Goal: Task Accomplishment & Management: Use online tool/utility

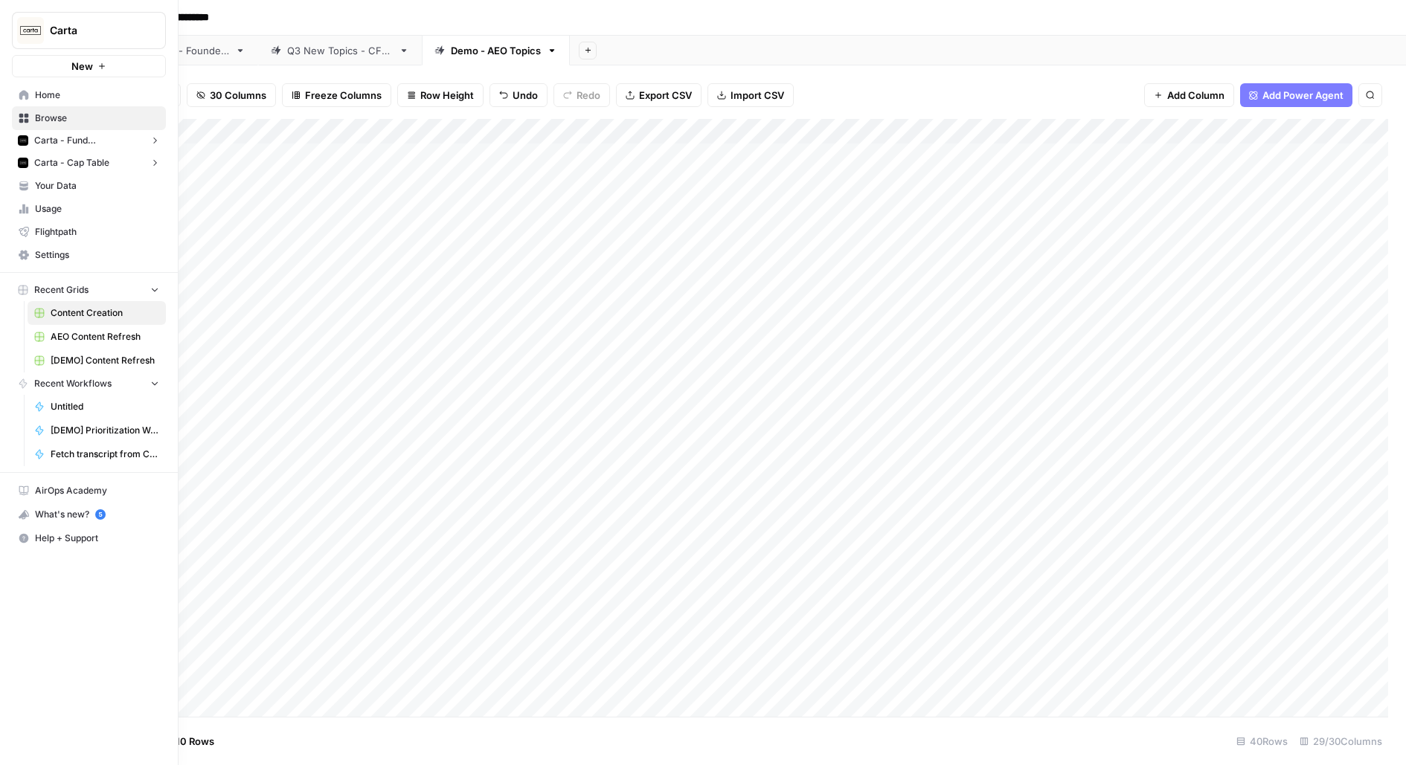
click at [60, 115] on span "Browse" at bounding box center [97, 118] width 124 height 13
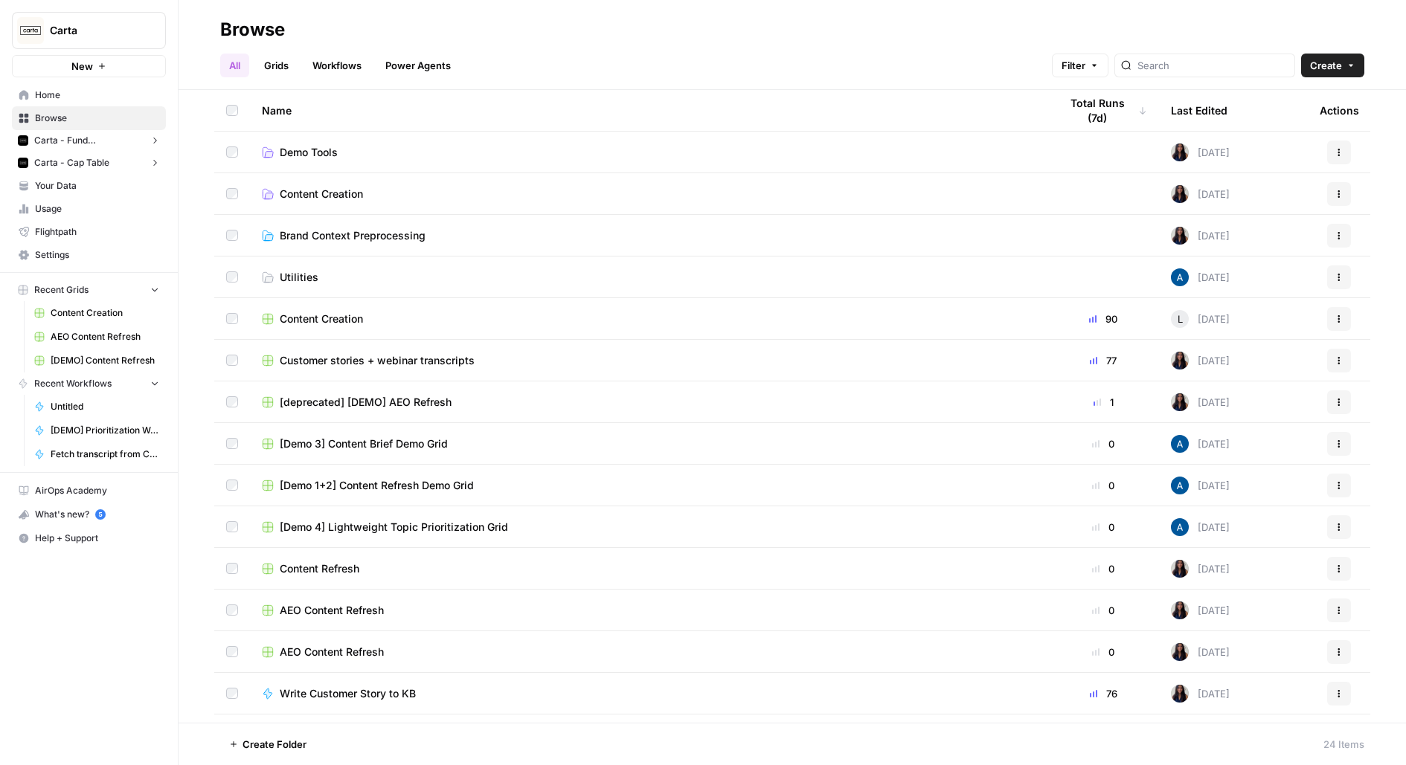
click at [289, 155] on span "Demo Tools" at bounding box center [309, 152] width 58 height 15
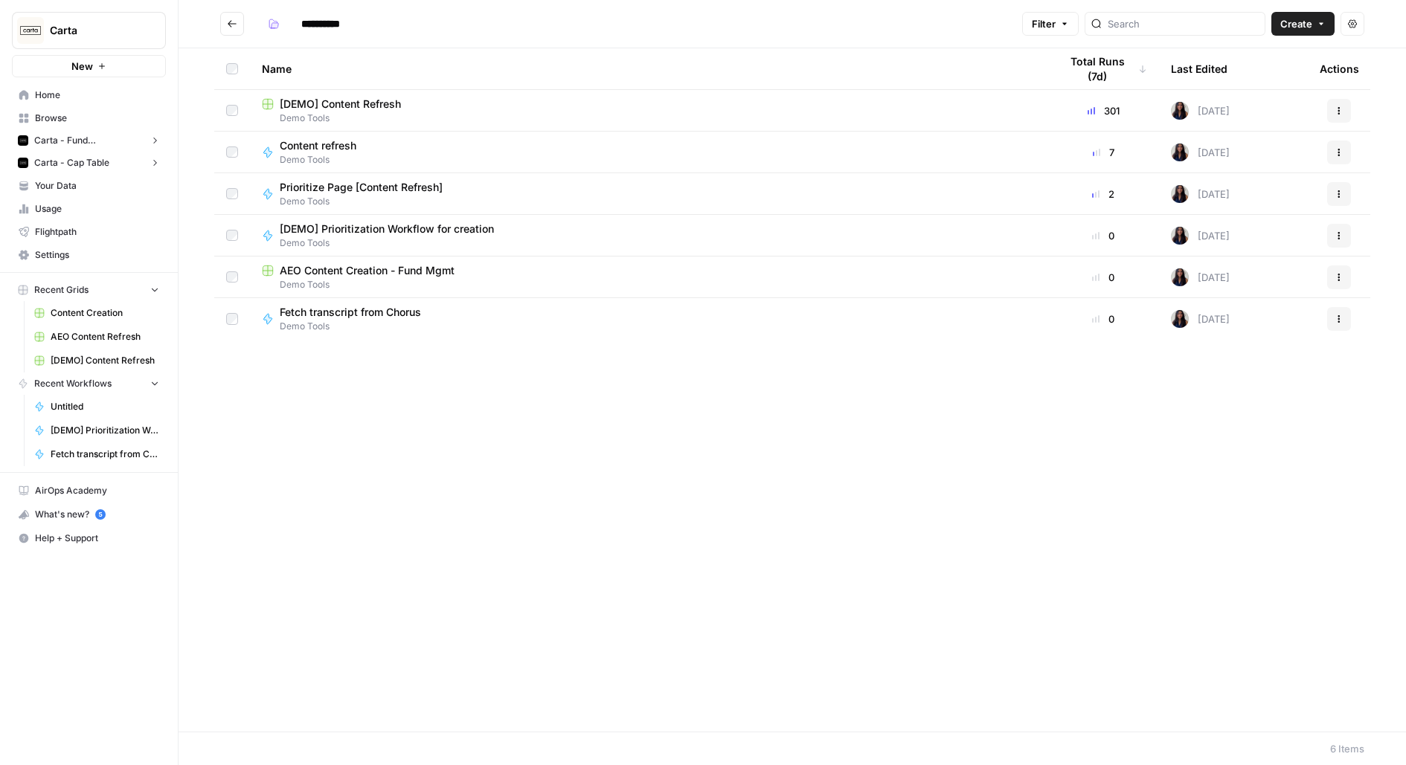
click at [333, 313] on span "Fetch transcript from Chorus" at bounding box center [350, 312] width 141 height 15
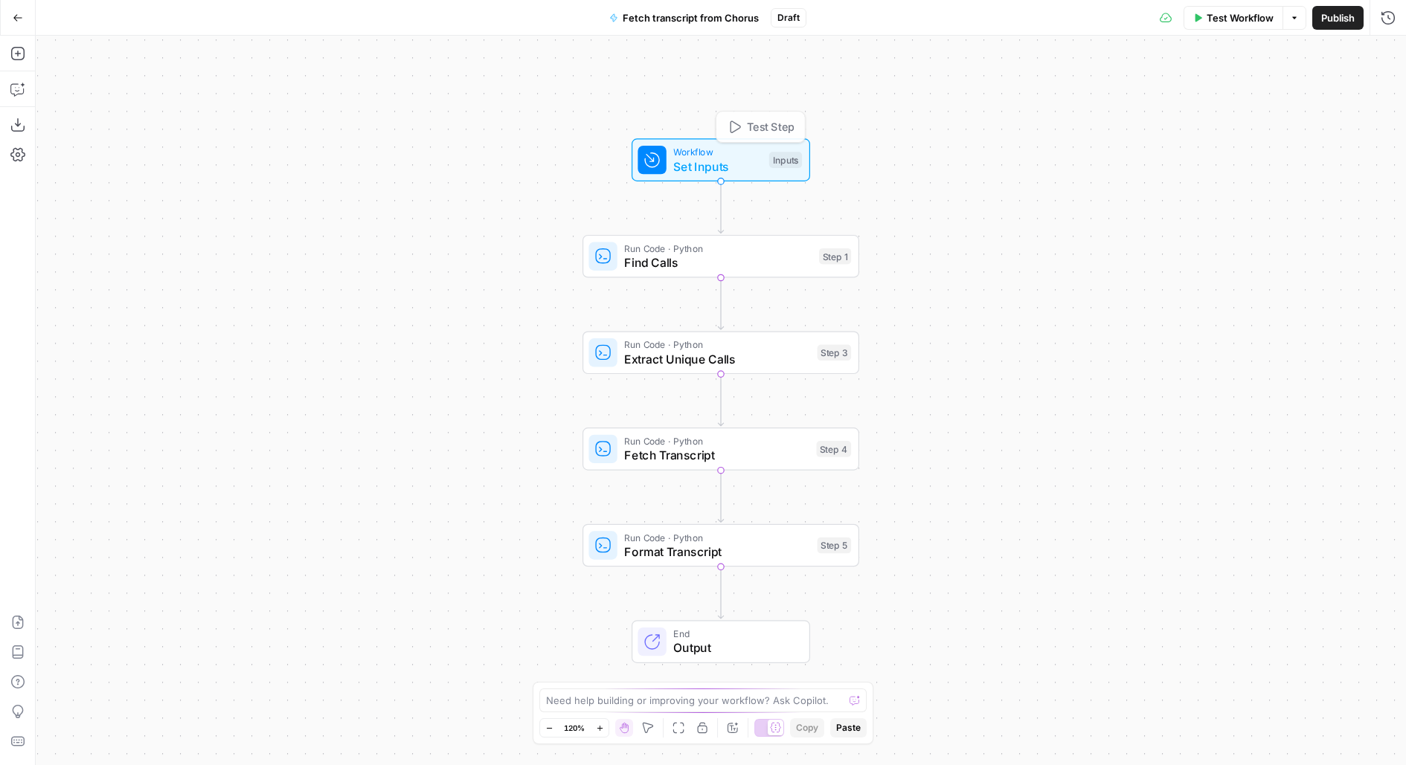
click at [826, 265] on div "Run Code · Python Find Calls Step 1 Copy step Delete step Add Note Test" at bounding box center [719, 256] width 263 height 30
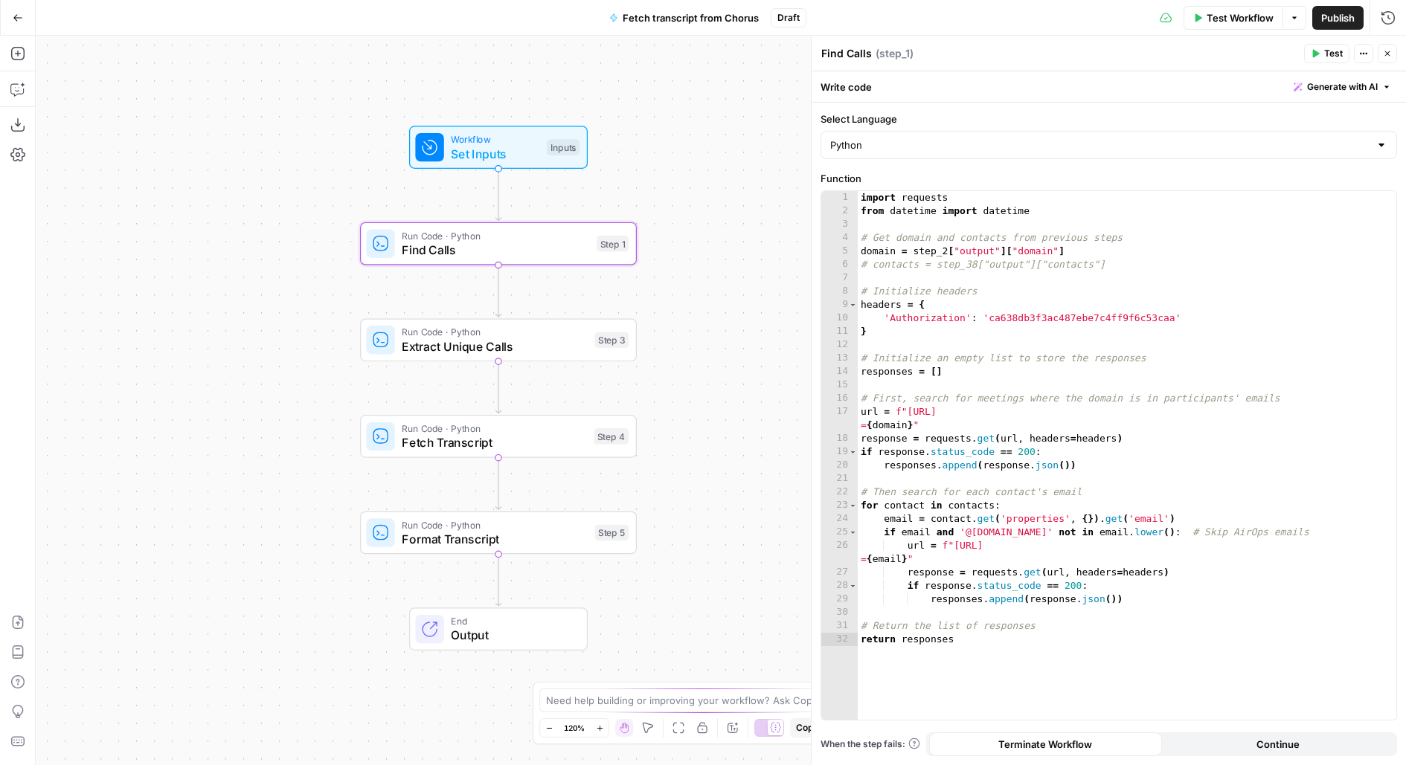
drag, startPoint x: 521, startPoint y: 451, endPoint x: 286, endPoint y: 431, distance: 235.9
click at [286, 431] on div "Workflow Set Inputs Inputs Run Code · Python Find Calls Step 1 Run Code · Pytho…" at bounding box center [721, 401] width 1370 height 730
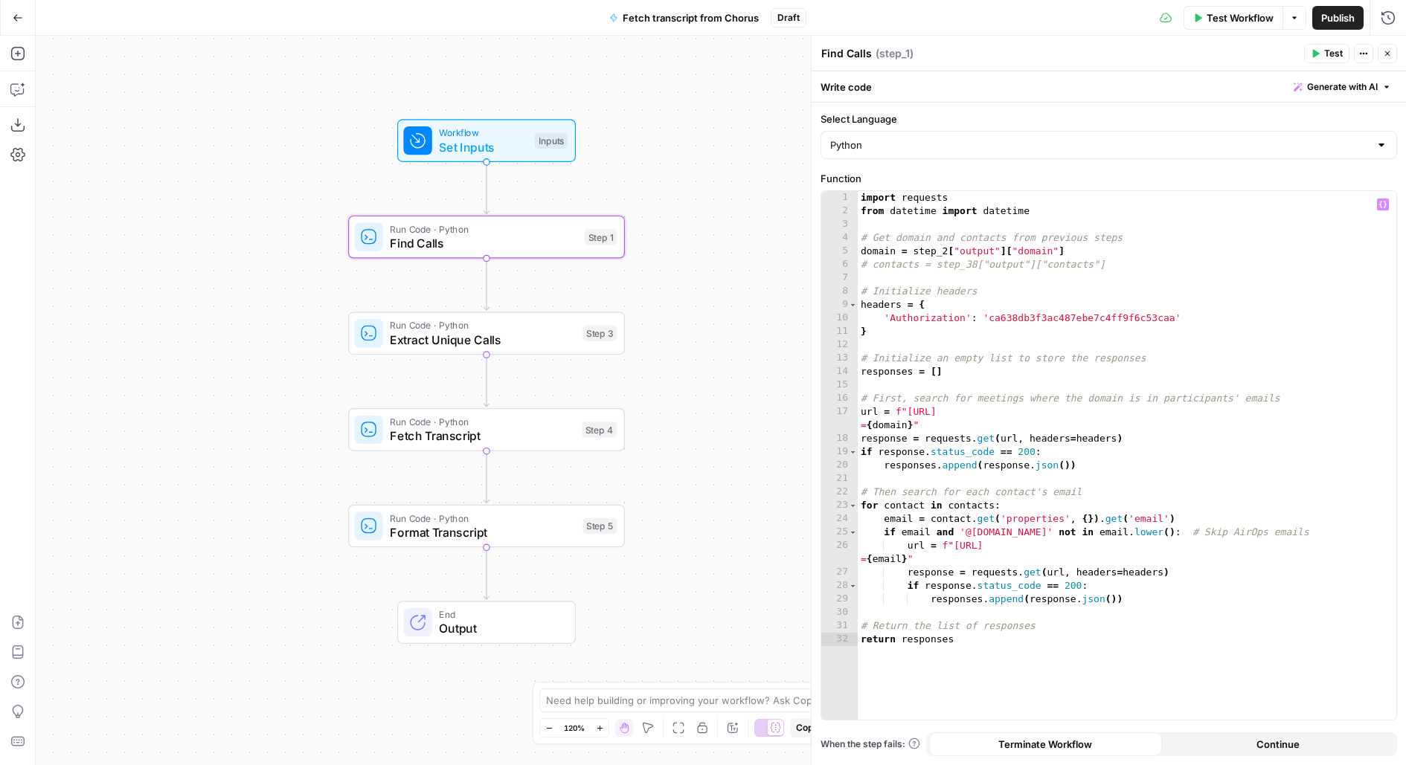
click at [966, 437] on div "import requests from datetime import datetime # Get domain and contacts from pr…" at bounding box center [1127, 469] width 539 height 556
type textarea "**********"
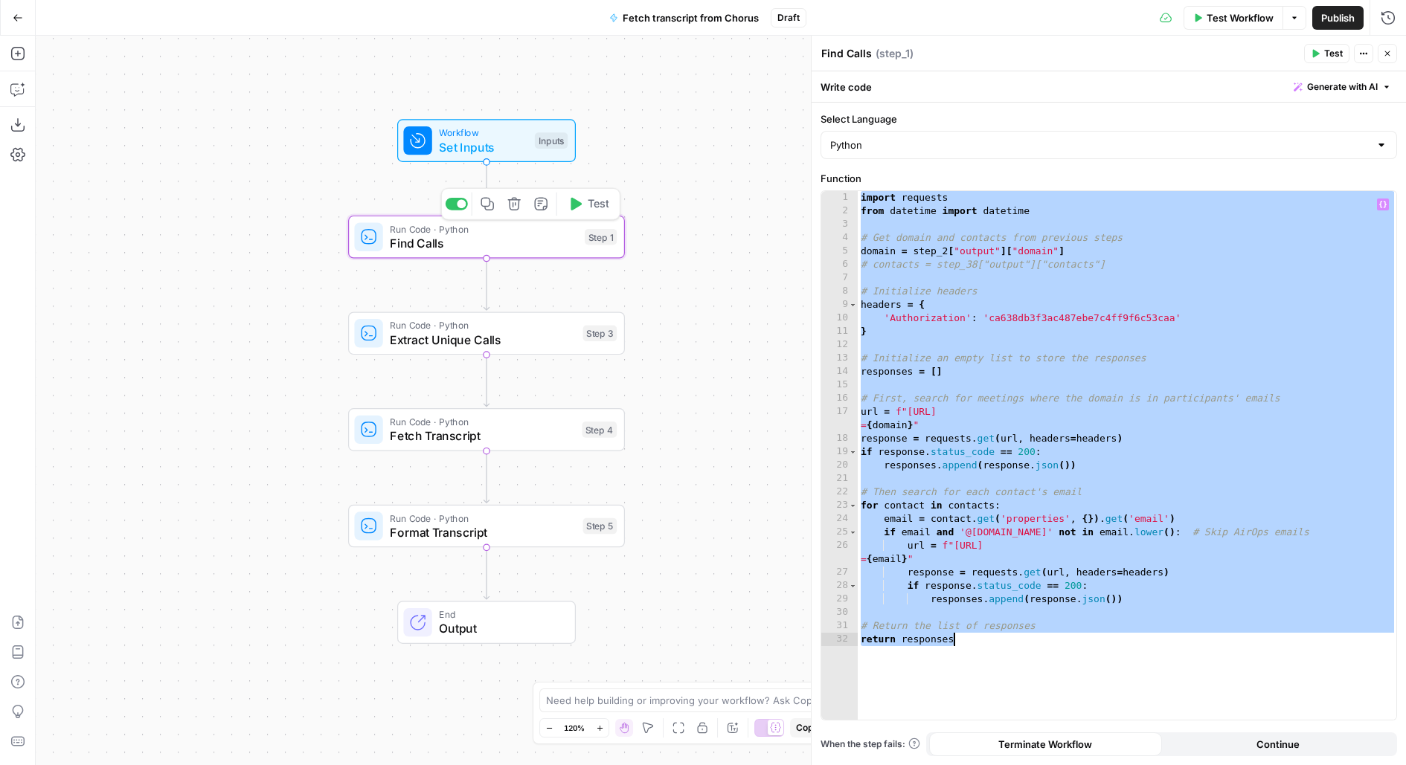
click at [493, 205] on icon "button" at bounding box center [487, 204] width 13 height 13
click at [488, 200] on icon "button" at bounding box center [488, 204] width 14 height 14
click at [485, 201] on icon "button" at bounding box center [488, 204] width 14 height 14
click at [484, 188] on icon "Edge from start to step_1" at bounding box center [486, 187] width 5 height 53
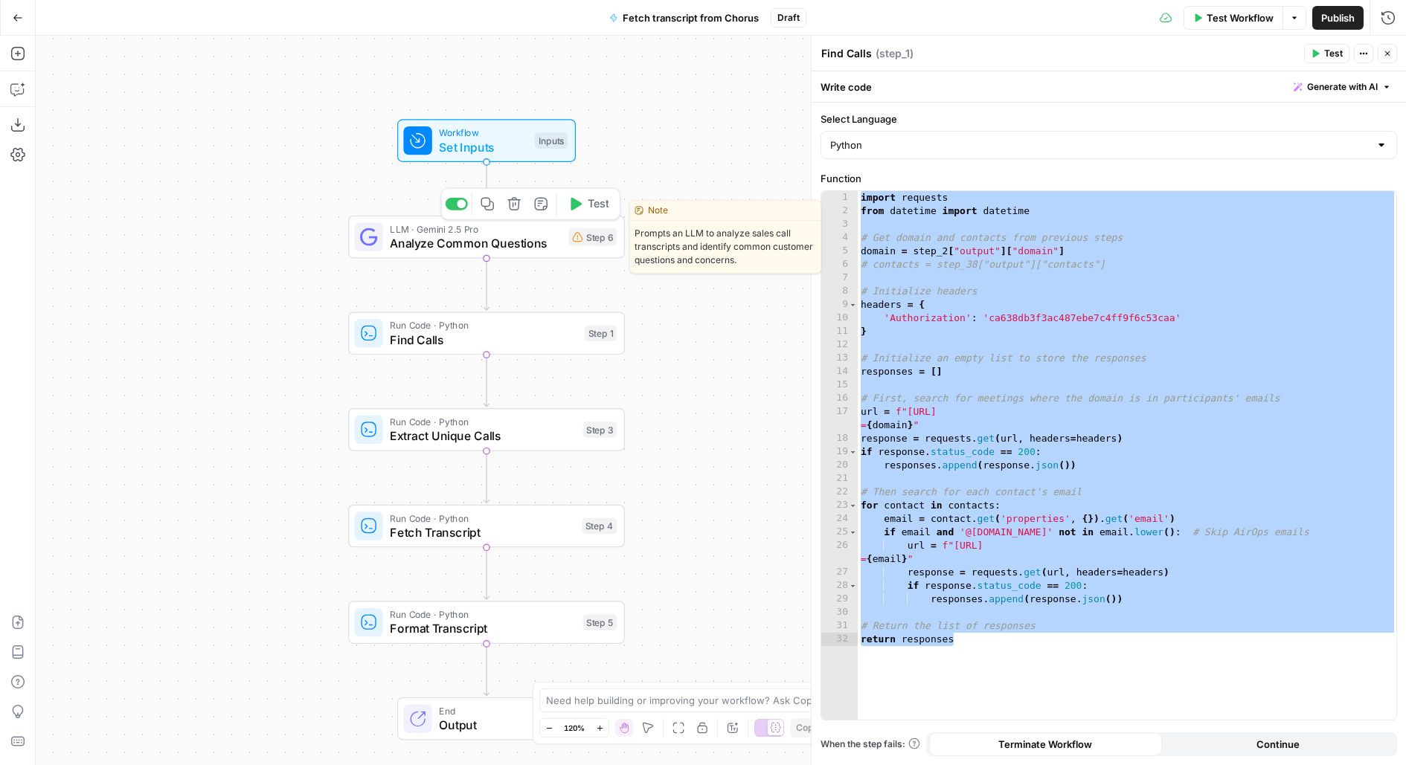
click at [516, 206] on icon "button" at bounding box center [514, 204] width 14 height 14
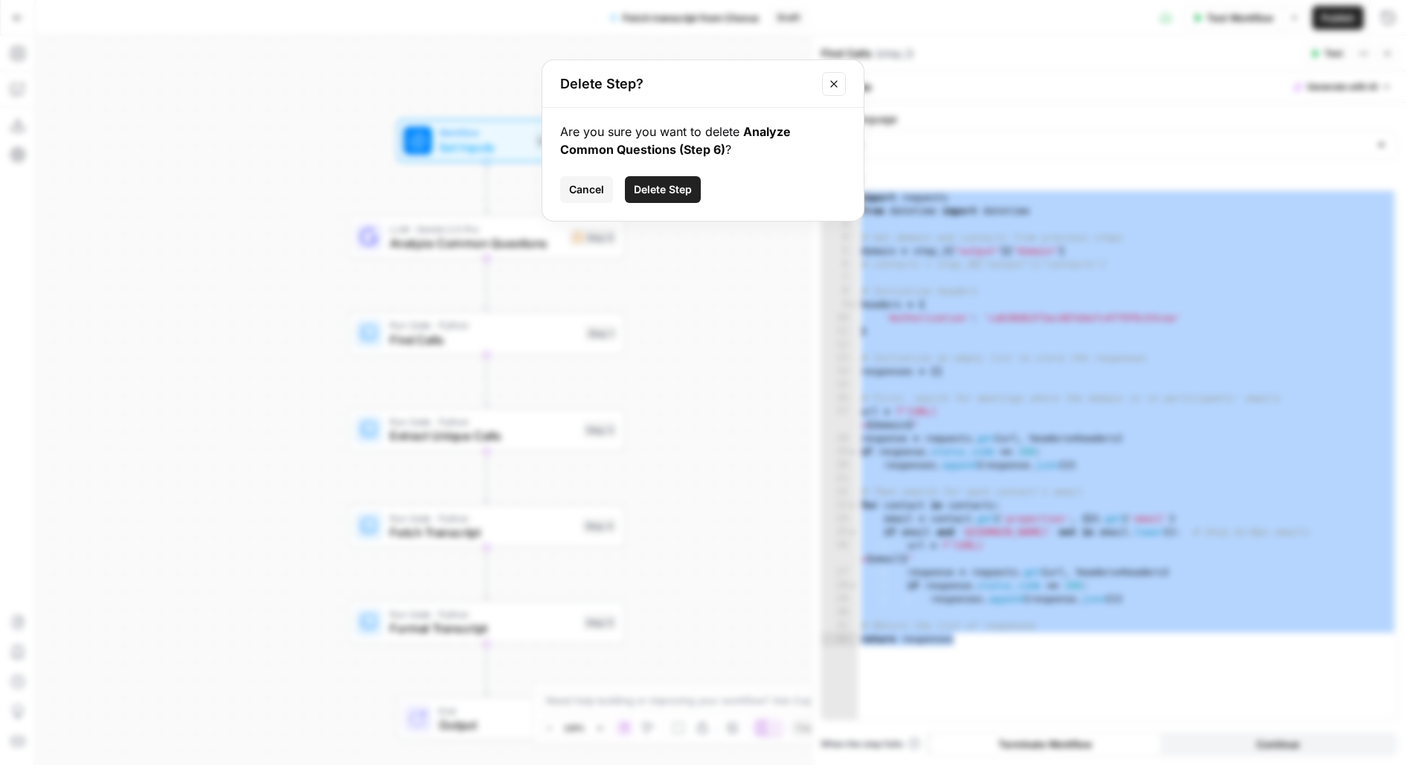
click at [666, 199] on button "Delete Step" at bounding box center [663, 189] width 76 height 27
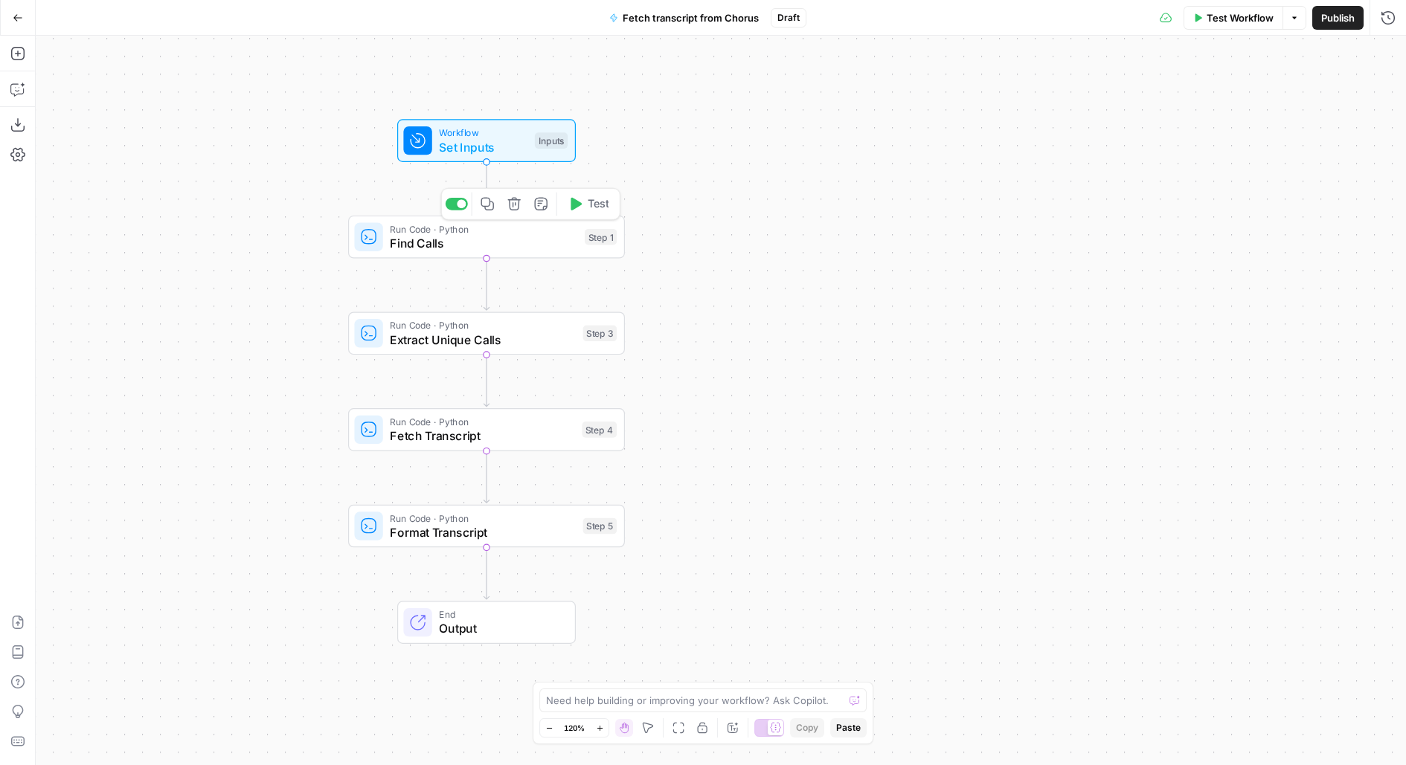
click at [520, 239] on span "Find Calls" at bounding box center [483, 243] width 187 height 18
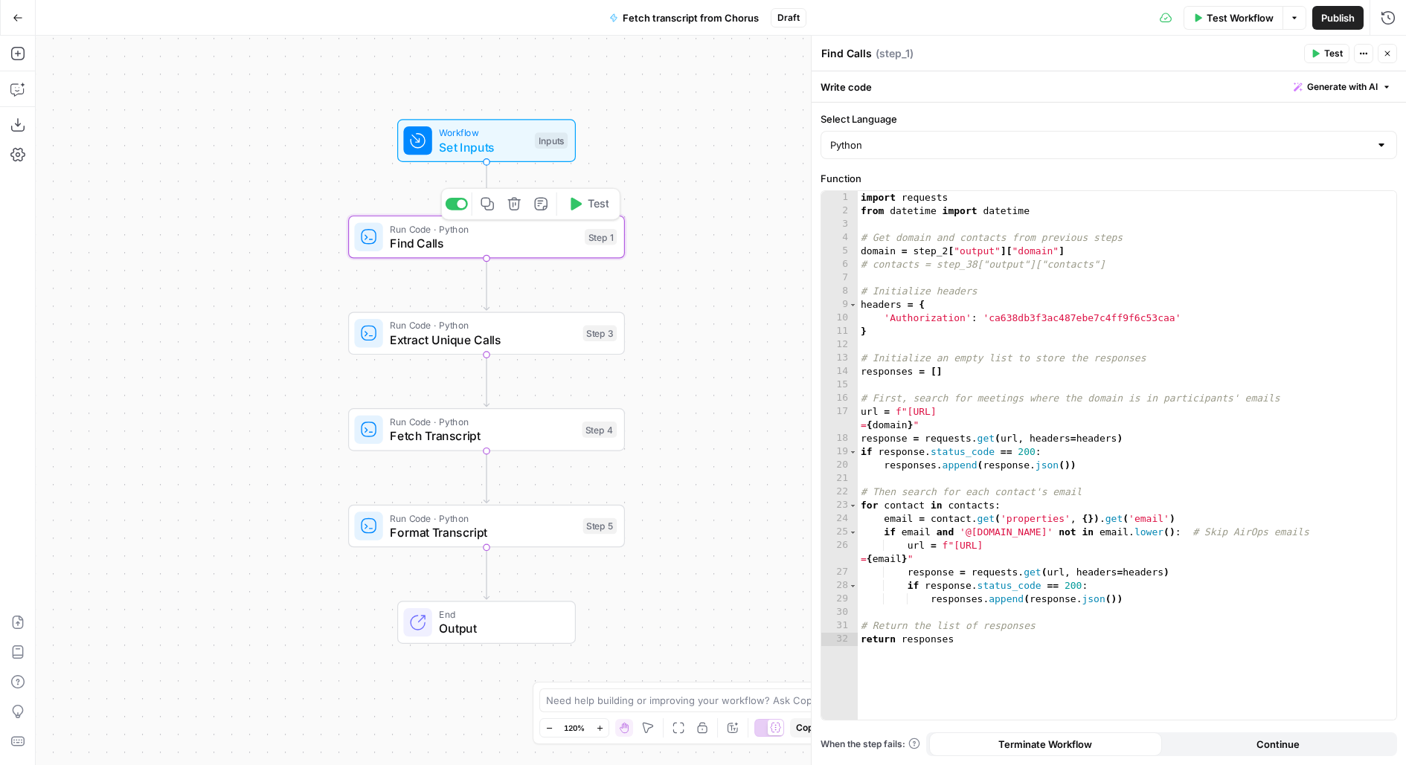
click at [487, 205] on icon "button" at bounding box center [488, 204] width 14 height 14
click at [486, 187] on icon "Edge from start to step_1" at bounding box center [486, 187] width 5 height 53
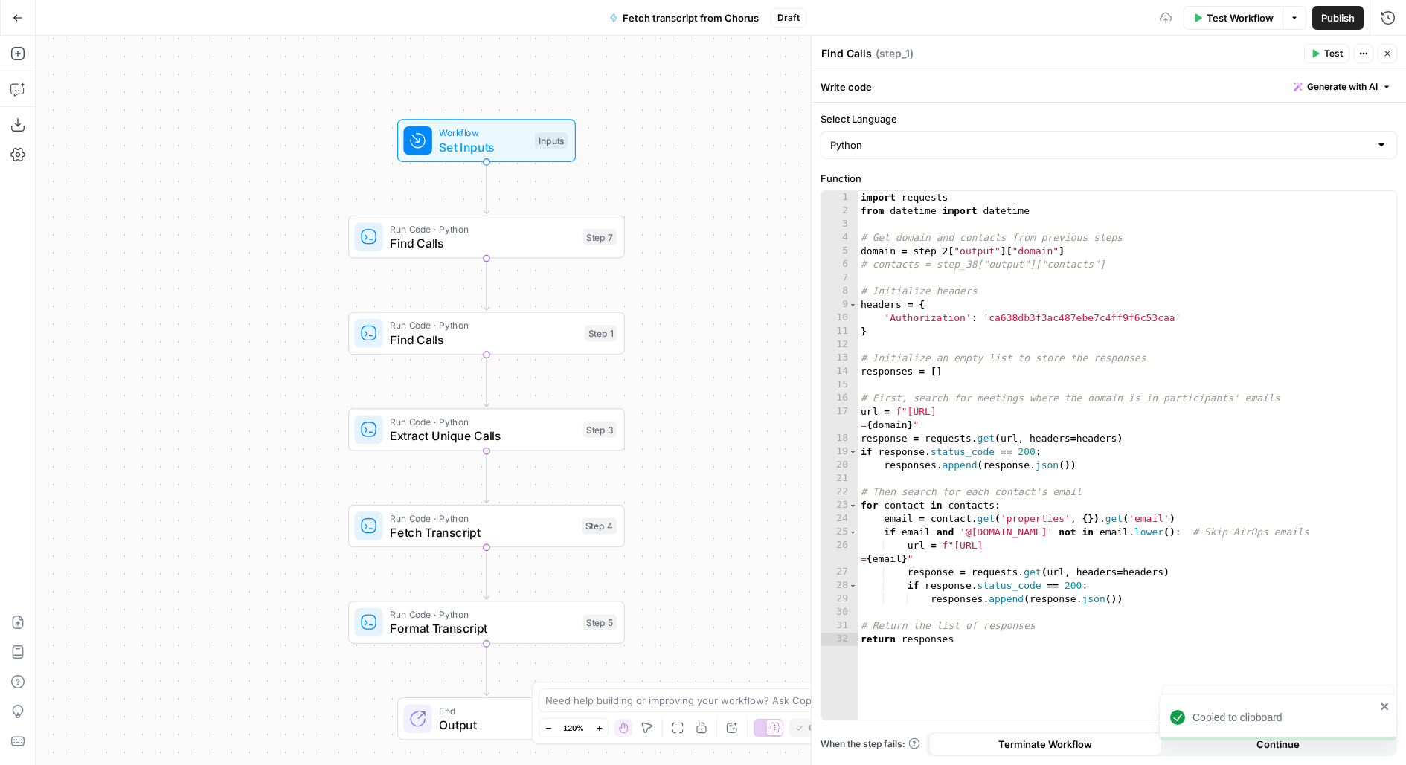
click at [527, 235] on span "Find Calls" at bounding box center [483, 243] width 186 height 18
click at [1004, 289] on div "import requests from datetime import datetime # Get domain and contacts from pr…" at bounding box center [1127, 469] width 539 height 556
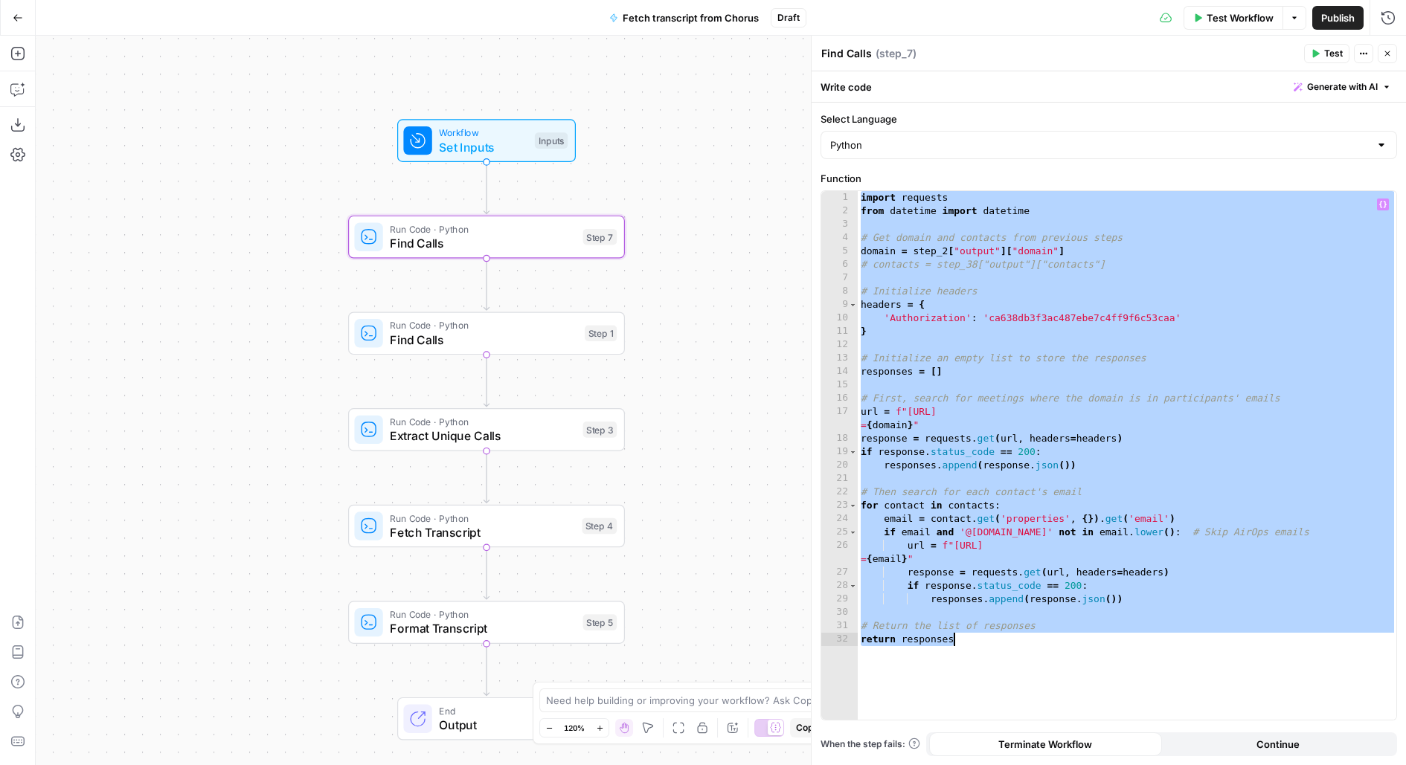
paste textarea
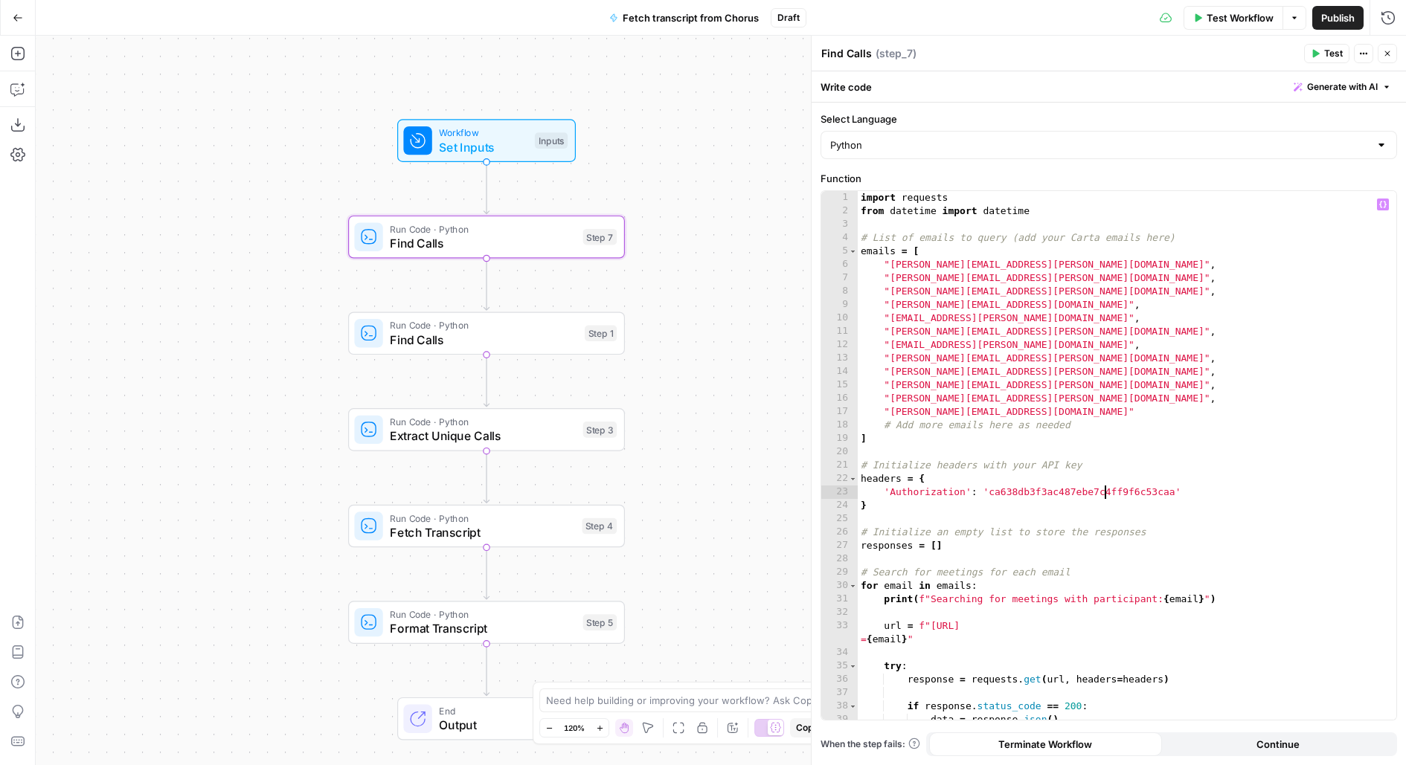
click at [1101, 489] on div "import requests from datetime import datetime # List of emails to query (add yo…" at bounding box center [1127, 469] width 539 height 556
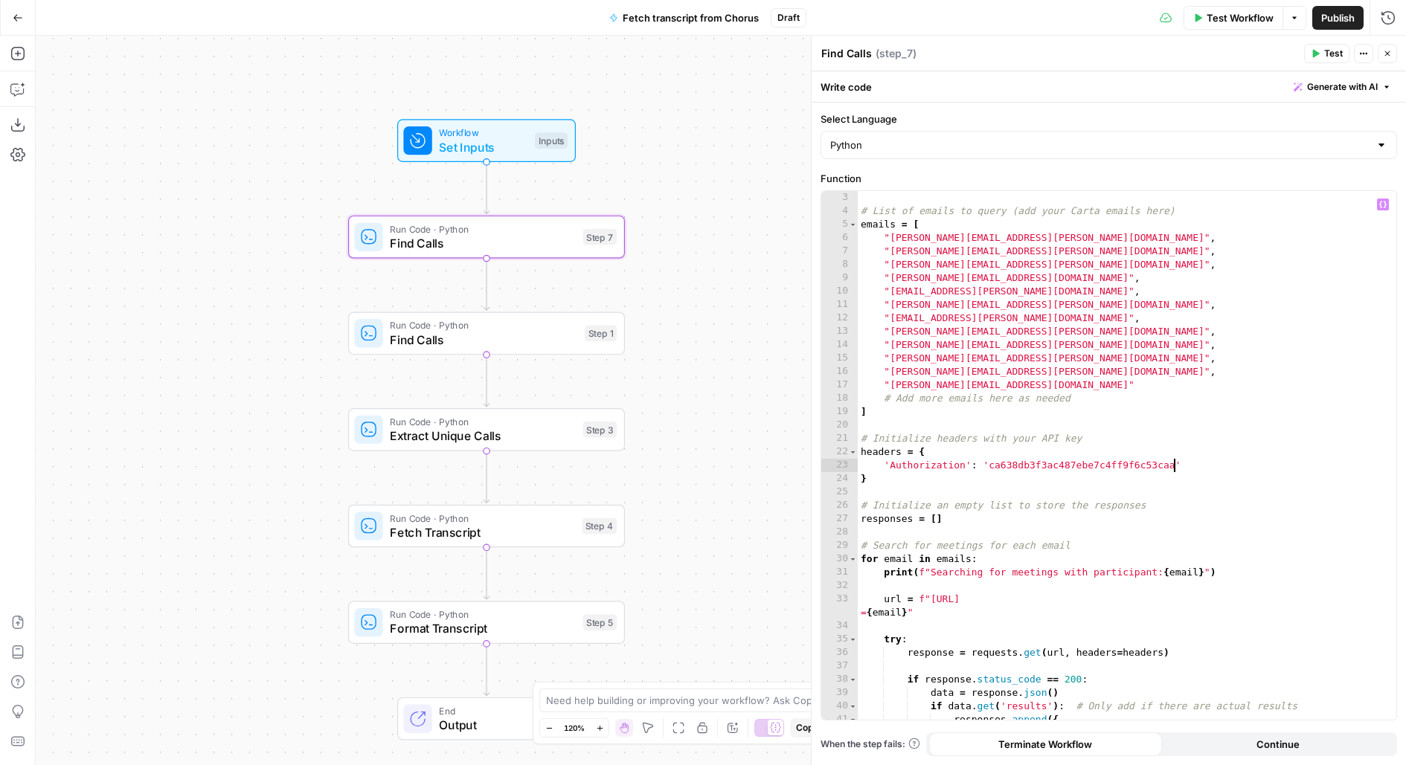
scroll to position [313, 0]
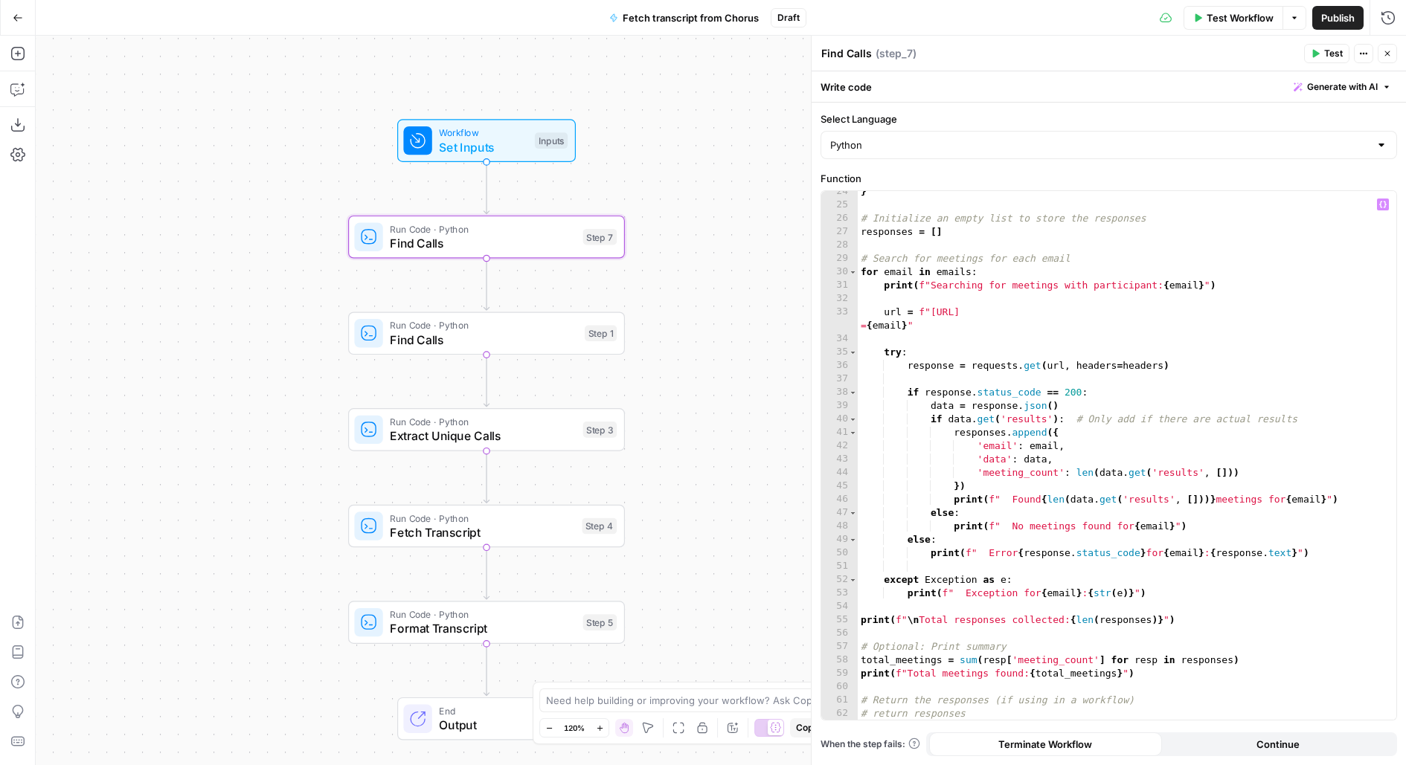
click at [1322, 57] on button "Test" at bounding box center [1326, 53] width 45 height 19
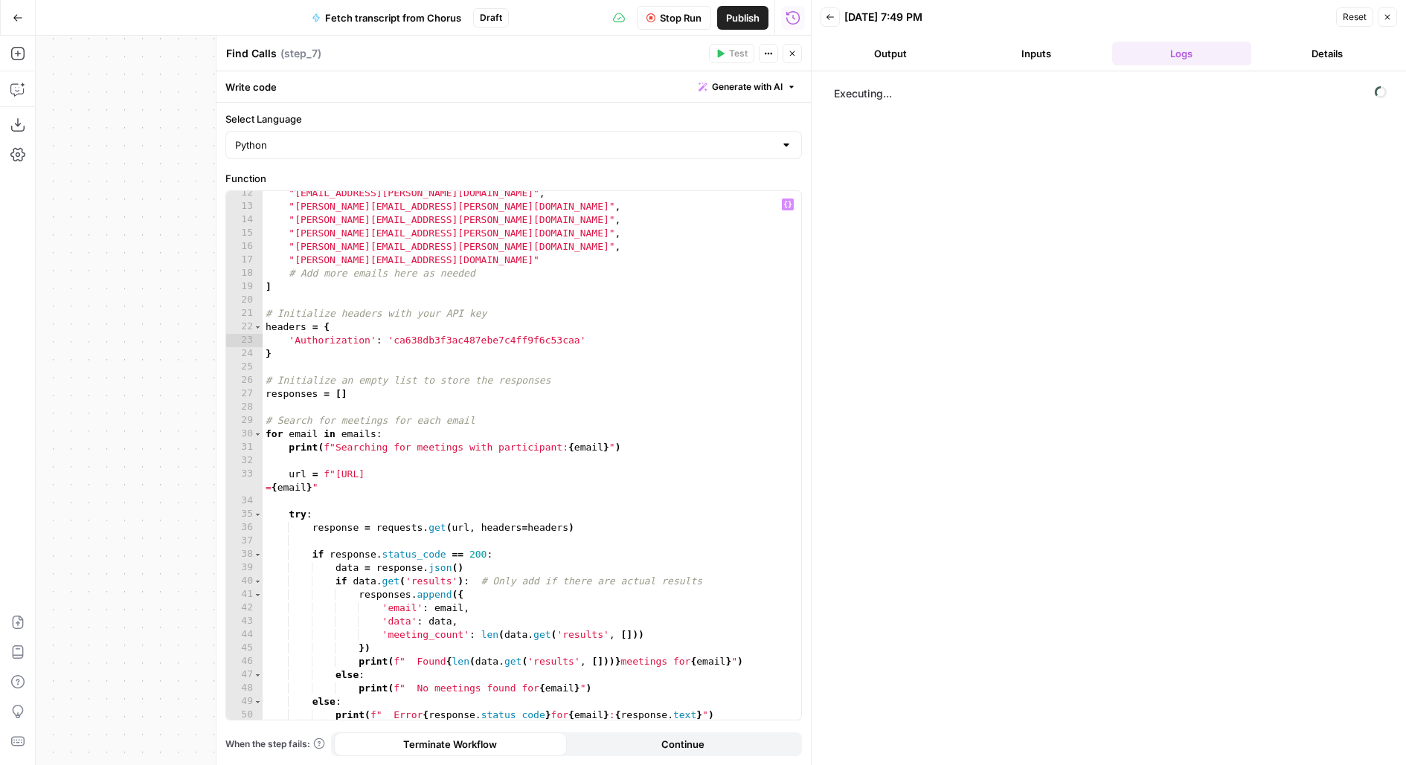
scroll to position [149, 0]
click at [895, 59] on button "Output" at bounding box center [891, 54] width 140 height 24
click at [1064, 49] on button "Inputs" at bounding box center [1036, 54] width 140 height 24
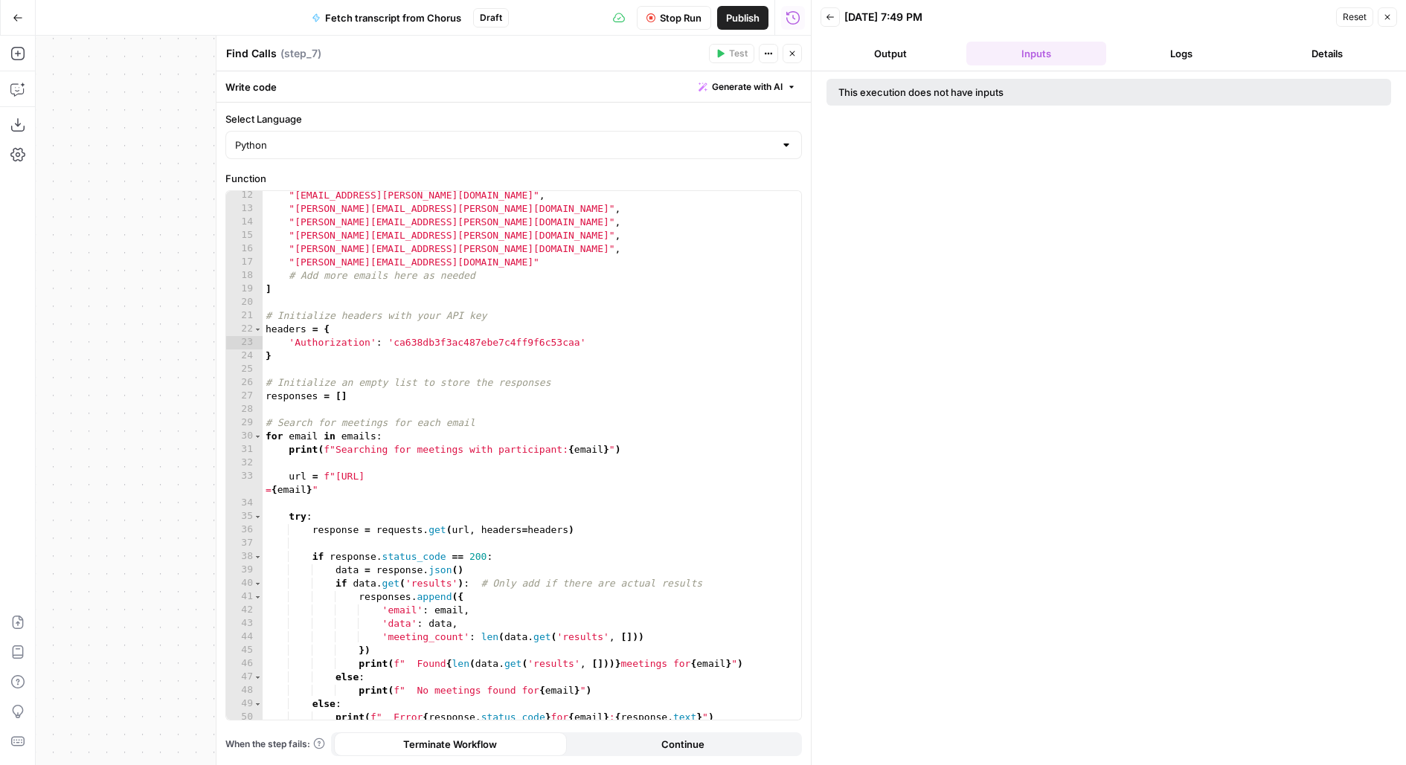
click at [1148, 49] on button "Logs" at bounding box center [1182, 54] width 140 height 24
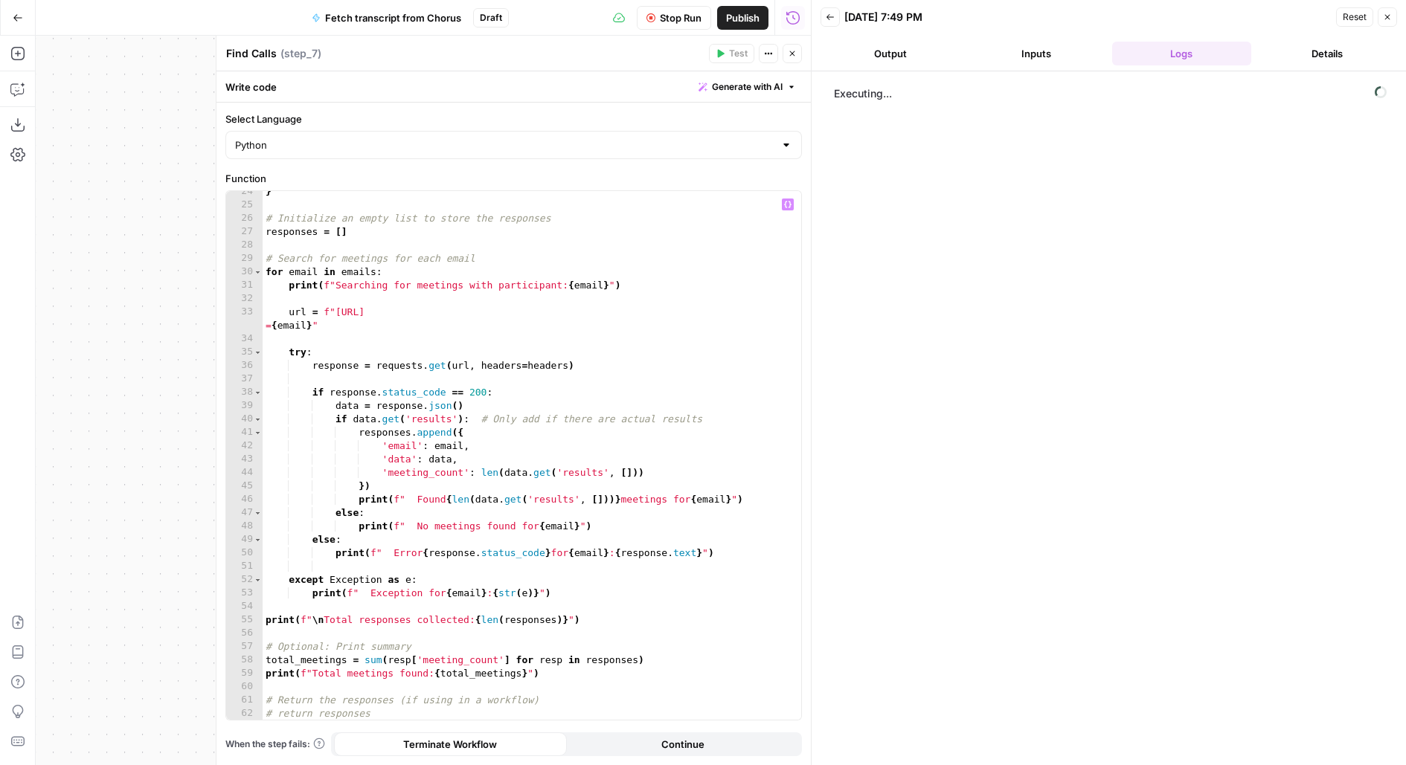
scroll to position [313, 0]
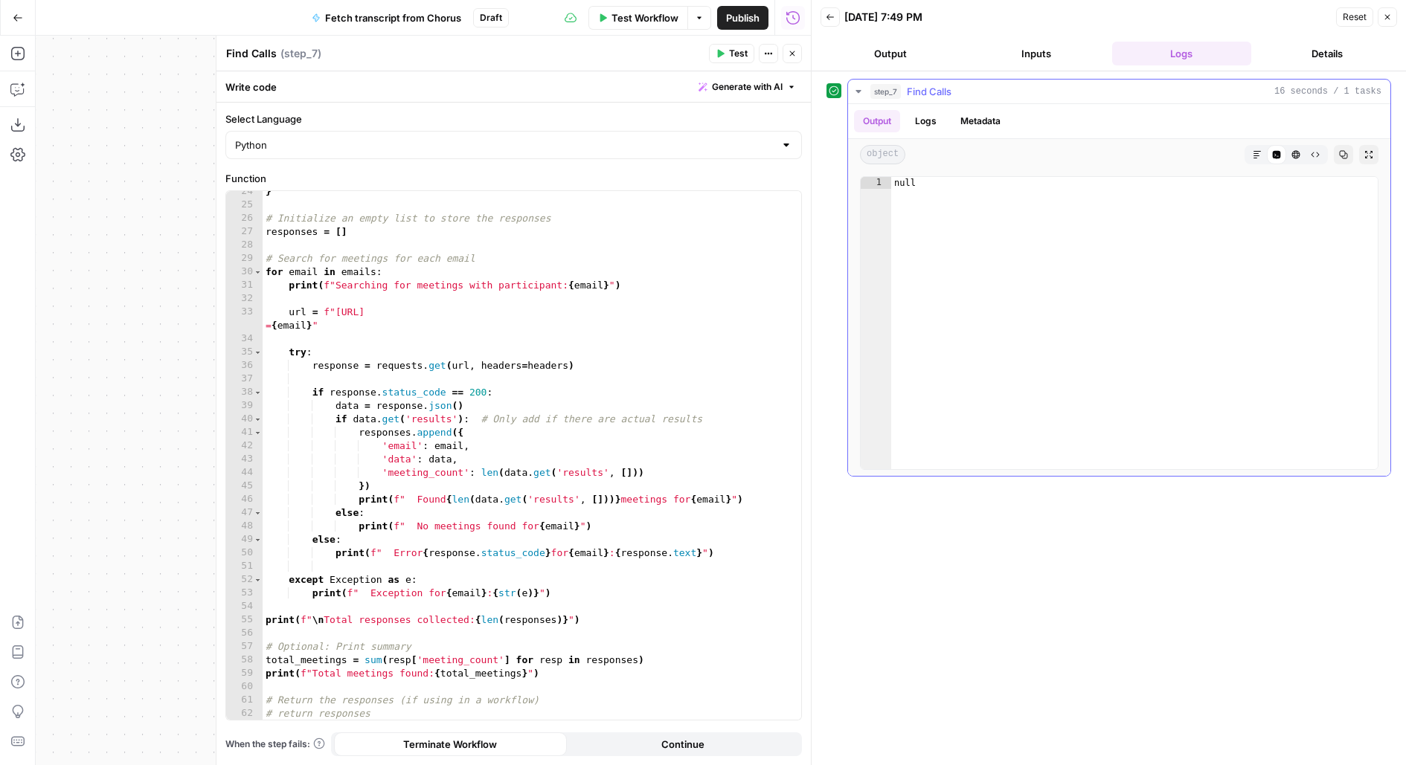
click at [924, 118] on button "Logs" at bounding box center [925, 121] width 39 height 22
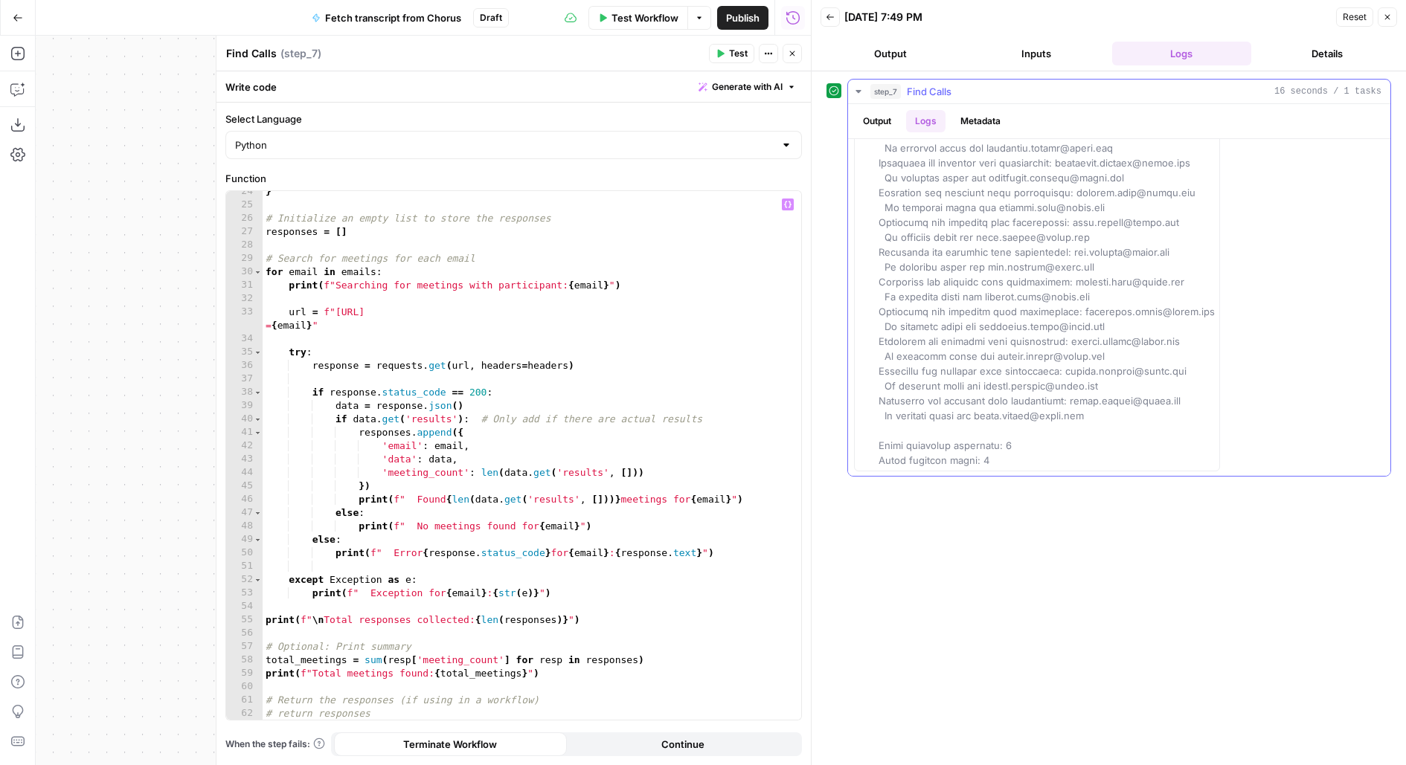
scroll to position [0, 0]
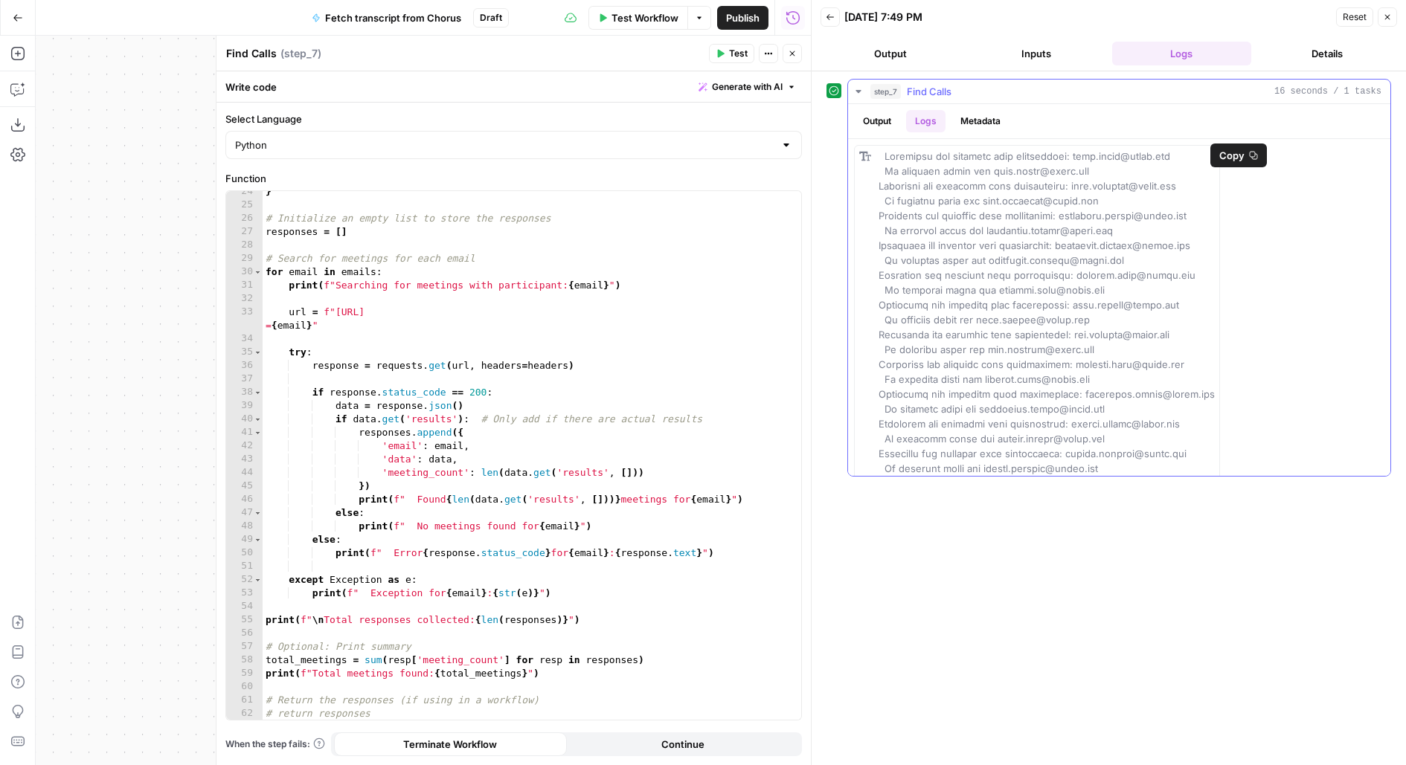
drag, startPoint x: 875, startPoint y: 167, endPoint x: 972, endPoint y: 170, distance: 96.7
click at [972, 170] on div at bounding box center [1037, 349] width 366 height 409
copy span "No meetings found"
type textarea "**********"
click at [507, 500] on div "} # Initialize an empty list to store the responses responses = [ ] # Search fo…" at bounding box center [532, 463] width 539 height 556
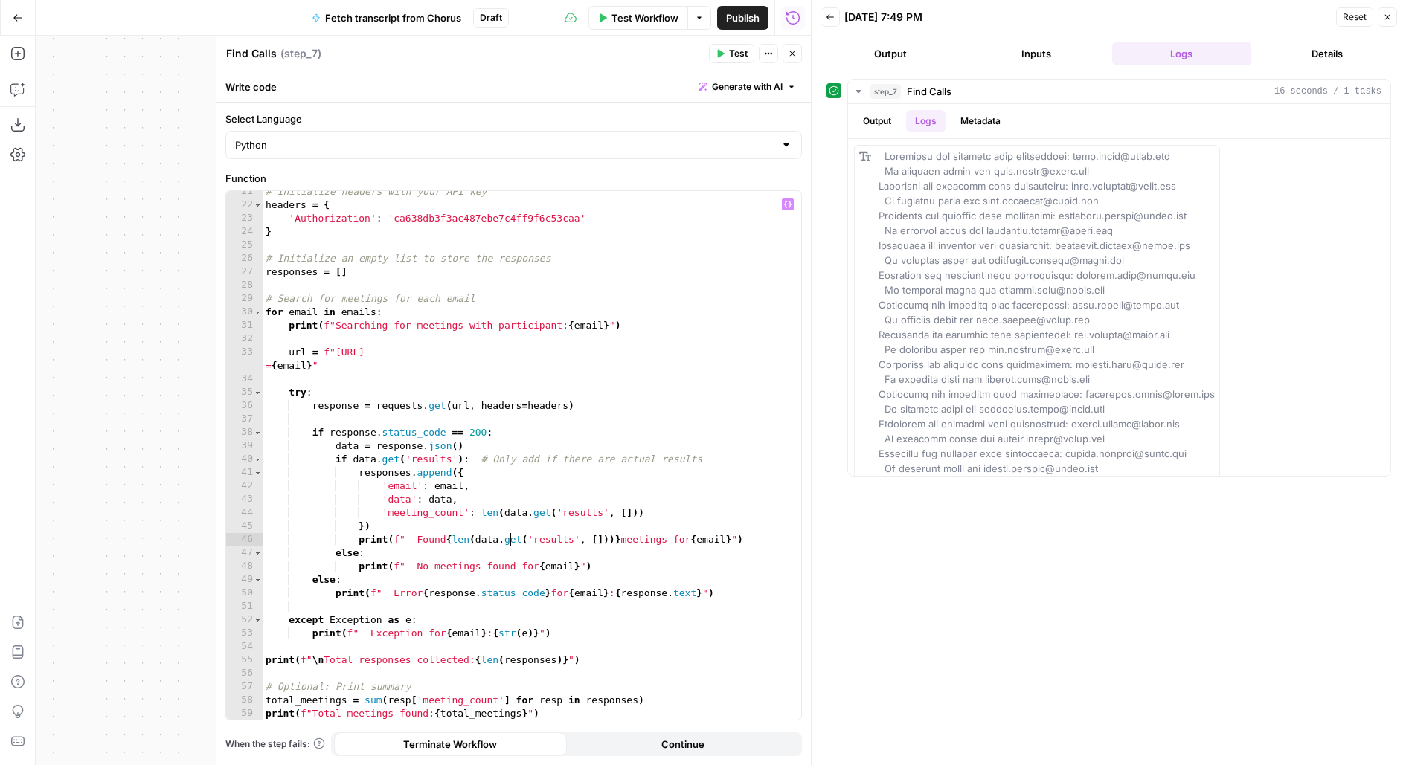
scroll to position [313, 0]
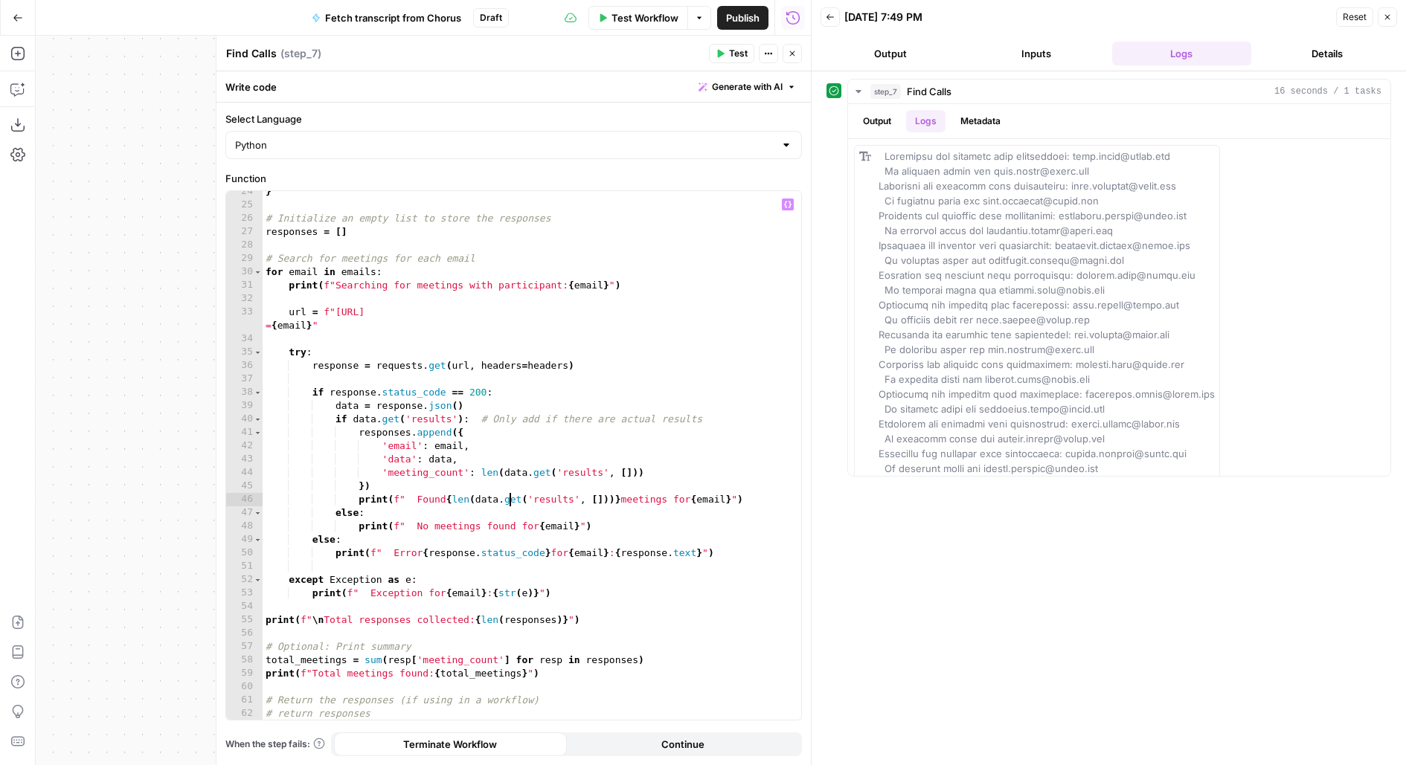
click at [796, 41] on header "Find Calls Find Calls ( step_7 ) Test Actions Close" at bounding box center [513, 54] width 594 height 36
click at [795, 51] on icon "button" at bounding box center [792, 53] width 9 height 9
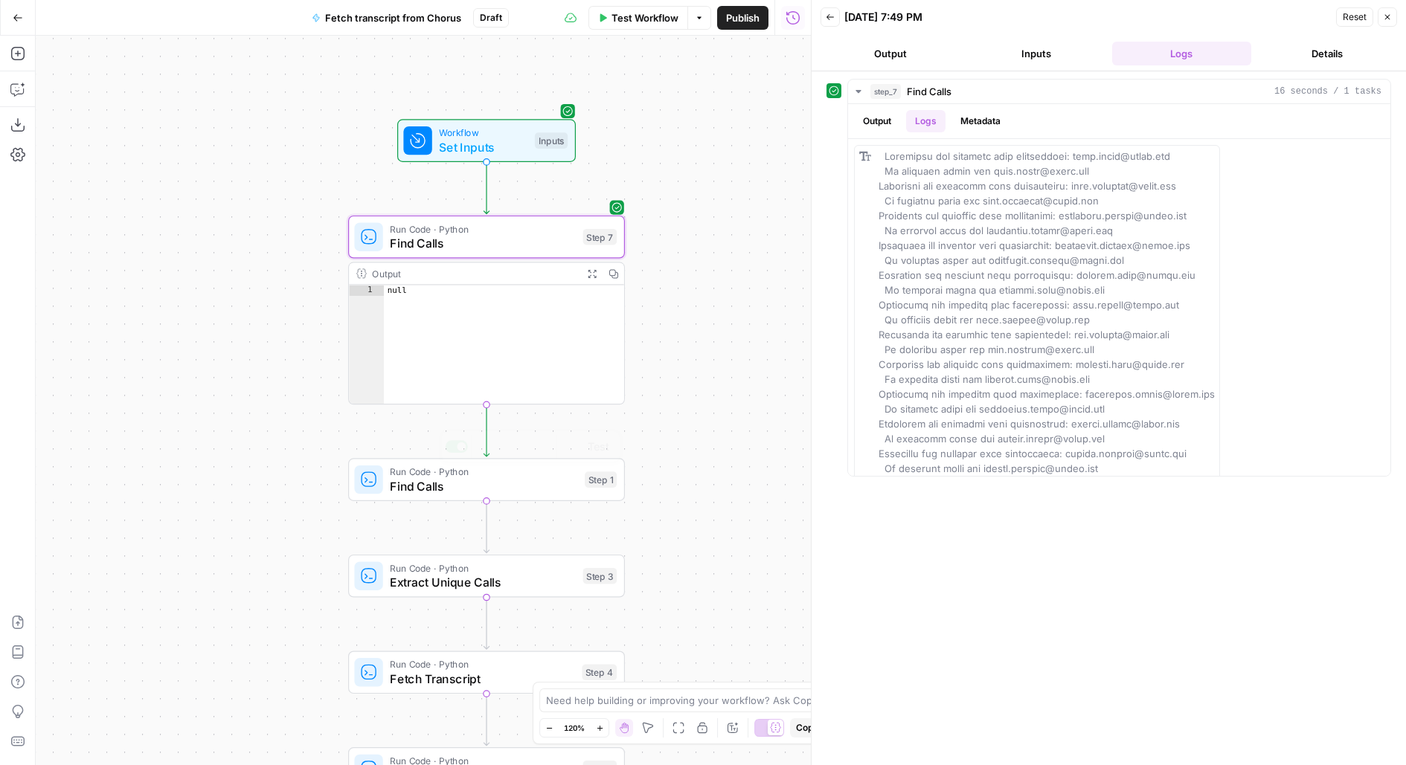
click at [440, 492] on span "Find Calls" at bounding box center [483, 487] width 187 height 18
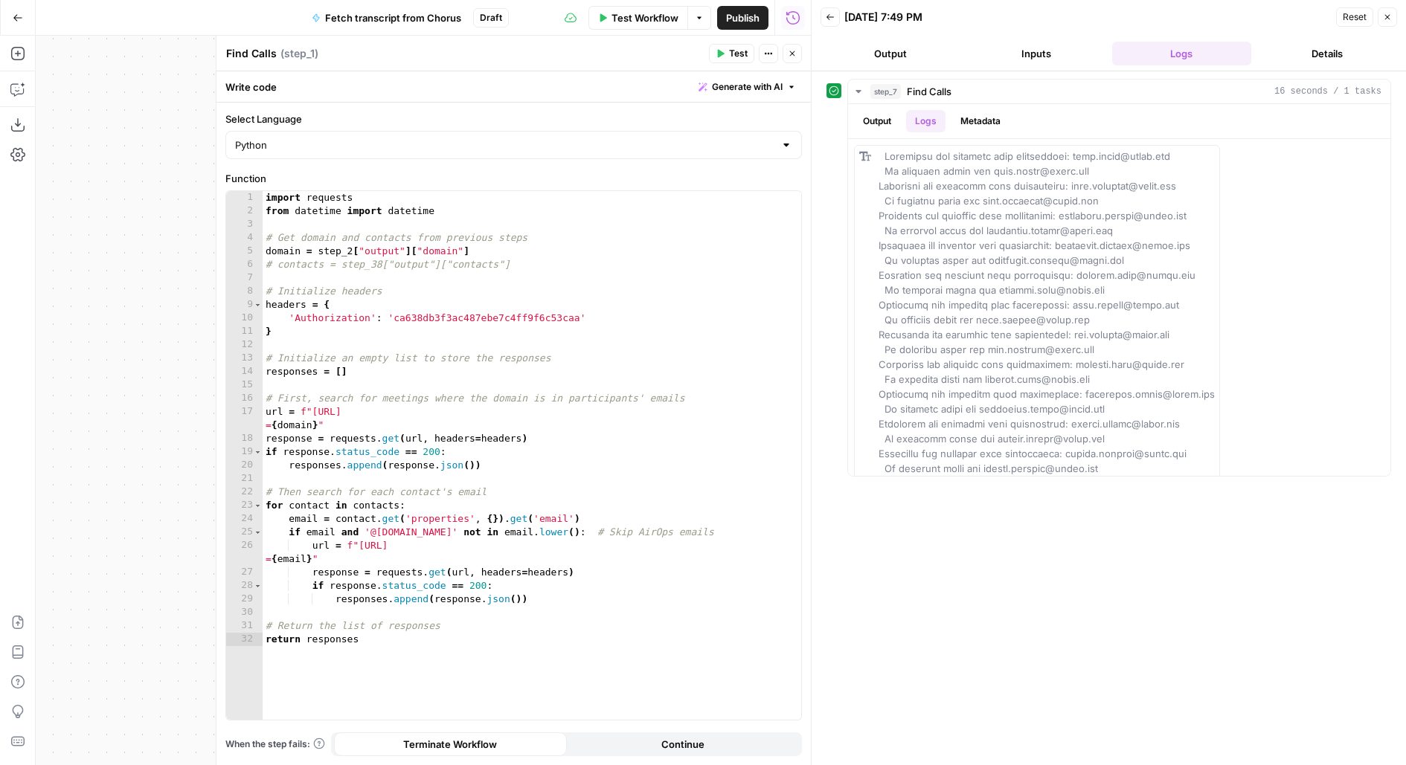
click at [795, 56] on icon "button" at bounding box center [792, 53] width 9 height 9
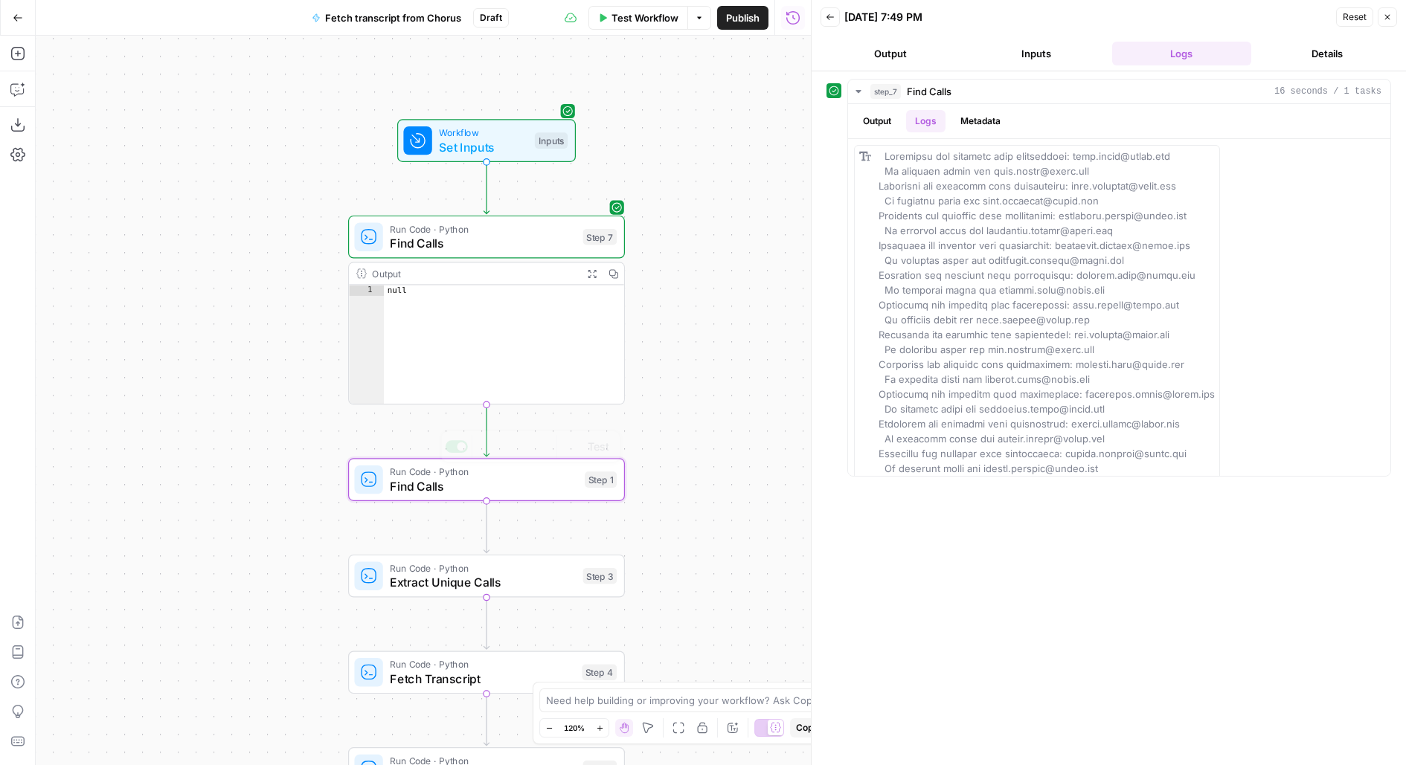
click at [427, 491] on span "Find Calls" at bounding box center [483, 487] width 187 height 18
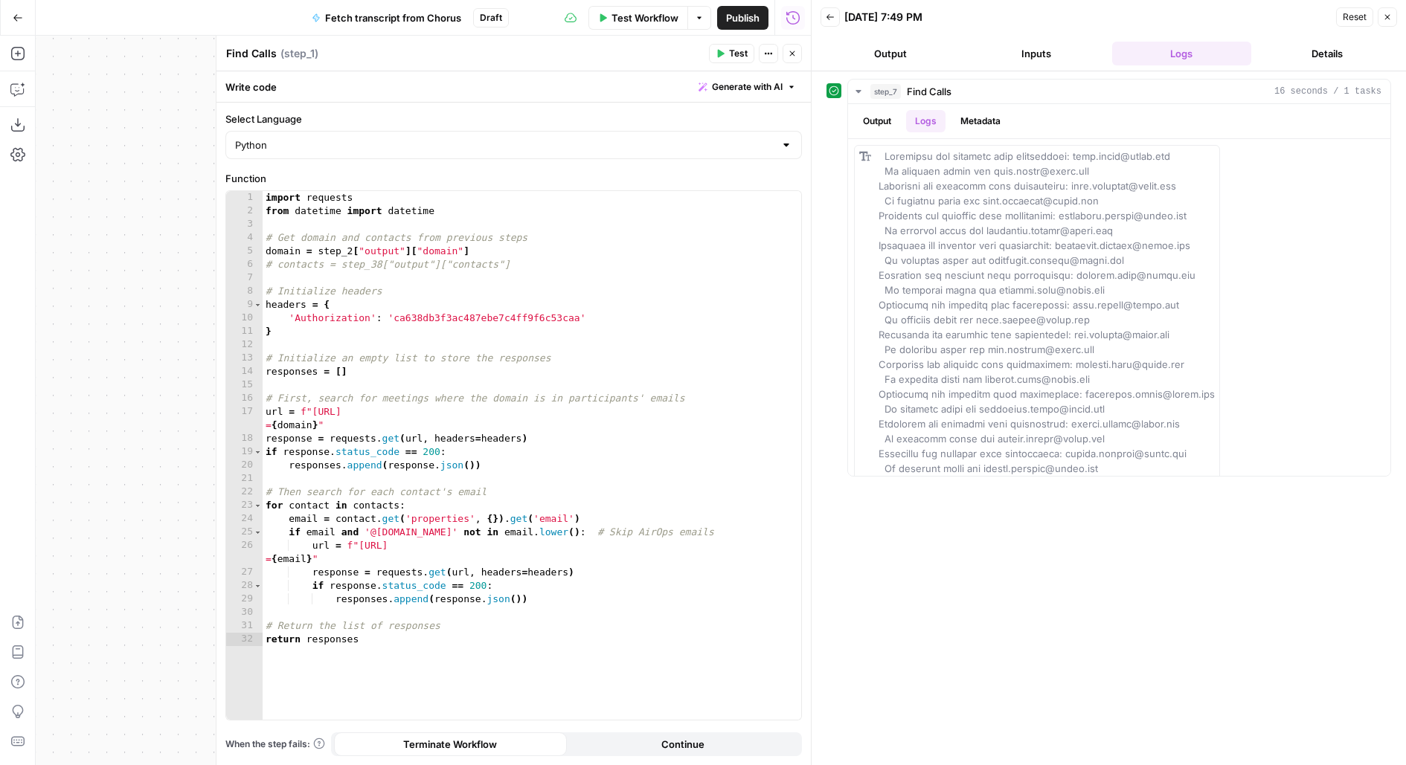
click at [798, 50] on button "Close" at bounding box center [792, 53] width 19 height 19
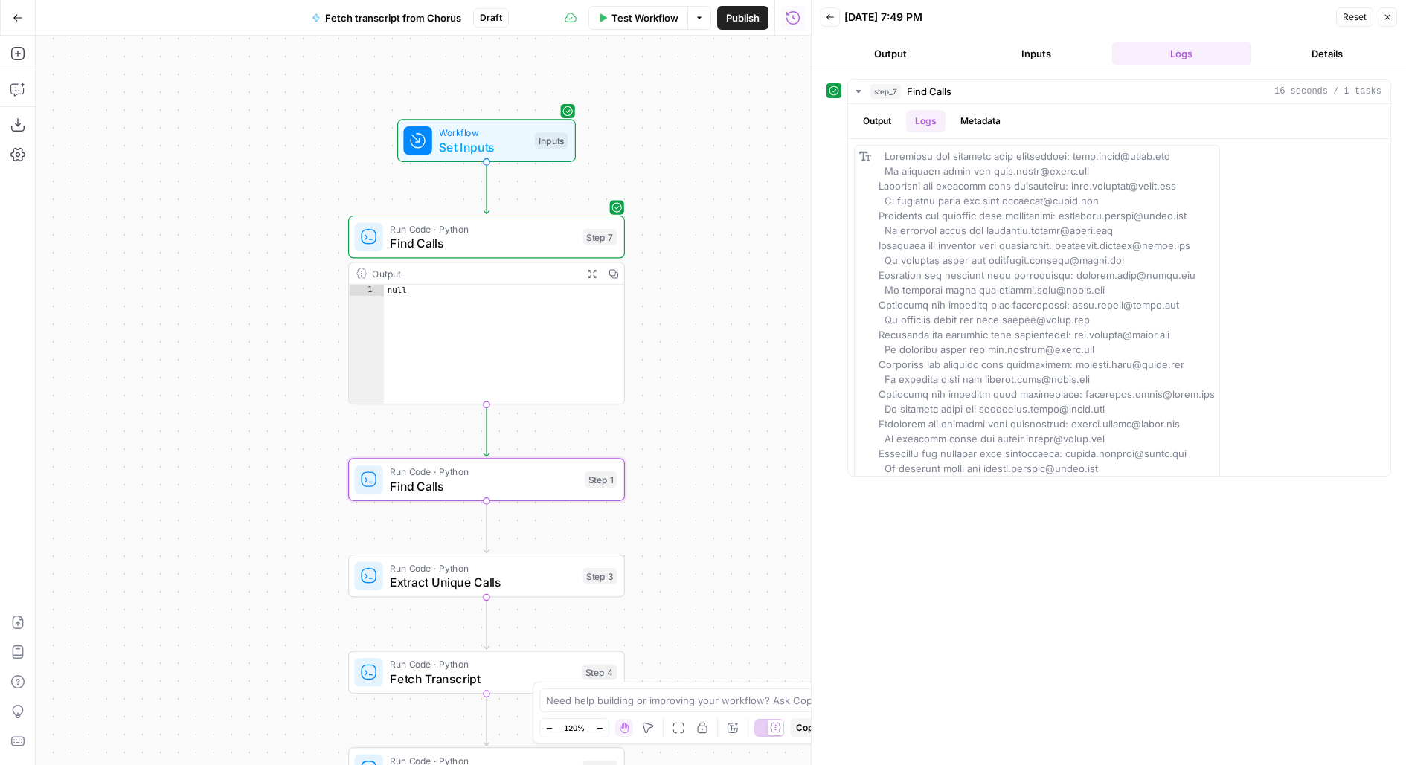
click at [562, 233] on span "Run Code · Python" at bounding box center [483, 229] width 186 height 14
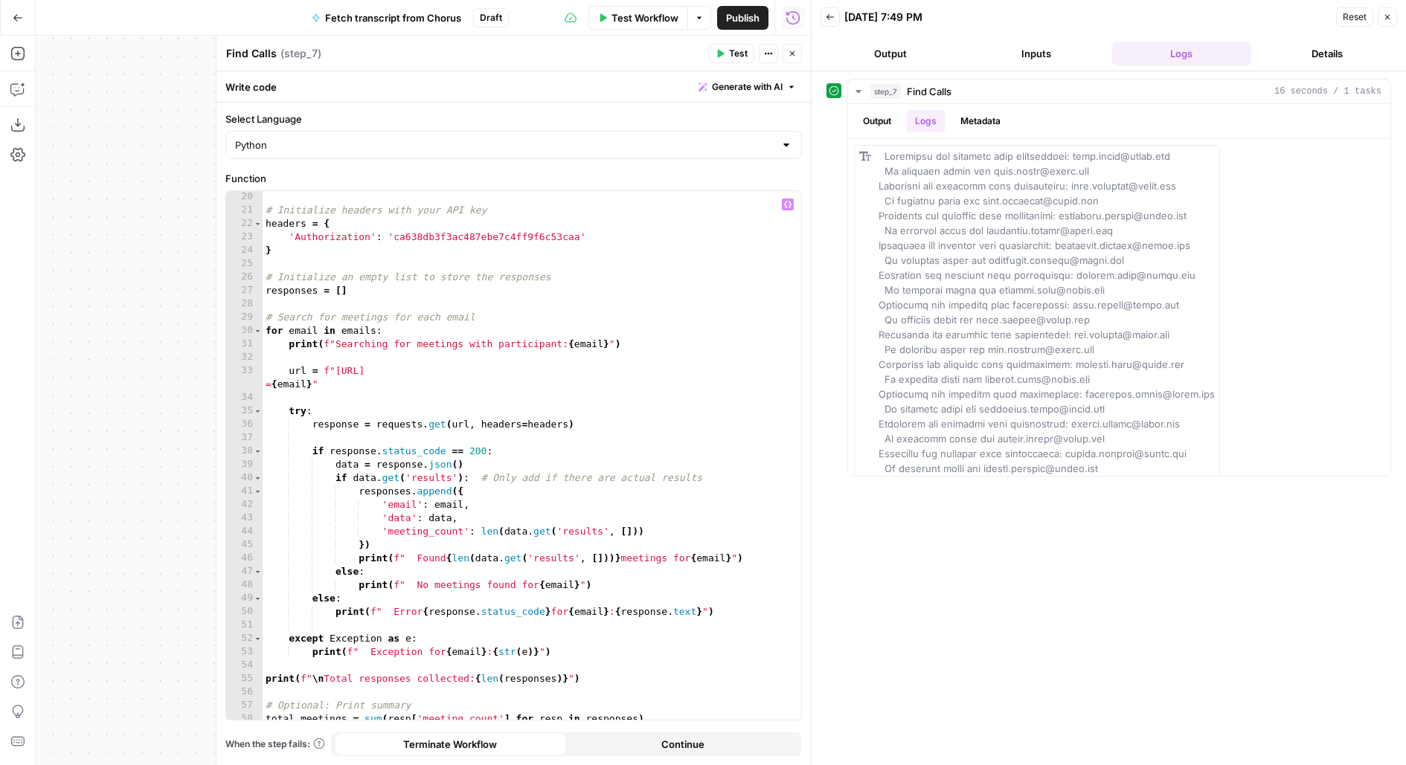
scroll to position [257, 0]
click at [613, 430] on div "# Initialize headers with your API key headers = { 'Authorization' : 'ca638db3f…" at bounding box center [532, 467] width 539 height 556
type textarea "**********"
click at [667, 399] on div "# Initialize headers with your API key headers = { 'Authorization' : 'ca638db3f…" at bounding box center [532, 467] width 539 height 556
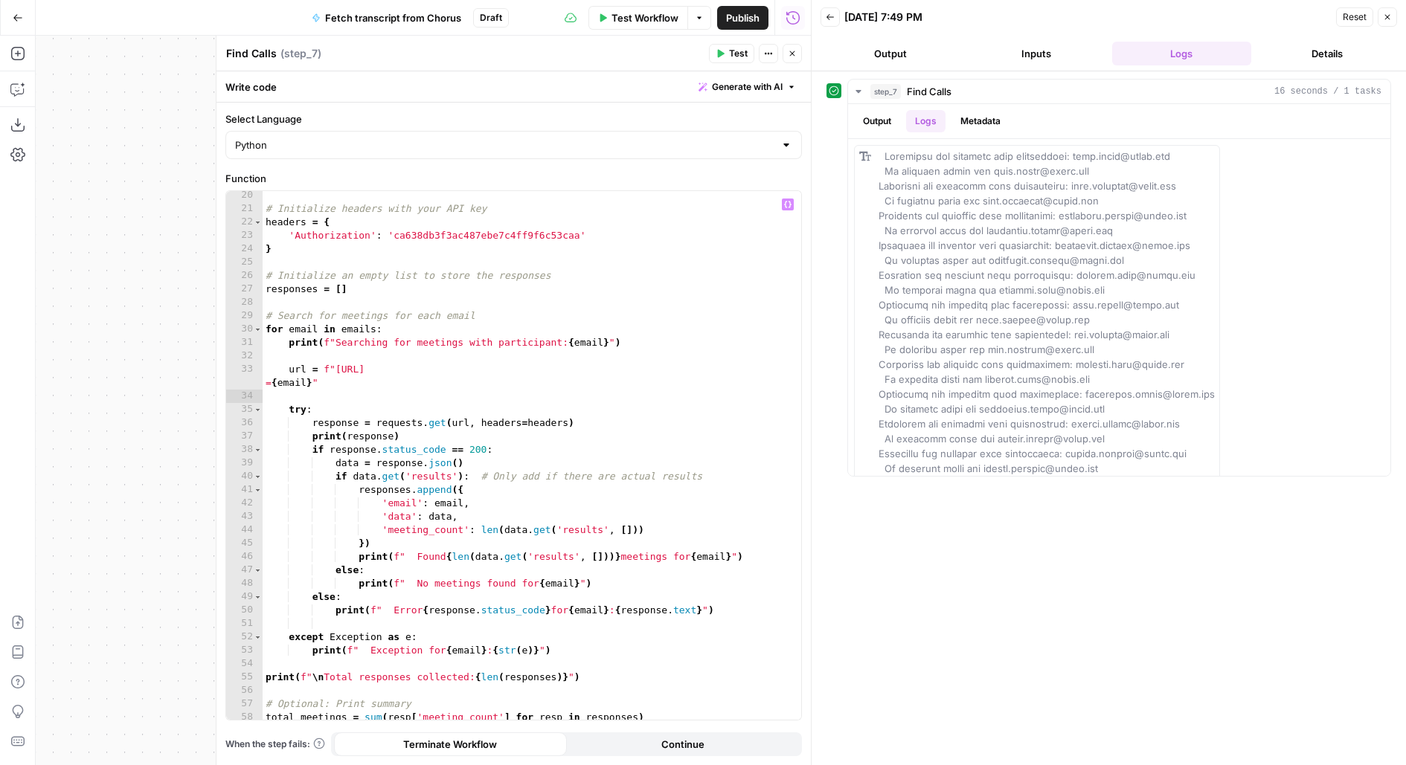
click at [738, 52] on span "Test" at bounding box center [738, 53] width 19 height 13
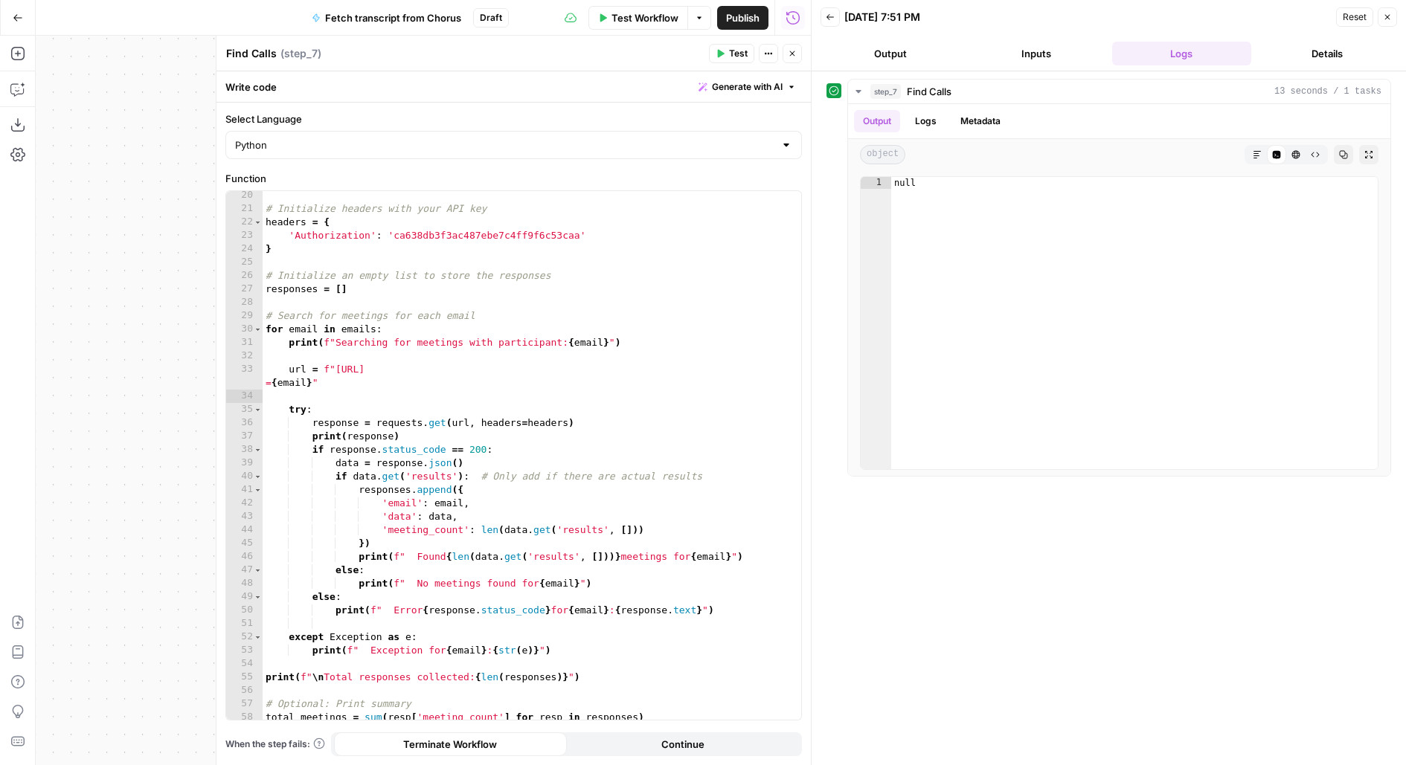
click at [927, 126] on button "Logs" at bounding box center [925, 121] width 39 height 22
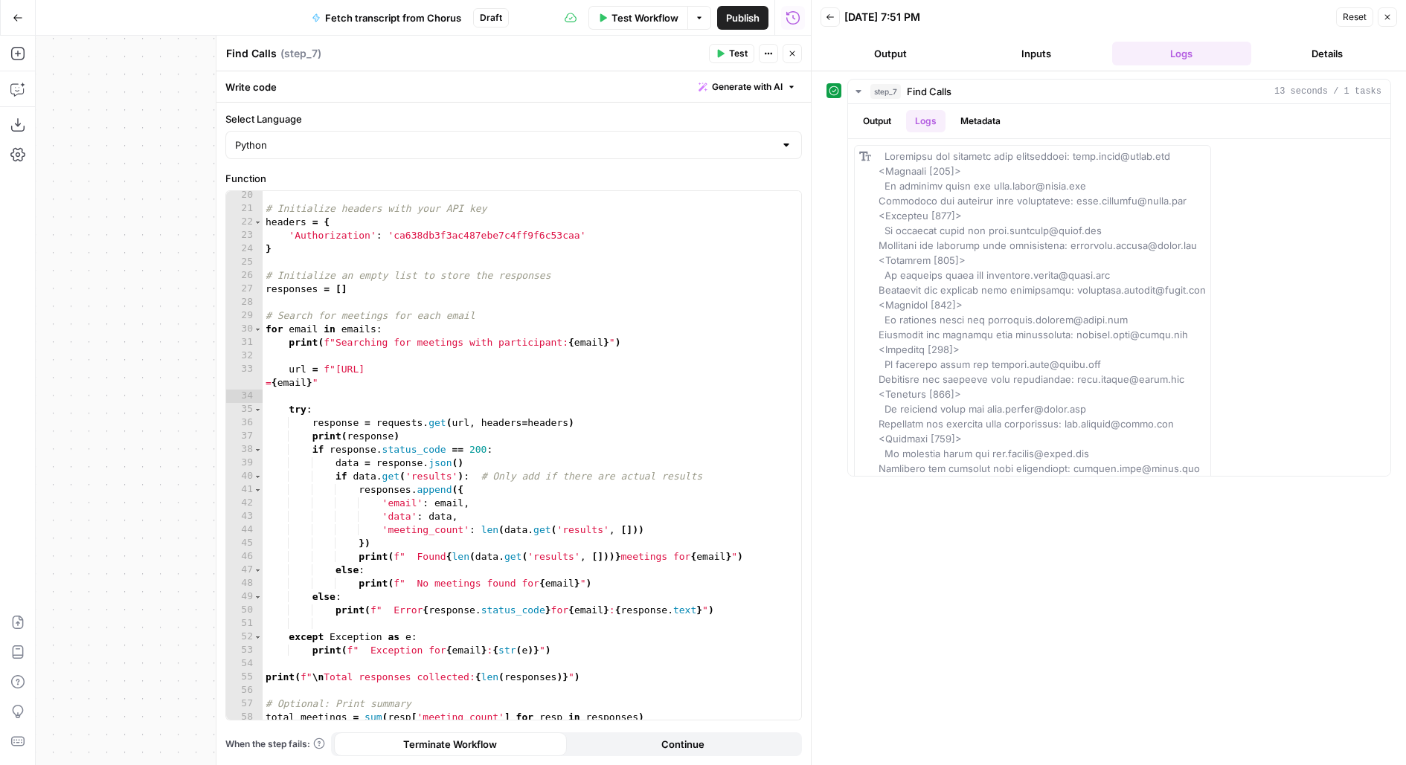
click at [787, 60] on button "Close" at bounding box center [792, 53] width 19 height 19
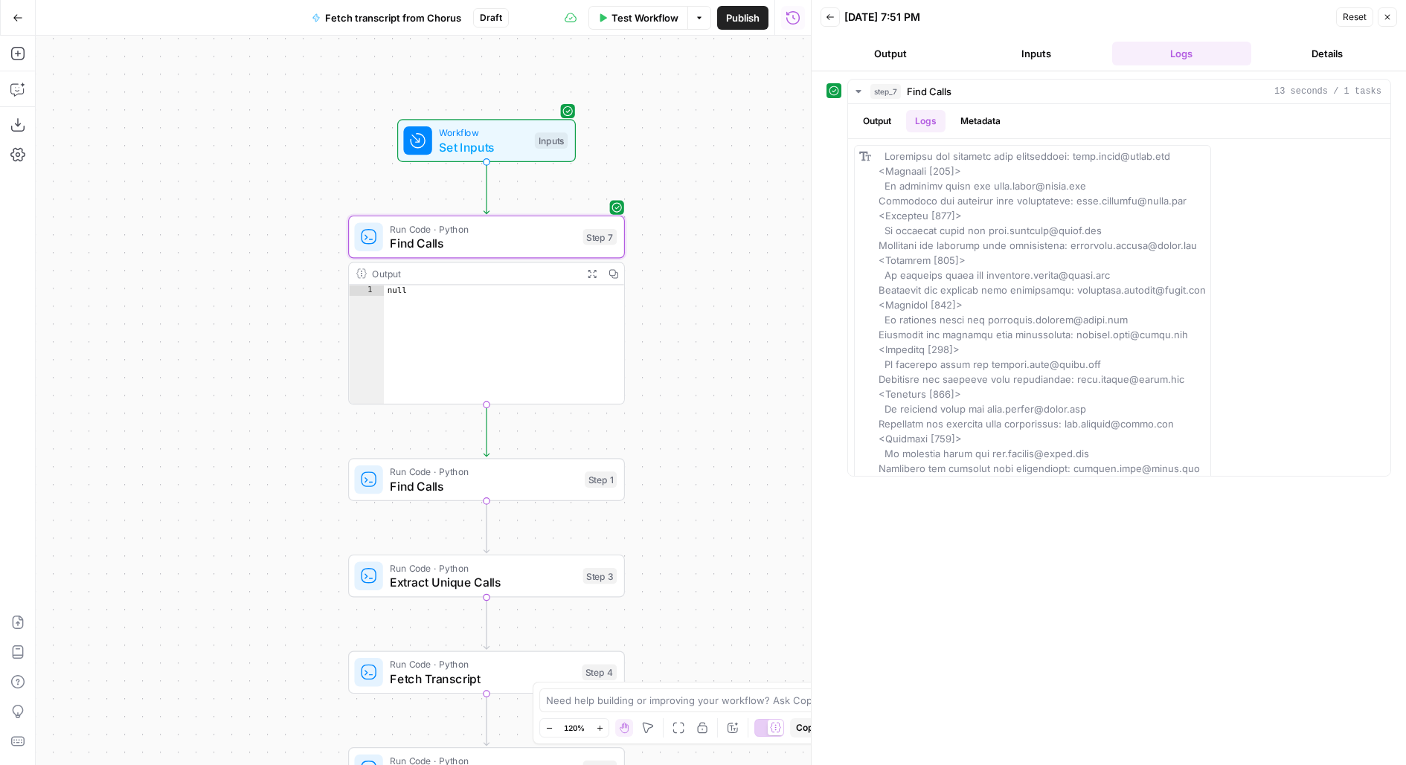
click at [392, 484] on span "Find Calls" at bounding box center [483, 487] width 187 height 18
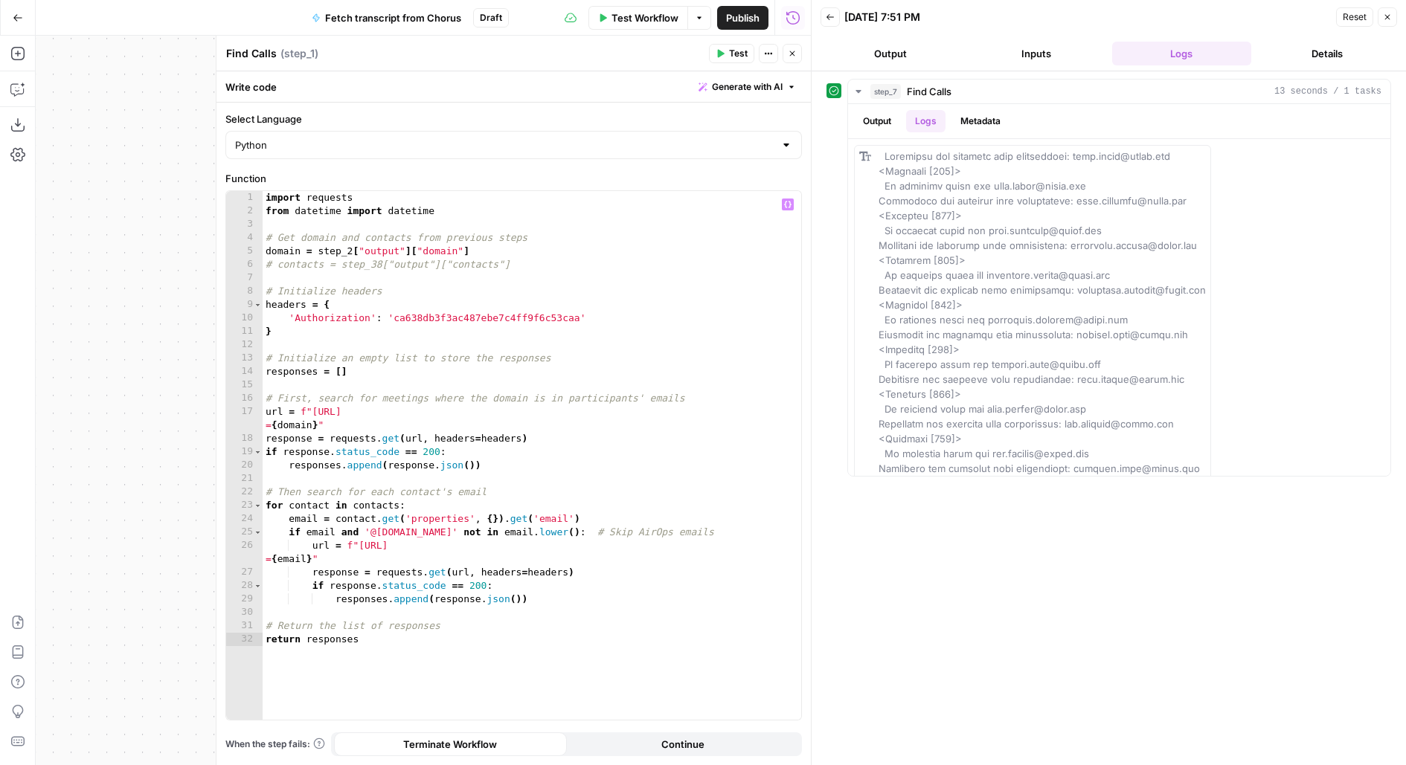
type textarea "**********"
drag, startPoint x: 516, startPoint y: 462, endPoint x: 290, endPoint y: 466, distance: 225.4
click at [291, 466] on div "import requests from datetime import datetime # Get domain and contacts from pr…" at bounding box center [532, 469] width 539 height 556
click at [794, 60] on button "Close" at bounding box center [792, 53] width 19 height 19
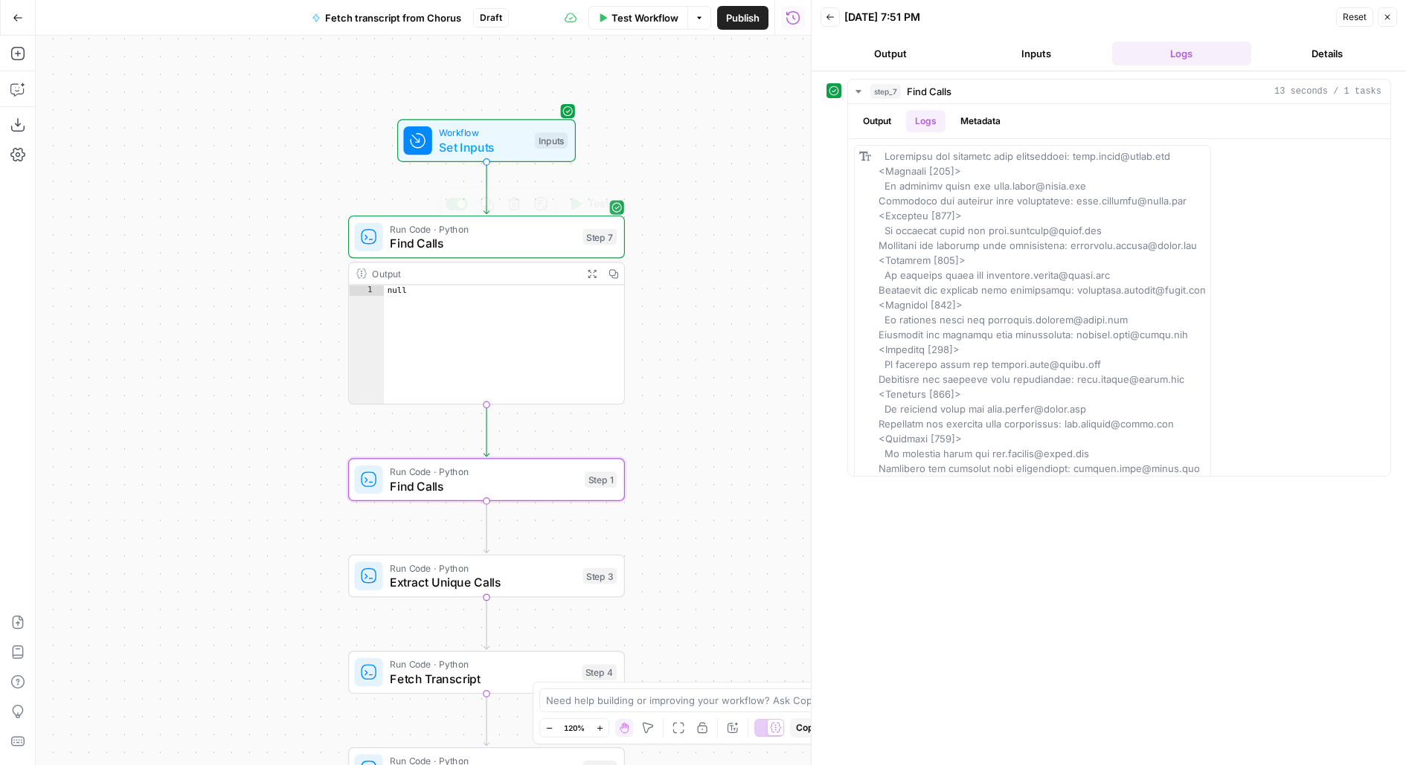
click at [515, 248] on span "Find Calls" at bounding box center [483, 243] width 186 height 18
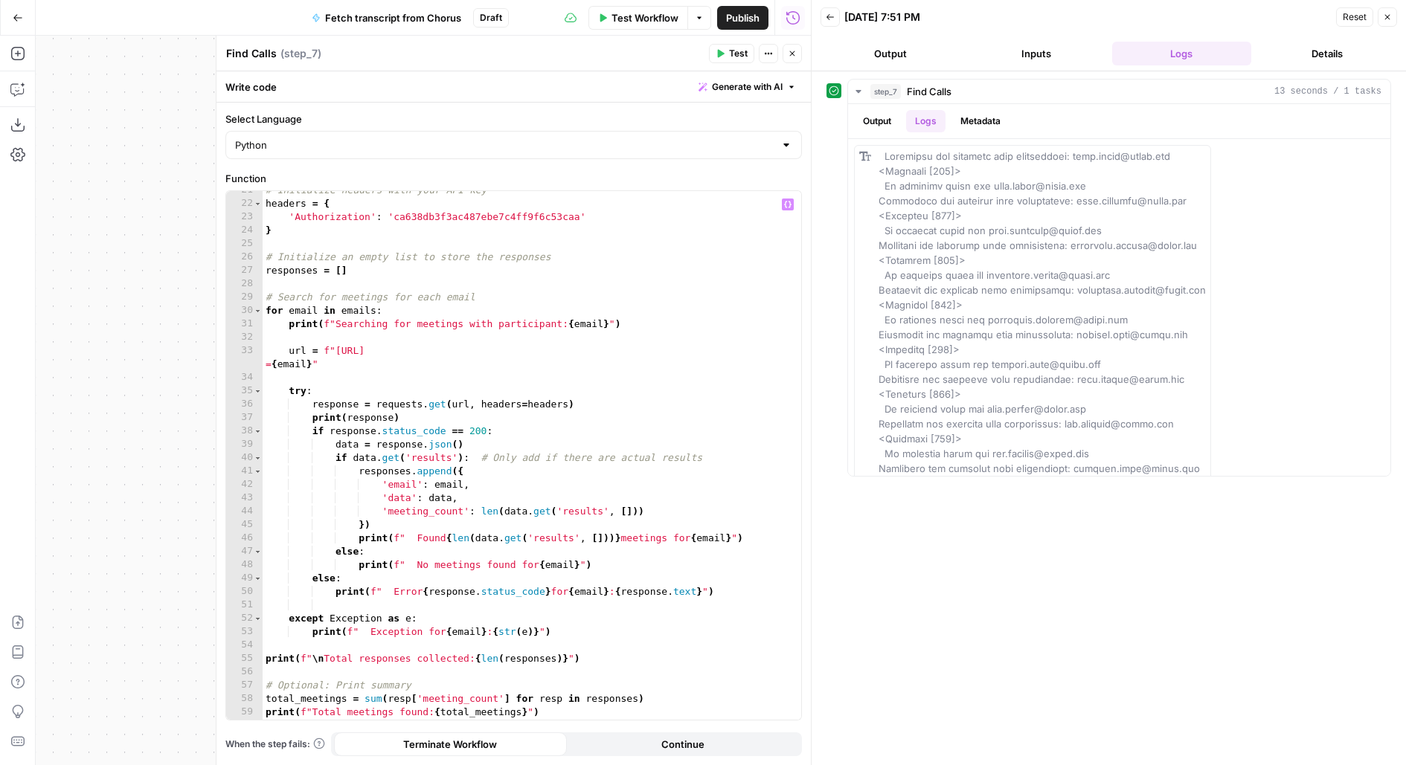
scroll to position [313, 0]
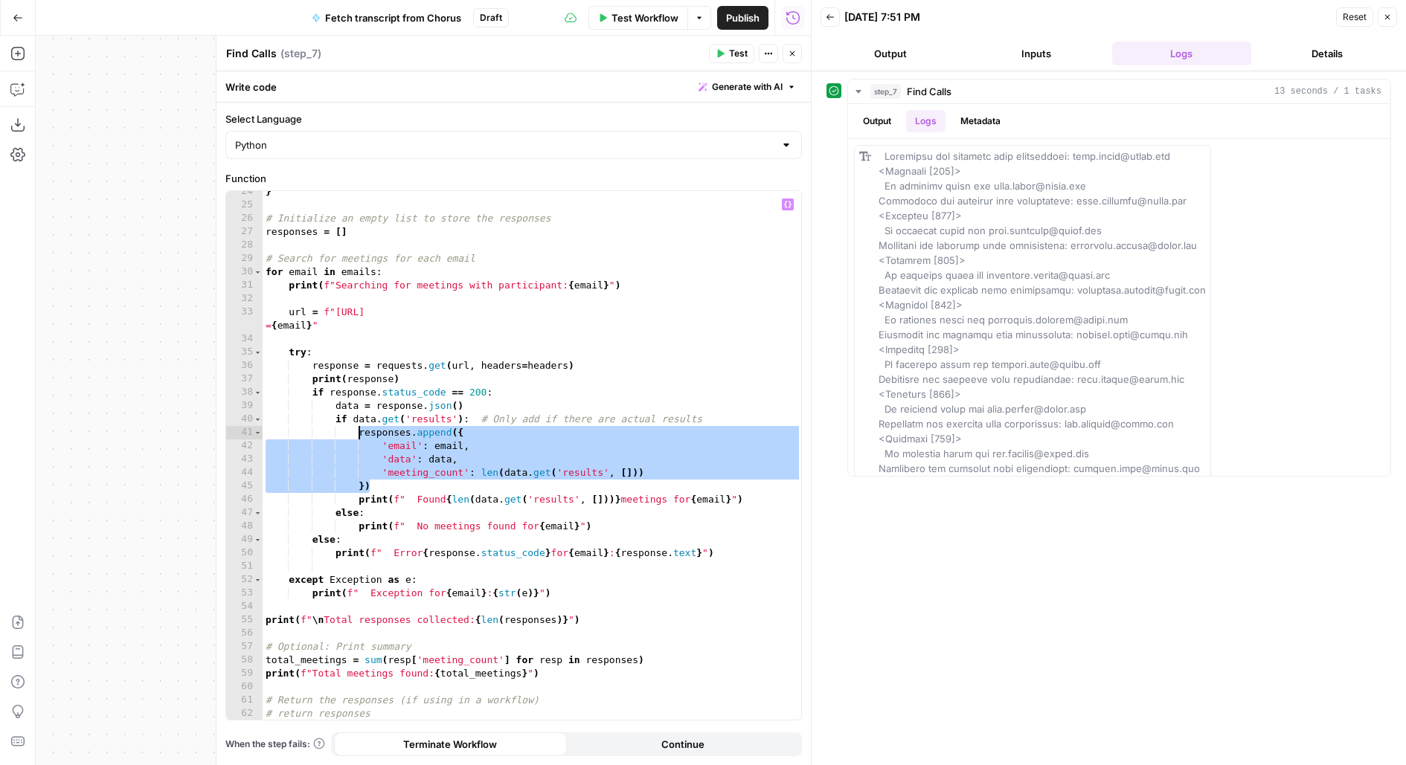
drag, startPoint x: 373, startPoint y: 487, endPoint x: 360, endPoint y: 437, distance: 51.4
click at [360, 437] on div "} # Initialize an empty list to store the responses responses = [ ] # Search fo…" at bounding box center [532, 463] width 539 height 556
type textarea "**********"
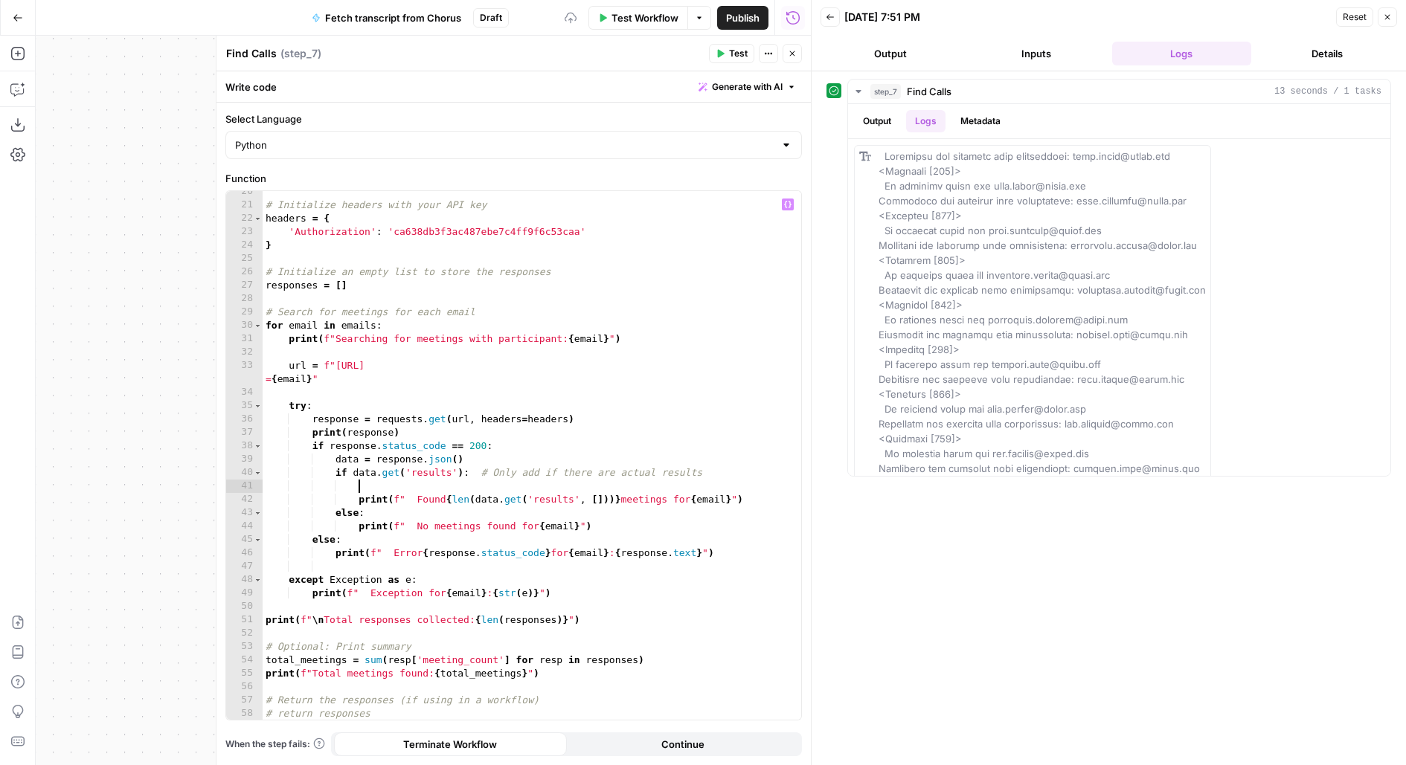
paste textarea "**********"
type textarea "**********"
click at [797, 62] on button "Close" at bounding box center [792, 53] width 19 height 19
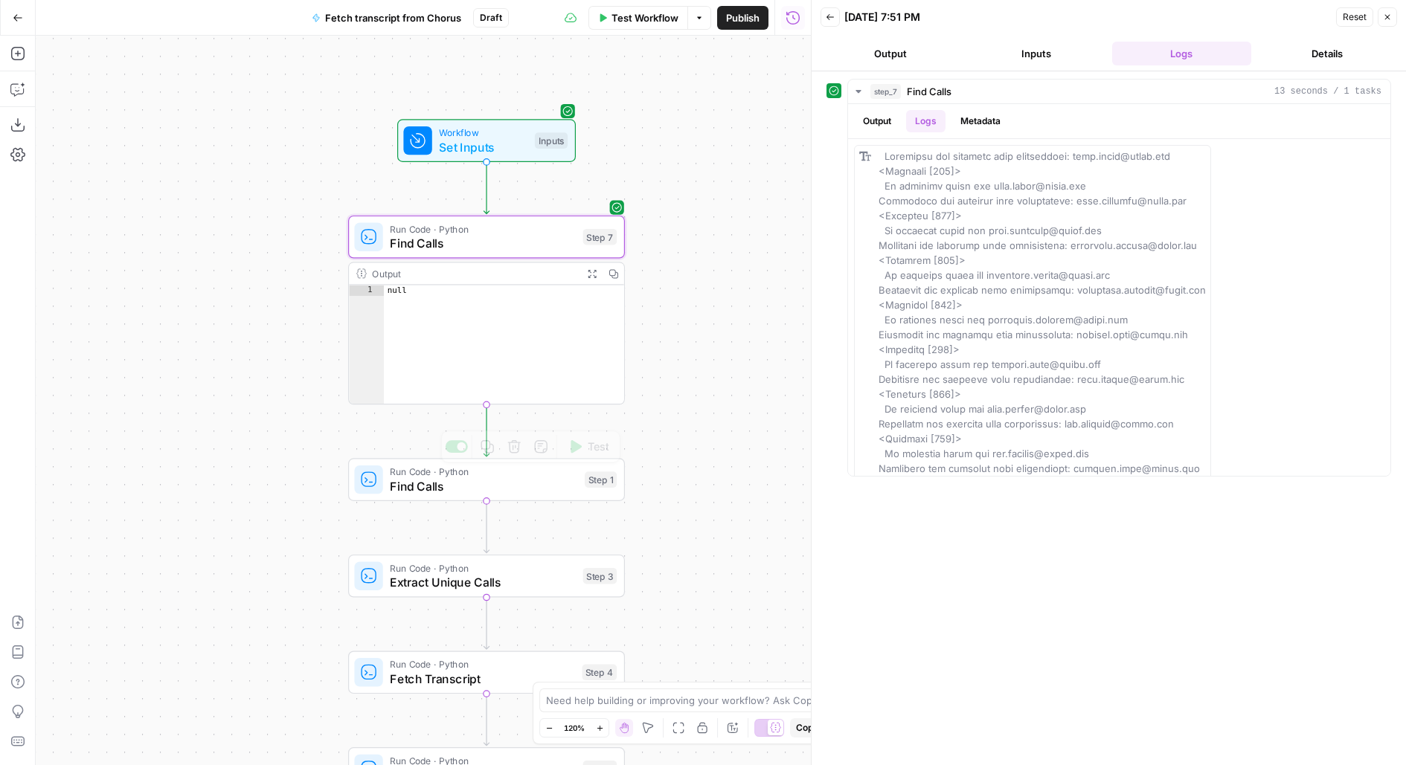
click at [481, 488] on span "Find Calls" at bounding box center [483, 487] width 187 height 18
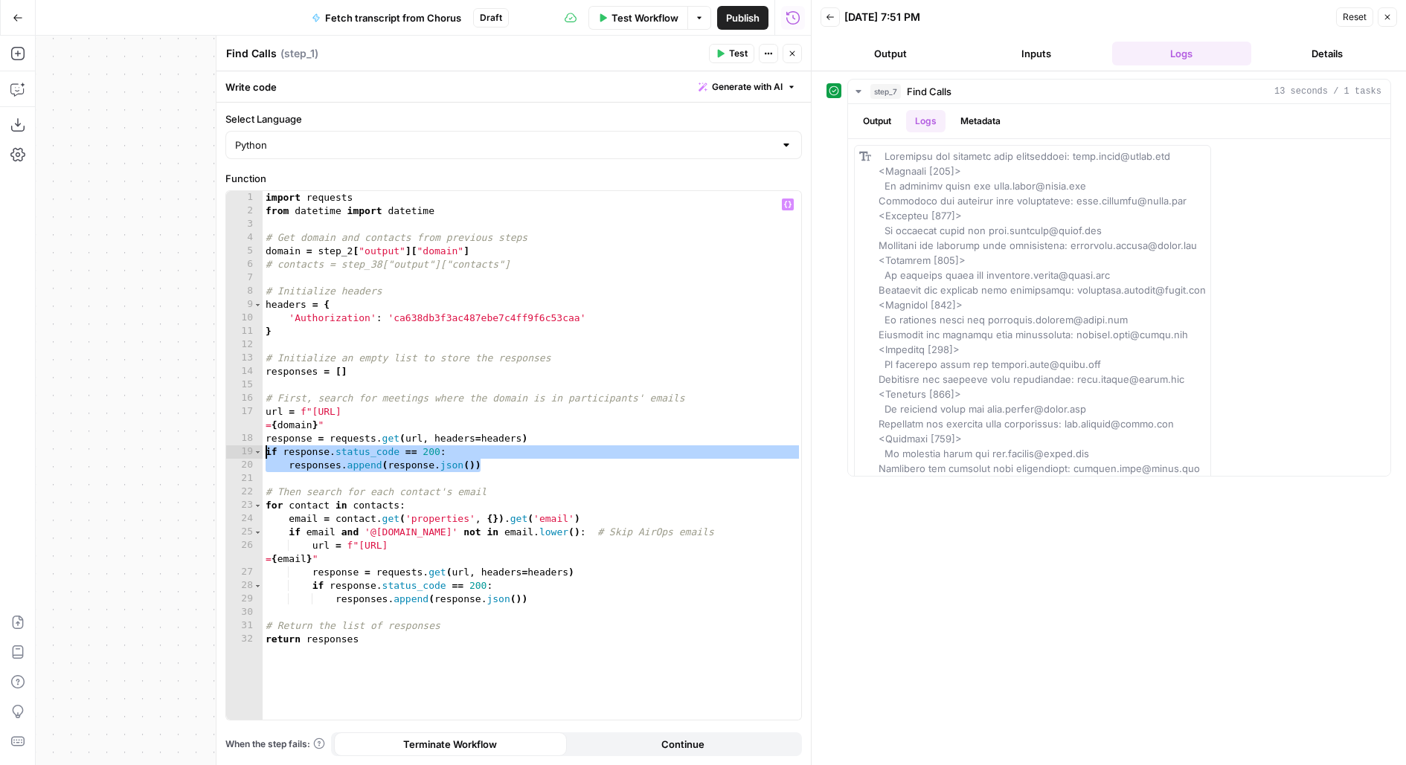
drag, startPoint x: 532, startPoint y: 467, endPoint x: 266, endPoint y: 452, distance: 266.0
click at [266, 452] on div "import requests from datetime import datetime # Get domain and contacts from pr…" at bounding box center [532, 469] width 539 height 556
type textarea "**********"
click at [798, 50] on button "Close" at bounding box center [792, 53] width 19 height 19
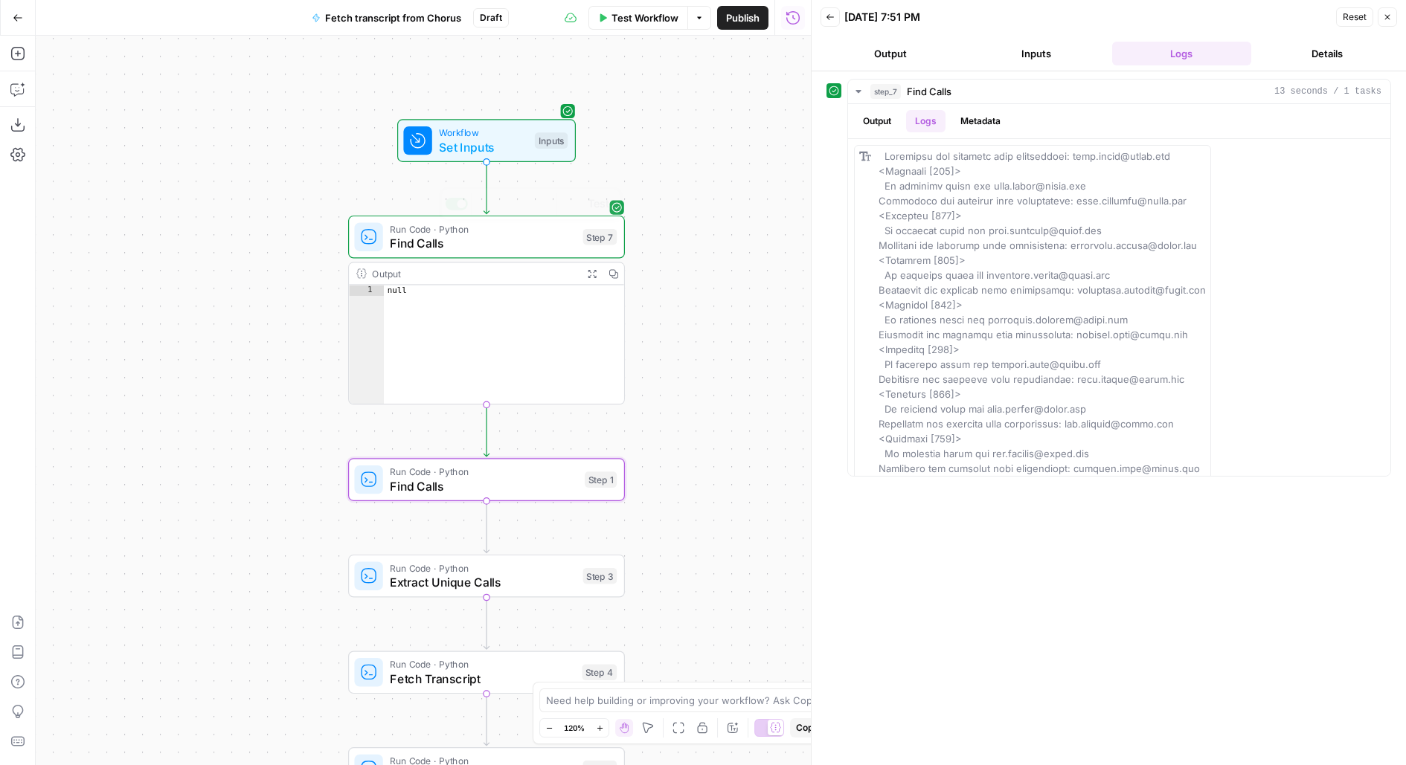
click at [507, 248] on span "Find Calls" at bounding box center [483, 243] width 186 height 18
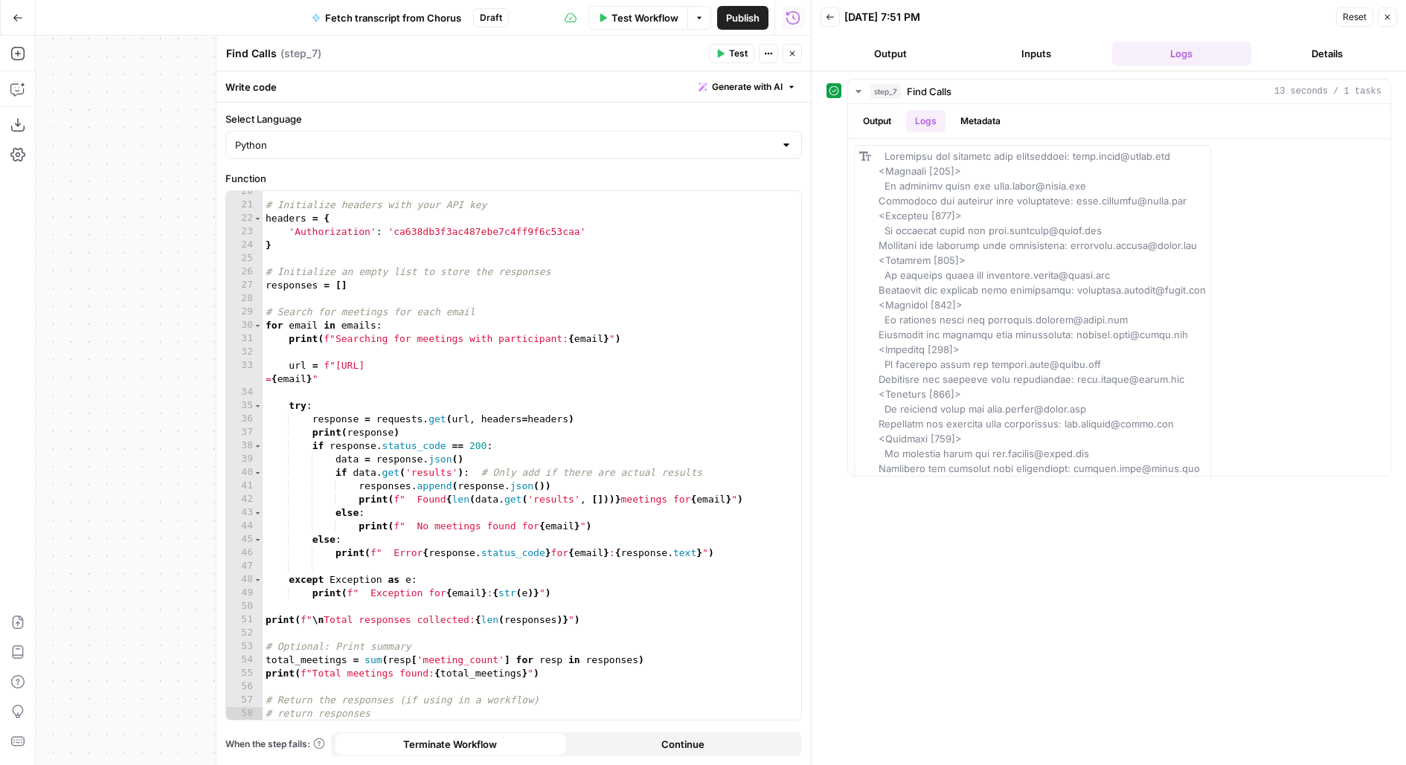
click at [791, 54] on icon "button" at bounding box center [792, 53] width 5 height 5
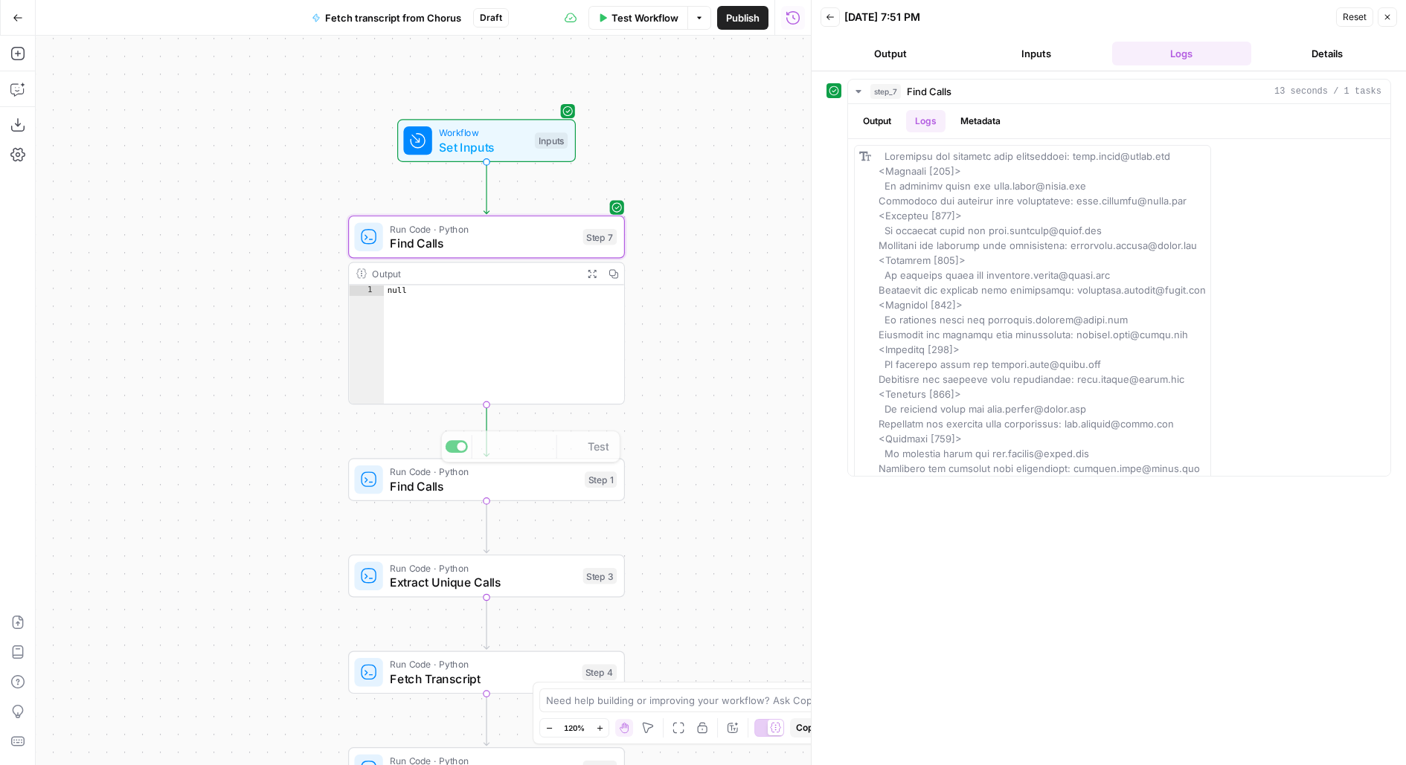
click at [389, 504] on div "Workflow Set Inputs Inputs Run Code · Python Find Calls Step 7 Output Expand Ou…" at bounding box center [423, 401] width 775 height 730
click at [390, 487] on span "Find Calls" at bounding box center [483, 486] width 187 height 18
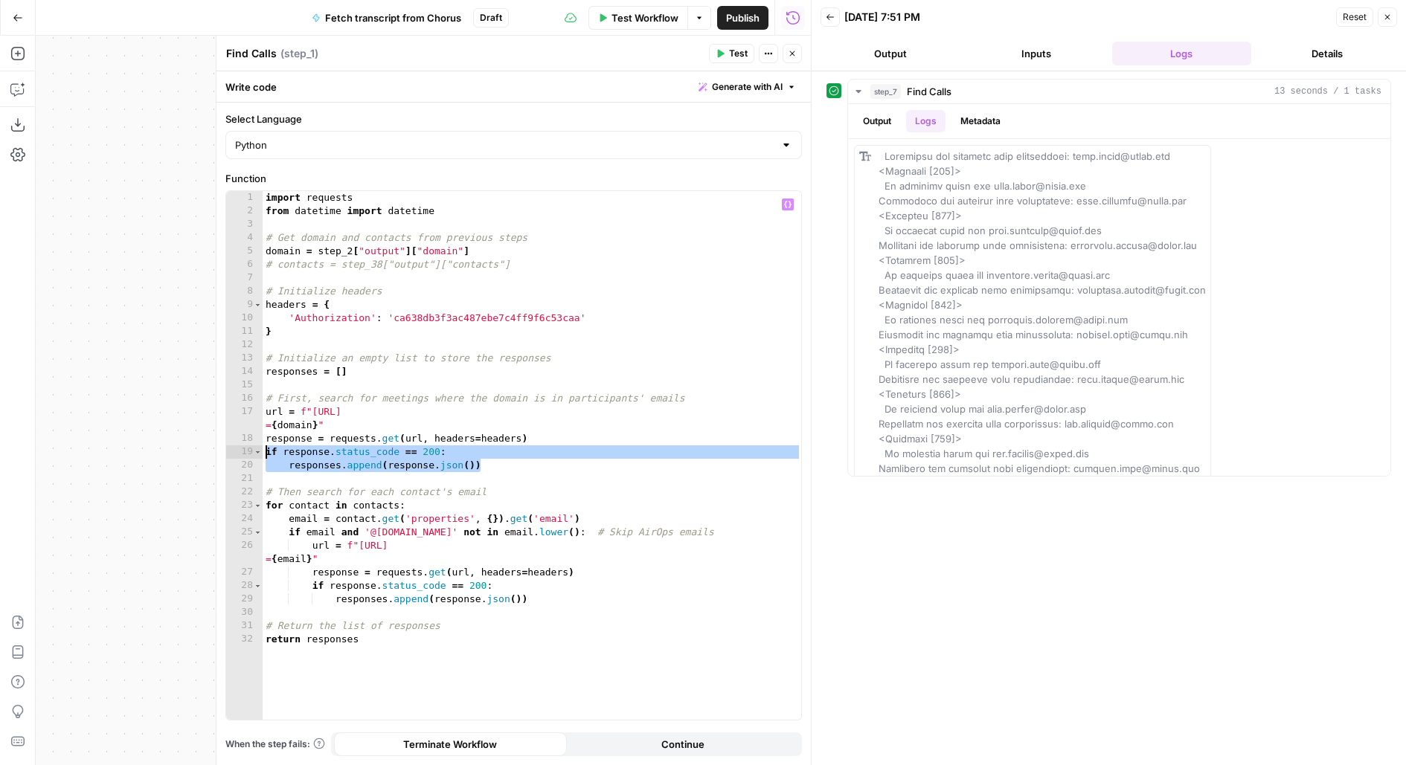
drag, startPoint x: 556, startPoint y: 470, endPoint x: 228, endPoint y: 452, distance: 328.6
click at [229, 452] on div "**********" at bounding box center [513, 455] width 575 height 529
type textarea "**********"
click at [797, 50] on button "Close" at bounding box center [792, 53] width 19 height 19
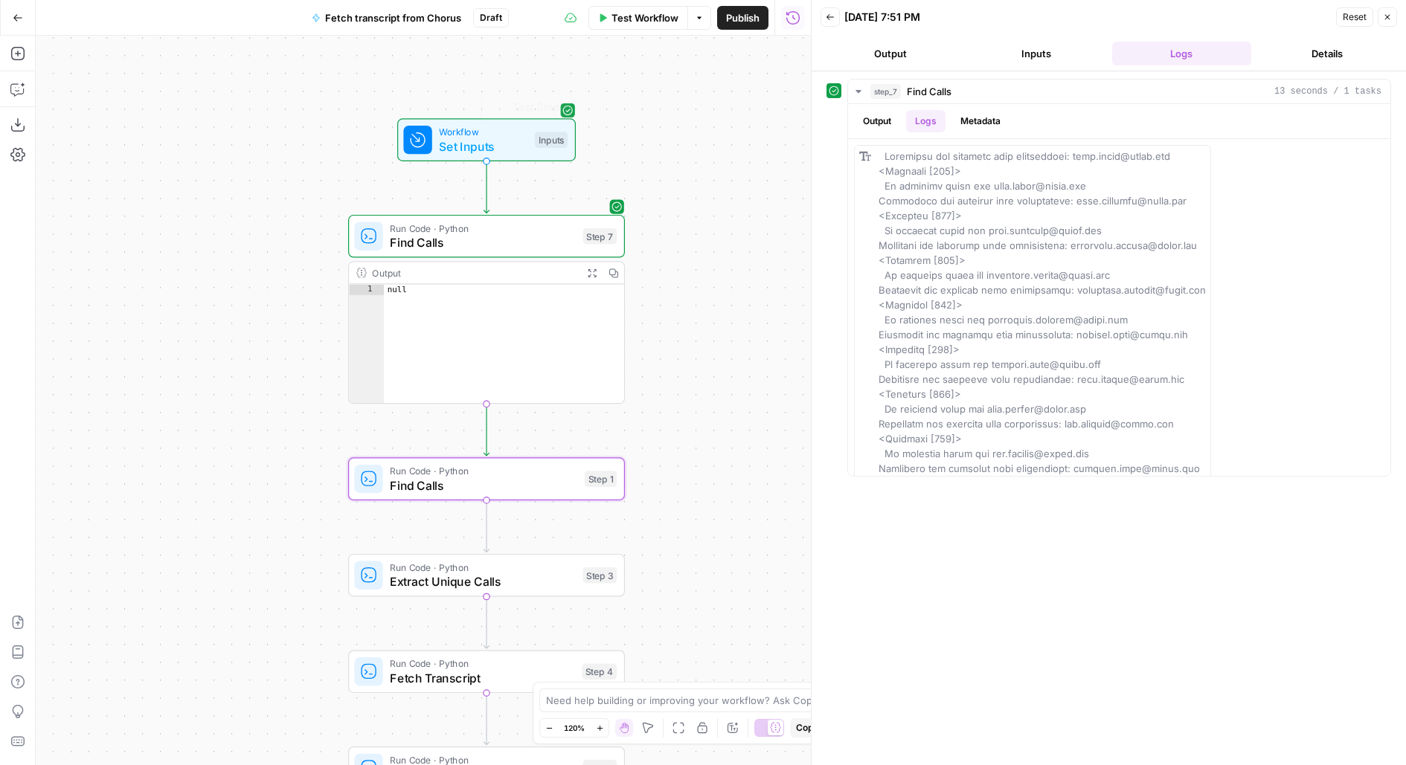
click at [410, 248] on span "Find Calls" at bounding box center [483, 243] width 186 height 18
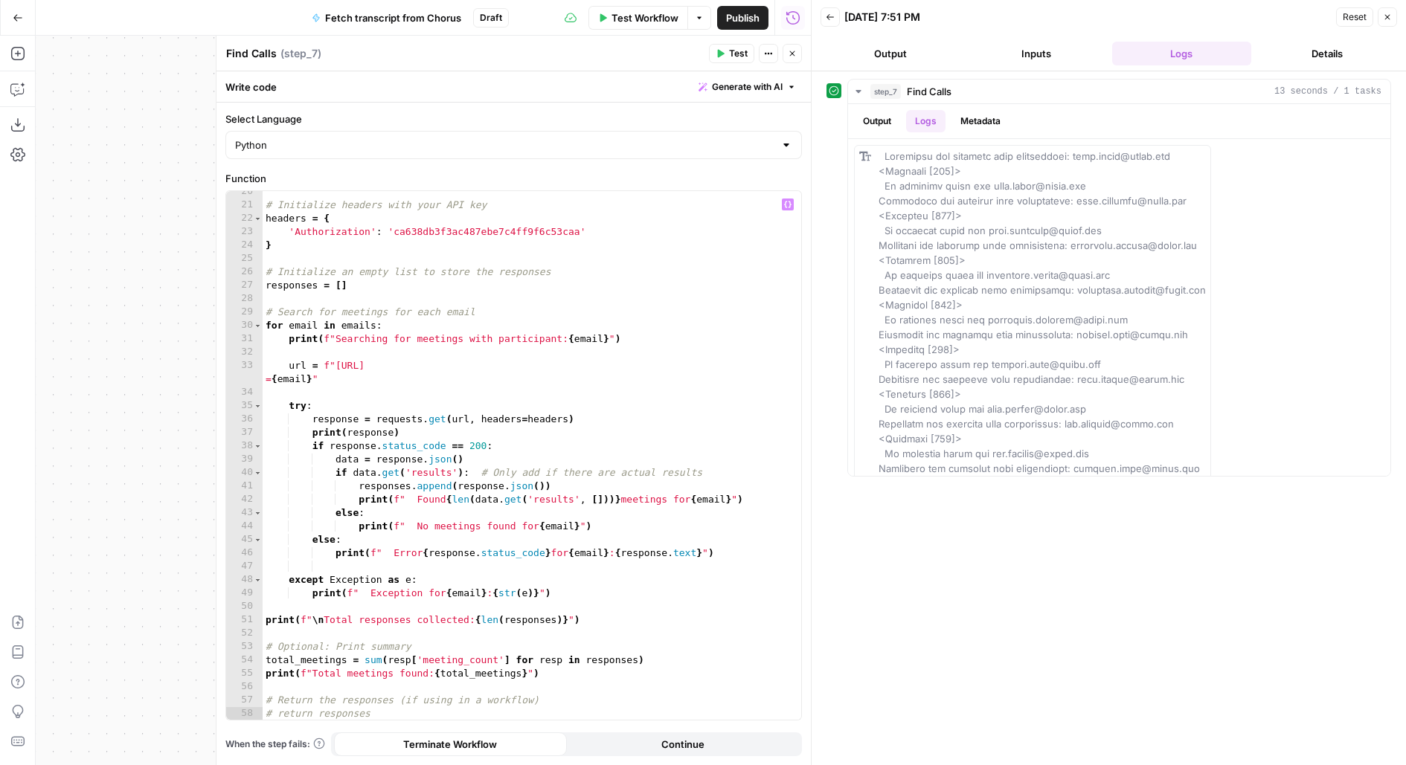
type textarea "**********"
drag, startPoint x: 412, startPoint y: 430, endPoint x: 191, endPoint y: 431, distance: 220.9
click at [191, 431] on body "Carta New Home Browse Carta - Fund Administration Insights Opportunities Carta …" at bounding box center [703, 382] width 1406 height 765
type textarea "**********"
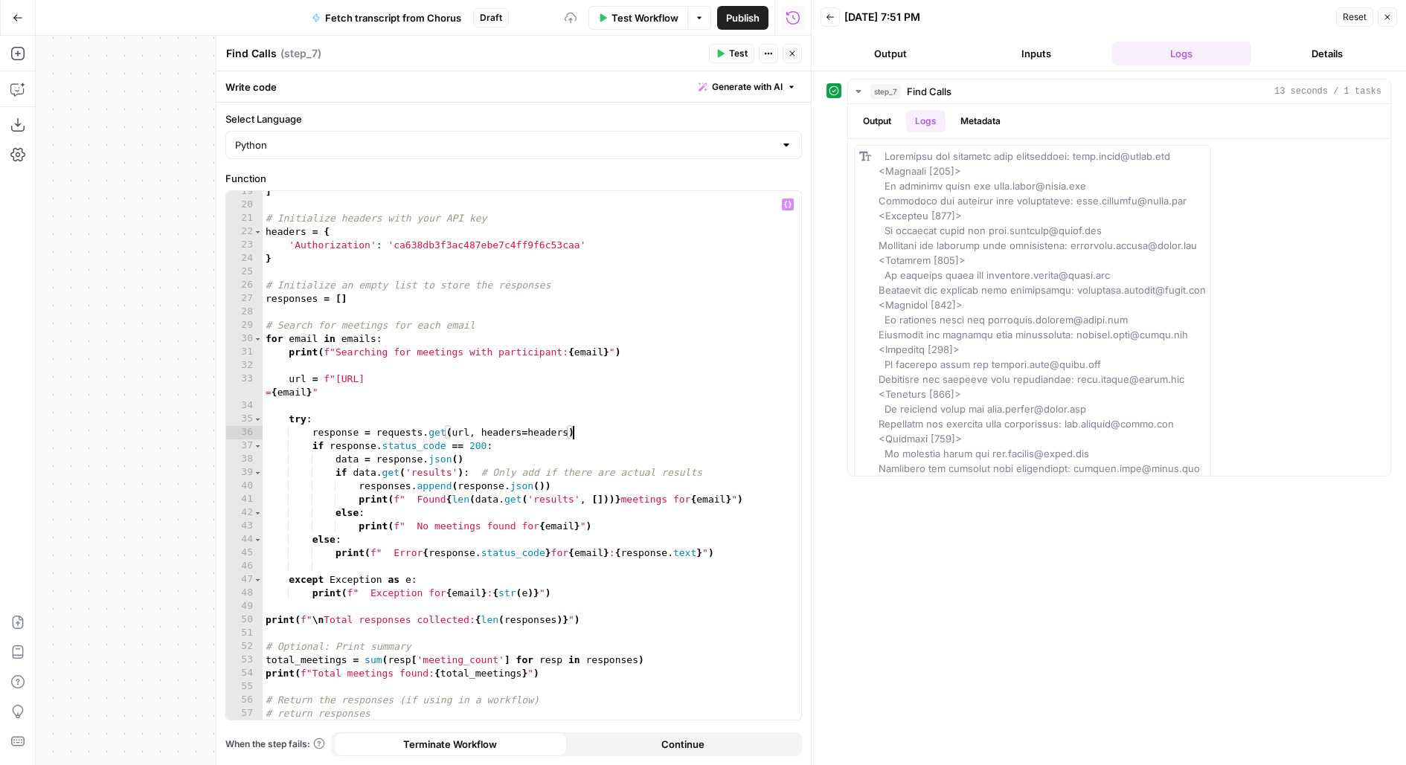
scroll to position [0, 2]
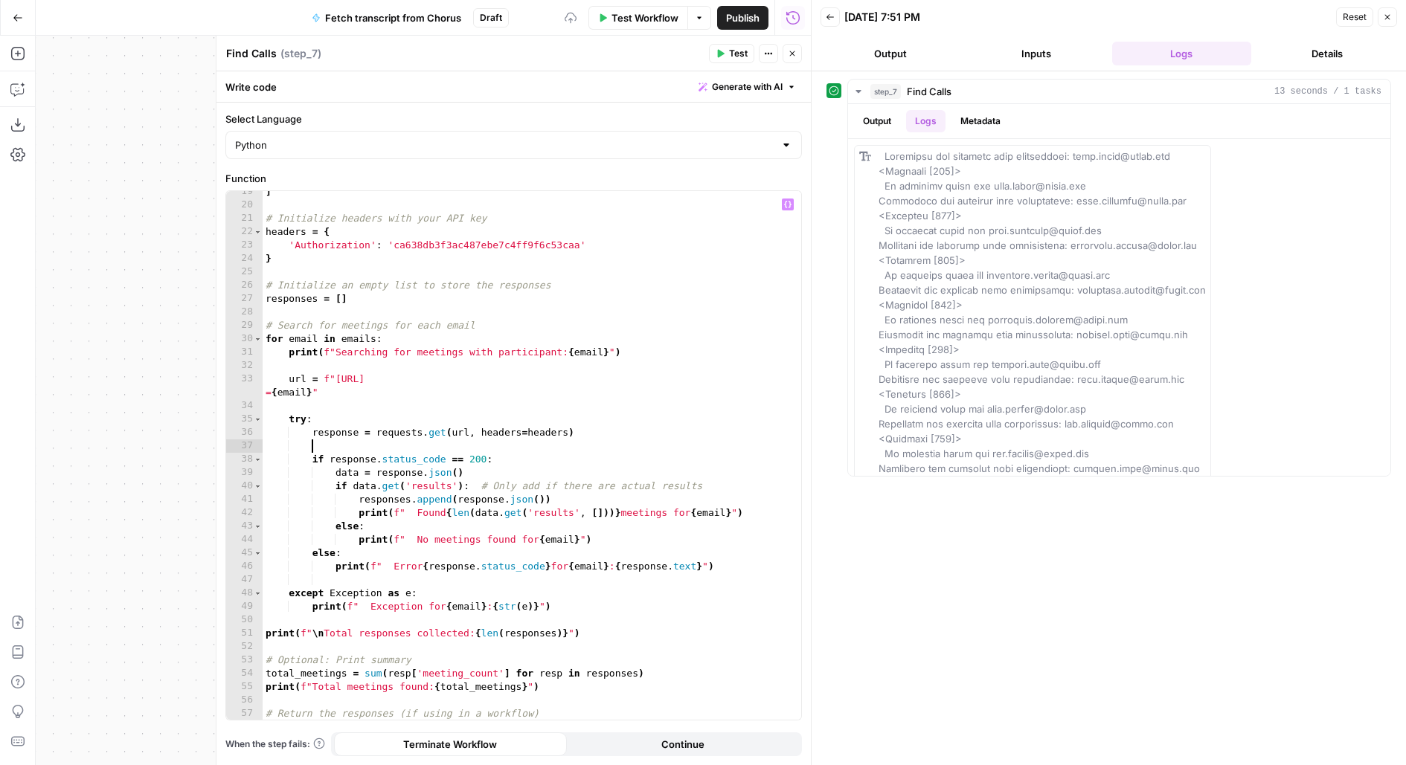
paste textarea "**********"
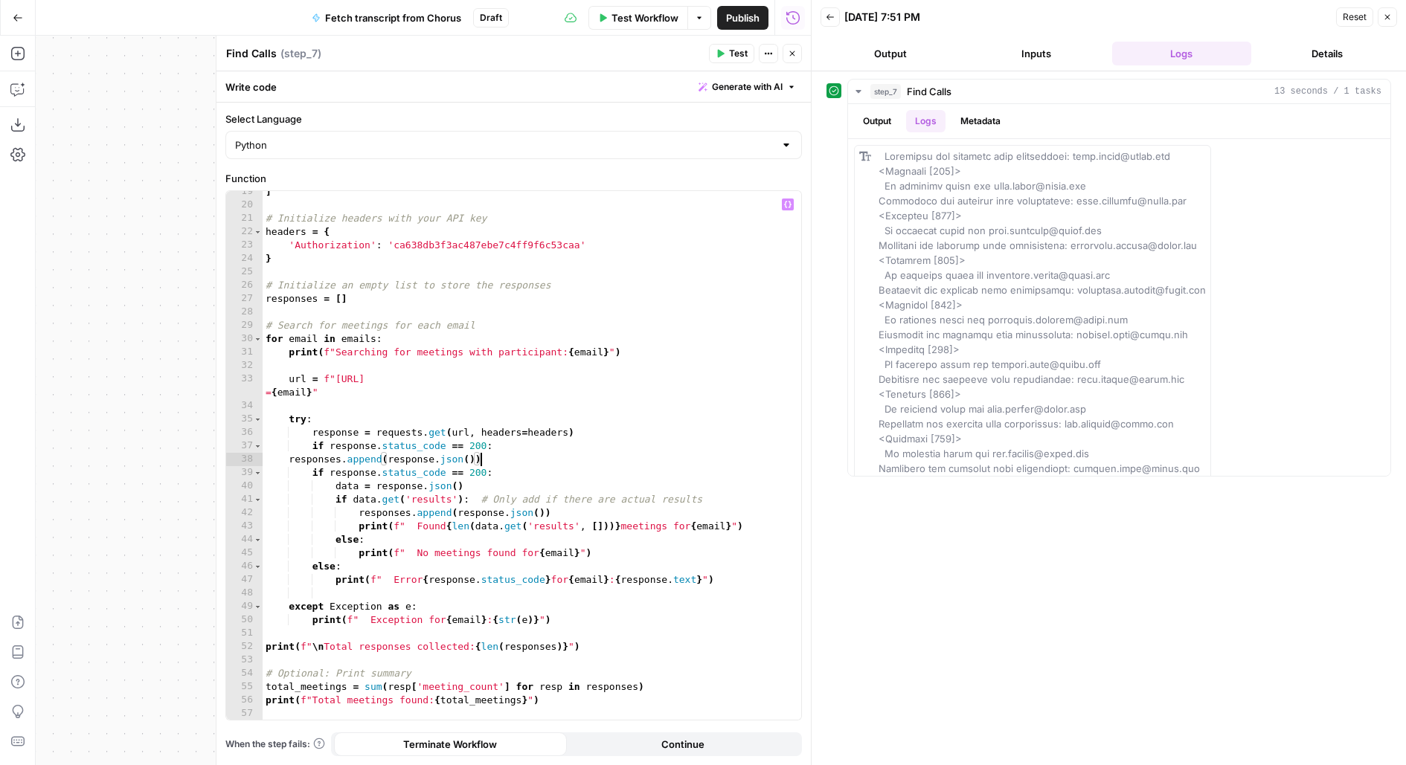
click at [292, 462] on div "] # Initialize headers with your API key headers = { 'Authorization' : 'ca638db…" at bounding box center [532, 463] width 539 height 556
type textarea "**********"
drag, startPoint x: 336, startPoint y: 459, endPoint x: 600, endPoint y: 456, distance: 263.4
click at [600, 456] on div "] # Initialize headers with your API key headers = { 'Authorization' : 'ca638db…" at bounding box center [532, 463] width 539 height 556
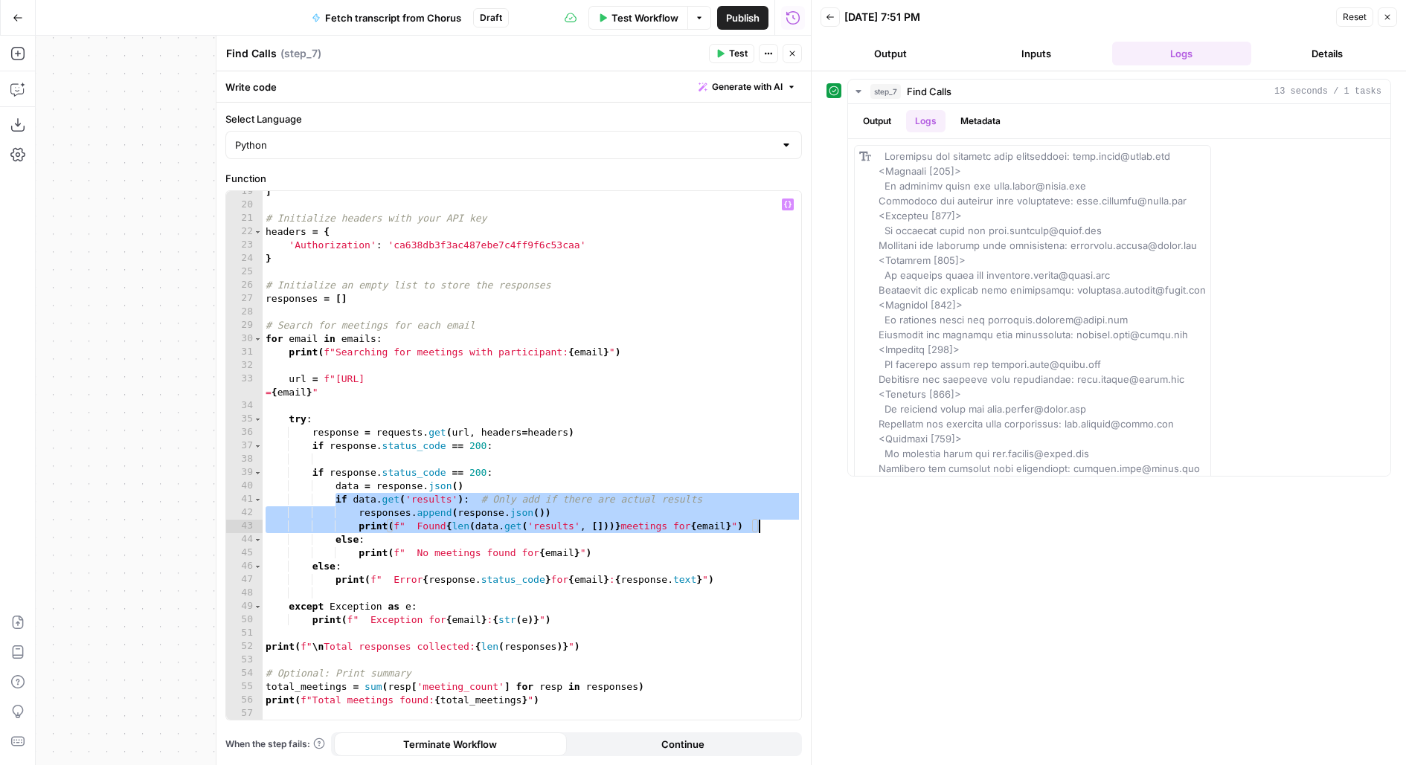
drag, startPoint x: 335, startPoint y: 500, endPoint x: 794, endPoint y: 525, distance: 458.9
click at [794, 525] on div "19 20 21 22 23 24 25 26 27 28 29 30 31 32 33 34 35 36 37 38 39 40 41 42 43 44 4…" at bounding box center [513, 455] width 575 height 529
paste textarea
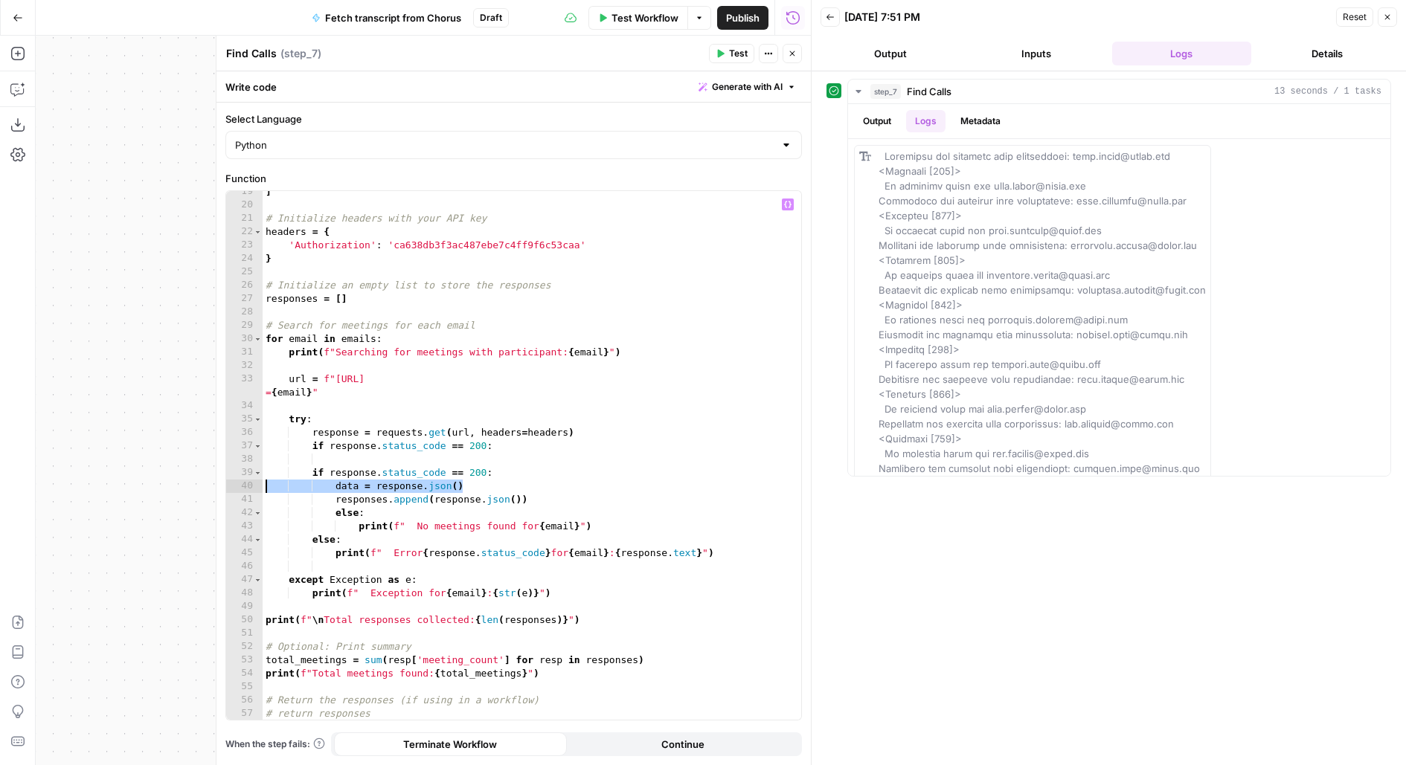
drag, startPoint x: 501, startPoint y: 482, endPoint x: 239, endPoint y: 483, distance: 261.9
click at [240, 483] on div "**********" at bounding box center [513, 455] width 575 height 529
type textarea "**********"
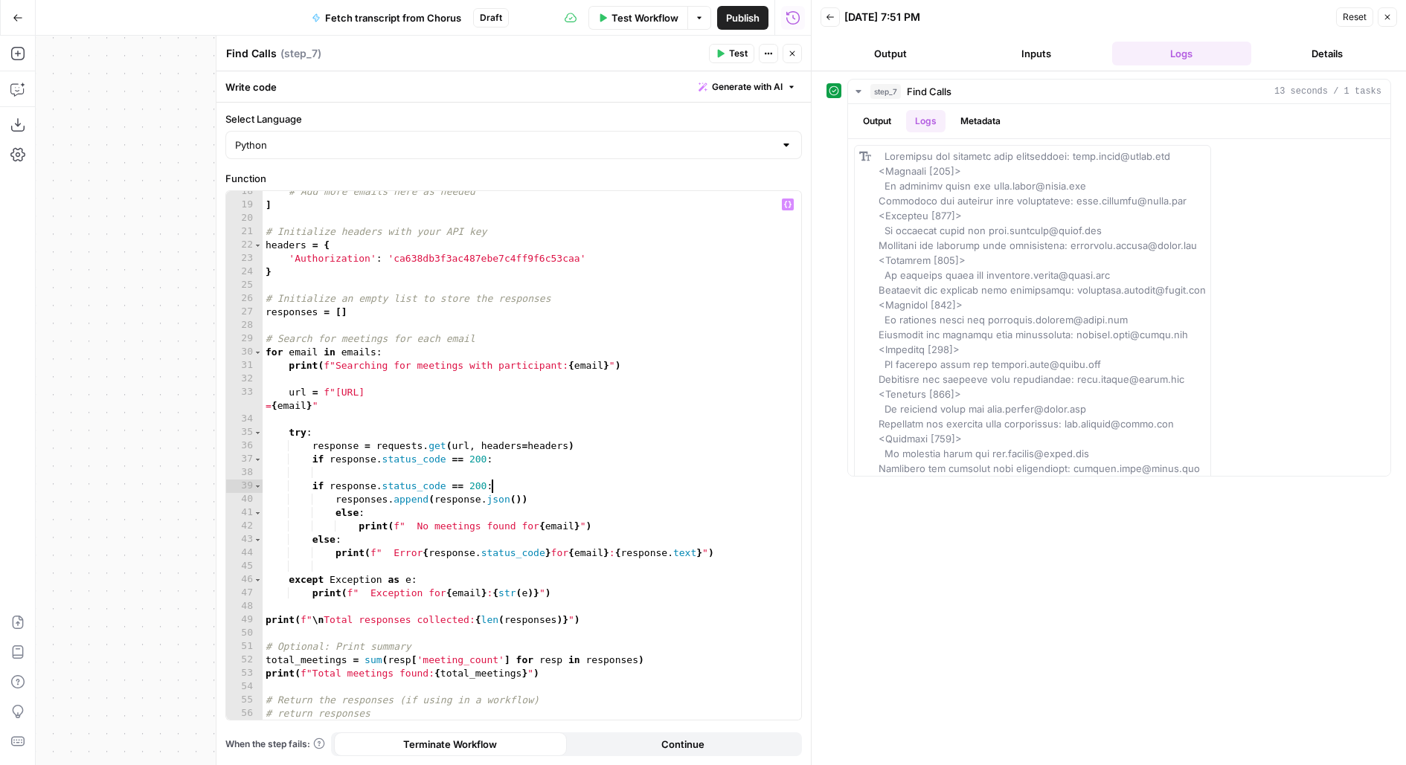
scroll to position [233, 0]
drag, startPoint x: 536, startPoint y: 460, endPoint x: 204, endPoint y: 463, distance: 331.8
click at [205, 465] on body "Carta New Home Browse Carta - Fund Administration Insights Opportunities Carta …" at bounding box center [703, 382] width 1406 height 765
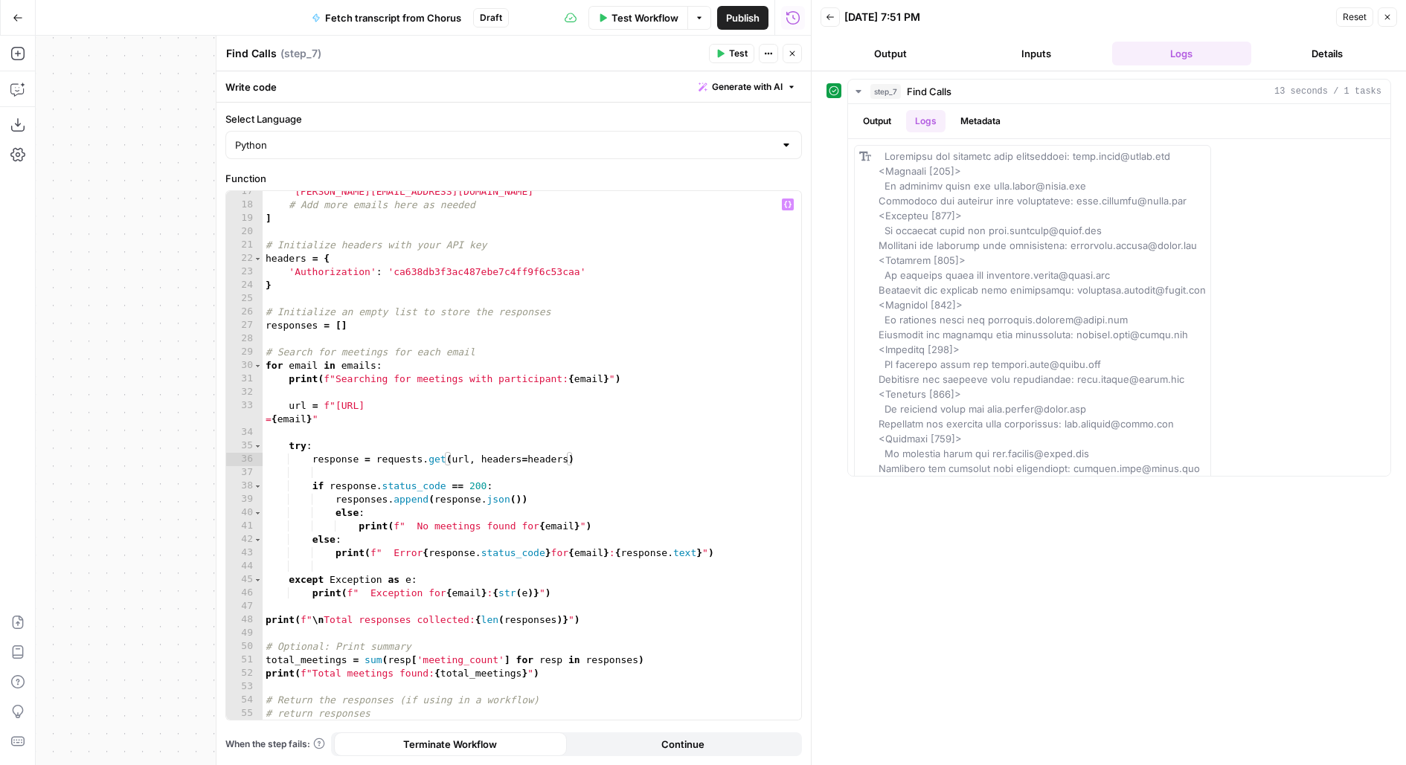
click at [733, 48] on span "Test" at bounding box center [738, 53] width 19 height 13
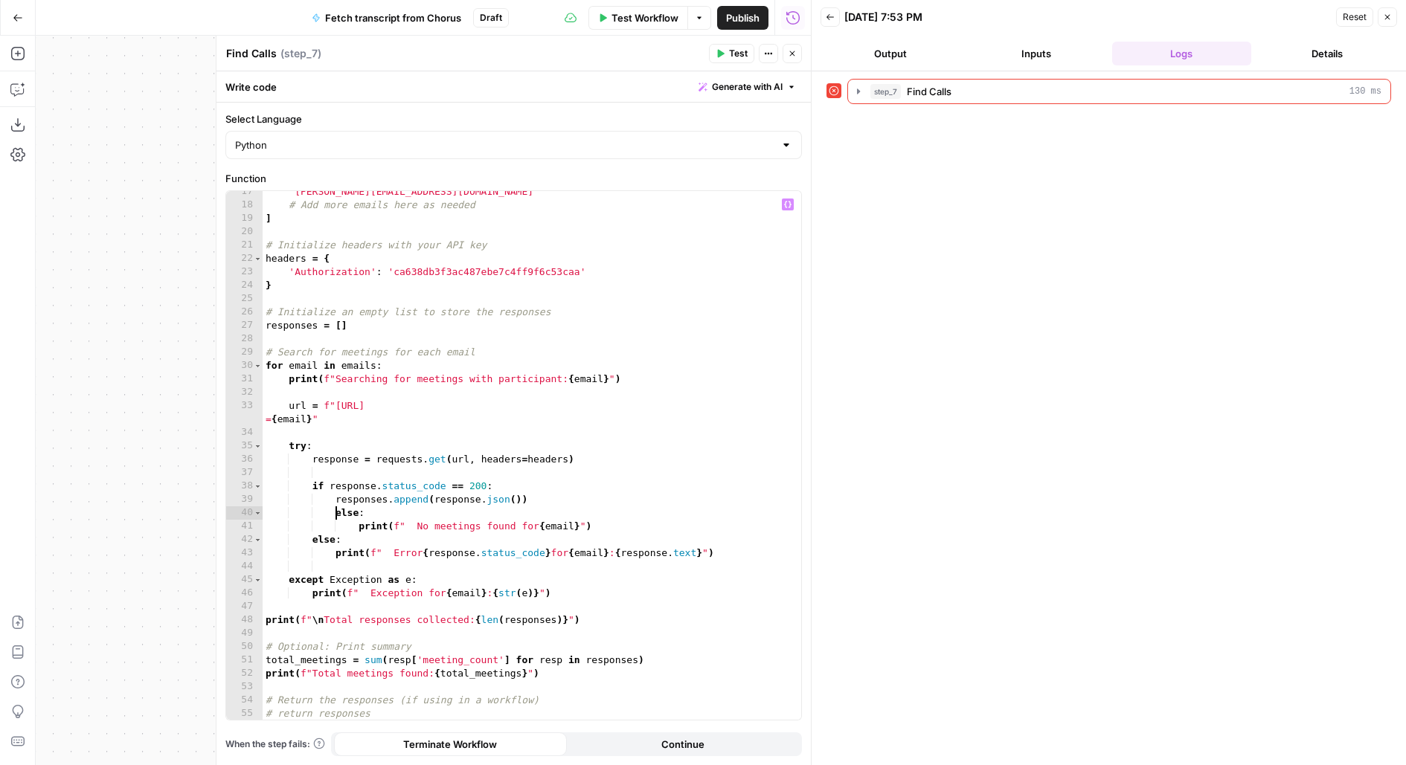
click at [335, 515] on div ""angus.kilian@carta.com" # Add more emails here as needed ] # Initialize header…" at bounding box center [532, 463] width 539 height 556
click at [356, 524] on div ""angus.kilian@carta.com" # Add more emails here as needed ] # Initialize header…" at bounding box center [532, 463] width 539 height 556
type textarea "**********"
click at [728, 58] on button "Test" at bounding box center [731, 53] width 45 height 19
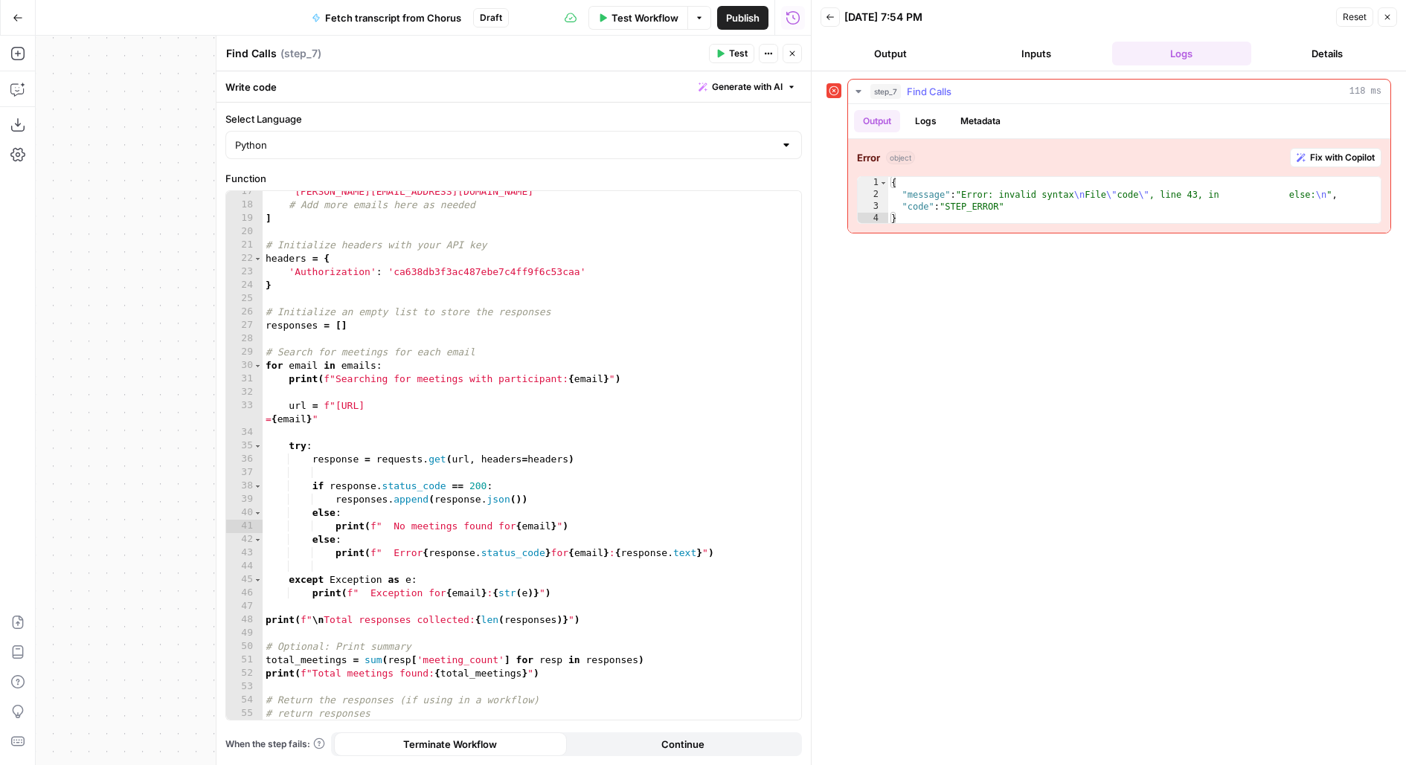
click at [1360, 152] on span "Fix with Copilot" at bounding box center [1342, 157] width 65 height 13
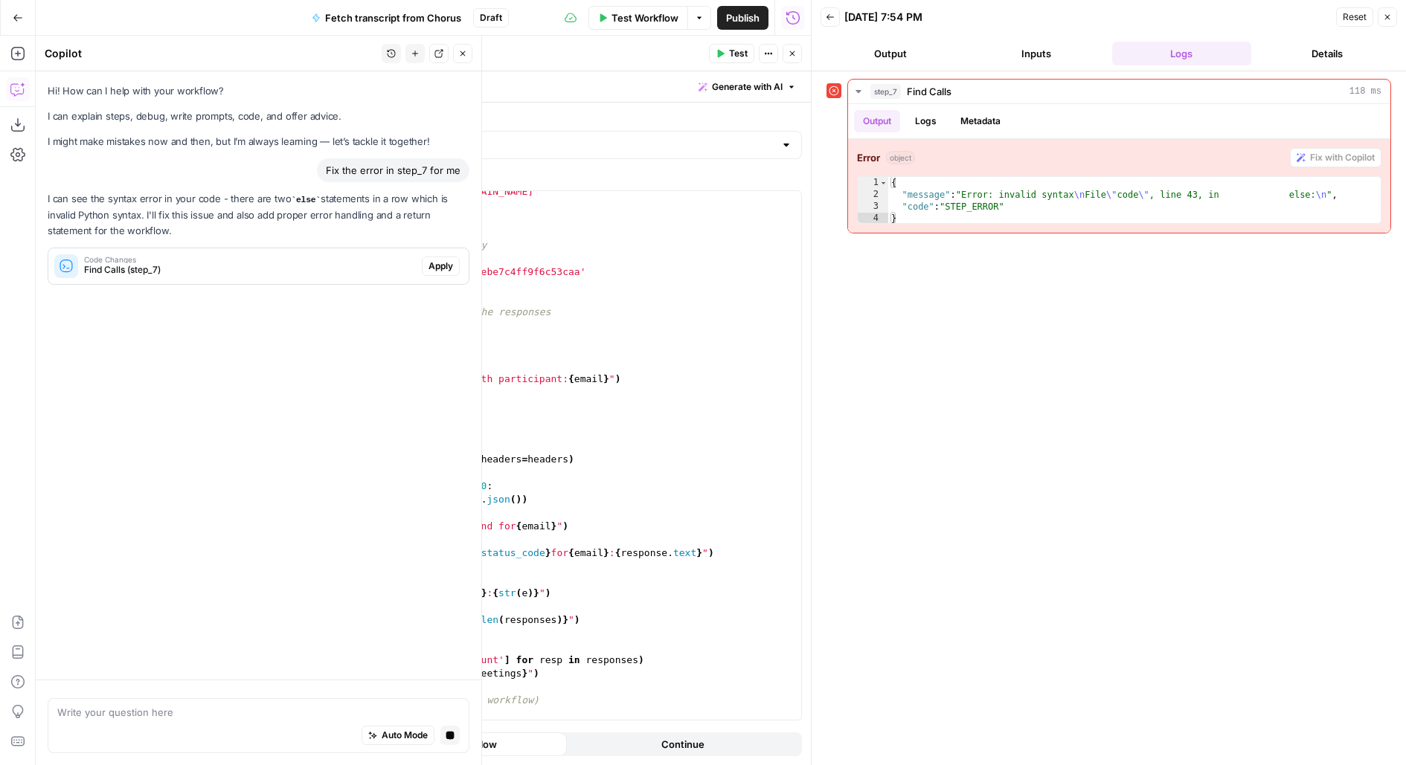
scroll to position [0, 0]
click at [428, 266] on span "Apply" at bounding box center [440, 266] width 25 height 13
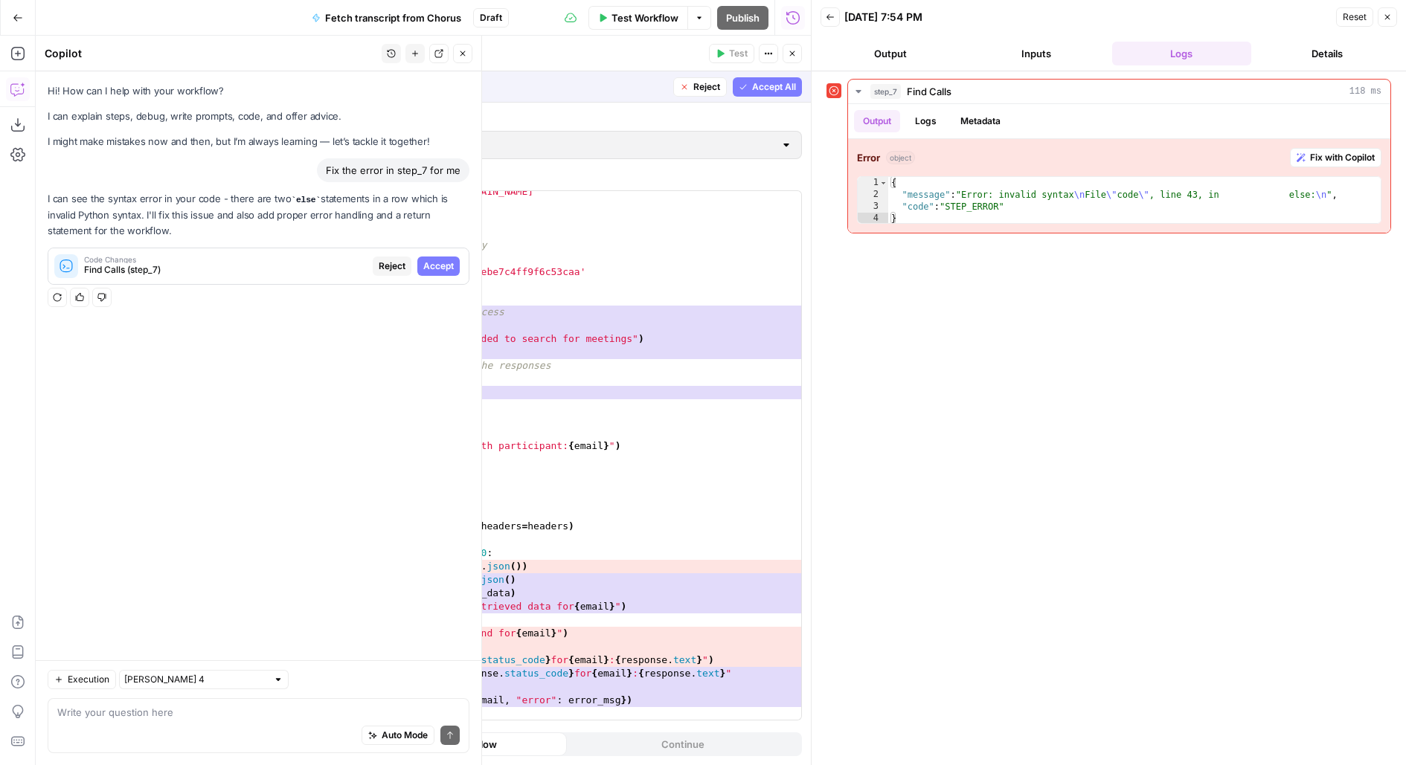
click at [778, 82] on span "Accept All" at bounding box center [774, 86] width 44 height 13
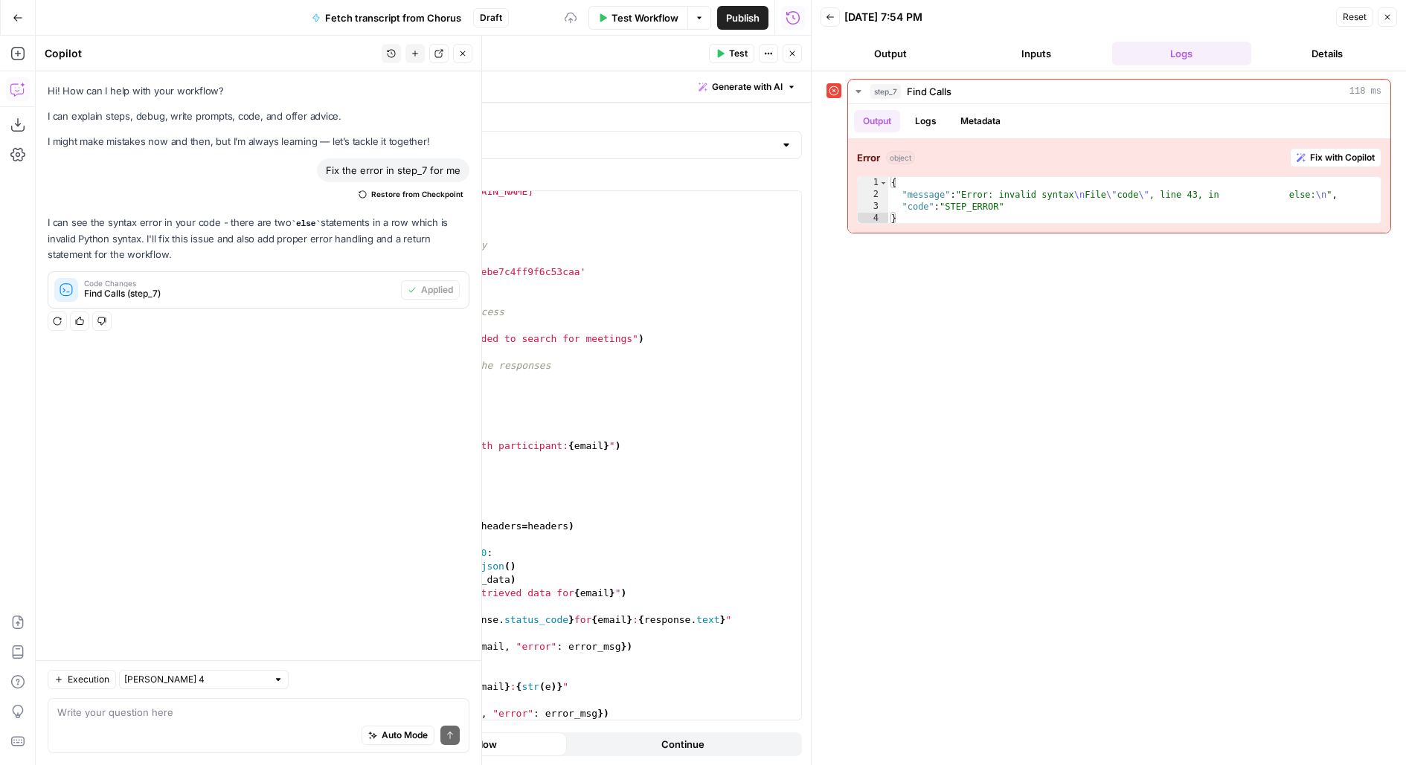
click at [734, 51] on span "Test" at bounding box center [738, 53] width 19 height 13
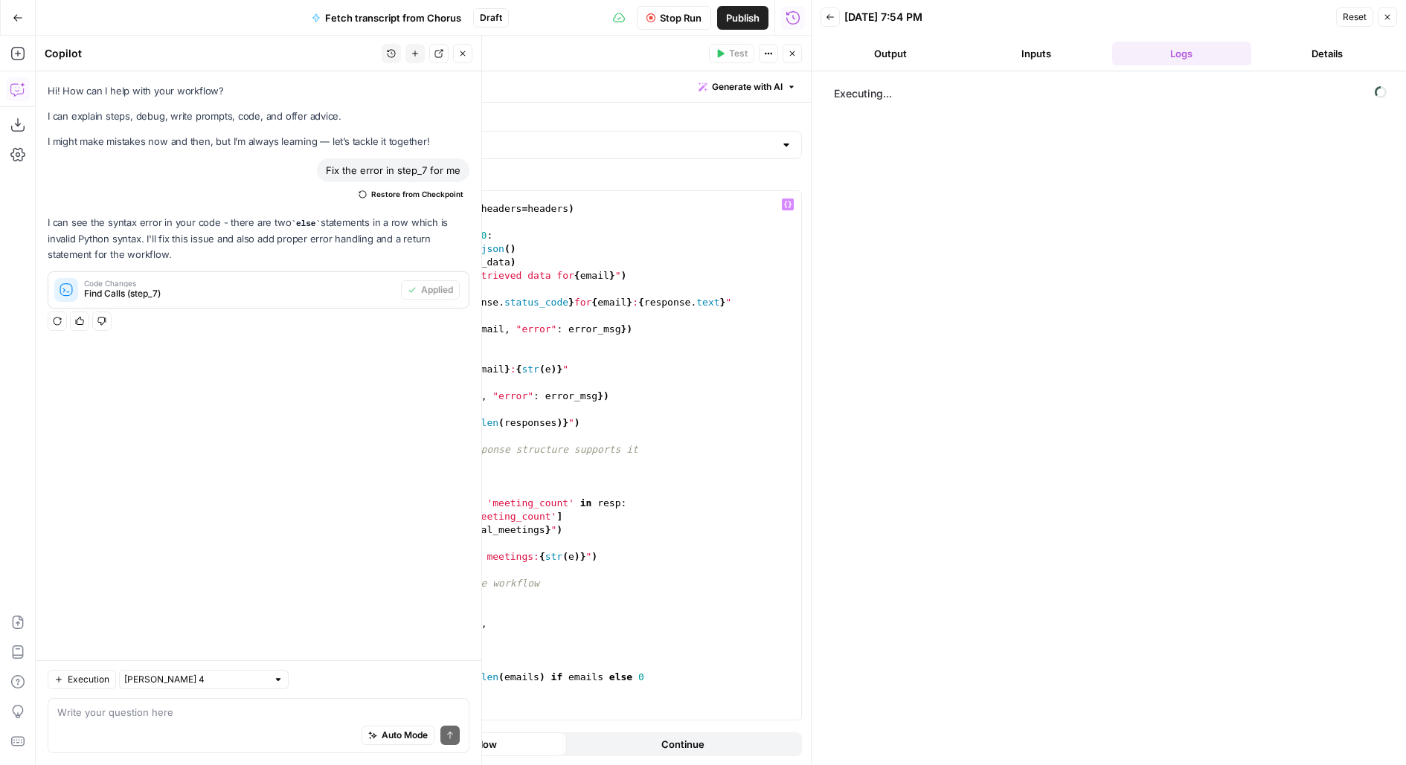
scroll to position [542, 0]
click at [466, 52] on icon "button" at bounding box center [462, 53] width 9 height 9
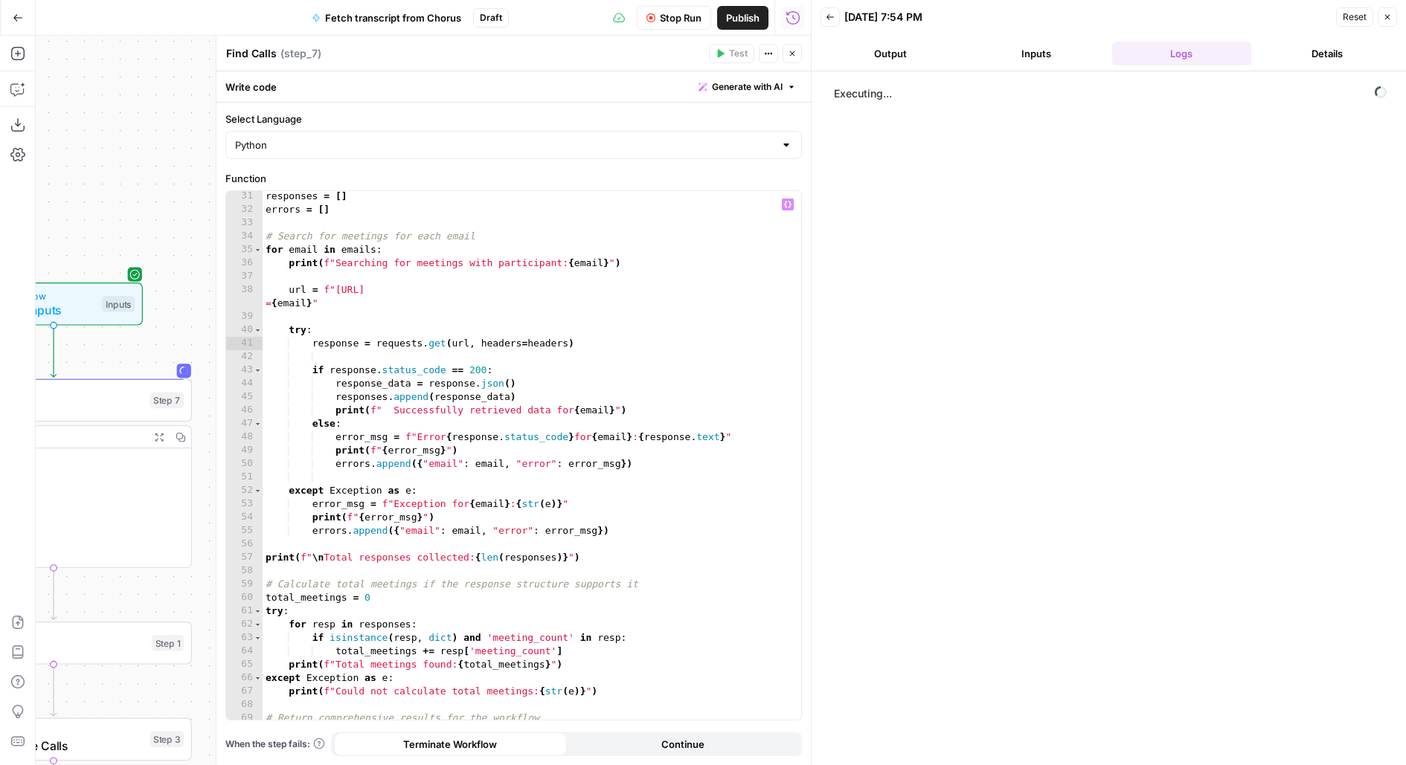
scroll to position [402, 0]
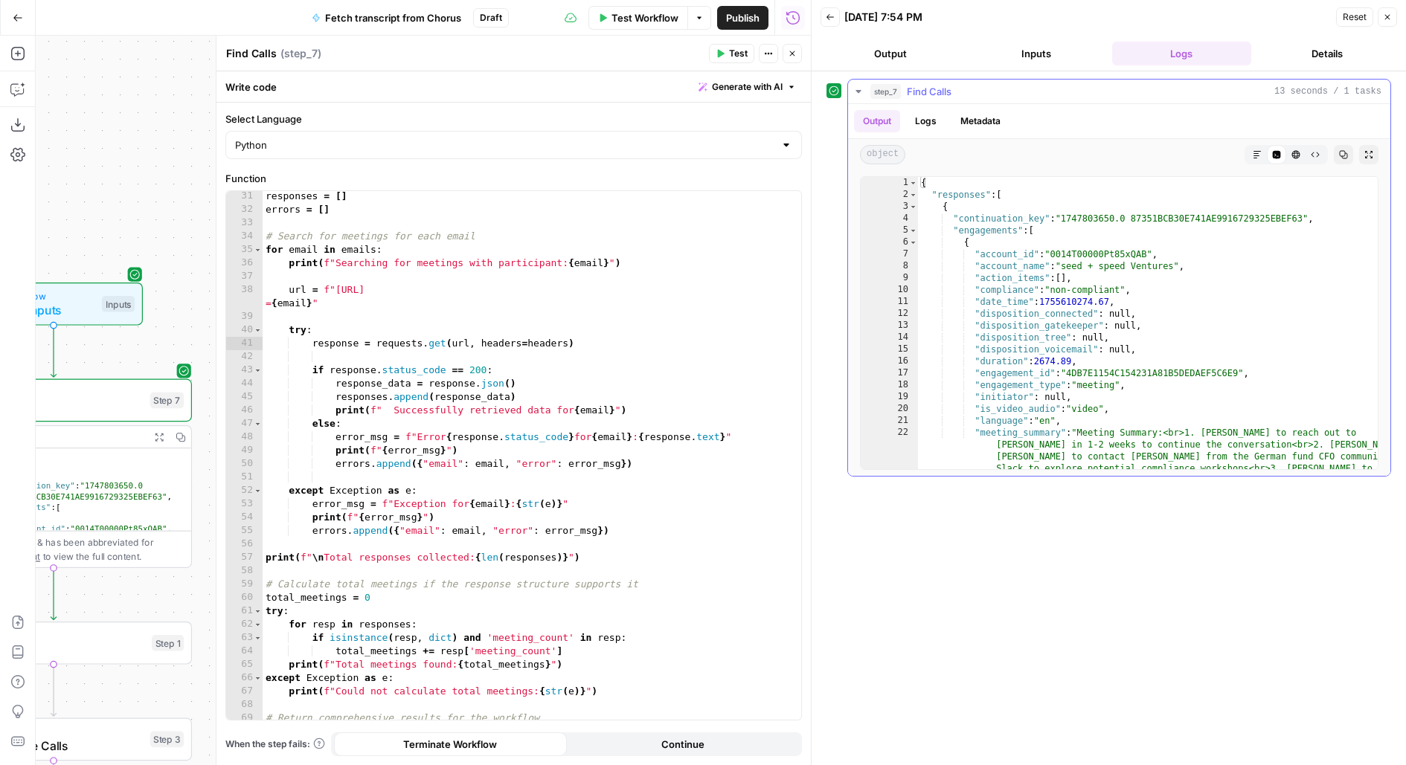
click at [928, 117] on button "Logs" at bounding box center [925, 121] width 39 height 22
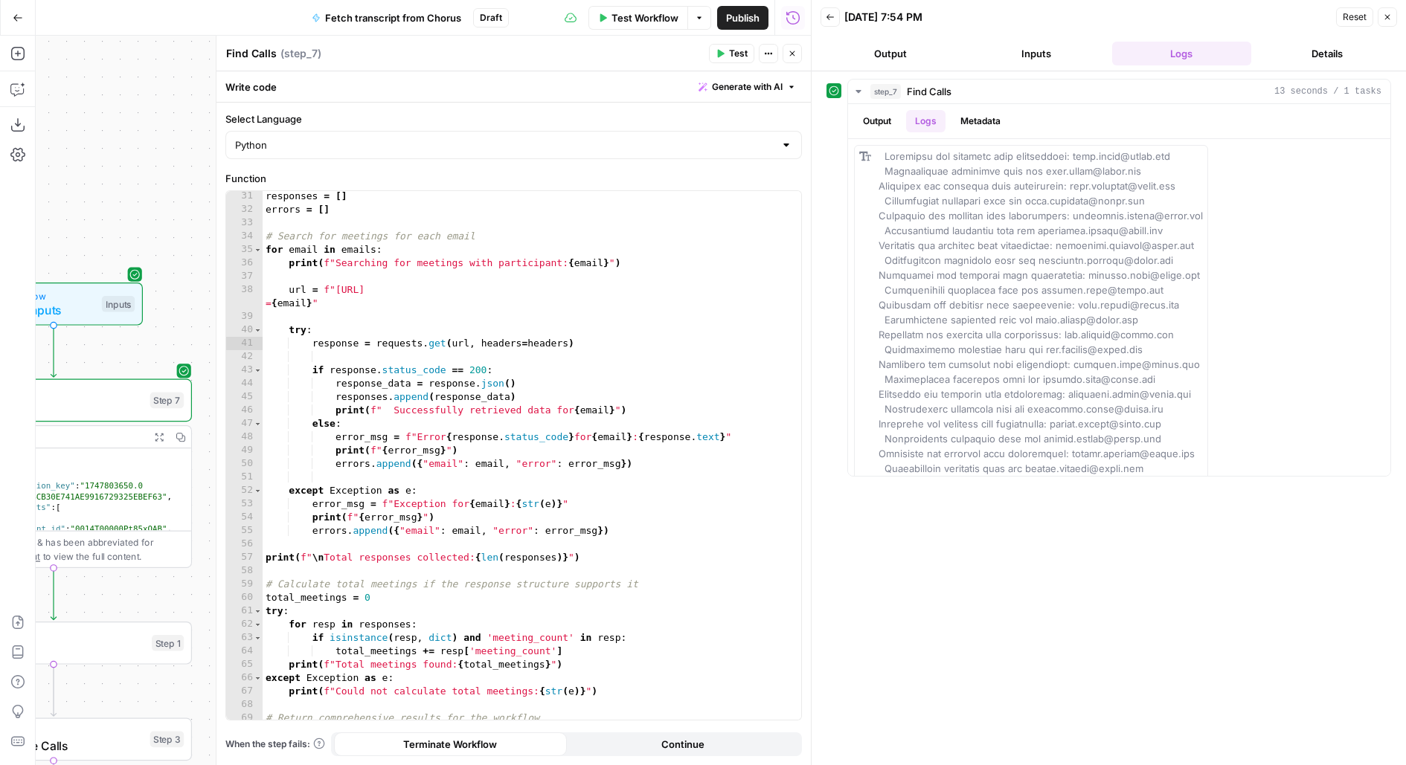
click at [793, 56] on icon "button" at bounding box center [792, 53] width 9 height 9
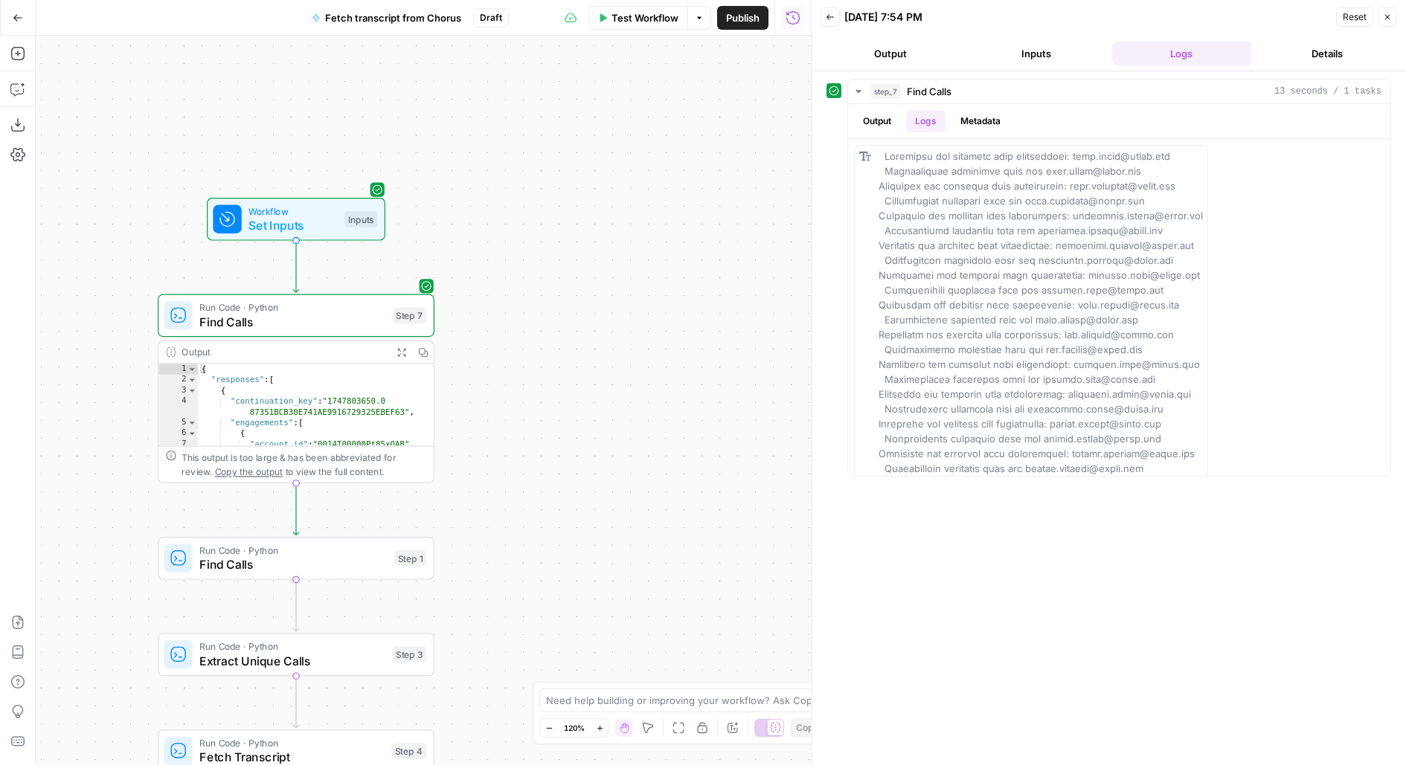
drag, startPoint x: 399, startPoint y: 462, endPoint x: 715, endPoint y: 352, distance: 334.8
click at [715, 352] on div "Workflow Set Inputs Inputs Run Code · Python Find Calls Step 7 Output Expand Ou…" at bounding box center [423, 401] width 775 height 730
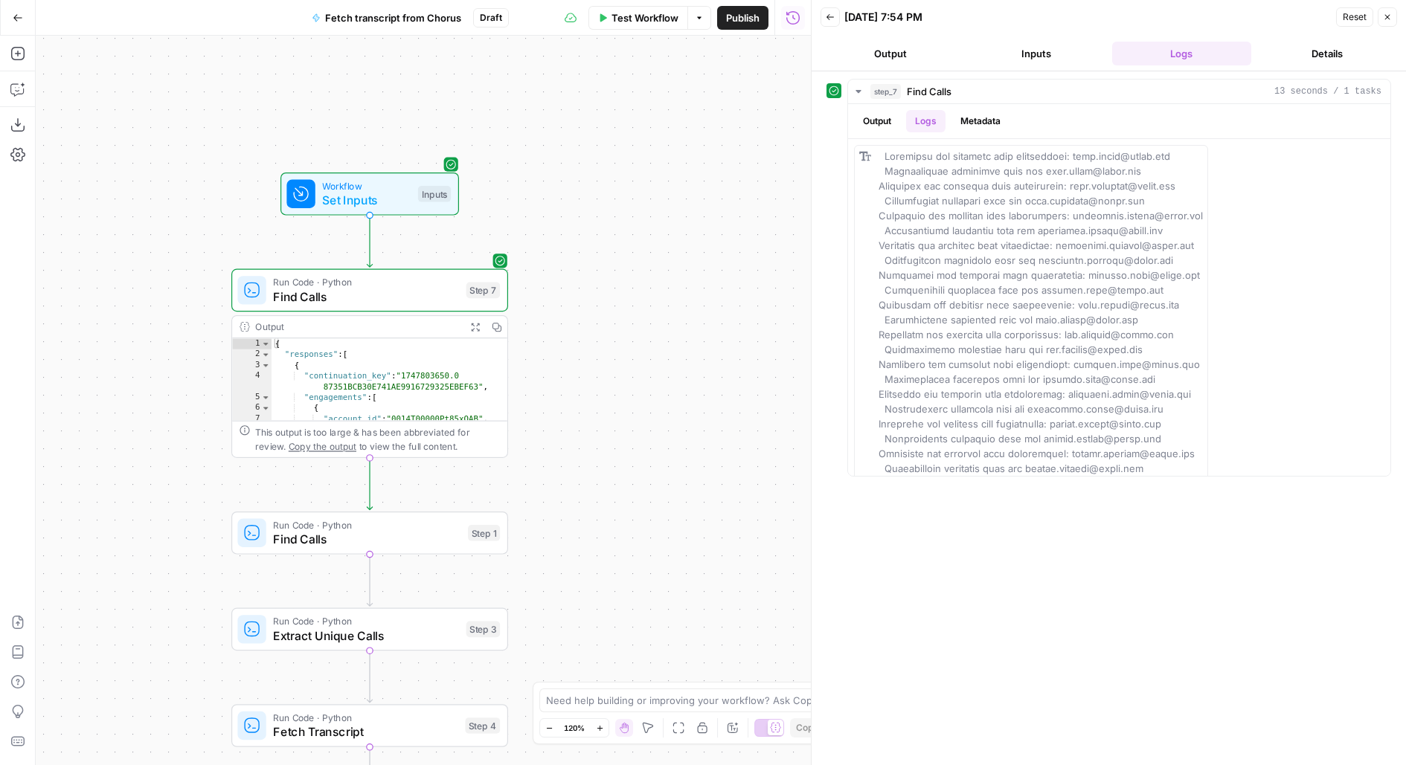
drag, startPoint x: 659, startPoint y: 356, endPoint x: 734, endPoint y: 334, distance: 78.2
click at [734, 334] on div "Workflow Set Inputs Inputs Run Code · Python Find Calls Step 7 Output Expand Ou…" at bounding box center [423, 401] width 775 height 730
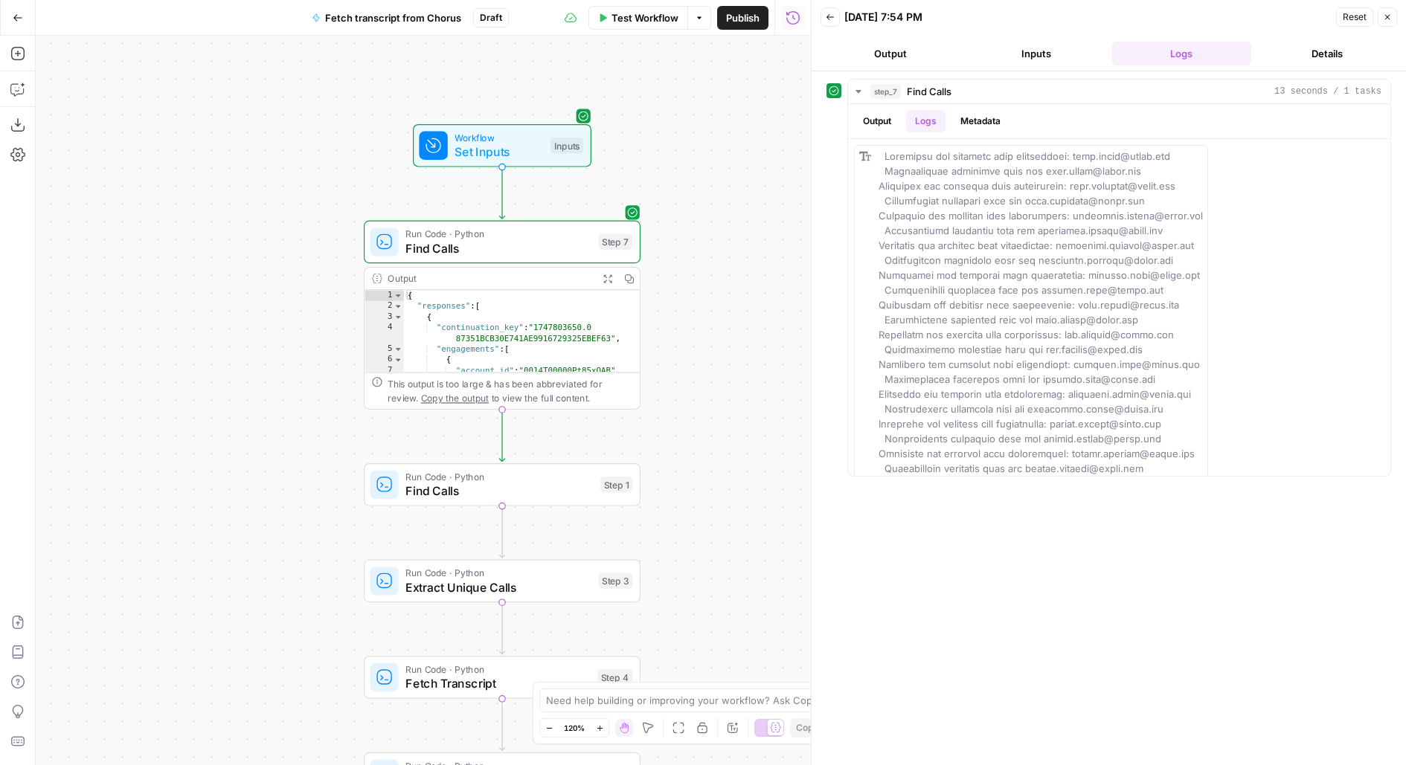
click at [1064, 40] on header "Back 08/24/25 at 7:54 PM Reset Close Output Inputs Logs Details" at bounding box center [1109, 35] width 594 height 71
click at [1064, 53] on button "Inputs" at bounding box center [1036, 54] width 140 height 24
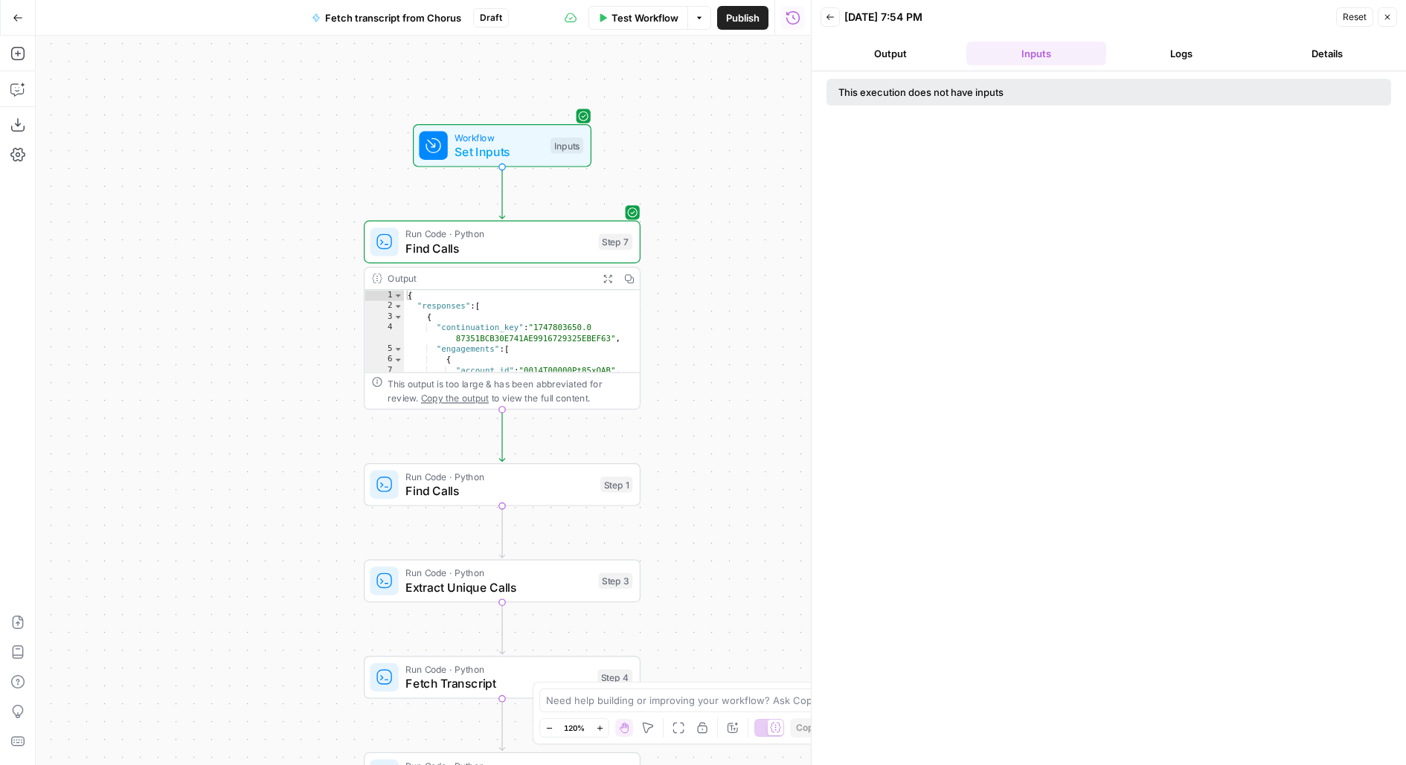
click at [885, 57] on button "Output" at bounding box center [891, 54] width 140 height 24
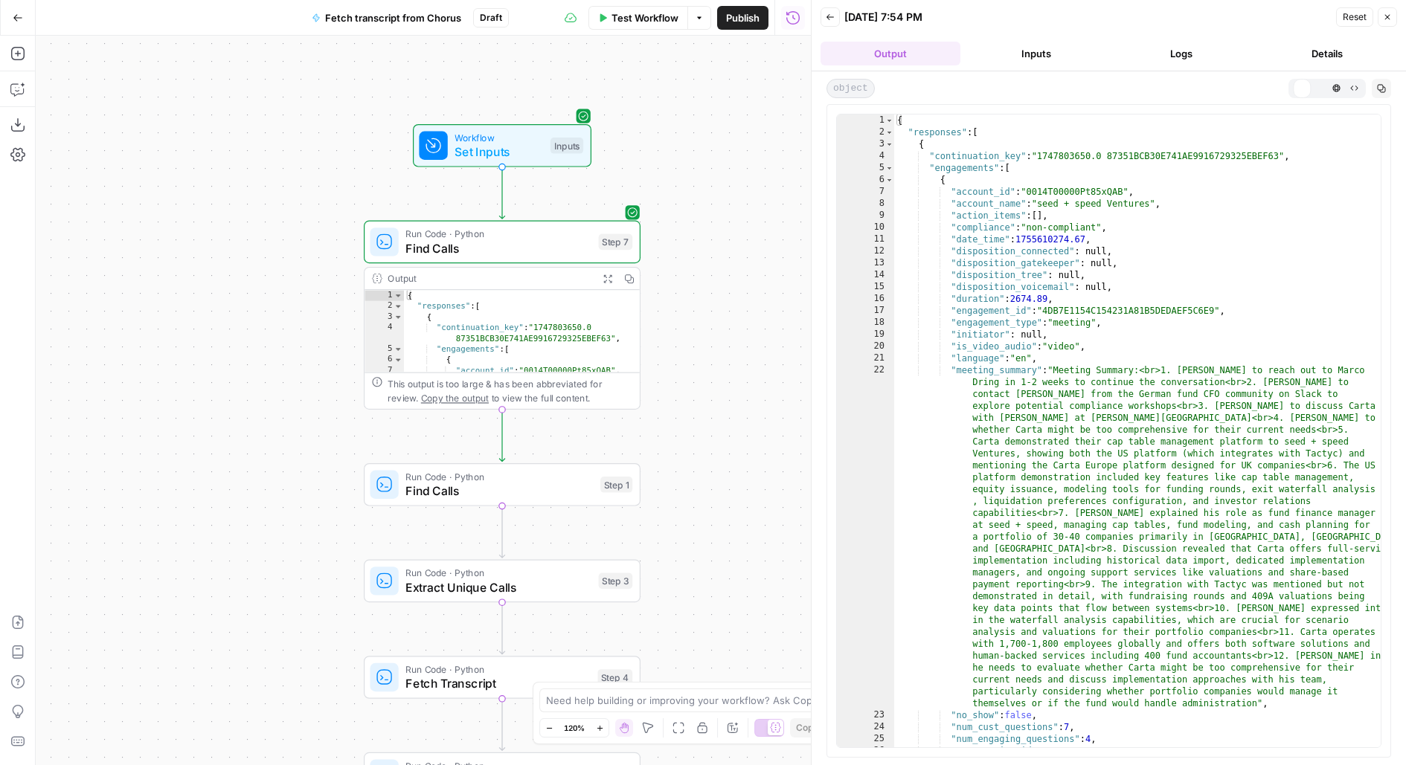
click at [832, 13] on icon "button" at bounding box center [830, 17] width 9 height 9
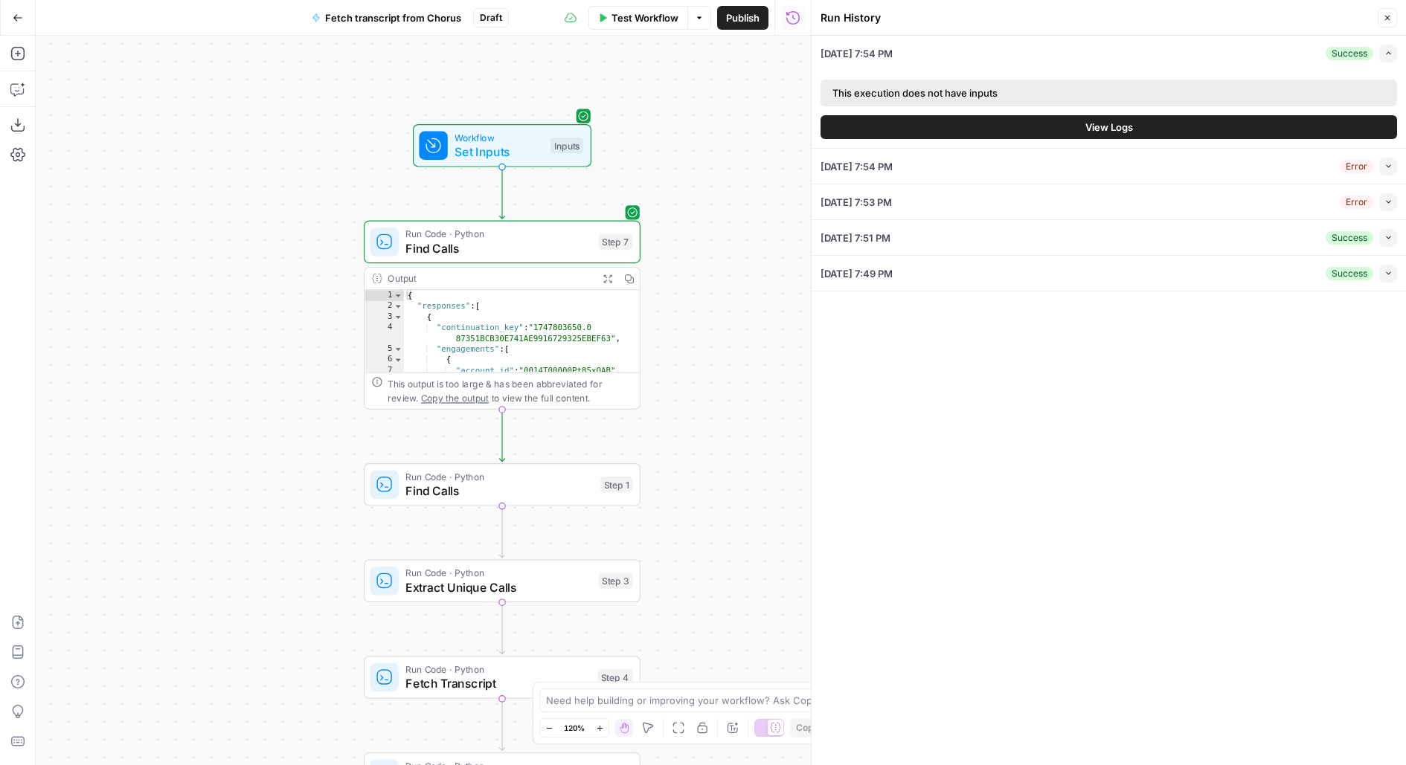
click at [1182, 125] on button "View Logs" at bounding box center [1109, 127] width 577 height 24
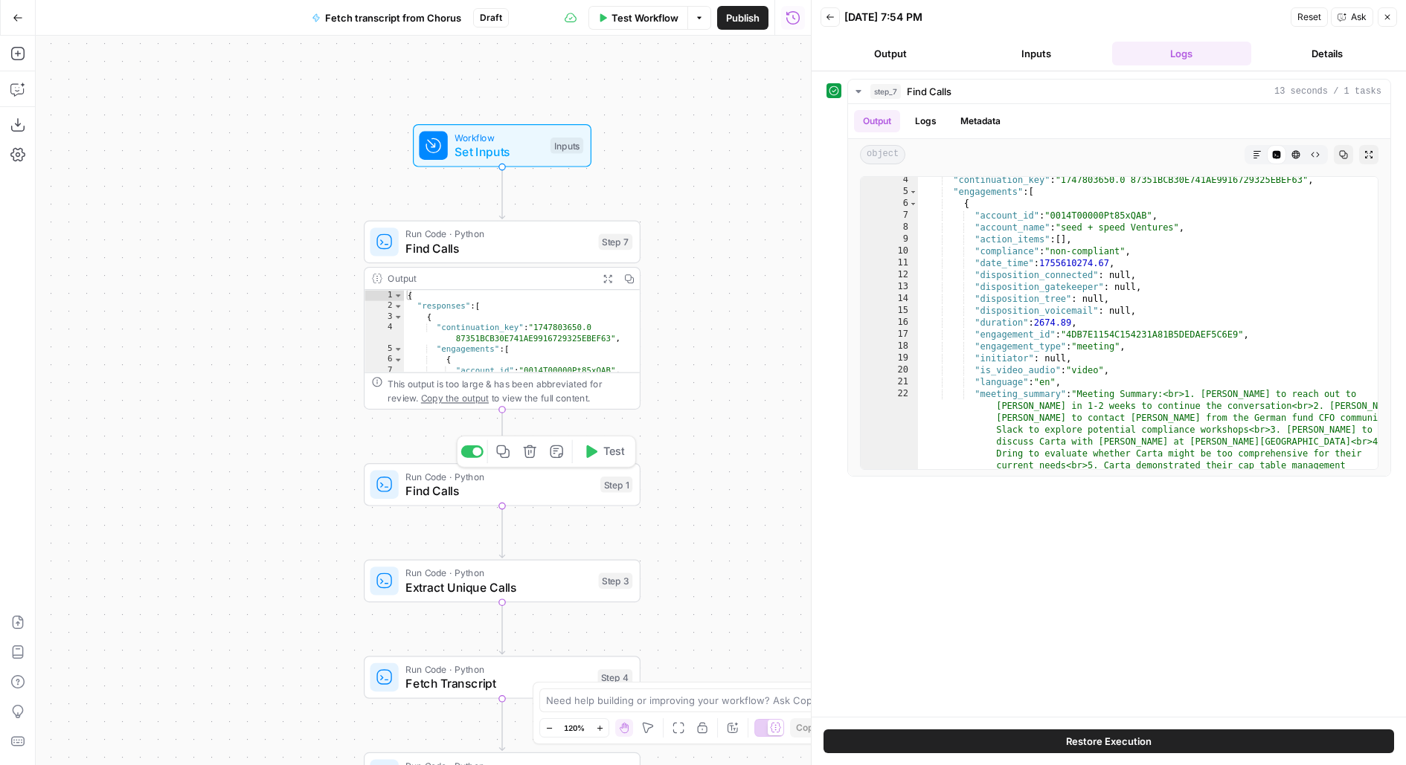
click at [475, 452] on div at bounding box center [476, 451] width 9 height 9
click at [579, 577] on span "Run Code · Python" at bounding box center [498, 573] width 186 height 14
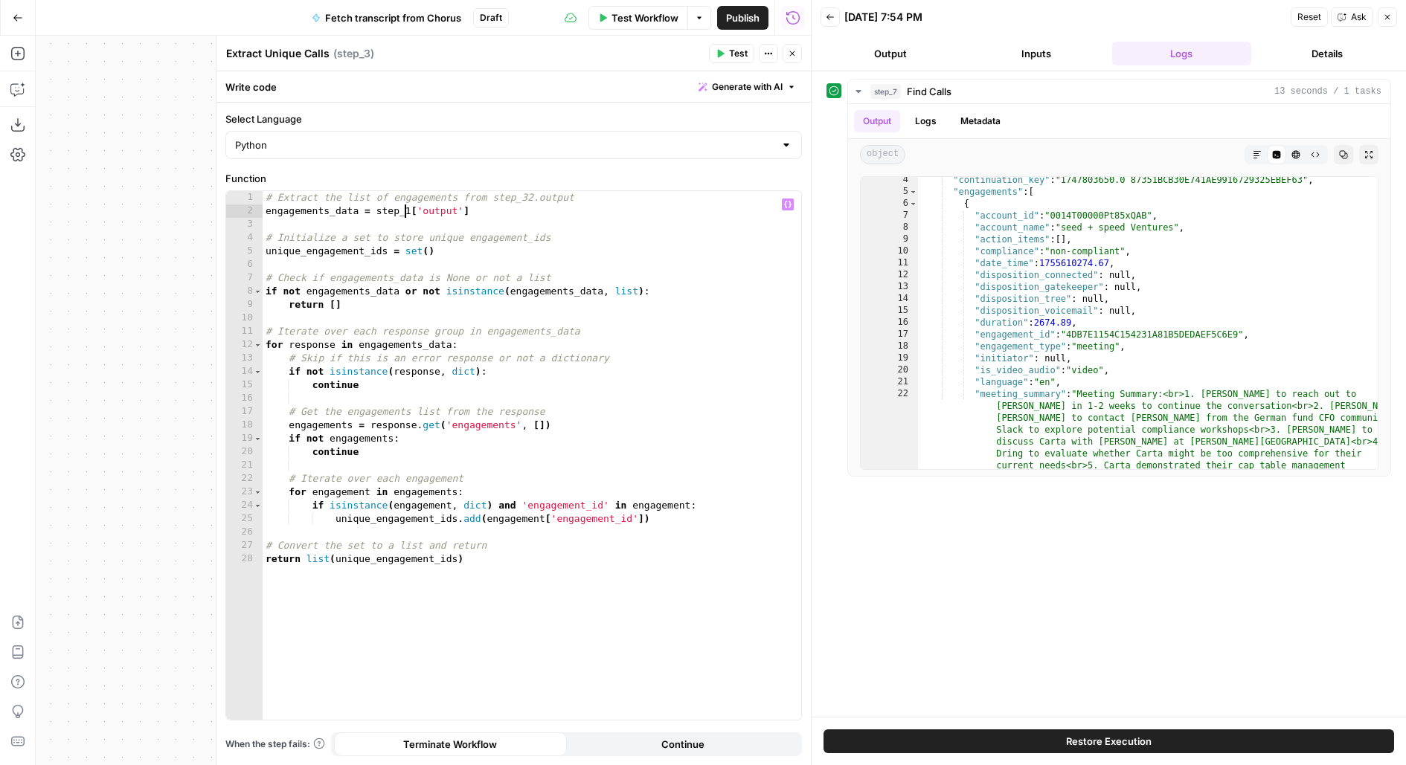
drag, startPoint x: 407, startPoint y: 213, endPoint x: 421, endPoint y: 208, distance: 14.8
click at [408, 213] on div "# Extract the list of engagements from step_32.output engagements_data = step_1…" at bounding box center [532, 469] width 539 height 556
type textarea "**********"
click at [796, 54] on icon "button" at bounding box center [792, 53] width 9 height 9
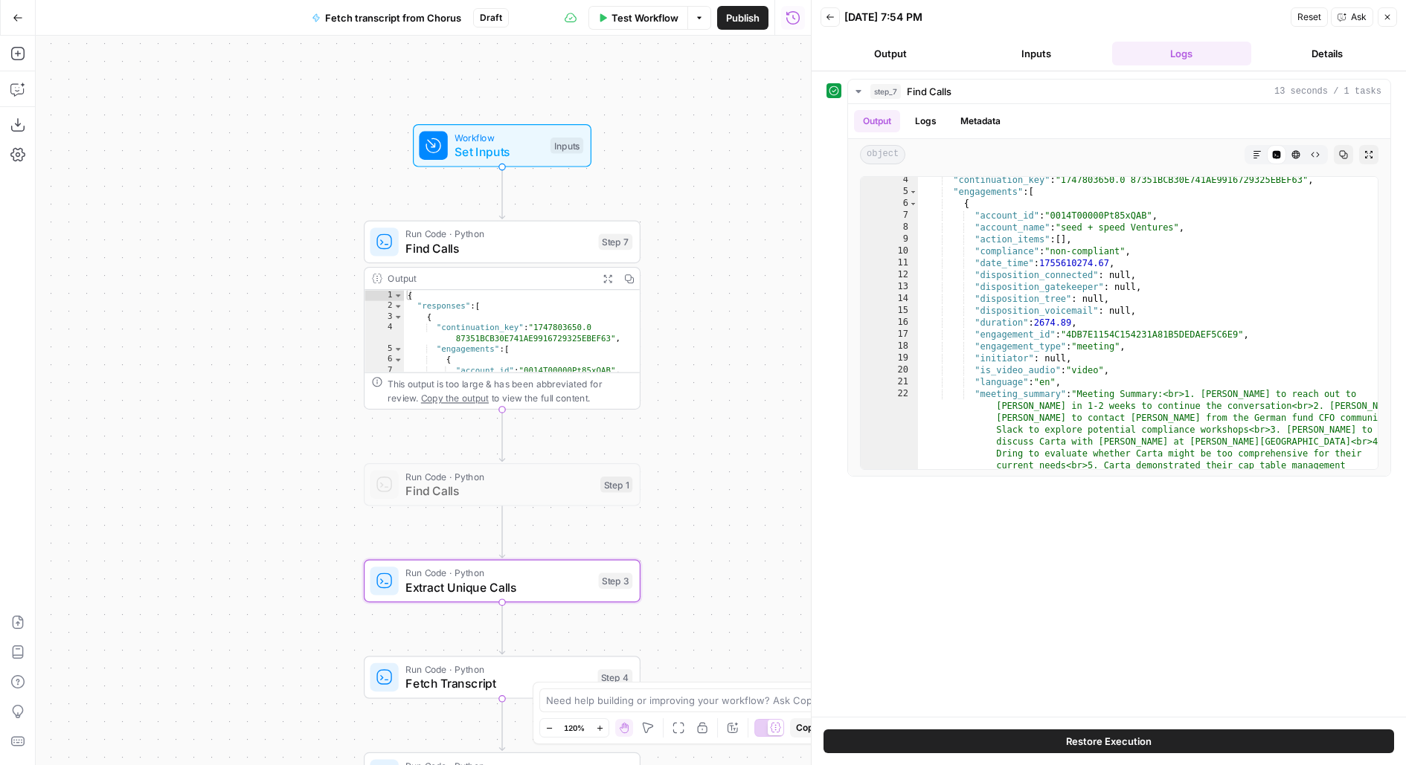
click at [481, 589] on span "Extract Unique Calls" at bounding box center [498, 588] width 186 height 18
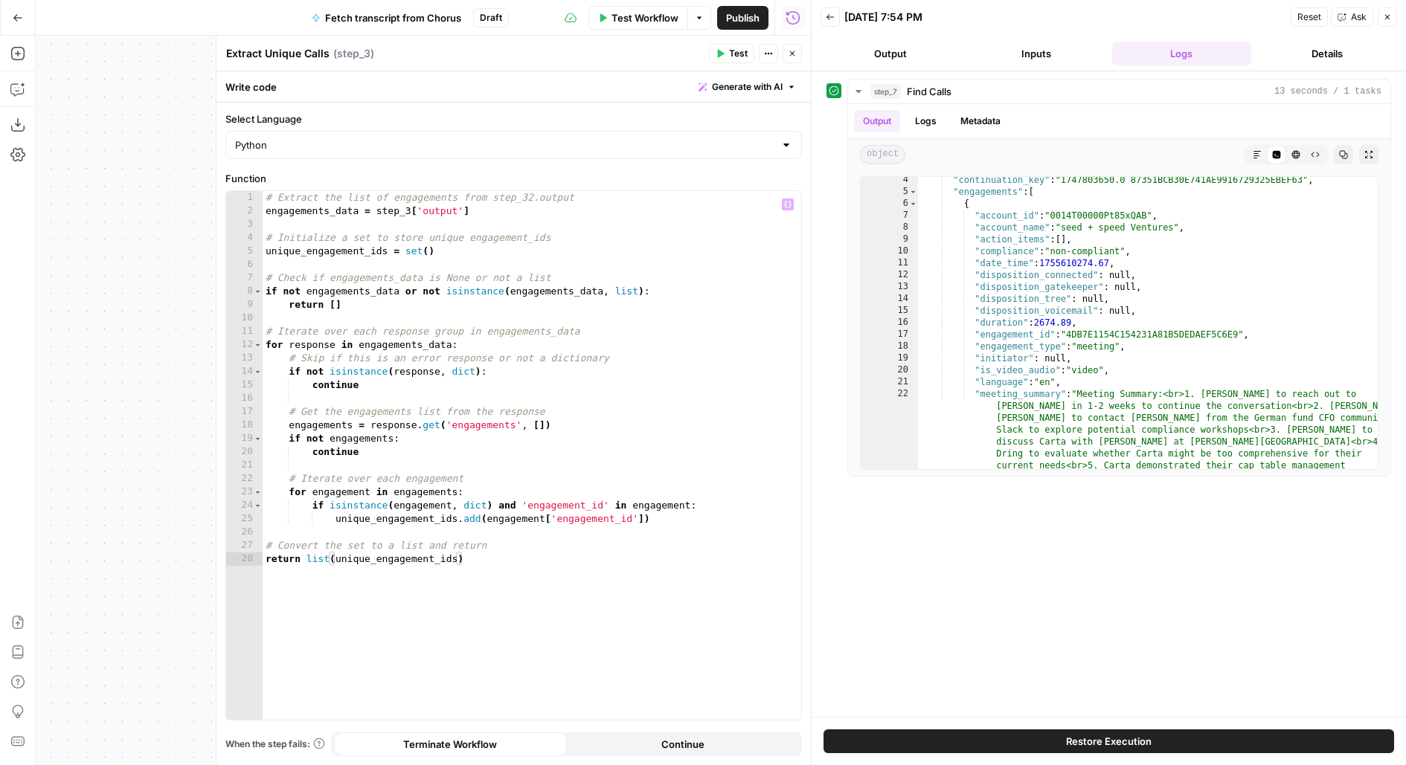
click at [408, 208] on div "# Extract the list of engagements from step_32.output engagements_data = step_3…" at bounding box center [532, 469] width 539 height 556
type textarea "**********"
click at [736, 56] on span "Test" at bounding box center [738, 53] width 19 height 13
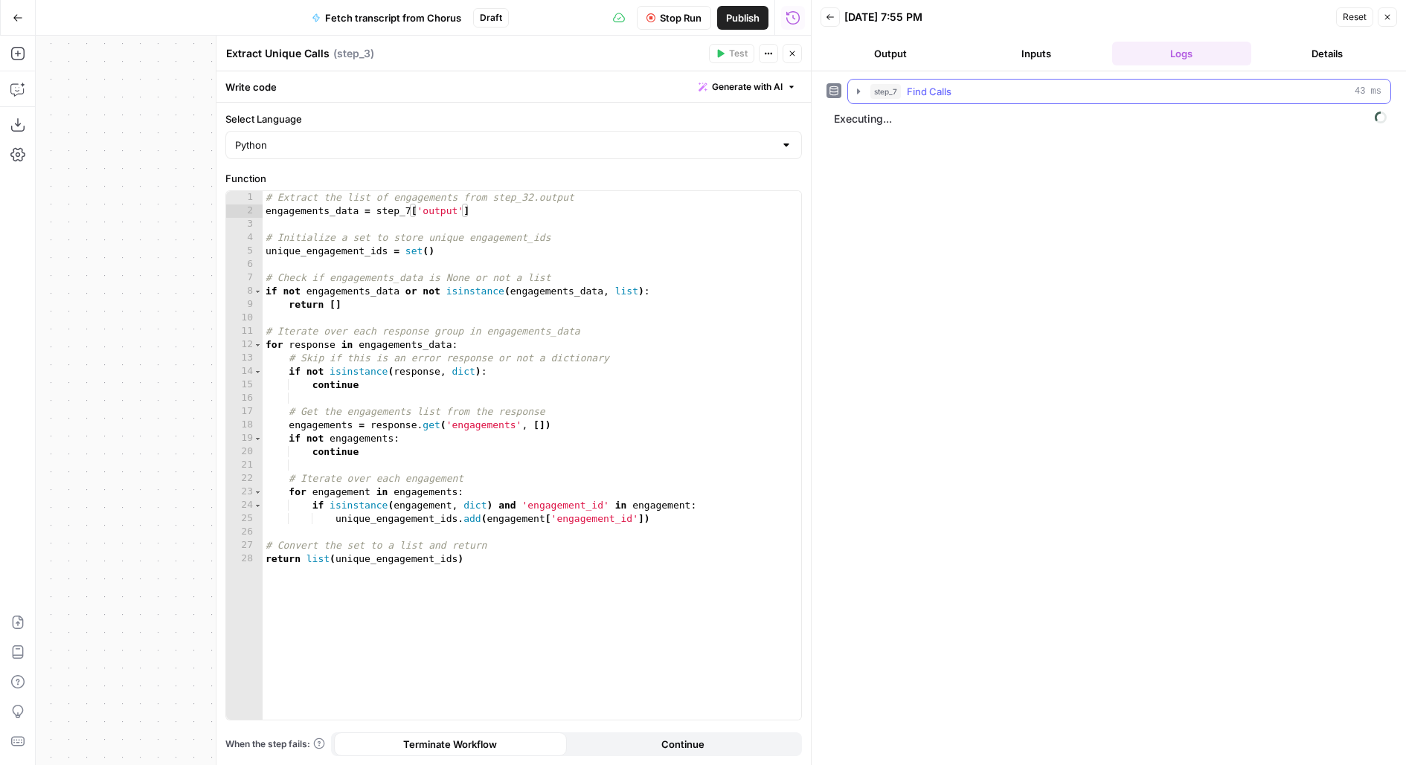
click at [1001, 96] on div "step_7 Find Calls 43 ms" at bounding box center [1125, 91] width 511 height 15
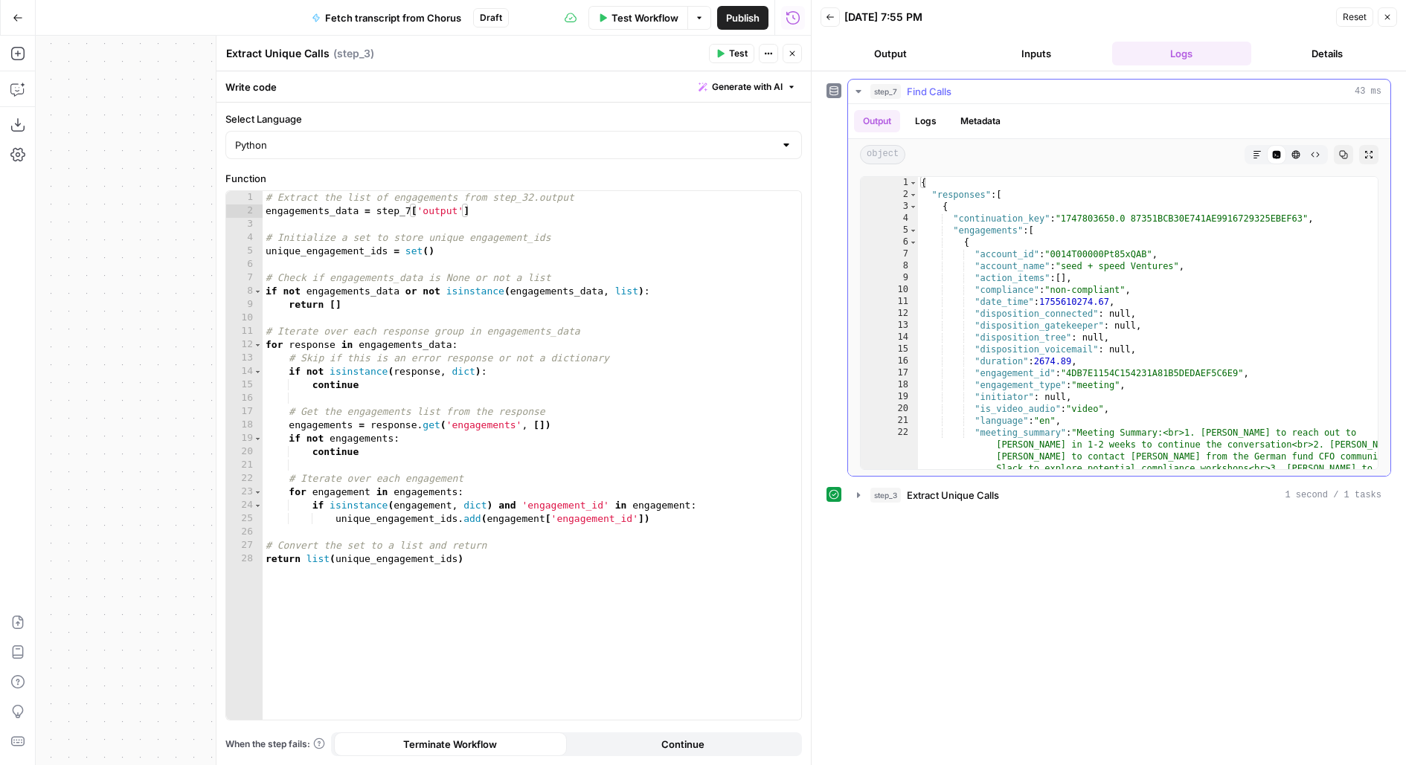
scroll to position [0, 0]
type textarea "*"
click at [910, 194] on span "Toggle code folding, rows 2 through 142286" at bounding box center [913, 195] width 8 height 12
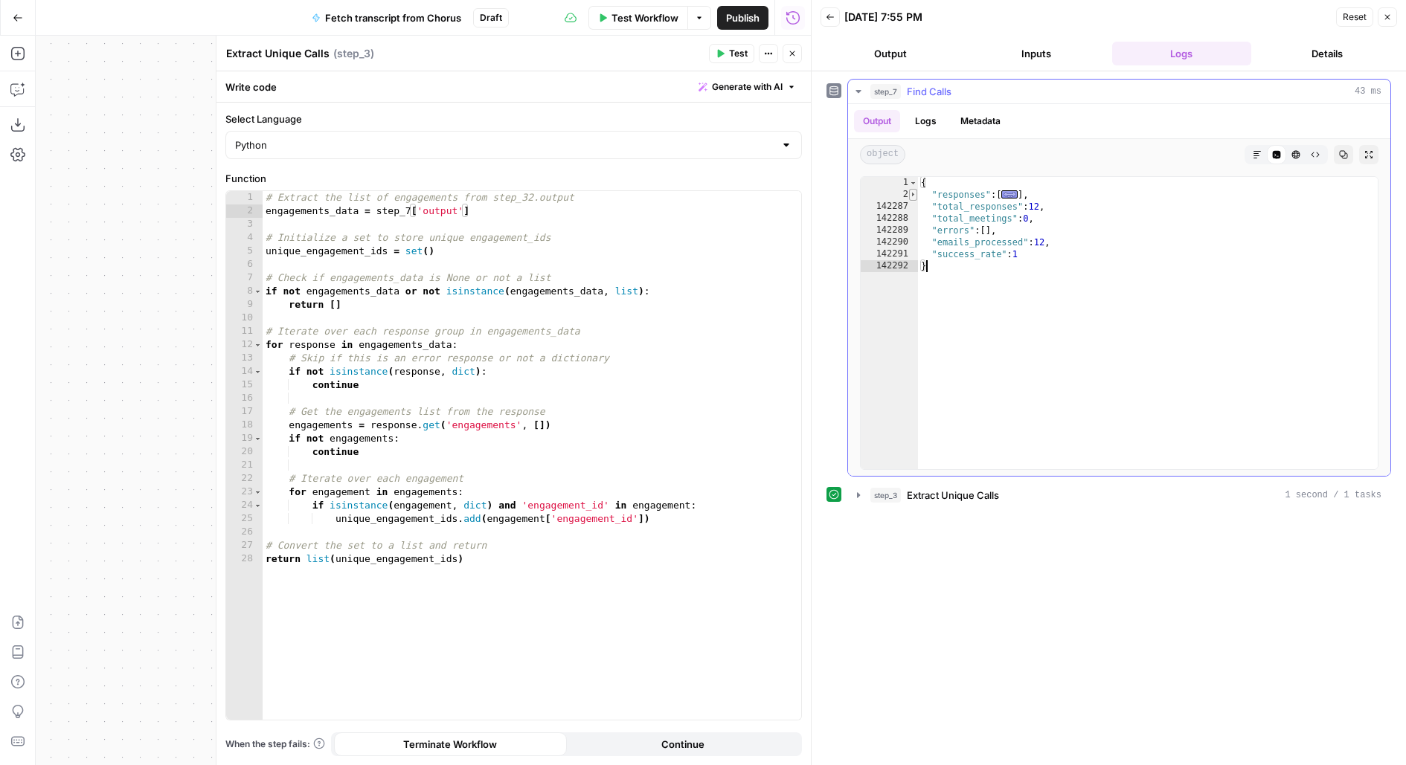
click at [910, 194] on span "Toggle code folding, rows 2 through 142286" at bounding box center [913, 195] width 8 height 12
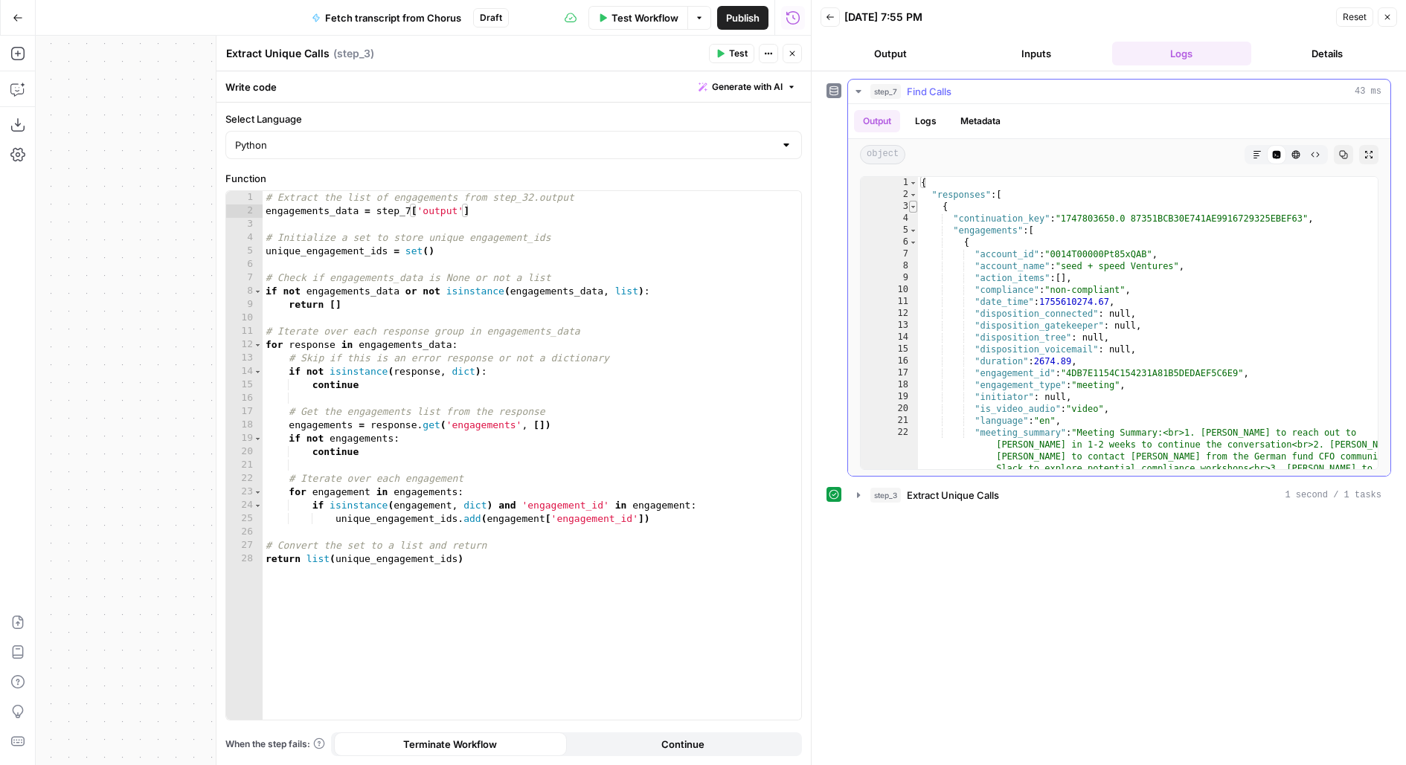
click at [912, 202] on span "Toggle code folding, rows 3 through 5812" at bounding box center [913, 207] width 8 height 12
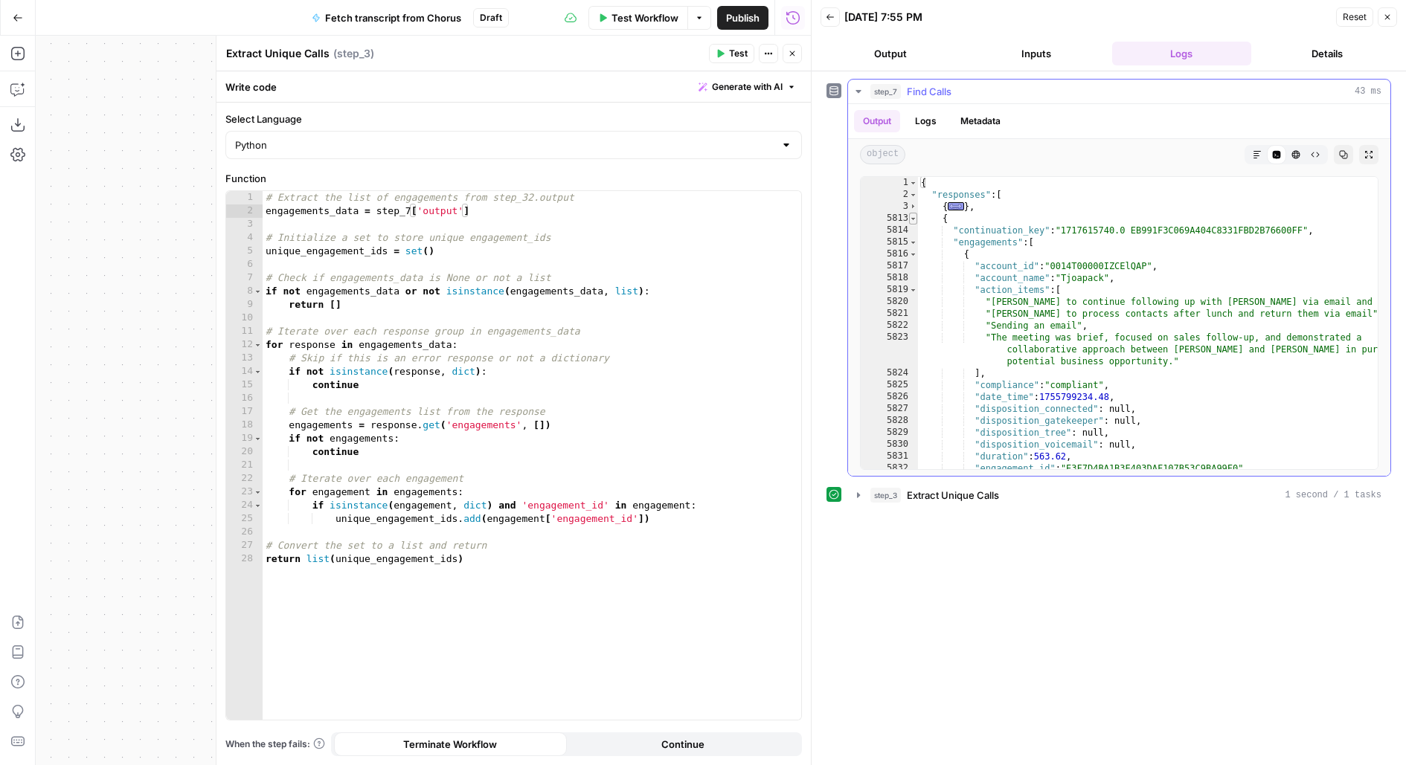
click at [912, 219] on span "Toggle code folding, rows 5813 through 18706" at bounding box center [913, 219] width 8 height 12
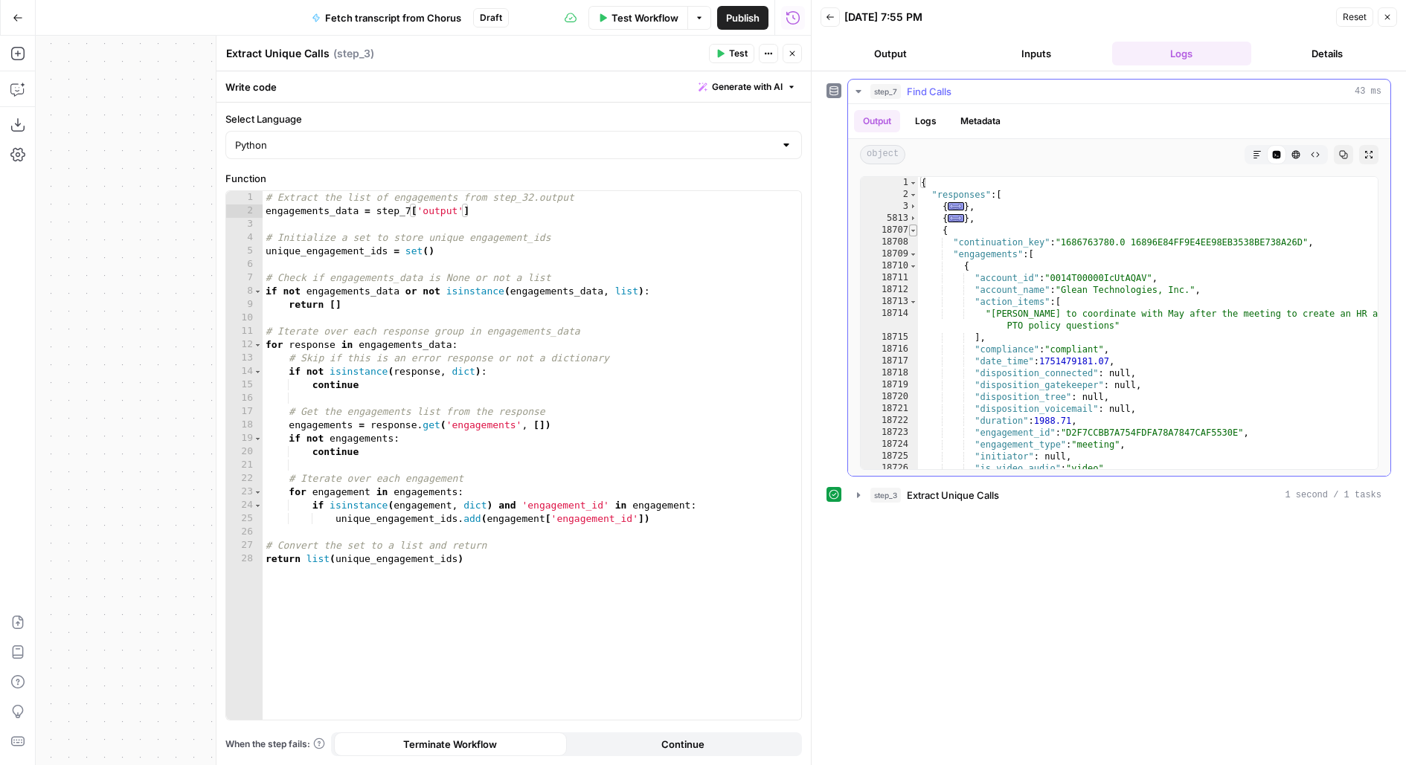
click at [911, 231] on span "Toggle code folding, rows 18707 through 37963" at bounding box center [913, 231] width 8 height 12
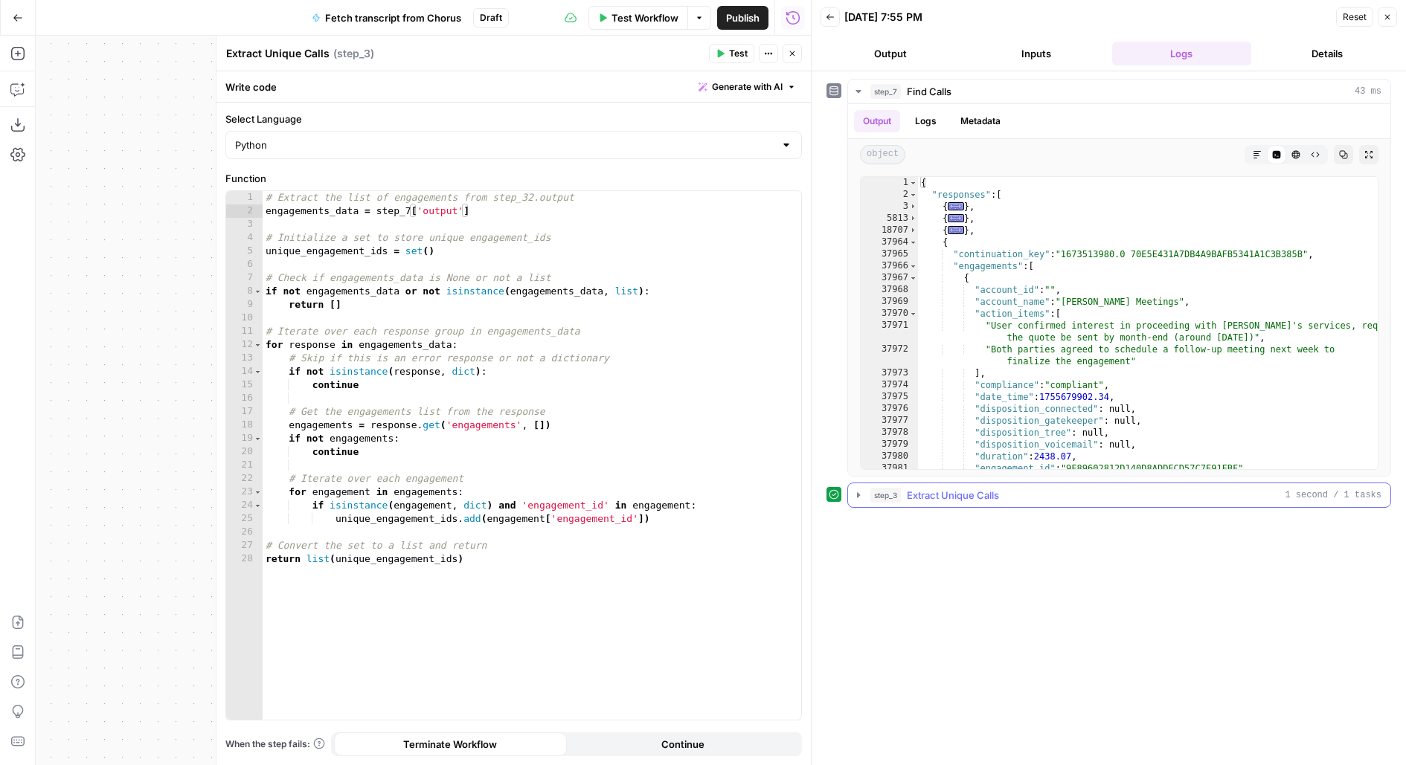
click at [928, 490] on span "Extract Unique Calls" at bounding box center [953, 495] width 92 height 15
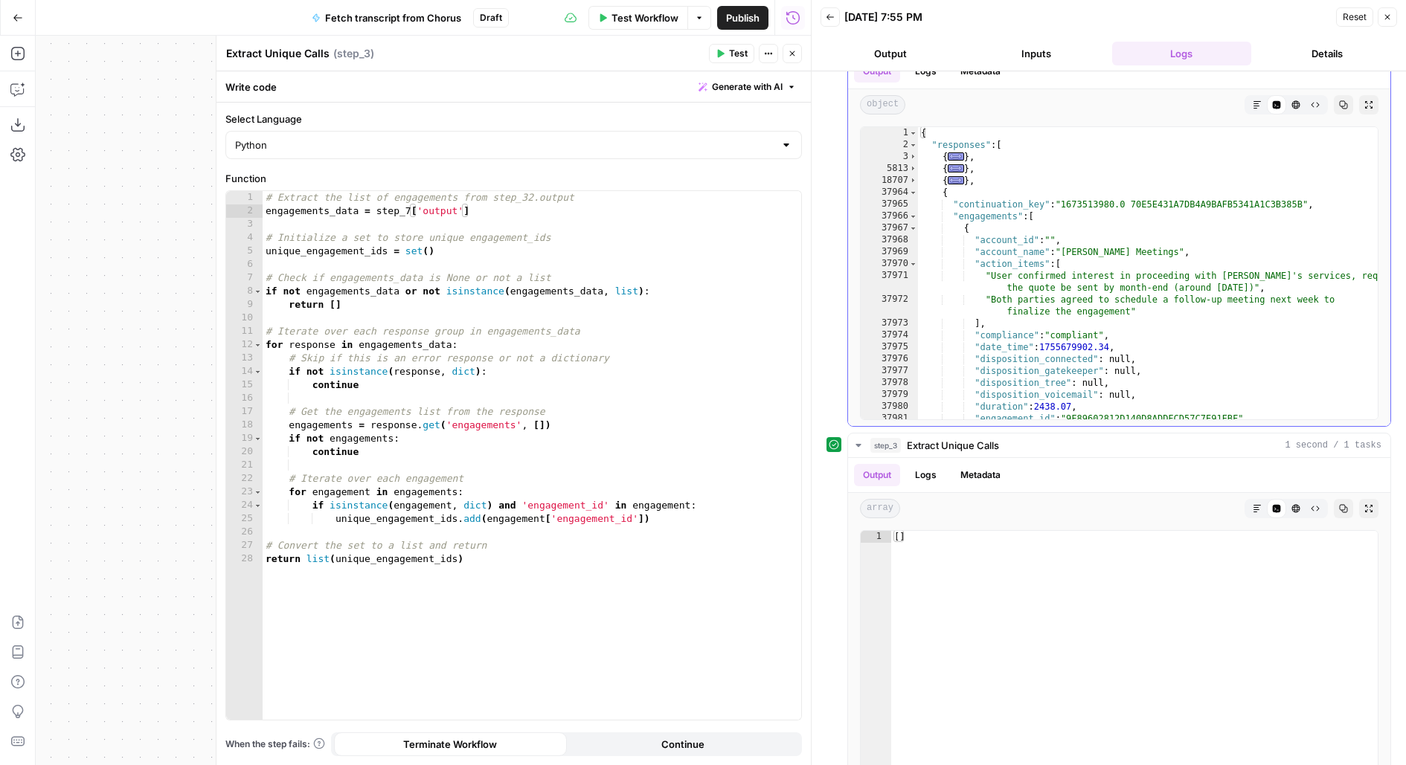
scroll to position [8, 0]
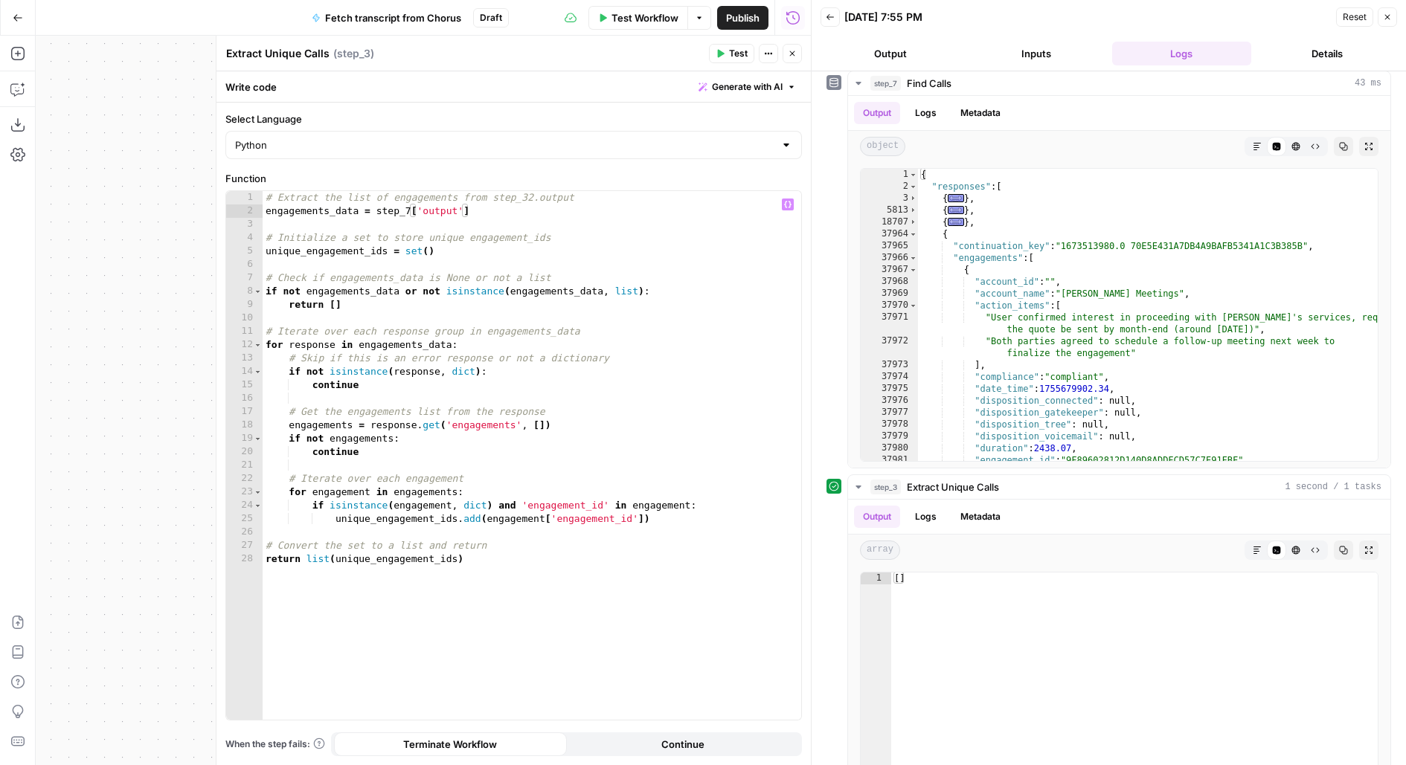
type textarea "**********"
click at [490, 577] on div "# Extract the list of engagements from step_32.output engagements_data = step_7…" at bounding box center [532, 469] width 539 height 556
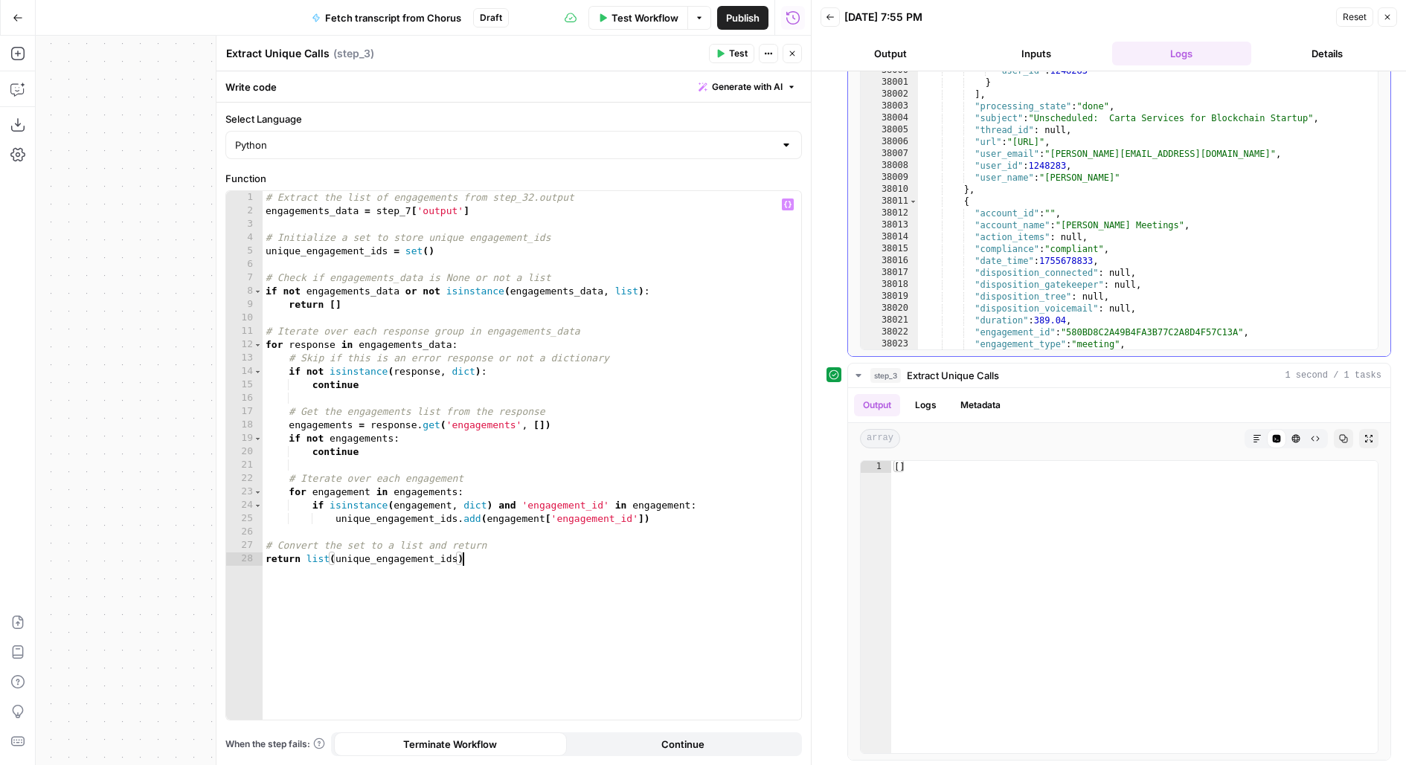
scroll to position [15, 0]
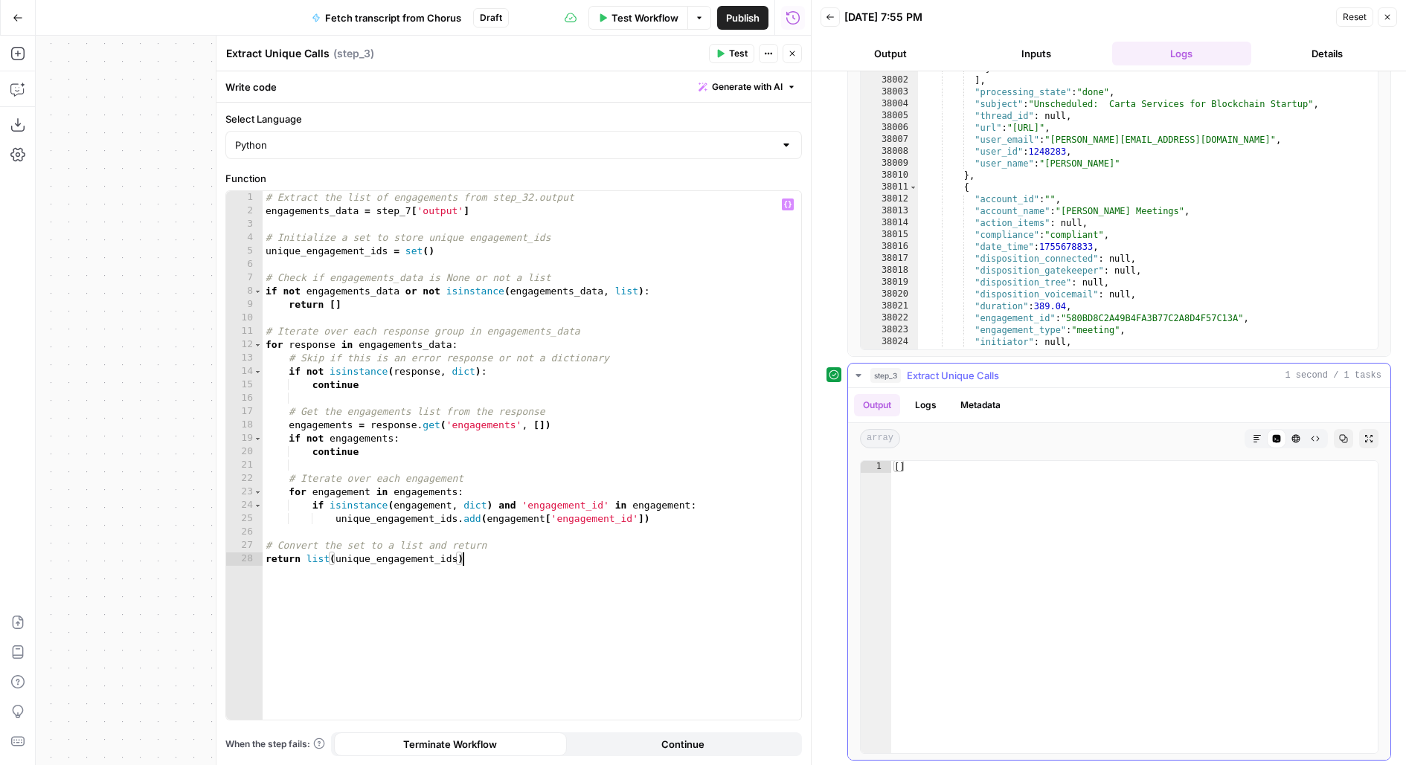
click at [921, 373] on span "Extract Unique Calls" at bounding box center [953, 375] width 92 height 15
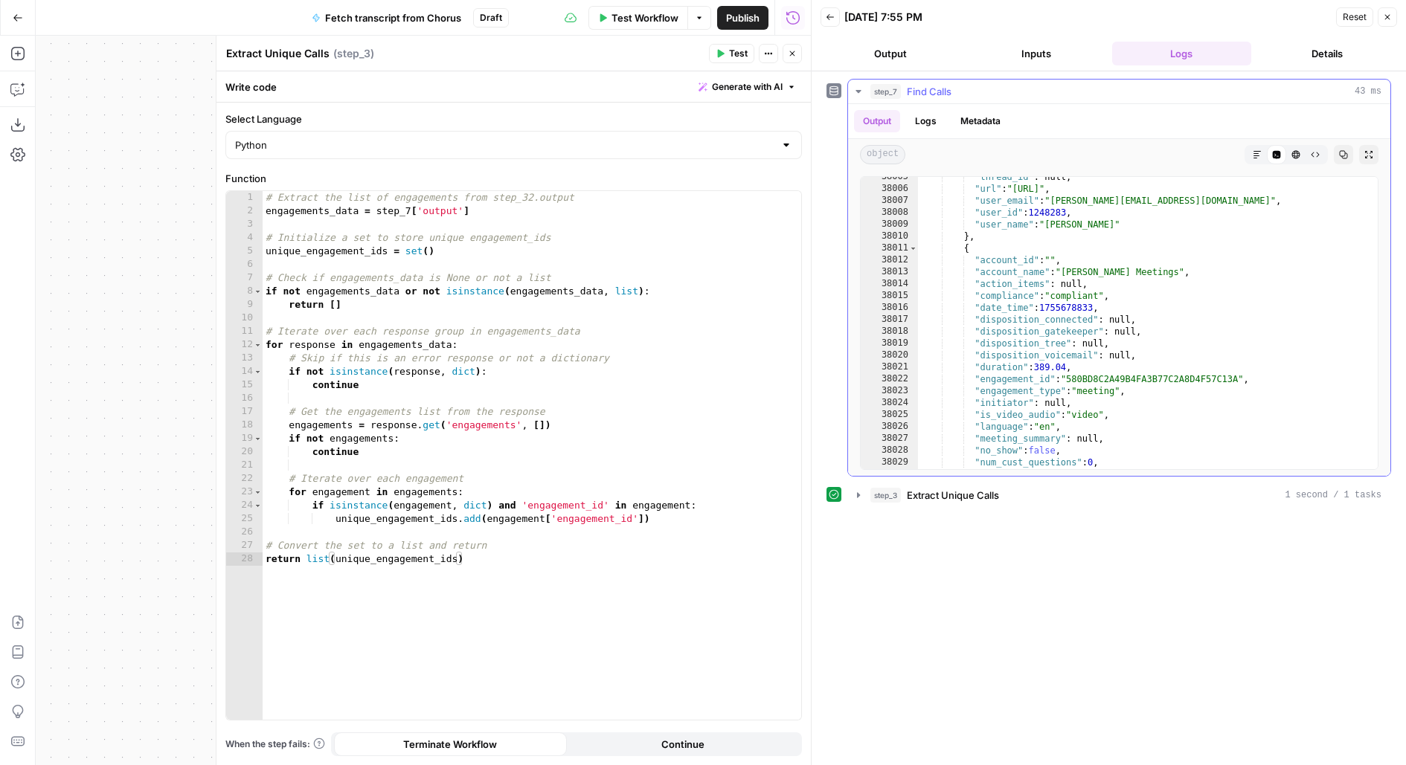
scroll to position [16, 0]
click at [793, 55] on icon "button" at bounding box center [792, 53] width 5 height 5
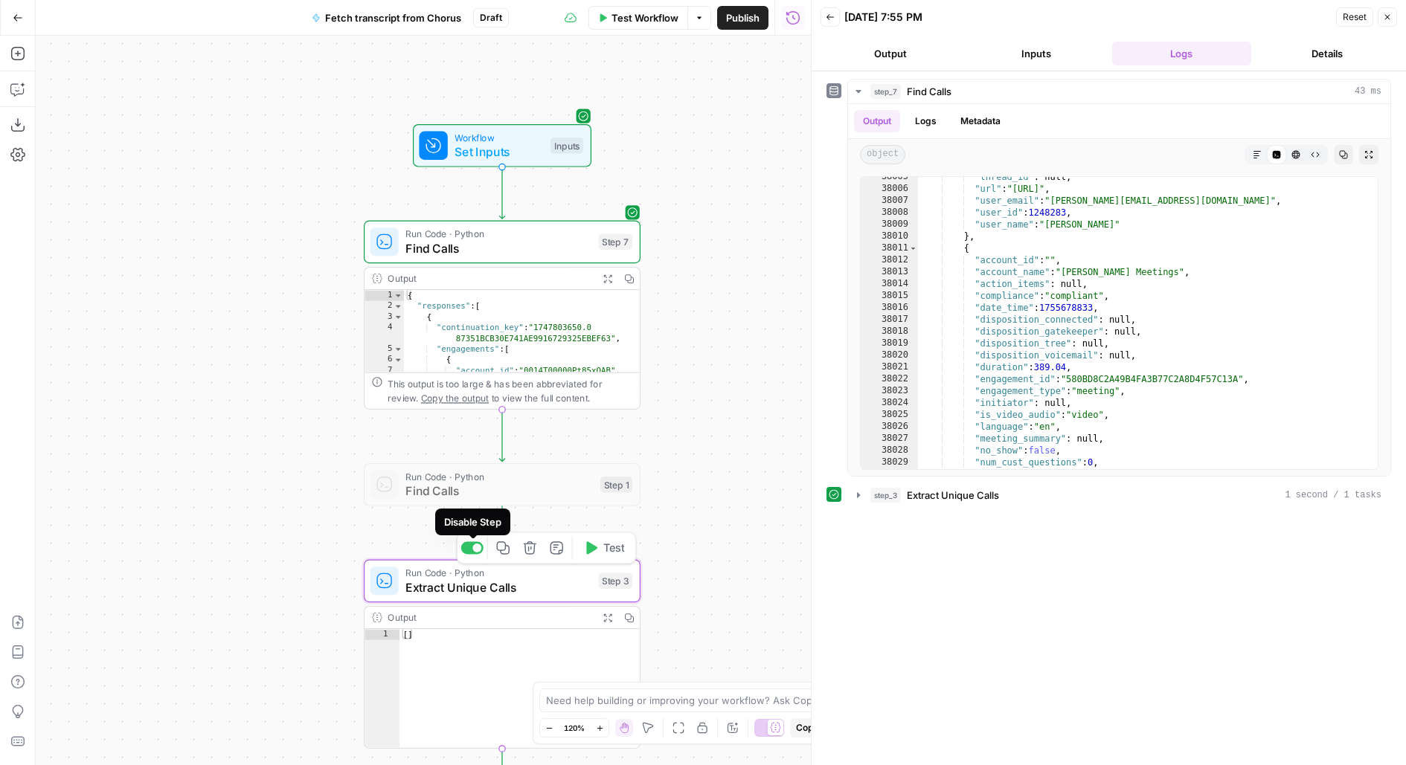
click at [466, 544] on div at bounding box center [472, 548] width 22 height 13
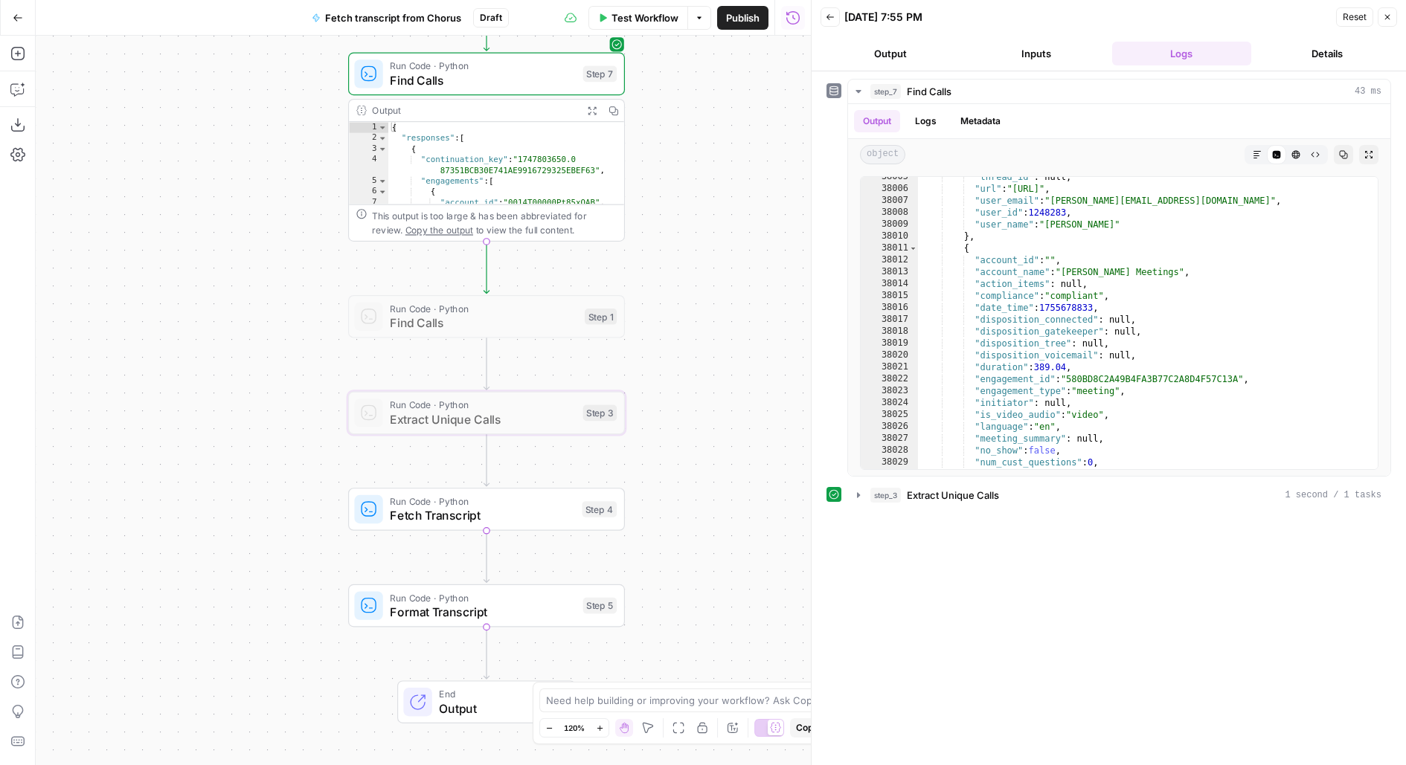
drag, startPoint x: 703, startPoint y: 362, endPoint x: 701, endPoint y: 286, distance: 75.9
click at [701, 287] on div "Workflow Set Inputs Inputs Run Code · Python Find Calls Step 7 Output Expand Ou…" at bounding box center [423, 401] width 775 height 730
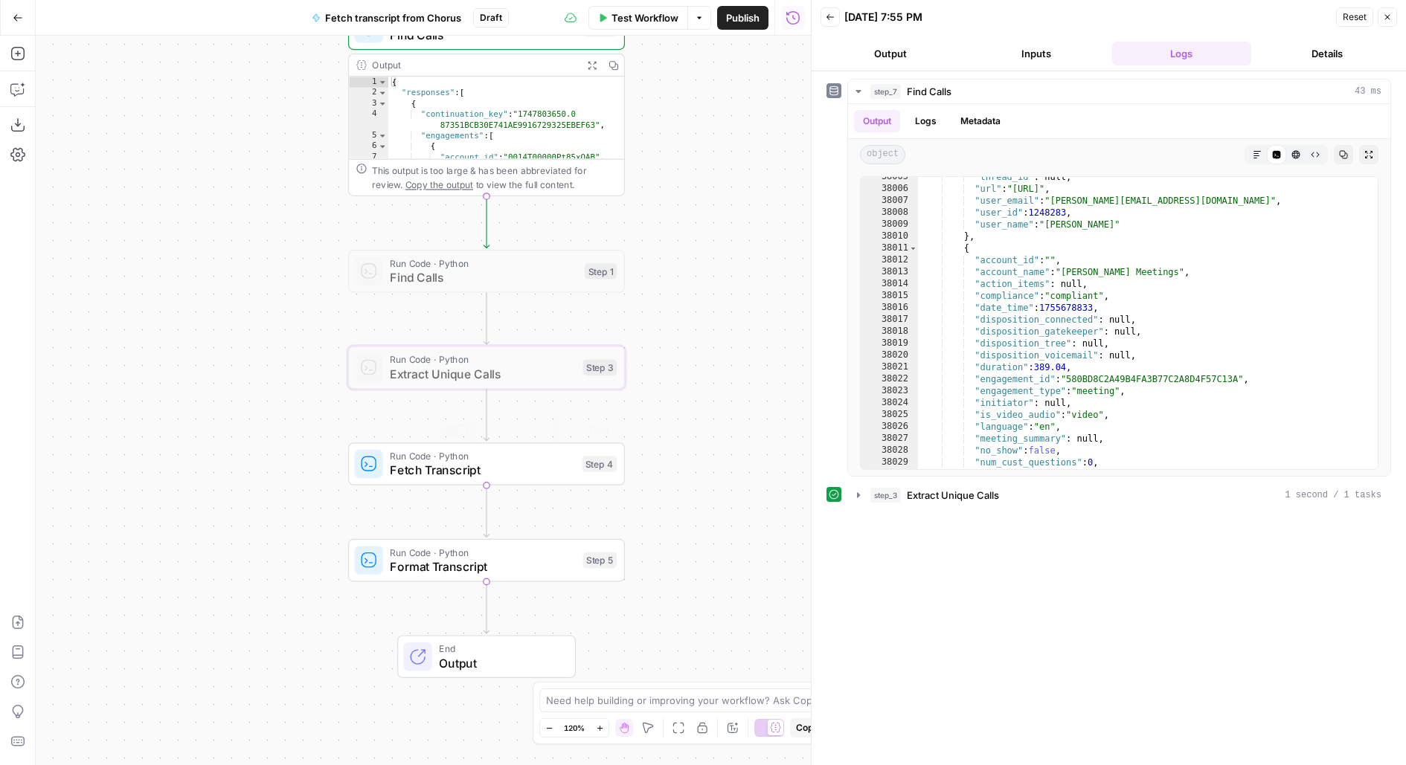
click at [576, 463] on div "Run Code · Python Fetch Transcript Step 4 Copy step Delete step Add Note Test" at bounding box center [485, 464] width 263 height 30
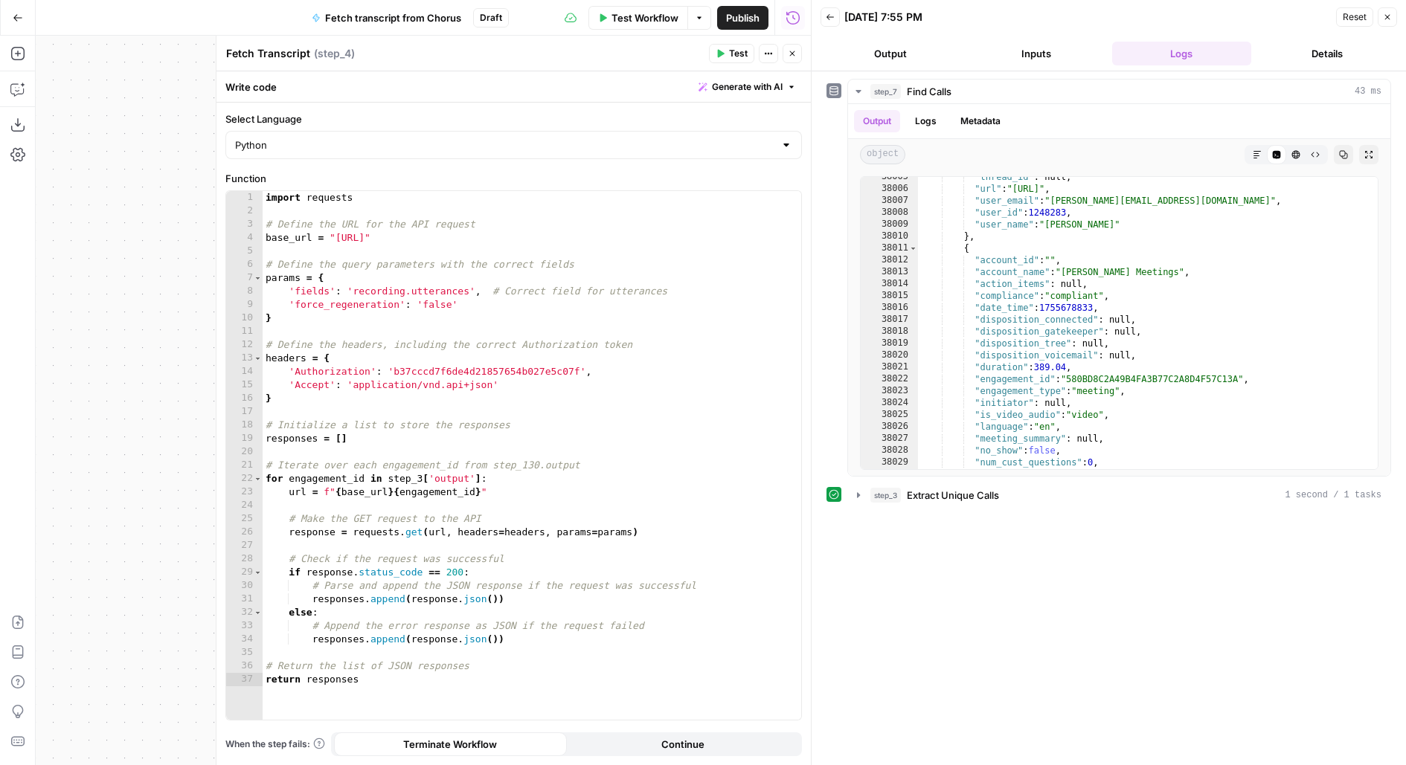
click at [790, 59] on button "Close" at bounding box center [792, 53] width 19 height 19
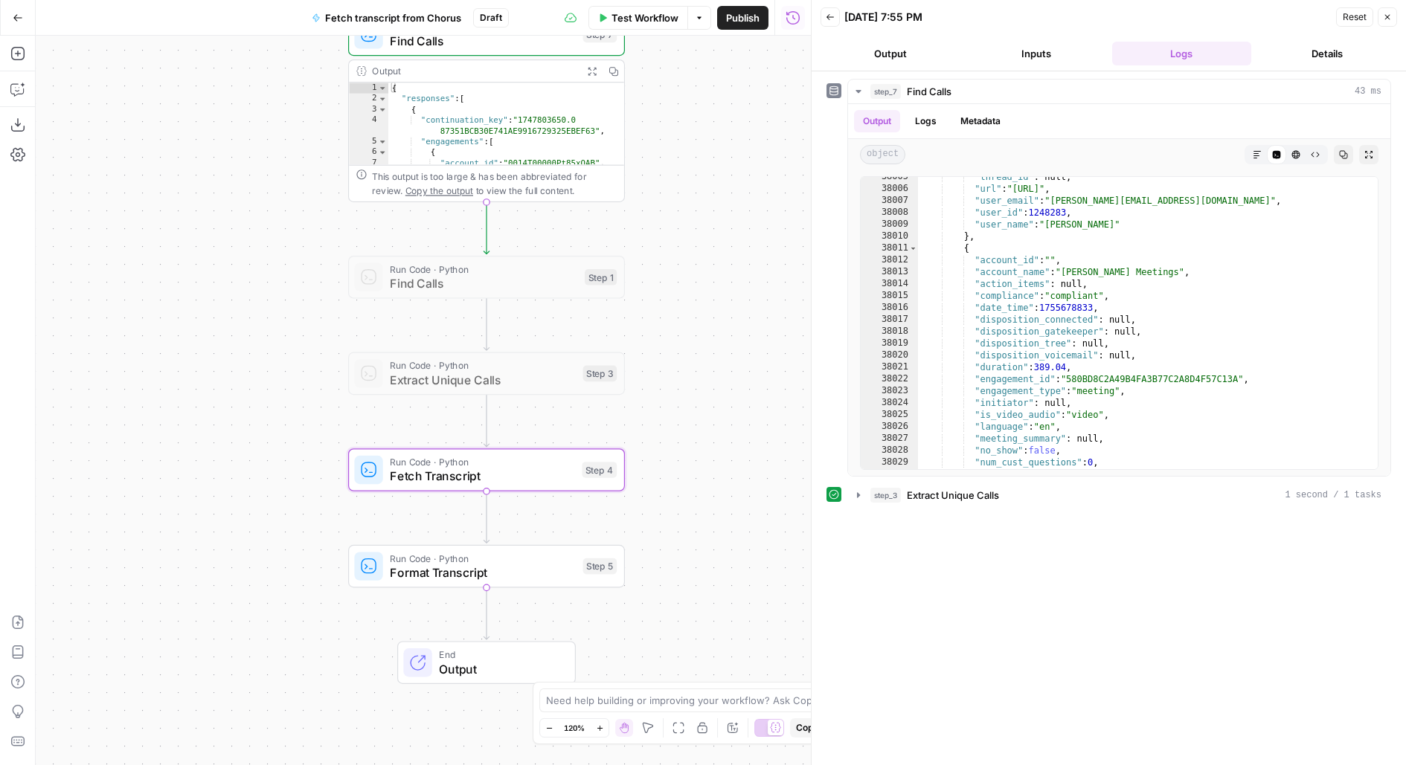
drag, startPoint x: 698, startPoint y: 165, endPoint x: 698, endPoint y: 341, distance: 176.3
click at [698, 343] on div "Workflow Set Inputs Inputs Run Code · Python Find Calls Step 7 Output Expand Ou…" at bounding box center [423, 401] width 775 height 730
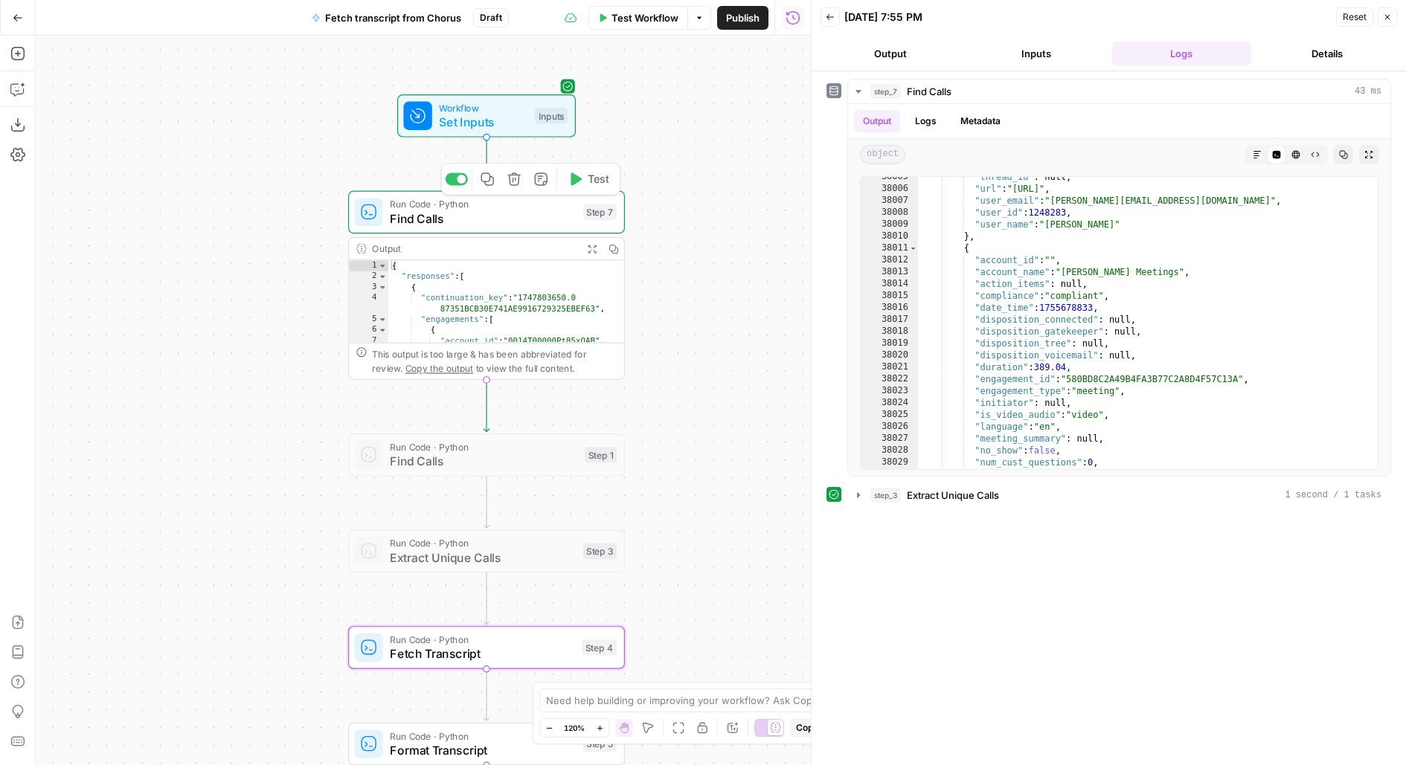
click at [570, 218] on span "Find Calls" at bounding box center [483, 219] width 186 height 18
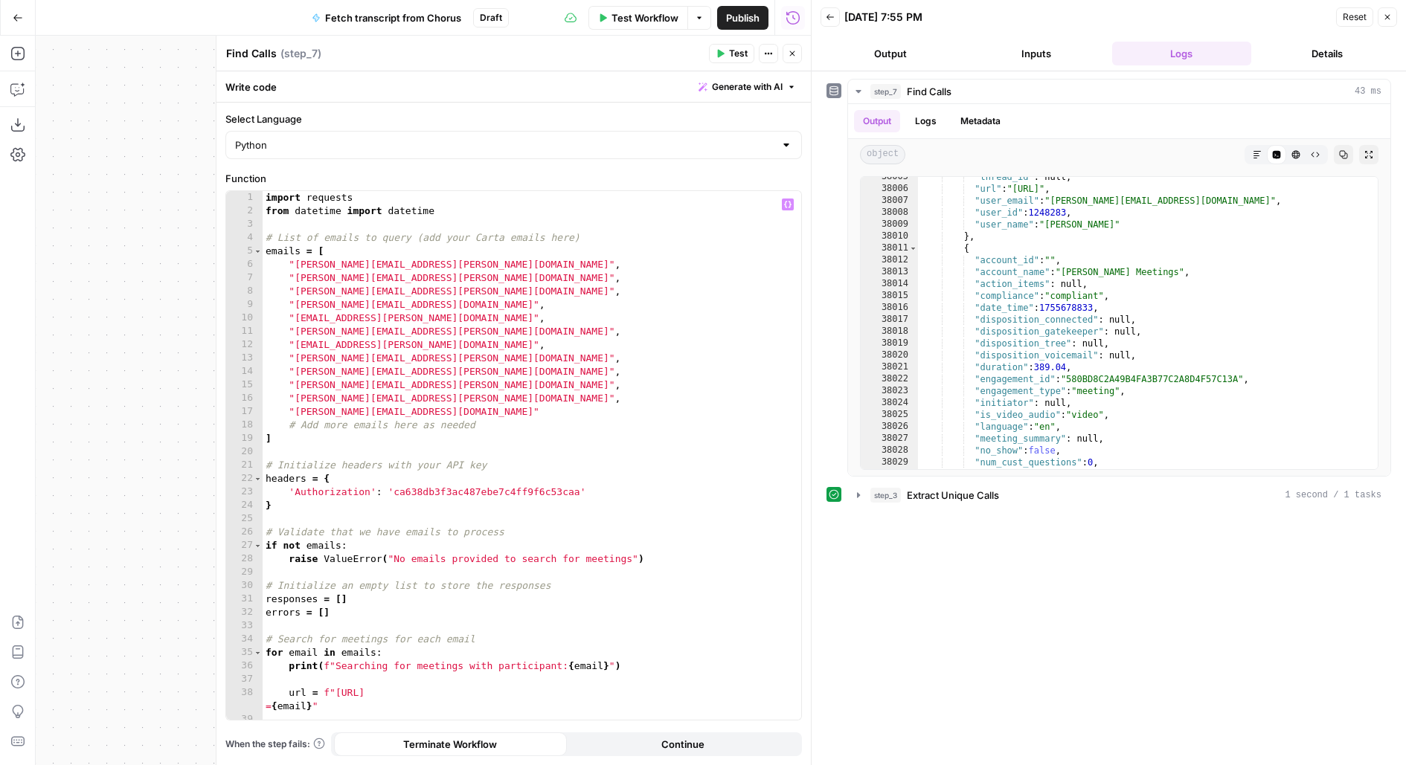
type textarea "**********"
click at [481, 492] on div "import requests from datetime import datetime # List of emails to query (add yo…" at bounding box center [532, 469] width 539 height 556
click at [790, 52] on icon "button" at bounding box center [792, 53] width 9 height 9
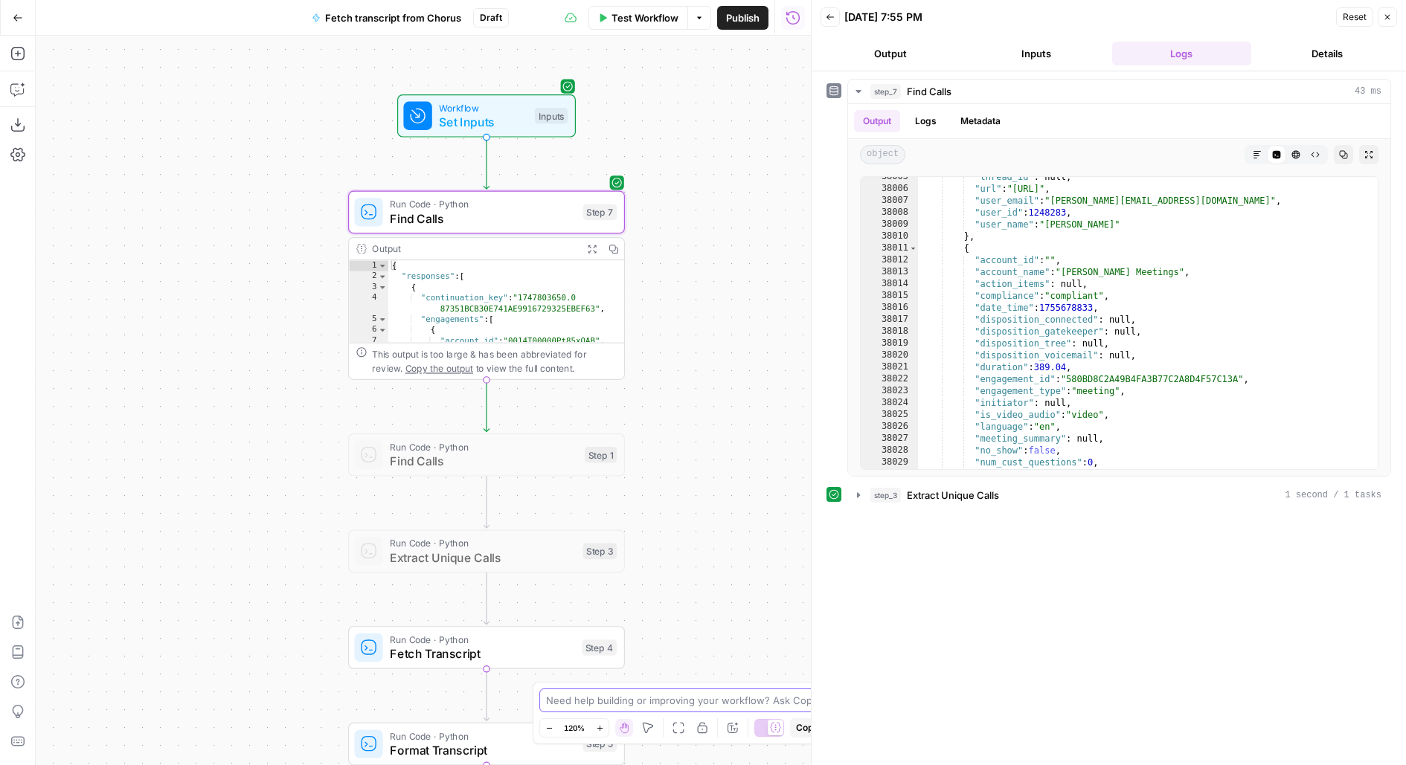
drag, startPoint x: 746, startPoint y: 702, endPoint x: 744, endPoint y: 585, distance: 117.6
click at [745, 585] on body "Carta New Home Browse Carta - Fund Administration Insights Opportunities Carta …" at bounding box center [703, 382] width 1406 height 765
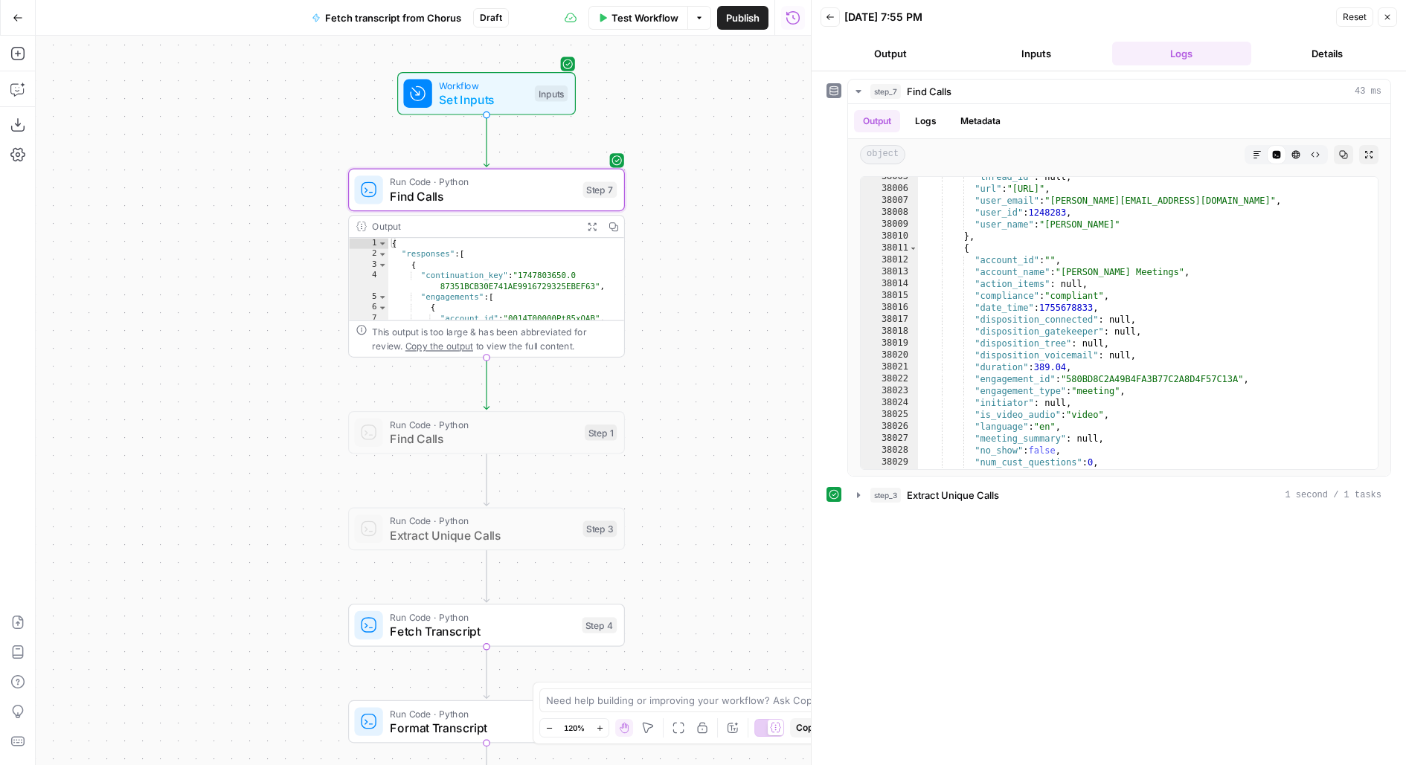
drag, startPoint x: 744, startPoint y: 585, endPoint x: 744, endPoint y: 366, distance: 218.7
click at [744, 366] on div "Workflow Set Inputs Inputs Run Code · Python Find Calls Step 7 Output Expand Ou…" at bounding box center [423, 401] width 775 height 730
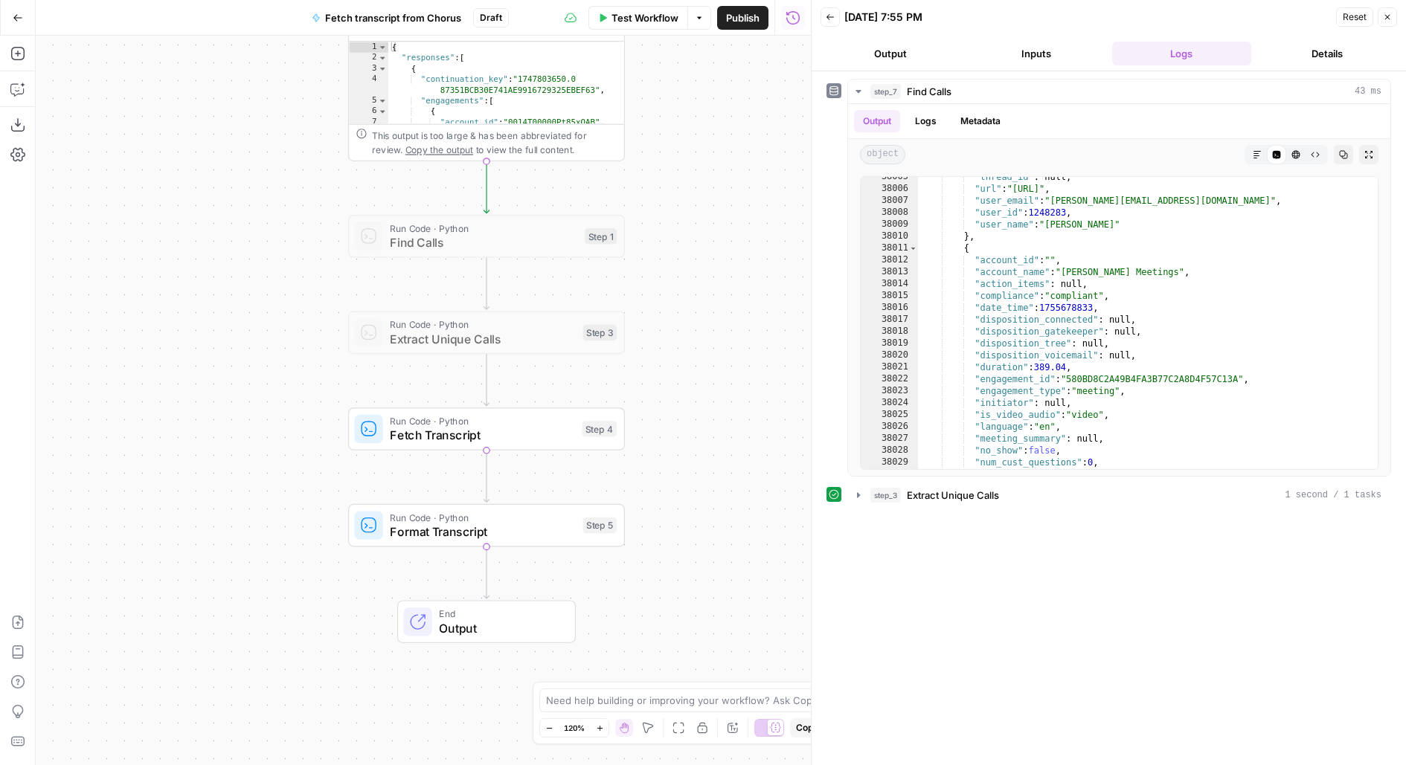
click at [561, 434] on span "Fetch Transcript" at bounding box center [482, 435] width 184 height 18
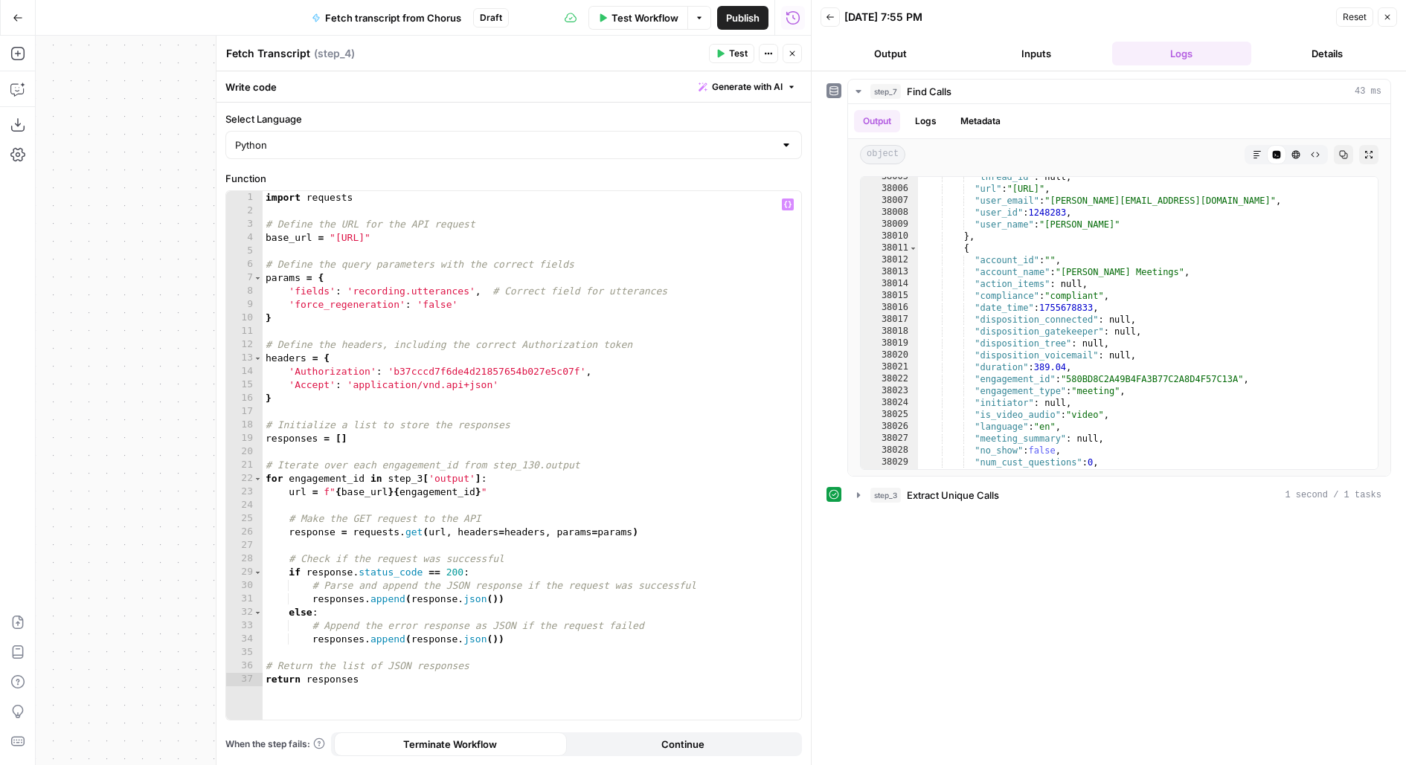
click at [439, 372] on div "import requests # Define the URL for the API request base_url = "https://chorus…" at bounding box center [532, 469] width 539 height 556
paste textarea
click at [719, 56] on icon "button" at bounding box center [721, 54] width 7 height 8
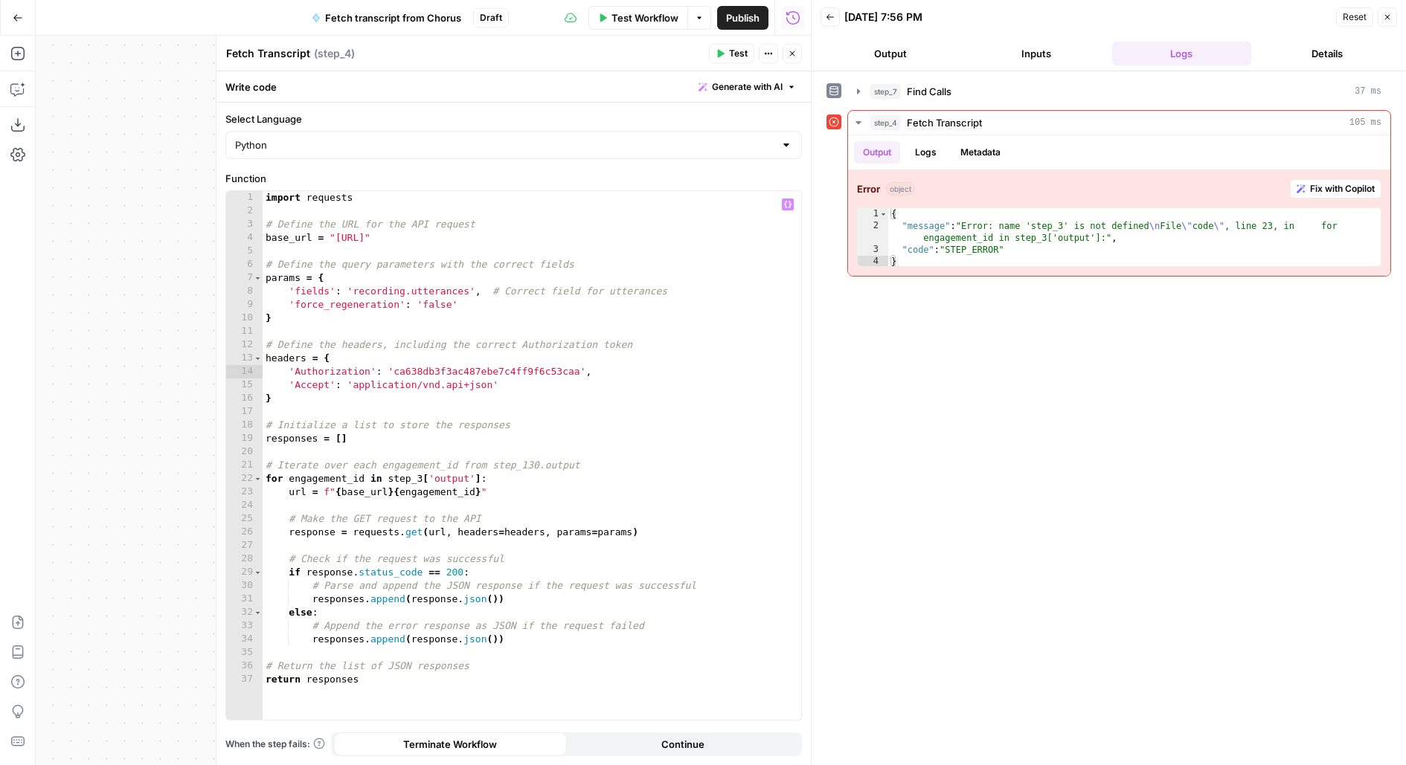
type textarea "**********"
click at [420, 475] on div "import requests # Define the URL for the API request base_url = "https://chorus…" at bounding box center [532, 469] width 539 height 556
click at [984, 88] on div "step_7 Find Calls 37 ms" at bounding box center [1125, 91] width 511 height 15
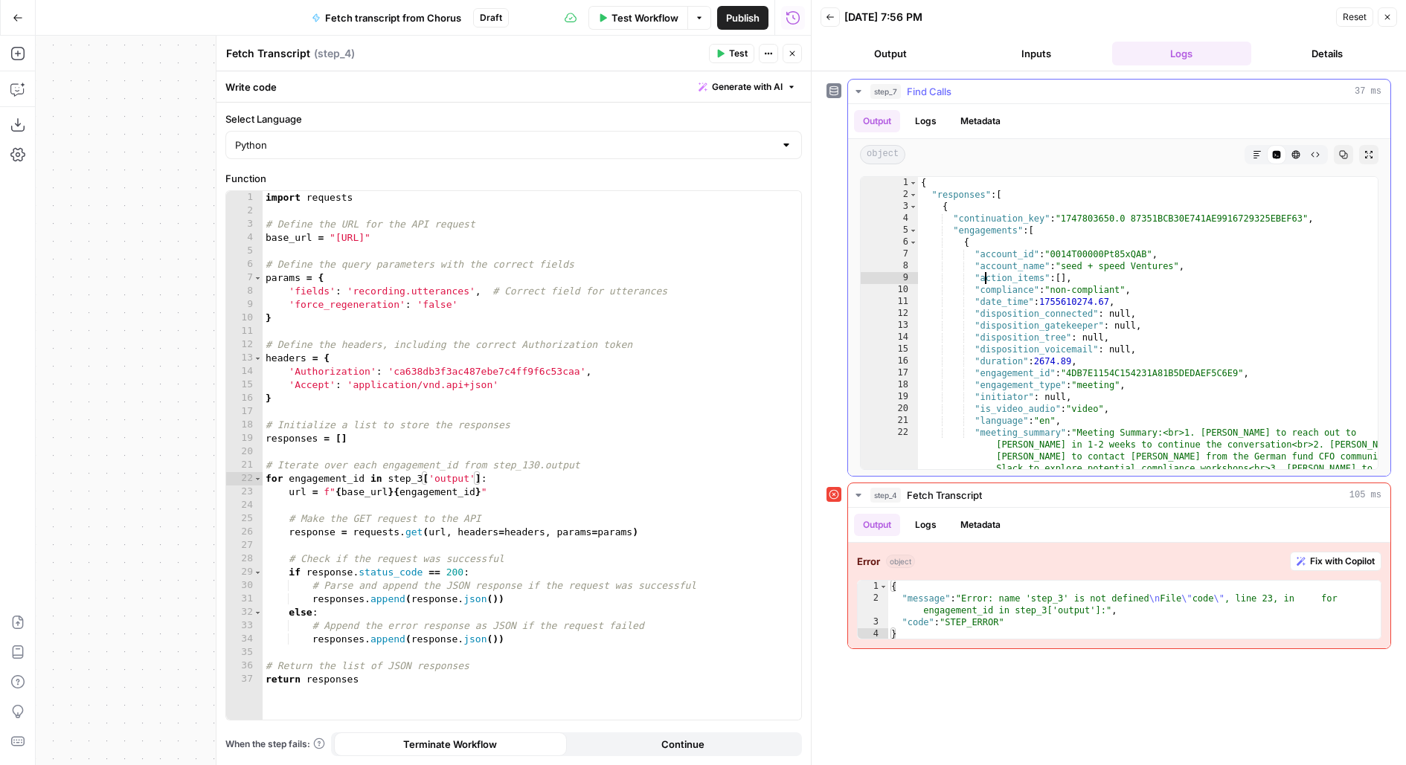
click at [984, 273] on div "{ "responses" : [ { "continuation_key" : "1747803650.0 87351BCB30E741AE99167293…" at bounding box center [1148, 520] width 461 height 686
click at [1155, 381] on div "{ "responses" : [ { "continuation_key" : "1747803650.0 87351BCB30E741AE99167293…" at bounding box center [1148, 520] width 461 height 686
click at [1155, 375] on div "{ "responses" : [ { "continuation_key" : "1747803650.0 87351BCB30E741AE99167293…" at bounding box center [1148, 520] width 461 height 686
type textarea "**********"
click at [1155, 375] on div "{ "responses" : [ { "continuation_key" : "1747803650.0 87351BCB30E741AE99167293…" at bounding box center [1148, 520] width 461 height 686
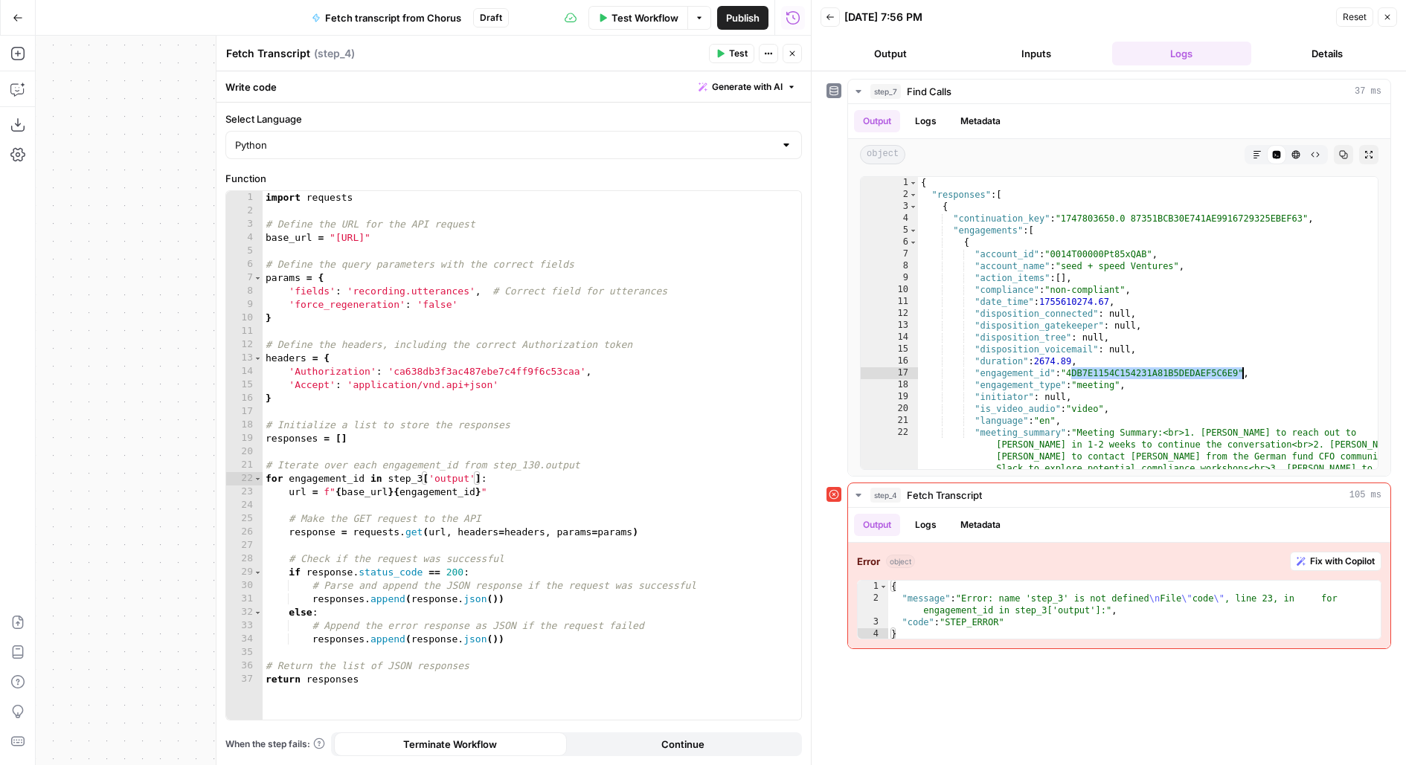
click at [801, 60] on div "Test Actions Close" at bounding box center [755, 53] width 93 height 19
click at [421, 474] on div "import requests # Define the URL for the API request base_url = "https://chorus…" at bounding box center [532, 469] width 539 height 556
type textarea "**********"
click at [717, 59] on button "Test" at bounding box center [731, 53] width 45 height 19
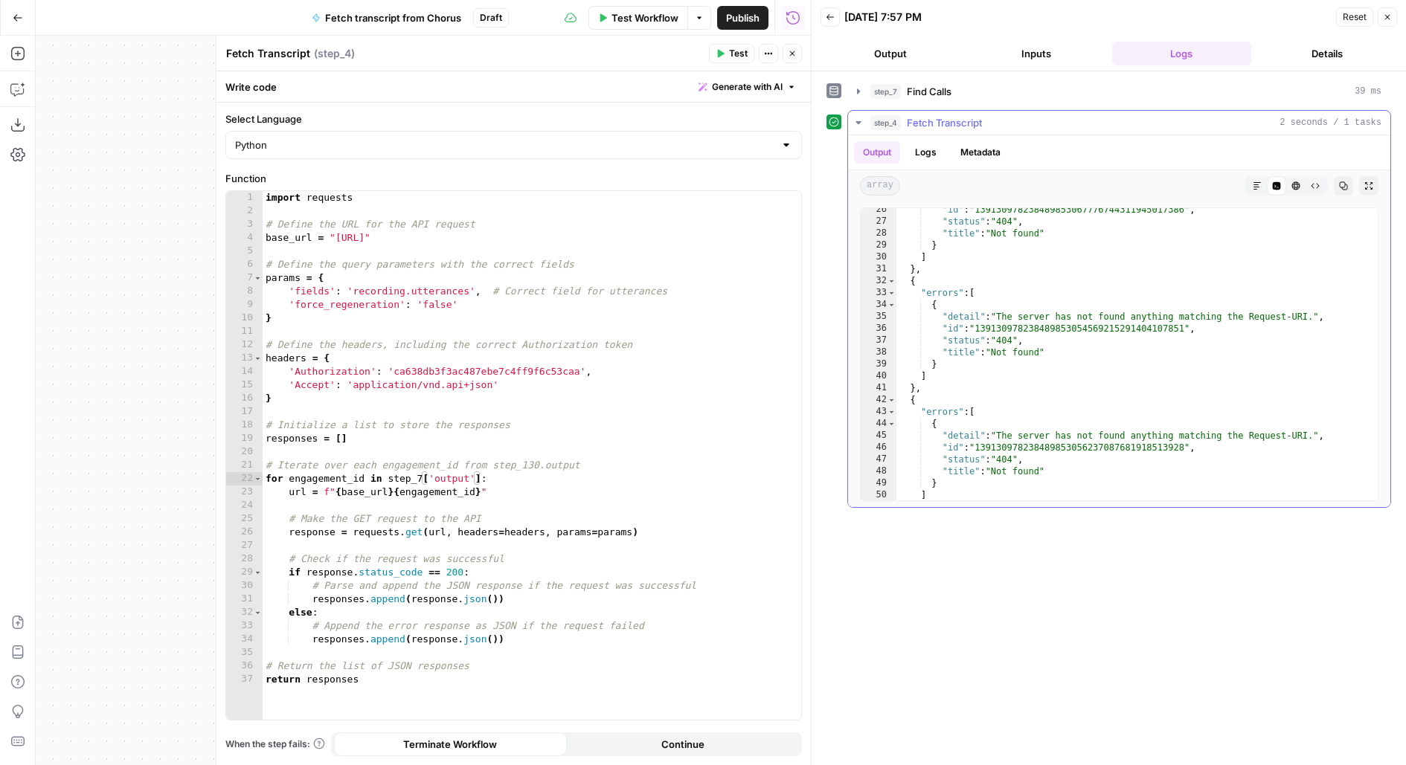
scroll to position [445, 0]
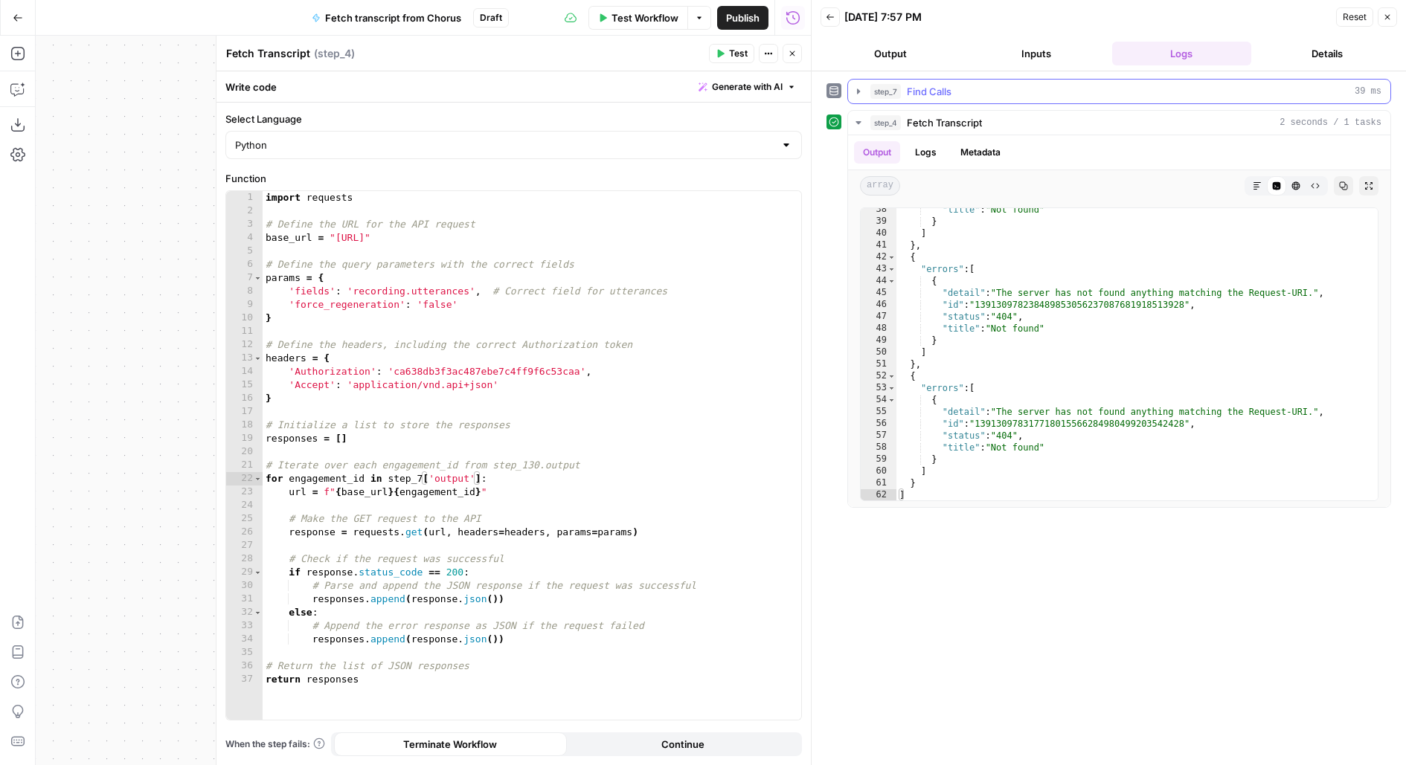
click at [963, 82] on button "step_7 Find Calls 39 ms" at bounding box center [1119, 92] width 542 height 24
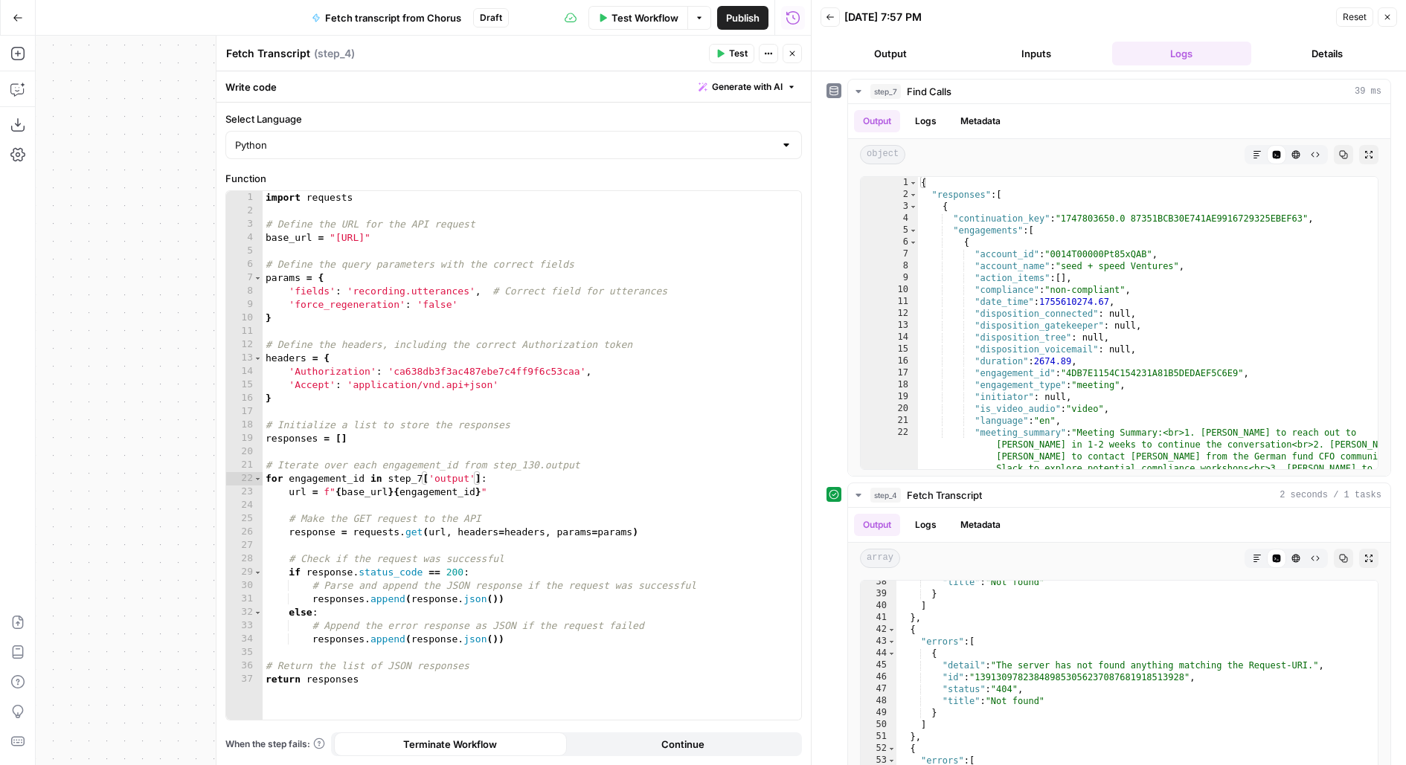
click at [791, 43] on header "Fetch Transcript Fetch Transcript ( step_4 ) Test Actions Close" at bounding box center [513, 54] width 594 height 36
click at [796, 52] on icon "button" at bounding box center [792, 53] width 9 height 9
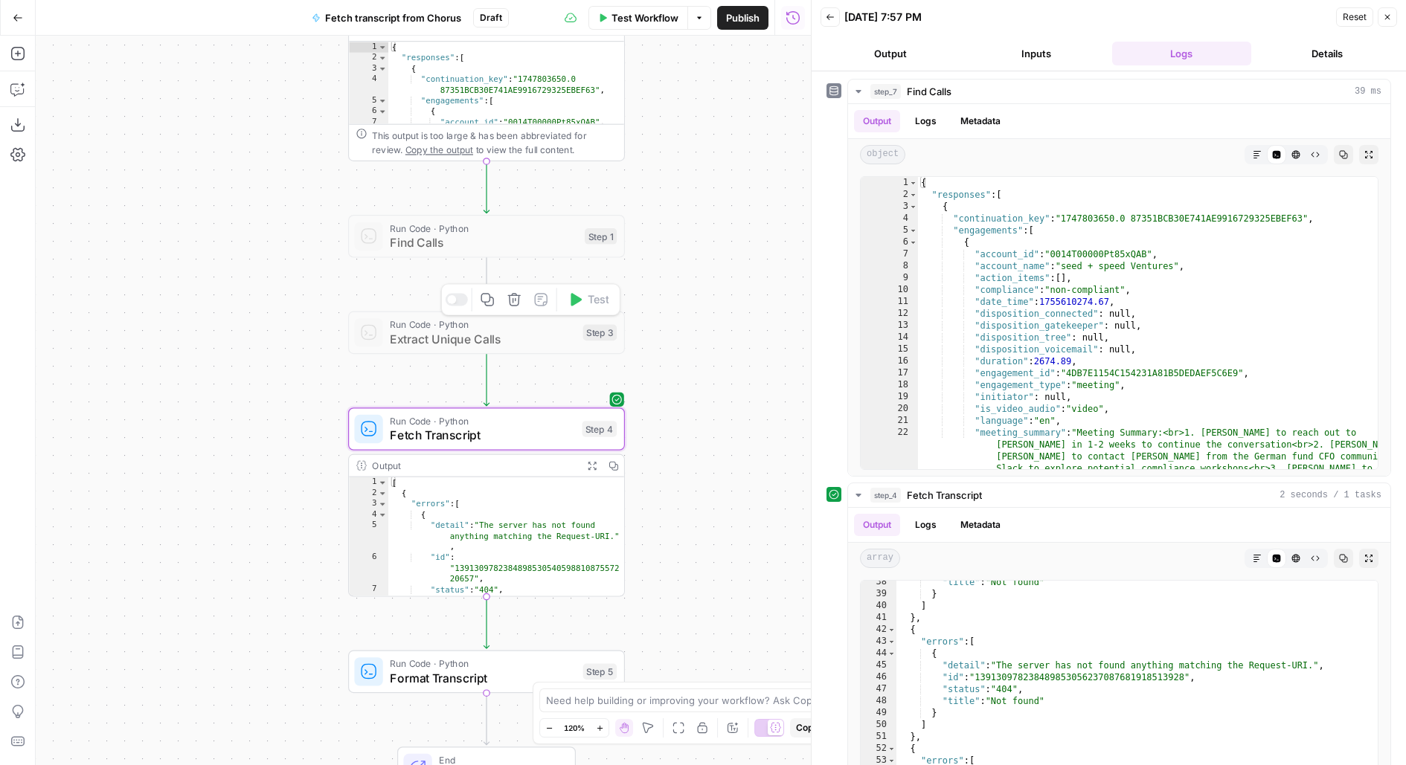
click at [454, 299] on div at bounding box center [451, 299] width 9 height 9
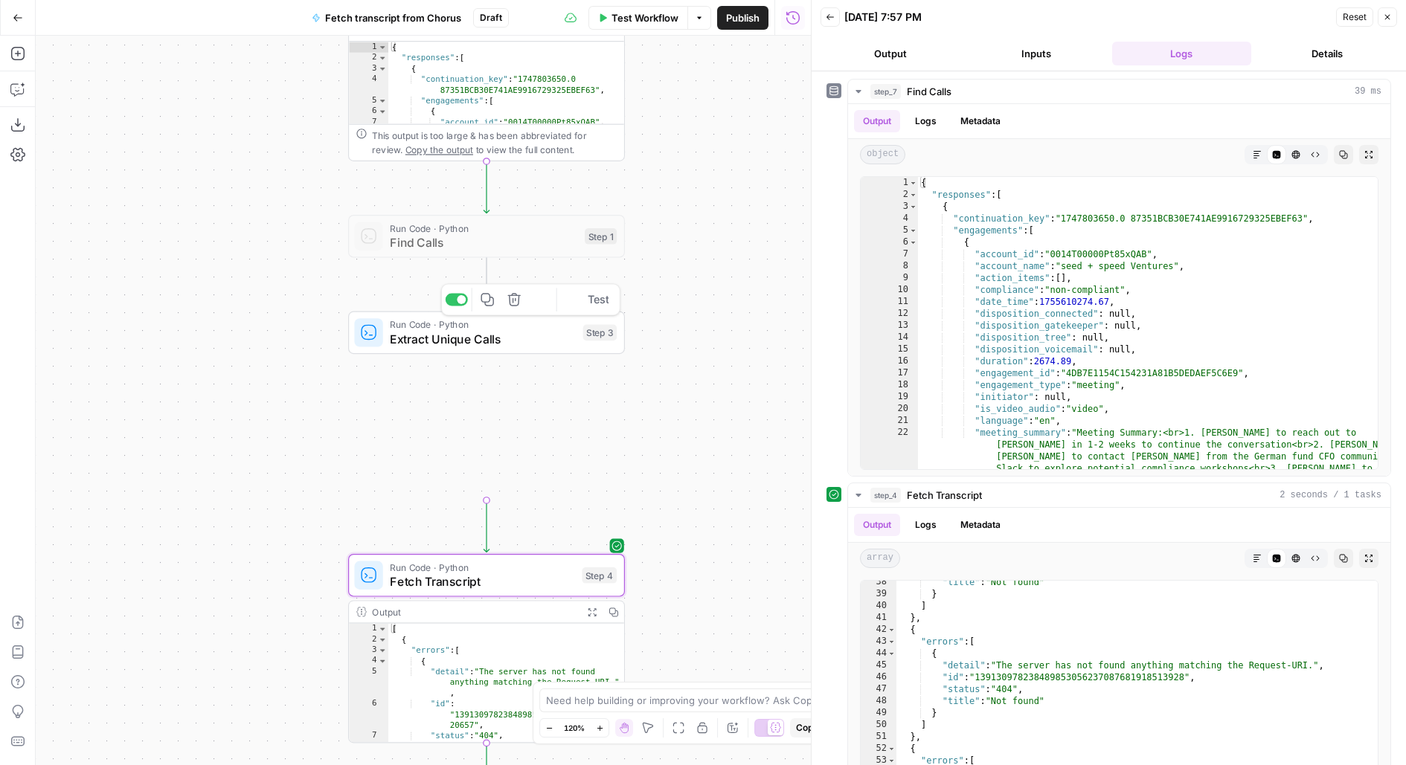
click at [454, 338] on span "Extract Unique Calls" at bounding box center [483, 339] width 186 height 18
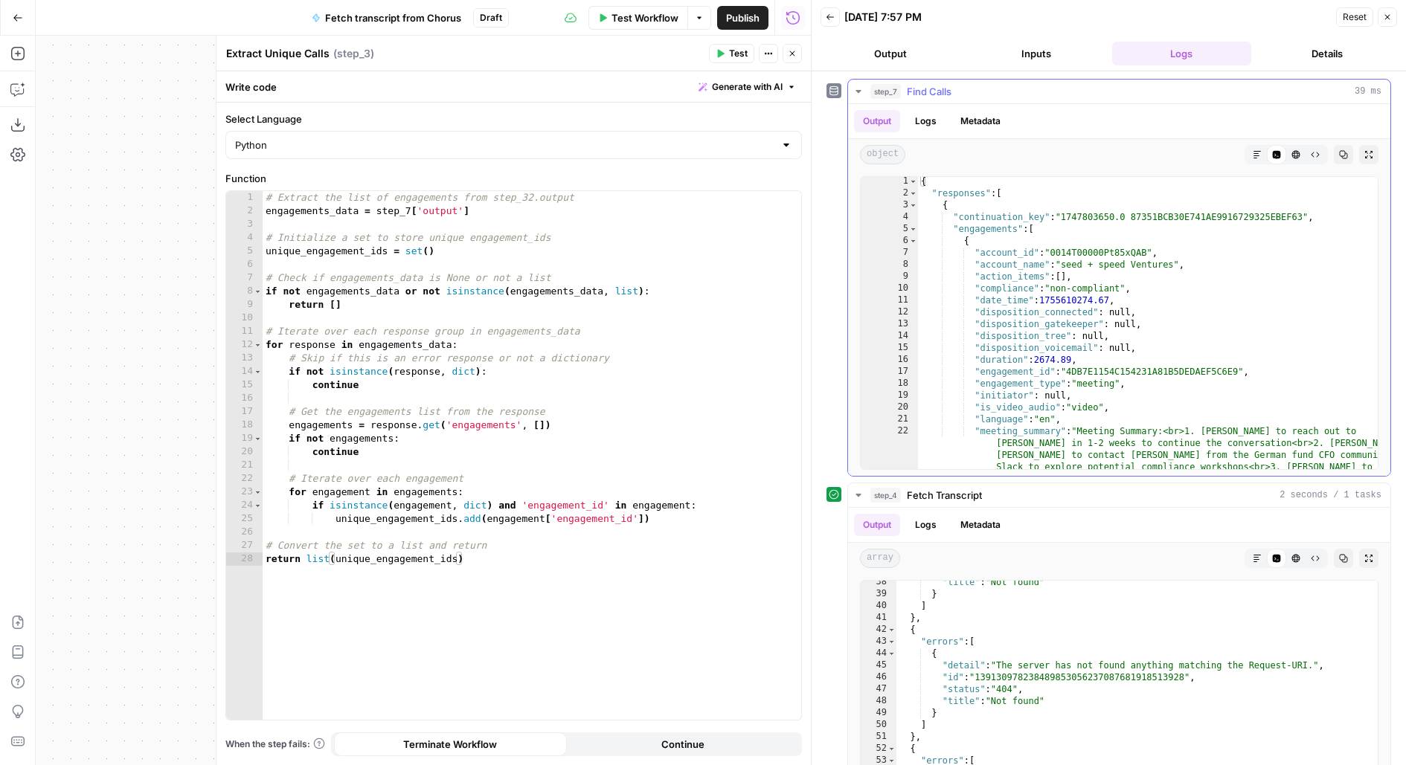
scroll to position [0, 0]
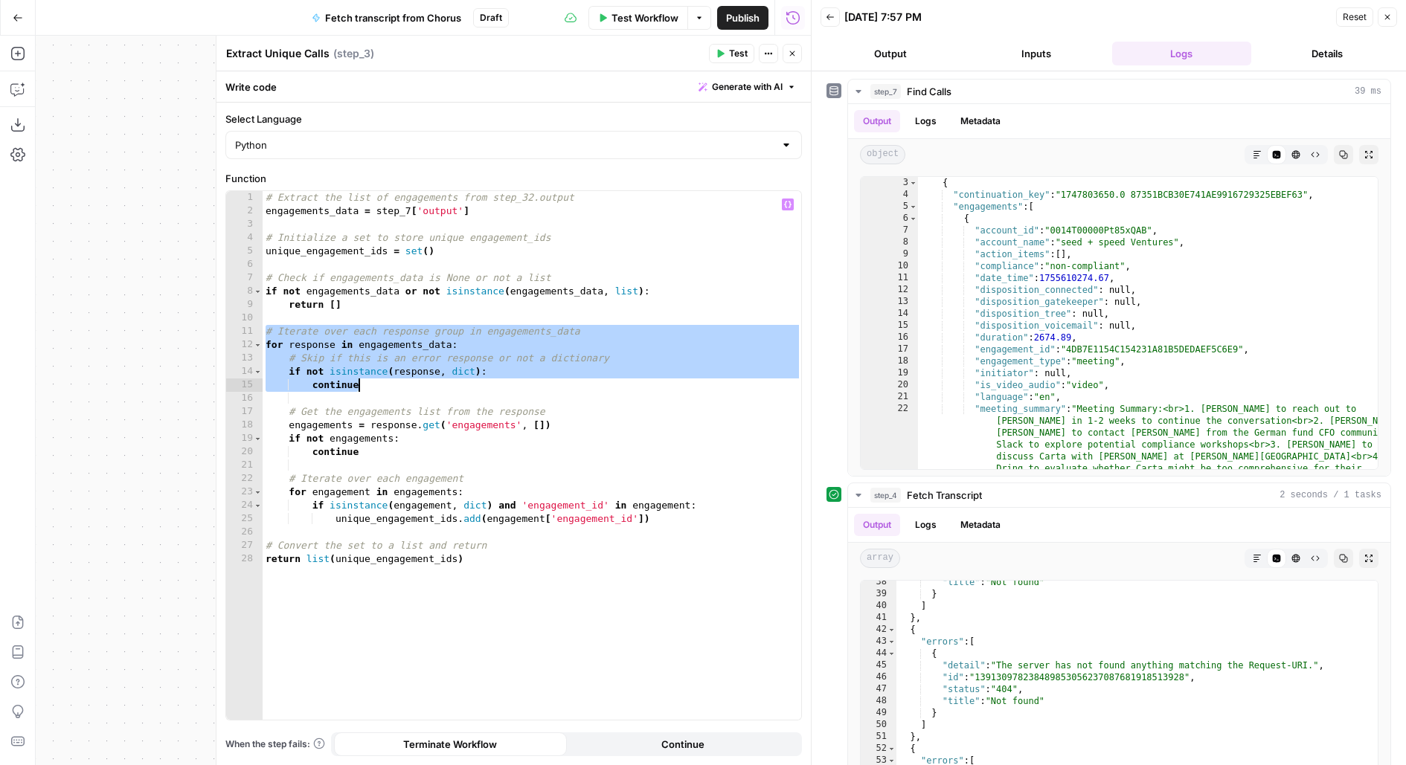
drag, startPoint x: 262, startPoint y: 334, endPoint x: 504, endPoint y: 378, distance: 245.7
click at [504, 379] on div "# Extract the list of engagements from step_32.output engagements_data = step_7…" at bounding box center [532, 469] width 539 height 556
click at [491, 377] on div "# Extract the list of engagements from step_32.output engagements_data = step_7…" at bounding box center [532, 469] width 539 height 556
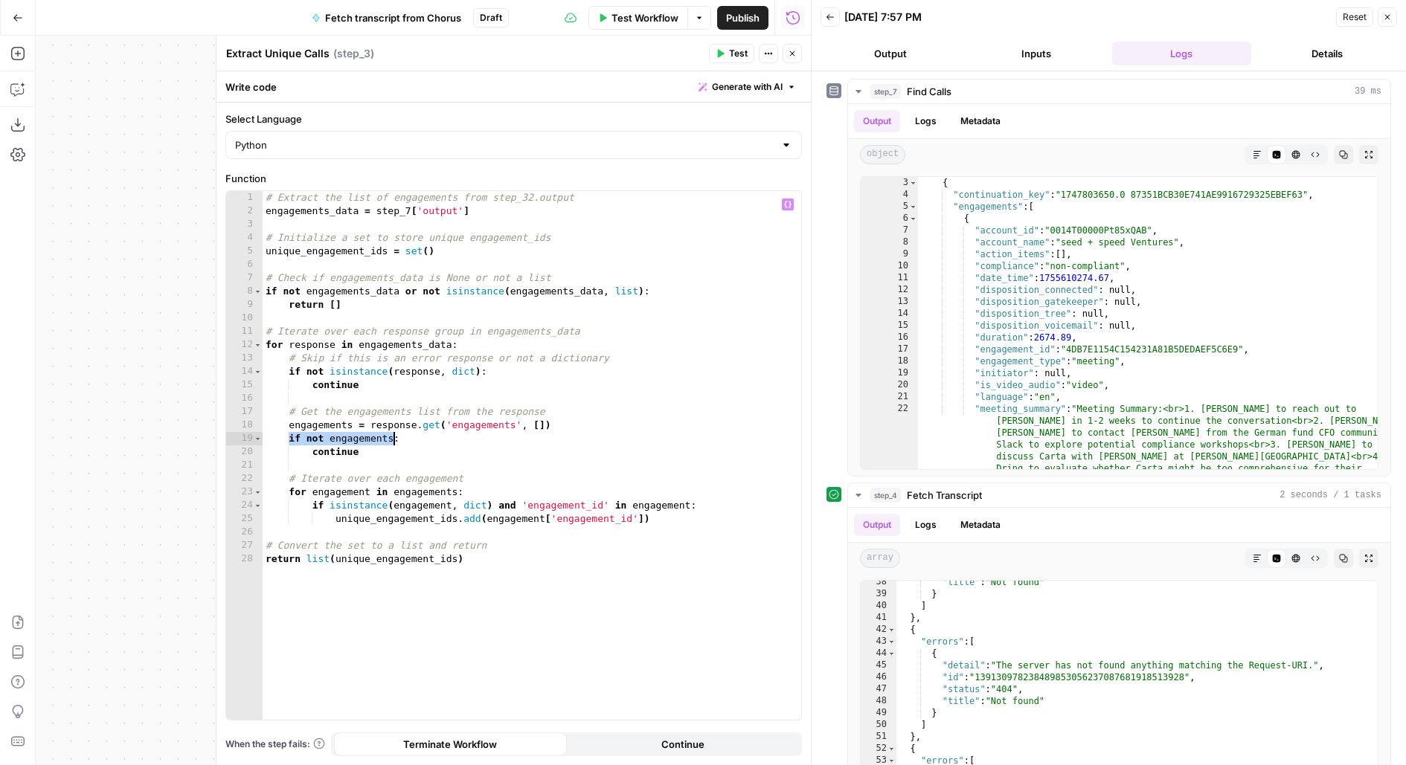
drag, startPoint x: 287, startPoint y: 431, endPoint x: 394, endPoint y: 443, distance: 107.0
click at [394, 443] on div "# Extract the list of engagements from step_32.output engagements_data = step_7…" at bounding box center [532, 469] width 539 height 556
click at [351, 504] on div "# Extract the list of engagements from step_32.output engagements_data = step_7…" at bounding box center [532, 469] width 539 height 556
type textarea "**********"
click at [442, 509] on div "# Extract the list of engagements from step_32.output engagements_data = step_7…" at bounding box center [532, 469] width 539 height 556
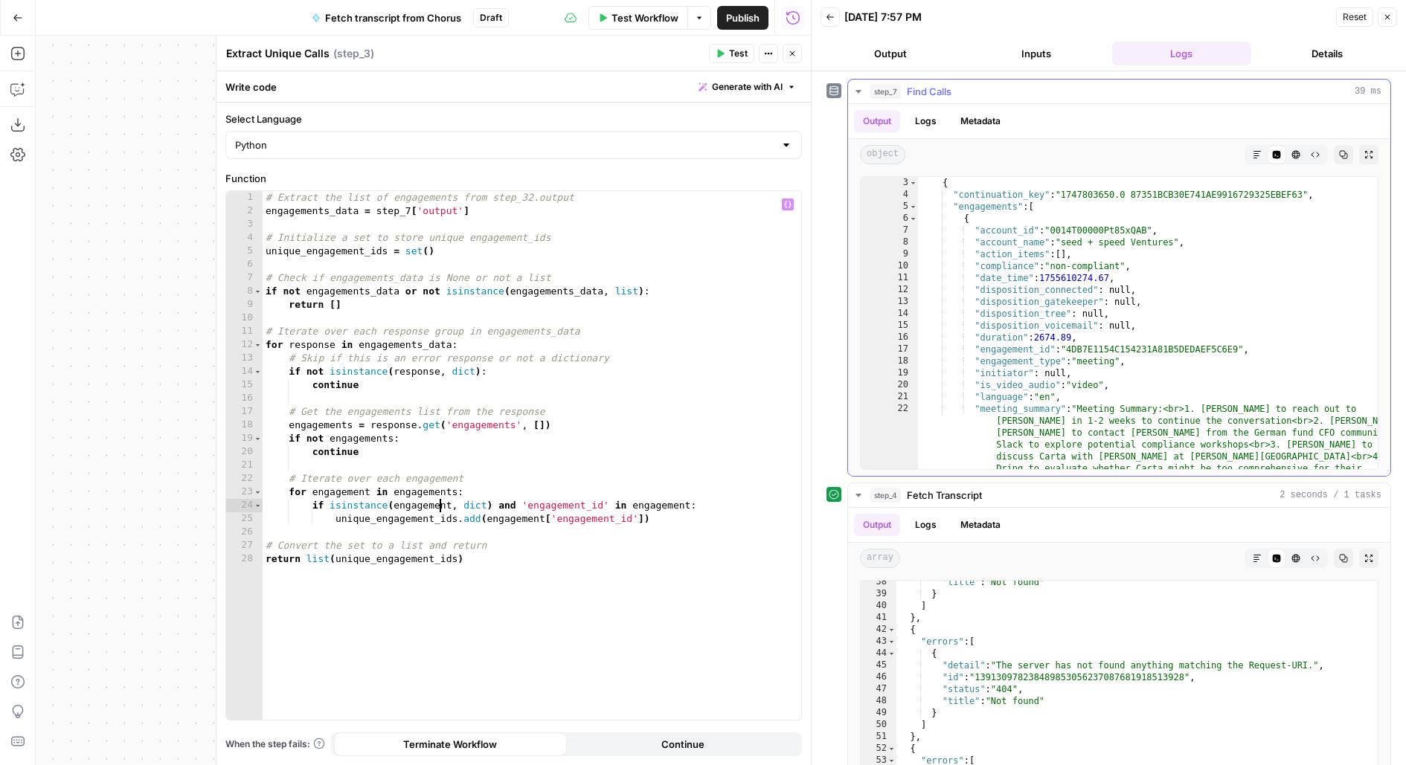
type textarea "**********"
click at [1007, 346] on div "{ "continuation_key" : "1747803650.0 87351BCB30E741AE9916729325EBEF63" , "engag…" at bounding box center [1148, 520] width 461 height 686
click at [420, 565] on div "# Extract the list of engagements from step_32.output engagements_data = step_7…" at bounding box center [532, 469] width 539 height 556
click at [730, 54] on span "Test" at bounding box center [738, 53] width 19 height 13
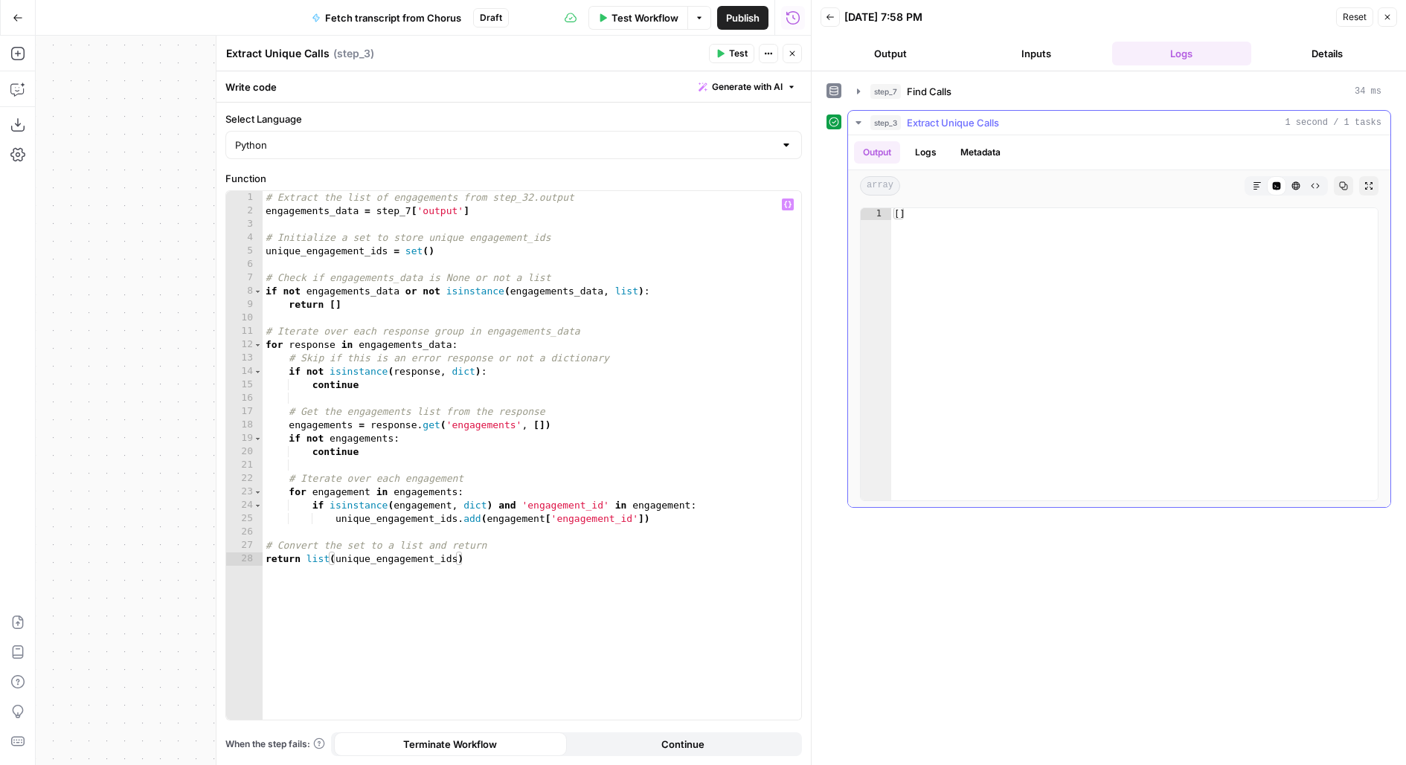
click at [934, 158] on button "Logs" at bounding box center [925, 152] width 39 height 22
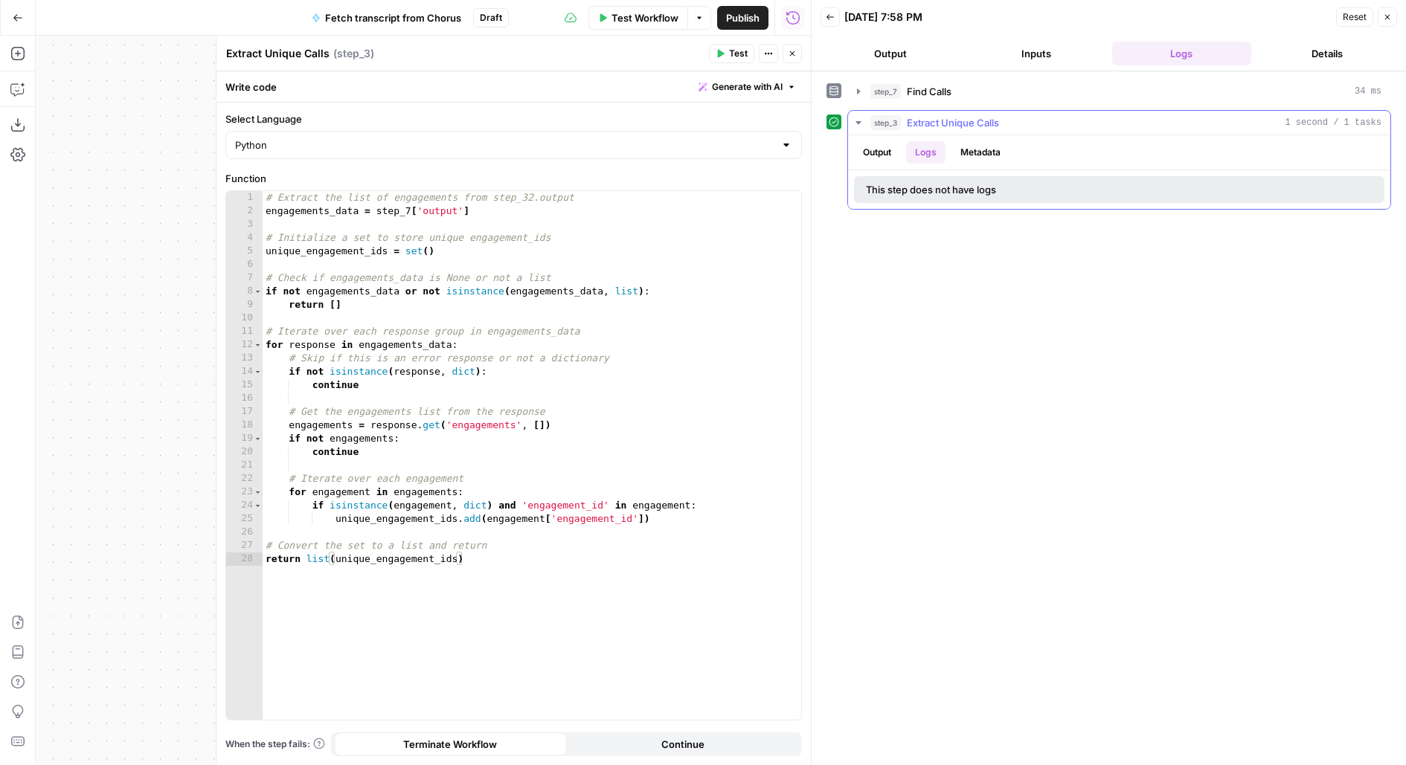
click at [884, 154] on button "Output" at bounding box center [877, 152] width 46 height 22
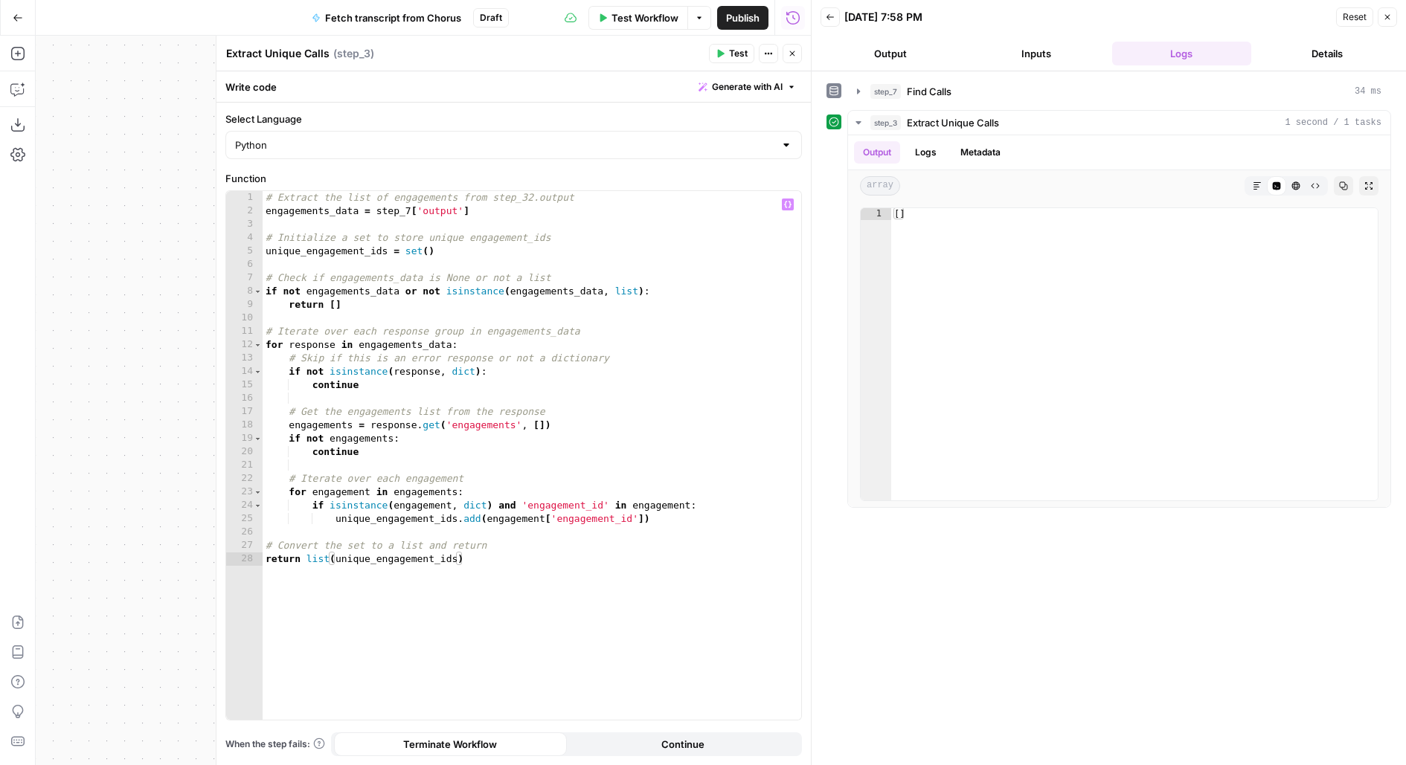
click at [575, 353] on div "# Extract the list of engagements from step_32.output engagements_data = step_7…" at bounding box center [532, 469] width 539 height 556
click at [953, 97] on div "step_7 Find Calls 34 ms" at bounding box center [1125, 91] width 511 height 15
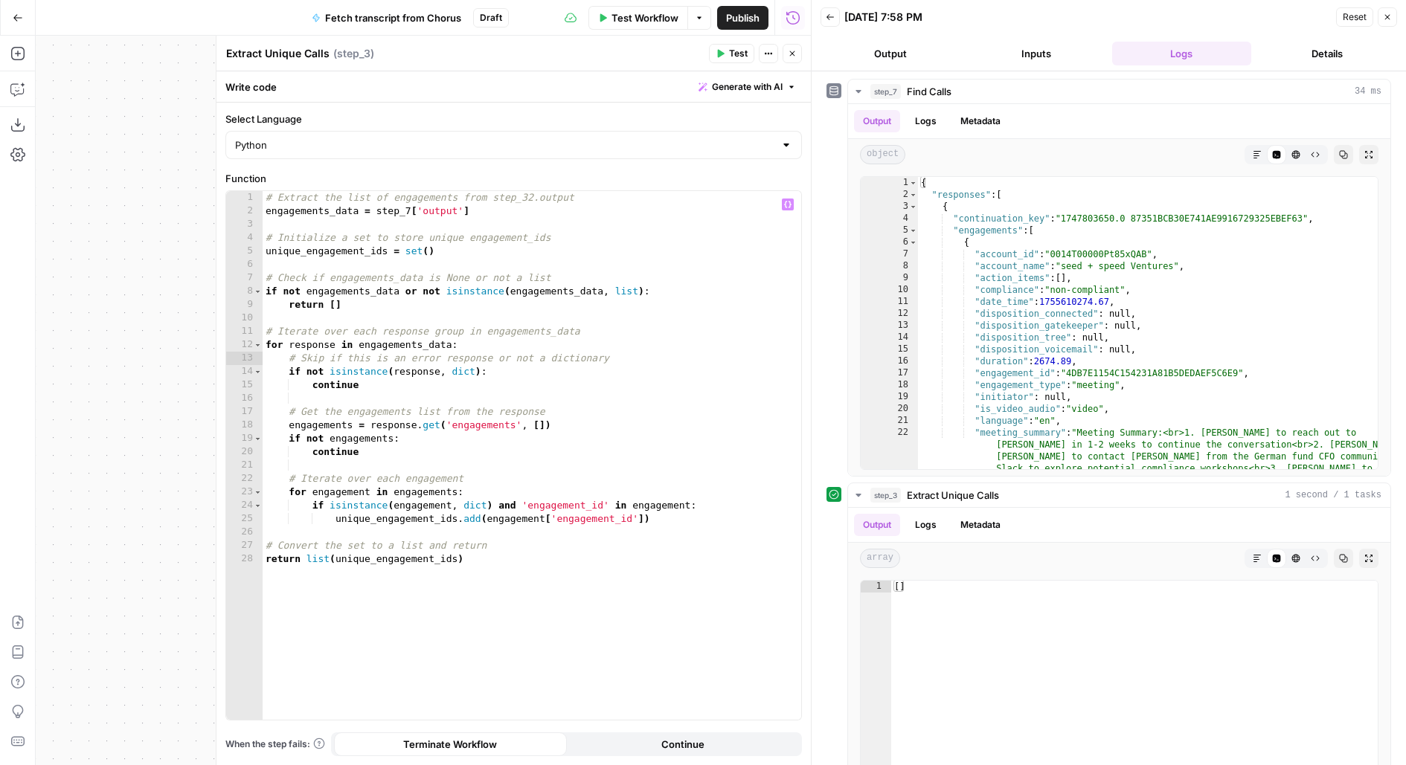
click at [386, 521] on div "# Extract the list of engagements from step_32.output engagements_data = step_7…" at bounding box center [532, 469] width 539 height 556
click at [283, 346] on div "# Extract the list of engagements from step_32.output engagements_data = step_7…" at bounding box center [532, 469] width 539 height 556
click at [334, 344] on div "# Extract the list of engagements from step_32.output engagements_data = step_7…" at bounding box center [532, 469] width 539 height 556
click at [442, 374] on div "# Extract the list of engagements from step_32.output engagements_data = step_7…" at bounding box center [532, 469] width 539 height 556
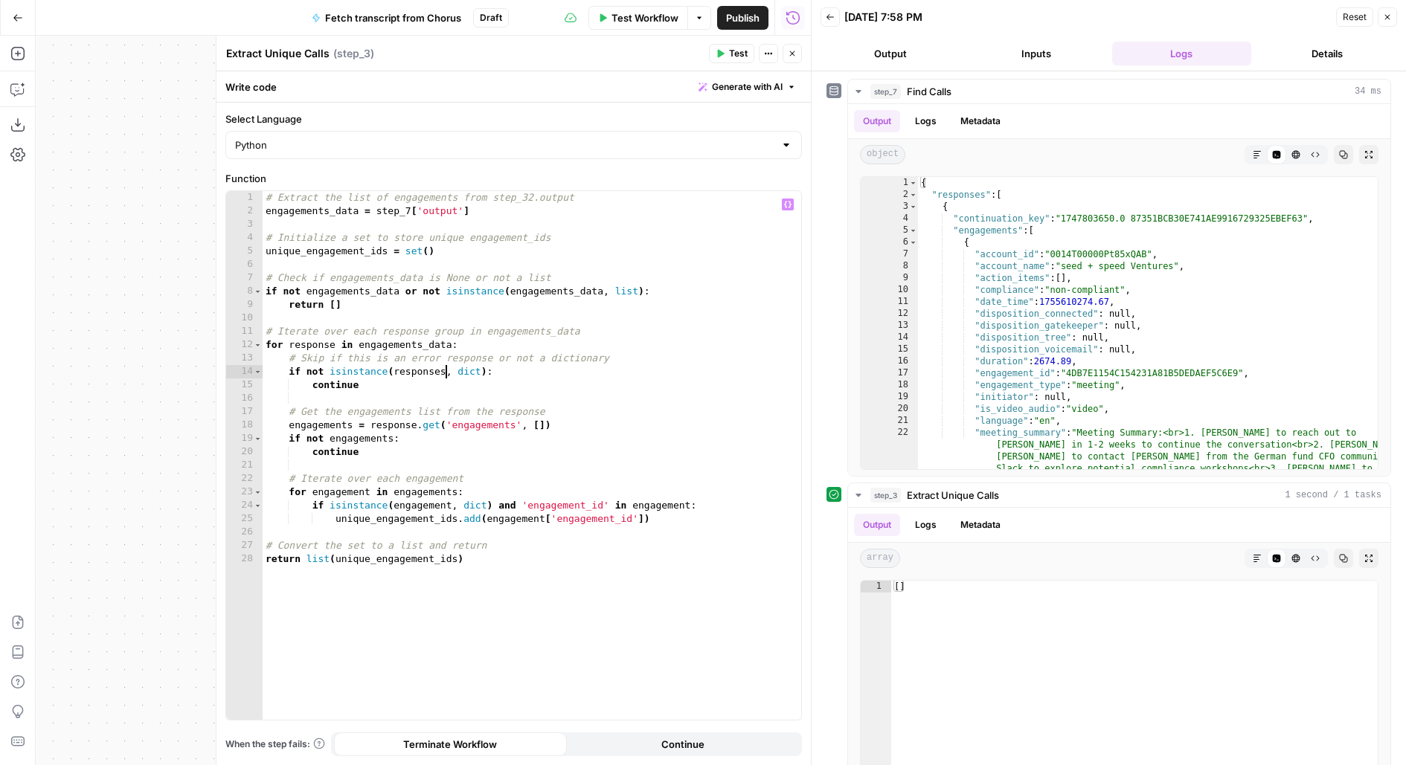
scroll to position [0, 13]
type textarea "**********"
click at [8, 91] on button "Copilot" at bounding box center [18, 89] width 24 height 24
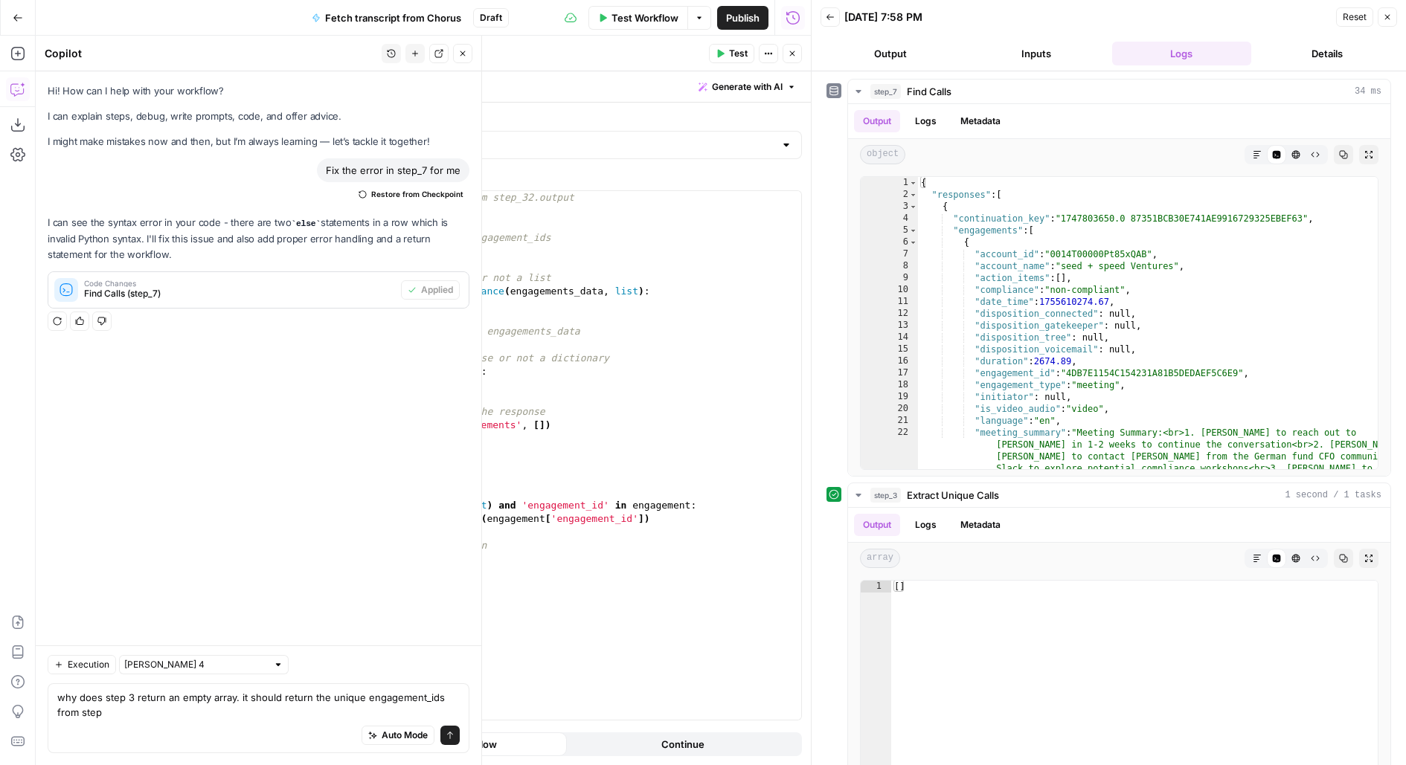
type textarea "why does step 3 return an empty array. it should return the unique engagement_i…"
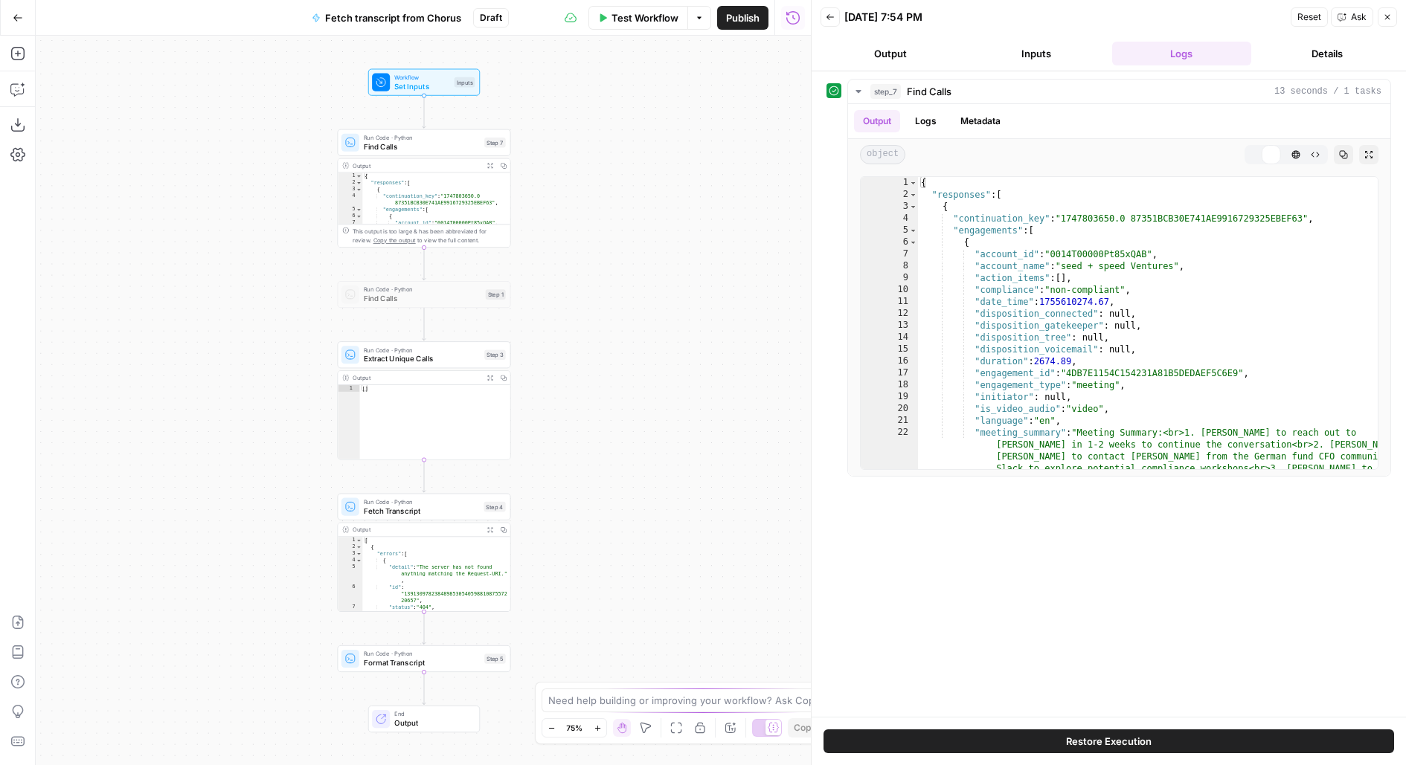
drag, startPoint x: 606, startPoint y: 363, endPoint x: 686, endPoint y: 347, distance: 82.0
click at [687, 347] on div "Workflow Set Inputs Inputs Run Code · Python Find Calls Step 7 Output Expand Ou…" at bounding box center [423, 401] width 775 height 730
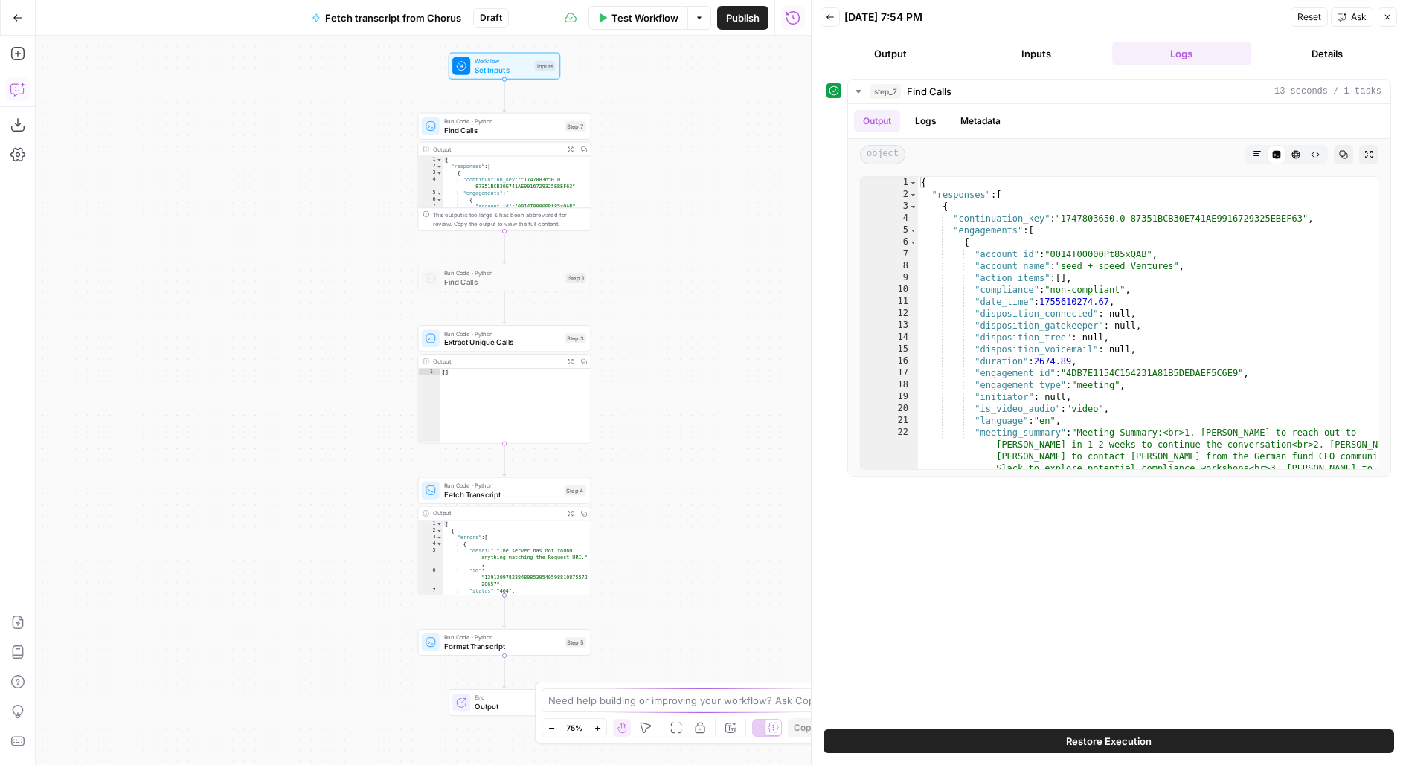
click at [10, 84] on icon "button" at bounding box center [16, 90] width 13 height 12
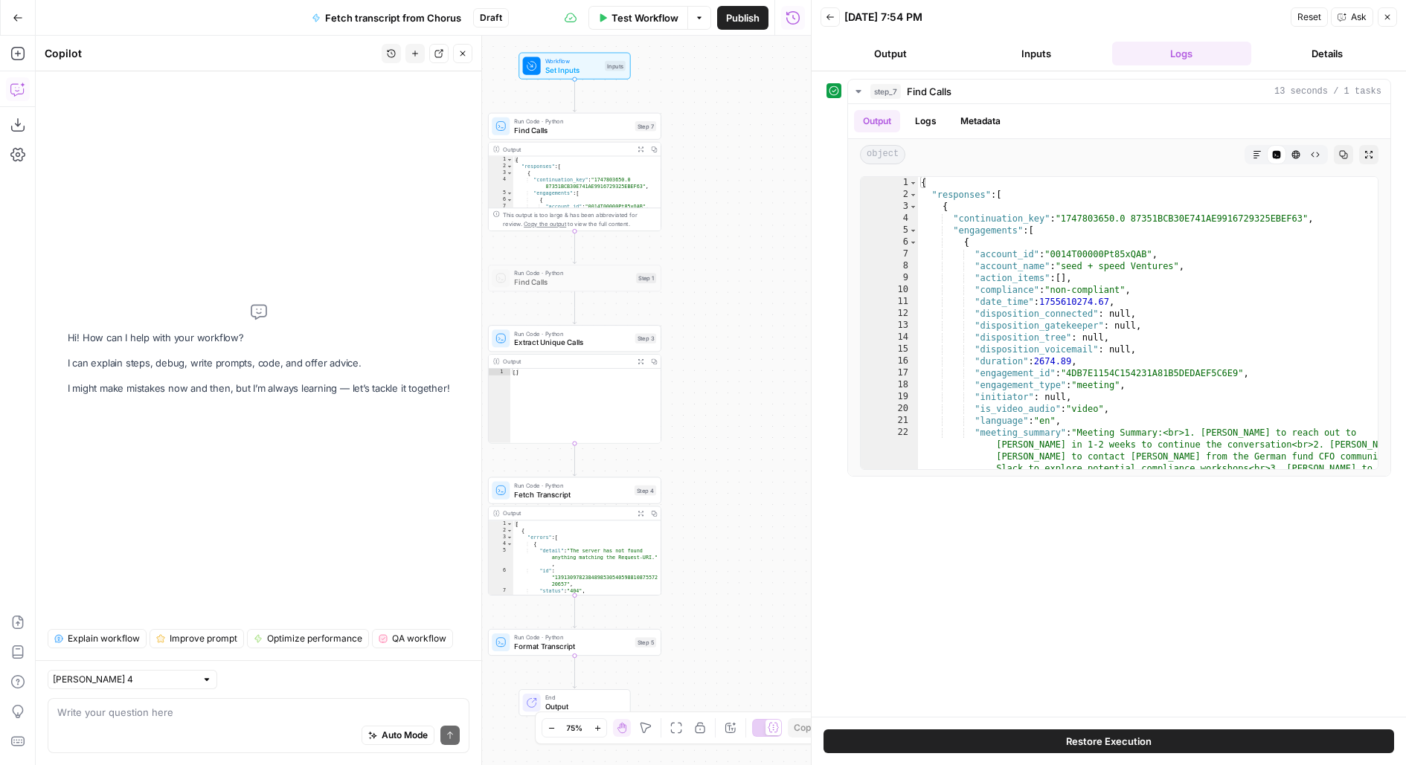
click at [420, 50] on icon "button" at bounding box center [415, 53] width 9 height 9
click at [414, 57] on icon "button" at bounding box center [415, 53] width 9 height 9
click at [282, 728] on div "Auto Mode Send" at bounding box center [258, 736] width 402 height 33
click at [417, 59] on button "New chat" at bounding box center [414, 53] width 19 height 19
click at [202, 720] on div "Auto Mode Send" at bounding box center [258, 736] width 402 height 33
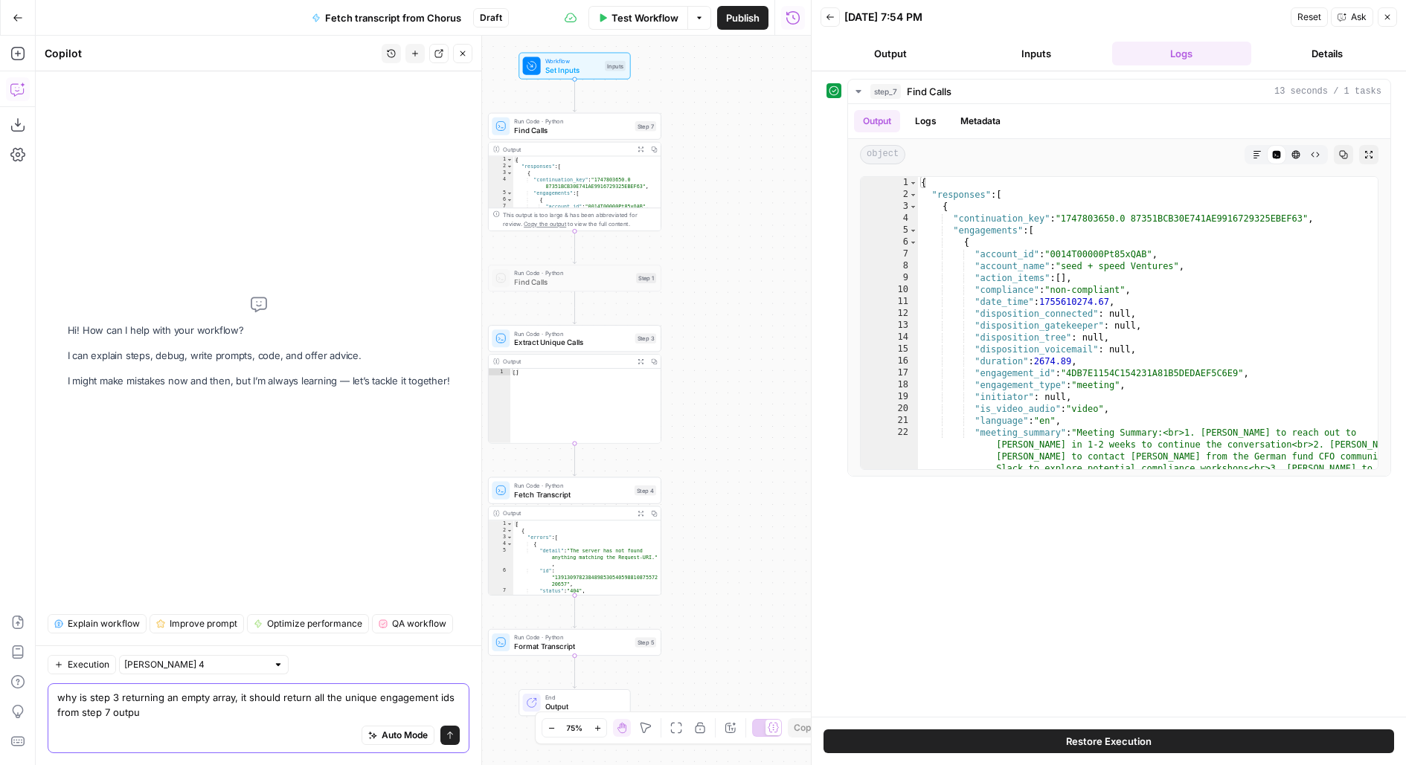
type textarea "why is step 3 returning an empty array, it should return all the unique engagem…"
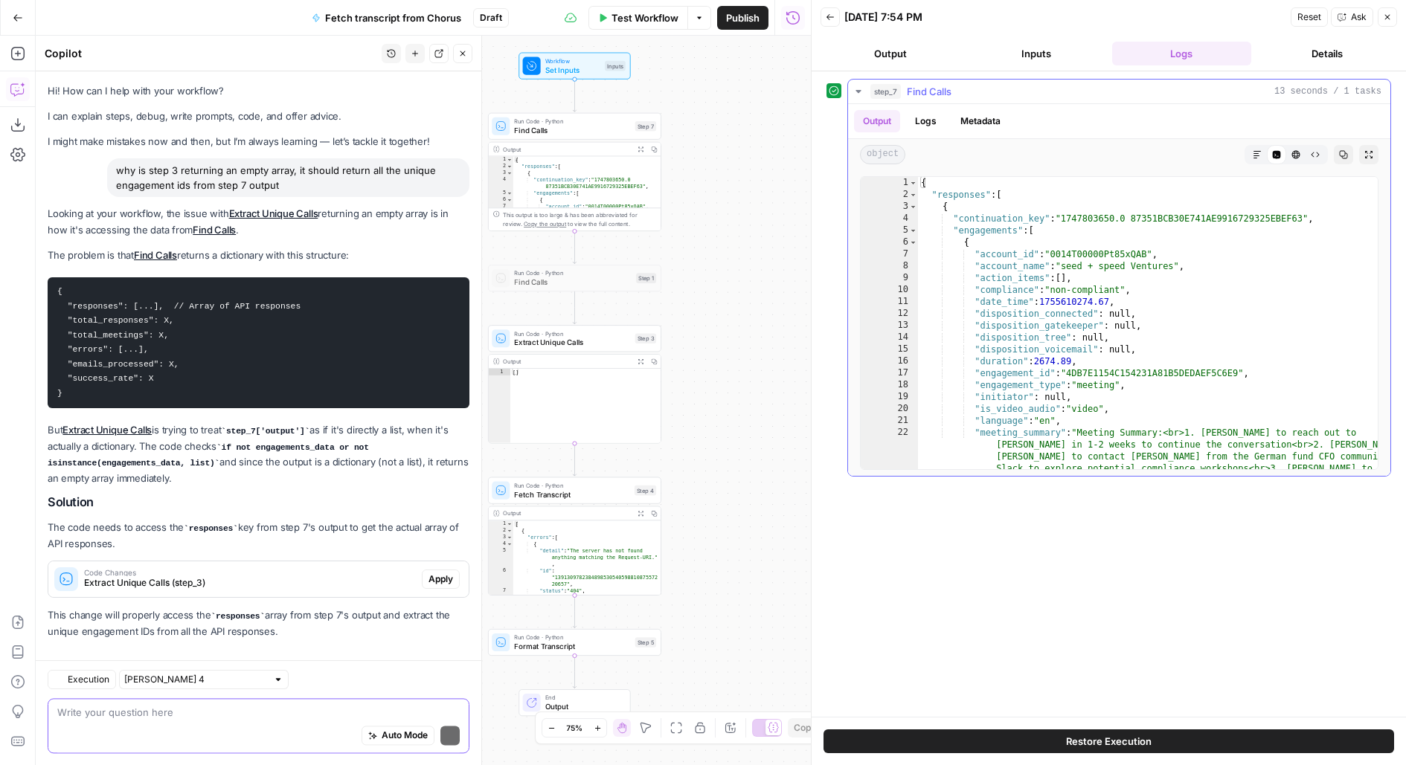
scroll to position [11, 0]
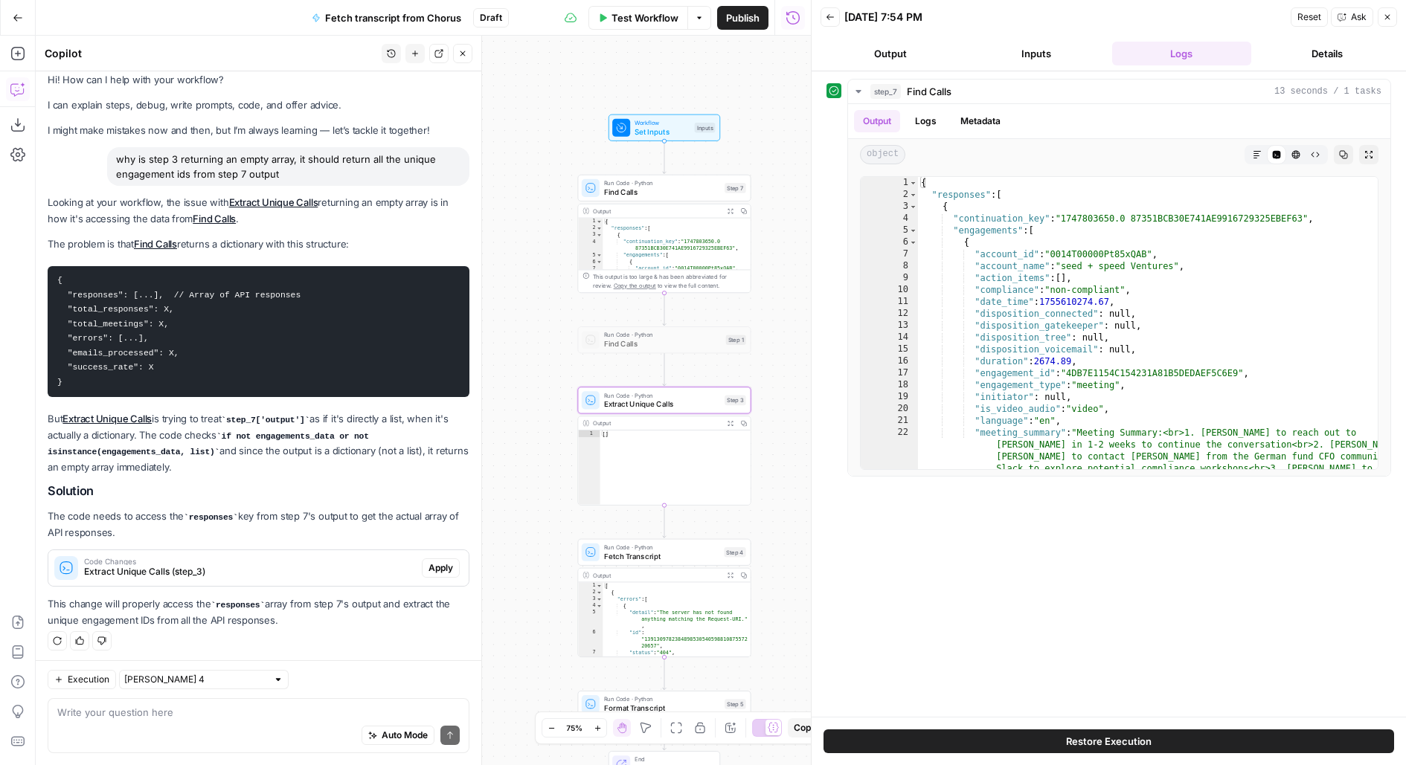
click at [431, 562] on span "Apply" at bounding box center [440, 568] width 25 height 13
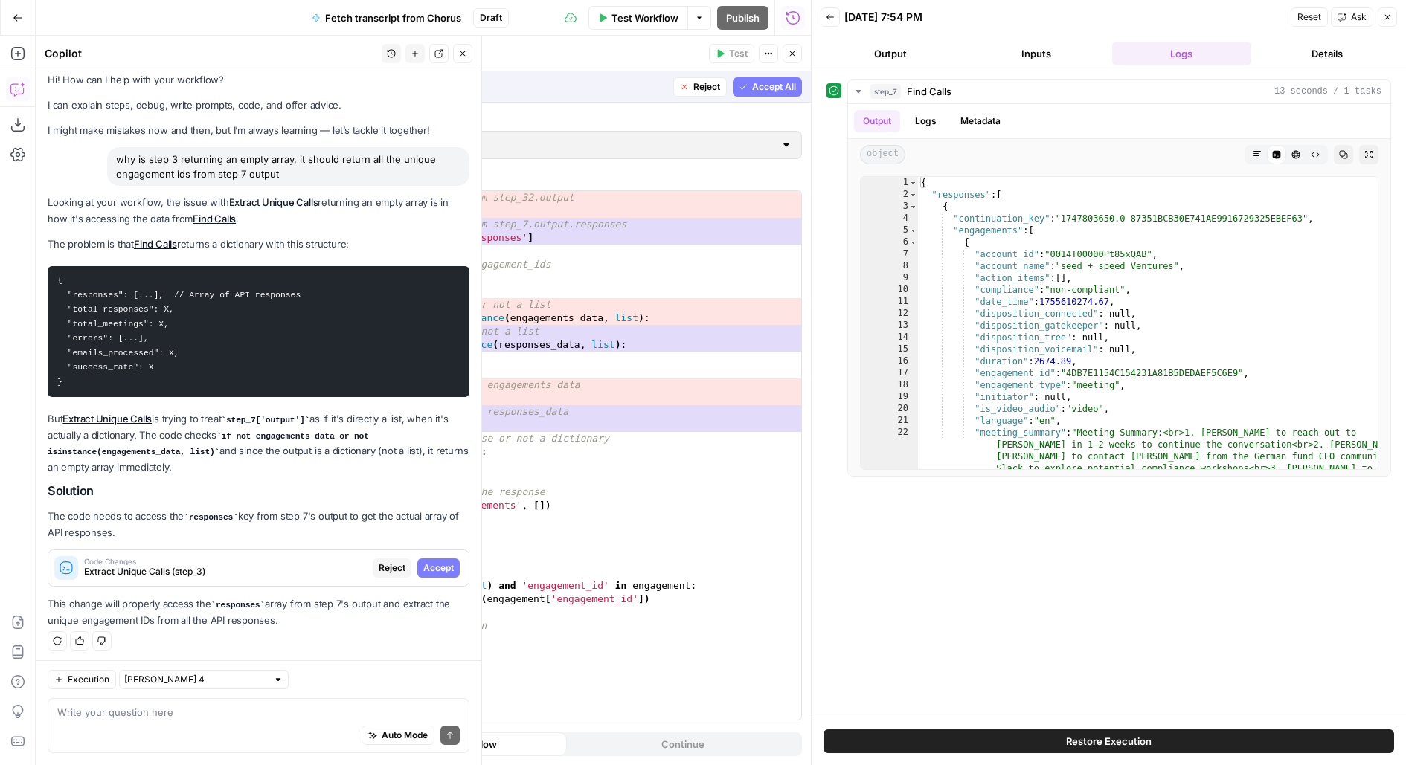
click at [773, 83] on span "Accept All" at bounding box center [774, 86] width 44 height 13
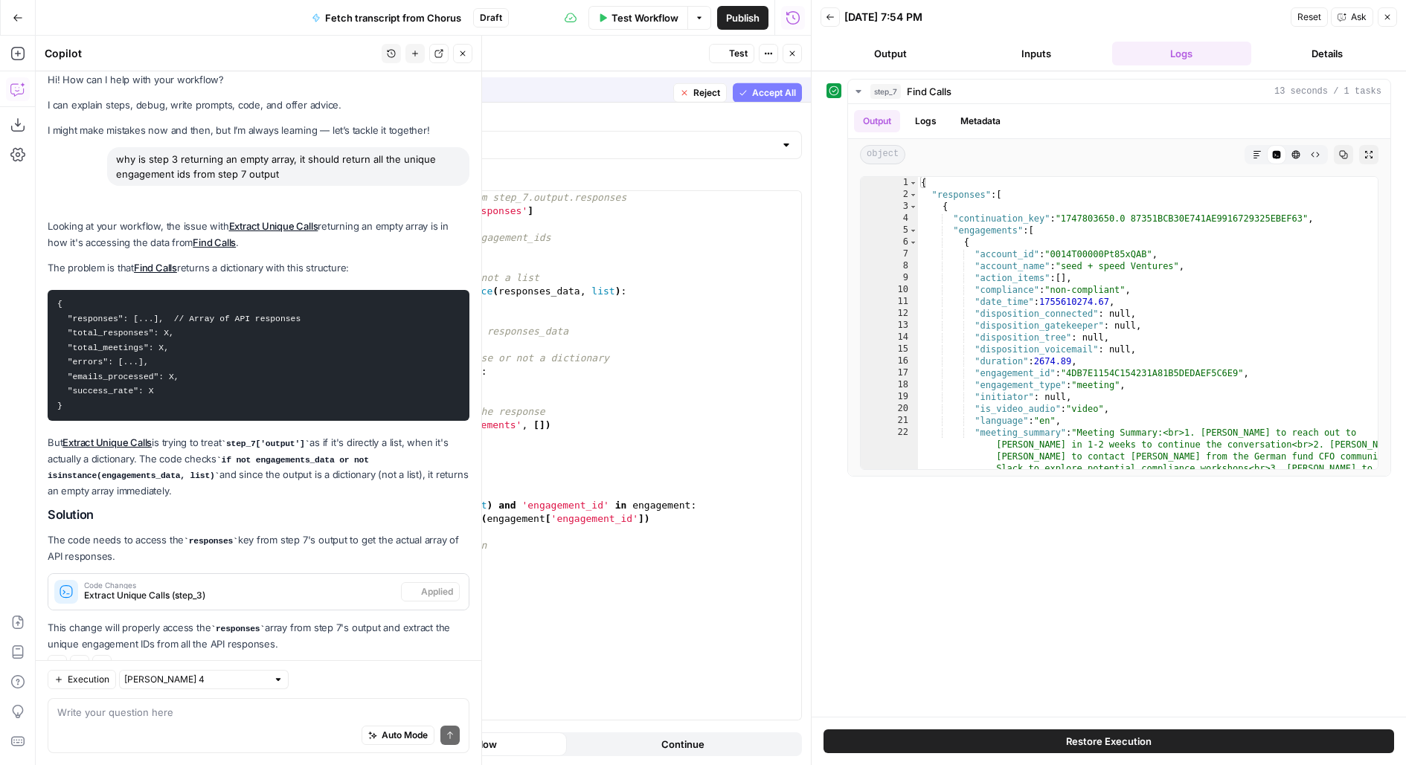
scroll to position [35, 0]
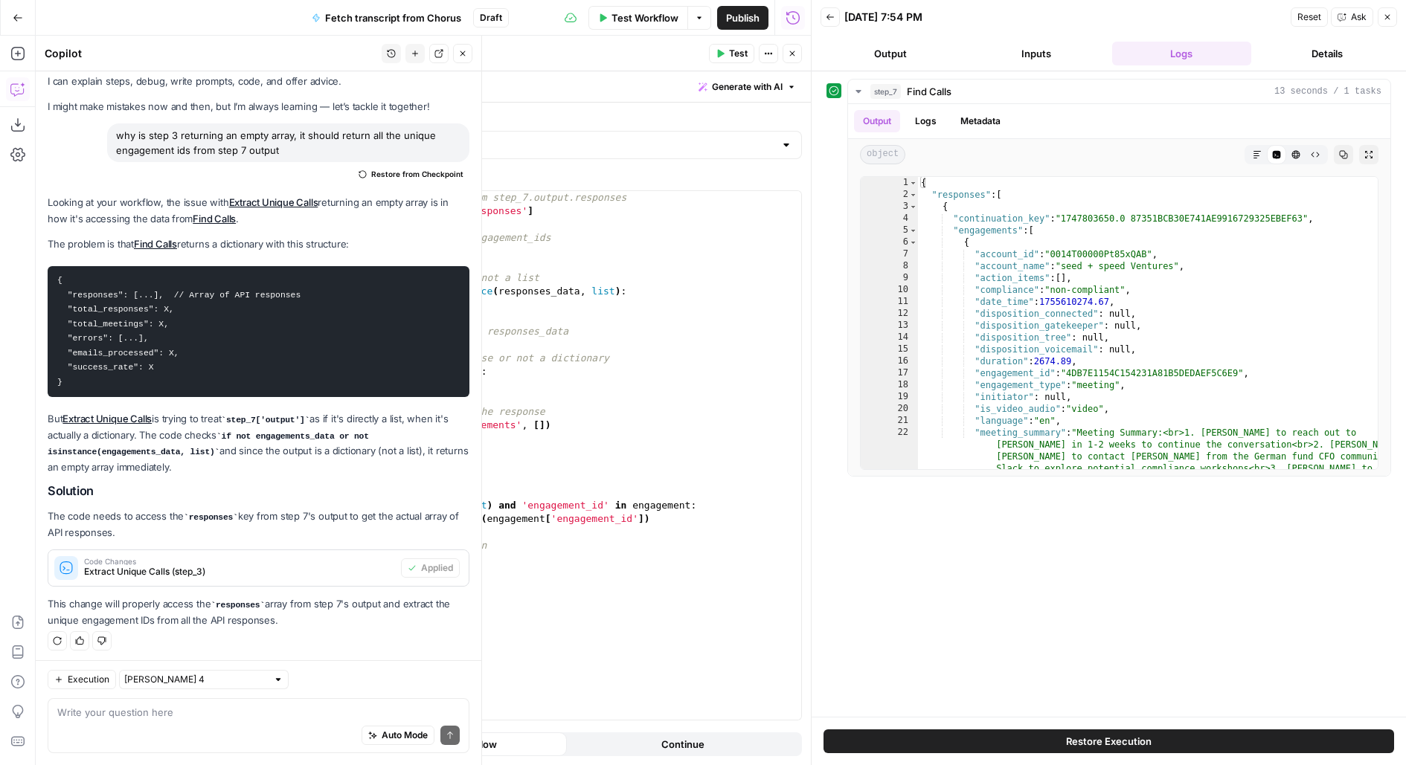
click at [720, 48] on button "Test" at bounding box center [731, 53] width 45 height 19
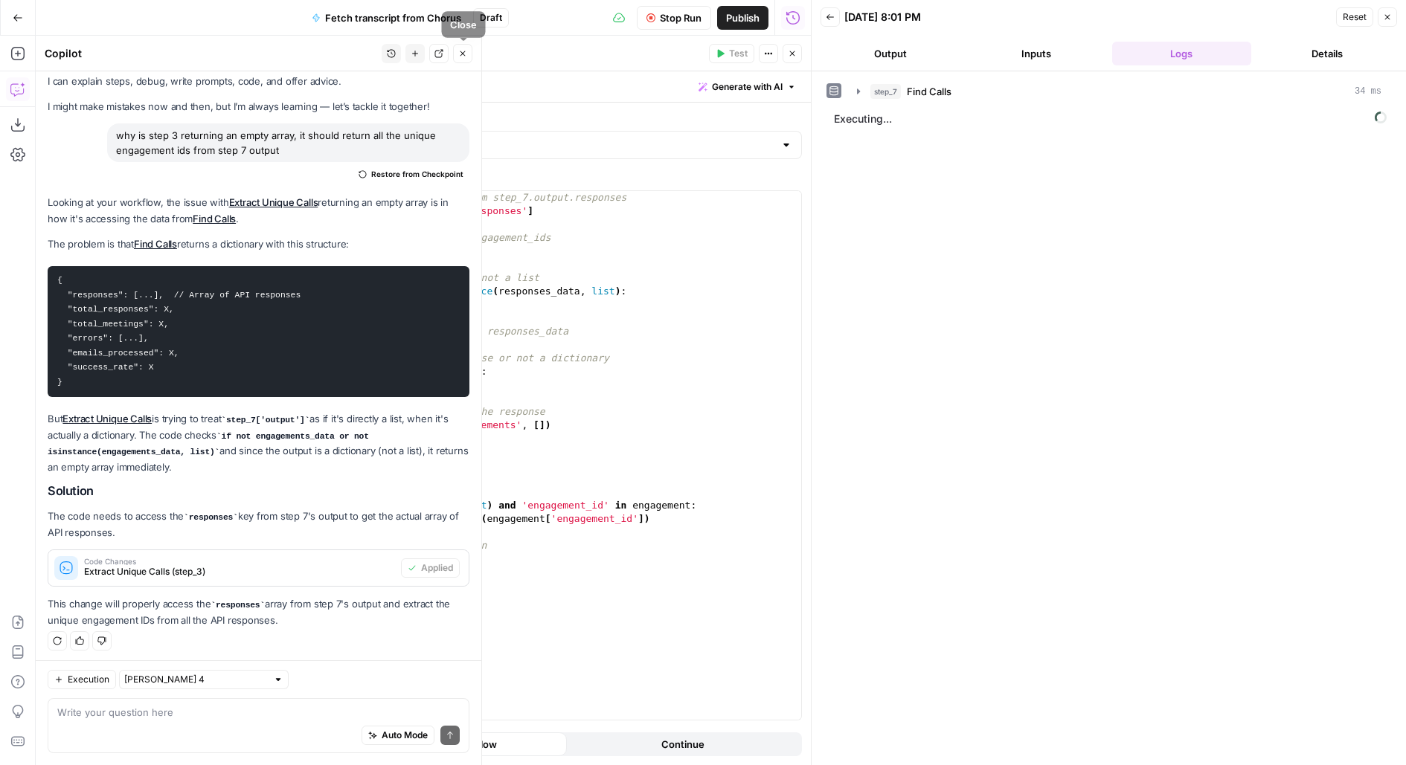
click at [460, 47] on button "Close" at bounding box center [462, 53] width 19 height 19
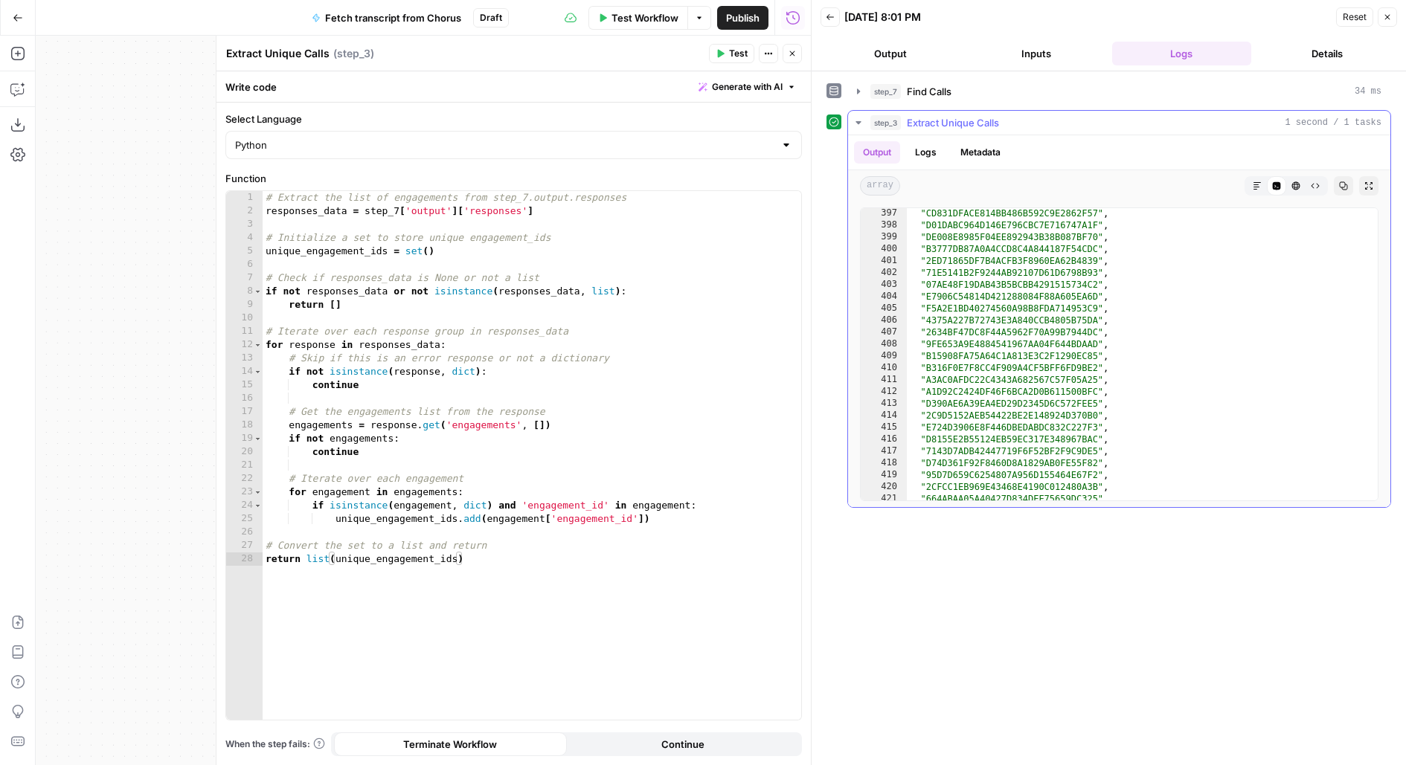
scroll to position [4884, 0]
click at [753, 15] on span "Publish" at bounding box center [742, 17] width 33 height 15
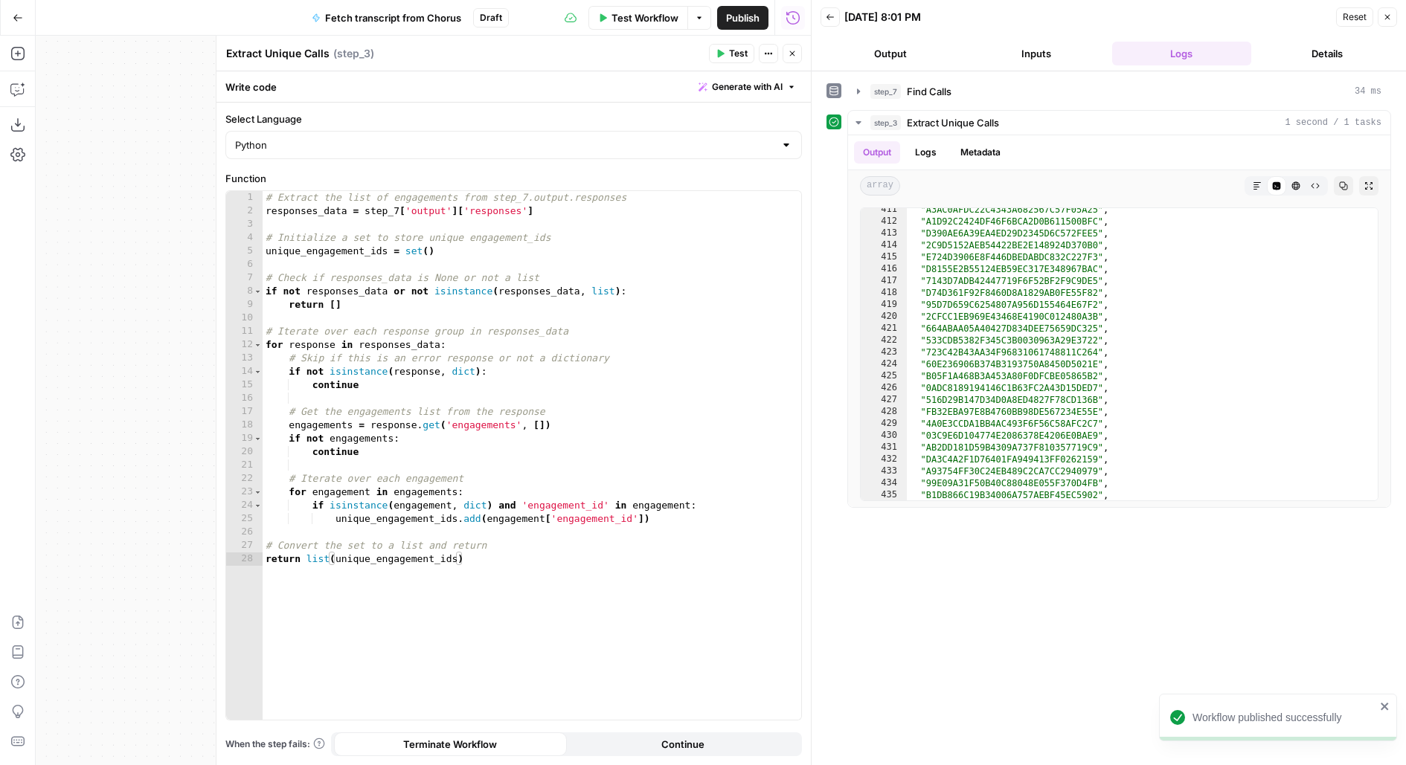
click at [524, 83] on div "Write code Generate with AI" at bounding box center [513, 86] width 594 height 30
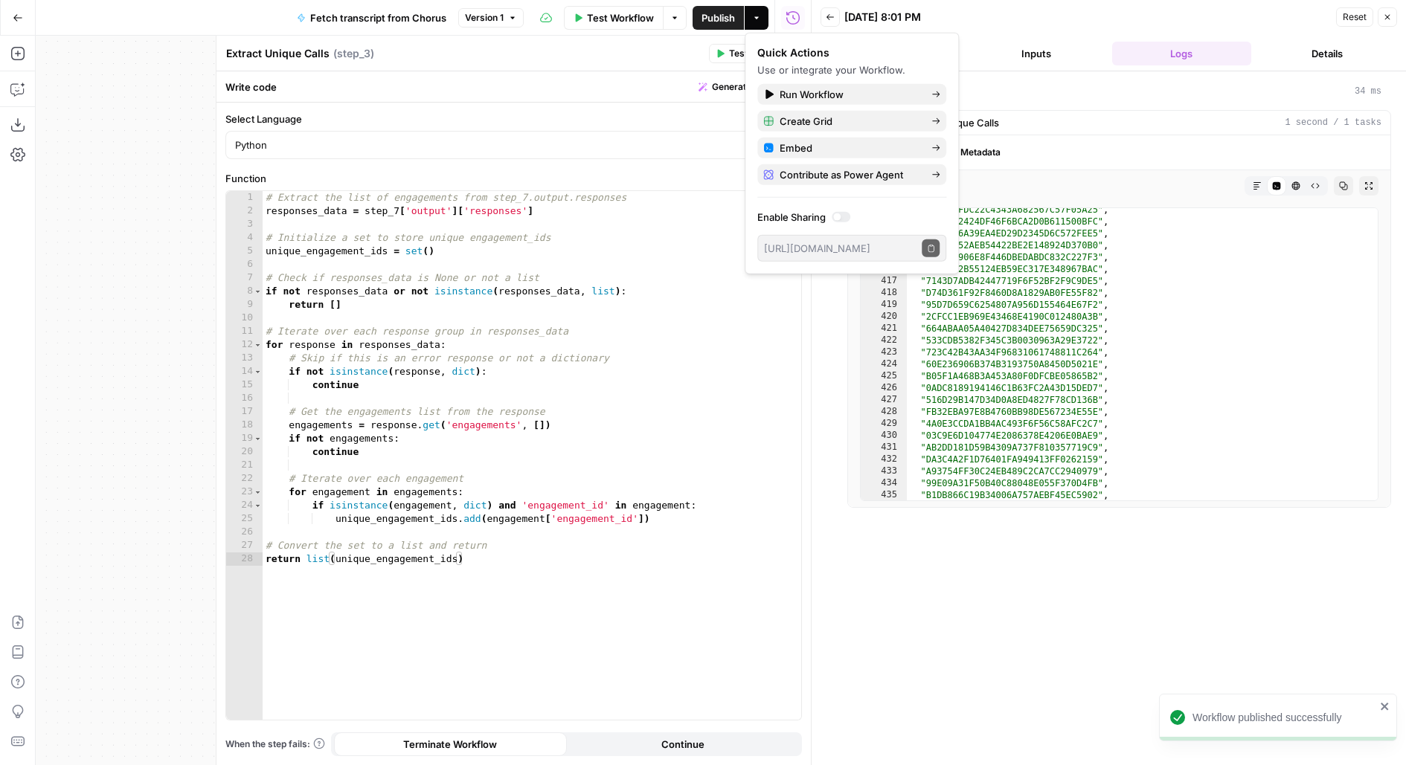
click at [598, 66] on header "Extract Unique Calls Extract Unique Calls ( step_3 ) Test Actions Close" at bounding box center [513, 54] width 594 height 36
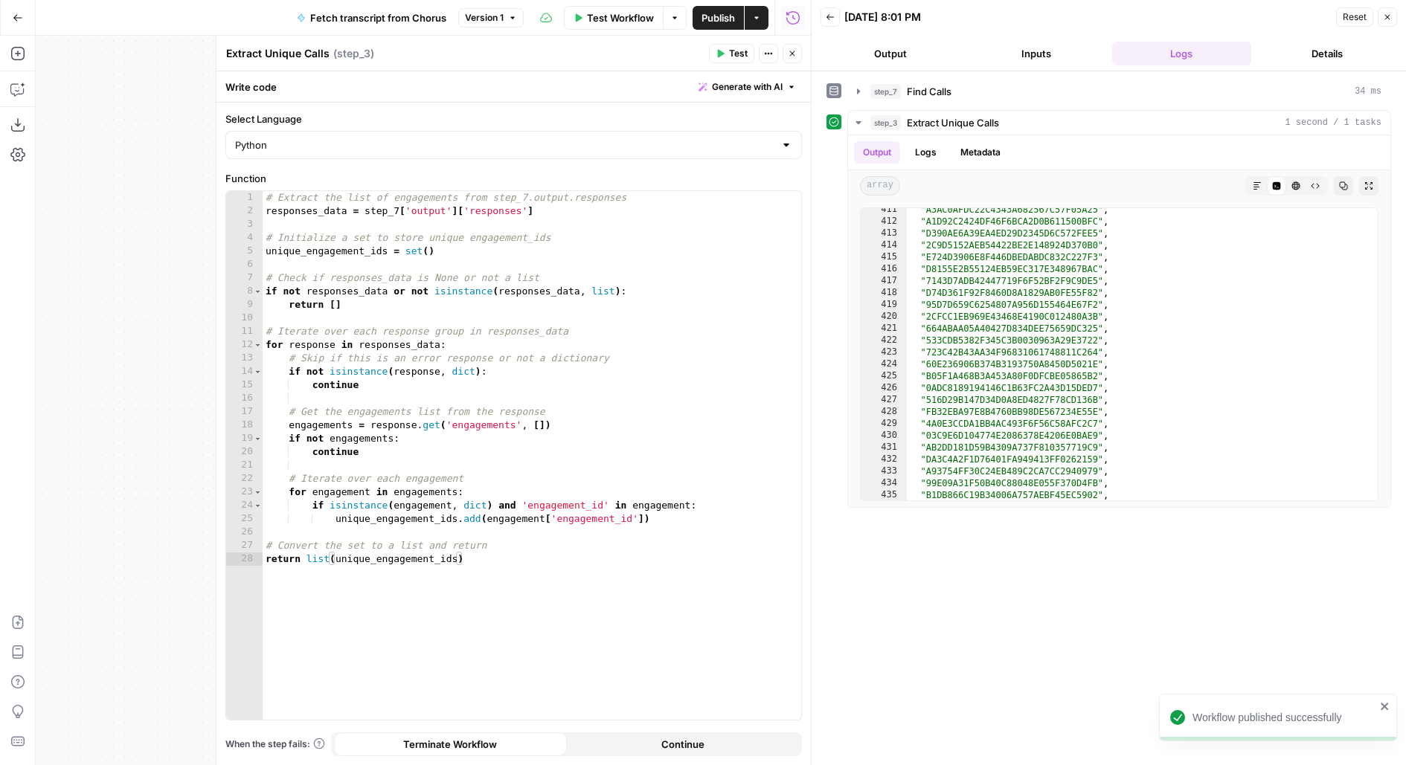
click at [800, 54] on button "Close" at bounding box center [792, 53] width 19 height 19
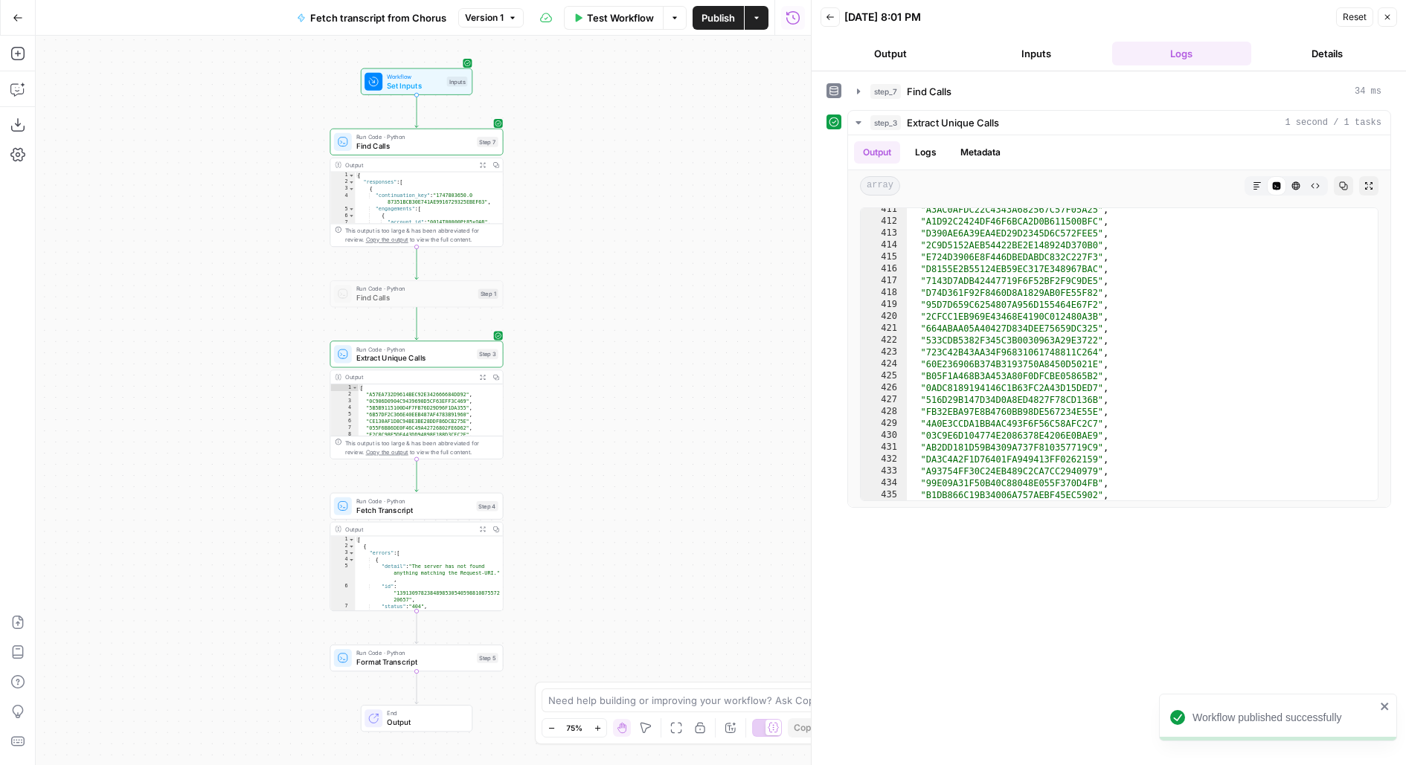
drag, startPoint x: 481, startPoint y: 411, endPoint x: 216, endPoint y: 350, distance: 271.8
click at [217, 350] on div "Workflow Set Inputs Inputs Run Code · Python Find Calls Step 7 Output Expand Ou…" at bounding box center [423, 401] width 775 height 730
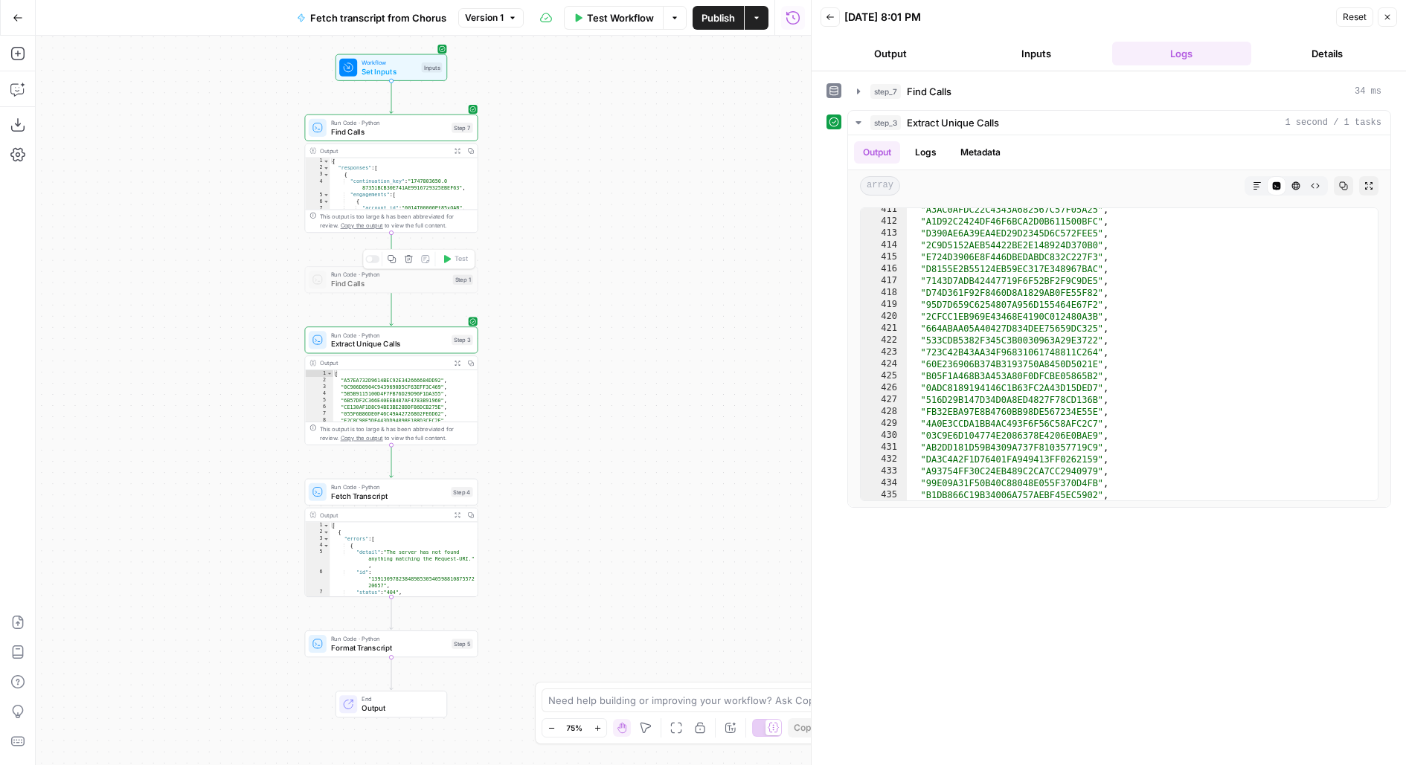
click at [408, 257] on icon "button" at bounding box center [408, 258] width 9 height 9
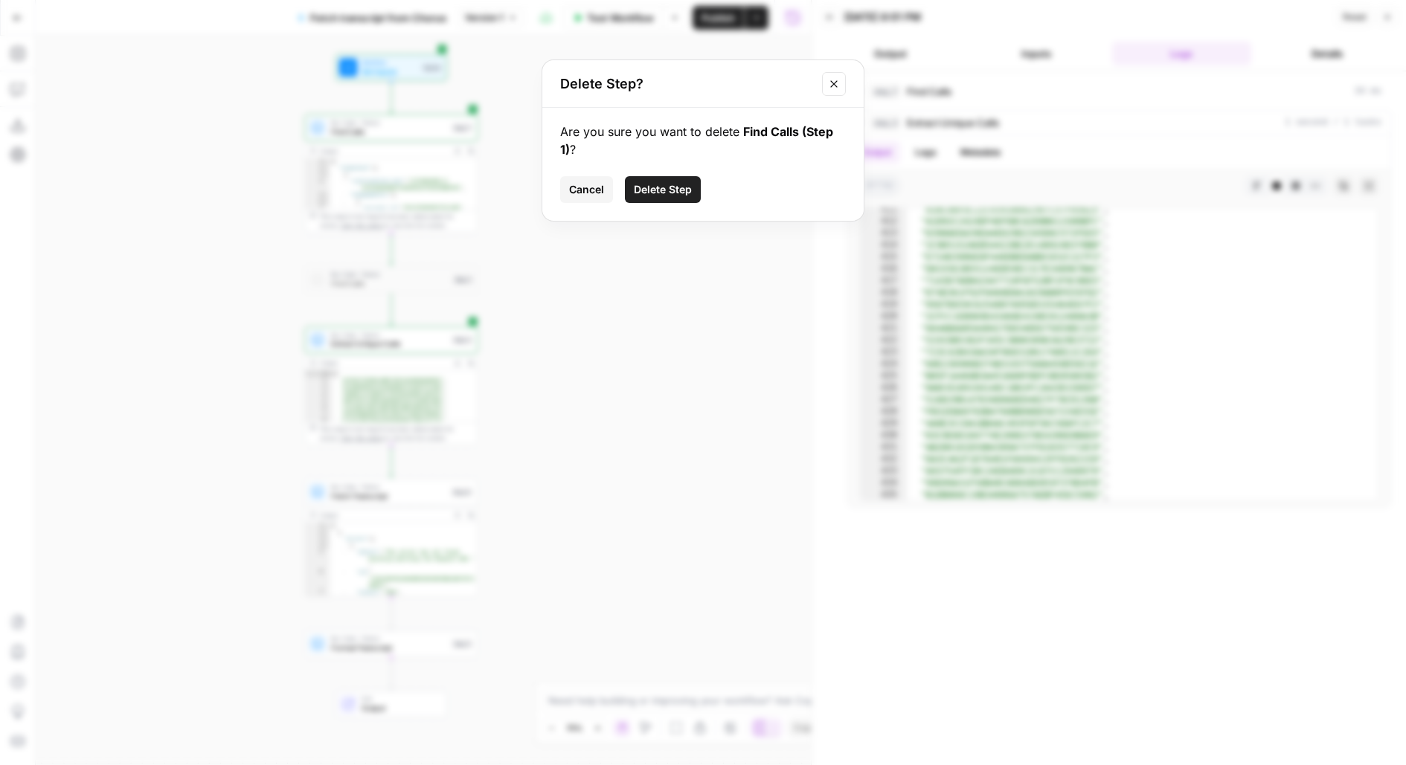
click at [687, 182] on span "Delete Step" at bounding box center [663, 189] width 58 height 15
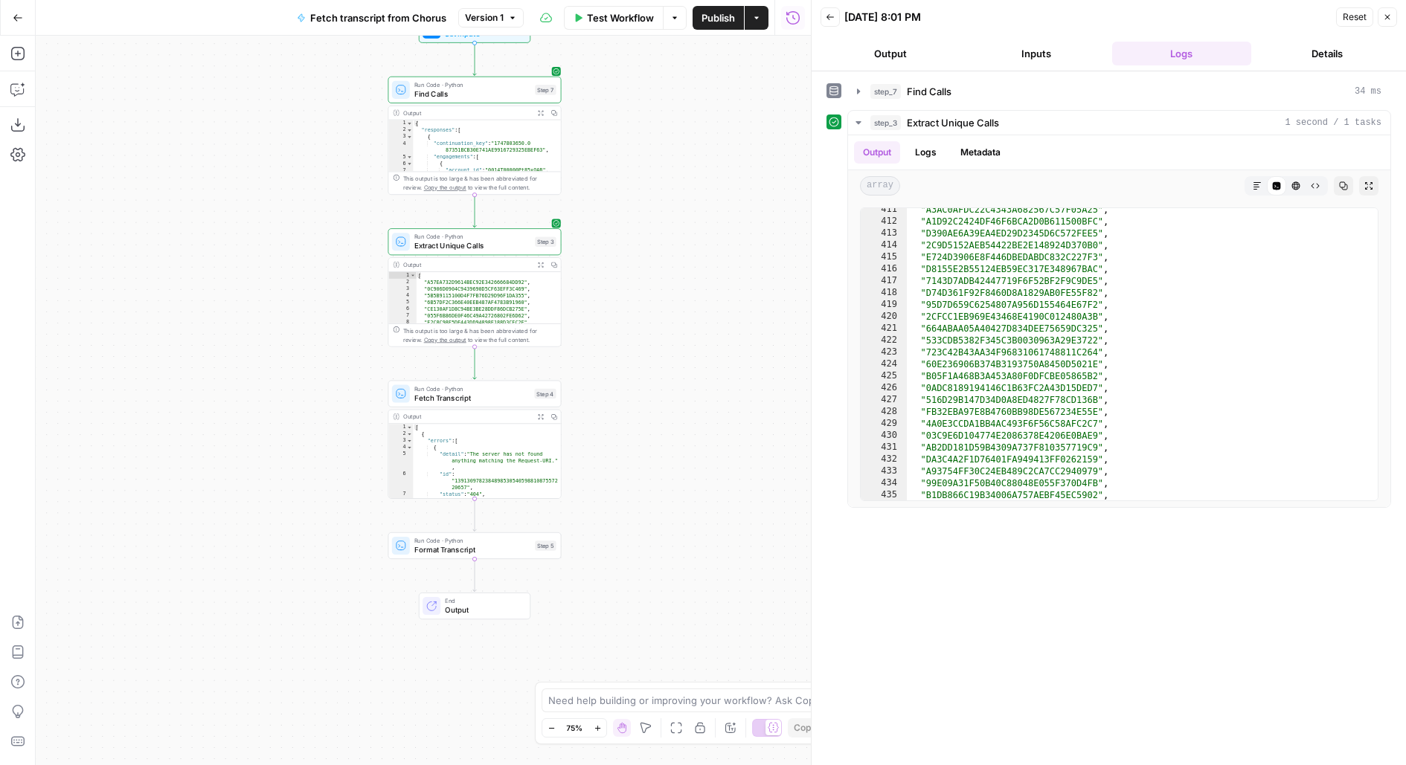
drag, startPoint x: 583, startPoint y: 402, endPoint x: 665, endPoint y: 364, distance: 90.2
click at [667, 364] on div "Workflow Set Inputs Inputs Run Code · Python Find Calls Step 7 Output Expand Ou…" at bounding box center [423, 401] width 775 height 730
click at [516, 395] on span "Fetch Transcript" at bounding box center [472, 397] width 116 height 11
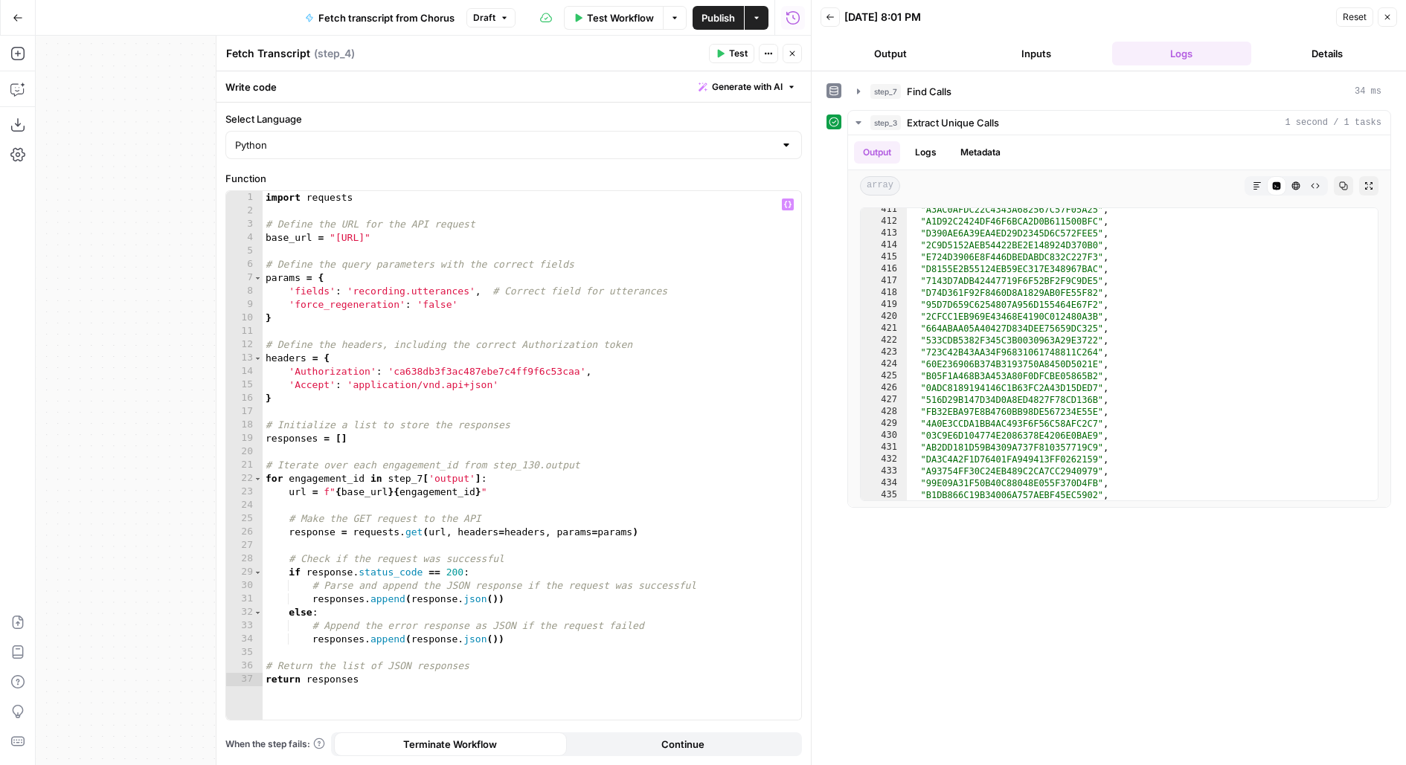
click at [730, 48] on span "Test" at bounding box center [738, 53] width 19 height 13
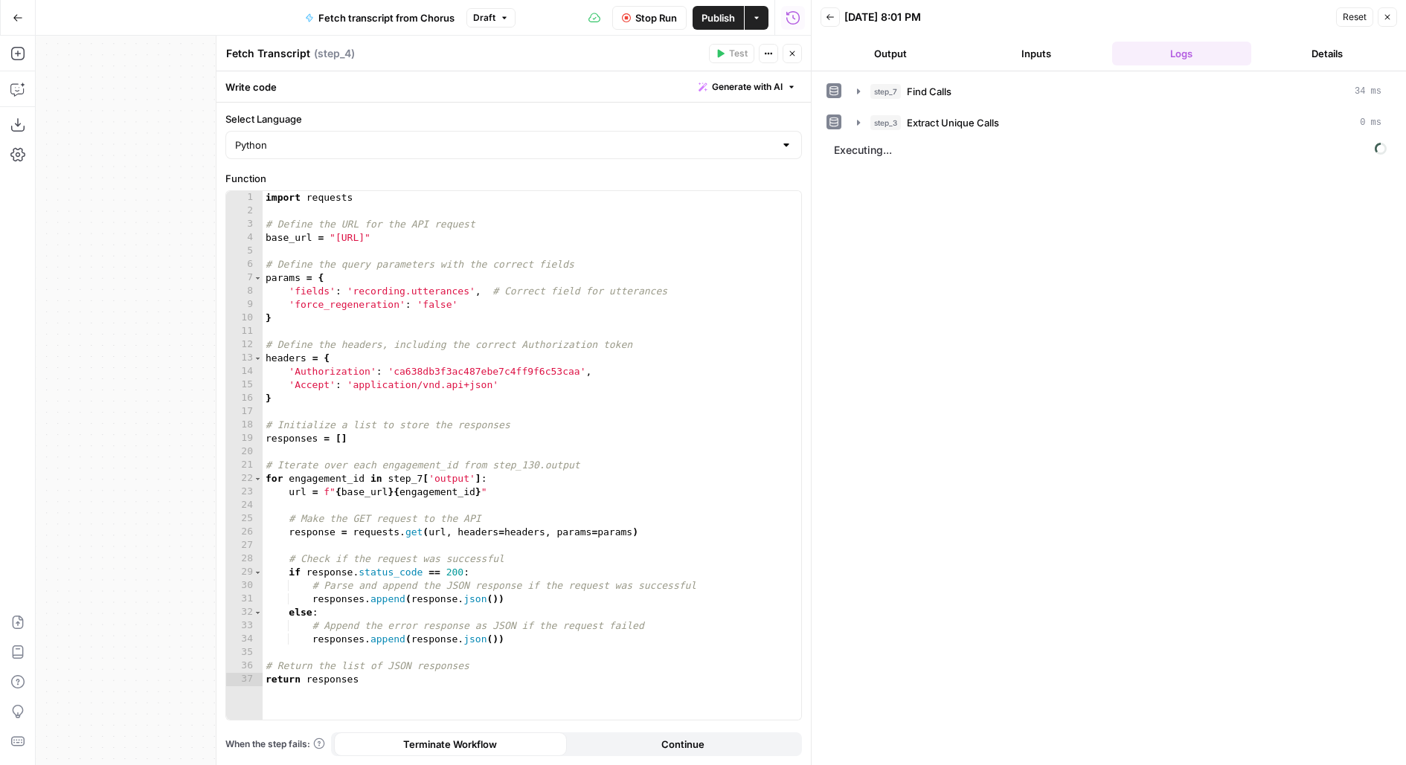
click at [635, 21] on span "Stop Run" at bounding box center [656, 17] width 42 height 15
click at [420, 480] on div "import requests # Define the URL for the API request base_url = "https://chorus…" at bounding box center [532, 469] width 539 height 556
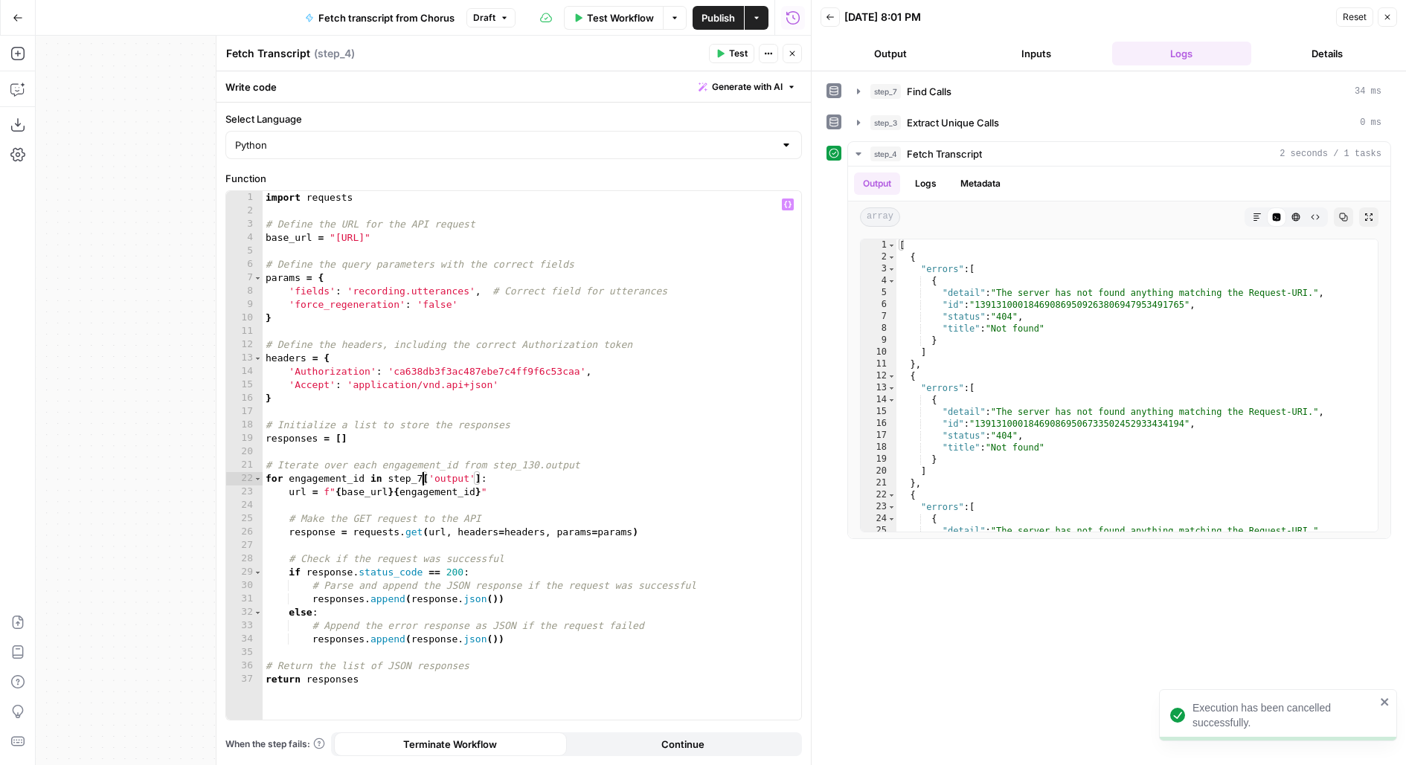
scroll to position [0, 12]
type textarea "**********"
click at [736, 54] on span "Test" at bounding box center [738, 53] width 19 height 13
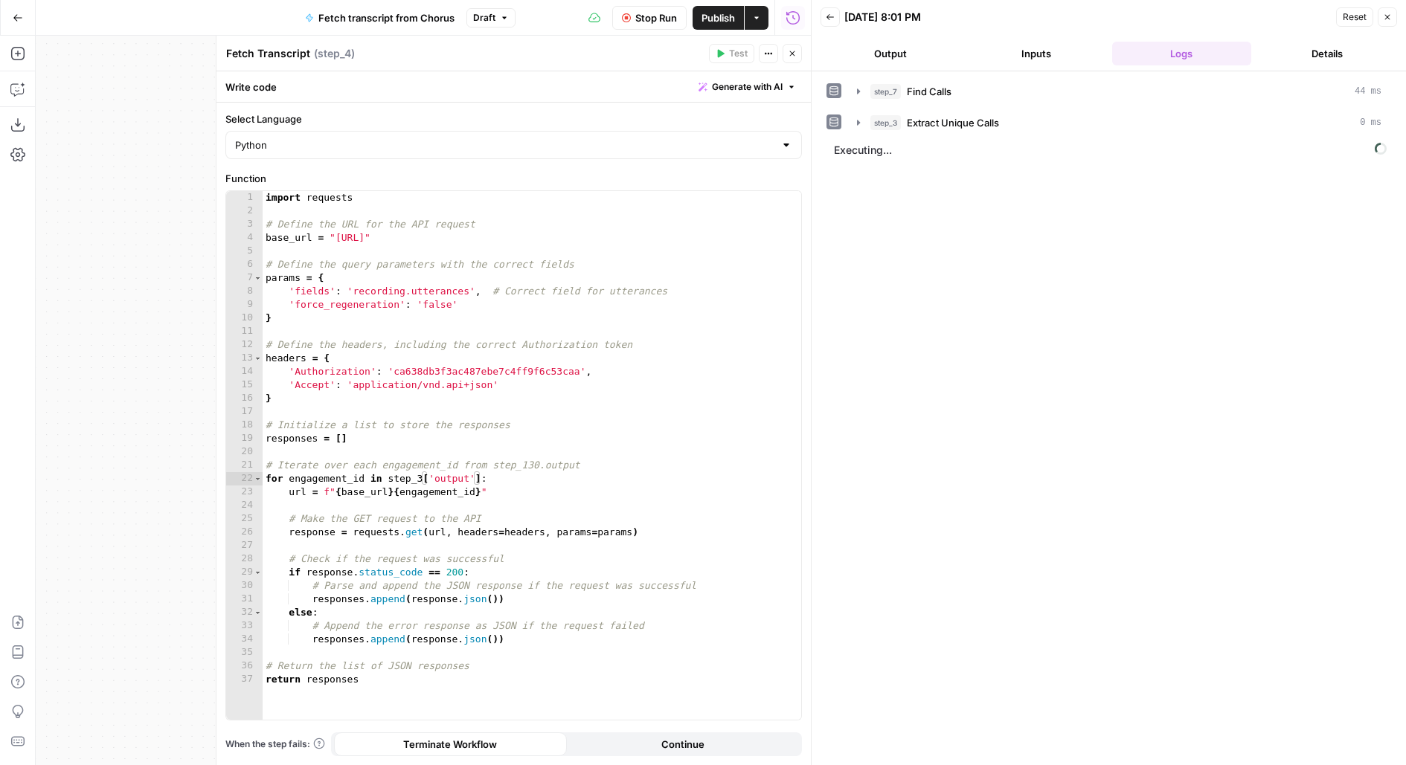
click at [794, 60] on button "Close" at bounding box center [792, 53] width 19 height 19
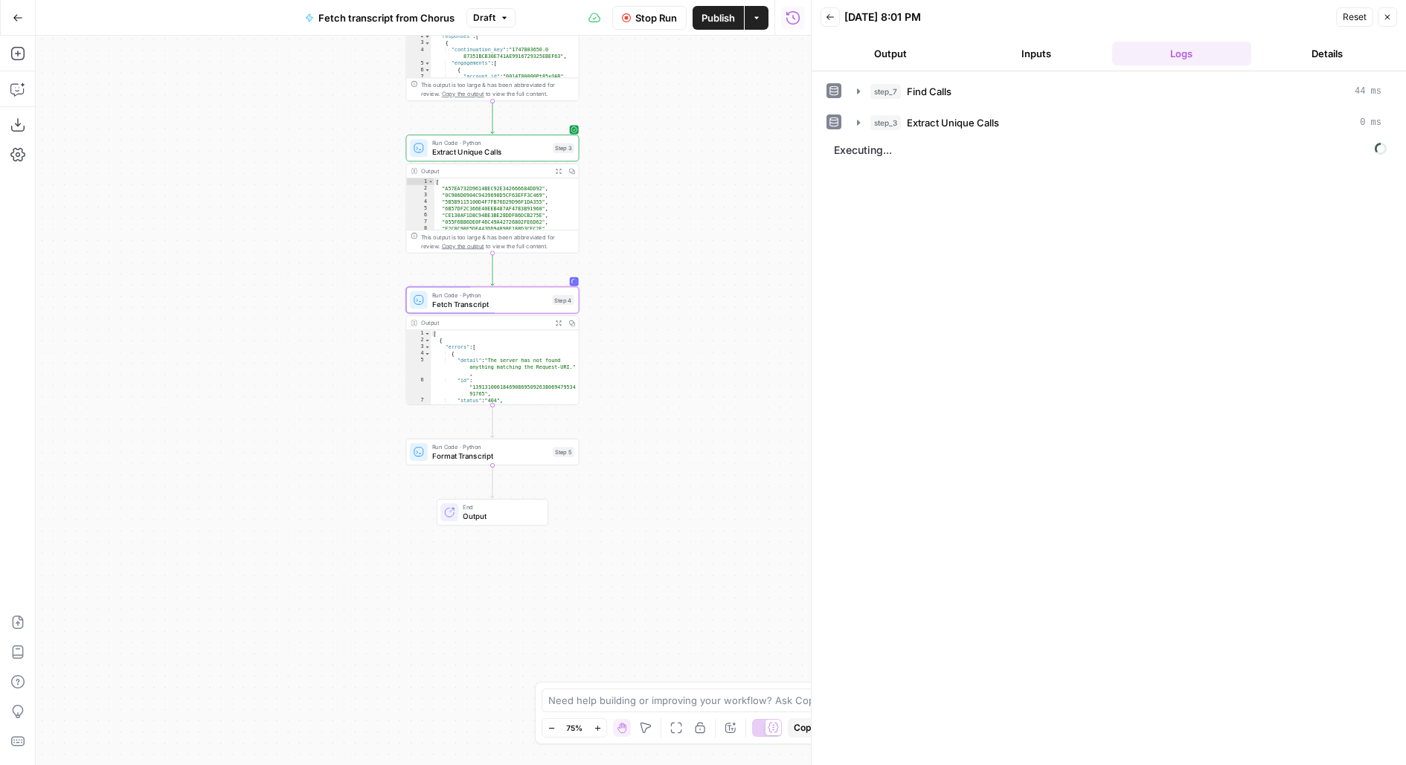
drag, startPoint x: 670, startPoint y: 316, endPoint x: 682, endPoint y: 222, distance: 94.6
click at [683, 222] on div "Workflow Set Inputs Inputs Run Code · Python Find Calls Step 7 Output Expand Ou…" at bounding box center [423, 401] width 775 height 730
click at [516, 454] on span "Format Transcript" at bounding box center [486, 456] width 116 height 11
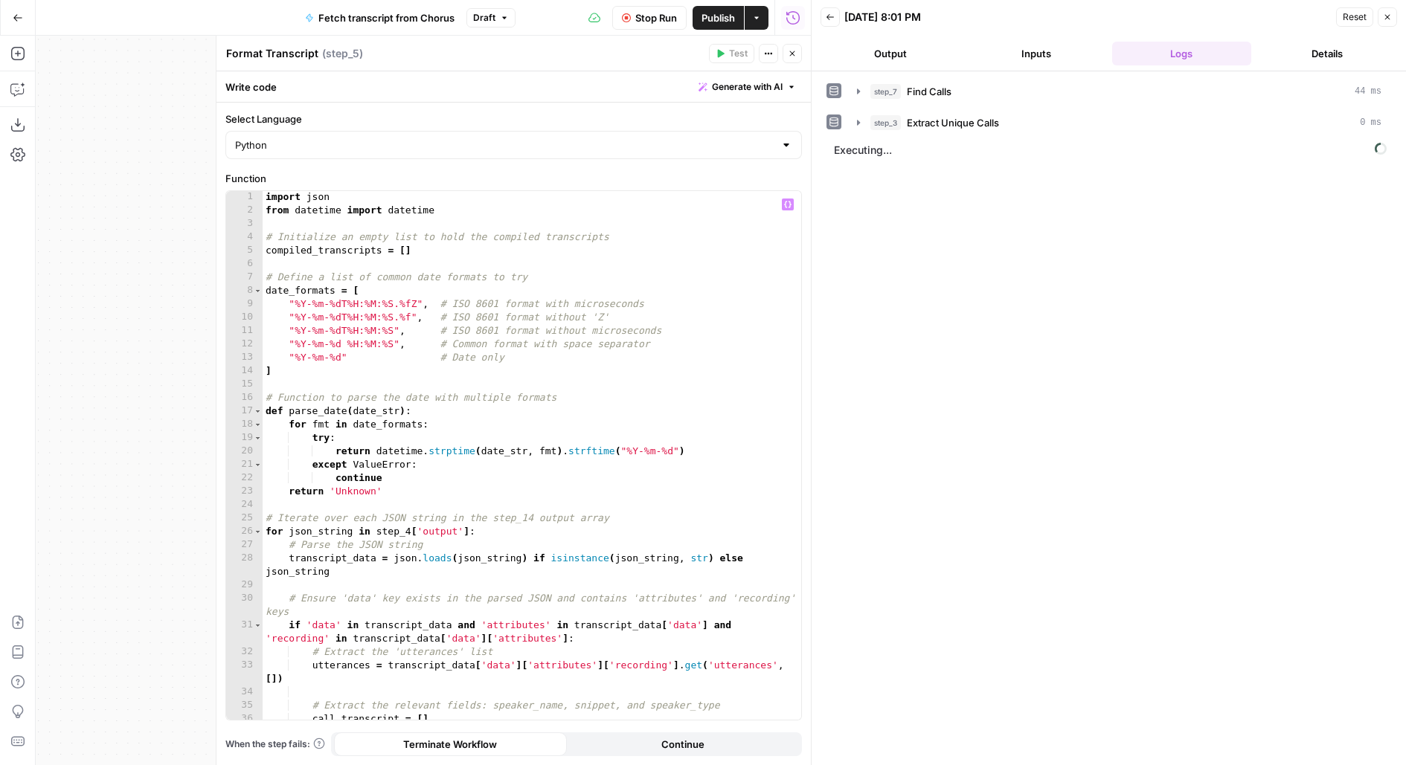
scroll to position [341, 0]
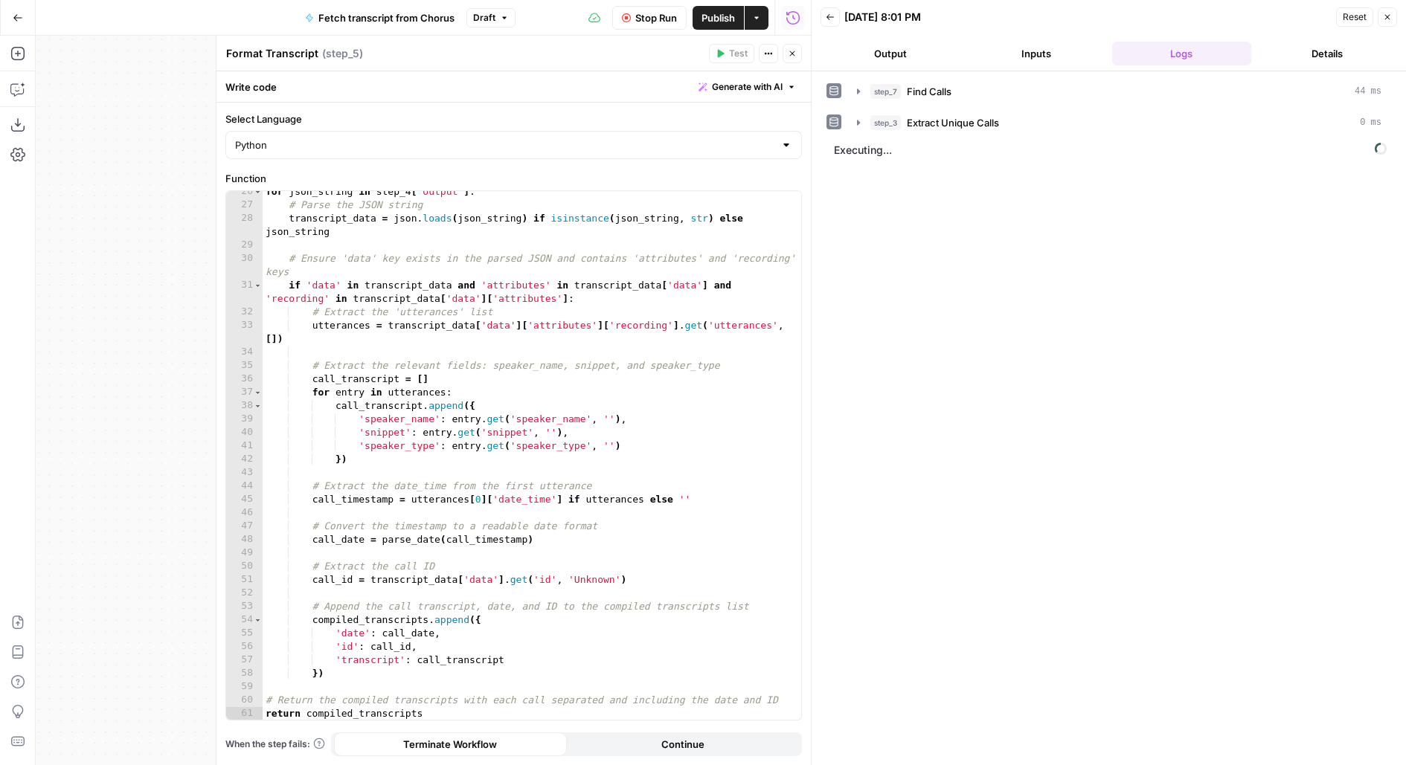
click at [789, 57] on icon "button" at bounding box center [792, 53] width 9 height 9
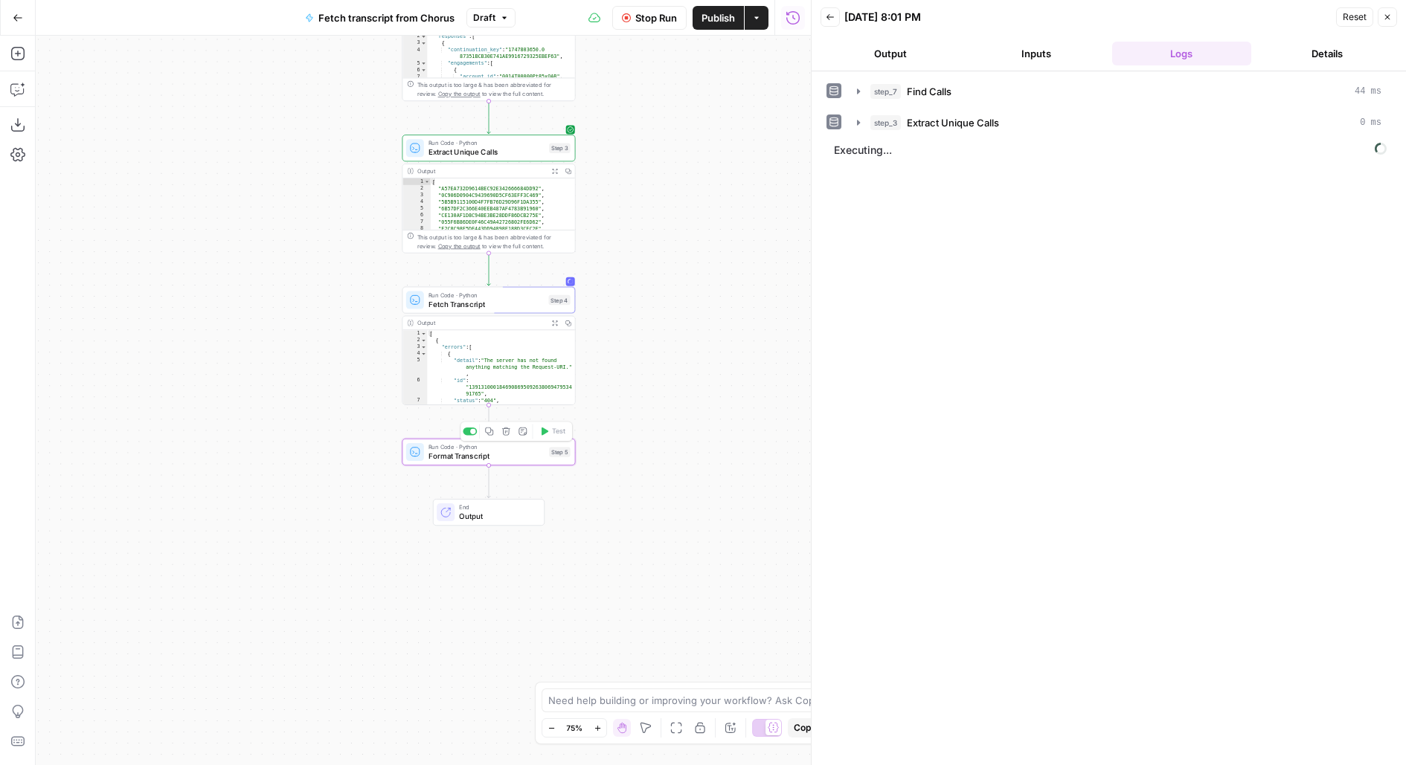
click at [549, 456] on div "Step 5" at bounding box center [560, 452] width 22 height 10
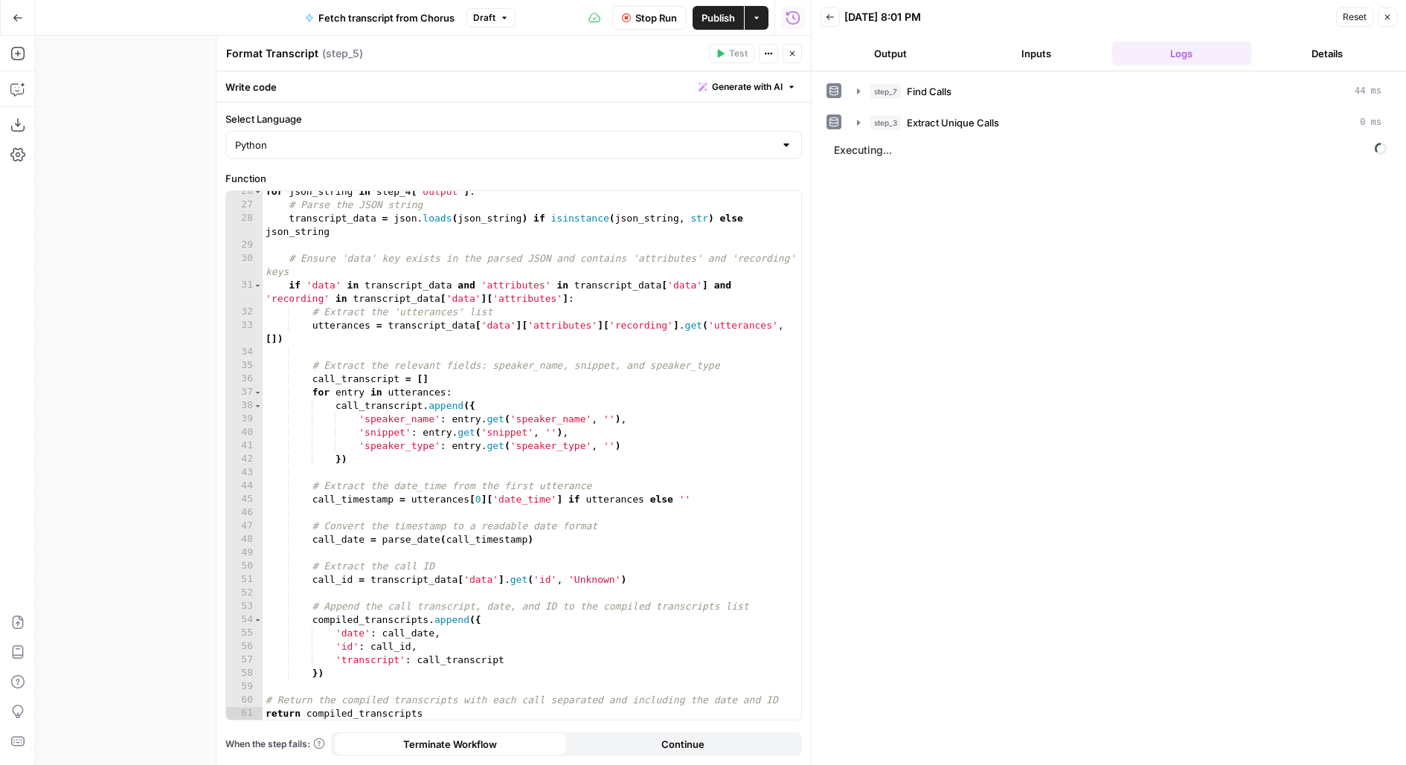
click at [800, 54] on button "Close" at bounding box center [792, 53] width 19 height 19
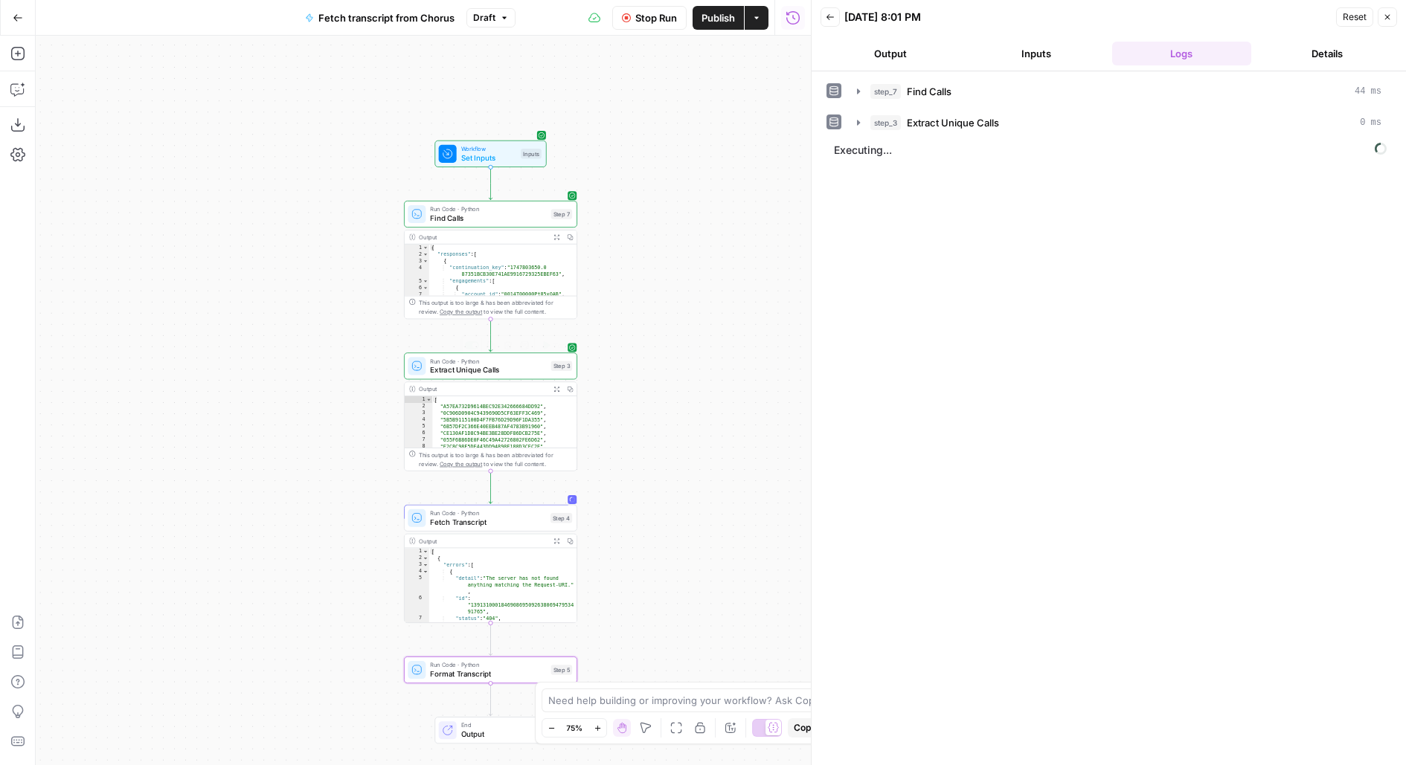
click at [537, 149] on div "Inputs" at bounding box center [531, 154] width 21 height 10
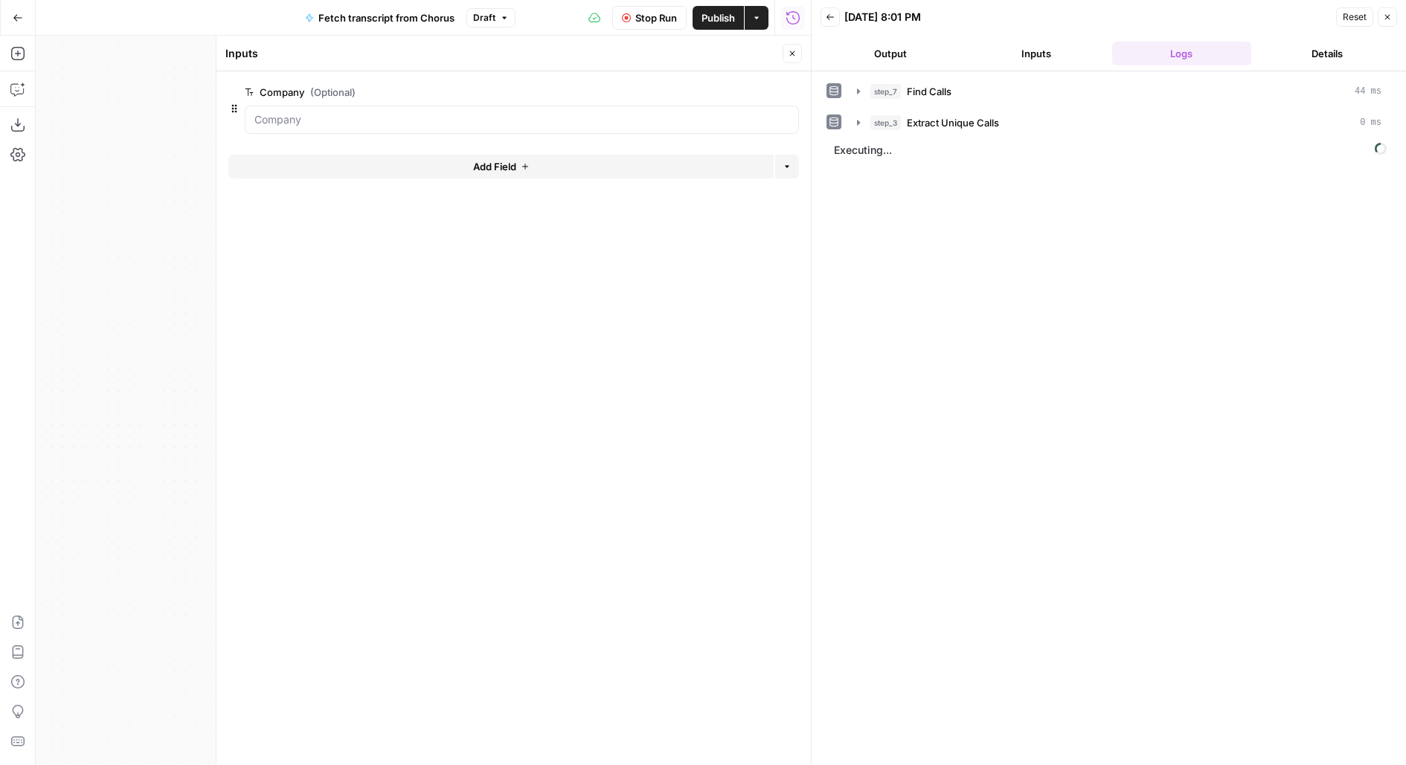
click at [753, 92] on span "edit field" at bounding box center [743, 92] width 33 height 12
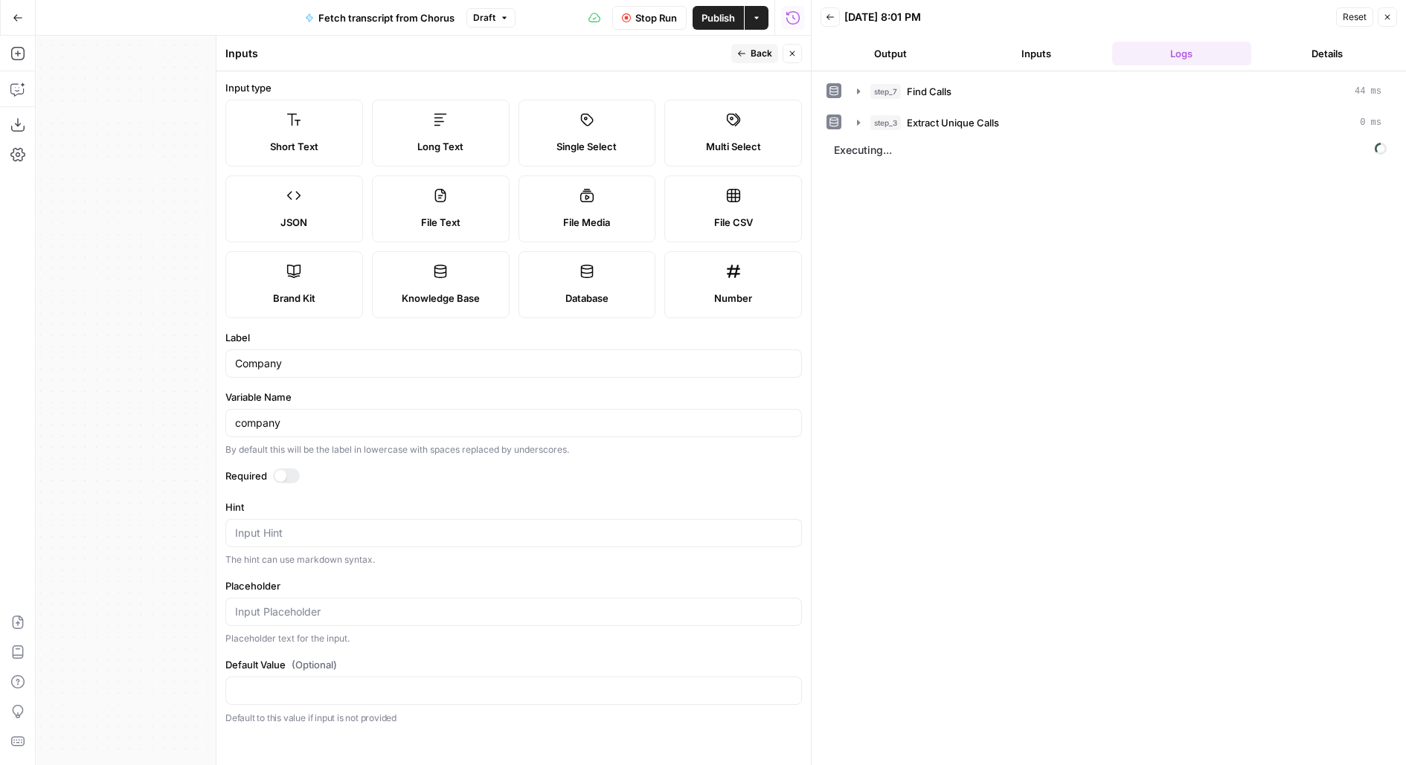
click at [754, 53] on div "Actions" at bounding box center [756, 49] width 34 height 14
click at [755, 57] on span "Back" at bounding box center [762, 53] width 22 height 13
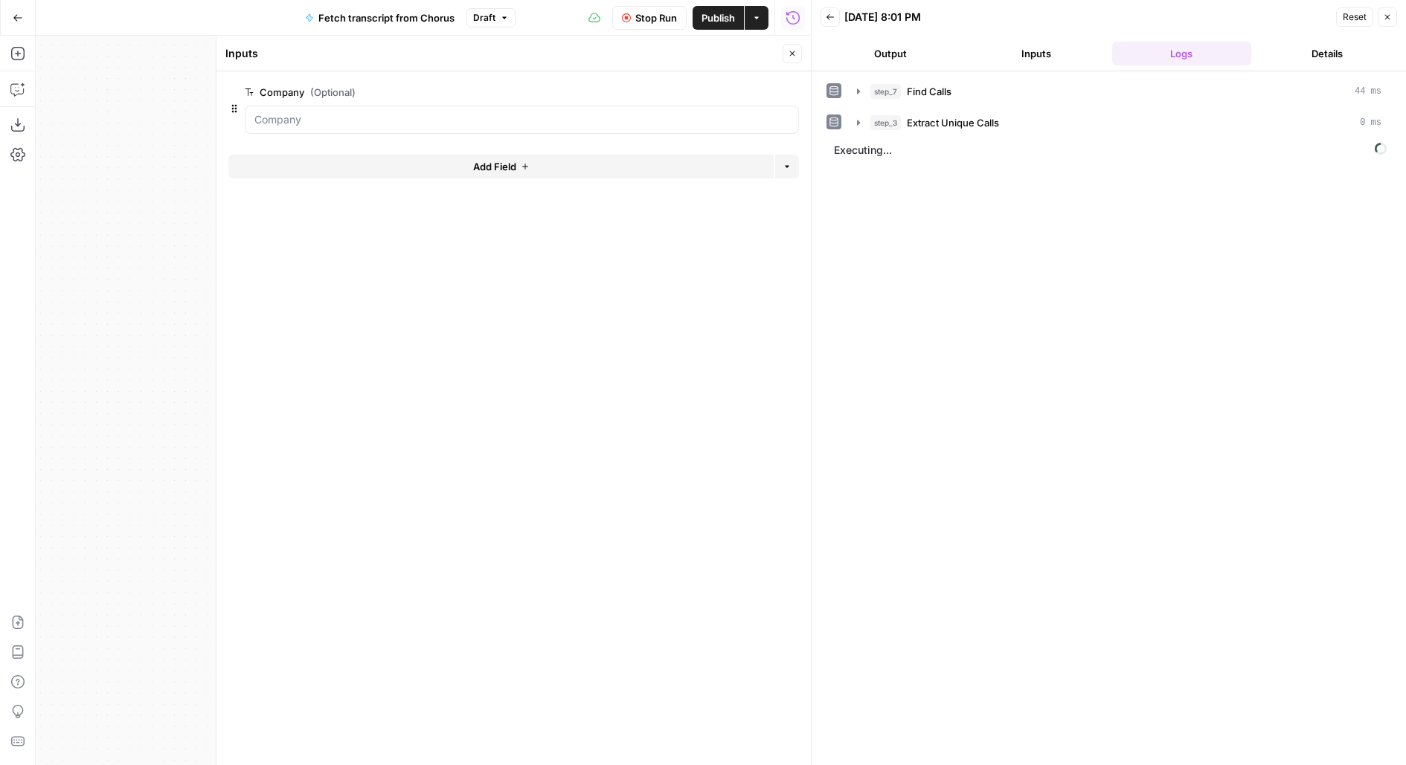
click at [662, 160] on button "Add Field" at bounding box center [500, 167] width 545 height 24
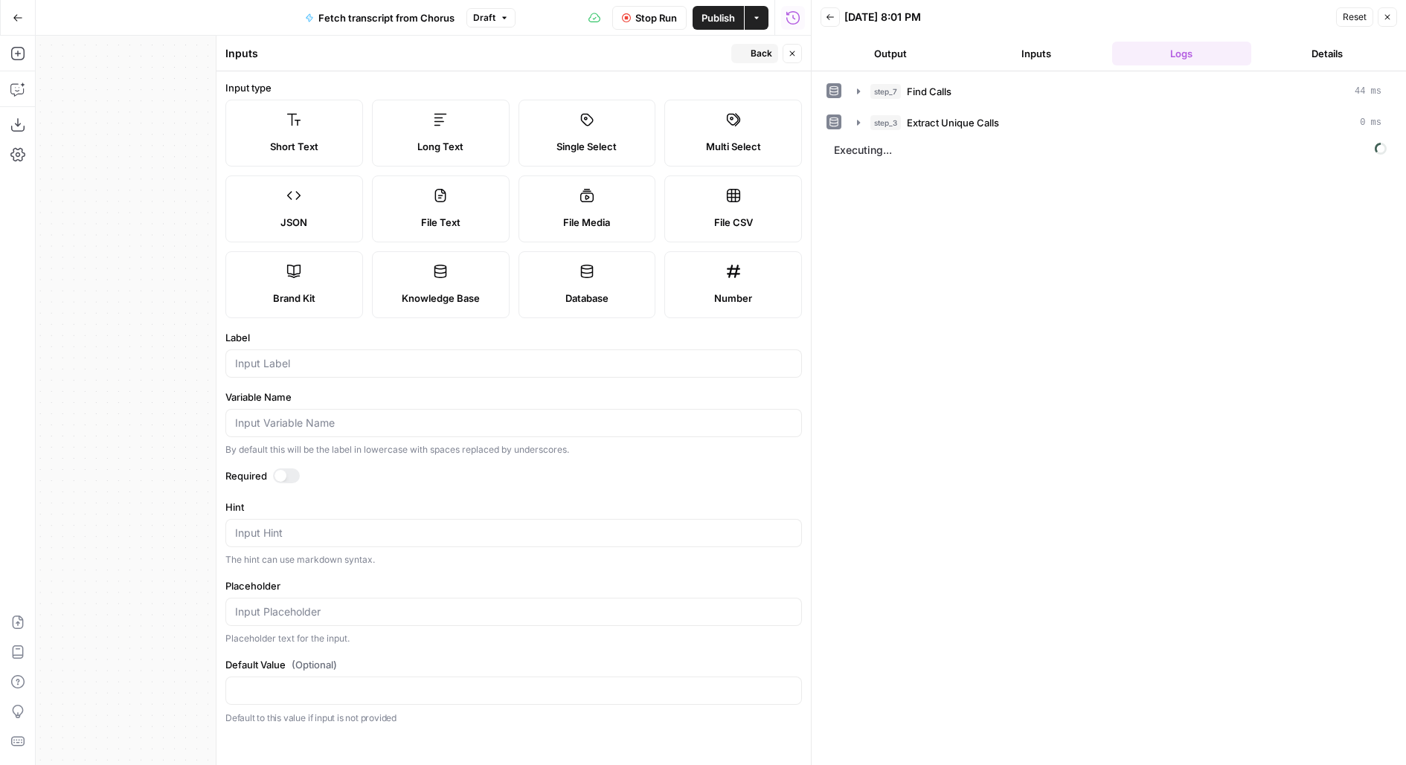
click at [440, 164] on label "Long Text" at bounding box center [441, 133] width 138 height 67
click at [298, 138] on label "Short Text" at bounding box center [294, 133] width 138 height 67
click at [290, 373] on div at bounding box center [513, 364] width 577 height 28
type input "Name"
click at [280, 475] on div at bounding box center [280, 476] width 12 height 12
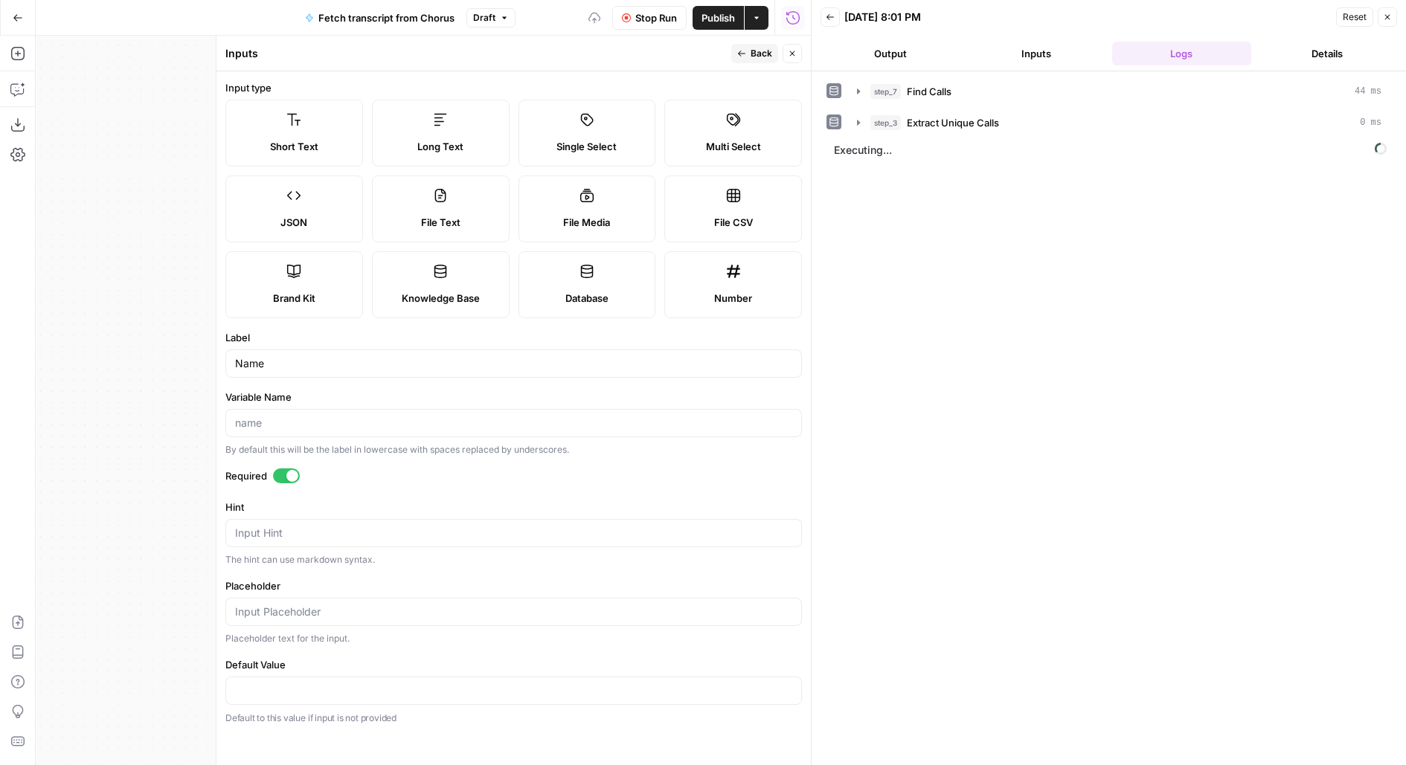
click at [751, 51] on button "Back" at bounding box center [754, 53] width 47 height 19
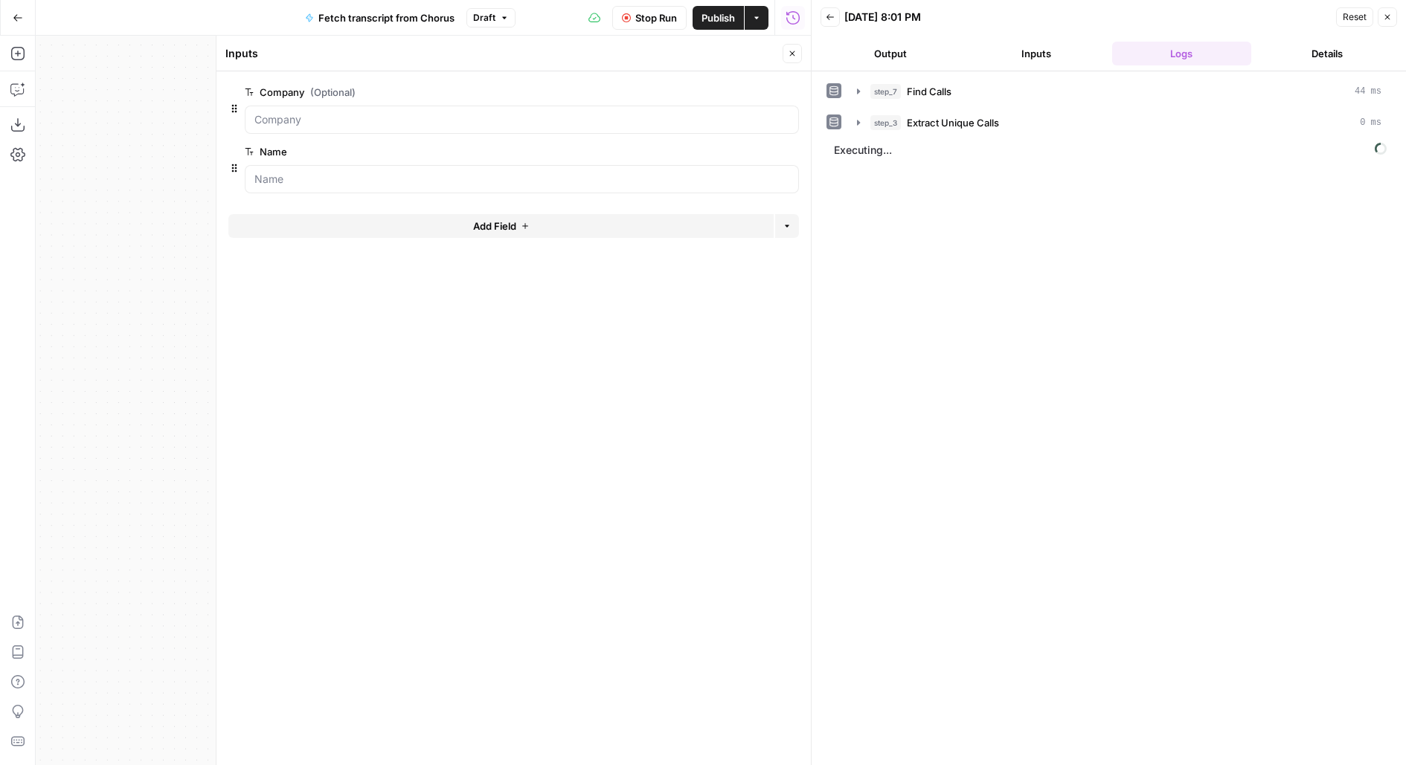
click at [340, 216] on button "Add Field" at bounding box center [500, 226] width 545 height 24
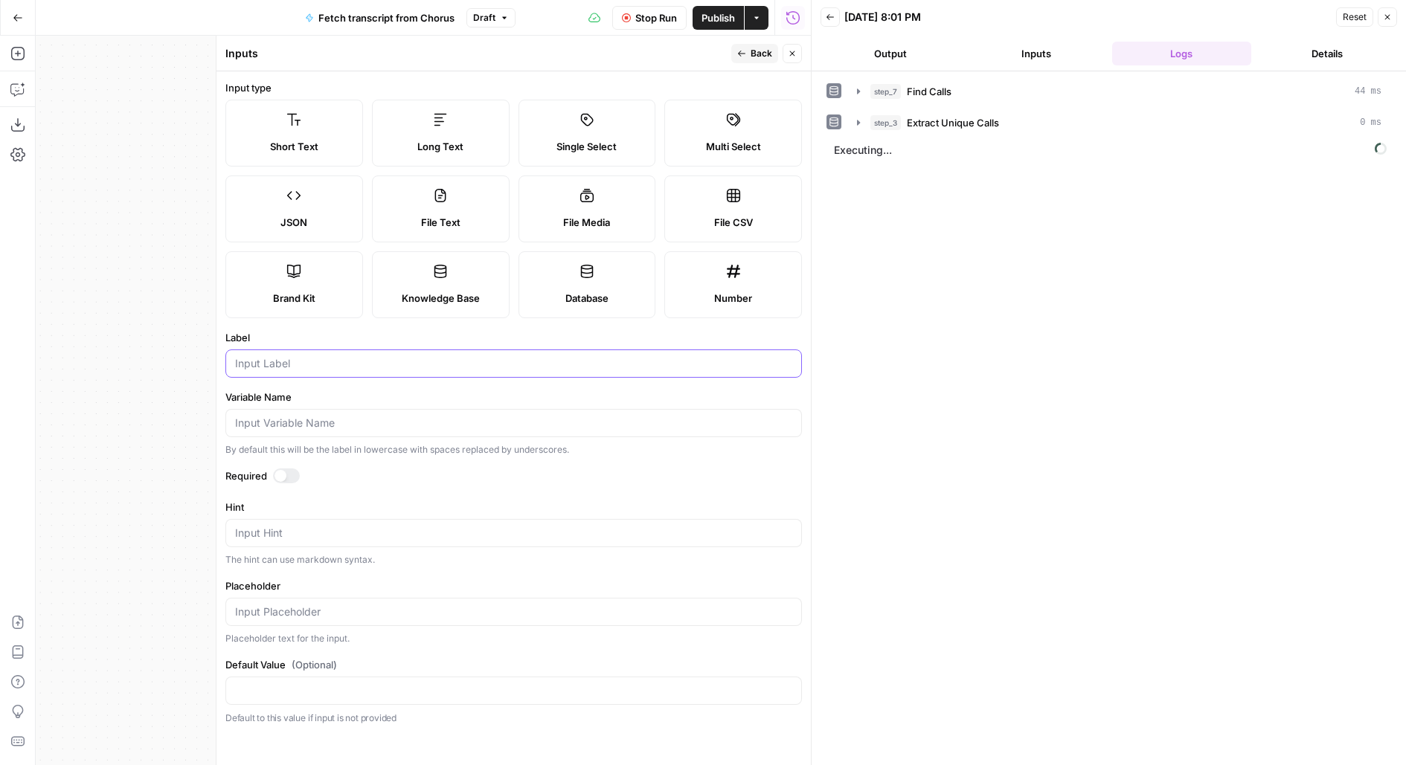
click at [278, 364] on input "Label" at bounding box center [513, 363] width 557 height 15
type input "Email"
click at [284, 465] on form "Input type Short Text Long Text Single Select Multi Select JSON File Text File …" at bounding box center [513, 418] width 594 height 694
click at [284, 477] on div at bounding box center [280, 476] width 12 height 12
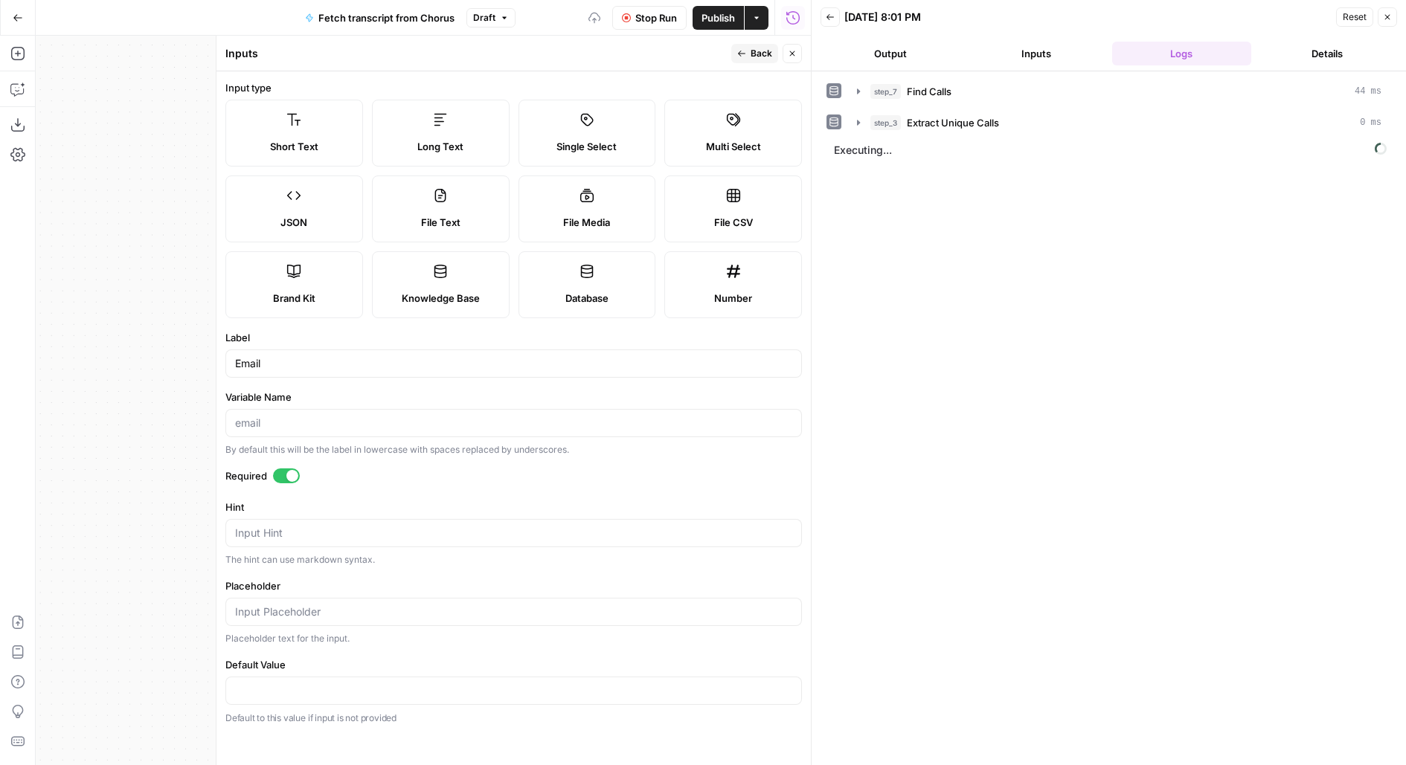
click at [753, 58] on span "Back" at bounding box center [762, 53] width 22 height 13
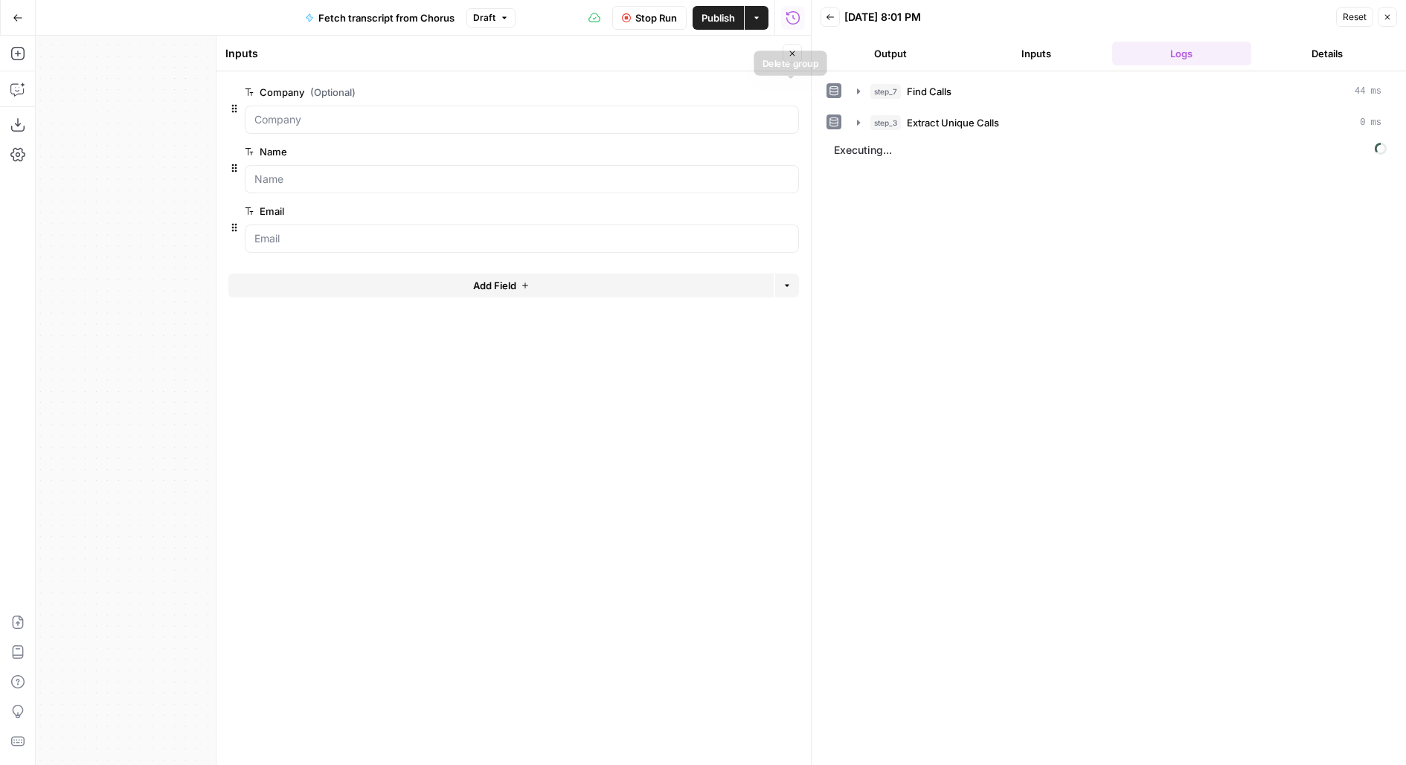
click at [791, 90] on icon "button" at bounding box center [790, 93] width 8 height 8
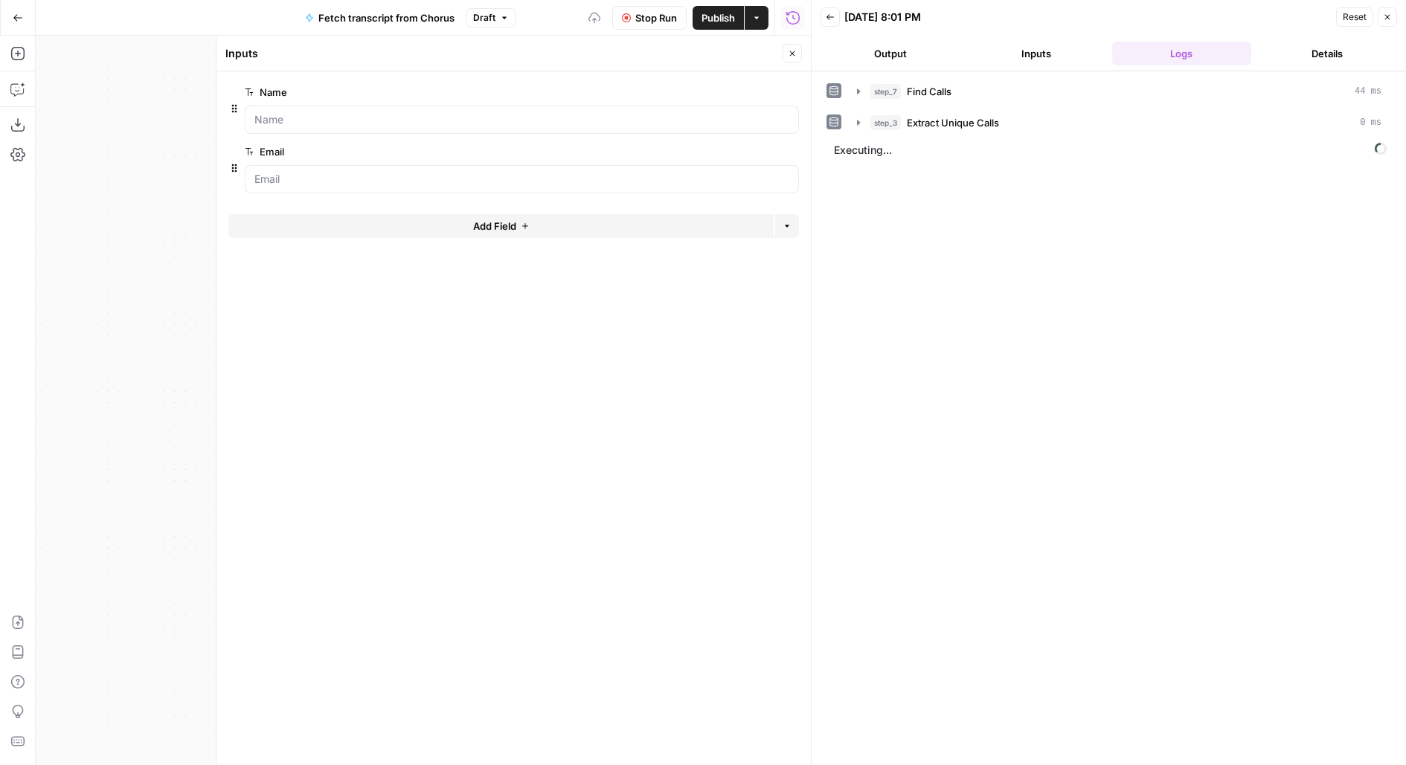
click at [626, 234] on button "Add Field" at bounding box center [500, 226] width 545 height 24
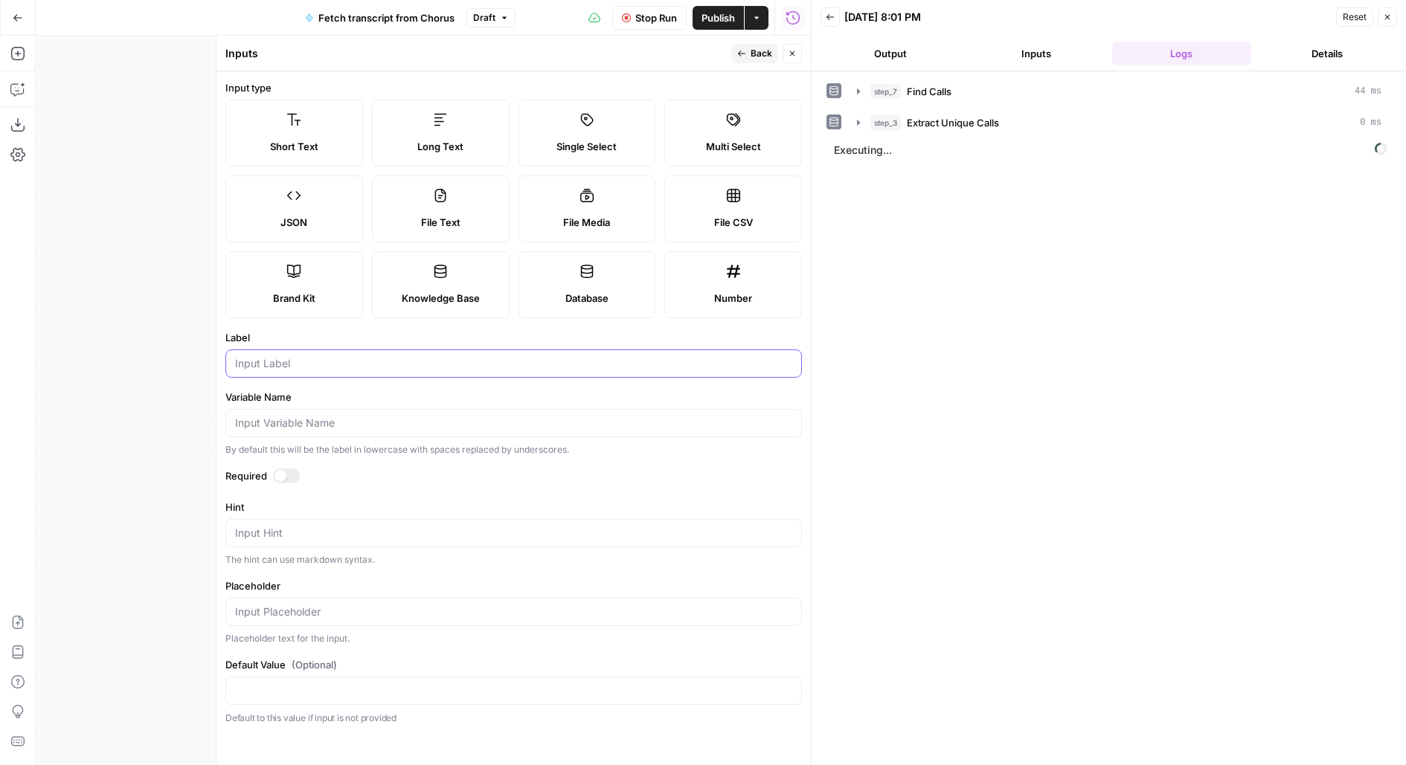
click at [264, 364] on input "Label" at bounding box center [513, 363] width 557 height 15
type input "Cost Center"
click at [286, 472] on div at bounding box center [286, 476] width 27 height 15
click at [752, 55] on span "Back" at bounding box center [762, 53] width 22 height 13
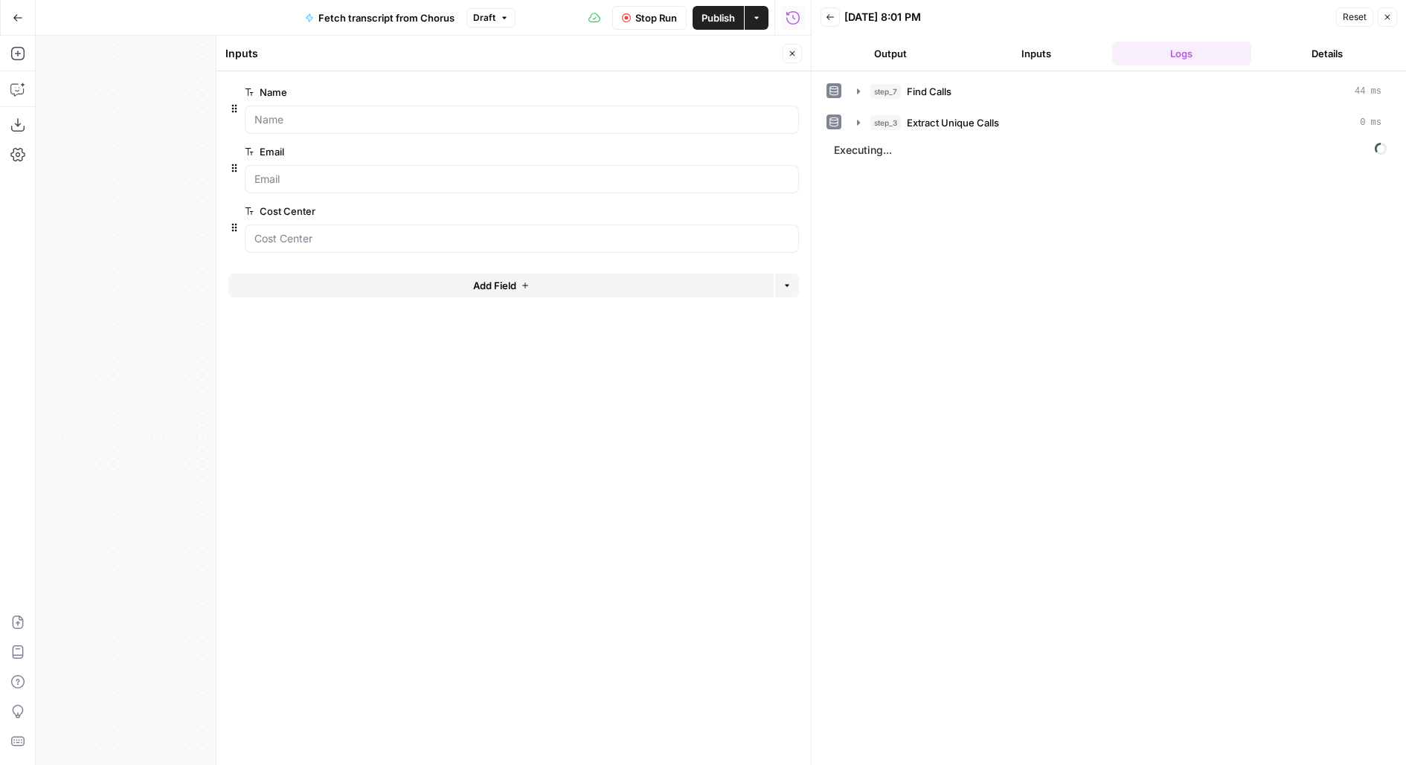
click at [536, 298] on div "Add Field Options" at bounding box center [513, 292] width 571 height 36
click at [526, 288] on button "Add Field" at bounding box center [500, 286] width 545 height 24
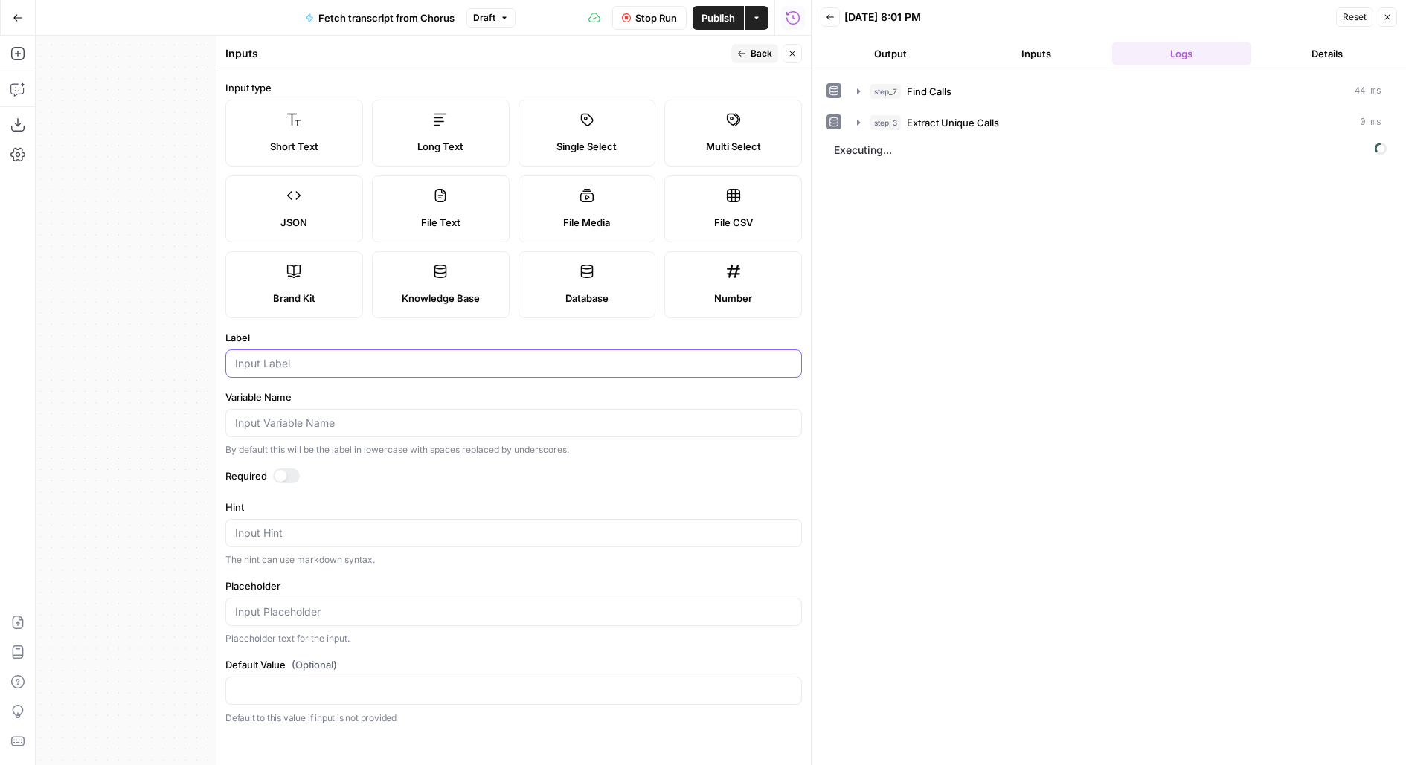
click at [283, 369] on input "Label" at bounding box center [513, 363] width 557 height 15
type input "Product Suite"
click at [278, 472] on div at bounding box center [280, 476] width 12 height 12
click at [745, 55] on icon "button" at bounding box center [741, 53] width 9 height 9
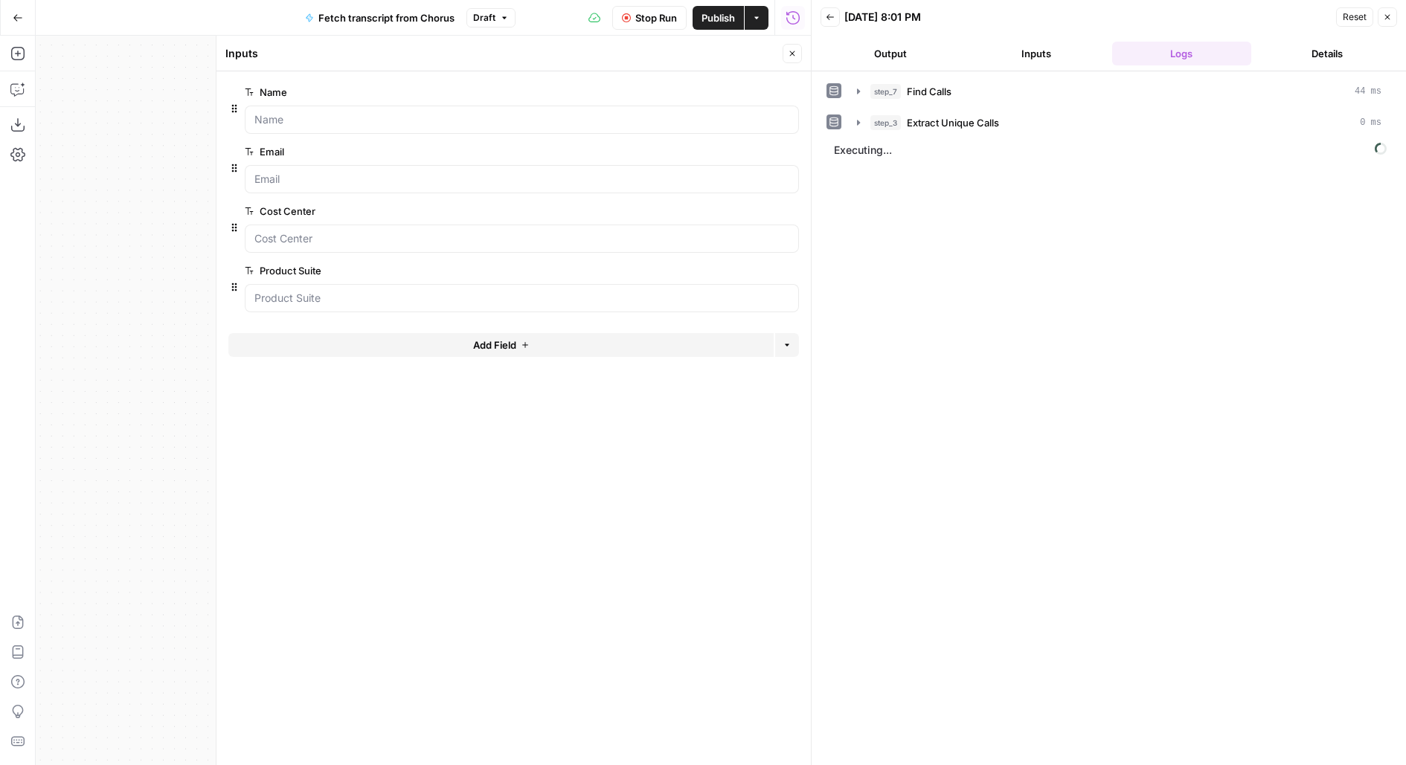
click at [796, 51] on icon "button" at bounding box center [792, 53] width 9 height 9
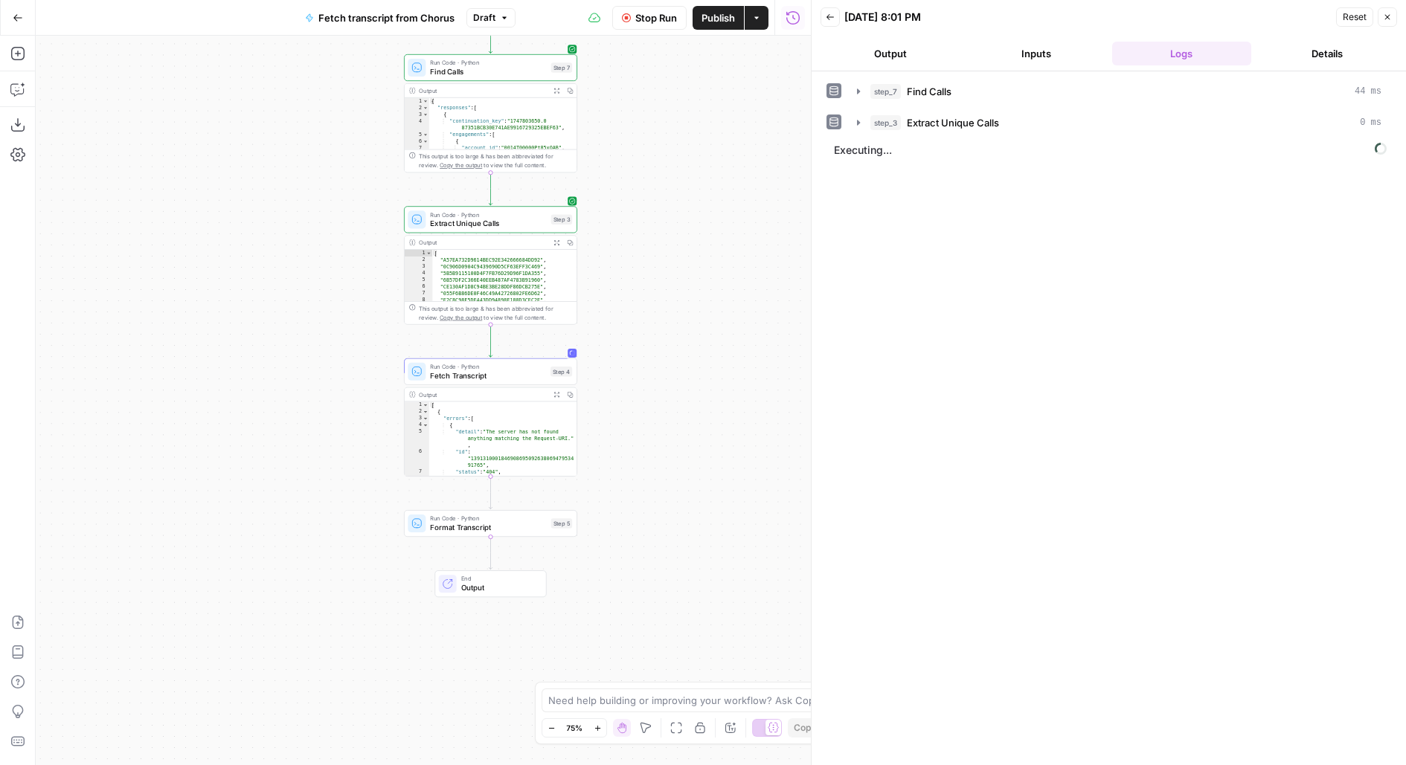
drag, startPoint x: 705, startPoint y: 428, endPoint x: 705, endPoint y: 317, distance: 111.6
click at [705, 317] on div "Workflow Set Inputs Inputs Run Code · Python Find Calls Step 7 Output Expand Ou…" at bounding box center [423, 401] width 775 height 730
click at [528, 373] on span "Fetch Transcript" at bounding box center [488, 372] width 116 height 11
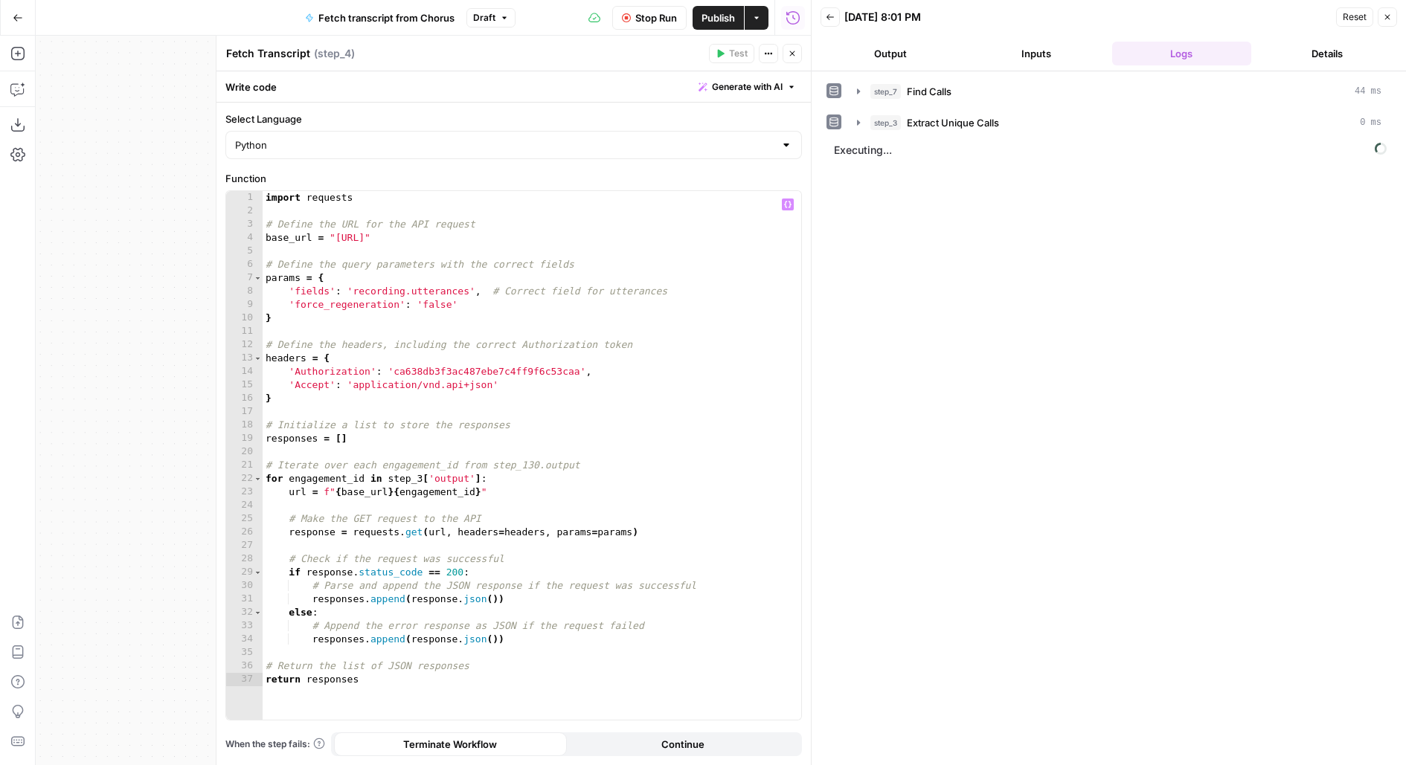
click at [980, 123] on span "Extract Unique Calls" at bounding box center [953, 122] width 92 height 15
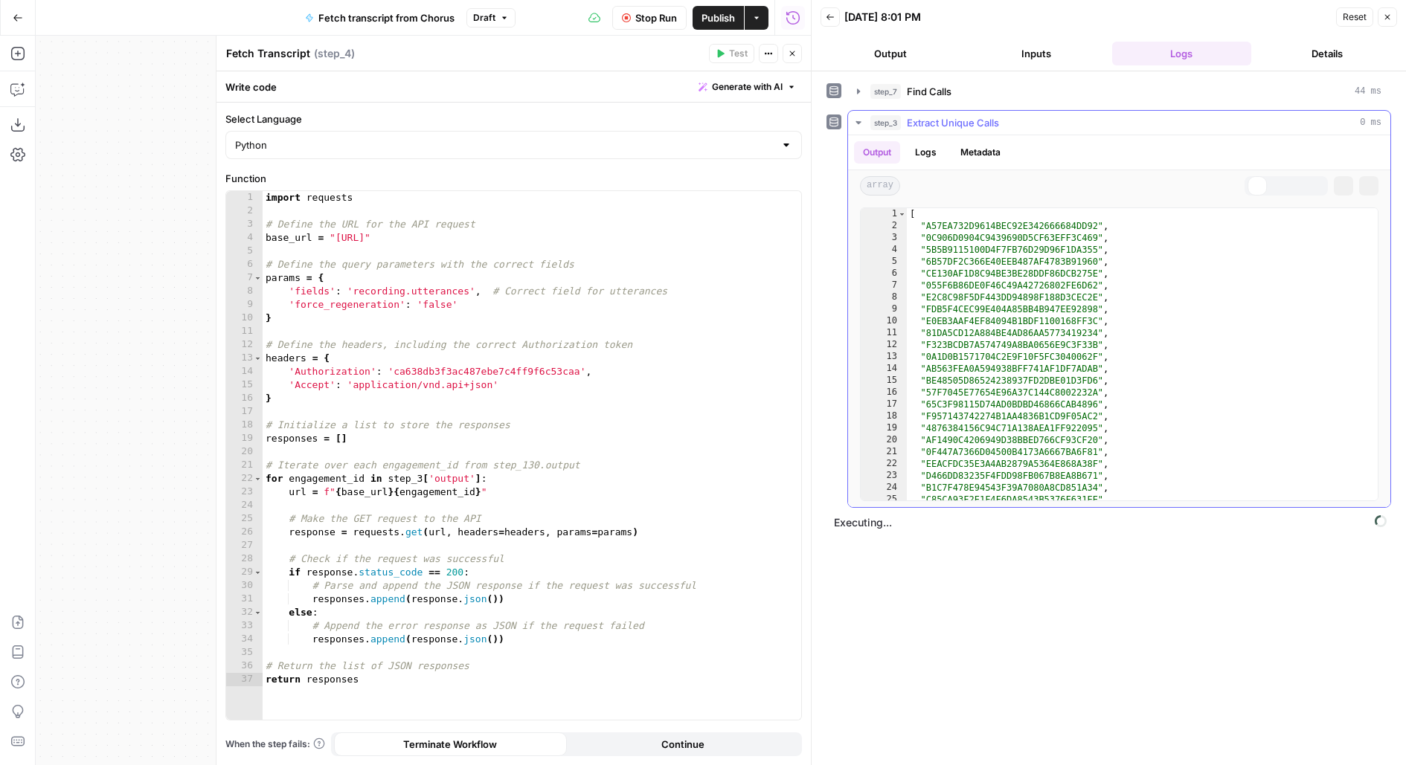
click at [1050, 123] on div "step_3 Extract Unique Calls 0 ms" at bounding box center [1125, 122] width 511 height 15
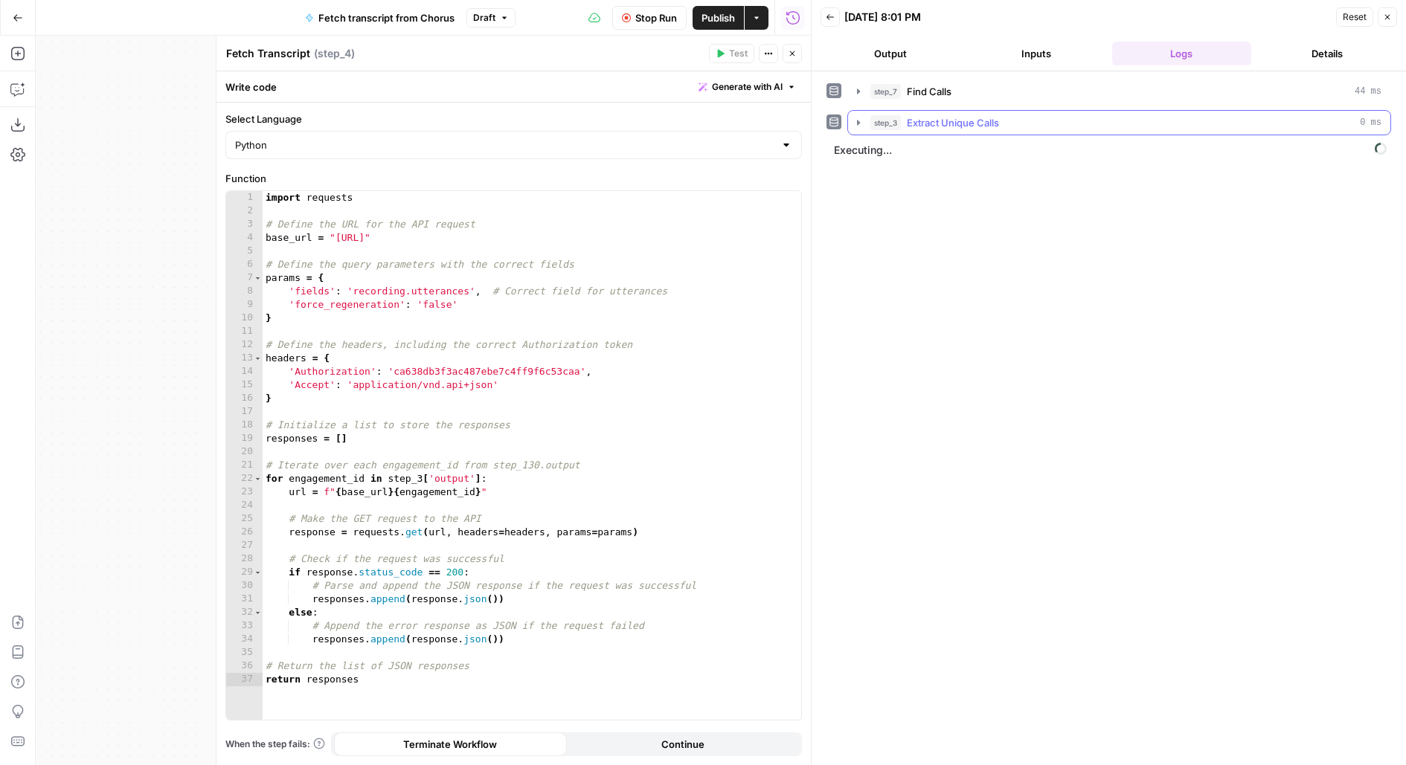
click at [1050, 123] on div "step_3 Extract Unique Calls 0 ms" at bounding box center [1125, 122] width 511 height 15
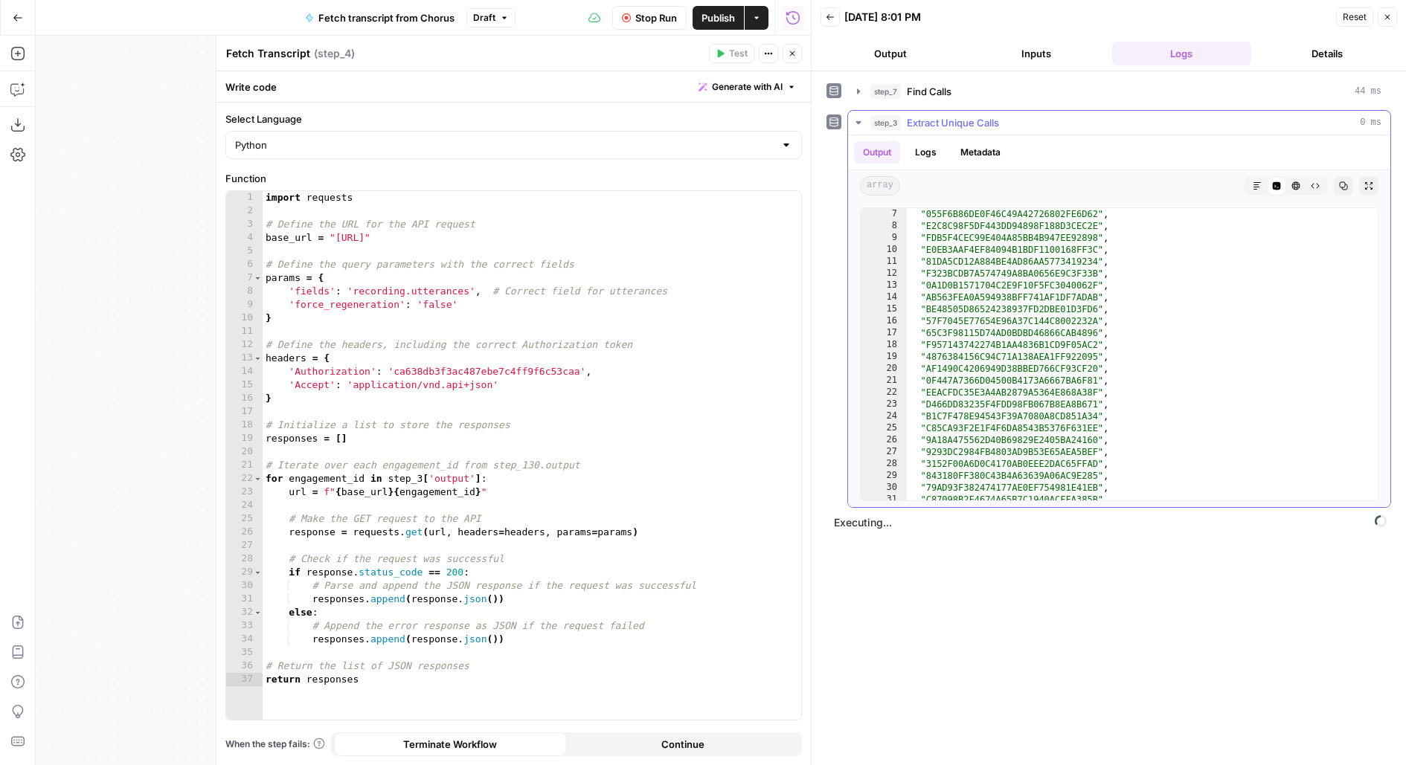
scroll to position [356, 0]
click at [954, 89] on div "step_7 Find Calls 44 ms" at bounding box center [1125, 91] width 511 height 15
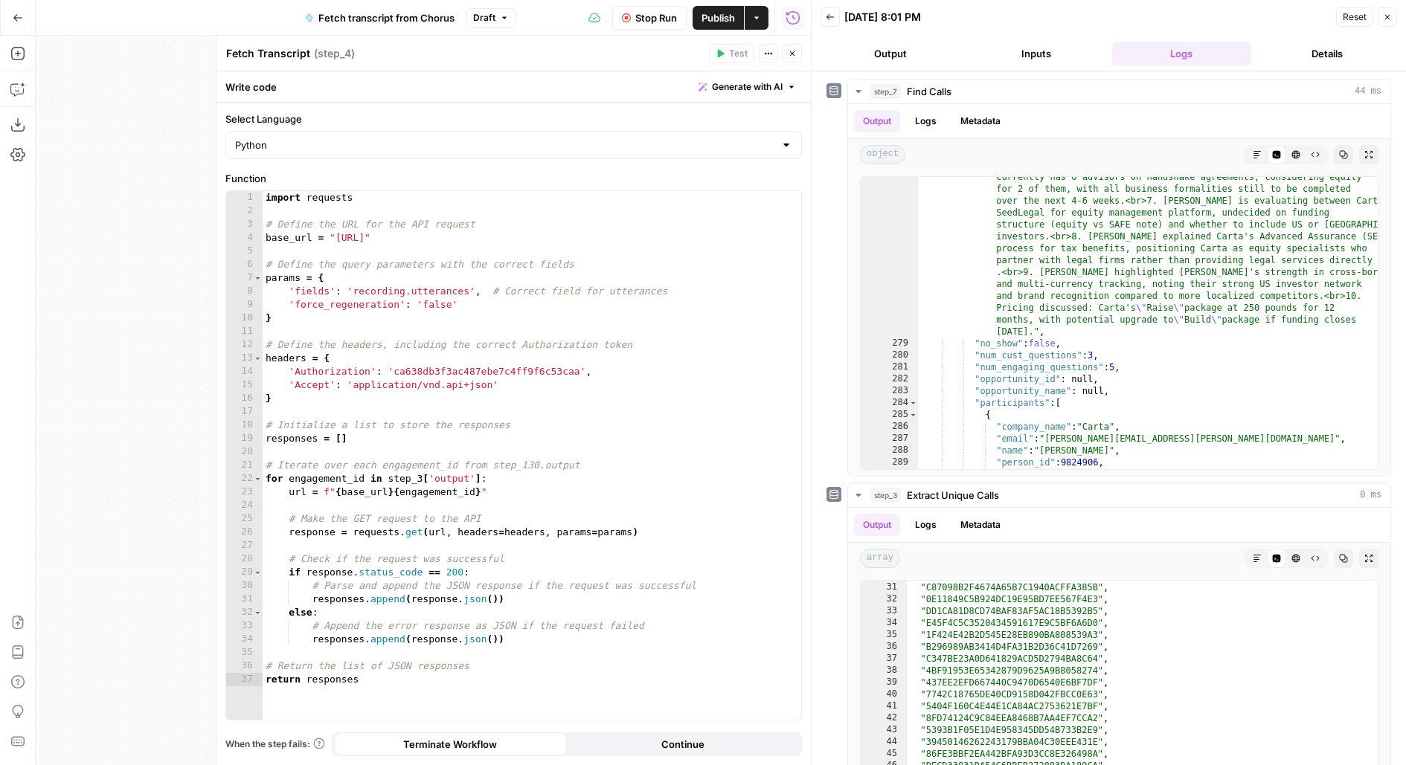
scroll to position [57, 0]
click at [869, 89] on button "step_7 Find Calls 44 ms" at bounding box center [1119, 92] width 542 height 24
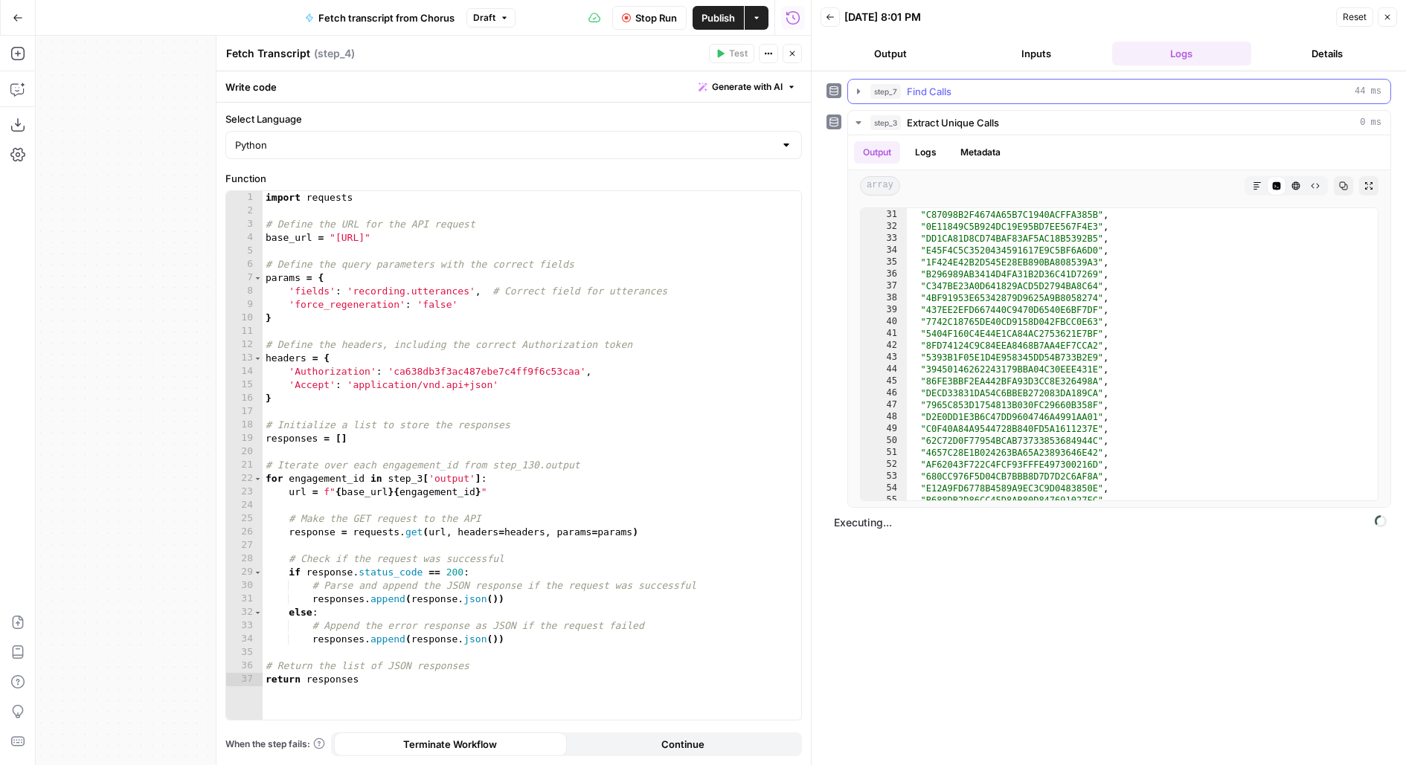
click at [876, 118] on span "step_3" at bounding box center [885, 122] width 30 height 15
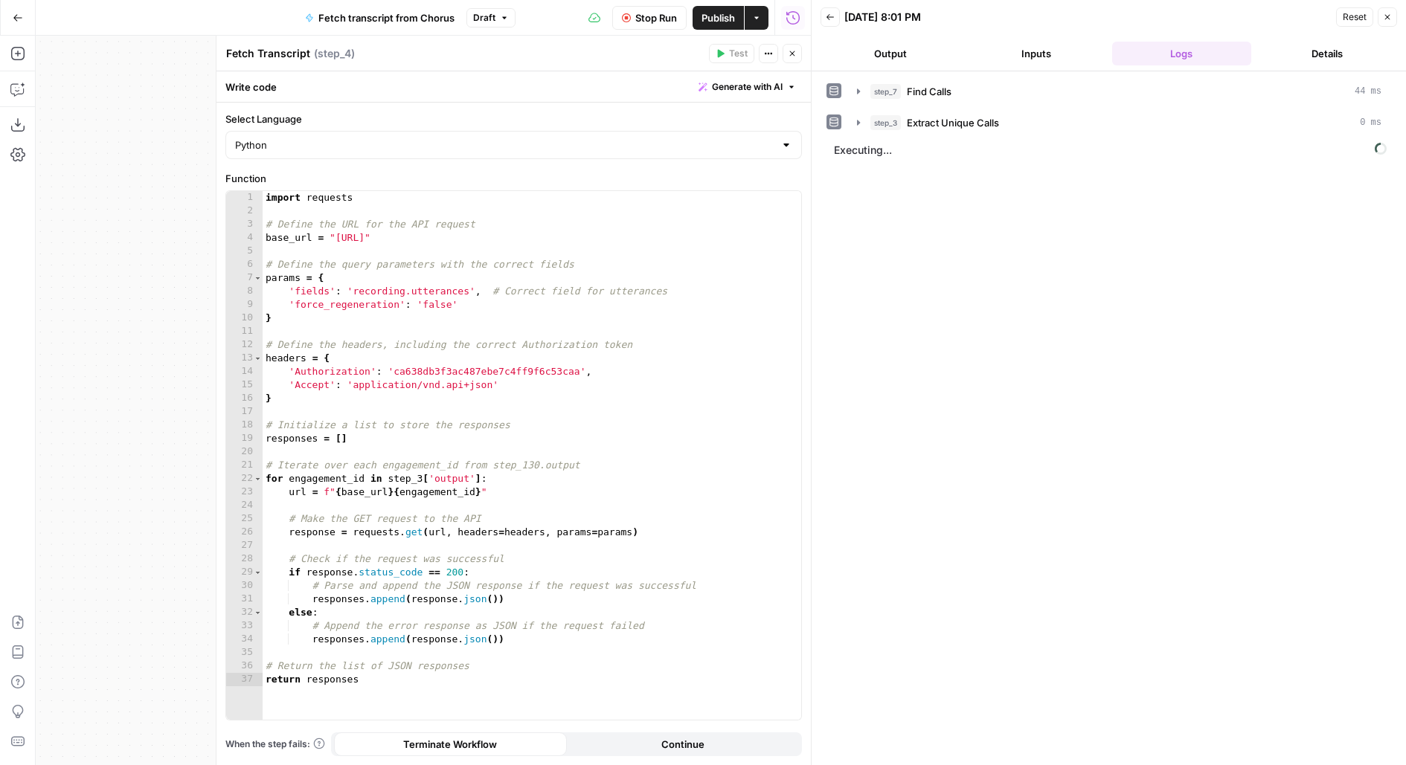
click at [796, 51] on icon "button" at bounding box center [792, 53] width 9 height 9
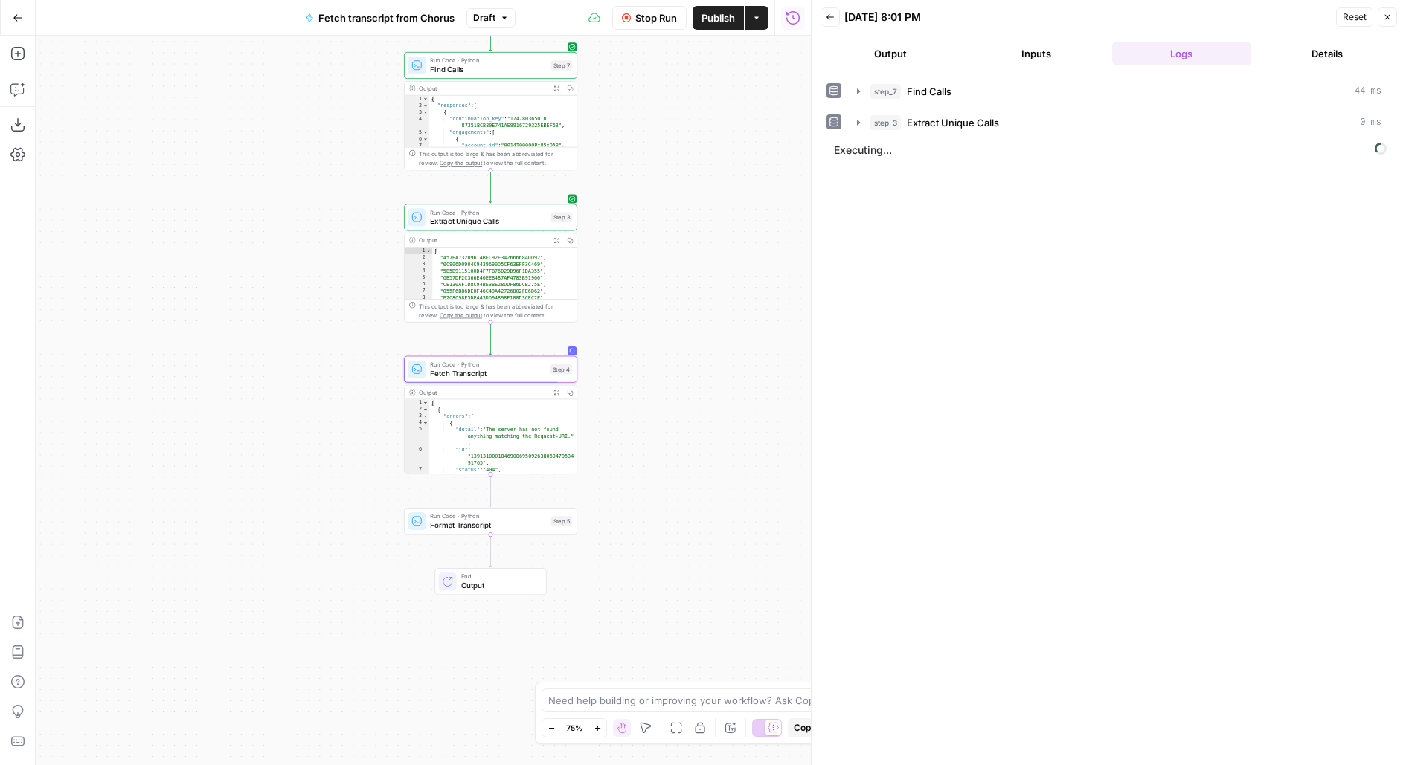
click at [645, 16] on span "Stop Run" at bounding box center [656, 17] width 42 height 15
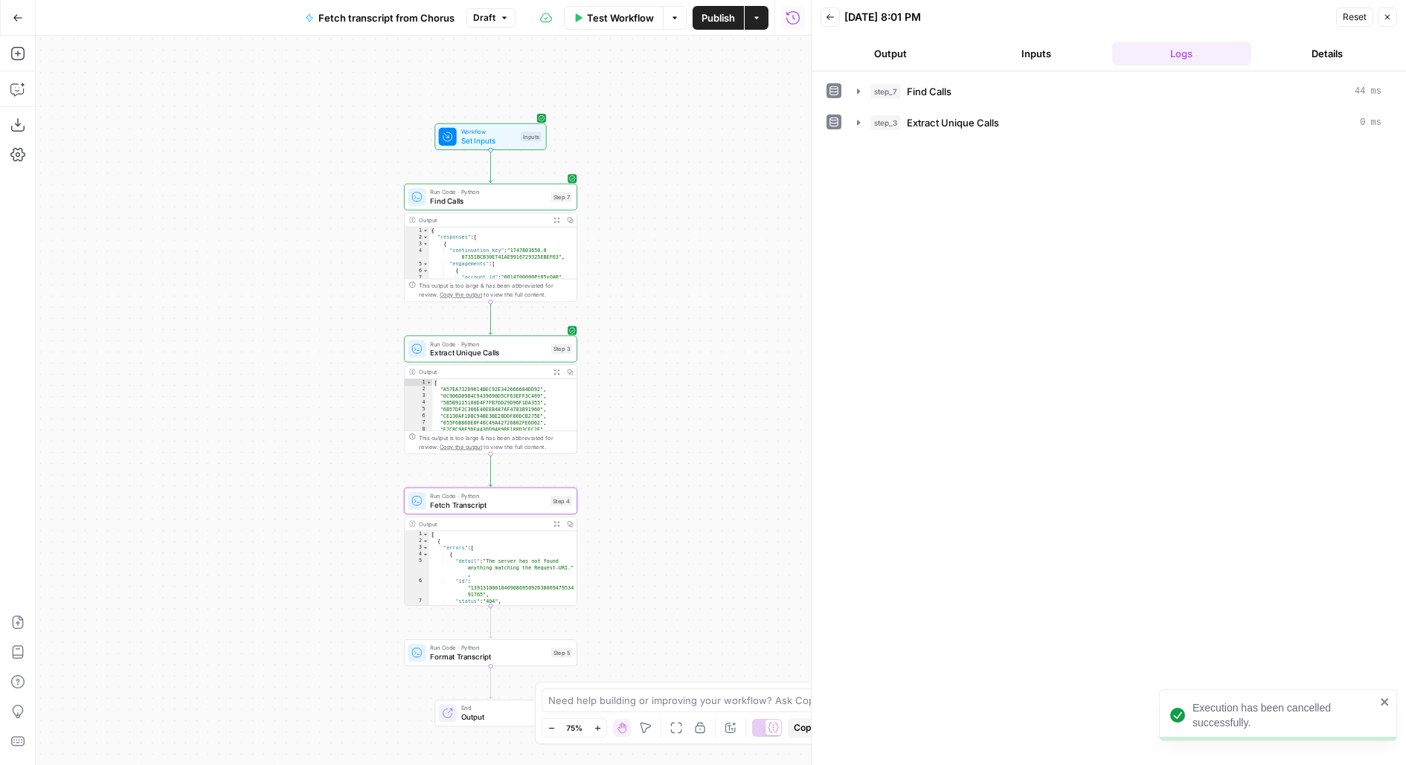
drag, startPoint x: 717, startPoint y: 244, endPoint x: 716, endPoint y: 463, distance: 218.7
click at [717, 463] on div "Workflow Set Inputs Inputs Run Code · Python Find Calls Step 7 Output Expand Ou…" at bounding box center [423, 401] width 775 height 730
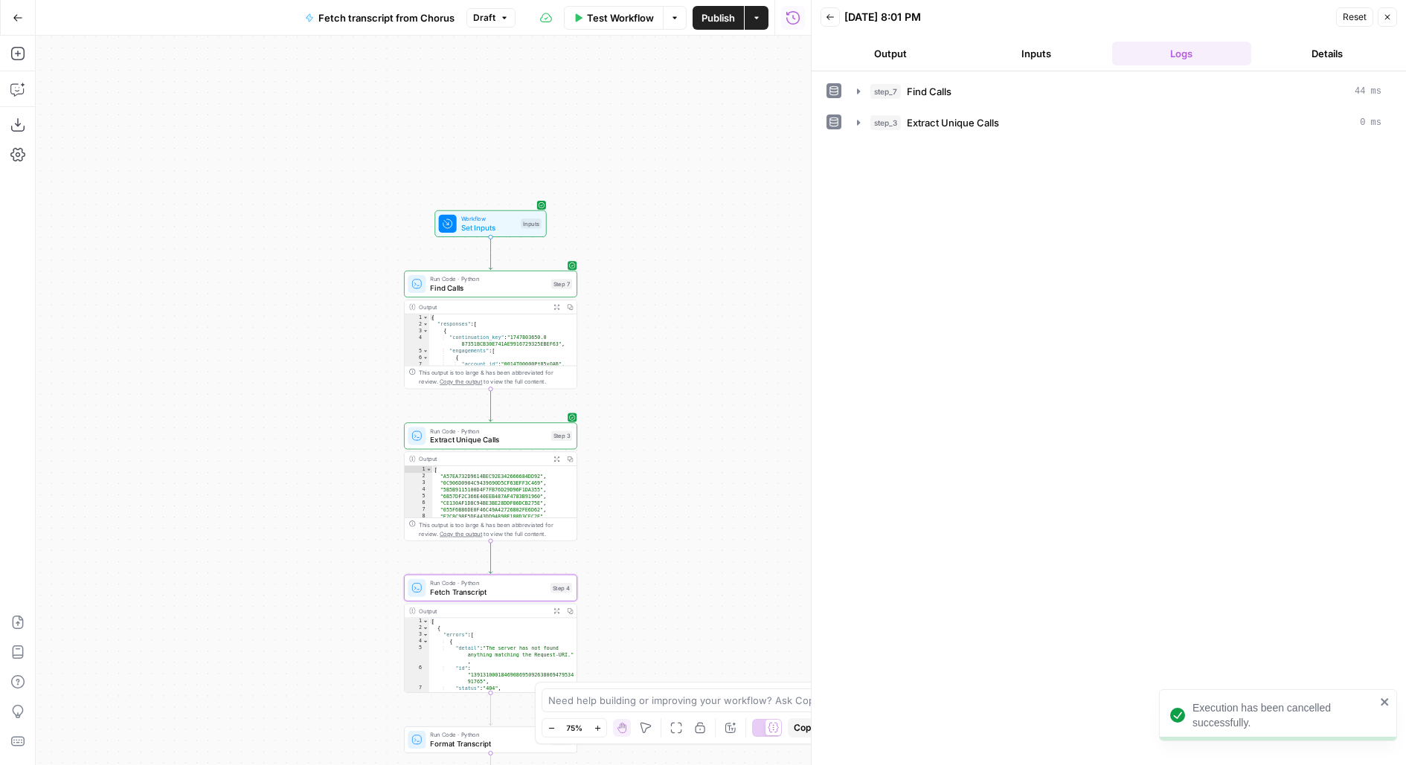
click at [588, 15] on span "Test Workflow" at bounding box center [620, 17] width 67 height 15
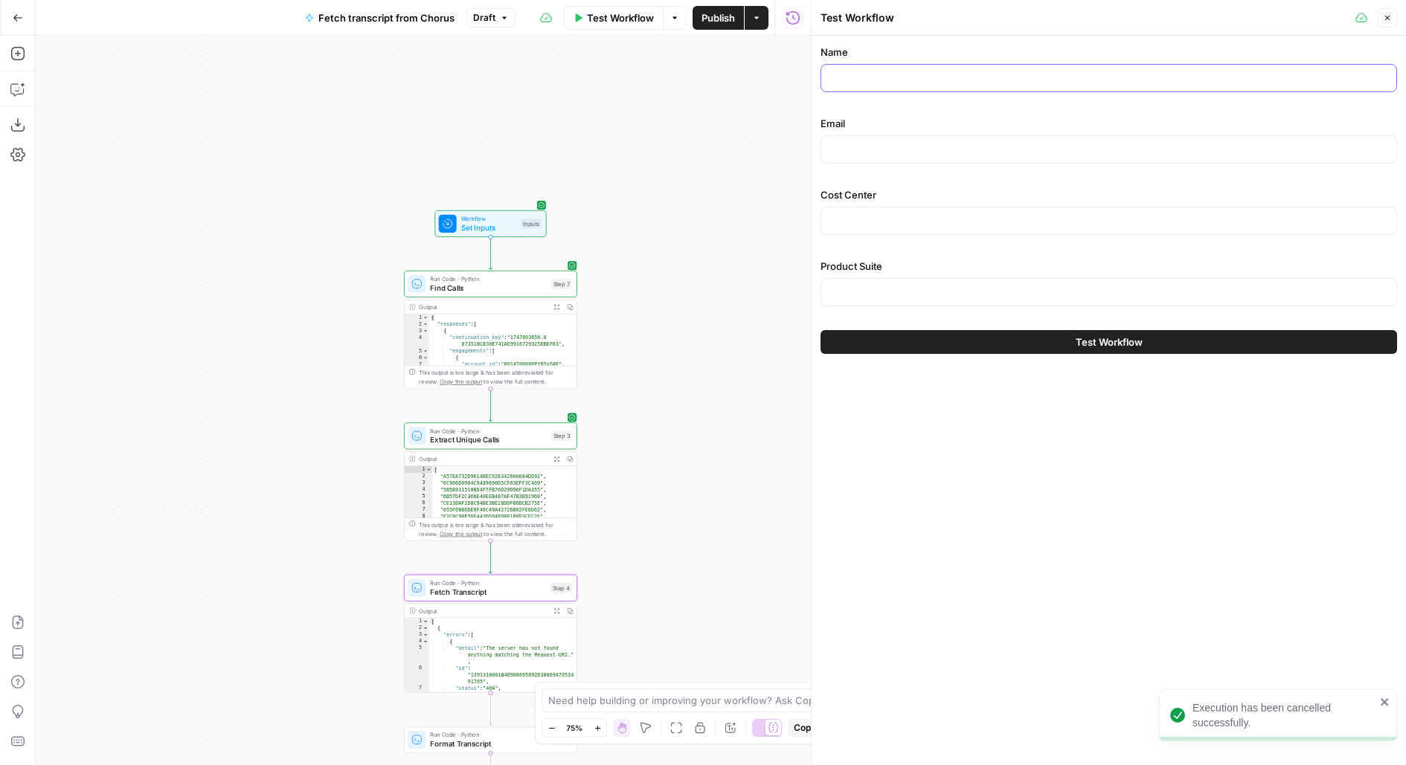
click at [936, 75] on input "Name" at bounding box center [1108, 78] width 557 height 15
paste input "[PERSON_NAME]"
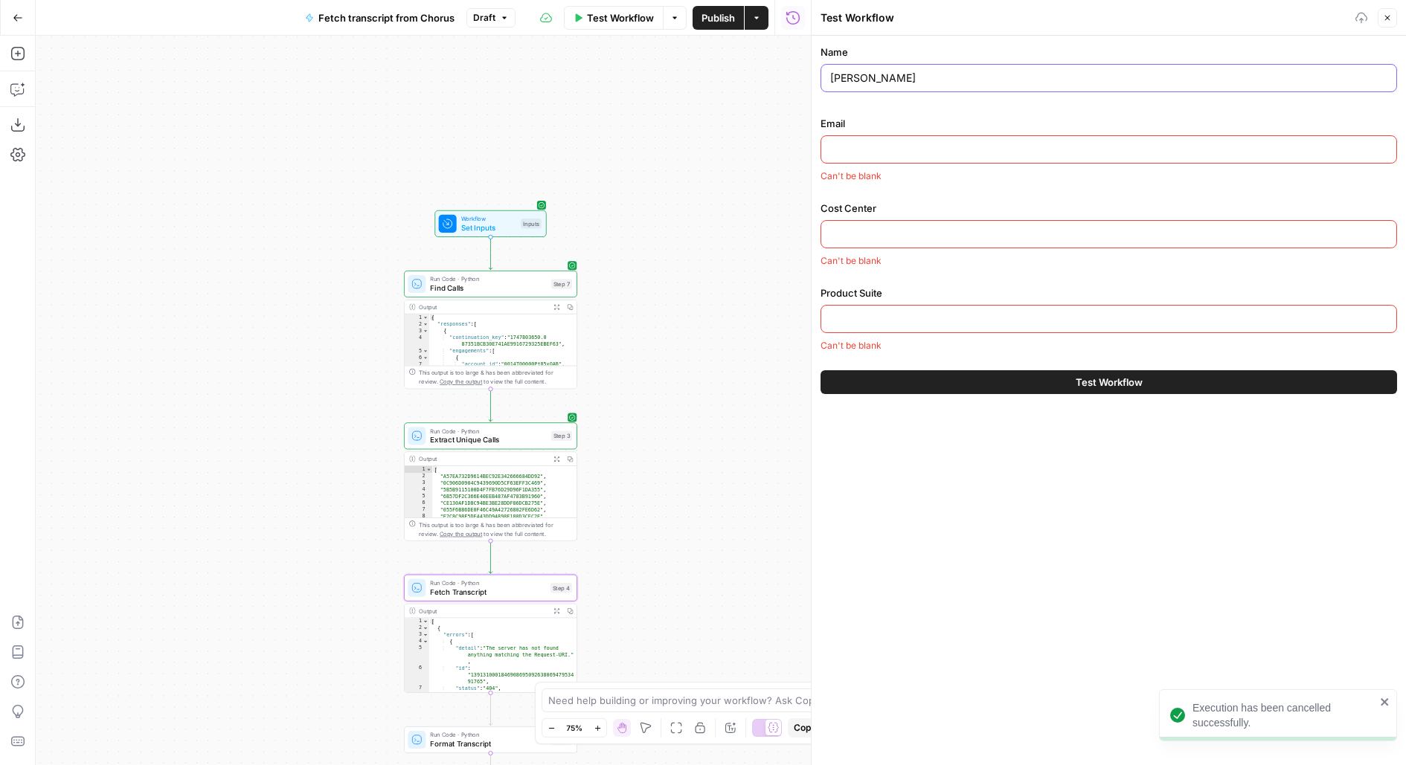
type input "[PERSON_NAME]"
click at [910, 155] on input "Email" at bounding box center [1108, 149] width 557 height 15
paste input "adam.gigax@carta.com"
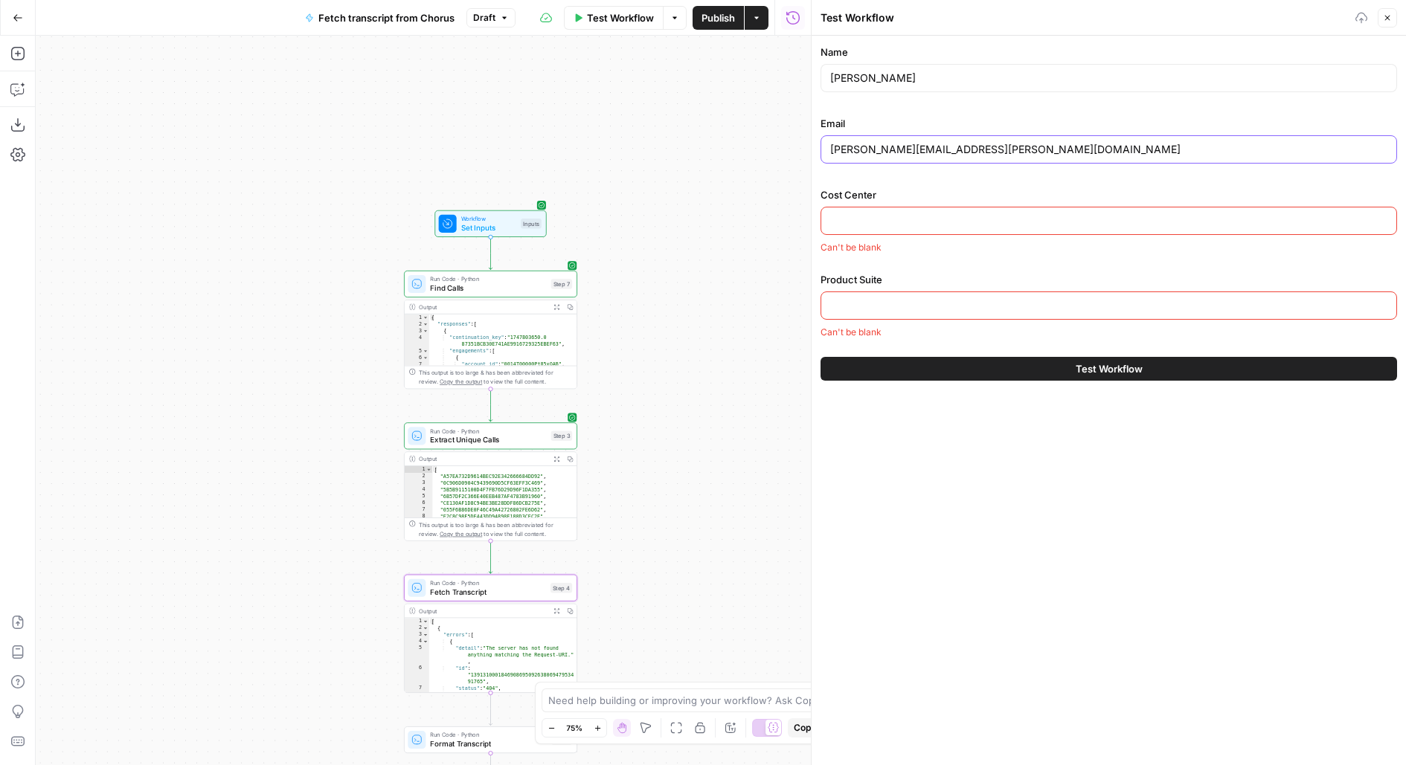
type input "adam.gigax@carta.com"
click at [866, 220] on input "Cost Center" at bounding box center [1108, 220] width 557 height 15
paste input "90-500 International Companies: New Business Sales"
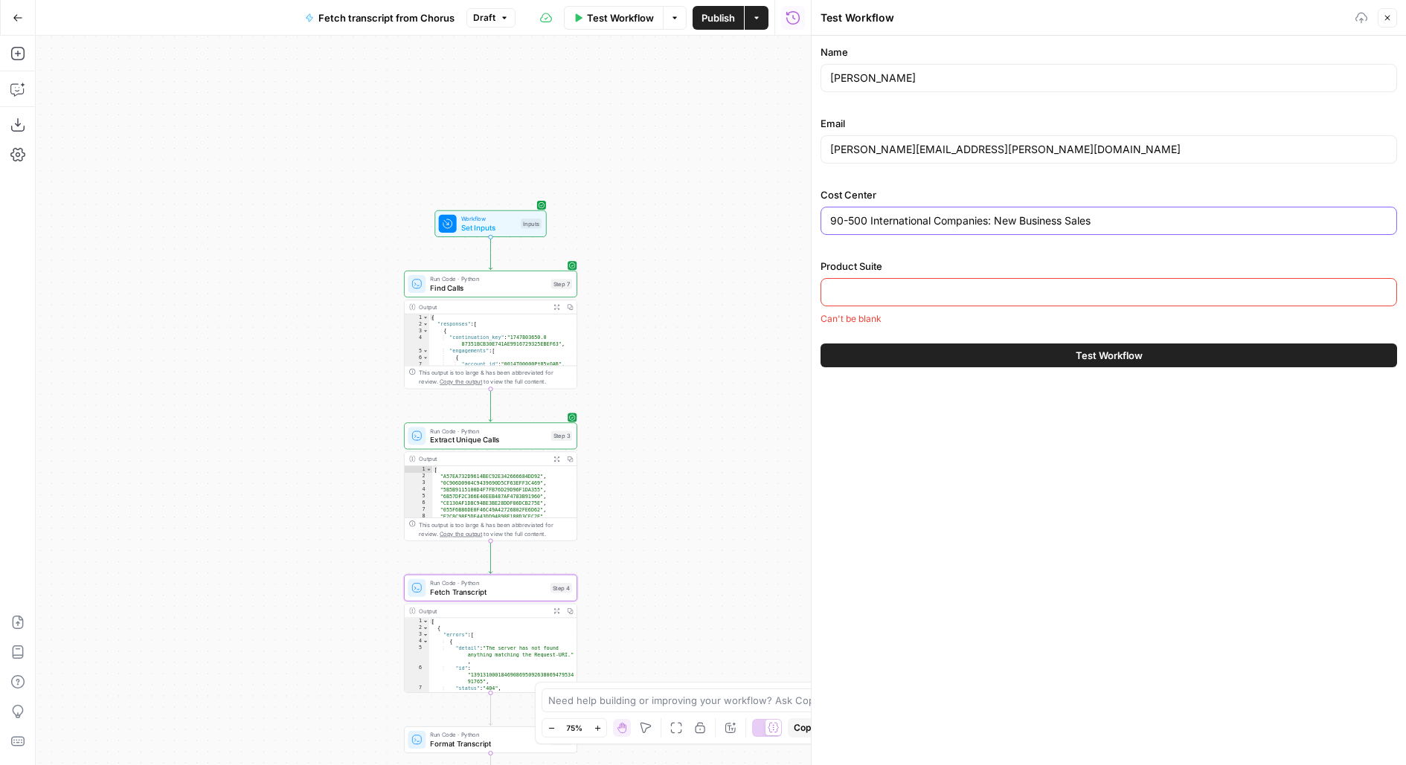
type input "90-500 International Companies: New Business Sales"
click at [1076, 288] on input "Product Suite" at bounding box center [1108, 292] width 557 height 15
paste input "Equity Management - International"
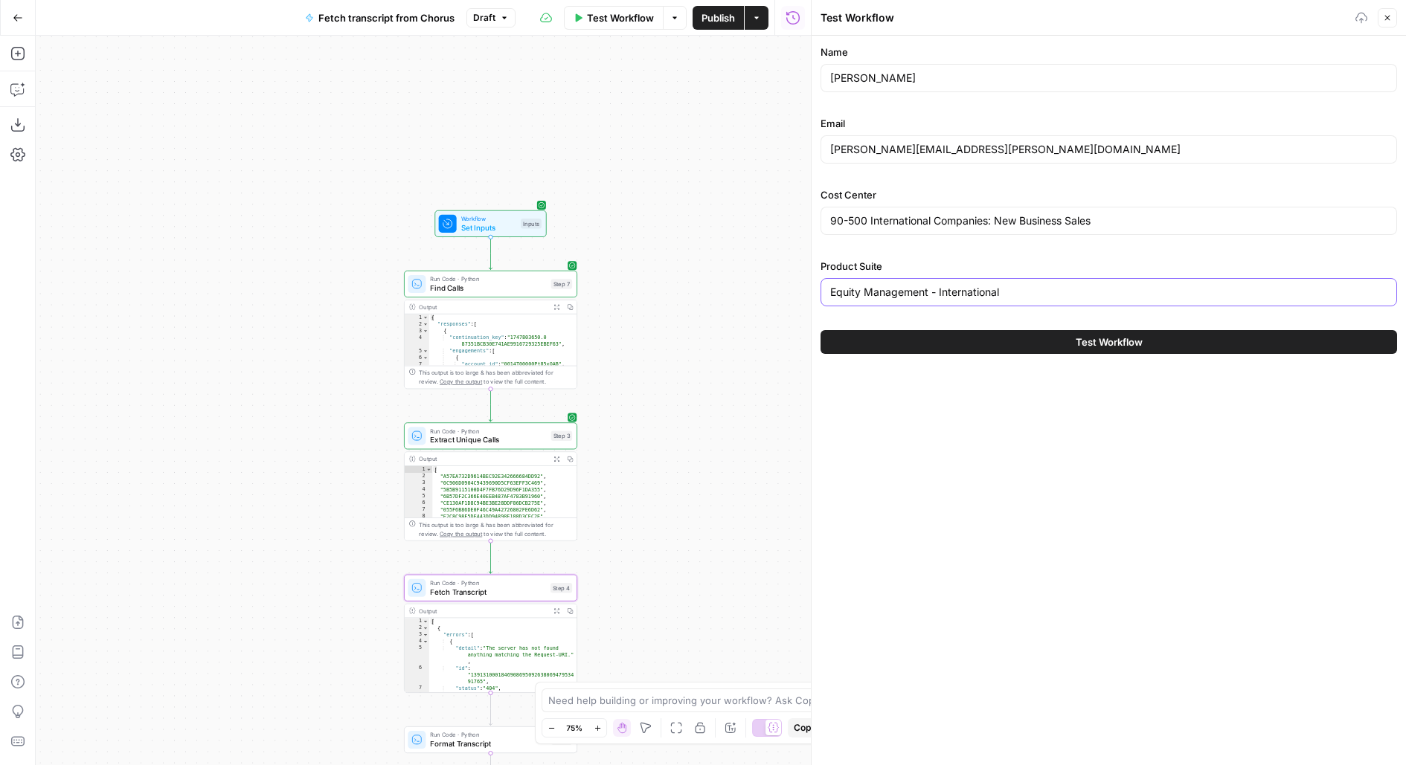
type input "Equity Management - International"
click at [543, 292] on span "Find Calls" at bounding box center [488, 288] width 116 height 11
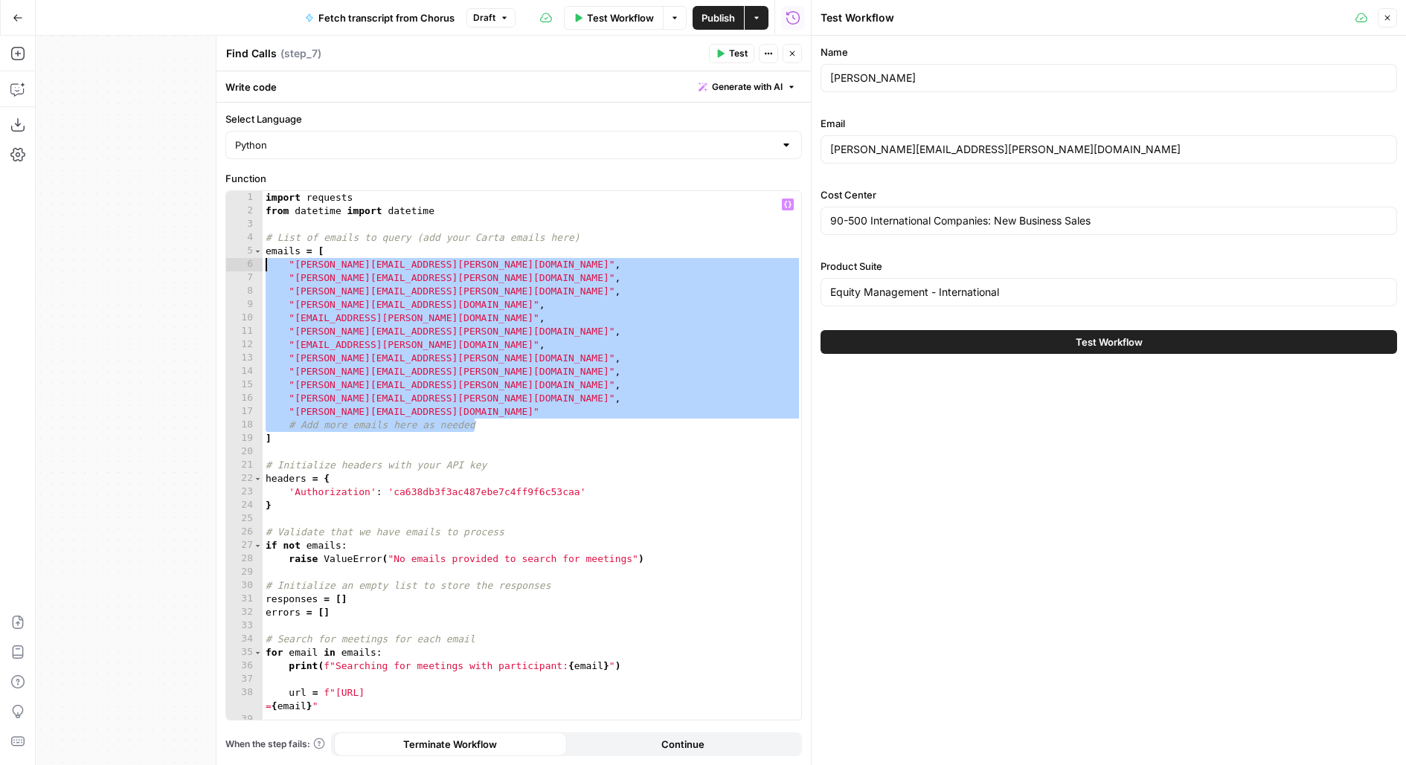
drag, startPoint x: 518, startPoint y: 421, endPoint x: 257, endPoint y: 266, distance: 304.5
click at [257, 266] on div "**********" at bounding box center [513, 455] width 575 height 529
type textarea "**********"
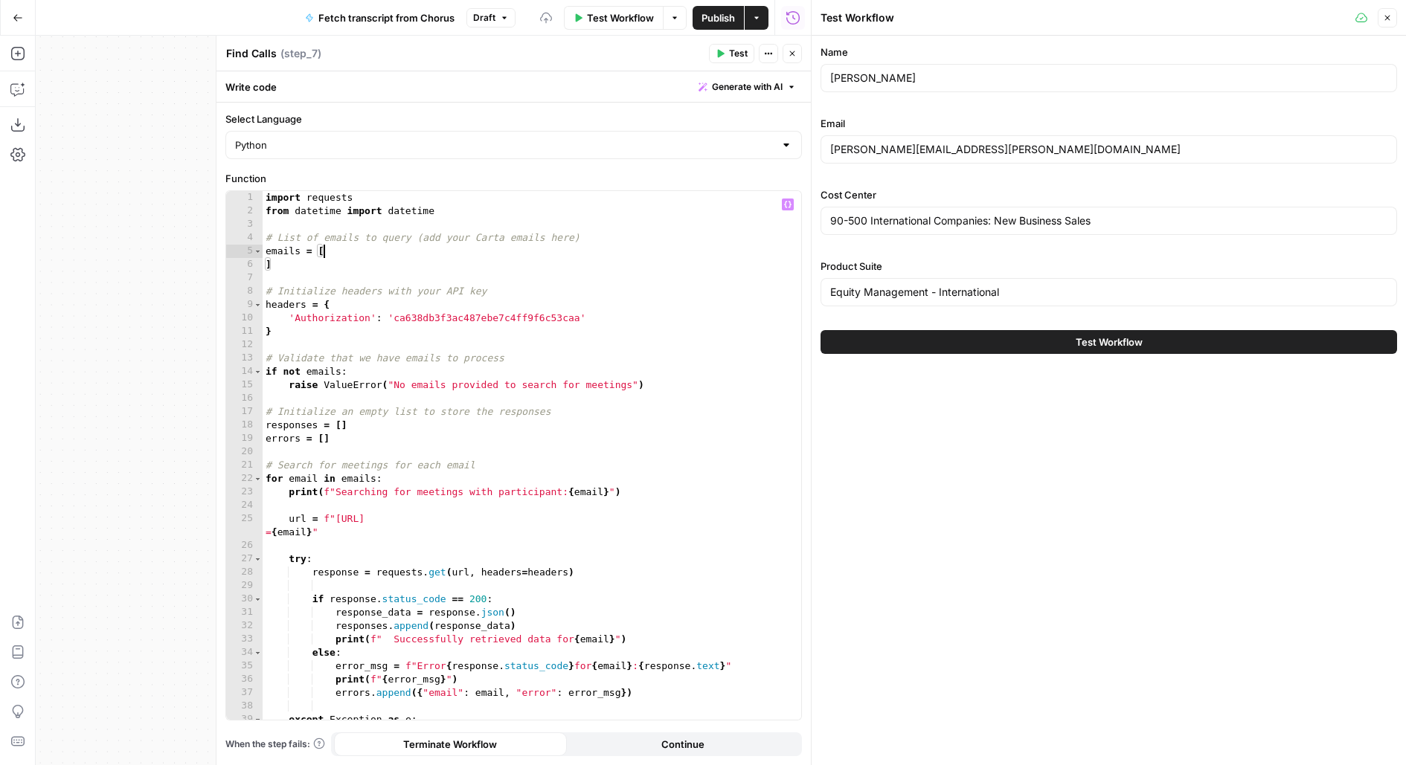
type textarea "**********"
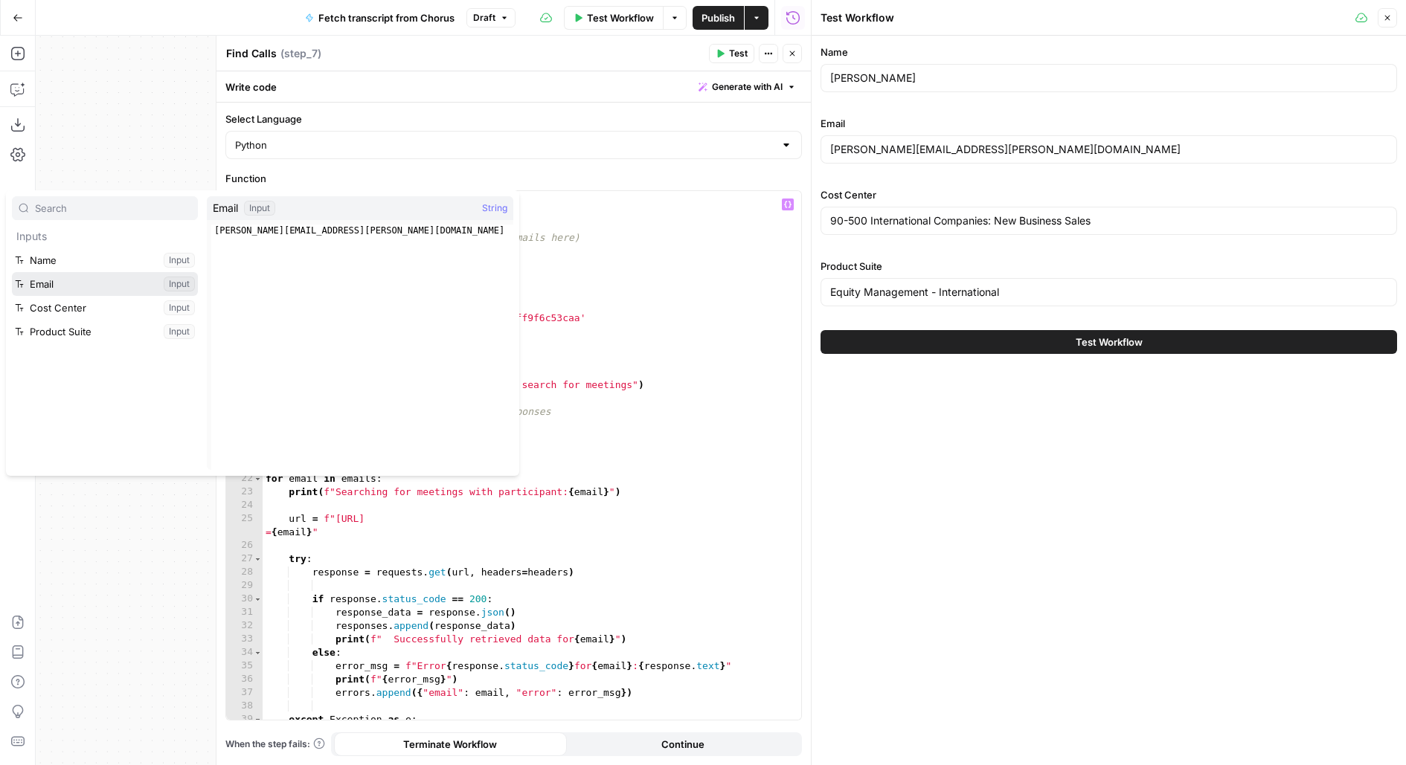
click at [12, 272] on button "Select variable Email" at bounding box center [105, 284] width 186 height 24
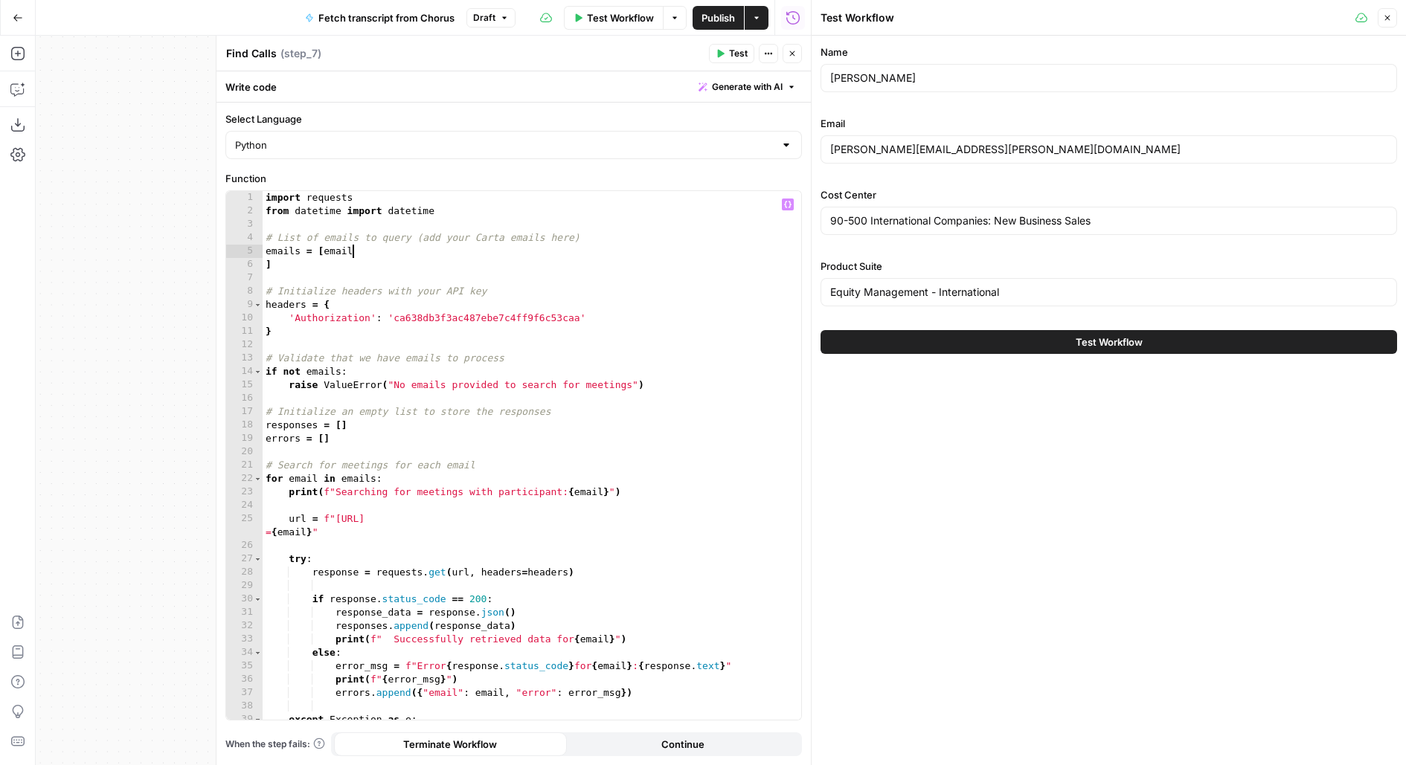
click at [725, 53] on button "Test" at bounding box center [731, 53] width 45 height 19
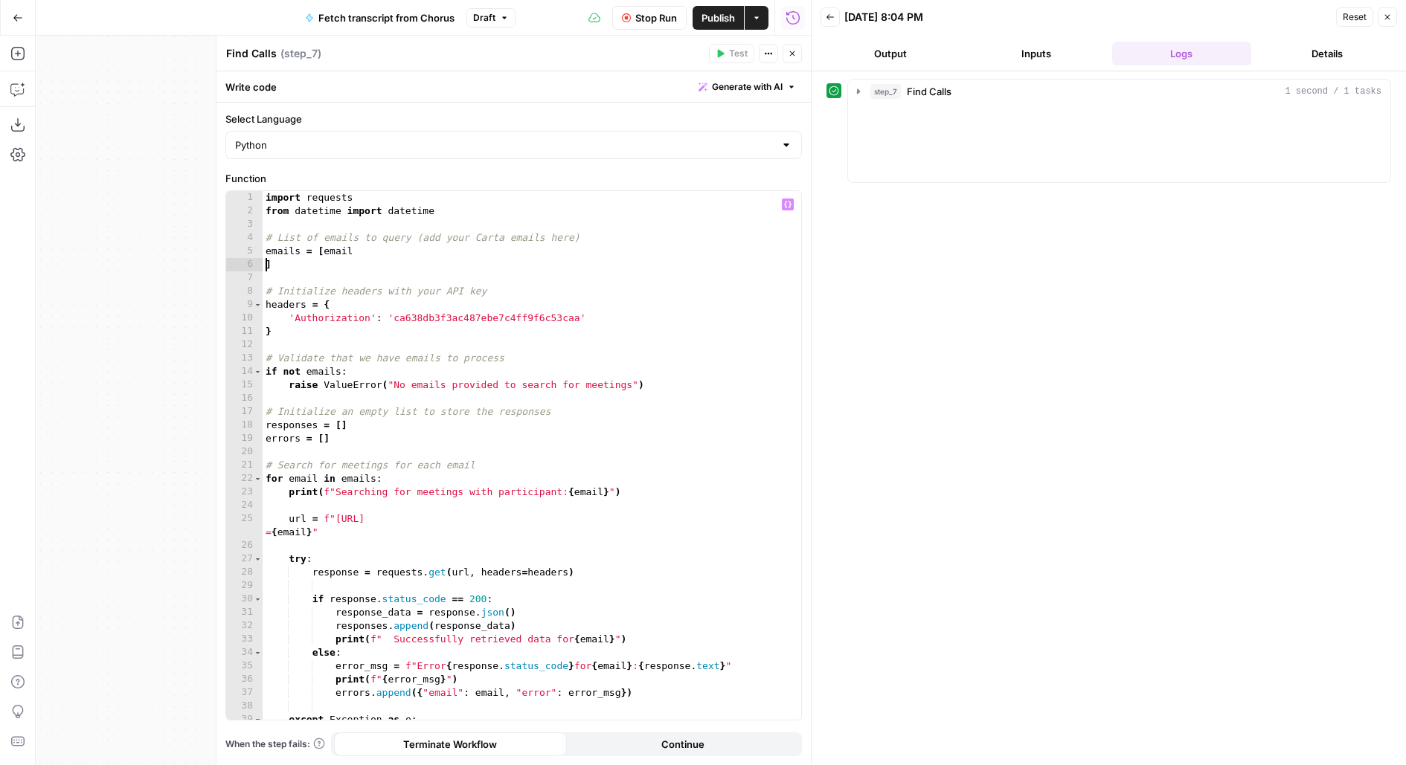
click at [263, 265] on div "import requests from datetime import datetime # List of emails to query (add yo…" at bounding box center [532, 469] width 539 height 556
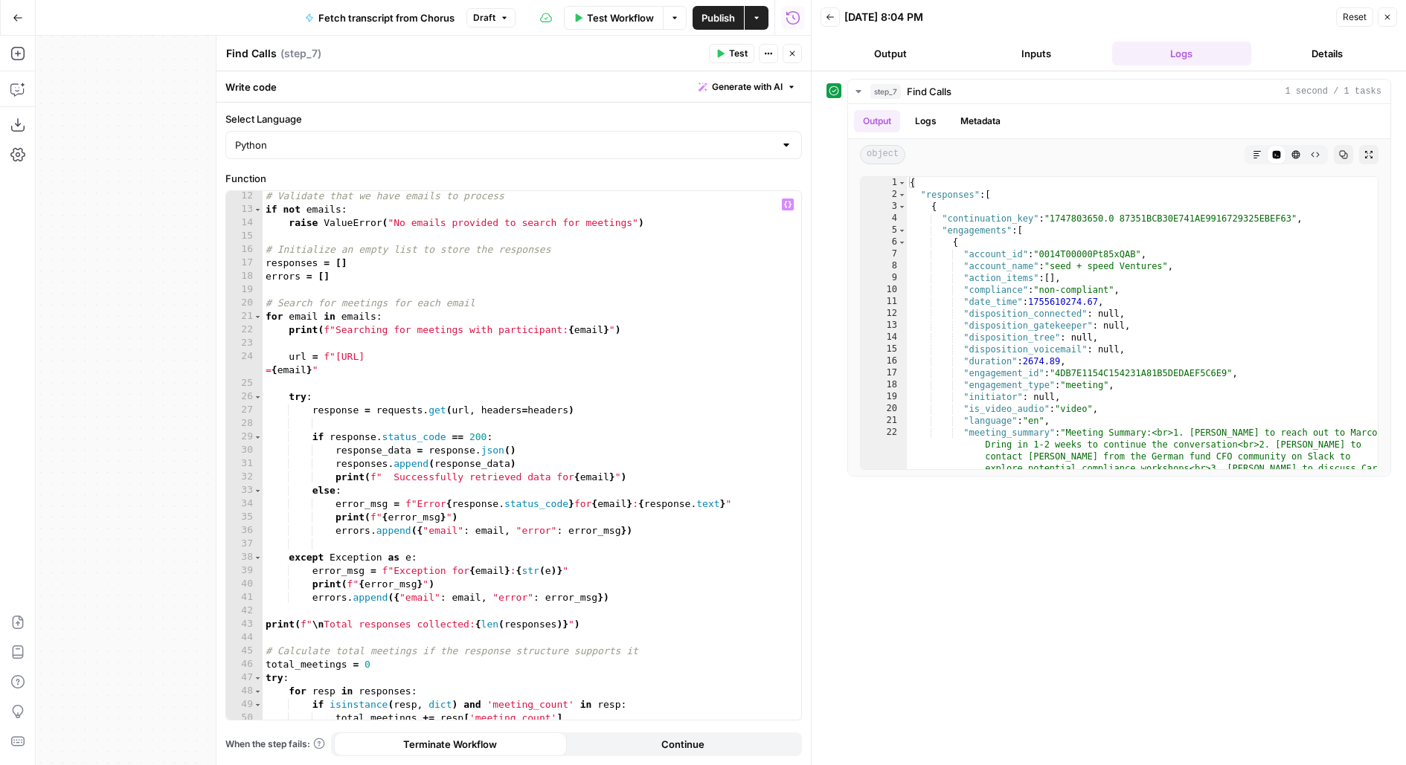
scroll to position [149, 0]
click at [675, 365] on div "# Validate that we have emails to process if not emails : raise ValueError ( "N…" at bounding box center [532, 468] width 539 height 556
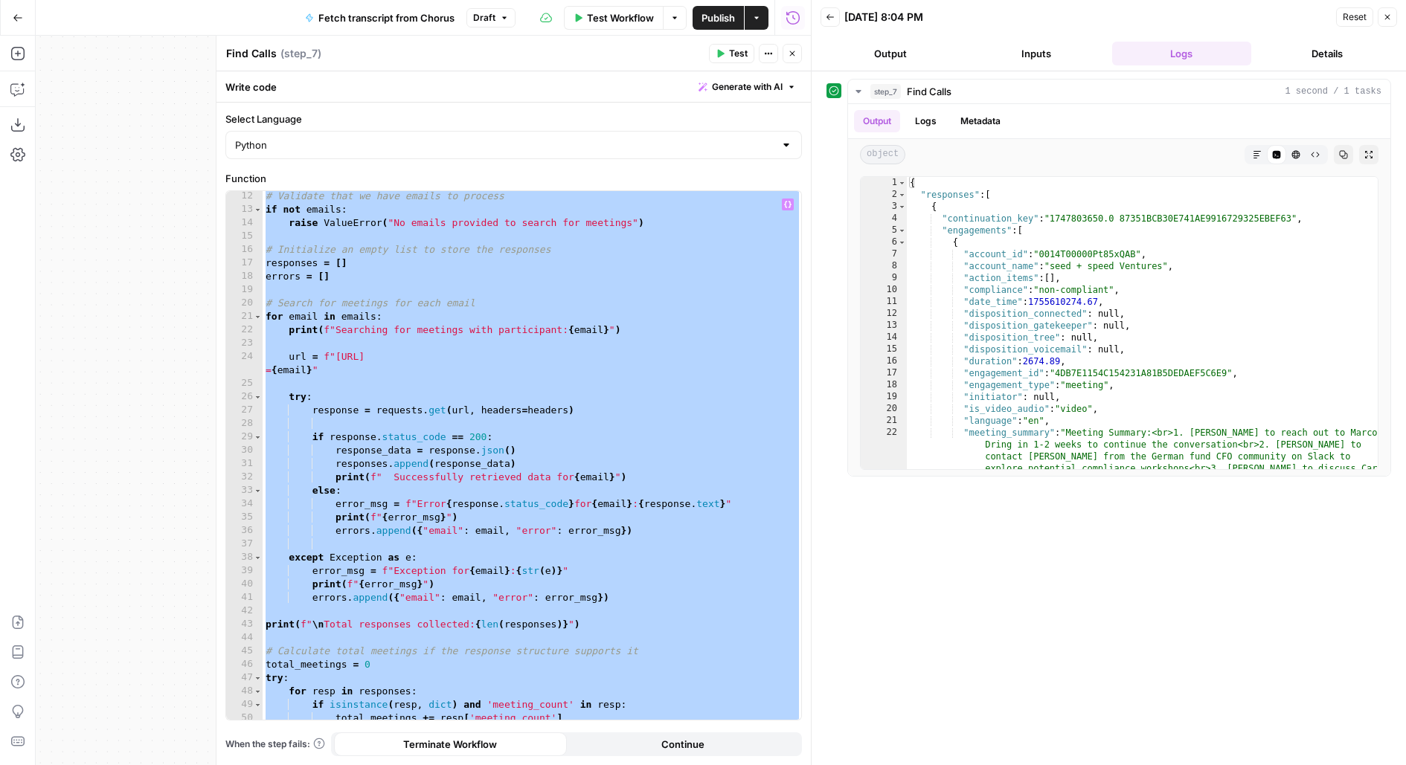
click at [712, 15] on span "Publish" at bounding box center [717, 17] width 33 height 15
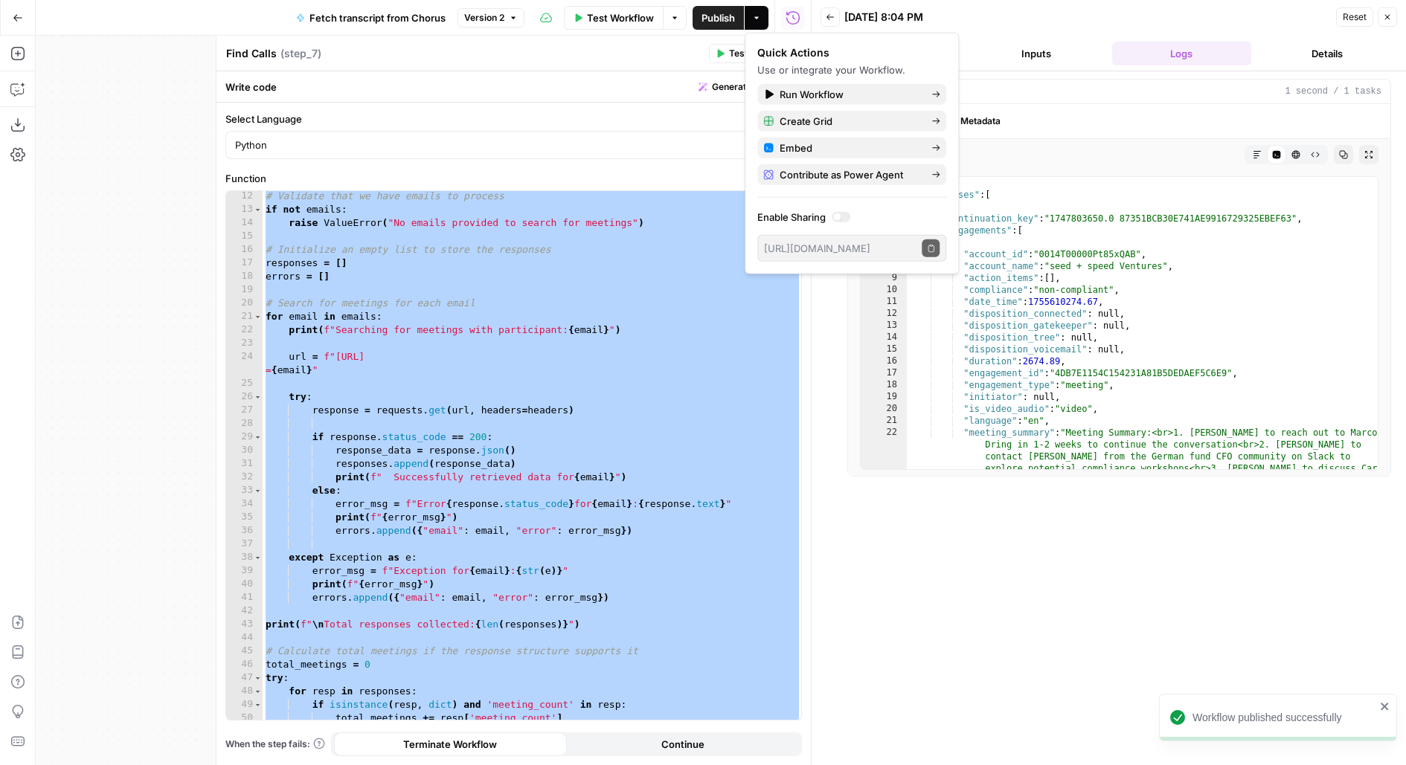
click at [574, 57] on div "Find Calls Find Calls ( step_7 )" at bounding box center [464, 53] width 479 height 16
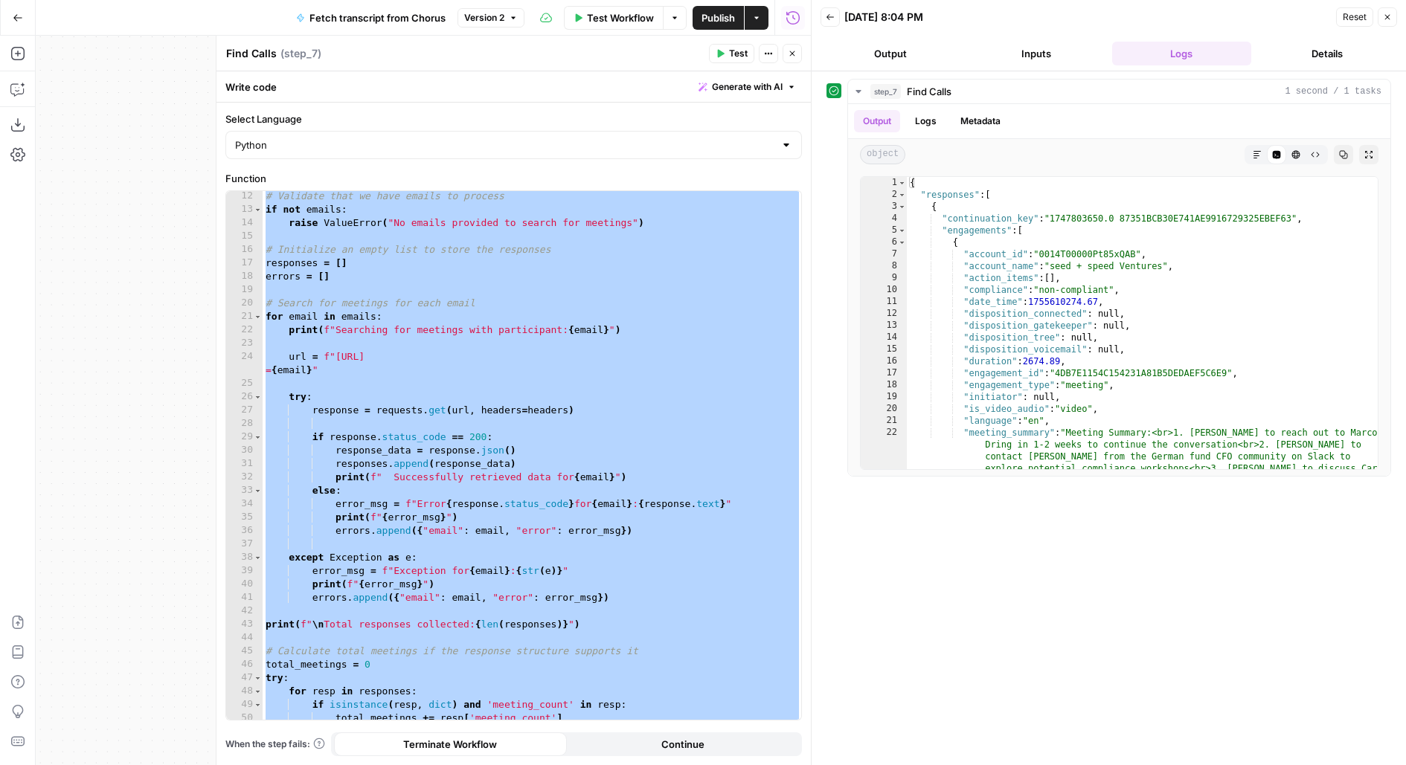
click at [594, 304] on div "# Validate that we have emails to process if not emails : raise ValueError ( "N…" at bounding box center [532, 468] width 539 height 556
type textarea "**********"
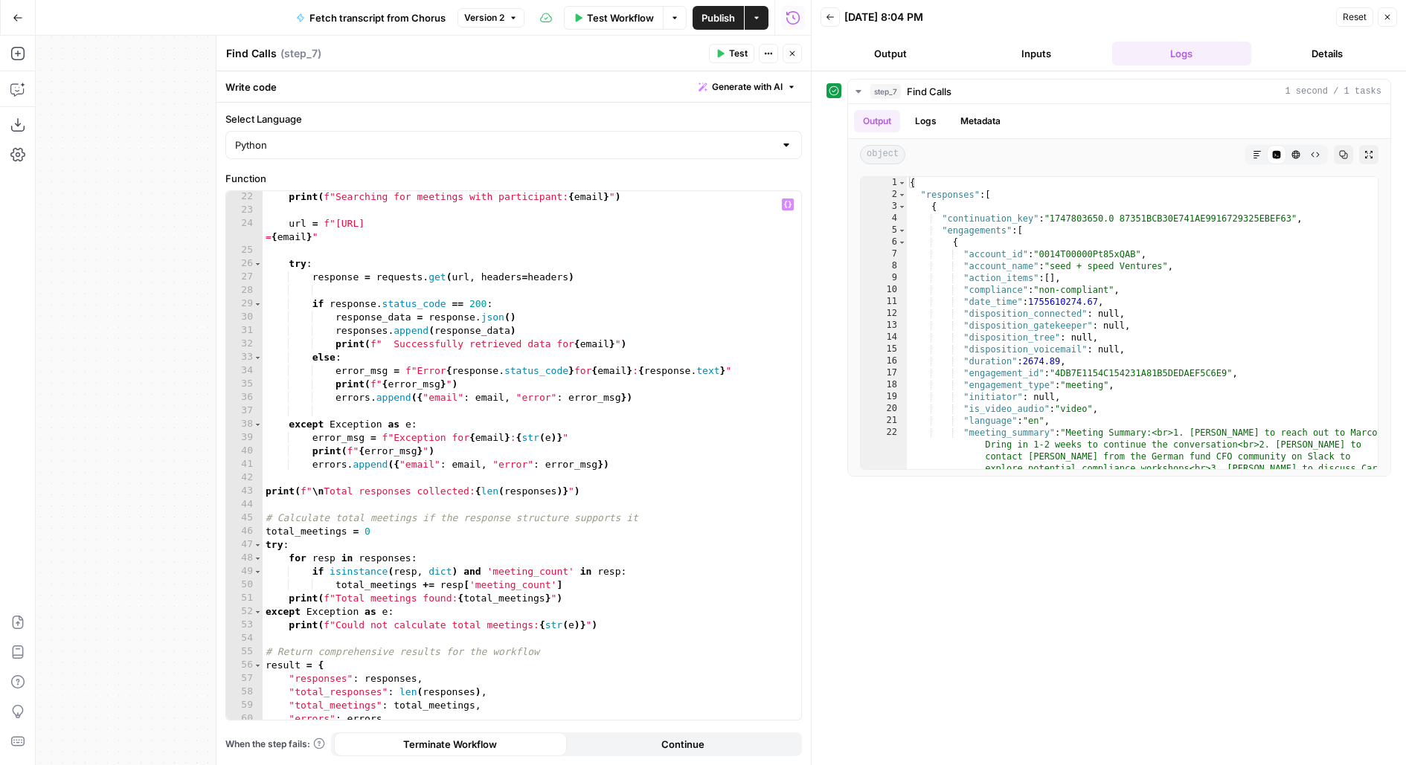
scroll to position [354, 0]
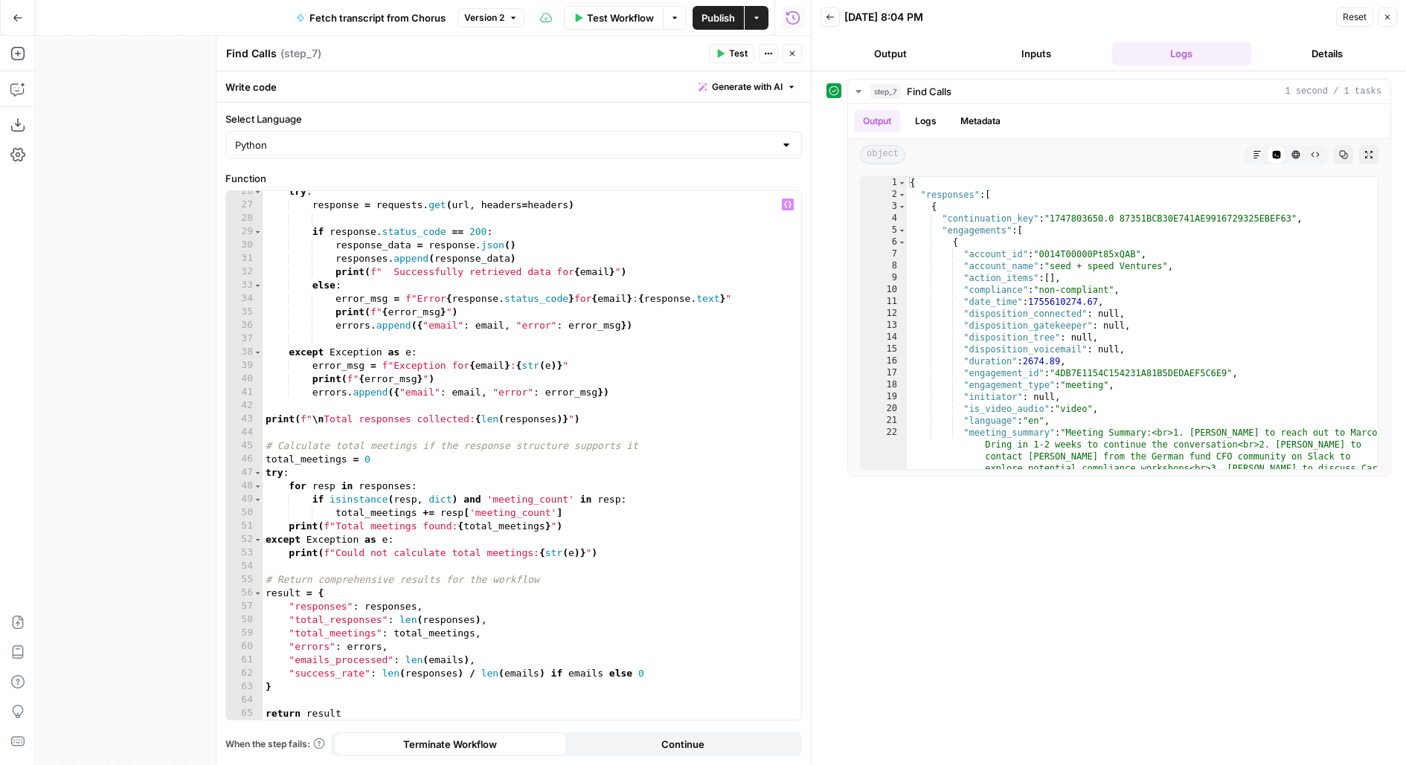
click at [797, 57] on button "Close" at bounding box center [792, 53] width 19 height 19
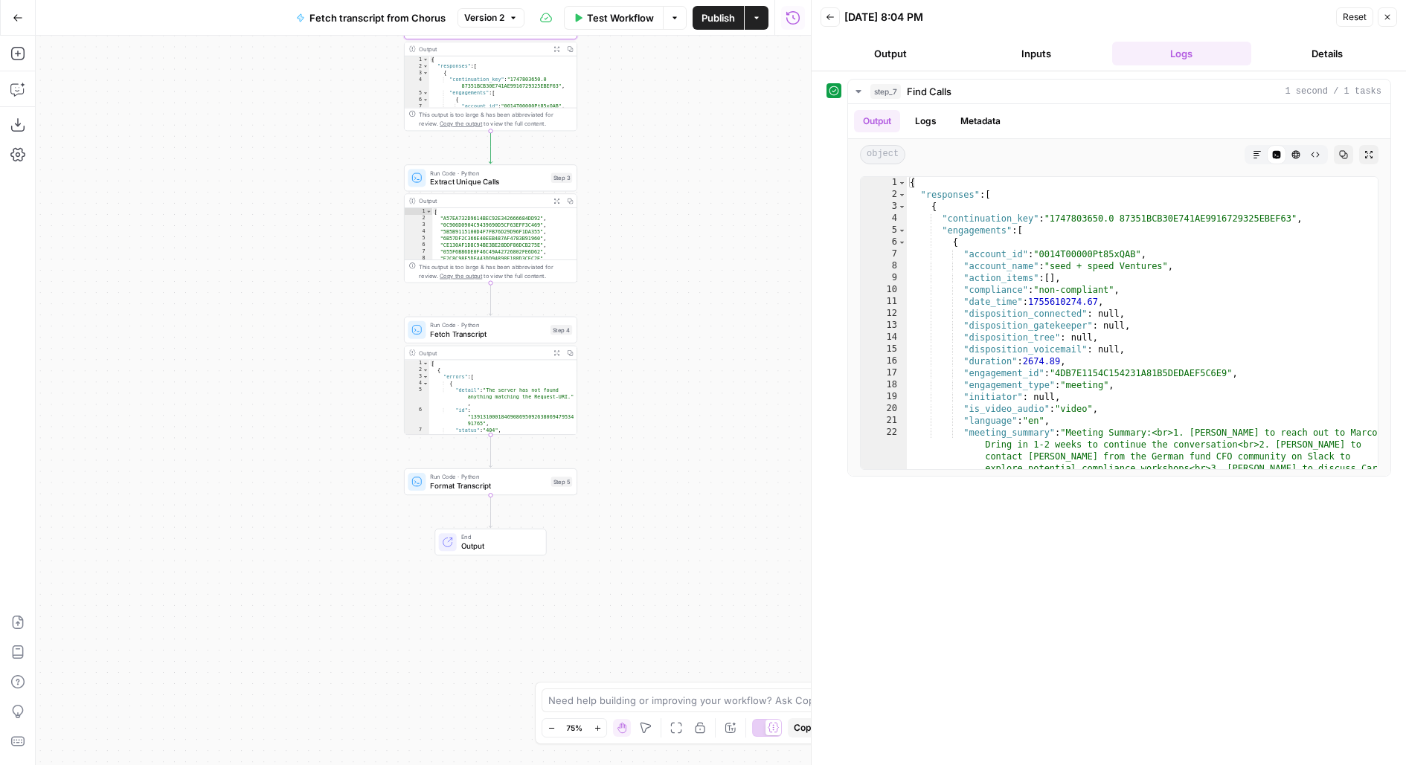
drag, startPoint x: 696, startPoint y: 136, endPoint x: 696, endPoint y: 75, distance: 61.0
click at [696, 75] on div "Workflow Set Inputs Inputs Run Code · Python Find Calls Step 7 Output Expand Ou…" at bounding box center [423, 401] width 775 height 730
click at [18, 56] on icon "button" at bounding box center [17, 53] width 15 height 15
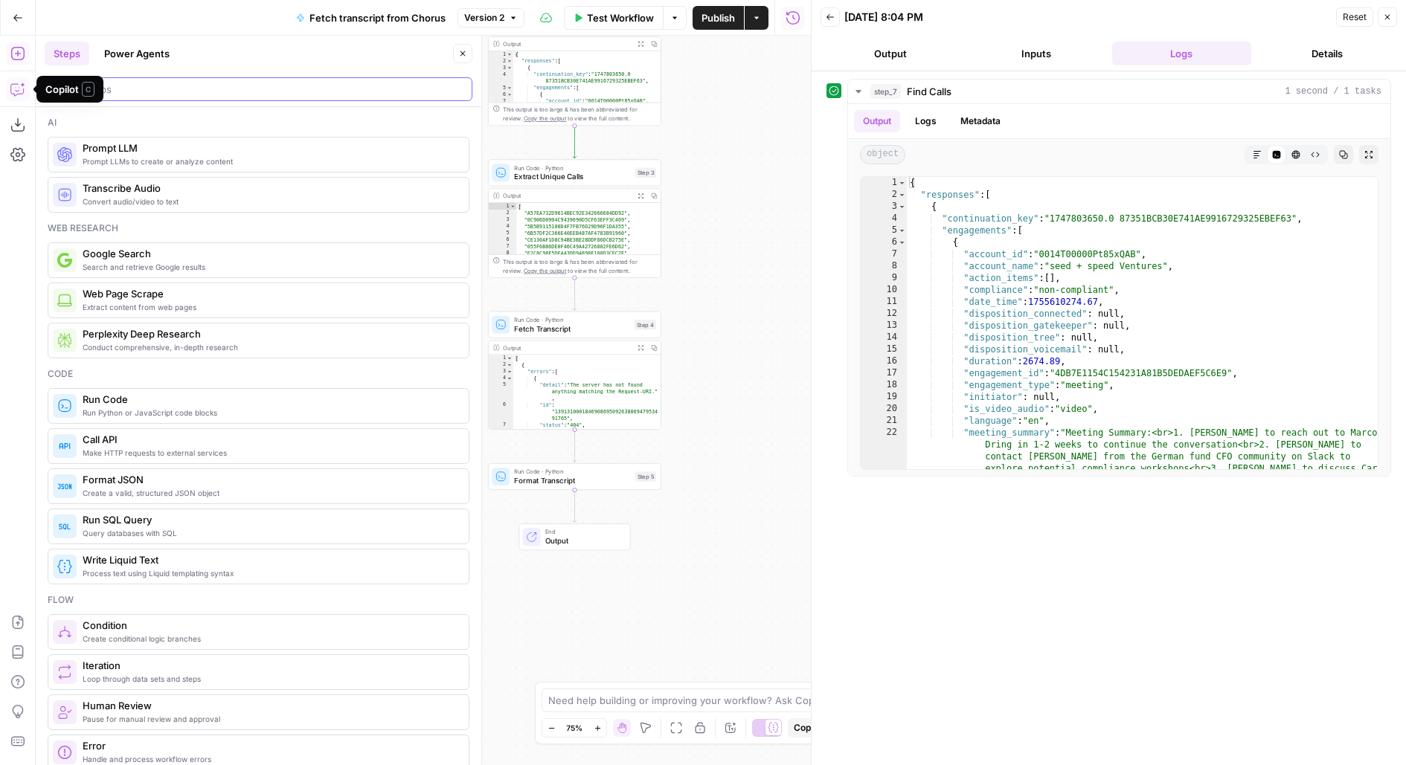
click at [137, 93] on input "search" at bounding box center [258, 89] width 414 height 15
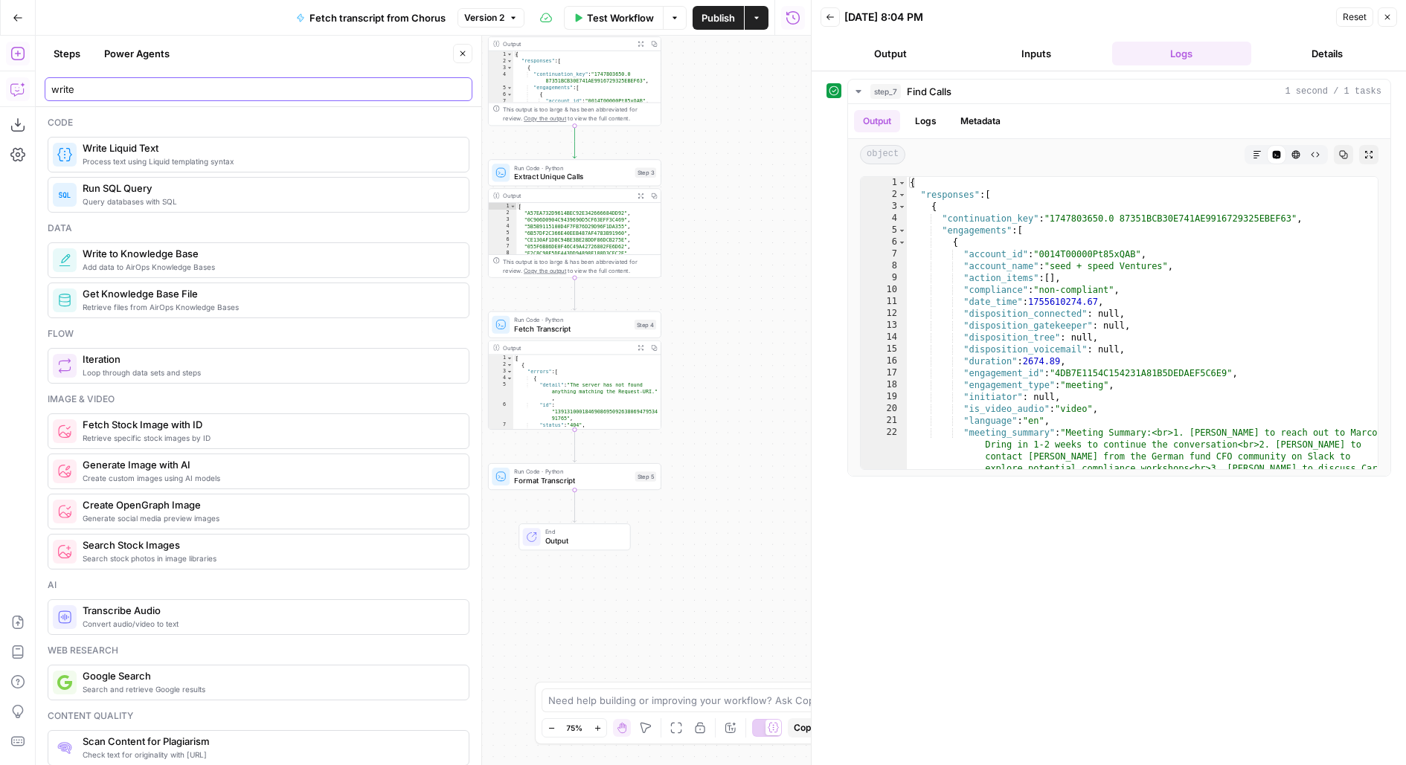
type input "write"
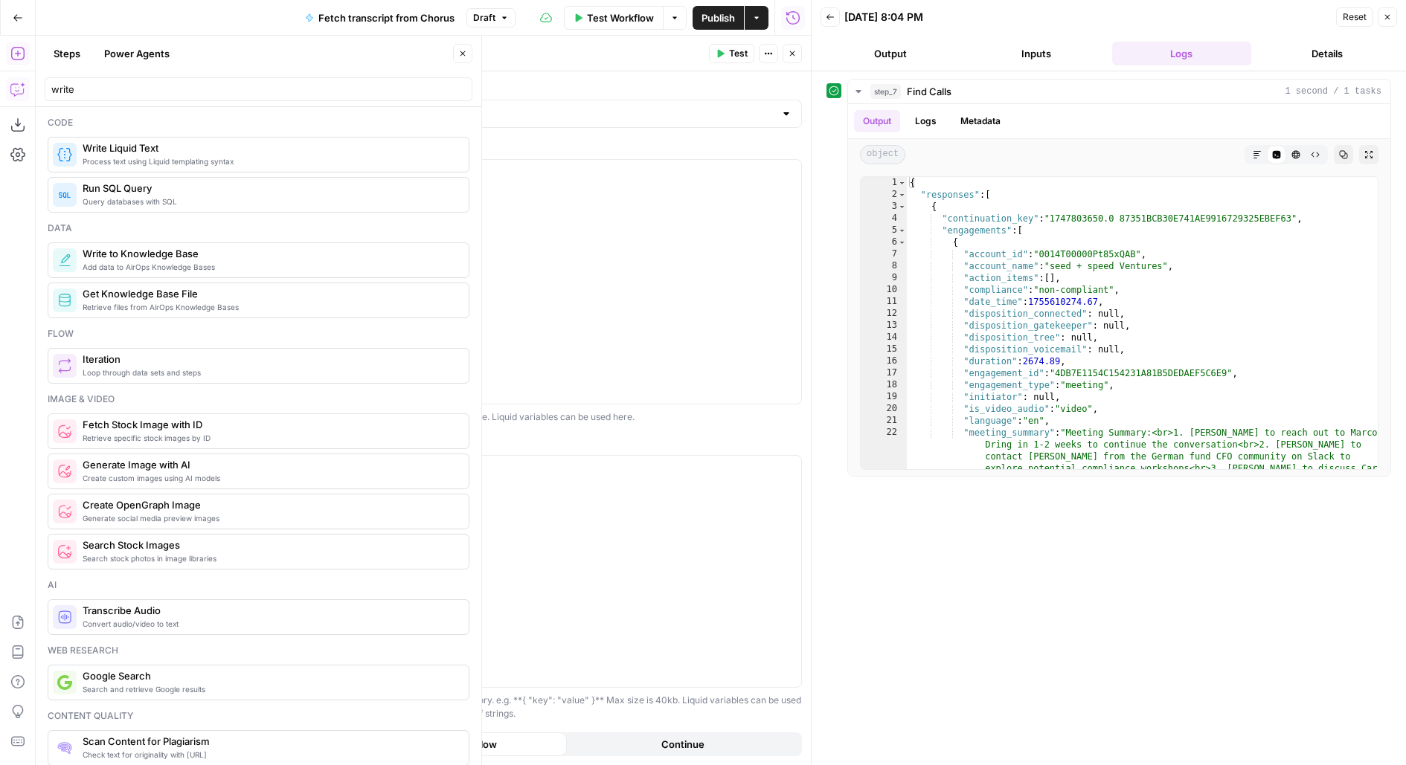
click at [457, 55] on button "Close" at bounding box center [462, 53] width 19 height 19
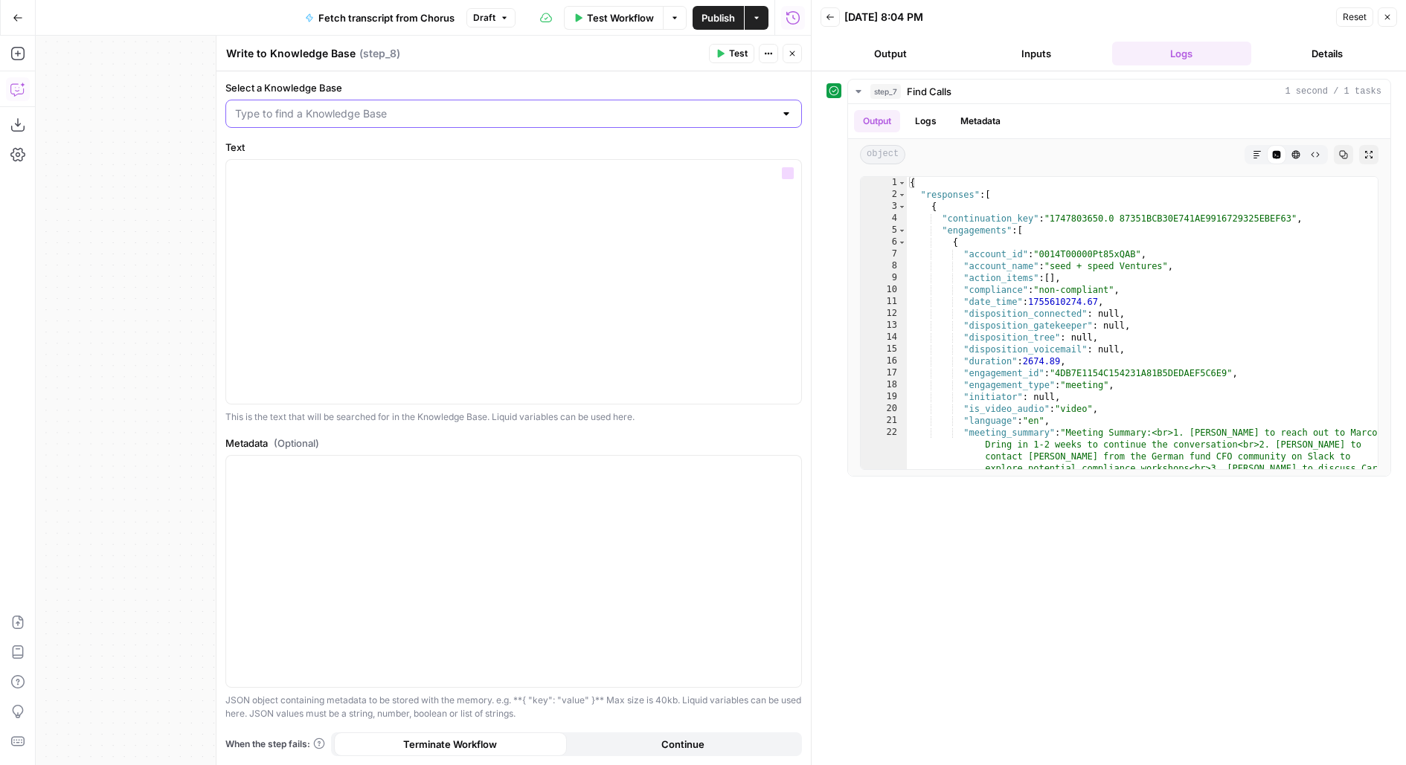
click at [282, 109] on input "Select a Knowledge Base" at bounding box center [504, 113] width 539 height 15
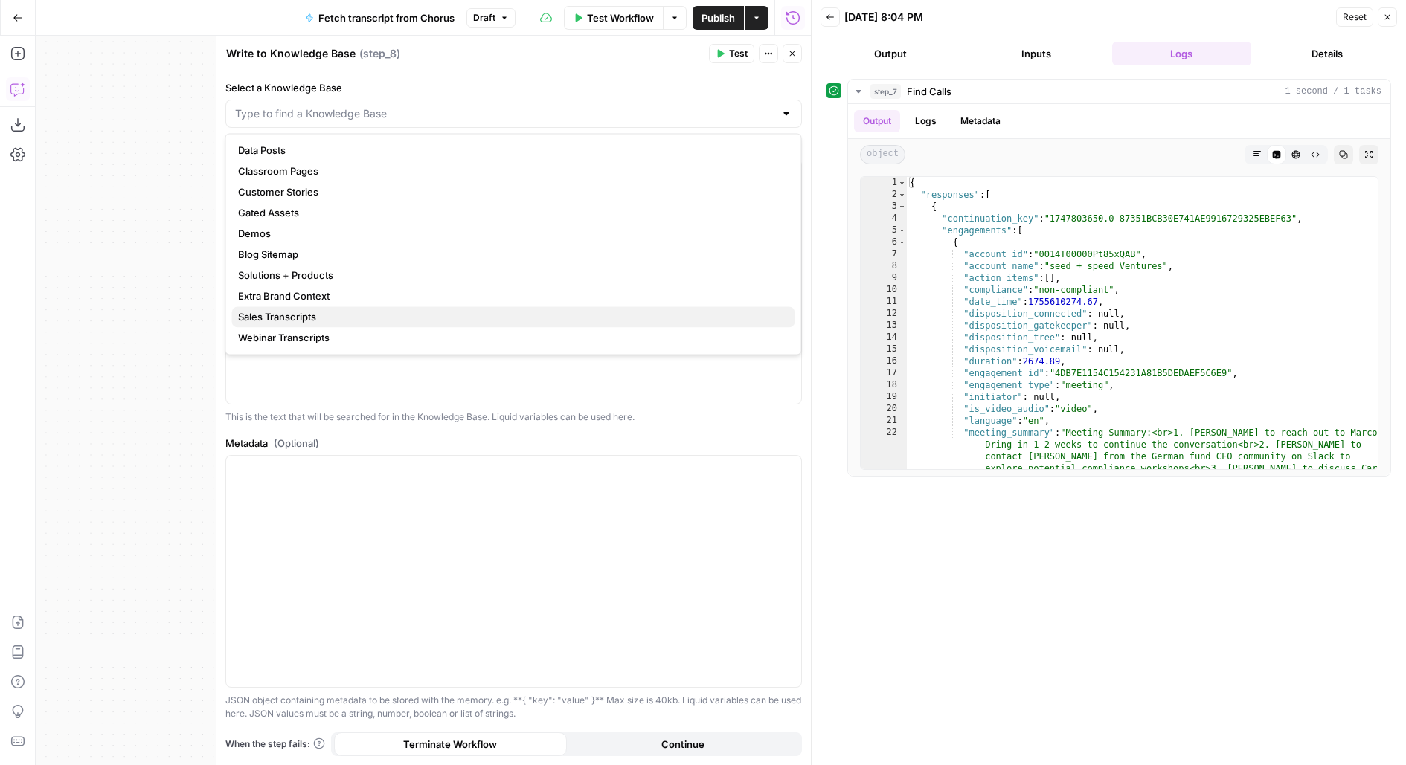
click at [292, 320] on span "Sales Transcripts" at bounding box center [510, 316] width 545 height 15
type input "Sales Transcripts"
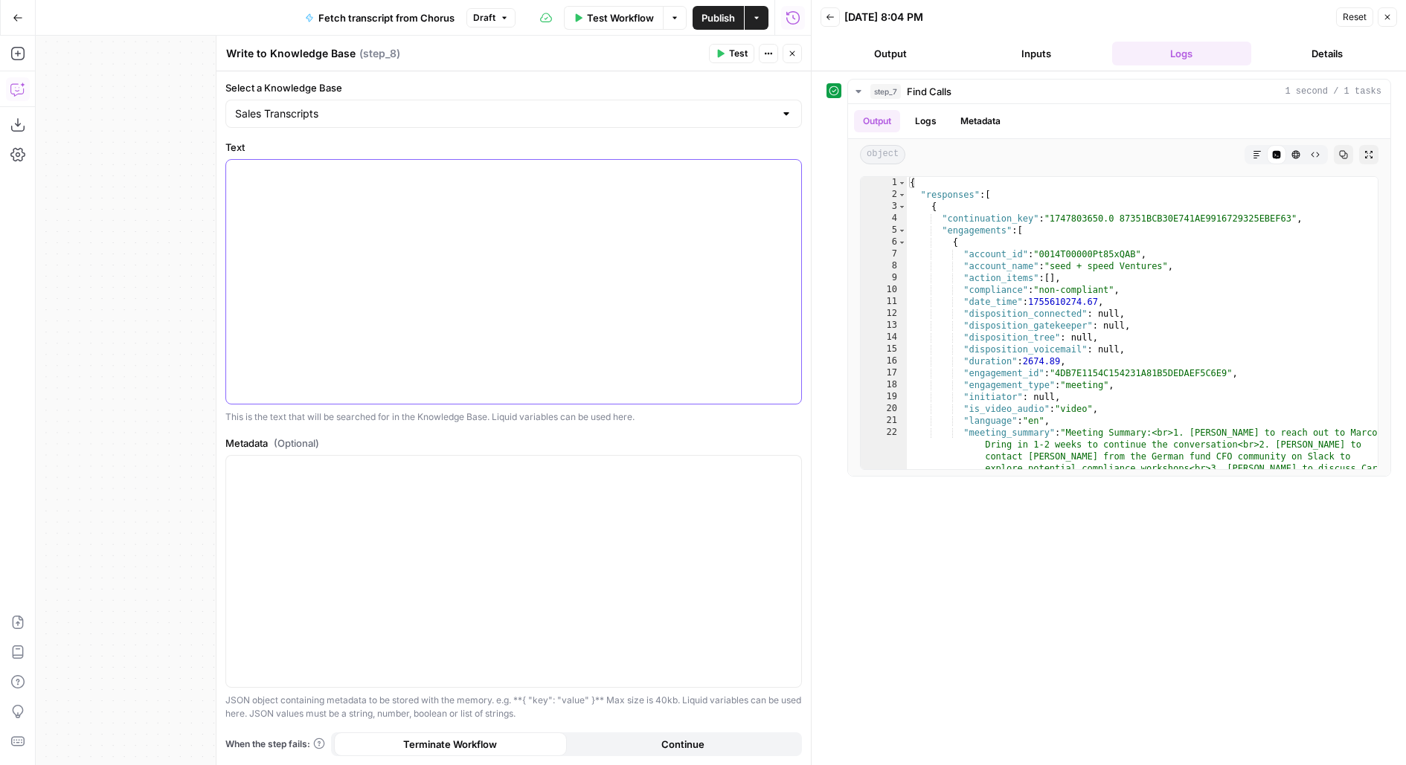
click at [344, 253] on div at bounding box center [513, 282] width 575 height 244
click at [454, 559] on div at bounding box center [513, 571] width 575 height 231
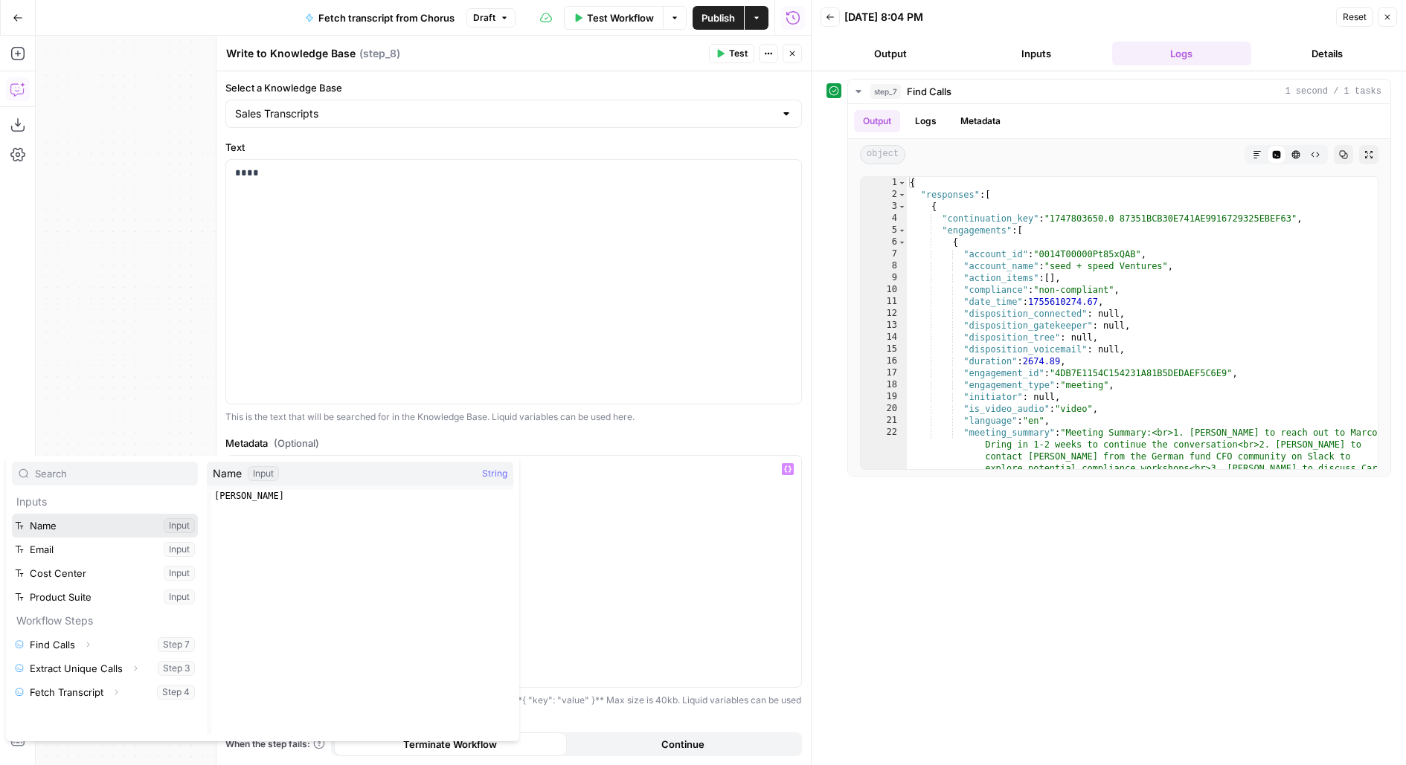
click at [12, 514] on button "Select variable Name" at bounding box center [105, 526] width 186 height 24
click at [12, 538] on button "Select variable Email" at bounding box center [105, 550] width 186 height 24
click at [12, 562] on button "Select variable Cost Center" at bounding box center [105, 574] width 186 height 24
click at [12, 585] on button "Select variable Product Suite" at bounding box center [105, 597] width 186 height 24
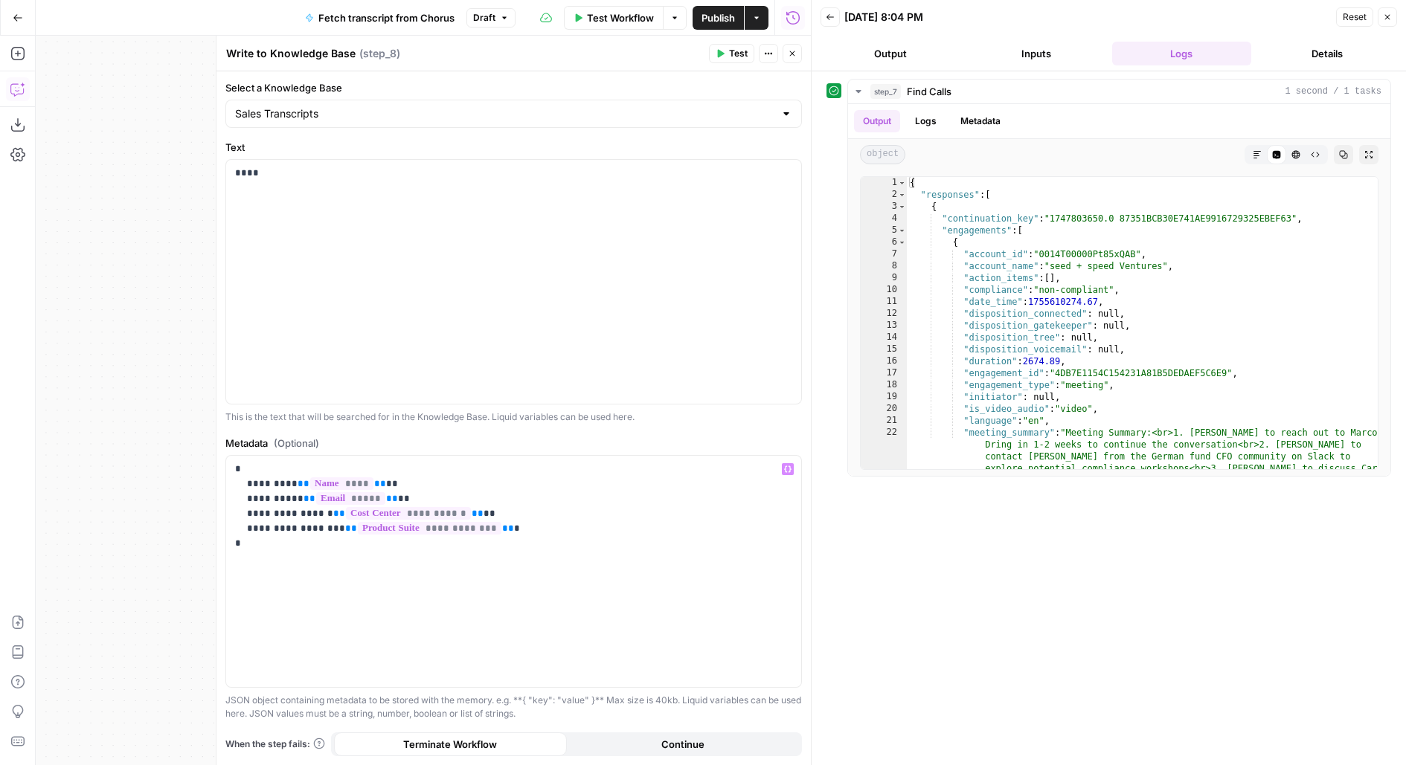
click at [719, 17] on span "Publish" at bounding box center [717, 17] width 33 height 15
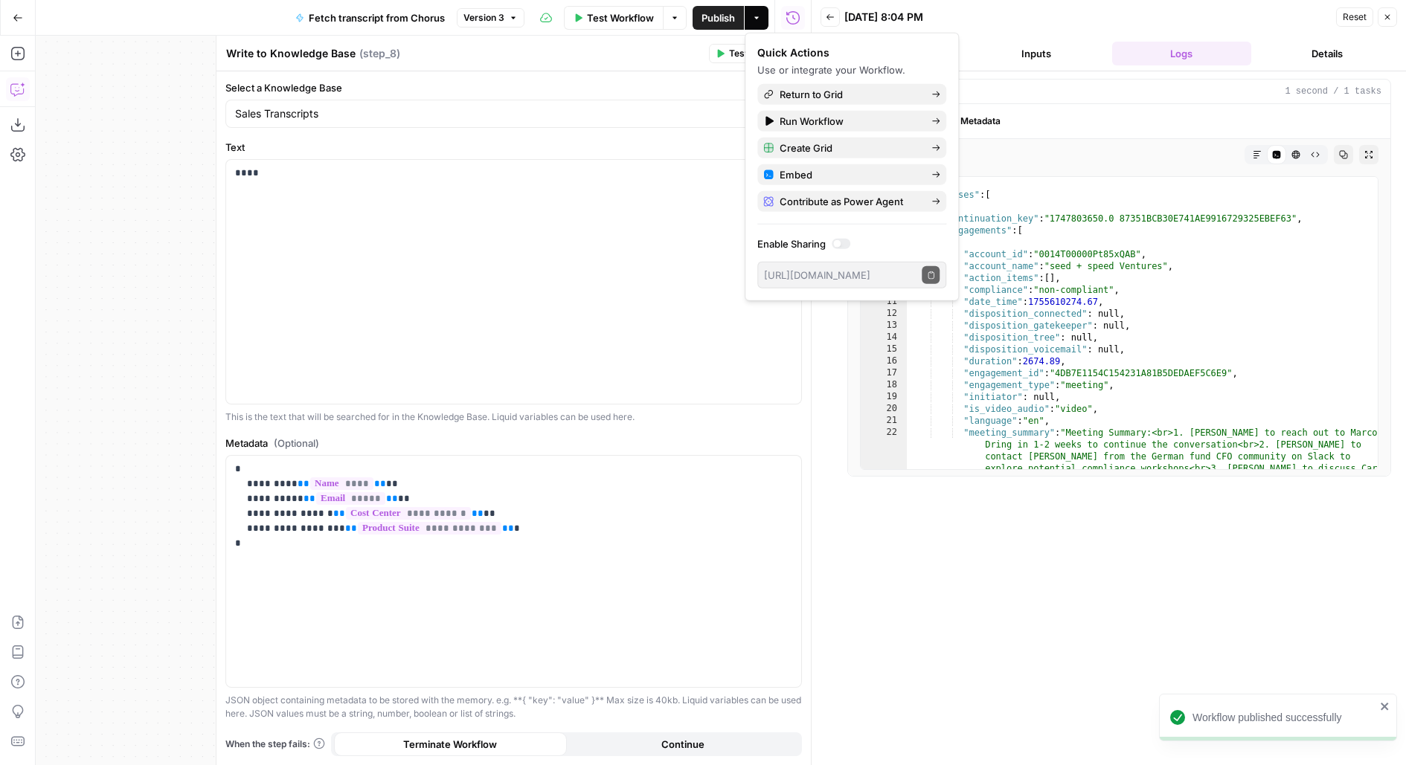
click at [555, 61] on div "Write to Knowledge Base Write to Knowledge Base ( step_8 )" at bounding box center [464, 53] width 479 height 16
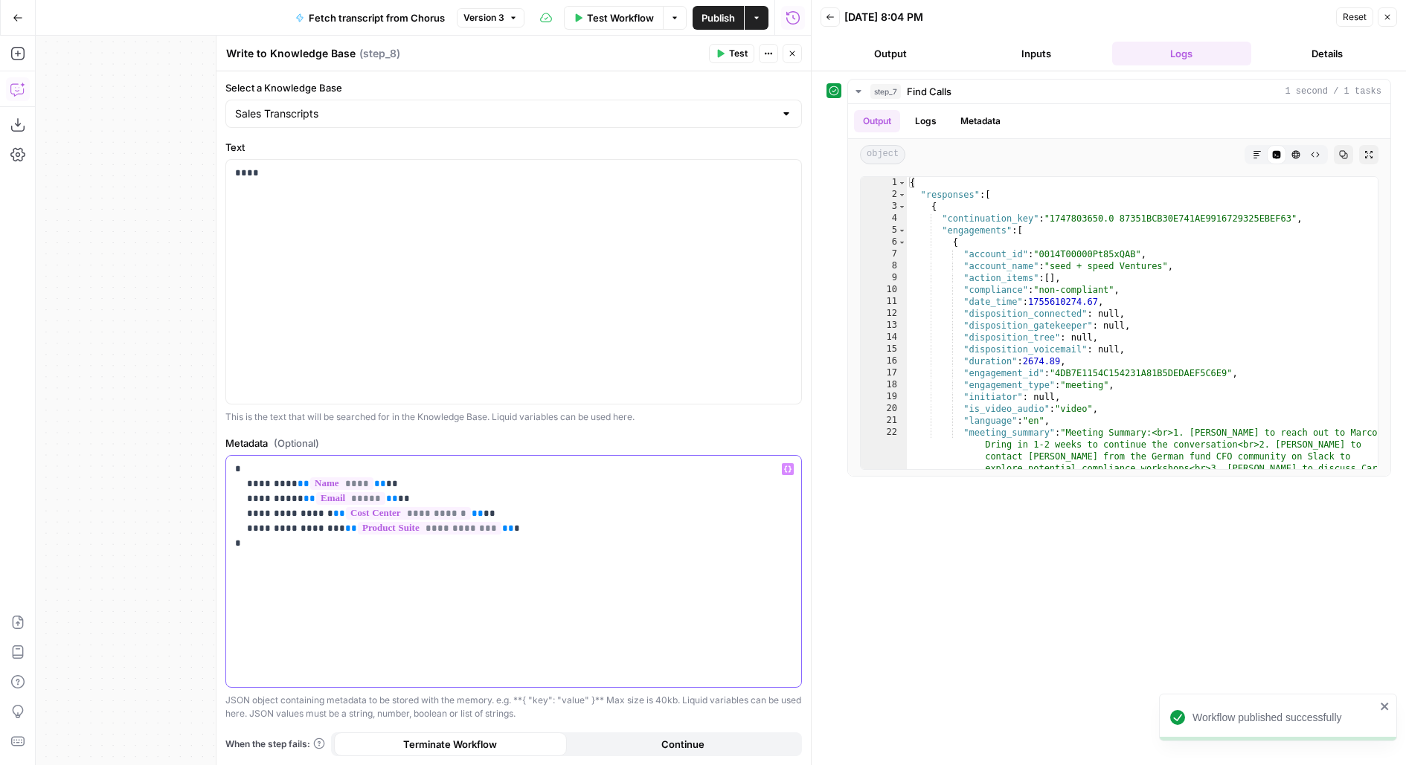
click at [540, 536] on p "**********" at bounding box center [514, 506] width 558 height 89
click at [511, 516] on p "**********" at bounding box center [514, 506] width 558 height 89
click at [513, 537] on p "**********" at bounding box center [514, 506] width 558 height 89
click at [498, 530] on p "**********" at bounding box center [514, 506] width 558 height 89
click at [798, 60] on button "Close" at bounding box center [792, 53] width 19 height 19
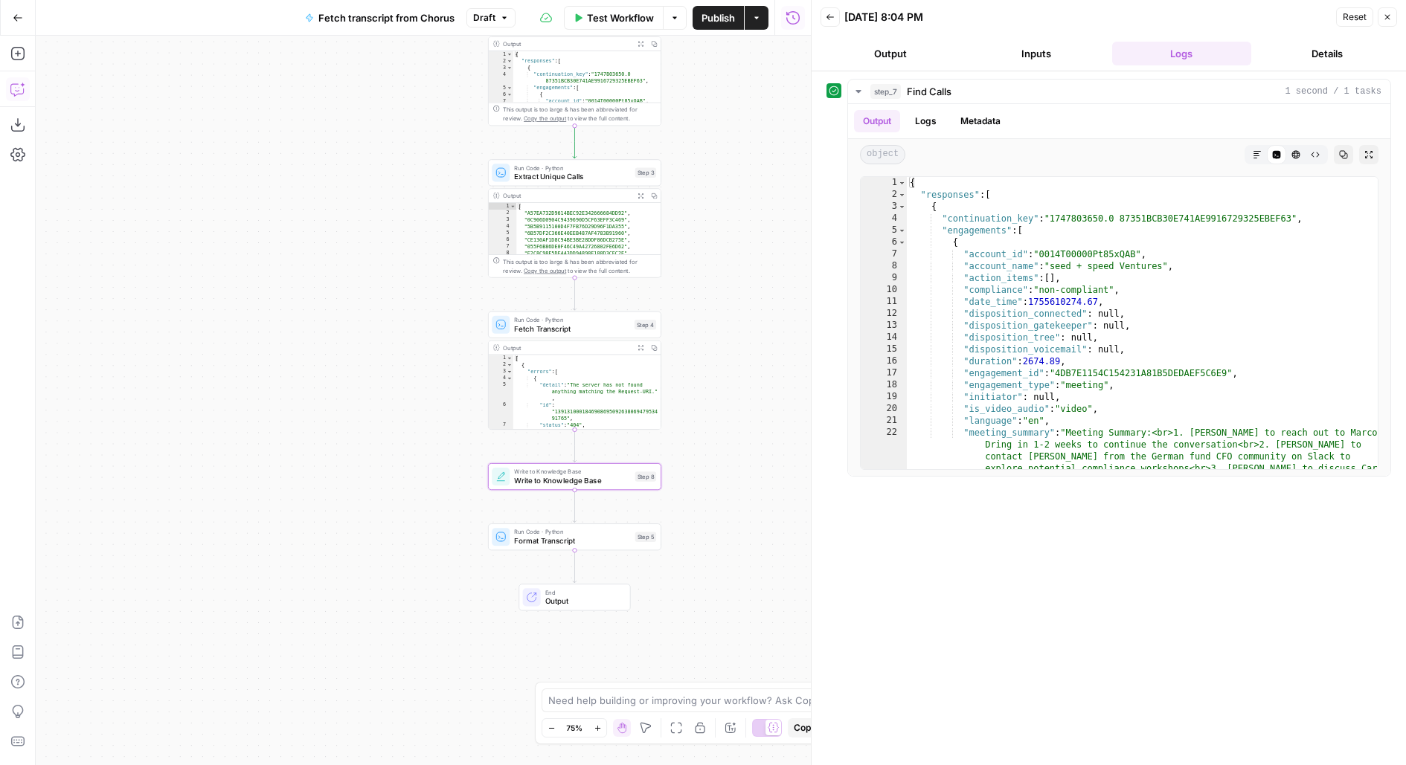
click at [734, 22] on span "Publish" at bounding box center [717, 17] width 33 height 15
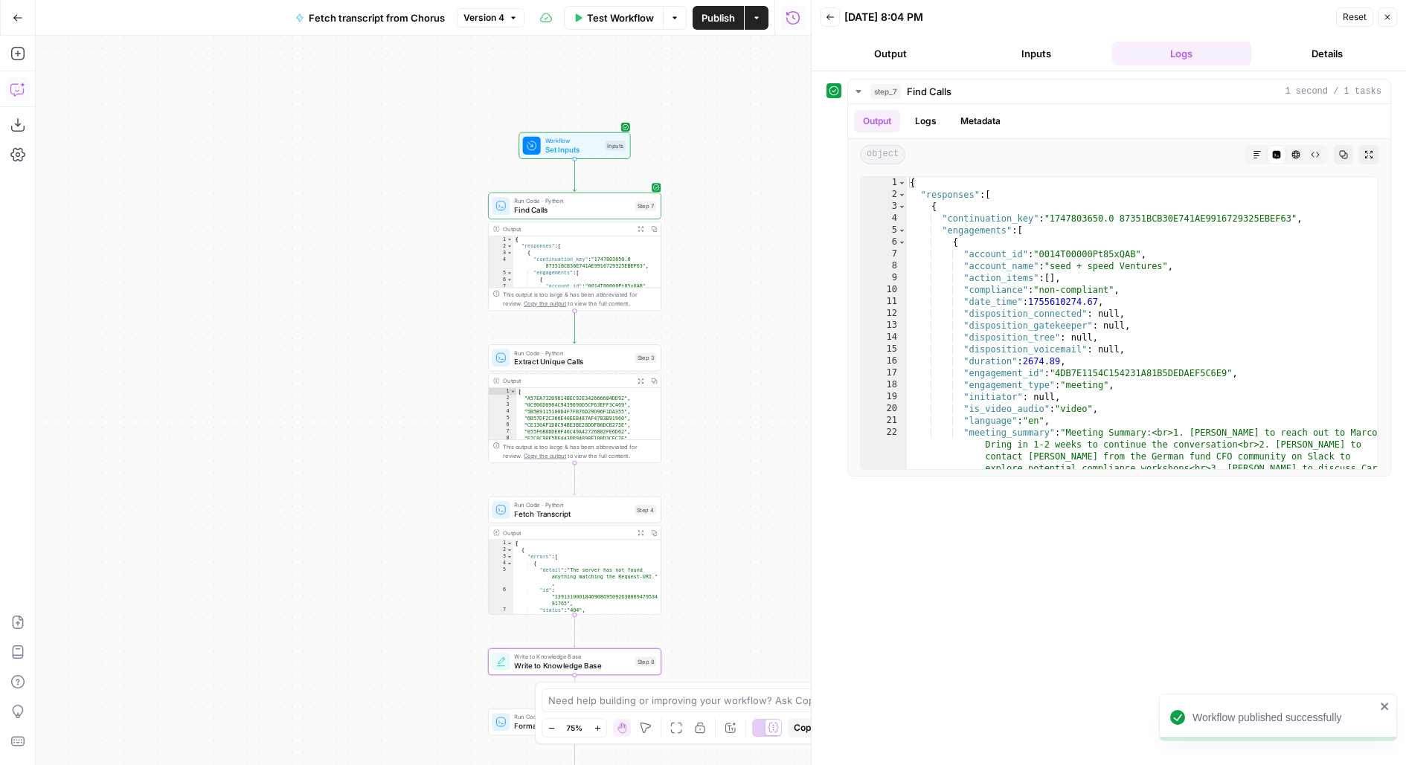
drag, startPoint x: 751, startPoint y: 121, endPoint x: 750, endPoint y: 316, distance: 195.6
click at [750, 316] on div "Workflow Set Inputs Inputs Run Code · Python Find Calls Step 7 Output Expand Ou…" at bounding box center [423, 401] width 775 height 730
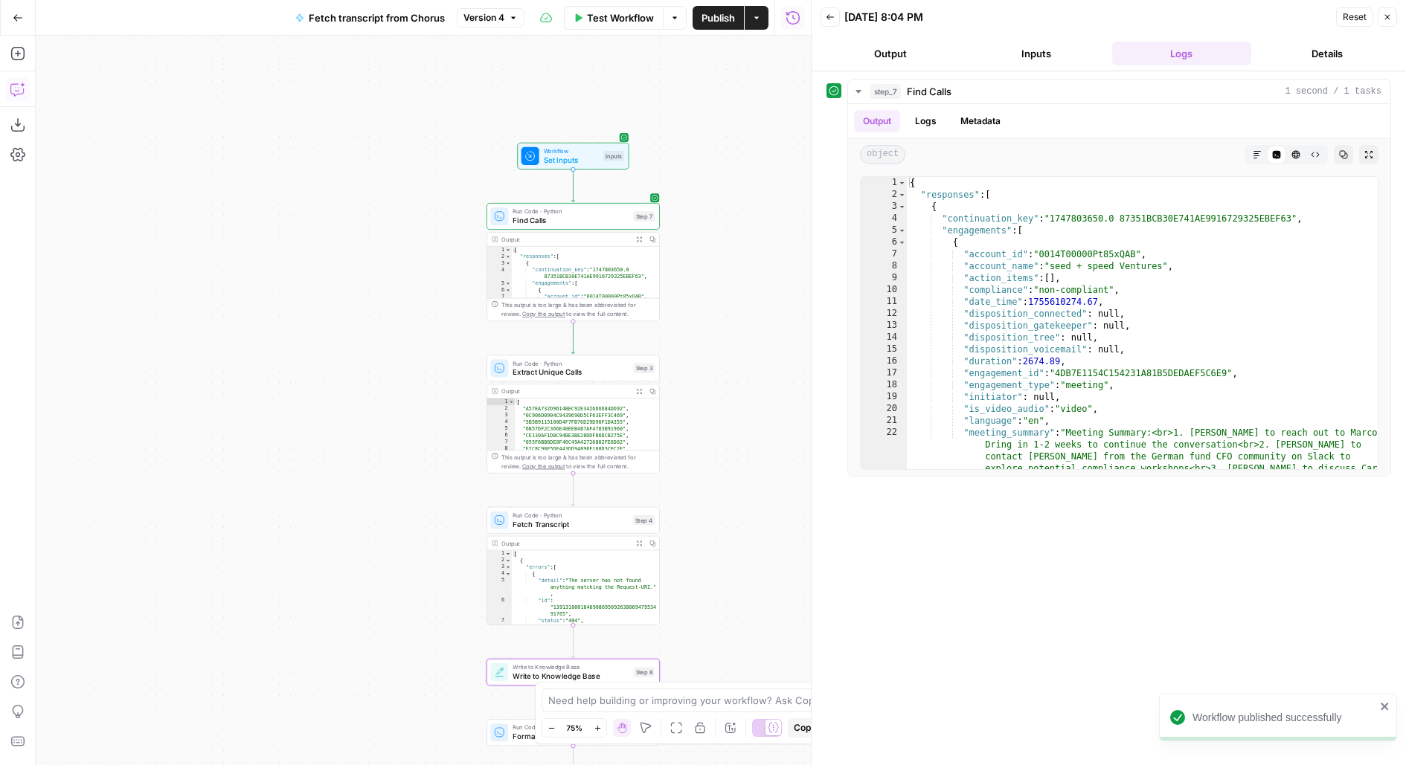
click at [590, 215] on span "Find Calls" at bounding box center [571, 220] width 116 height 11
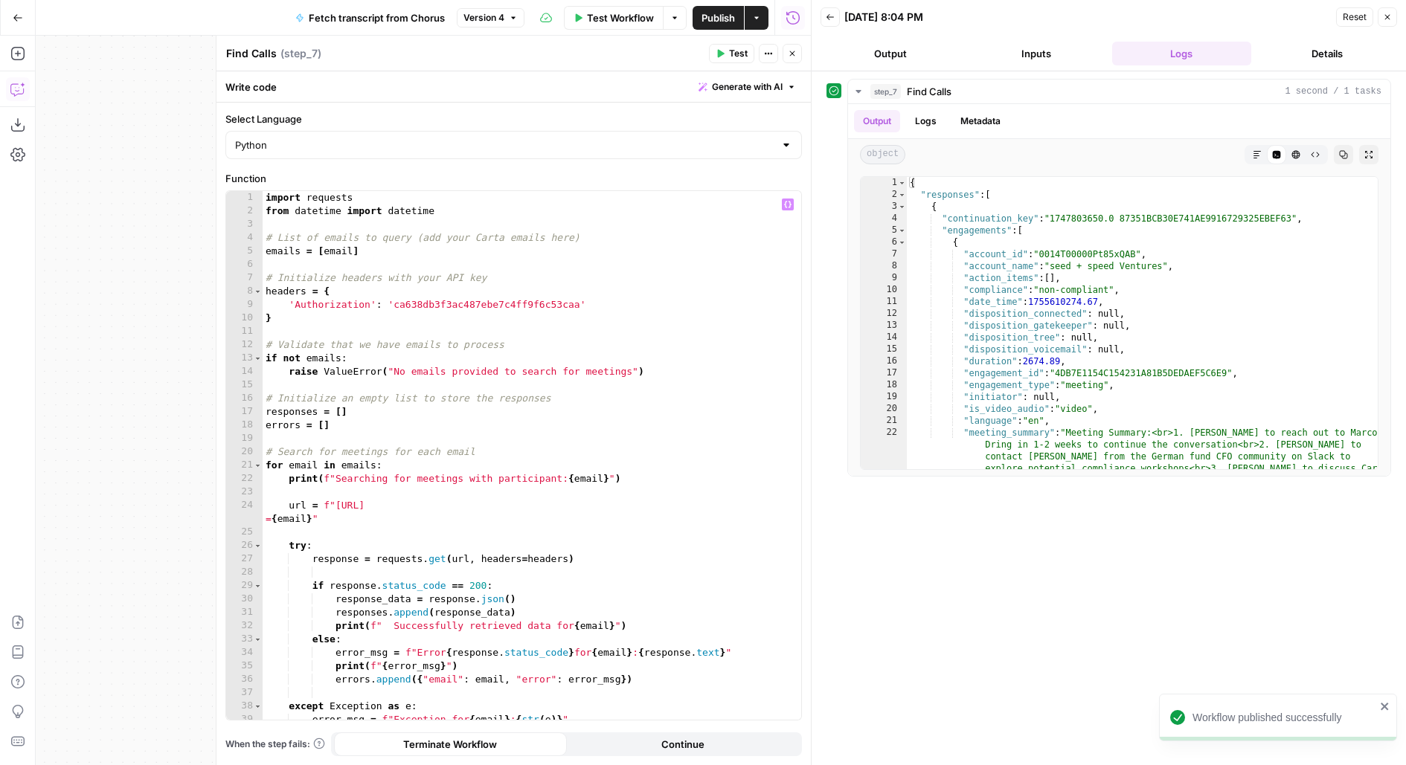
click at [514, 344] on div "import requests from datetime import datetime # List of emails to query (add yo…" at bounding box center [532, 469] width 539 height 556
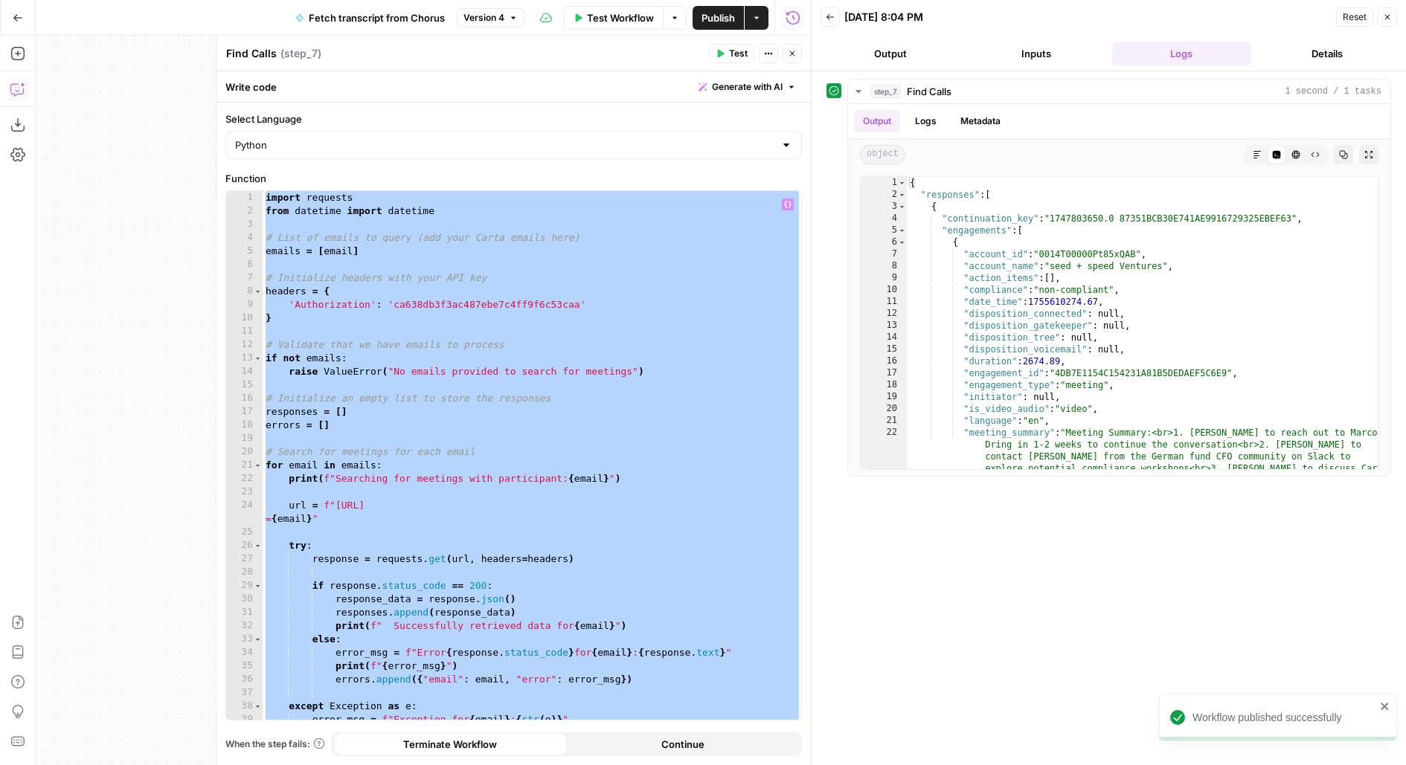
paste textarea
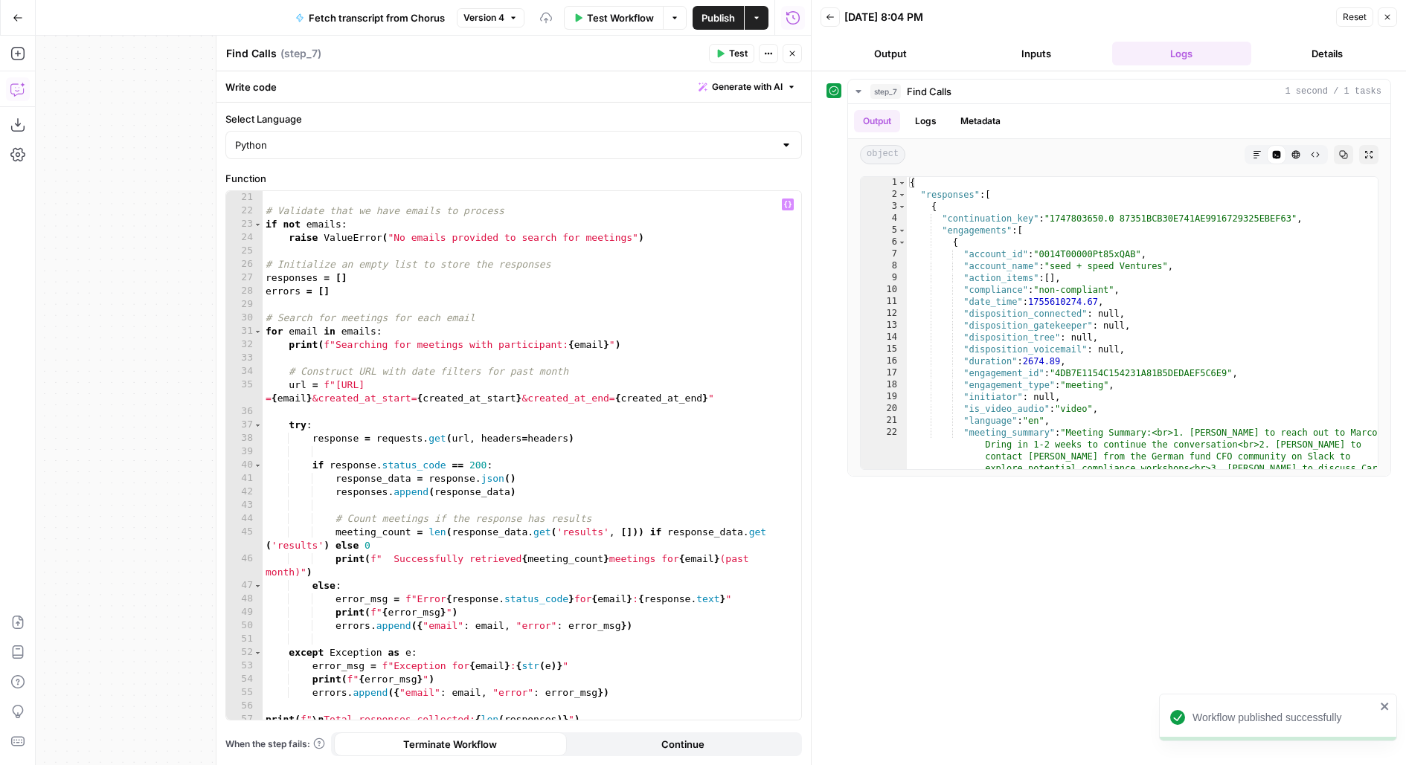
scroll to position [0, 0]
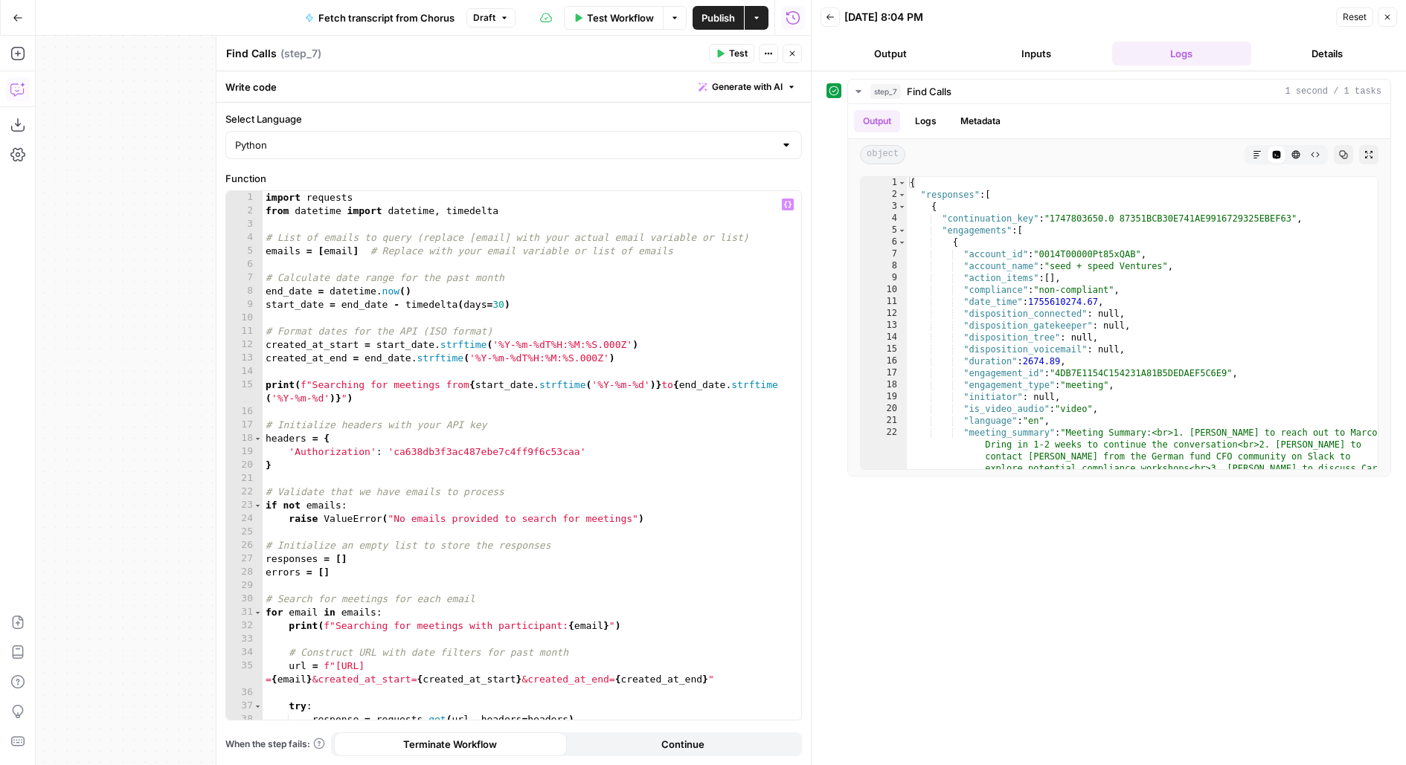
click at [731, 48] on span "Test" at bounding box center [738, 53] width 19 height 13
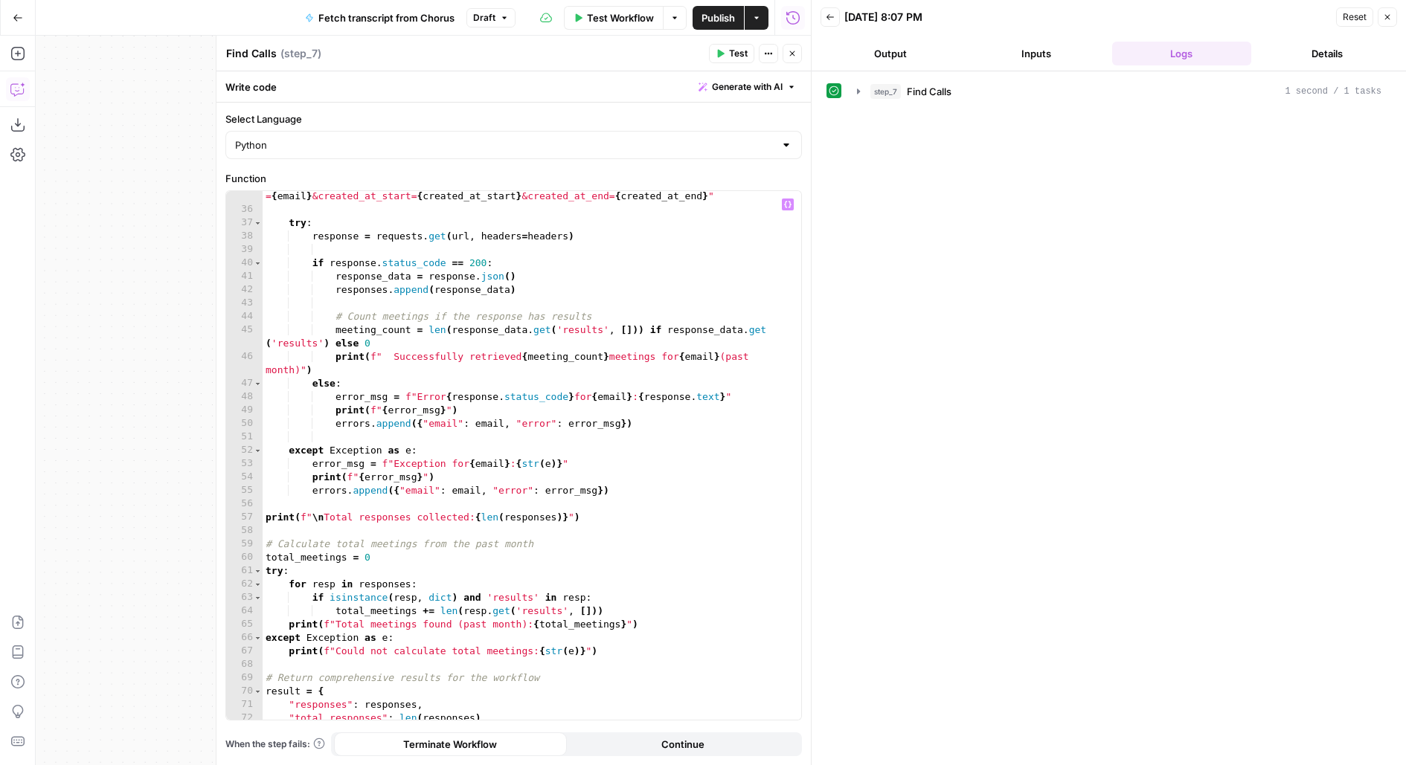
scroll to position [635, 0]
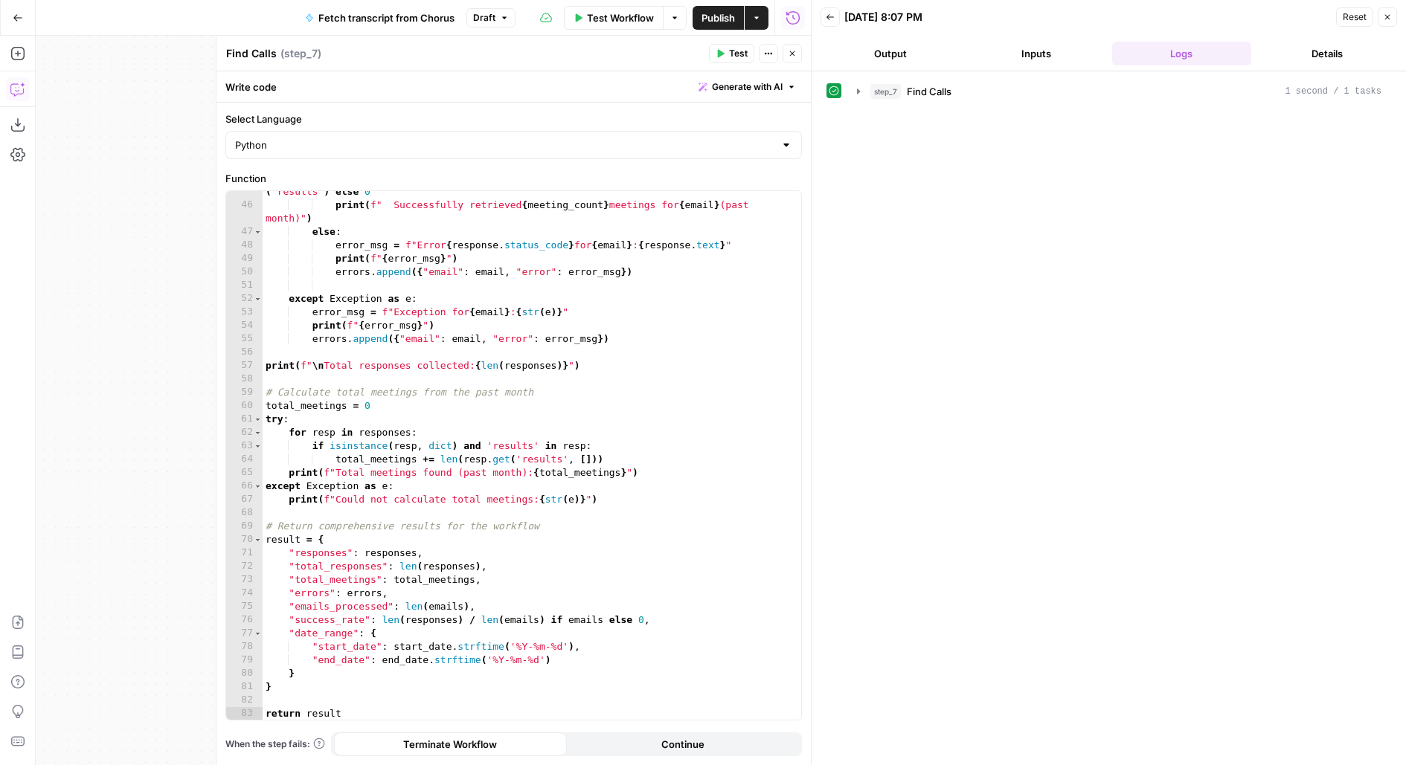
click at [1085, 84] on div "step_7 Find Calls 1 second / 1 tasks" at bounding box center [1125, 91] width 511 height 15
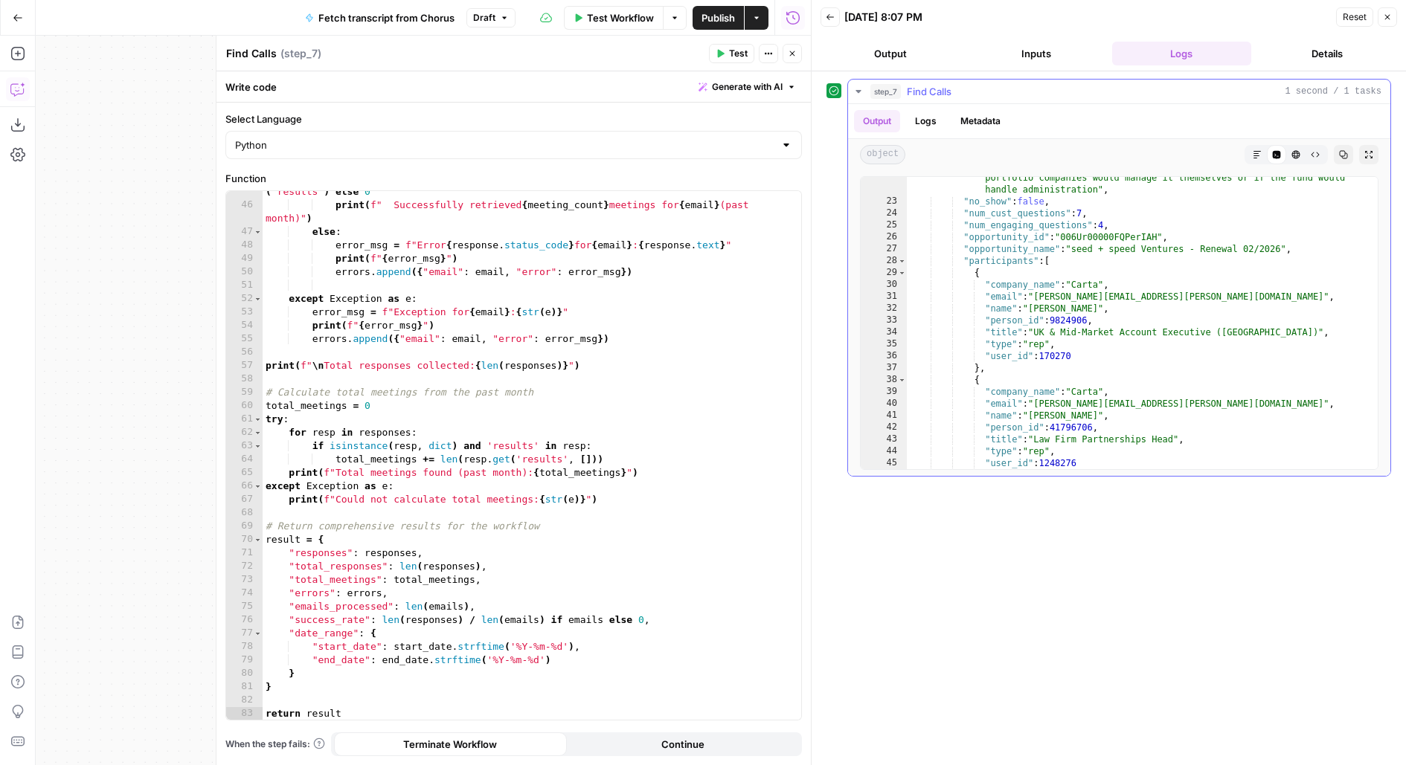
scroll to position [141, 0]
click at [632, 424] on div "meeting_count = len ( response_data . get ( 'results' , [ ])) if response_data …" at bounding box center [532, 457] width 539 height 570
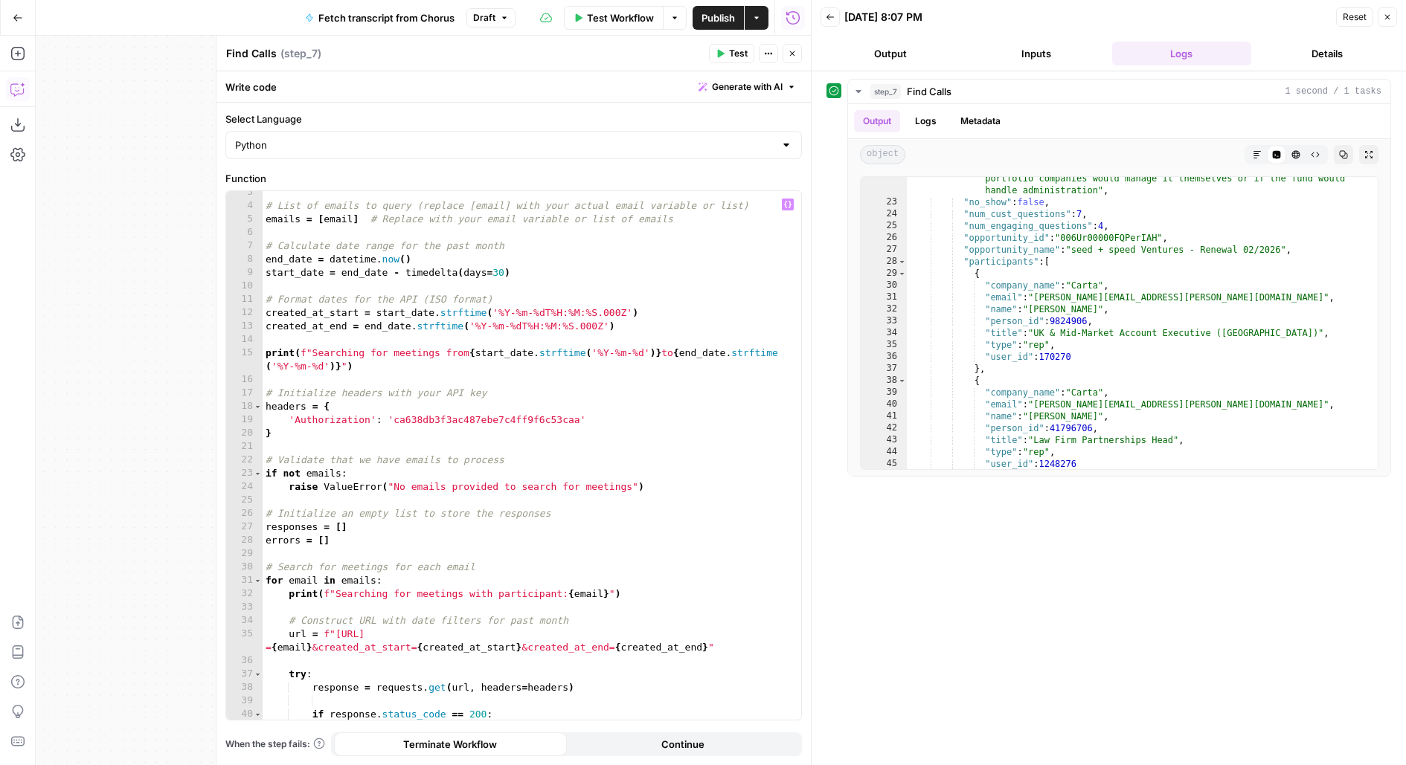
scroll to position [0, 0]
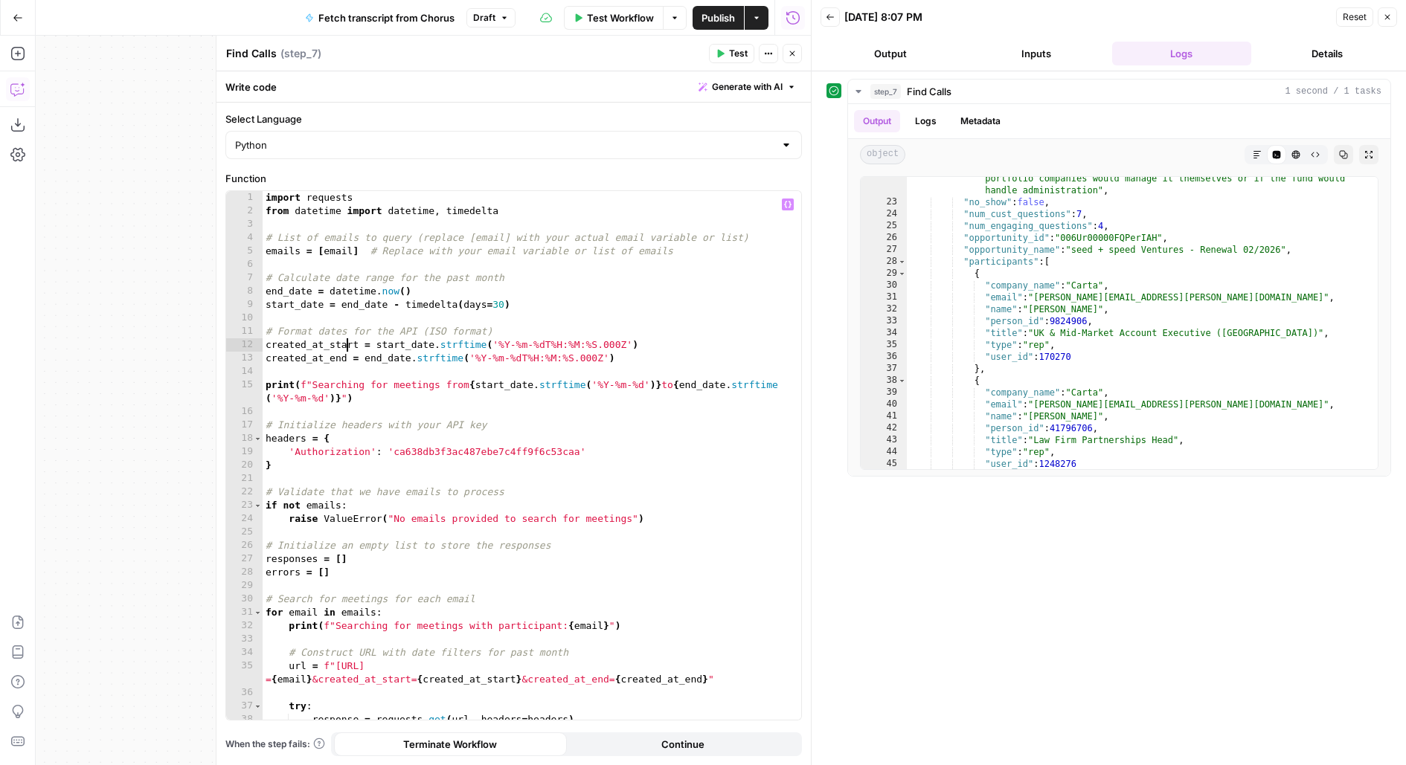
click at [344, 347] on div "import requests from datetime import datetime , timedelta # List of emails to q…" at bounding box center [532, 469] width 539 height 556
type textarea "**********"
click at [344, 347] on div "import requests from datetime import datetime , timedelta # List of emails to q…" at bounding box center [532, 469] width 539 height 556
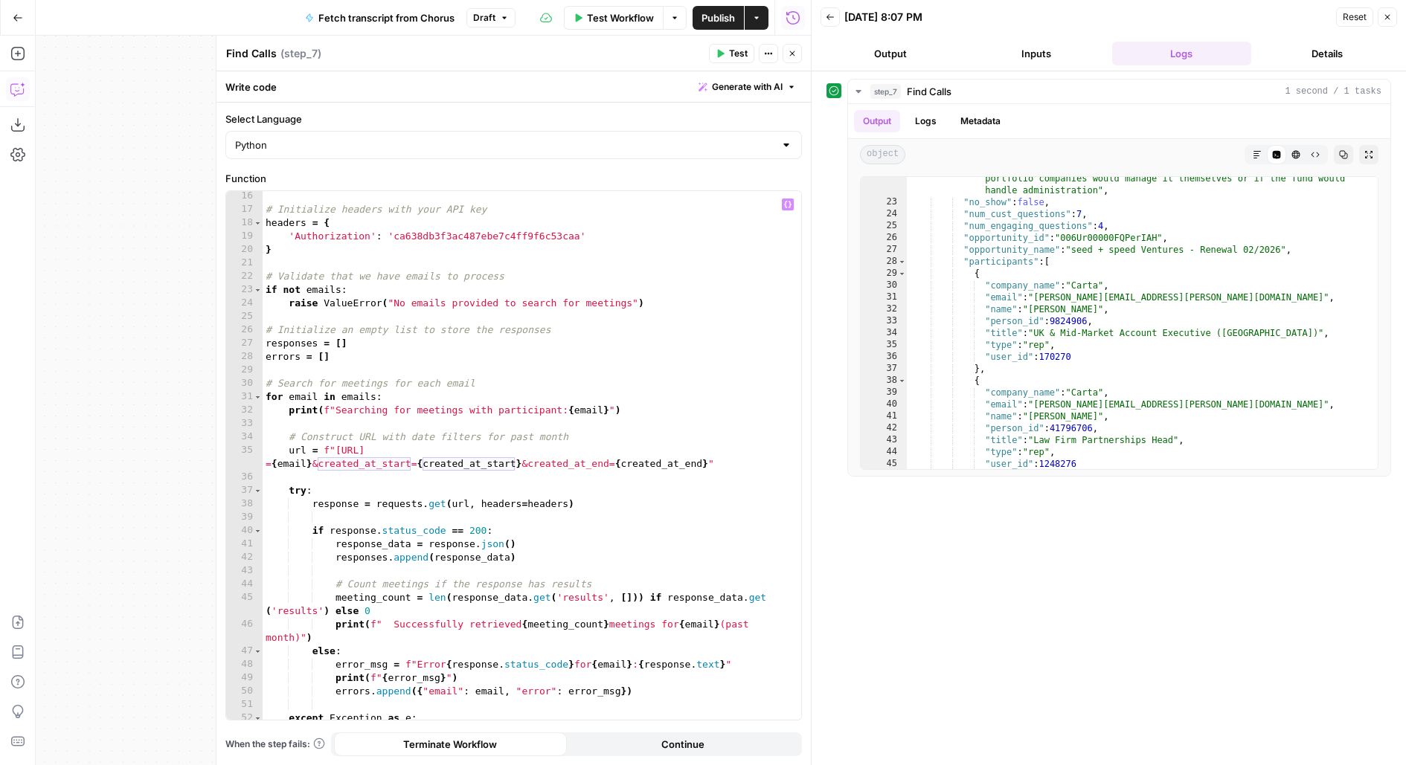
scroll to position [216, 0]
type textarea "**********"
click at [1069, 329] on div ""meeting_summary" : "Meeting Summary:<br>1. Chris Turner to reach out to Marco …" at bounding box center [1143, 170] width 472 height 662
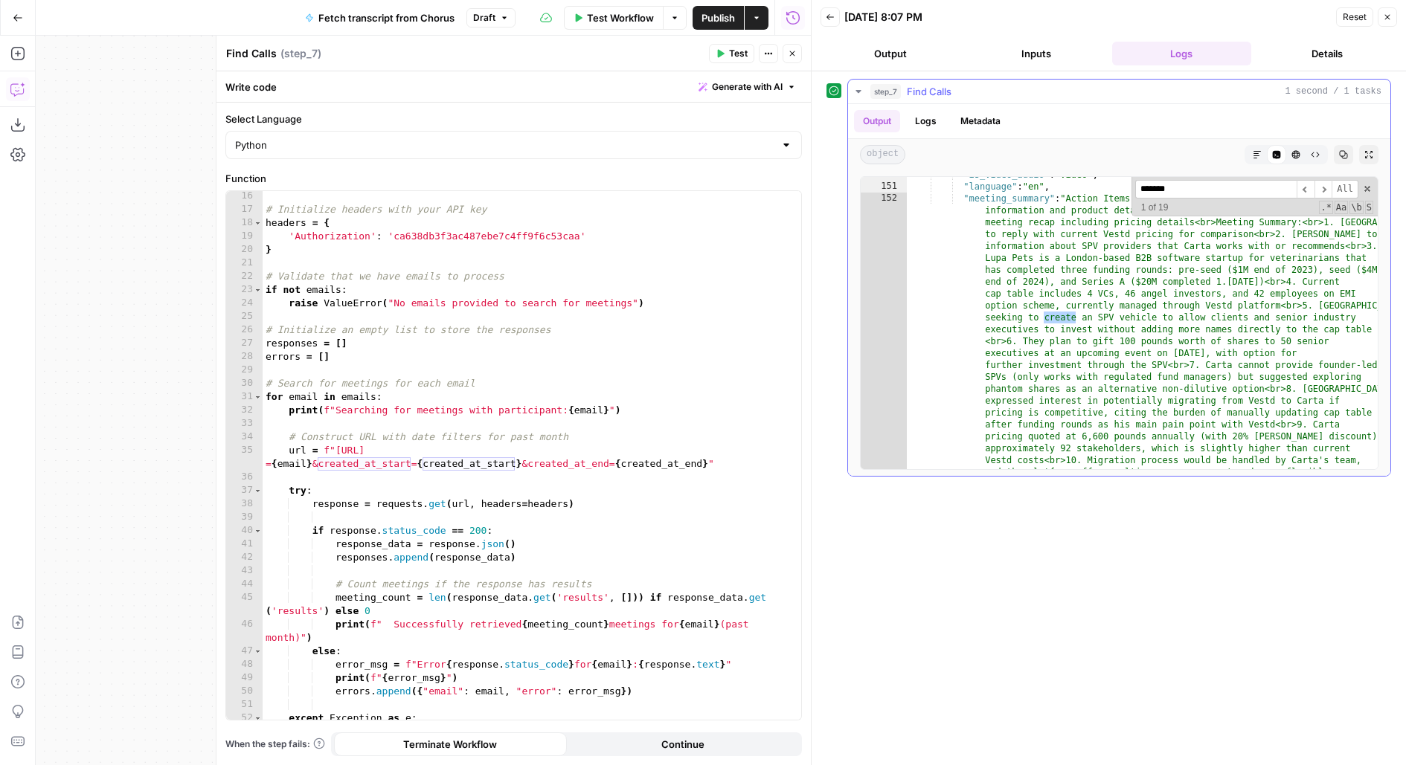
scroll to position [18332, 0]
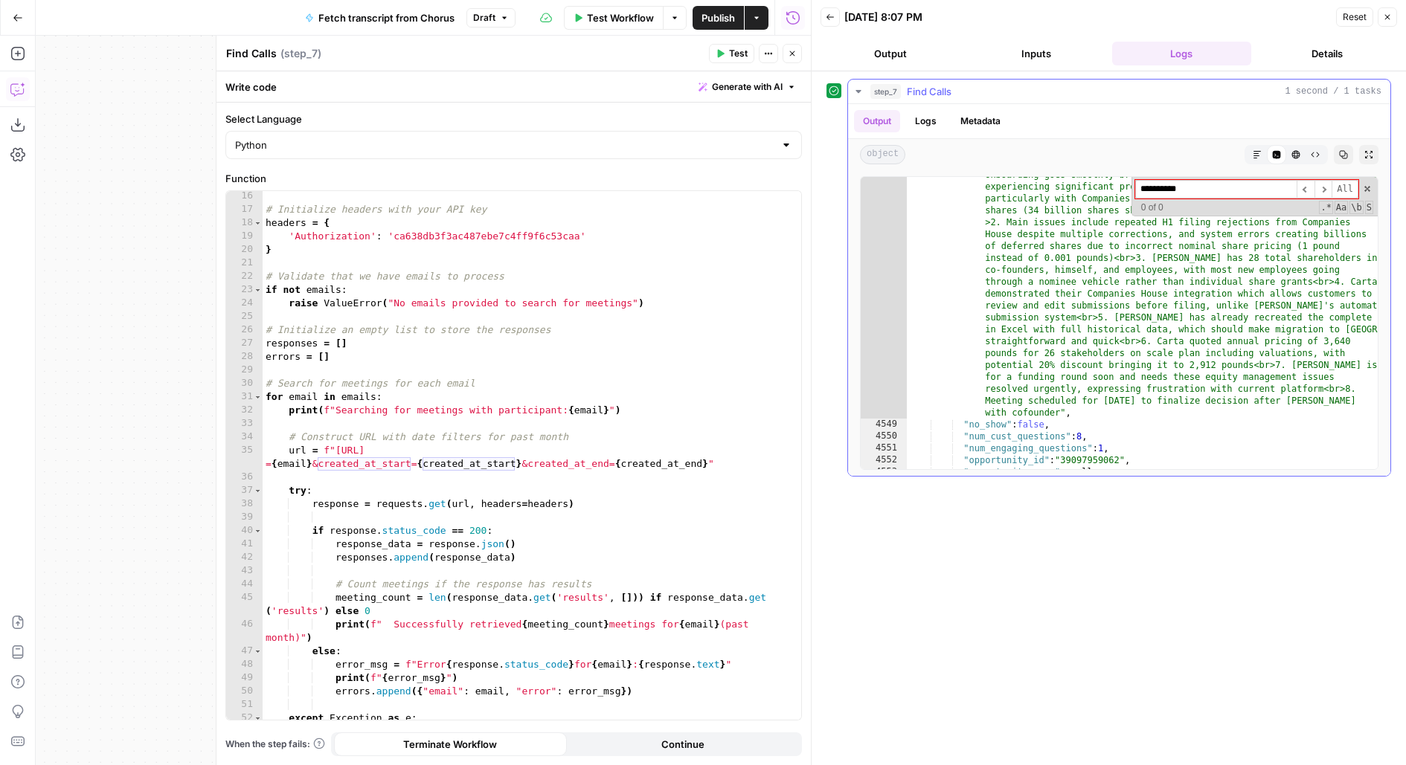
type input "*********"
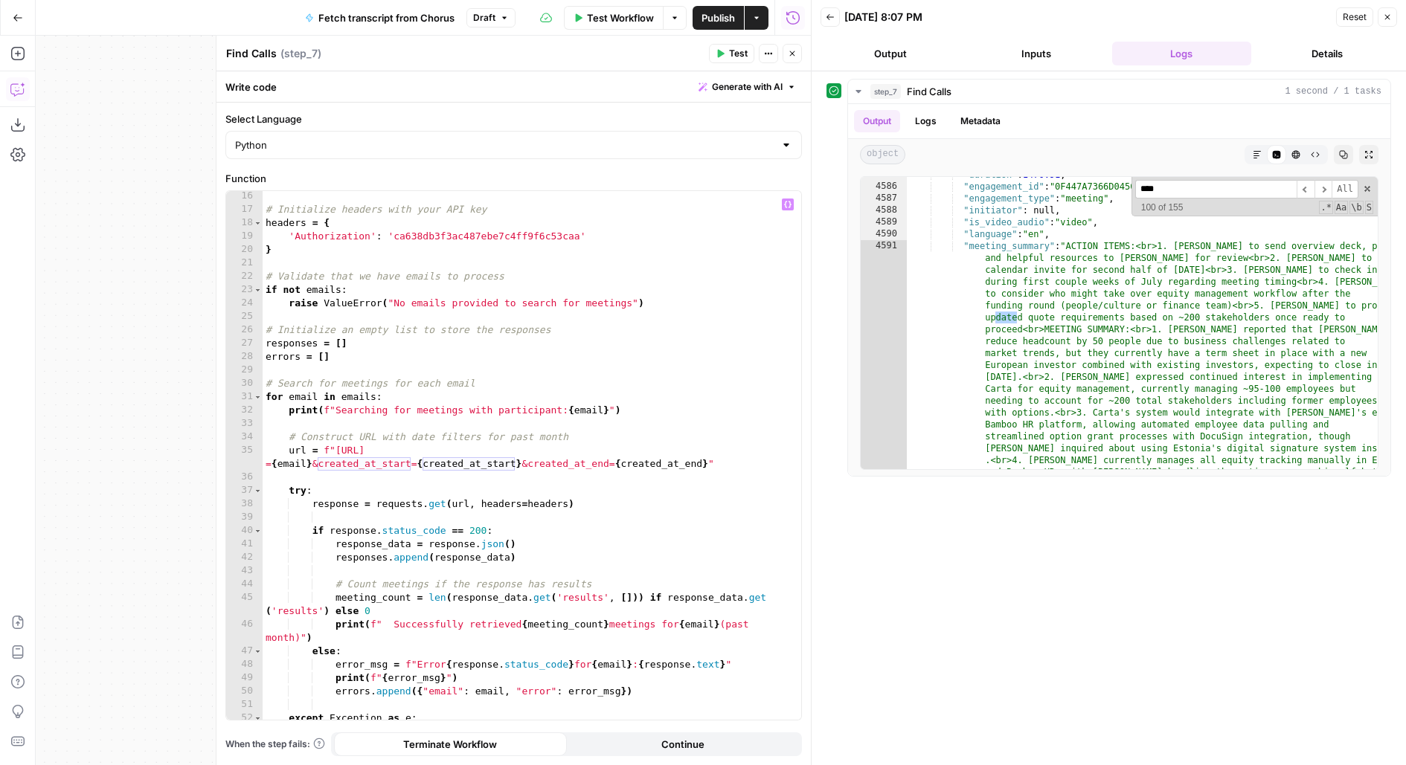
scroll to position [18679, 0]
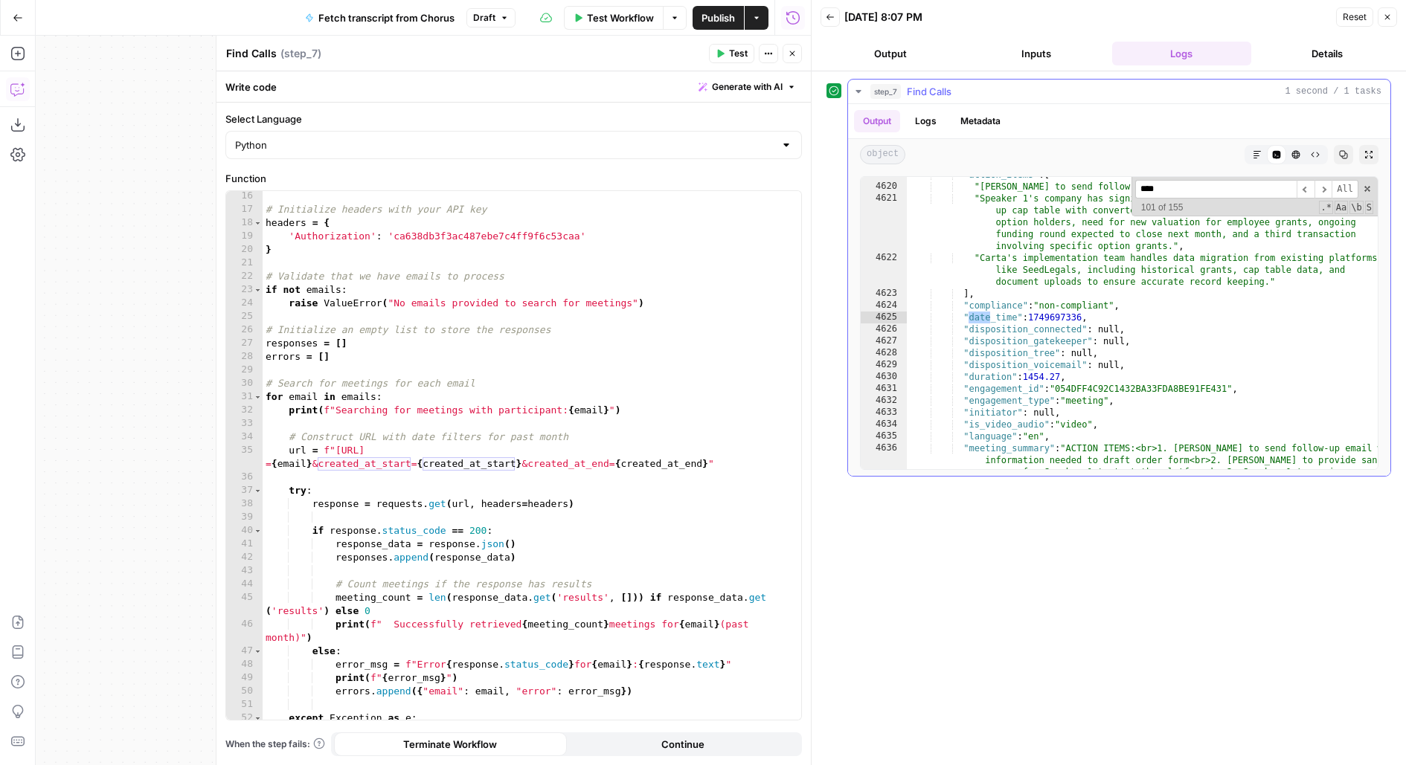
type input "****"
click at [1050, 319] on div ""action_items" : [ "Adam to send follow-up email with information needed to dra…" at bounding box center [1143, 512] width 472 height 686
click at [1004, 390] on div ""action_items" : [ "Adam to send follow-up email with information needed to dra…" at bounding box center [1143, 512] width 472 height 686
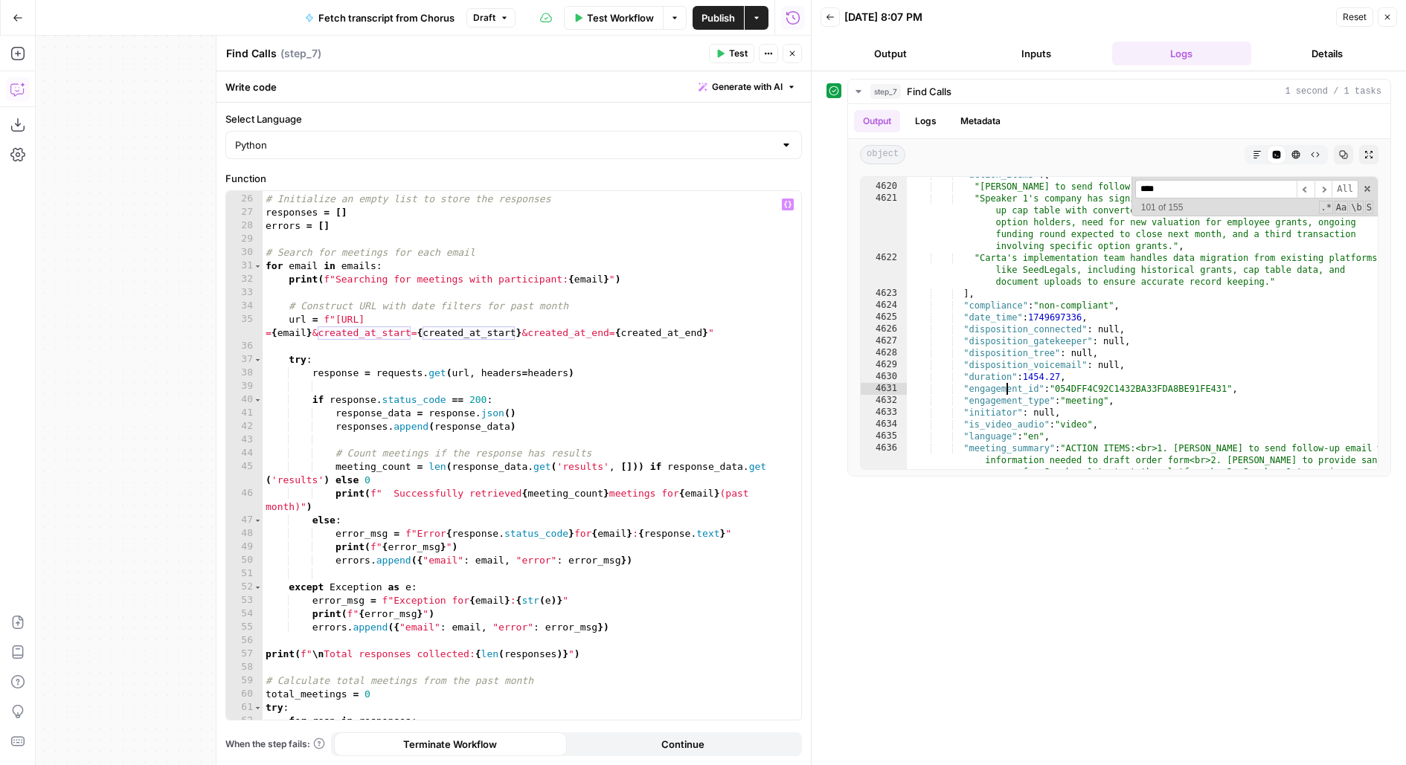
scroll to position [347, 0]
click at [12, 88] on icon "button" at bounding box center [17, 89] width 15 height 15
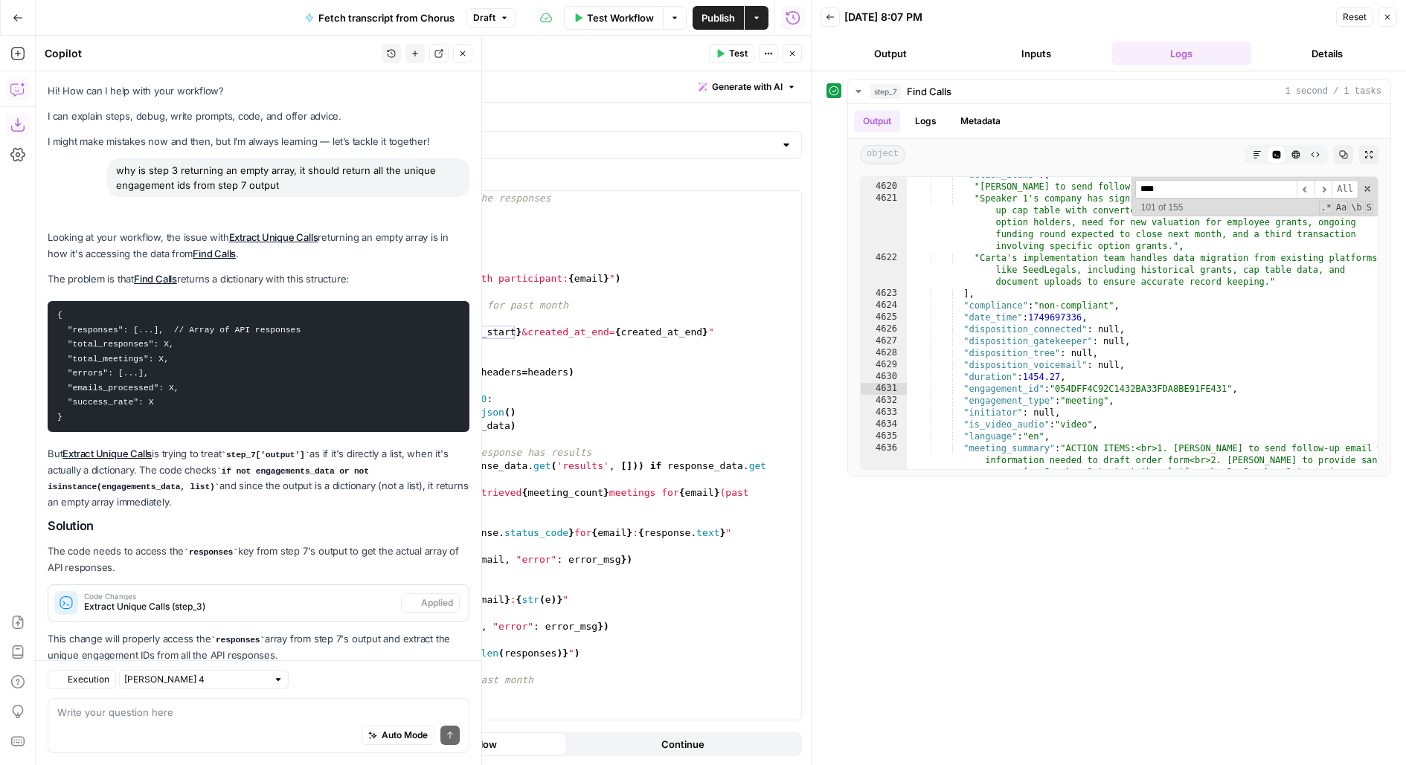
scroll to position [35, 0]
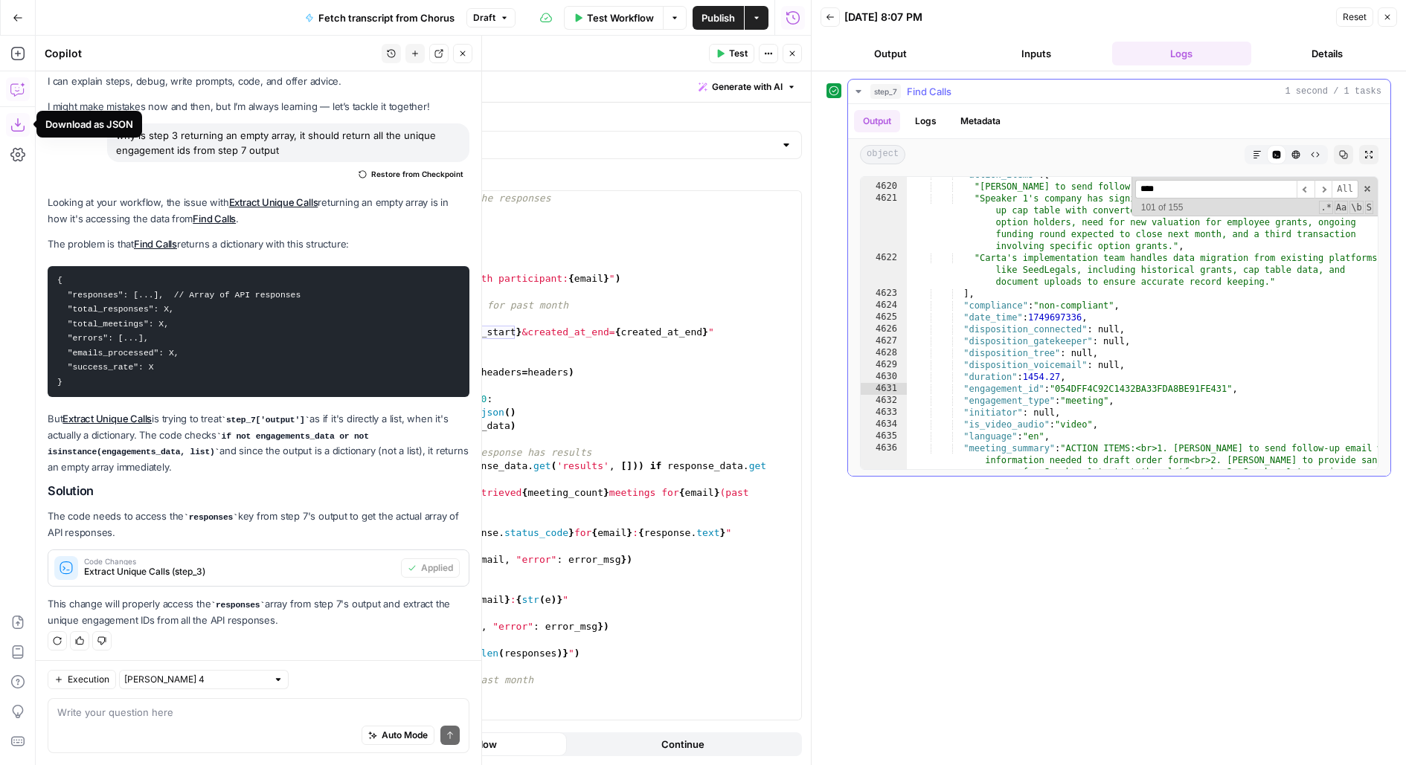
type textarea "**********"
click at [998, 318] on div ""action_items" : [ "Adam to send follow-up email with information needed to dra…" at bounding box center [1143, 512] width 472 height 686
click at [141, 714] on textarea at bounding box center [258, 712] width 402 height 15
type textarea "****"
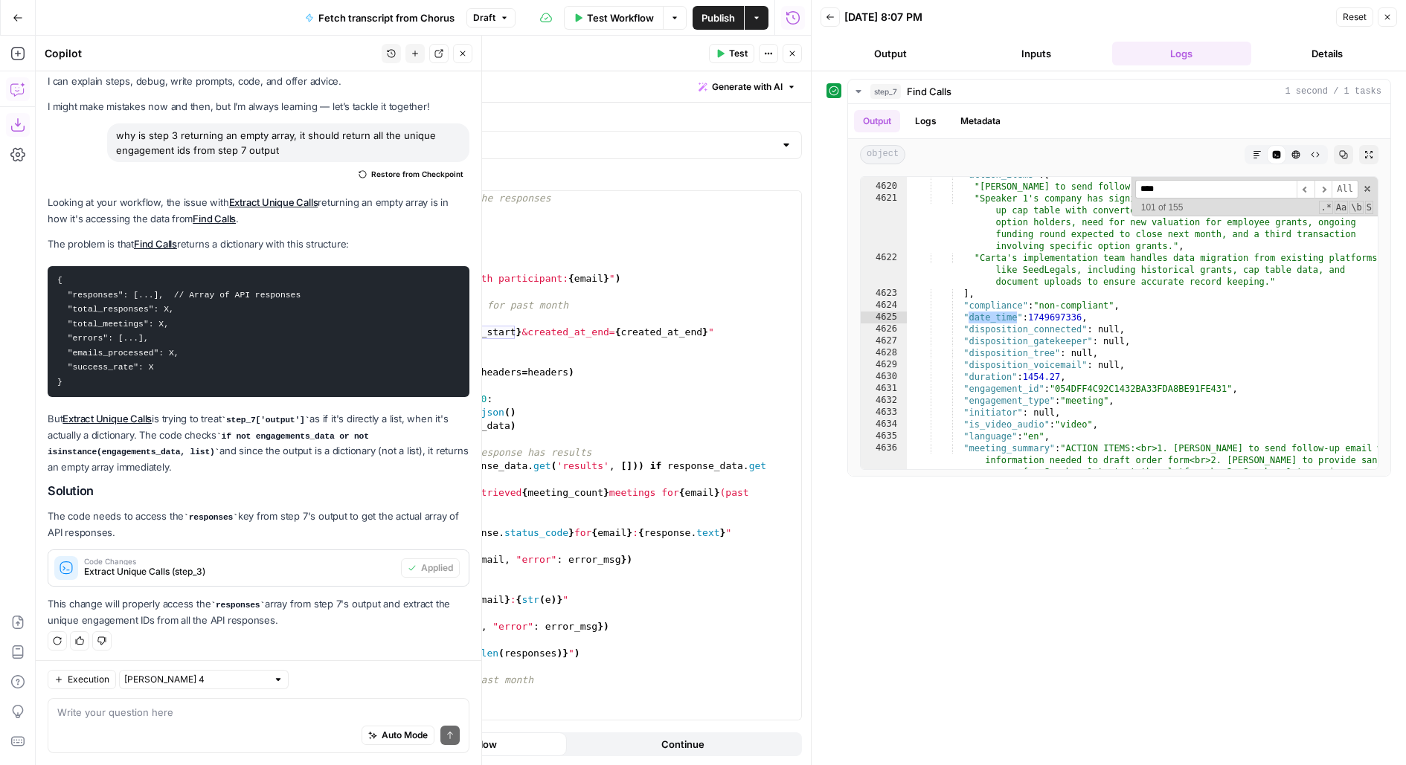
click at [666, 352] on div "# Initialize an empty list to store the responses responses = [ ] errors = [ ] …" at bounding box center [532, 457] width 539 height 556
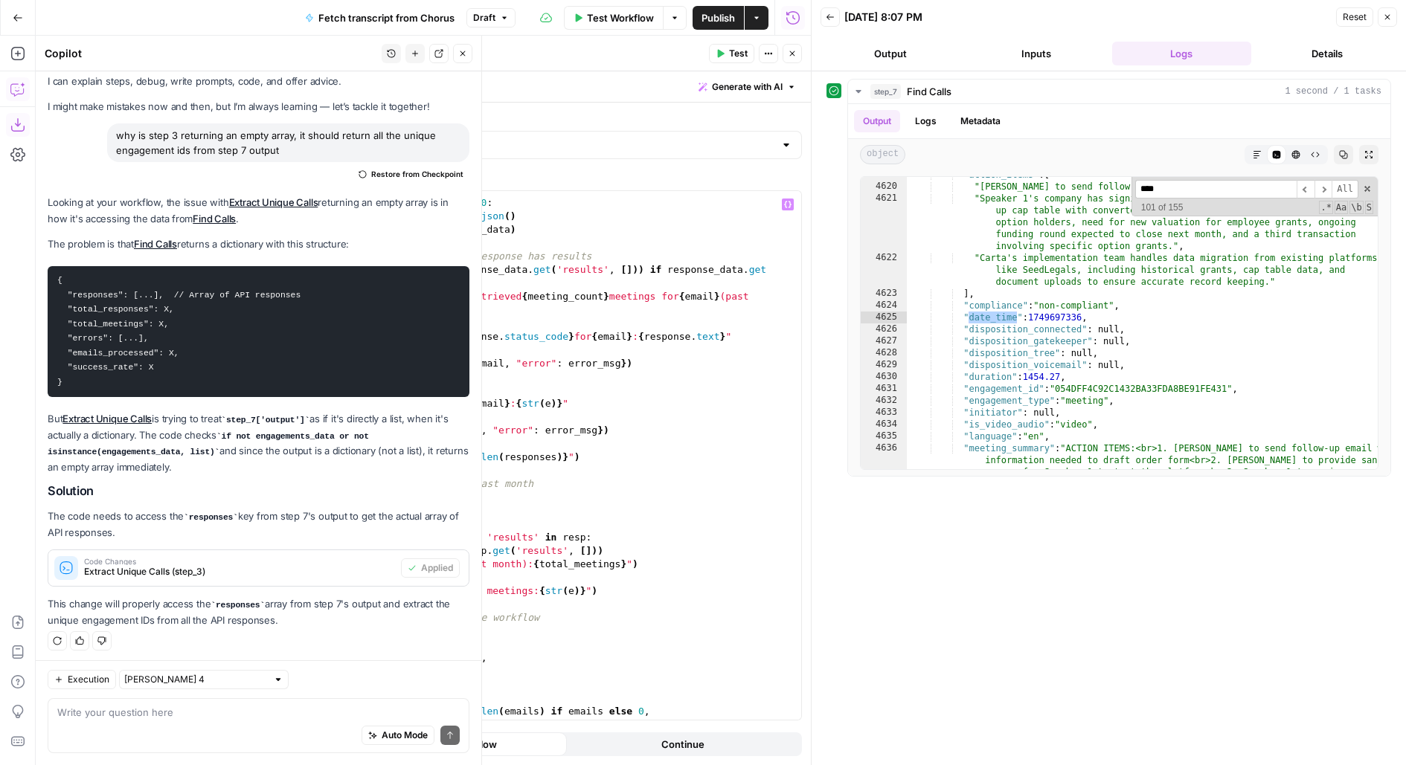
scroll to position [548, 0]
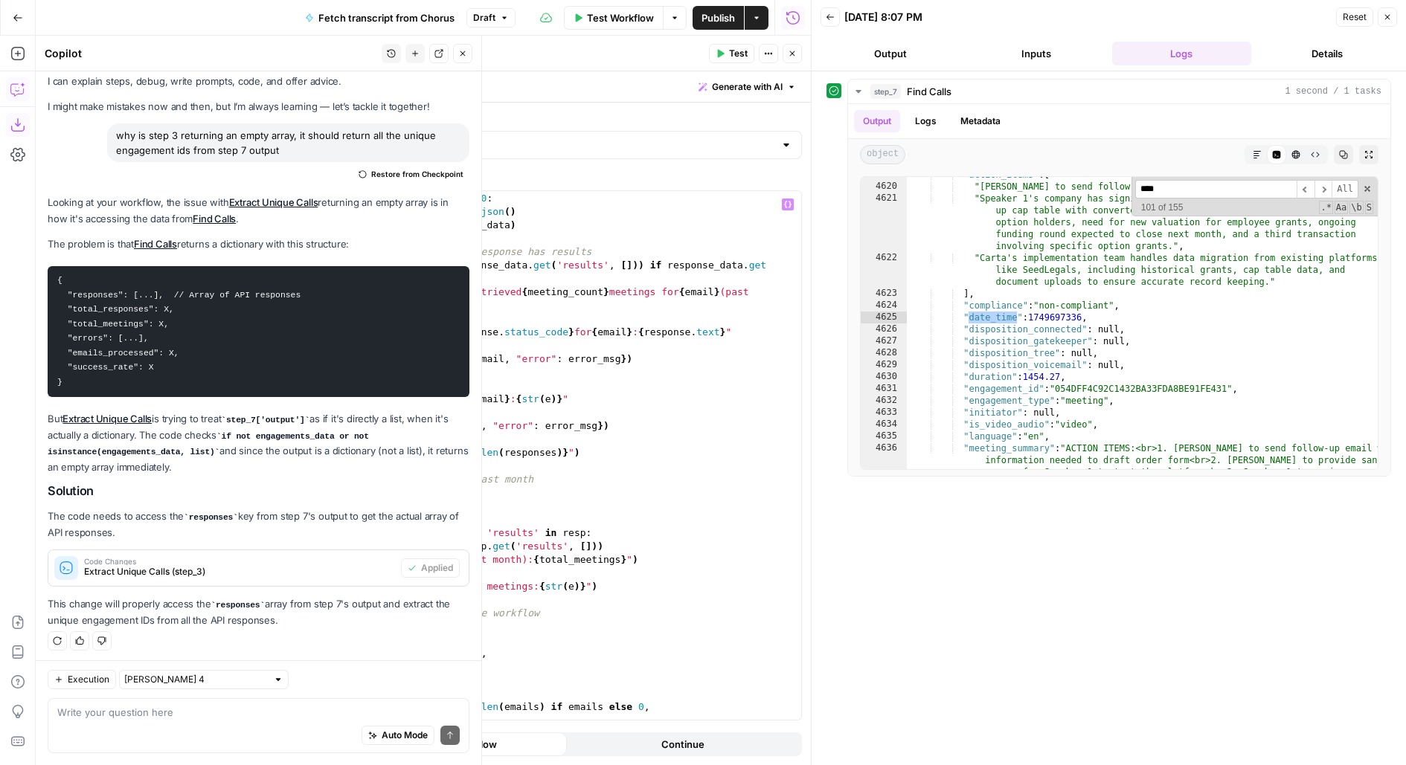
click at [147, 720] on div "Auto Mode Send" at bounding box center [258, 736] width 402 height 33
type textarea "update the code in step 7 to"
click at [1337, 149] on button "Copy" at bounding box center [1343, 154] width 19 height 19
type textarea "**********"
click at [637, 334] on div "if response . status_code == 200 : response_data = response . json ( ) response…" at bounding box center [532, 457] width 539 height 556
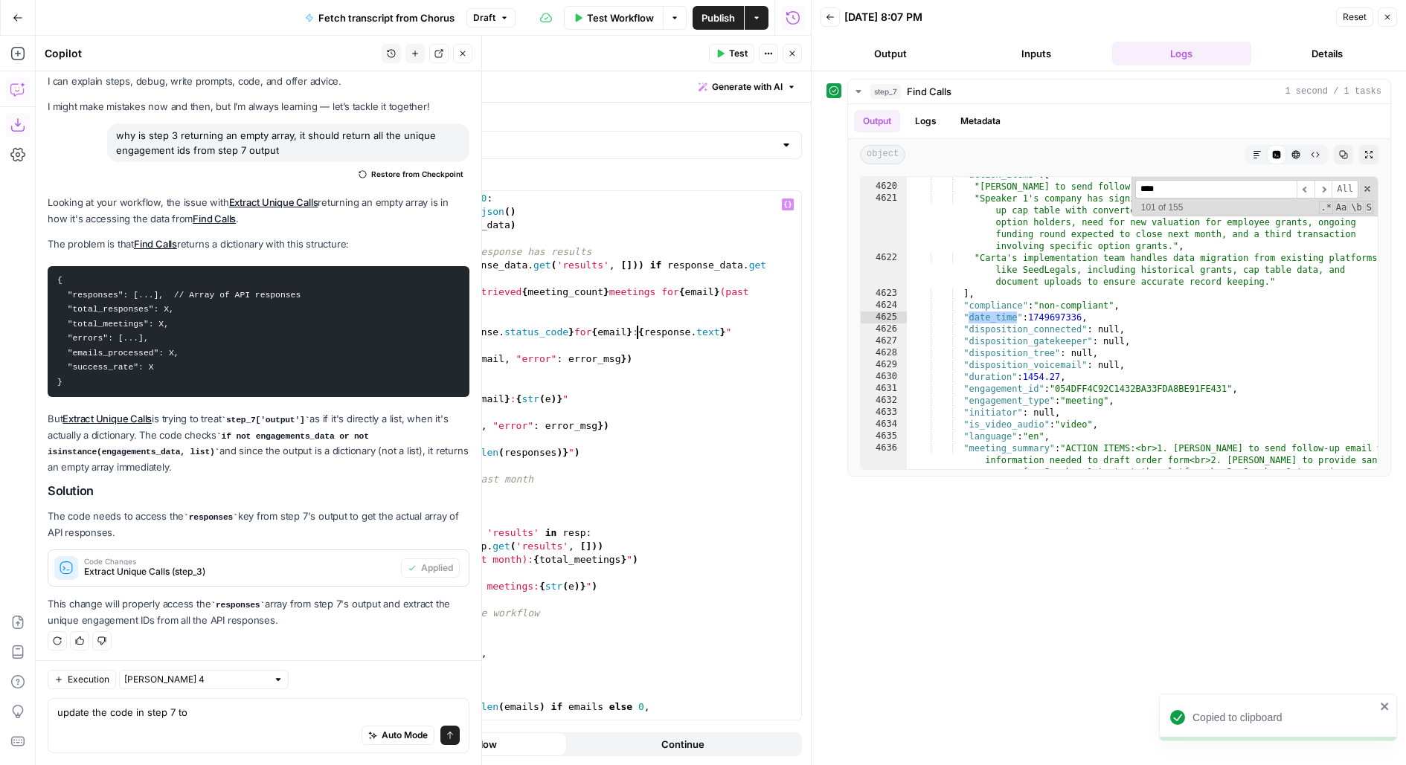
click at [789, 57] on icon "button" at bounding box center [792, 53] width 9 height 9
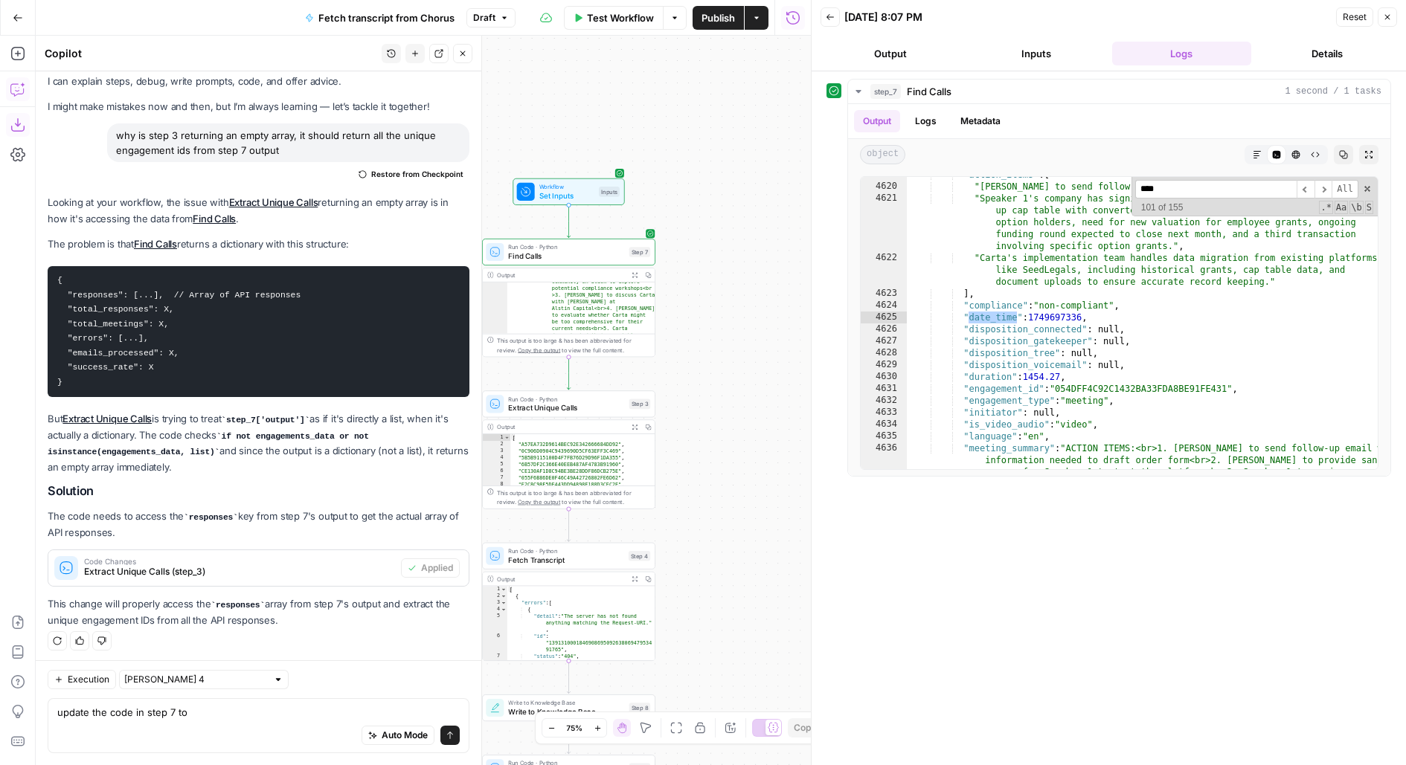
scroll to position [291, 0]
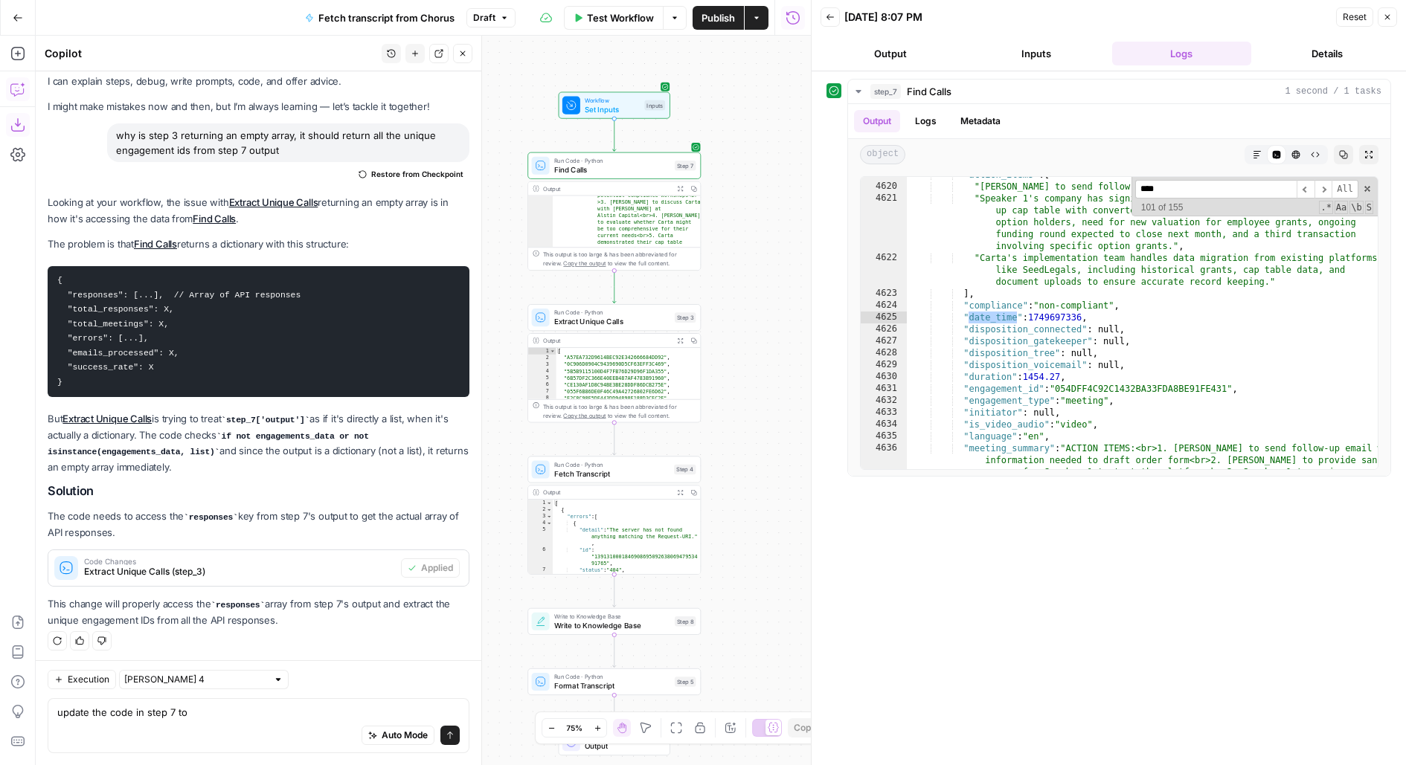
drag, startPoint x: 748, startPoint y: 356, endPoint x: 730, endPoint y: 190, distance: 166.2
click at [730, 190] on div "Workflow Set Inputs Inputs Run Code · Python Find Calls Step 7 Output Expand Ou…" at bounding box center [423, 401] width 775 height 730
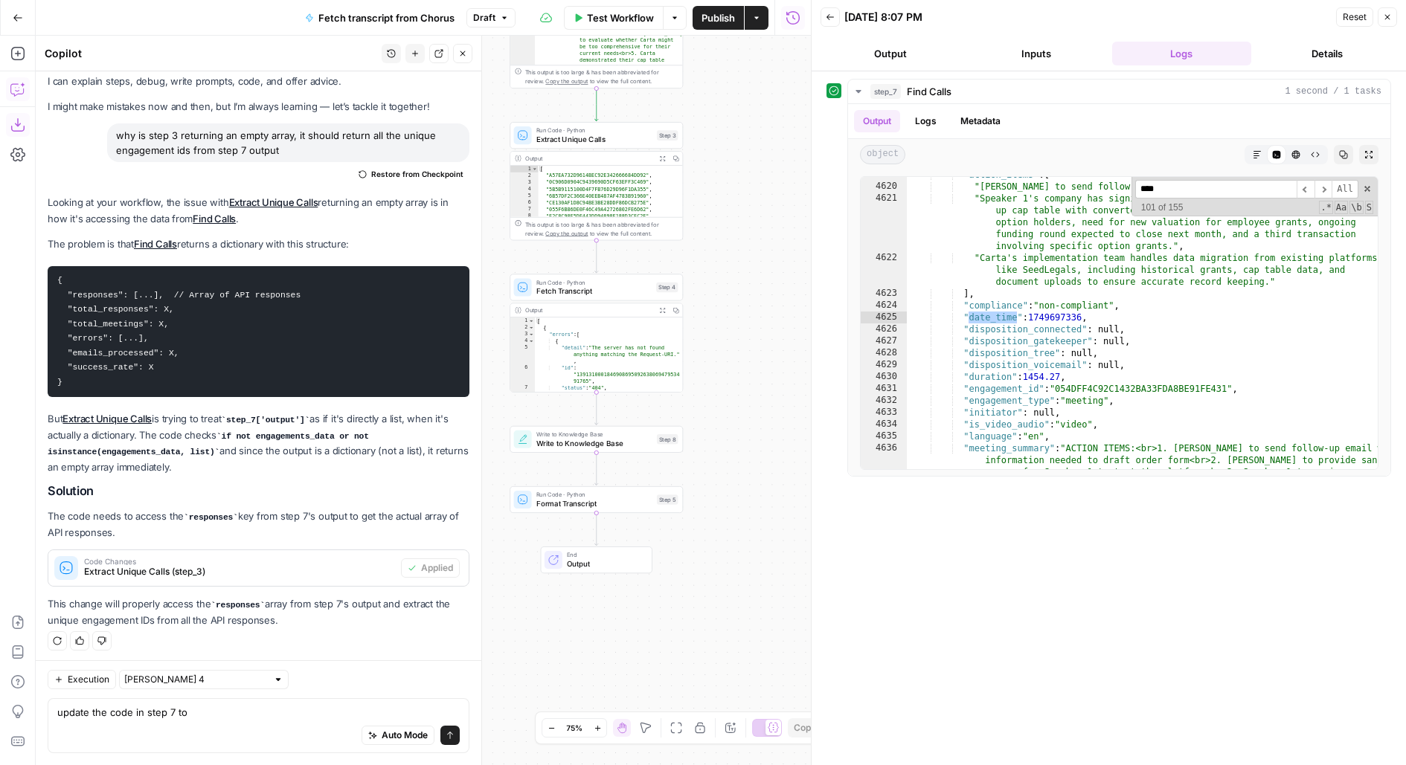
click at [217, 597] on p "This change will properly access the responses array from step 7's output and e…" at bounding box center [259, 613] width 422 height 32
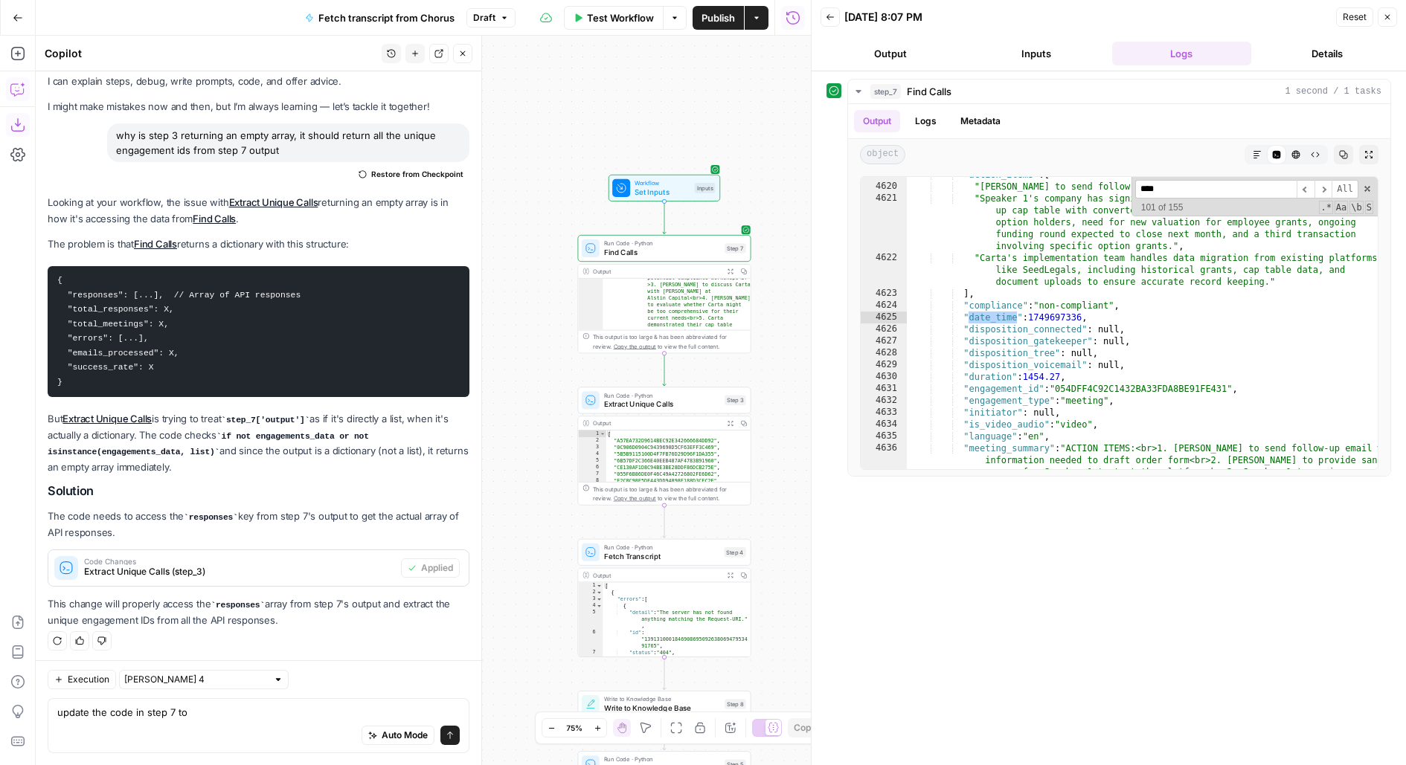
click at [603, 245] on div "Run Code · Python Find Calls Step 7 Copy step Delete step Add Note Test" at bounding box center [664, 248] width 164 height 19
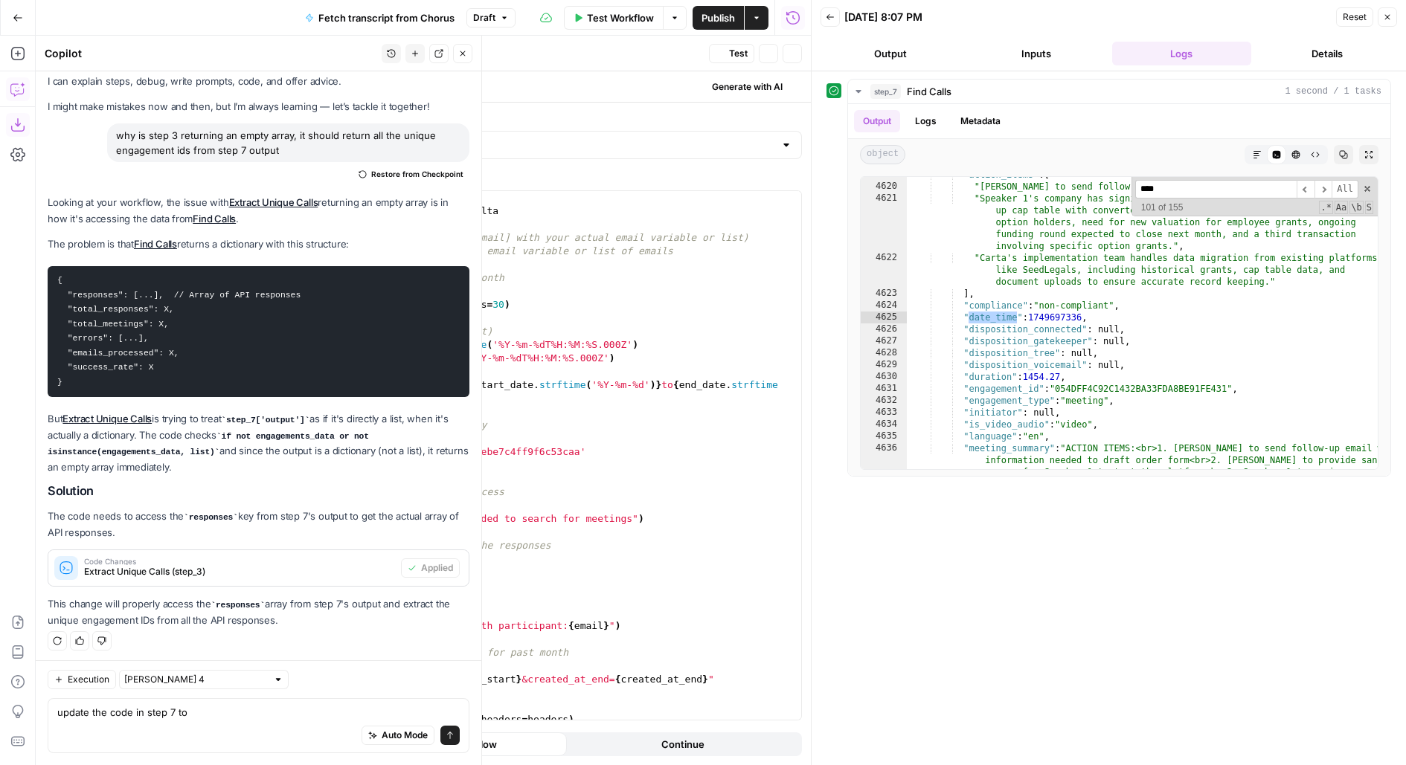
click at [524, 370] on div "import requests from datetime import datetime , timedelta # List of emails to q…" at bounding box center [532, 469] width 539 height 556
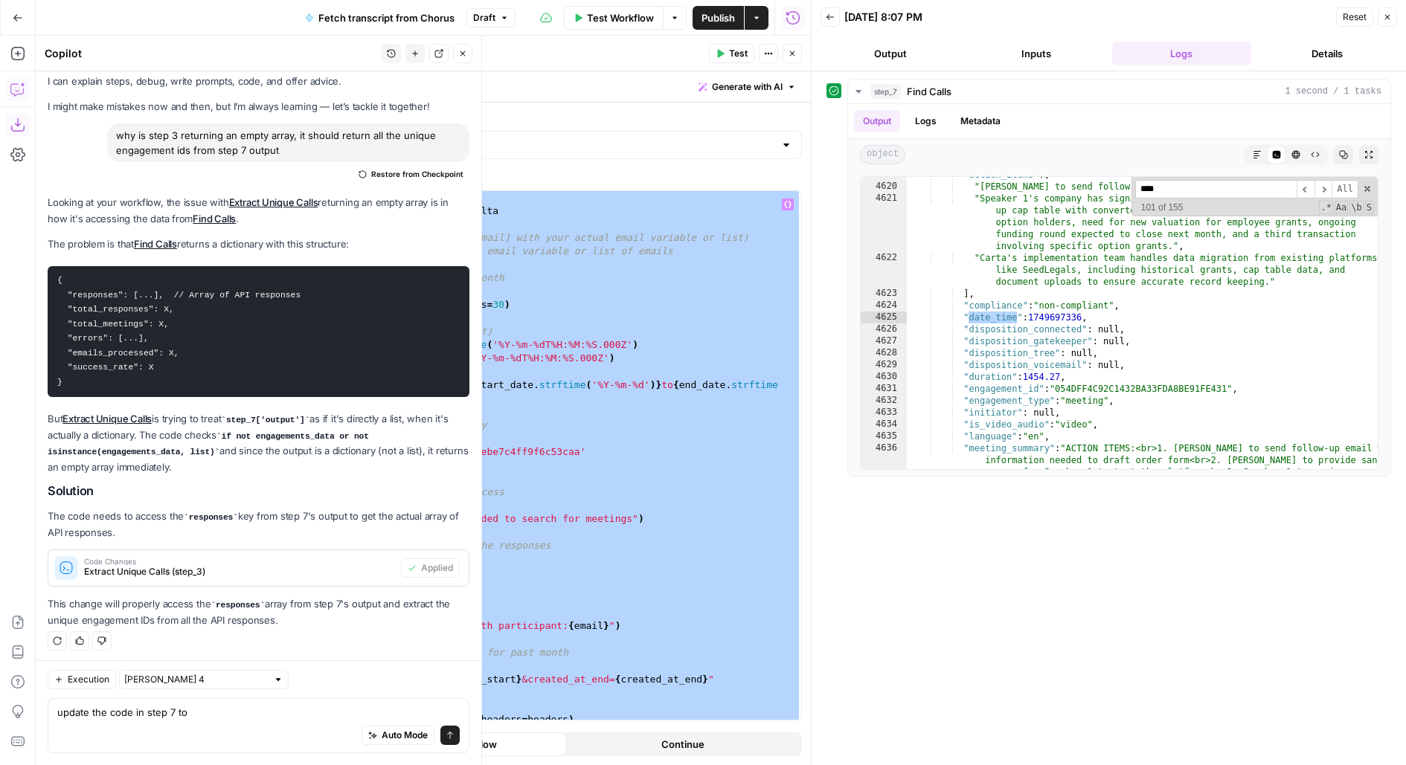
paste textarea
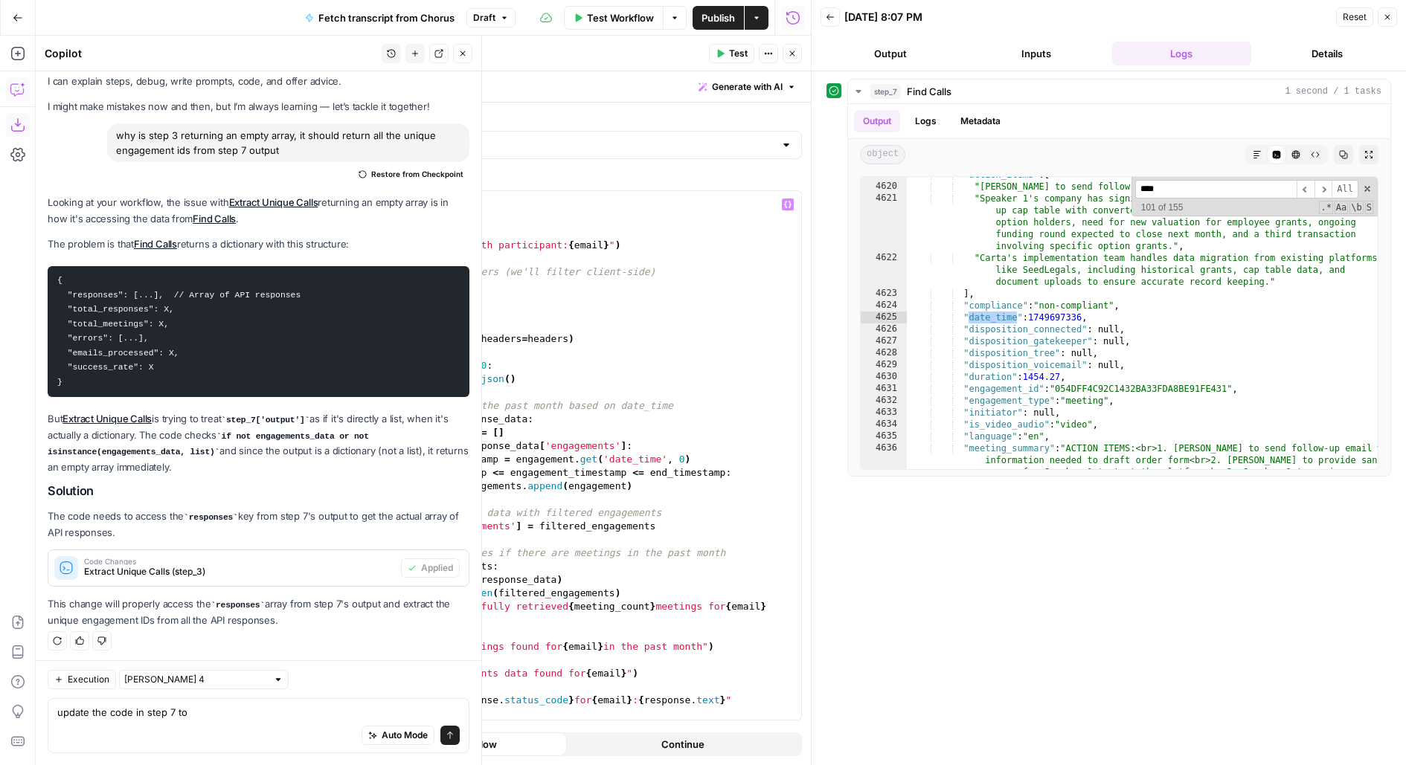
scroll to position [0, 0]
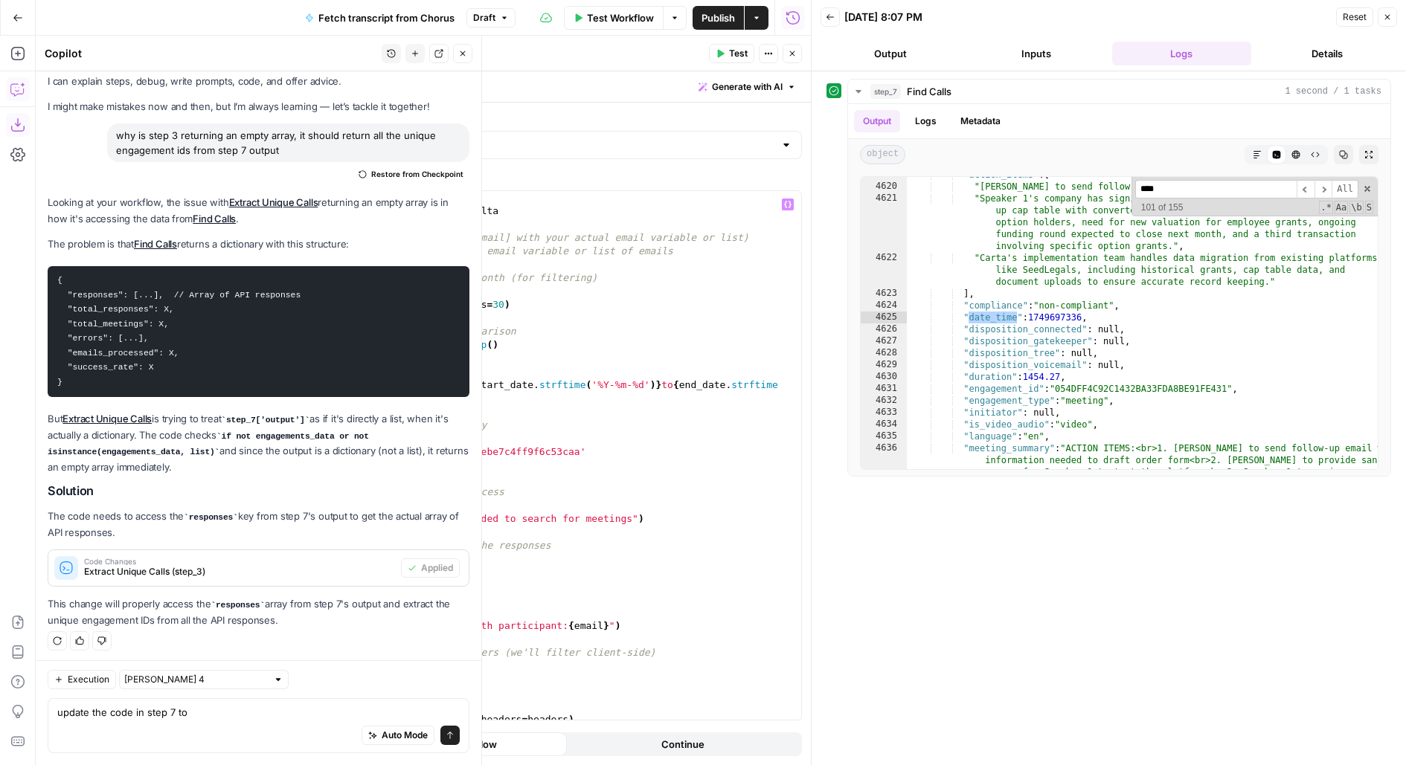
click at [732, 51] on span "Test" at bounding box center [738, 53] width 19 height 13
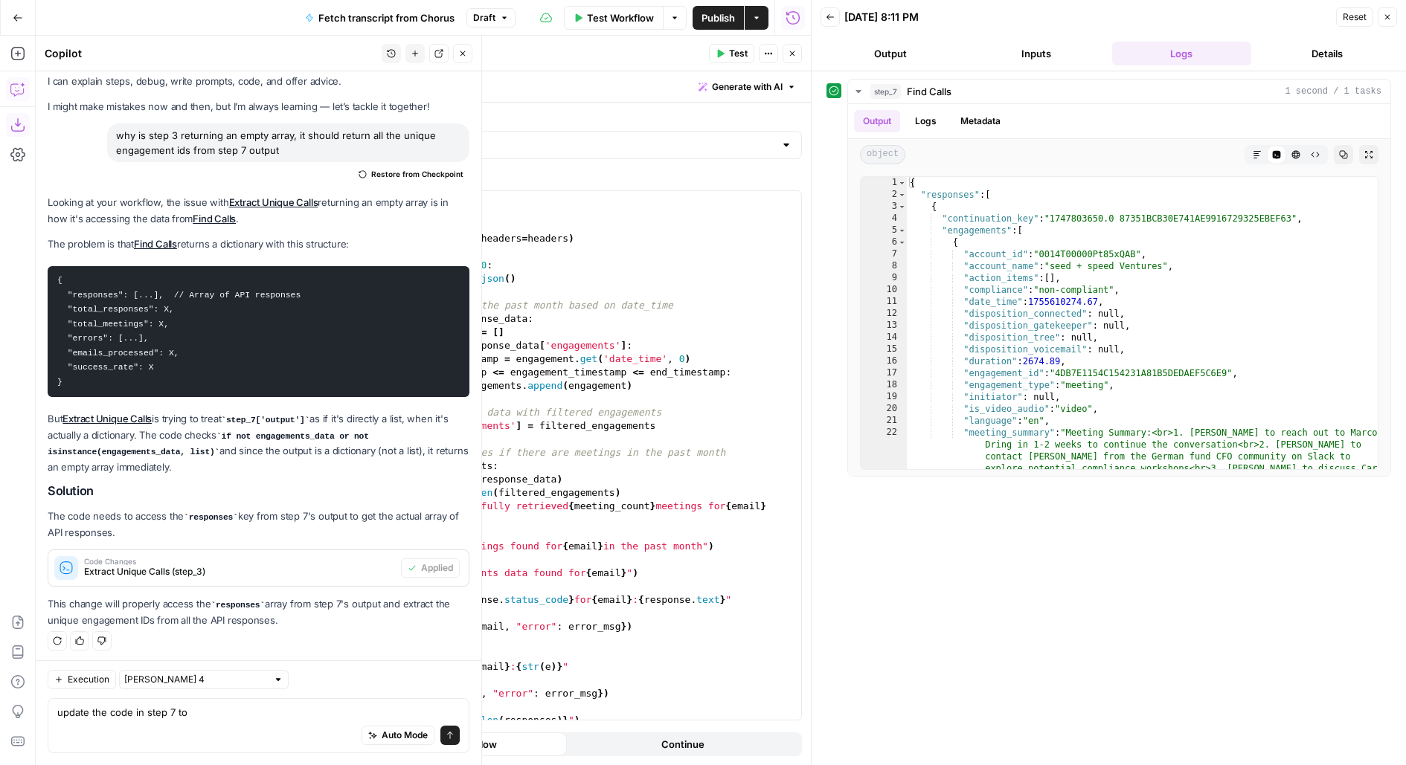
click at [460, 51] on icon "button" at bounding box center [462, 53] width 9 height 9
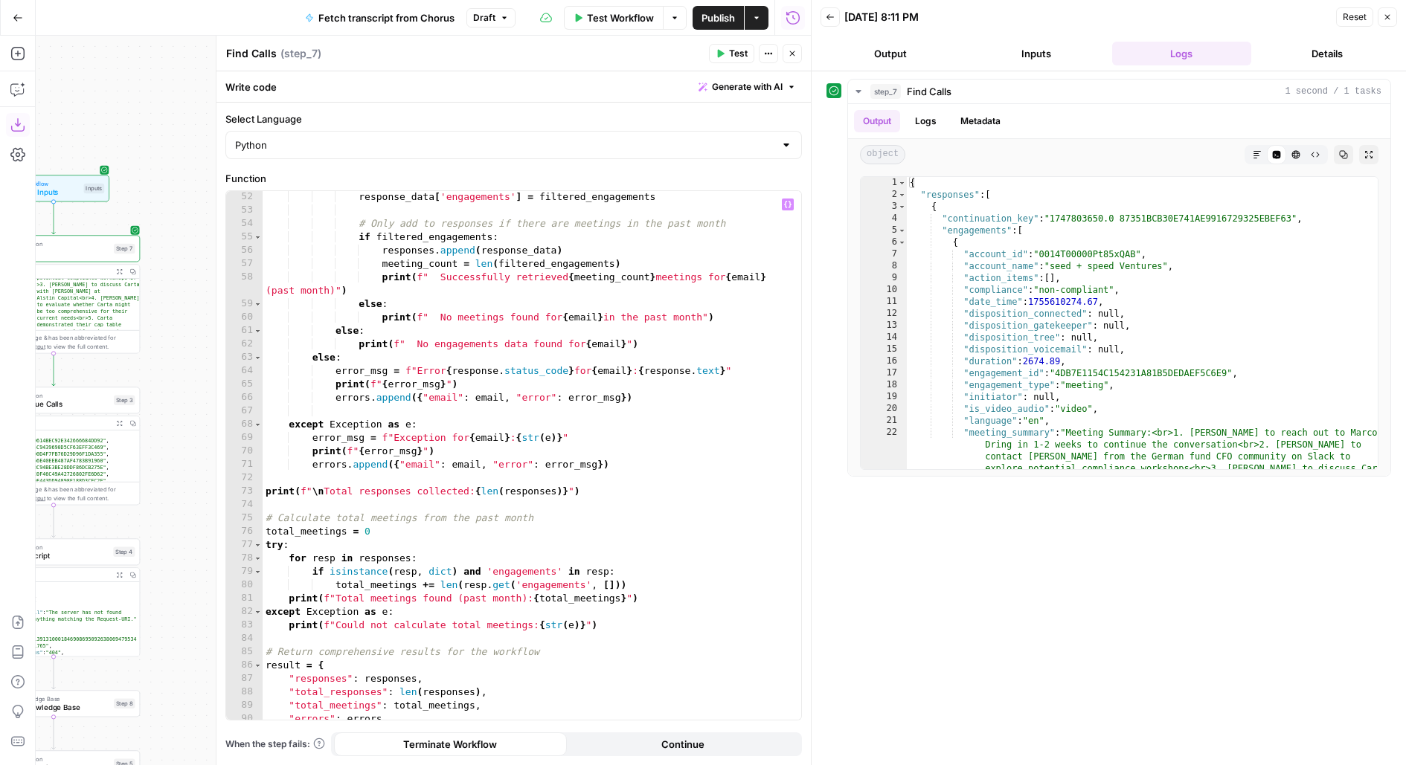
scroll to position [835, 0]
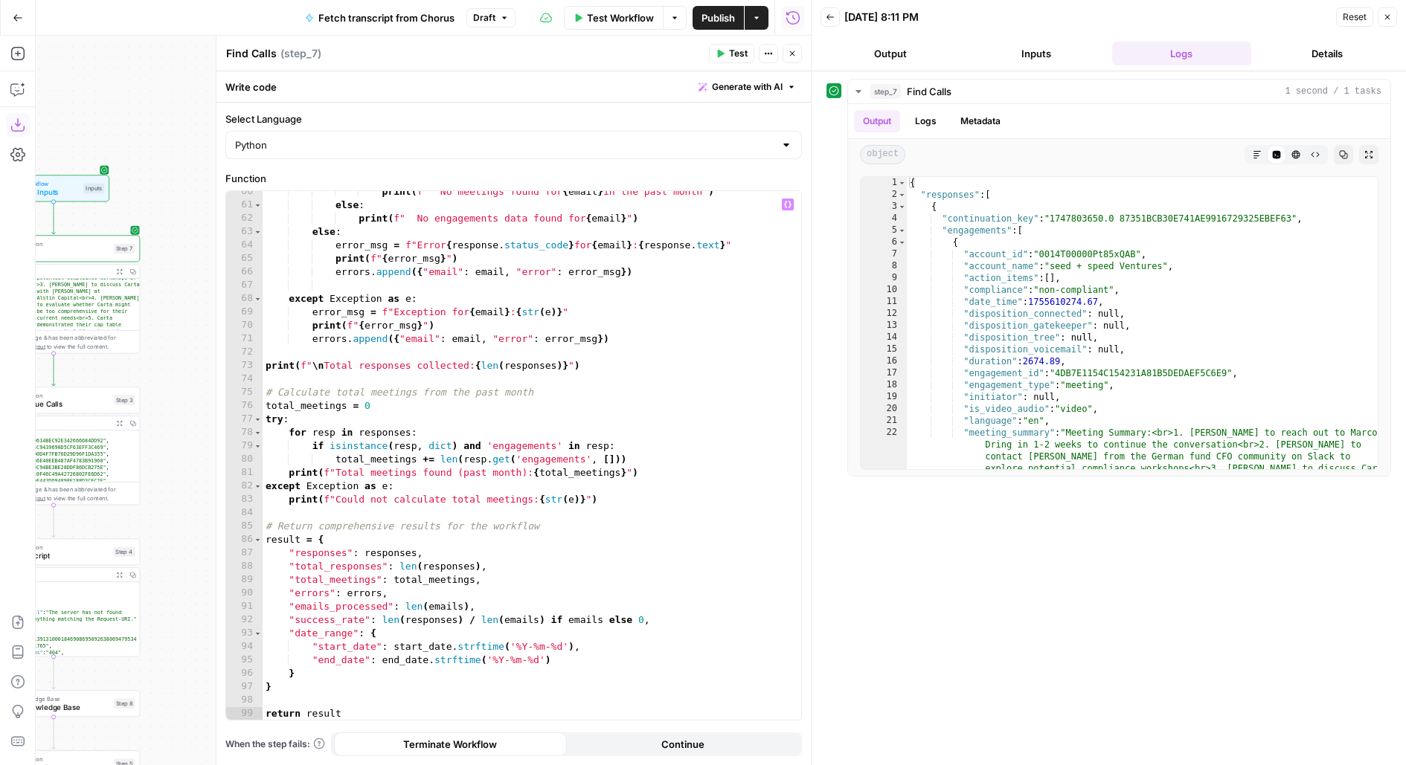
type textarea "**********"
click at [526, 367] on div "print ( f" No meetings found for { email } in the past month" ) else : print ( …" at bounding box center [532, 463] width 539 height 556
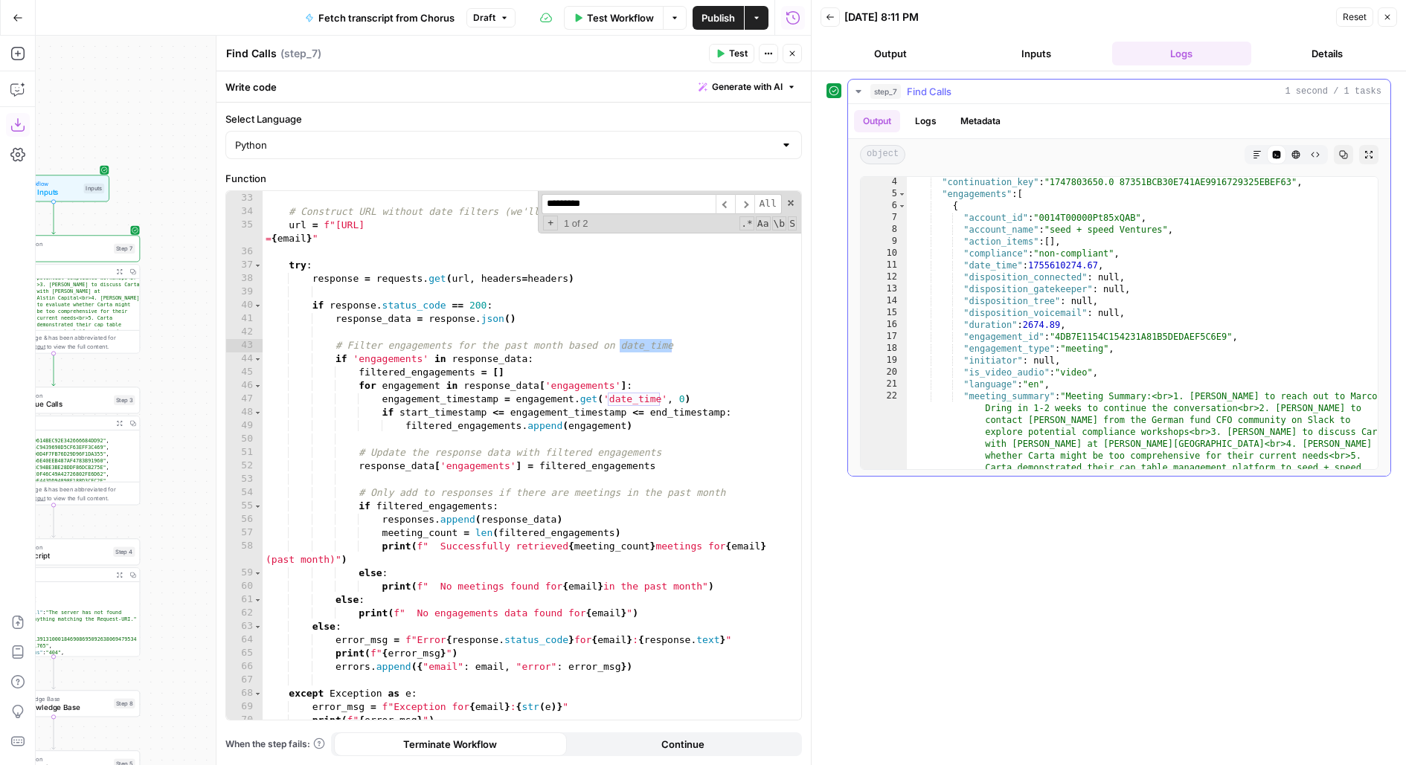
scroll to position [19, 0]
type input "*********"
click at [1052, 265] on div ""continuation_key" : "1747803650.0 87351BCB30E741AE9916729325EBEF63" , "engagem…" at bounding box center [1143, 507] width 472 height 662
click at [1041, 286] on div ""continuation_key" : "1747803650.0 87351BCB30E741AE9916729325EBEF63" , "engagem…" at bounding box center [1143, 507] width 472 height 662
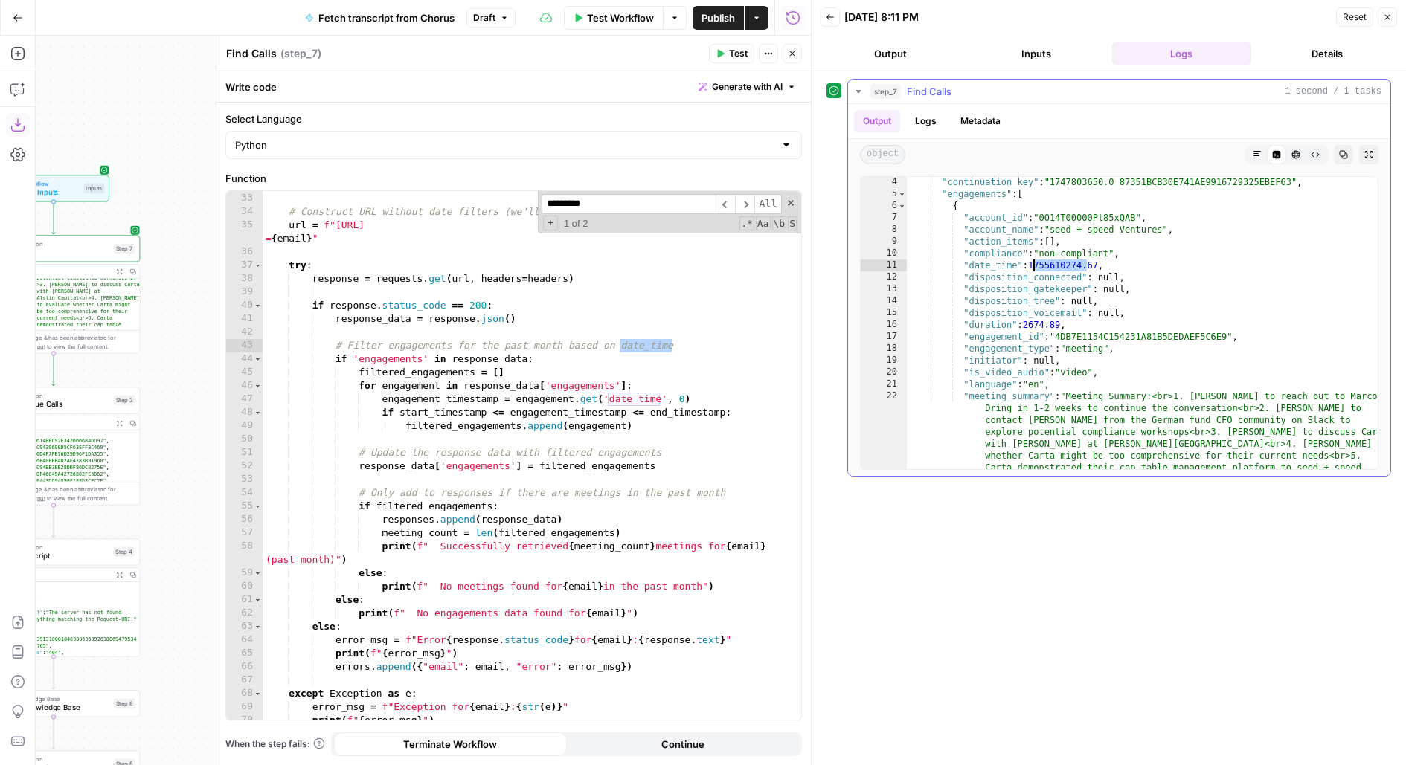
type textarea "**********"
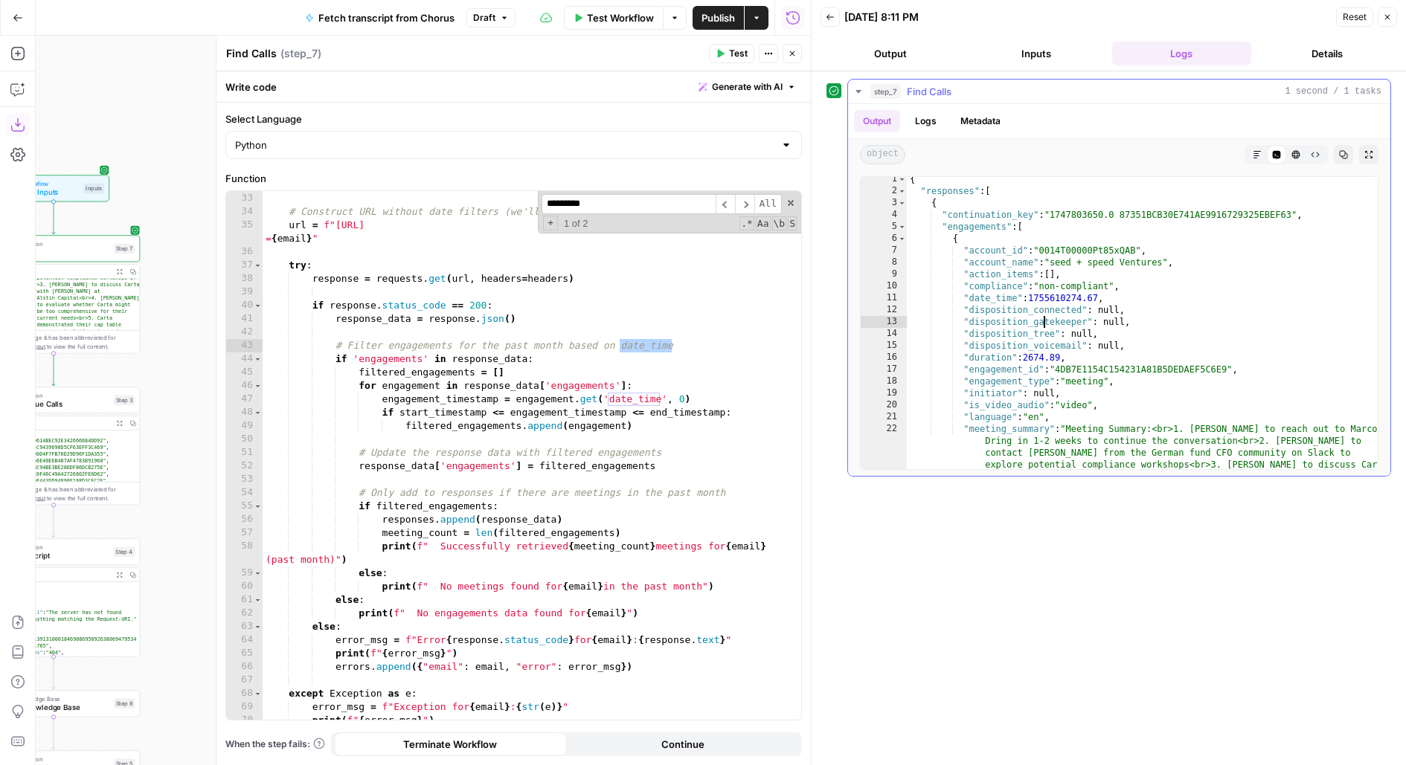
scroll to position [0, 0]
click at [902, 229] on span "Toggle code folding, rows 5 through 2669" at bounding box center [902, 231] width 8 height 12
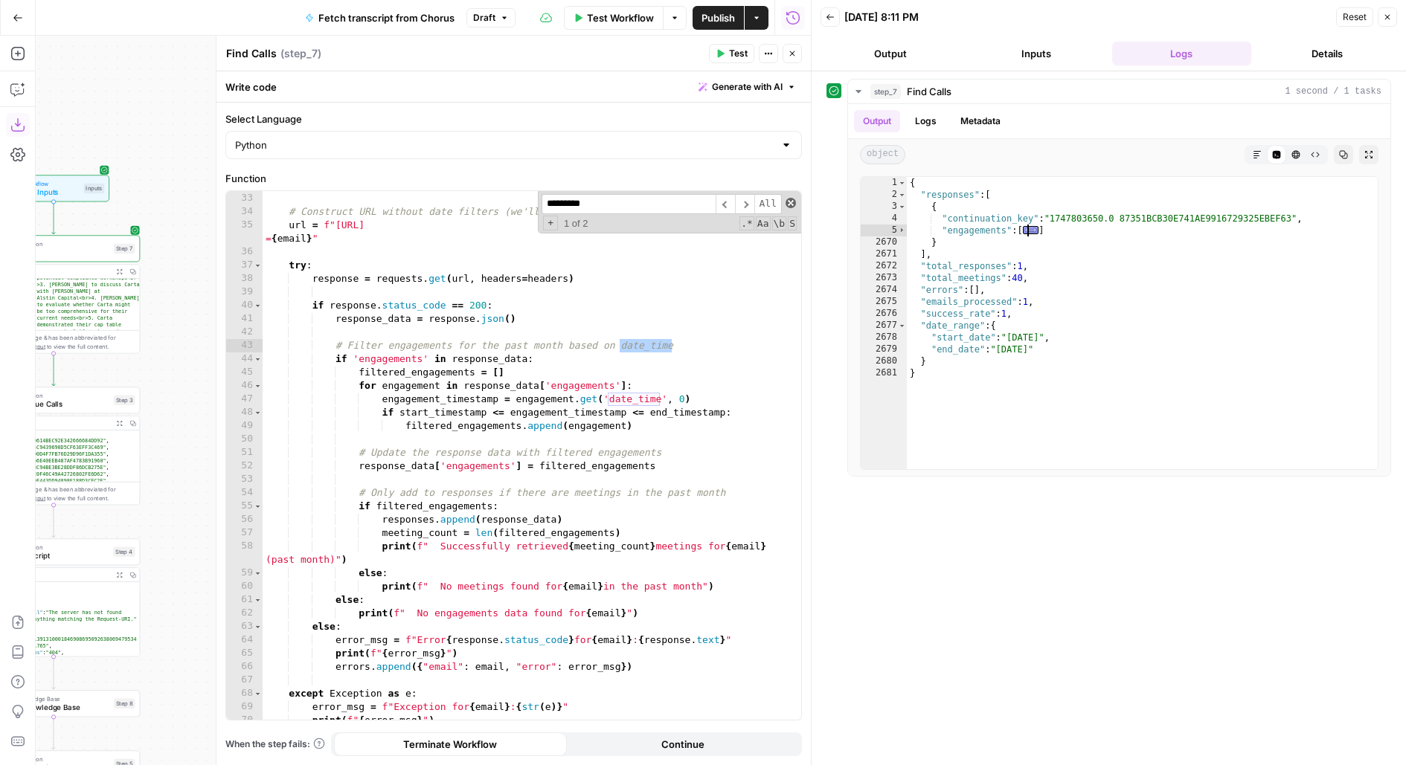
click at [792, 201] on span at bounding box center [791, 203] width 10 height 10
click at [617, 583] on div "print ( f"Searching for meetings with participant: { email } " ) # Construct UR…" at bounding box center [532, 457] width 539 height 556
type textarea "**********"
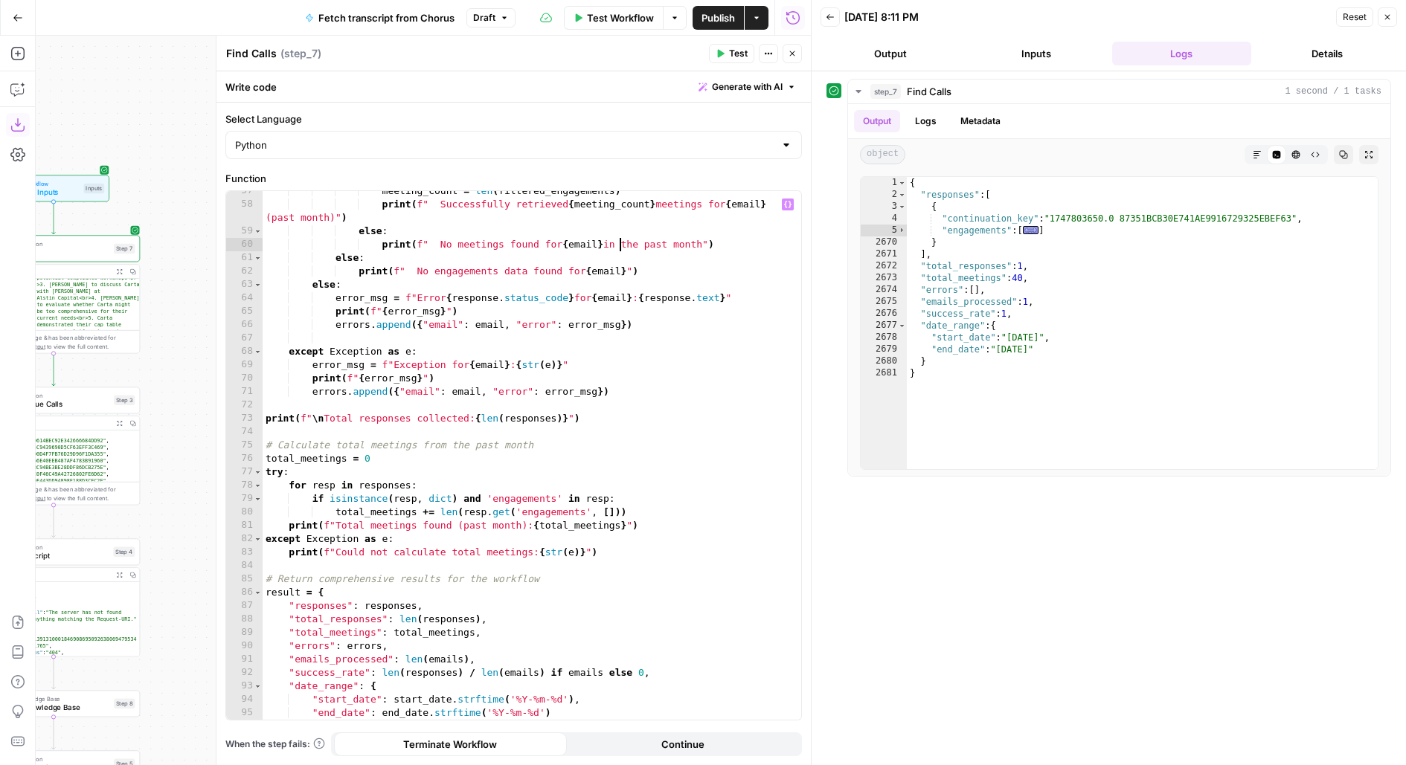
scroll to position [783, 0]
click at [902, 227] on span "Toggle code folding, rows 5 through 2669" at bounding box center [902, 231] width 8 height 12
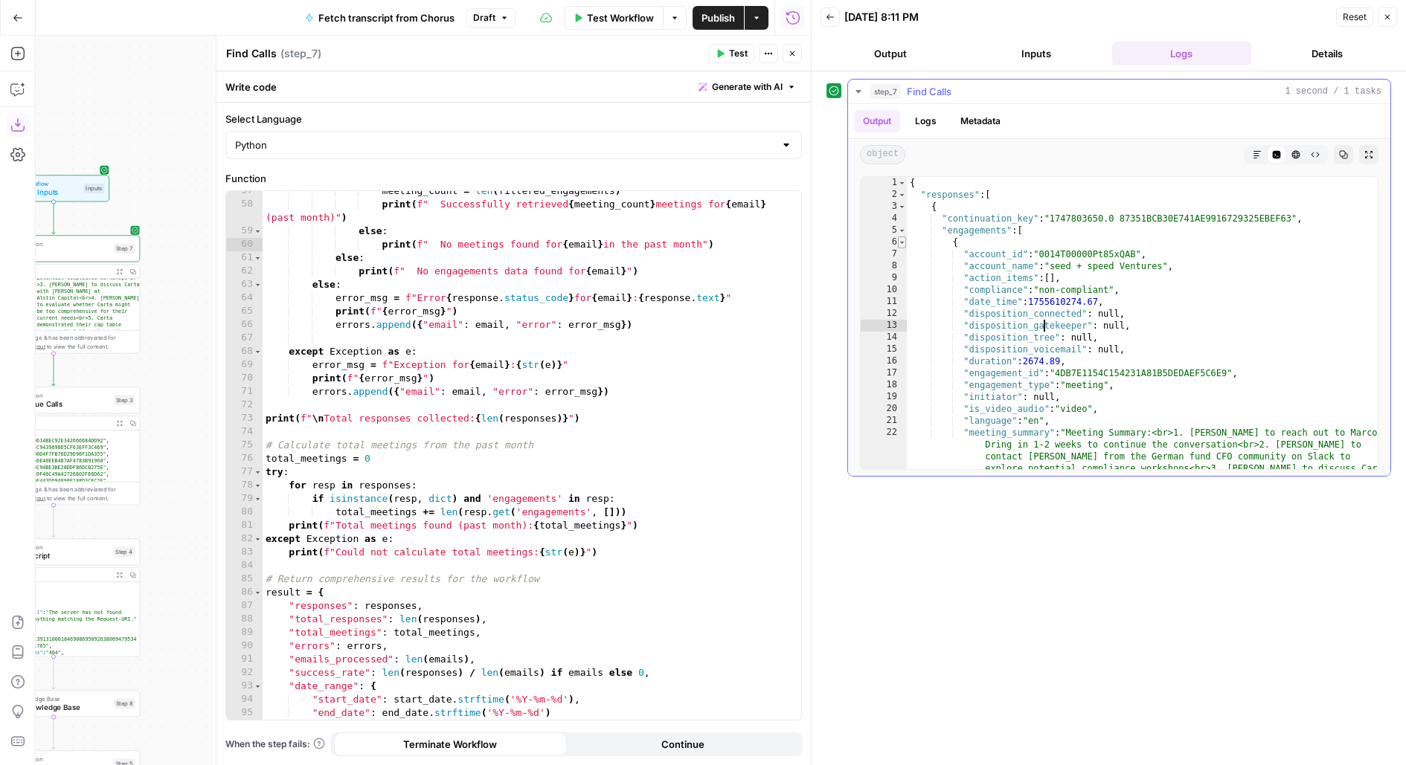
click at [900, 240] on span "Toggle code folding, rows 6 through 73" at bounding box center [902, 243] width 8 height 12
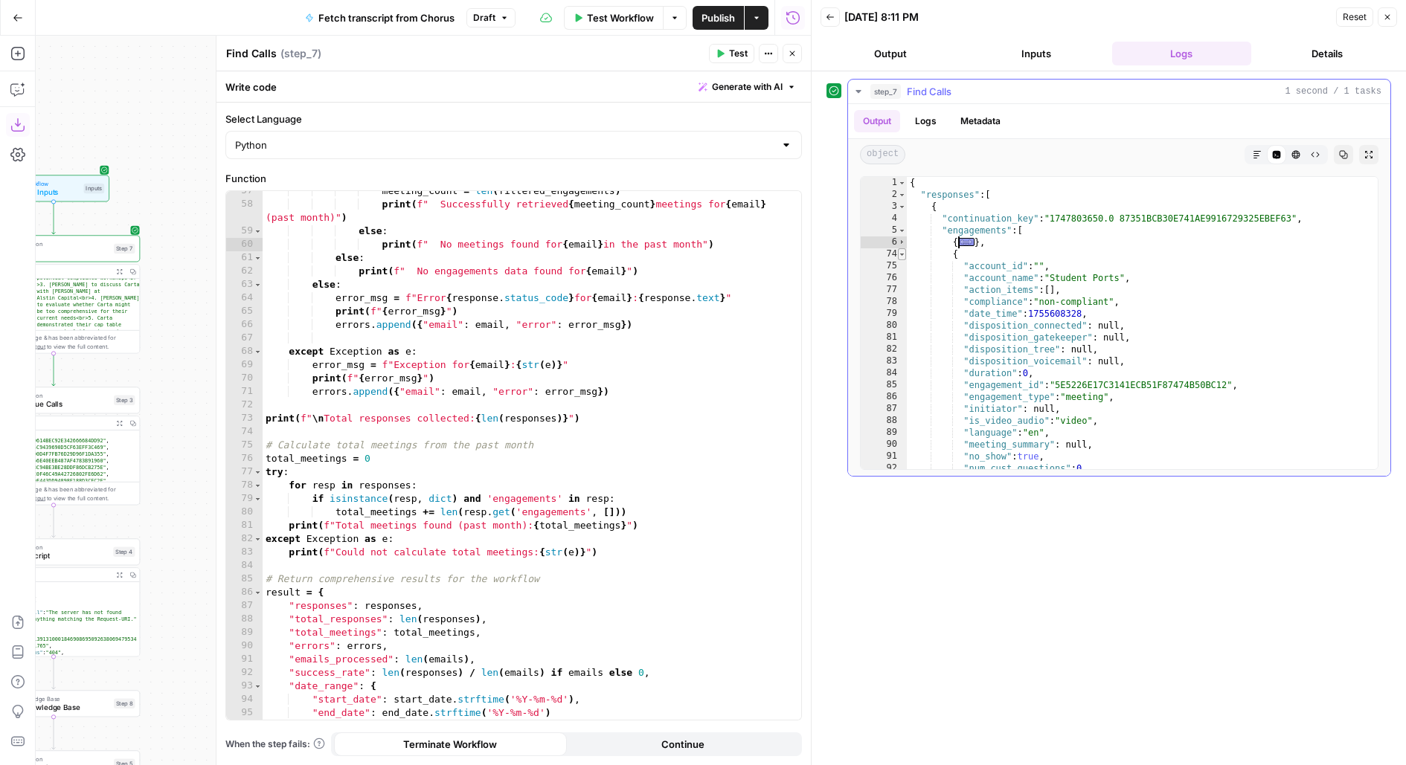
click at [901, 251] on span "Toggle code folding, rows 74 through 132" at bounding box center [902, 254] width 8 height 12
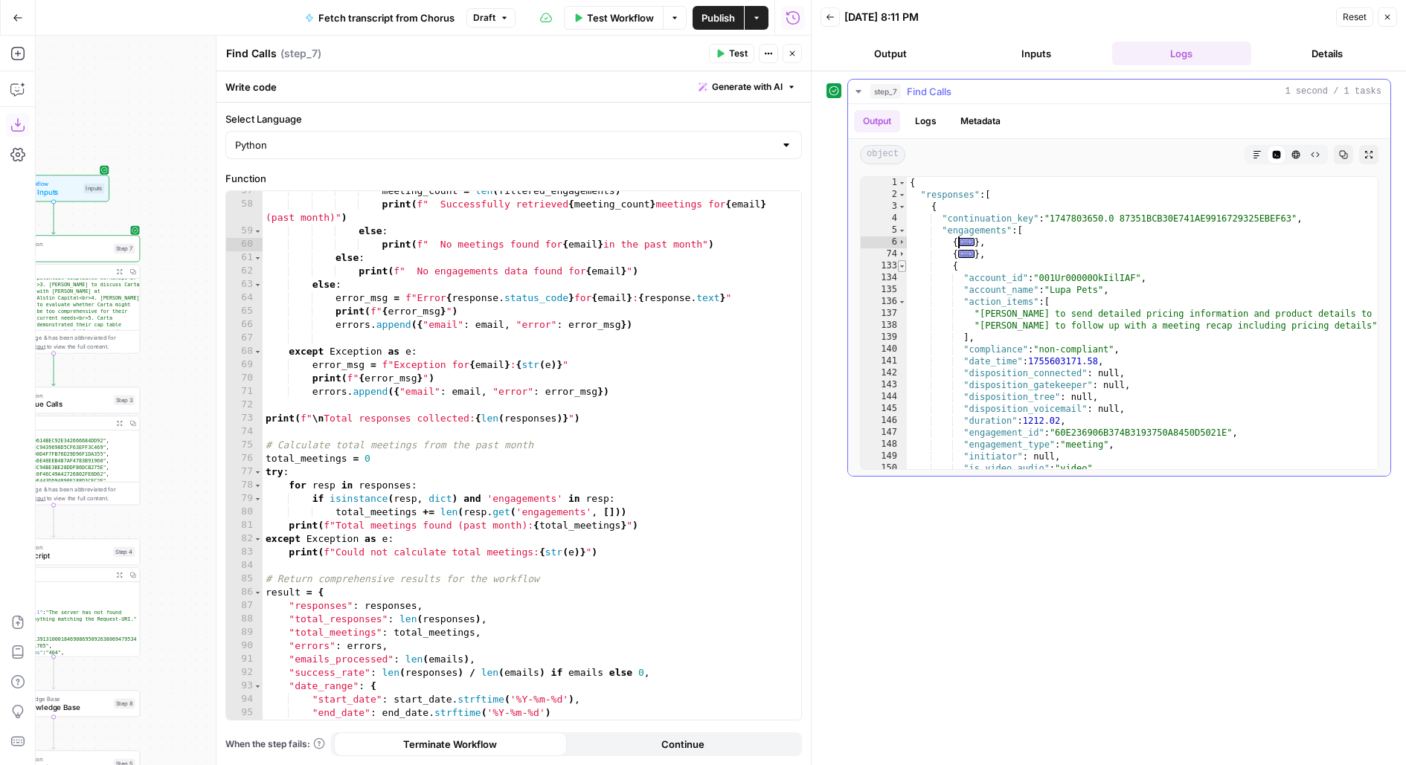
click at [902, 263] on span "Toggle code folding, rows 133 through 194" at bounding box center [902, 266] width 8 height 12
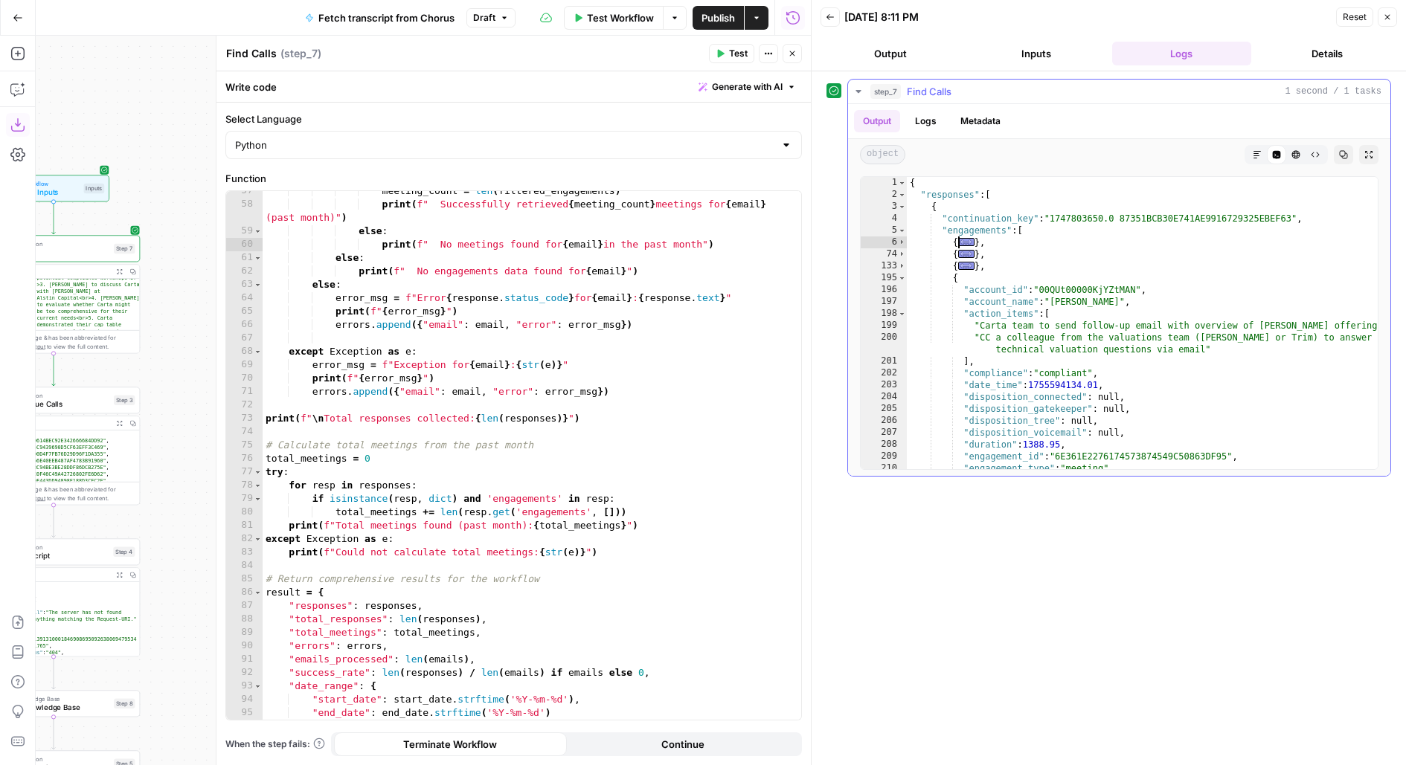
click at [899, 284] on div "196" at bounding box center [884, 290] width 46 height 12
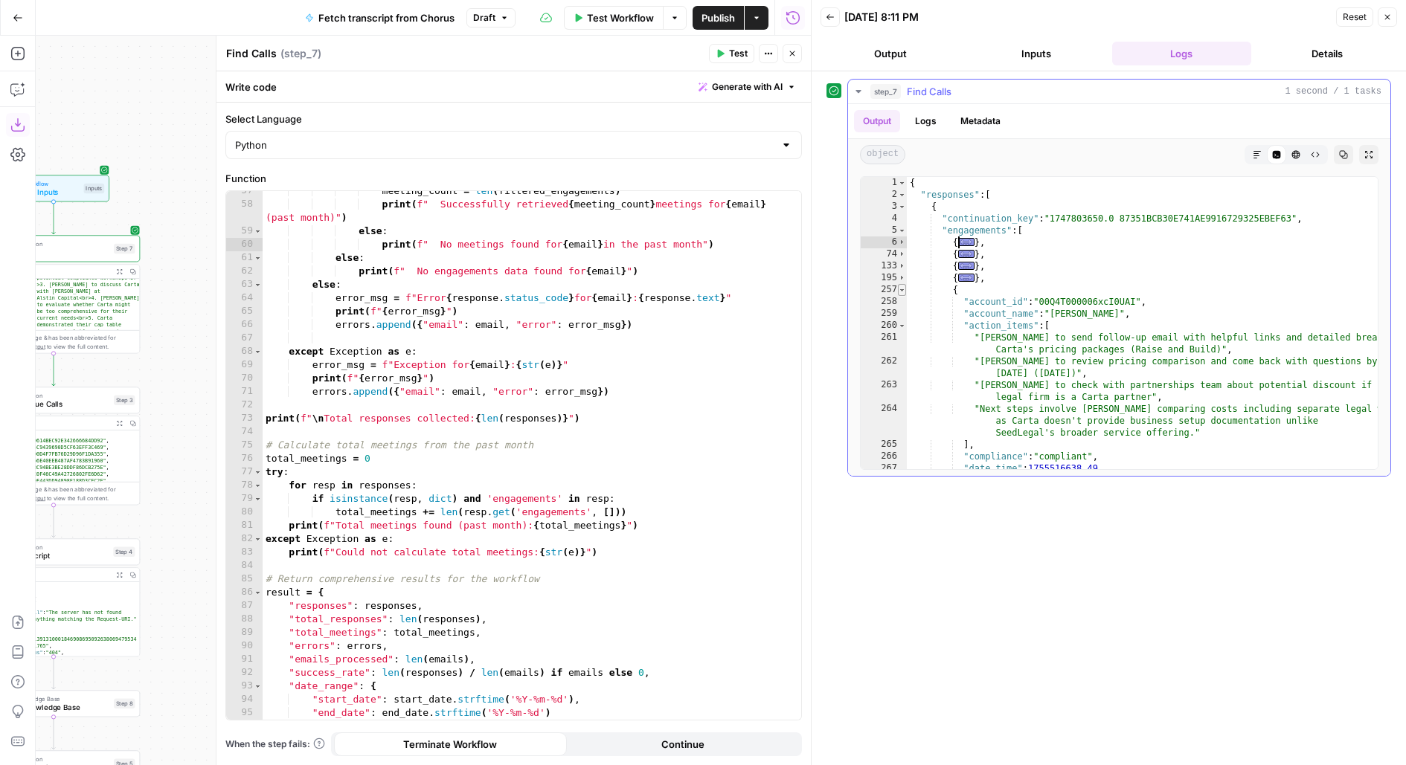
click at [900, 292] on span "Toggle code folding, rows 257 through 320" at bounding box center [902, 290] width 8 height 12
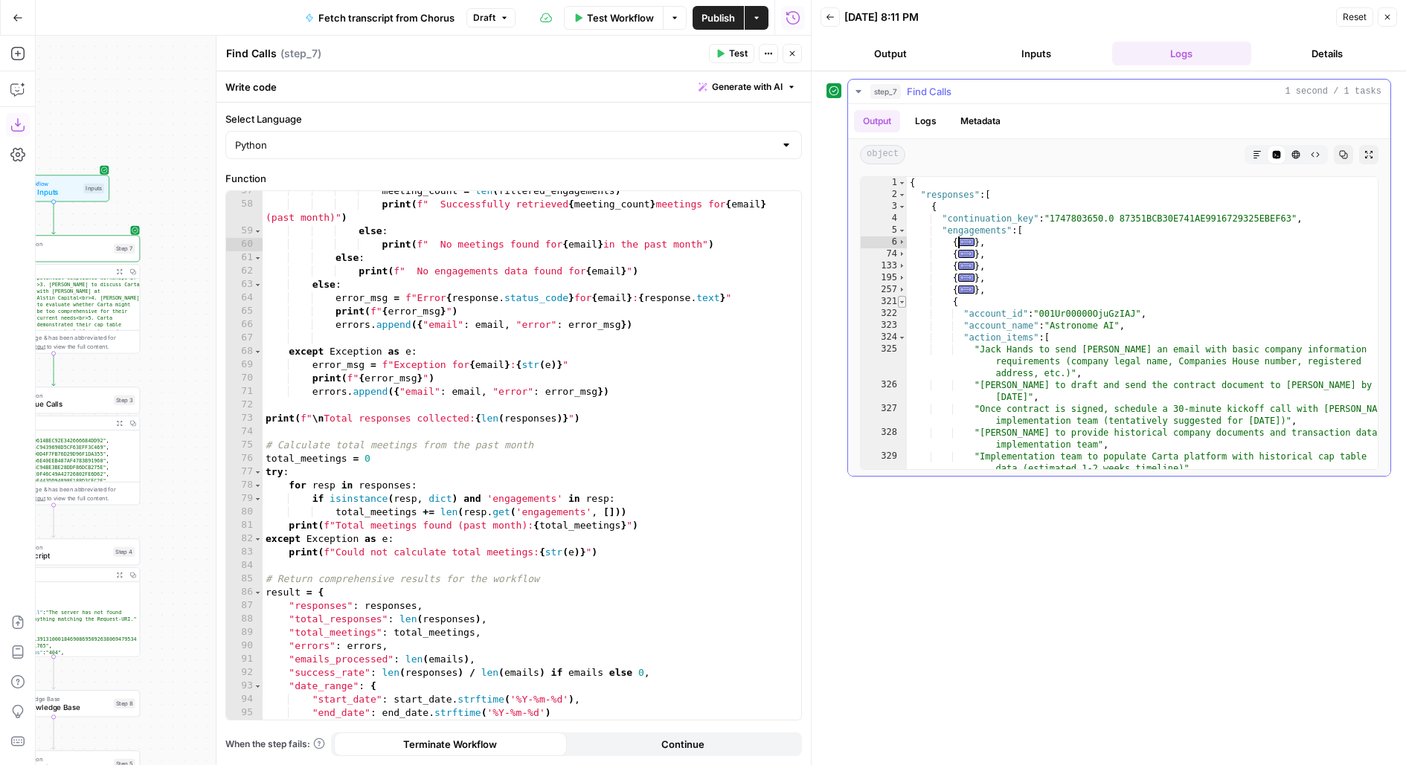
click at [899, 301] on span "Toggle code folding, rows 321 through 394" at bounding box center [902, 302] width 8 height 12
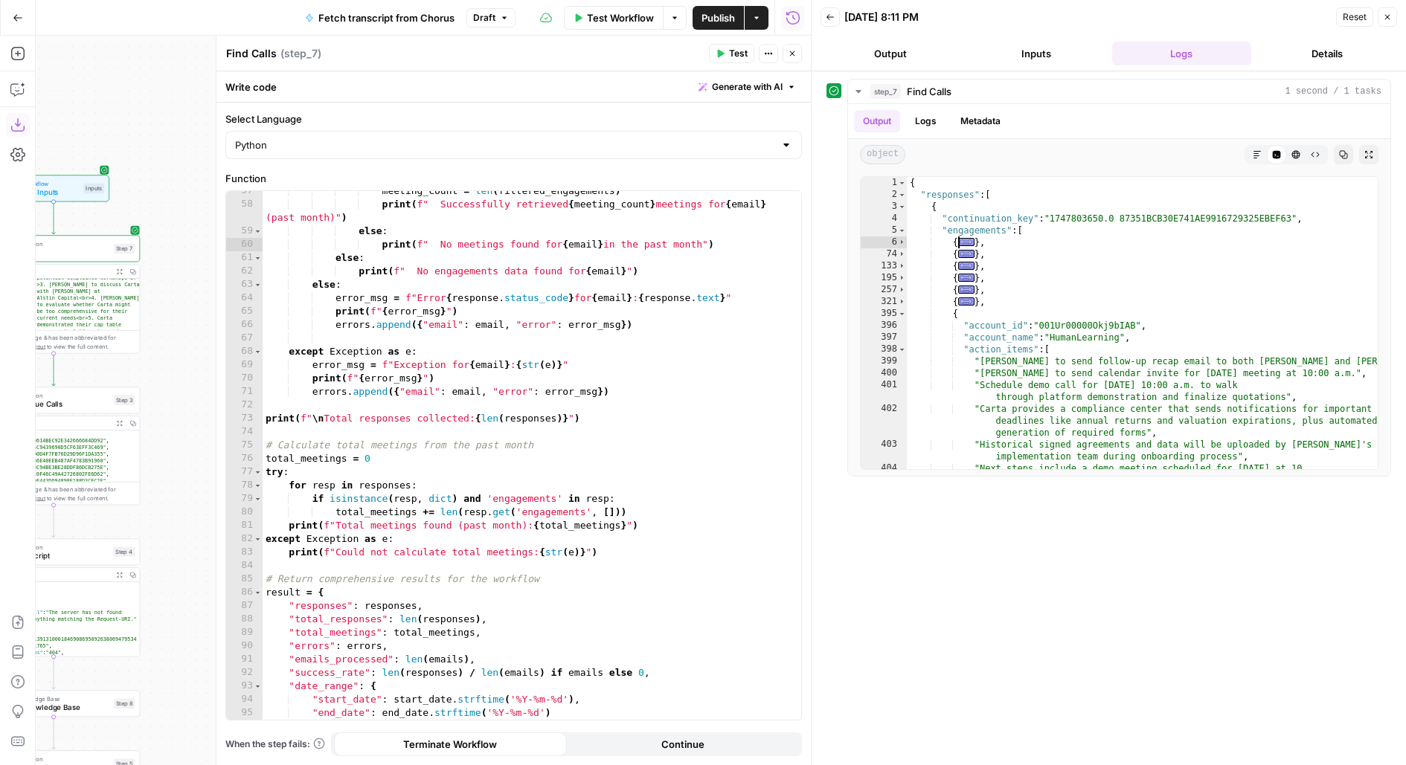
click at [711, 25] on button "Publish" at bounding box center [718, 18] width 51 height 24
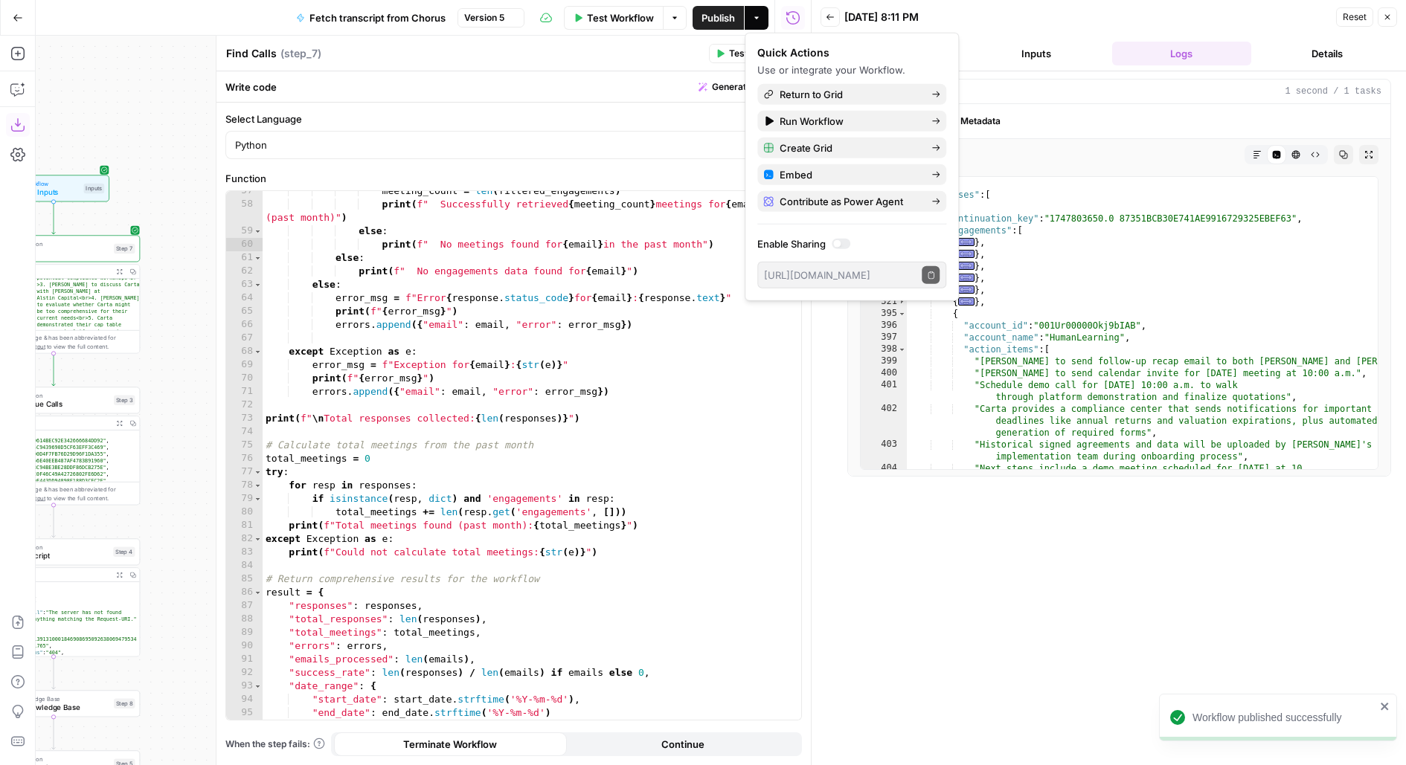
click at [630, 77] on div "Write code Generate with AI" at bounding box center [513, 86] width 594 height 30
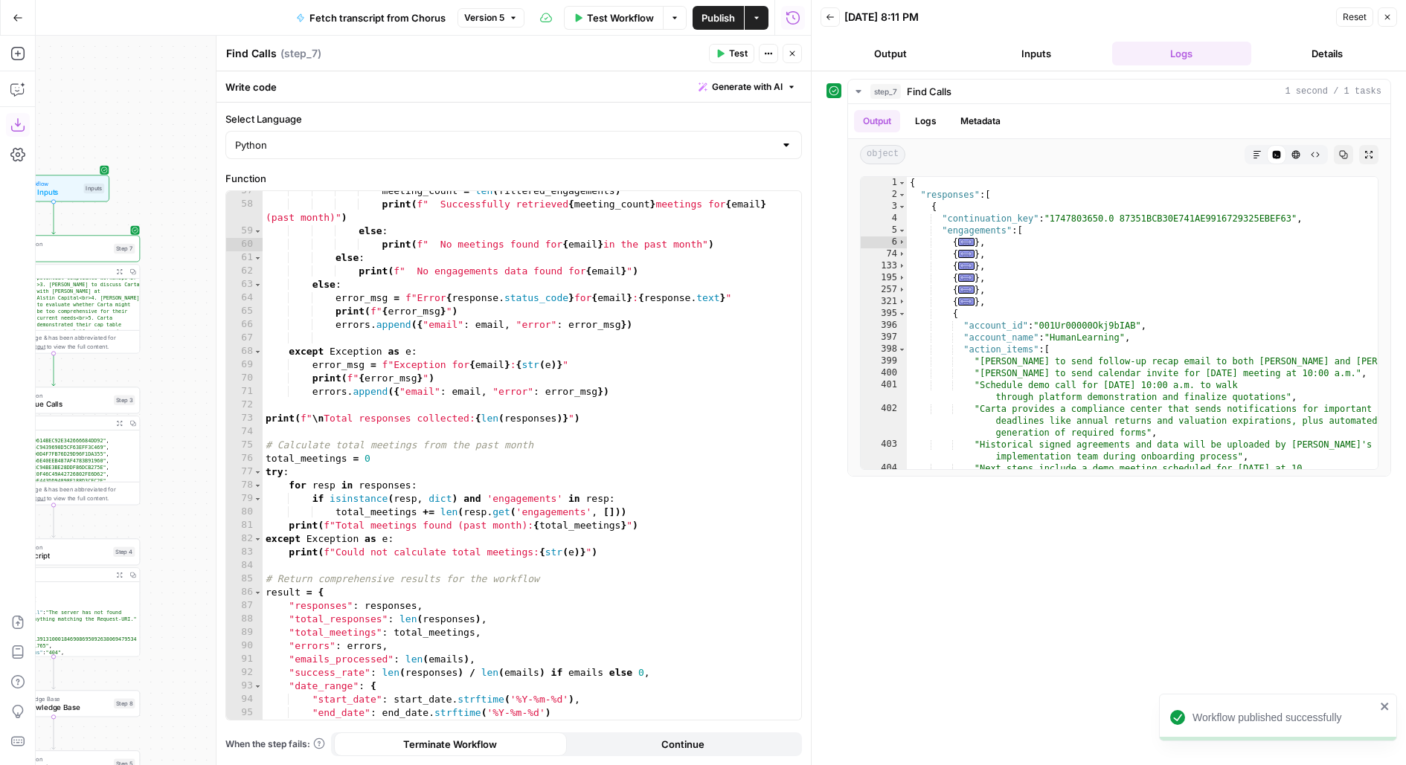
click at [797, 59] on button "Close" at bounding box center [792, 53] width 19 height 19
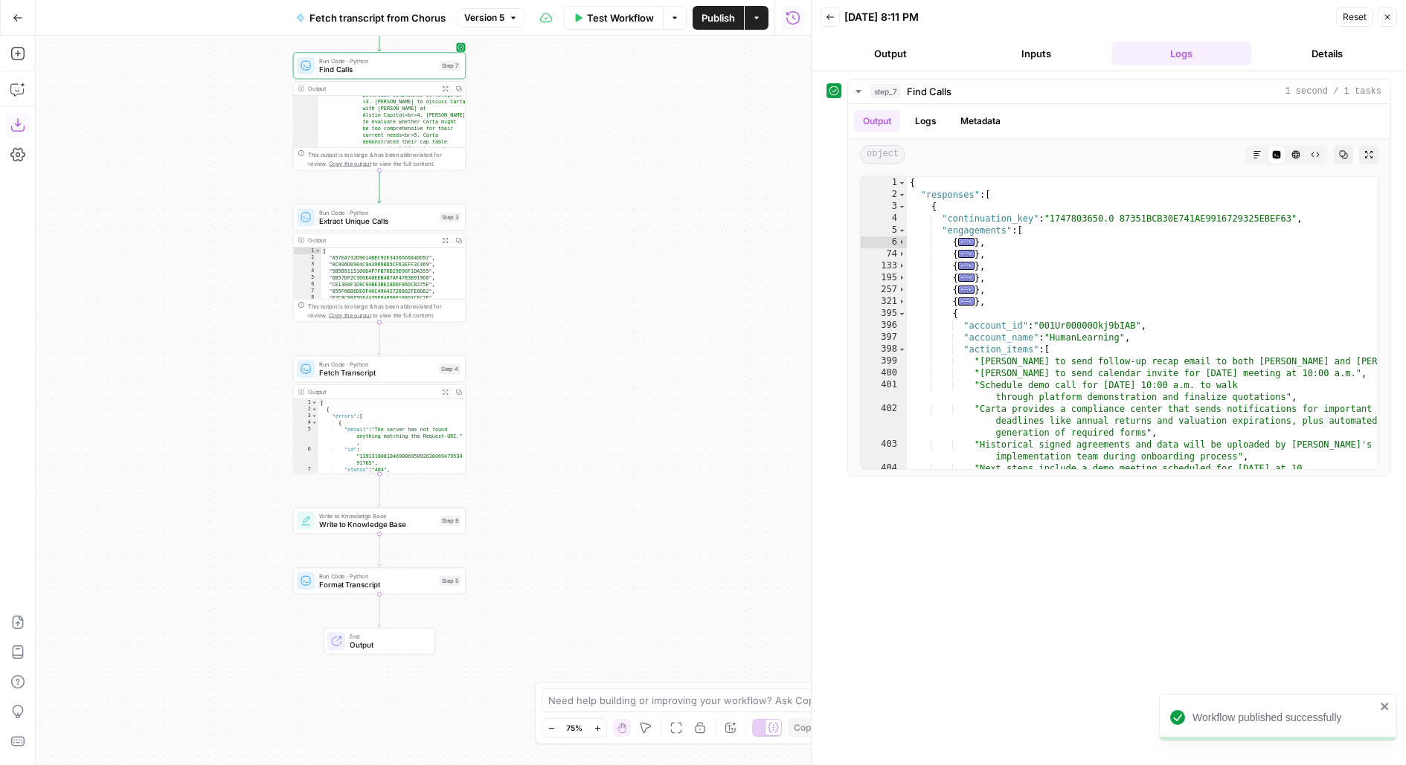
drag, startPoint x: 388, startPoint y: 404, endPoint x: 712, endPoint y: 220, distance: 372.8
click at [713, 220] on div "Workflow Set Inputs Inputs Run Code · Python Find Calls Step 7 Output Expand Ou…" at bounding box center [423, 401] width 775 height 730
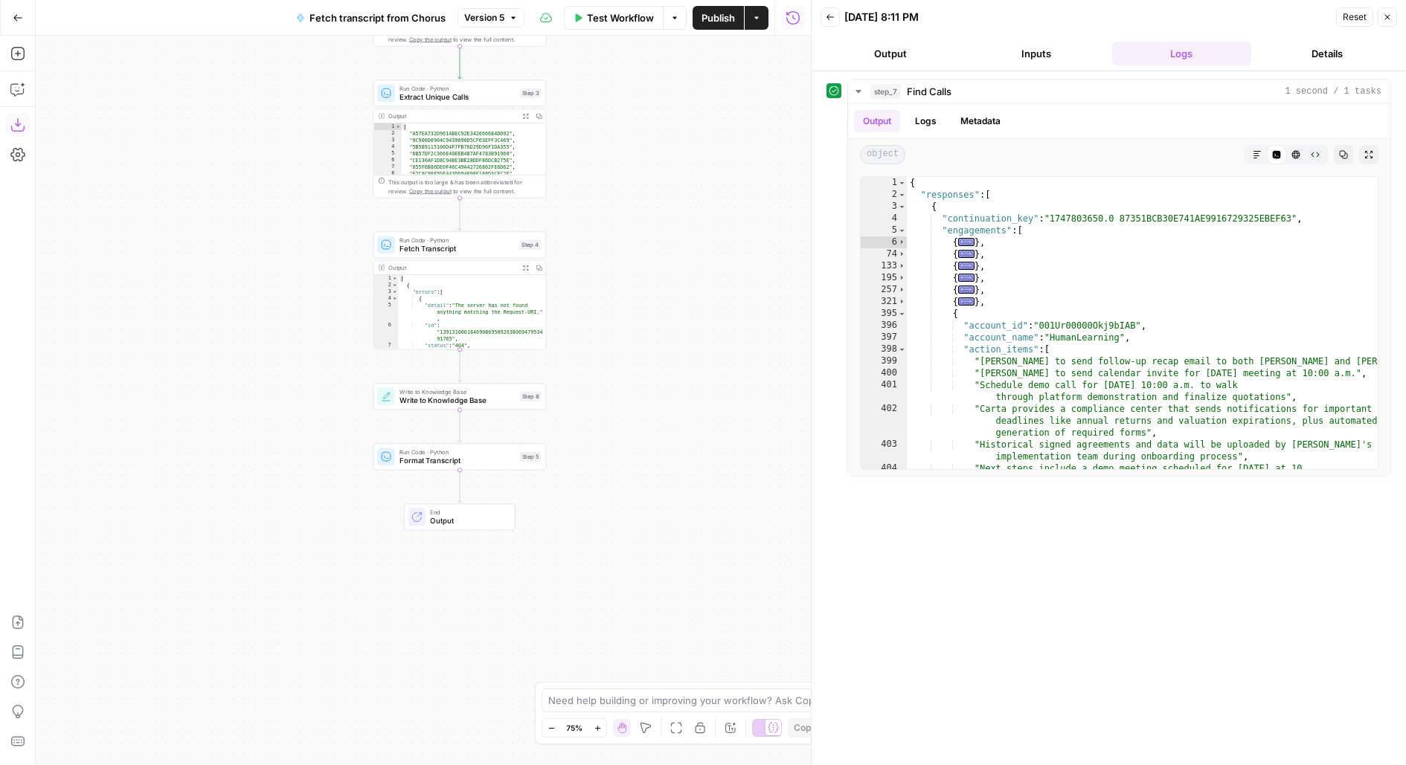
drag, startPoint x: 551, startPoint y: 466, endPoint x: 632, endPoint y: 334, distance: 154.2
click at [632, 334] on div "Workflow Set Inputs Inputs Run Code · Python Find Calls Step 7 Output Expand Ou…" at bounding box center [423, 401] width 775 height 730
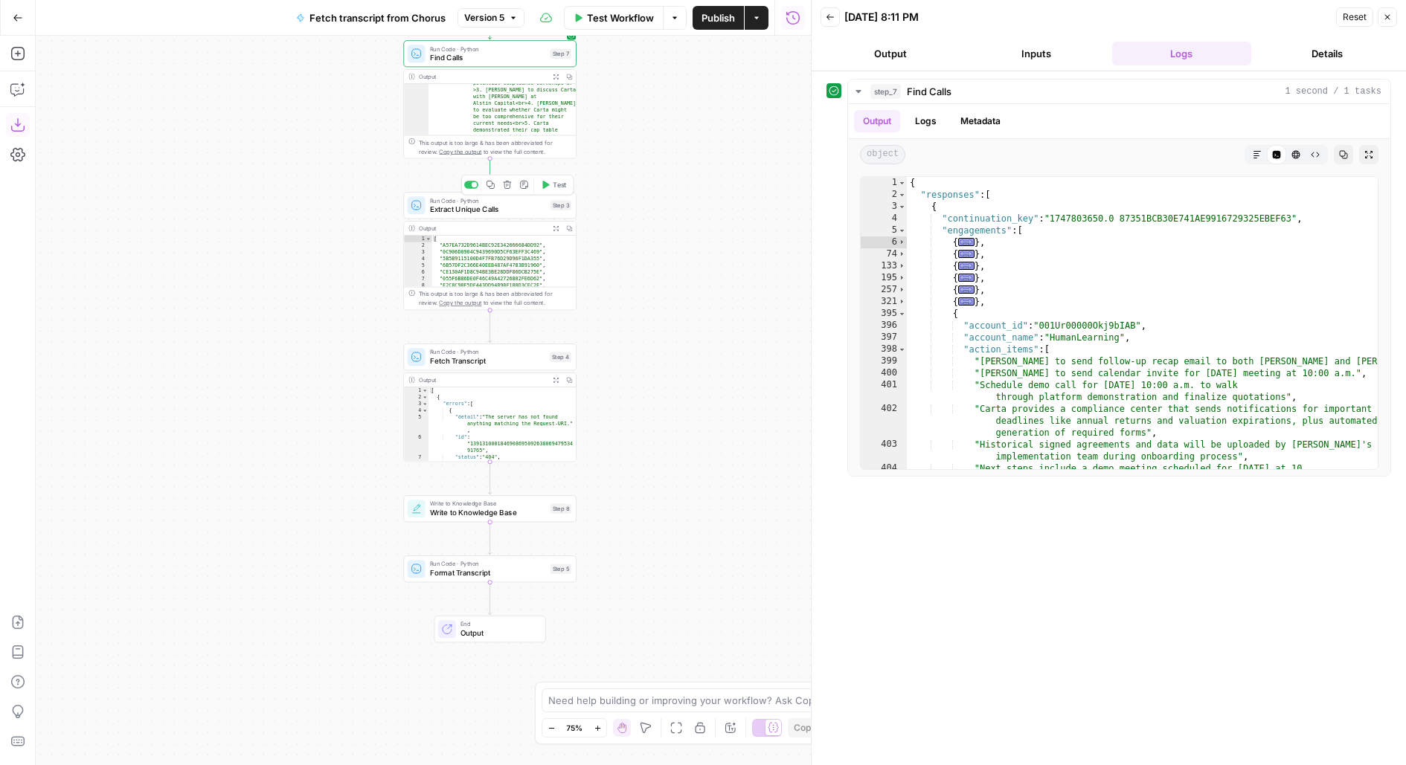
click at [551, 184] on button "Test" at bounding box center [553, 185] width 34 height 14
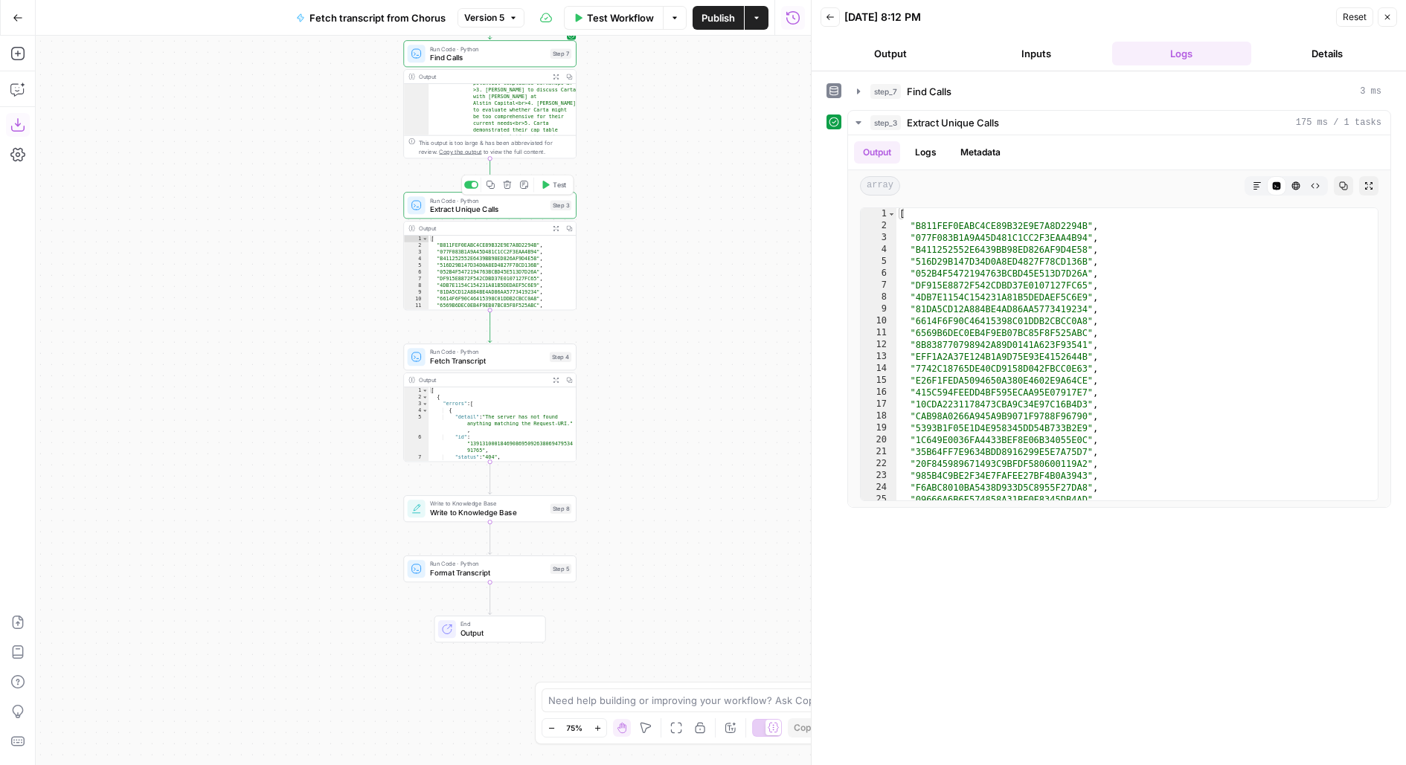
click at [554, 333] on span "Test" at bounding box center [559, 337] width 13 height 10
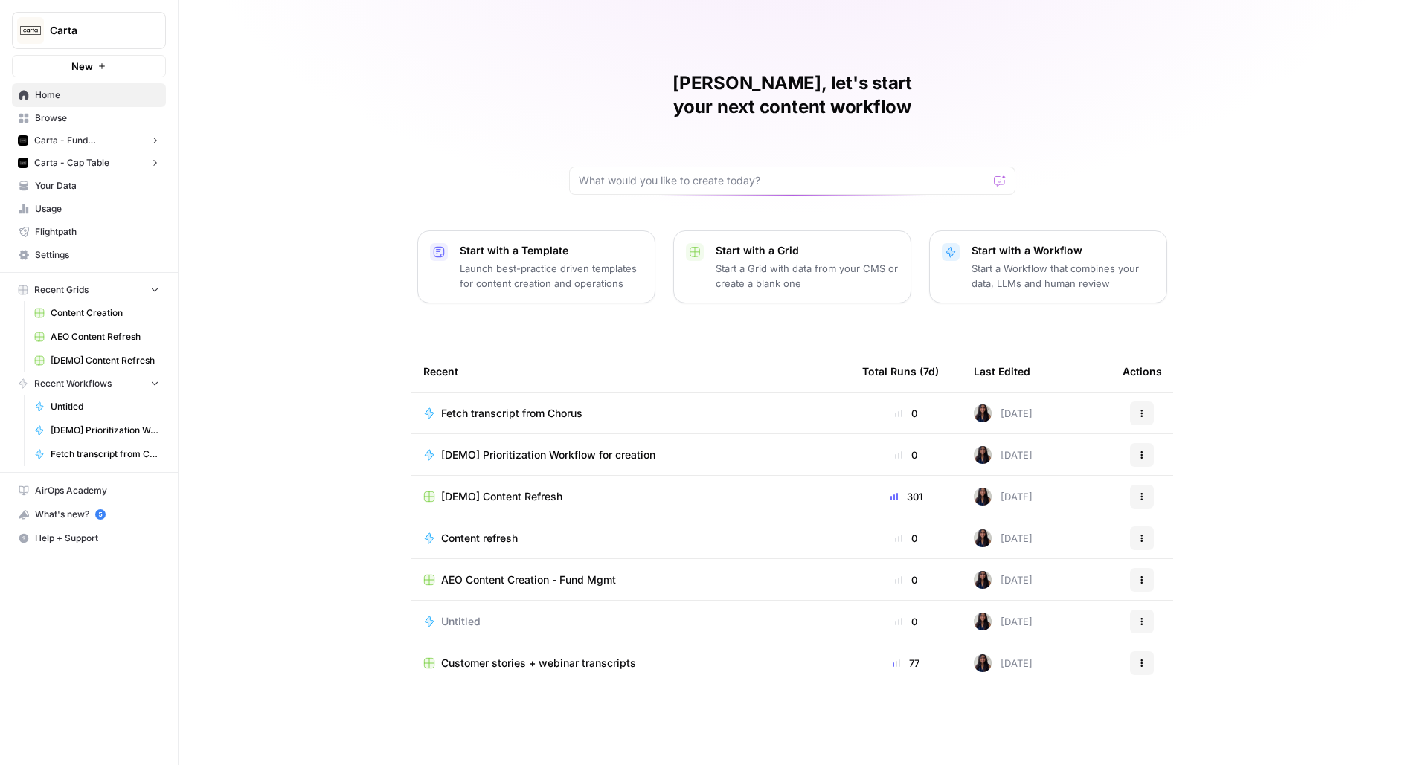
click at [108, 70] on button "New" at bounding box center [89, 66] width 154 height 22
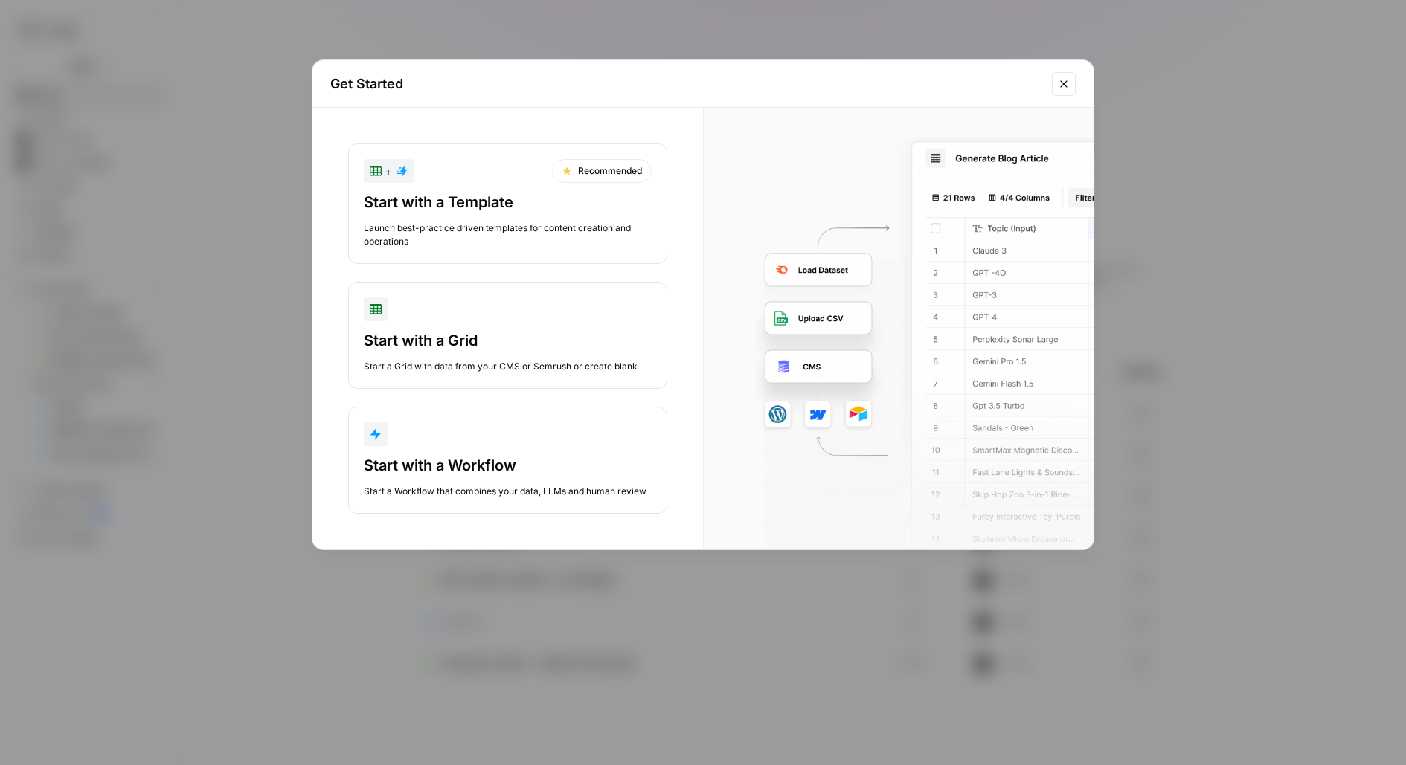
click at [489, 327] on button "Start with a Grid Start a Grid with data from your CMS or Semrush or create bla…" at bounding box center [507, 335] width 319 height 107
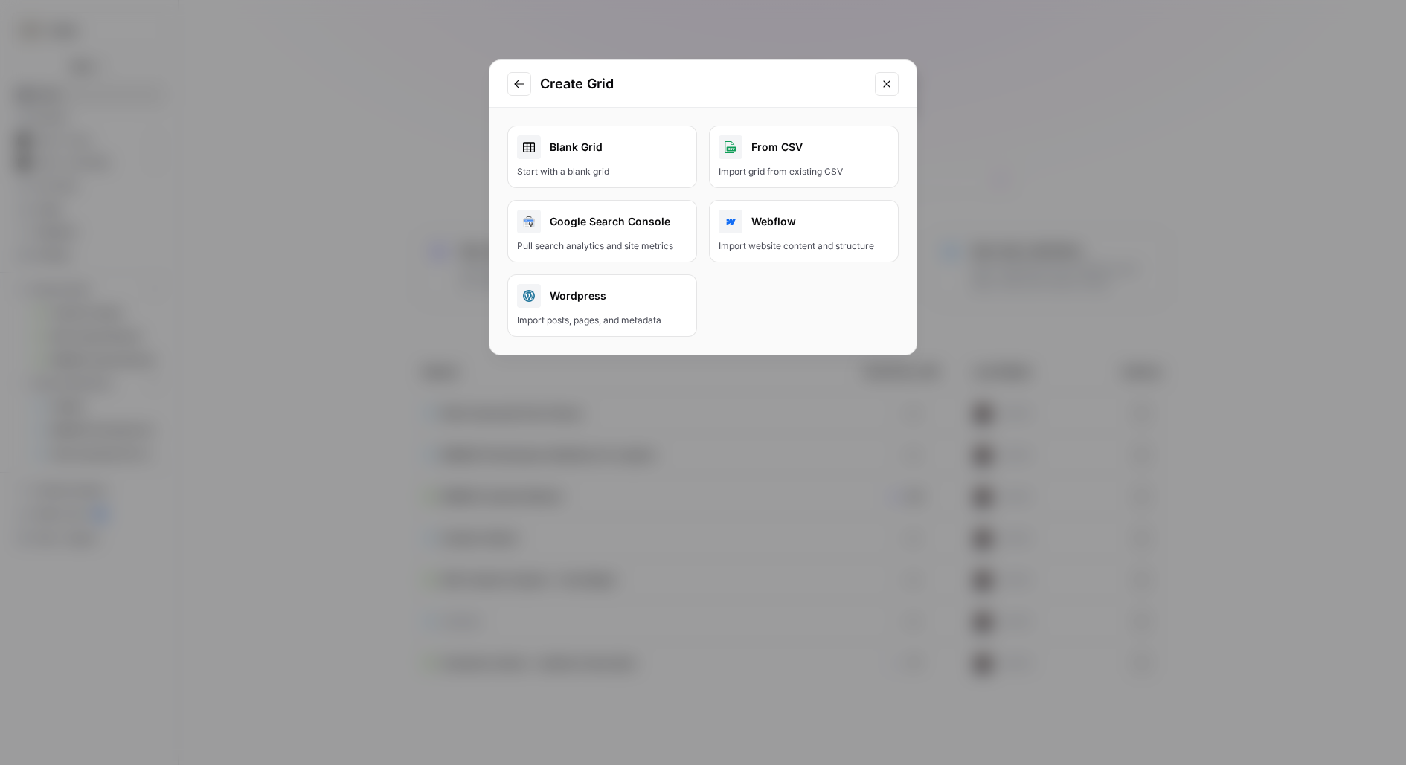
click at [591, 173] on div "Start with a blank grid" at bounding box center [602, 171] width 170 height 13
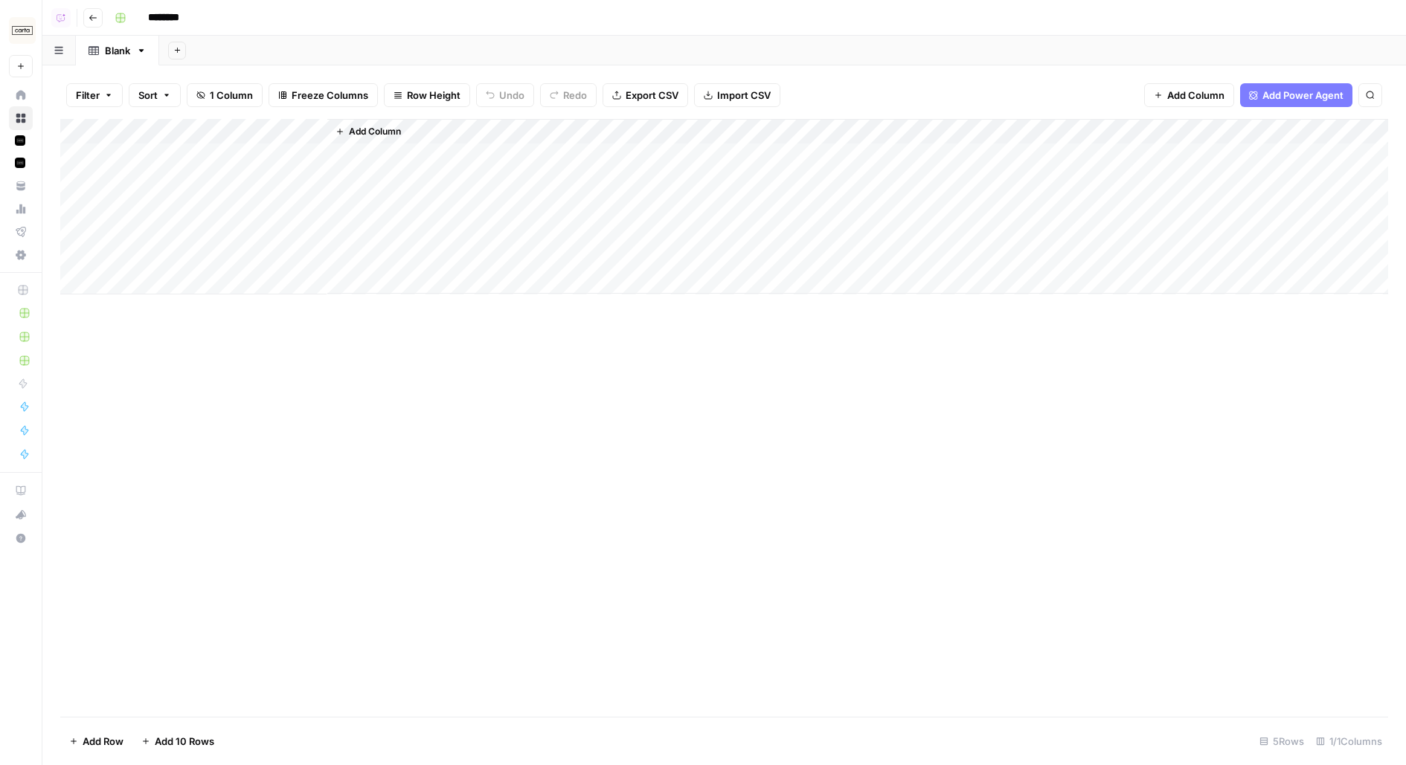
click at [199, 155] on div "Add Column" at bounding box center [724, 207] width 1328 height 176
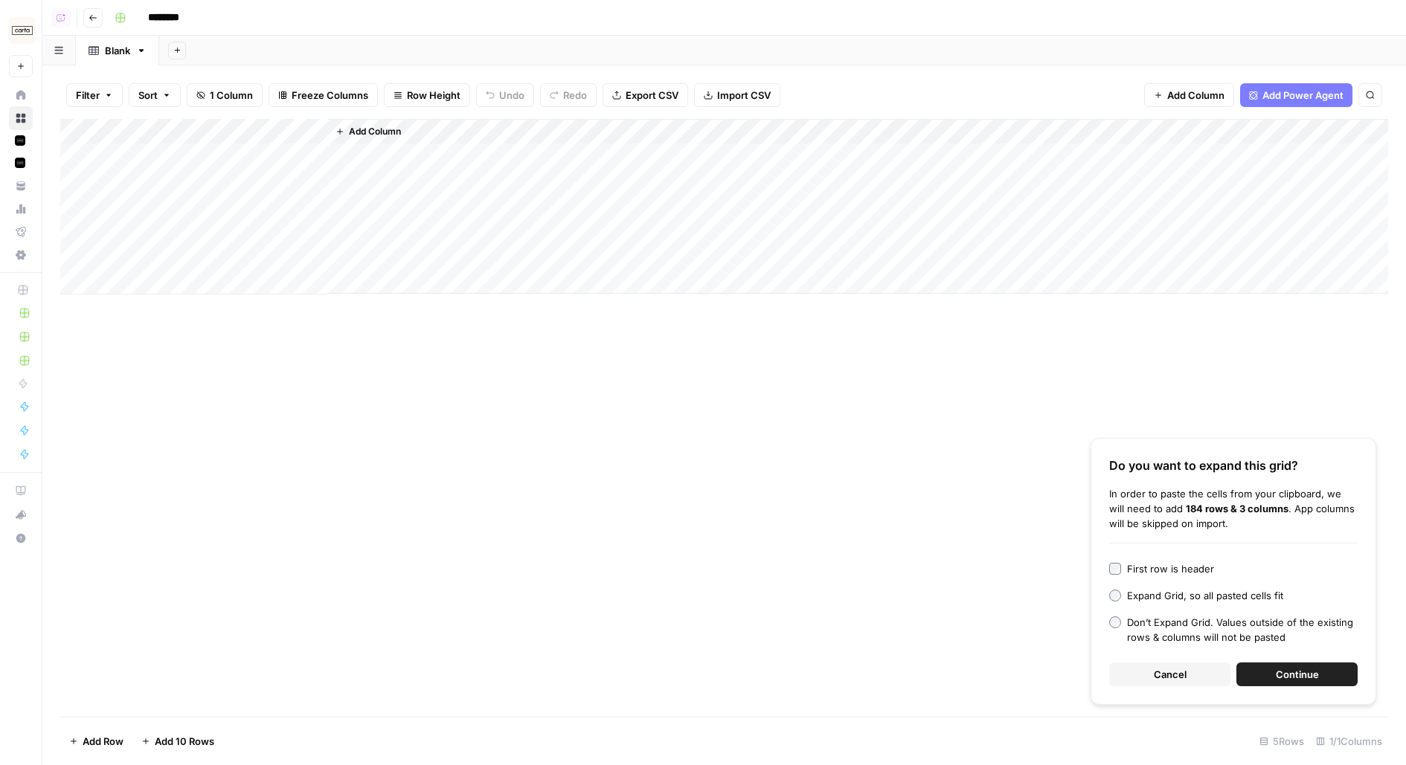
click at [1134, 681] on button "Cancel" at bounding box center [1169, 675] width 121 height 24
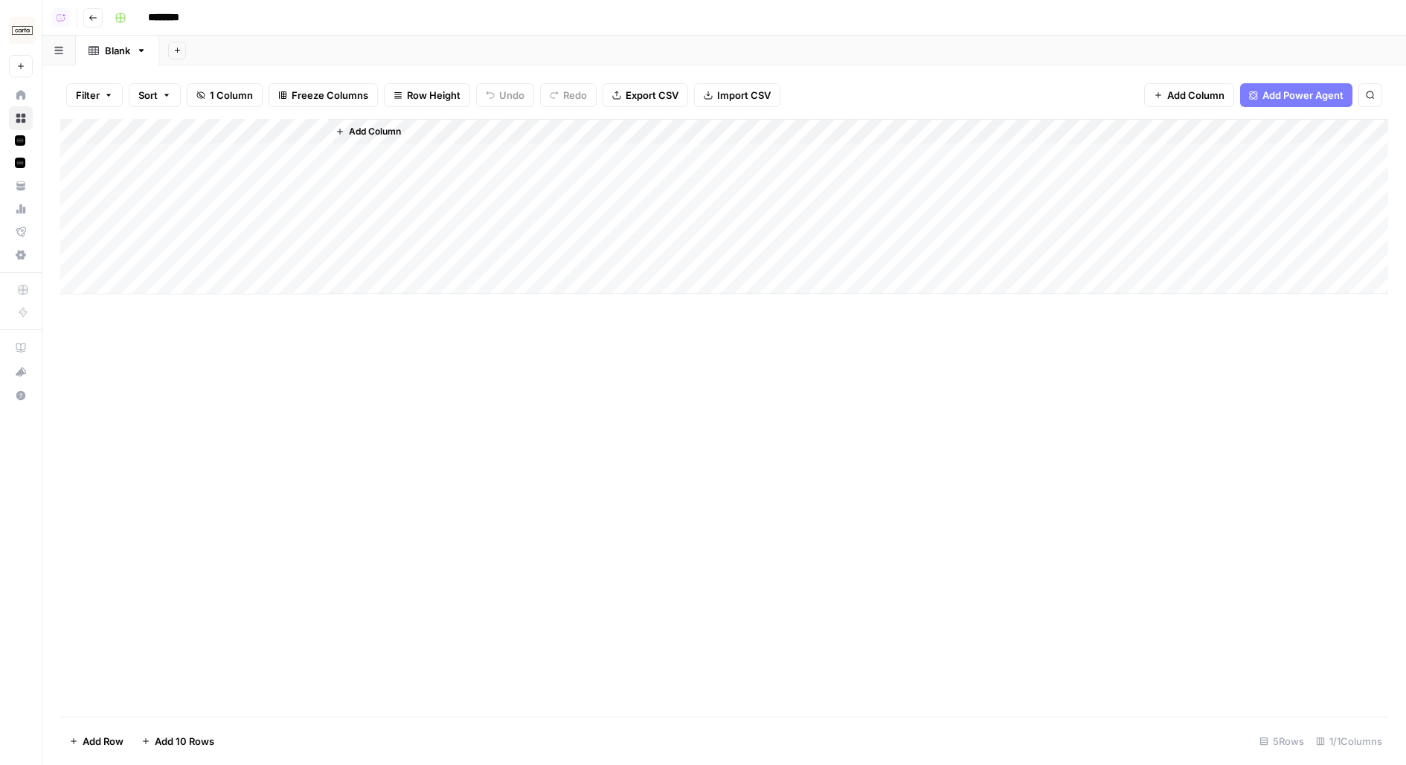
click at [207, 154] on div "Add Column" at bounding box center [724, 207] width 1328 height 176
click at [216, 200] on div "Add Column" at bounding box center [724, 207] width 1328 height 176
click at [214, 161] on div "Add Column" at bounding box center [724, 207] width 1328 height 176
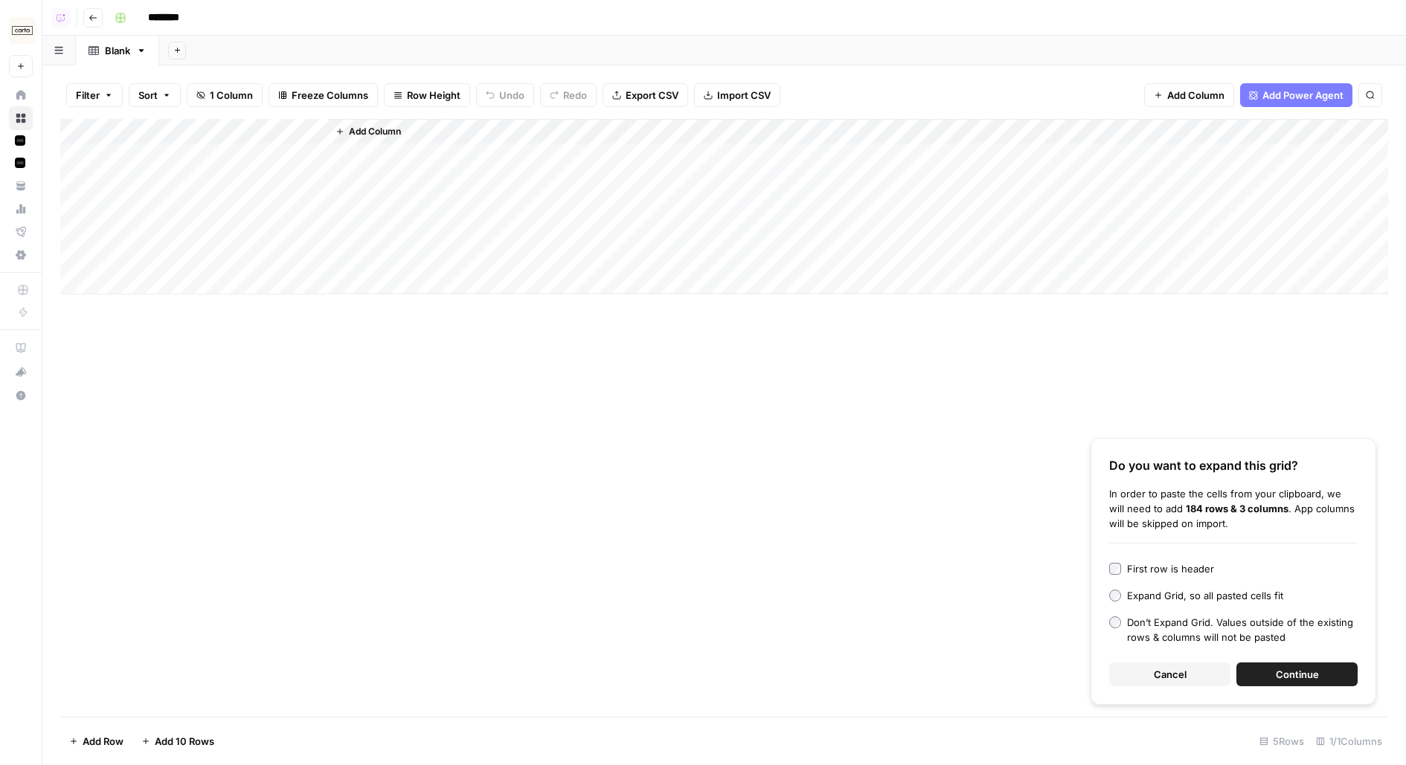
click at [1311, 672] on span "Continue" at bounding box center [1297, 674] width 43 height 15
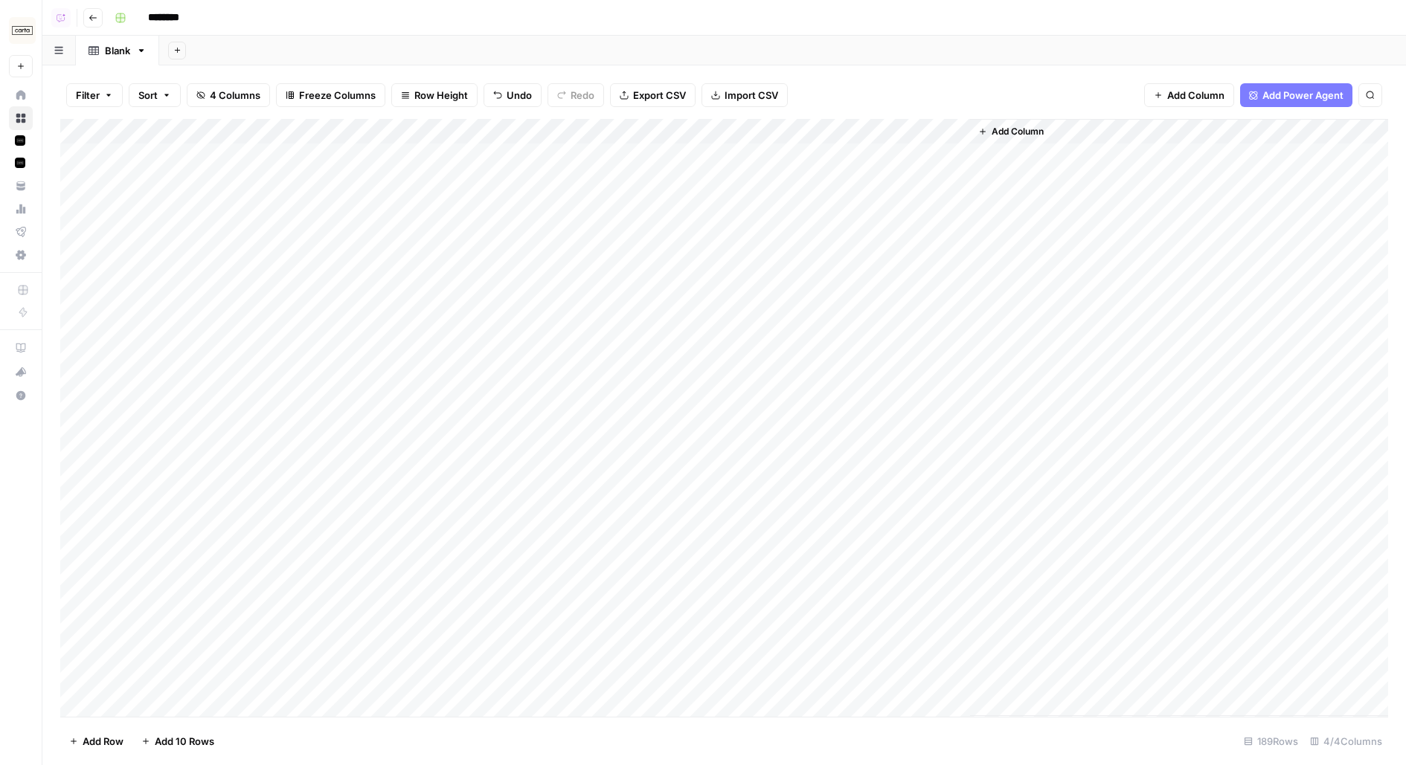
click at [170, 18] on input "********" at bounding box center [182, 18] width 83 height 24
click at [179, 7] on input "********" at bounding box center [182, 18] width 83 height 24
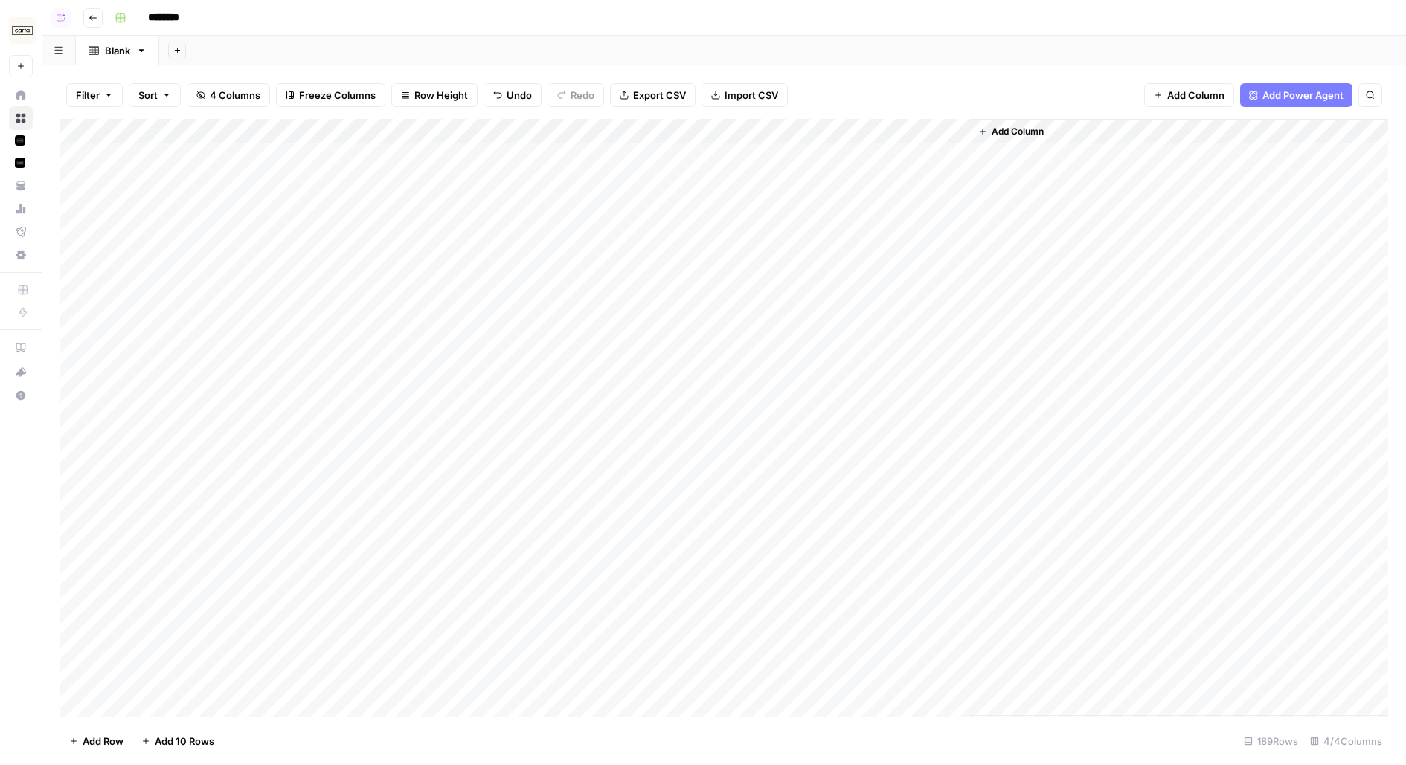
click at [179, 7] on input "********" at bounding box center [182, 18] width 83 height 24
paste input "**********"
drag, startPoint x: 278, startPoint y: 16, endPoint x: 424, endPoint y: 14, distance: 145.8
click at [424, 14] on div "**********" at bounding box center [750, 18] width 1282 height 24
click at [182, 19] on input "**********" at bounding box center [212, 18] width 142 height 24
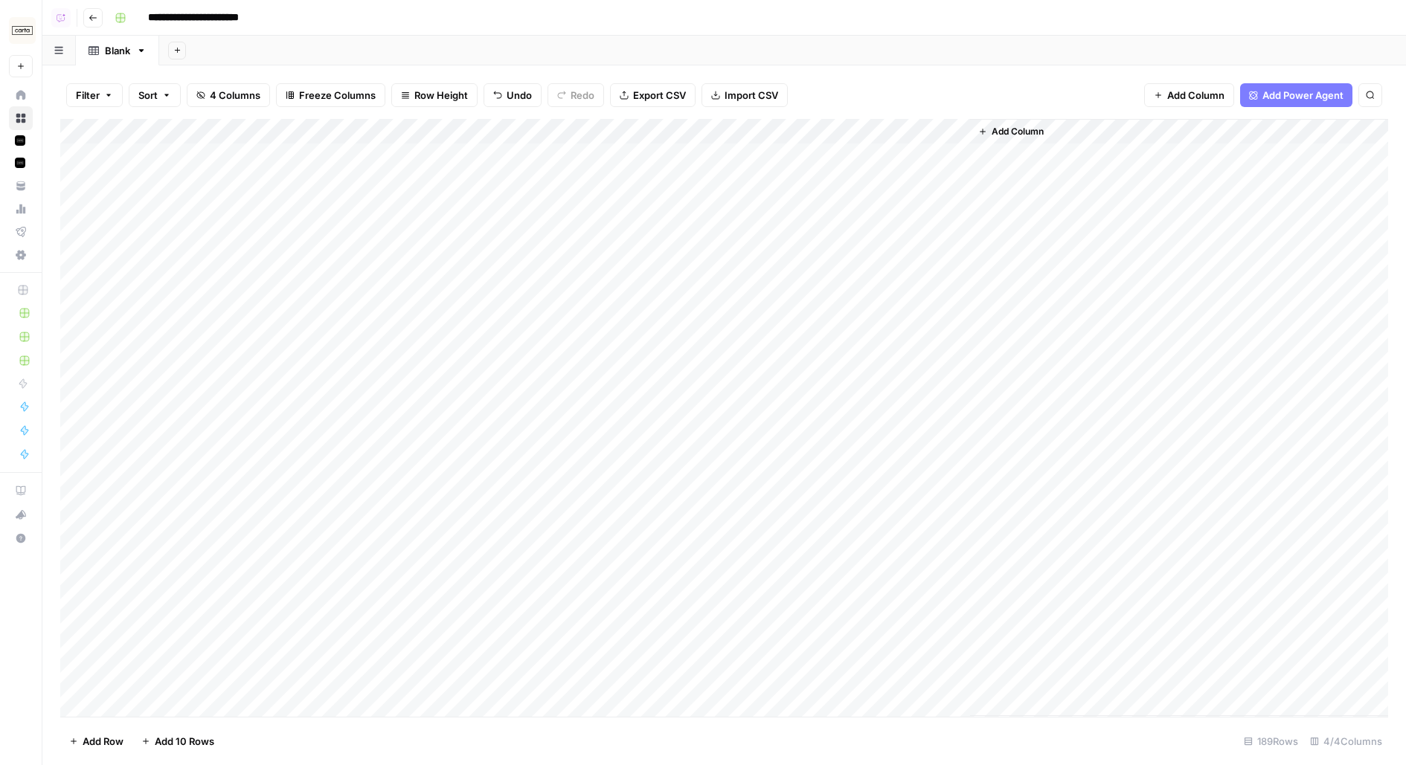
drag, startPoint x: 180, startPoint y: 19, endPoint x: 141, endPoint y: 18, distance: 38.7
click at [141, 18] on input "**********" at bounding box center [212, 18] width 142 height 24
click at [117, 50] on div "Blank" at bounding box center [117, 50] width 25 height 15
type input "**********"
click at [117, 46] on div "Blank" at bounding box center [117, 50] width 25 height 15
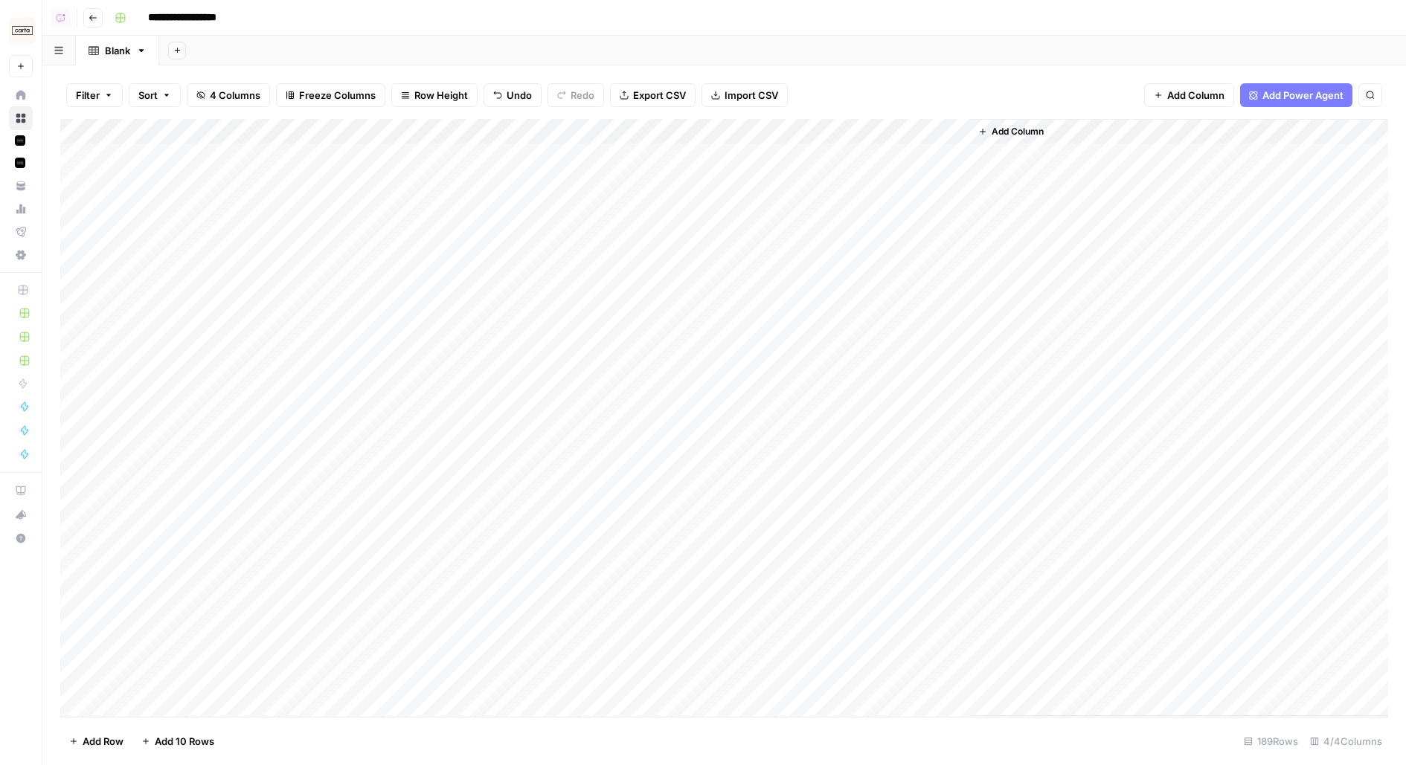
click at [117, 46] on div "Blank" at bounding box center [117, 50] width 25 height 15
click at [117, 46] on input "*****" at bounding box center [119, 50] width 28 height 19
type input "****"
click at [90, 683] on div "Add Column" at bounding box center [724, 418] width 1328 height 598
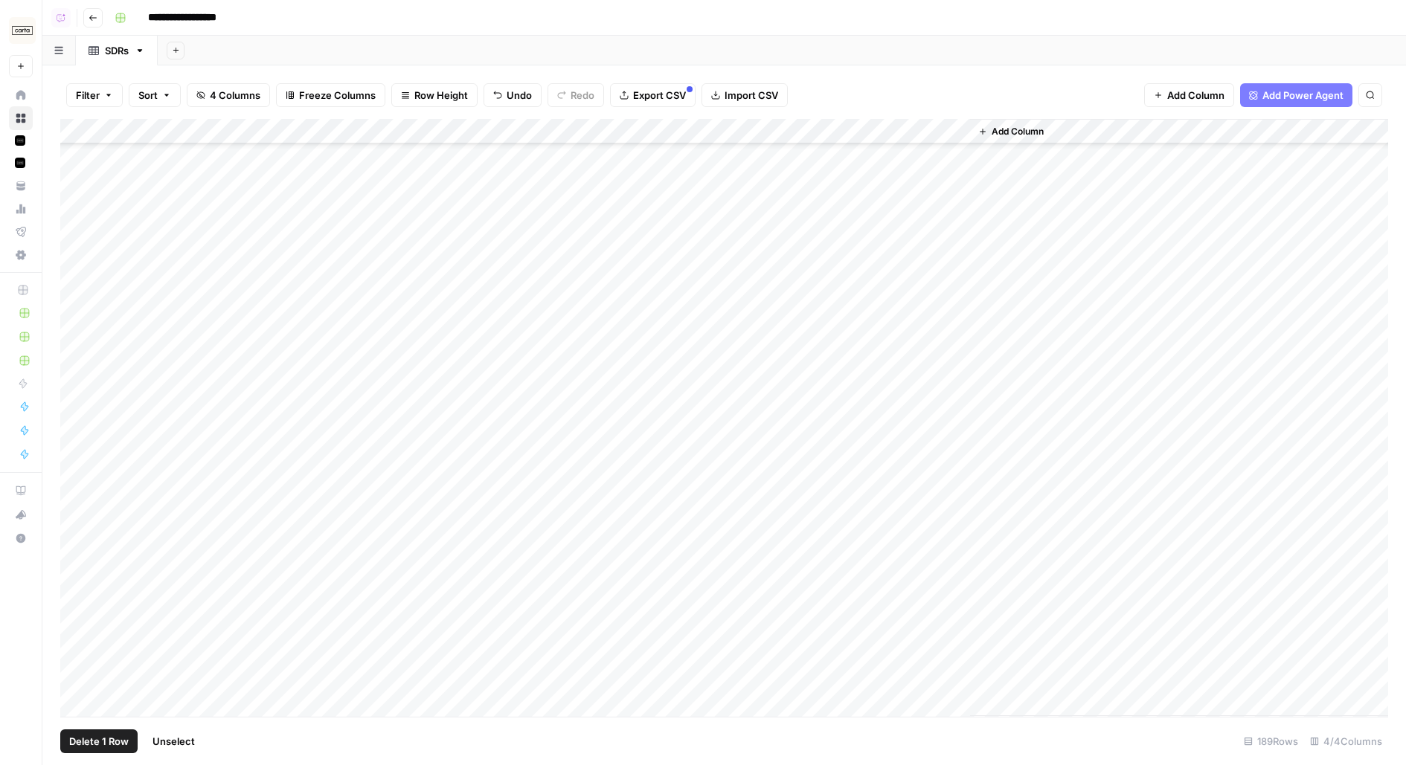
click at [103, 745] on span "Delete 1 Row" at bounding box center [99, 741] width 60 height 15
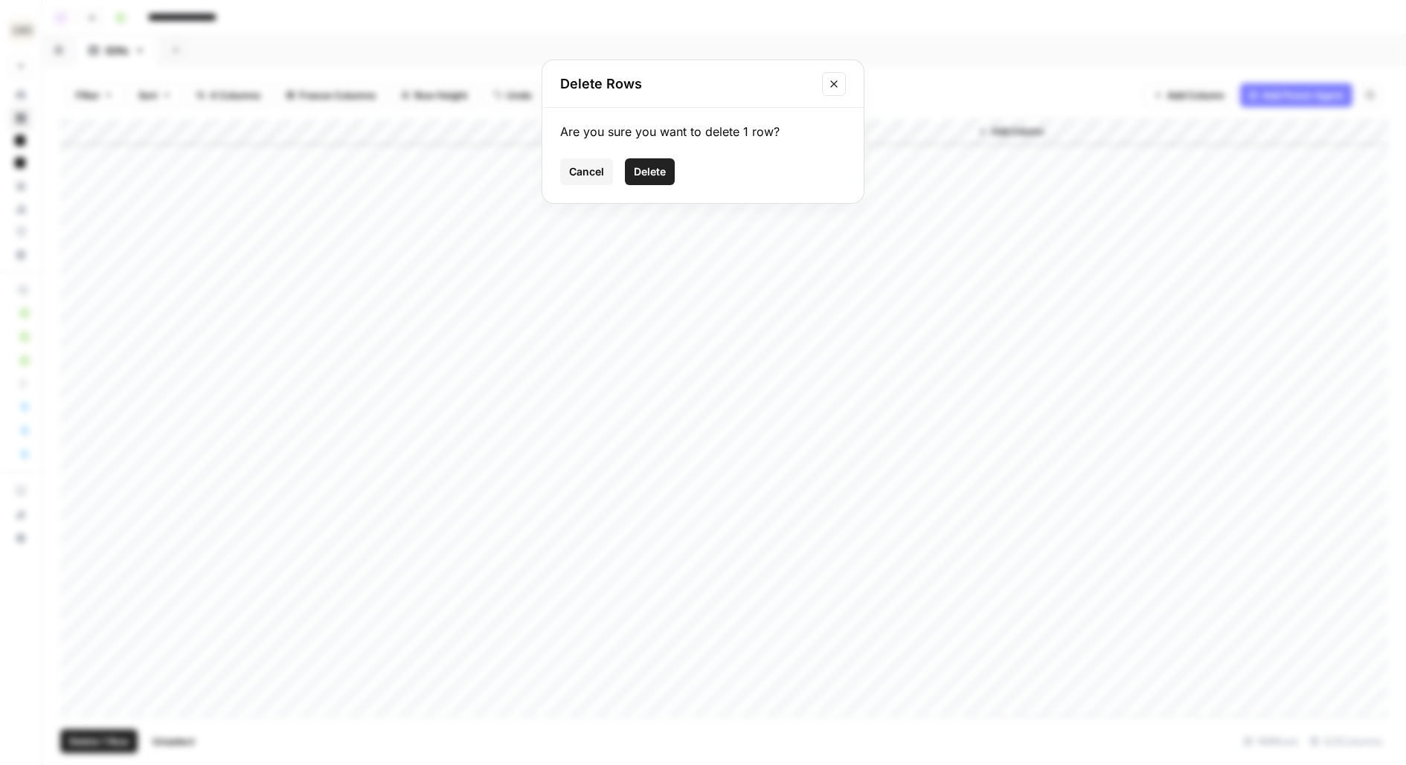
click at [644, 174] on span "Delete" at bounding box center [650, 171] width 32 height 15
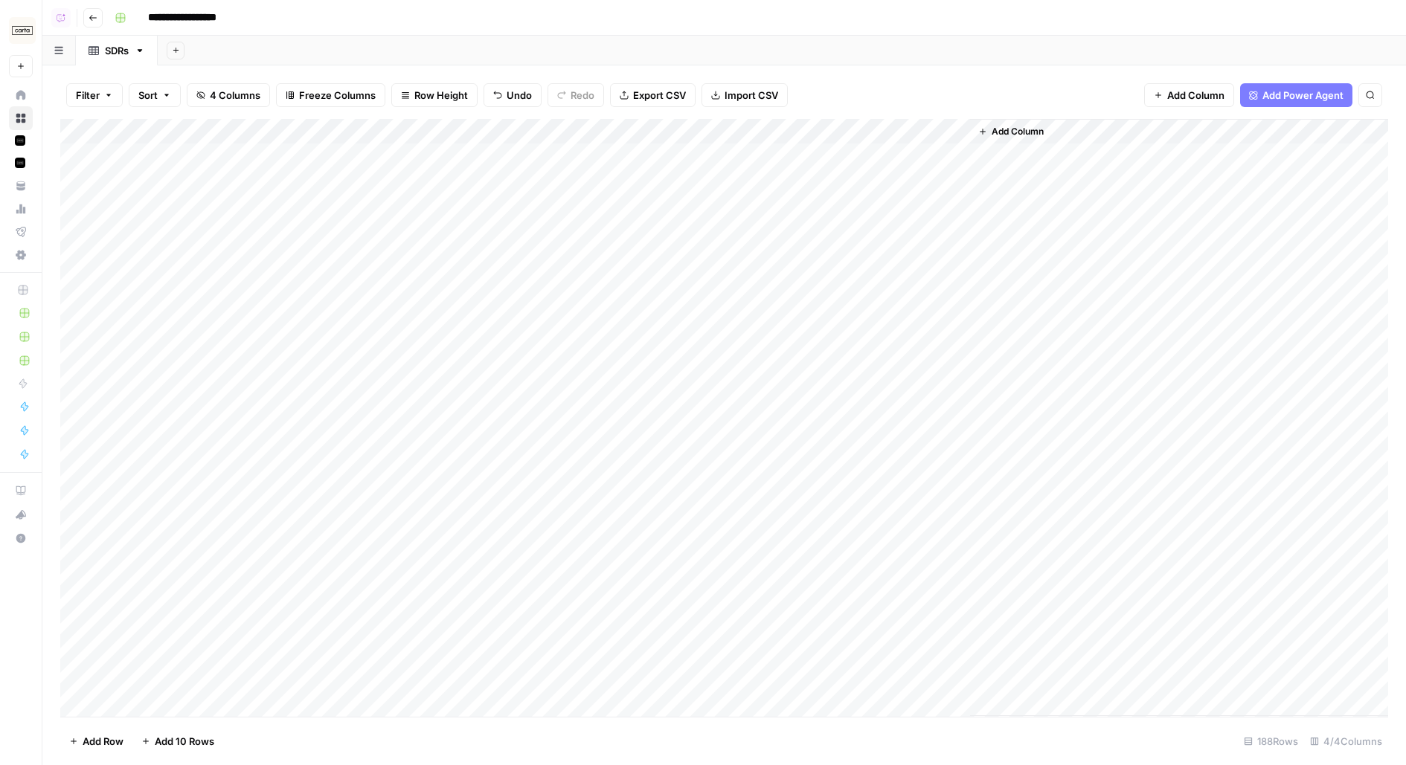
scroll to position [0, 0]
drag, startPoint x: 216, startPoint y: 155, endPoint x: 841, endPoint y: 137, distance: 625.1
click at [842, 137] on div "Add Column" at bounding box center [724, 418] width 1328 height 598
click at [207, 161] on div "Add Column" at bounding box center [724, 418] width 1328 height 598
click at [207, 161] on textarea "**********" at bounding box center [231, 157] width 238 height 21
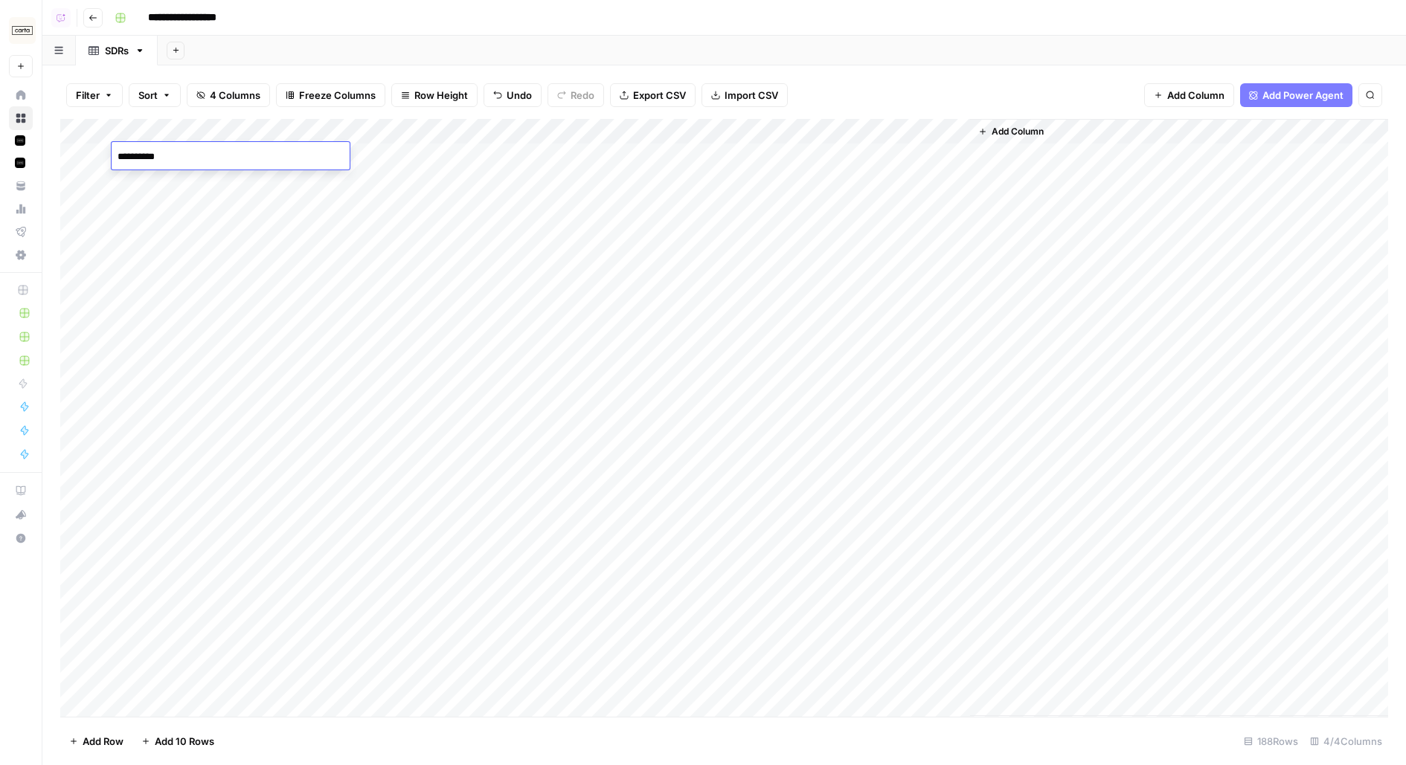
click at [406, 164] on div "Add Column" at bounding box center [724, 418] width 1328 height 598
click at [406, 164] on textarea "**********" at bounding box center [445, 157] width 238 height 21
click at [618, 149] on div "Add Column" at bounding box center [724, 418] width 1328 height 598
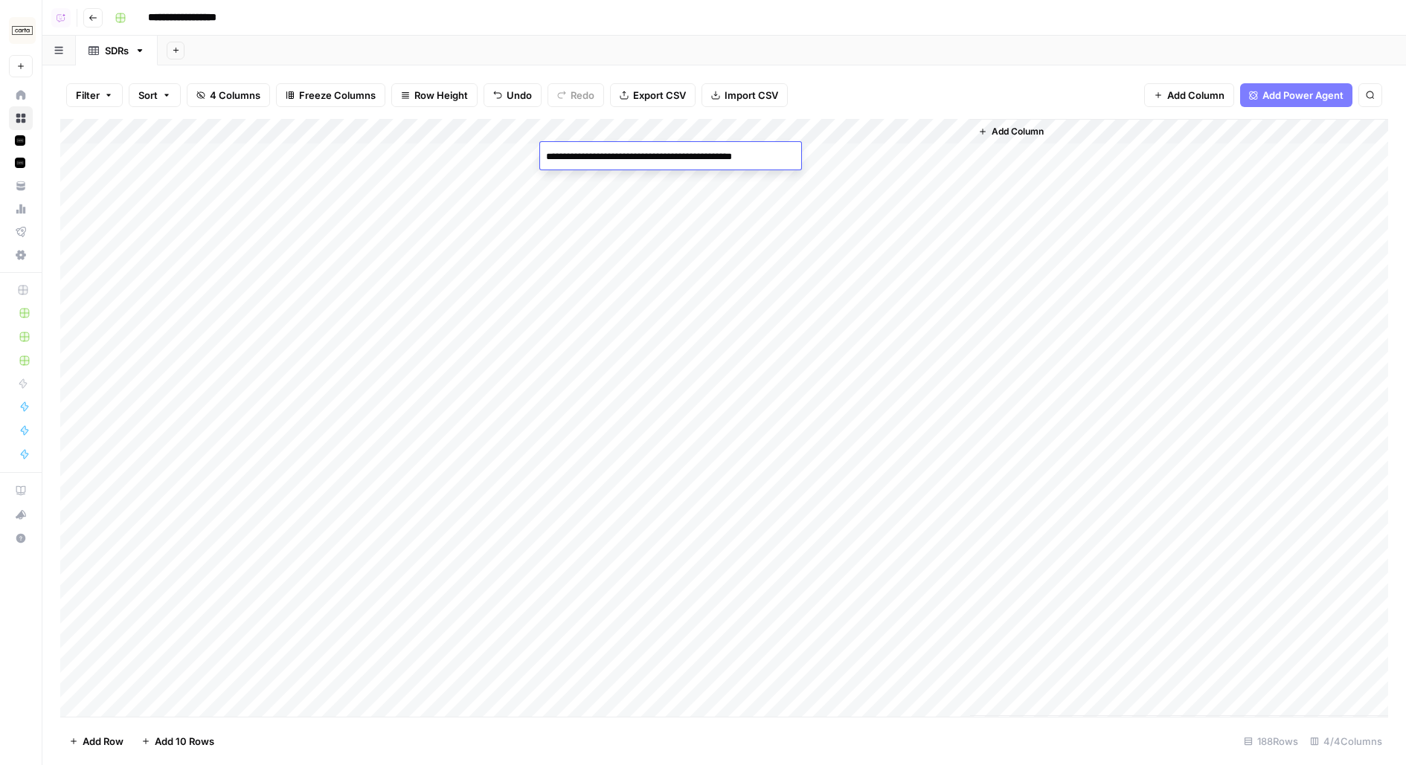
click at [618, 149] on textarea "**********" at bounding box center [668, 157] width 257 height 21
click at [829, 152] on div "Add Column" at bounding box center [724, 418] width 1328 height 598
click at [635, 295] on div "Add Column" at bounding box center [724, 418] width 1328 height 598
click at [1001, 132] on span "Add Column" at bounding box center [1018, 131] width 52 height 13
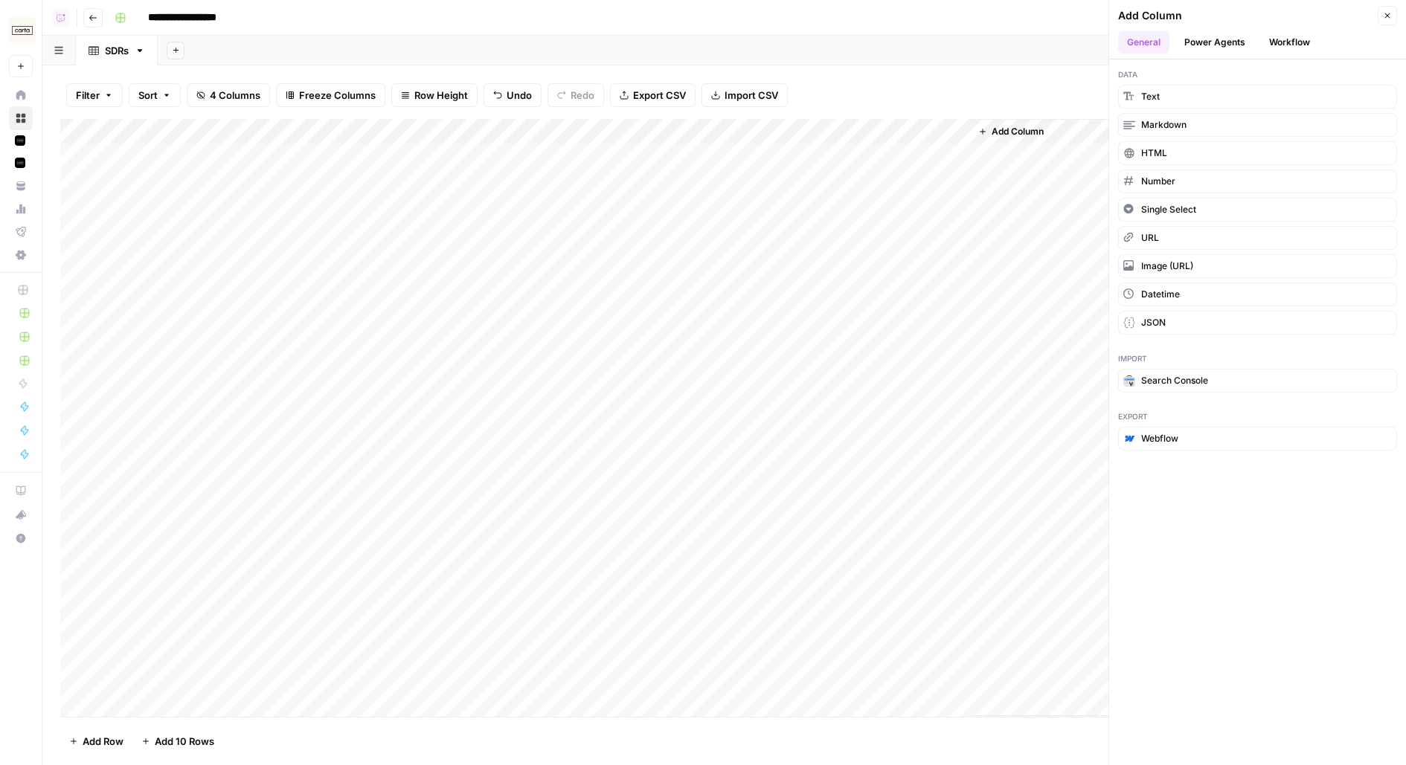
click at [1277, 51] on button "Workflow" at bounding box center [1289, 42] width 59 height 22
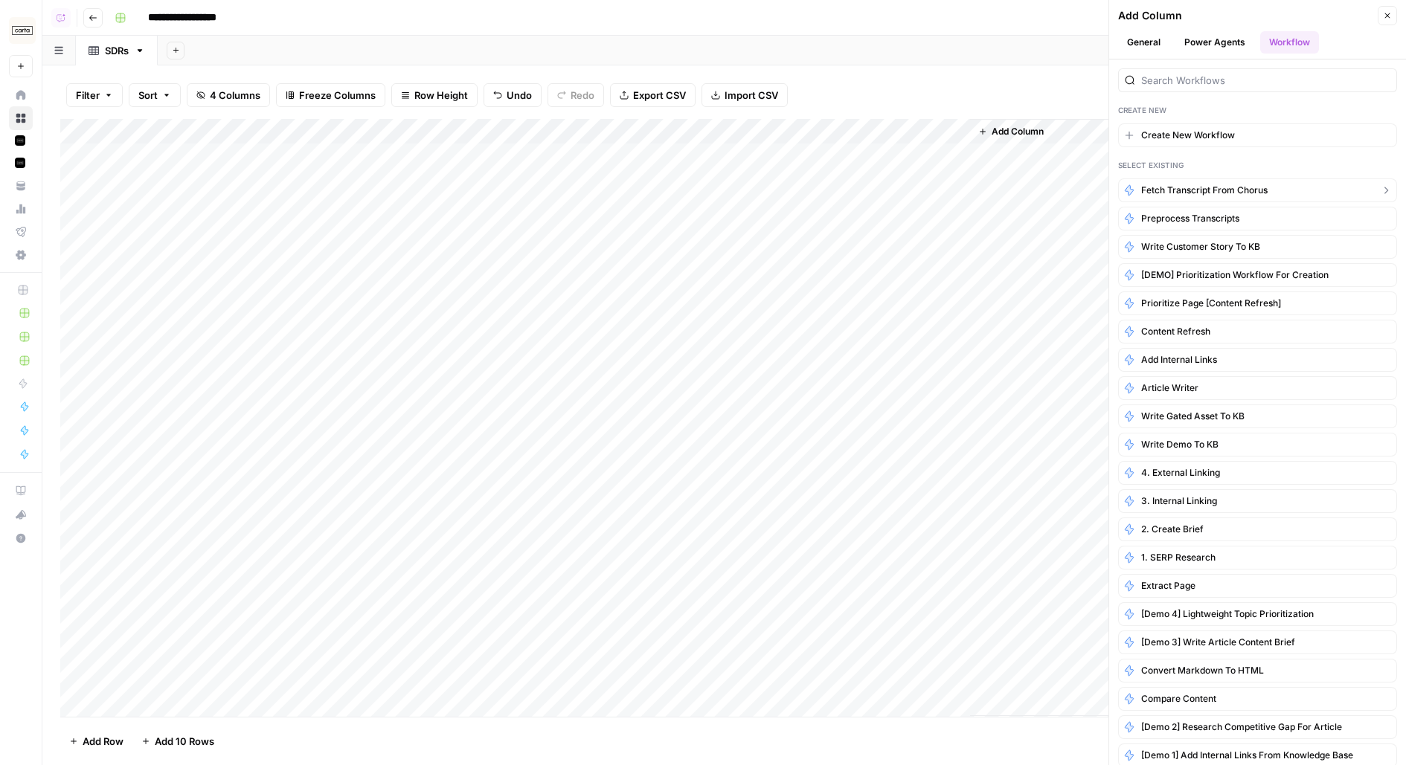
click at [1200, 199] on button "Fetch transcript from Chorus" at bounding box center [1257, 191] width 279 height 24
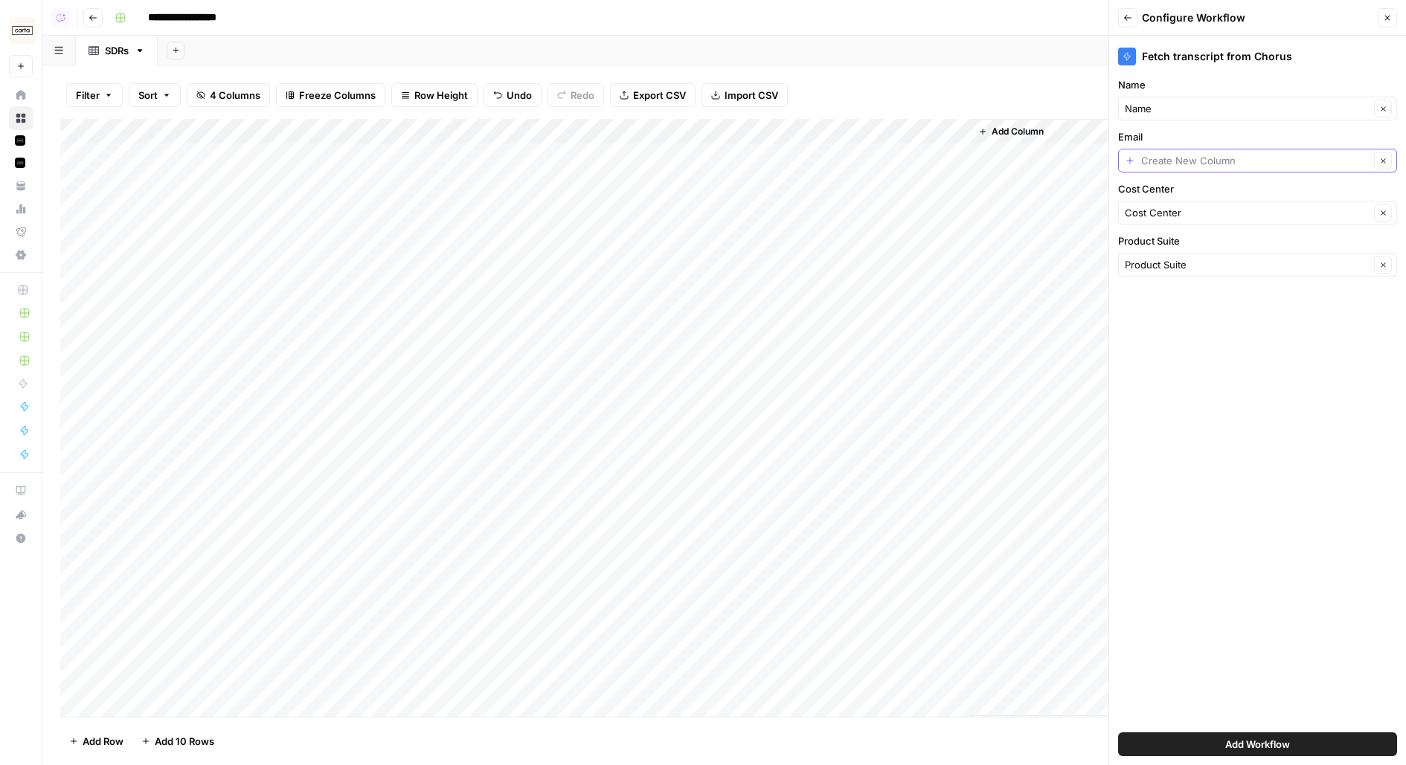
click at [1183, 161] on input "Email" at bounding box center [1255, 160] width 228 height 15
click at [1168, 244] on span "Email Address" at bounding box center [1246, 243] width 230 height 15
type input "Email Address"
click at [1186, 744] on button "Add Workflow" at bounding box center [1257, 745] width 279 height 24
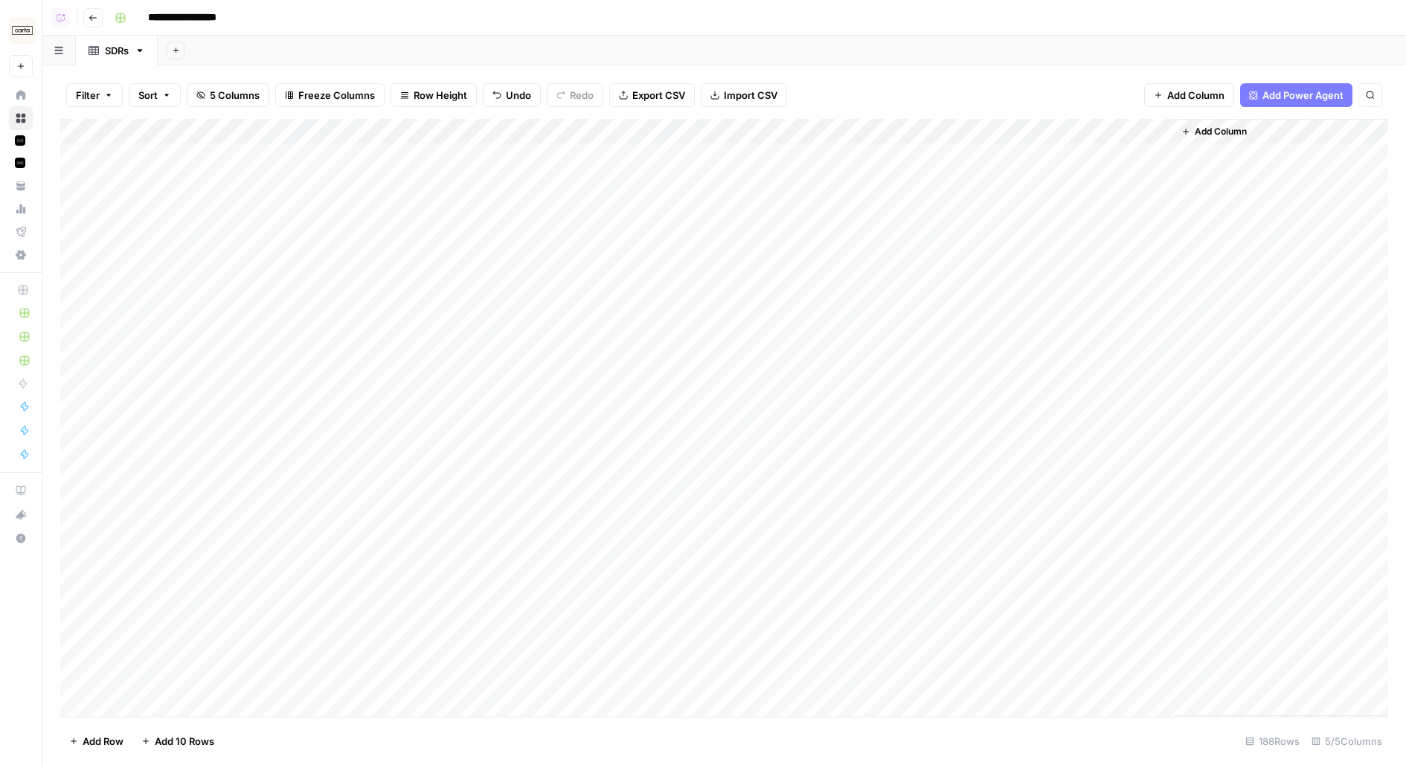
click at [91, 22] on button "Go back" at bounding box center [92, 17] width 19 height 19
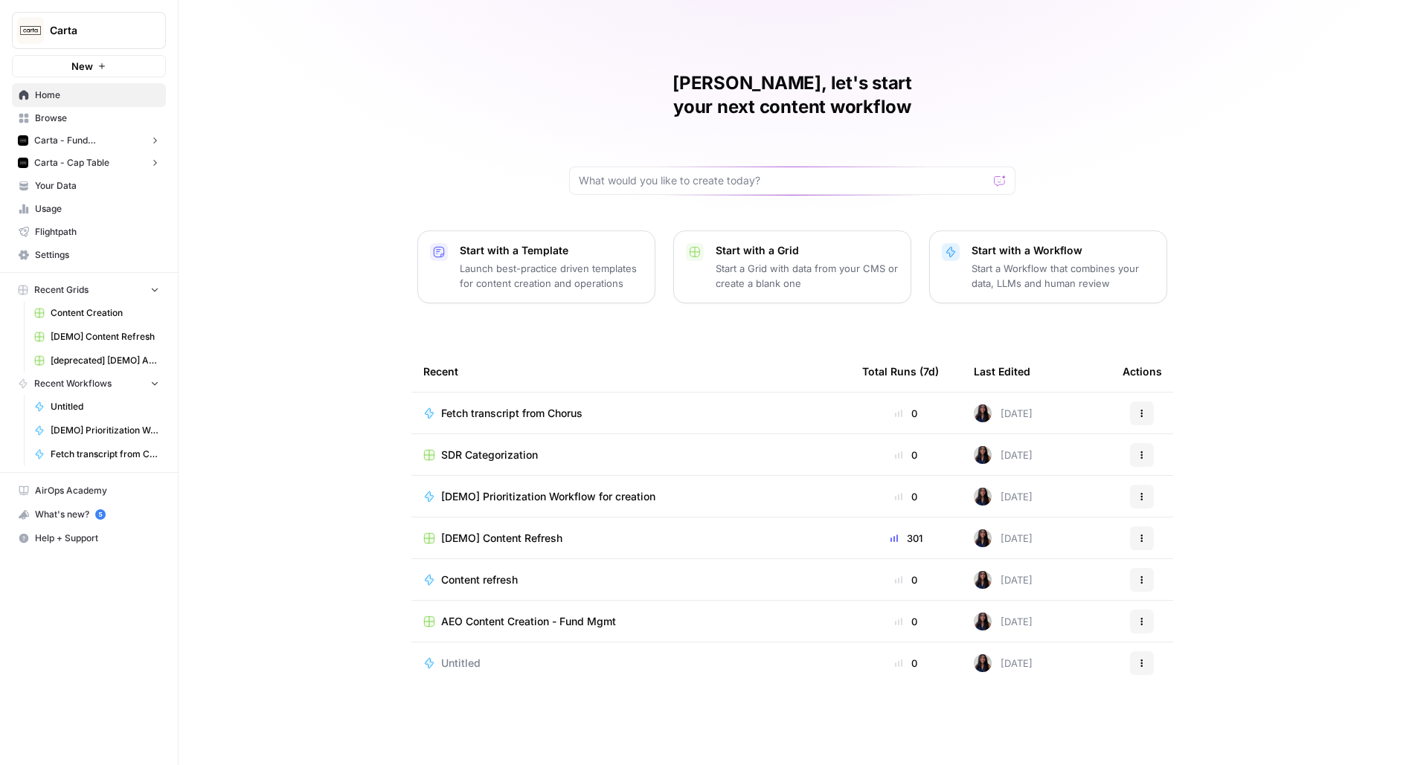
click at [516, 448] on span "SDR Categorization" at bounding box center [489, 455] width 97 height 15
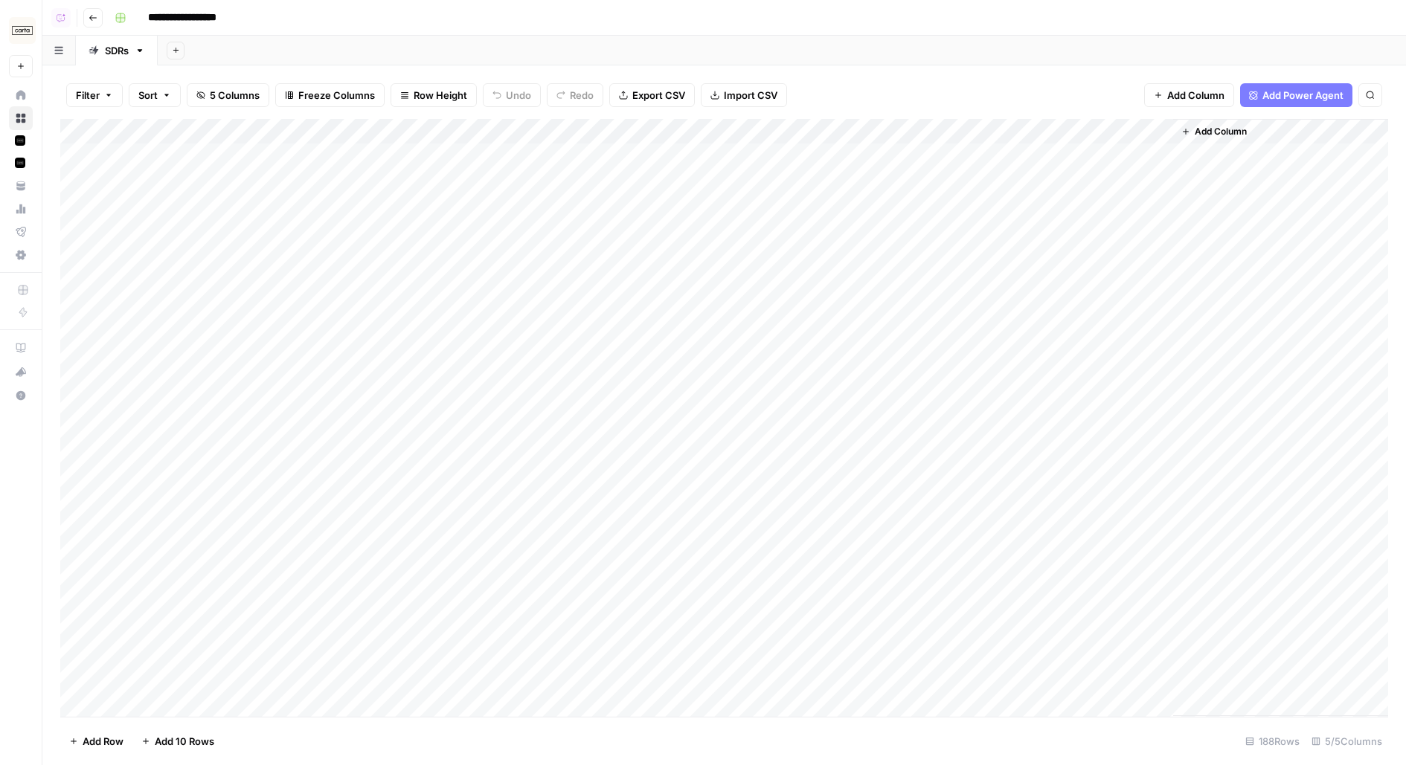
click at [95, 29] on header "**********" at bounding box center [724, 18] width 1364 height 36
click at [93, 19] on icon "button" at bounding box center [93, 17] width 9 height 9
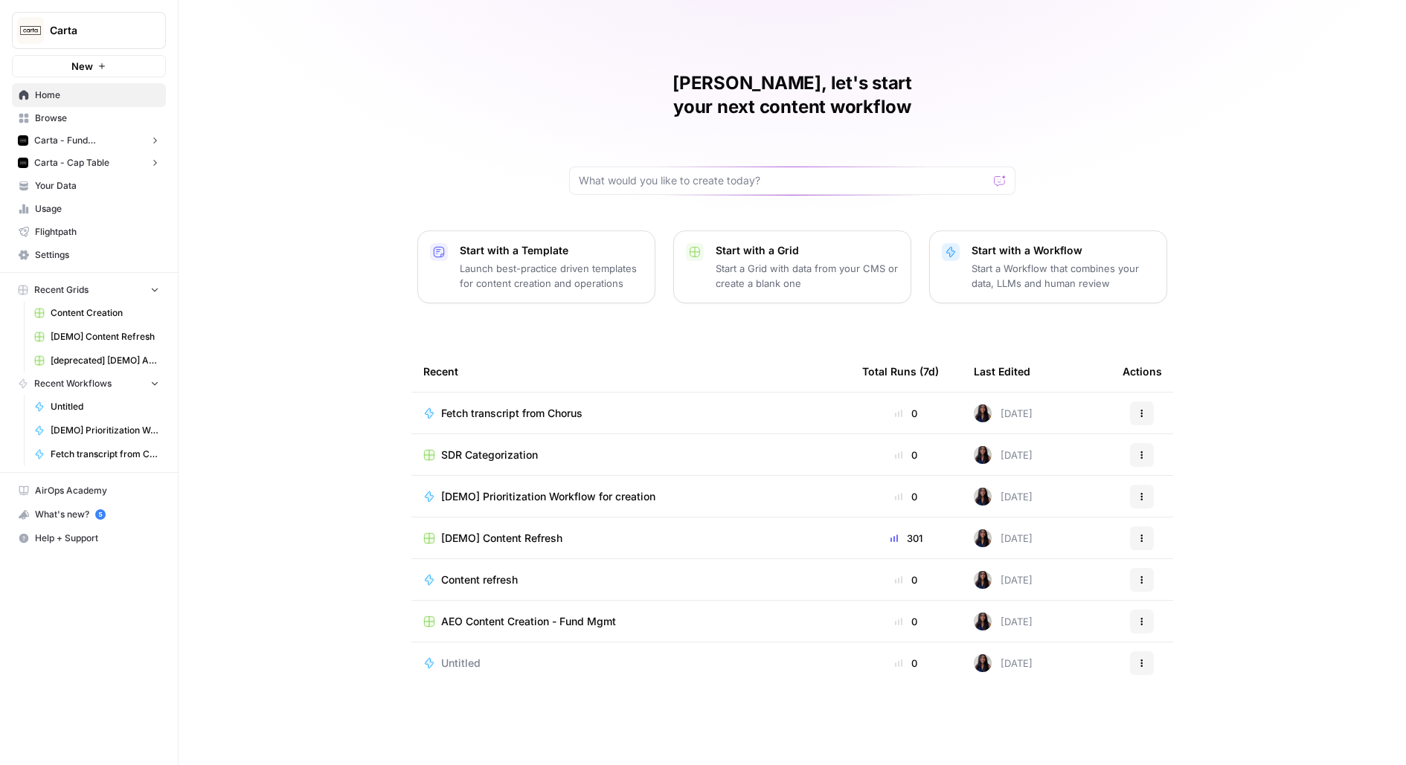
click at [1146, 443] on button "Actions" at bounding box center [1142, 455] width 24 height 24
click at [548, 438] on td "SDR Categorization" at bounding box center [630, 454] width 439 height 41
click at [79, 121] on span "Browse" at bounding box center [97, 118] width 124 height 13
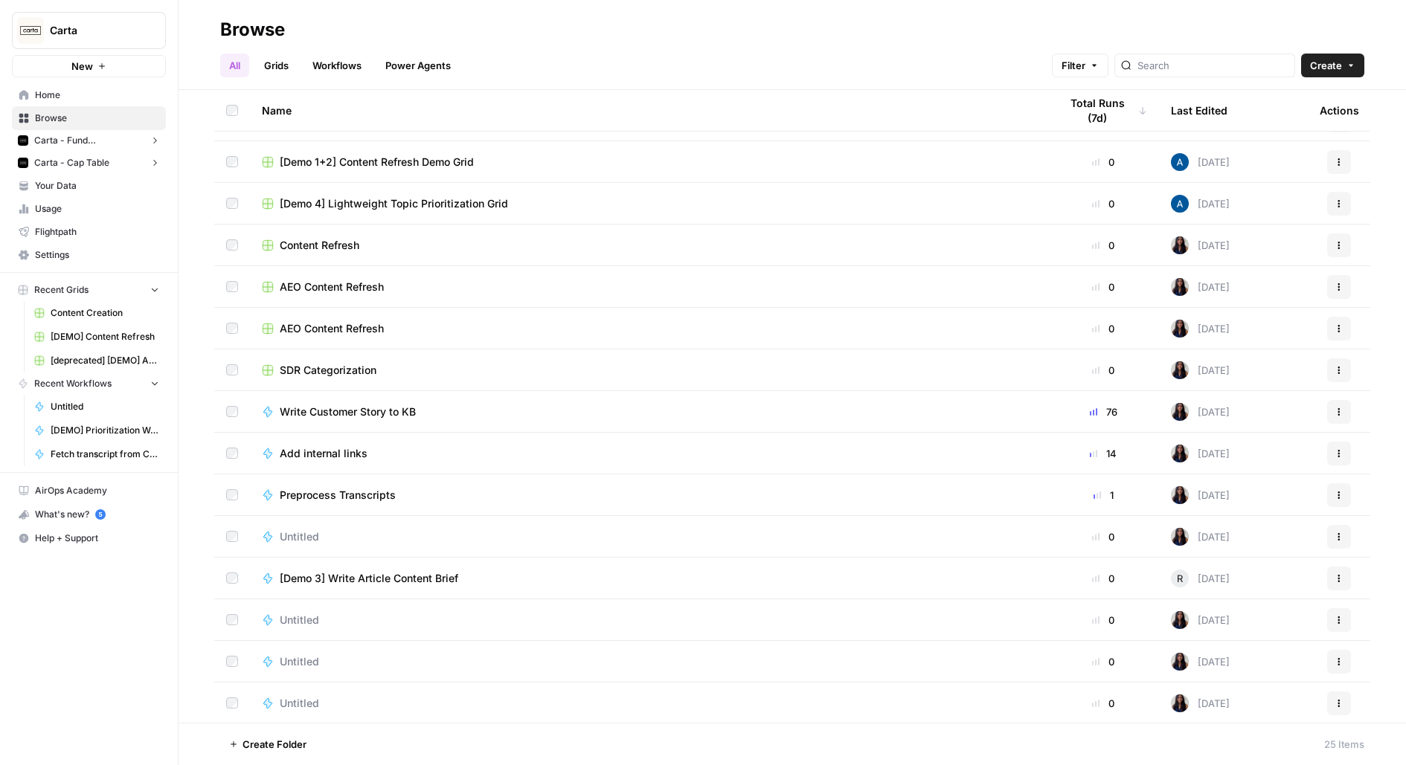
scroll to position [309, 0]
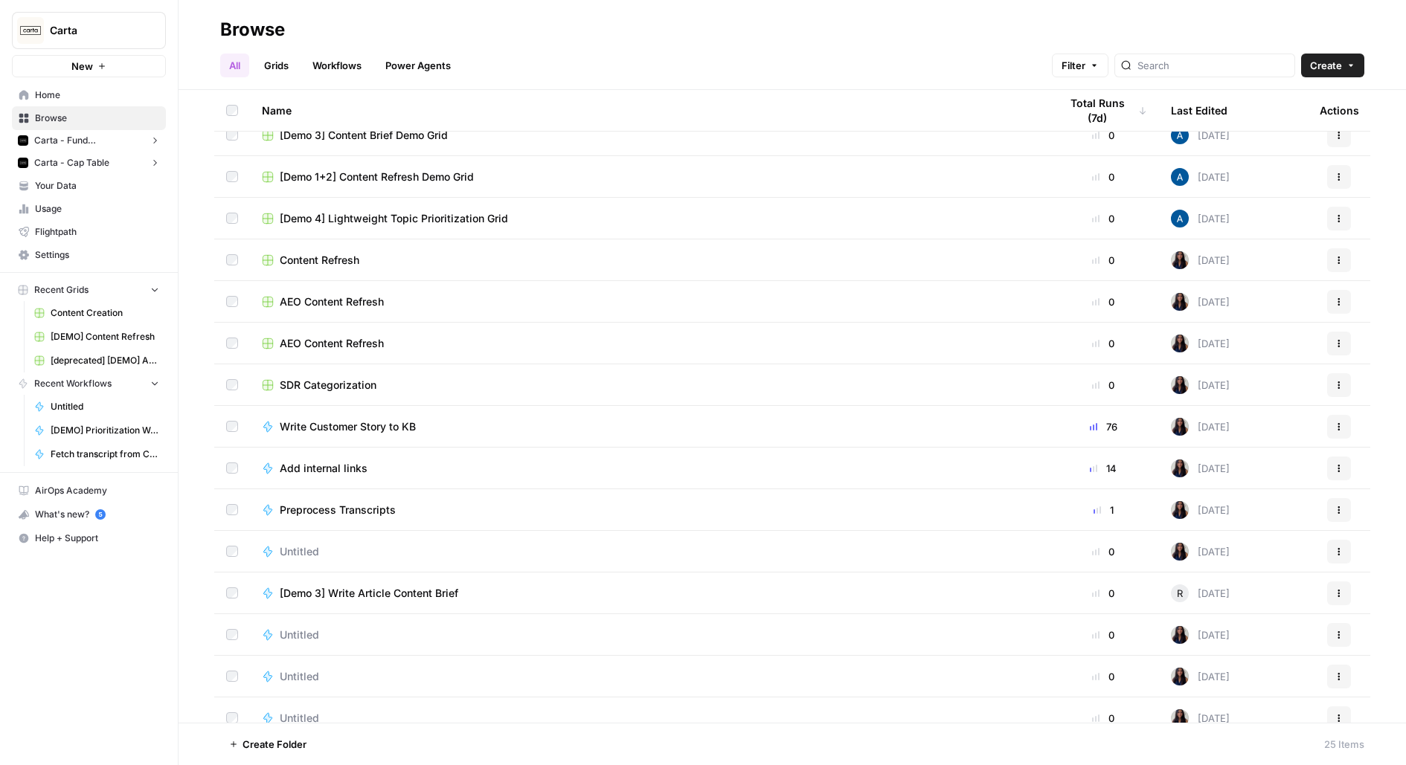
click at [231, 374] on td at bounding box center [232, 385] width 36 height 41
click at [377, 751] on button "More Options" at bounding box center [385, 745] width 24 height 24
click at [403, 690] on span "Move to" at bounding box center [420, 689] width 37 height 15
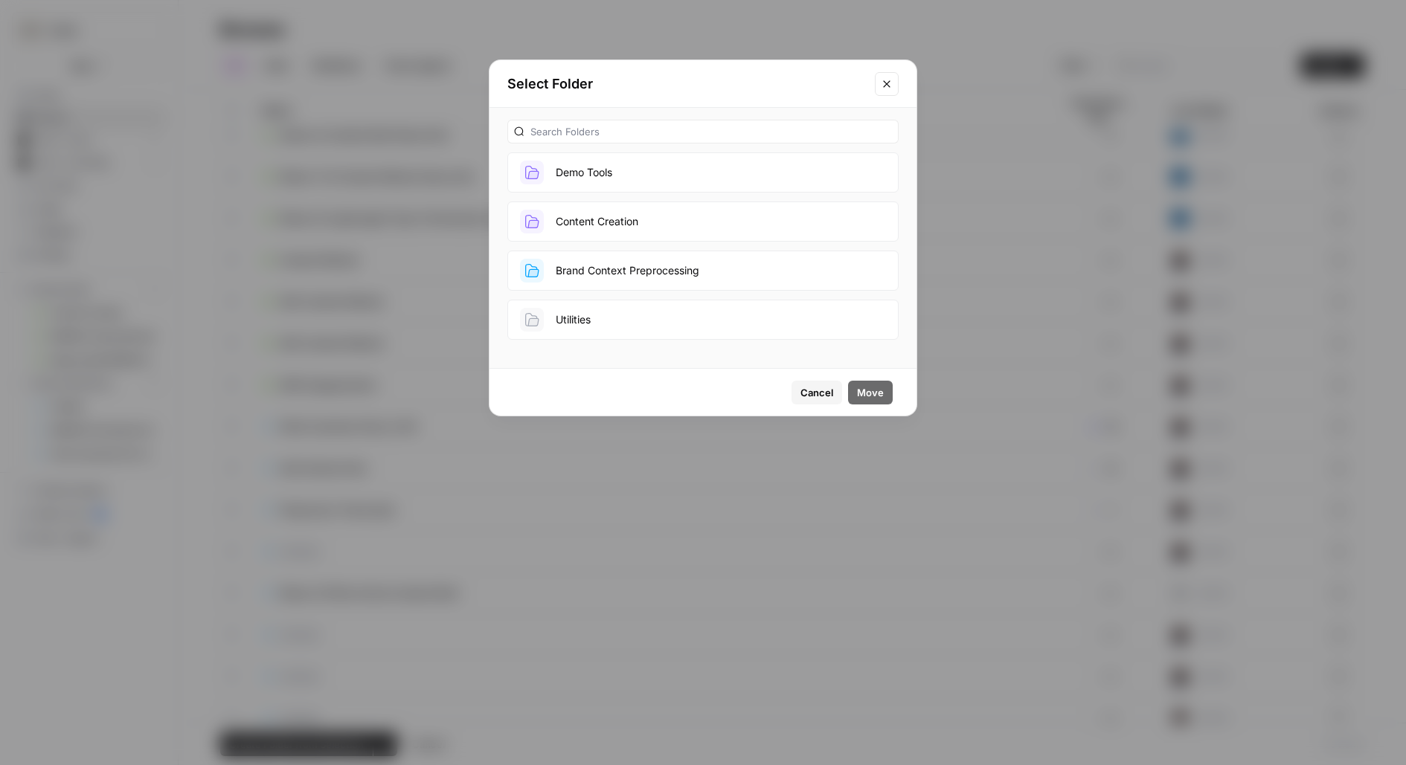
click at [583, 171] on button "Demo Tools" at bounding box center [702, 172] width 391 height 40
click at [865, 387] on span "Move" at bounding box center [870, 392] width 27 height 15
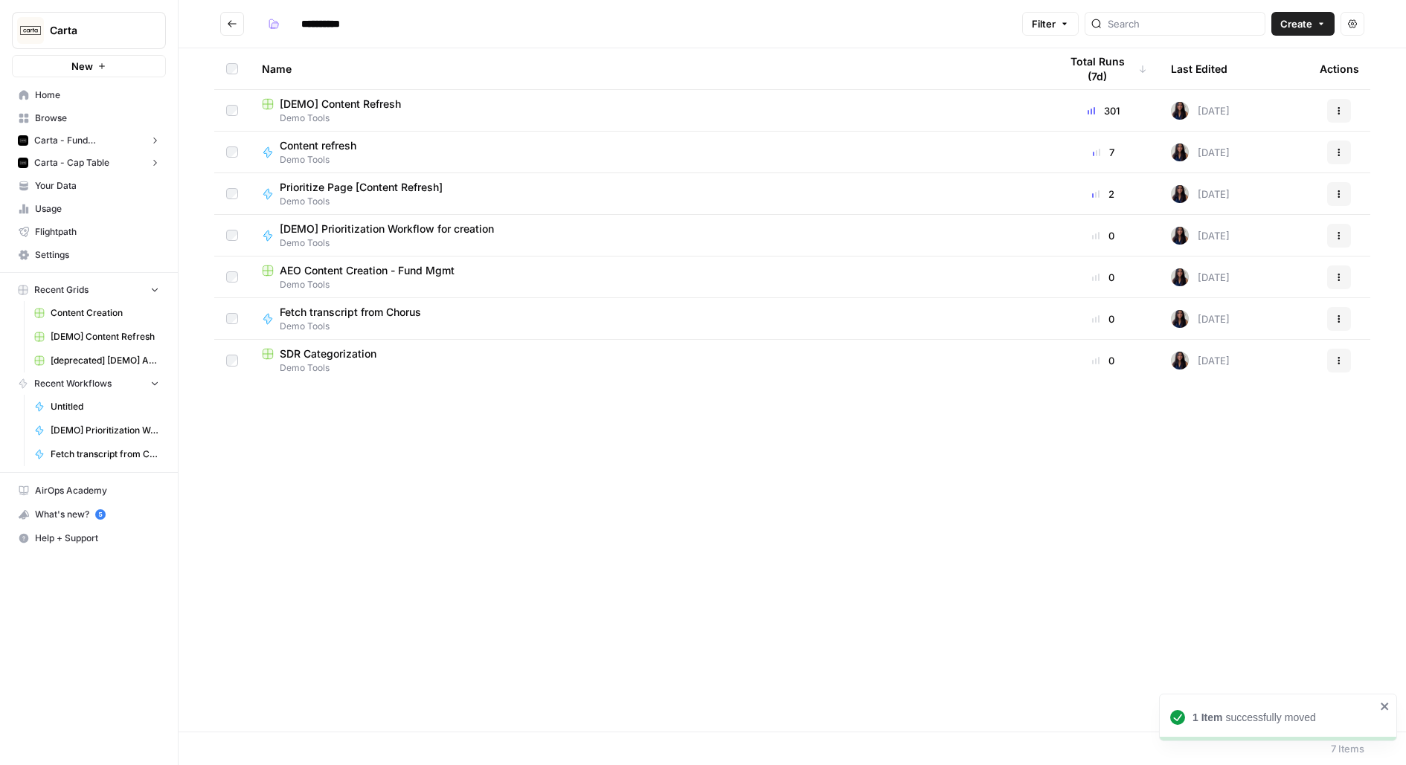
click at [353, 365] on span "Demo Tools" at bounding box center [649, 368] width 774 height 13
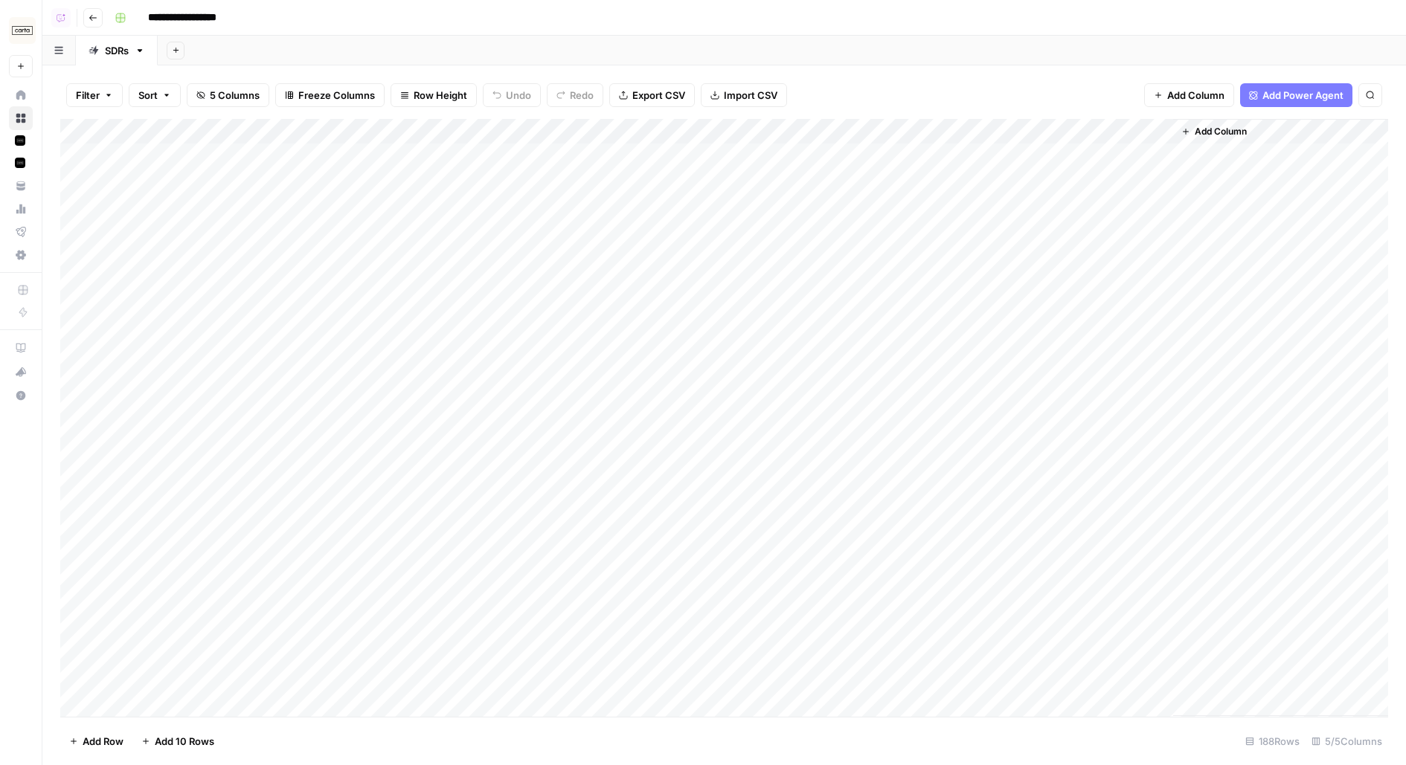
click at [146, 139] on div "Add Column" at bounding box center [724, 418] width 1328 height 598
click at [342, 48] on div "Add Sheet" at bounding box center [782, 51] width 1248 height 30
click at [179, 153] on div "Add Column" at bounding box center [724, 418] width 1328 height 598
click at [1094, 133] on div "Add Column" at bounding box center [724, 418] width 1328 height 598
click at [1038, 257] on span "Configure Inputs" at bounding box center [1063, 256] width 130 height 15
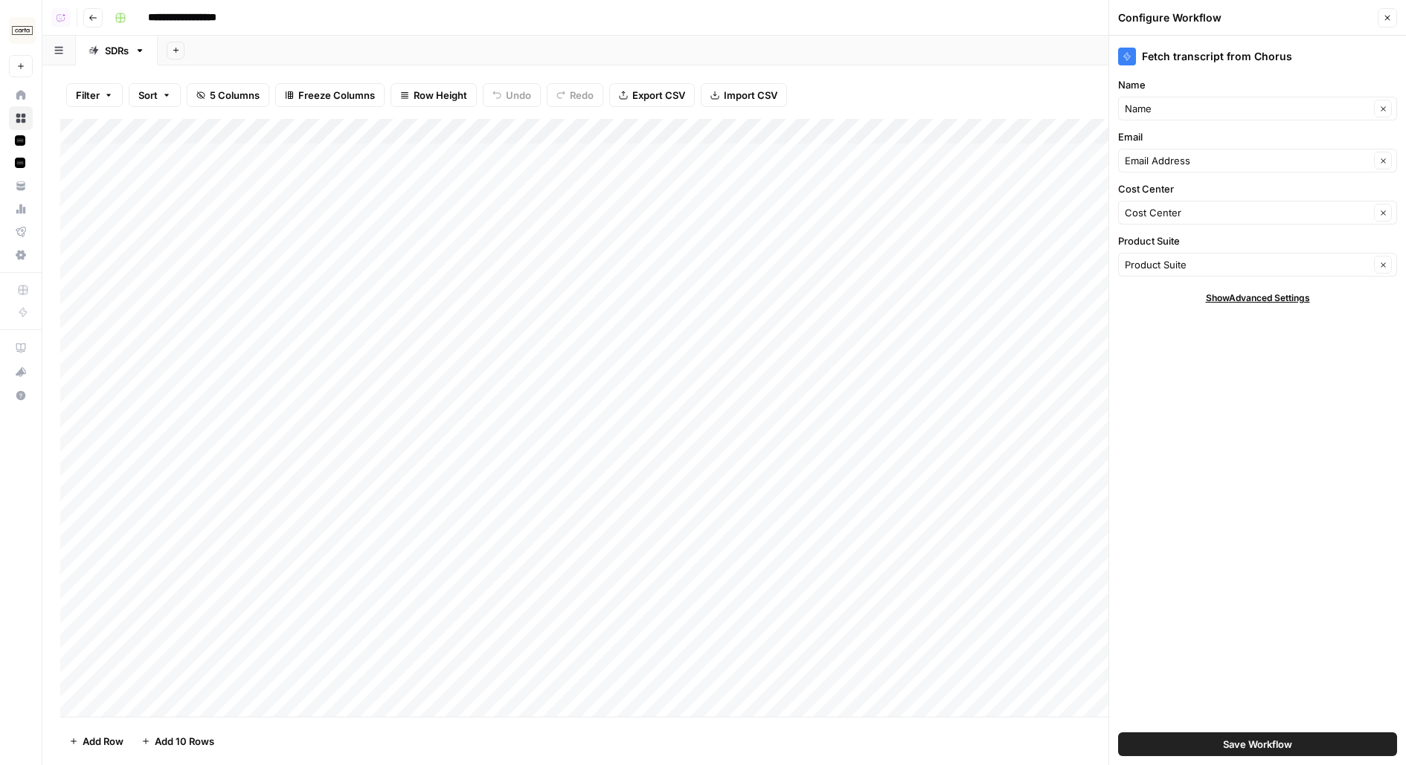
click at [1230, 747] on span "Save Workflow" at bounding box center [1257, 744] width 69 height 15
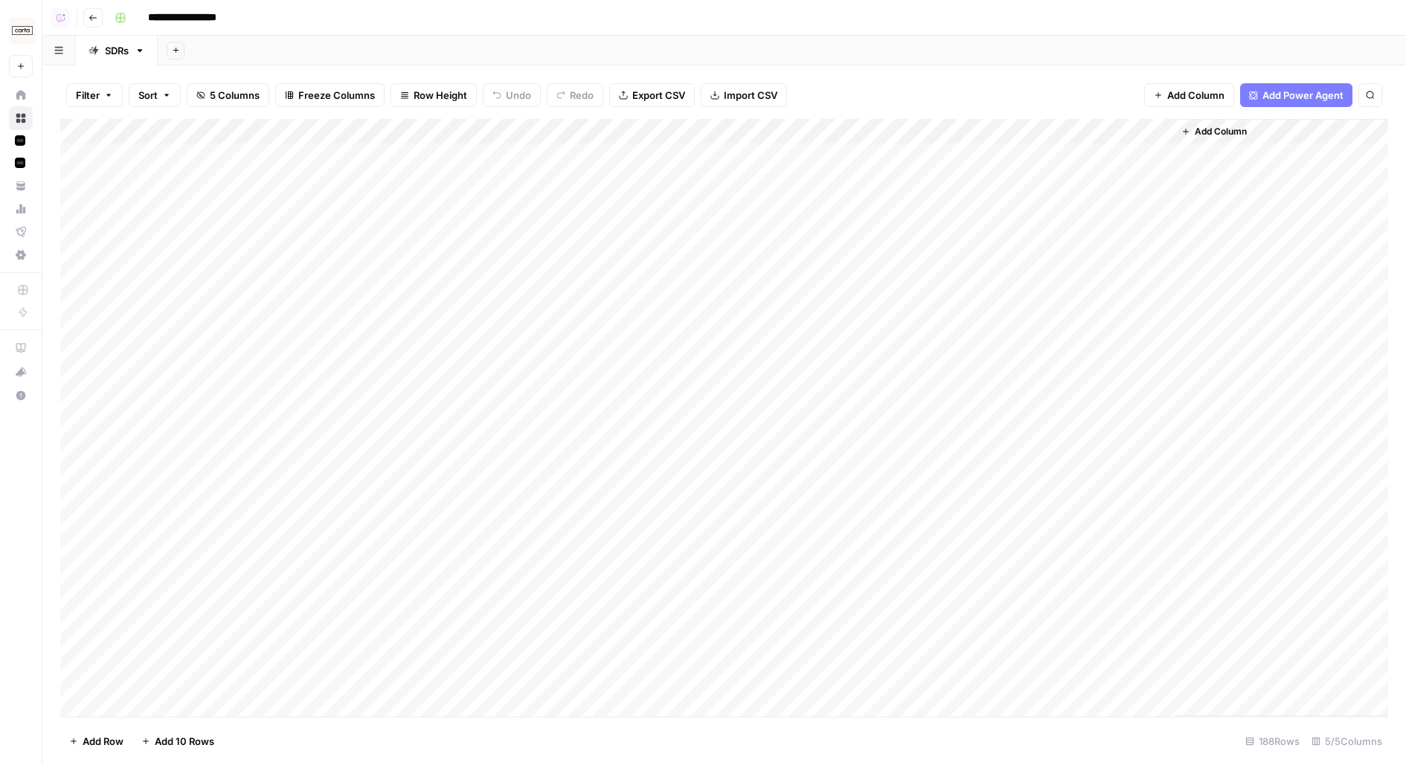
click at [1064, 160] on div "Add Column" at bounding box center [724, 418] width 1328 height 598
click at [1136, 156] on div "Add Column" at bounding box center [724, 418] width 1328 height 598
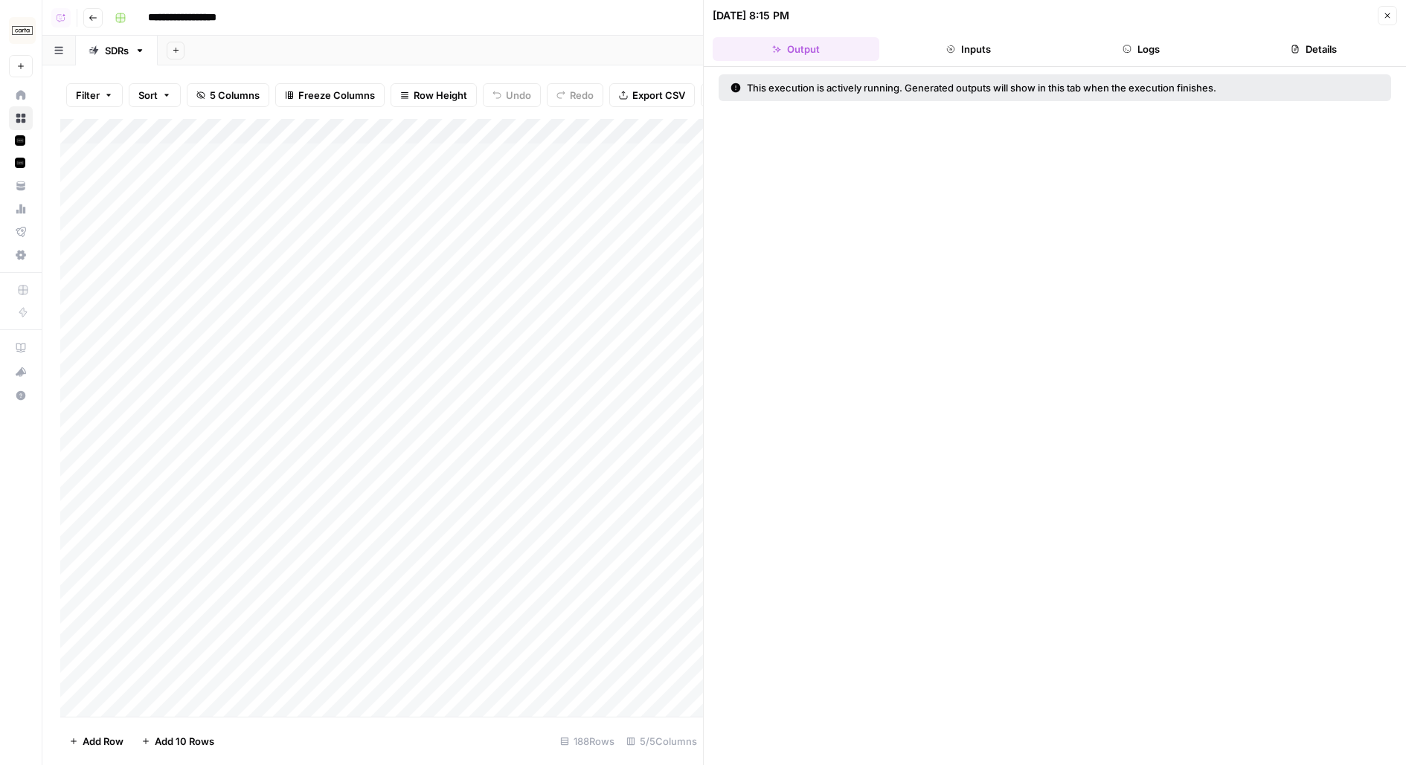
click at [1146, 57] on button "Logs" at bounding box center [1141, 49] width 167 height 24
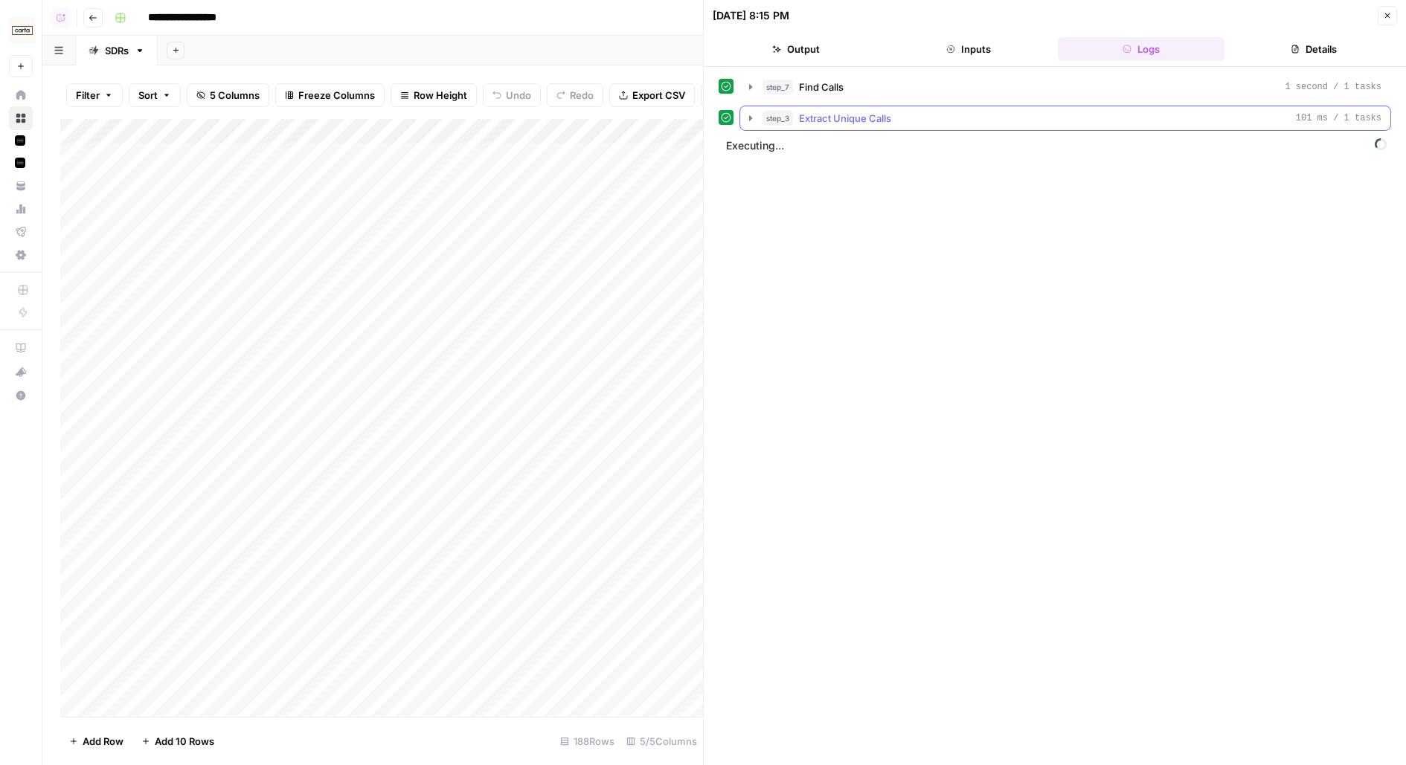
click at [986, 116] on div "step_3 Extract Unique Calls 101 ms / 1 tasks" at bounding box center [1071, 118] width 619 height 15
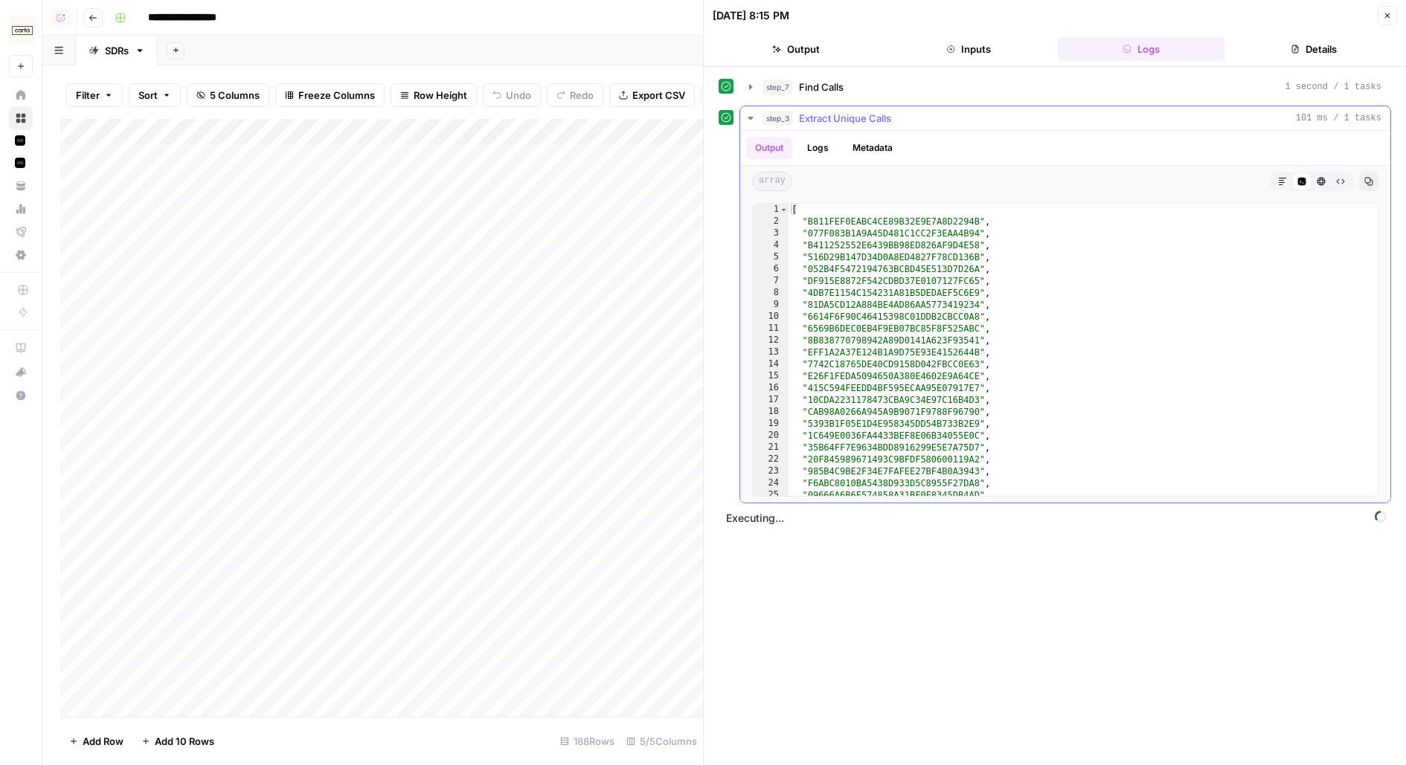
click at [986, 116] on div "step_3 Extract Unique Calls 101 ms / 1 tasks" at bounding box center [1071, 118] width 619 height 15
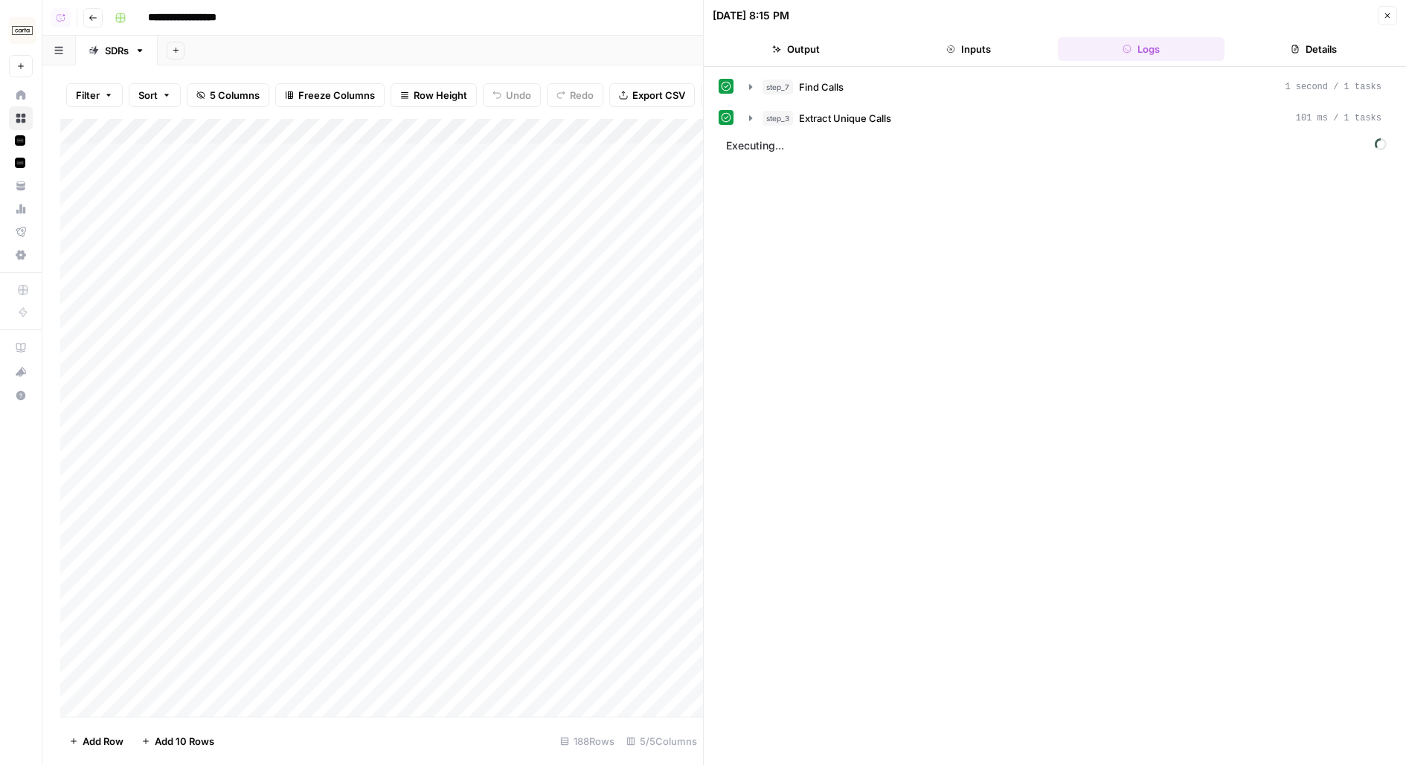
click at [1387, 19] on icon "button" at bounding box center [1387, 15] width 9 height 9
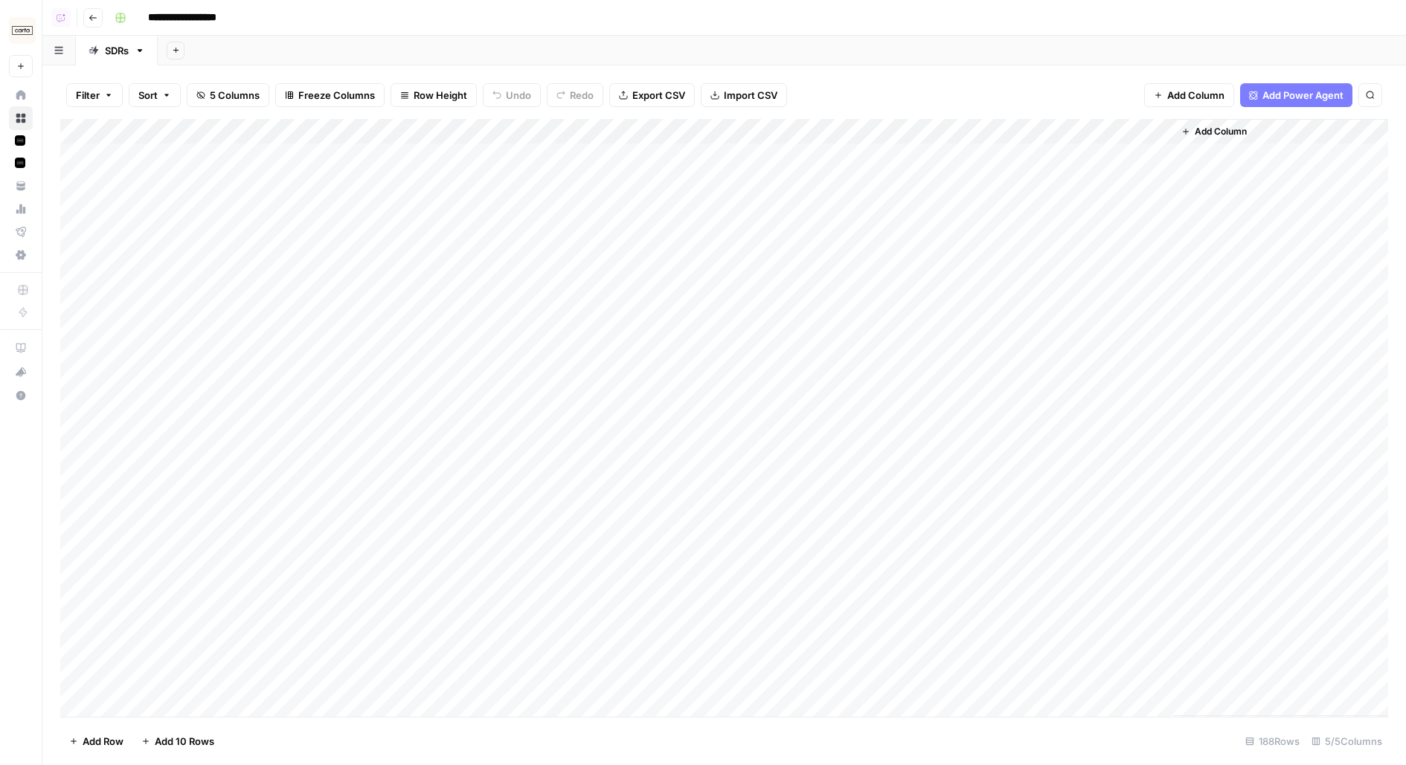
click at [1132, 158] on div "Add Column" at bounding box center [724, 418] width 1328 height 598
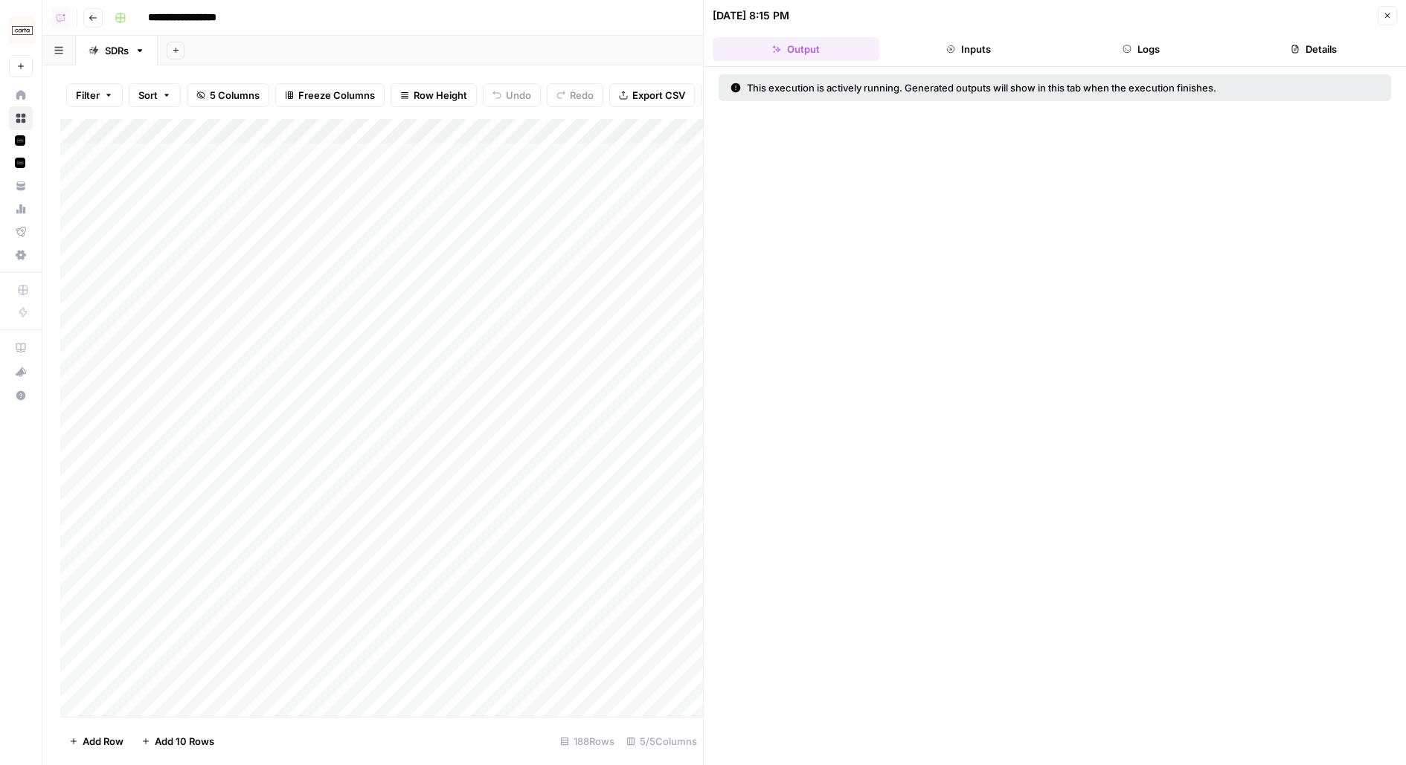
click at [1123, 55] on button "Logs" at bounding box center [1141, 49] width 167 height 24
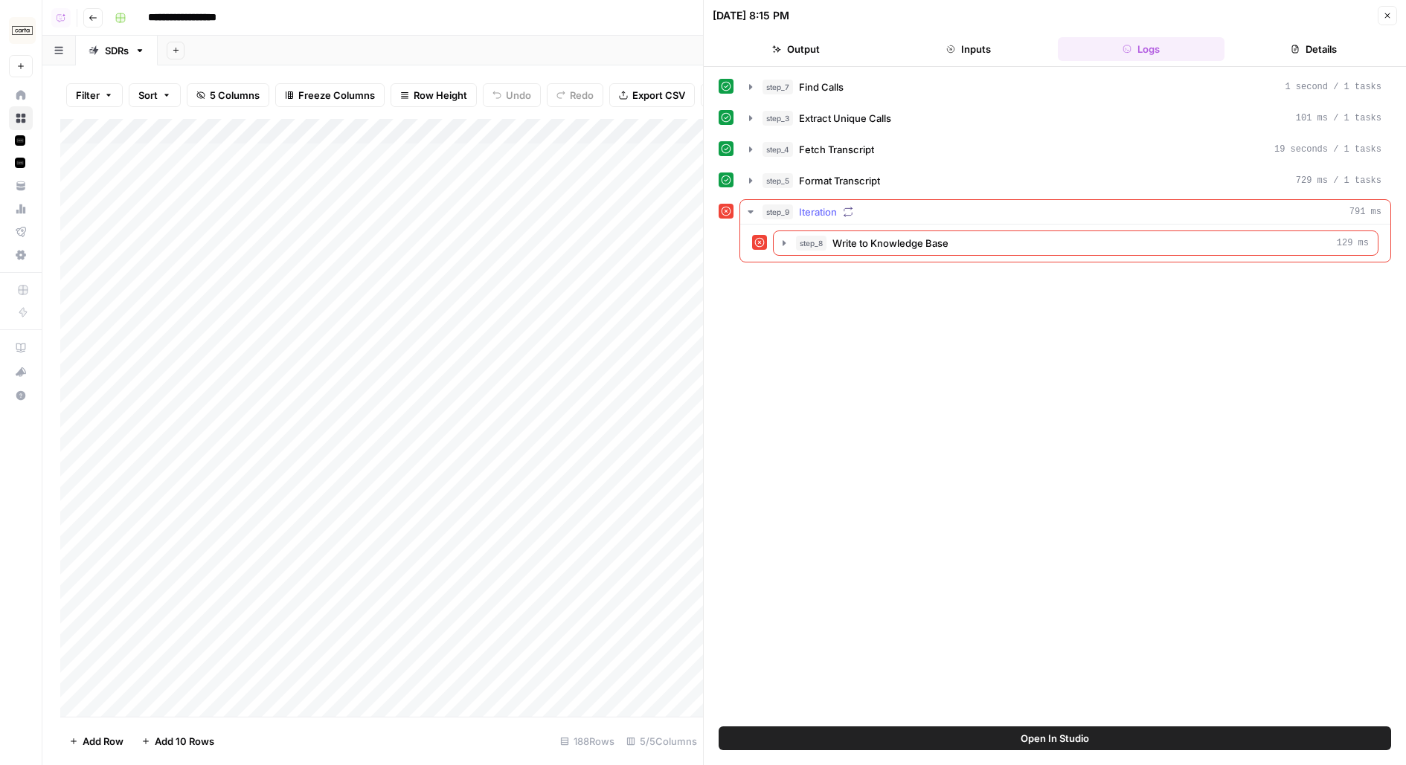
click at [985, 236] on div "step_8 Write to Knowledge Base 129 ms" at bounding box center [1082, 243] width 573 height 15
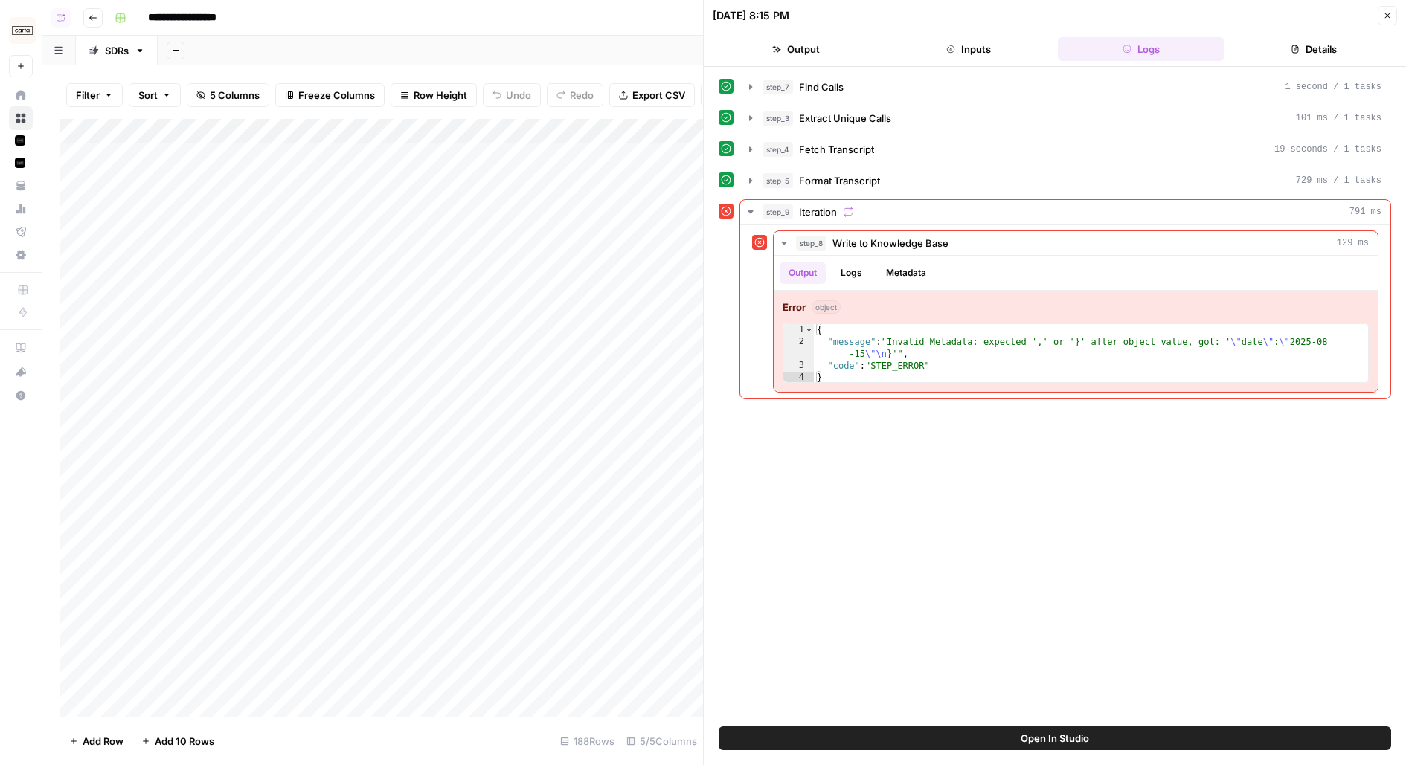
click at [780, 735] on button "Open In Studio" at bounding box center [1055, 739] width 672 height 24
click at [1389, 15] on icon "button" at bounding box center [1387, 15] width 9 height 9
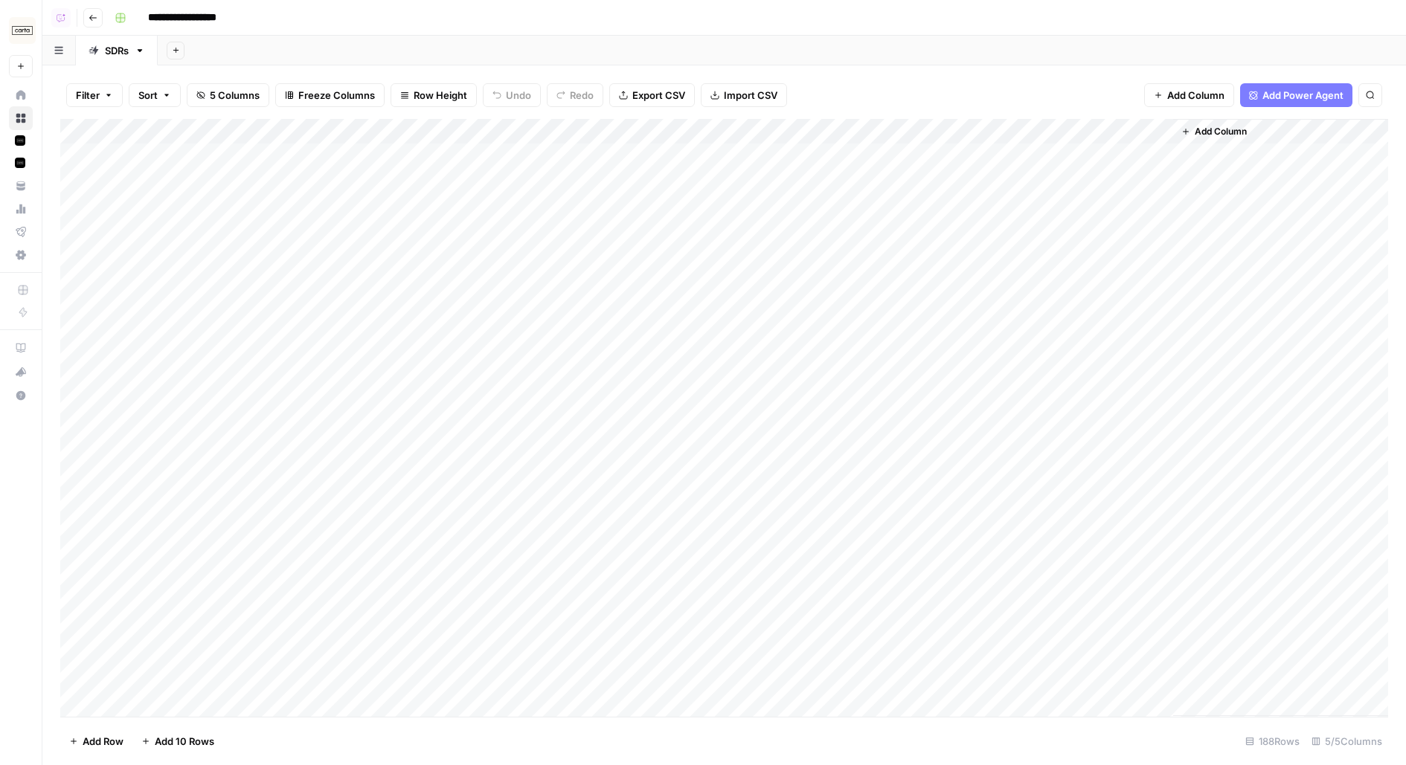
click at [1158, 156] on div "Add Column" at bounding box center [724, 418] width 1328 height 598
click at [1233, 153] on div "Add Column" at bounding box center [724, 418] width 1328 height 598
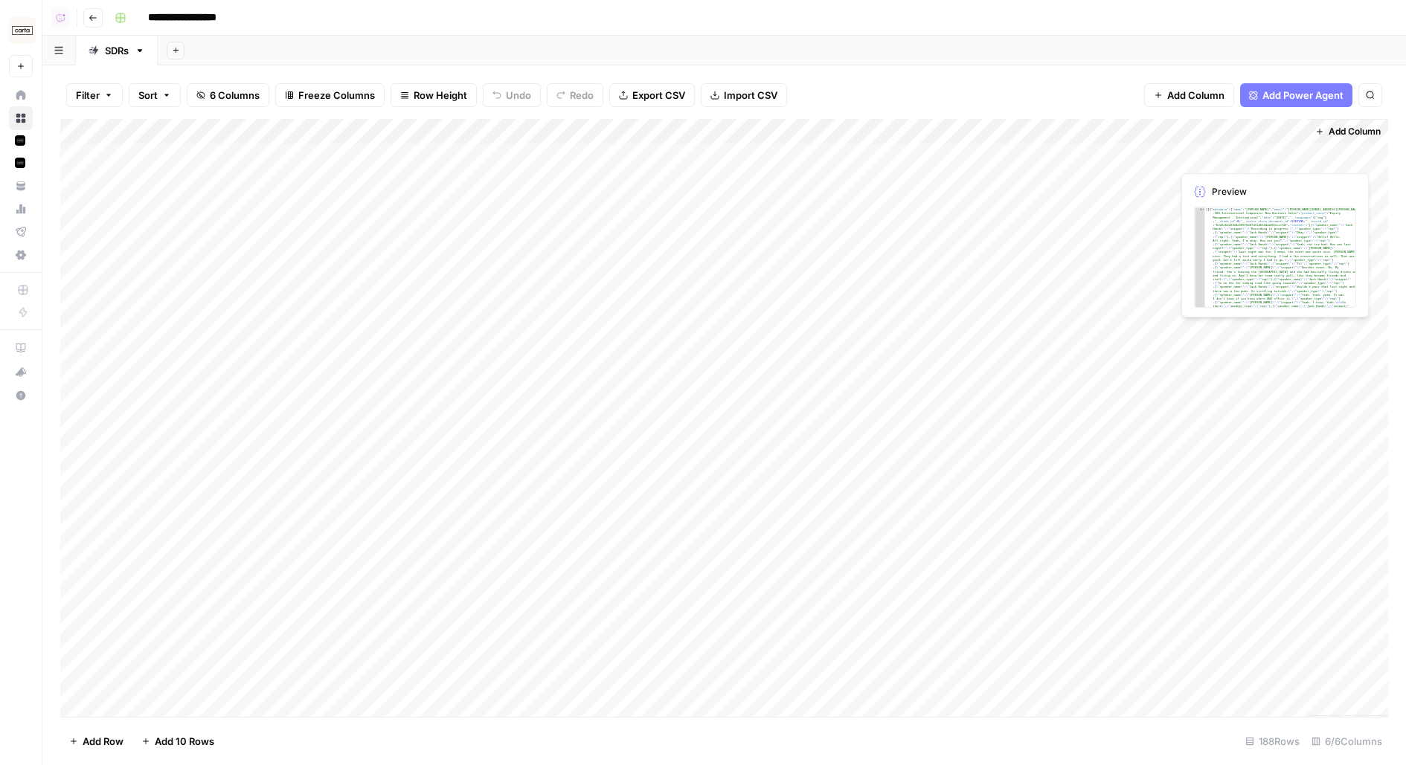
click at [1233, 153] on div "Add Column" at bounding box center [724, 418] width 1328 height 598
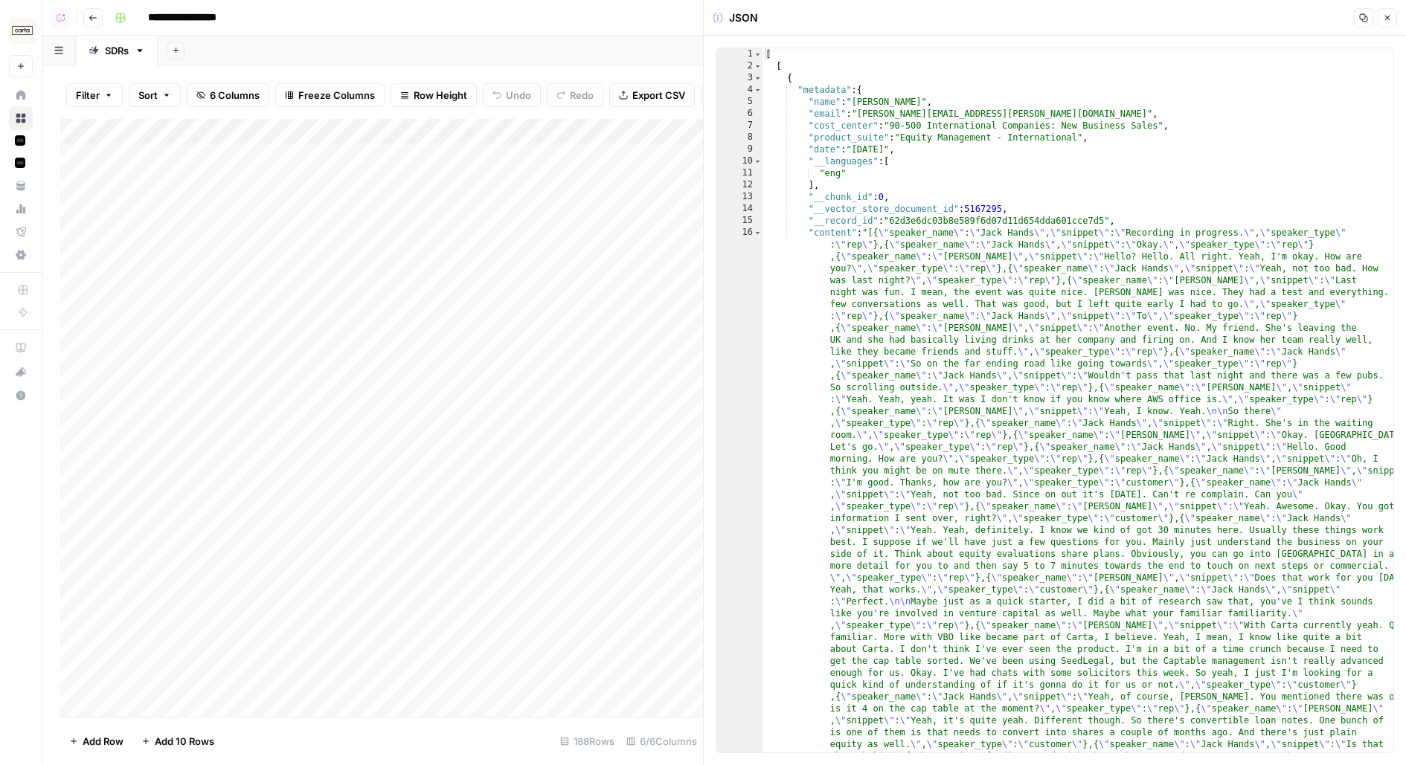
type textarea "**********"
click at [1063, 249] on div "[ [ { "metadata" : { "name" : "Adam Gigax" , "email" : "adam.gigax@carta.com" ,…" at bounding box center [1078, 686] width 632 height 1277
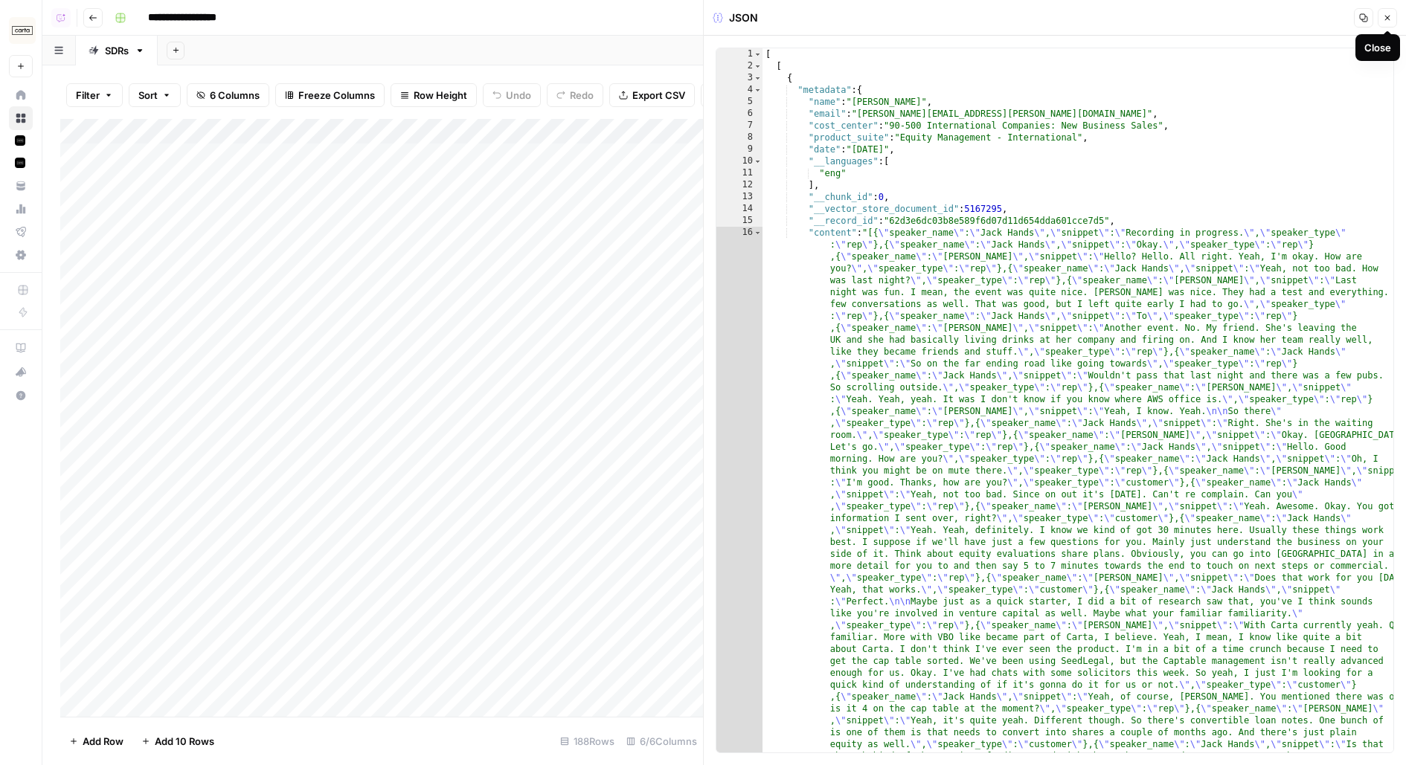
click at [1390, 14] on icon "button" at bounding box center [1387, 17] width 9 height 9
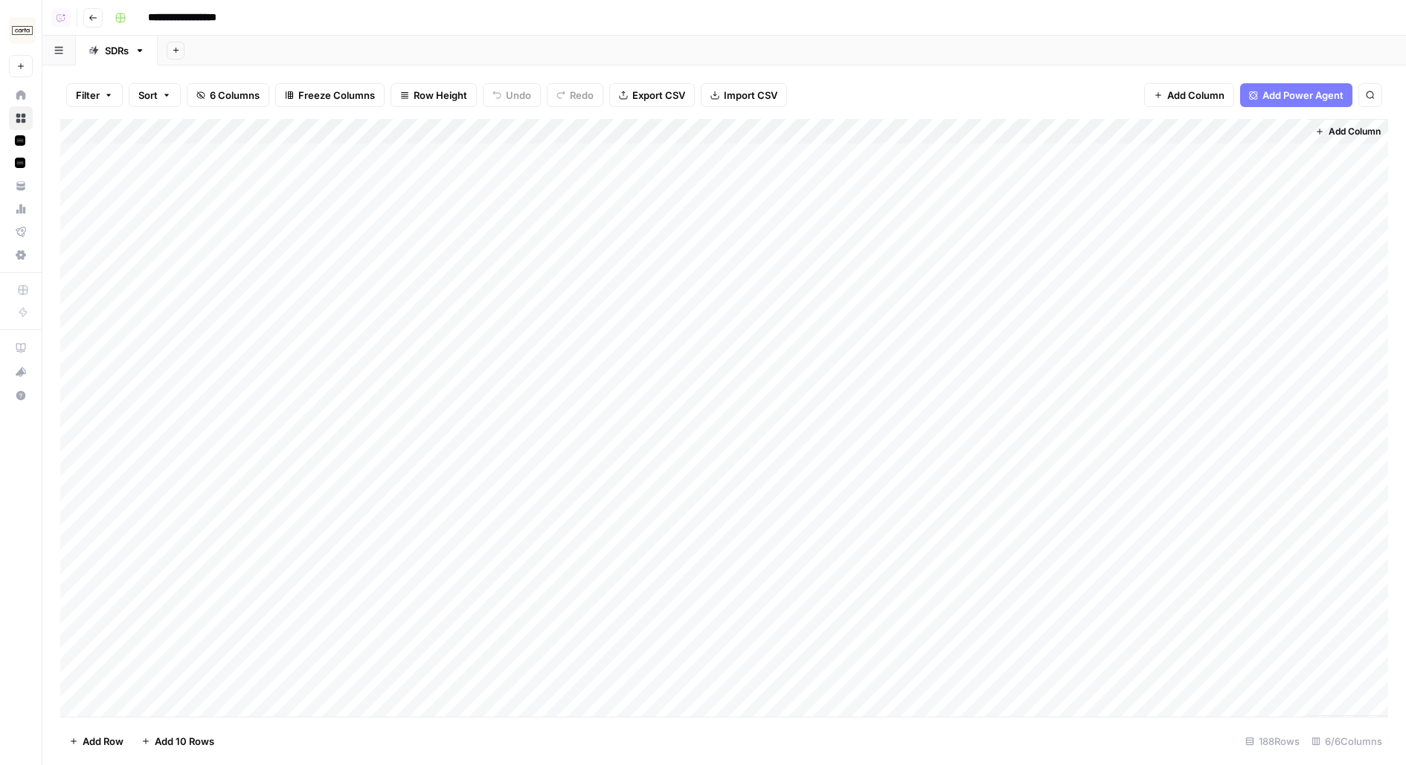
click at [1151, 182] on div "Add Column" at bounding box center [724, 418] width 1328 height 598
click at [1056, 196] on div "Add Column" at bounding box center [724, 418] width 1328 height 598
click at [1058, 216] on div "Add Column" at bounding box center [724, 418] width 1328 height 598
click at [1056, 253] on div "Add Column" at bounding box center [724, 418] width 1328 height 598
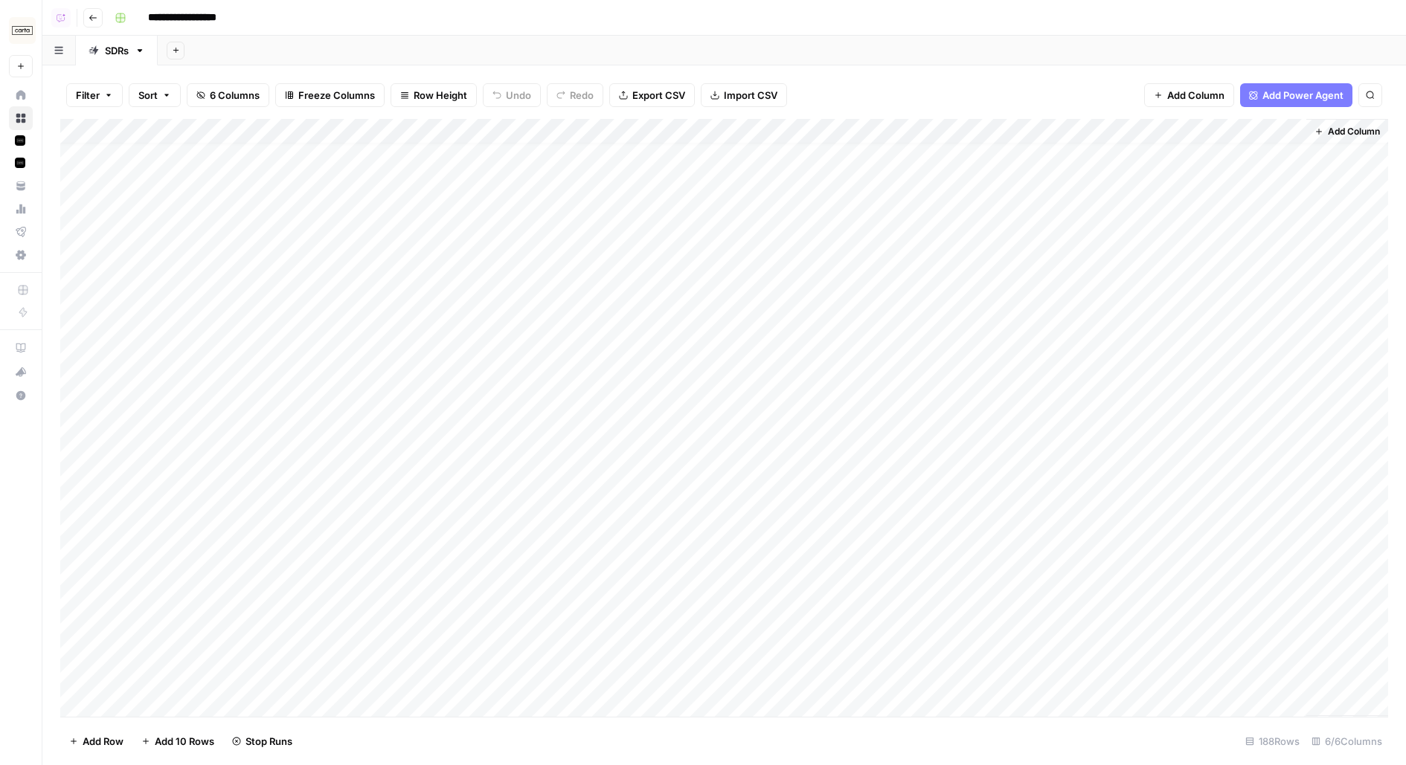
scroll to position [0, 1]
click at [1136, 230] on div "Add Column" at bounding box center [724, 418] width 1328 height 598
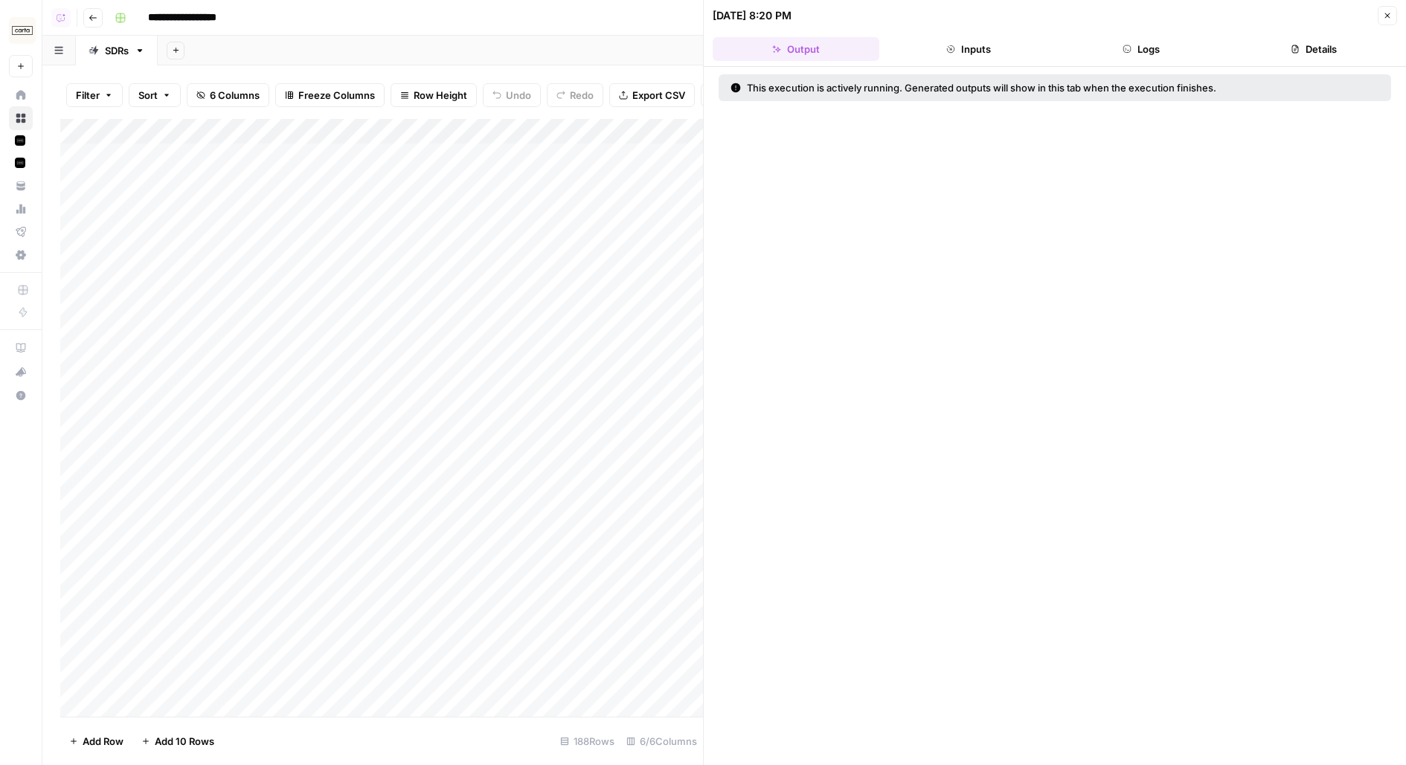
click at [1155, 38] on button "Logs" at bounding box center [1141, 49] width 167 height 24
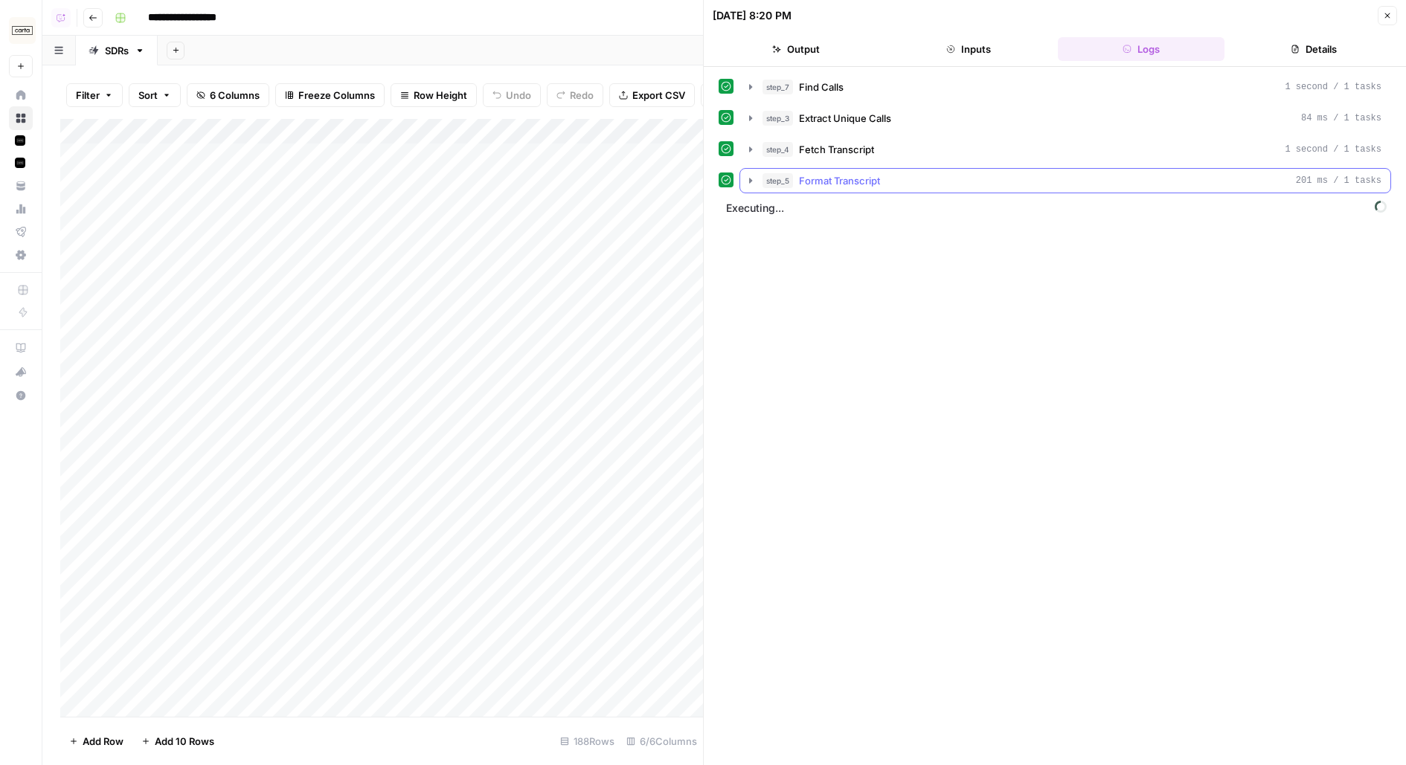
click at [967, 173] on div "step_5 Format Transcript 201 ms / 1 tasks" at bounding box center [1071, 180] width 619 height 15
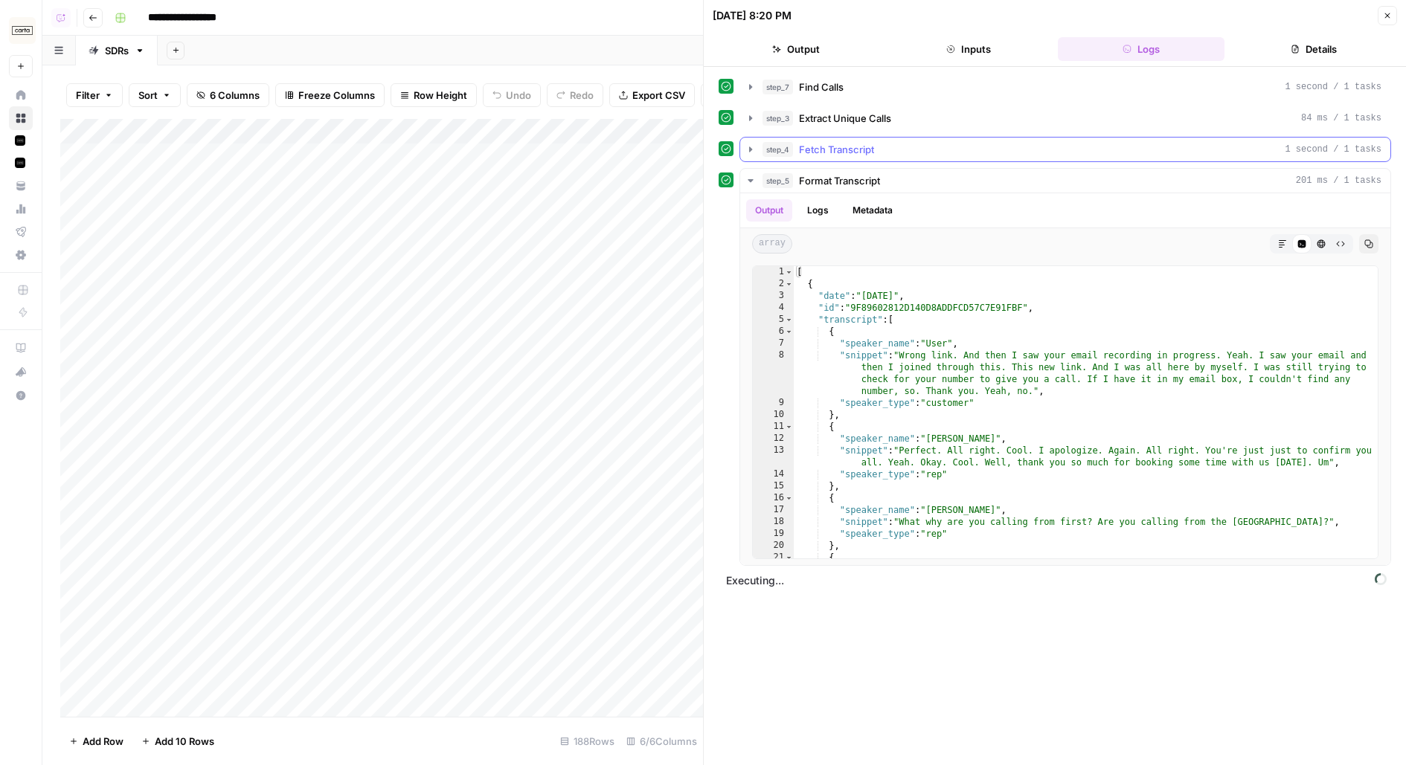
click at [972, 155] on button "step_4 Fetch Transcript 1 second / 1 tasks" at bounding box center [1065, 150] width 650 height 24
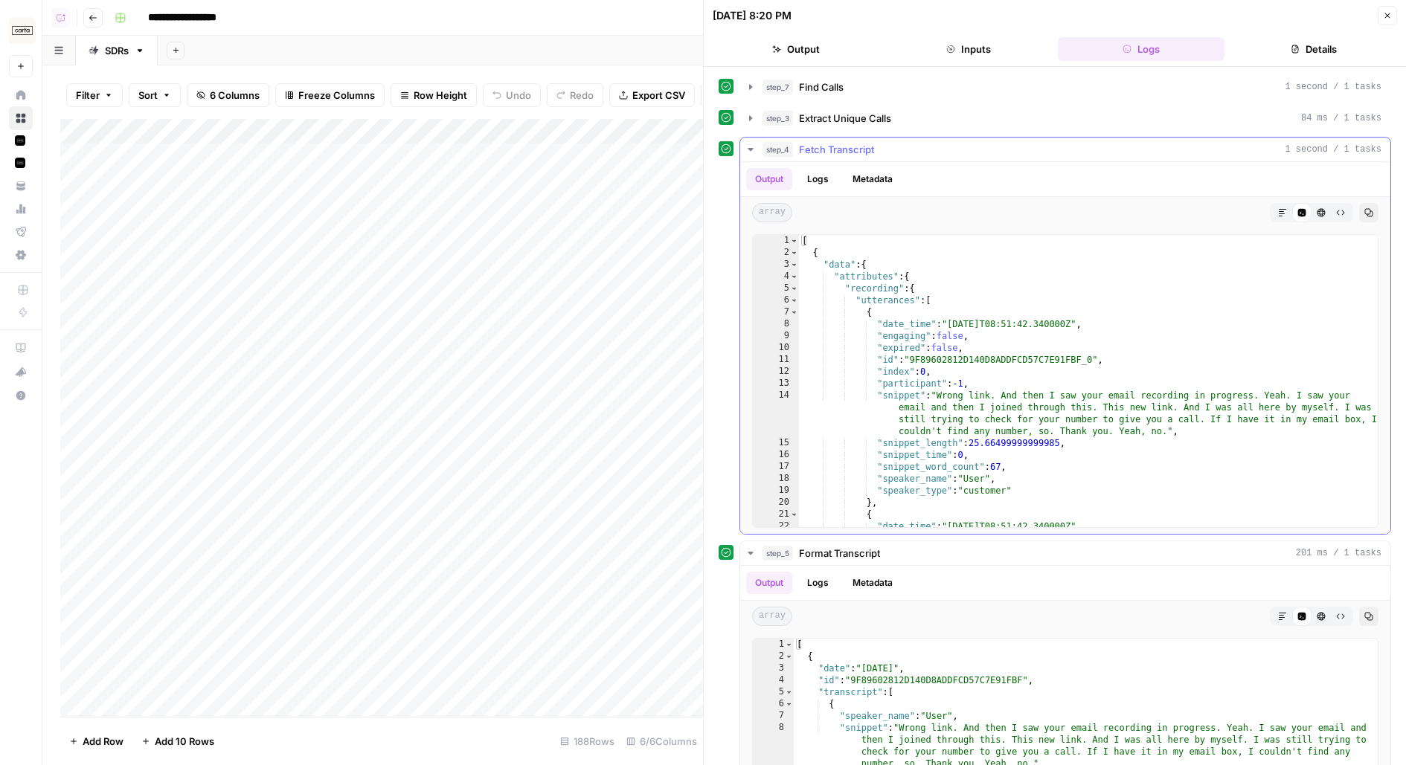
click at [972, 158] on button "step_4 Fetch Transcript 1 second / 1 tasks" at bounding box center [1065, 150] width 650 height 24
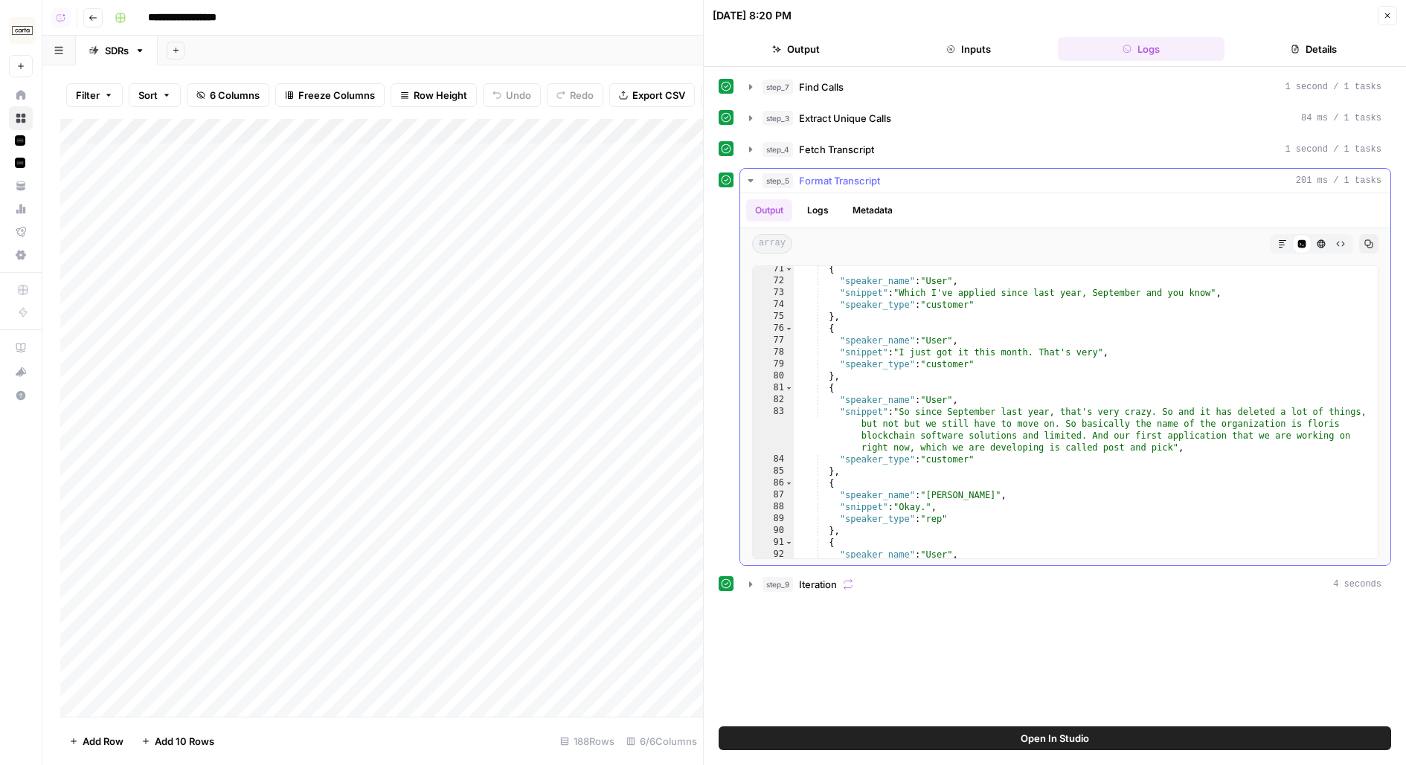
scroll to position [1060, 0]
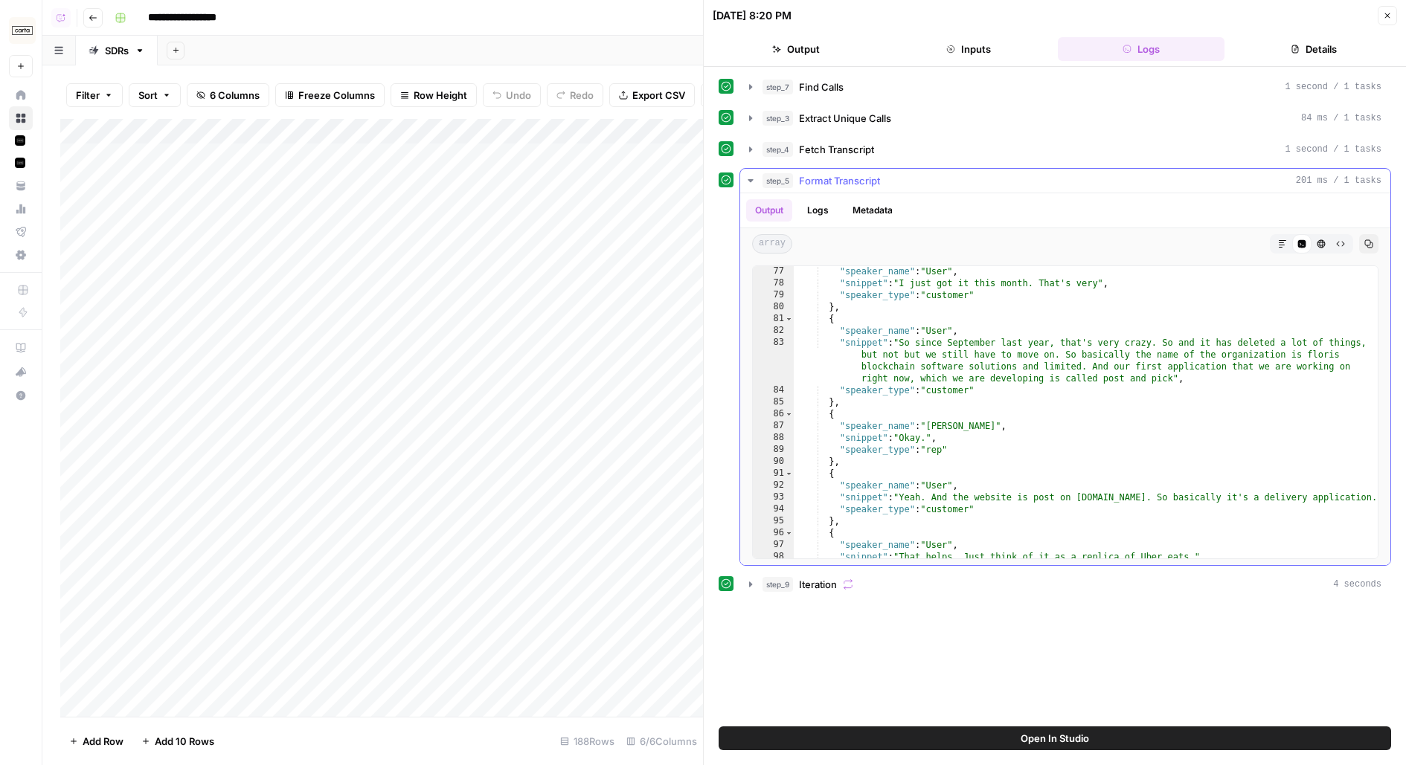
click at [869, 173] on span "Format Transcript" at bounding box center [839, 180] width 81 height 15
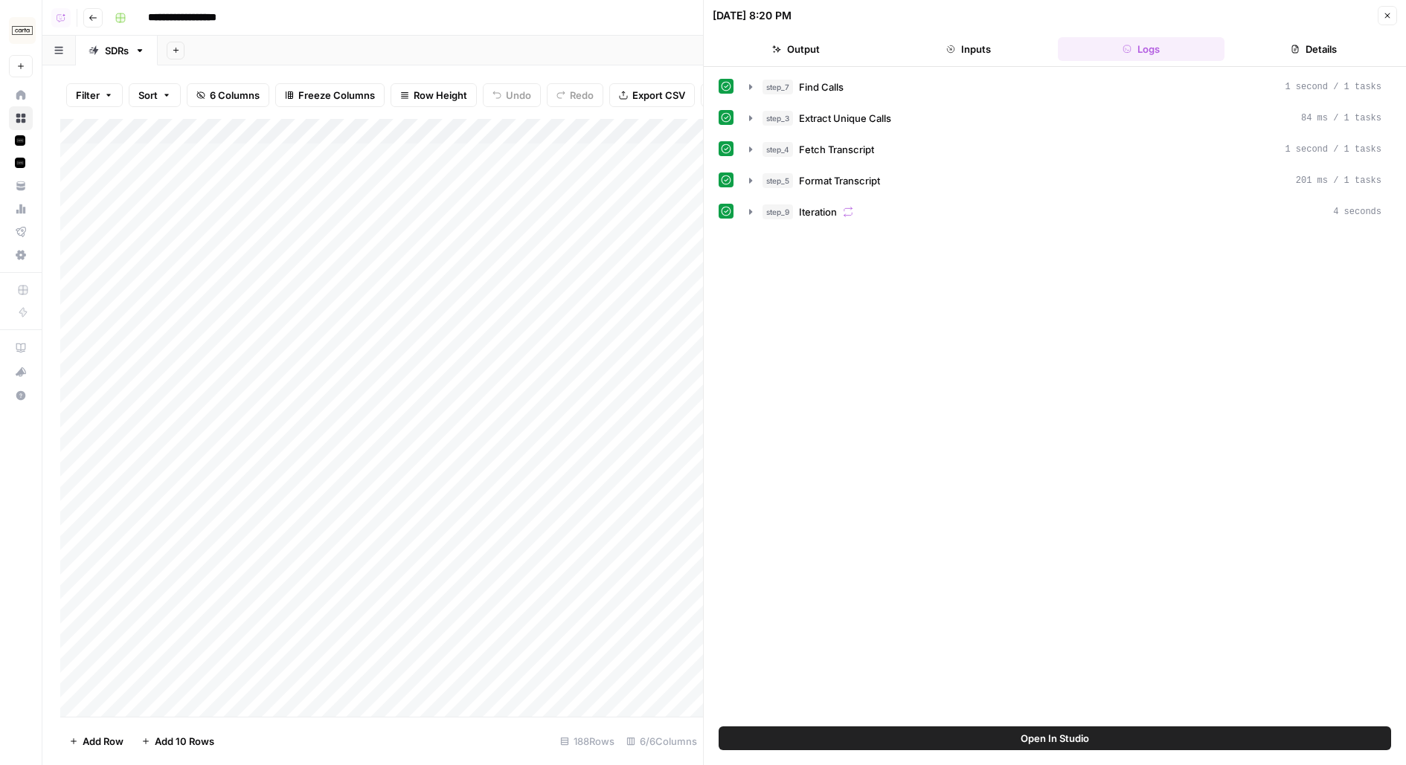
click at [1384, 23] on button "Close" at bounding box center [1387, 15] width 19 height 19
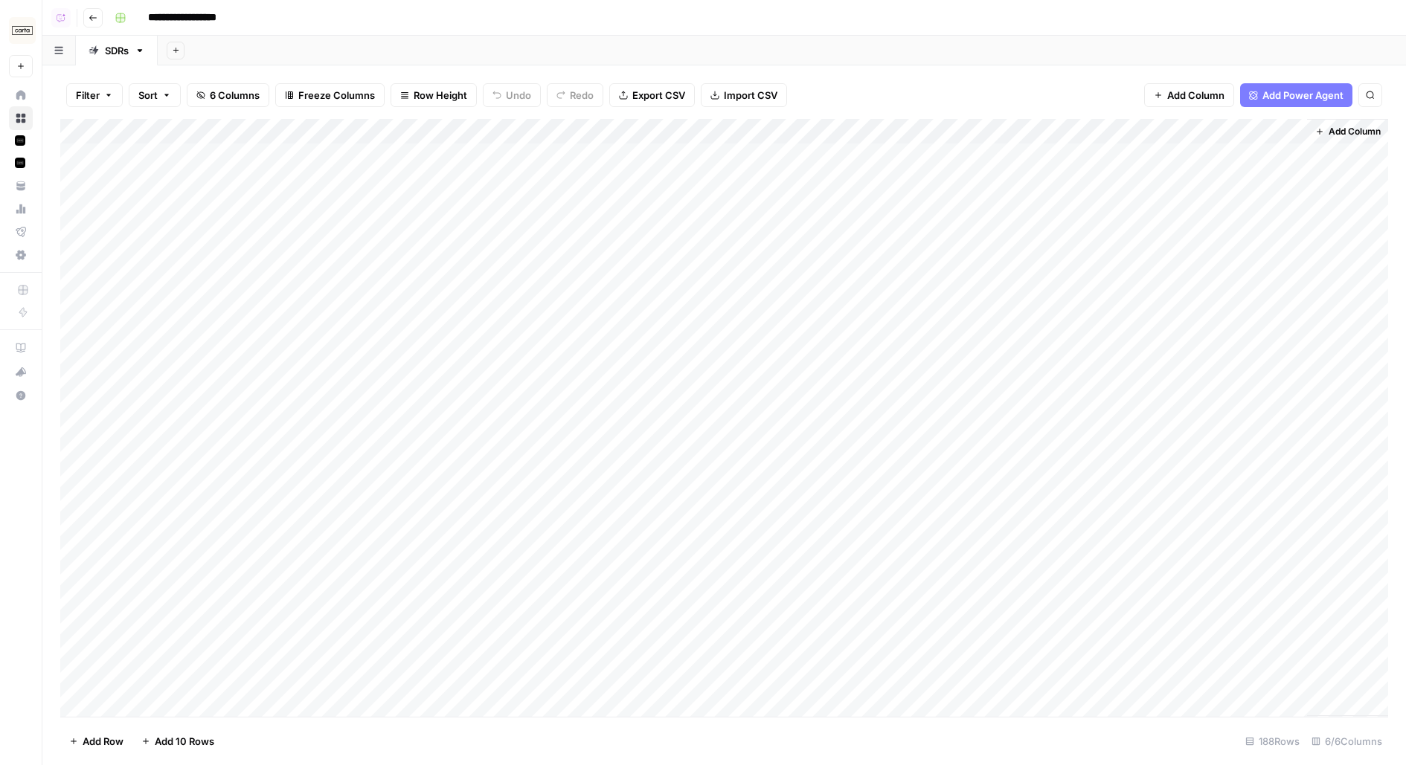
click at [1137, 283] on div "Add Column" at bounding box center [724, 418] width 1328 height 598
click at [1049, 307] on div "Add Column" at bounding box center [724, 418] width 1328 height 598
click at [1038, 333] on div "Add Column" at bounding box center [724, 418] width 1328 height 598
click at [1027, 358] on div "Add Column" at bounding box center [724, 418] width 1328 height 598
click at [1143, 182] on div "Add Column" at bounding box center [724, 418] width 1328 height 598
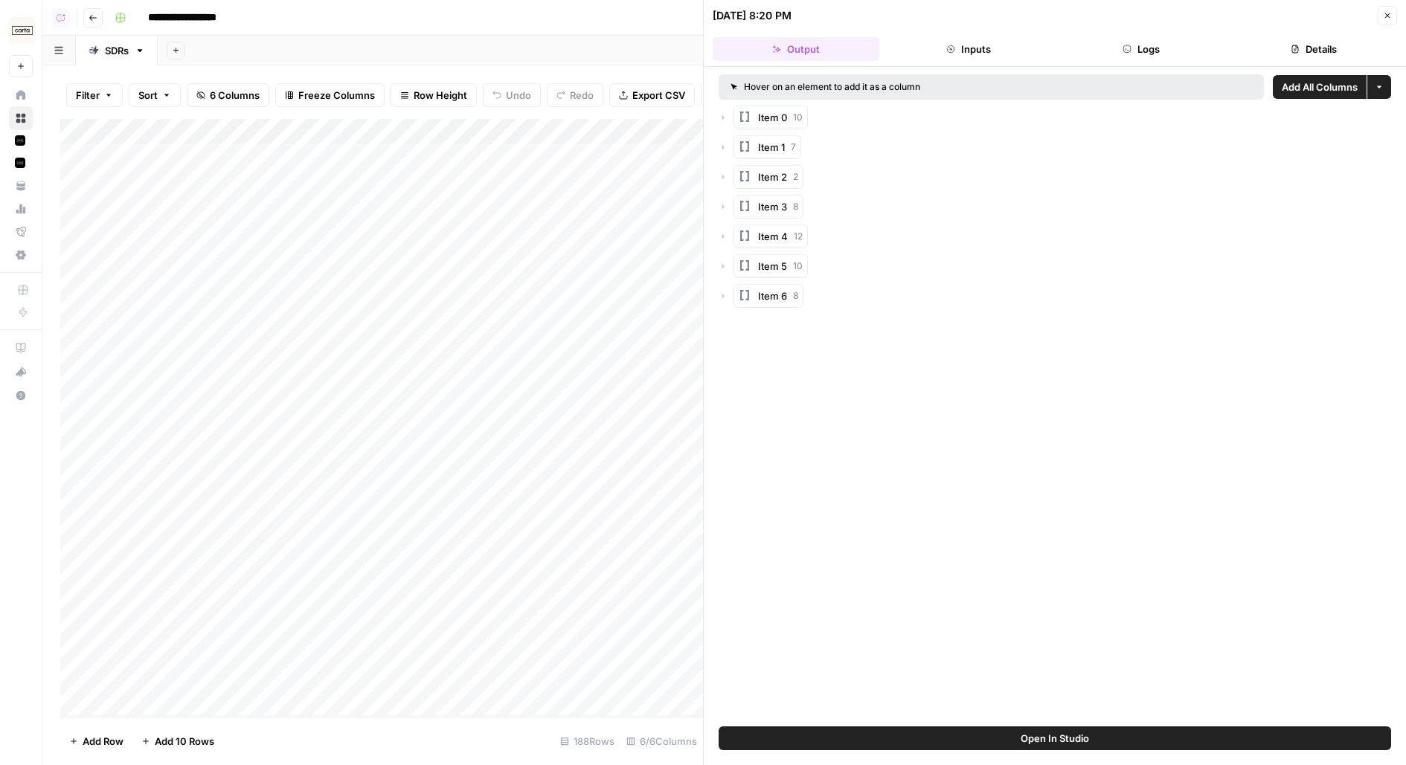
click at [1325, 29] on header "08/24/25 at 8:20 PM Close Output Inputs Logs Details" at bounding box center [1055, 33] width 702 height 67
click at [1332, 48] on button "Details" at bounding box center [1313, 49] width 167 height 24
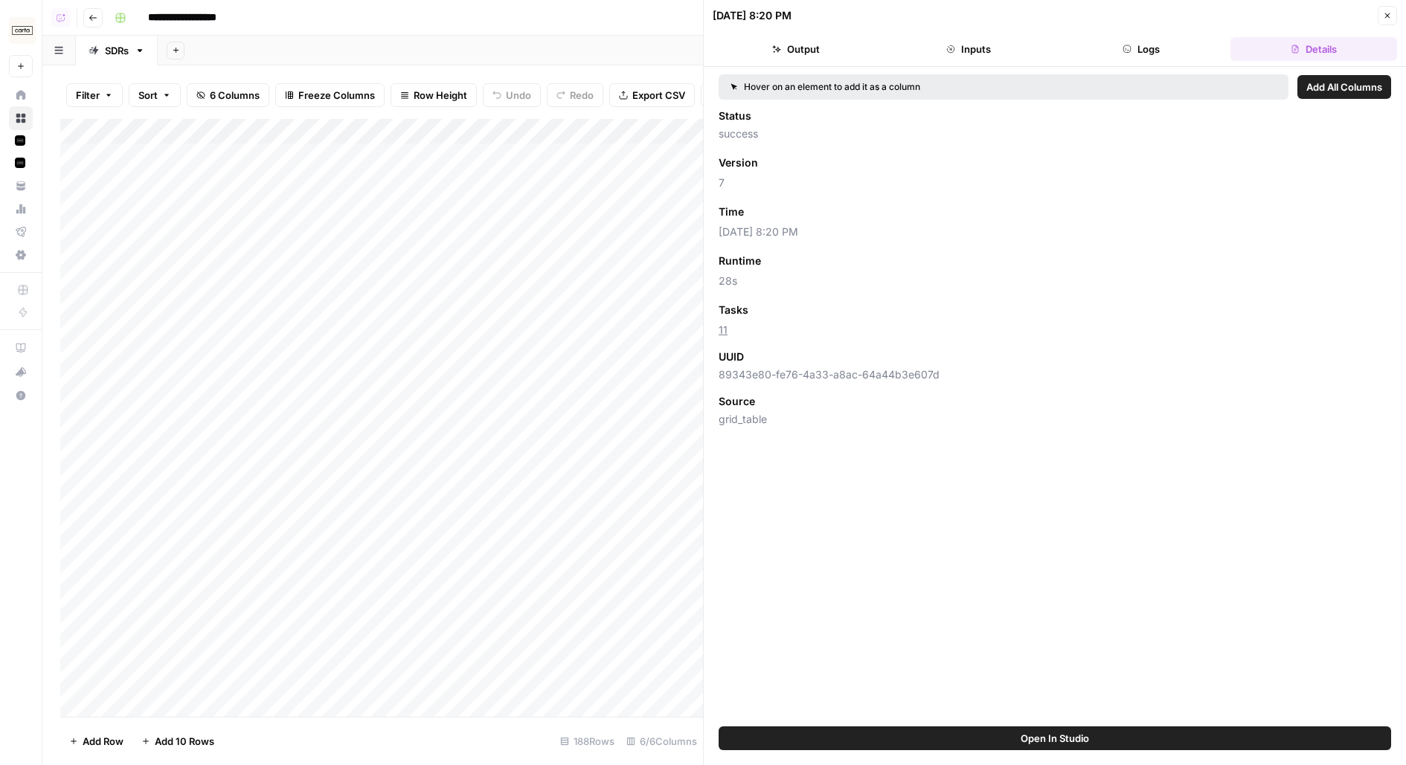
click at [1388, 16] on icon "button" at bounding box center [1387, 15] width 9 height 9
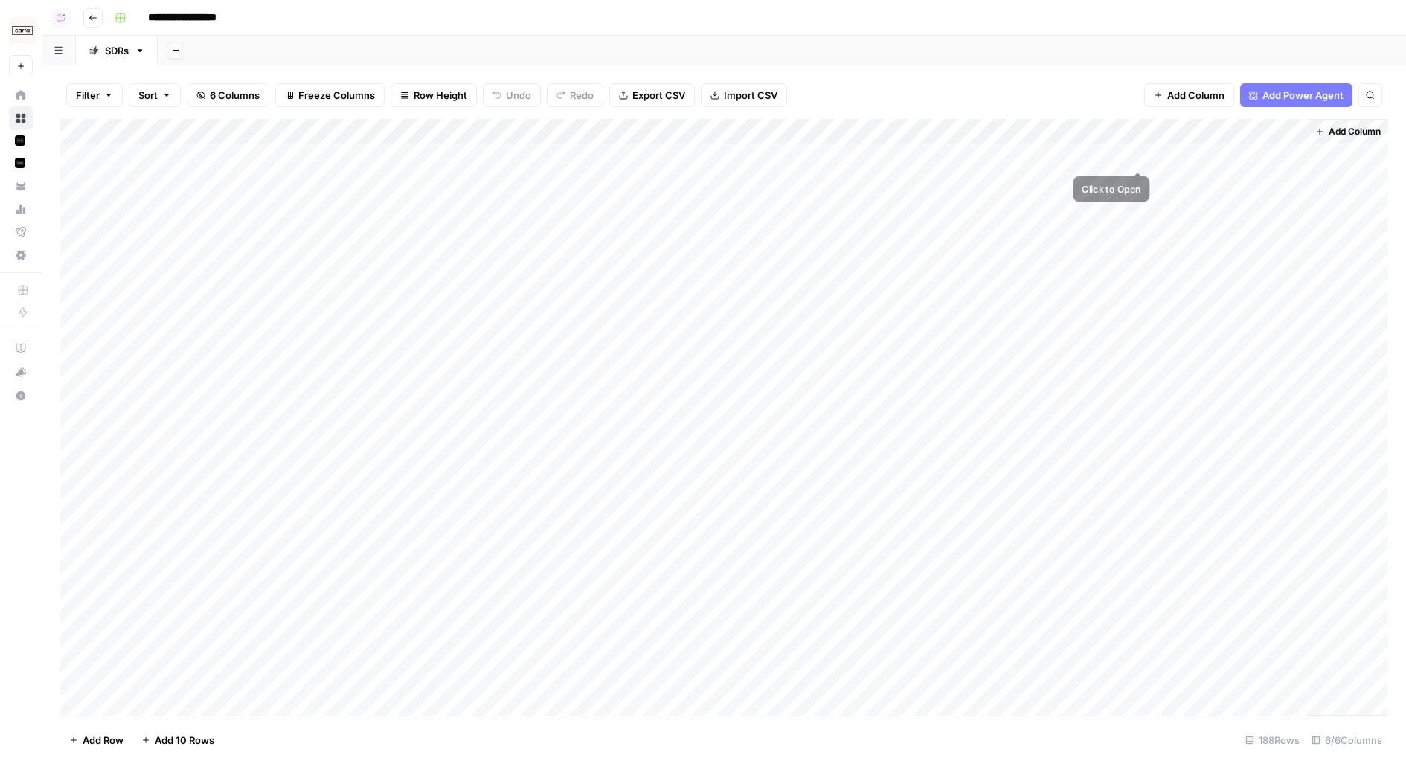
click at [1128, 133] on div "Add Column" at bounding box center [724, 417] width 1328 height 597
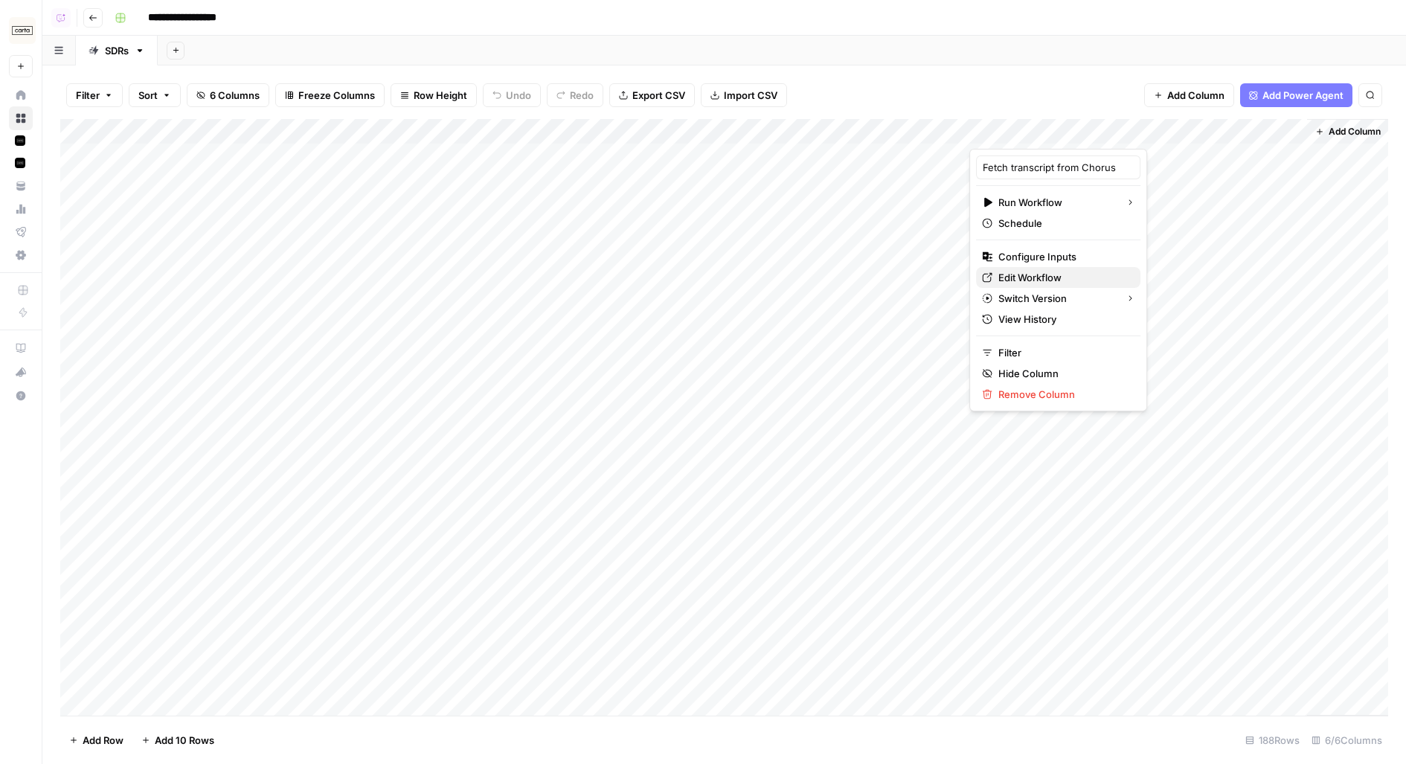
click at [1056, 281] on span "Edit Workflow" at bounding box center [1063, 277] width 130 height 15
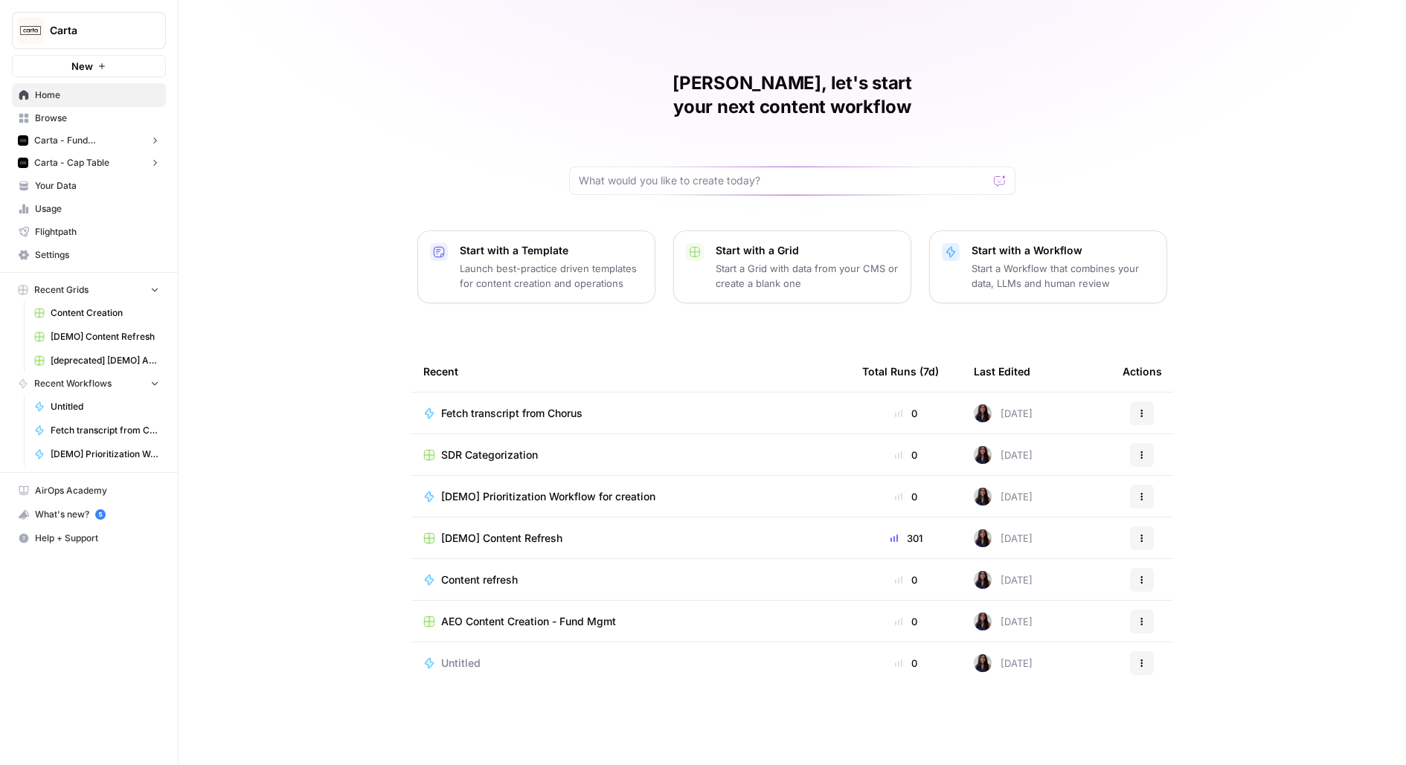
click at [67, 116] on span "Browse" at bounding box center [97, 118] width 124 height 13
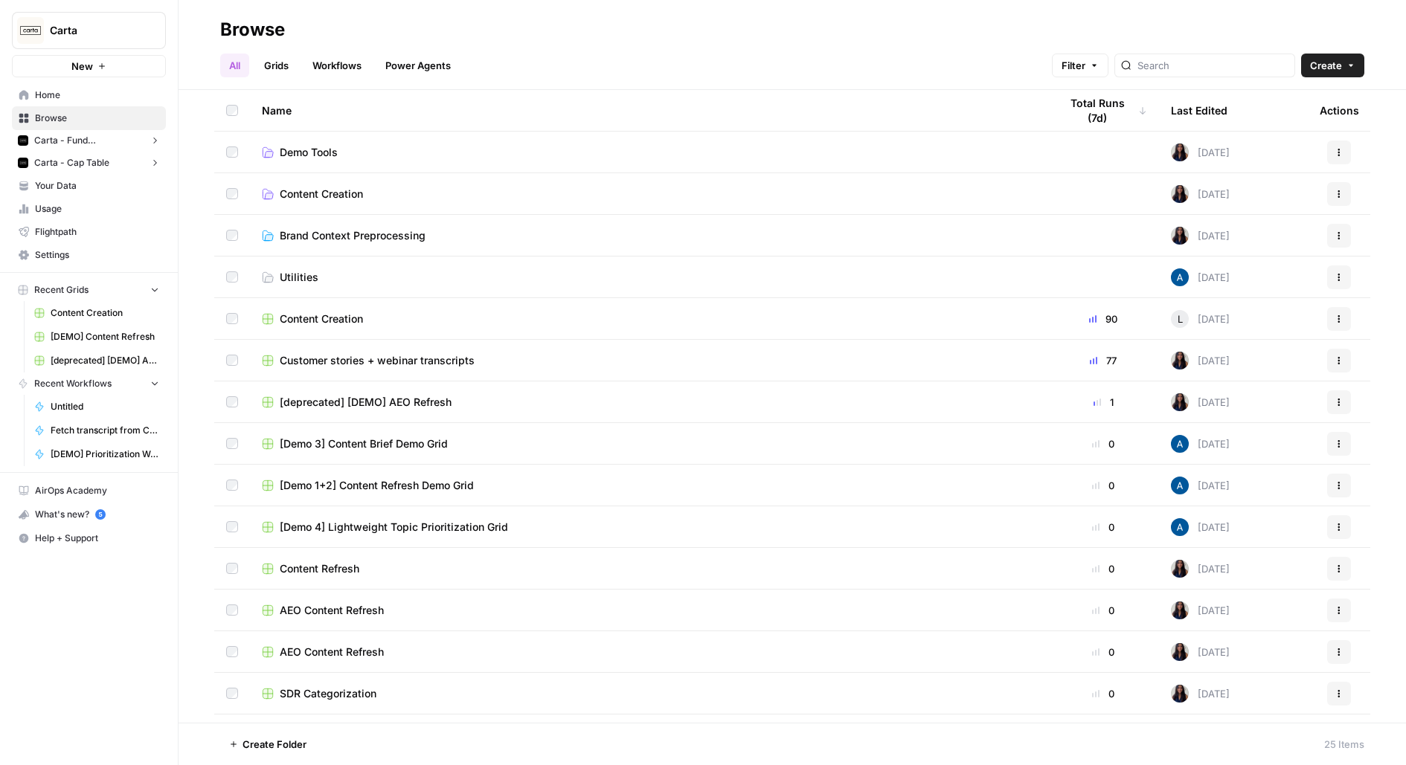
click at [80, 187] on span "Your Data" at bounding box center [97, 185] width 124 height 13
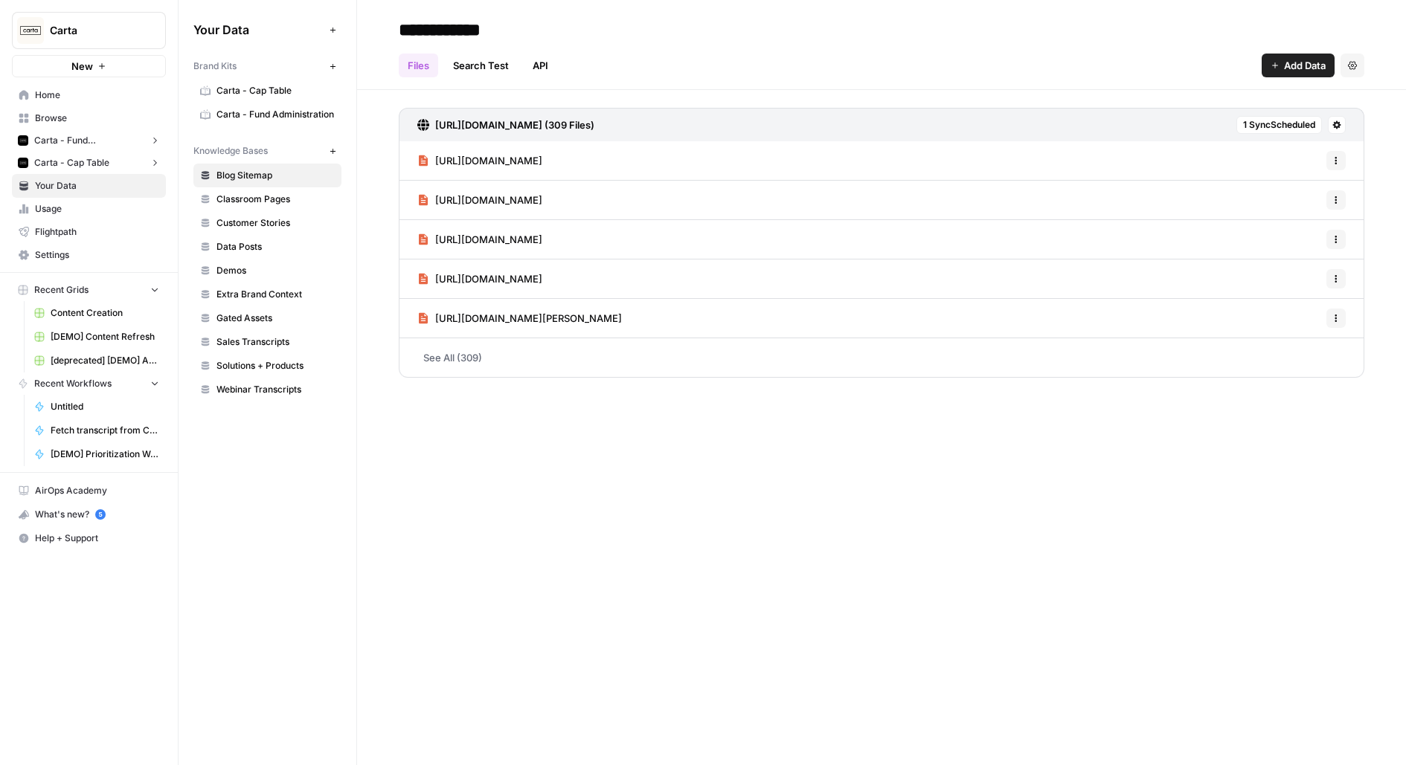
click at [269, 341] on span "Sales Transcripts" at bounding box center [275, 341] width 118 height 13
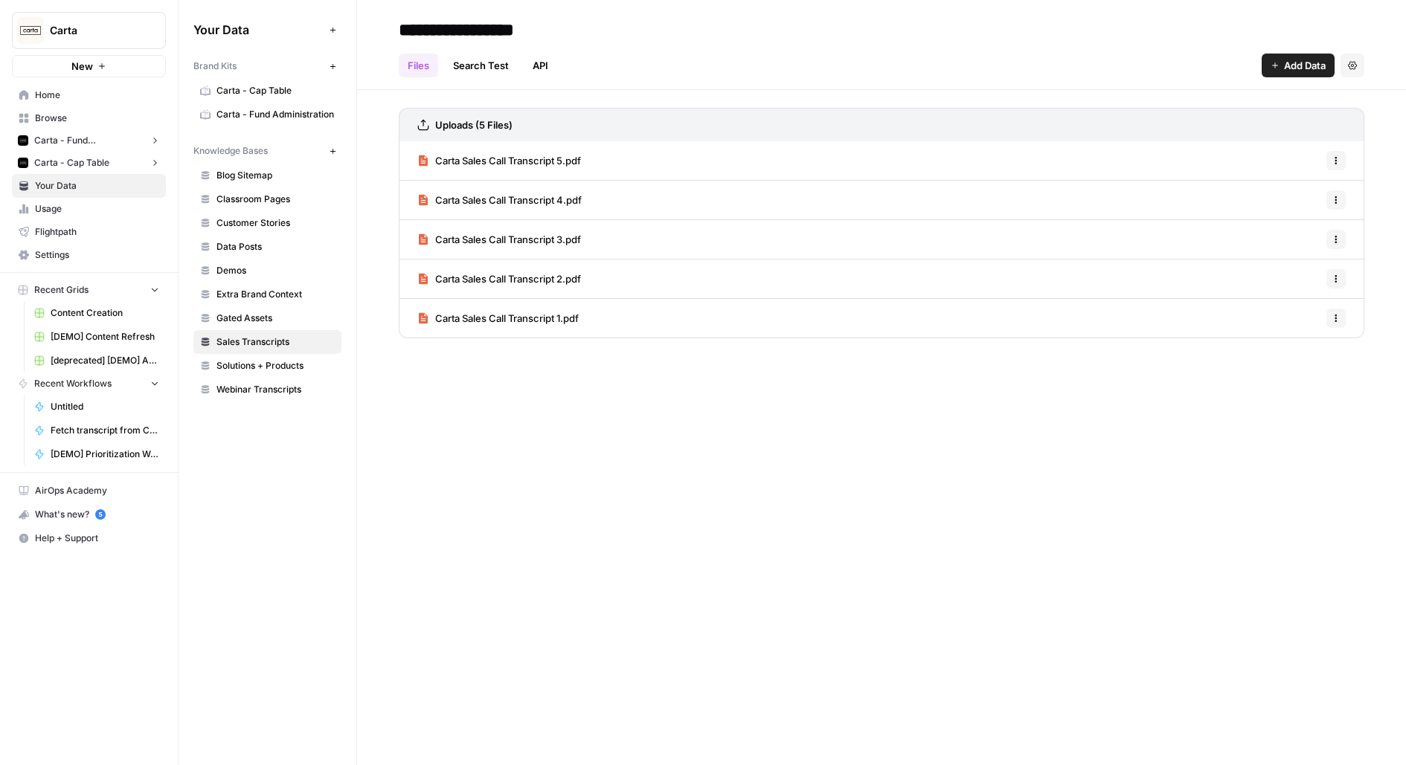
click at [1338, 157] on icon "button" at bounding box center [1336, 160] width 9 height 9
click at [1303, 195] on span "Delete File" at bounding box center [1303, 192] width 48 height 15
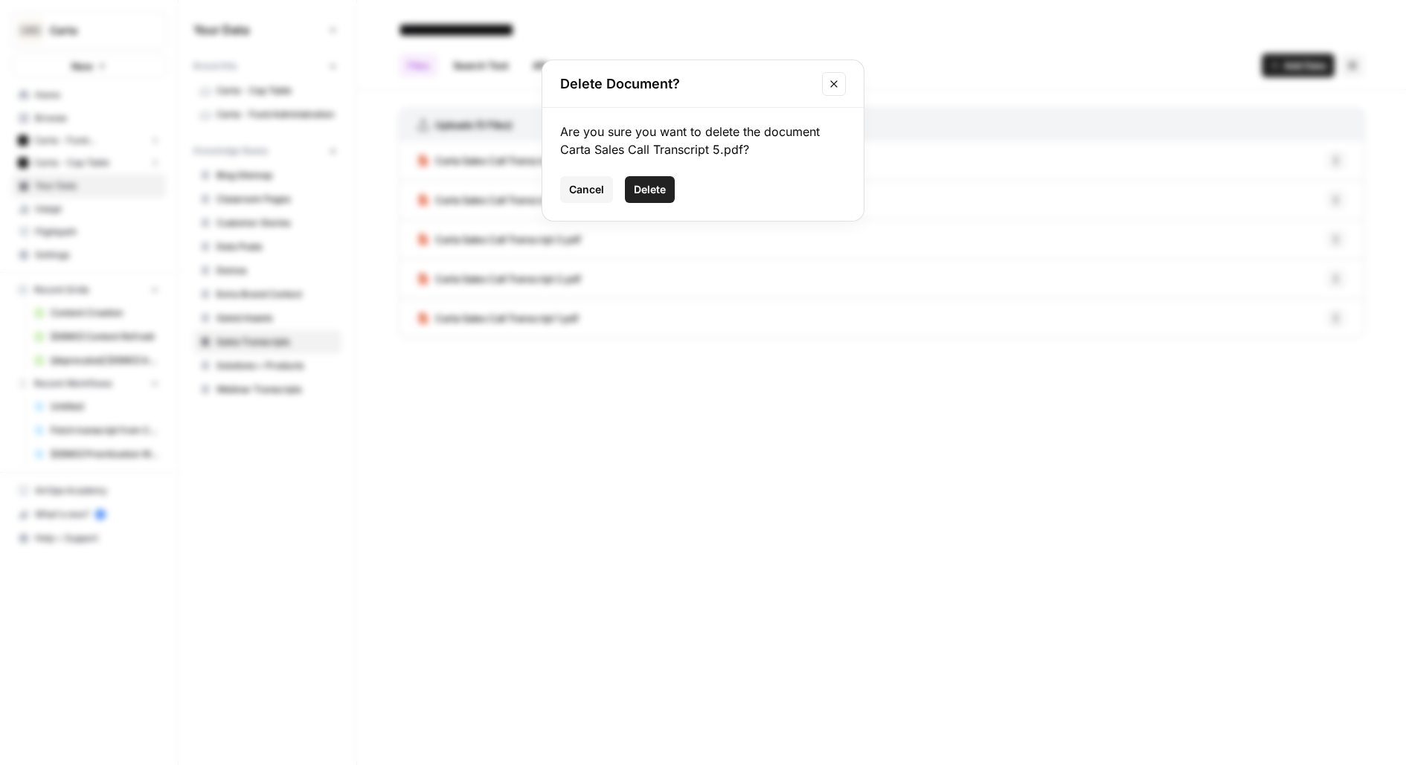
click at [668, 191] on button "Delete" at bounding box center [650, 189] width 50 height 27
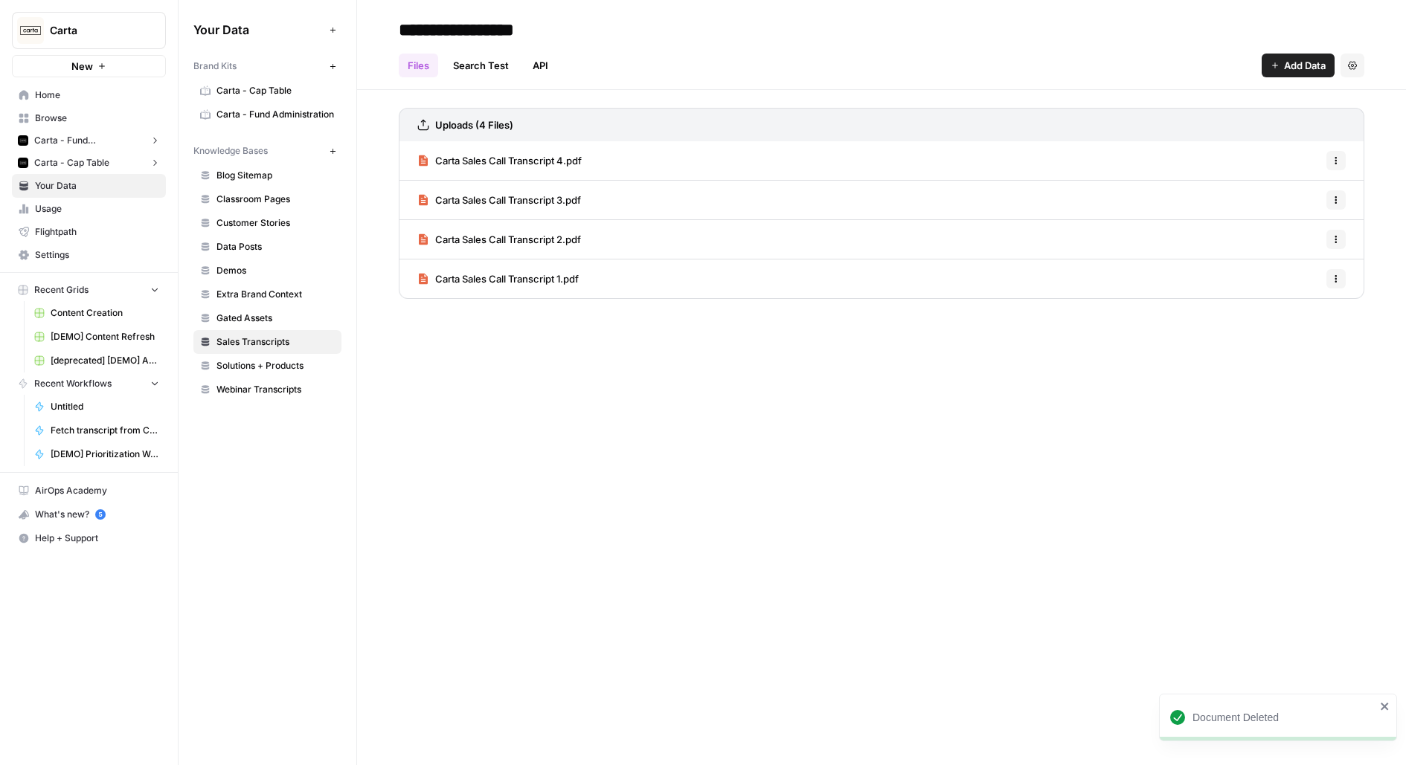
click at [1338, 158] on icon "button" at bounding box center [1336, 160] width 9 height 9
click at [1276, 196] on div "Delete File" at bounding box center [1298, 192] width 71 height 15
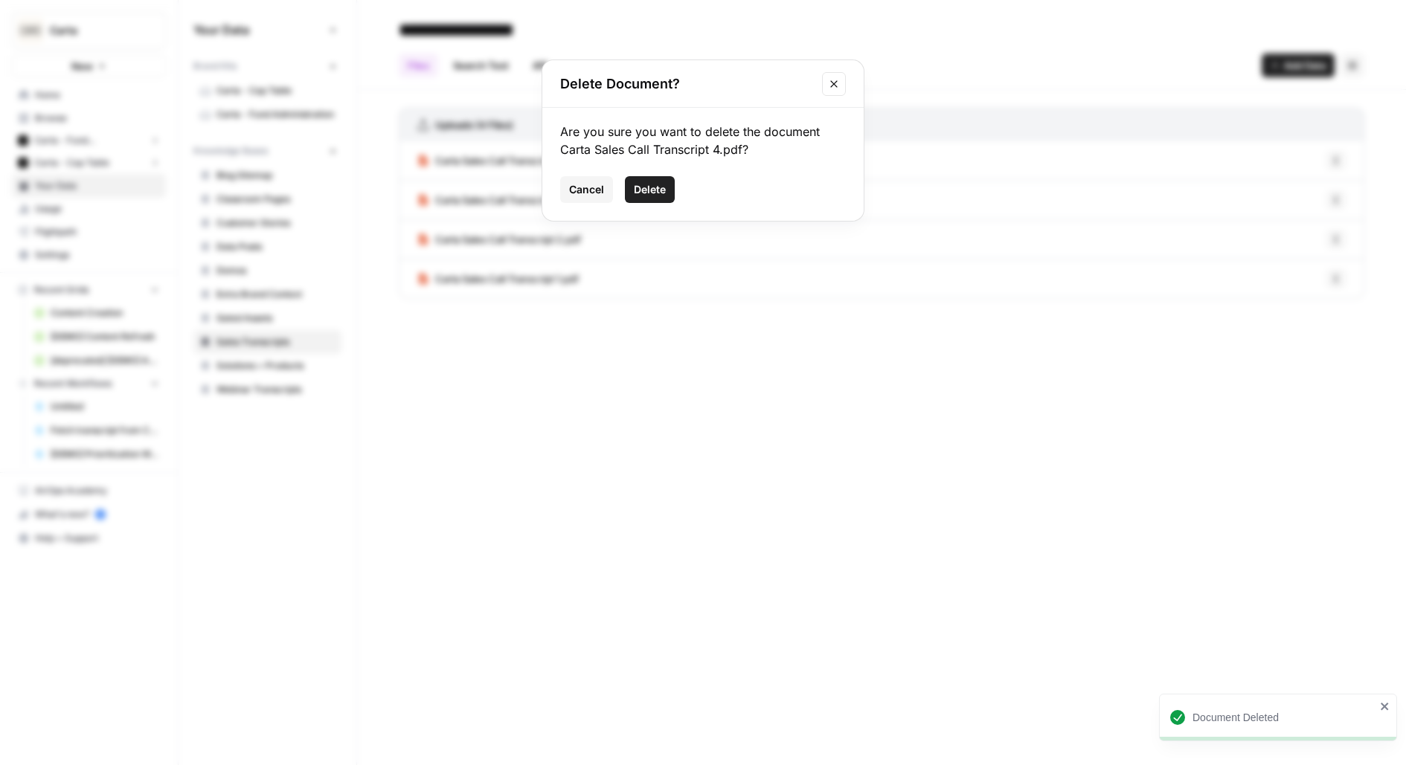
click at [657, 191] on span "Delete" at bounding box center [650, 189] width 32 height 15
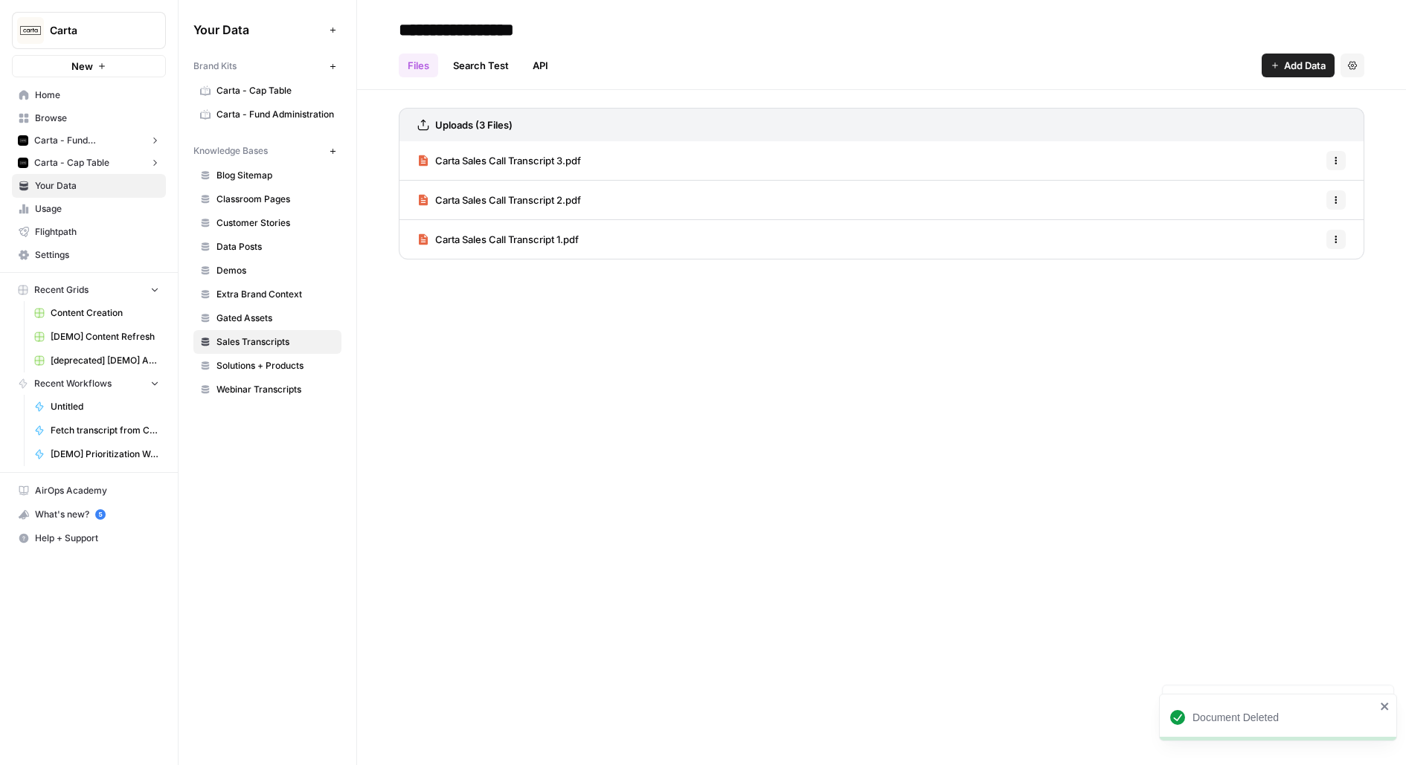
click at [1340, 161] on icon "button" at bounding box center [1336, 160] width 9 height 9
click at [1270, 194] on icon "button" at bounding box center [1268, 192] width 10 height 10
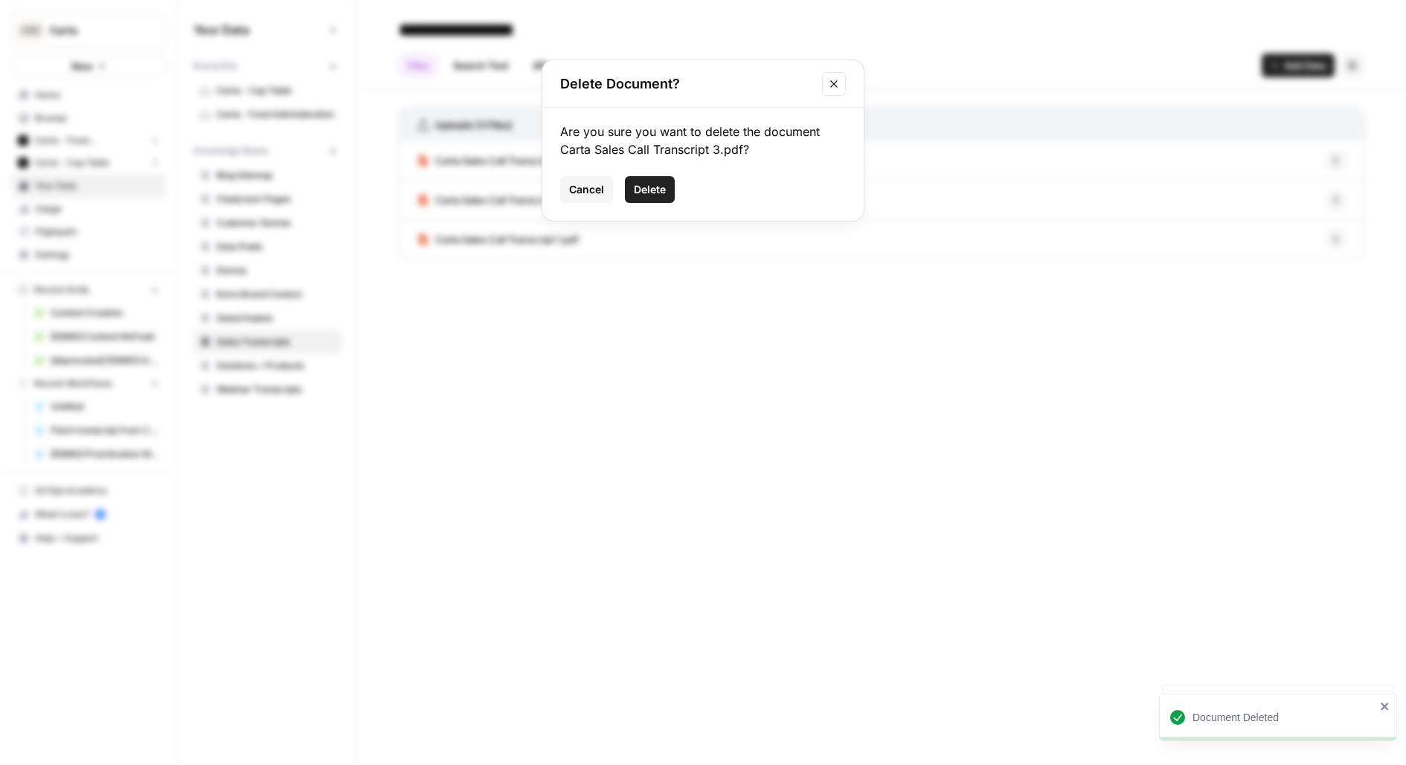
click at [652, 190] on span "Delete" at bounding box center [650, 189] width 32 height 15
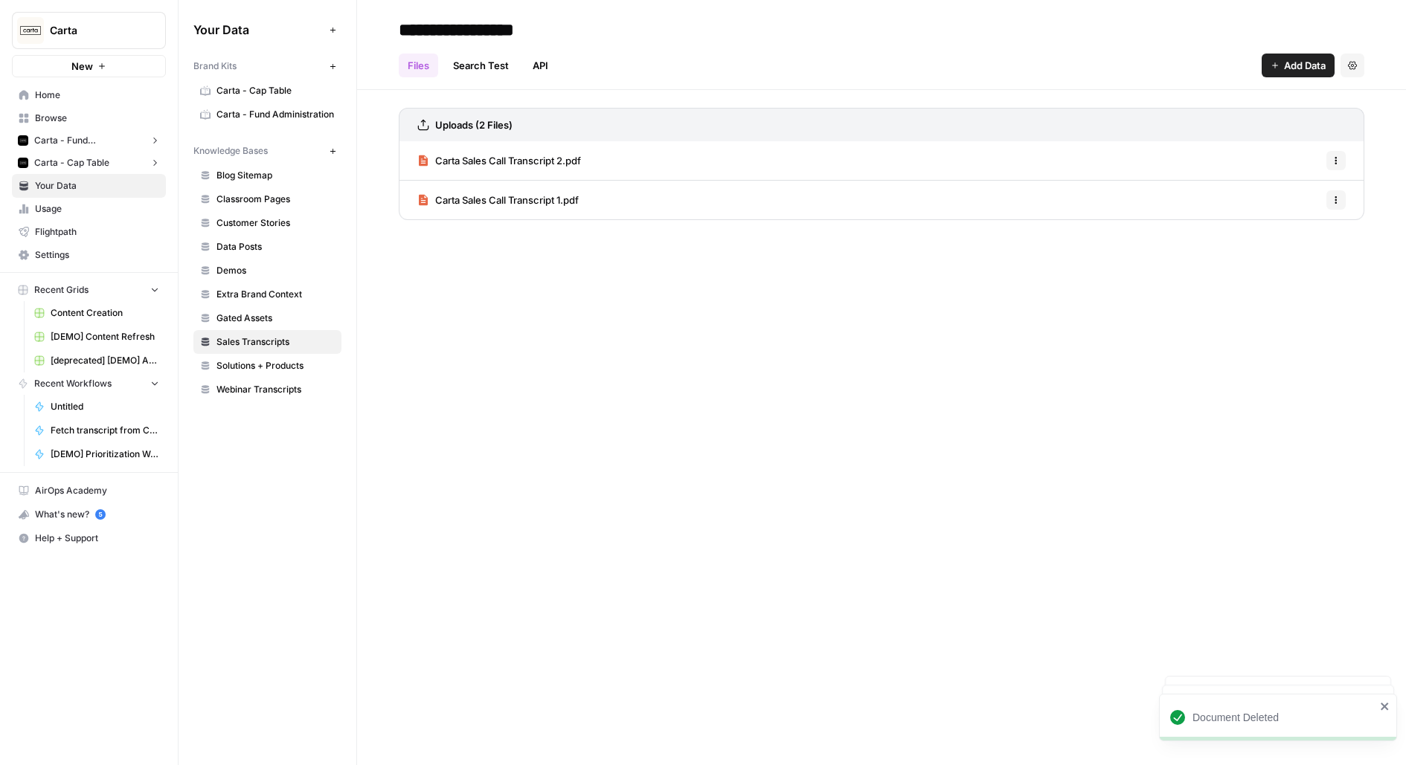
click at [1338, 162] on icon "button" at bounding box center [1336, 160] width 9 height 9
click at [1294, 191] on span "Delete File" at bounding box center [1303, 192] width 48 height 15
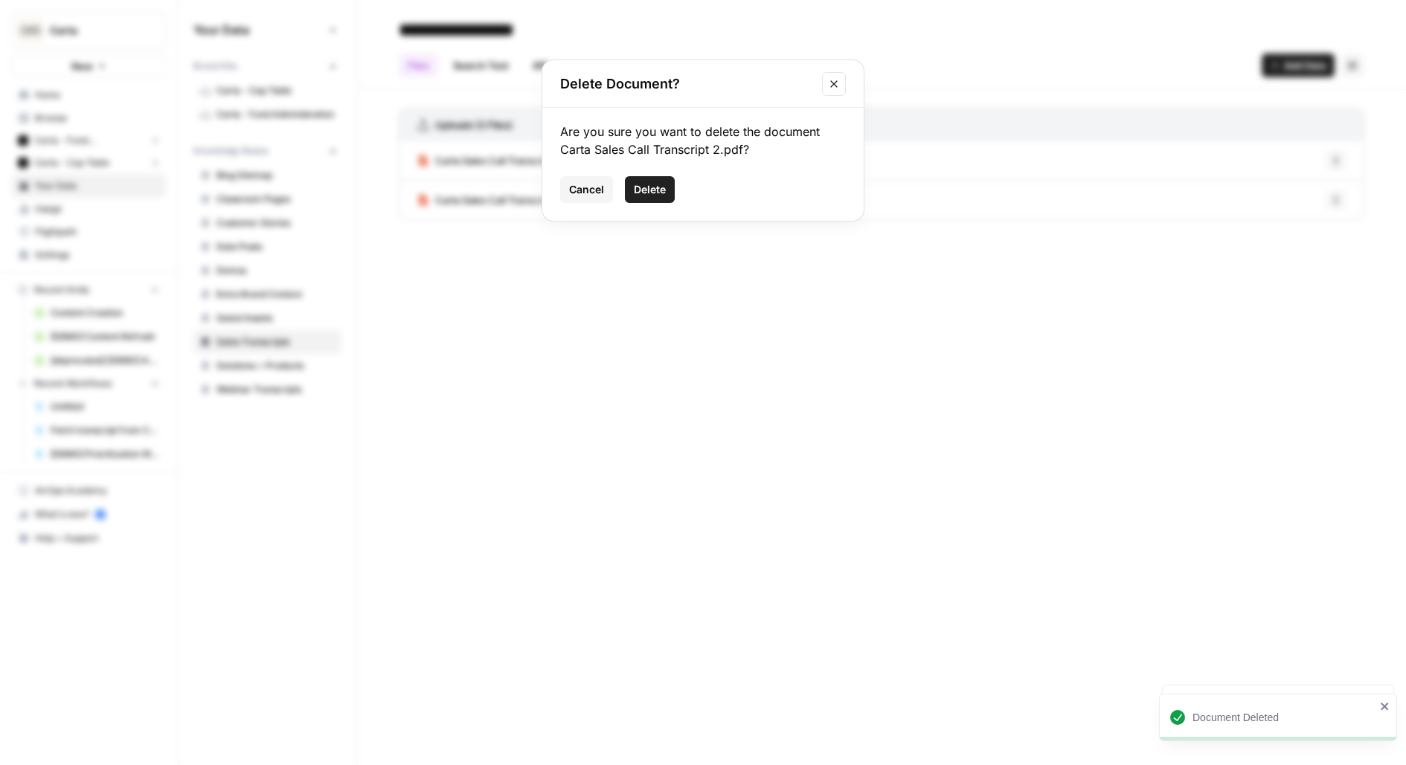
click at [649, 191] on span "Delete" at bounding box center [650, 189] width 32 height 15
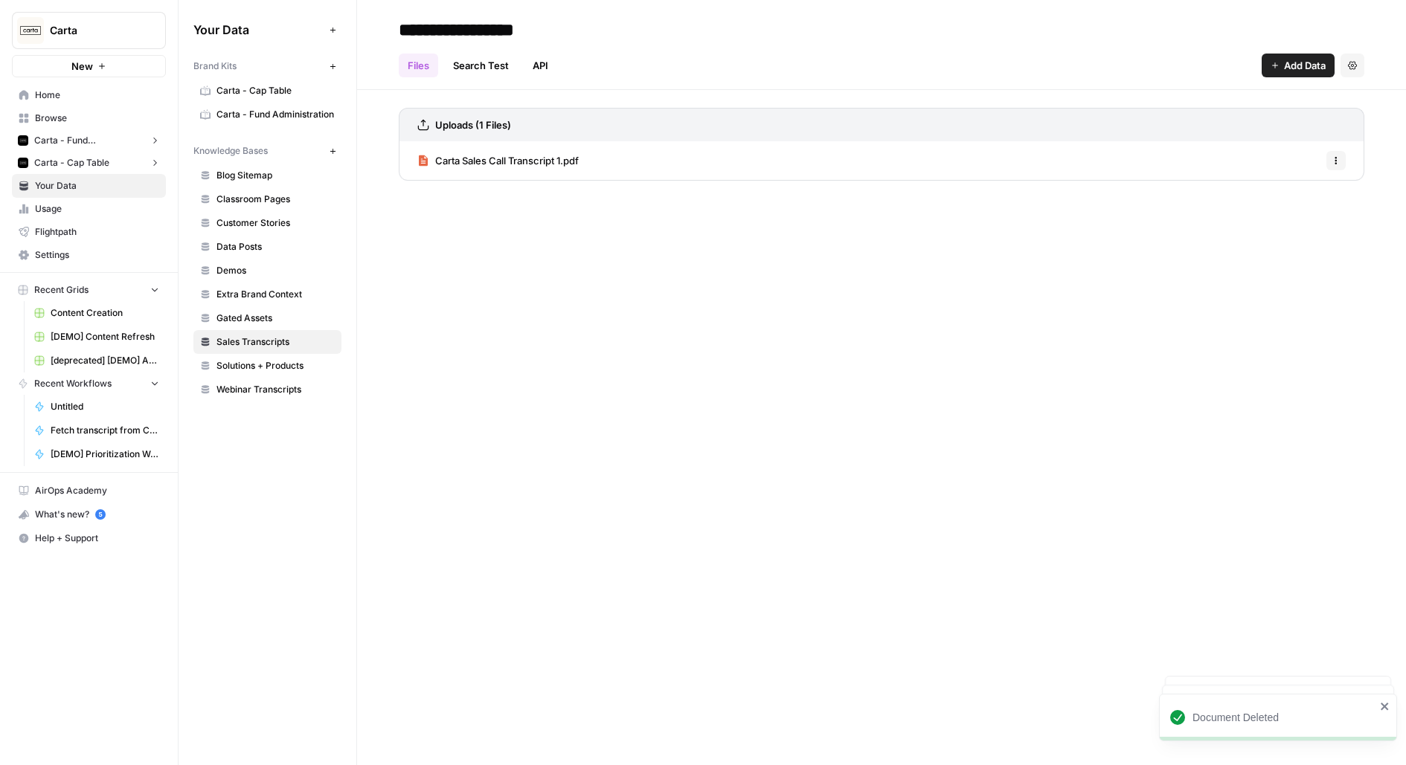
click at [1340, 161] on icon "button" at bounding box center [1336, 160] width 9 height 9
click at [1319, 191] on span "Delete File" at bounding box center [1303, 192] width 48 height 15
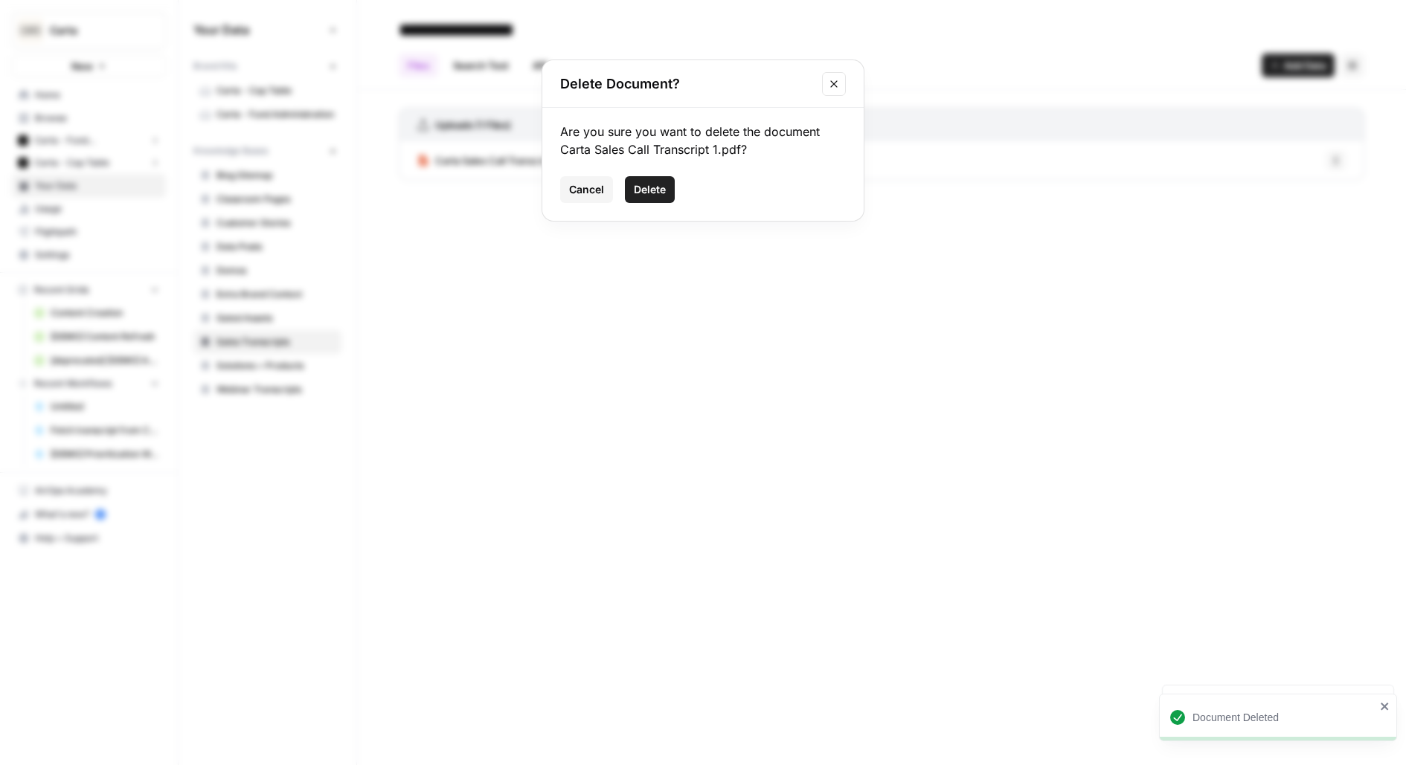
click at [649, 177] on button "Delete" at bounding box center [650, 189] width 50 height 27
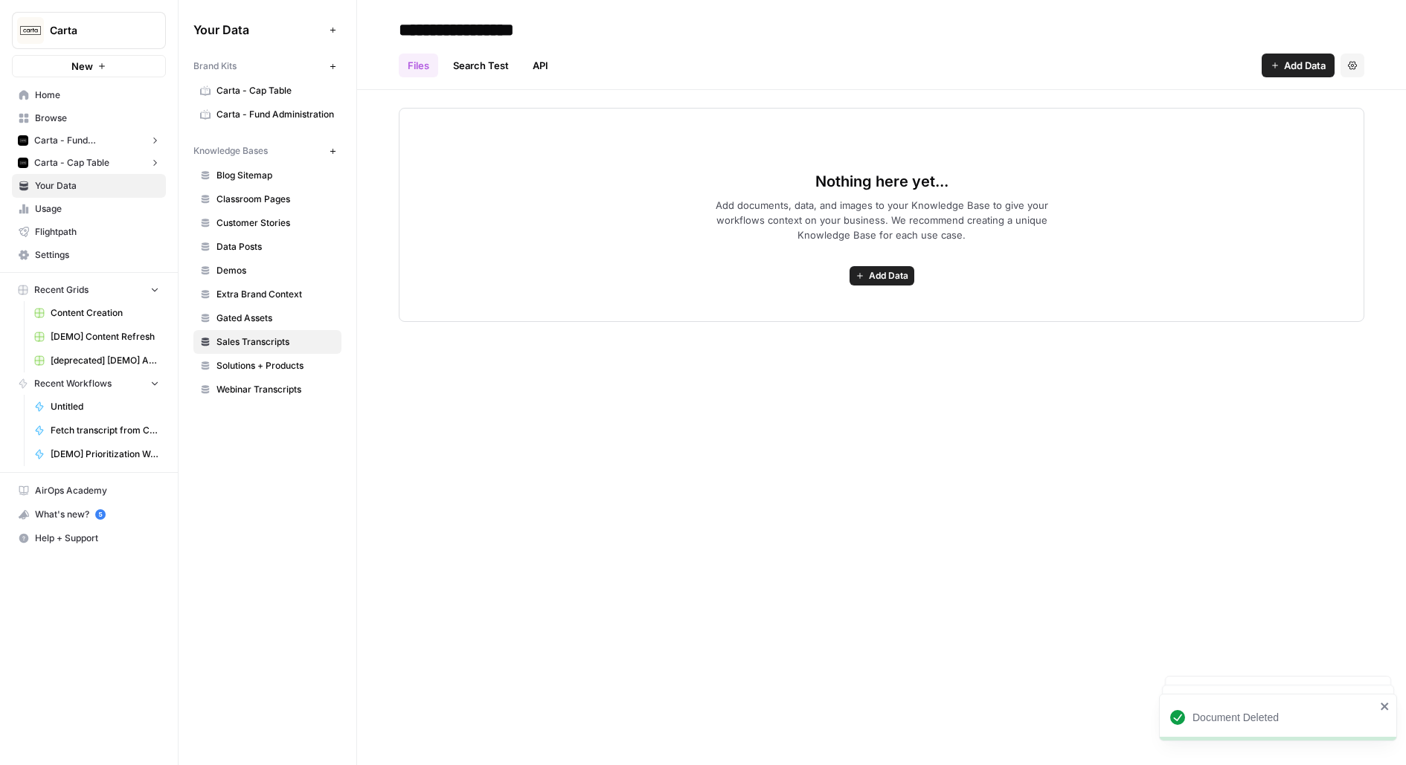
click at [641, 303] on div "Nothing here yet... Add documents, data, and images to your Knowledge Base to g…" at bounding box center [882, 215] width 966 height 214
click at [681, 295] on div "Nothing here yet... Add documents, data, and images to your Knowledge Base to g…" at bounding box center [882, 215] width 966 height 214
click at [74, 115] on span "Browse" at bounding box center [97, 118] width 124 height 13
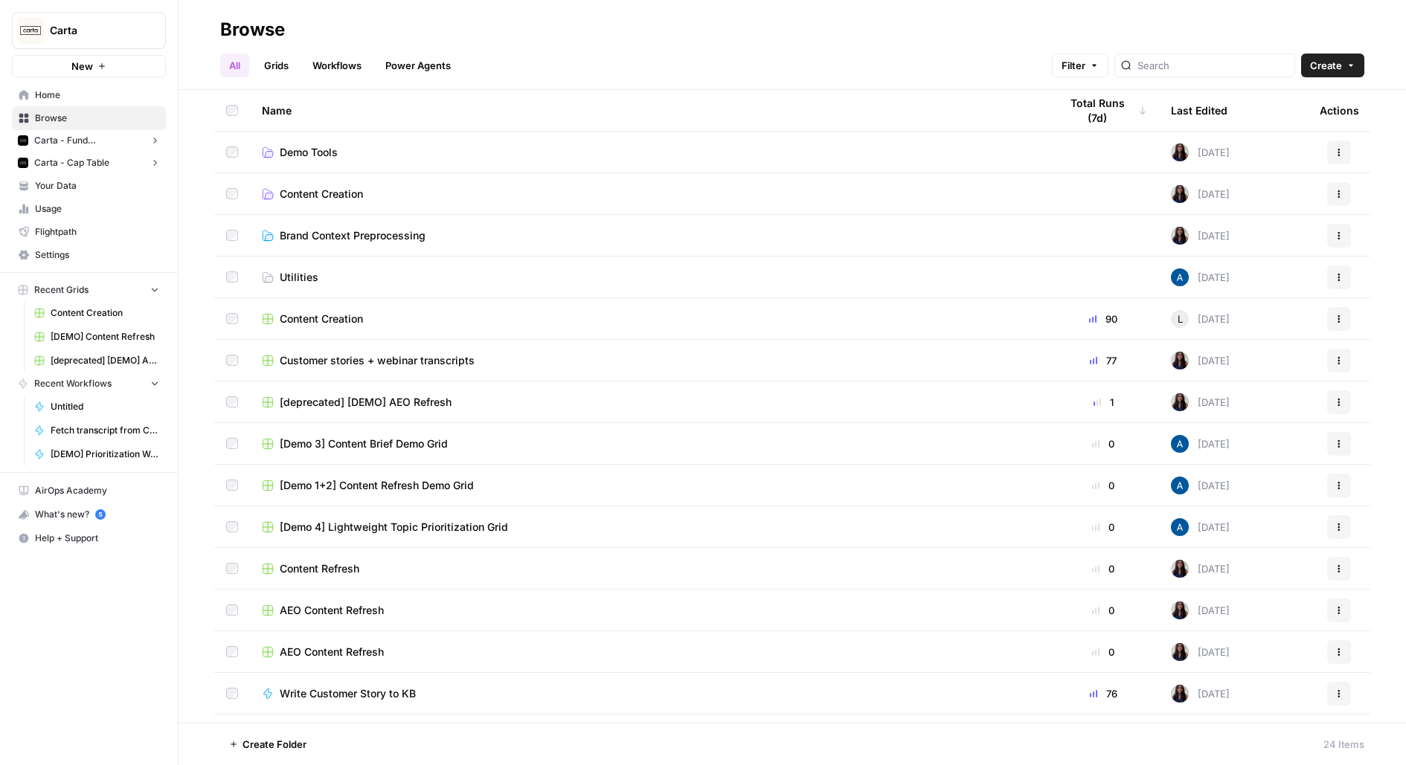
click at [62, 182] on span "Your Data" at bounding box center [97, 185] width 124 height 13
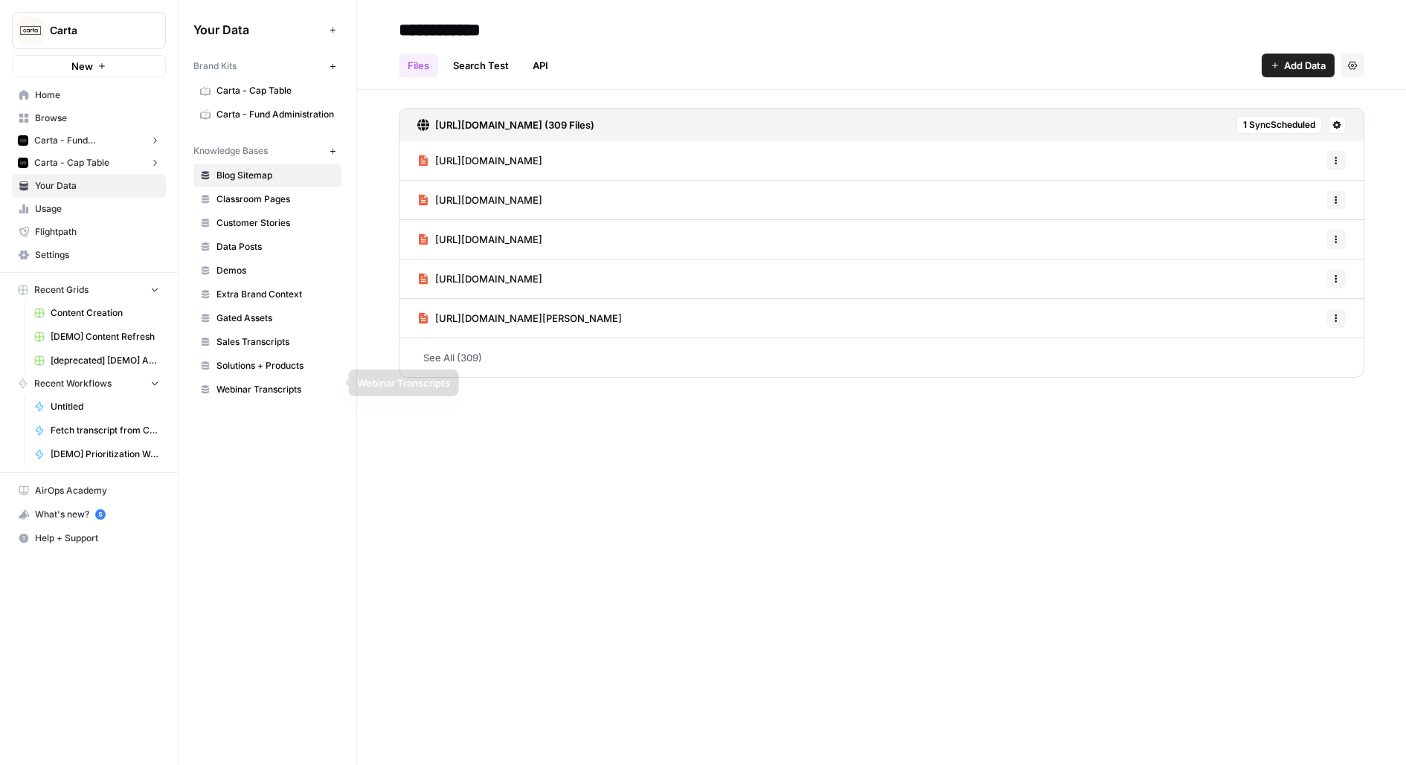
click at [233, 335] on span "Sales Transcripts" at bounding box center [275, 341] width 118 height 13
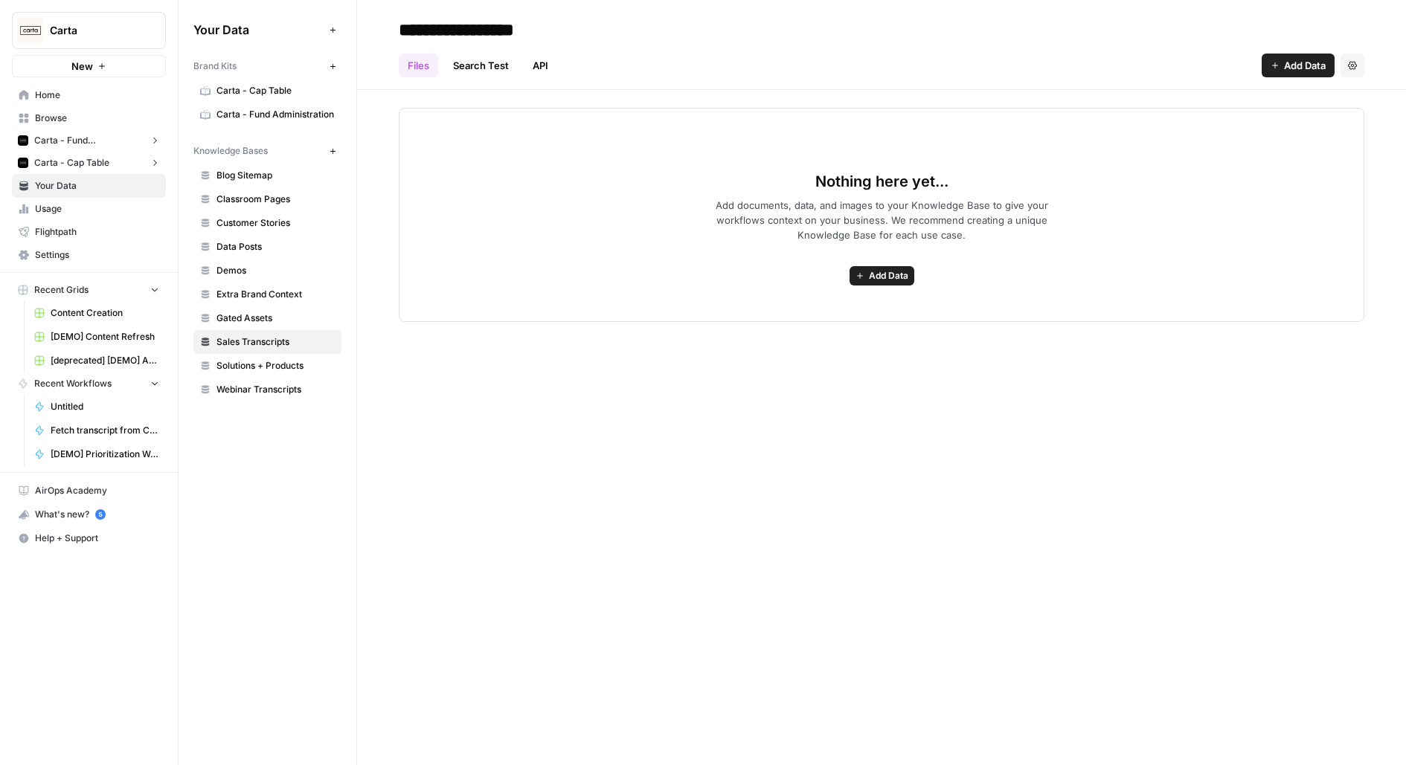
click at [964, 154] on div "Nothing here yet... Add documents, data, and images to your Knowledge Base to g…" at bounding box center [882, 215] width 966 height 214
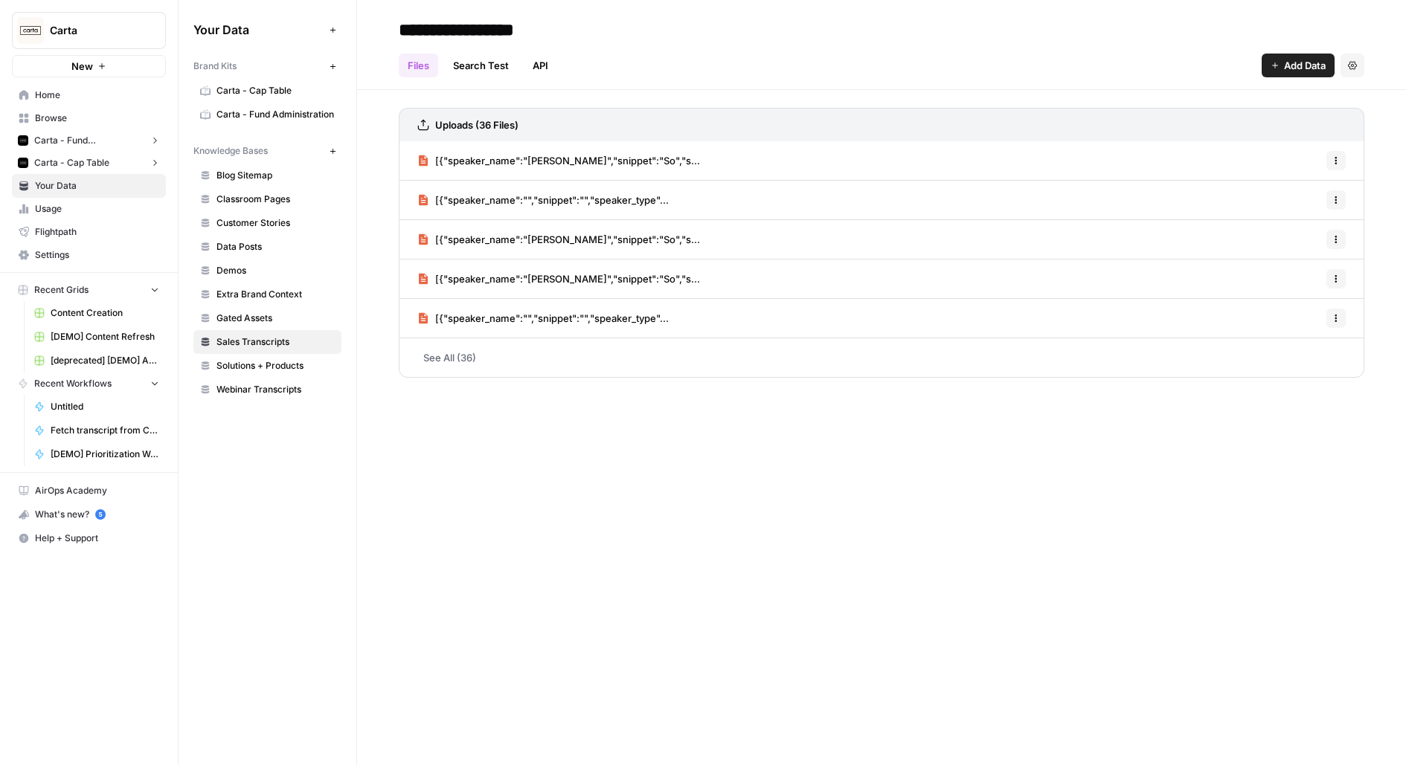
click at [440, 359] on link "See All (36)" at bounding box center [882, 357] width 966 height 39
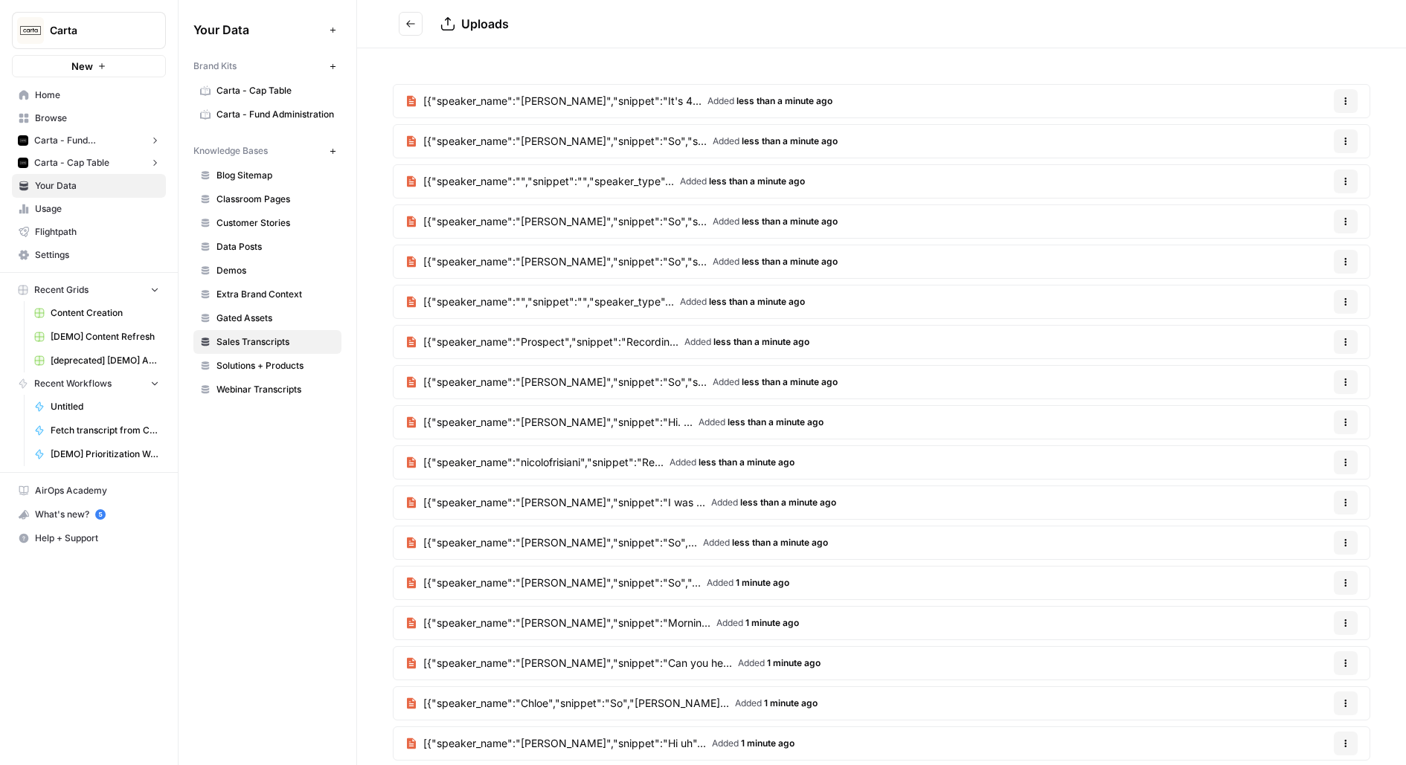
click at [540, 98] on span "[{"speaker_name":"Jack Hands","snippet":"It's 4..." at bounding box center [562, 101] width 278 height 15
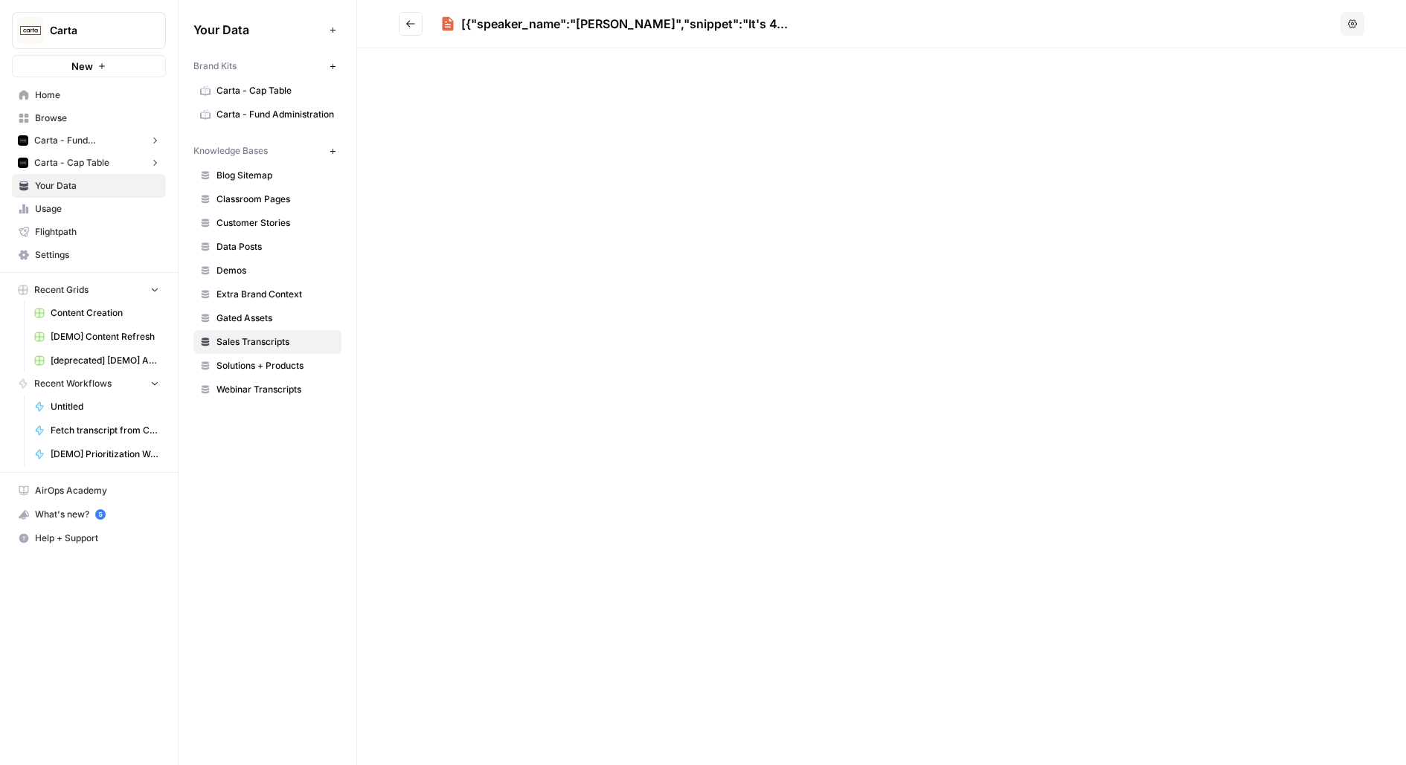
click at [660, 322] on div "[{"speaker_name":"Jack Hands","snippet":"It's 4... Options" at bounding box center [881, 382] width 1049 height 765
click at [411, 17] on button "Go back" at bounding box center [411, 24] width 24 height 24
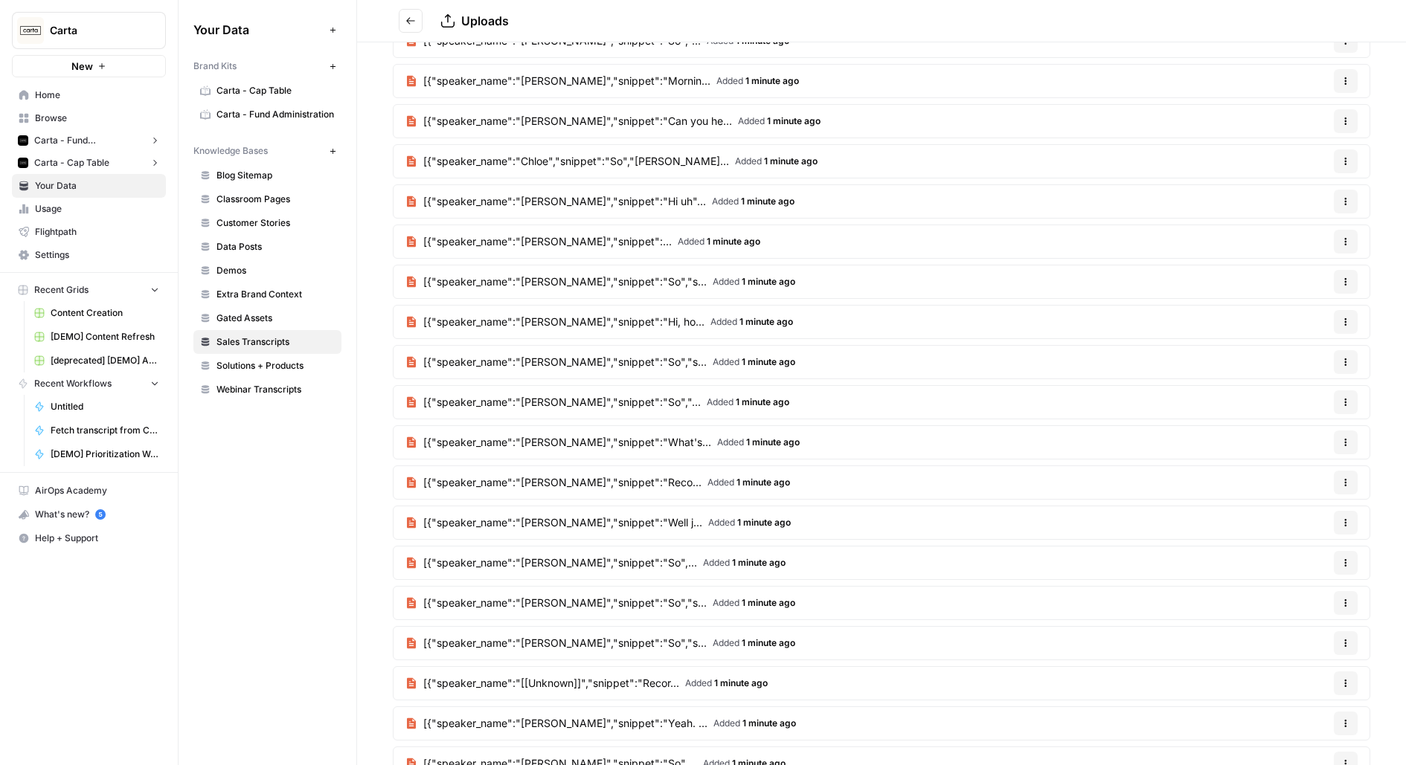
scroll to position [858, 0]
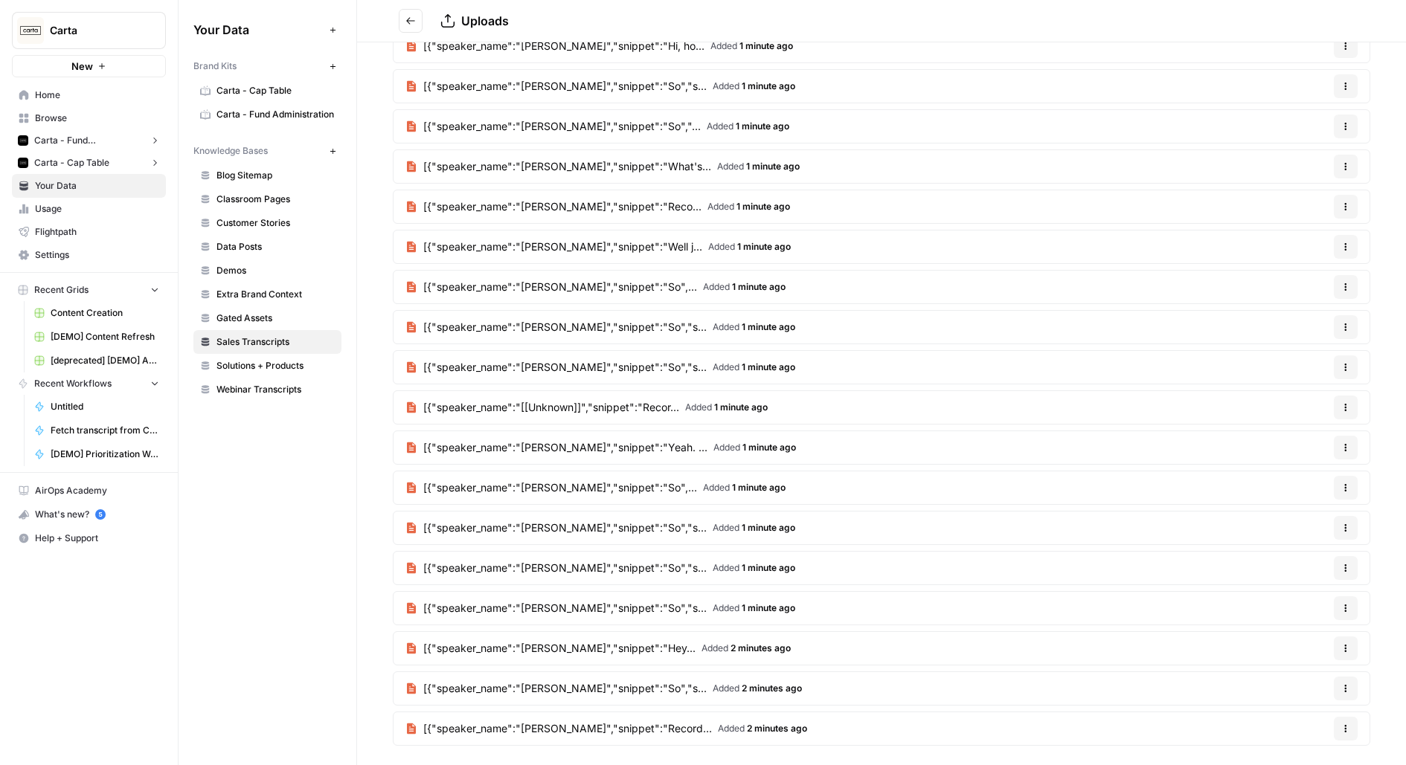
click at [512, 400] on span "[{"speaker_name":"[[Unknown]]","snippet":"Recor..." at bounding box center [551, 407] width 256 height 15
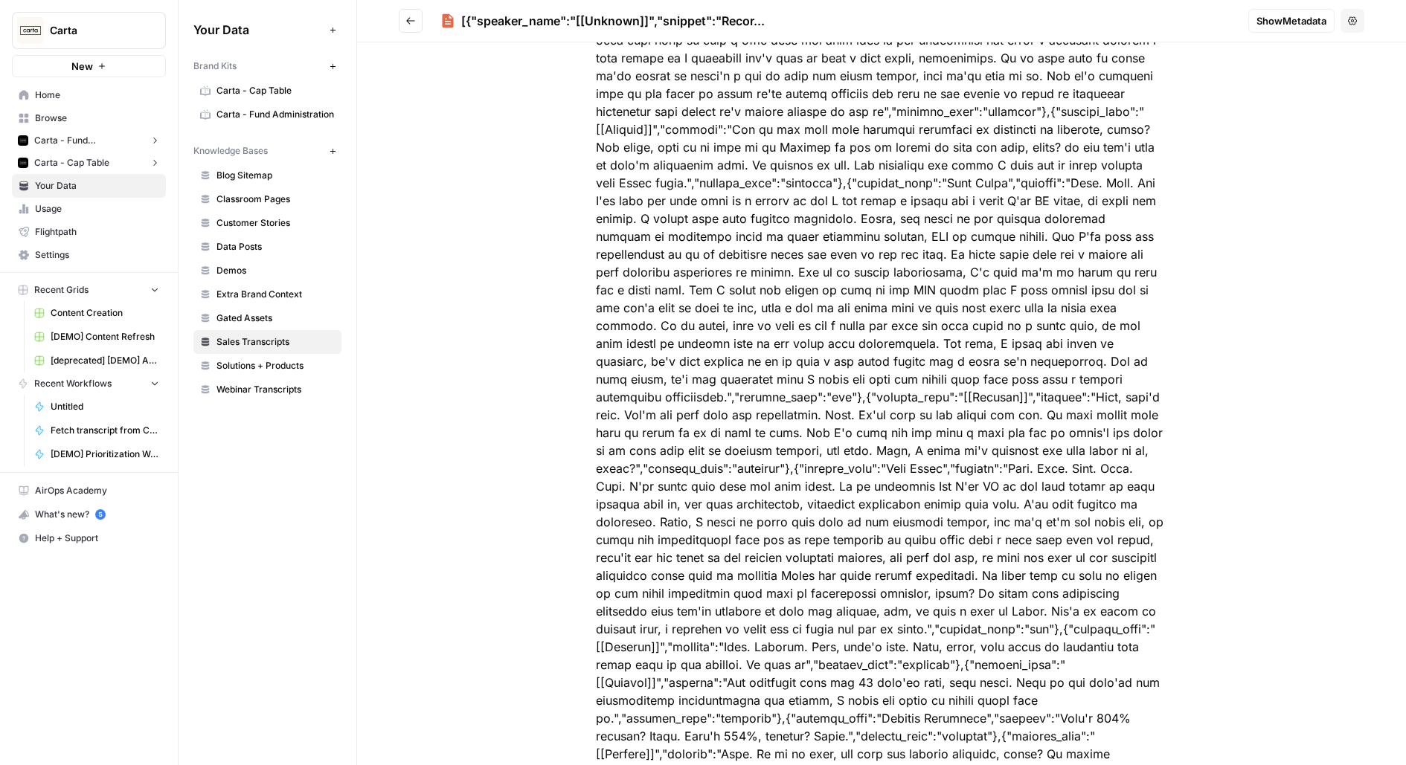
scroll to position [3342, 0]
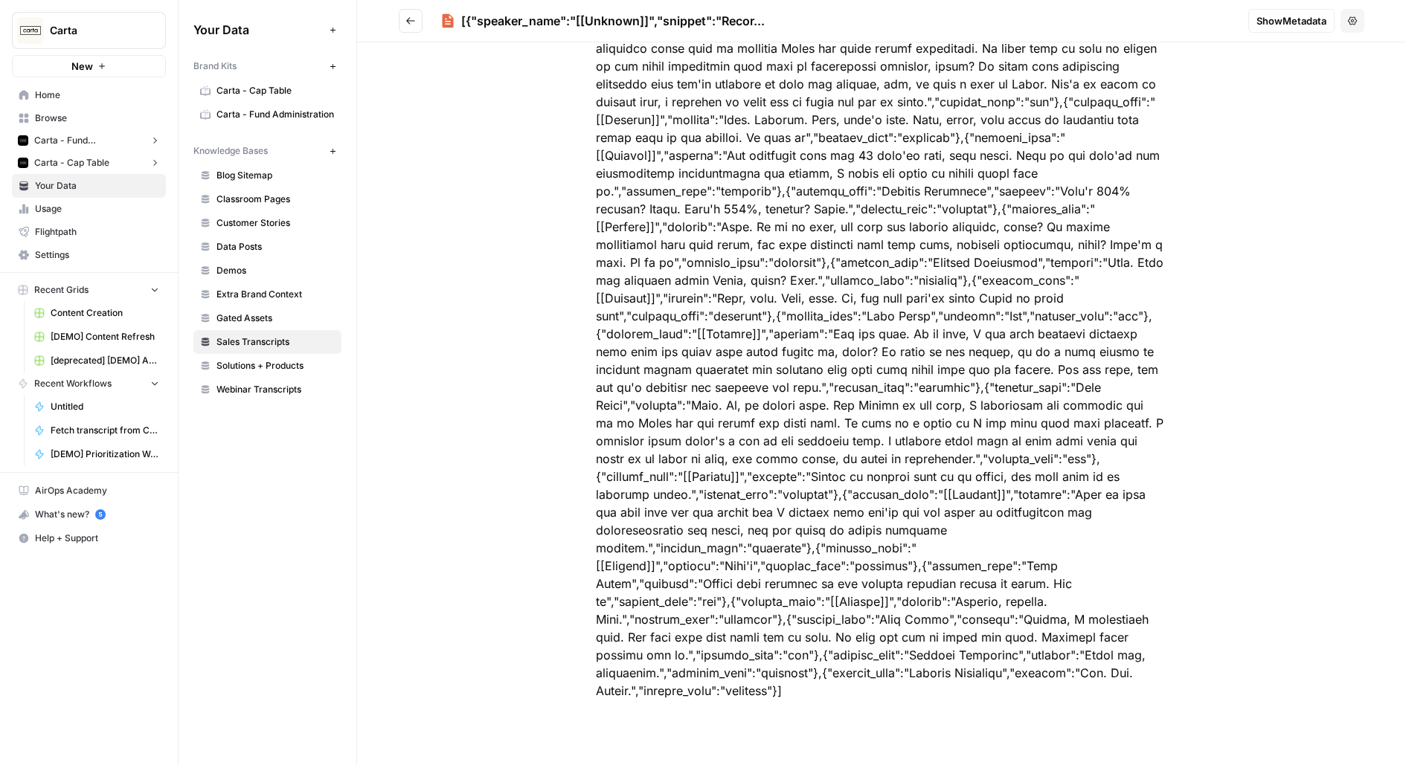
click at [1259, 22] on span "Show Metadata" at bounding box center [1291, 20] width 70 height 15
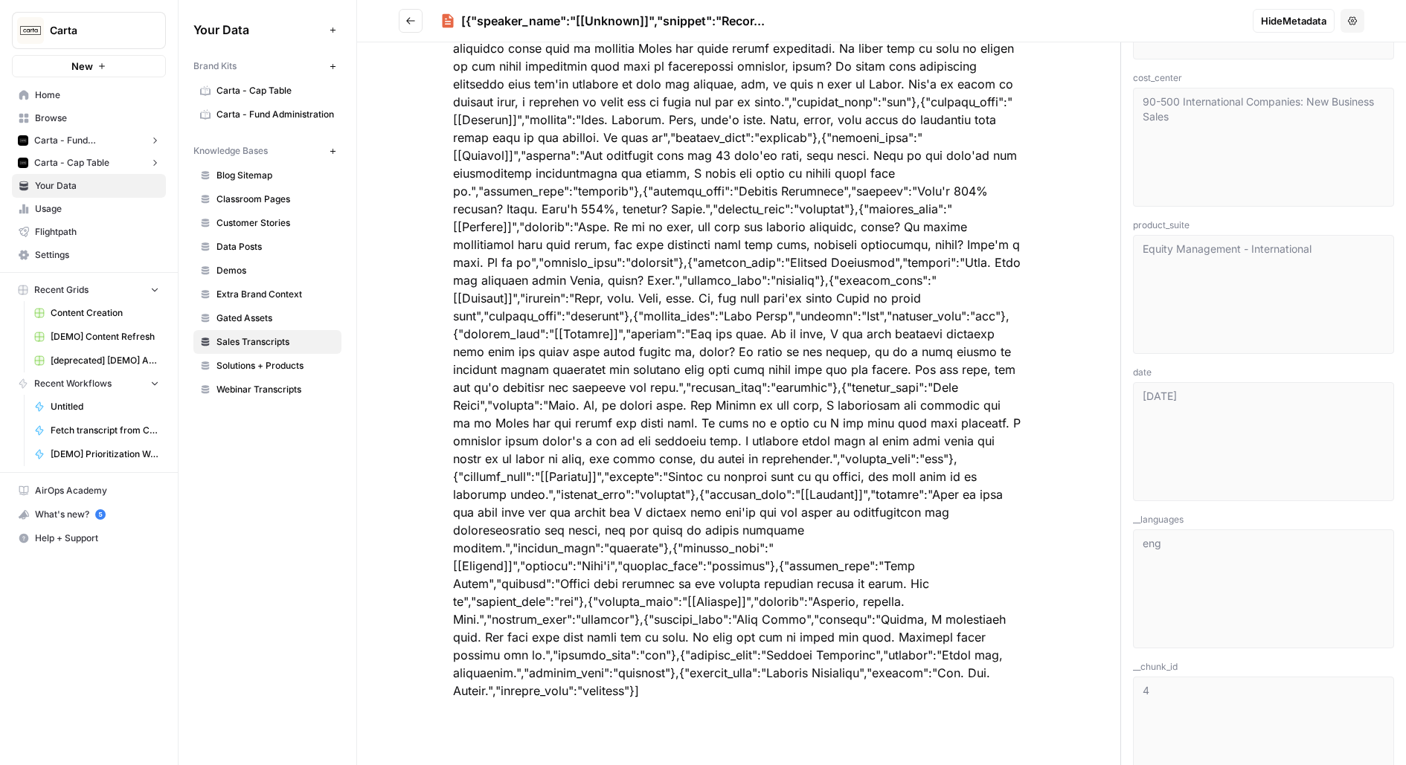
scroll to position [423, 0]
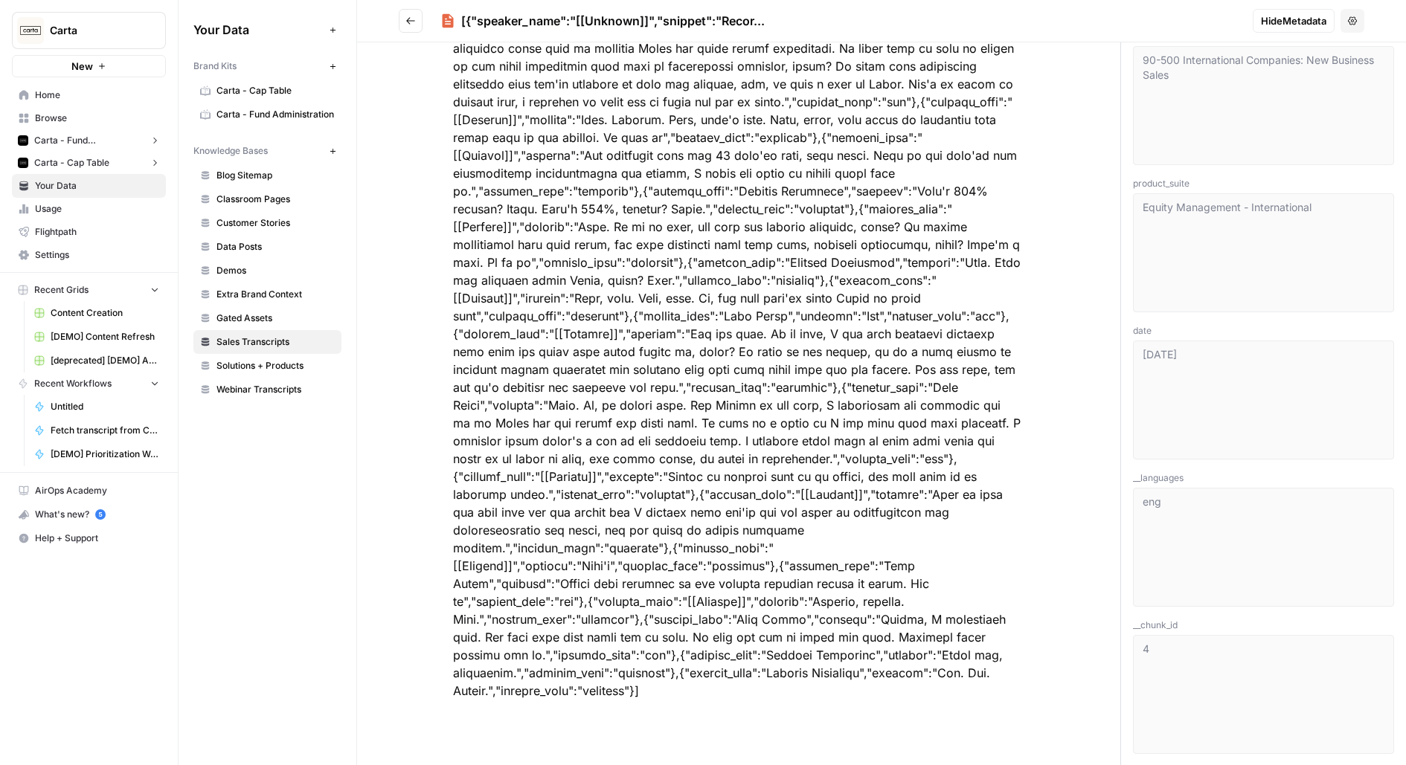
click at [414, 20] on icon "Go back" at bounding box center [410, 20] width 9 height 7
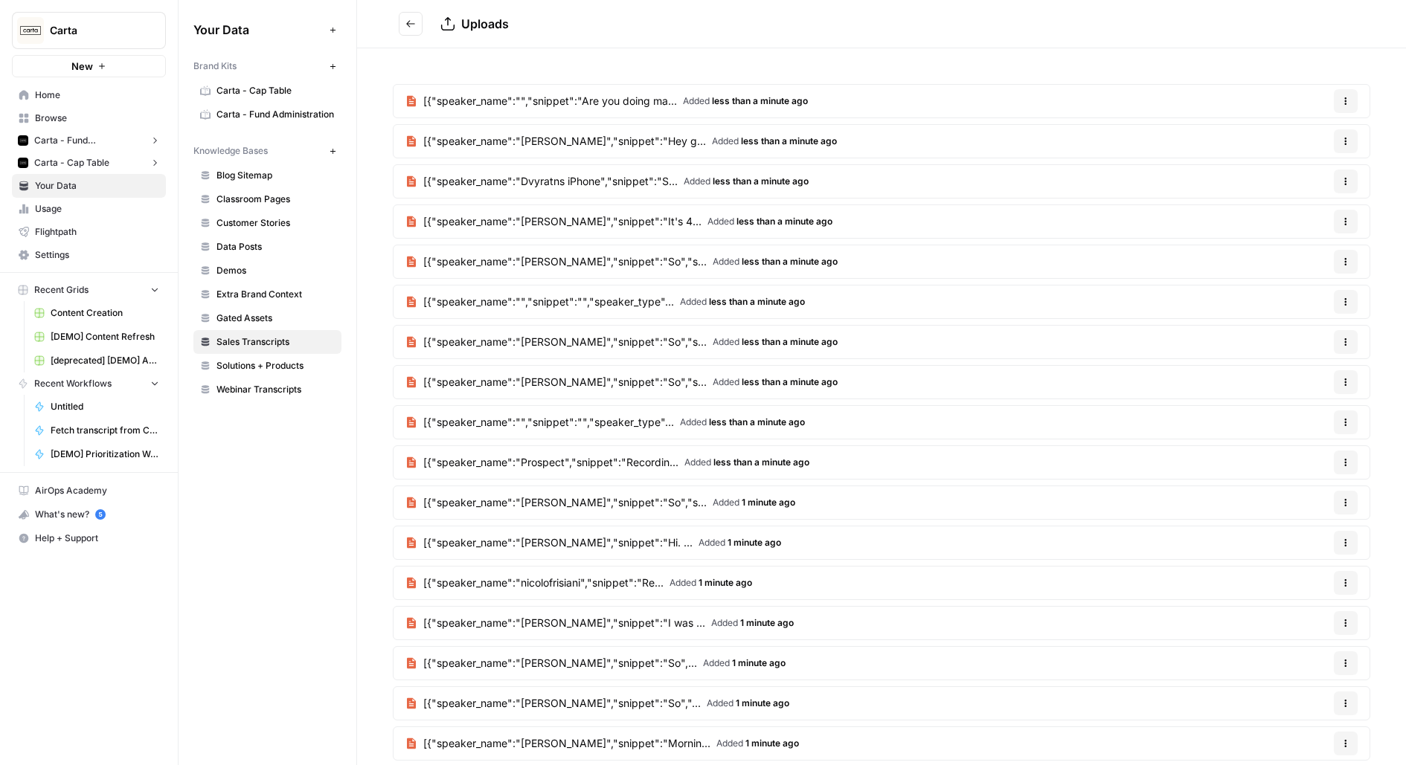
click at [412, 30] on button "Go back" at bounding box center [411, 24] width 24 height 24
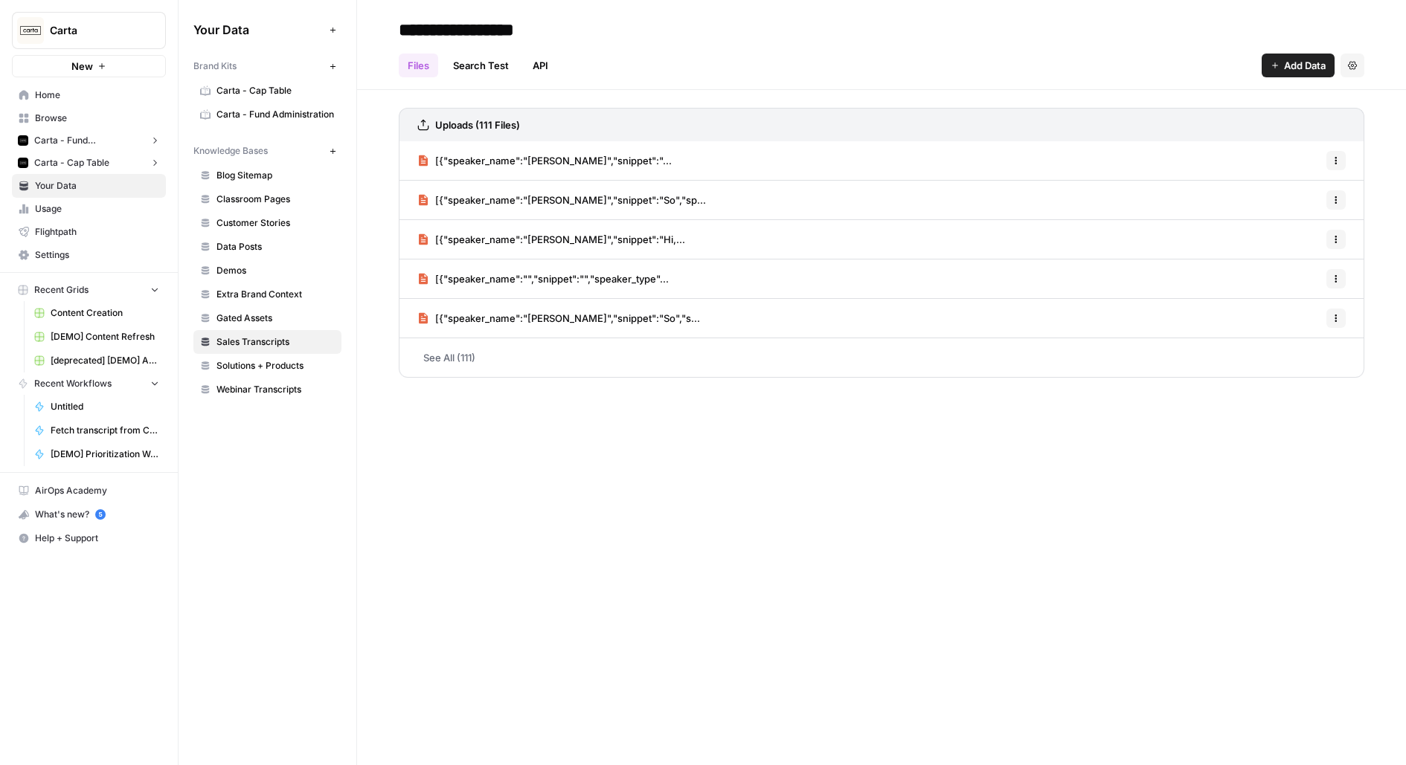
click at [577, 280] on span "[{"speaker_name":"","snippet":"","speaker_type"..." at bounding box center [552, 279] width 234 height 15
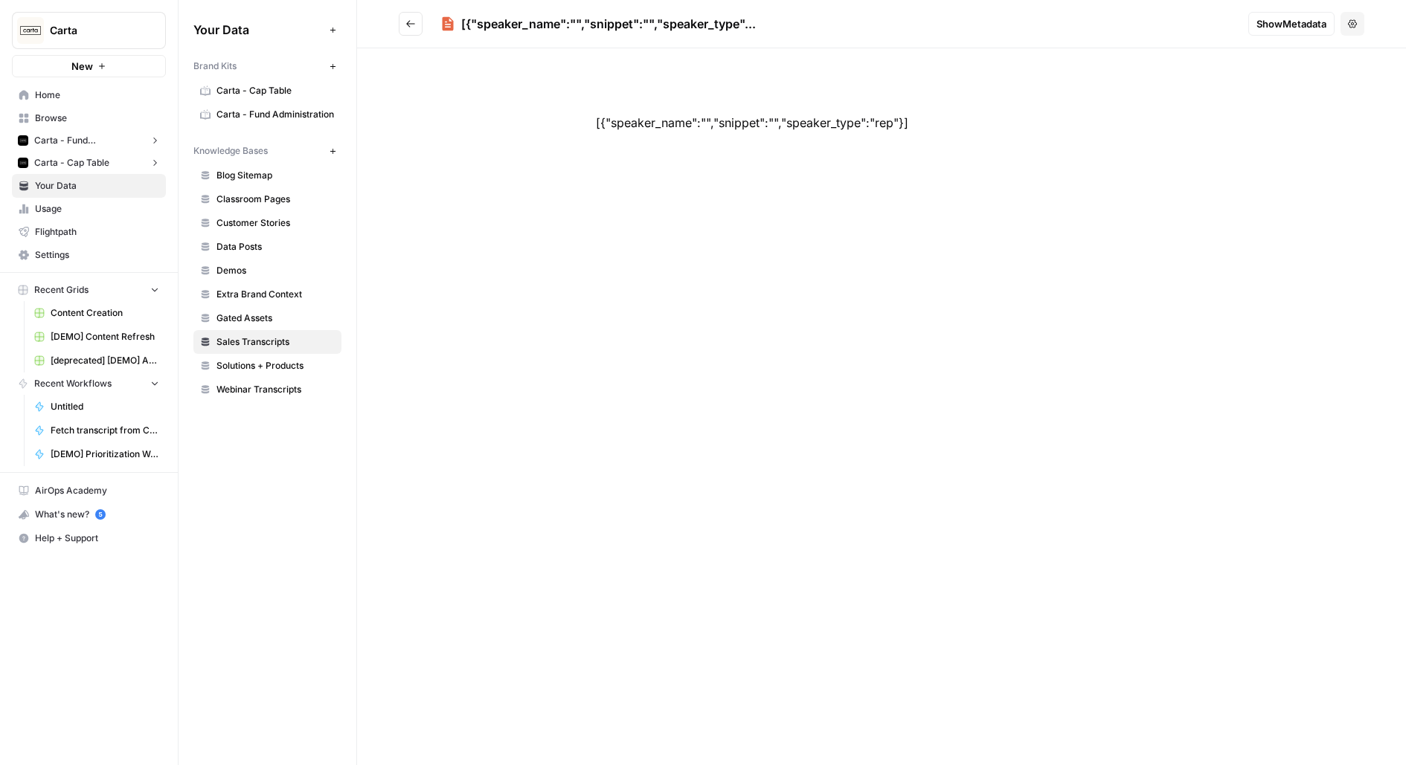
click at [1300, 15] on button "Show Metadata" at bounding box center [1291, 24] width 86 height 24
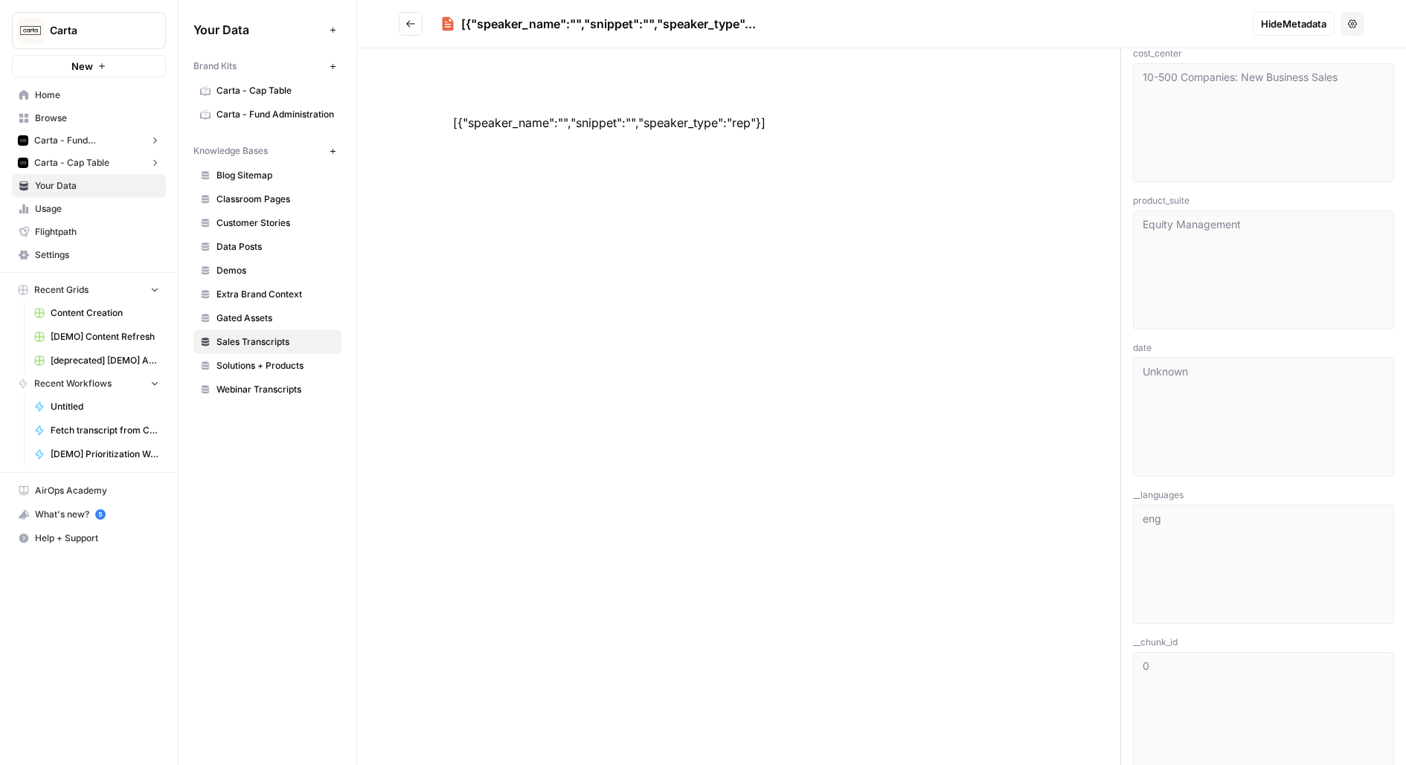
scroll to position [428, 0]
click at [405, 27] on icon "Go back" at bounding box center [410, 24] width 10 height 10
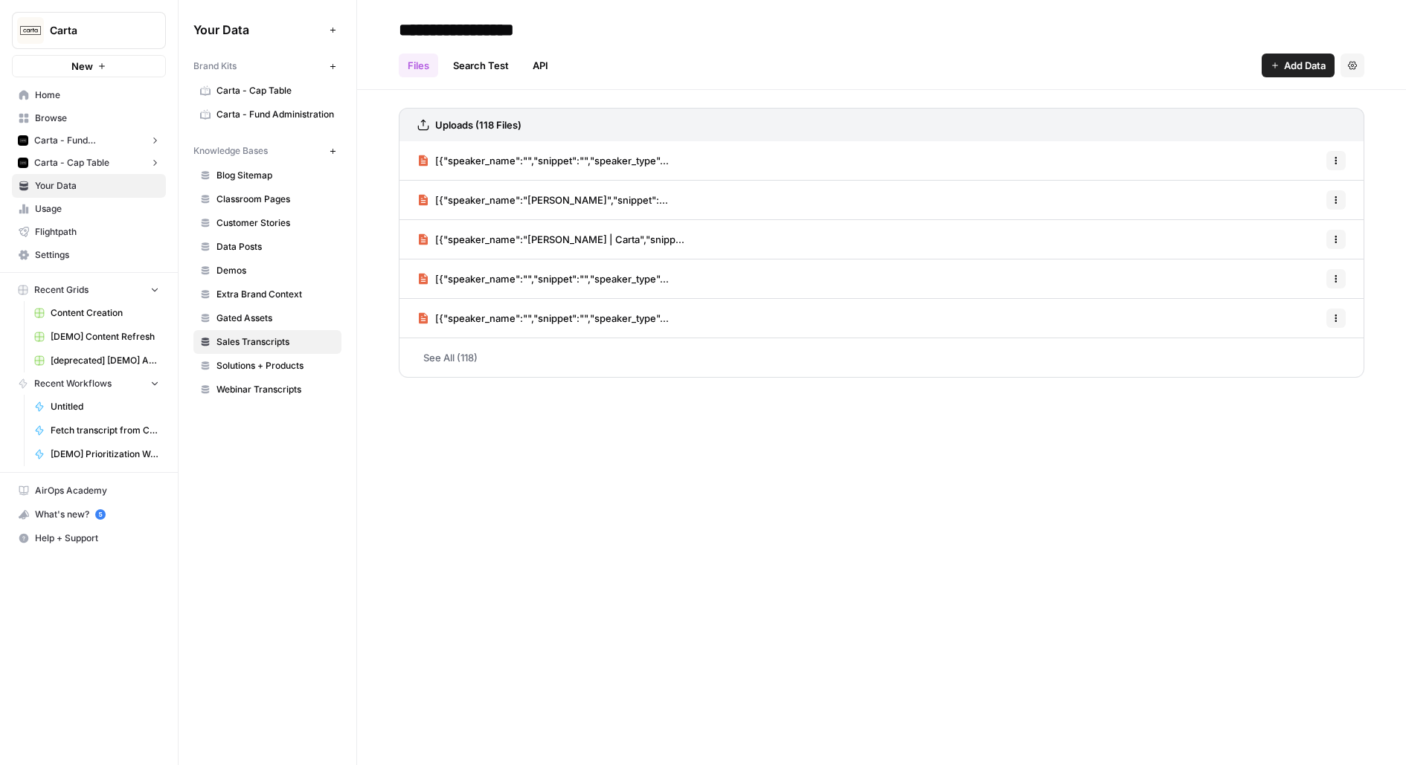
click at [503, 371] on link "See All (118)" at bounding box center [882, 357] width 966 height 39
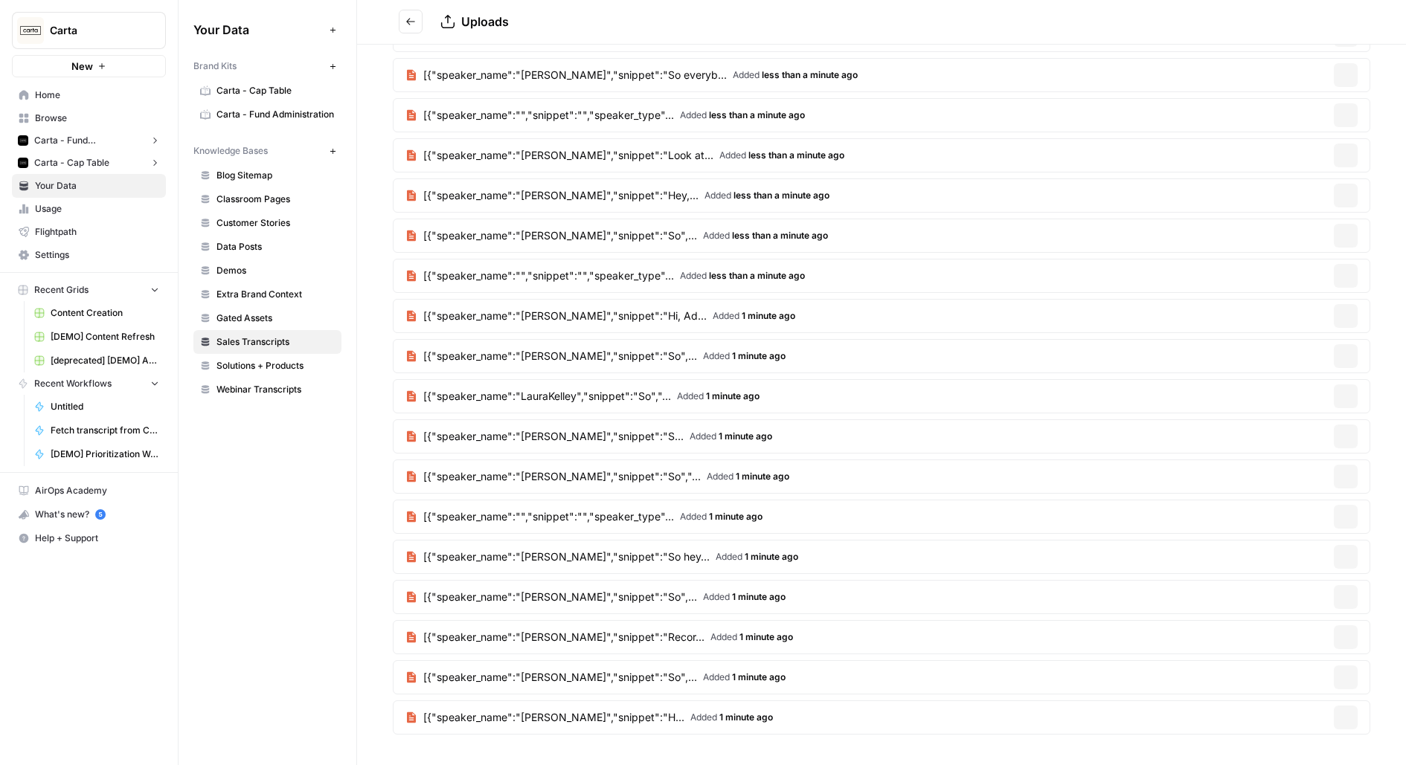
scroll to position [969, 0]
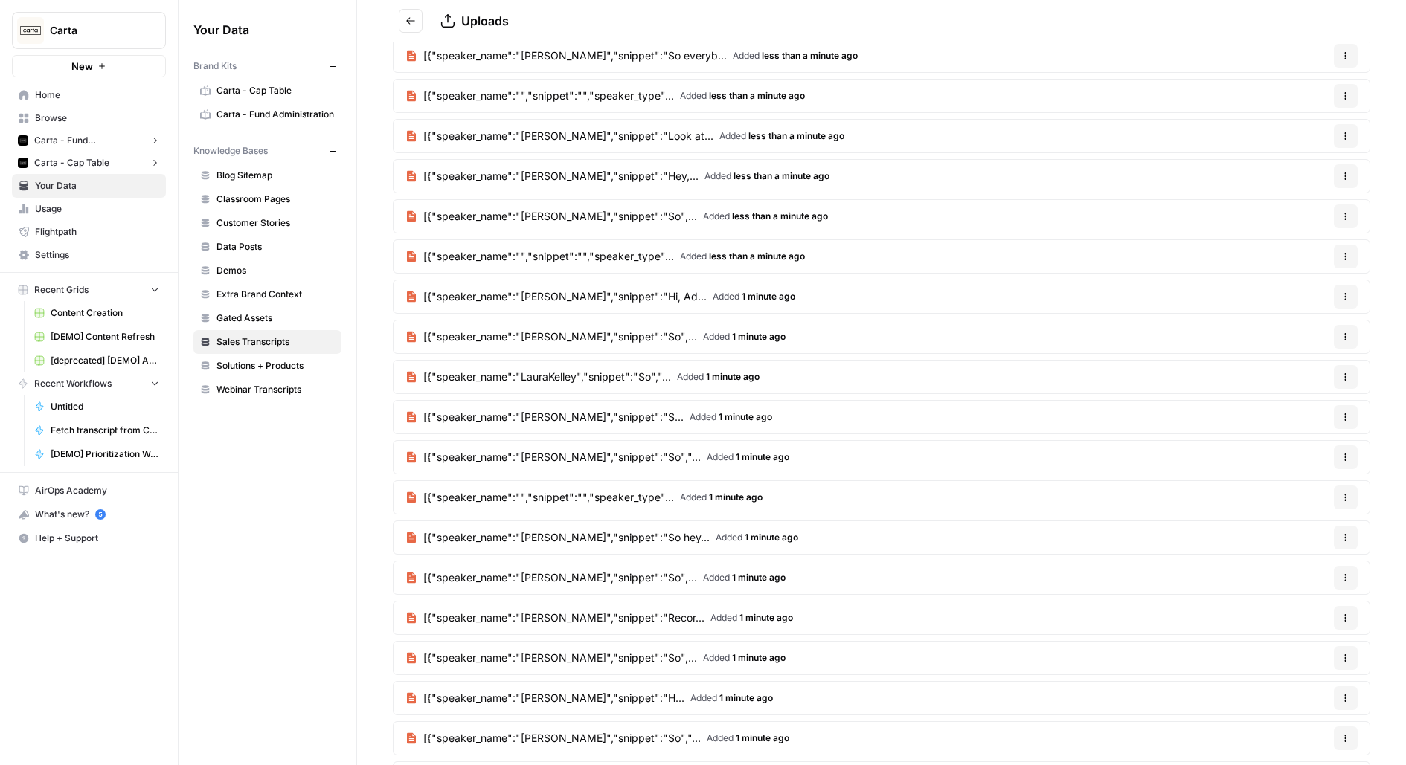
click at [744, 330] on span "Added 1 minute ago" at bounding box center [744, 336] width 83 height 13
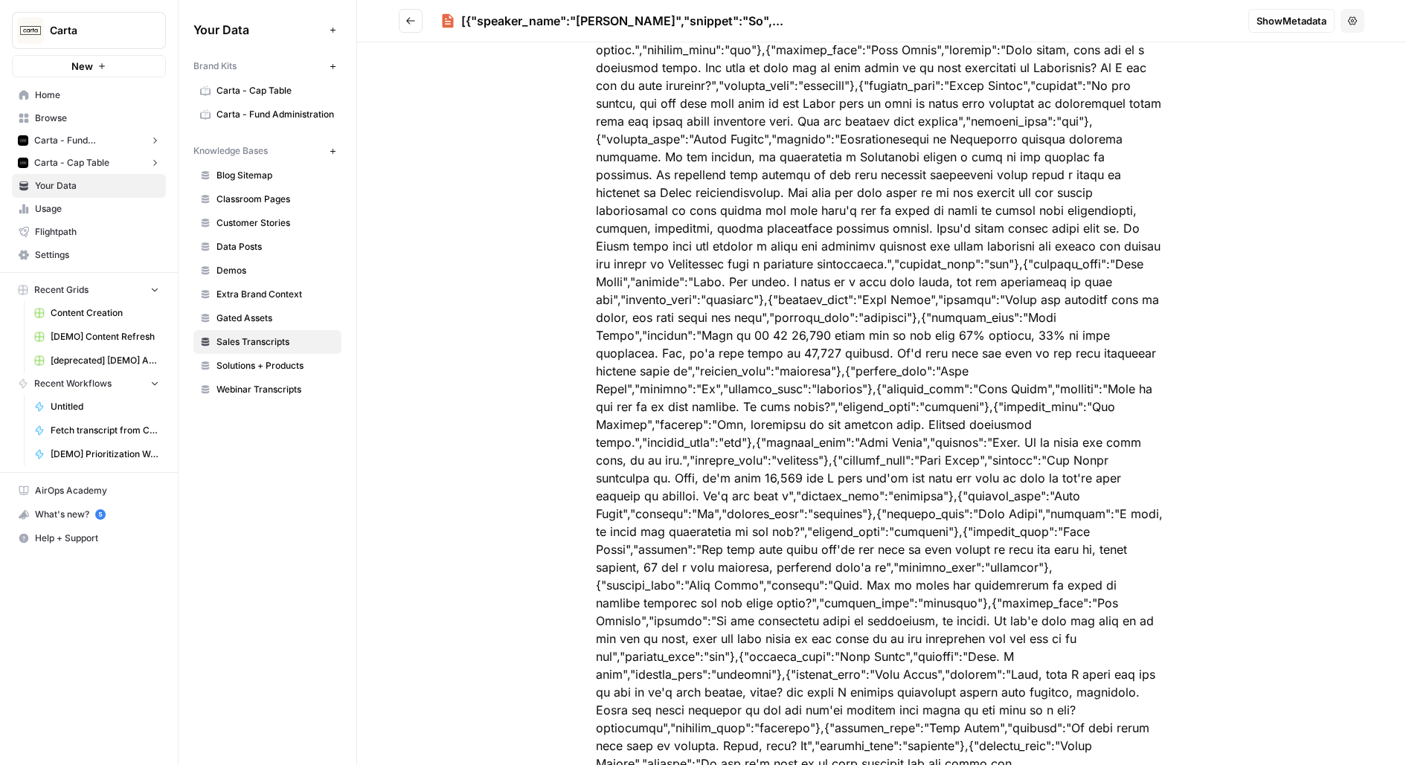
scroll to position [6068, 0]
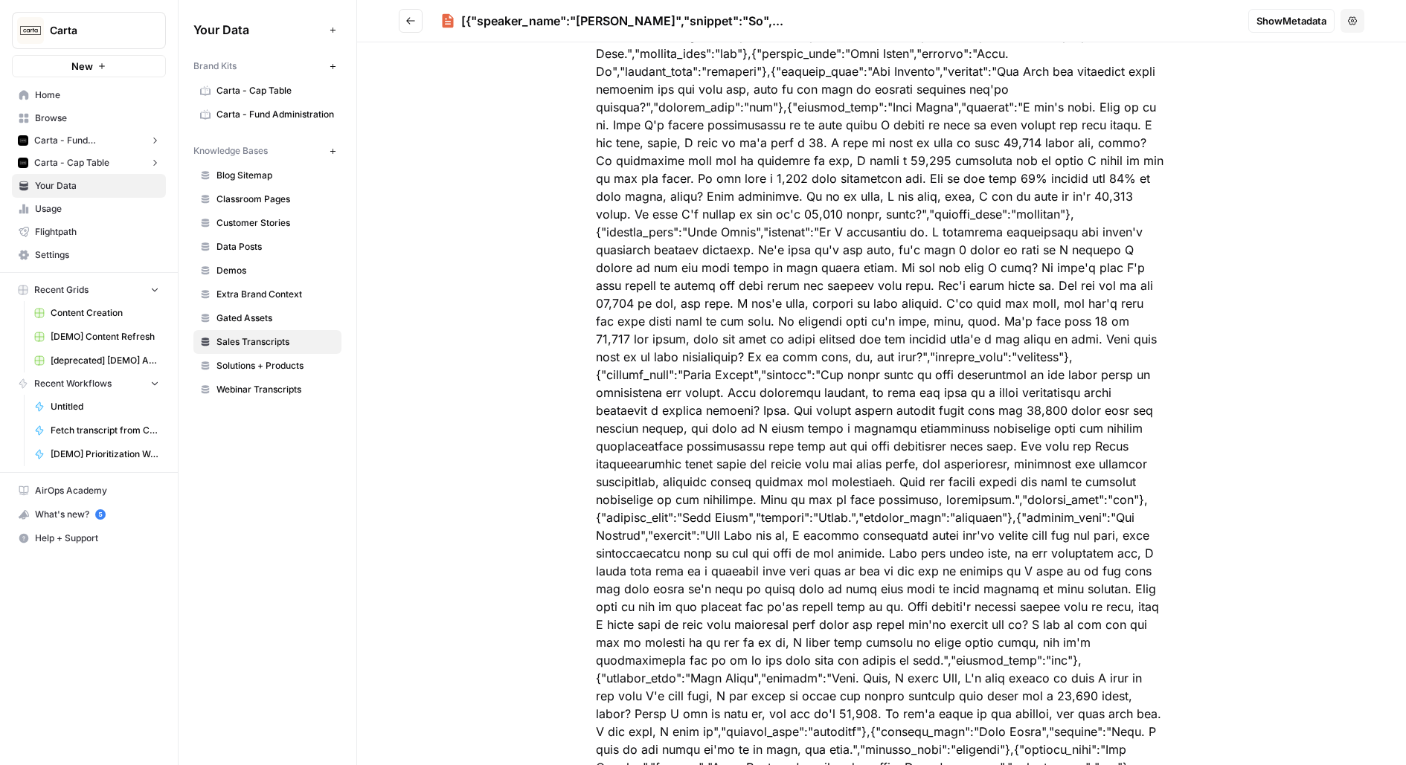
click at [1276, 25] on span "Show Metadata" at bounding box center [1291, 20] width 70 height 15
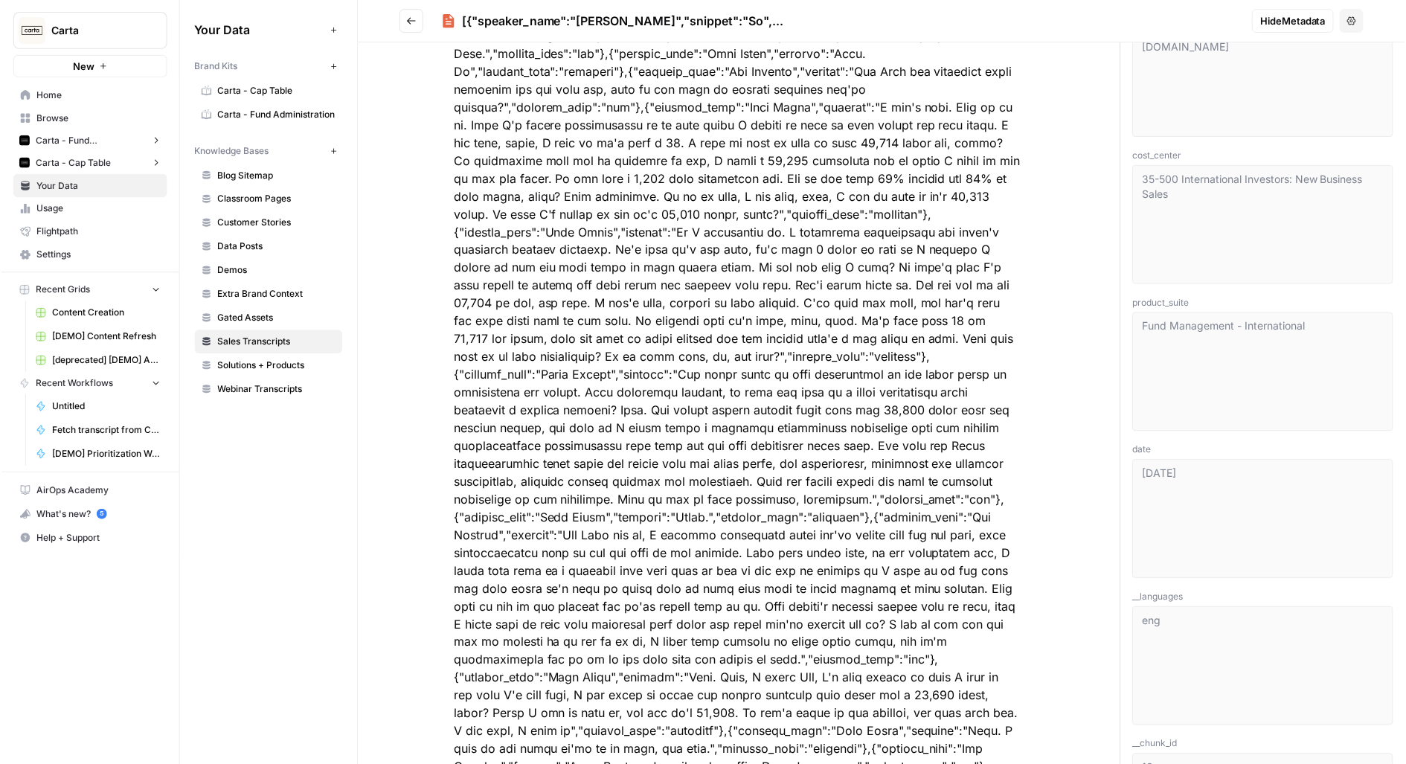
scroll to position [320, 0]
click at [419, 16] on button "Go back" at bounding box center [411, 21] width 24 height 24
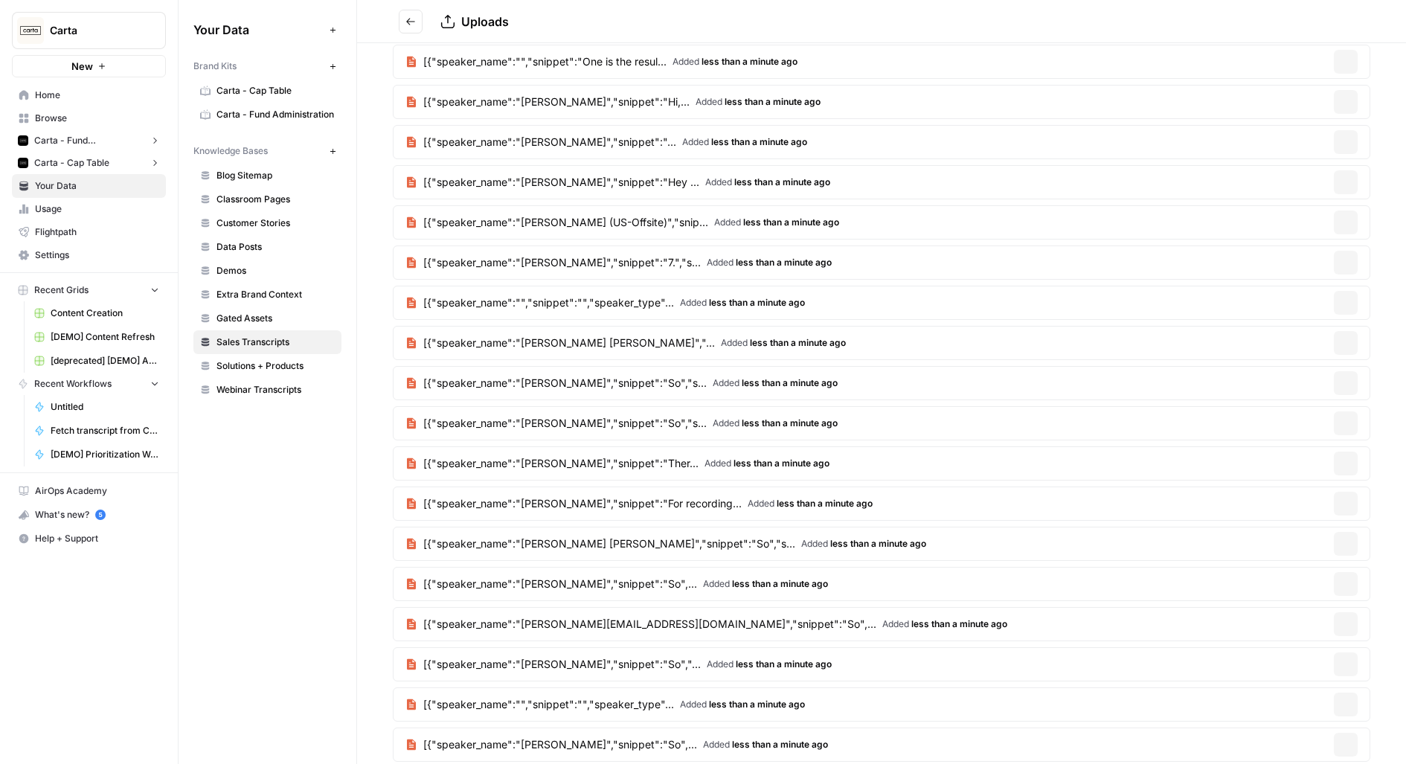
scroll to position [281, 0]
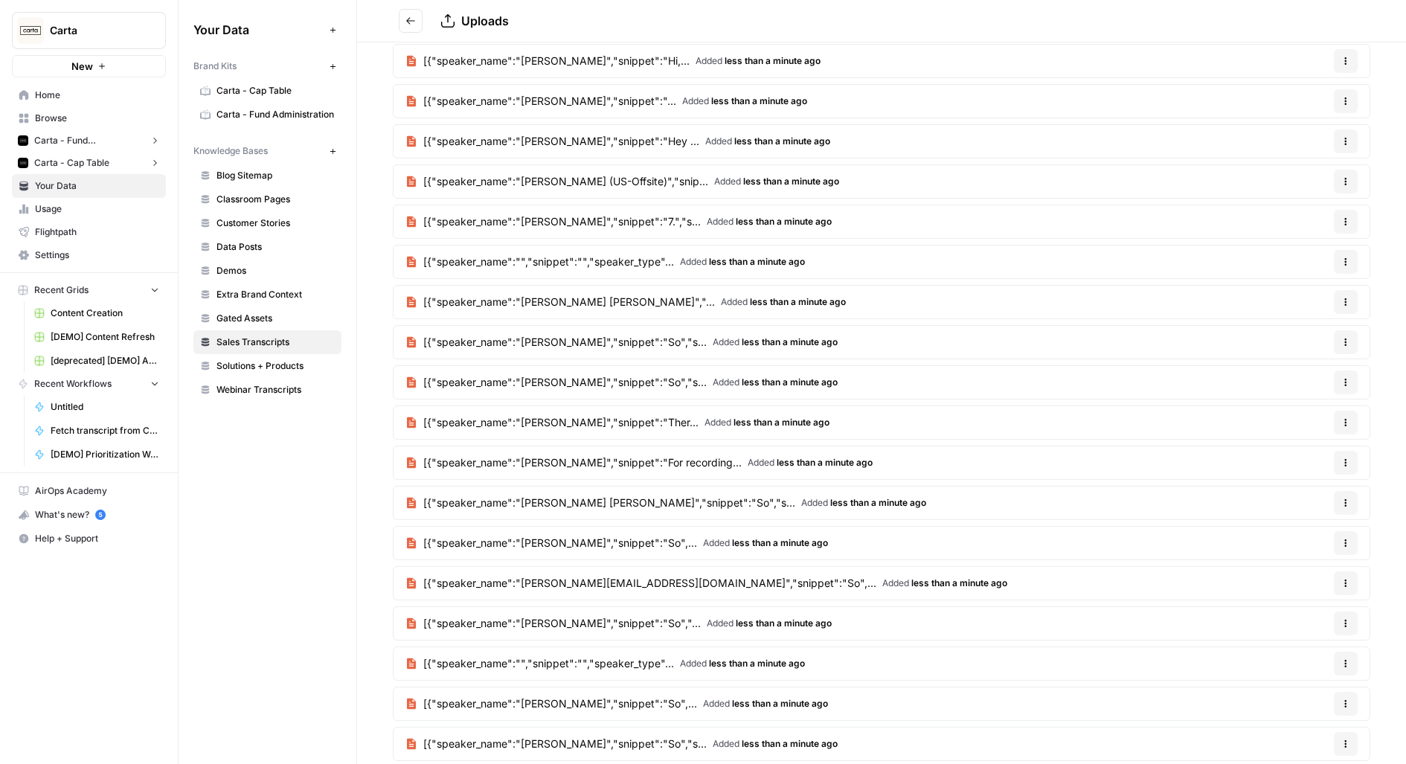
click at [446, 214] on span "[{"speaker_name":"Ally Jones","snippet":"7.","s..." at bounding box center [561, 221] width 277 height 15
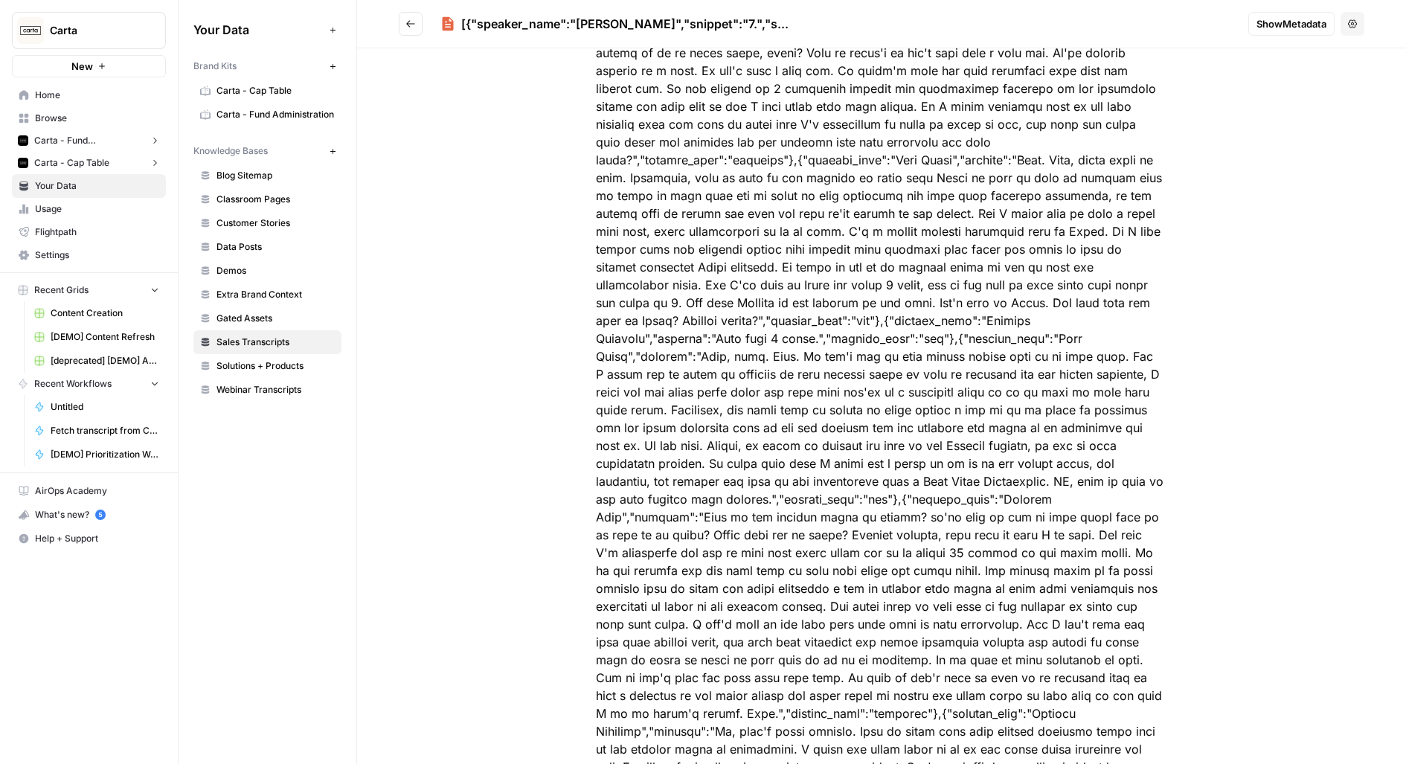
scroll to position [1229, 0]
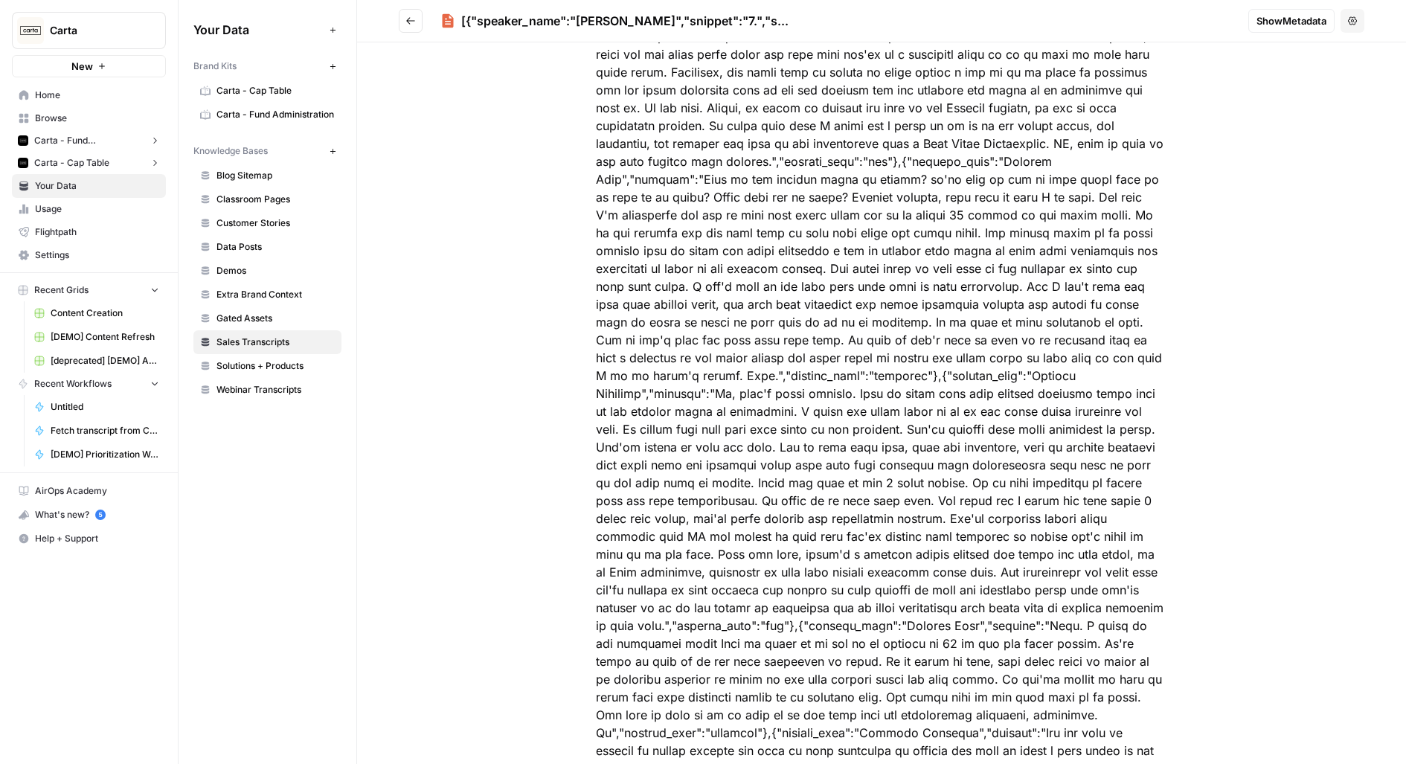
click at [407, 25] on button "Go back" at bounding box center [411, 21] width 24 height 24
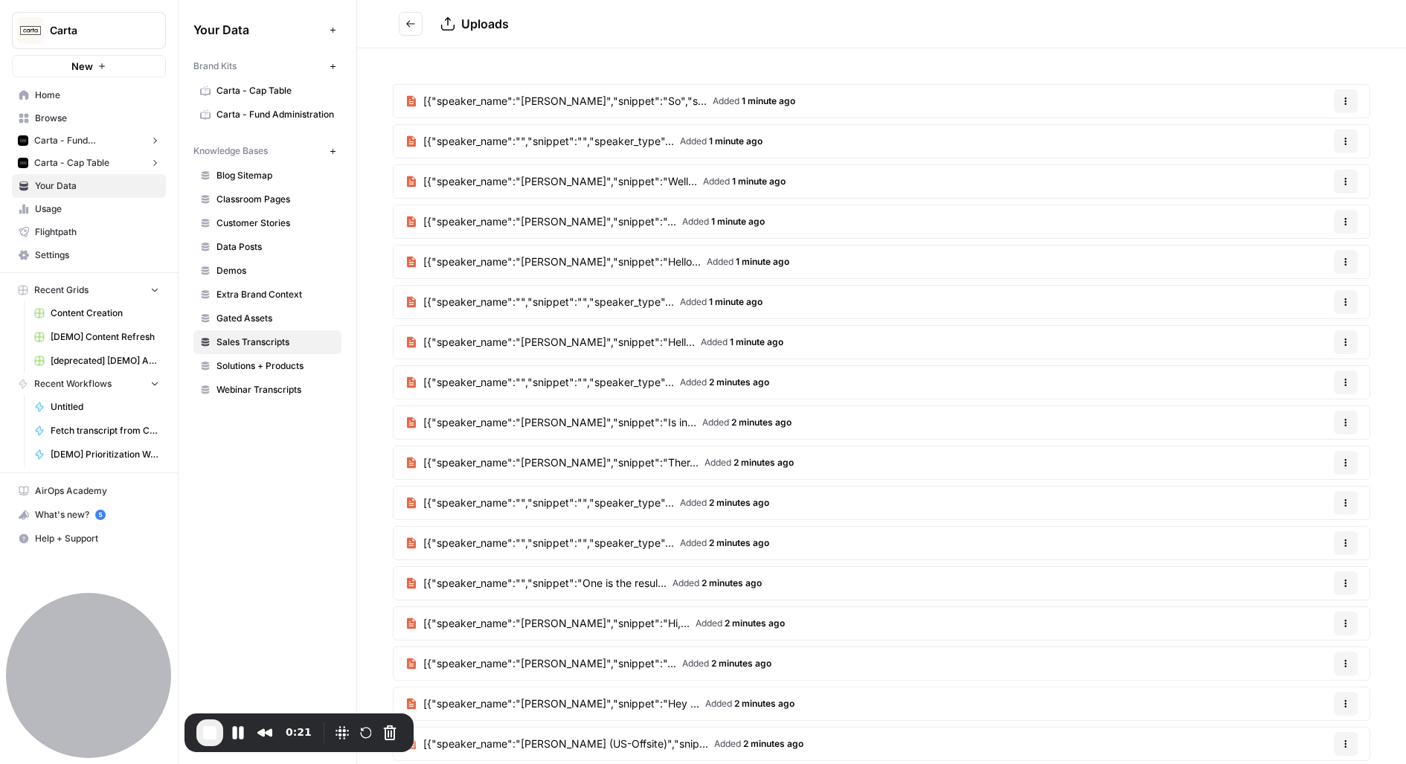
click at [400, 25] on button "Go back" at bounding box center [411, 24] width 24 height 24
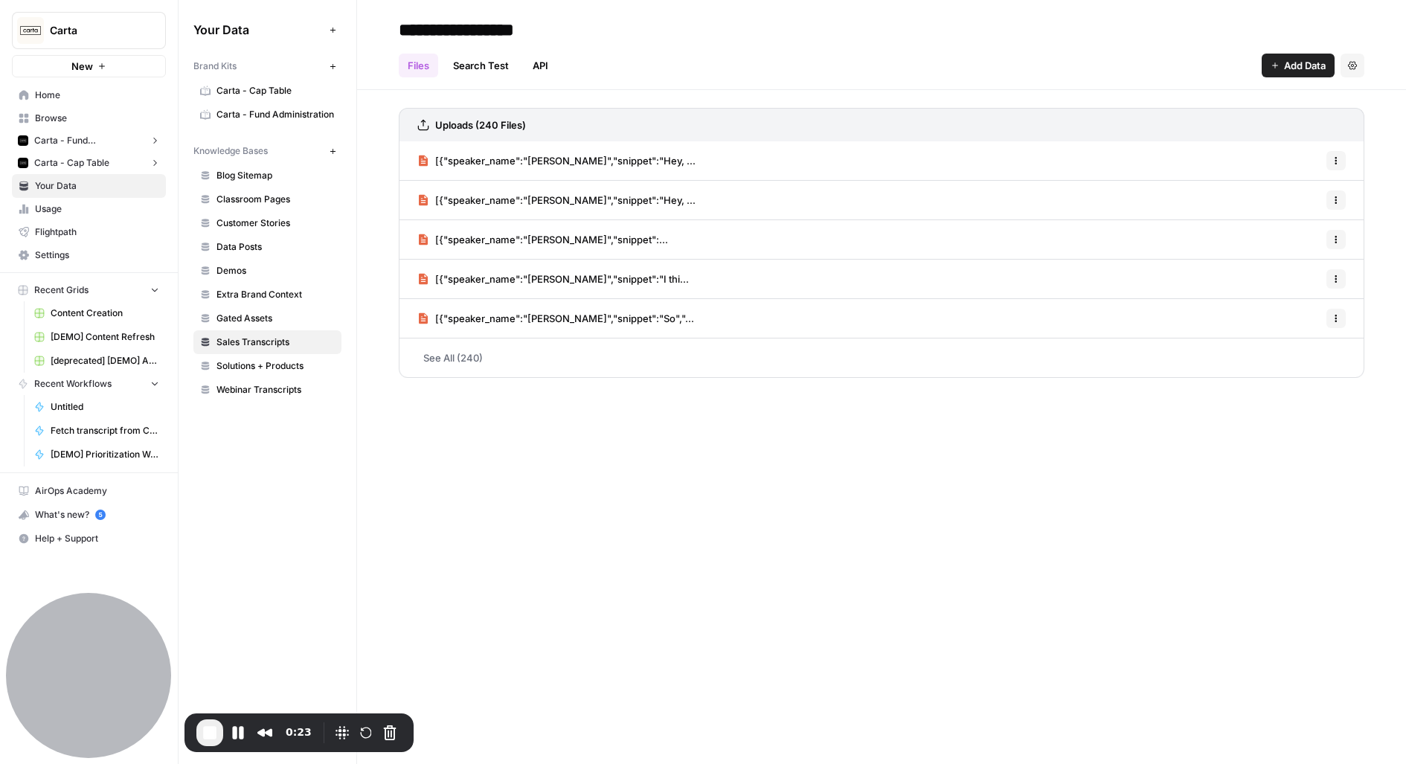
click at [550, 232] on span "[{"speaker_name":"Renan De Oliveira","snippet":..." at bounding box center [551, 239] width 233 height 15
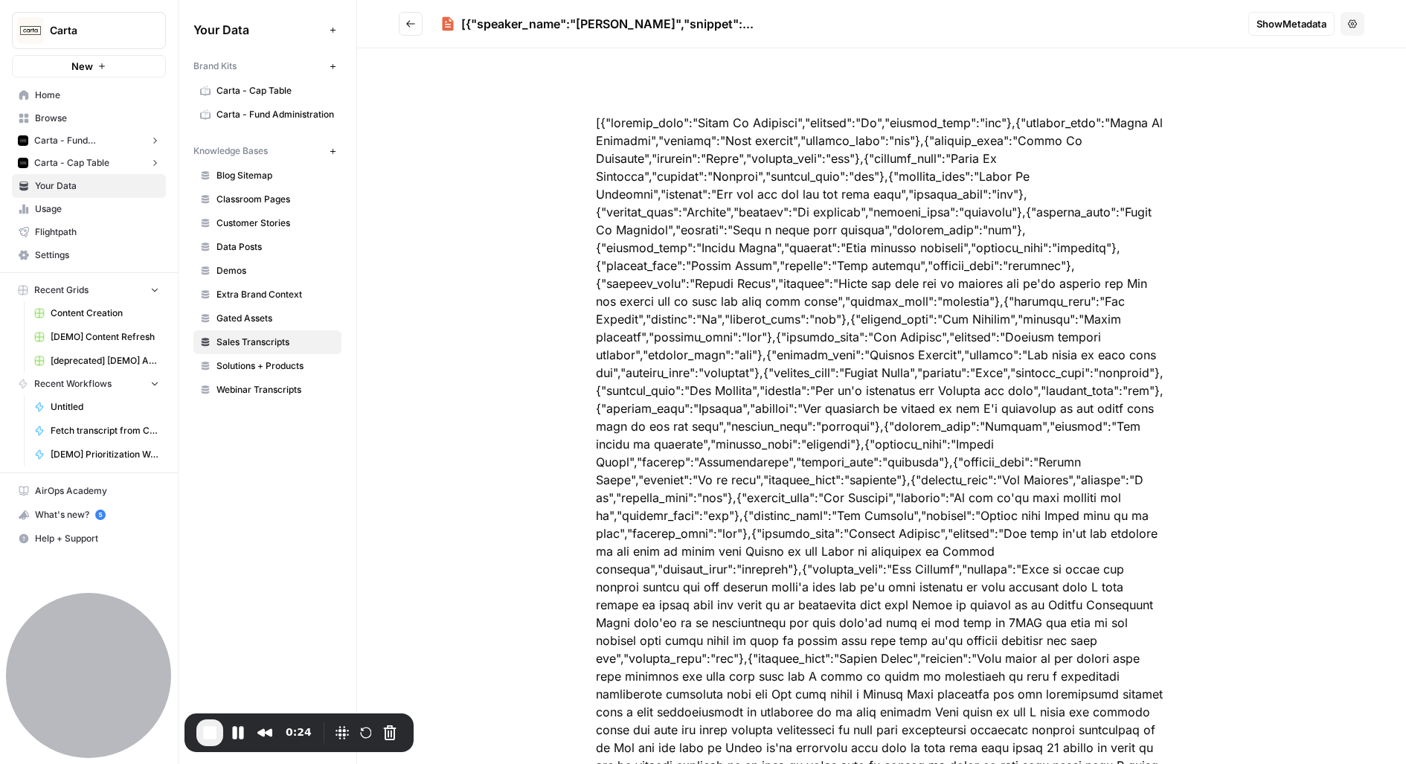
click at [1280, 22] on span "Show Metadata" at bounding box center [1291, 23] width 70 height 15
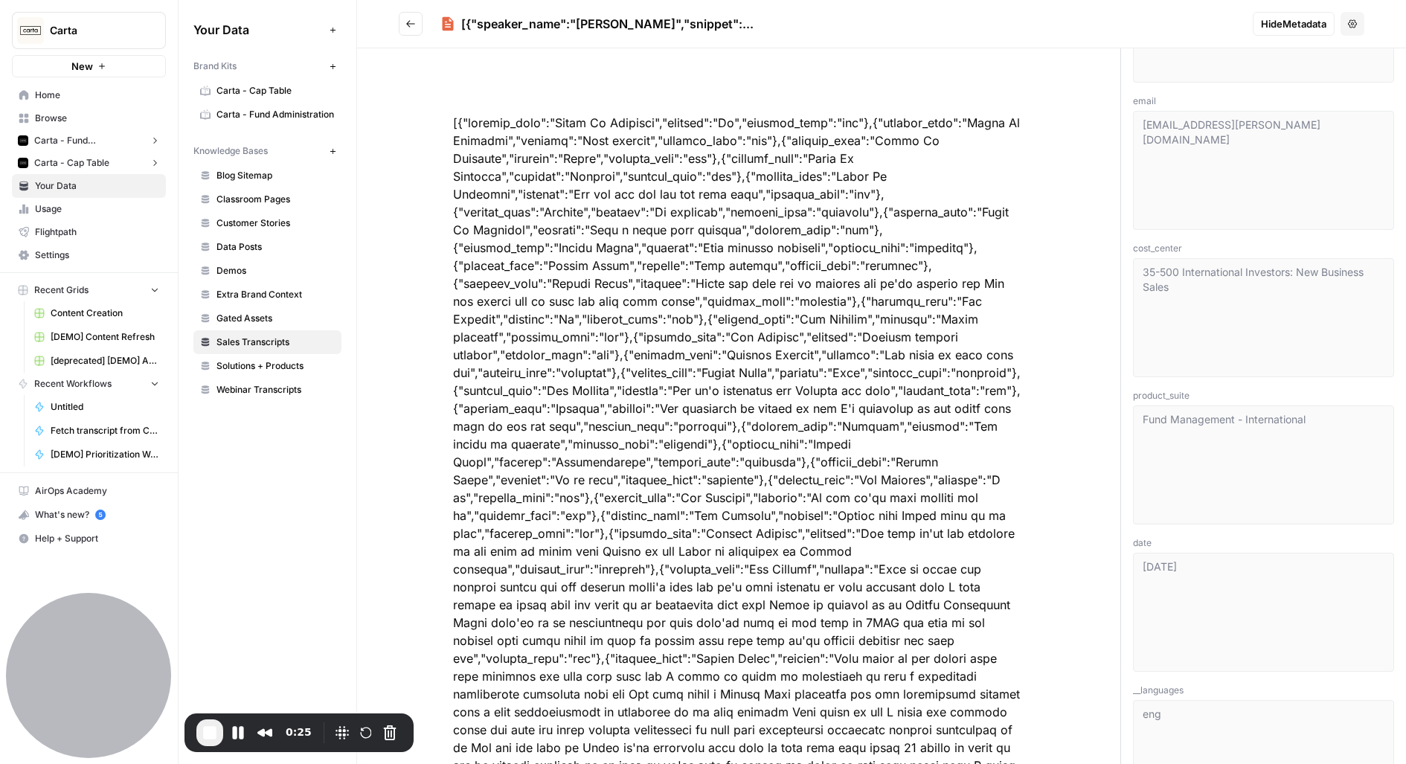
scroll to position [258, 0]
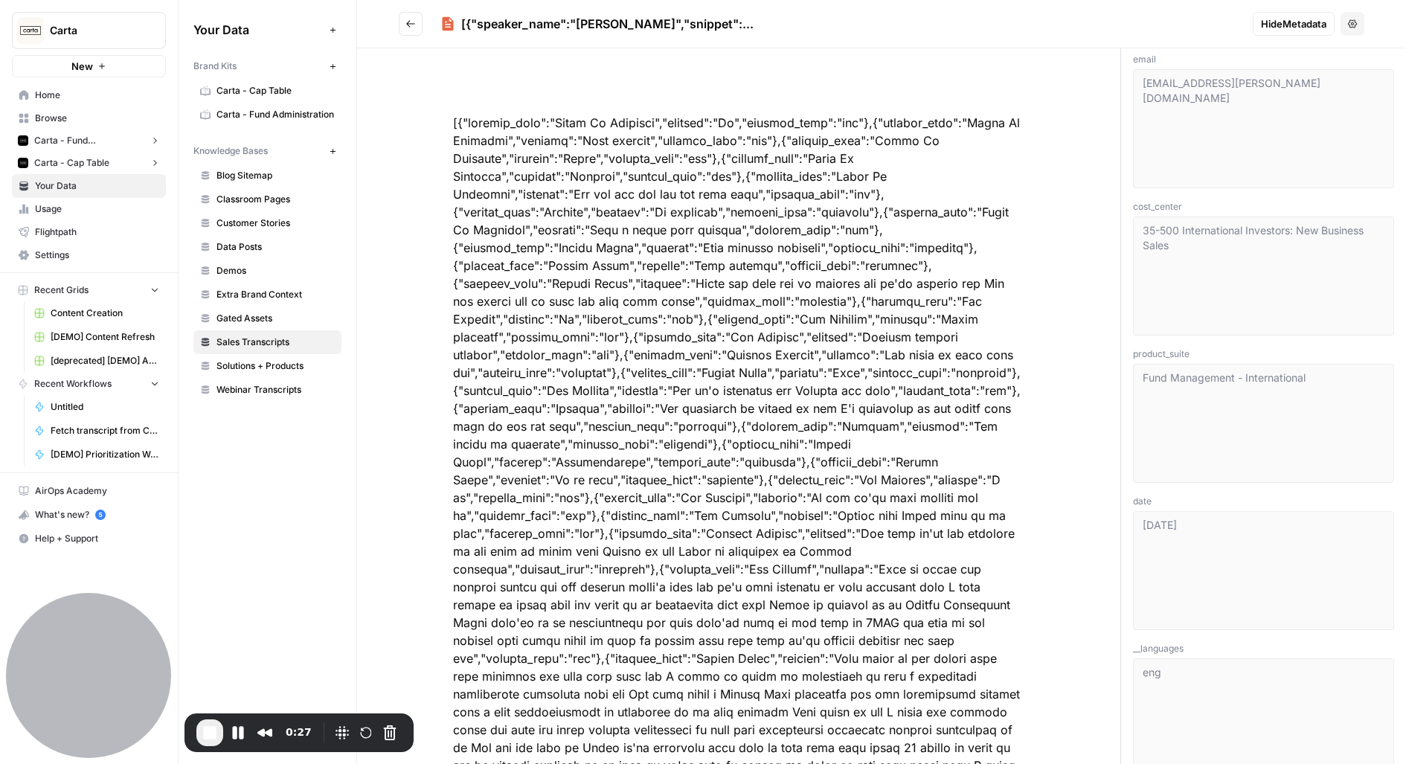
drag, startPoint x: 1134, startPoint y: 503, endPoint x: 1155, endPoint y: 503, distance: 20.1
click at [1155, 503] on span "date" at bounding box center [1263, 501] width 261 height 13
click at [1256, 528] on div "2025-08-21" at bounding box center [1263, 570] width 261 height 119
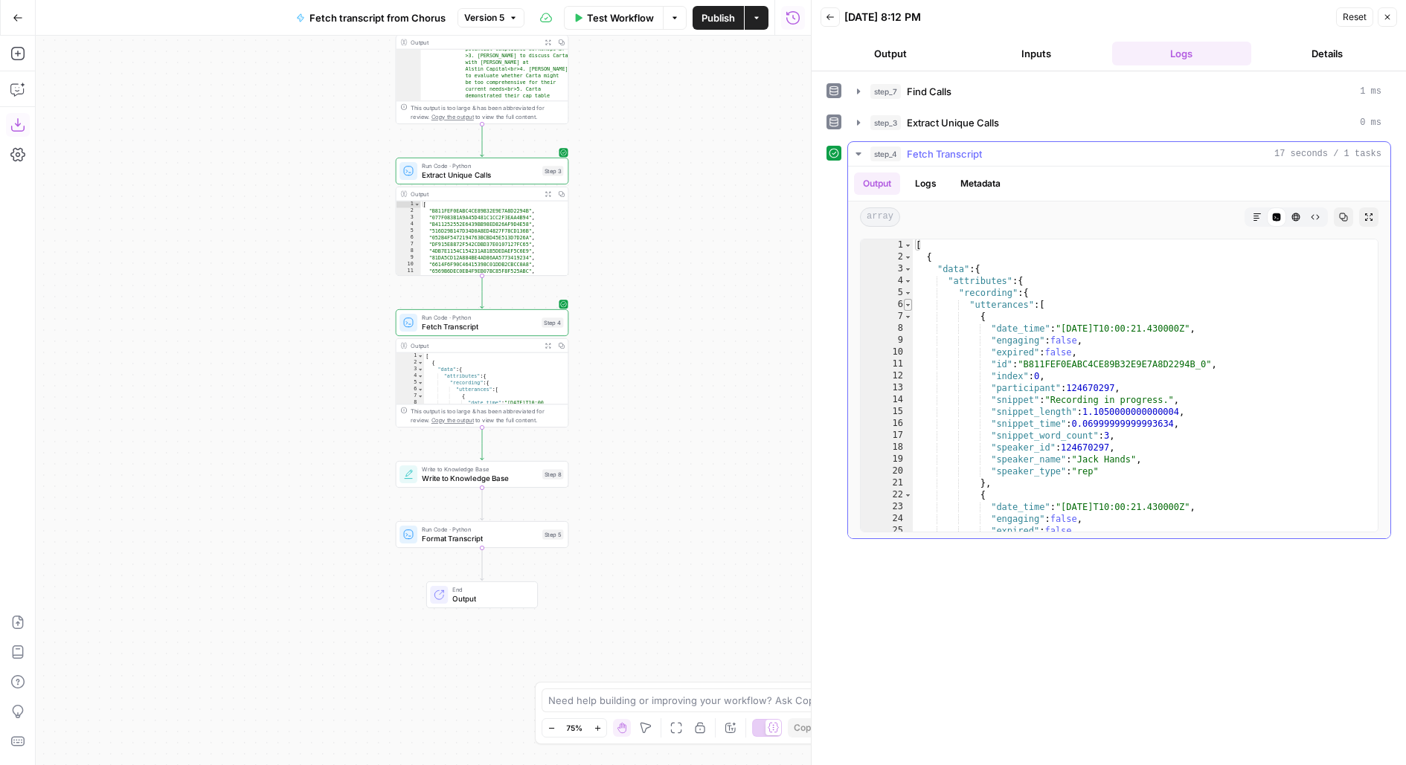
type textarea "*"
click at [907, 304] on span "Toggle code folding, rows 6 through 2122" at bounding box center [908, 305] width 8 height 12
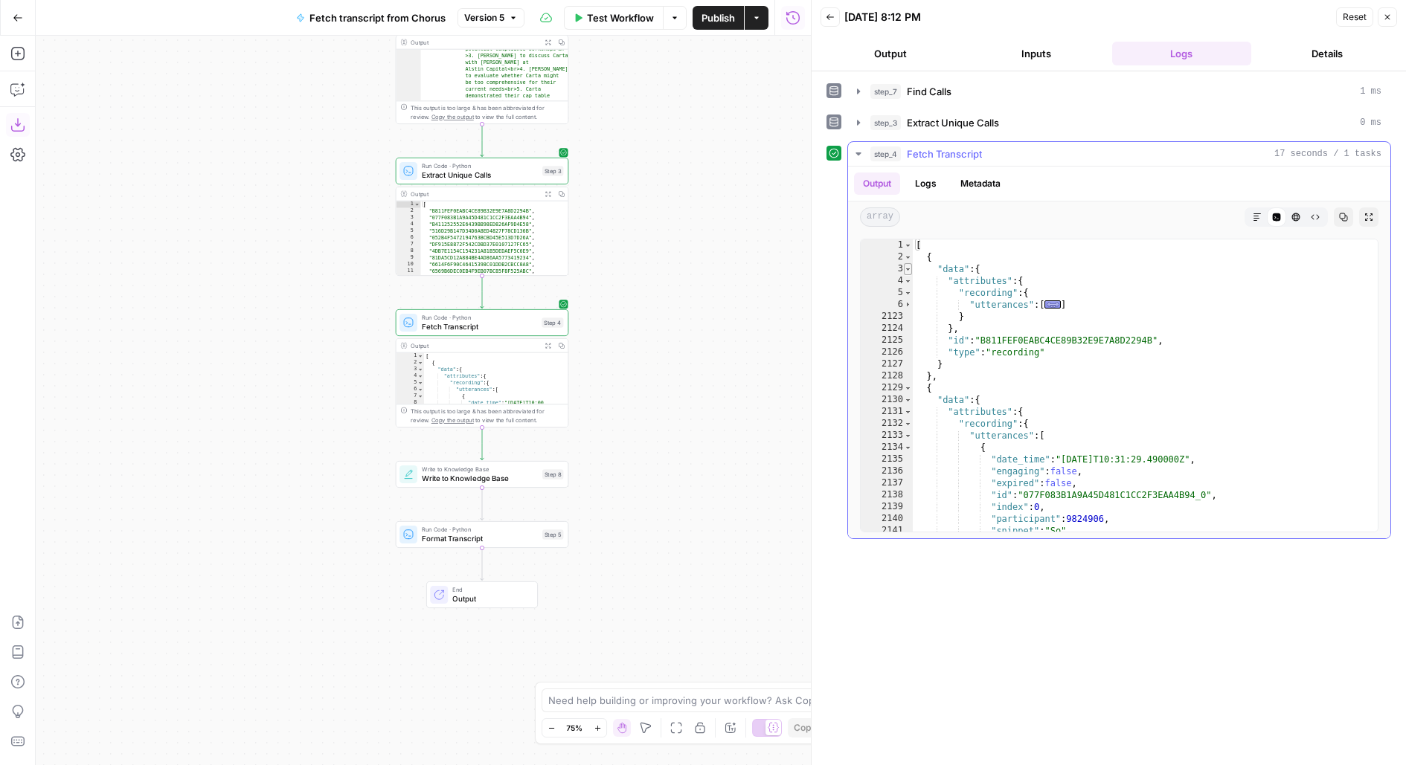
click at [908, 266] on span "Toggle code folding, rows 3 through 2127" at bounding box center [908, 269] width 8 height 12
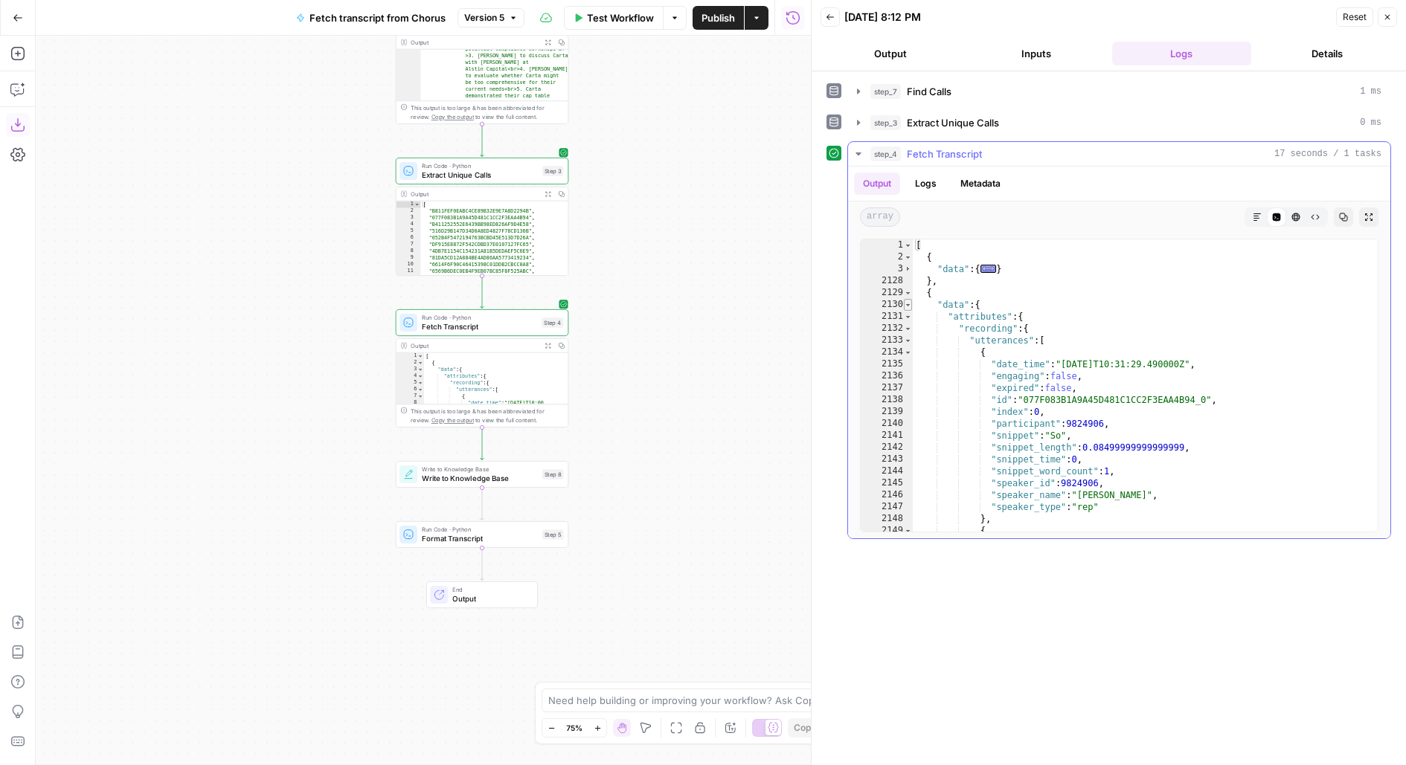
click at [908, 306] on span "Toggle code folding, rows 2130 through 3714" at bounding box center [908, 305] width 8 height 12
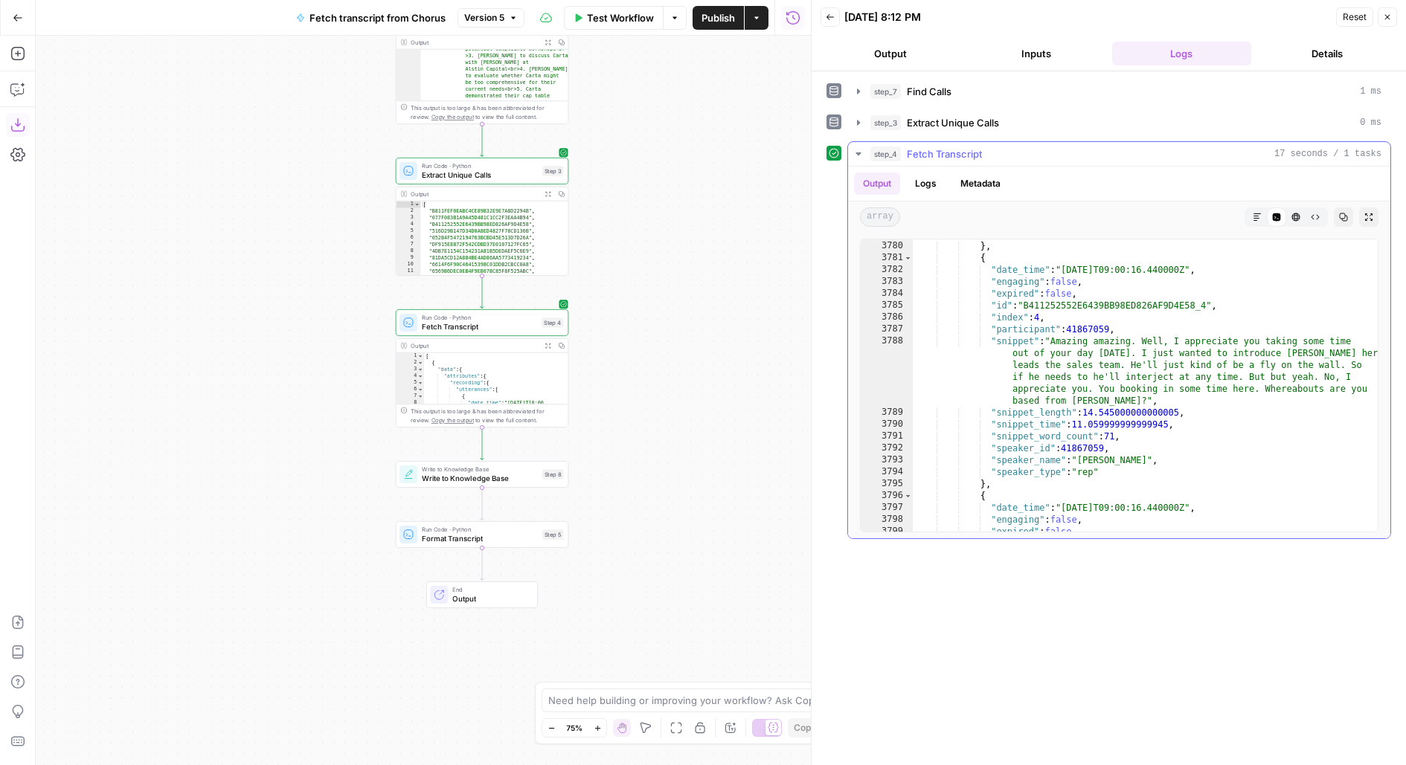
scroll to position [30, 0]
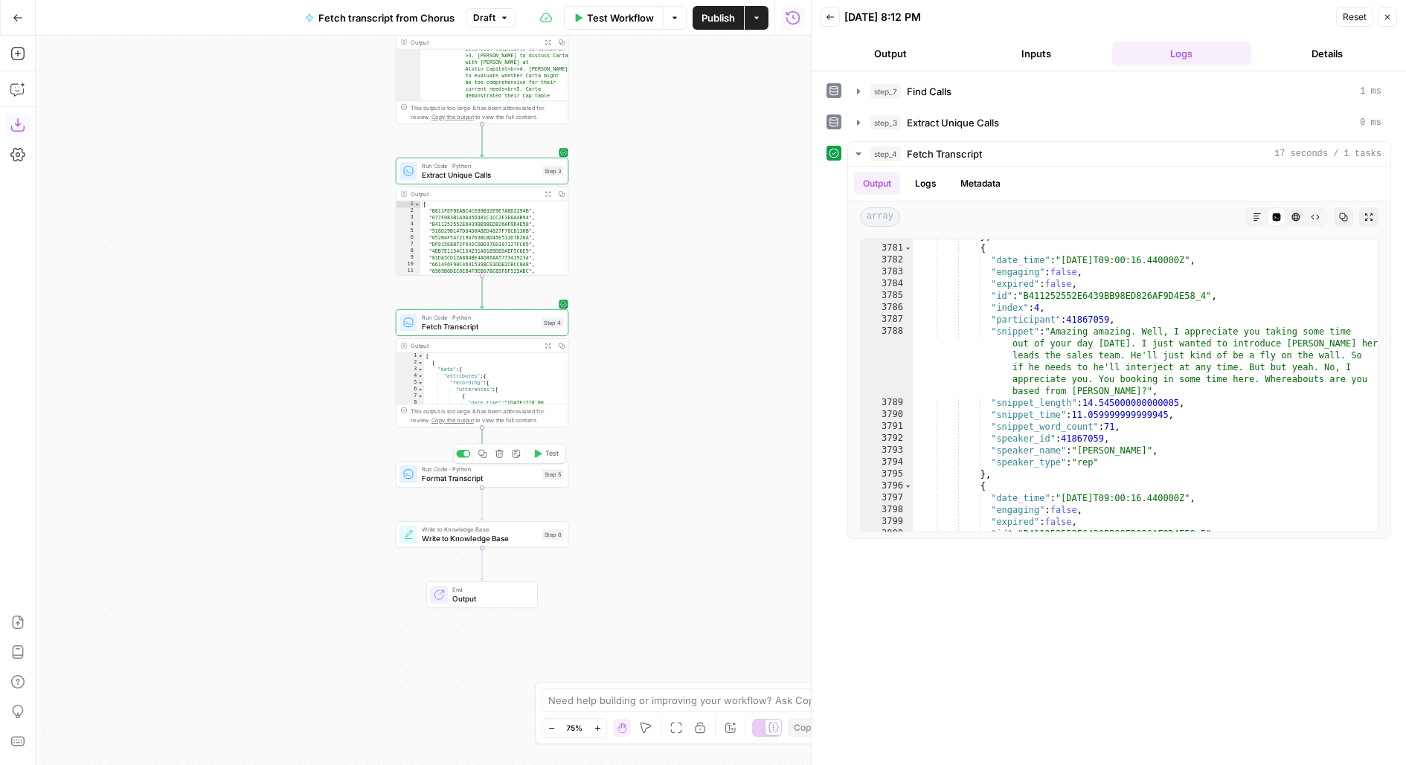
click at [553, 454] on span "Test" at bounding box center [551, 454] width 13 height 10
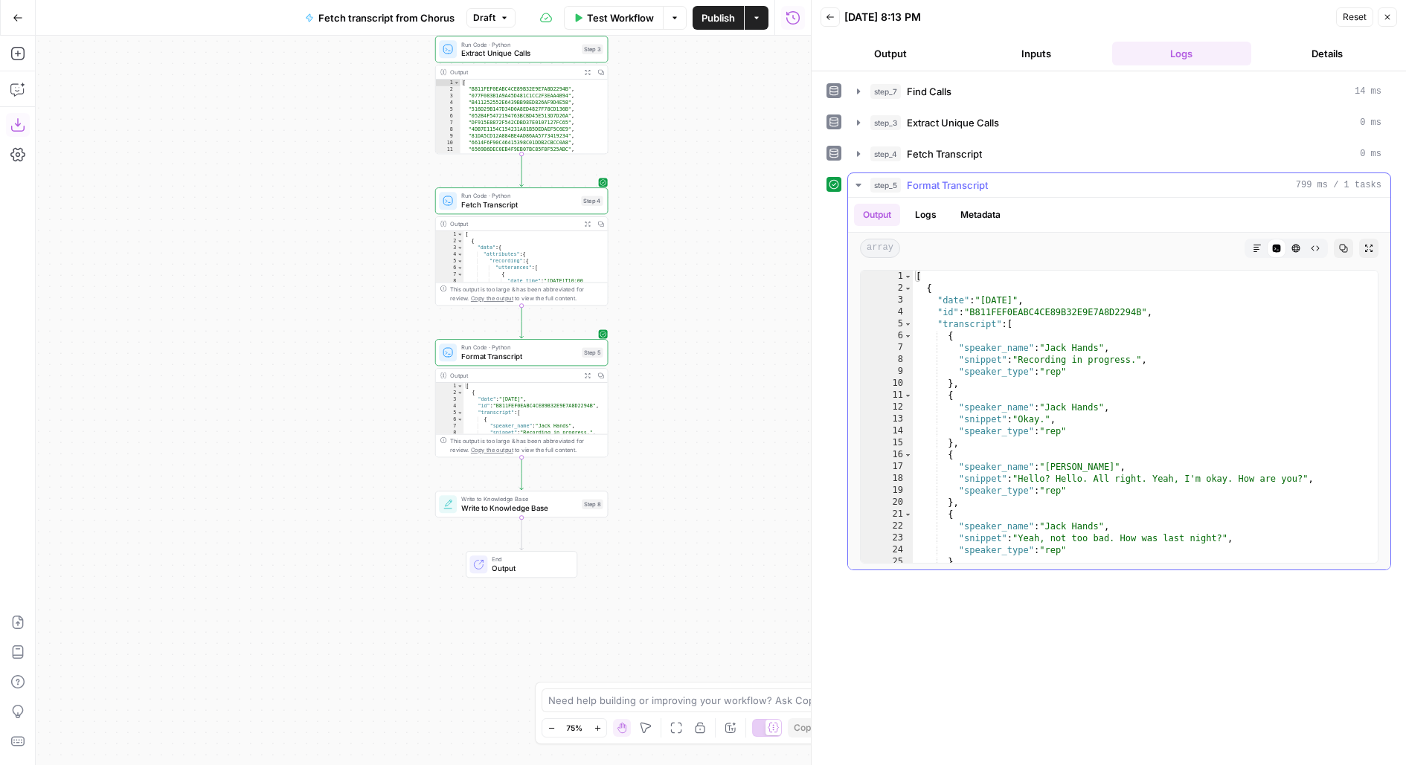
scroll to position [0, 0]
type textarea "*"
click at [905, 285] on span "Toggle code folding, rows 2 through 712" at bounding box center [908, 289] width 8 height 12
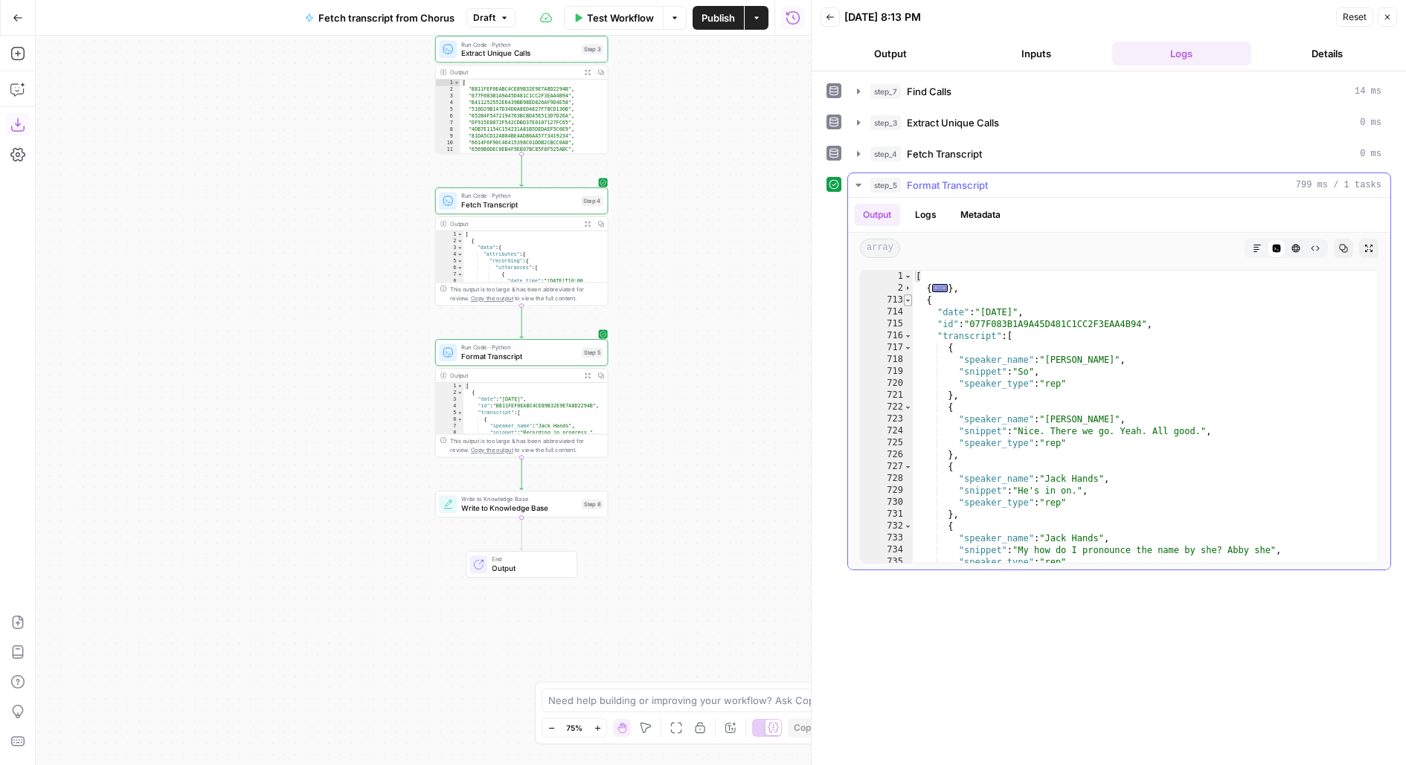
click at [905, 301] on span "Toggle code folding, rows 713 through 1243" at bounding box center [908, 301] width 8 height 12
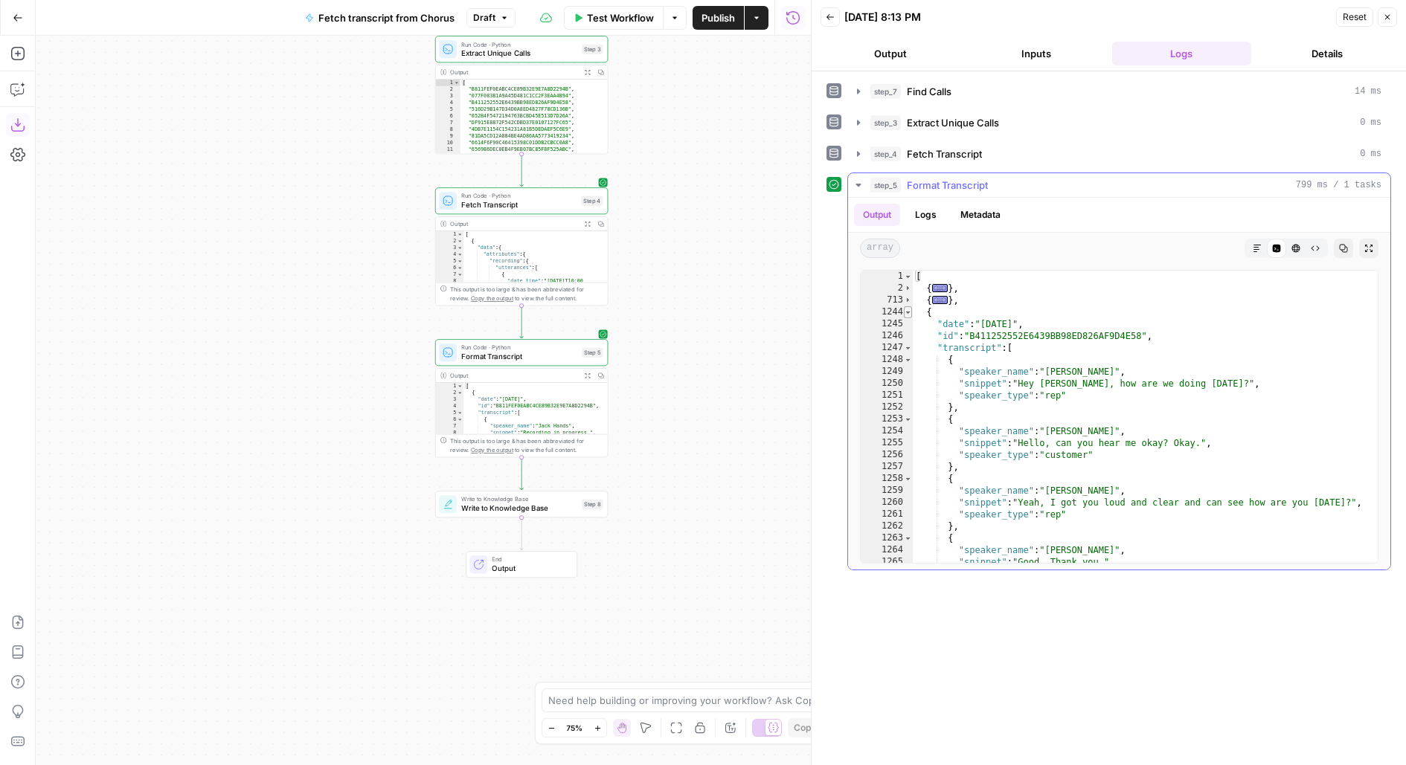
click at [906, 312] on span "Toggle code folding, rows 1244 through 1679" at bounding box center [908, 312] width 8 height 12
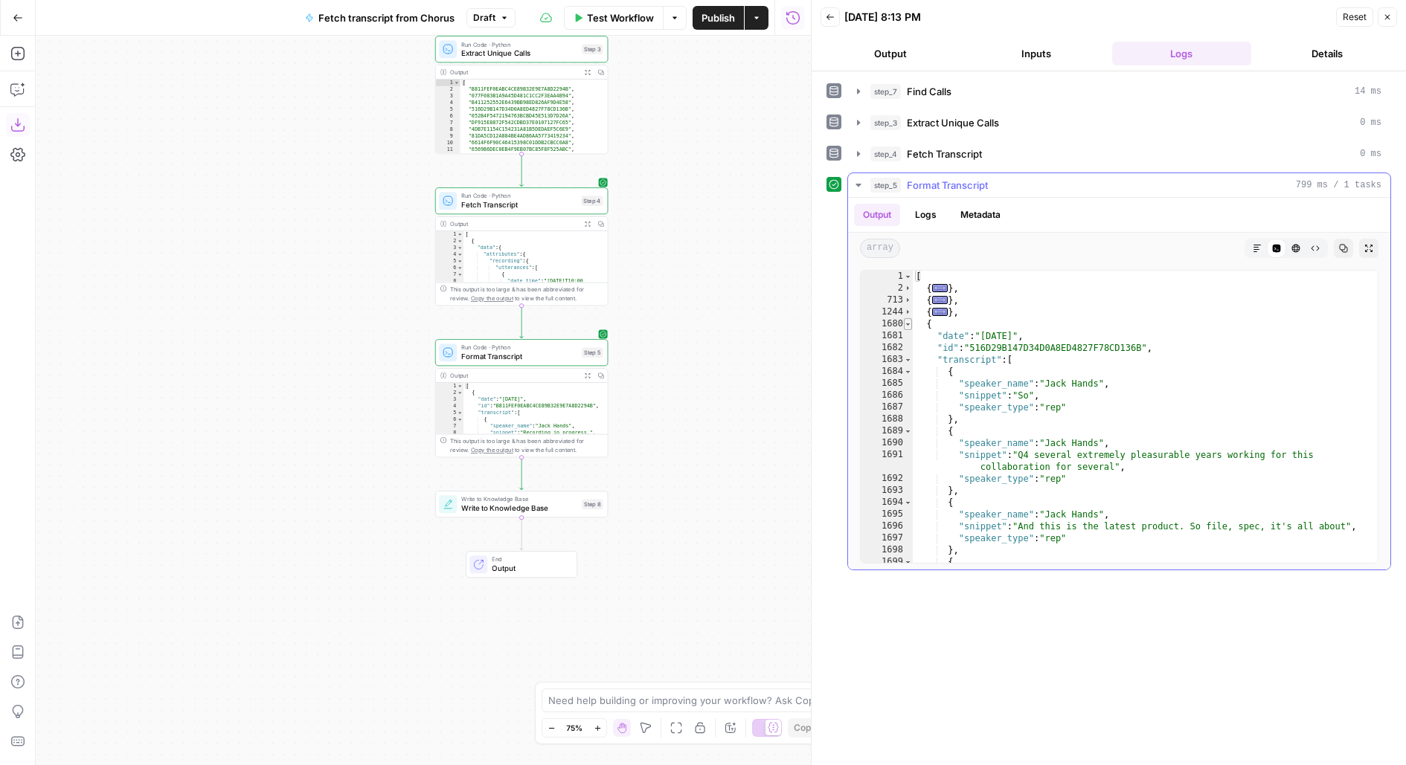
click at [909, 323] on span "Toggle code folding, rows 1680 through 2015" at bounding box center [908, 324] width 8 height 12
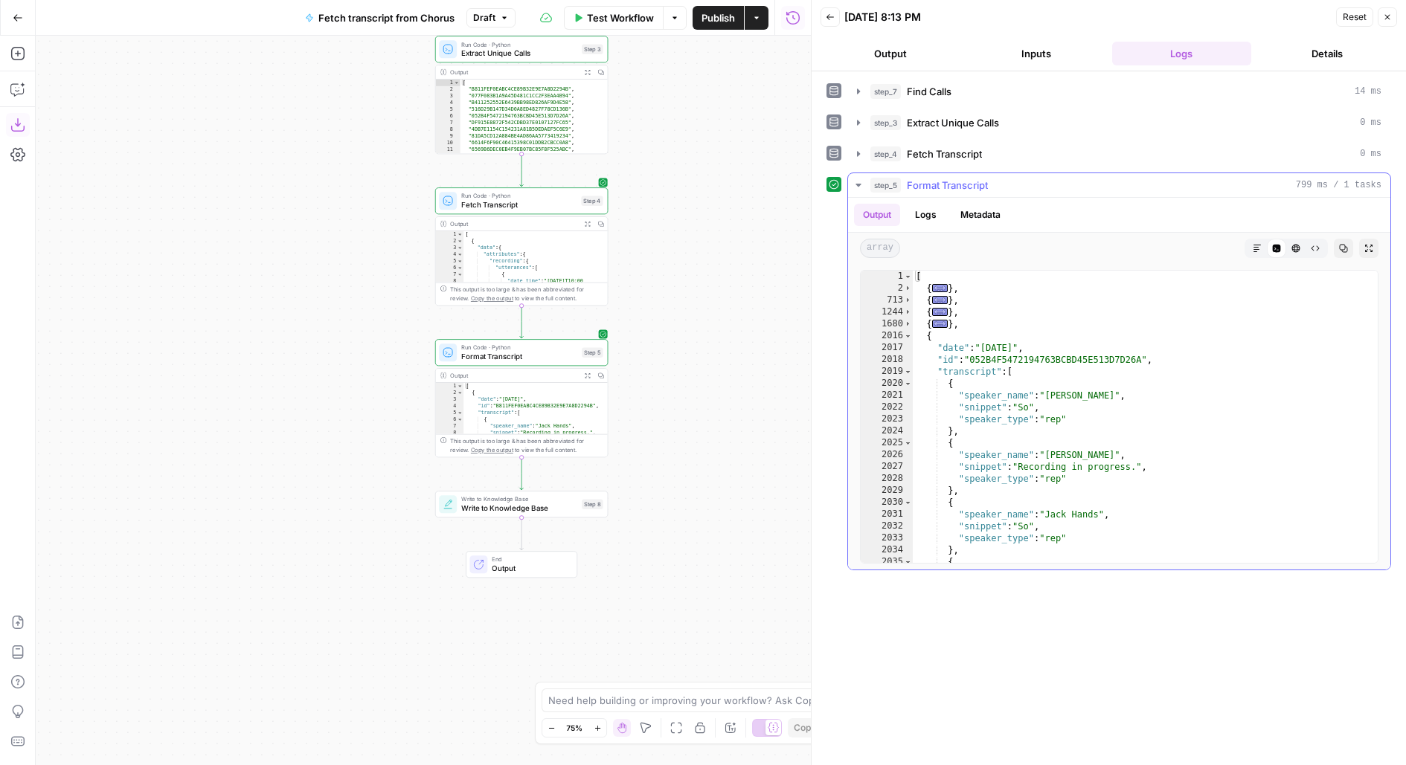
click at [905, 342] on div "2017" at bounding box center [887, 348] width 52 height 12
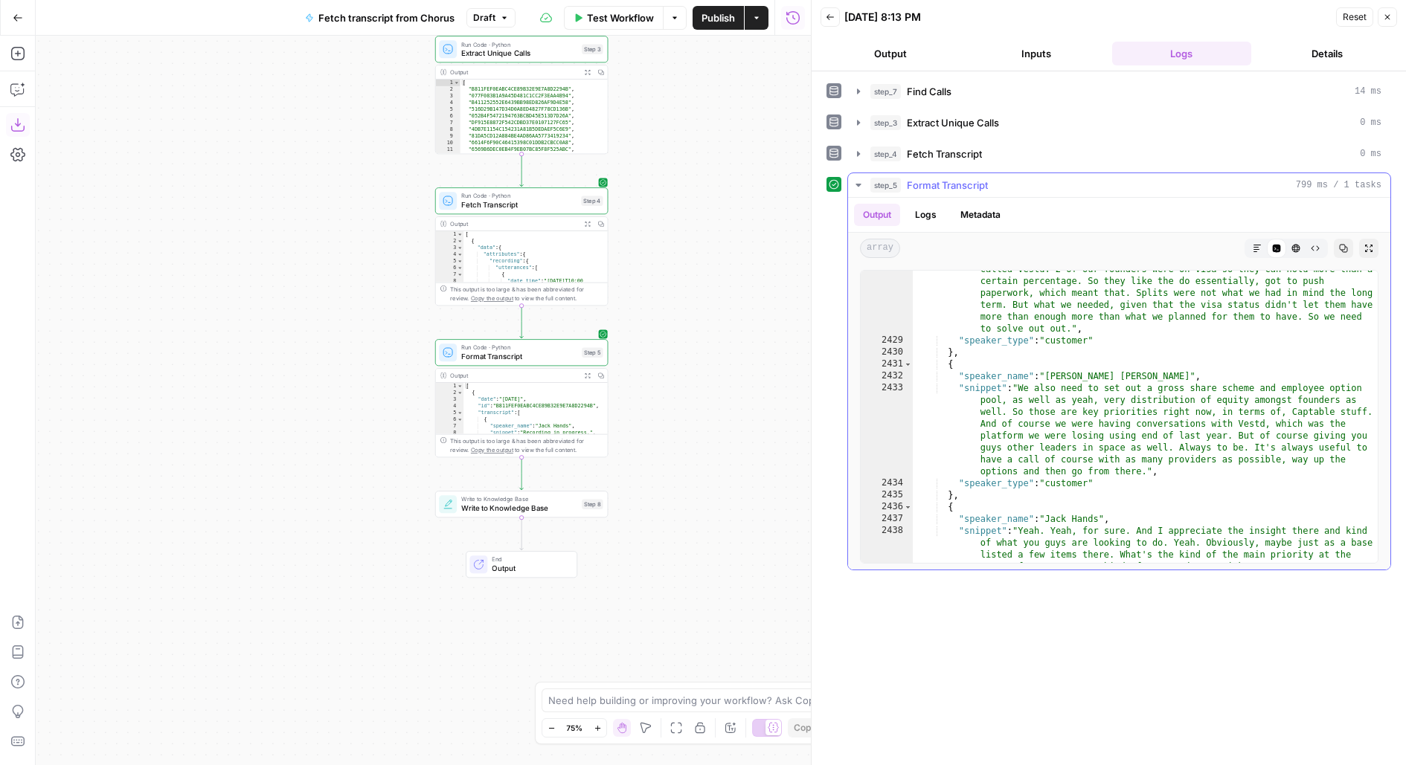
scroll to position [171, 0]
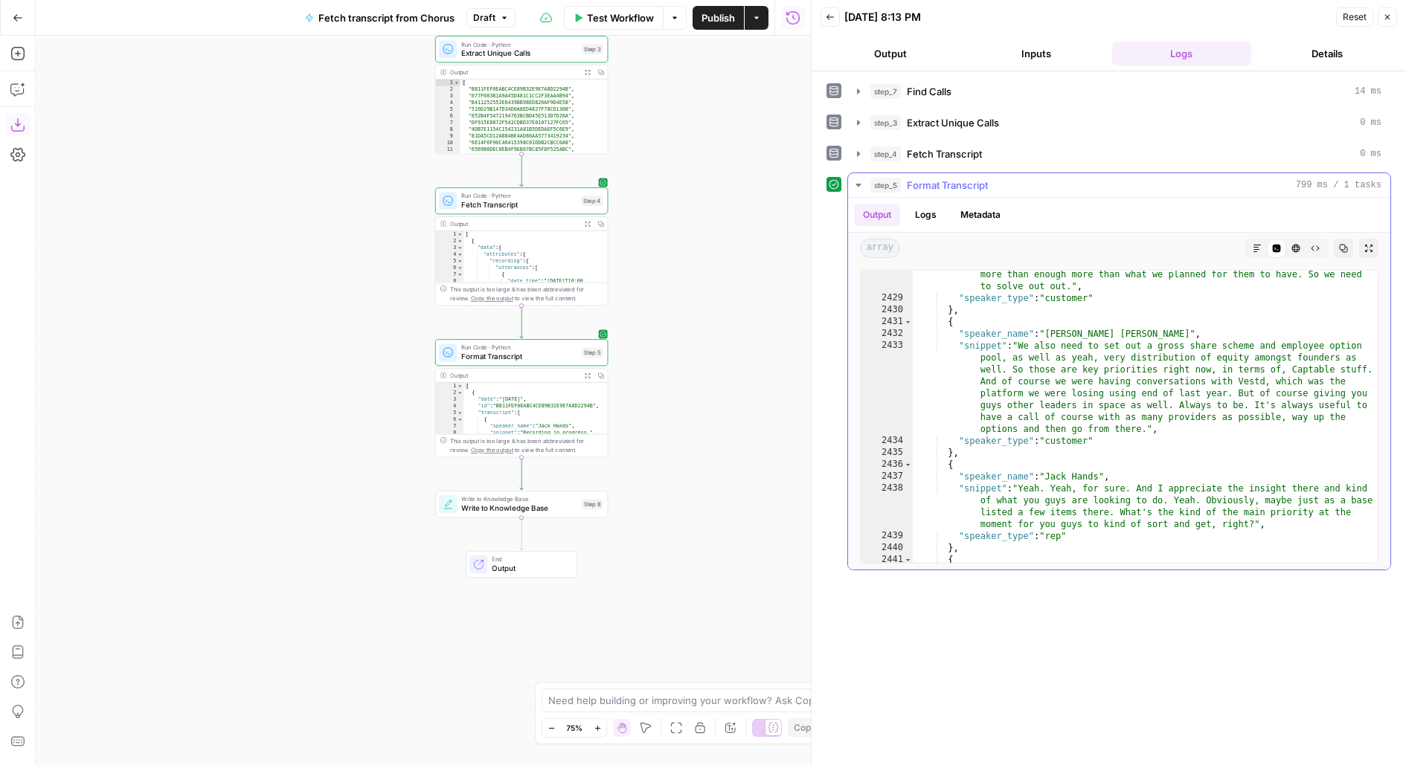
click at [924, 179] on span "Format Transcript" at bounding box center [947, 185] width 81 height 15
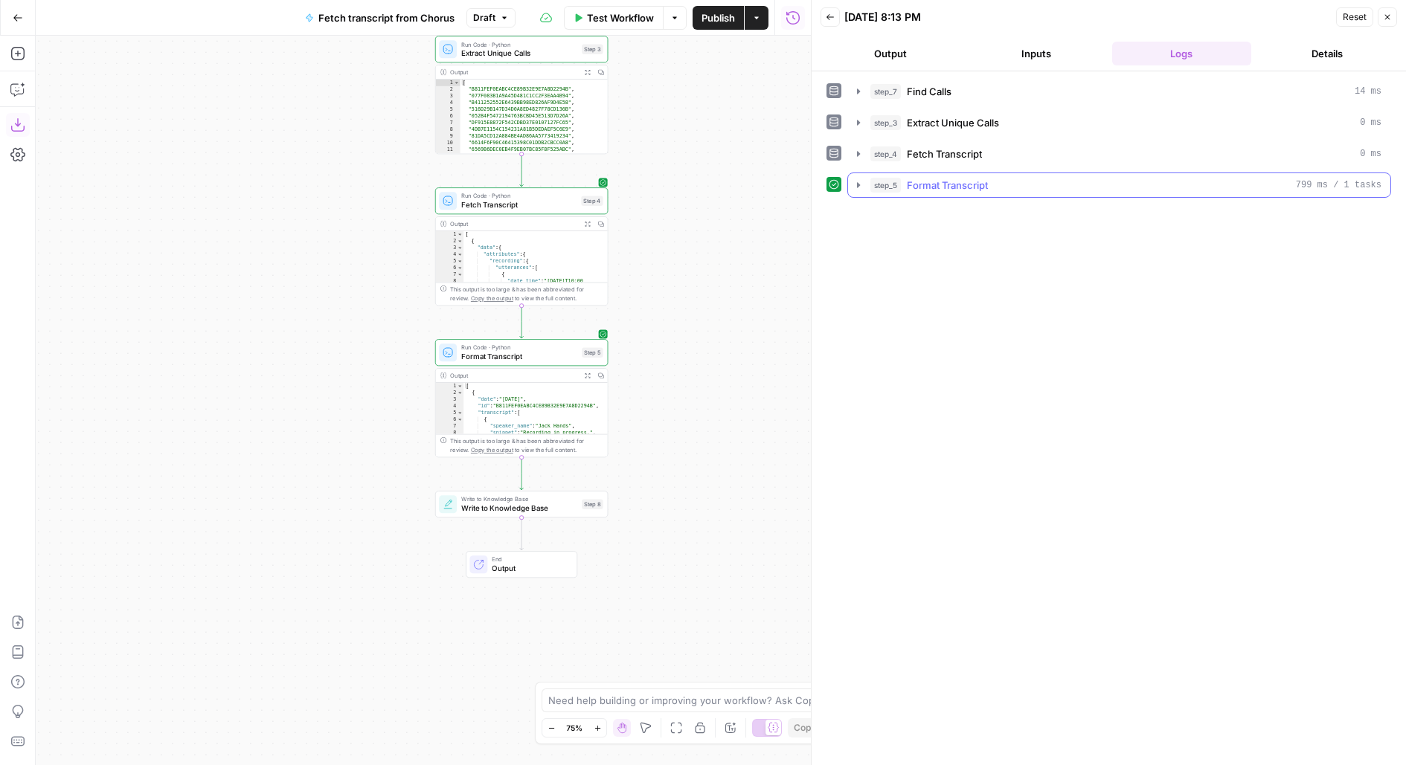
click at [989, 182] on div "step_5 Format Transcript 799 ms / 1 tasks" at bounding box center [1125, 185] width 511 height 15
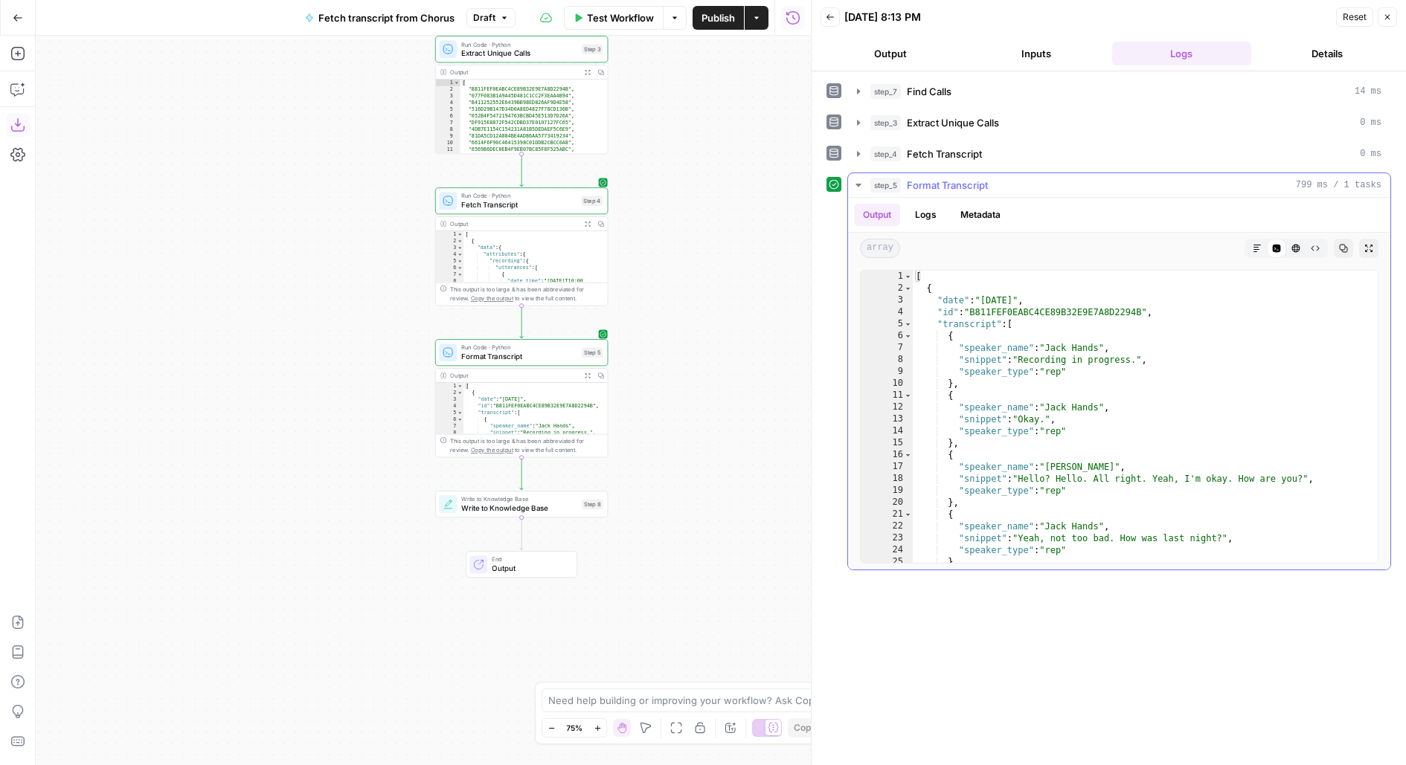
scroll to position [0, 0]
type textarea "*"
click at [904, 286] on span "Toggle code folding, rows 2 through 712" at bounding box center [908, 289] width 8 height 12
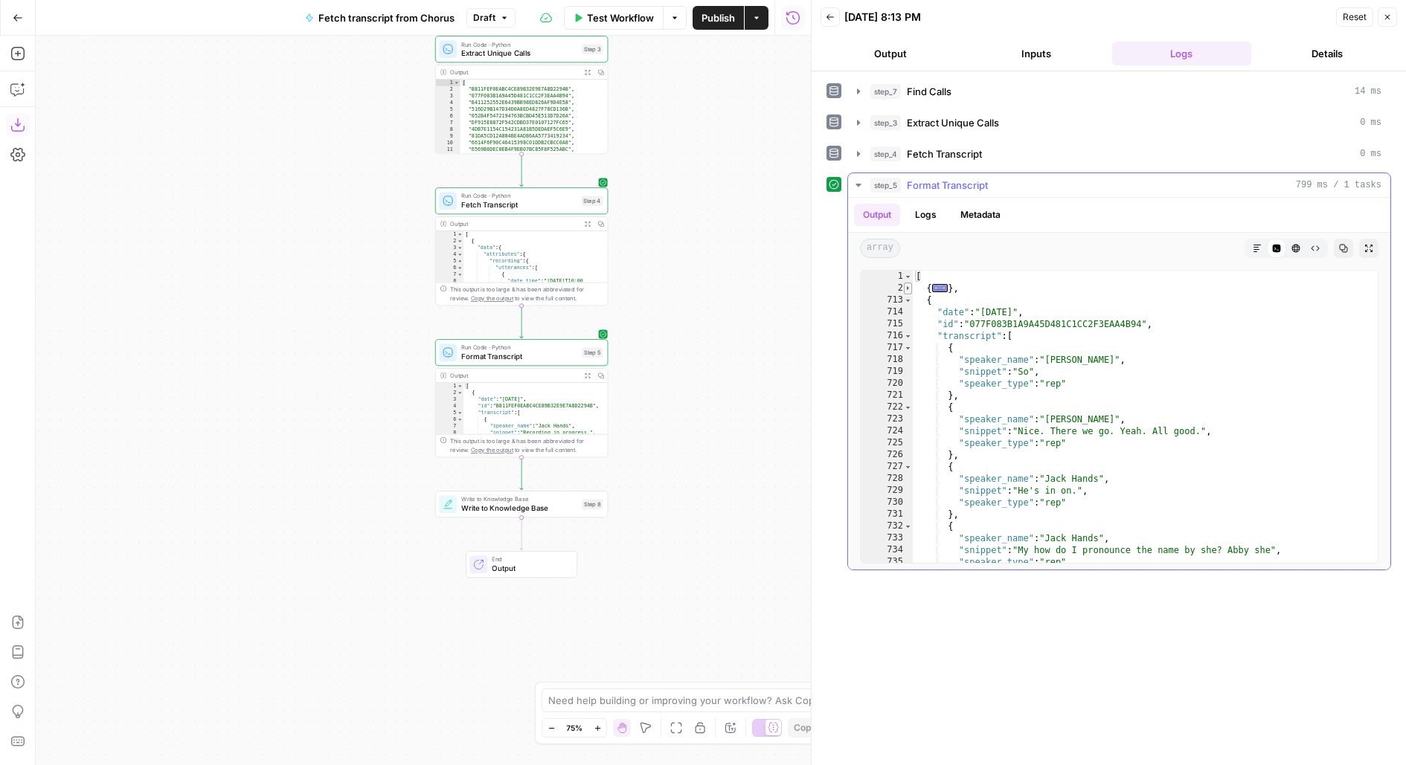
click at [906, 285] on span "Toggle code folding, rows 2 through 712" at bounding box center [908, 289] width 8 height 12
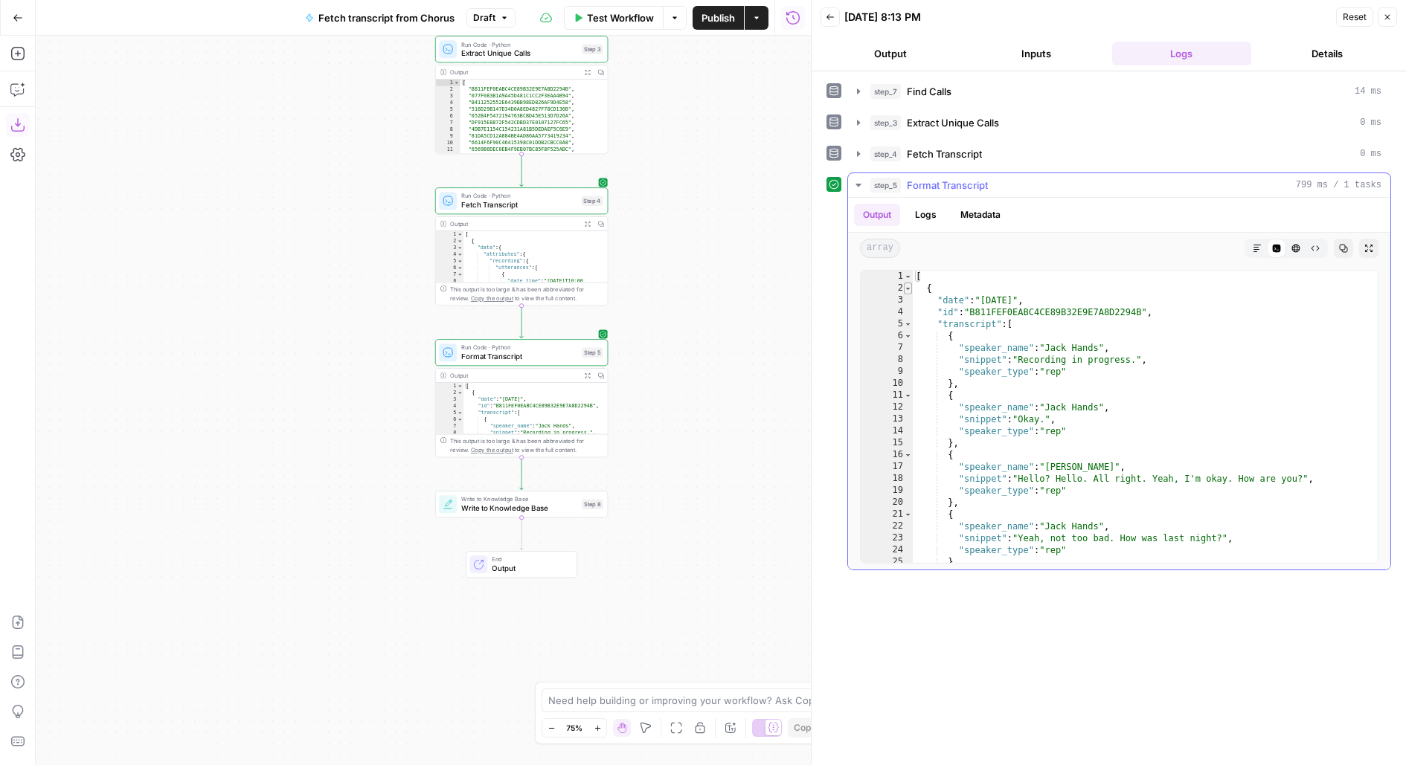
click at [906, 284] on span "Toggle code folding, rows 2 through 712" at bounding box center [908, 289] width 8 height 12
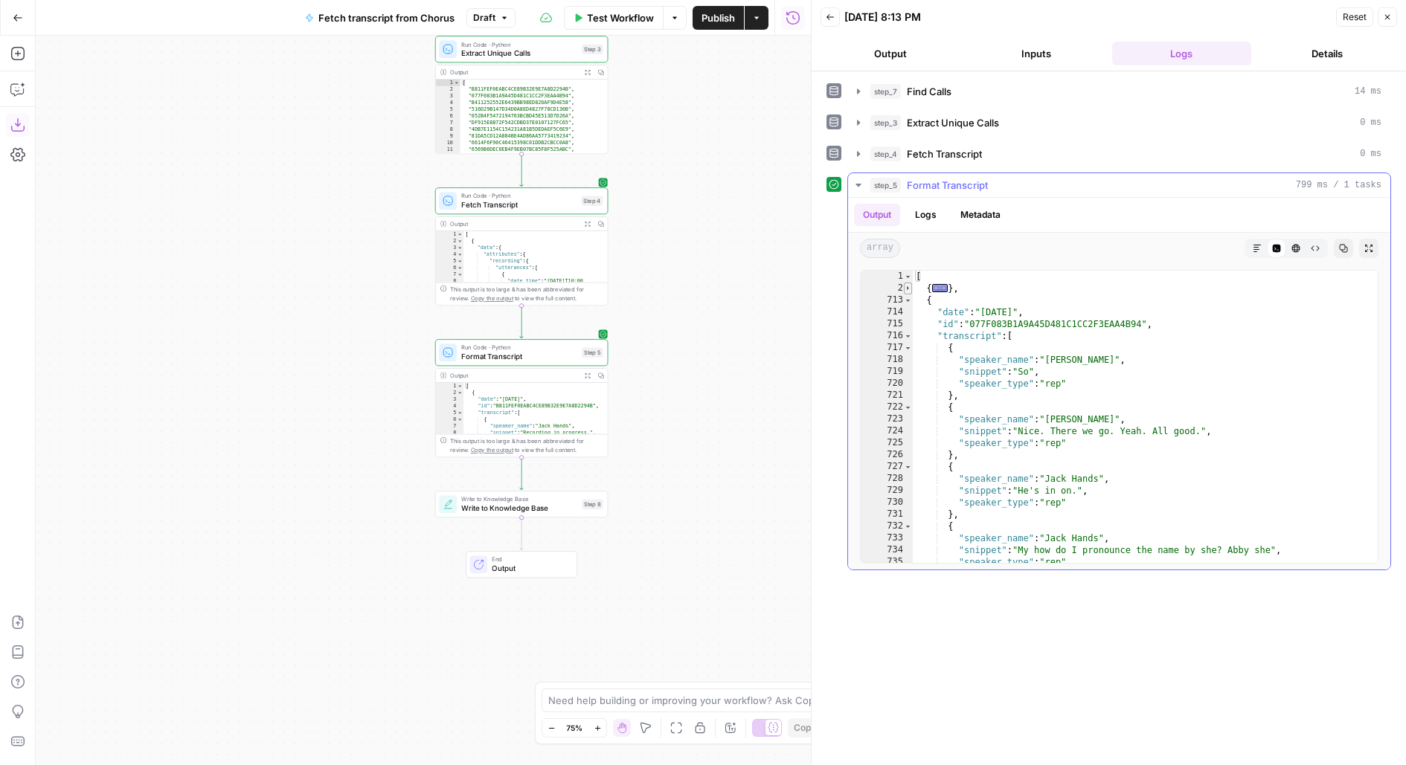
click at [907, 286] on span "Toggle code folding, rows 2 through 712" at bounding box center [908, 289] width 8 height 12
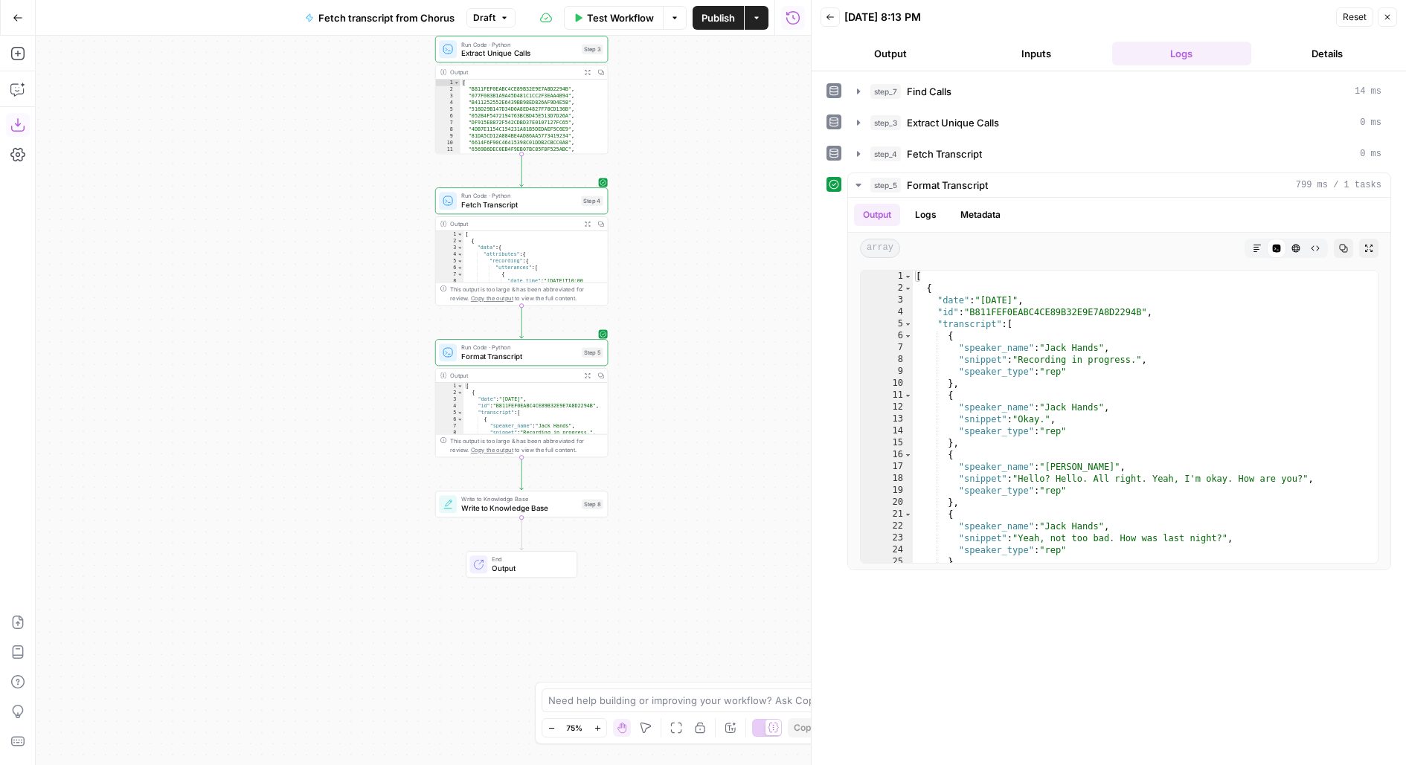
drag, startPoint x: 694, startPoint y: 445, endPoint x: 702, endPoint y: 402, distance: 43.2
click at [701, 405] on div "Workflow Set Inputs Inputs Run Code · Python Find Calls Step 7 Output Expand Ou…" at bounding box center [423, 401] width 775 height 730
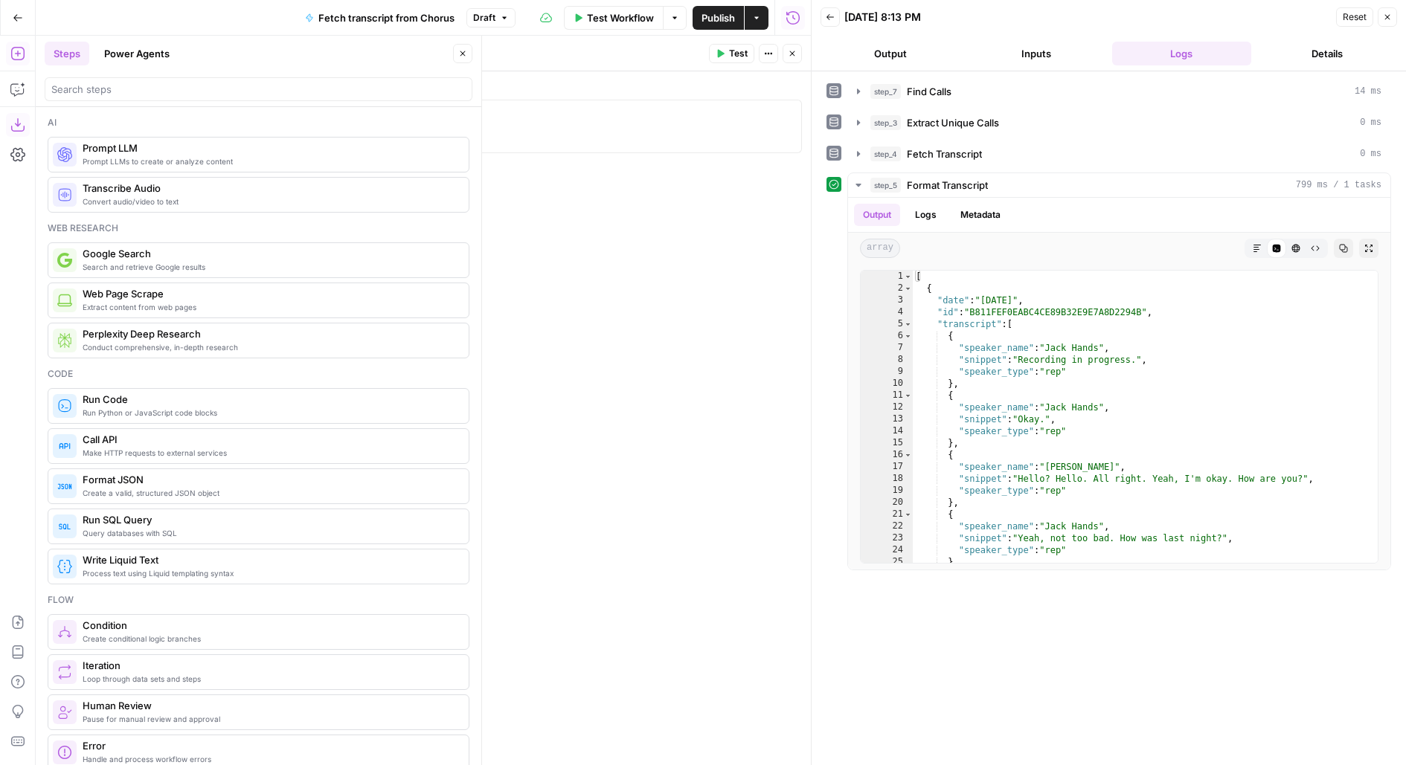
click at [460, 56] on icon "button" at bounding box center [462, 53] width 9 height 9
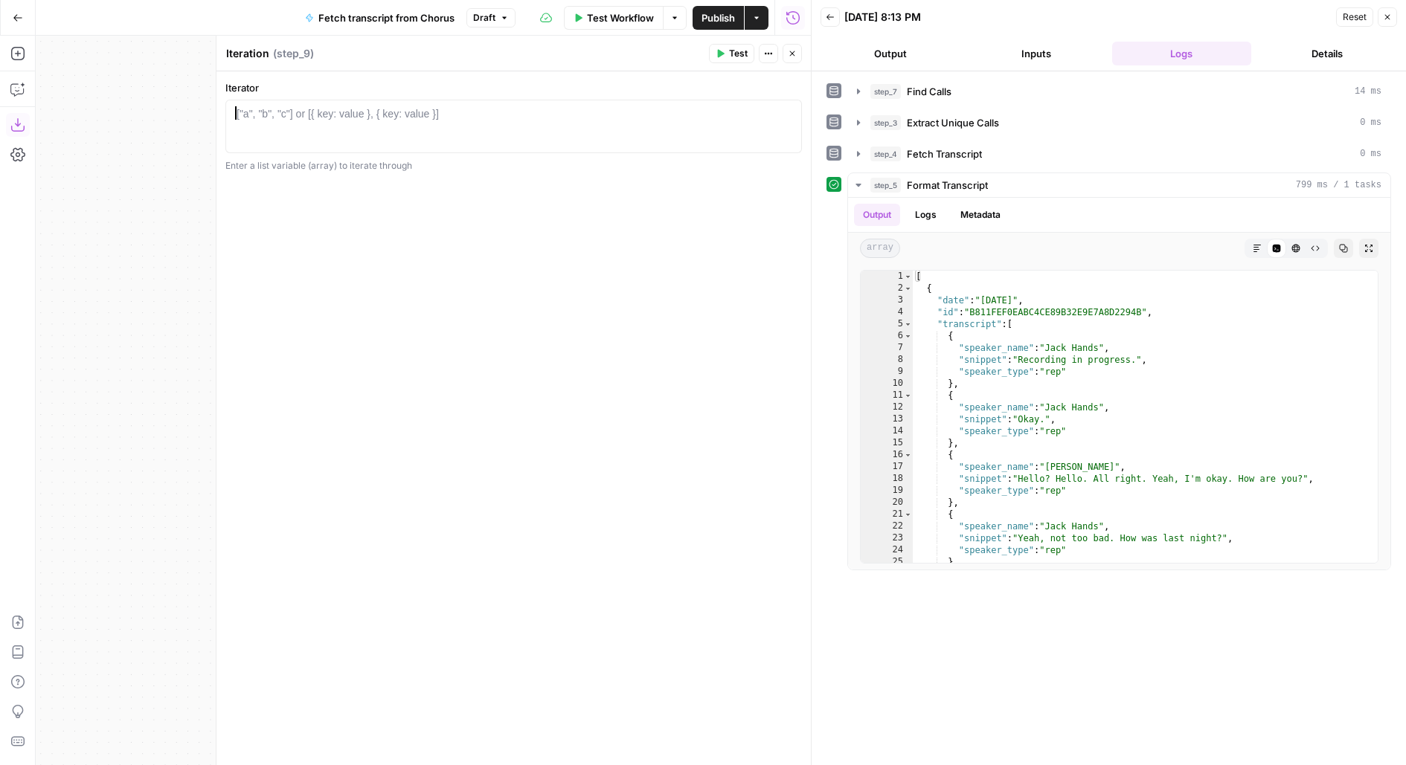
click at [318, 112] on div "["a", "b", "c"] or [{ key: value }, { key: value }]" at bounding box center [338, 113] width 202 height 15
type textarea "*"
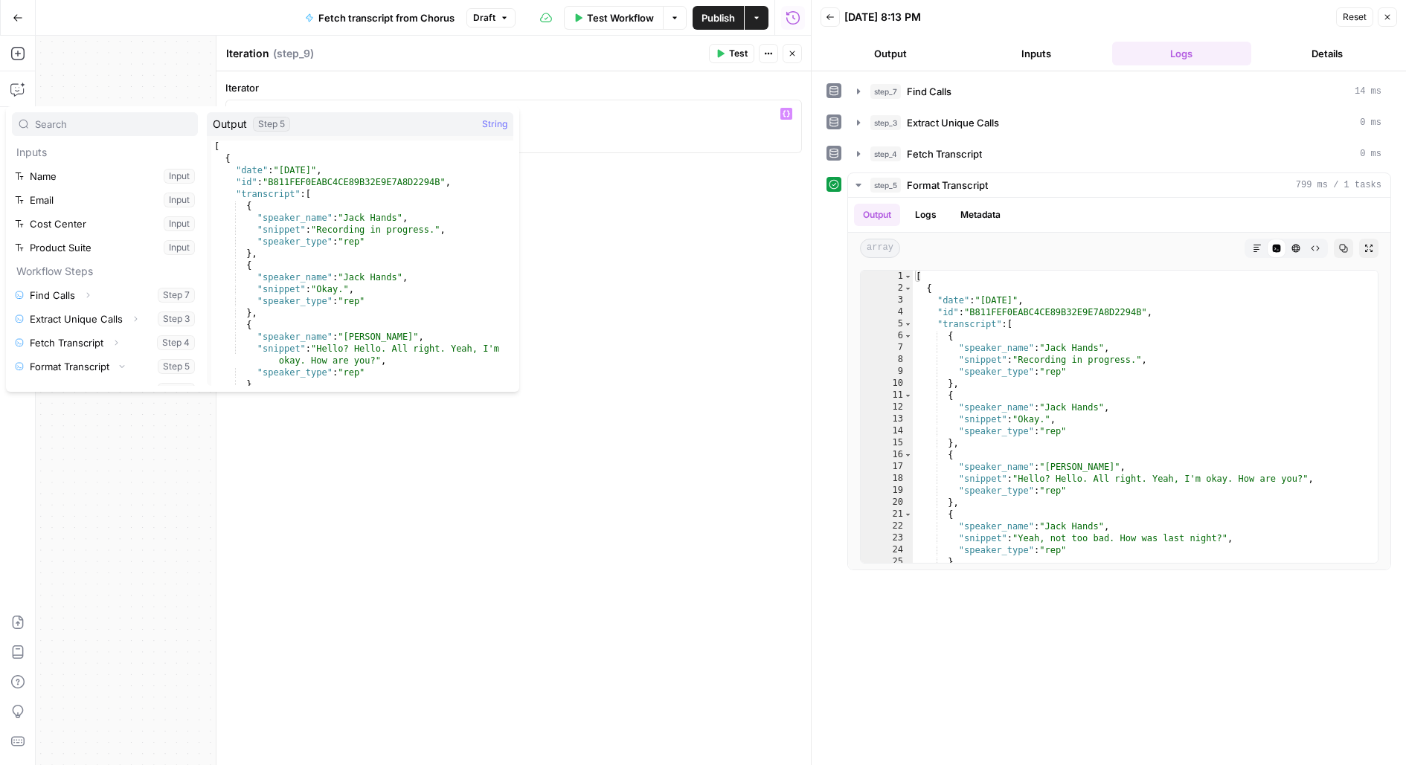
scroll to position [16, 0]
click at [27, 363] on button "Select variable Output" at bounding box center [112, 375] width 171 height 24
type textarea "**********"
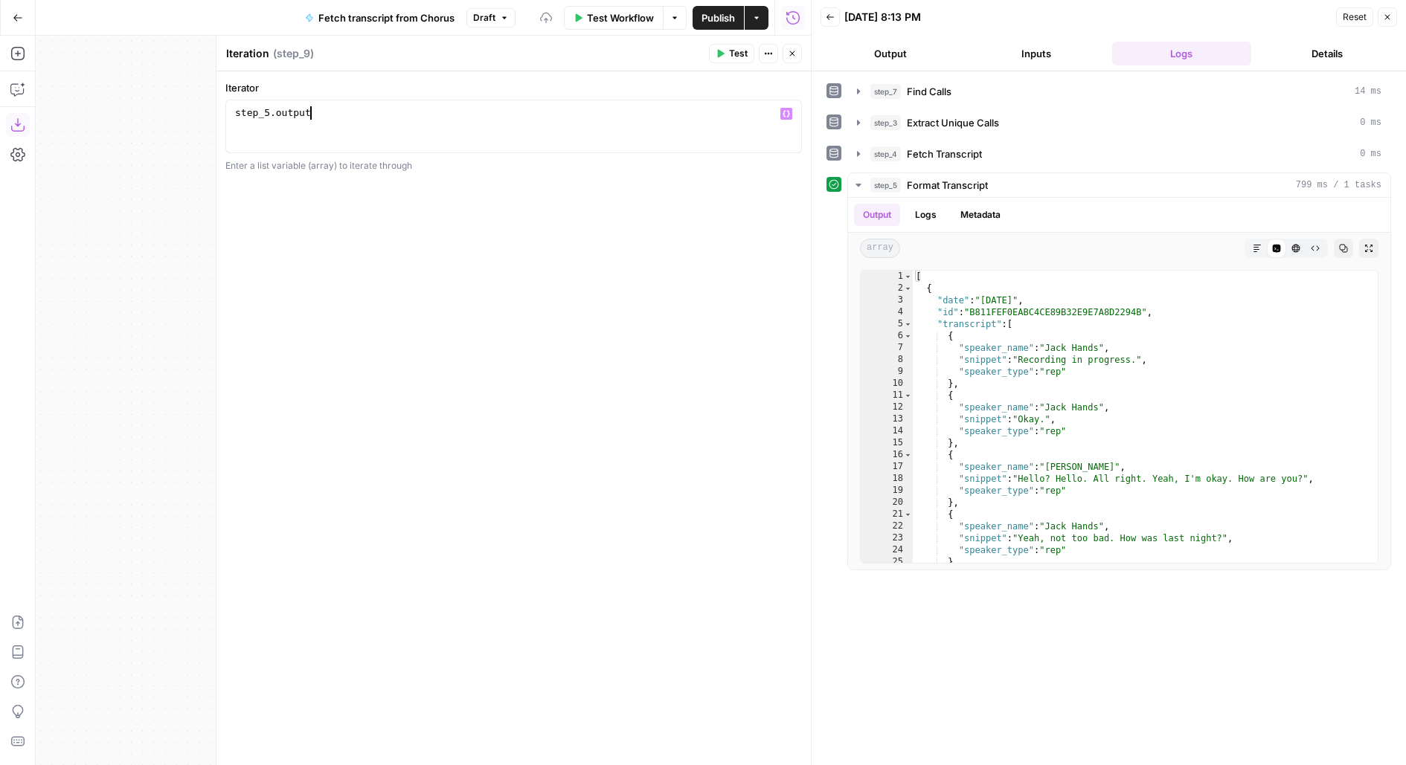
click at [799, 57] on button "Close" at bounding box center [792, 53] width 19 height 19
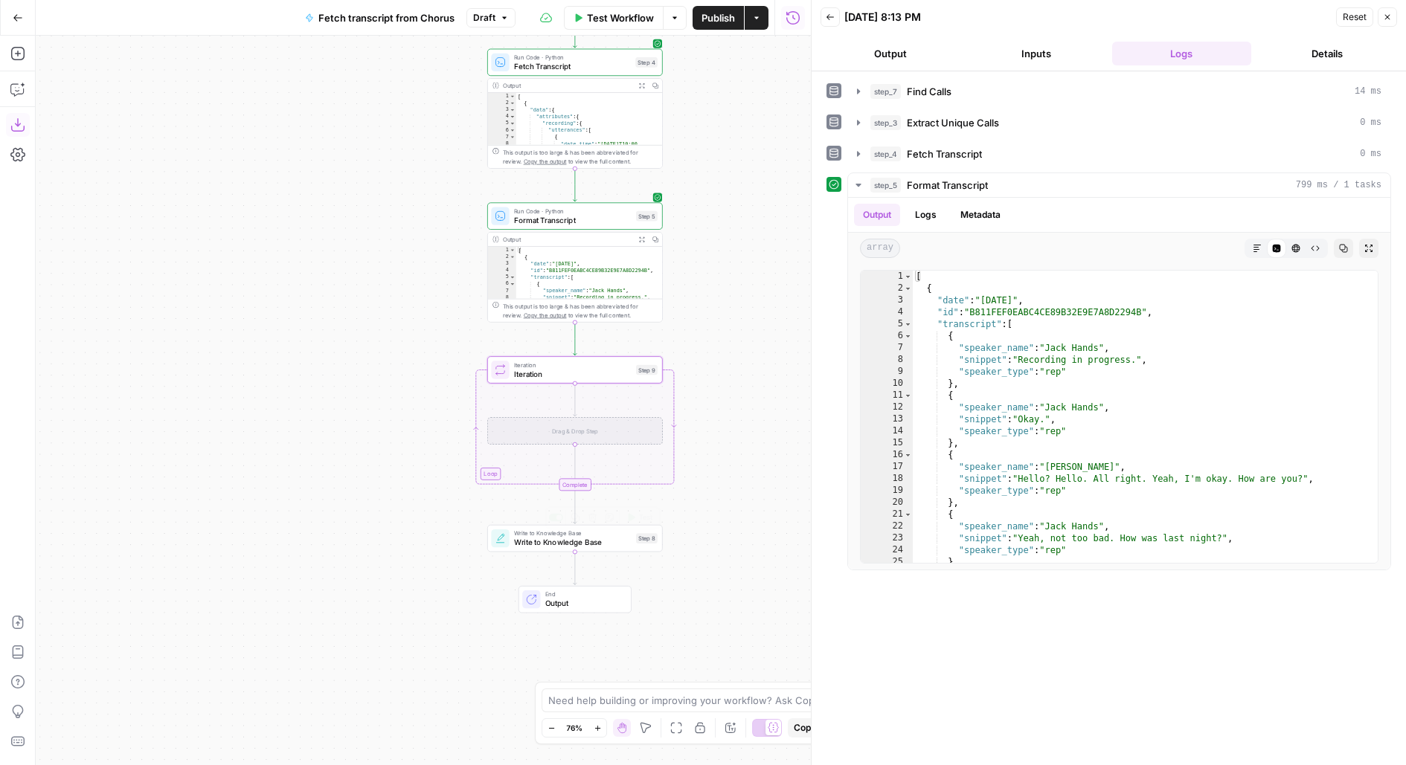
drag, startPoint x: 614, startPoint y: 648, endPoint x: 610, endPoint y: 555, distance: 93.1
click at [610, 555] on div "Workflow Set Inputs Inputs Run Code · Python Find Calls Step 7 Output Expand Ou…" at bounding box center [423, 401] width 775 height 730
click at [613, 442] on span "Write to Knowledge Base" at bounding box center [569, 437] width 118 height 11
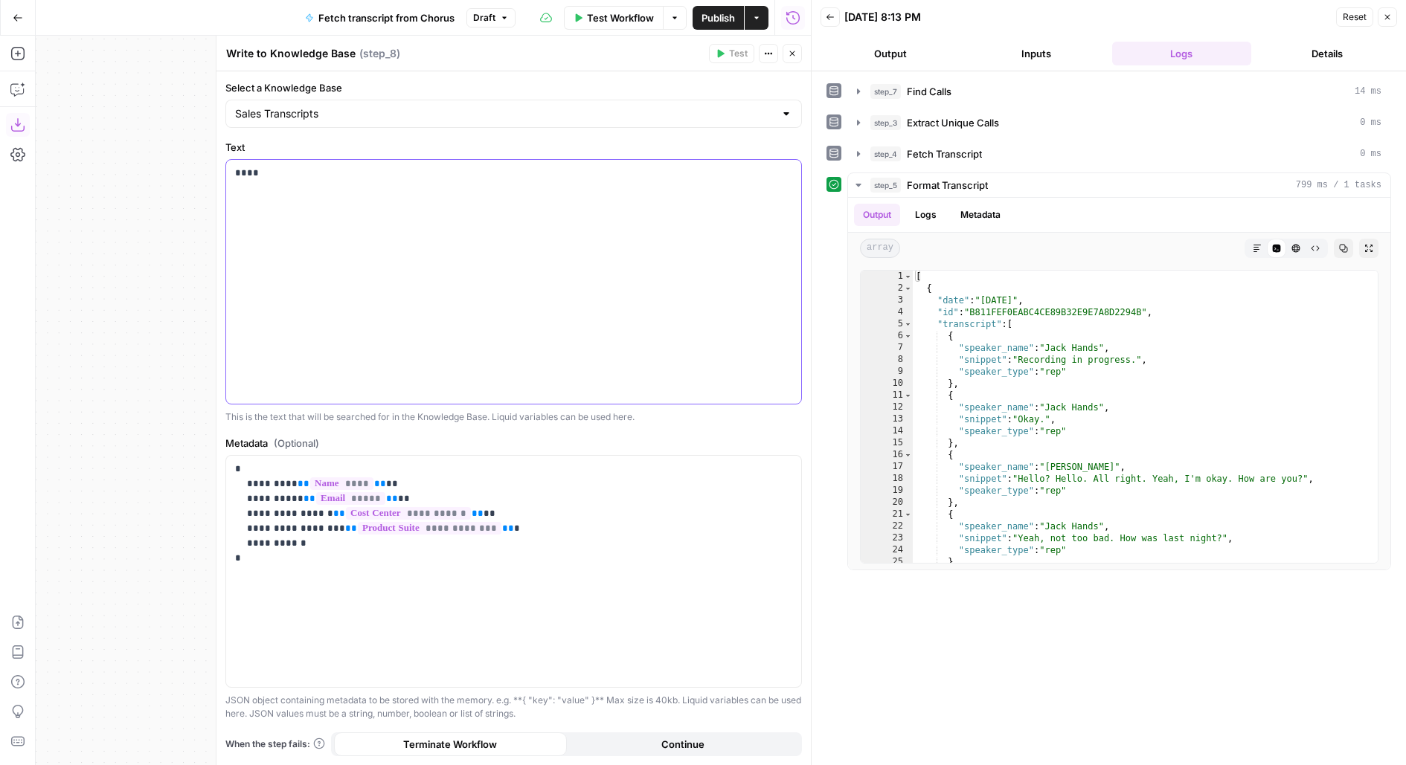
click at [413, 231] on div "****" at bounding box center [513, 282] width 575 height 244
click at [402, 183] on div "****" at bounding box center [513, 282] width 575 height 244
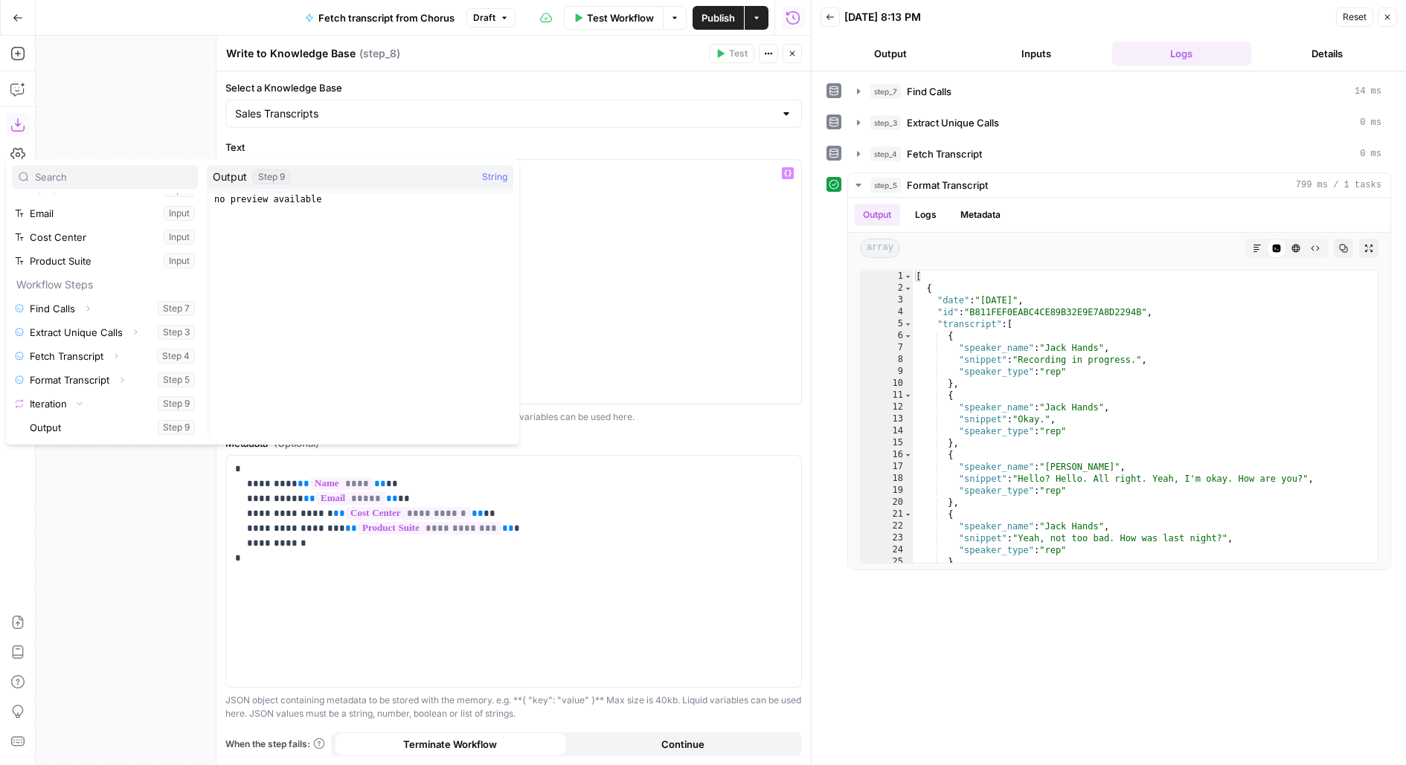
scroll to position [87, 0]
click at [27, 392] on button "Select variable Element" at bounding box center [112, 404] width 171 height 24
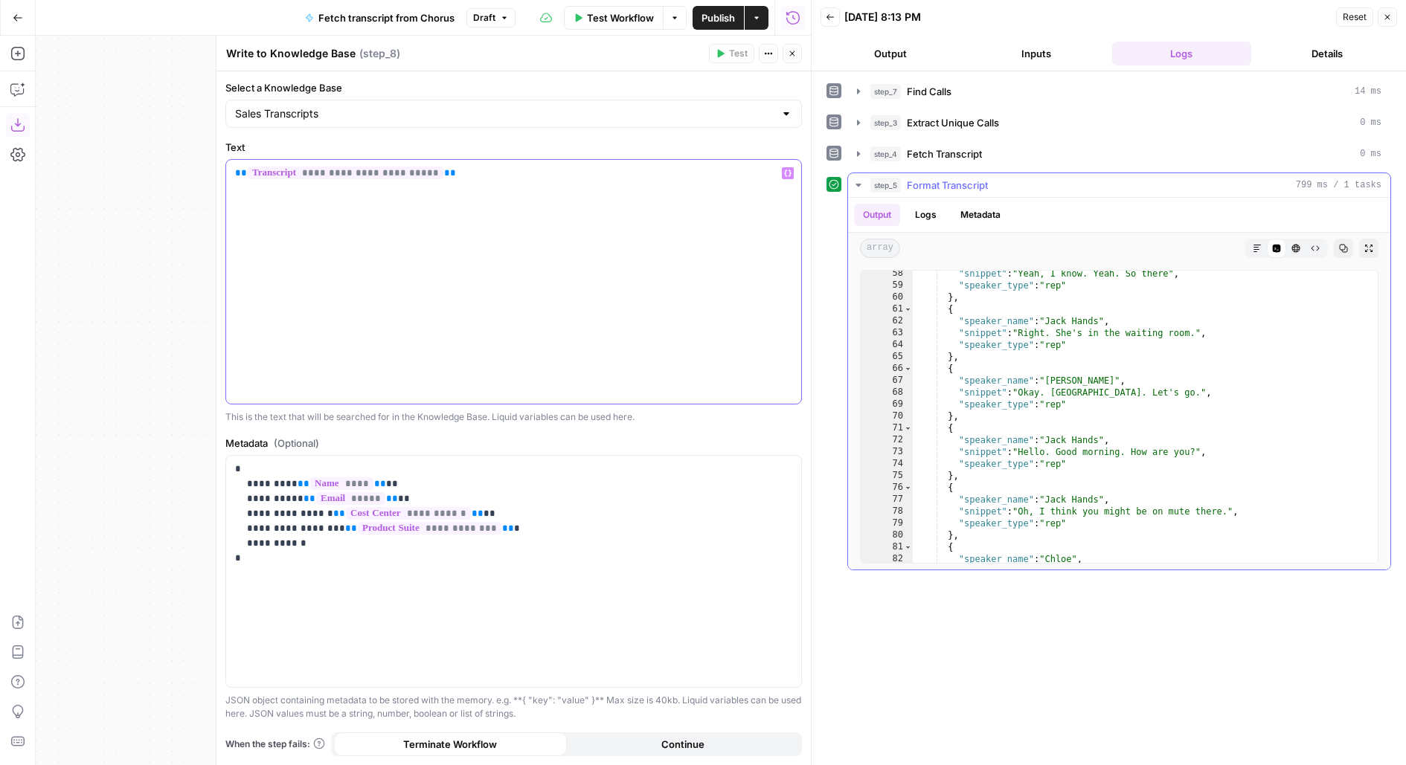
scroll to position [58, 0]
click at [639, 586] on div "**********" at bounding box center [513, 571] width 575 height 231
click at [356, 543] on p "**********" at bounding box center [514, 514] width 558 height 104
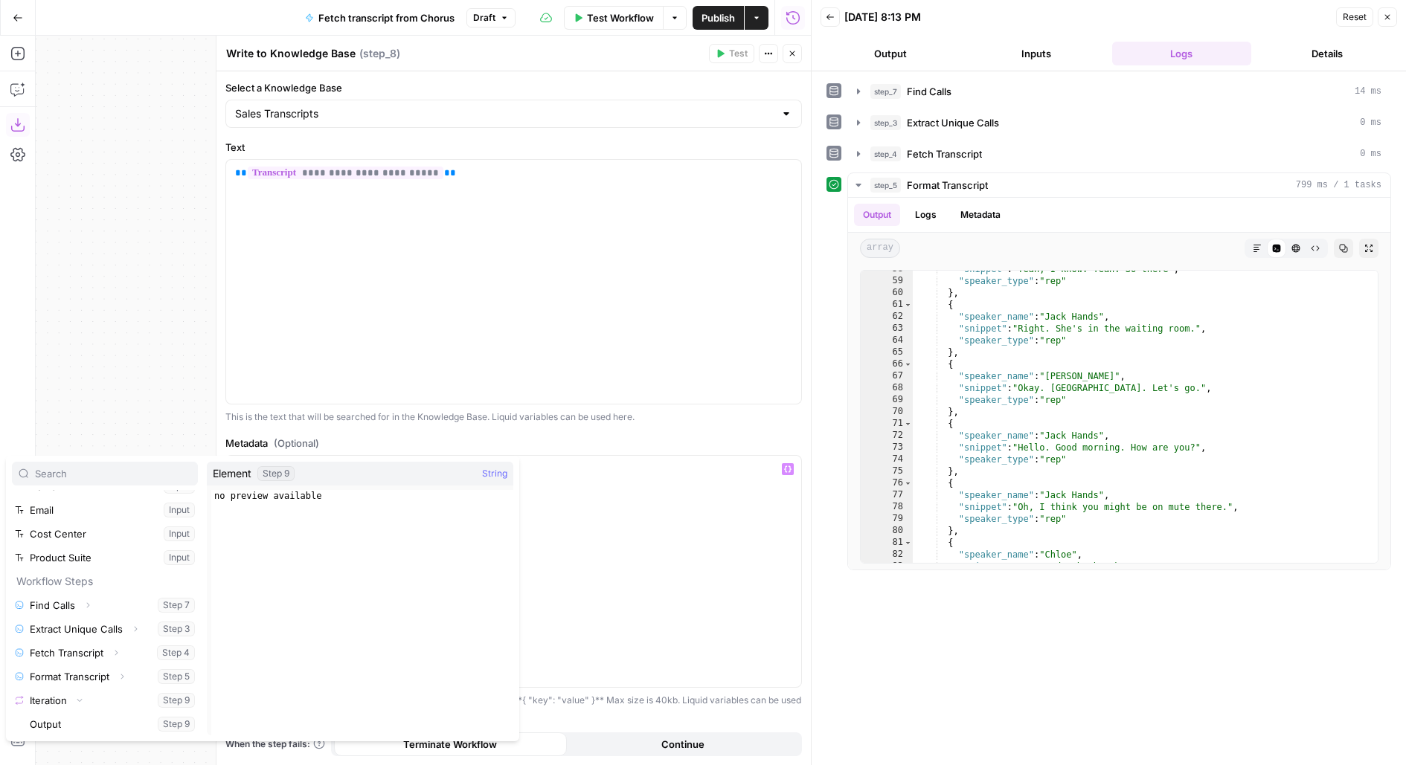
scroll to position [87, 0]
click at [27, 689] on button "Select variable Element" at bounding box center [112, 701] width 171 height 24
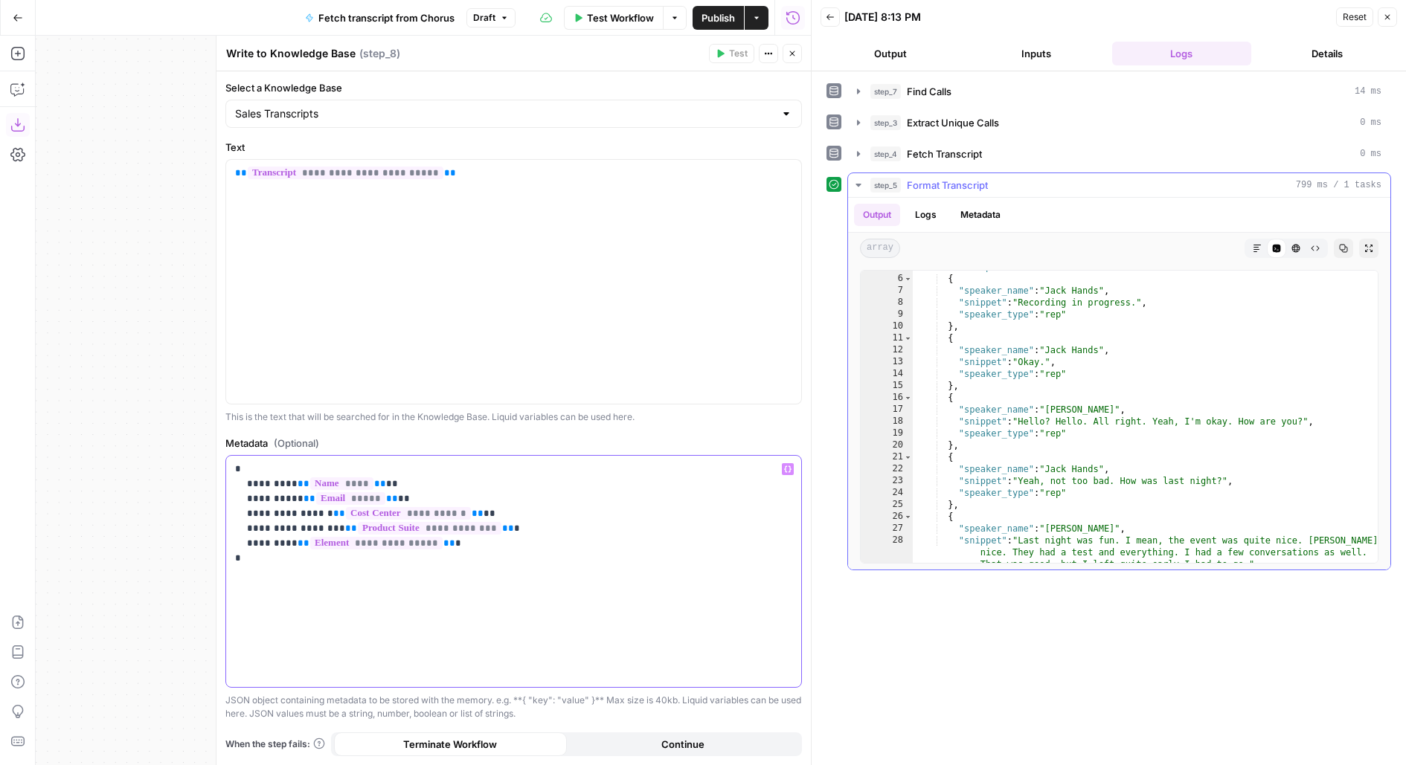
scroll to position [0, 0]
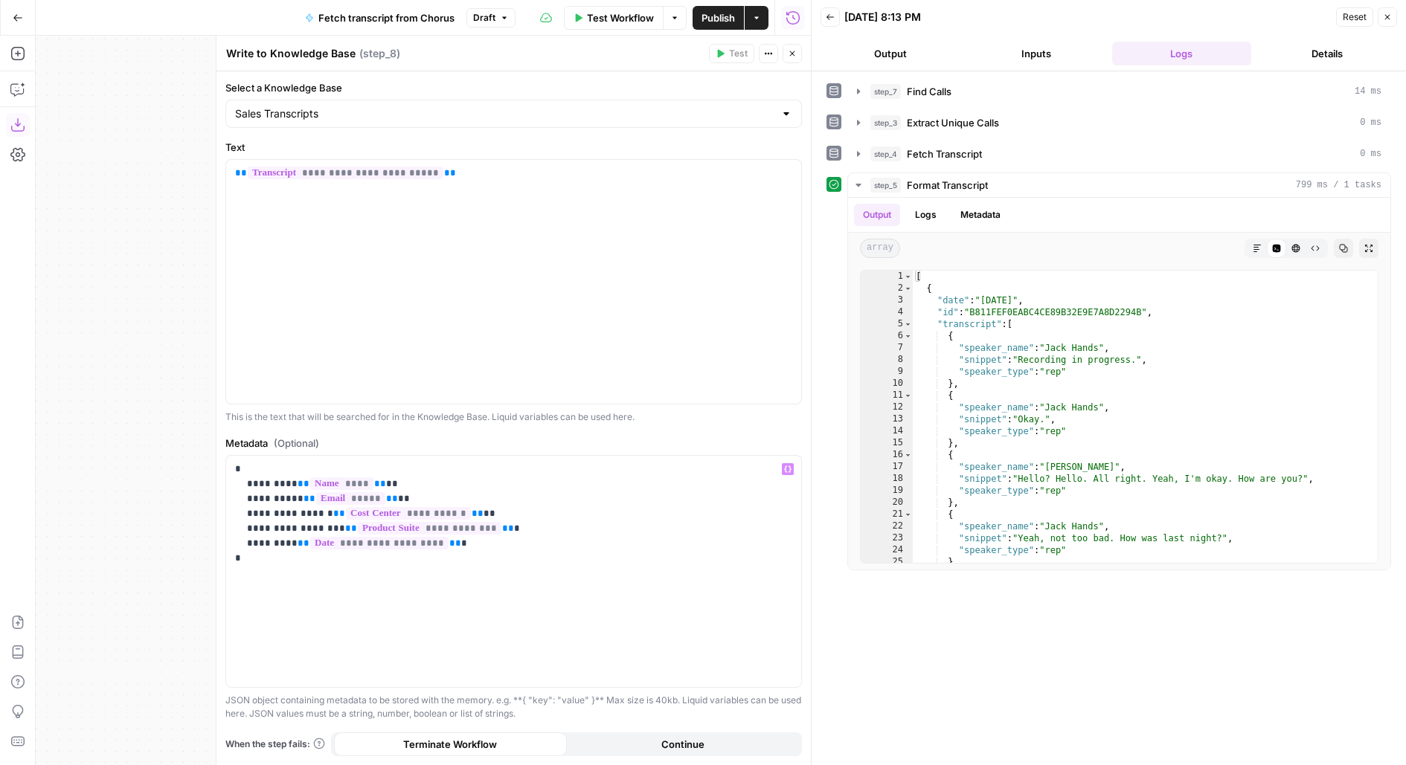
click at [719, 14] on span "Publish" at bounding box center [717, 17] width 33 height 15
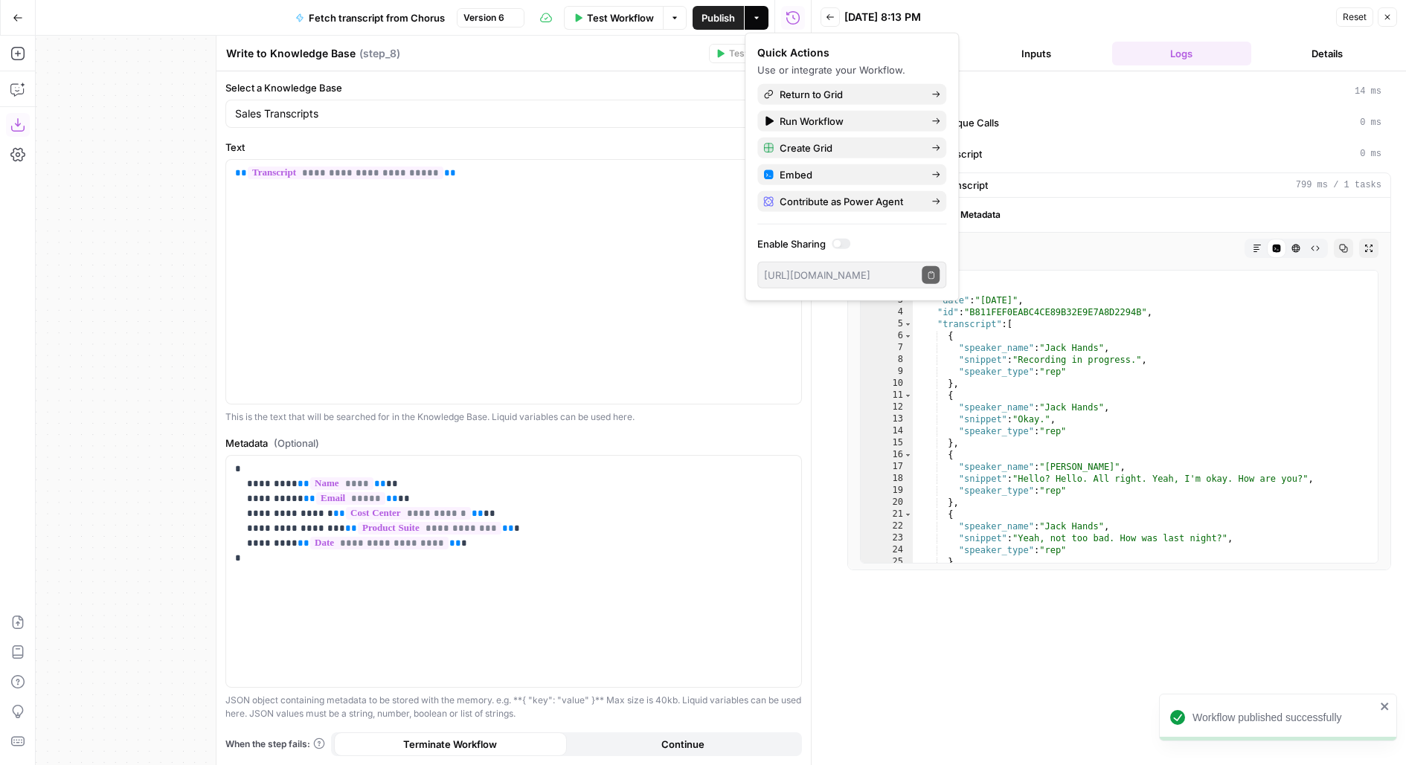
click at [548, 50] on div "Write to Knowledge Base Write to Knowledge Base ( step_8 )" at bounding box center [464, 53] width 479 height 16
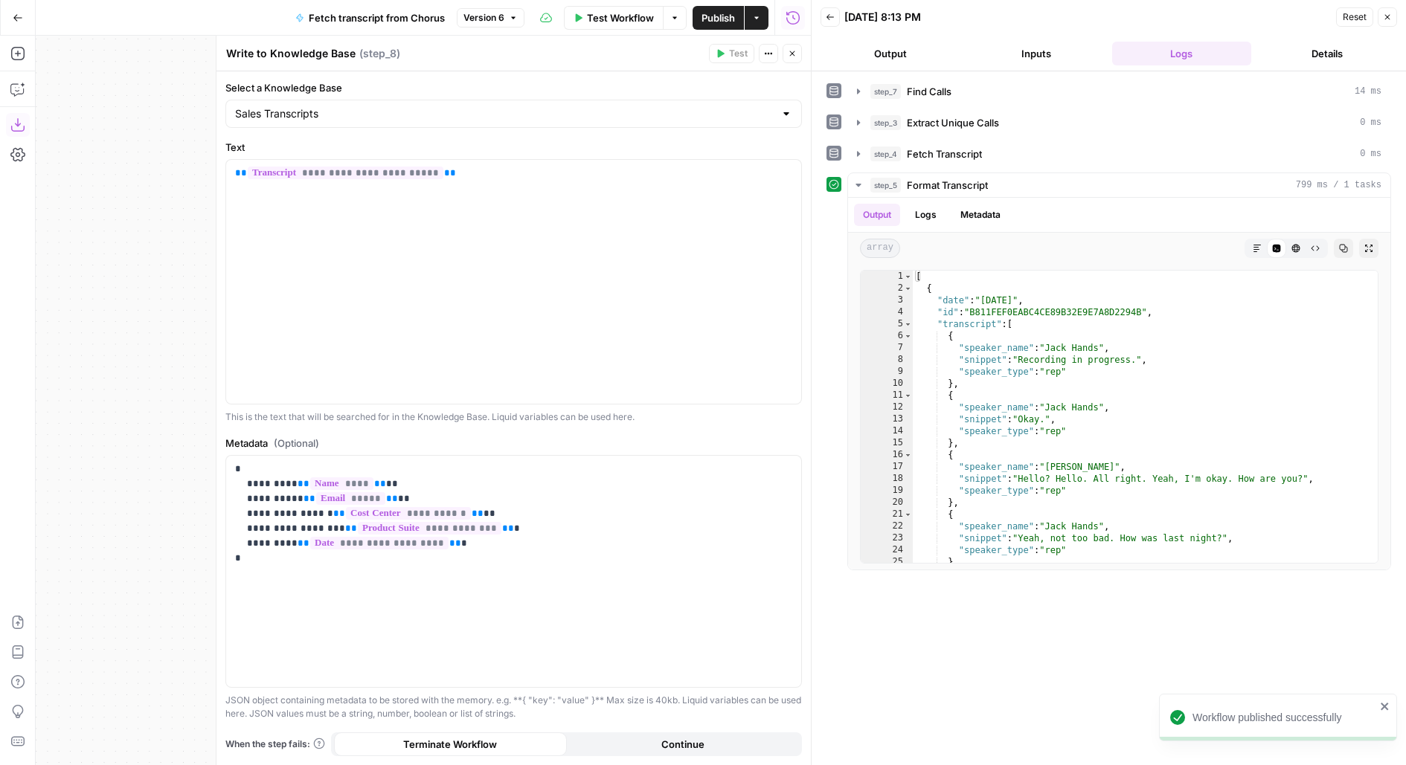
click at [792, 54] on icon "button" at bounding box center [792, 53] width 9 height 9
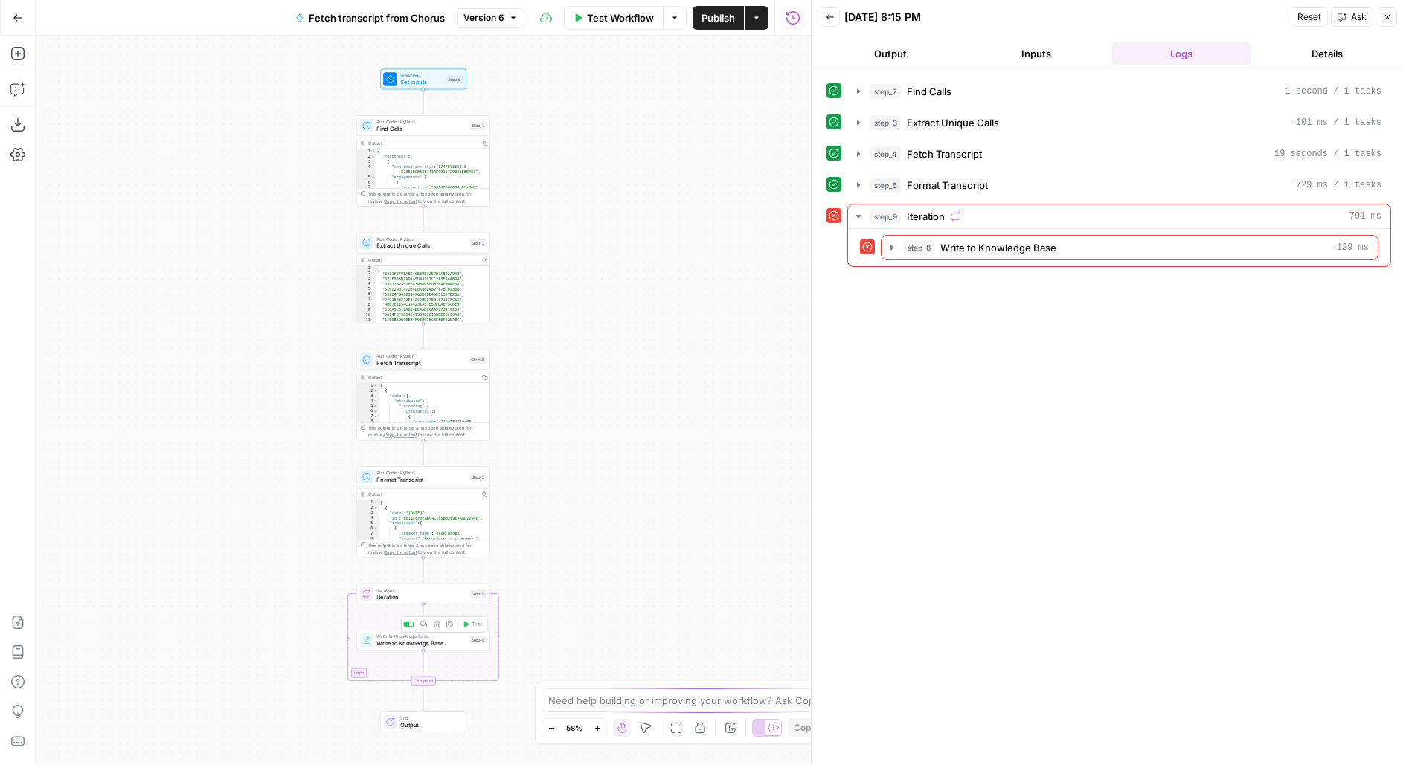
click at [443, 646] on span "Write to Knowledge Base" at bounding box center [420, 643] width 89 height 9
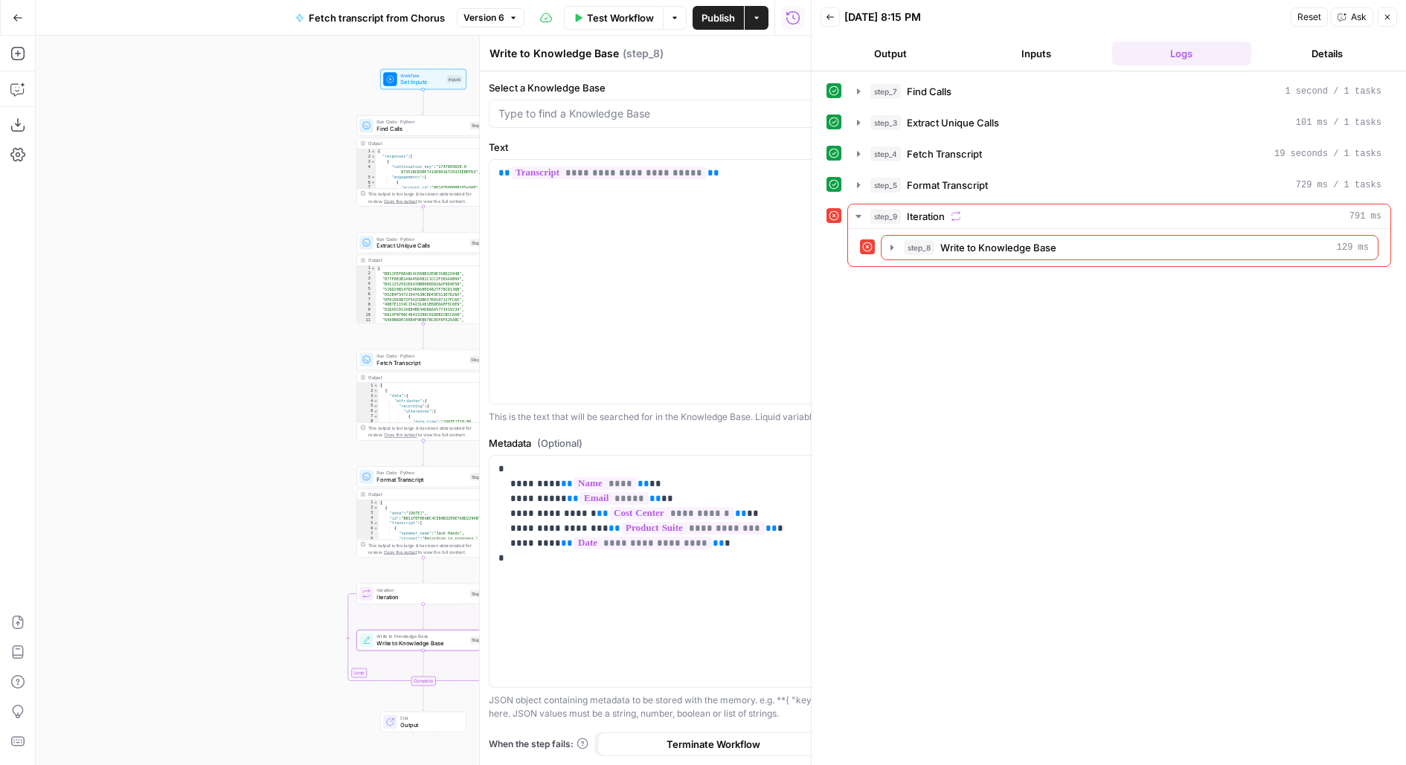
type input "Sales Transcripts"
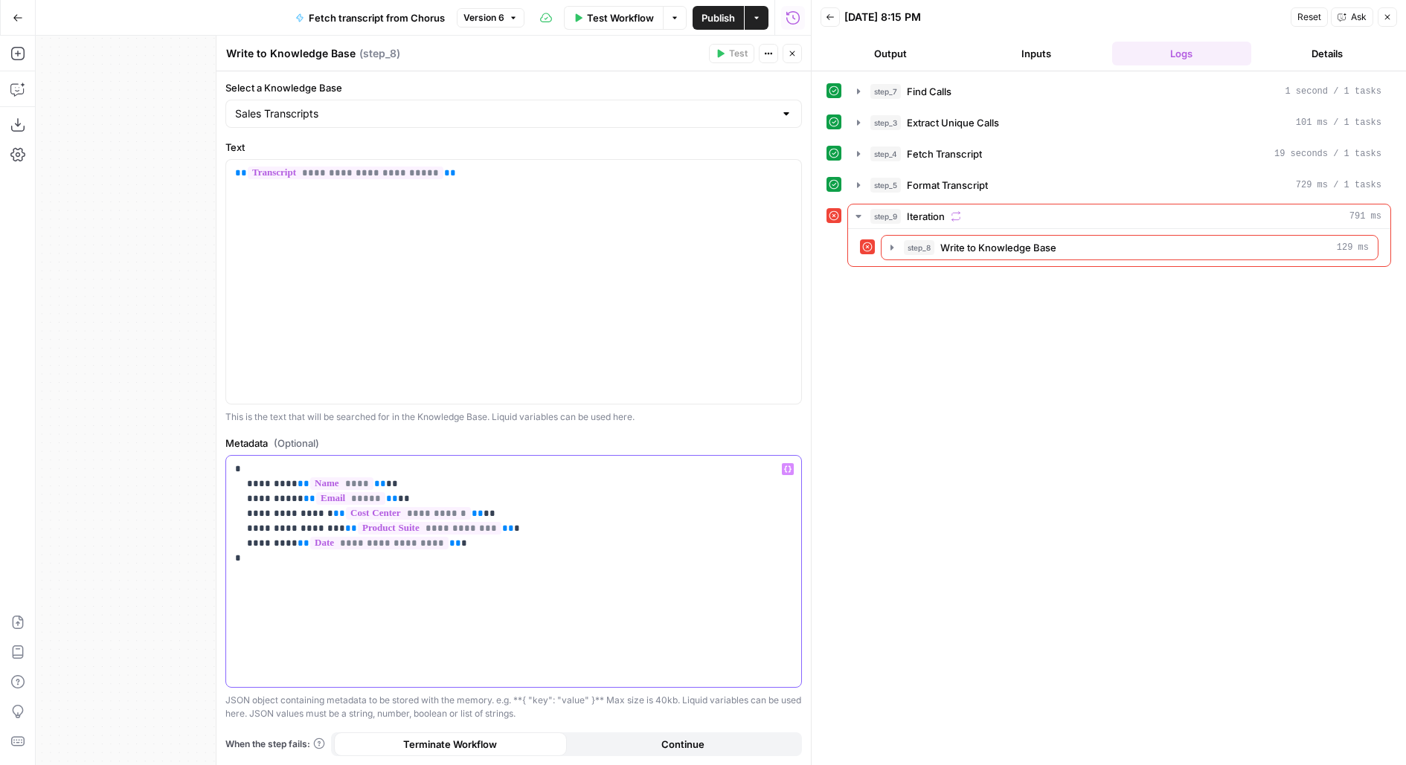
click at [519, 530] on p "**********" at bounding box center [514, 514] width 558 height 104
click at [705, 25] on button "Publish" at bounding box center [718, 18] width 51 height 24
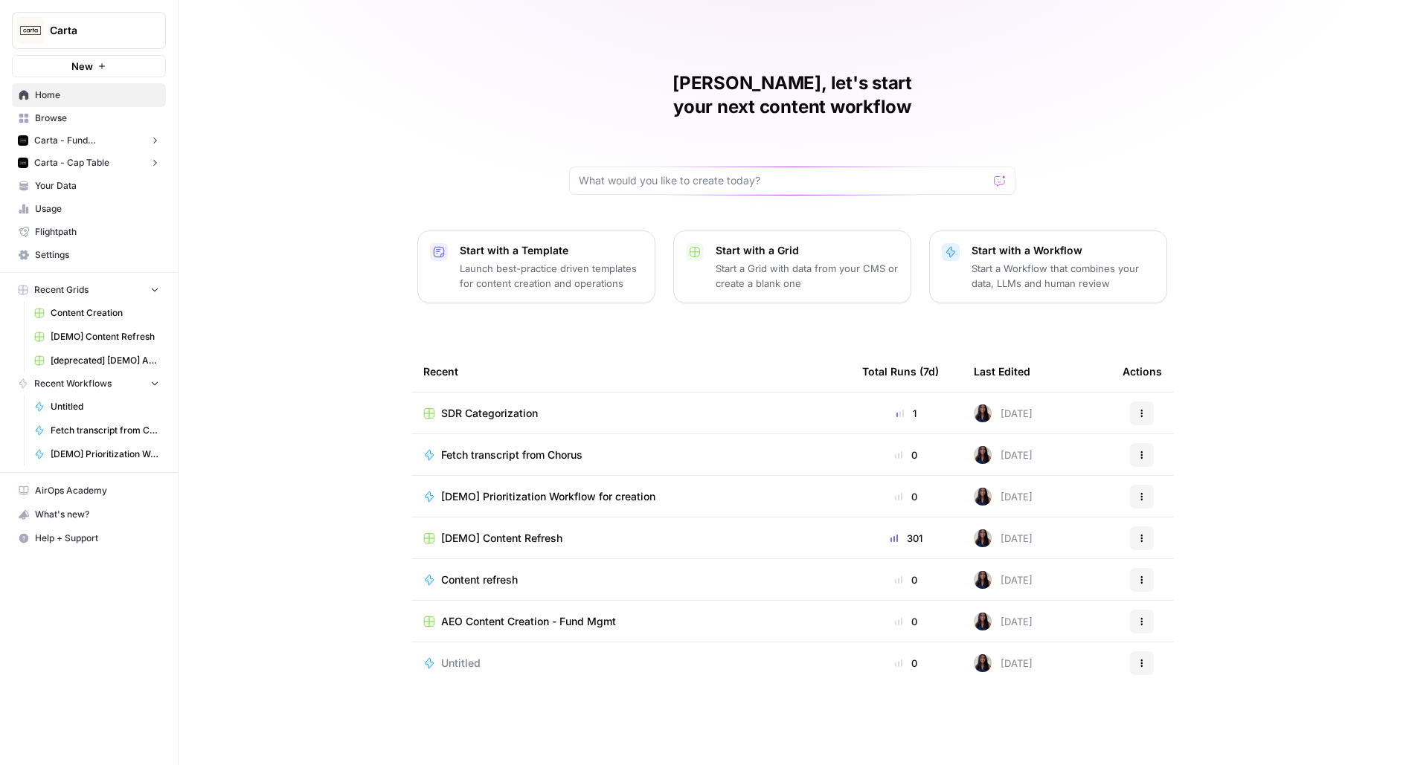
click at [80, 109] on link "Browse" at bounding box center [89, 118] width 154 height 24
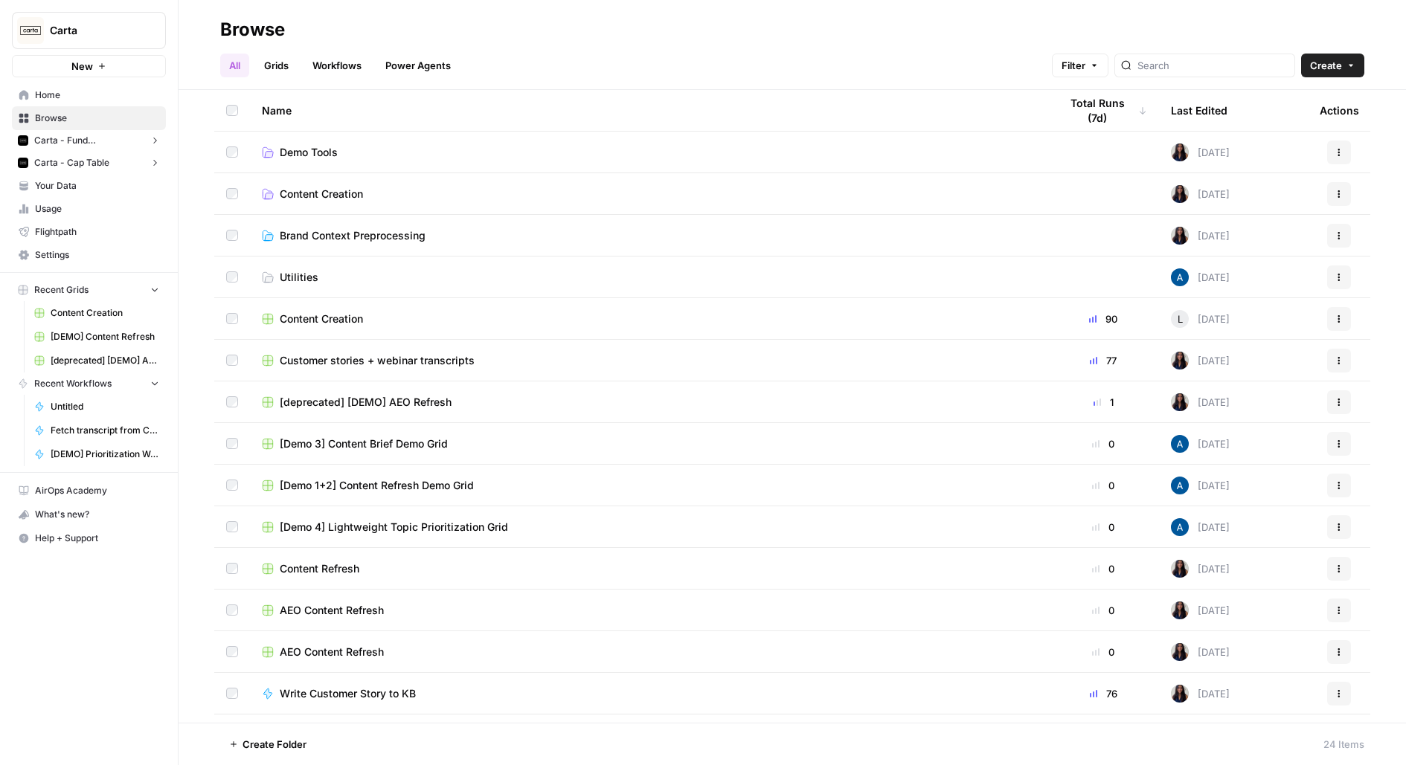
click at [325, 145] on span "Demo Tools" at bounding box center [309, 152] width 58 height 15
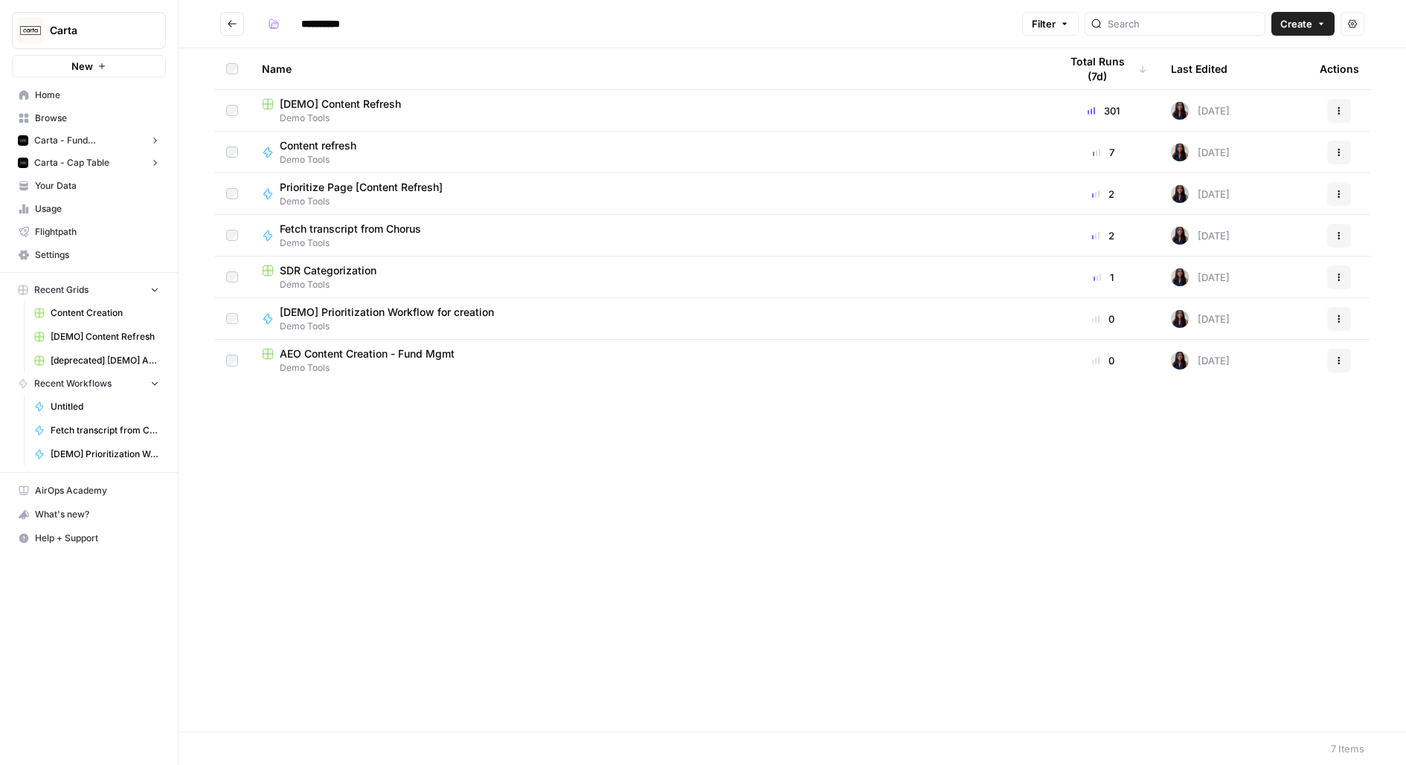
click at [336, 355] on span "AEO Content Creation - Fund Mgmt" at bounding box center [367, 354] width 175 height 15
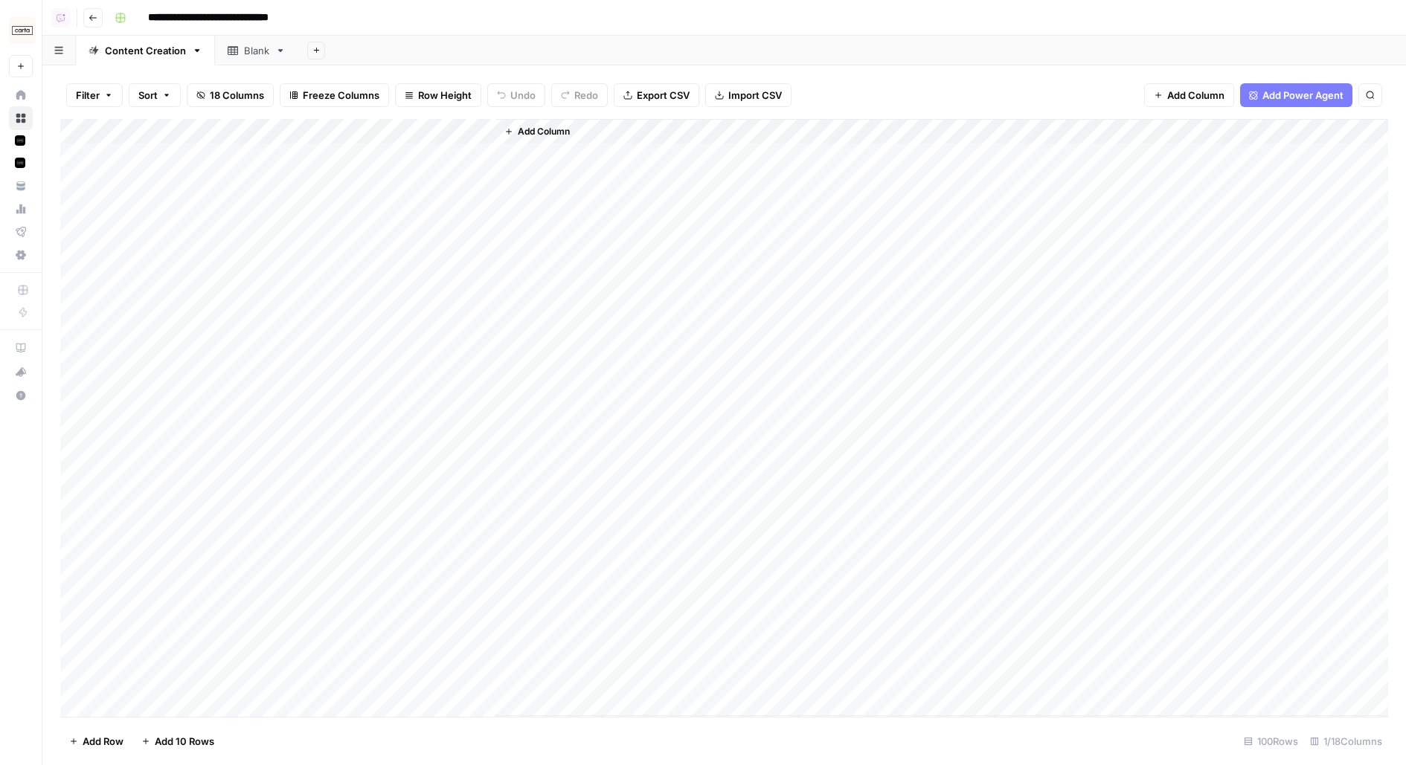
click at [93, 16] on icon "button" at bounding box center [93, 17] width 9 height 9
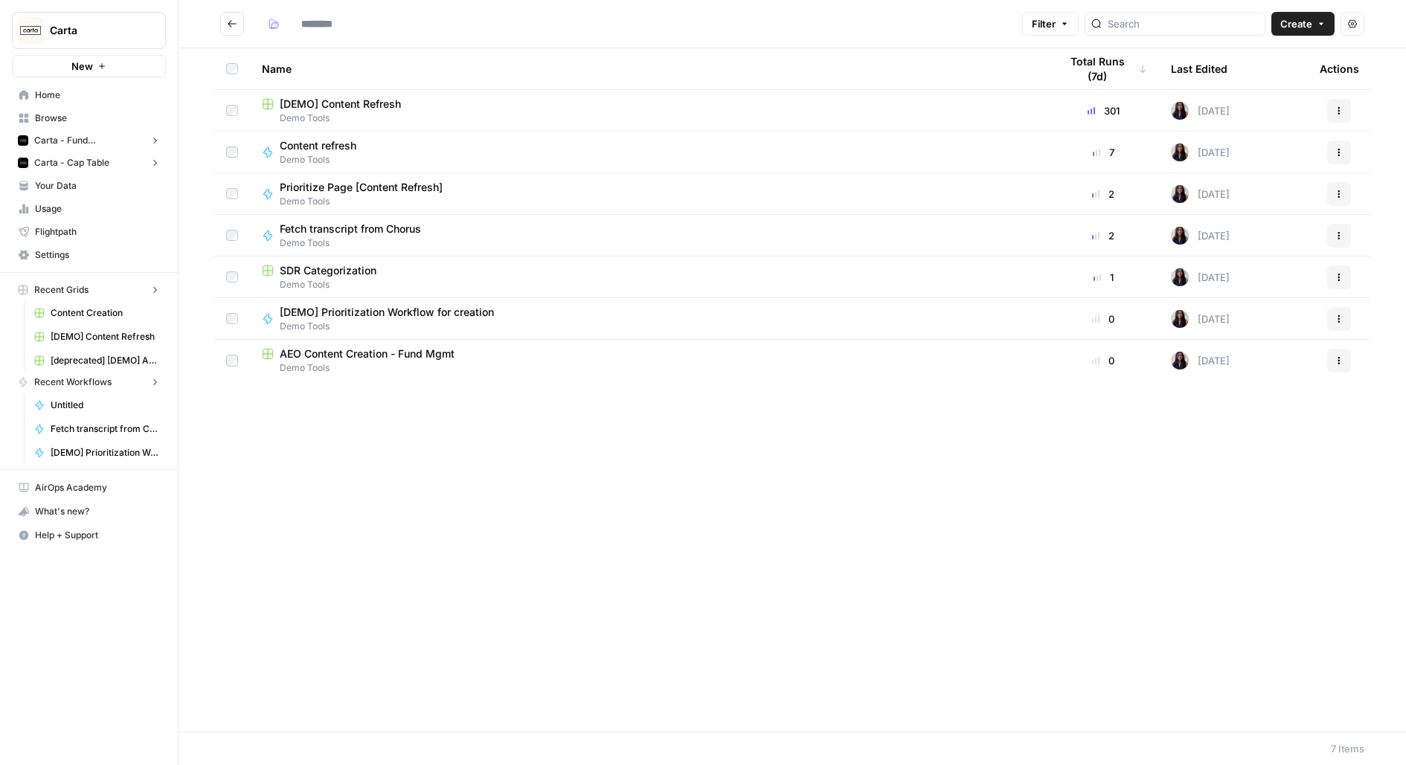
type input "**********"
click at [338, 185] on span "Prioritize Page [Content Refresh]" at bounding box center [361, 187] width 163 height 15
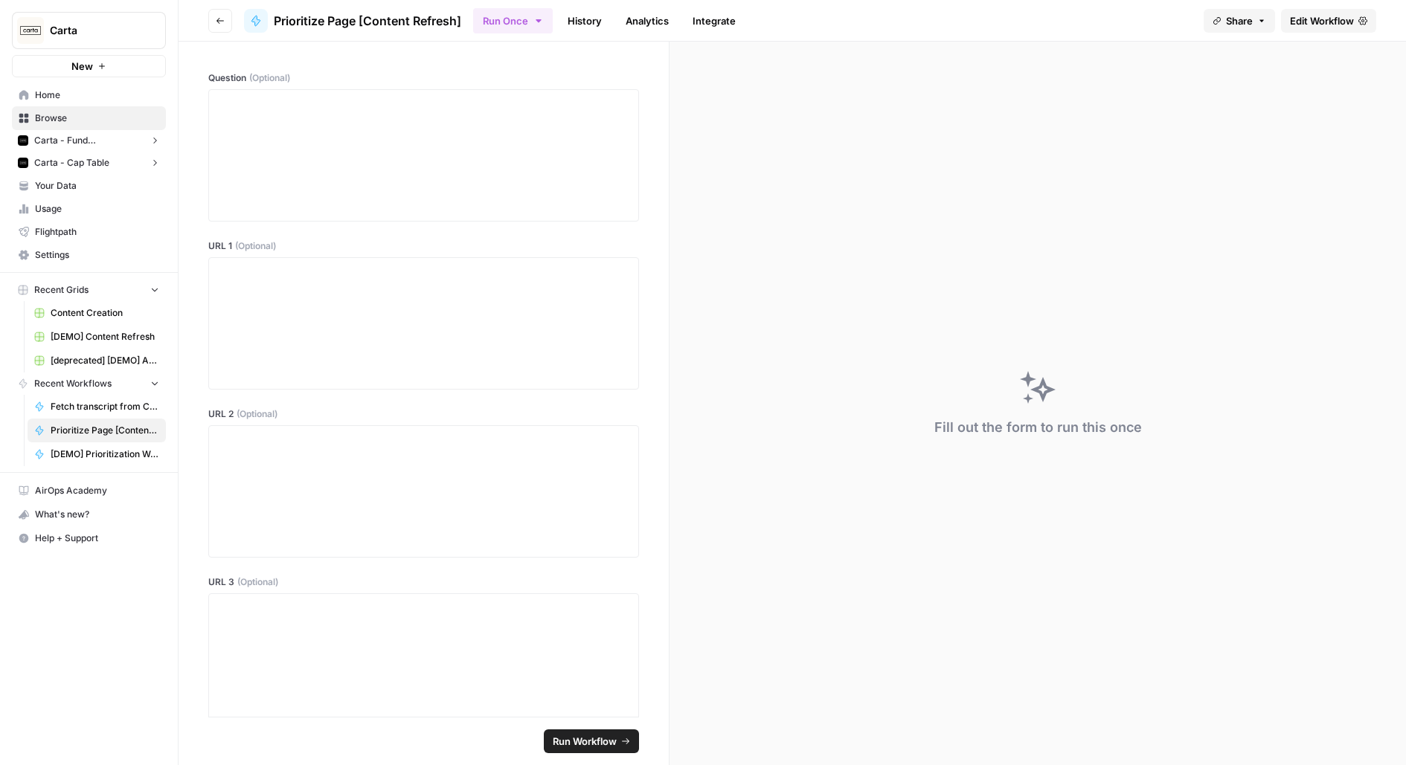
click at [227, 27] on button "Go back" at bounding box center [220, 21] width 24 height 24
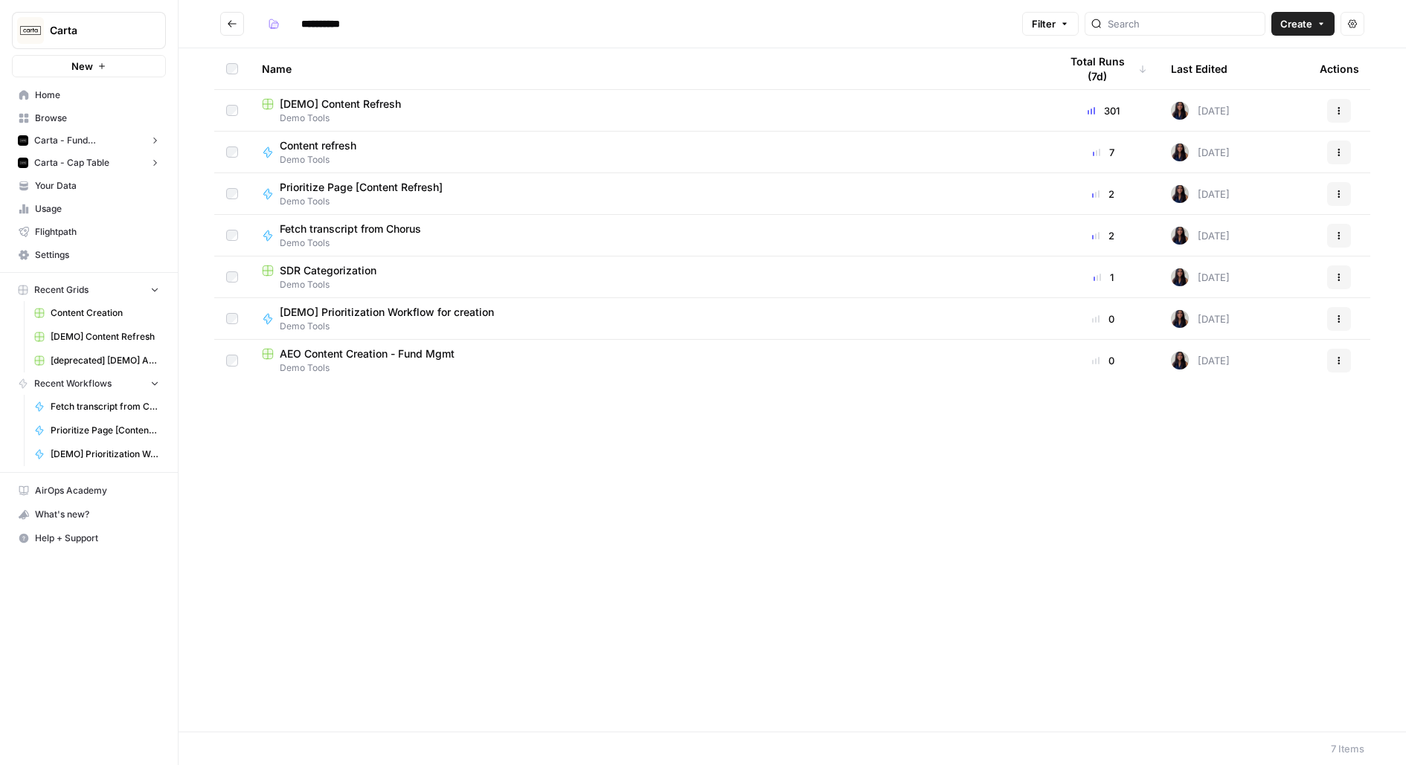
click at [305, 184] on span "Prioritize Page [Content Refresh]" at bounding box center [361, 187] width 163 height 15
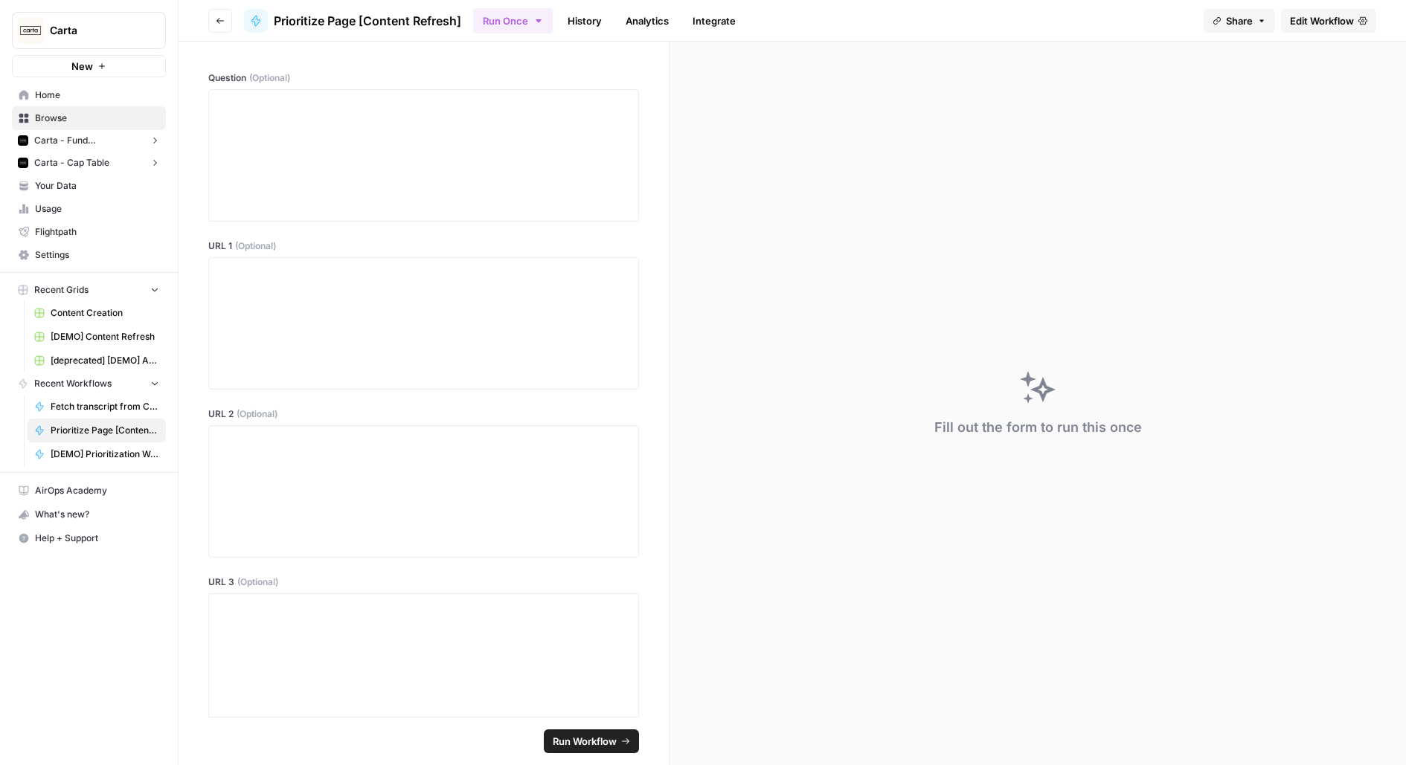
click at [221, 21] on icon "button" at bounding box center [220, 20] width 9 height 9
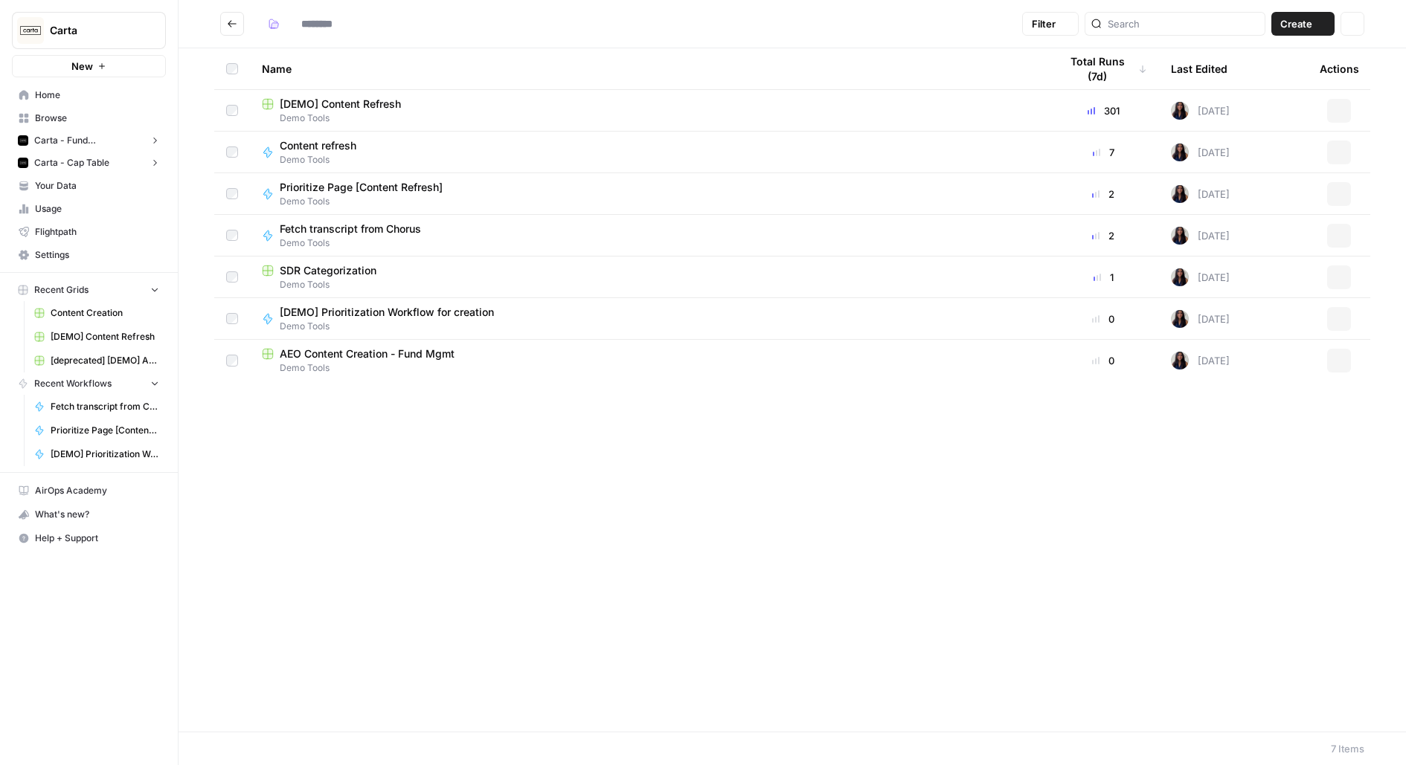
type input "**********"
click at [237, 22] on icon "Go back" at bounding box center [232, 24] width 10 height 10
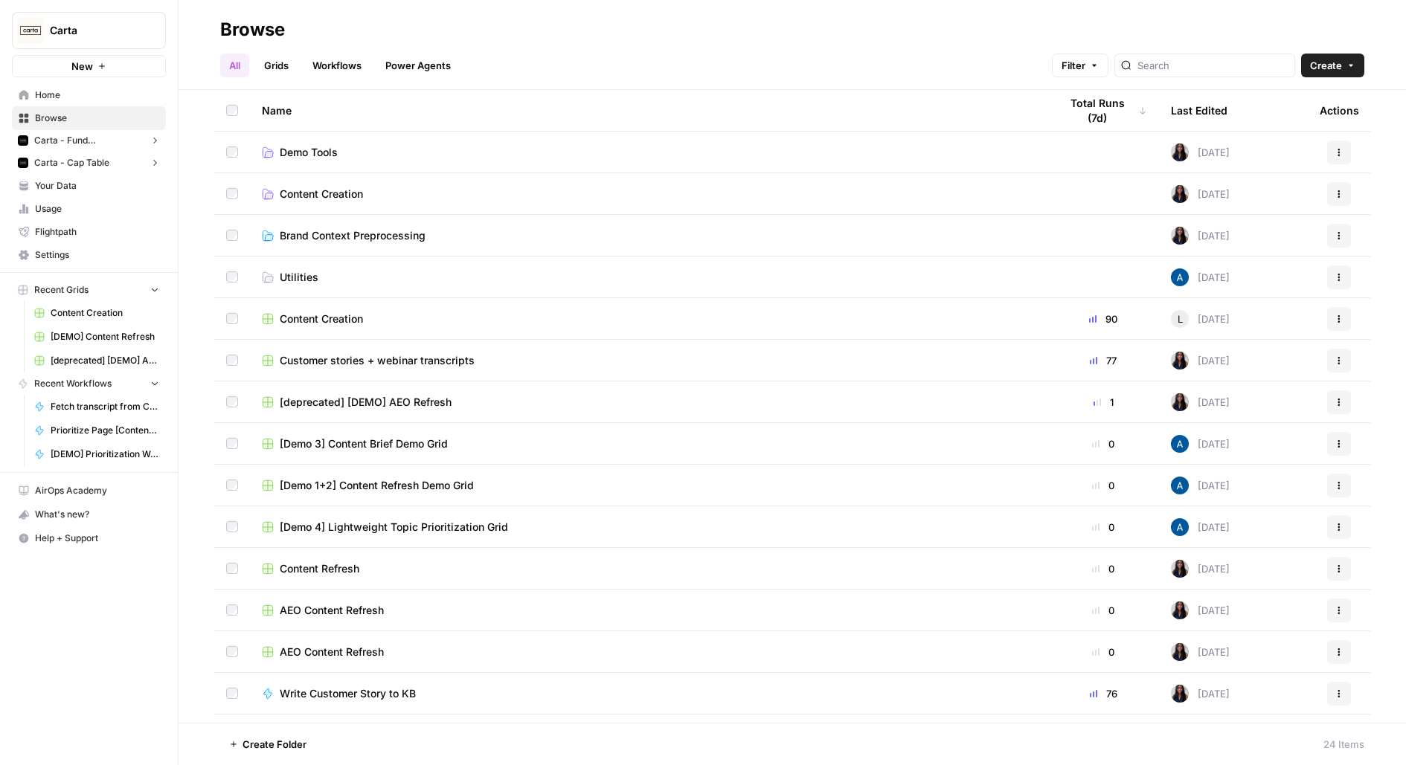
click at [343, 145] on link "Demo Tools" at bounding box center [649, 152] width 774 height 15
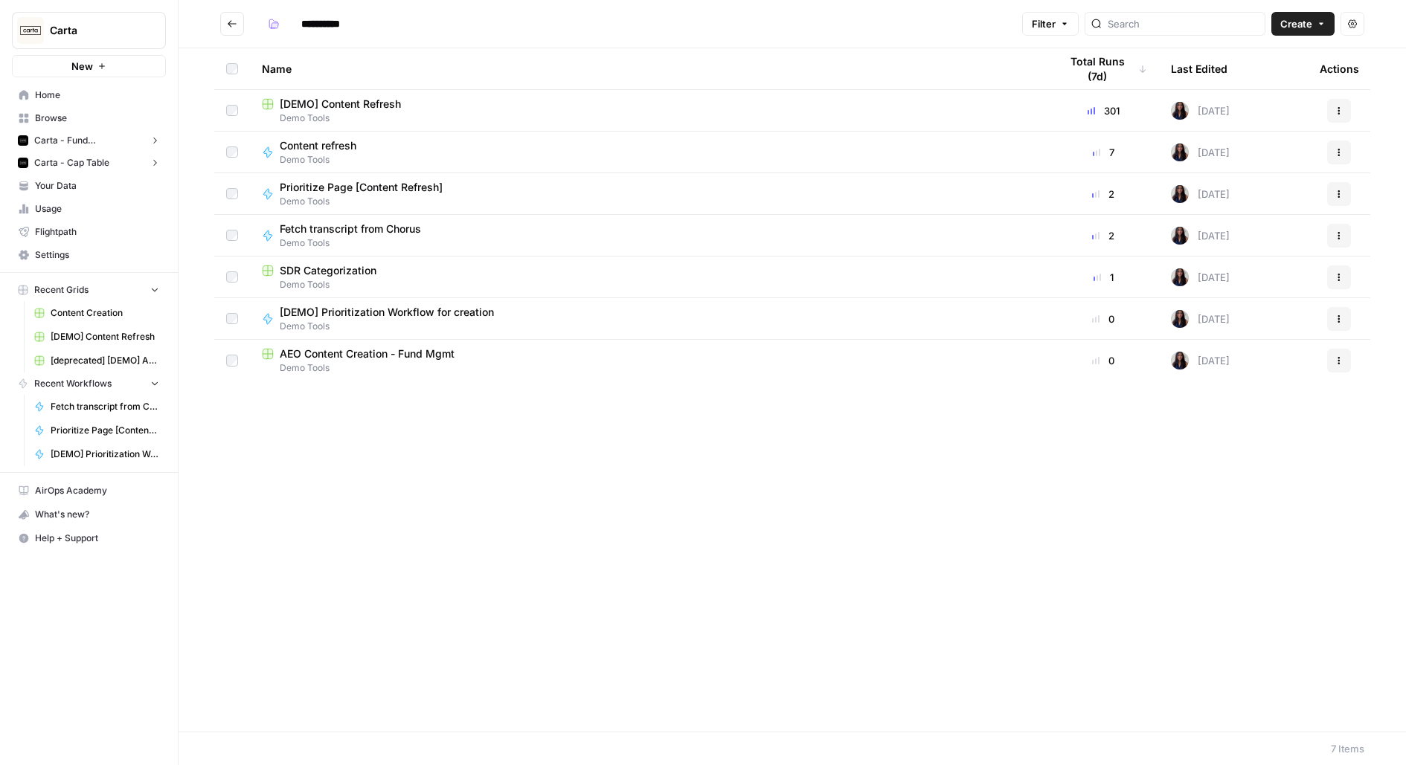
click at [237, 30] on button "Go back" at bounding box center [232, 24] width 24 height 24
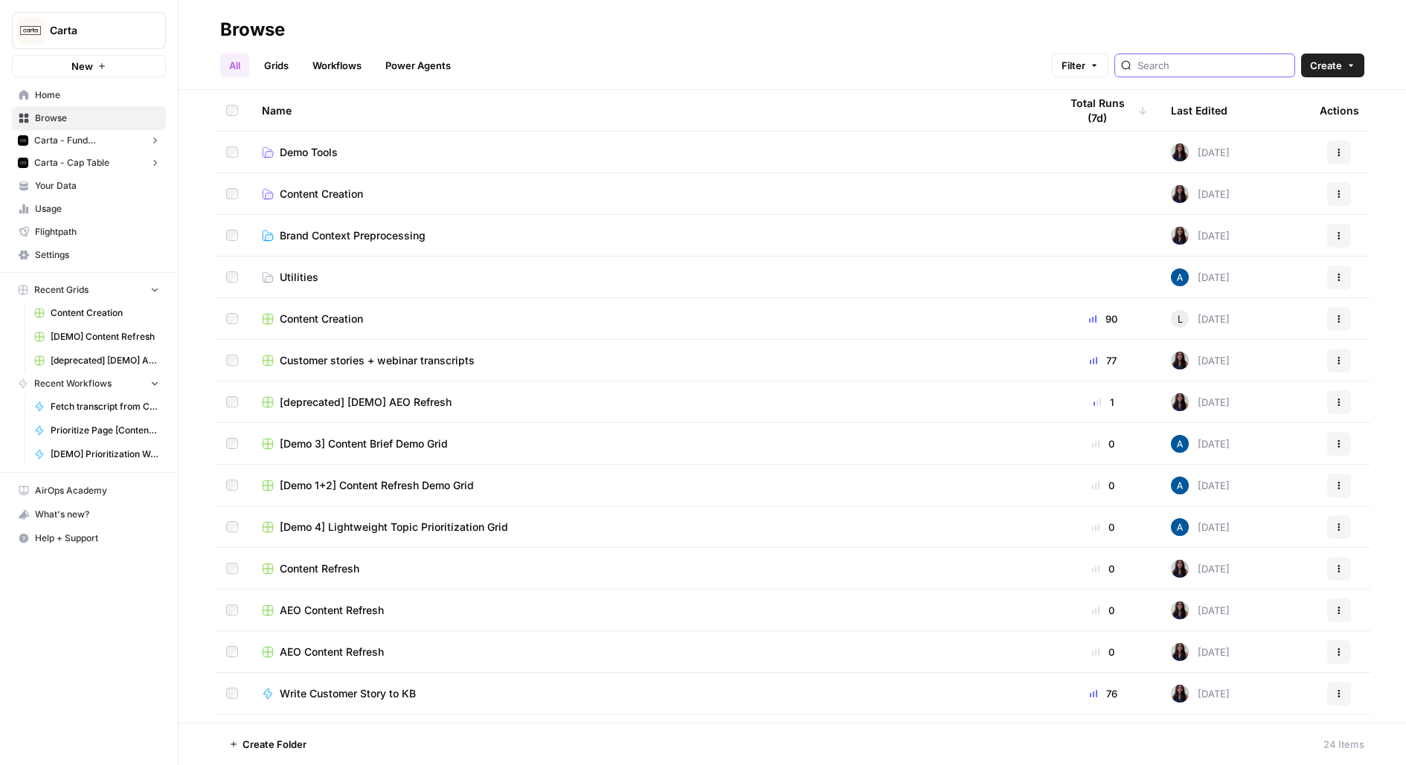
click at [1198, 66] on input "search" at bounding box center [1212, 65] width 151 height 15
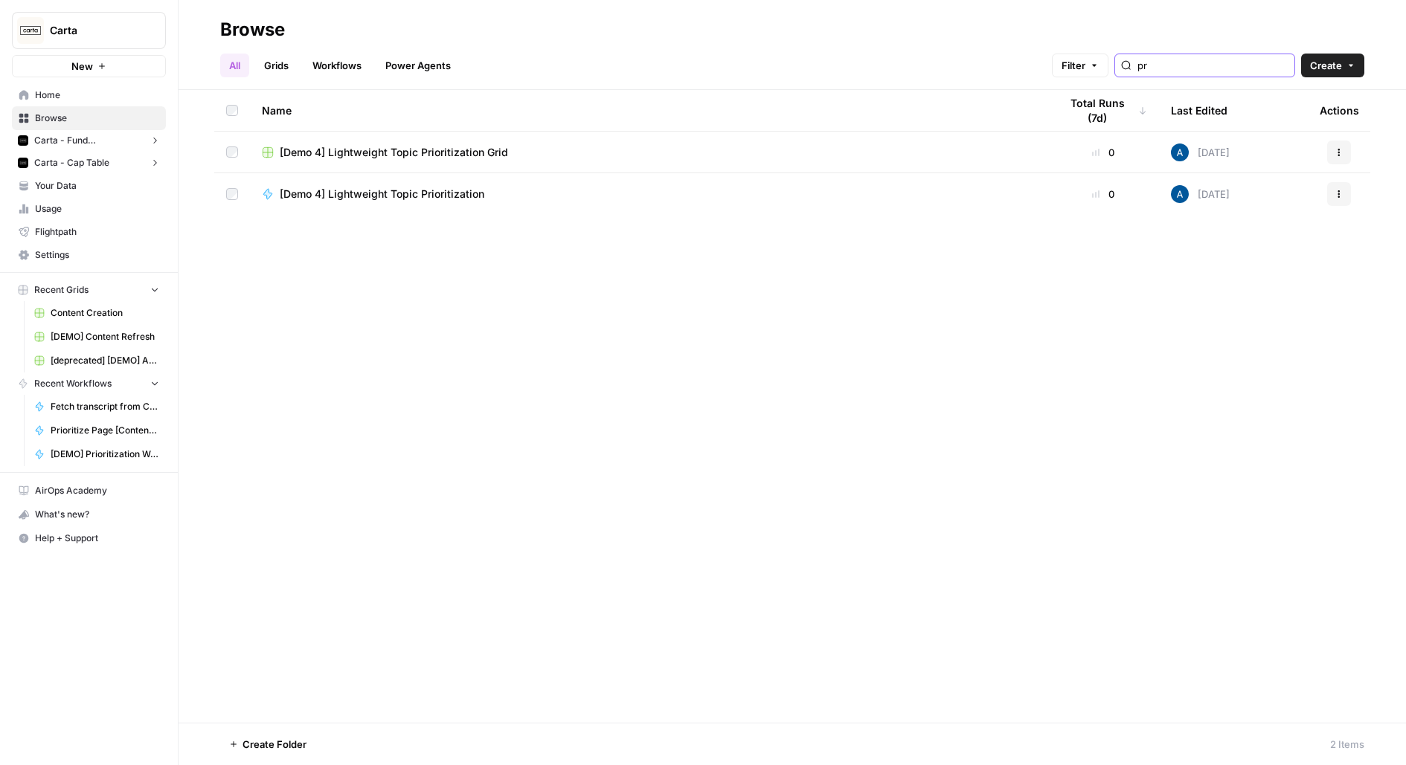
type input "p"
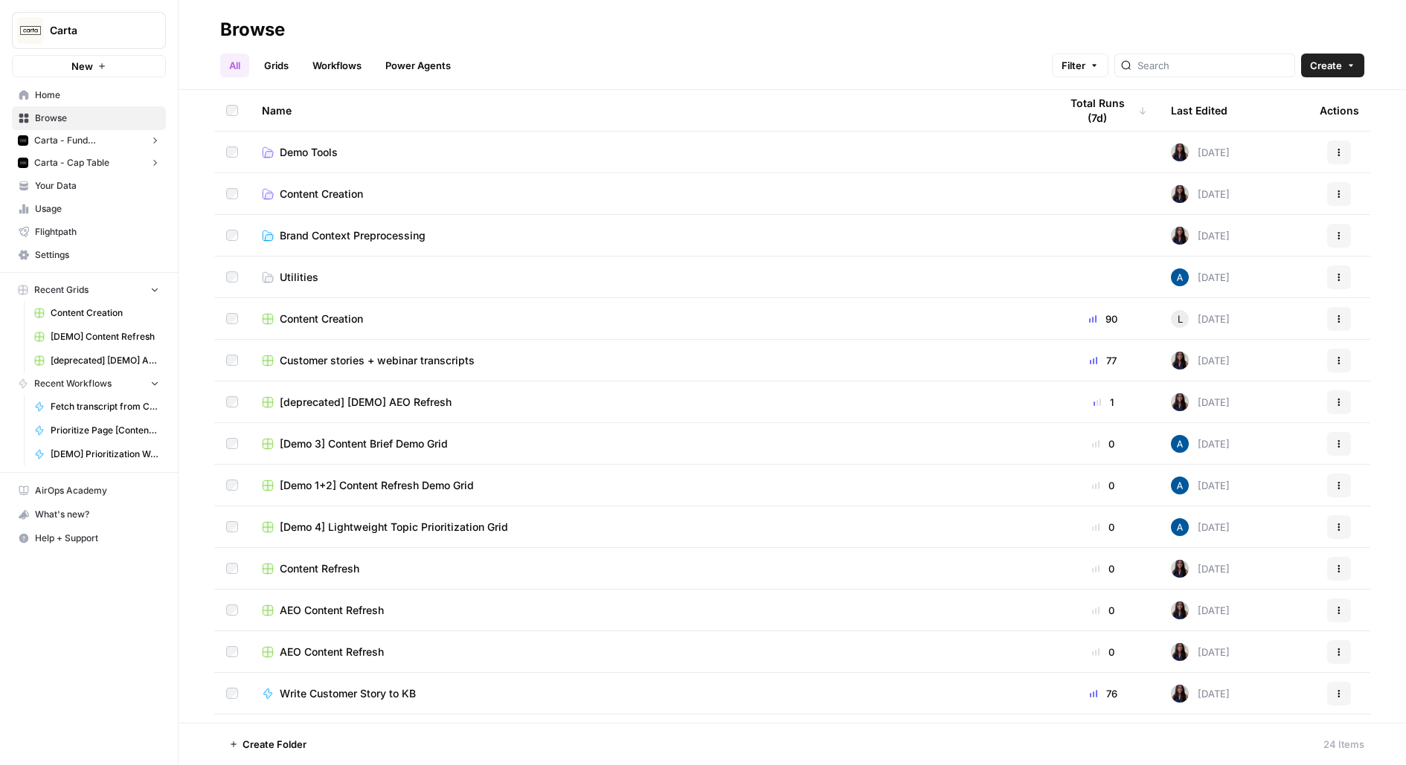
click at [275, 66] on link "Grids" at bounding box center [276, 66] width 42 height 24
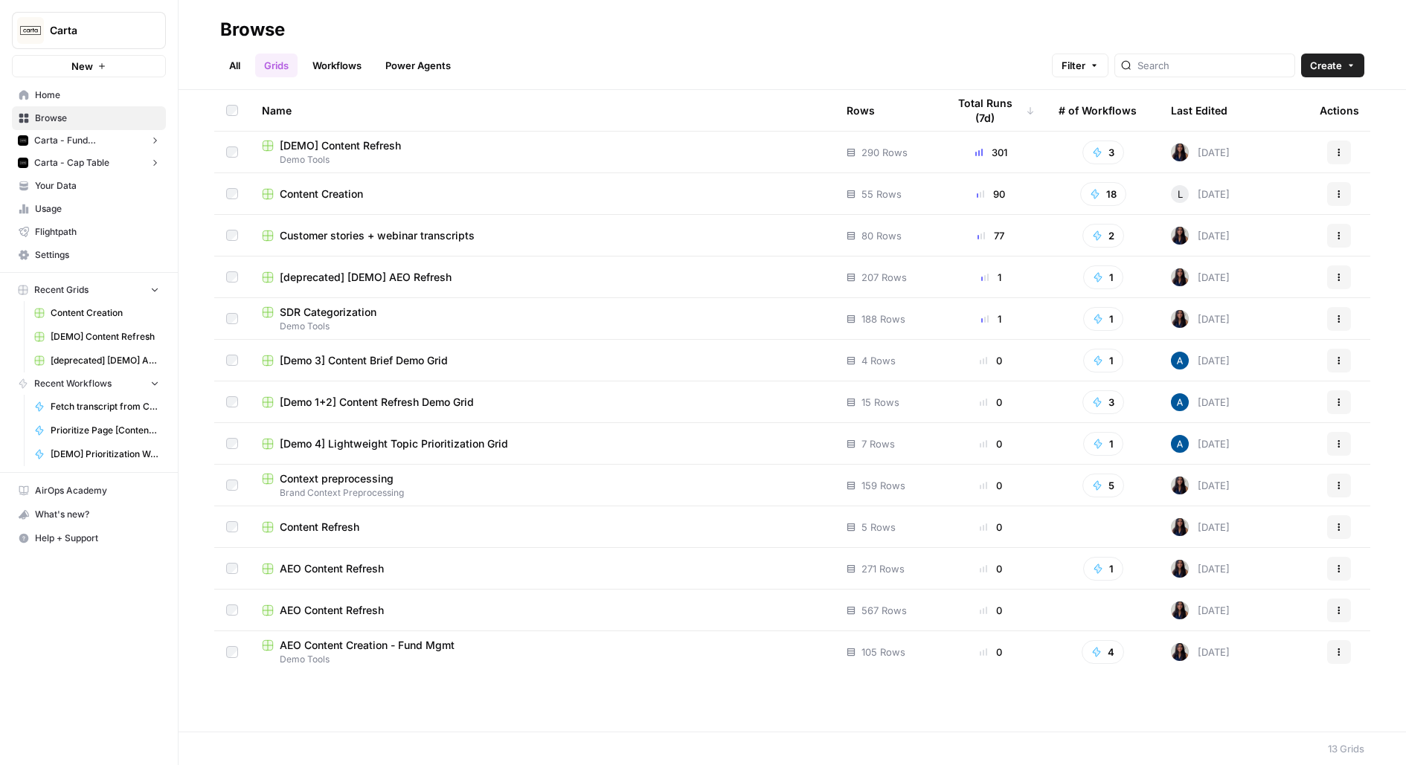
click at [316, 67] on link "Workflows" at bounding box center [337, 66] width 67 height 24
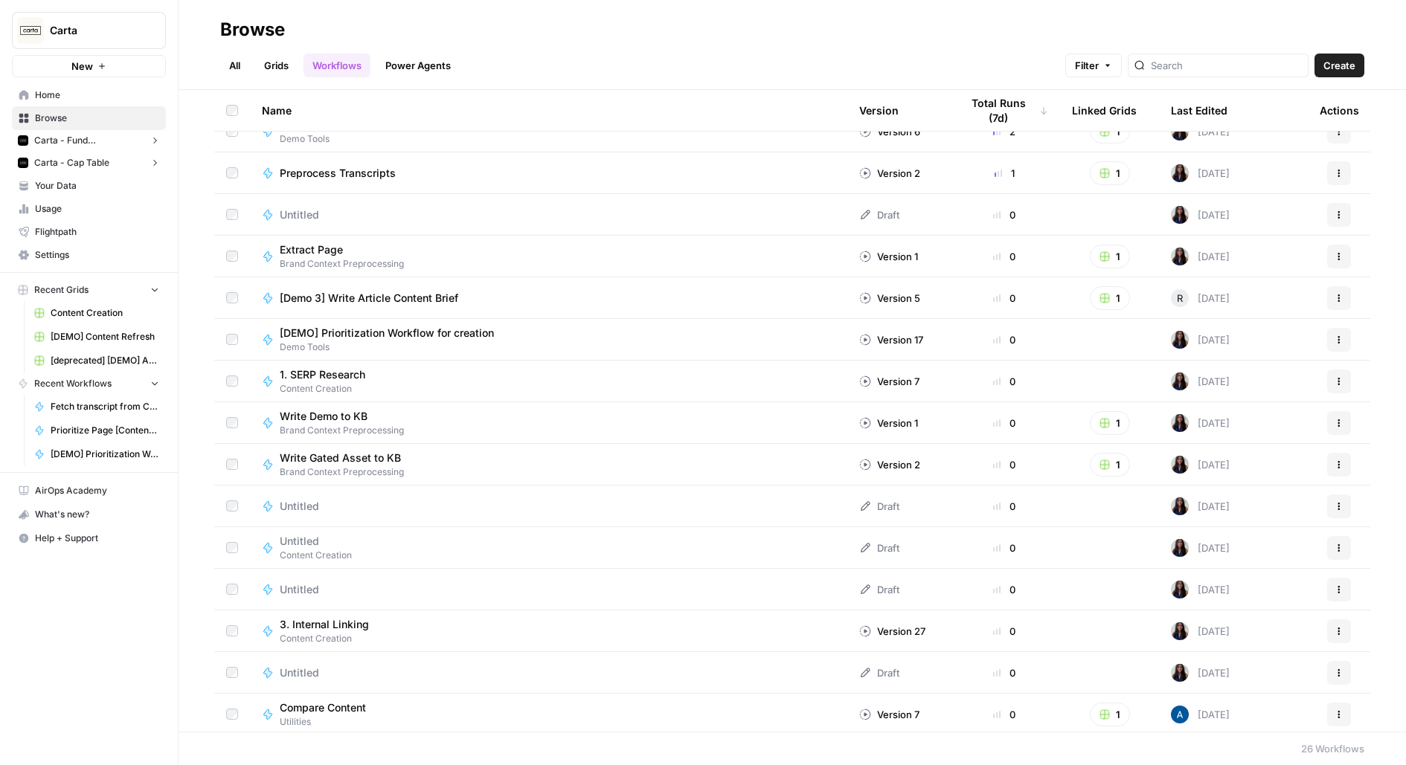
scroll to position [482, 0]
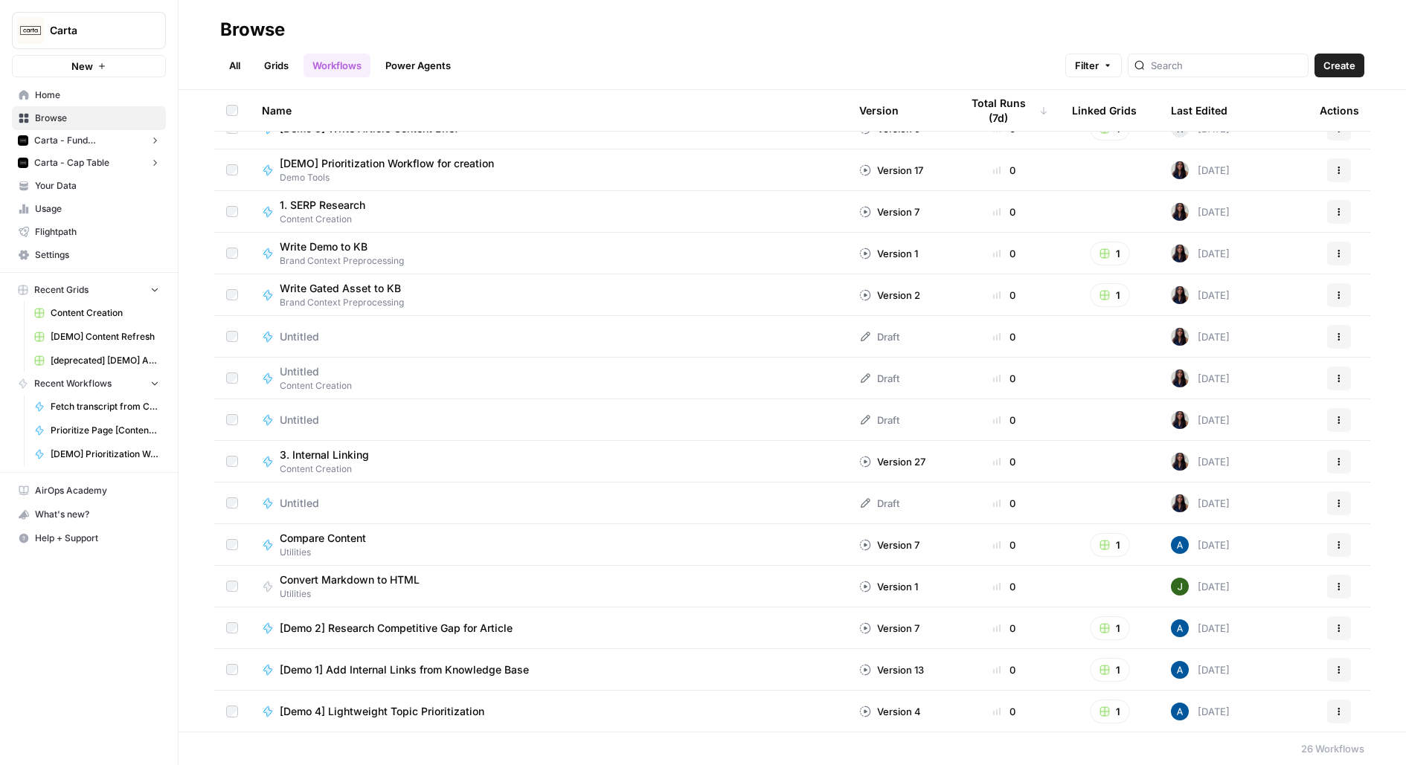
click at [411, 170] on span "[DEMO] Prioritization Workflow for creation" at bounding box center [387, 163] width 214 height 15
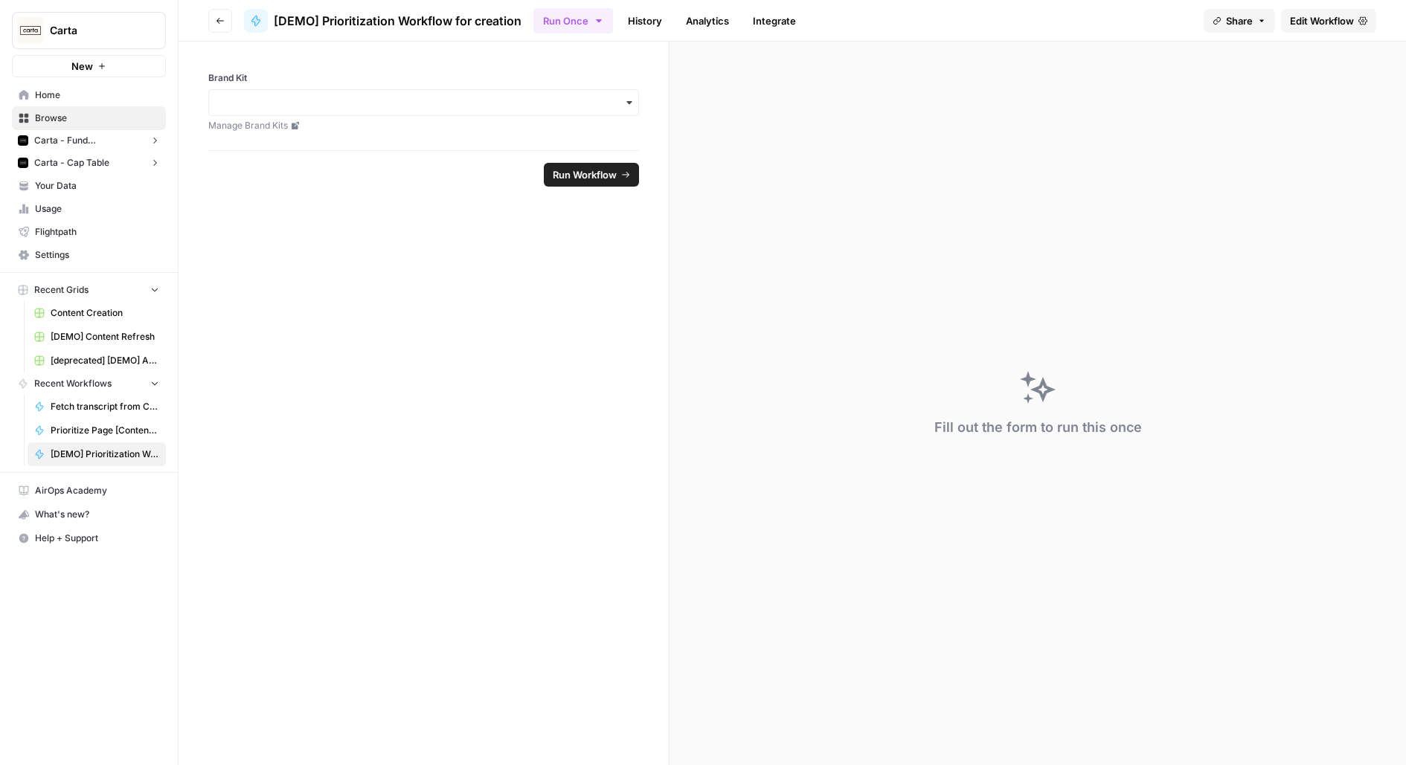
click at [211, 25] on button "Go back" at bounding box center [220, 21] width 24 height 24
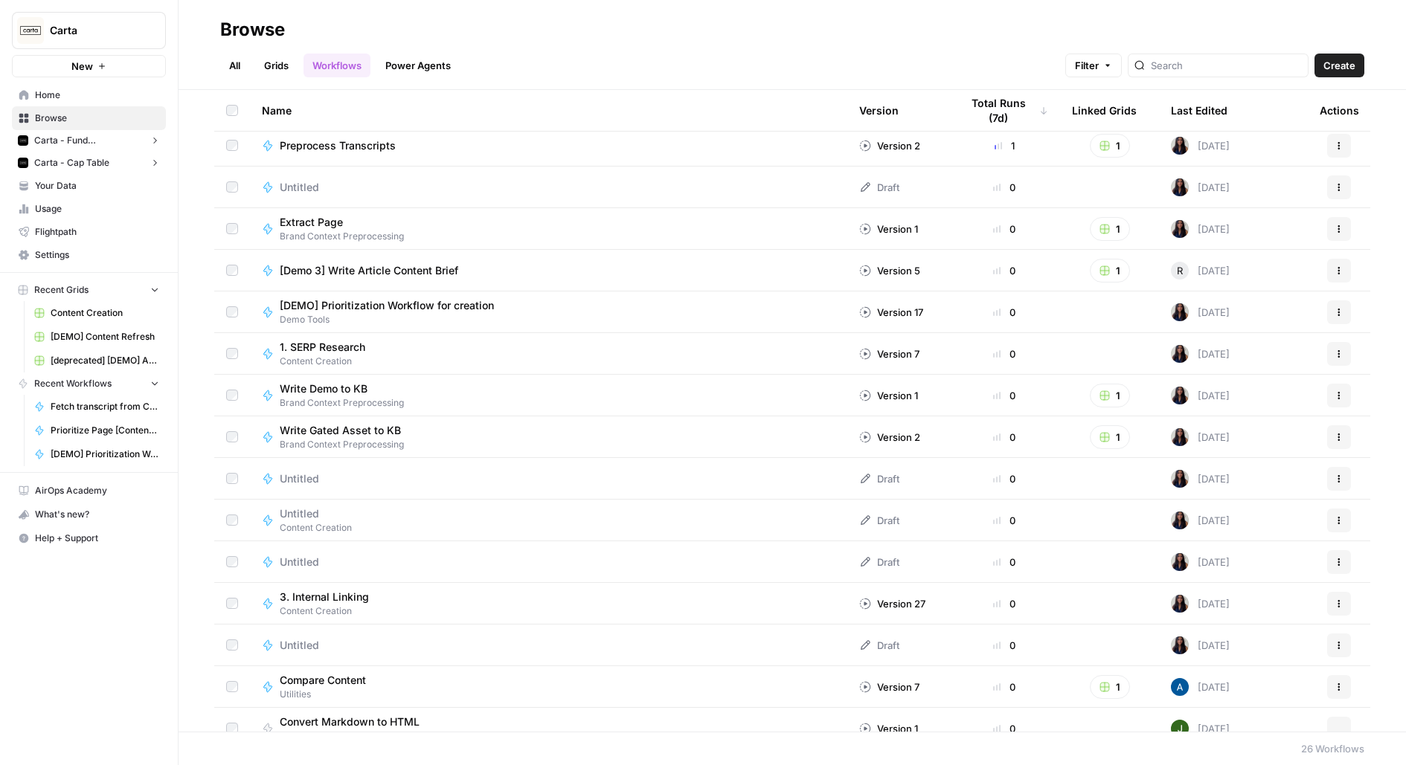
scroll to position [482, 0]
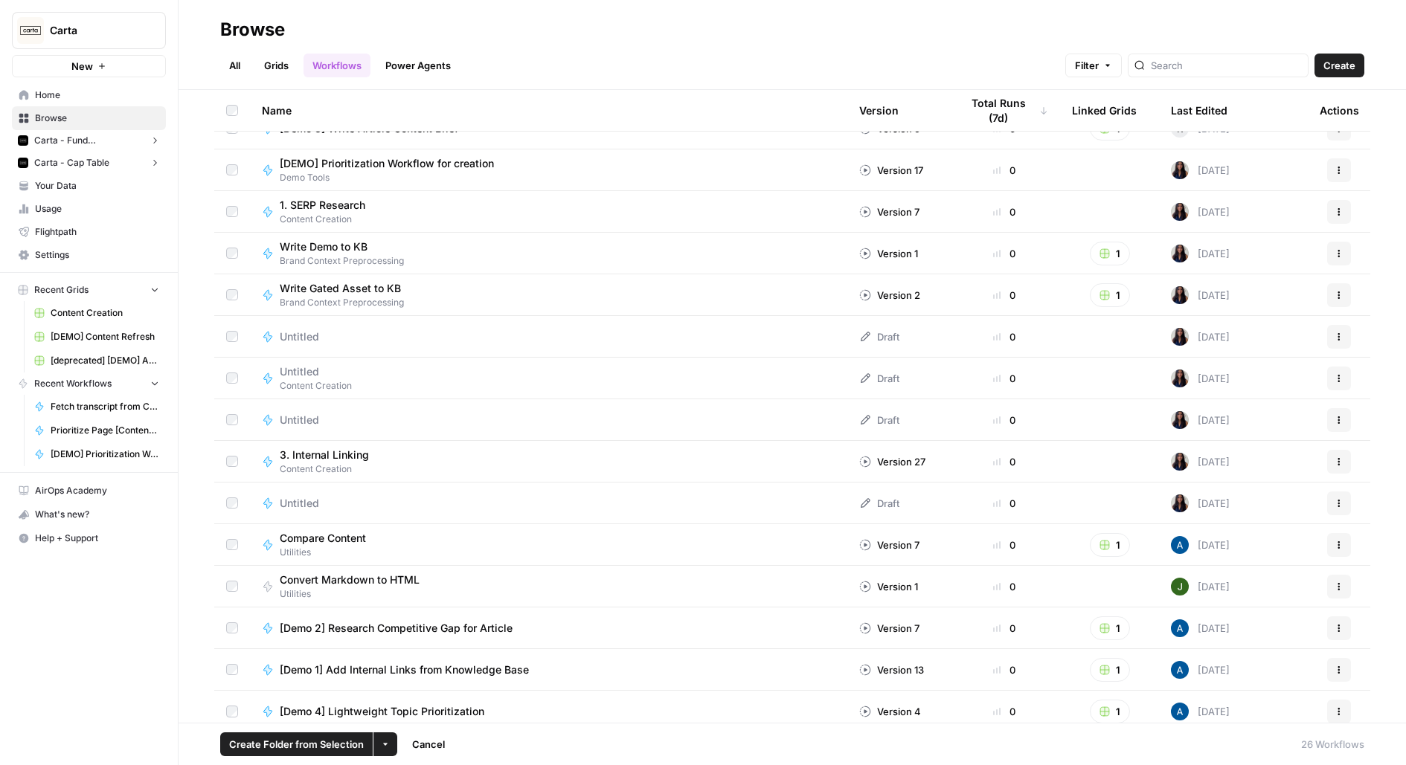
click at [446, 170] on span "[DEMO] Prioritization Workflow for creation" at bounding box center [387, 163] width 214 height 15
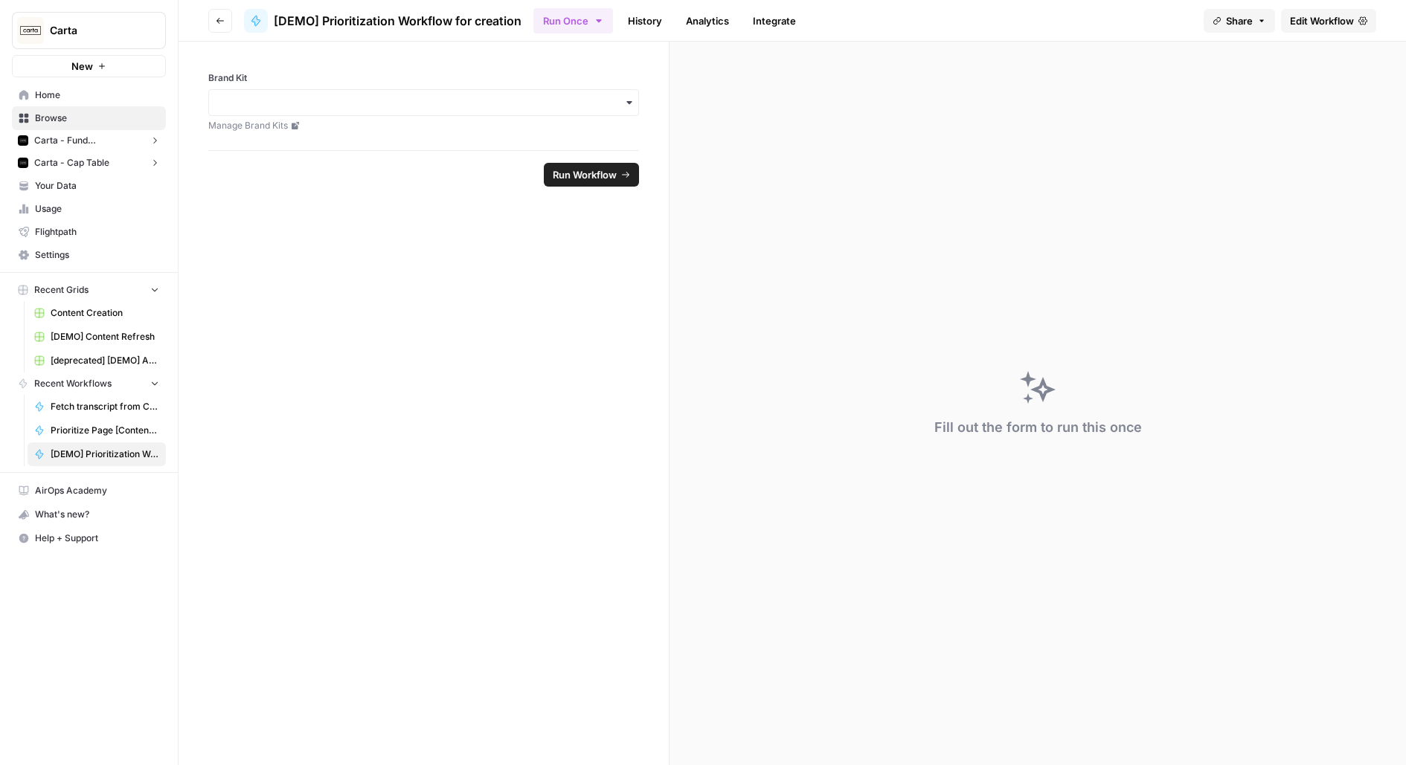
click at [1342, 19] on span "Edit Workflow" at bounding box center [1322, 20] width 64 height 15
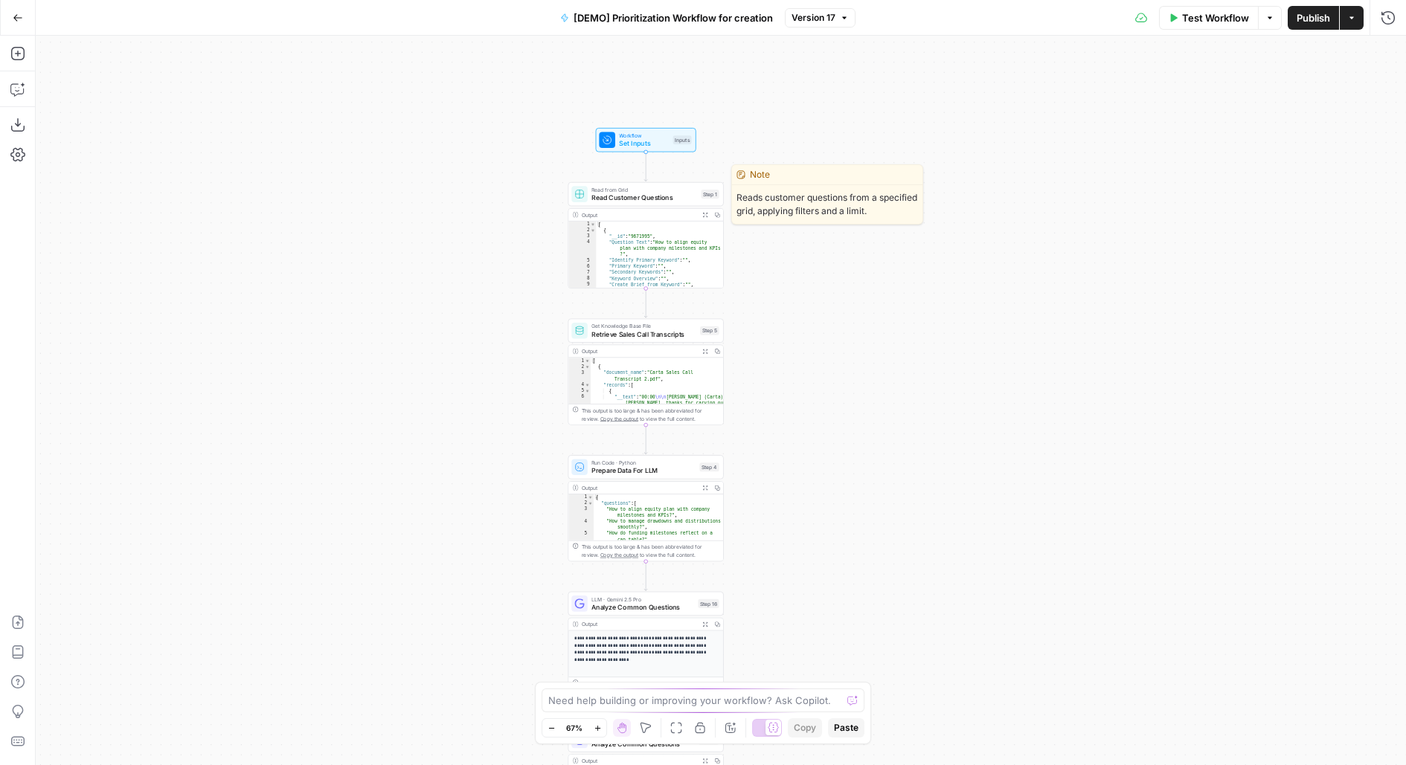
click at [671, 197] on span "Read Customer Questions" at bounding box center [644, 198] width 106 height 10
type input "Content Creation"
type input "AEO Content Creation - Fund Mgmt"
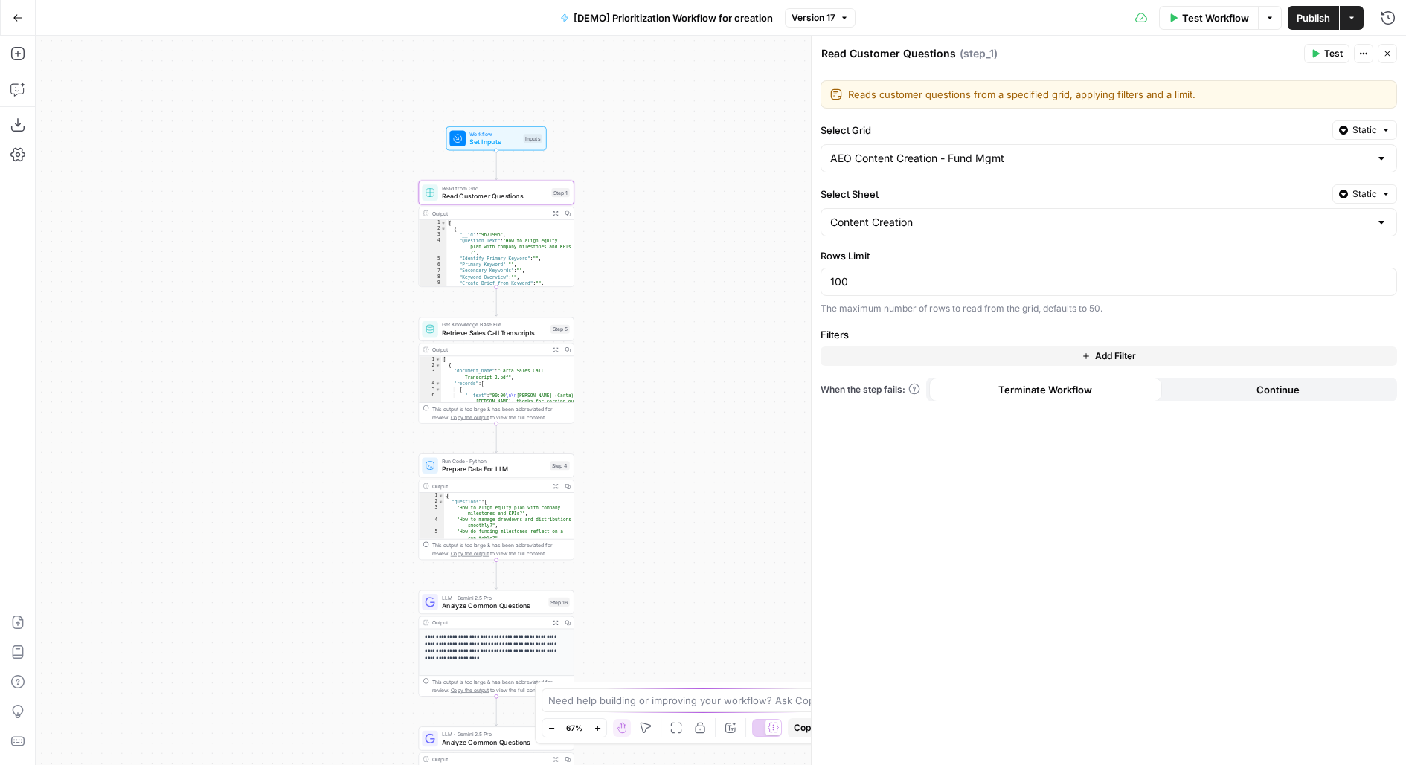
drag, startPoint x: 477, startPoint y: 304, endPoint x: 347, endPoint y: 301, distance: 130.2
click at [347, 301] on div "Workflow Set Inputs Inputs Read from Grid Read Customer Questions Step 1 Output…" at bounding box center [721, 401] width 1370 height 730
click at [889, 54] on textarea "Read Customer Questions" at bounding box center [888, 53] width 135 height 15
click at [934, 54] on textarea "Read Queries Questions" at bounding box center [883, 53] width 124 height 15
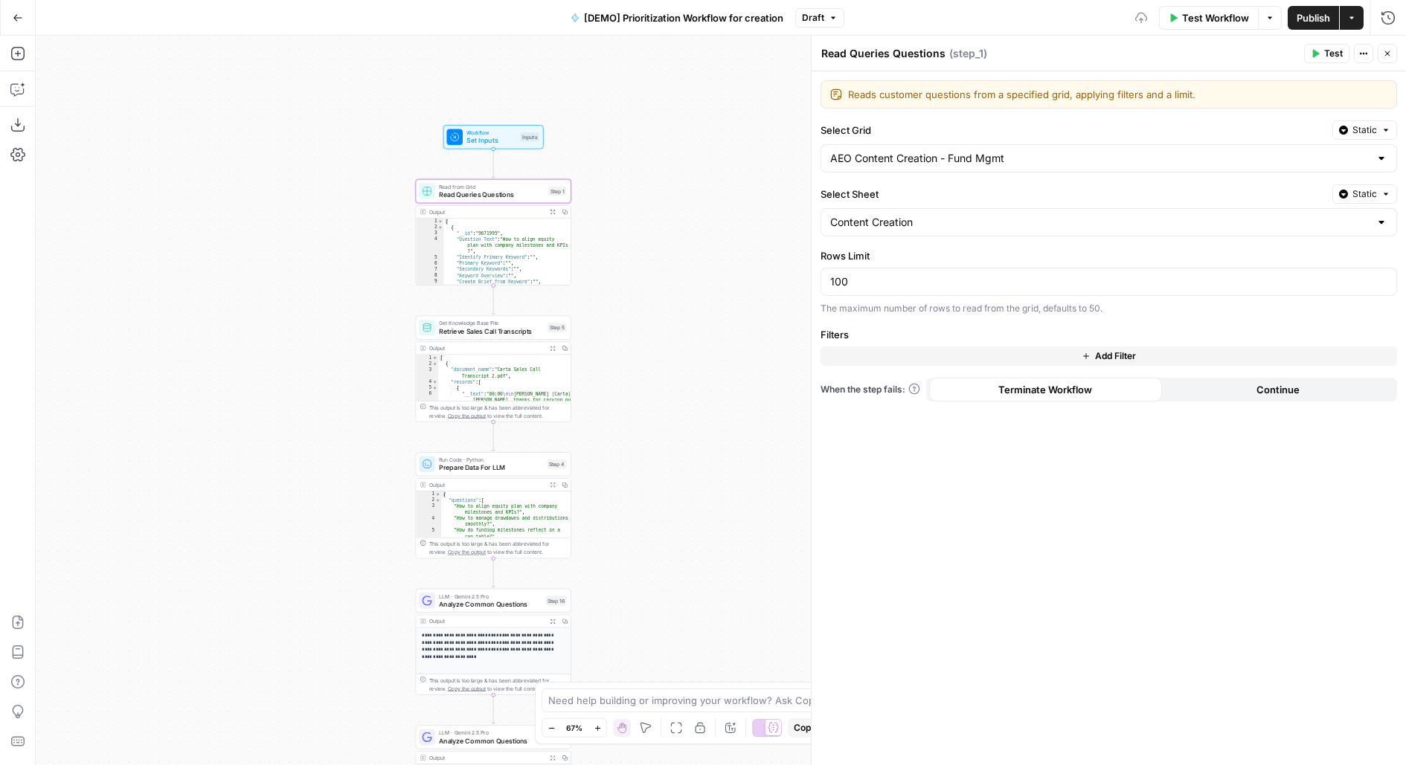
click at [934, 54] on textarea "Read Queries Questions" at bounding box center [883, 53] width 124 height 15
type textarea "Read AEO Queries"
click at [1393, 51] on button "Close" at bounding box center [1387, 53] width 19 height 19
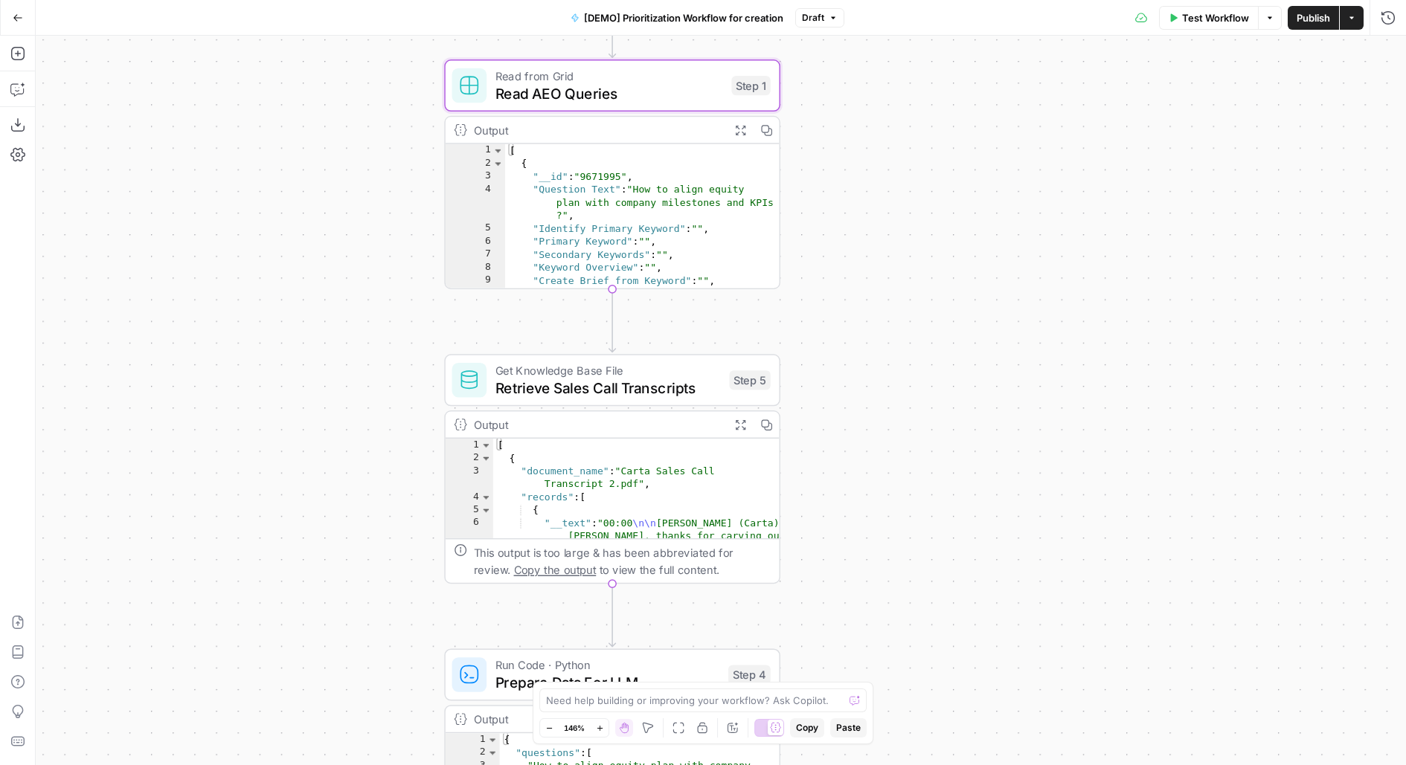
drag, startPoint x: 591, startPoint y: 426, endPoint x: 978, endPoint y: 382, distance: 389.4
click at [979, 382] on div "Workflow Set Inputs Inputs Read from Grid Read AEO Queries Step 1 Output Expand…" at bounding box center [721, 401] width 1370 height 730
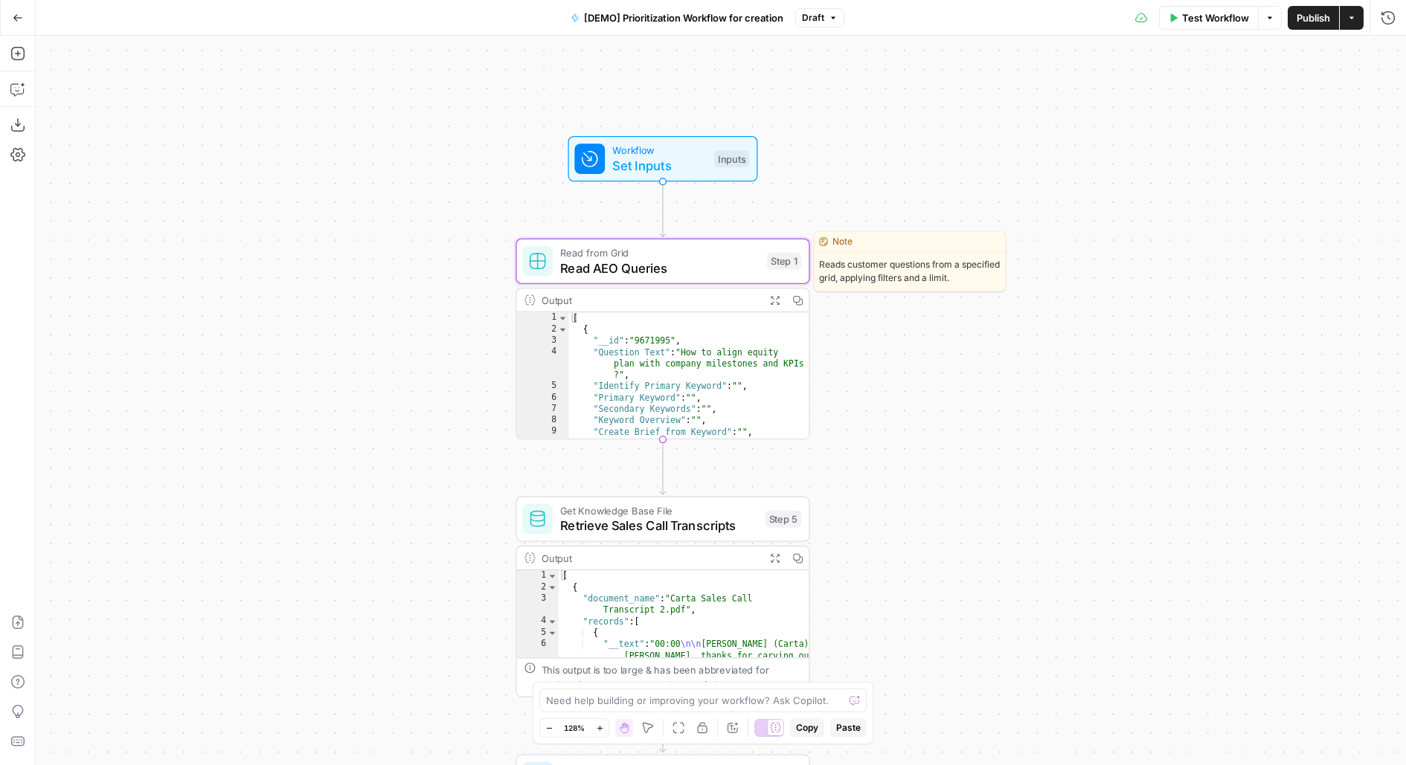
click at [746, 257] on div "Read from Grid Read AEO Queries" at bounding box center [659, 261] width 199 height 32
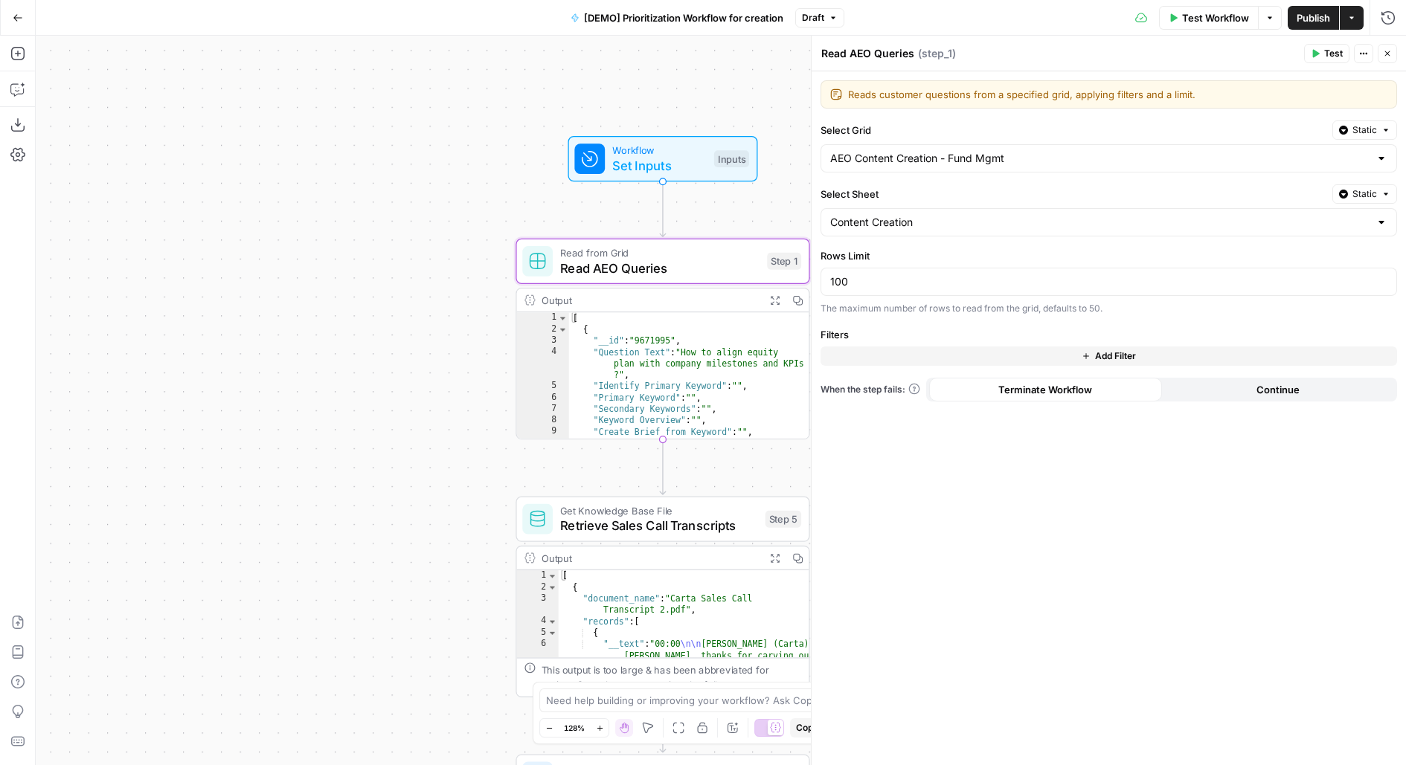
drag, startPoint x: 464, startPoint y: 159, endPoint x: 391, endPoint y: 133, distance: 78.1
click at [402, 133] on div "Workflow Set Inputs Inputs Read from Grid Read AEO Queries Step 1 Output Expand…" at bounding box center [721, 401] width 1370 height 730
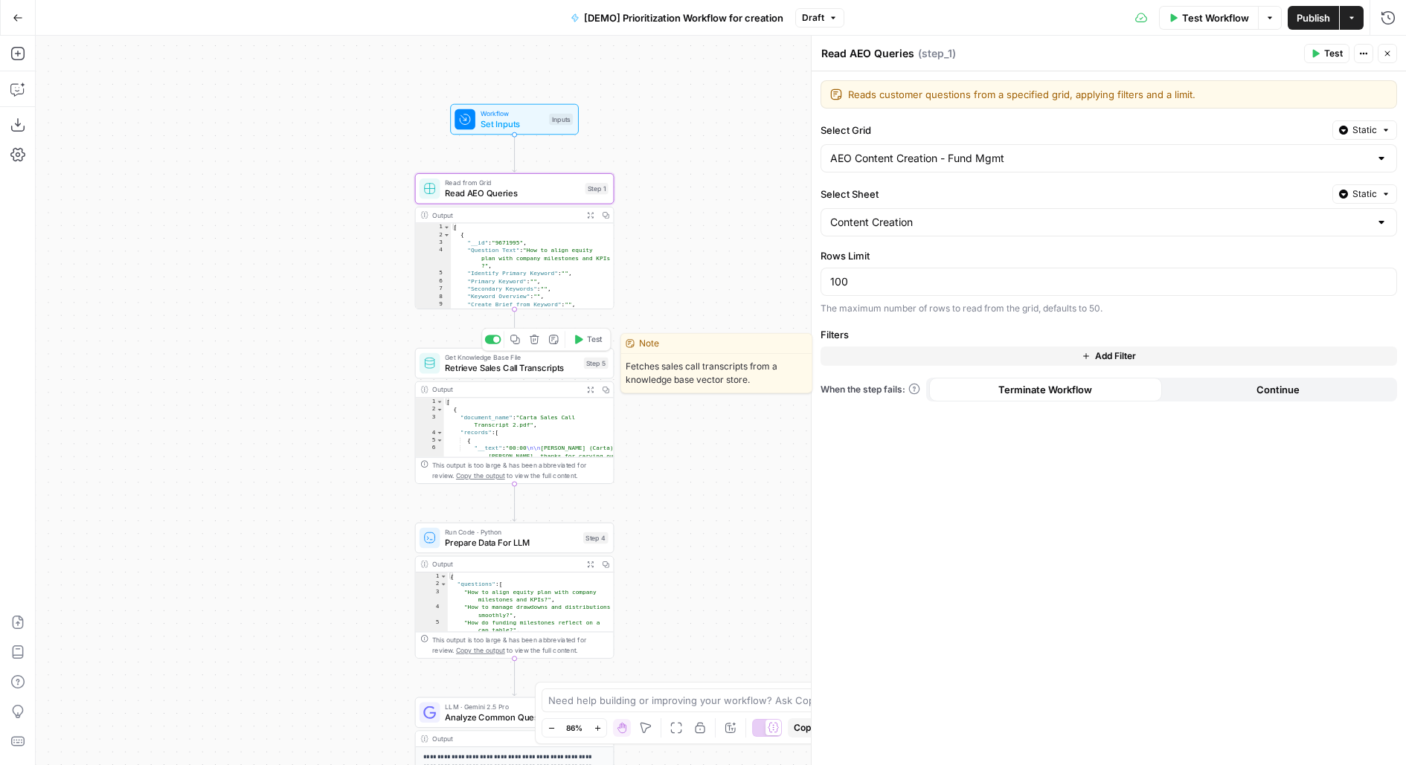
click at [574, 372] on span "Retrieve Sales Call Transcripts" at bounding box center [512, 368] width 134 height 13
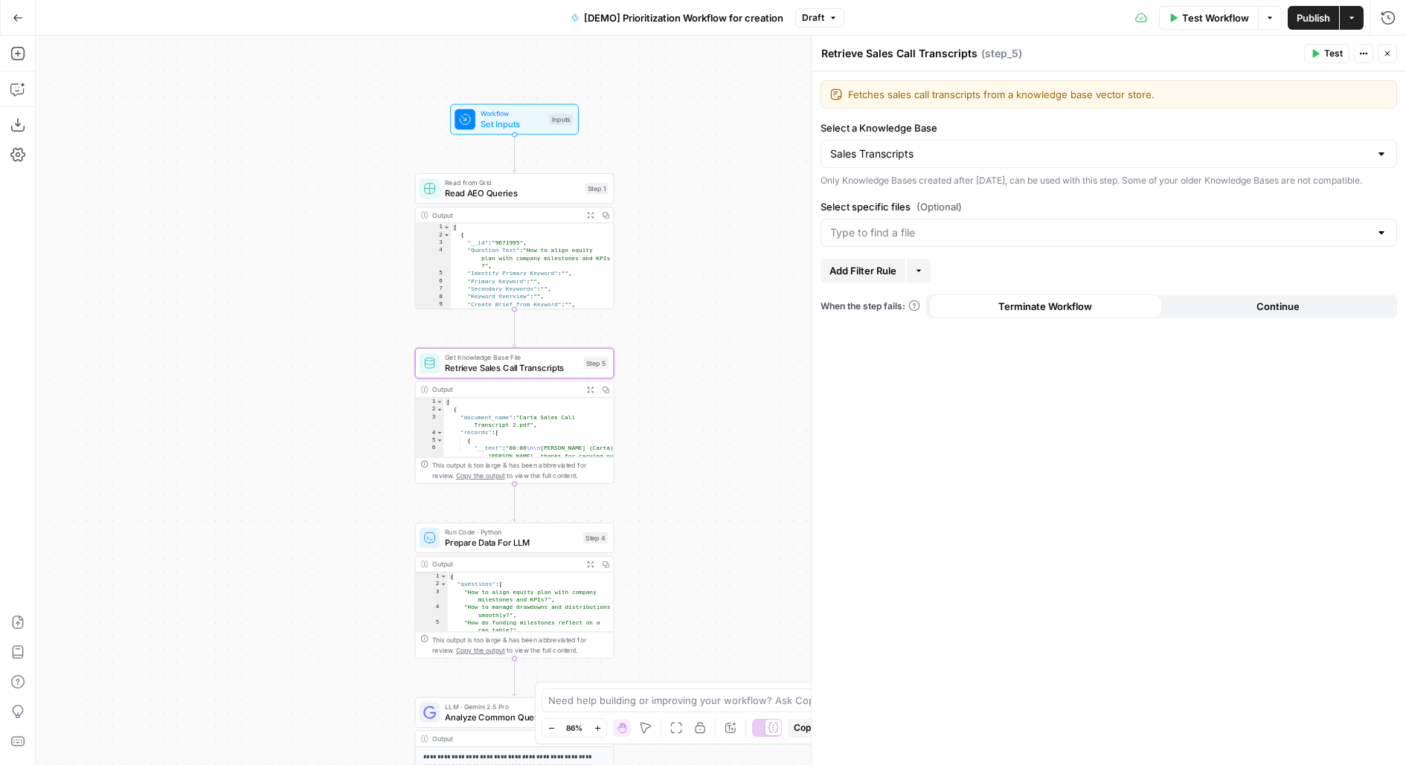
click at [919, 275] on icon "button" at bounding box center [918, 270] width 9 height 9
click at [960, 283] on div "Add Filter Rule More" at bounding box center [1109, 271] width 577 height 24
click at [535, 112] on span "Workflow" at bounding box center [512, 114] width 63 height 10
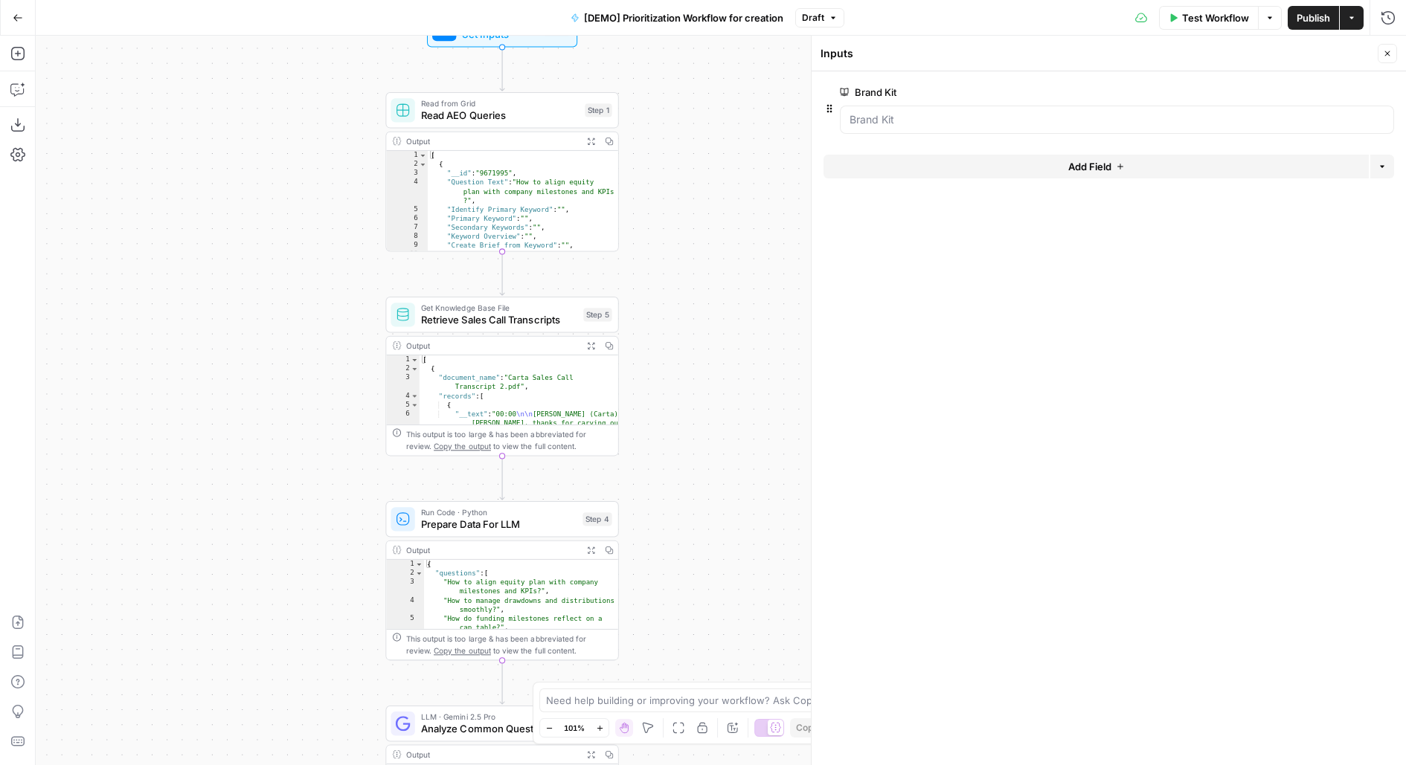
drag, startPoint x: 707, startPoint y: 284, endPoint x: 652, endPoint y: 187, distance: 111.3
click at [652, 187] on div "Workflow Set Inputs Inputs Read from Grid Read AEO Queries Step 1 Output Expand…" at bounding box center [721, 401] width 1370 height 730
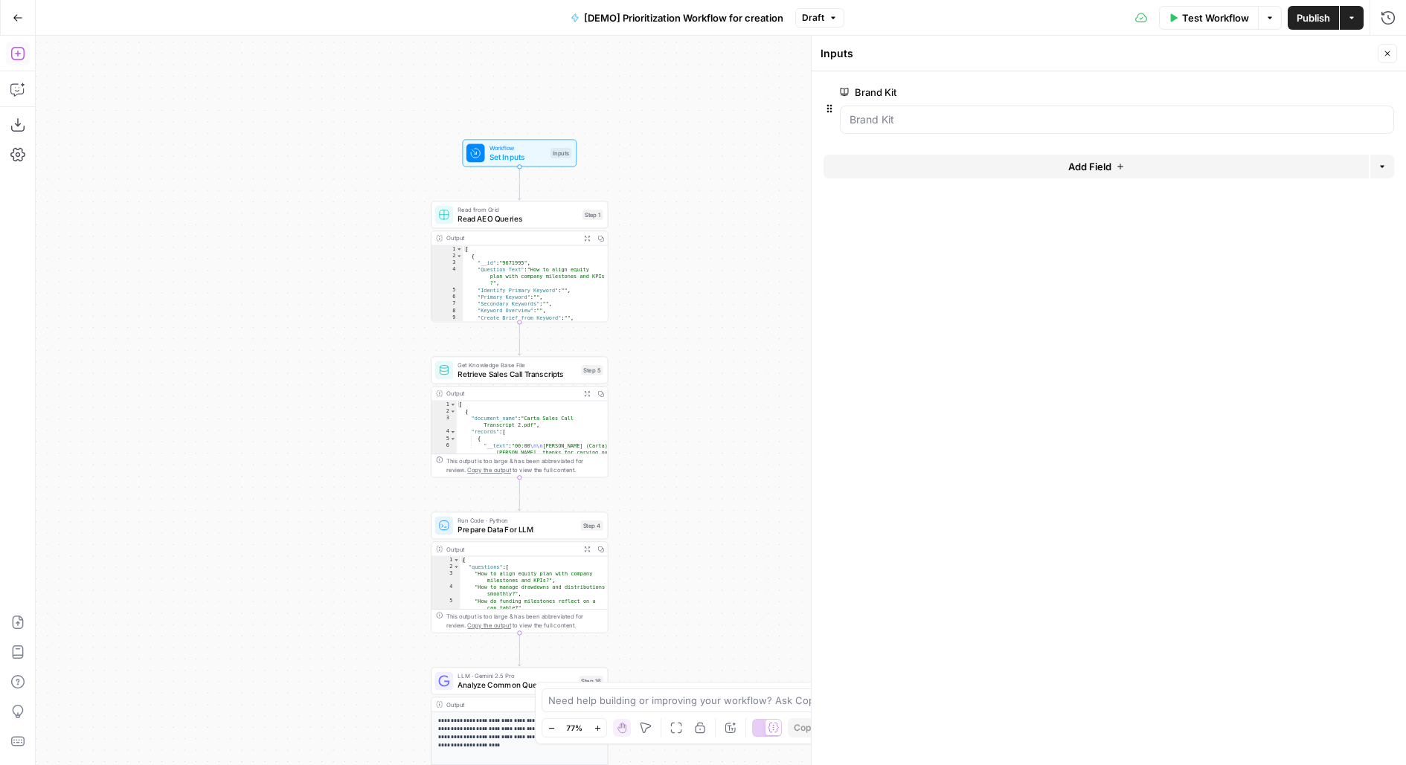
click at [25, 51] on button "Add Steps" at bounding box center [18, 54] width 24 height 24
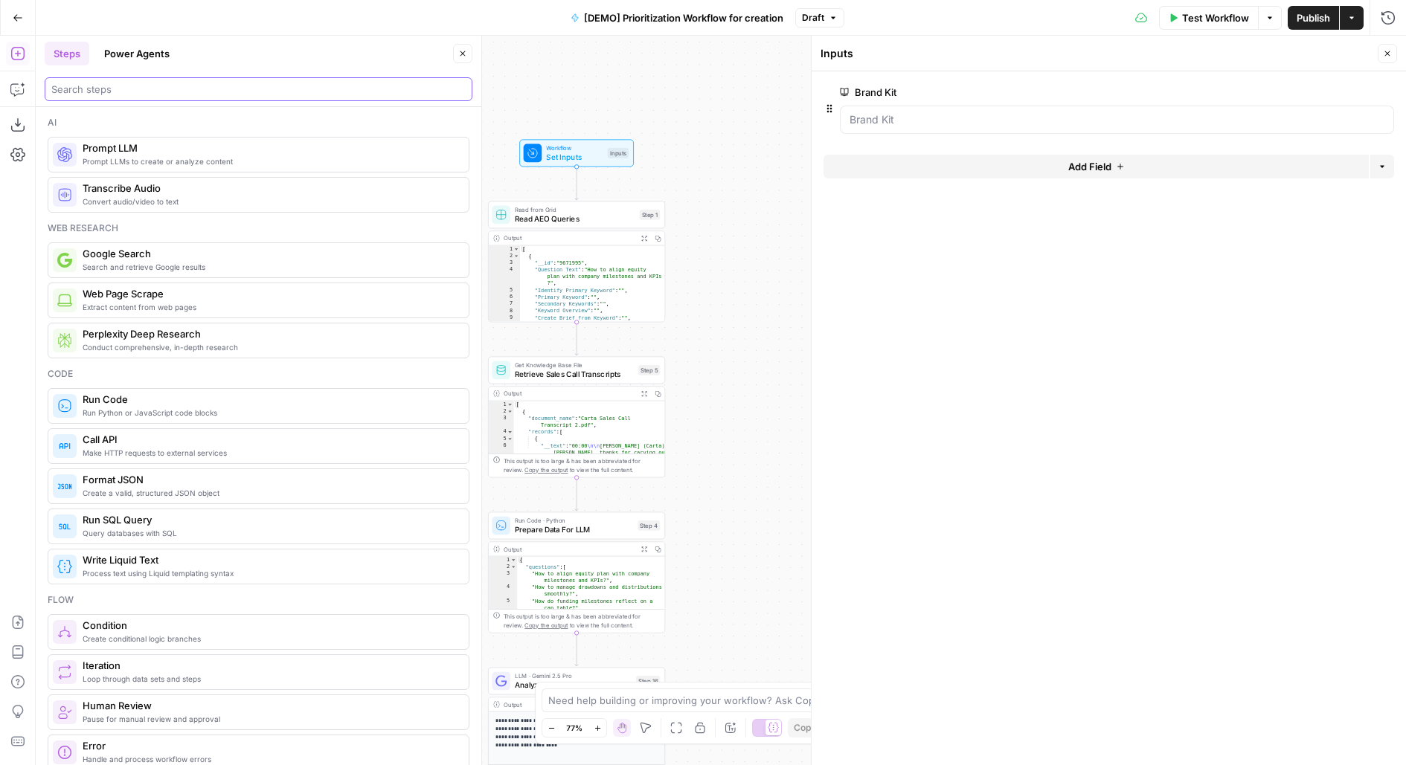
click at [175, 95] on input "search" at bounding box center [258, 89] width 414 height 15
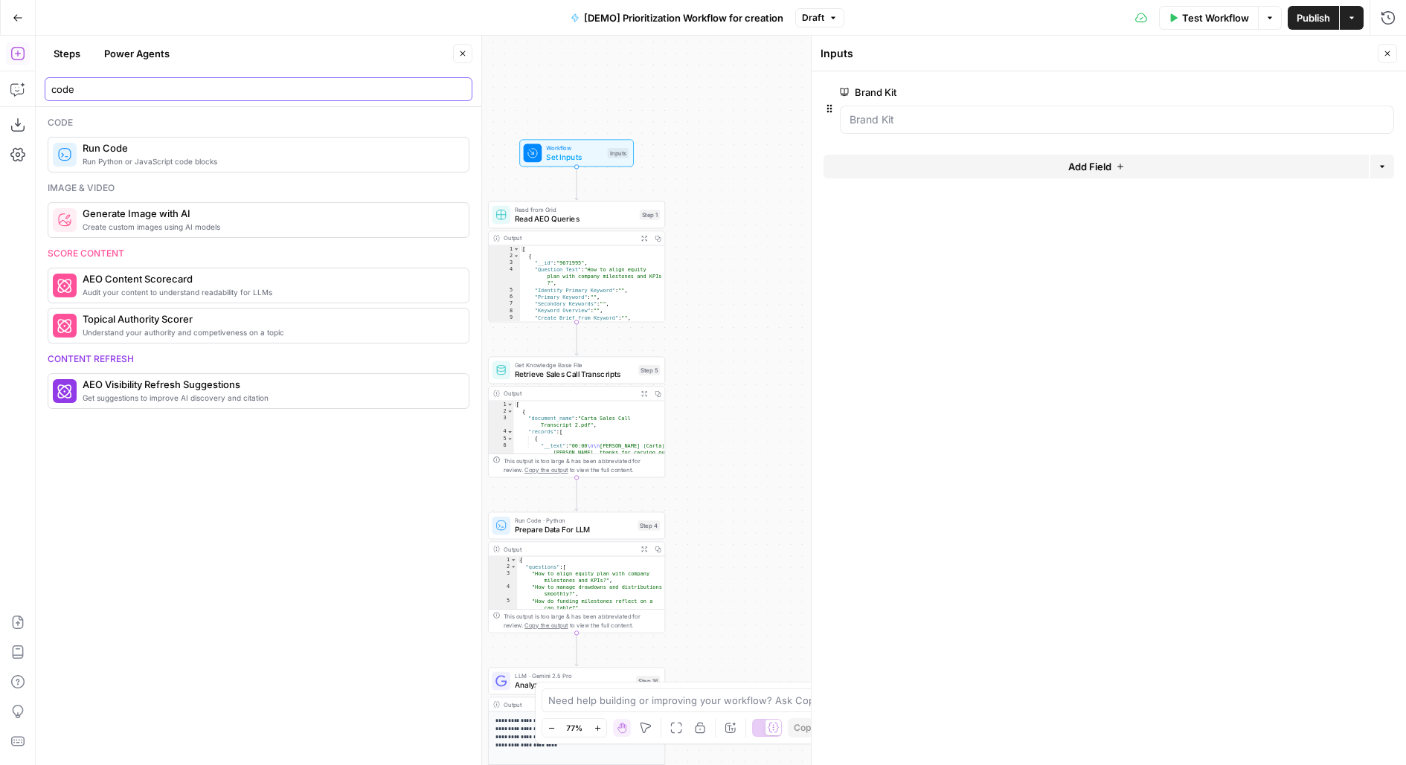
type input "code"
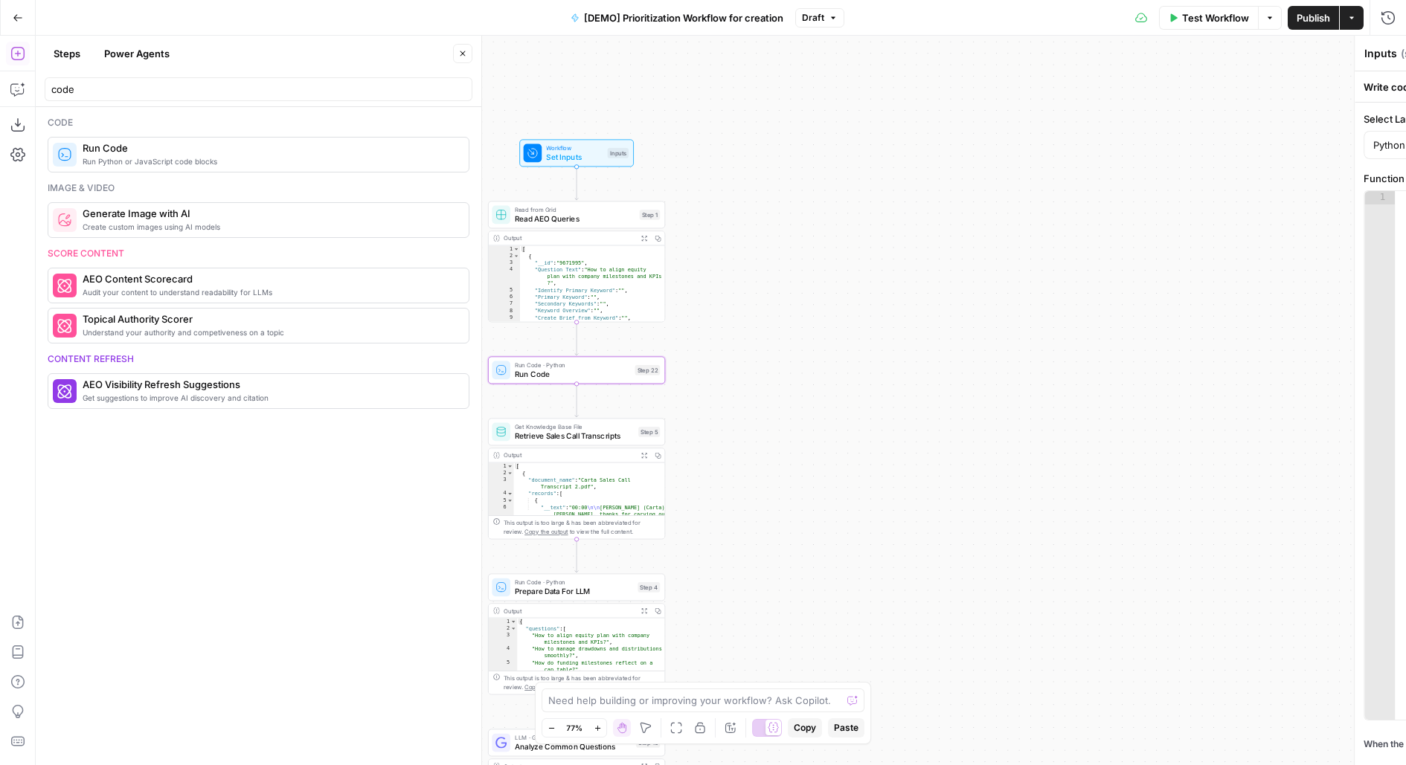
type textarea "Run Code"
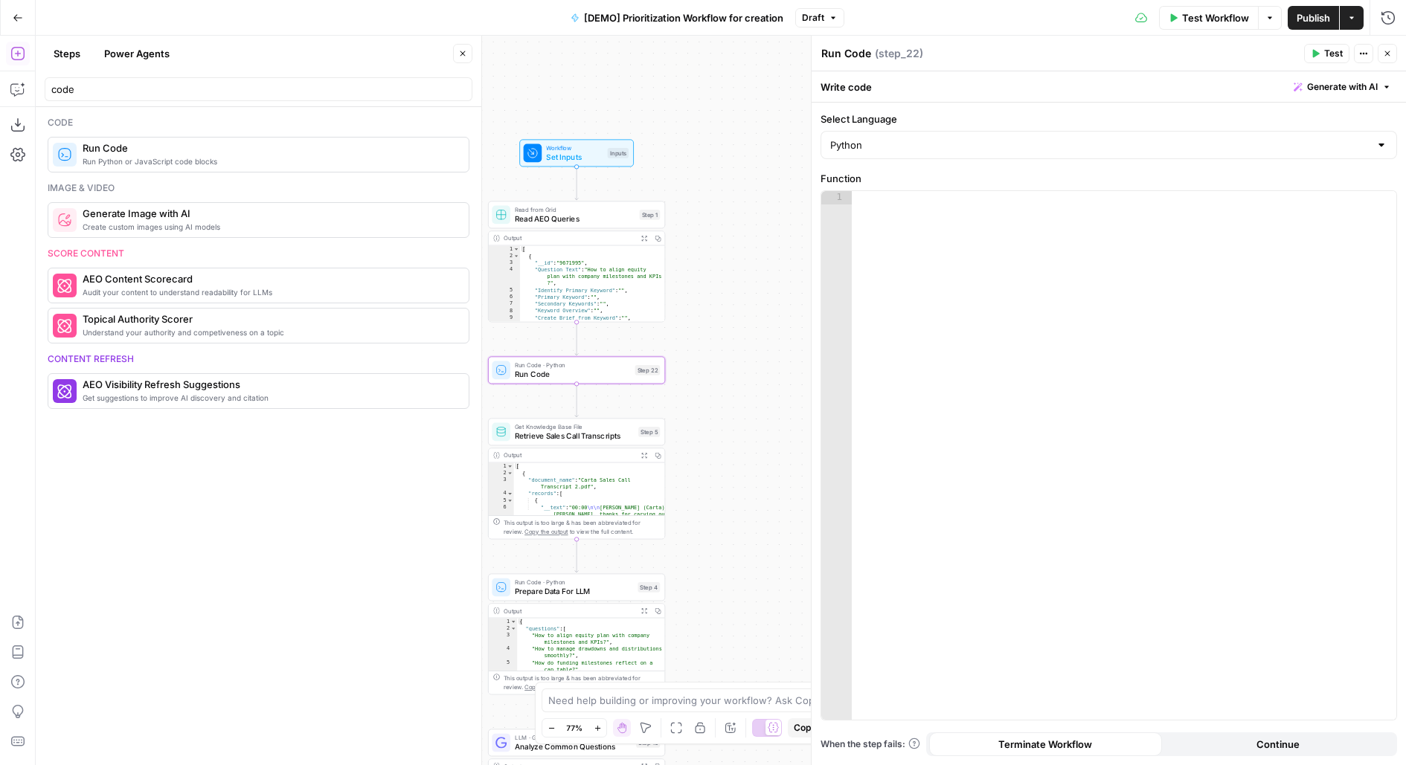
click at [470, 53] on button "Close" at bounding box center [462, 53] width 19 height 19
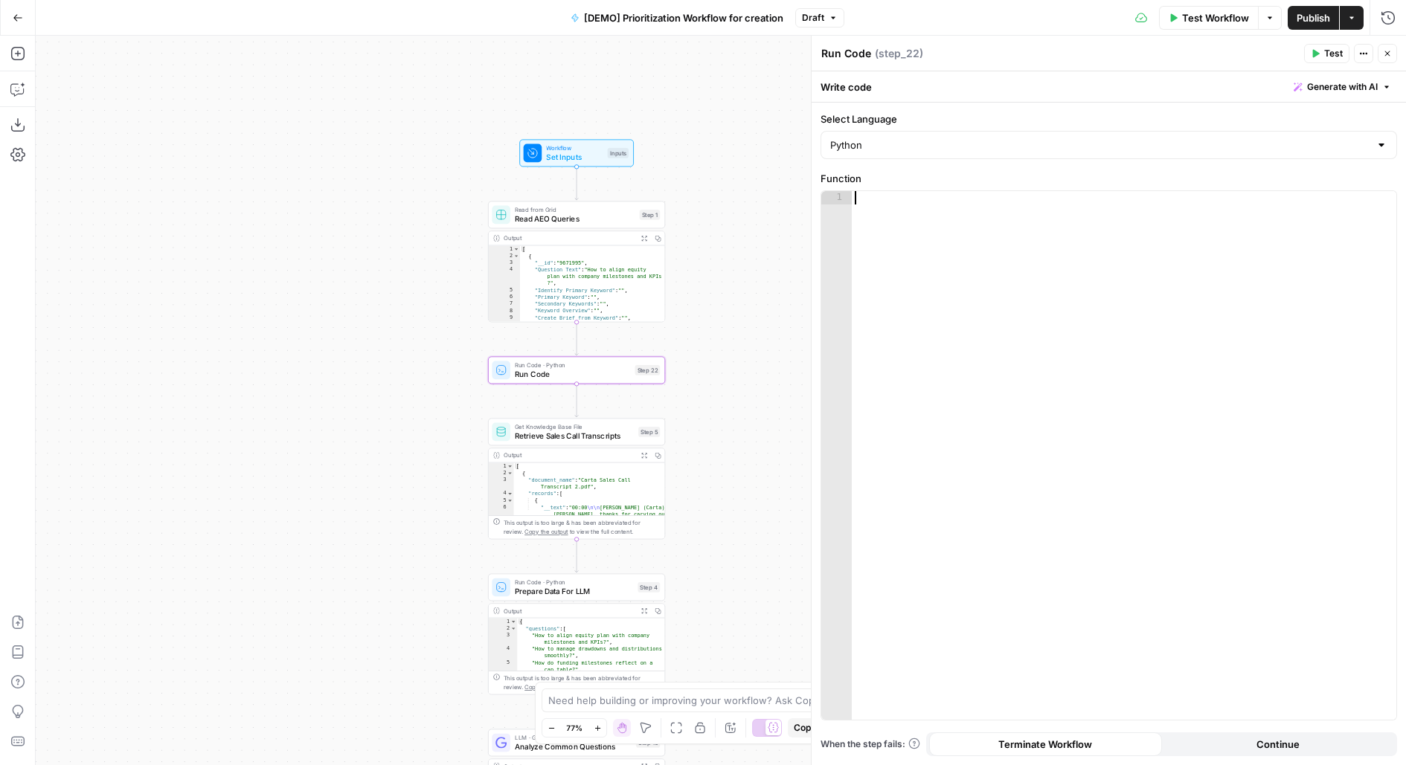
click at [1004, 274] on div at bounding box center [1124, 469] width 545 height 556
click at [17, 94] on icon "button" at bounding box center [17, 89] width 15 height 15
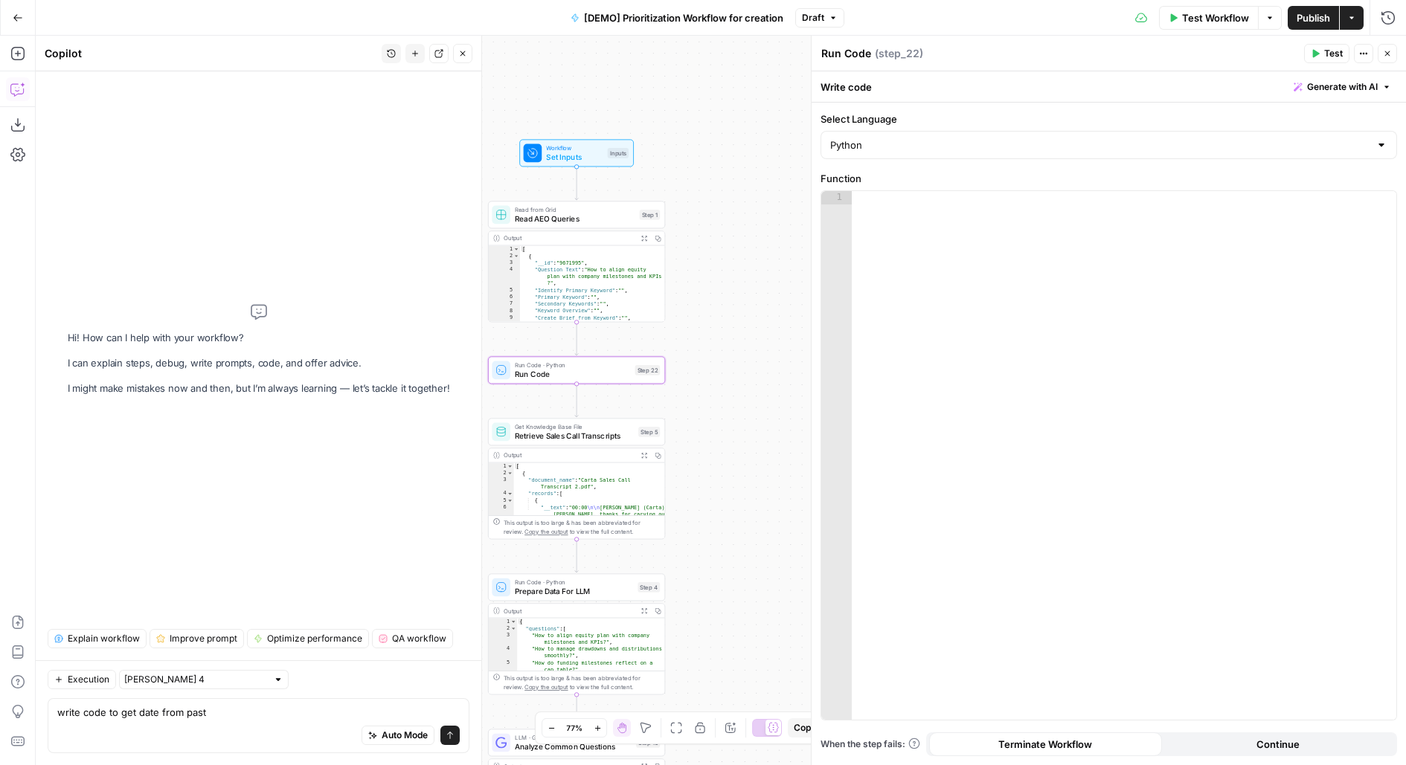
click at [158, 713] on textarea "write code to get date from past" at bounding box center [258, 712] width 402 height 15
click at [290, 730] on div "Auto Mode Send" at bounding box center [258, 736] width 402 height 33
click at [254, 715] on textarea "write code to get dates from past" at bounding box center [258, 712] width 402 height 15
type textarea "write code to get dates from past month and return"
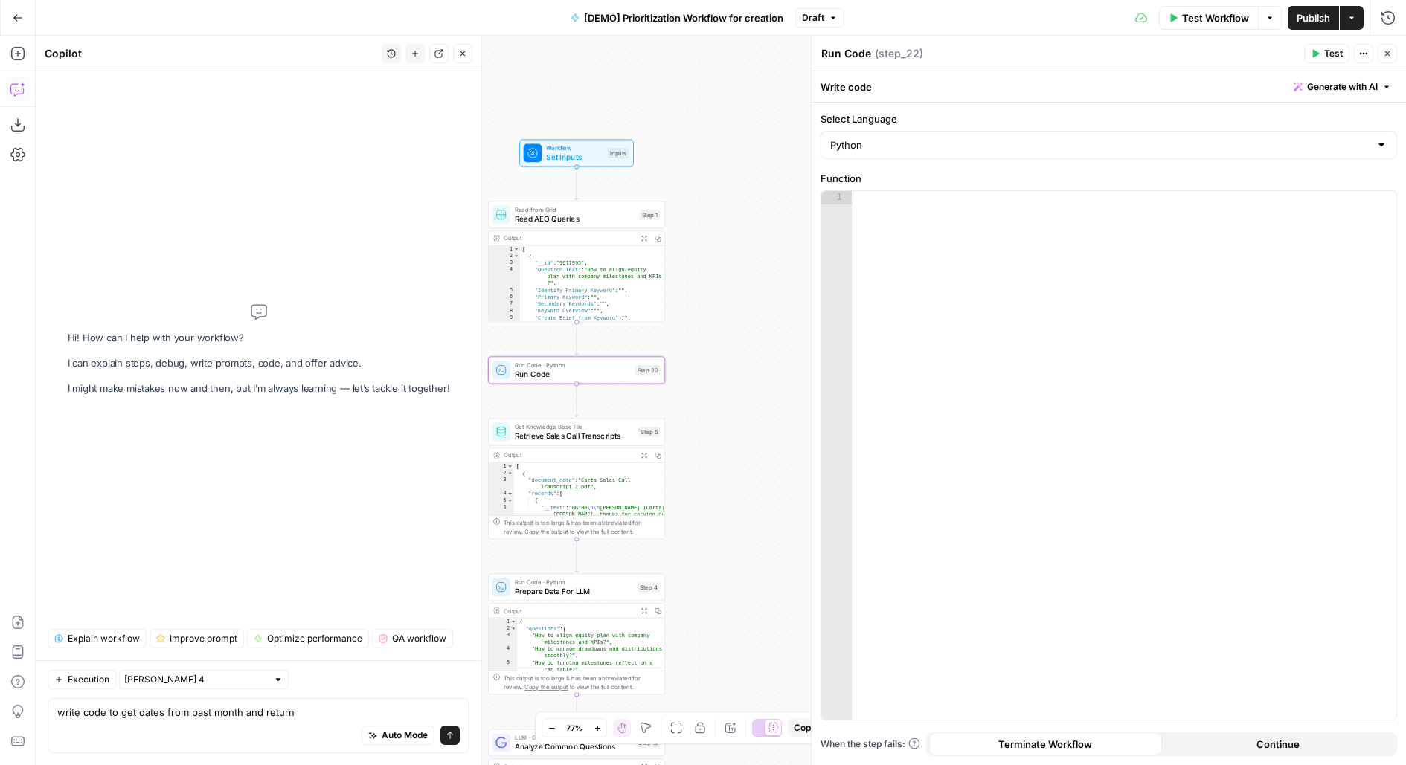
click at [566, 439] on span "Retrieve Sales Call Transcripts" at bounding box center [574, 436] width 119 height 11
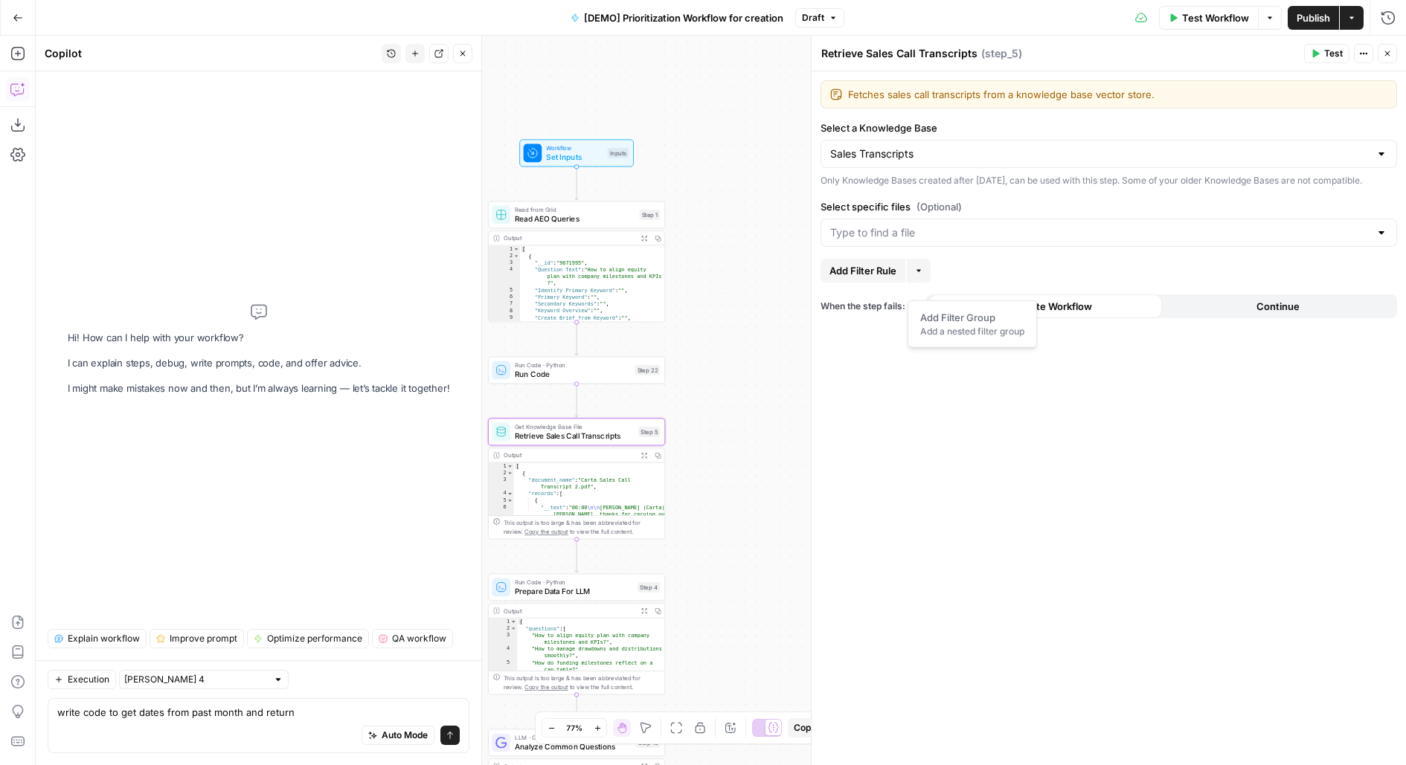
click at [916, 275] on icon "button" at bounding box center [918, 270] width 9 height 9
click at [883, 277] on span "Add Filter Rule" at bounding box center [862, 270] width 67 height 15
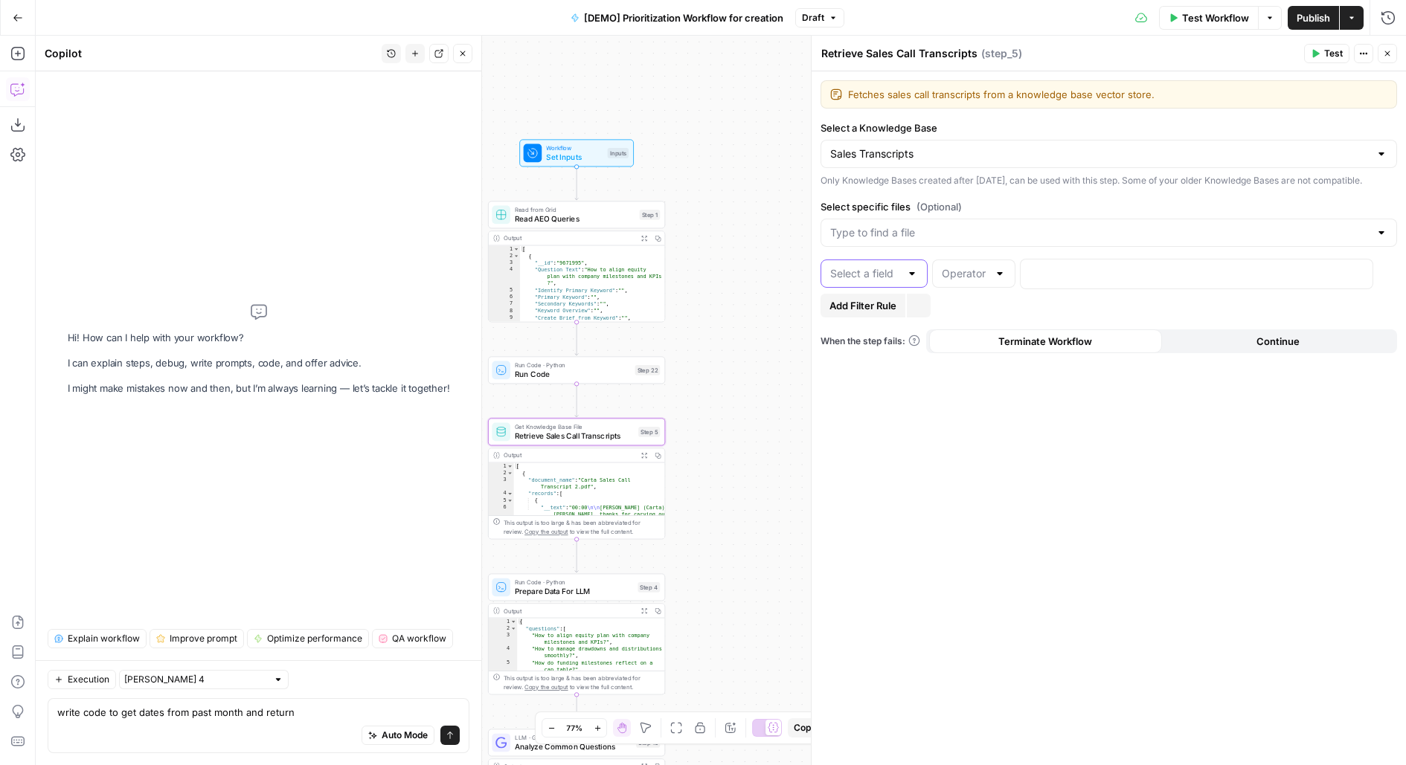
click at [892, 279] on input "text" at bounding box center [865, 273] width 70 height 15
click at [845, 362] on span "date" at bounding box center [871, 364] width 76 height 15
type input "date"
click at [979, 288] on div at bounding box center [973, 274] width 83 height 28
click at [868, 543] on div "Fetches sales call transcripts from a knowledge base vector store. Fetches sale…" at bounding box center [1109, 418] width 594 height 694
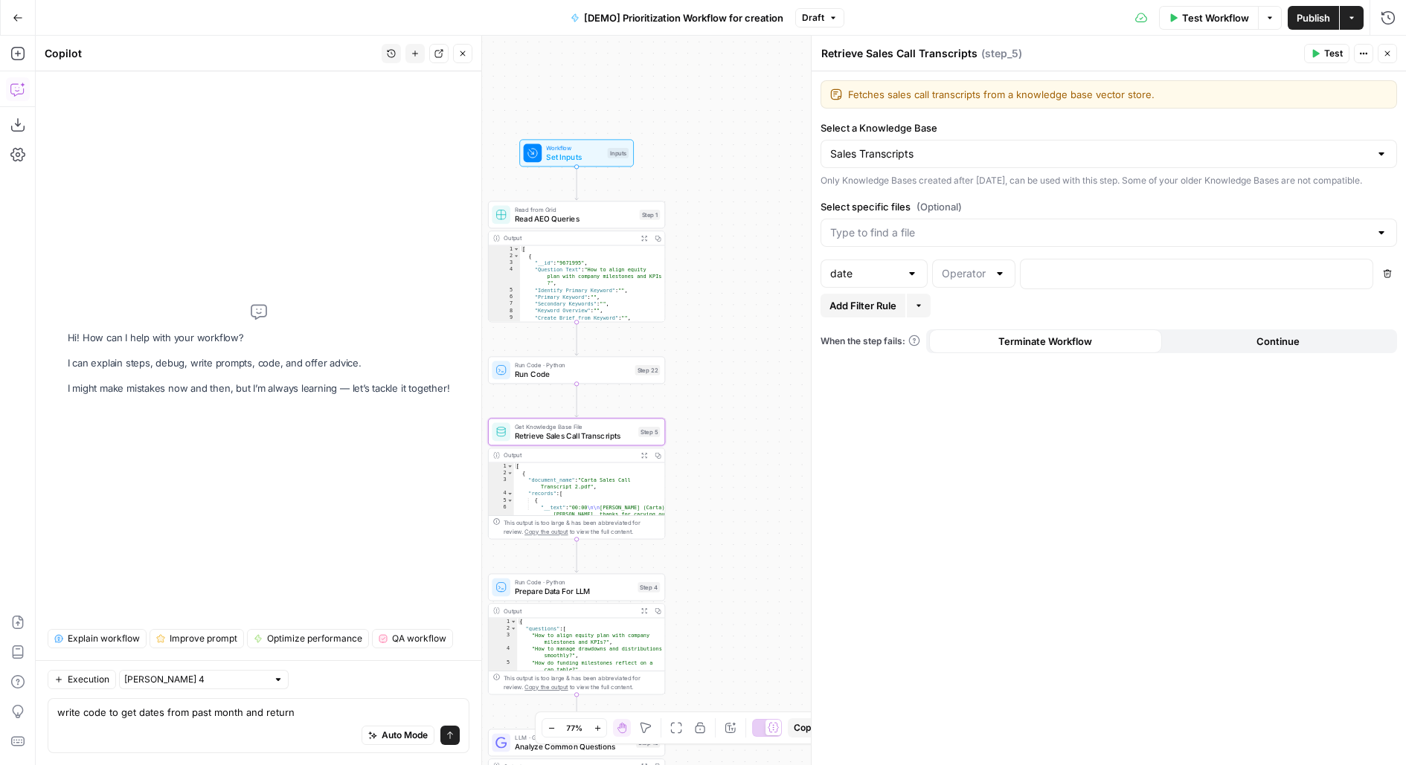
click at [339, 721] on div "Auto Mode Send" at bounding box center [258, 736] width 402 height 33
type textarea "write code to get dates from past month and return last 30 day date and today d…"
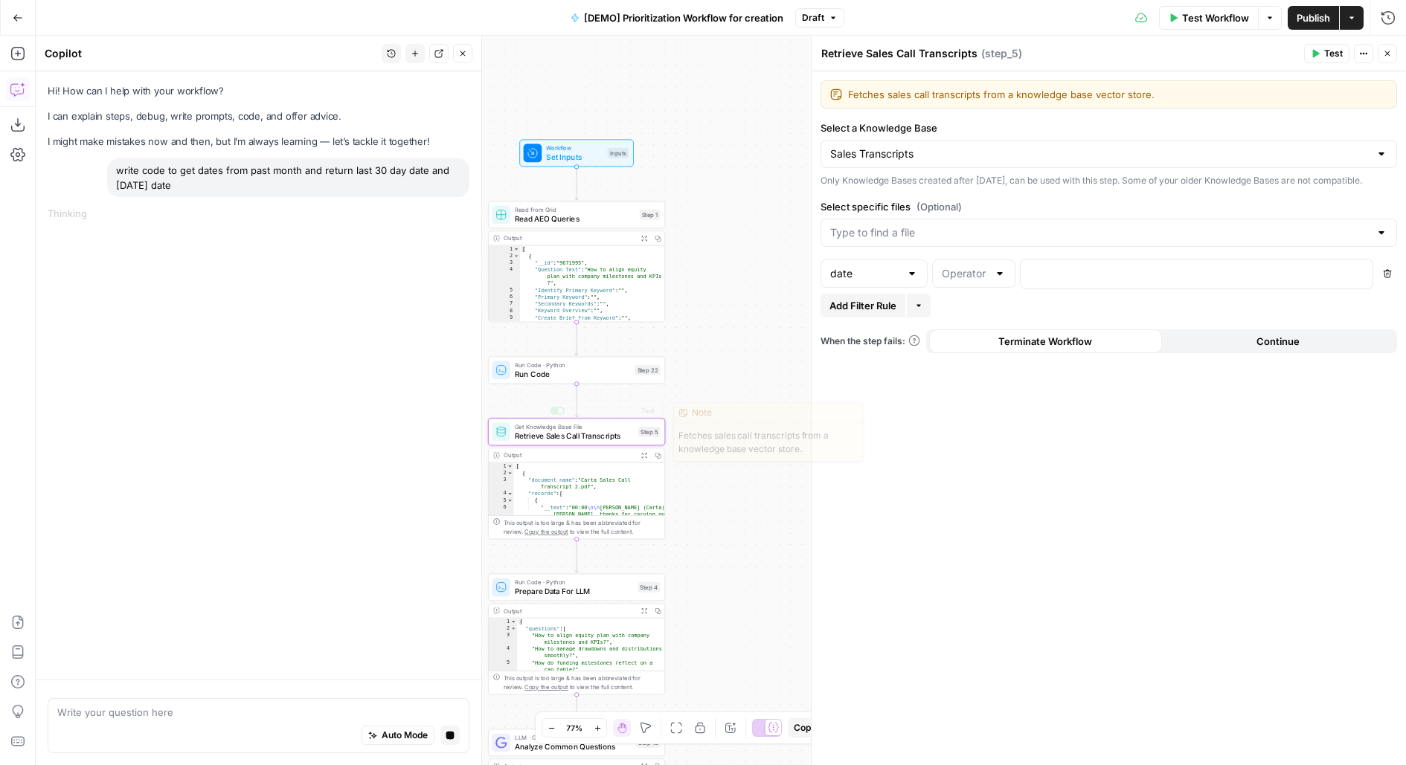
click at [638, 368] on div "Step 22" at bounding box center [647, 370] width 25 height 10
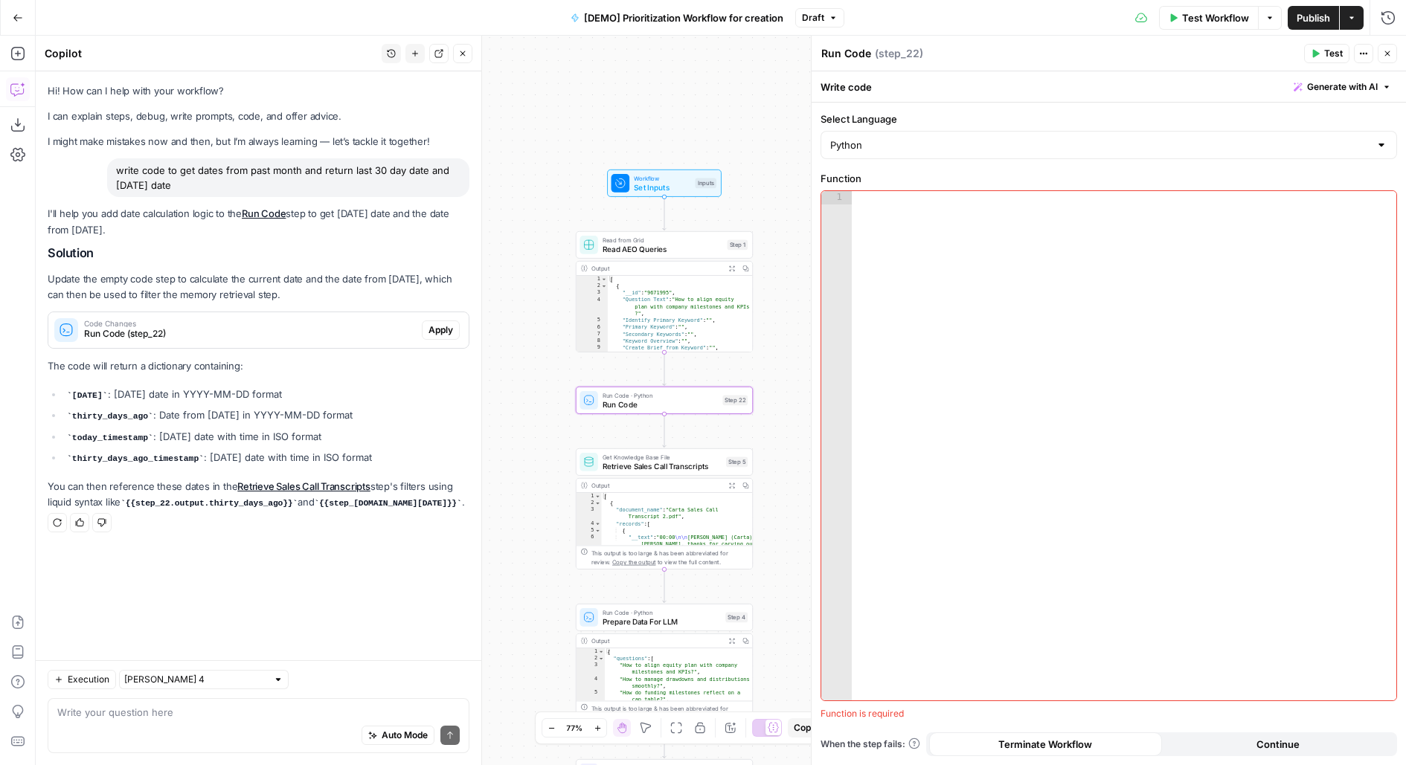
click at [432, 330] on span "Apply" at bounding box center [440, 330] width 25 height 13
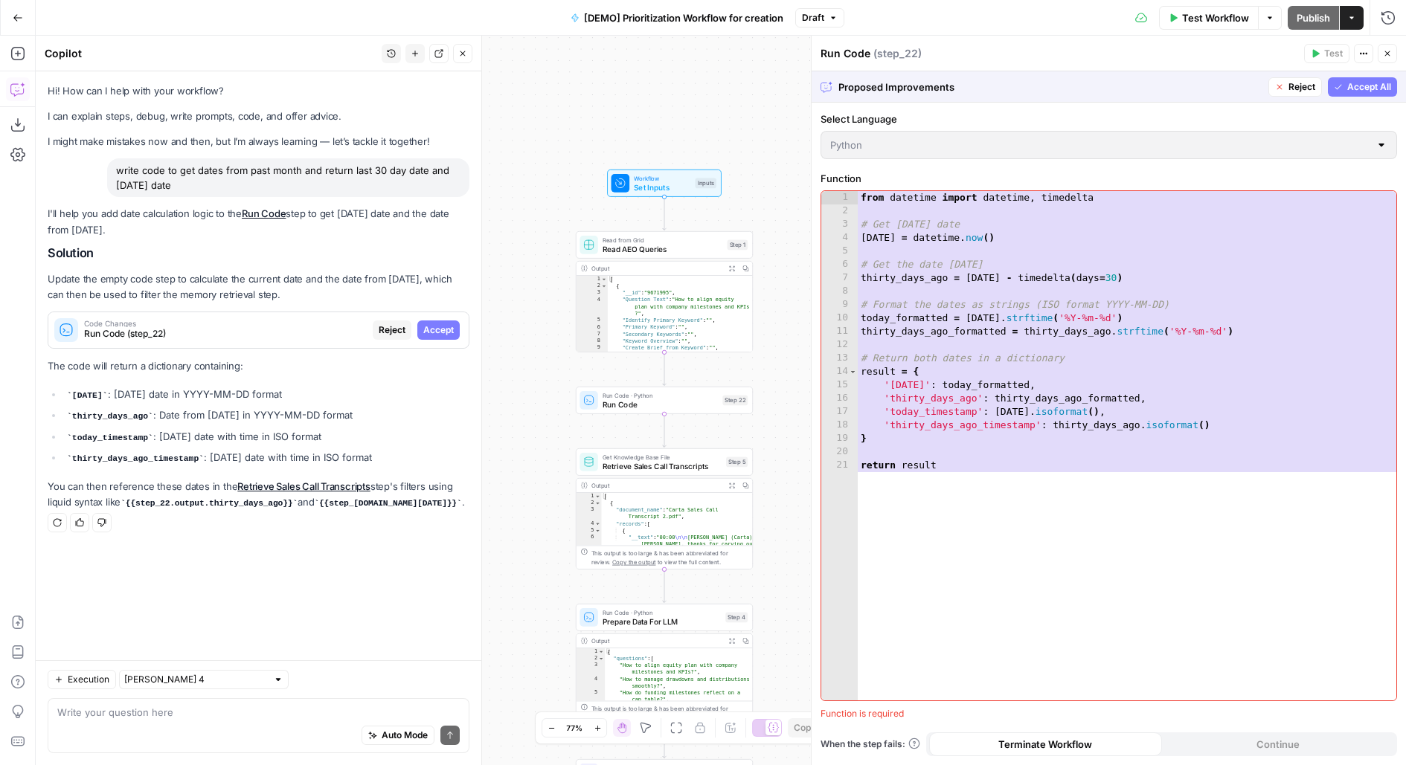
click at [1378, 86] on span "Accept All" at bounding box center [1369, 86] width 44 height 13
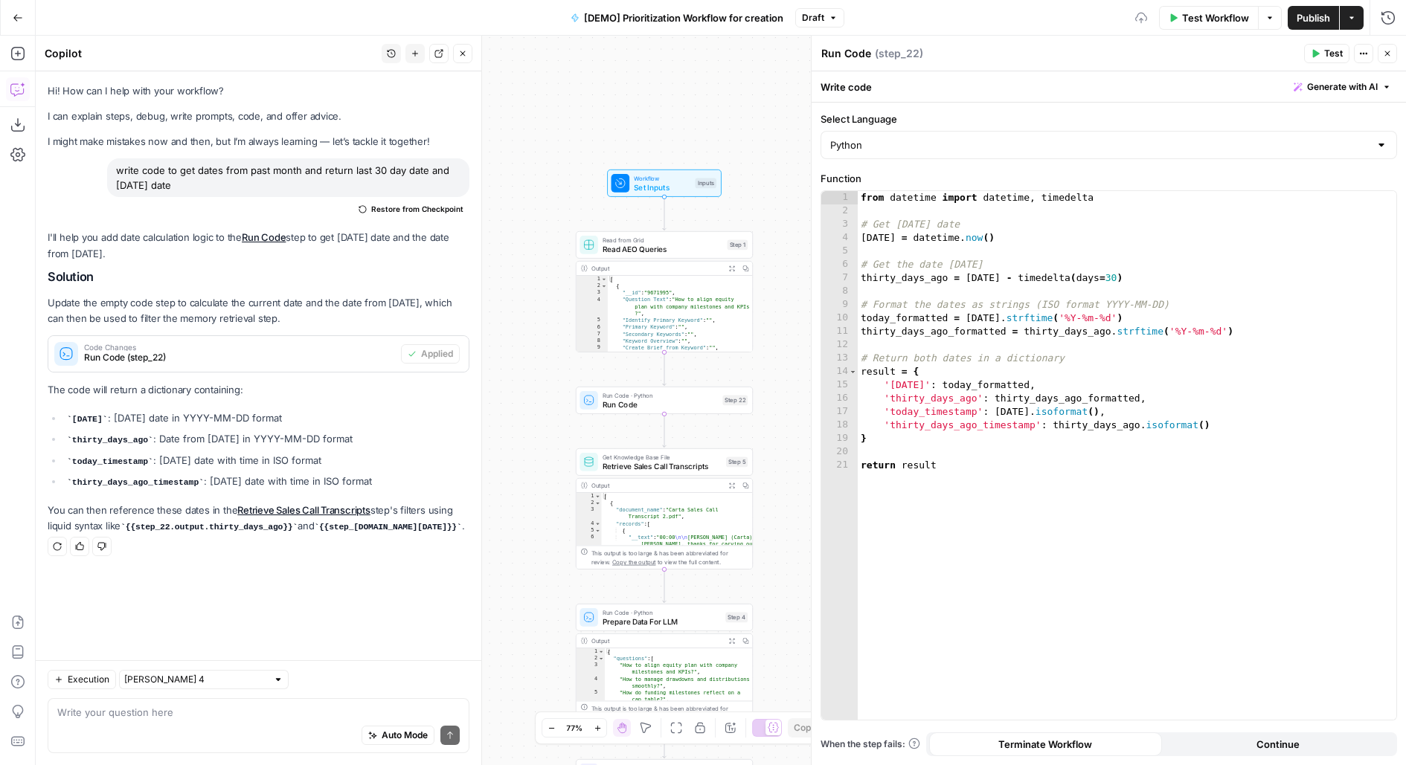
click at [1320, 55] on icon "button" at bounding box center [1315, 53] width 9 height 9
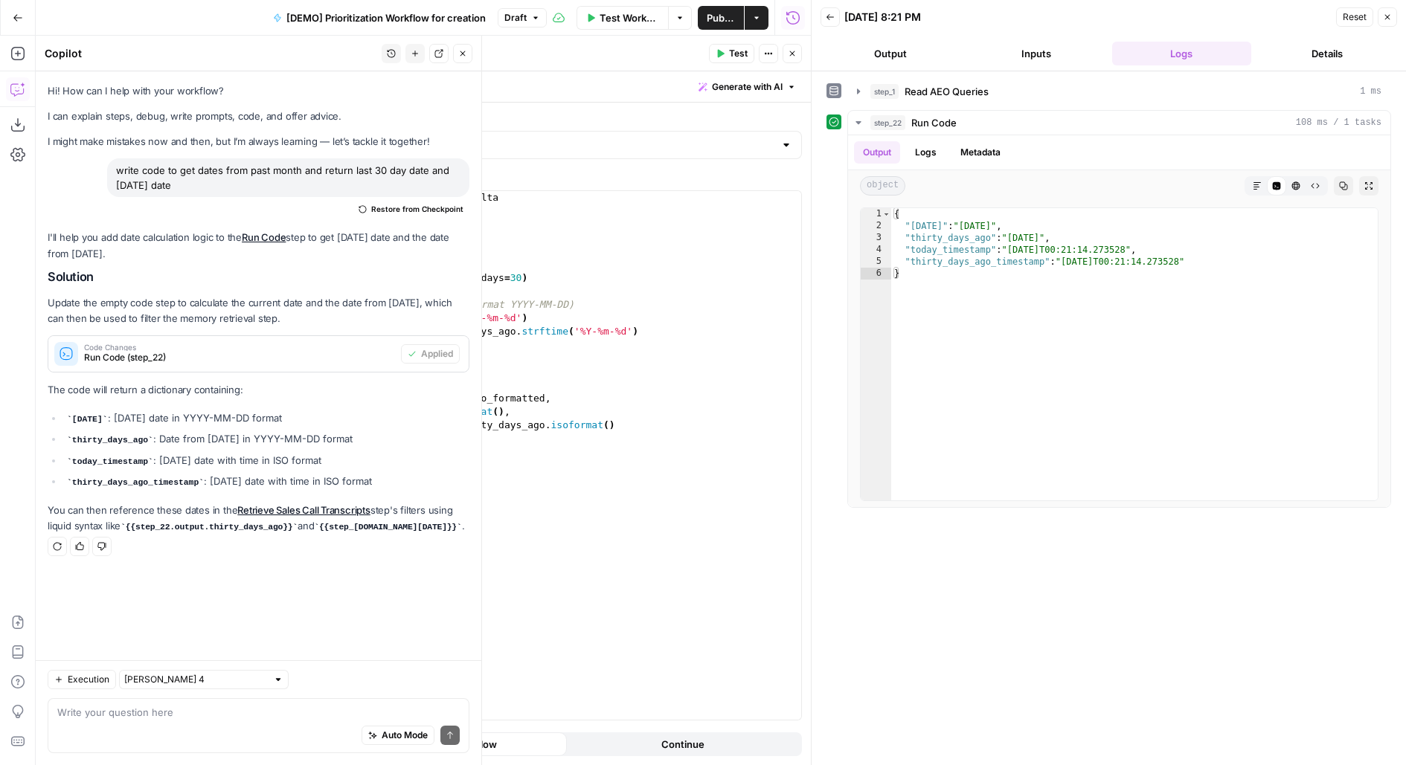
click at [463, 51] on icon "button" at bounding box center [462, 53] width 9 height 9
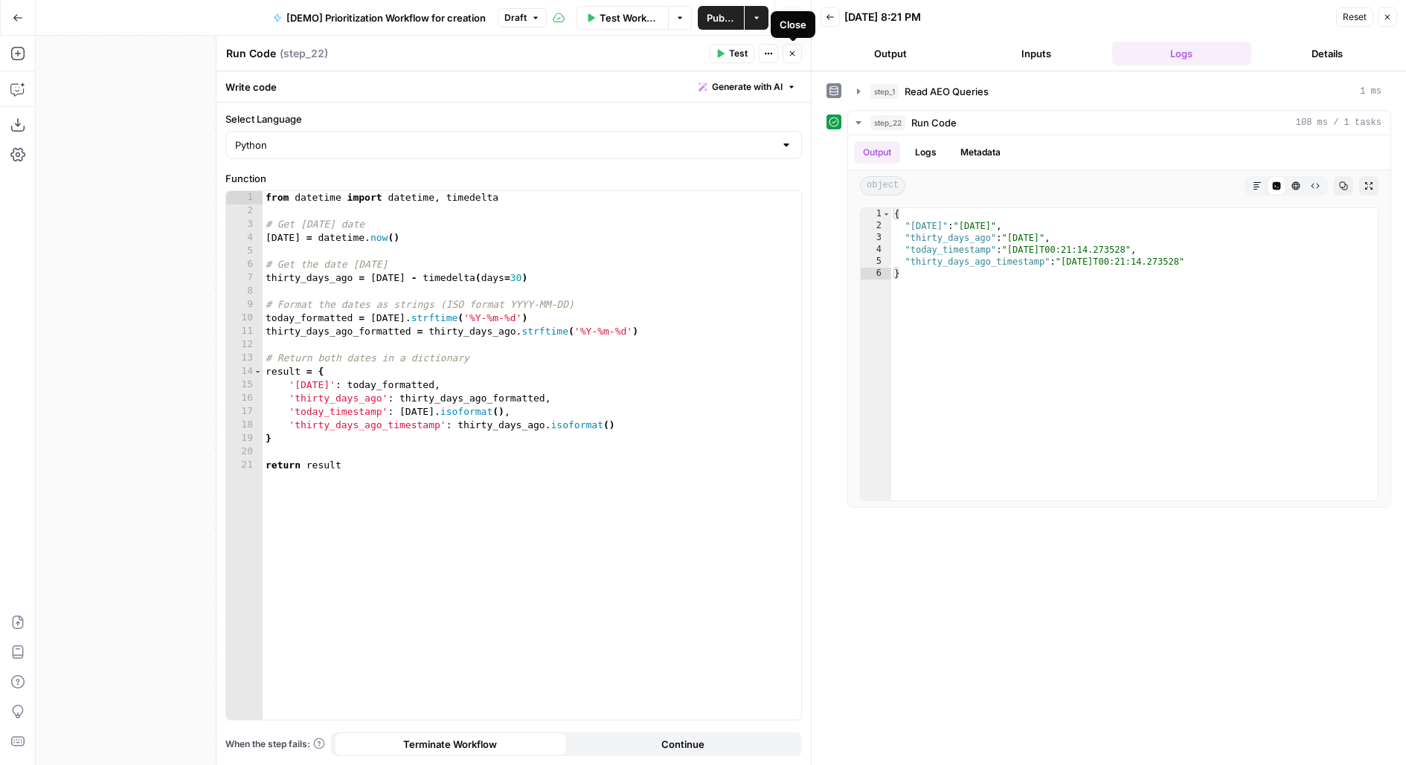
click at [801, 51] on button "Close" at bounding box center [792, 53] width 19 height 19
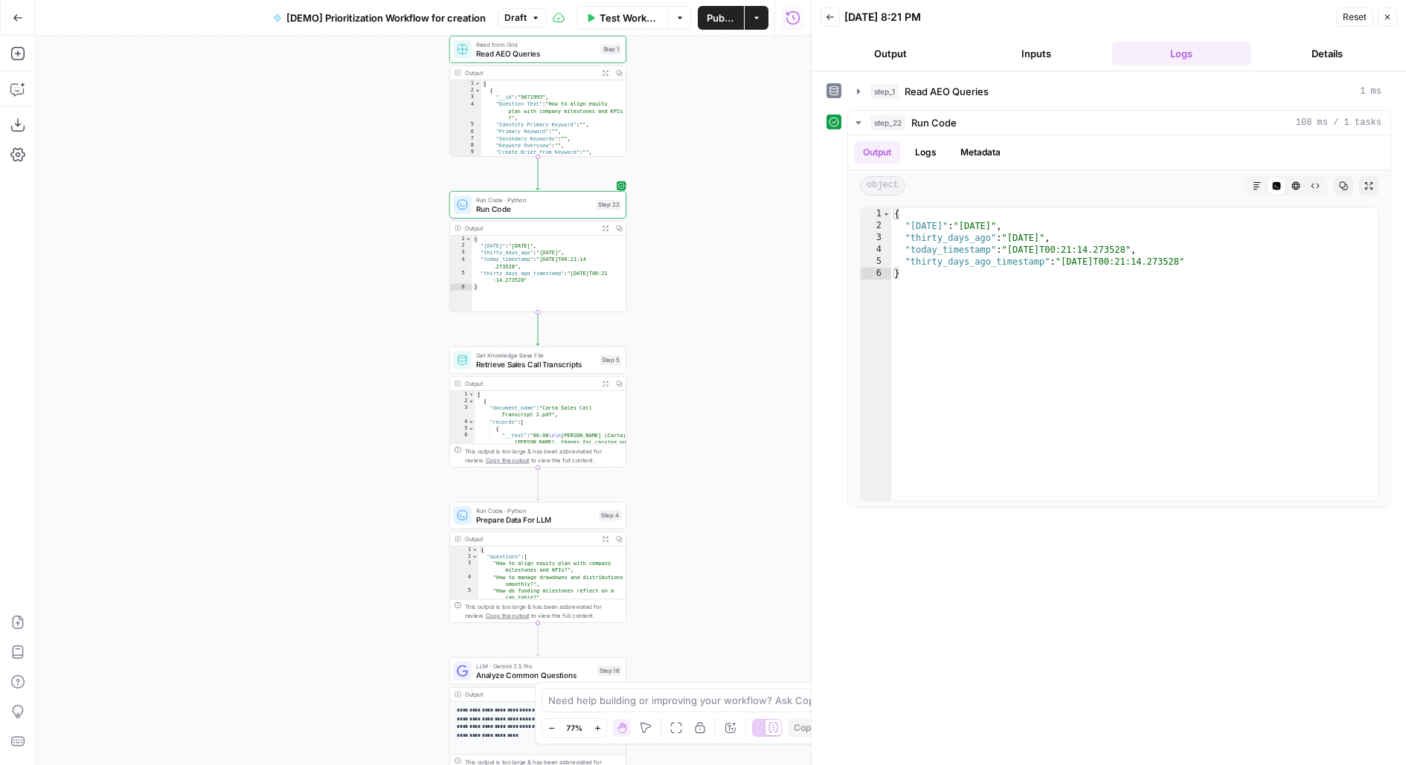
drag, startPoint x: 773, startPoint y: 405, endPoint x: 645, endPoint y: 206, distance: 236.3
click at [646, 207] on div "Workflow Set Inputs Inputs Read from Grid Read AEO Queries Step 1 Output Expand…" at bounding box center [423, 401] width 775 height 730
click at [592, 363] on span "Retrieve Sales Call Transcripts" at bounding box center [534, 361] width 119 height 11
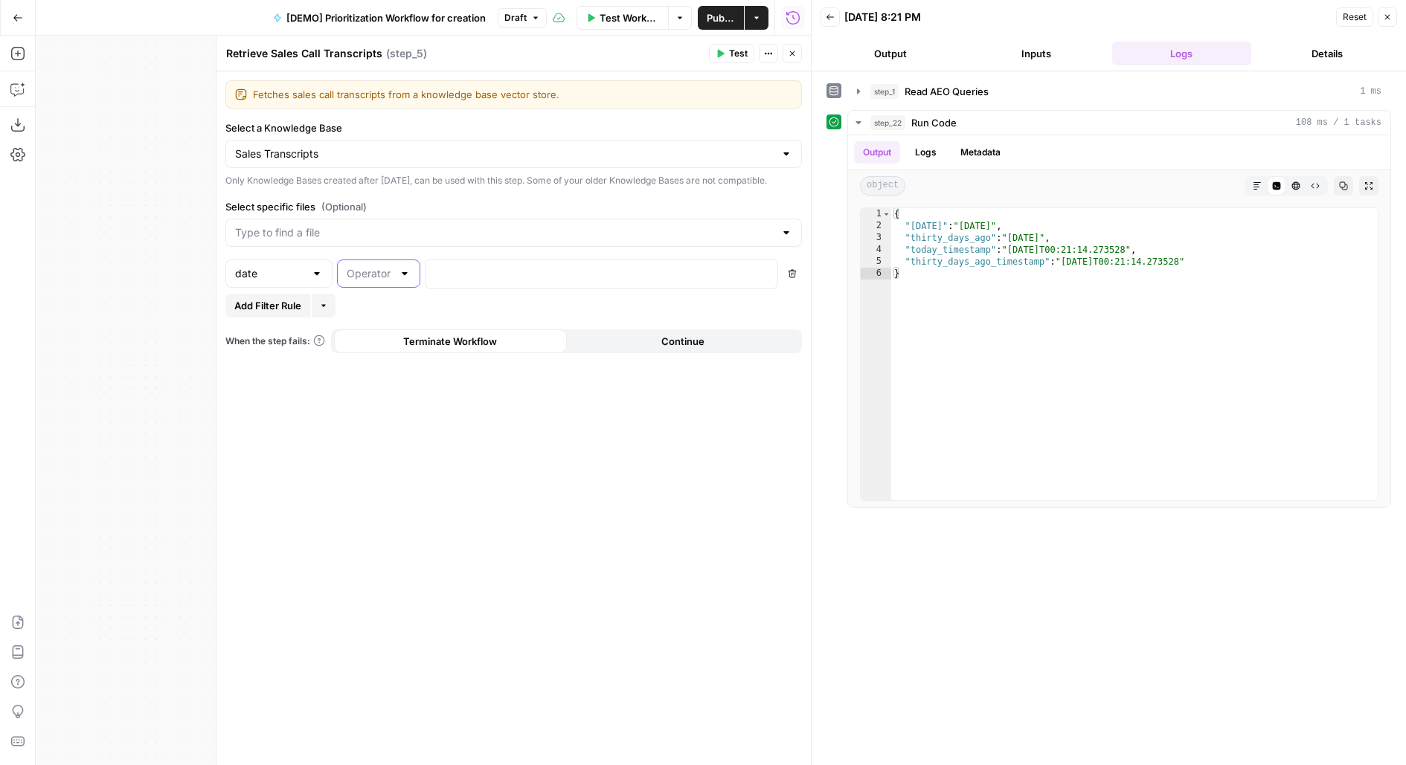
click at [376, 281] on input "text" at bounding box center [370, 273] width 46 height 15
click at [379, 341] on span "greater than" at bounding box center [376, 343] width 52 height 15
type input "greater than"
click at [447, 289] on div at bounding box center [590, 274] width 328 height 29
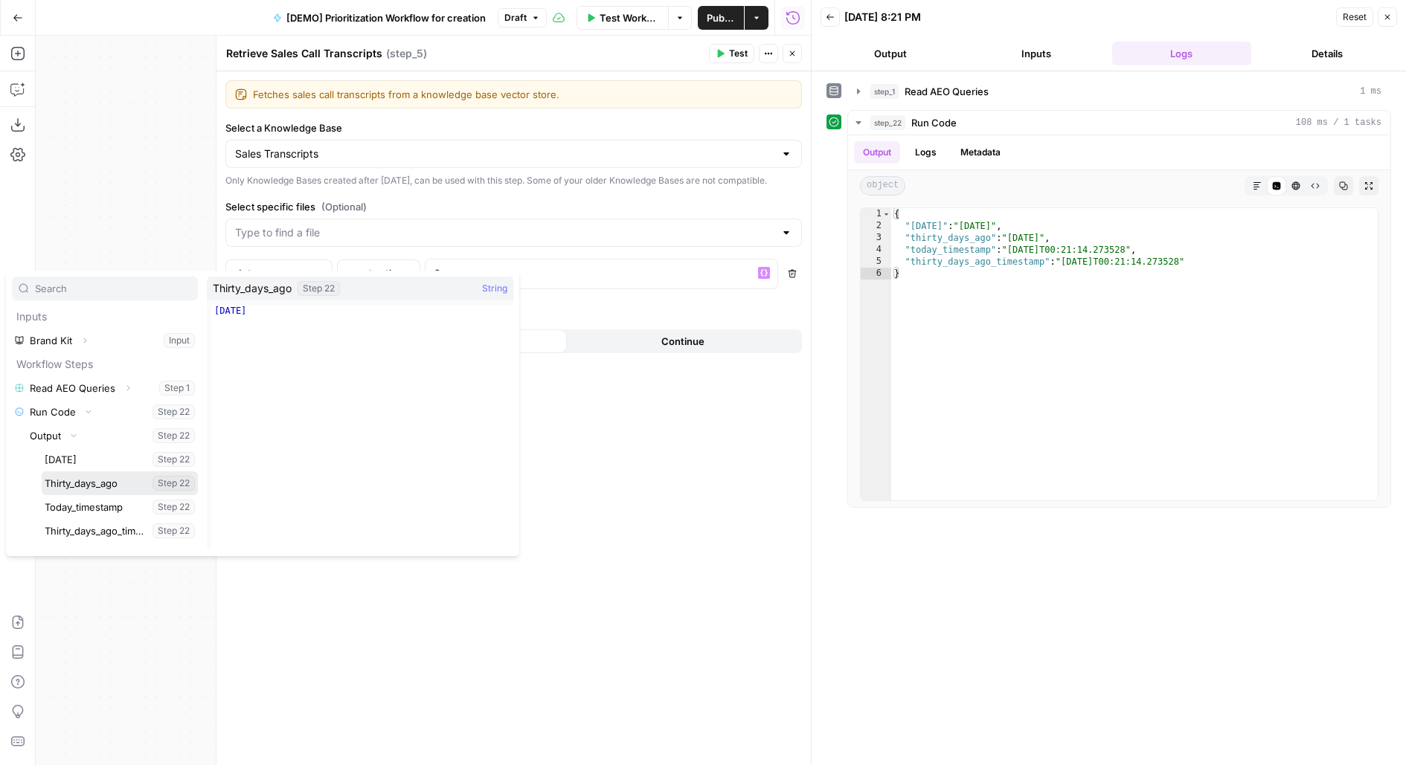
click at [42, 472] on button "Select variable Thirty_days_ago" at bounding box center [120, 484] width 156 height 24
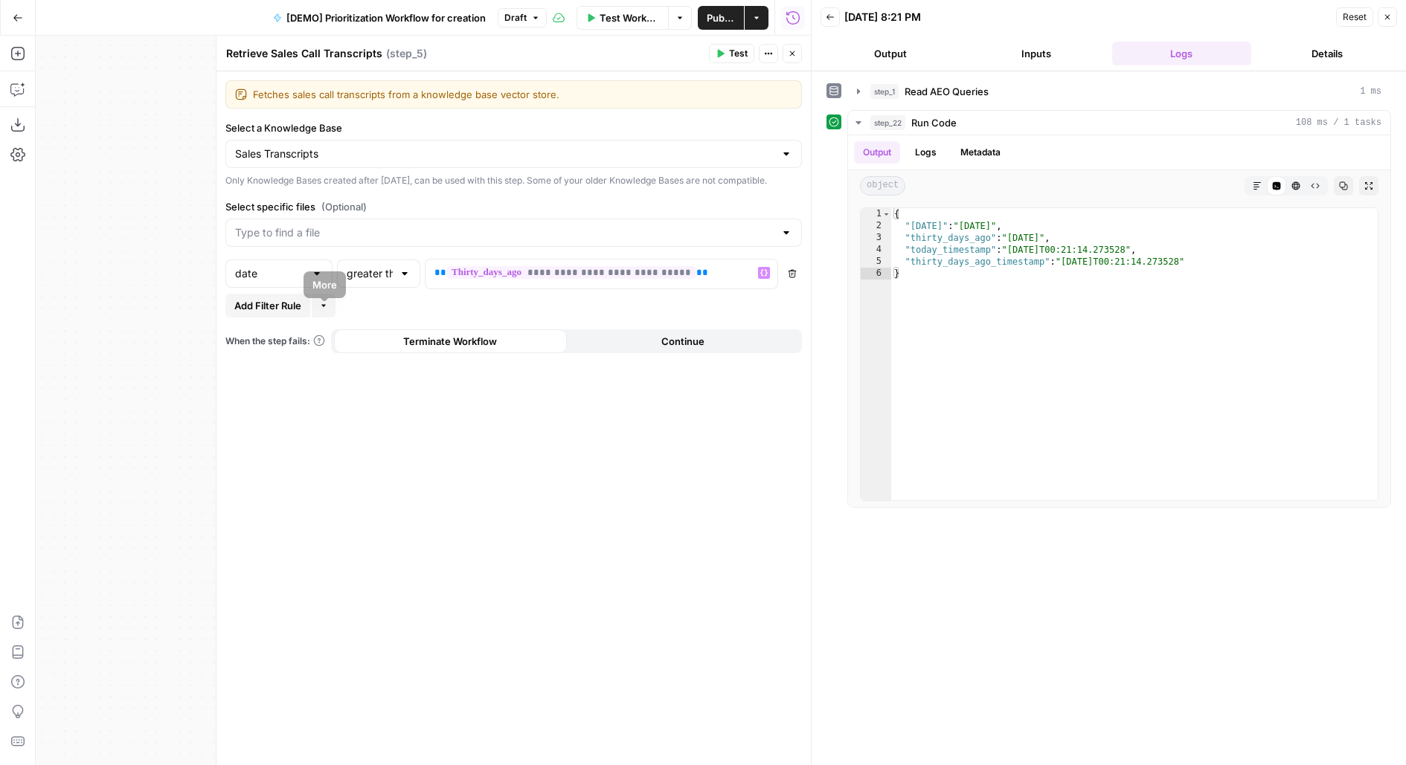
click at [280, 313] on span "Add Filter Rule" at bounding box center [267, 305] width 67 height 15
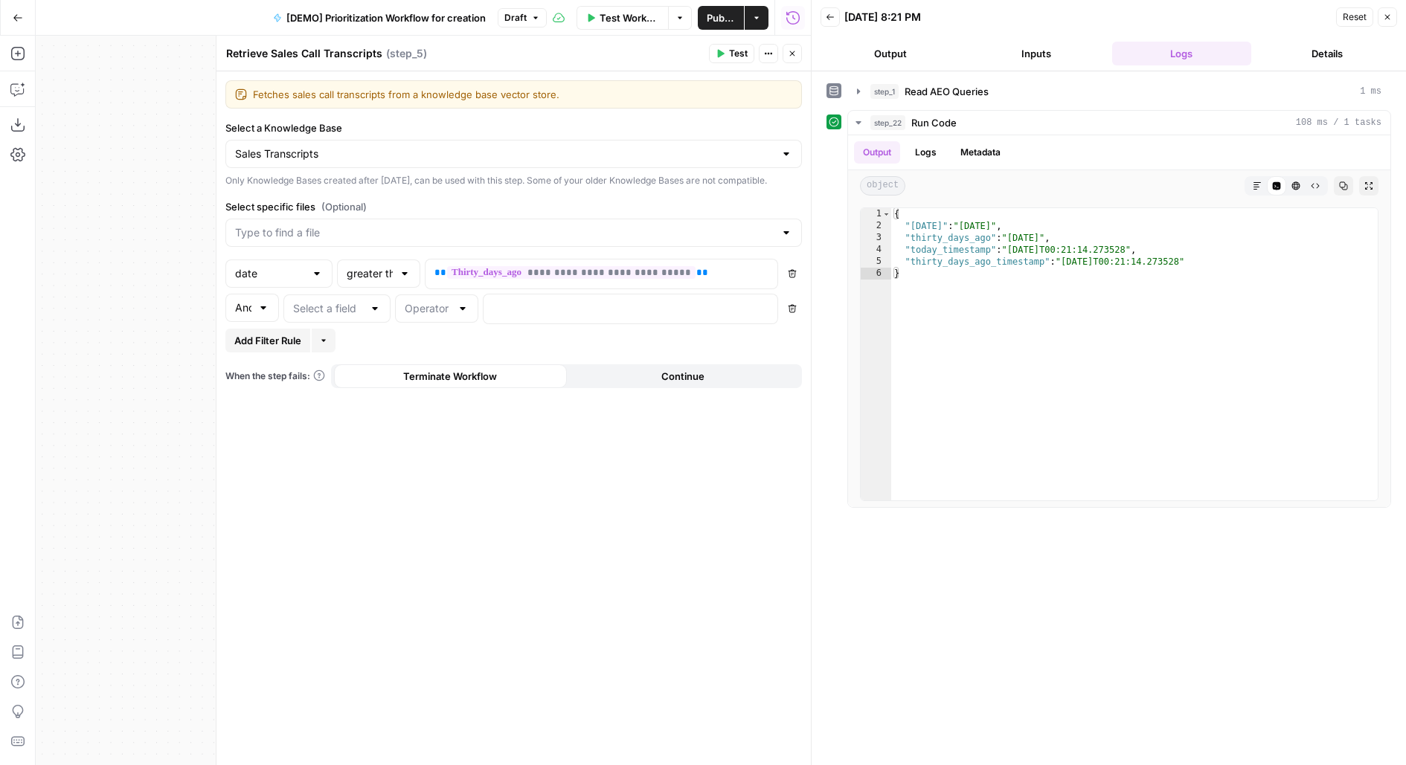
click at [259, 315] on div at bounding box center [263, 308] width 12 height 15
type input "And"
click at [359, 316] on input "text" at bounding box center [328, 308] width 70 height 15
click at [325, 397] on span "date" at bounding box center [334, 398] width 76 height 15
type input "date"
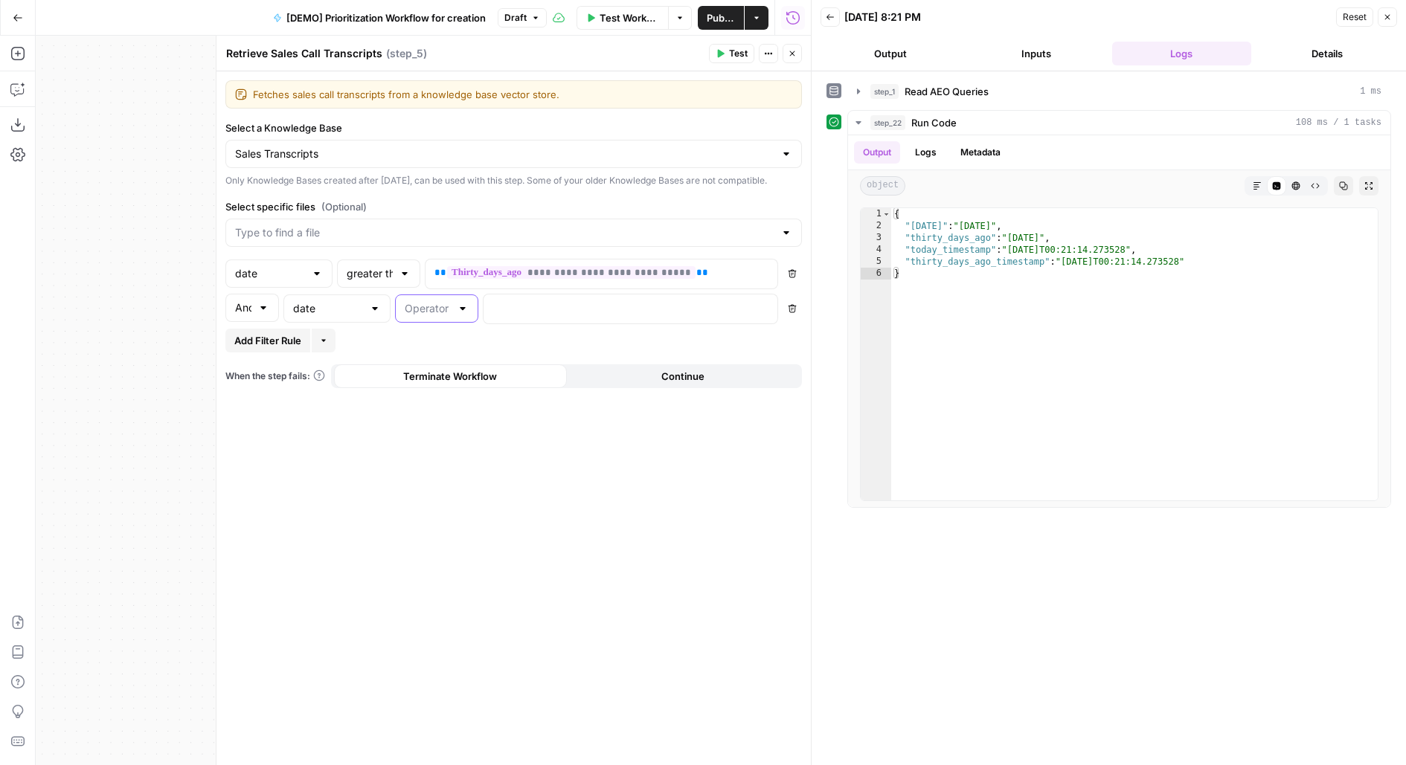
click at [424, 316] on input "text" at bounding box center [428, 308] width 46 height 15
click at [430, 354] on span "less than" at bounding box center [434, 356] width 52 height 15
type input "less than"
click at [527, 305] on div at bounding box center [619, 309] width 270 height 29
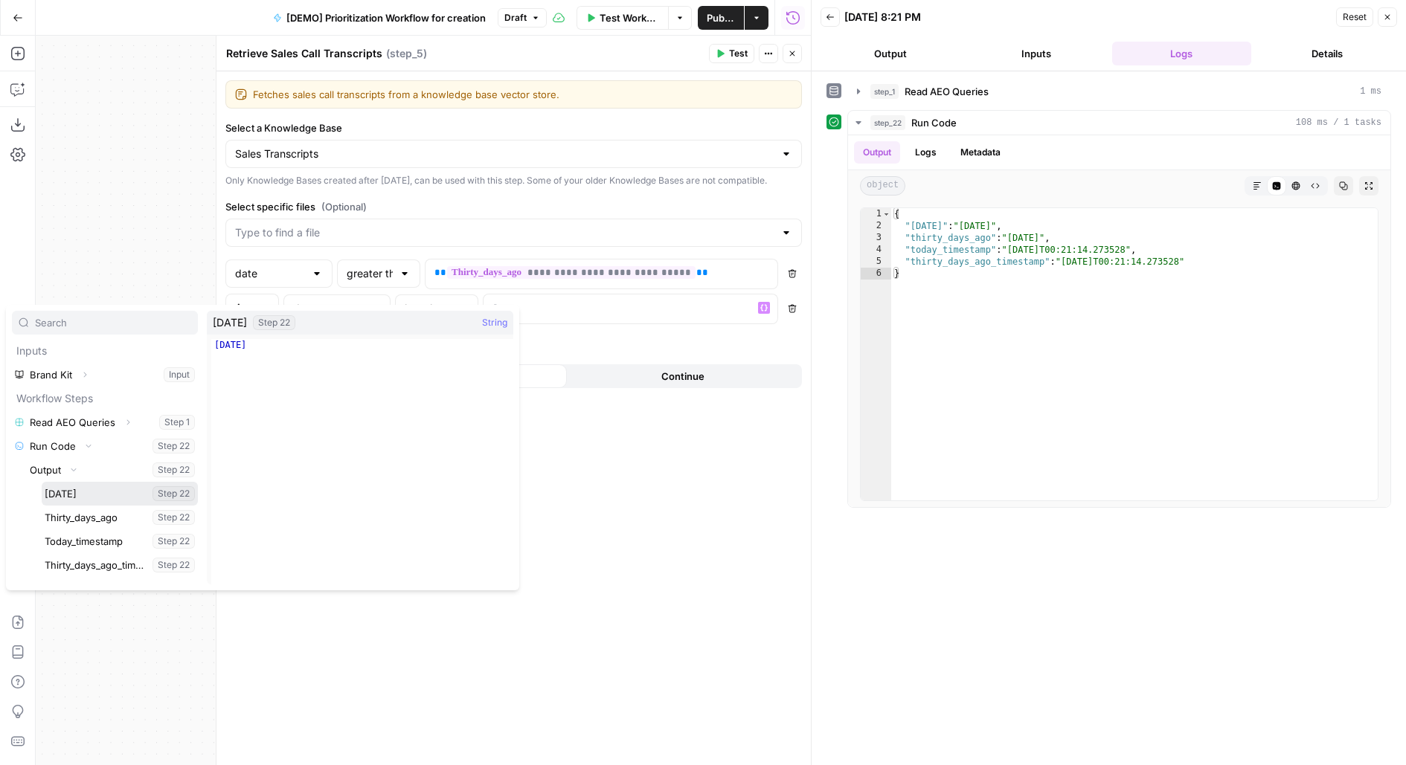
click at [42, 482] on button "Select variable Today" at bounding box center [120, 494] width 156 height 24
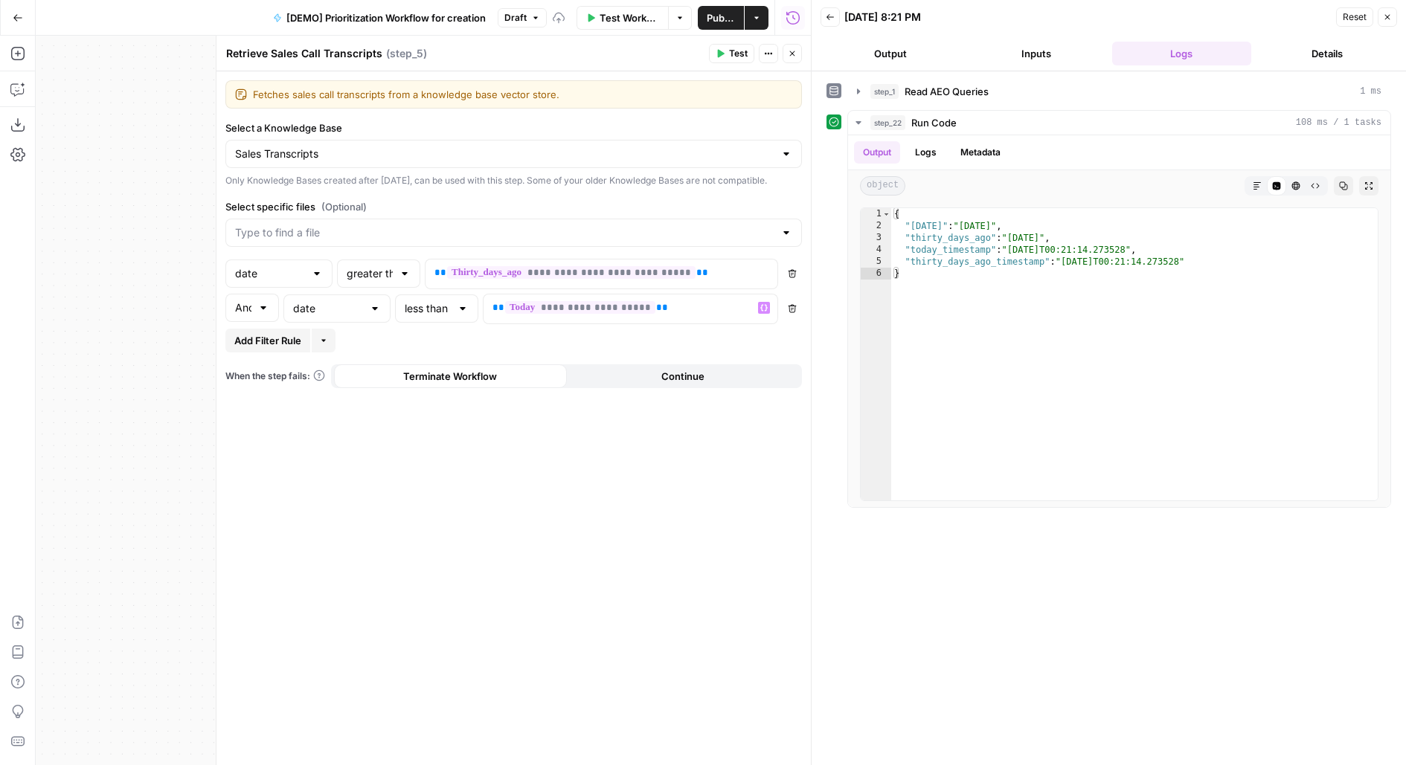
click at [735, 54] on span "Test" at bounding box center [738, 53] width 19 height 13
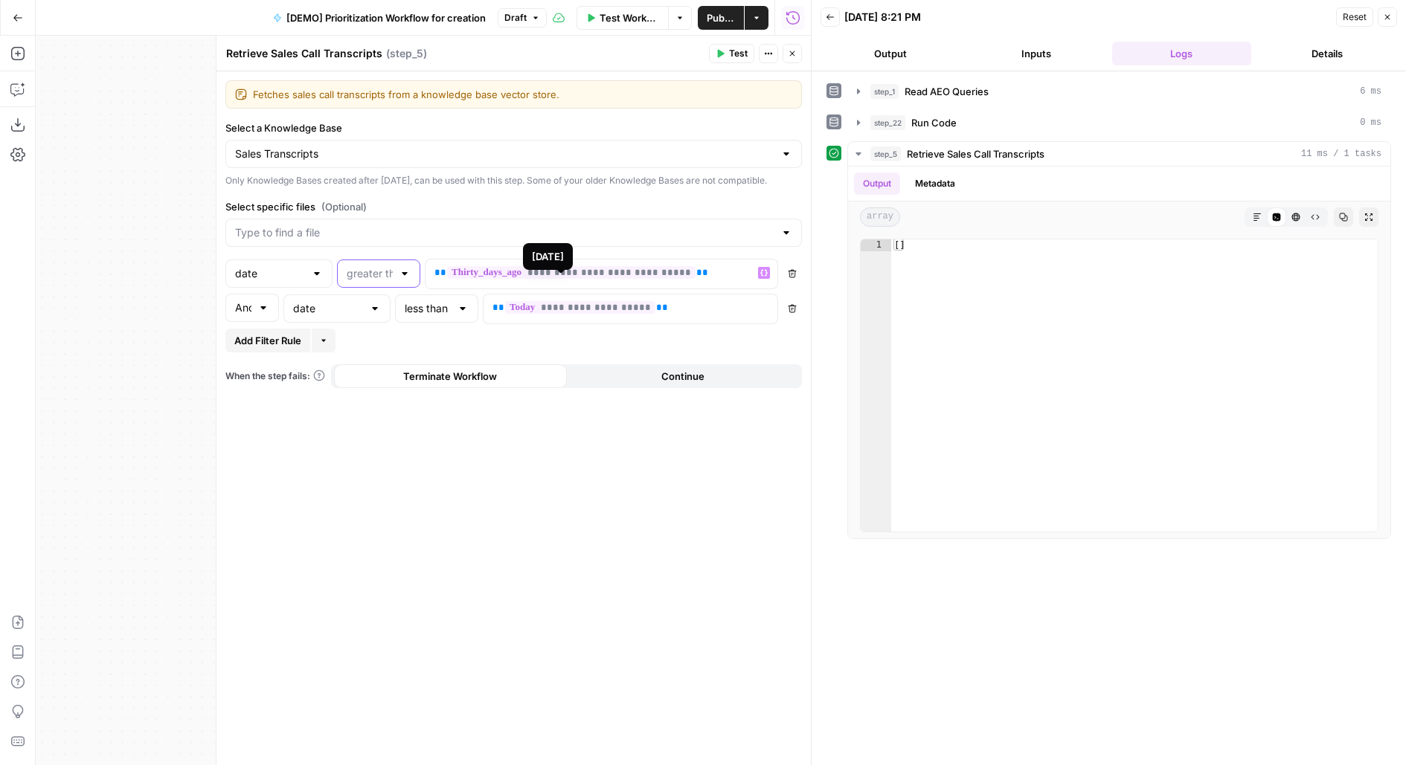
click at [386, 281] on input "text" at bounding box center [370, 273] width 46 height 15
click at [375, 325] on span "less than" at bounding box center [376, 322] width 52 height 15
type input "less than"
click at [441, 316] on input "text" at bounding box center [428, 308] width 46 height 15
click at [437, 374] on span "greater than" at bounding box center [434, 377] width 52 height 15
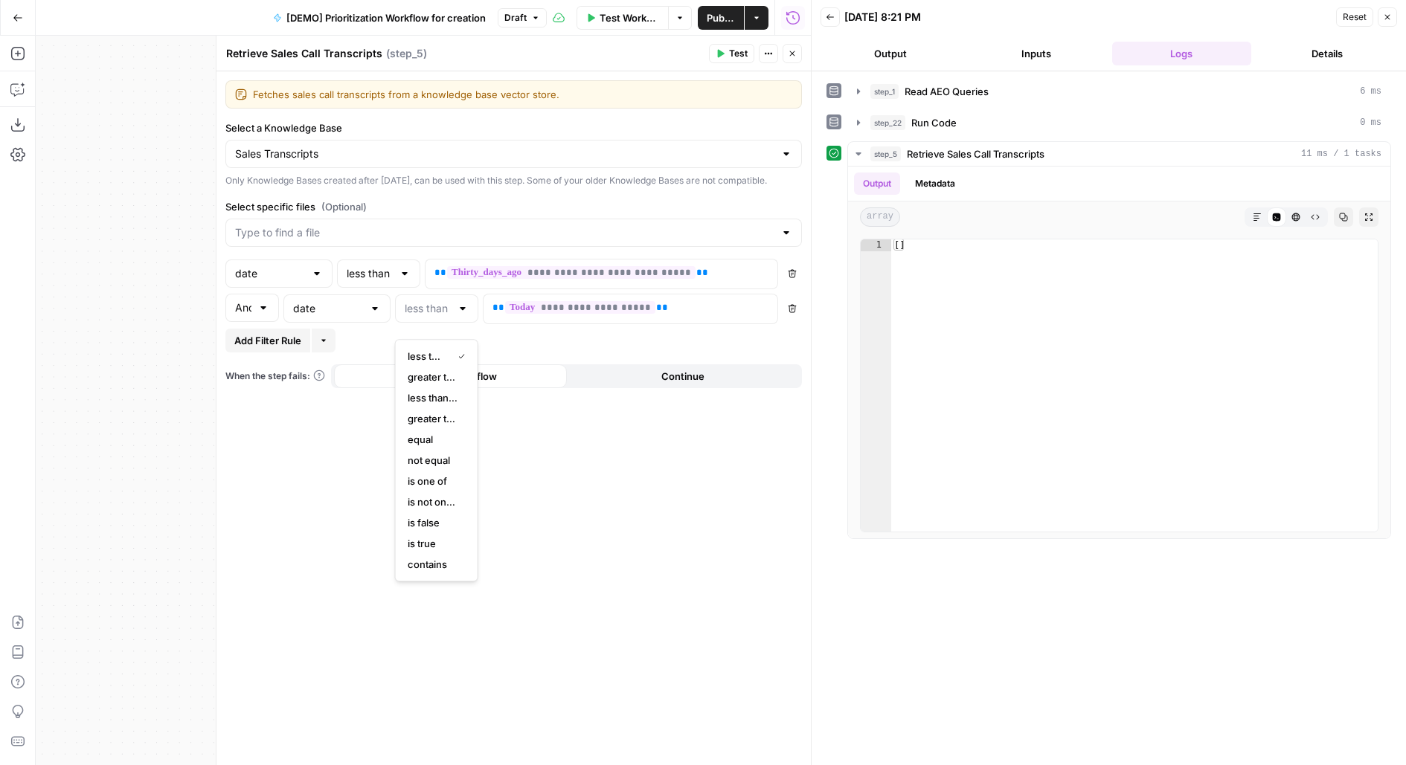
type input "greater than"
click at [722, 64] on header "Retrieve Sales Call Transcripts Retrieve Sales Call Transcripts ( step_5 ) Test…" at bounding box center [513, 54] width 594 height 36
click at [722, 54] on icon "button" at bounding box center [721, 54] width 7 height 8
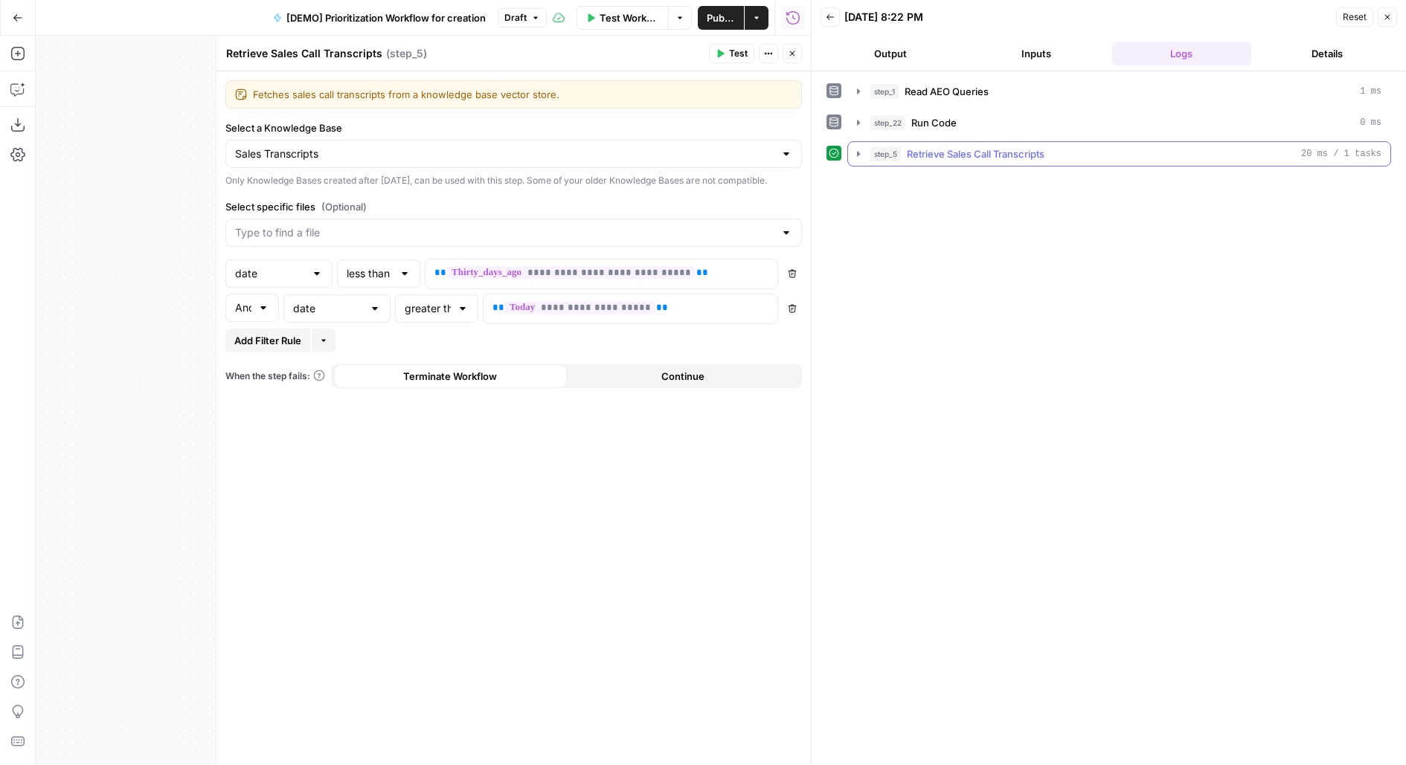
click at [961, 161] on button "step_5 Retrieve Sales Call Transcripts 20 ms / 1 tasks" at bounding box center [1119, 154] width 542 height 24
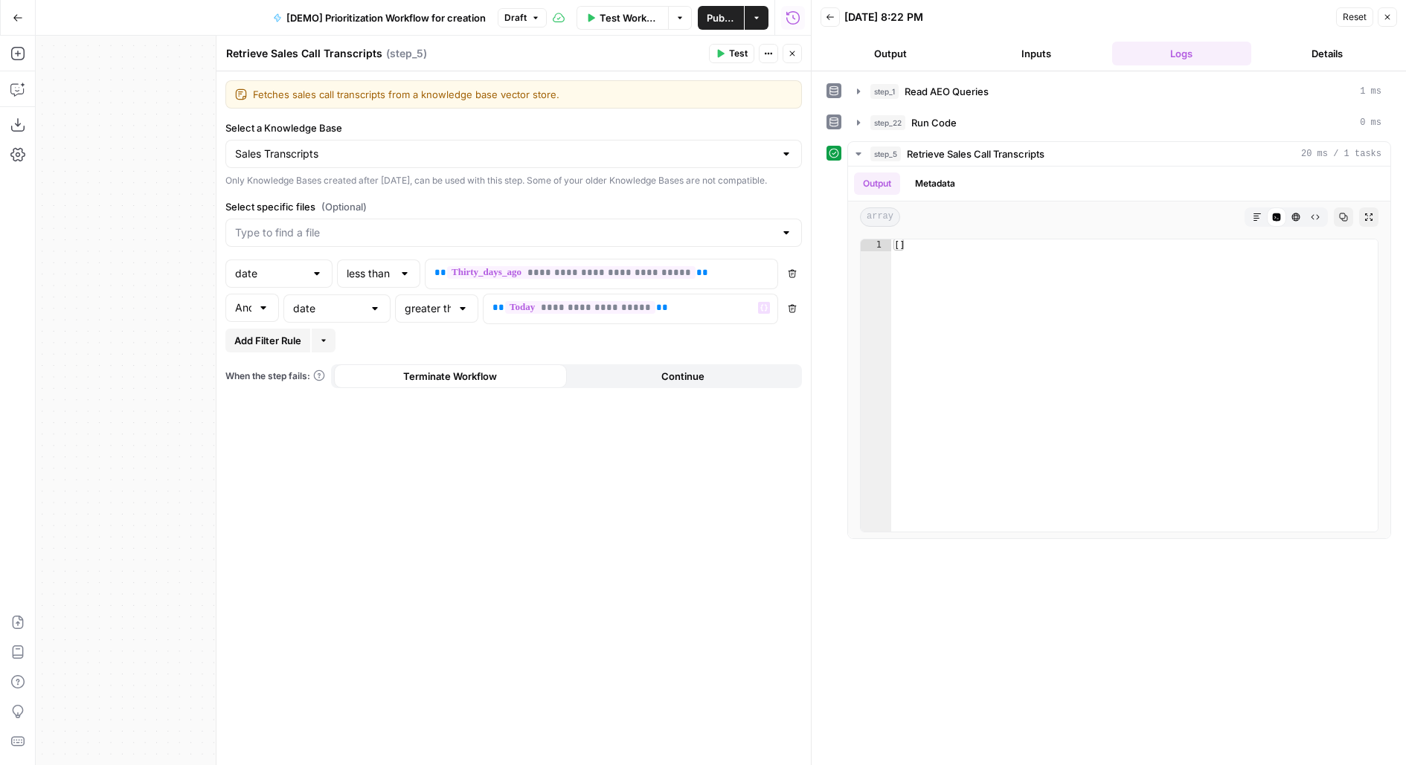
click at [792, 313] on icon "button" at bounding box center [792, 308] width 9 height 9
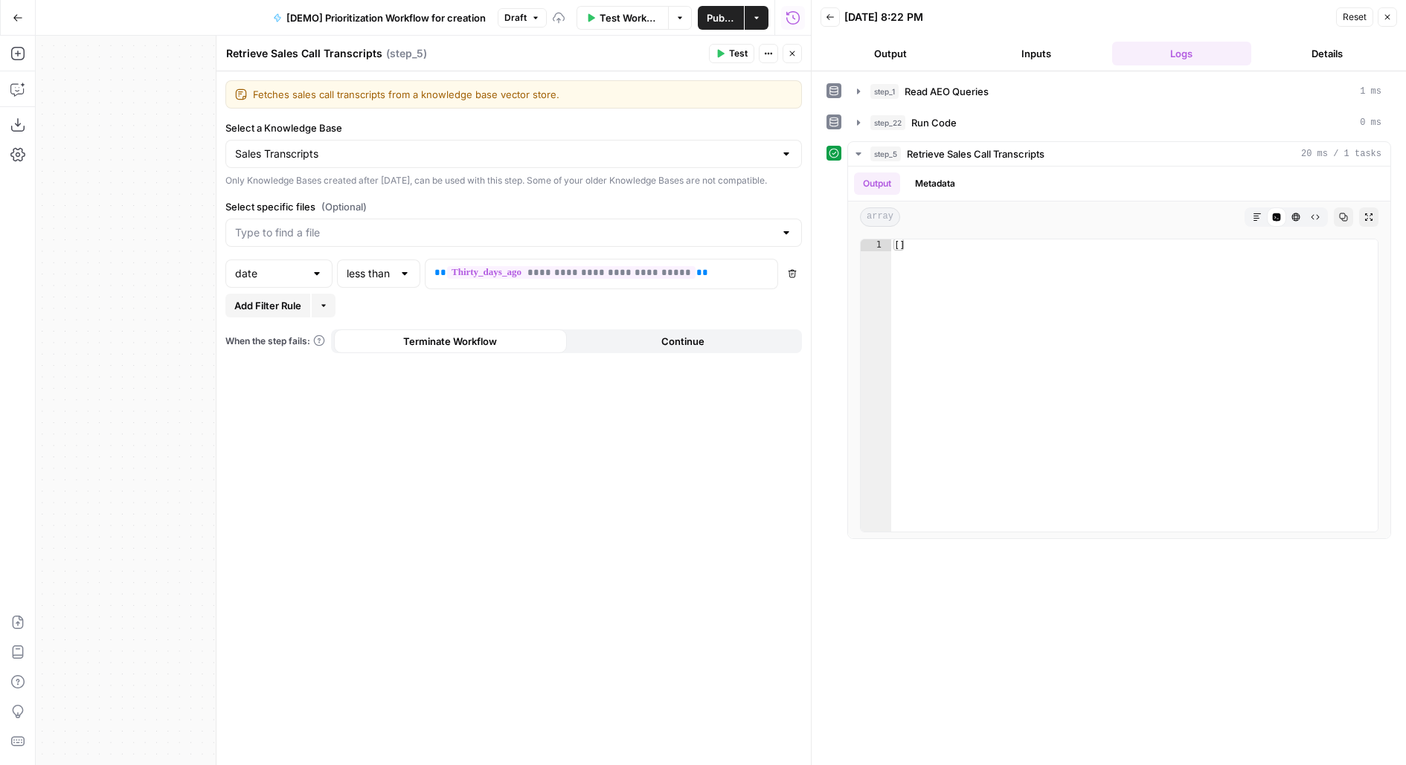
click at [713, 55] on button "Test" at bounding box center [731, 53] width 45 height 19
click at [367, 281] on input "text" at bounding box center [370, 273] width 46 height 15
click at [370, 344] on span "greater than" at bounding box center [376, 343] width 52 height 15
type input "greater than"
click at [723, 54] on icon "button" at bounding box center [721, 54] width 7 height 8
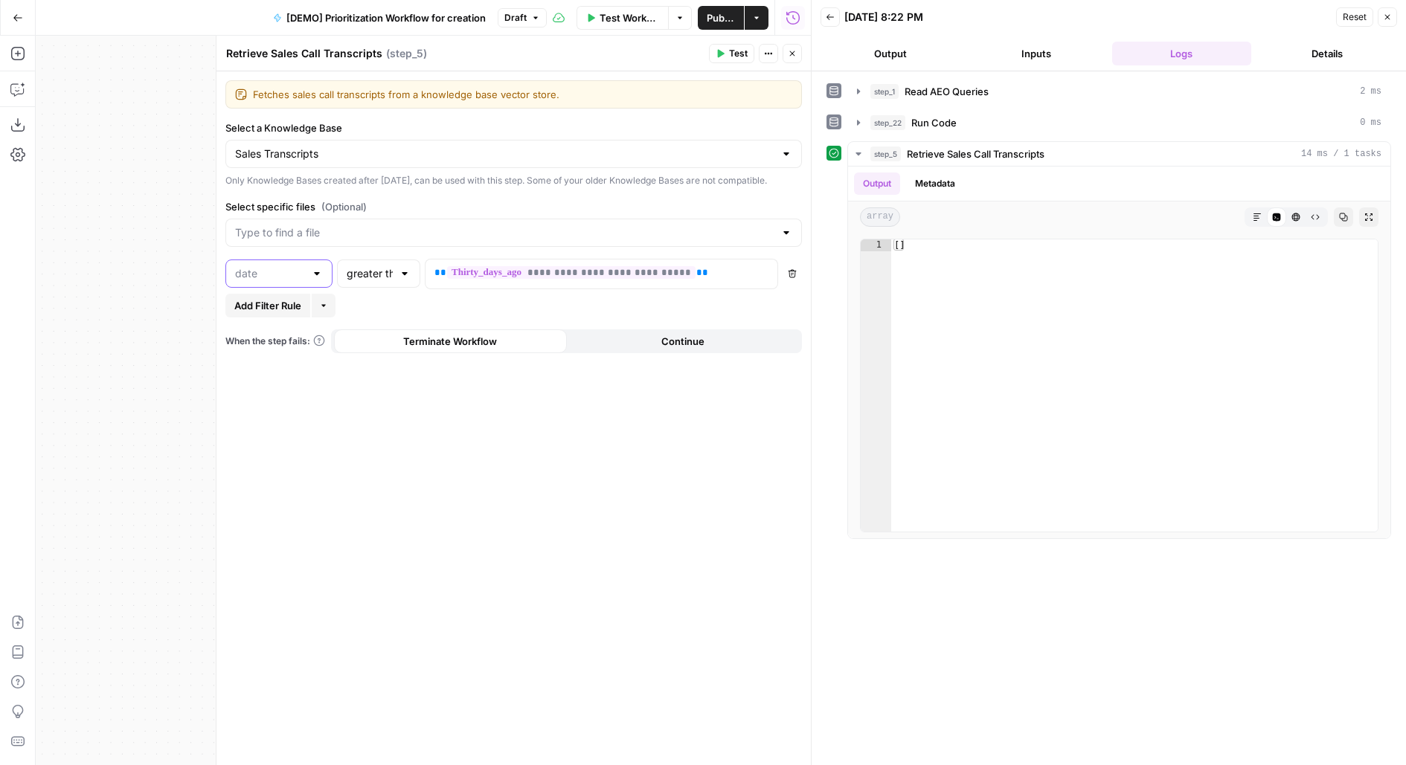
click at [285, 281] on input "text" at bounding box center [270, 273] width 70 height 15
type input "date"
click at [567, 155] on input "Select a Knowledge Base" at bounding box center [504, 154] width 539 height 15
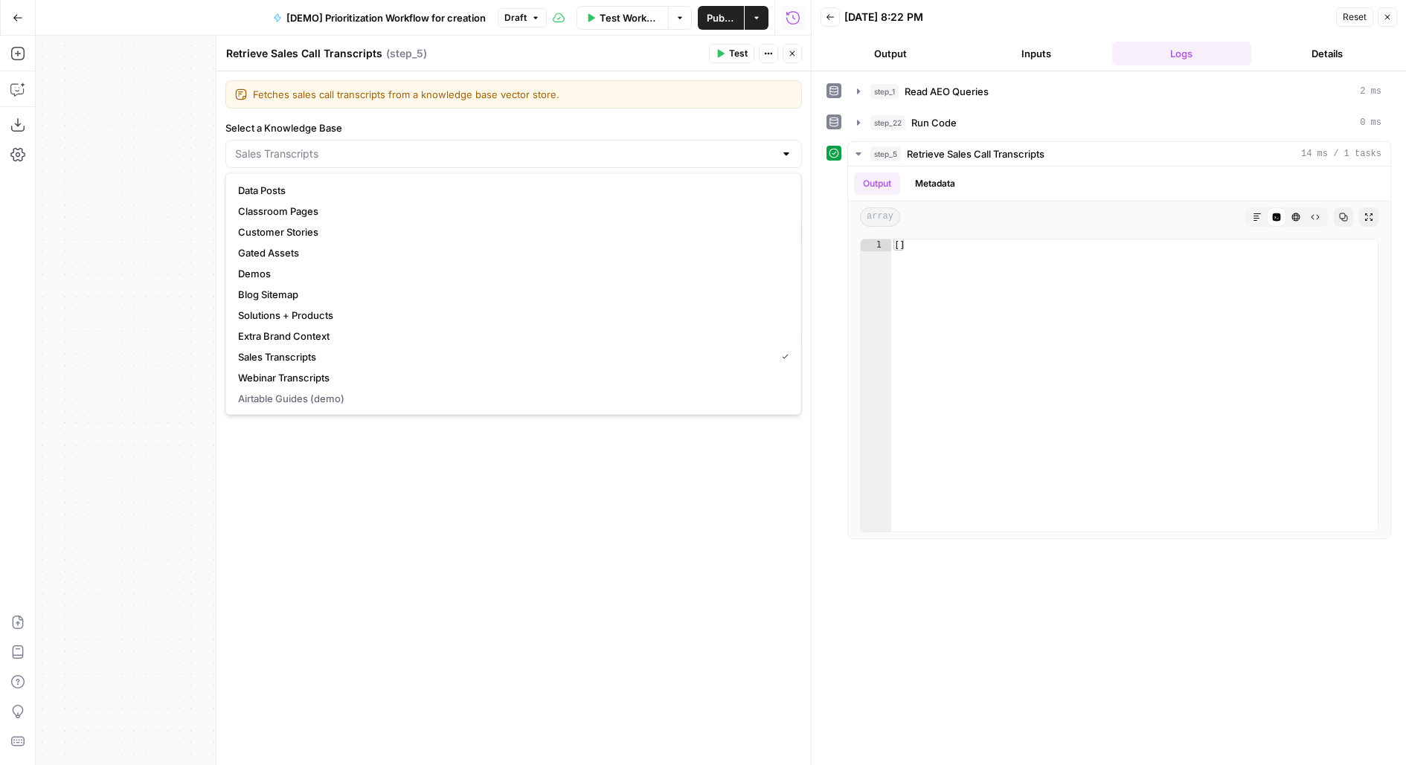
type input "Sales Transcripts"
click at [539, 670] on div "**********" at bounding box center [513, 418] width 594 height 694
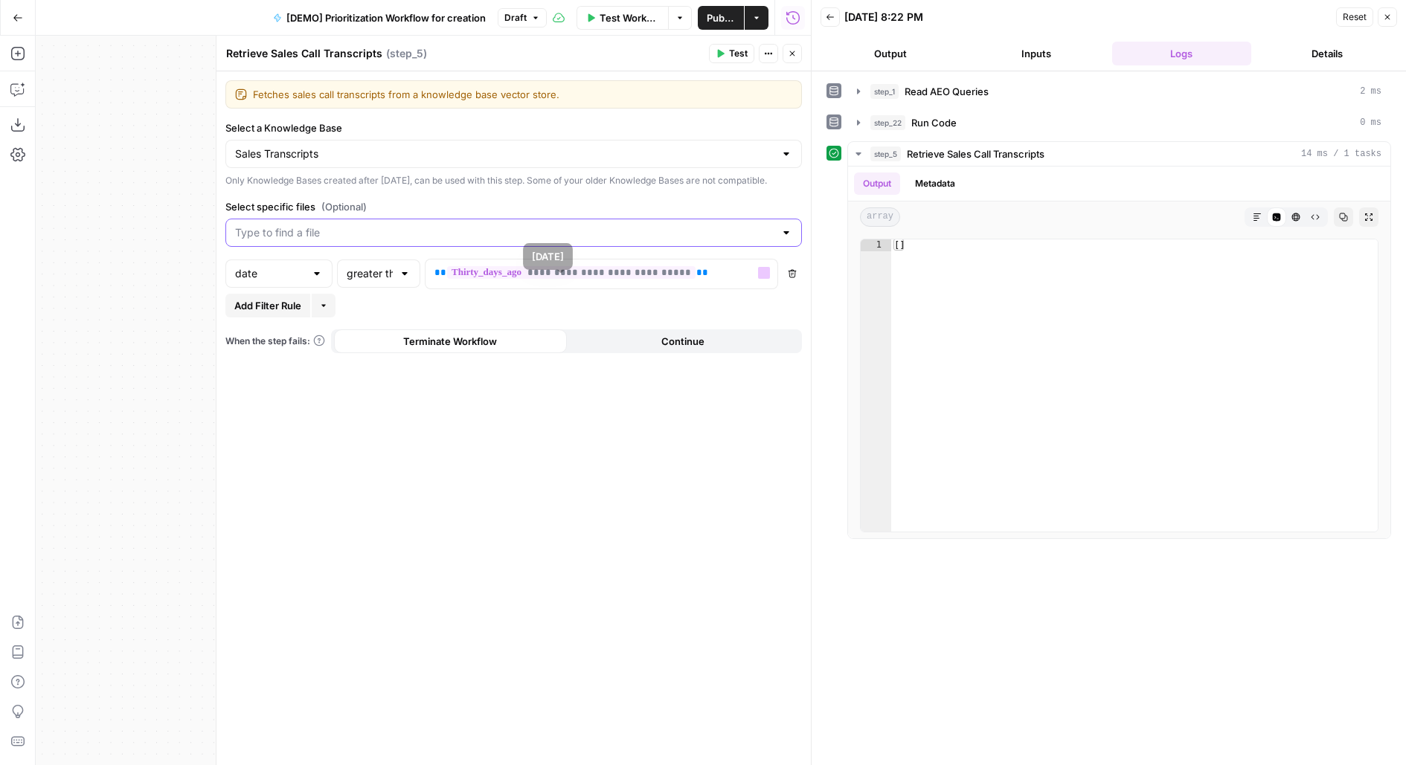
click at [470, 240] on input "Select specific files (Optional)" at bounding box center [504, 232] width 539 height 15
click at [574, 211] on label "Select specific files (Optional)" at bounding box center [513, 206] width 577 height 15
click at [574, 225] on input "Select specific files (Optional)" at bounding box center [504, 232] width 539 height 15
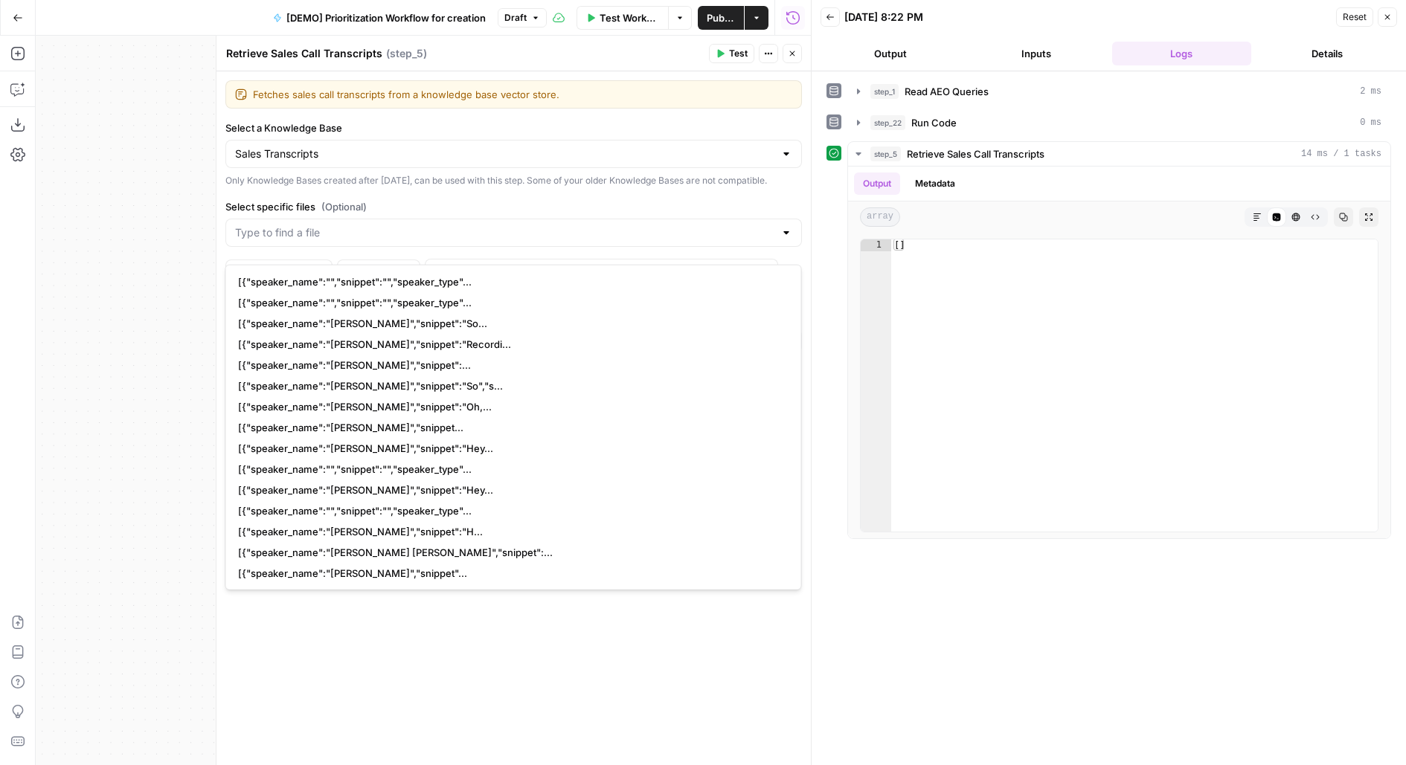
click at [516, 645] on div "**********" at bounding box center [513, 418] width 594 height 694
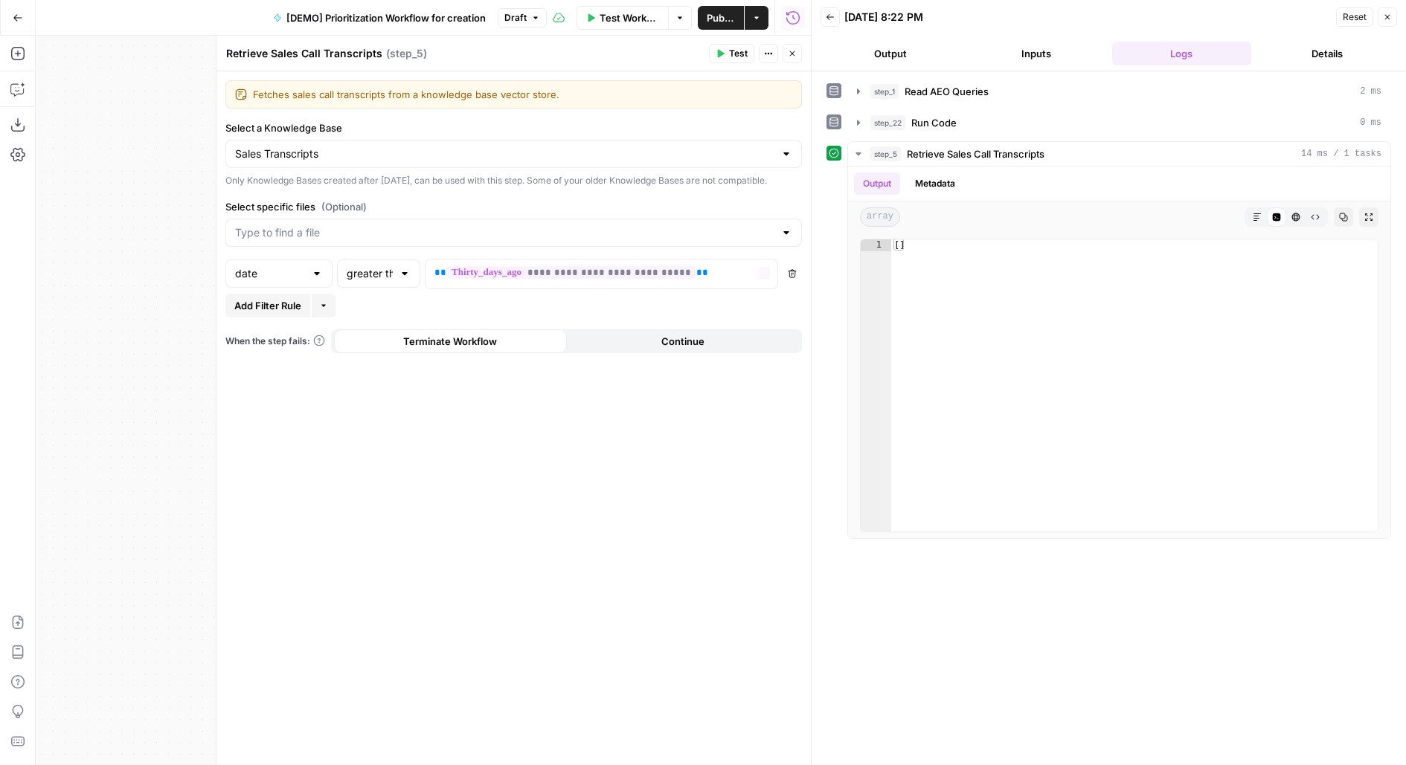
click at [405, 304] on div "Add Filter Rule More" at bounding box center [513, 306] width 577 height 24
click at [403, 288] on div "greater than" at bounding box center [378, 274] width 83 height 28
click at [383, 405] on span "equal" at bounding box center [376, 406] width 52 height 15
type input "equal"
click at [742, 280] on p "**********" at bounding box center [601, 273] width 335 height 15
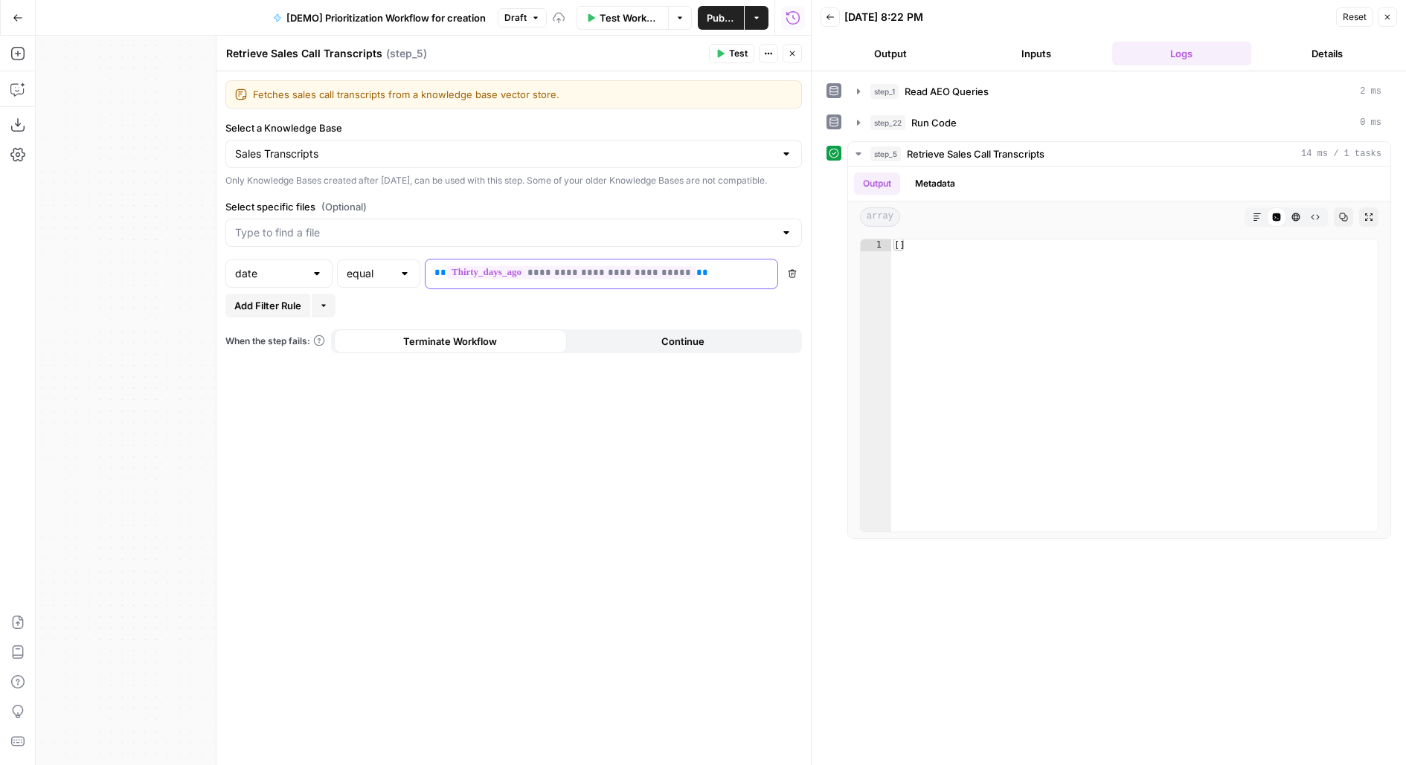
click at [742, 280] on p "**********" at bounding box center [589, 273] width 311 height 15
click at [755, 54] on div "Test Actions Close" at bounding box center [755, 53] width 93 height 19
click at [754, 54] on button "Test" at bounding box center [731, 53] width 45 height 19
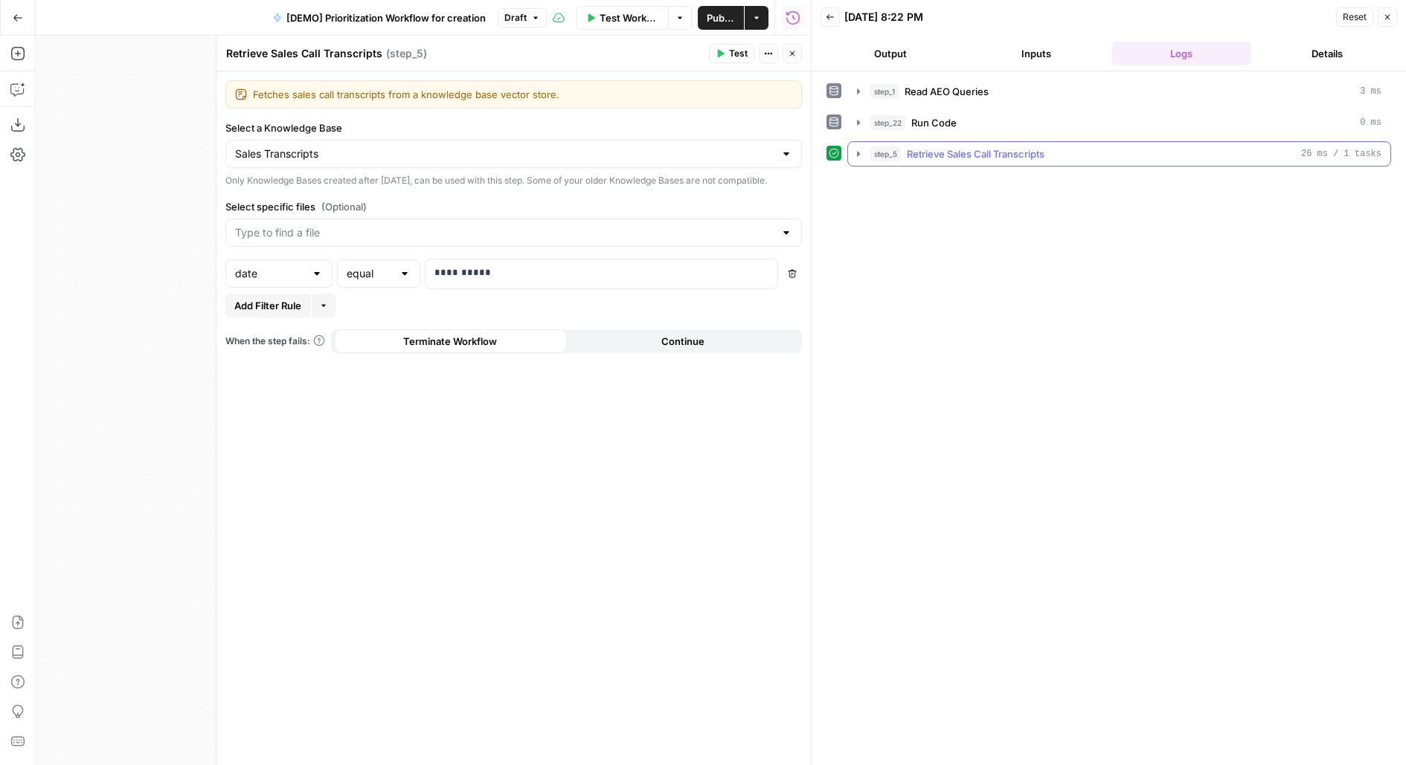
click at [913, 149] on span "Retrieve Sales Call Transcripts" at bounding box center [976, 154] width 138 height 15
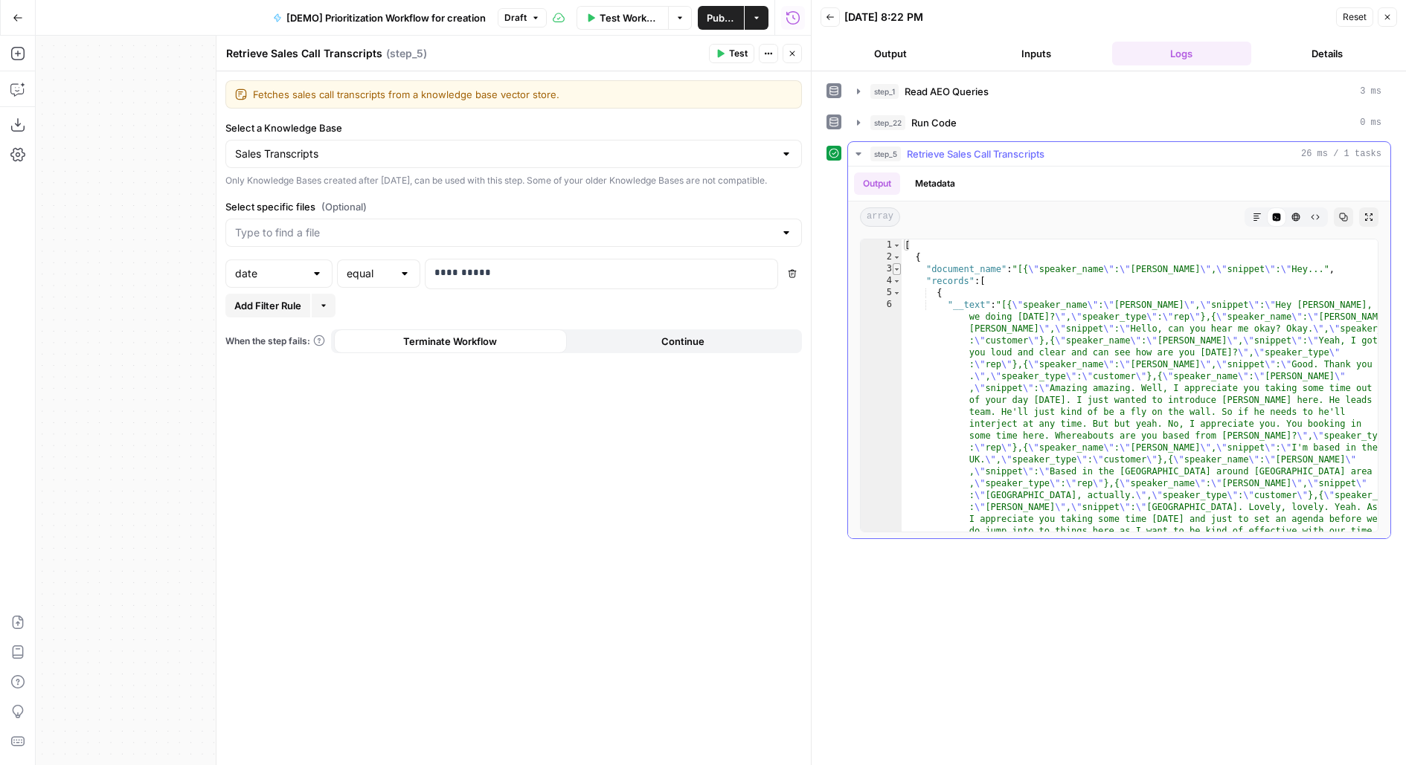
click at [895, 265] on span "Toggle code folding, row 3" at bounding box center [897, 269] width 8 height 12
click at [895, 278] on span "Toggle code folding, rows 4 through 17" at bounding box center [897, 281] width 8 height 12
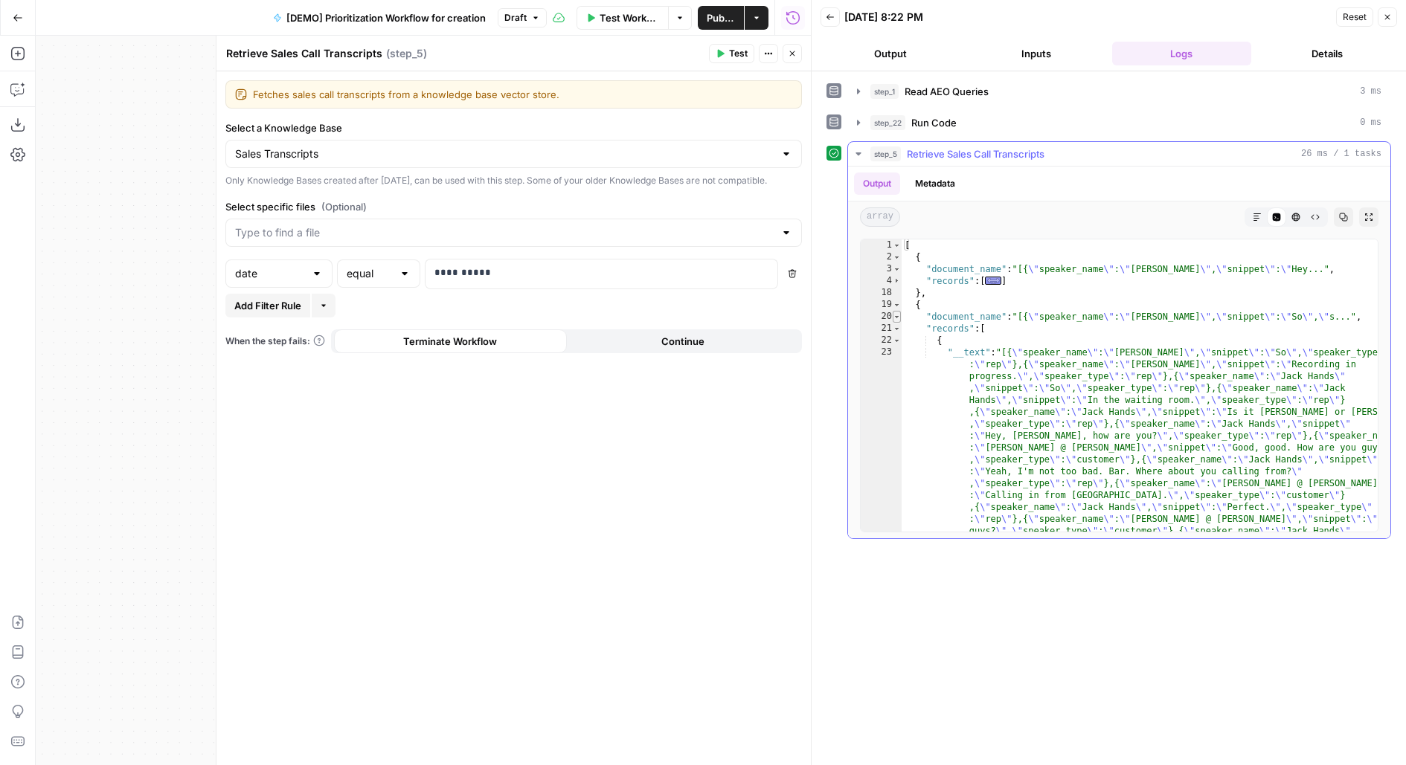
click at [896, 318] on span "Toggle code folding, row 20" at bounding box center [897, 317] width 8 height 12
type textarea "**********"
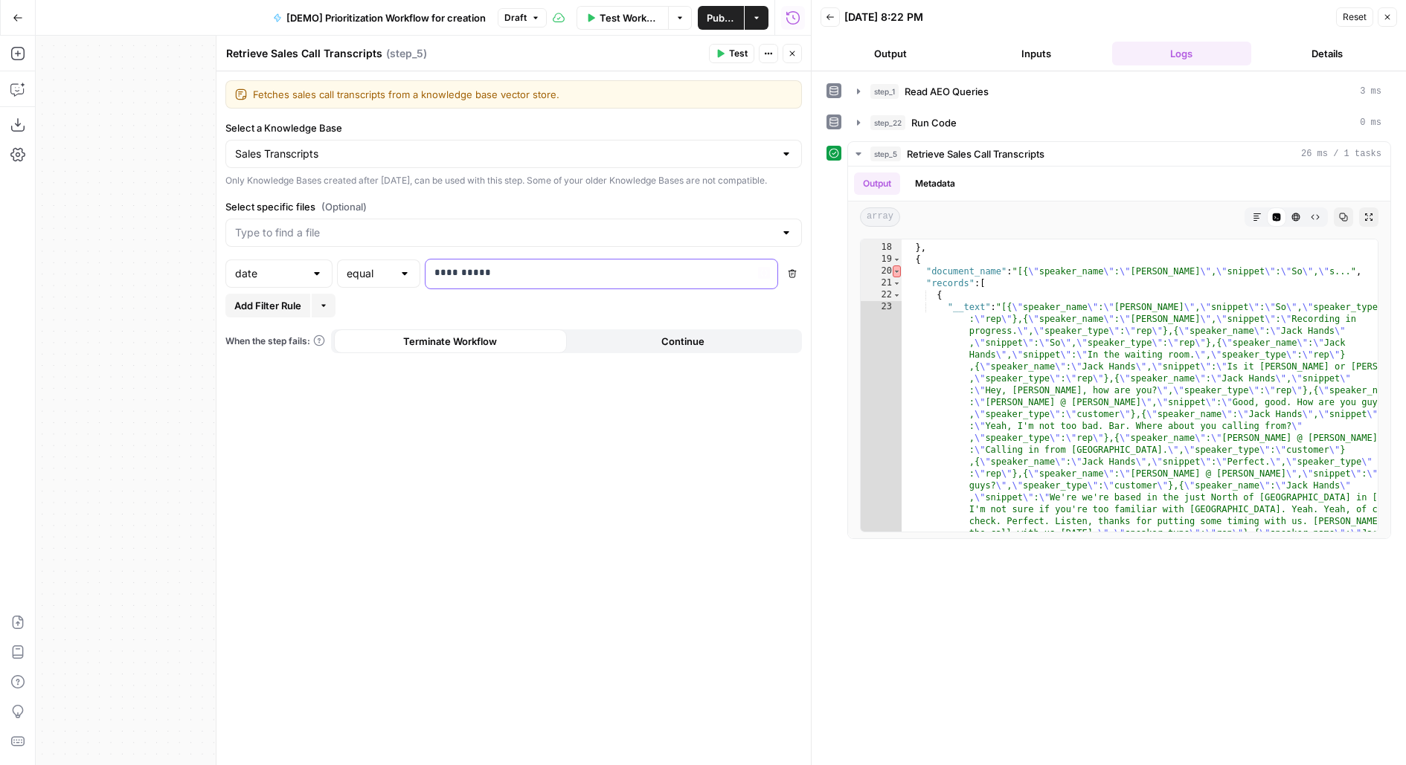
click at [491, 289] on div "**********" at bounding box center [590, 274] width 328 height 29
click at [394, 286] on div "equal" at bounding box center [378, 274] width 83 height 28
click at [382, 347] on span "greater than" at bounding box center [376, 343] width 52 height 15
type input "greater than"
click at [466, 280] on p "**********" at bounding box center [589, 273] width 311 height 15
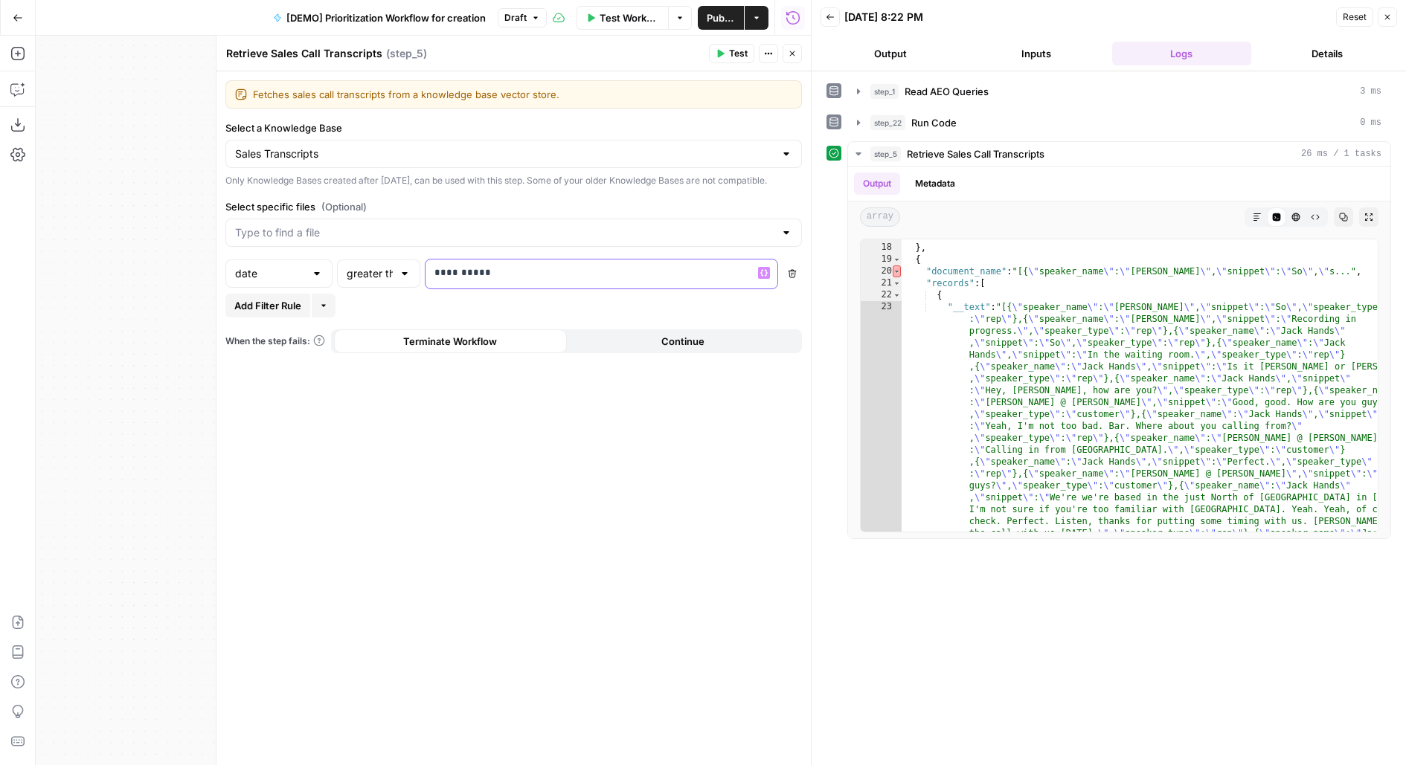
click at [466, 280] on p "**********" at bounding box center [589, 273] width 311 height 15
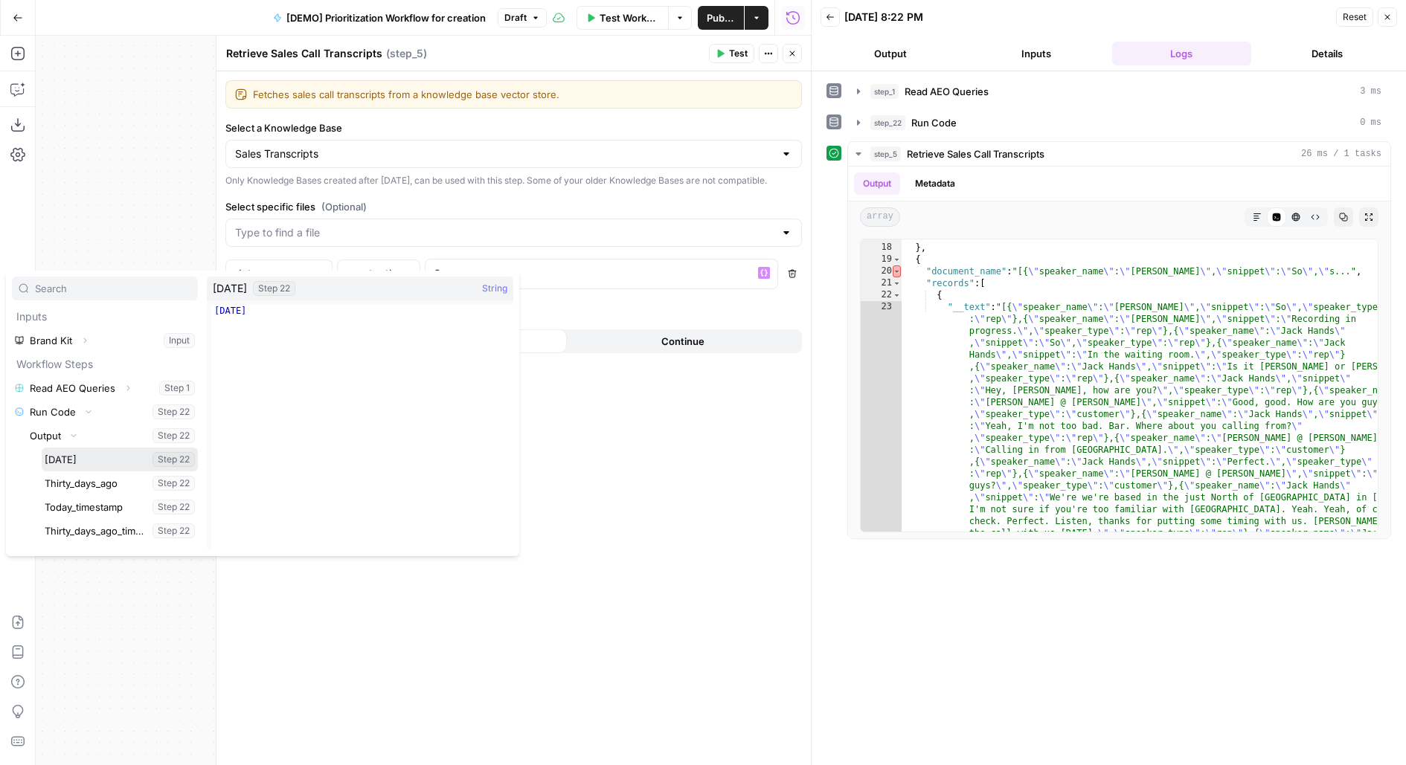
click at [42, 448] on button "Select variable Today" at bounding box center [120, 460] width 156 height 24
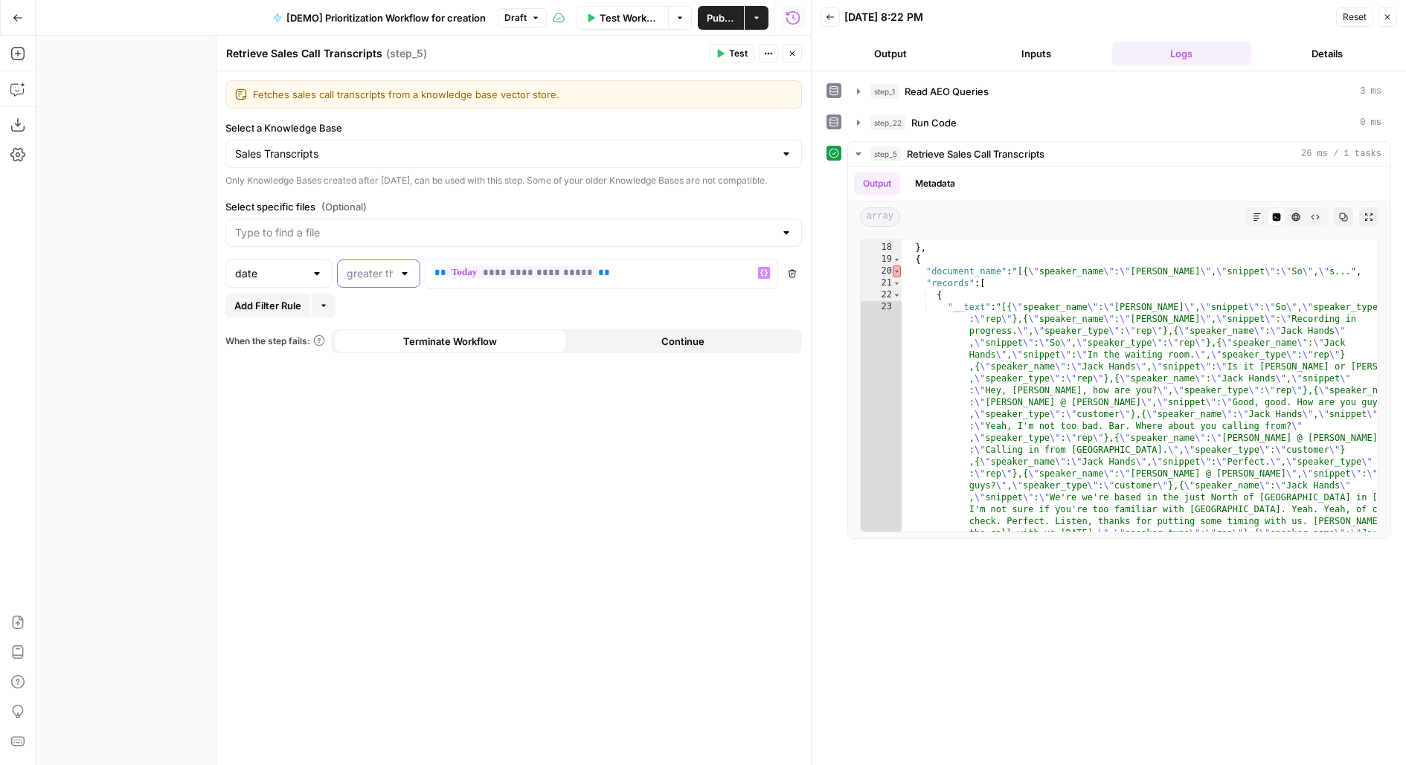
click at [383, 281] on input "text" at bounding box center [370, 273] width 46 height 15
click at [383, 364] on span "less than or equal to" at bounding box center [376, 364] width 52 height 15
type input "less than or equal to"
click at [731, 61] on button "Test" at bounding box center [731, 53] width 45 height 19
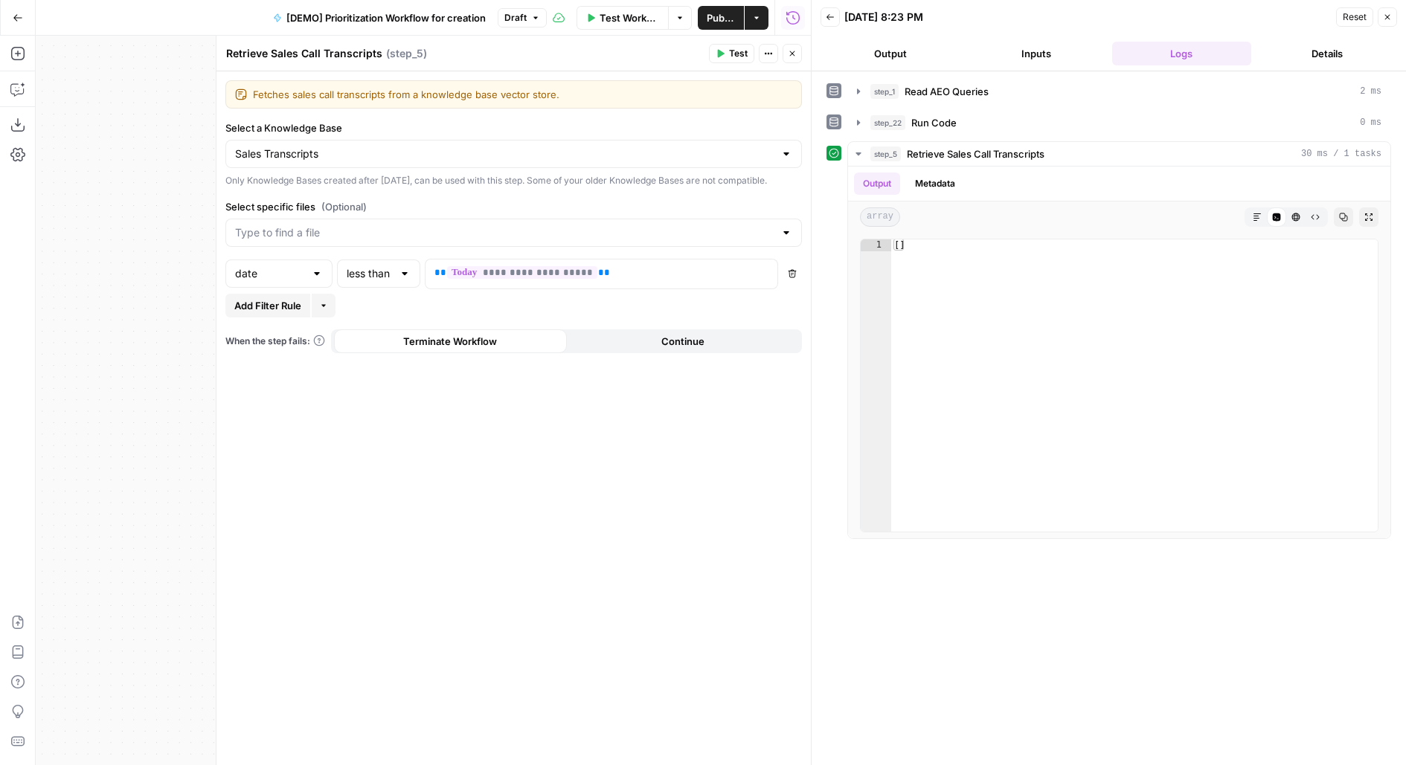
click at [736, 52] on span "Test" at bounding box center [738, 53] width 19 height 13
click at [324, 310] on icon "button" at bounding box center [323, 305] width 9 height 9
click at [324, 306] on icon "button" at bounding box center [323, 305] width 4 height 2
click at [278, 313] on span "Add Filter Rule" at bounding box center [267, 305] width 67 height 15
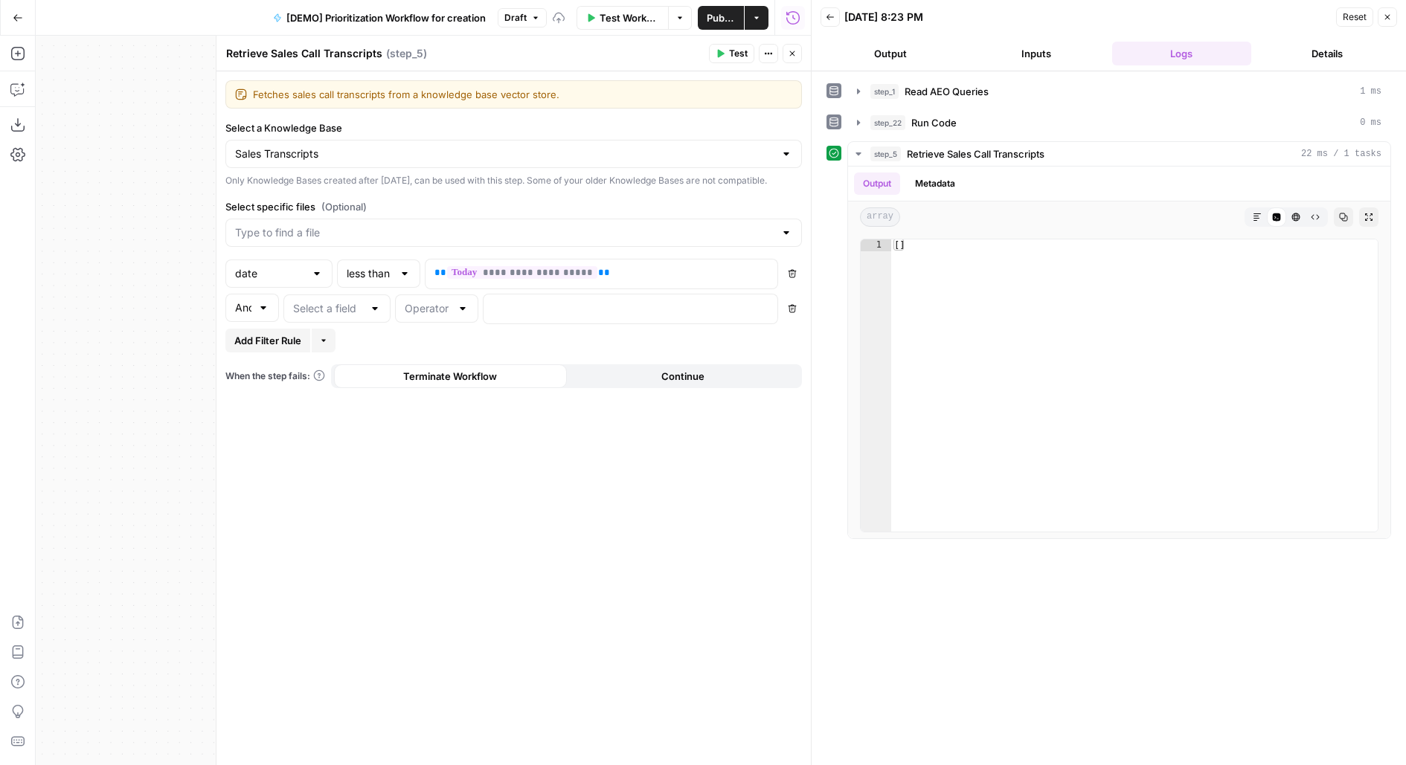
click at [259, 315] on div at bounding box center [263, 308] width 12 height 15
click at [245, 377] on span "Or" at bounding box center [249, 376] width 22 height 15
type input "Or"
click at [327, 316] on input "text" at bounding box center [328, 308] width 70 height 15
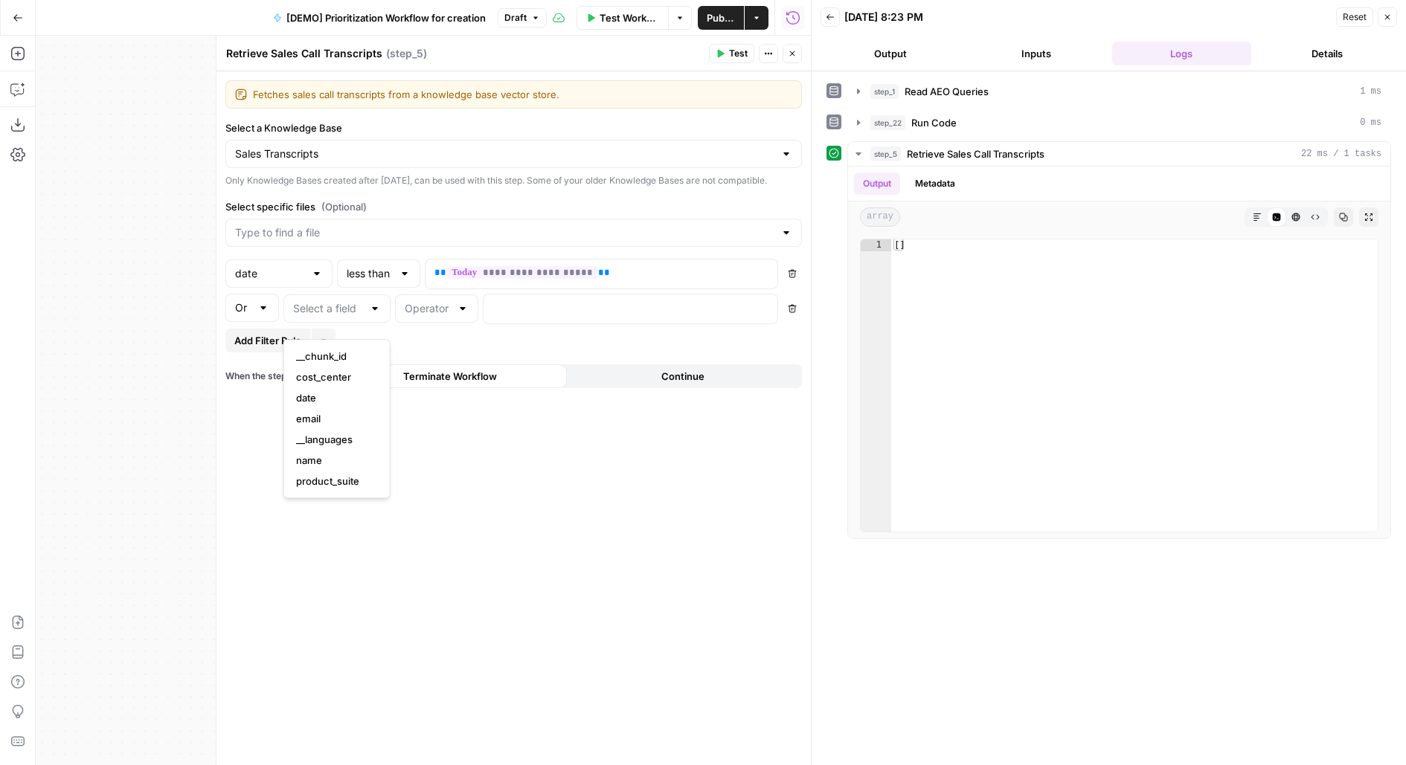
click at [324, 394] on span "date" at bounding box center [334, 398] width 76 height 15
type input "date"
click at [449, 316] on input "text" at bounding box center [428, 308] width 46 height 15
click at [594, 556] on div "**********" at bounding box center [513, 418] width 594 height 694
click at [28, 103] on div "Add Steps Copilot Download as JSON Settings Import JSON AirOps Academy Help Giv…" at bounding box center [18, 401] width 36 height 730
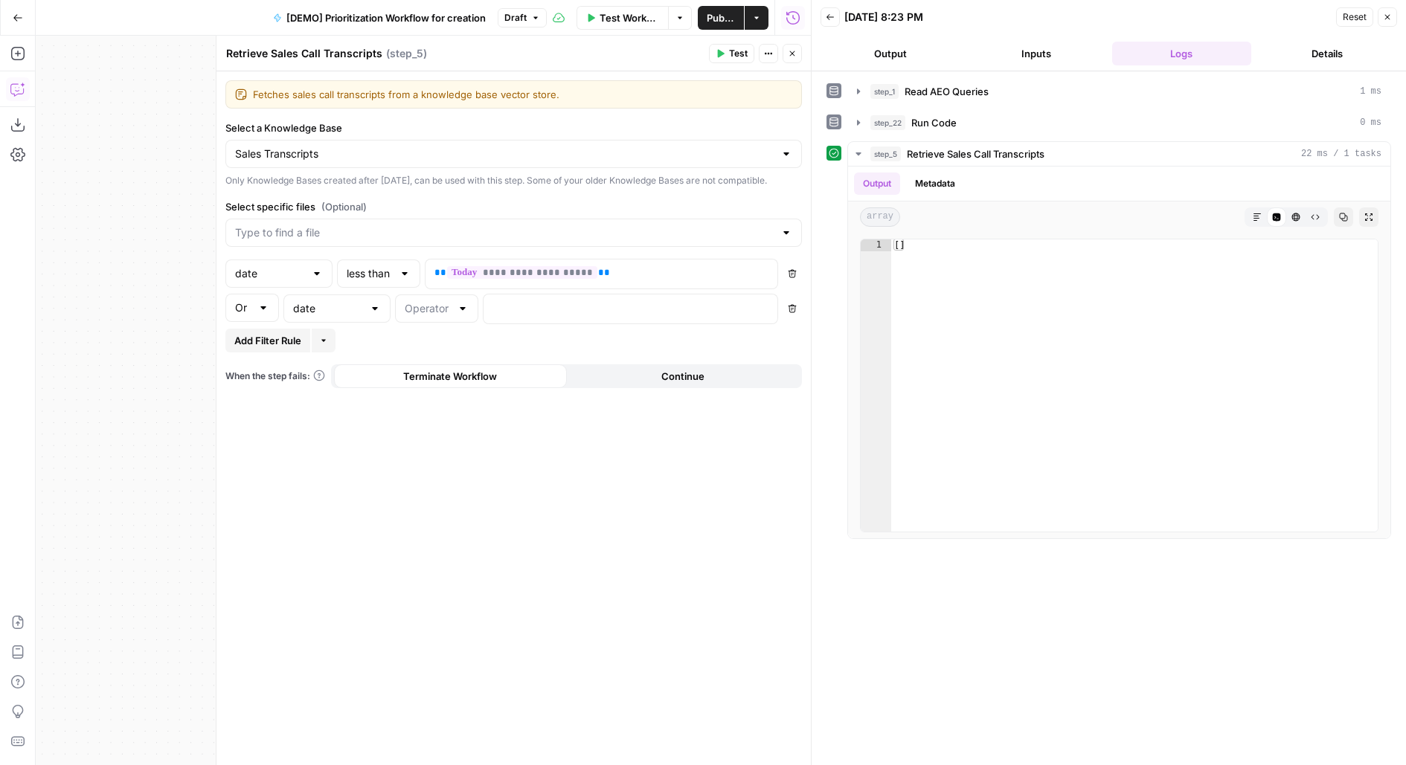
click at [13, 83] on icon "button" at bounding box center [17, 89] width 15 height 15
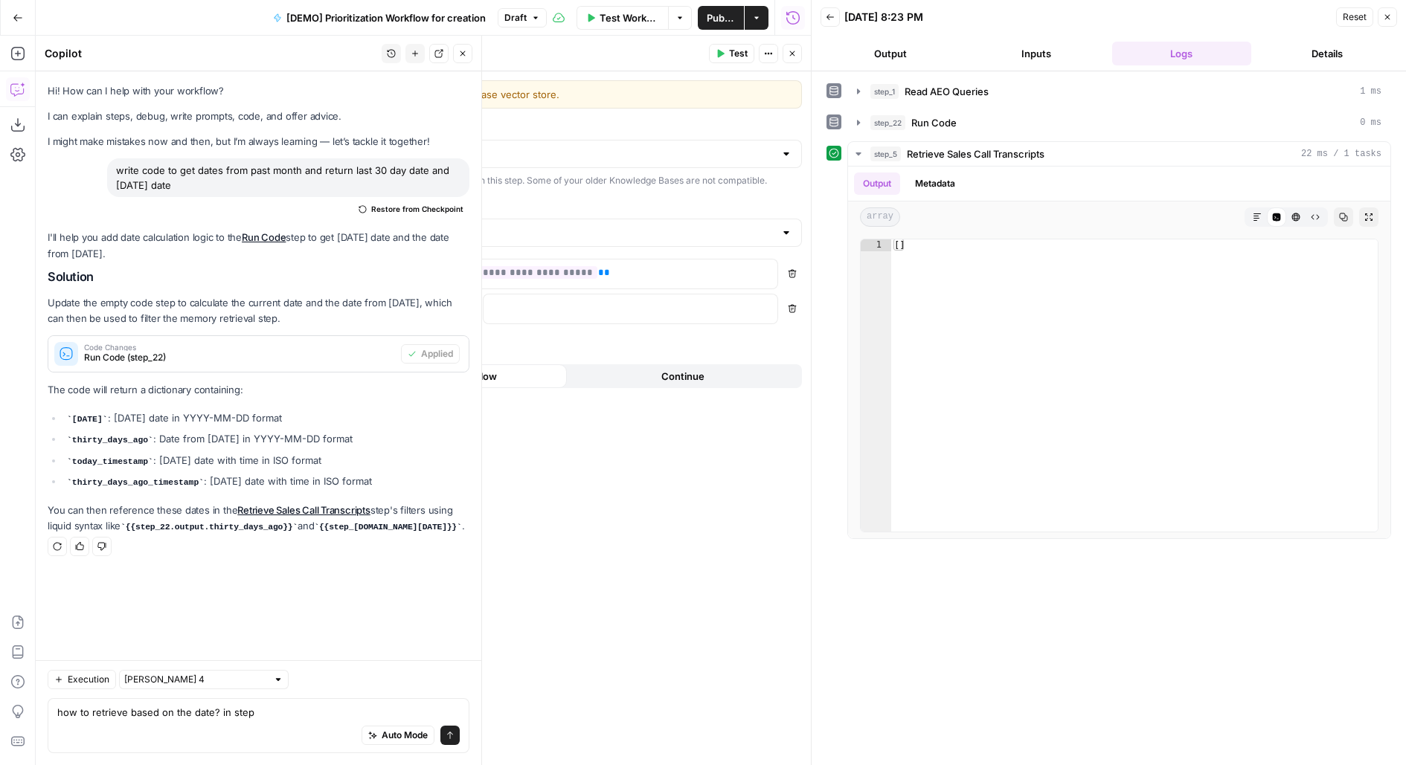
type textarea "how to retrieve based on the date? in step 5"
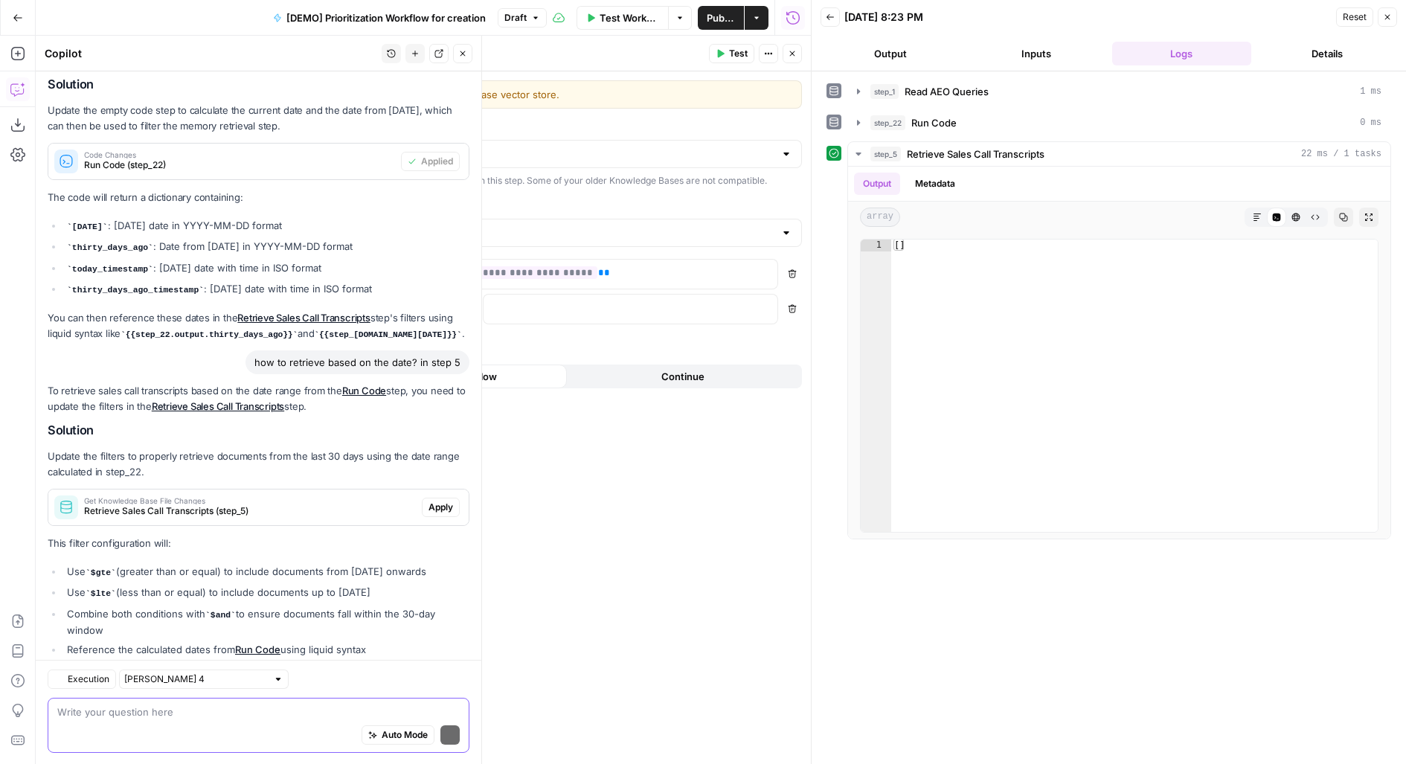
scroll to position [259, 0]
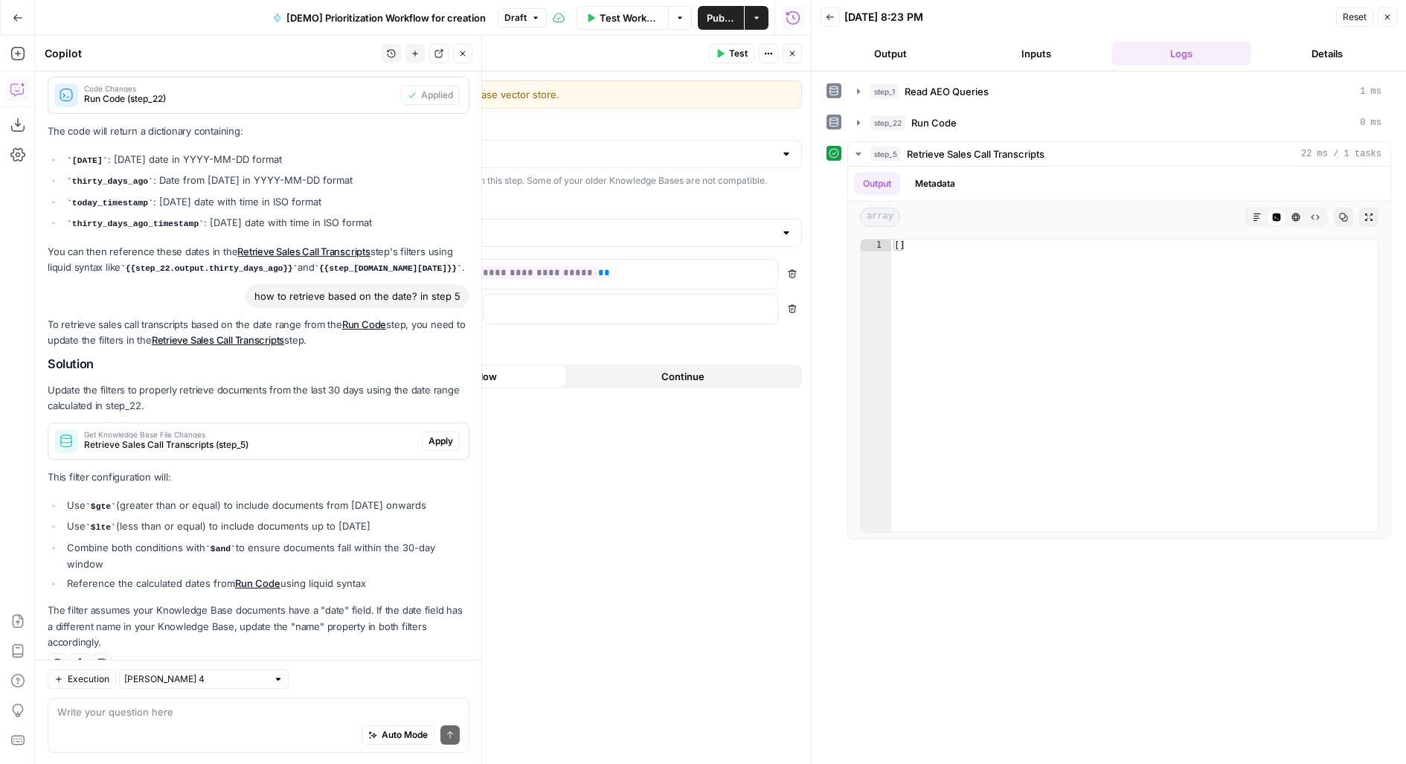
click at [434, 431] on button "Apply" at bounding box center [441, 440] width 38 height 19
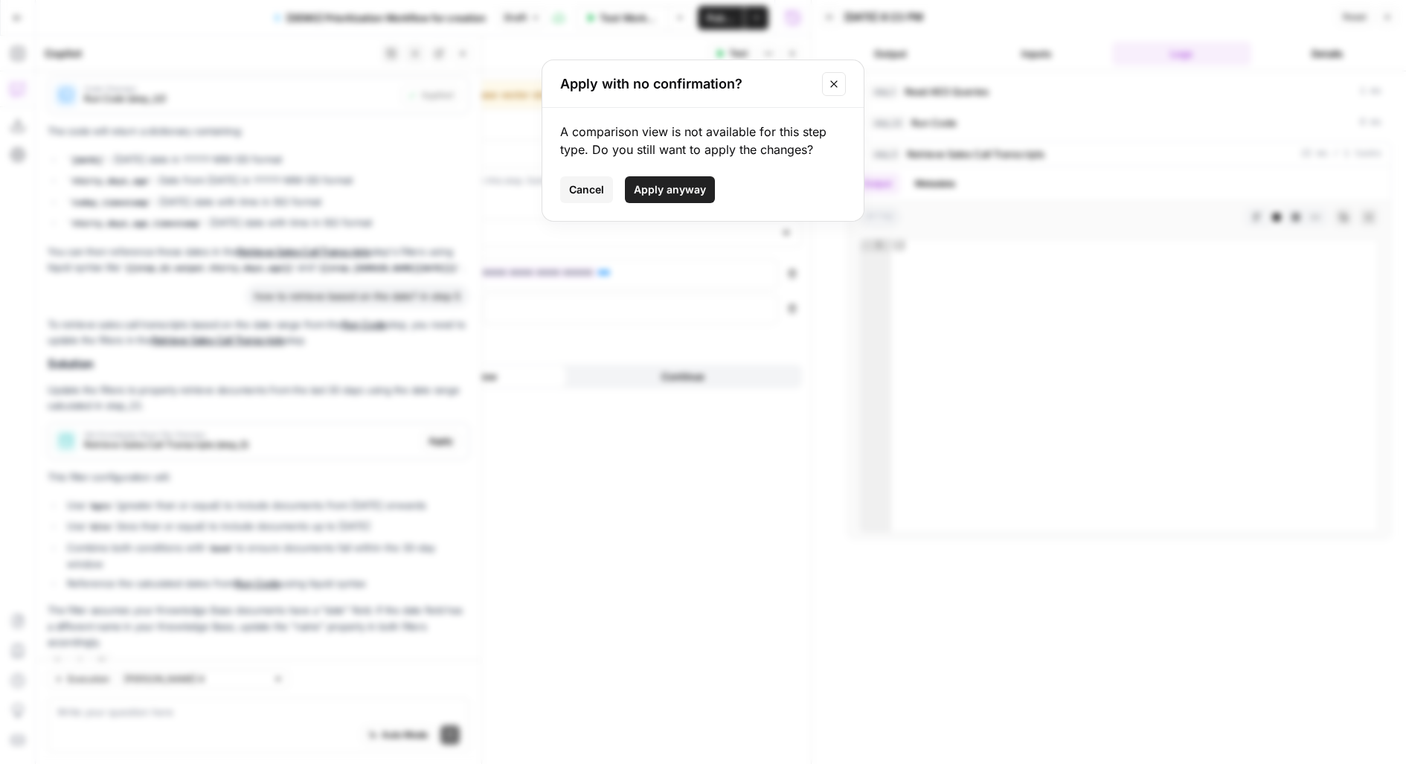
click at [686, 191] on span "Apply anyway" at bounding box center [670, 189] width 72 height 15
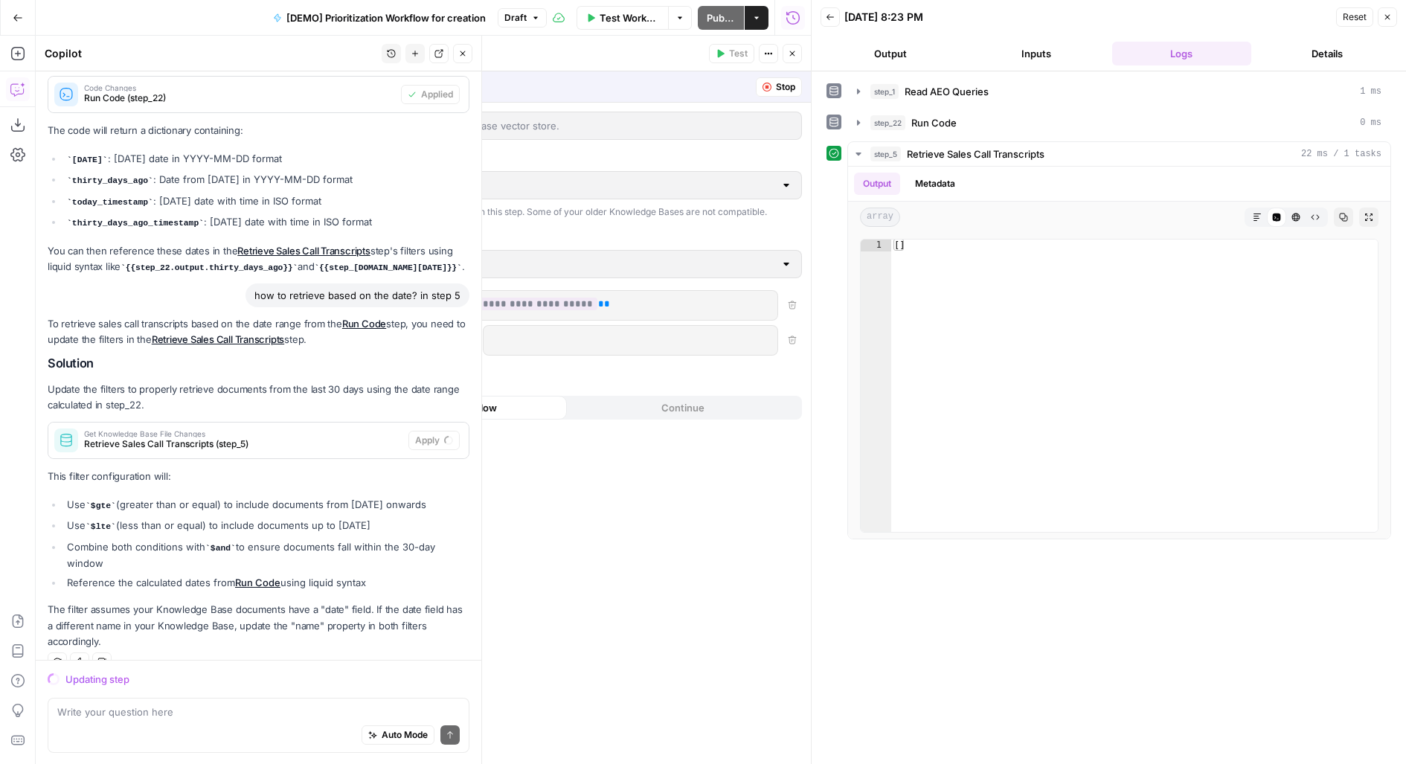
click at [219, 437] on span "Retrieve Sales Call Transcripts (step_5)" at bounding box center [243, 443] width 318 height 13
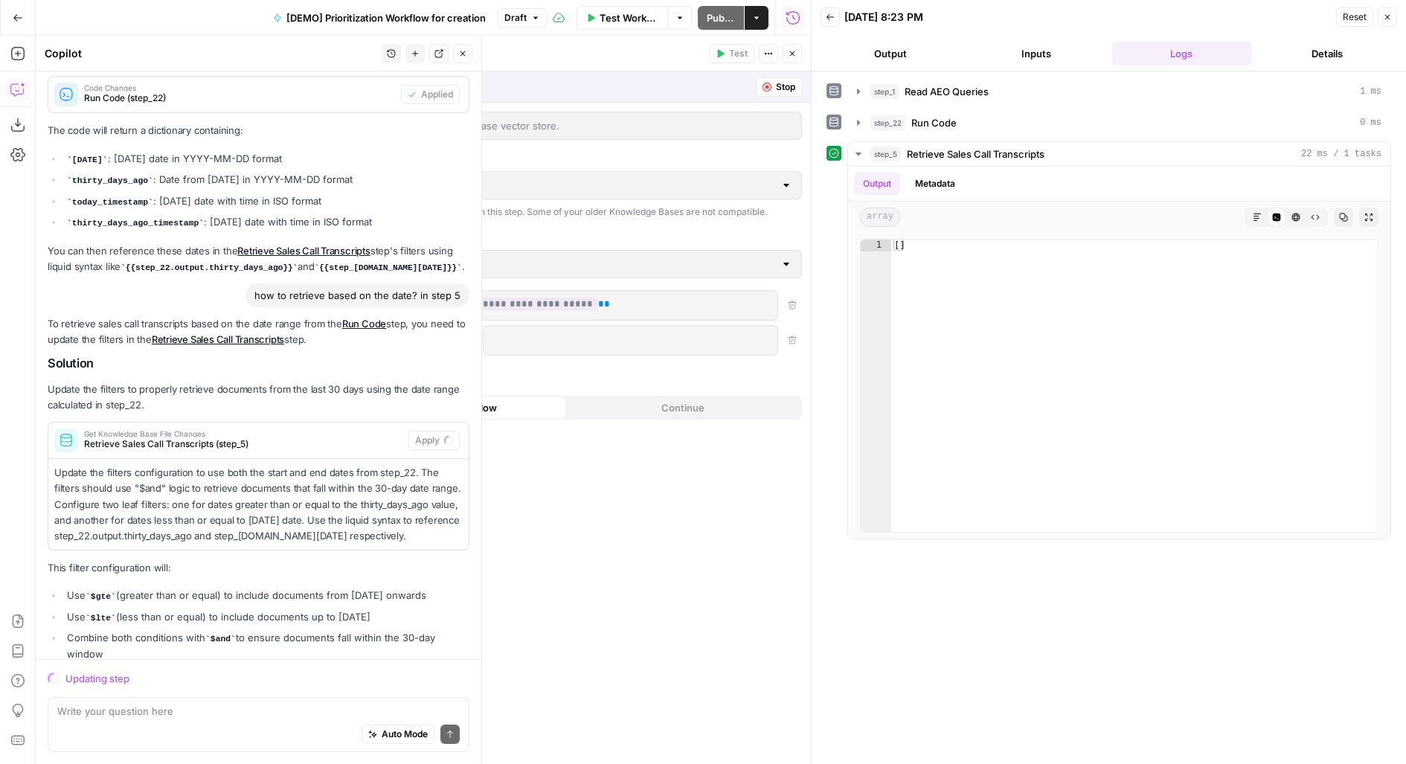
type input "greater than or equal to"
type input "And"
type input "less than or equal to"
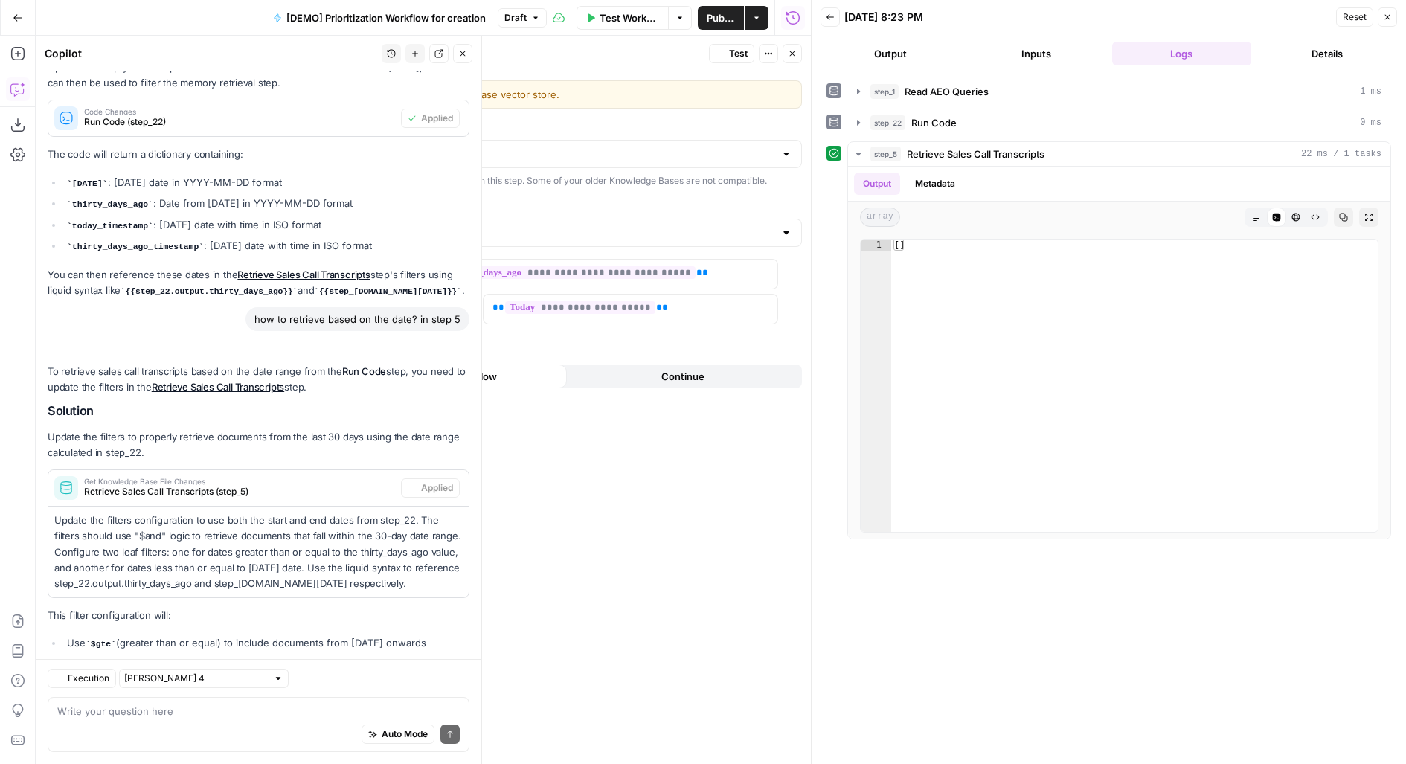
scroll to position [374, 0]
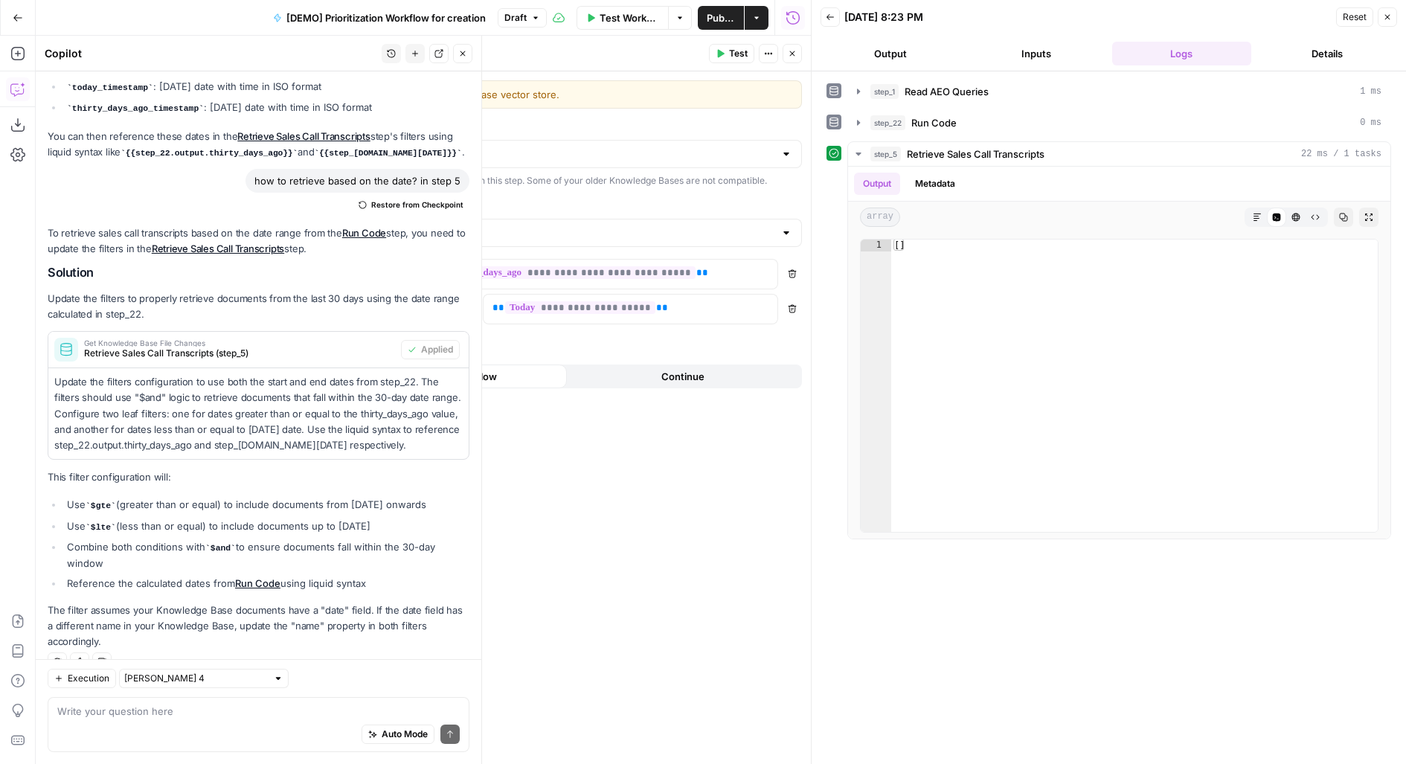
click at [717, 54] on icon "button" at bounding box center [720, 53] width 9 height 9
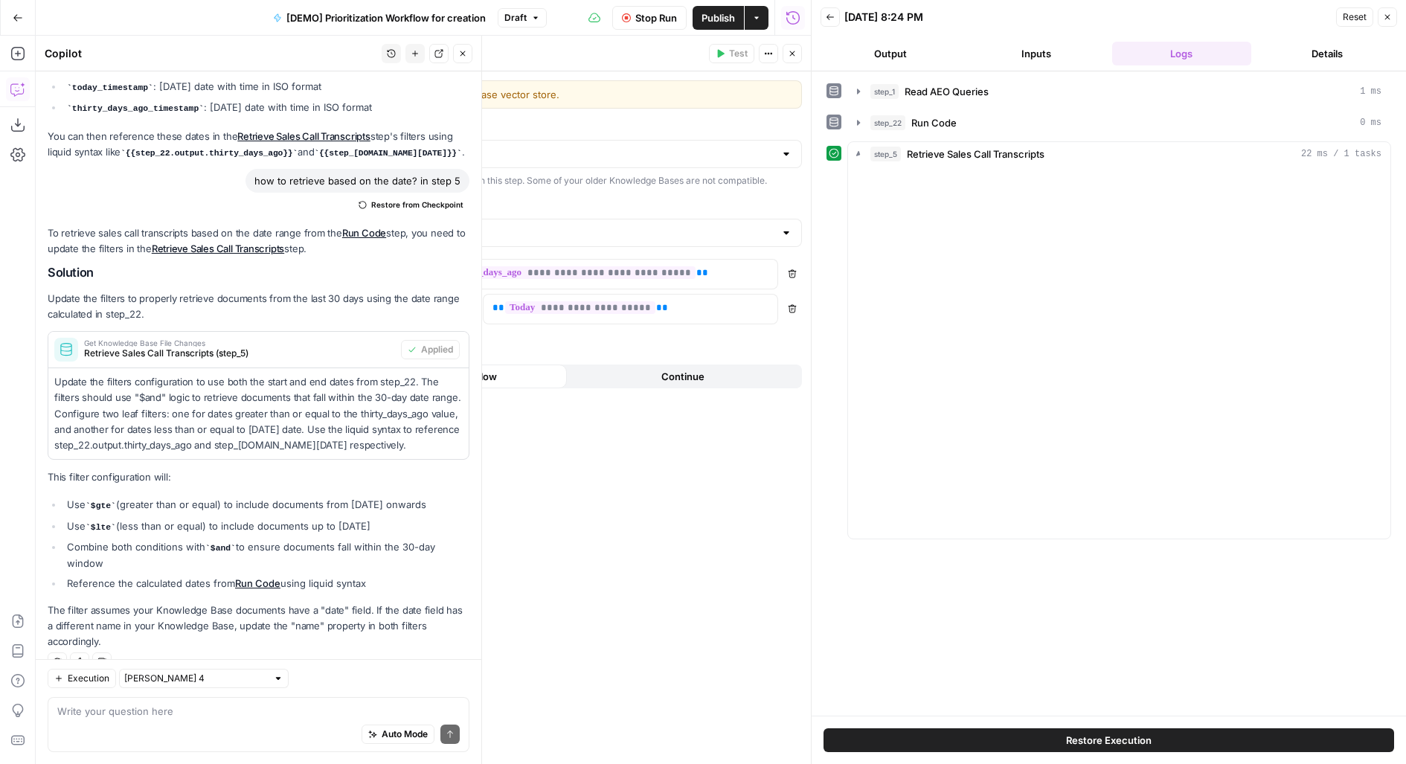
scroll to position [283, 0]
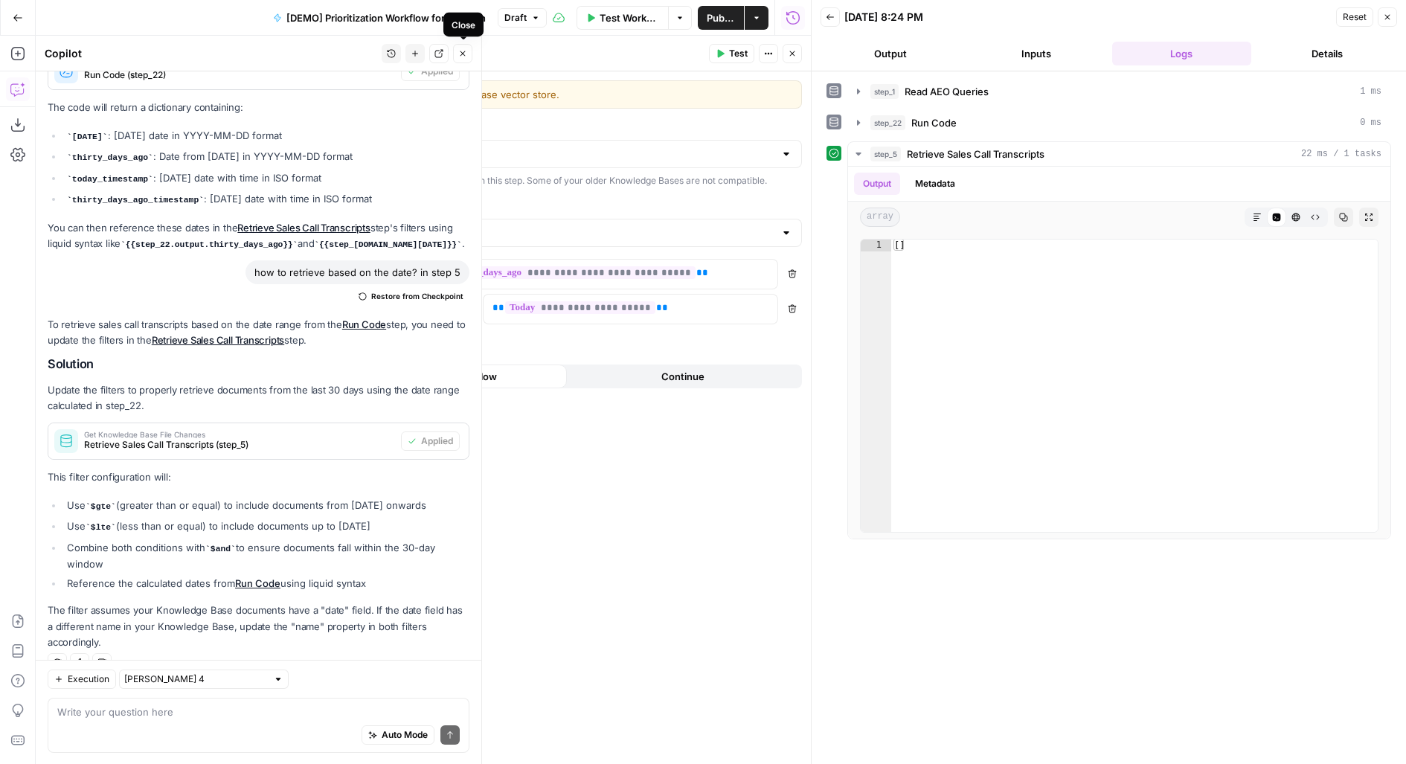
click at [459, 54] on icon "button" at bounding box center [462, 53] width 9 height 9
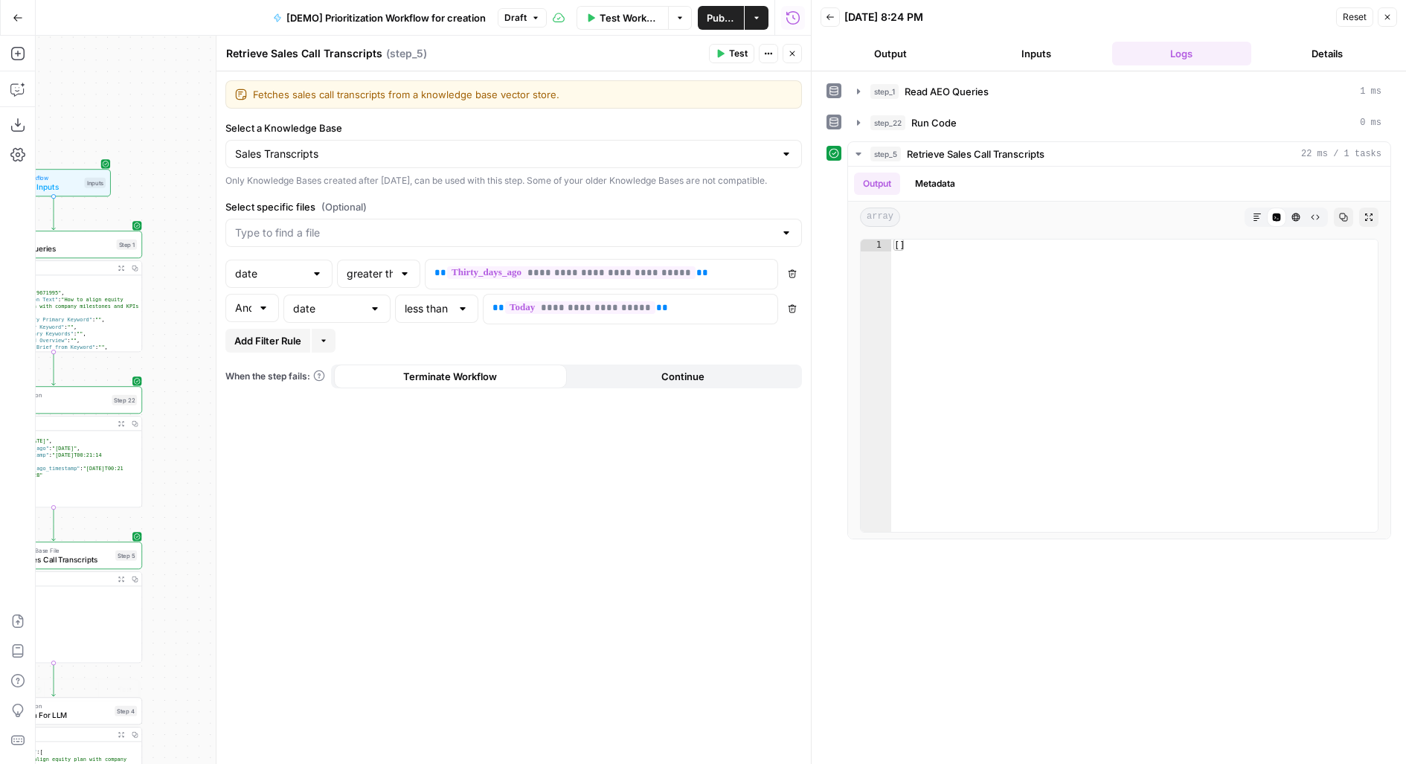
click at [346, 637] on div "**********" at bounding box center [513, 417] width 594 height 693
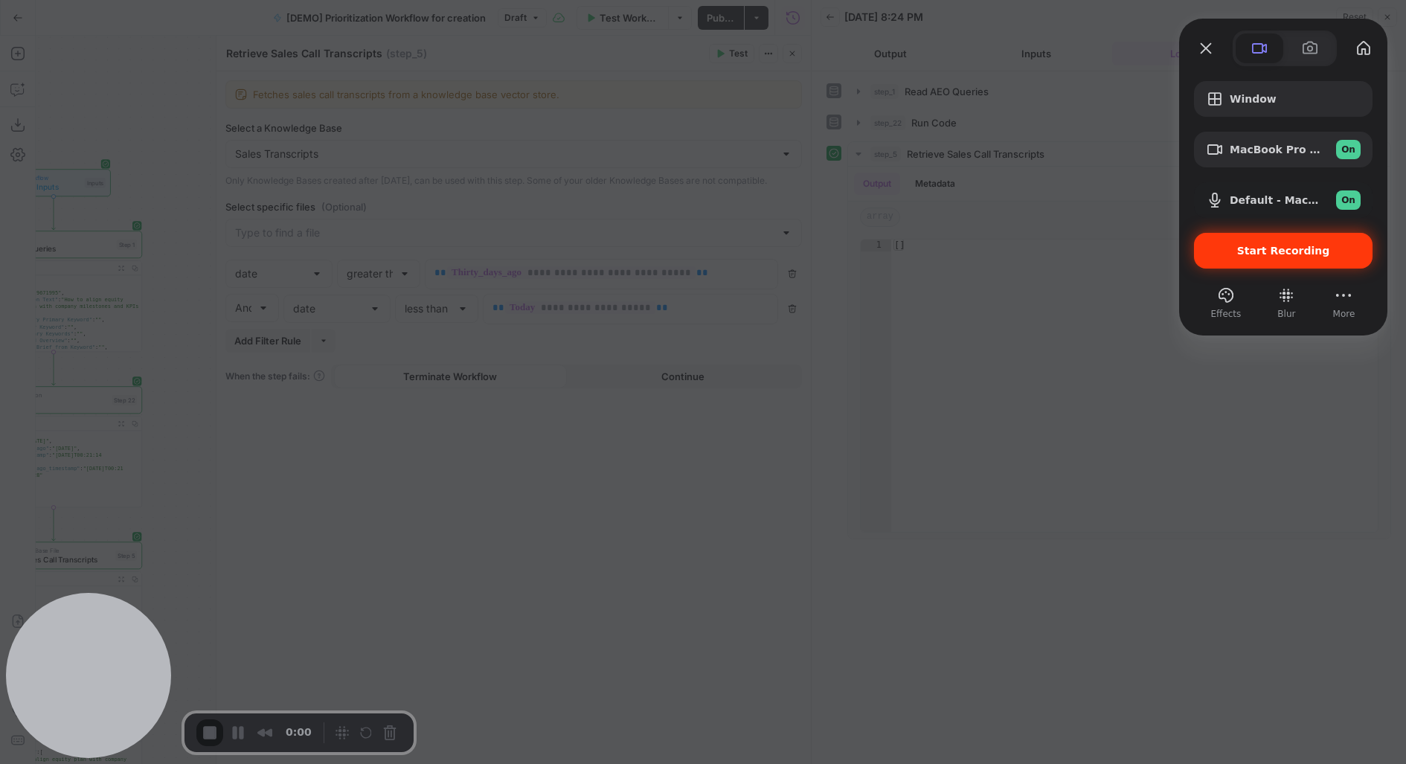
click at [1253, 263] on div "Start Recording" at bounding box center [1283, 251] width 179 height 36
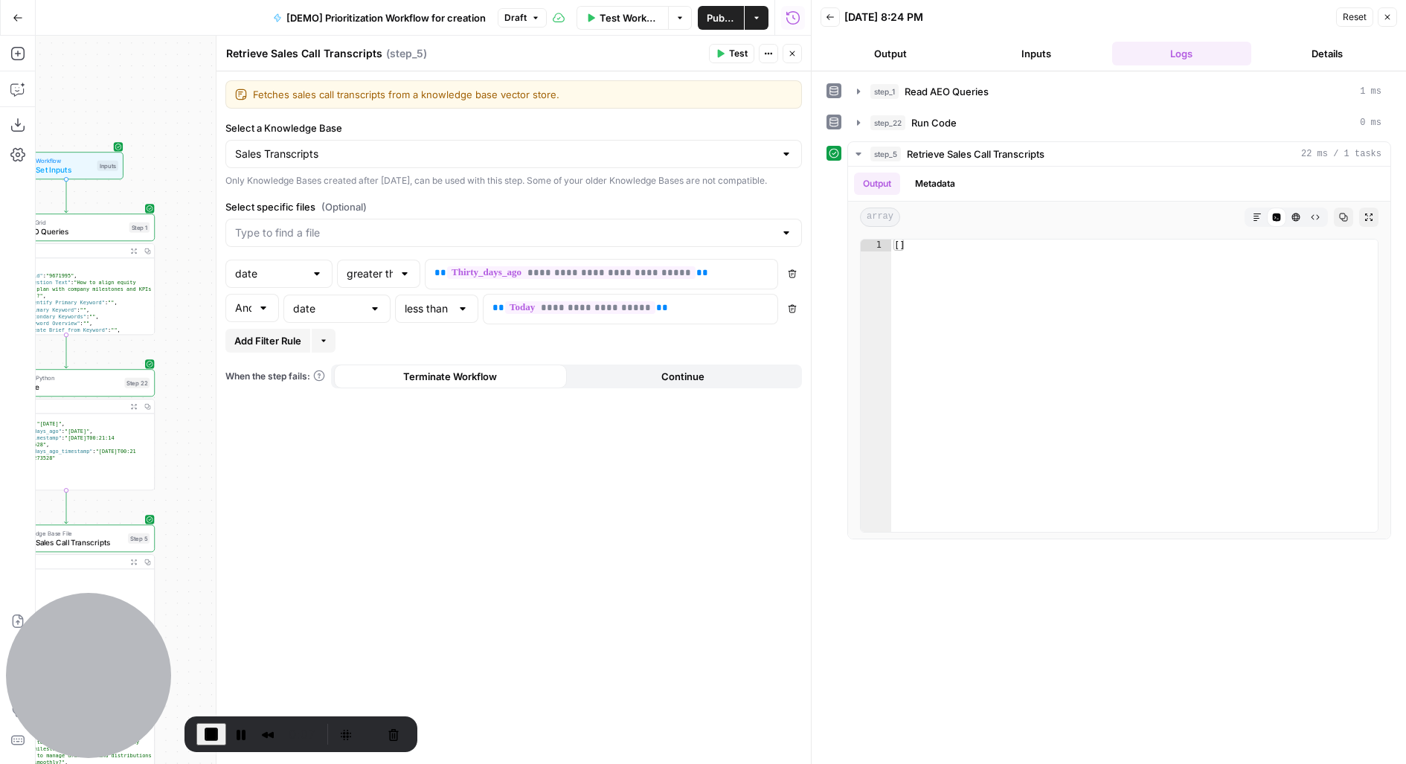
drag, startPoint x: 163, startPoint y: 210, endPoint x: 252, endPoint y: 119, distance: 127.3
click at [251, 118] on body "Carta New Home Browse Carta - Fund Administration Insights Opportunities Carta …" at bounding box center [703, 382] width 1406 height 764
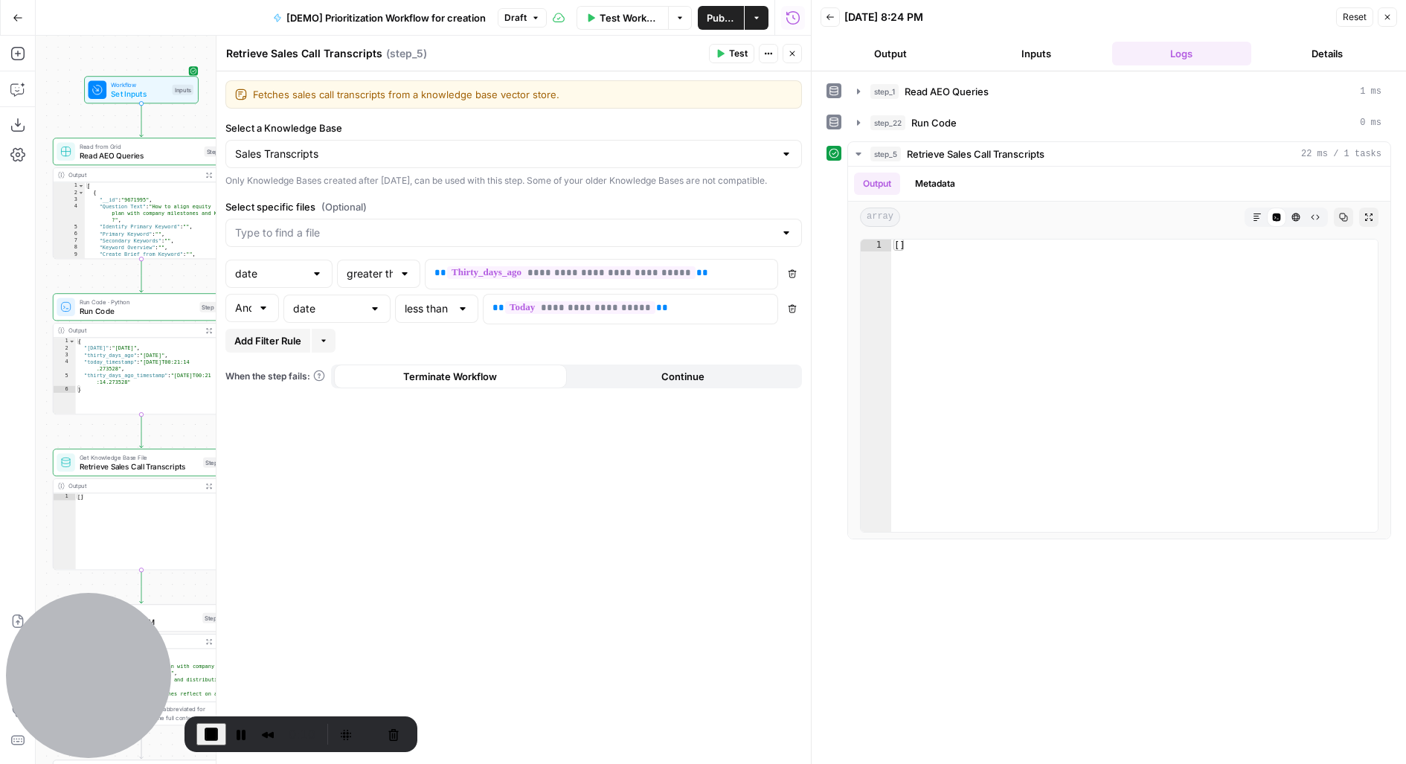
type textarea "**********"
drag, startPoint x: 84, startPoint y: 353, endPoint x: 145, endPoint y: 354, distance: 61.0
click at [145, 354] on div "{ "[DATE]" : "[DATE]" , "thirty_days_ago" : "[DATE]" , "today_timestamp" : "[DA…" at bounding box center [153, 383] width 154 height 90
click at [739, 53] on span "Test" at bounding box center [738, 53] width 19 height 13
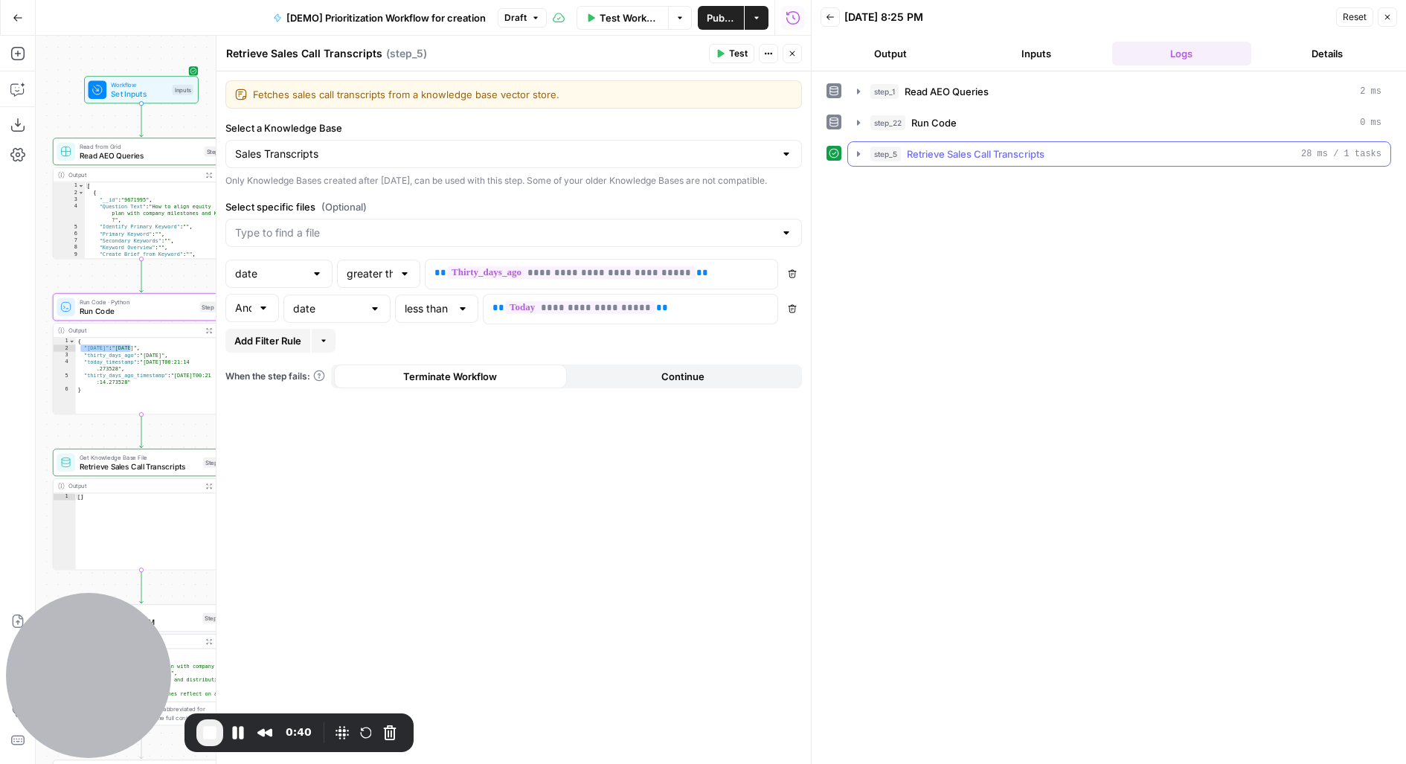
click at [1000, 150] on span "Retrieve Sales Call Transcripts" at bounding box center [976, 154] width 138 height 15
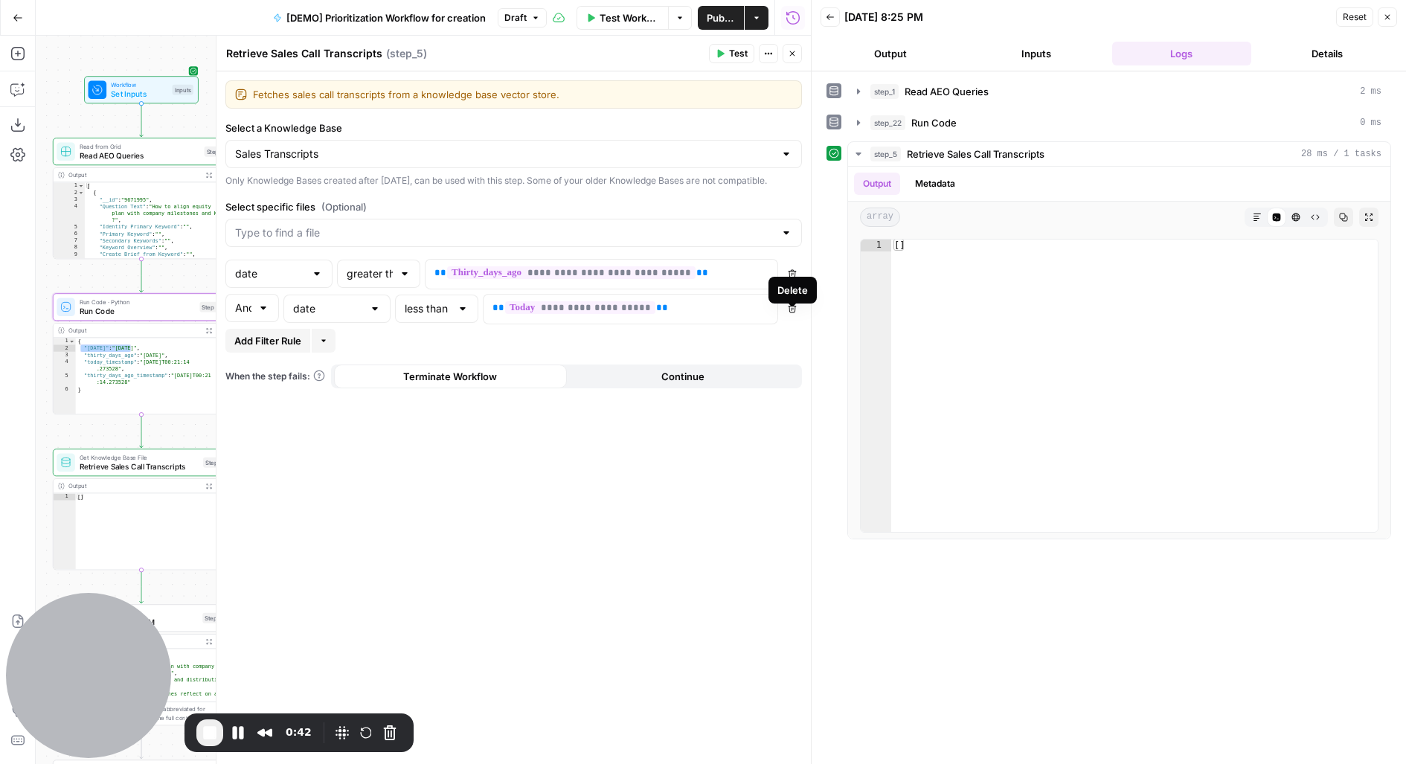
click at [786, 318] on button "Delete" at bounding box center [792, 308] width 19 height 19
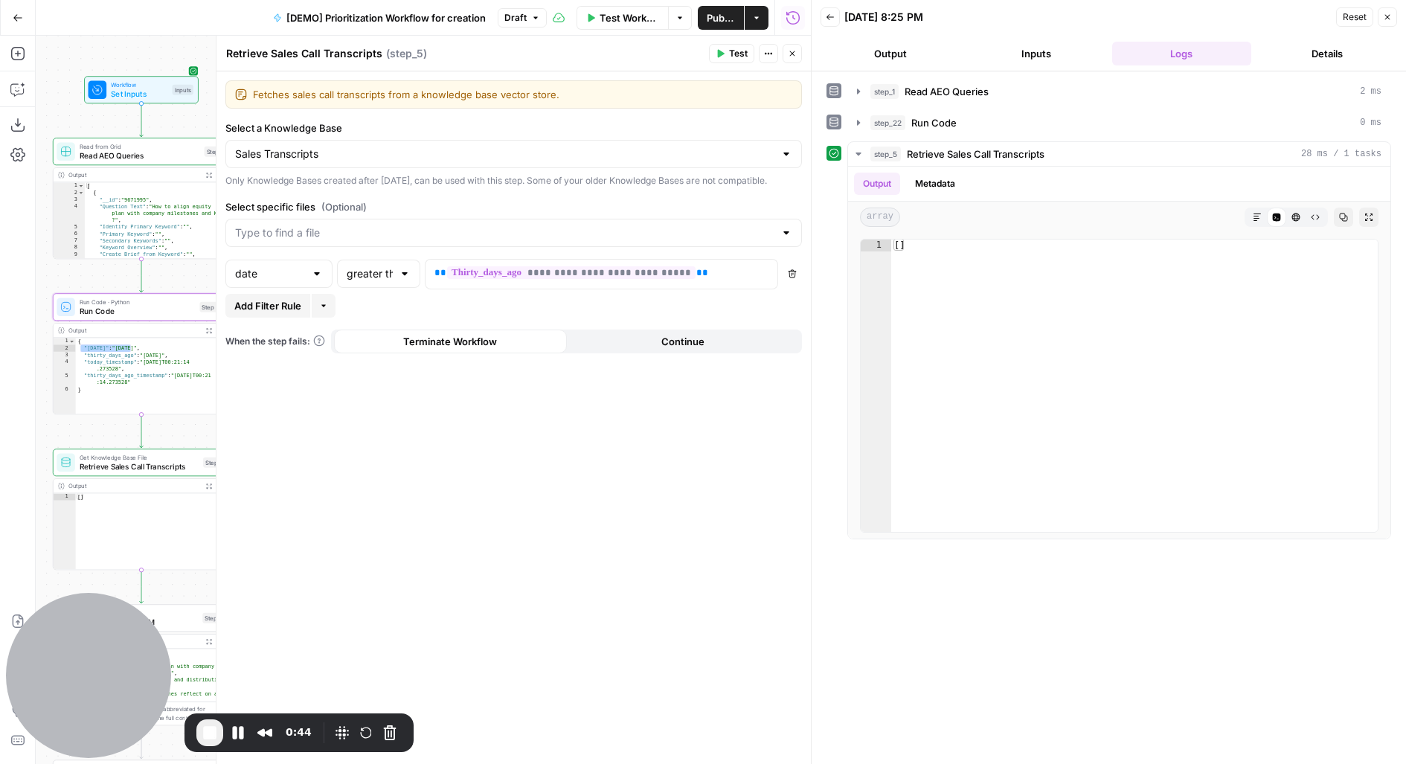
click at [725, 50] on div "Publish P" at bounding box center [720, 49] width 45 height 14
click at [745, 48] on span "Test" at bounding box center [738, 53] width 19 height 13
click at [394, 286] on div "greater than or equal to" at bounding box center [378, 274] width 83 height 28
click at [373, 405] on span "equal" at bounding box center [376, 406] width 52 height 15
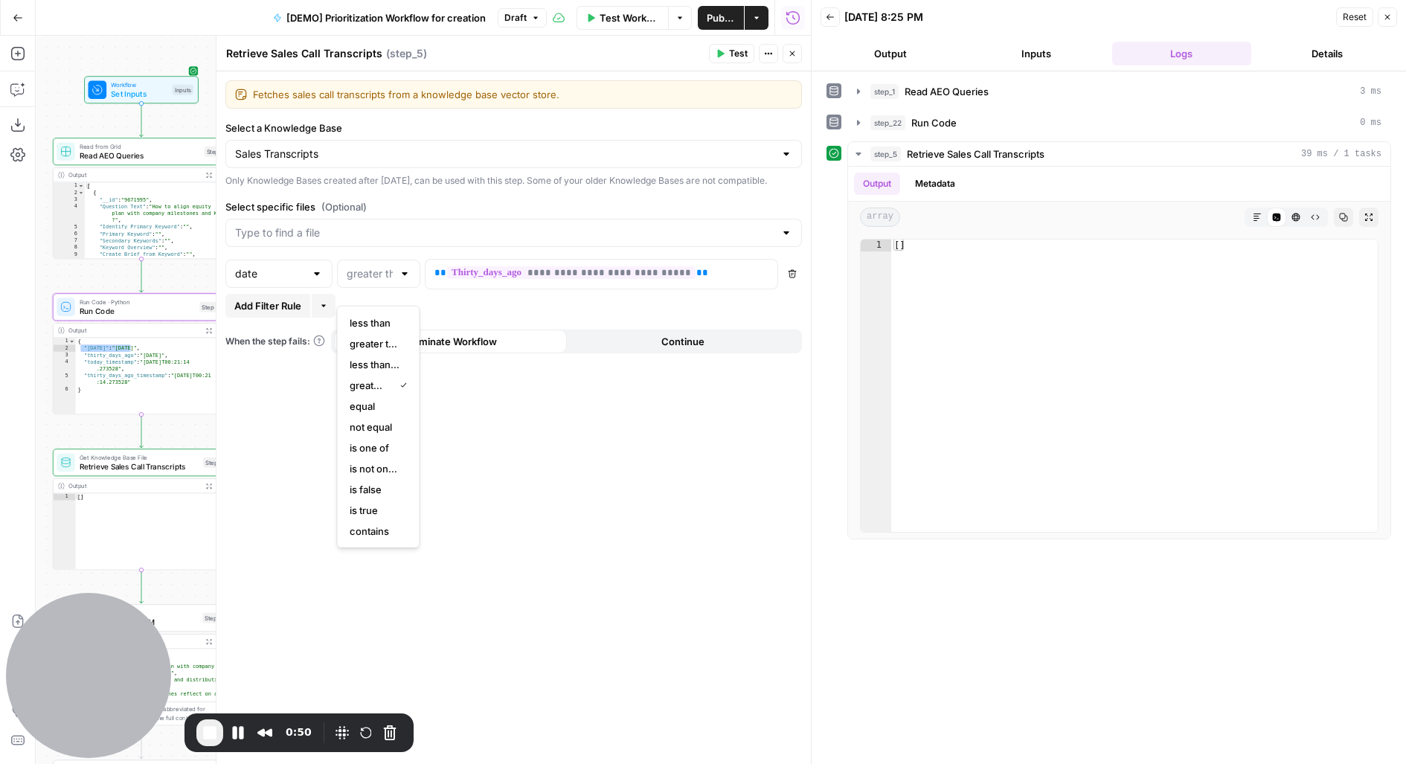
type input "equal"
click at [726, 280] on p "**********" at bounding box center [589, 273] width 310 height 15
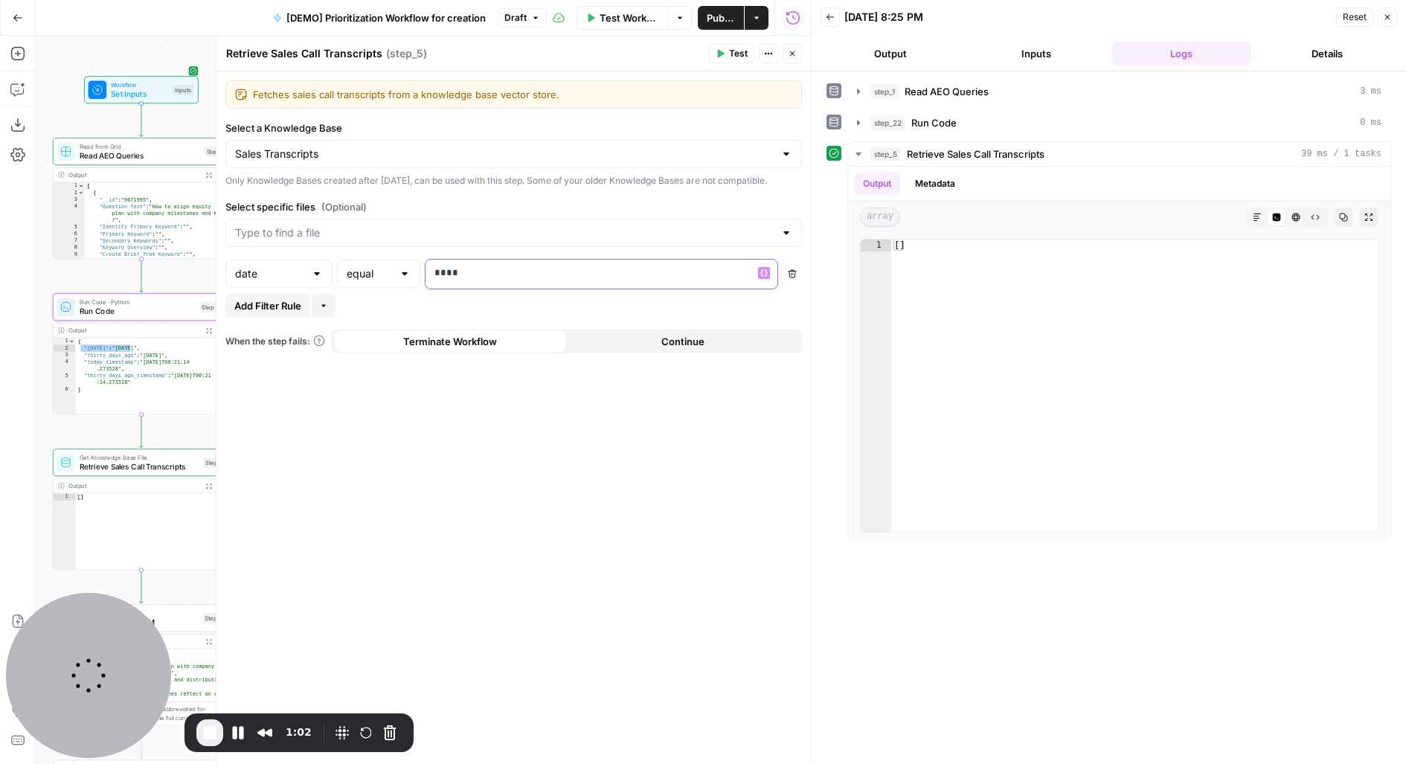
click at [526, 280] on p "****" at bounding box center [589, 273] width 311 height 15
click at [725, 58] on icon "button" at bounding box center [720, 53] width 9 height 9
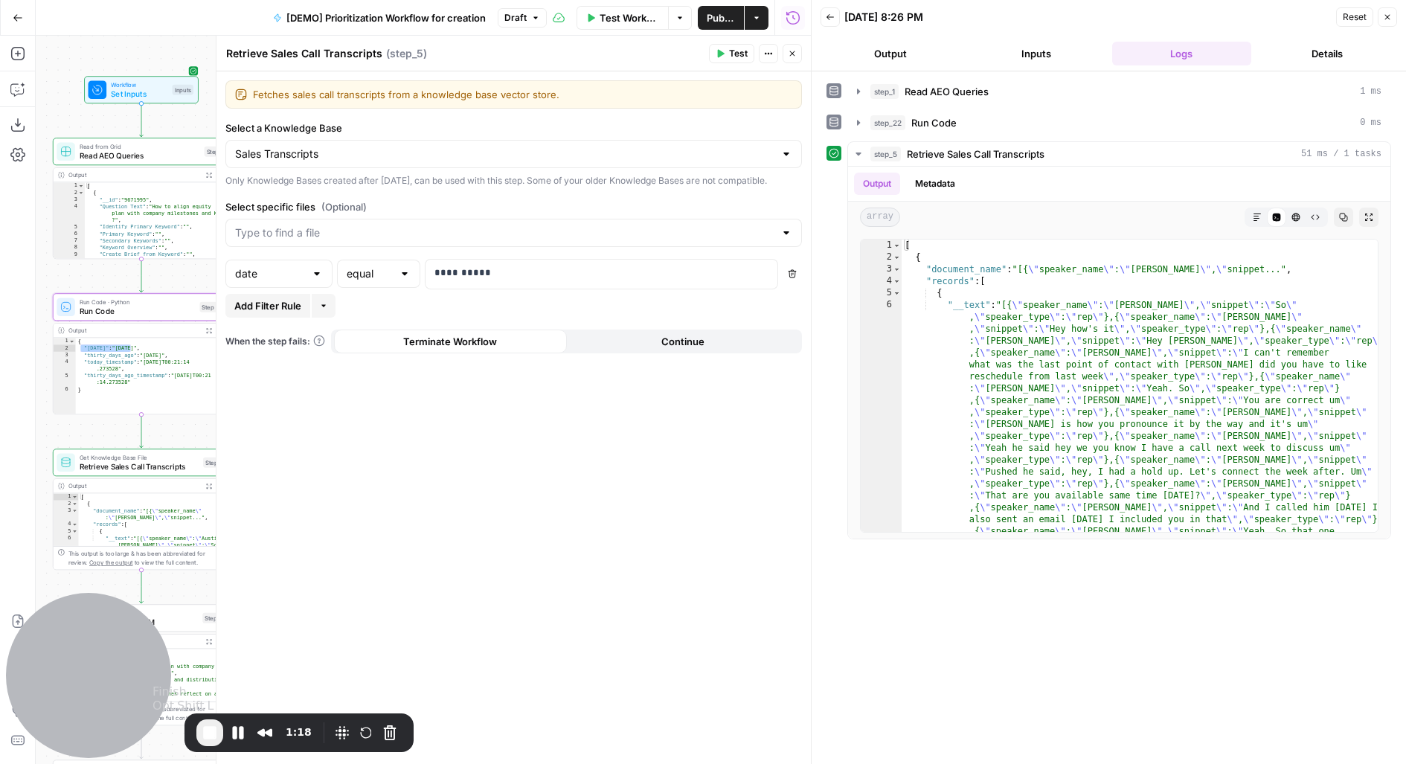
click at [202, 732] on span "End Recording" at bounding box center [210, 733] width 18 height 18
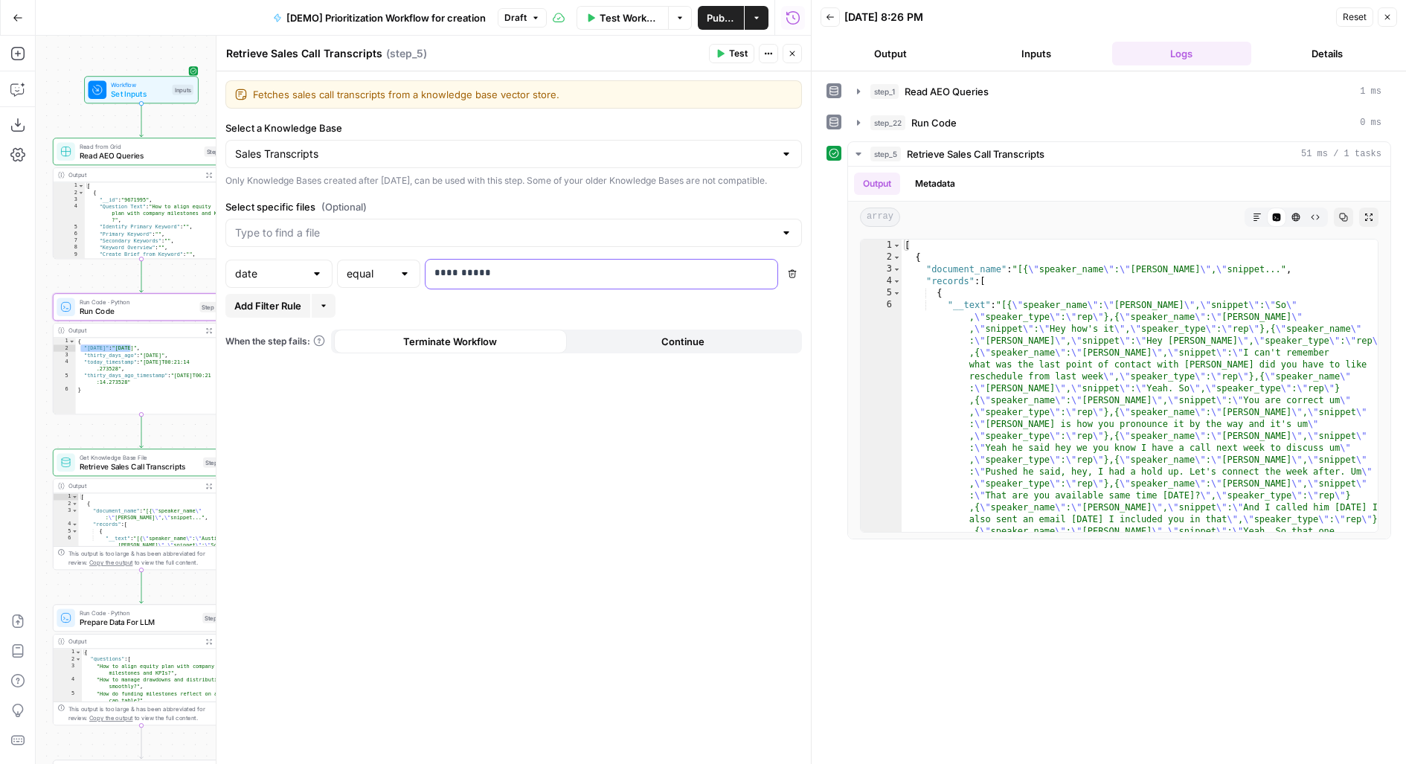
click at [554, 280] on p "**********" at bounding box center [601, 273] width 335 height 15
click at [267, 313] on span "Add Filter Rule" at bounding box center [267, 305] width 67 height 15
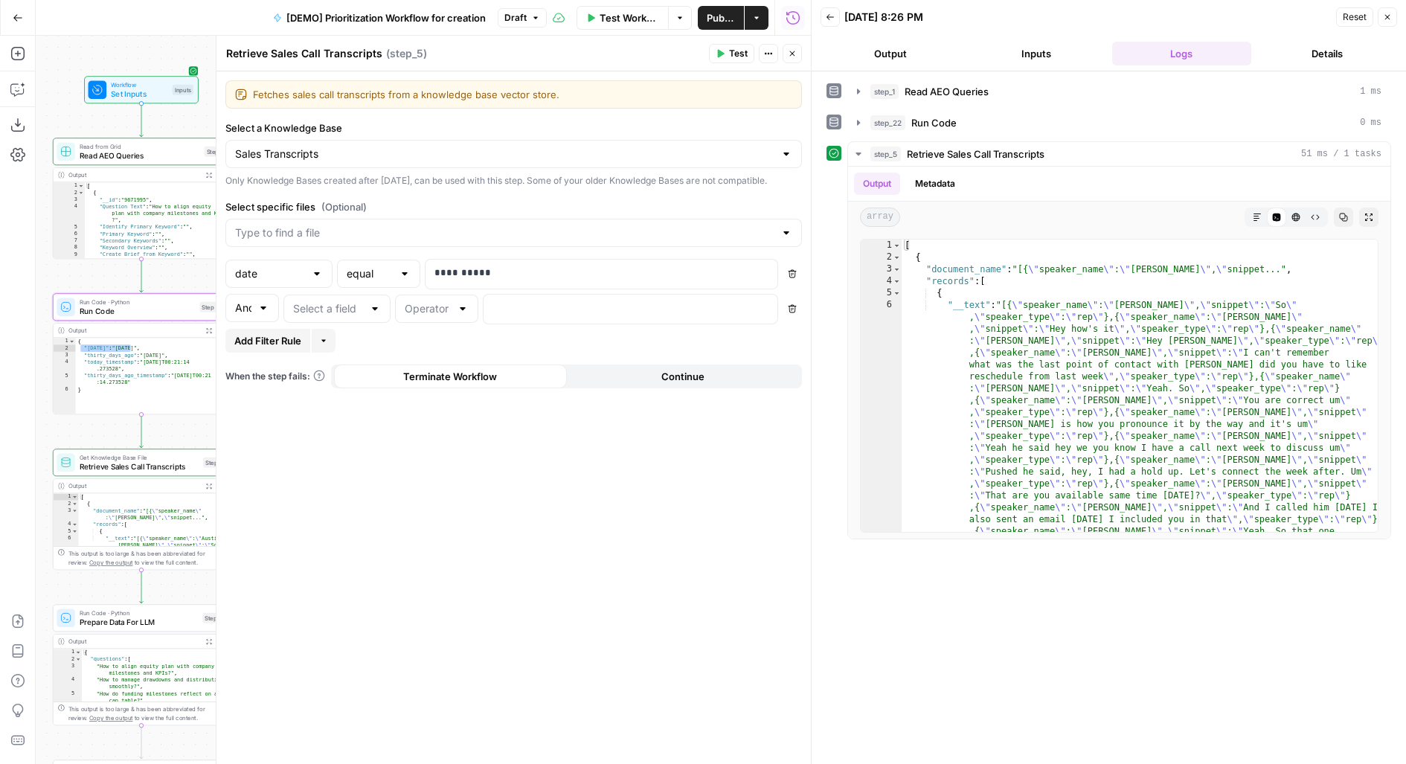
click at [373, 288] on div "equal" at bounding box center [378, 274] width 83 height 28
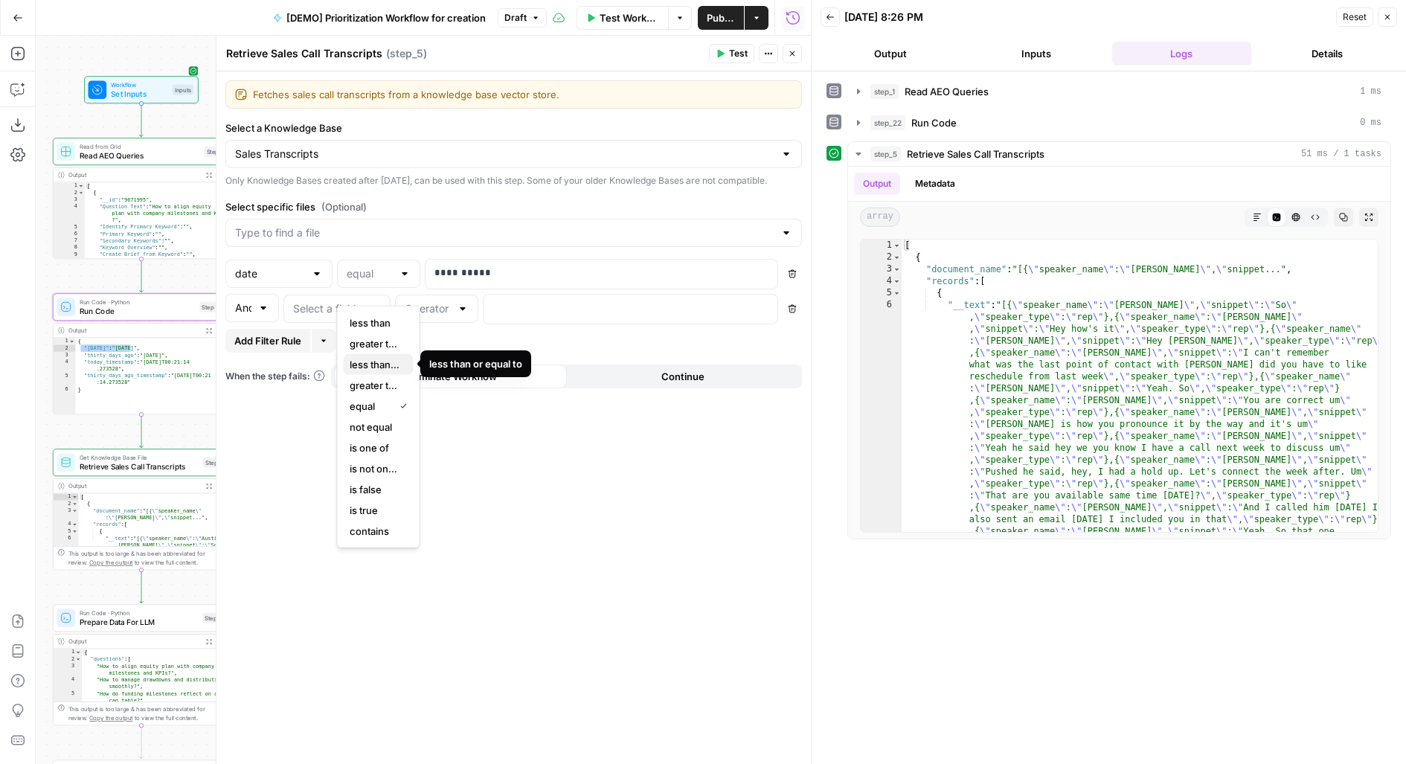
click at [374, 360] on span "less than or equal to" at bounding box center [376, 364] width 52 height 15
type input "less than or equal to"
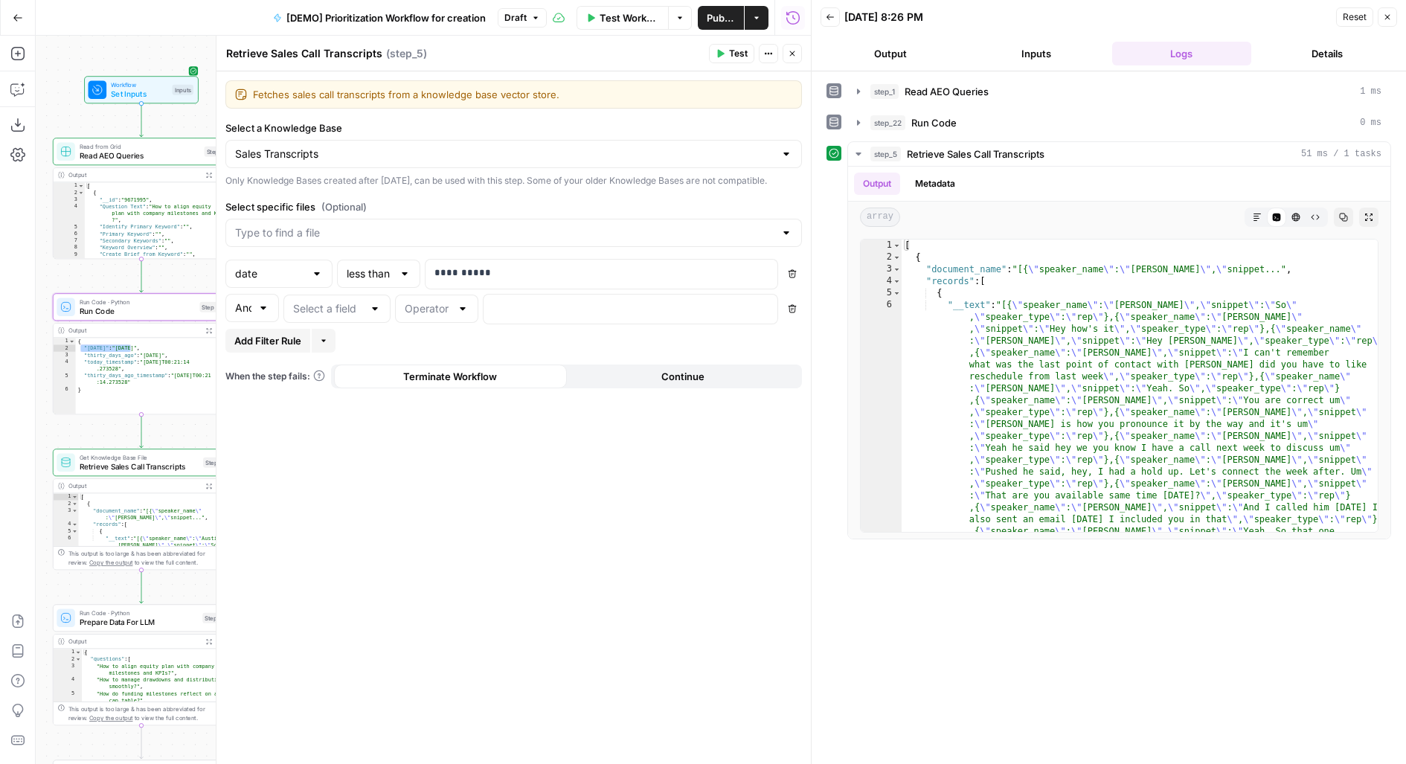
click at [372, 316] on div at bounding box center [375, 308] width 12 height 15
click at [339, 399] on span "date" at bounding box center [334, 398] width 76 height 15
type input "date"
click at [432, 316] on input "text" at bounding box center [428, 308] width 46 height 15
click at [433, 377] on span "greater than" at bounding box center [434, 377] width 52 height 15
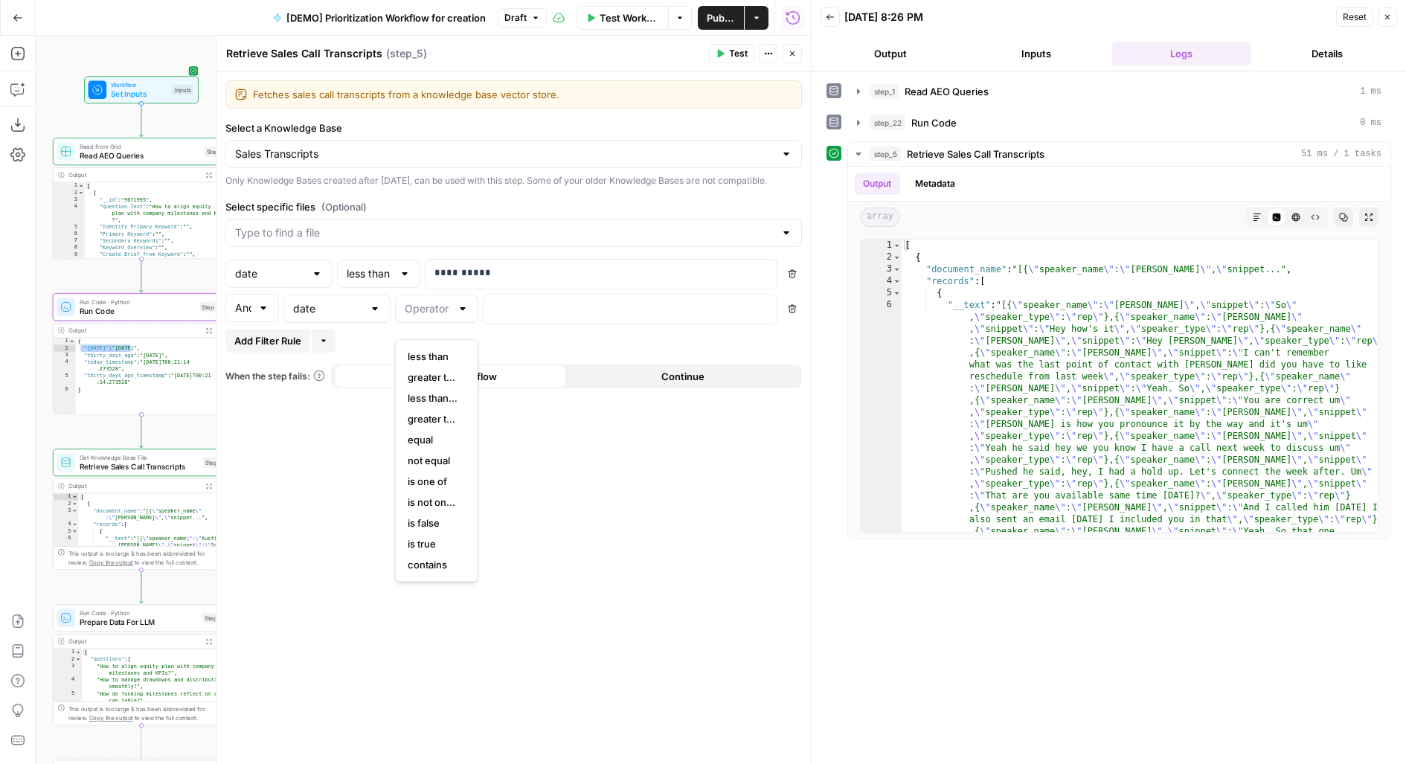
type input "greater than"
click at [522, 315] on p at bounding box center [618, 308] width 252 height 15
click at [737, 53] on span "Test" at bounding box center [738, 53] width 19 height 13
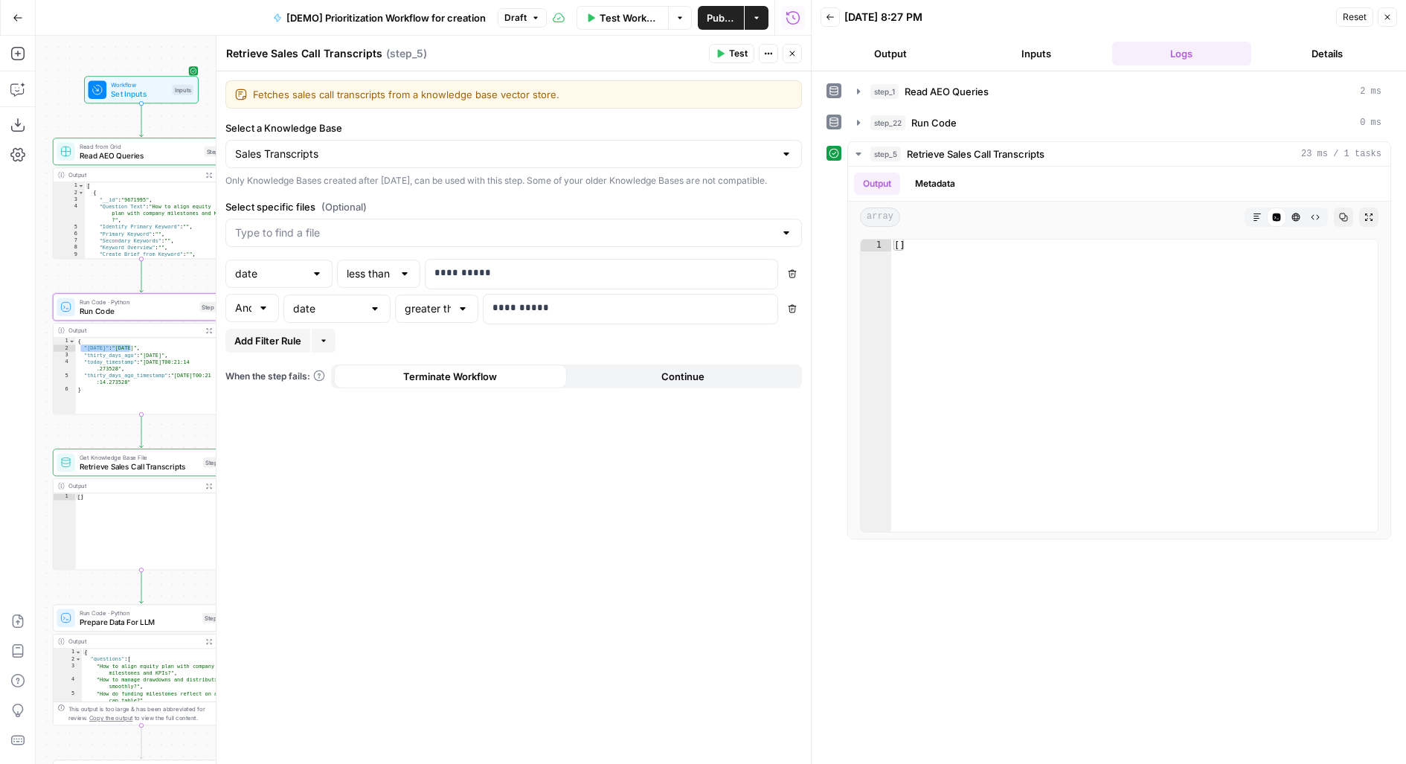
click at [797, 318] on button "Delete" at bounding box center [792, 308] width 19 height 19
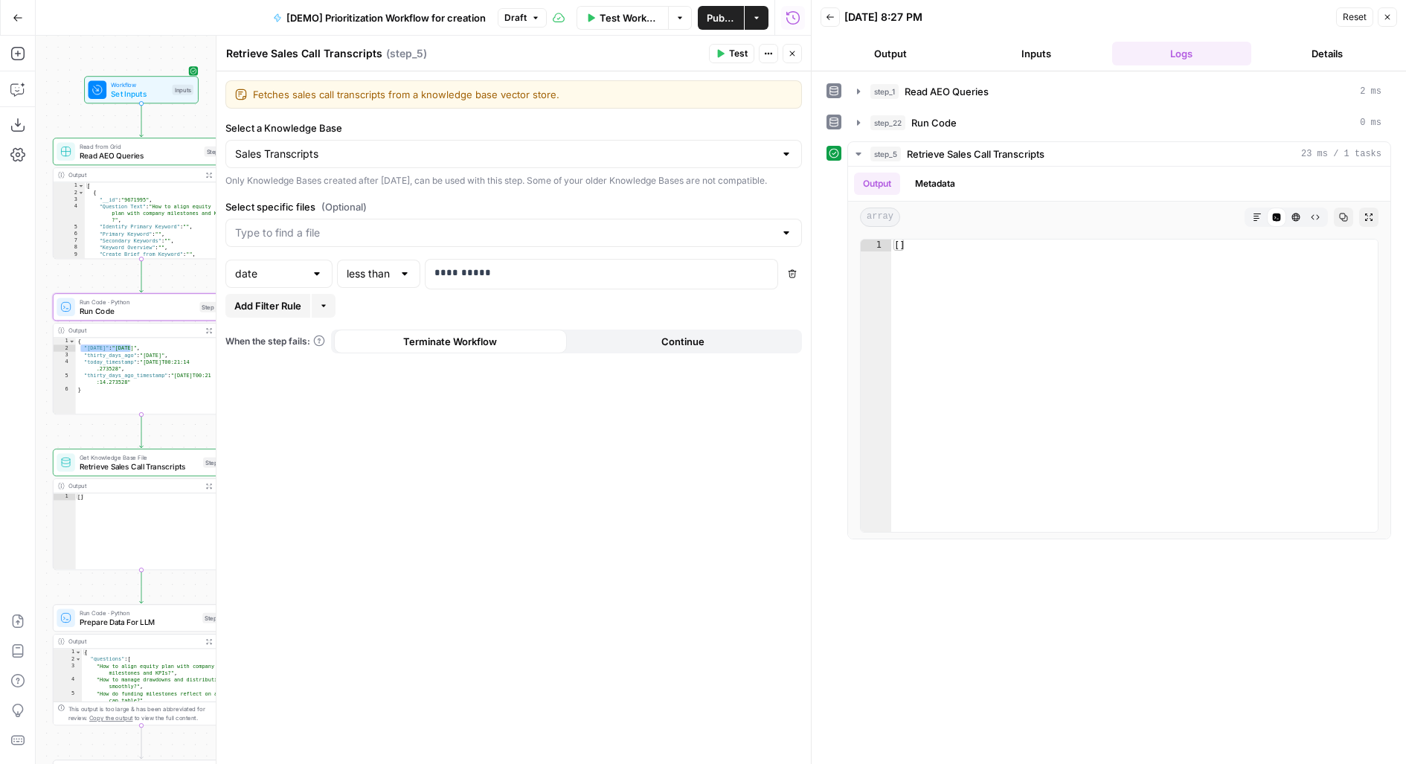
click at [730, 64] on header "Retrieve Sales Call Transcripts Retrieve Sales Call Transcripts ( step_5 ) Test…" at bounding box center [513, 54] width 594 height 36
click at [727, 57] on button "Test" at bounding box center [731, 53] width 45 height 19
click at [800, 53] on button "Close" at bounding box center [792, 53] width 19 height 19
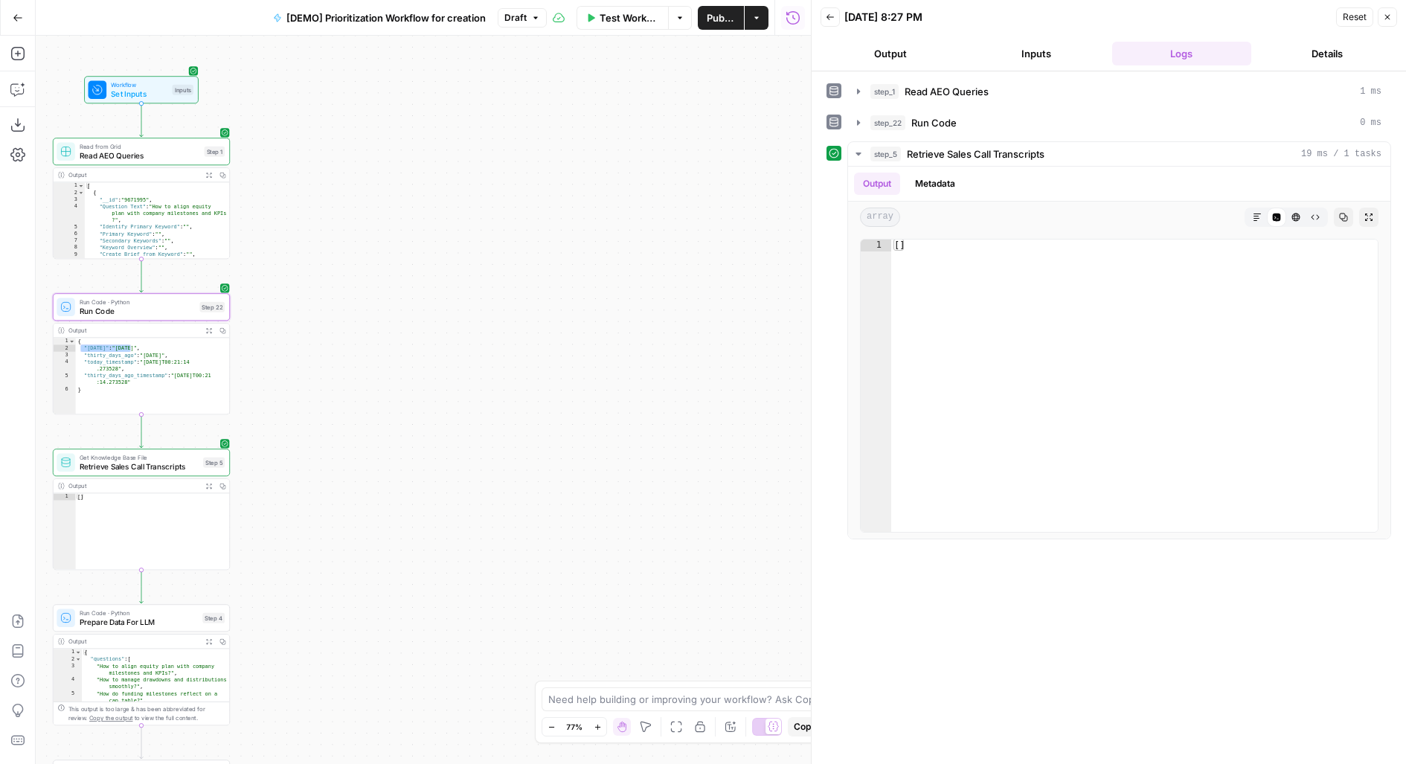
drag, startPoint x: 462, startPoint y: 332, endPoint x: 664, endPoint y: 277, distance: 209.5
click at [664, 277] on div "Workflow Set Inputs Inputs Read from Grid Read AEO Queries Step 1 Output Expand…" at bounding box center [423, 400] width 775 height 728
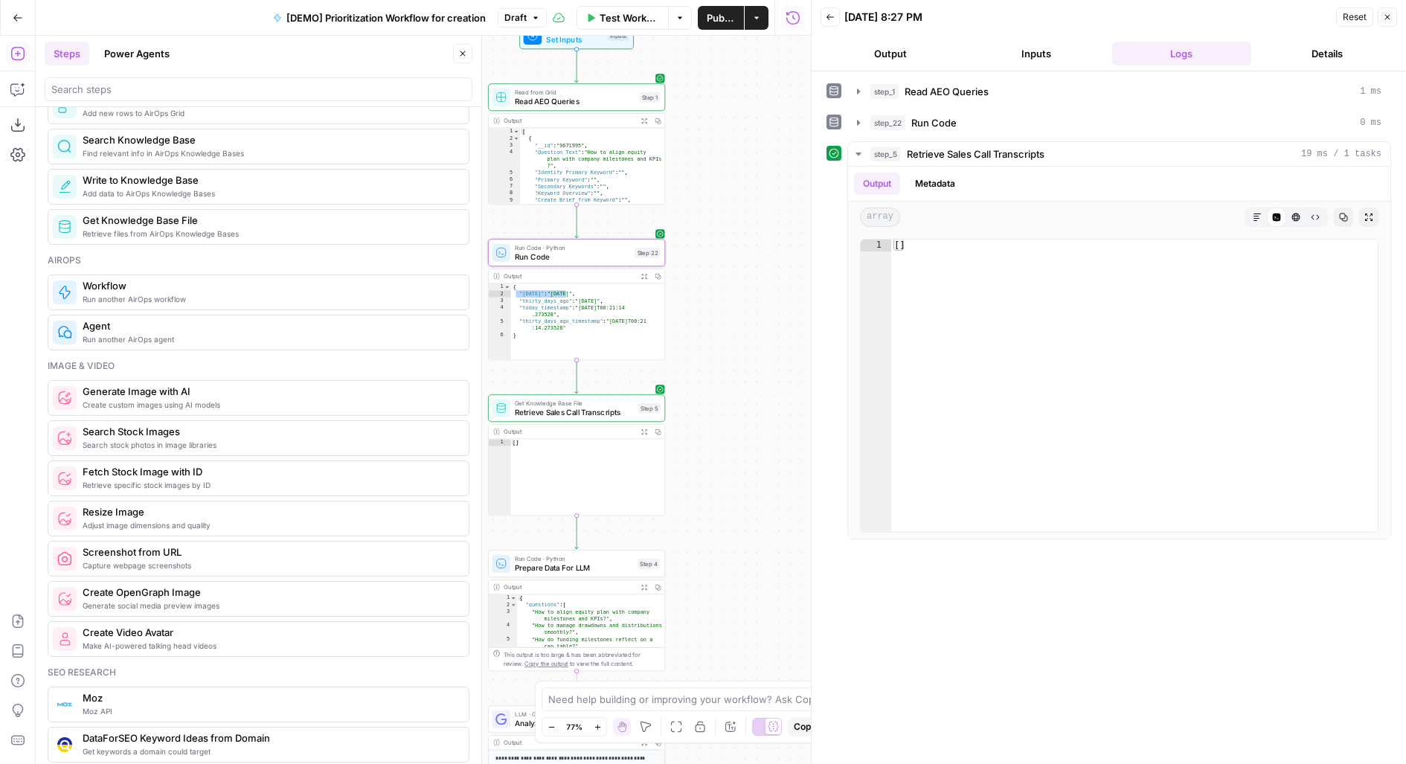
scroll to position [694, 0]
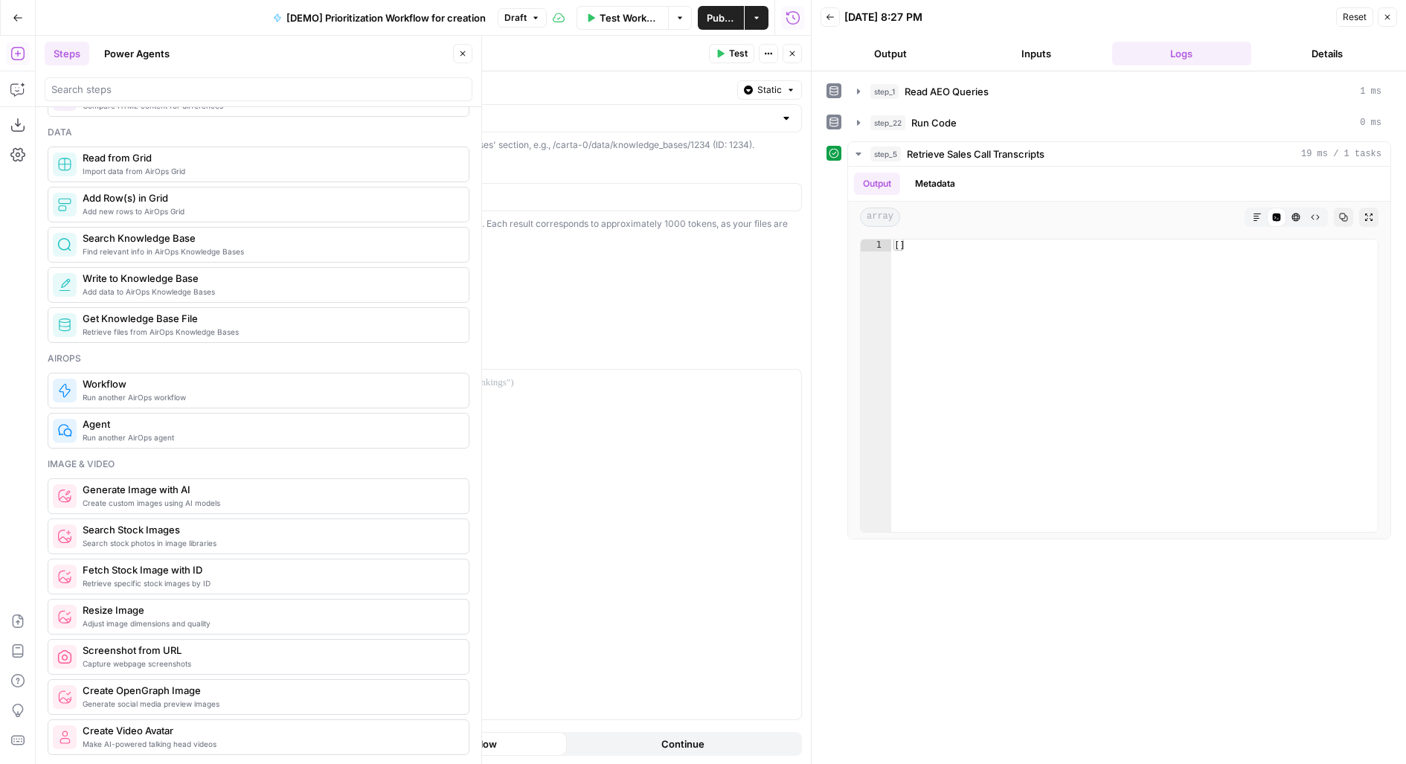
click at [462, 50] on icon "button" at bounding box center [462, 53] width 9 height 9
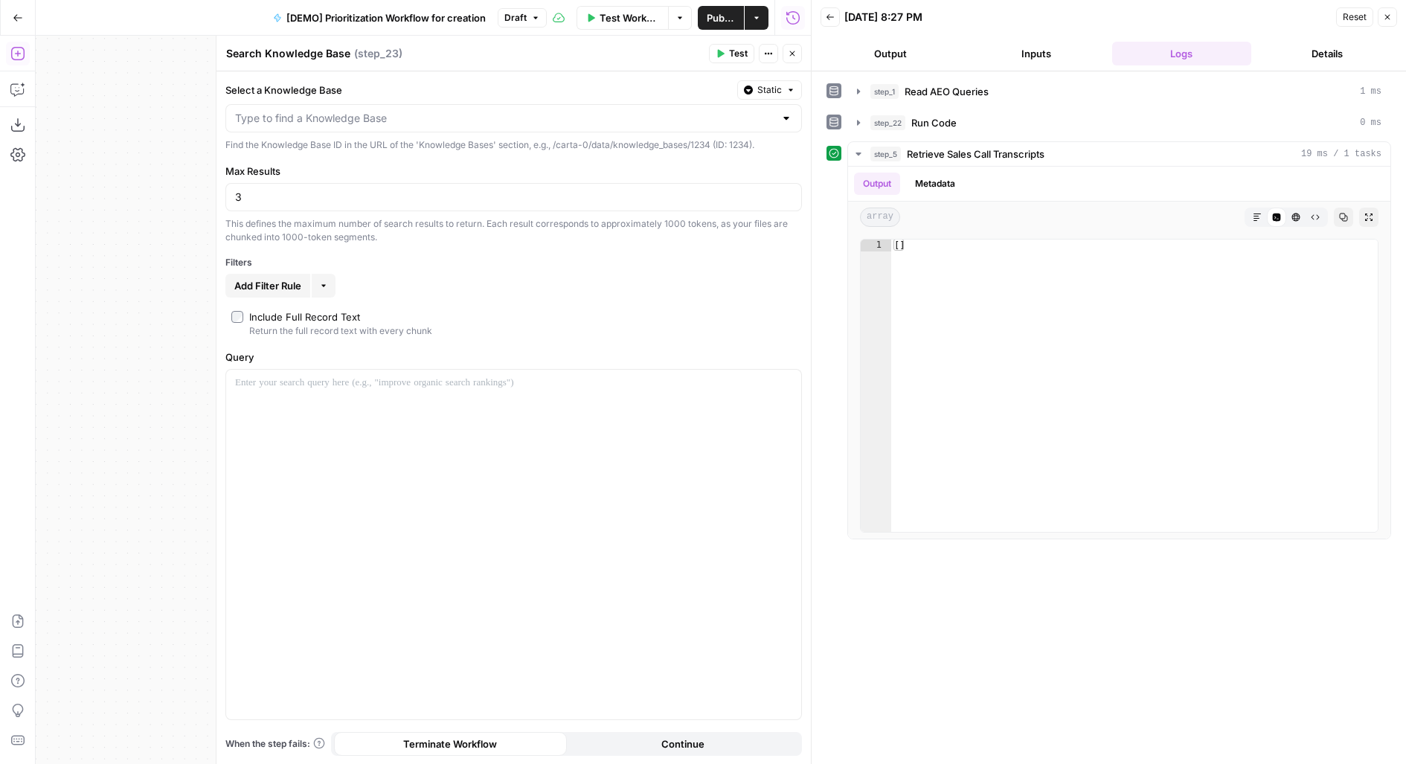
click at [375, 104] on div at bounding box center [513, 118] width 577 height 28
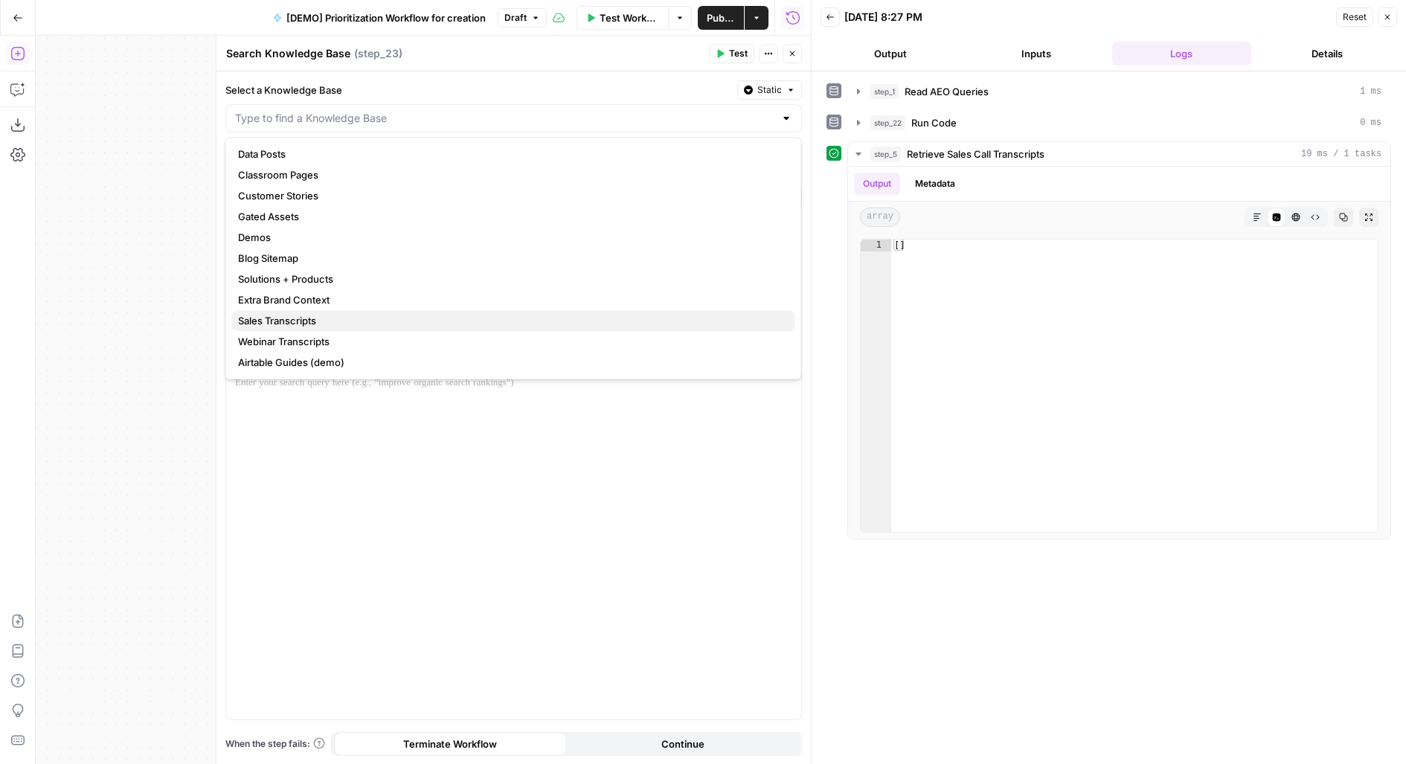
click at [292, 315] on span "Sales Transcripts" at bounding box center [510, 320] width 545 height 15
type input "Sales Transcripts"
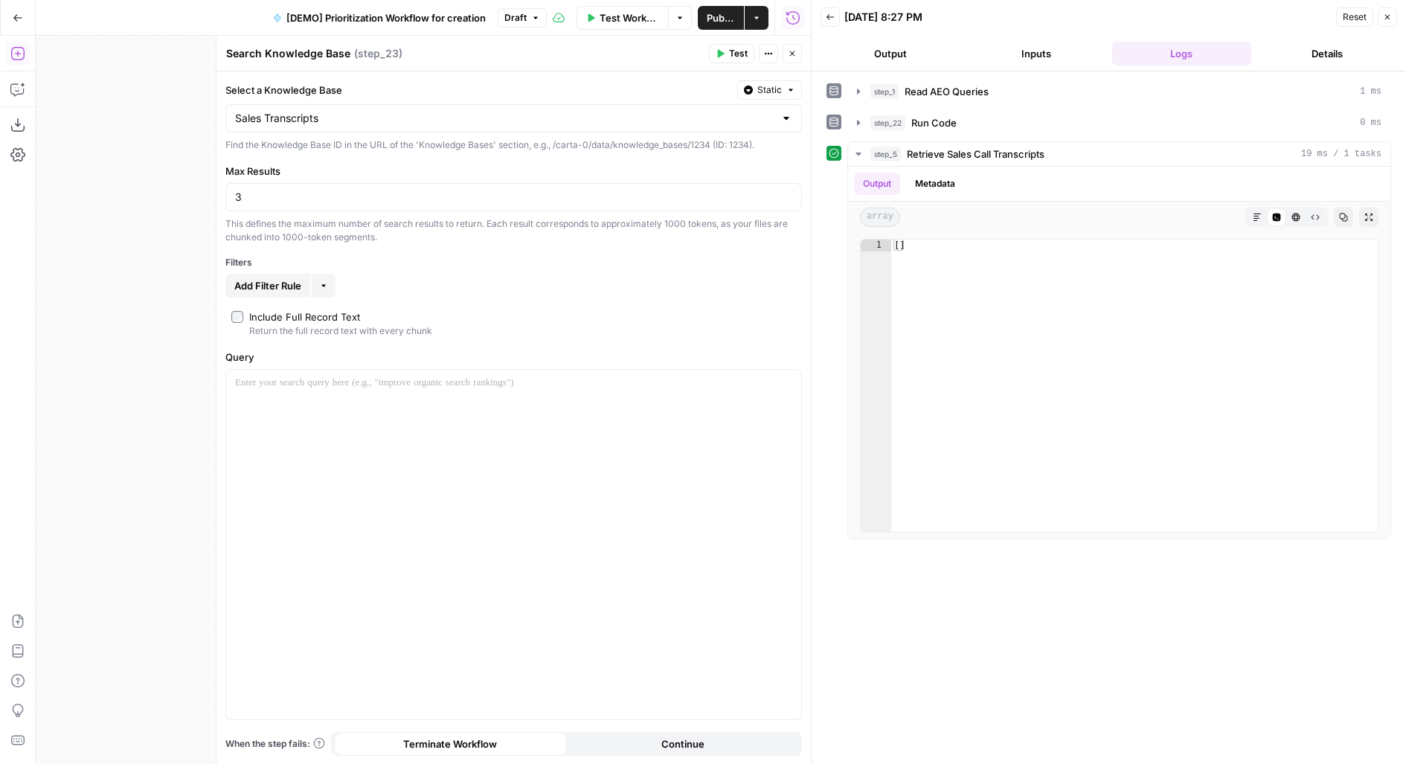
click at [282, 283] on span "Add Filter Rule" at bounding box center [267, 285] width 67 height 15
click at [283, 321] on span "Add Filter Rule" at bounding box center [267, 320] width 67 height 15
click at [287, 290] on input "text" at bounding box center [270, 288] width 70 height 15
click at [269, 367] on span "date" at bounding box center [276, 366] width 76 height 15
type input "date"
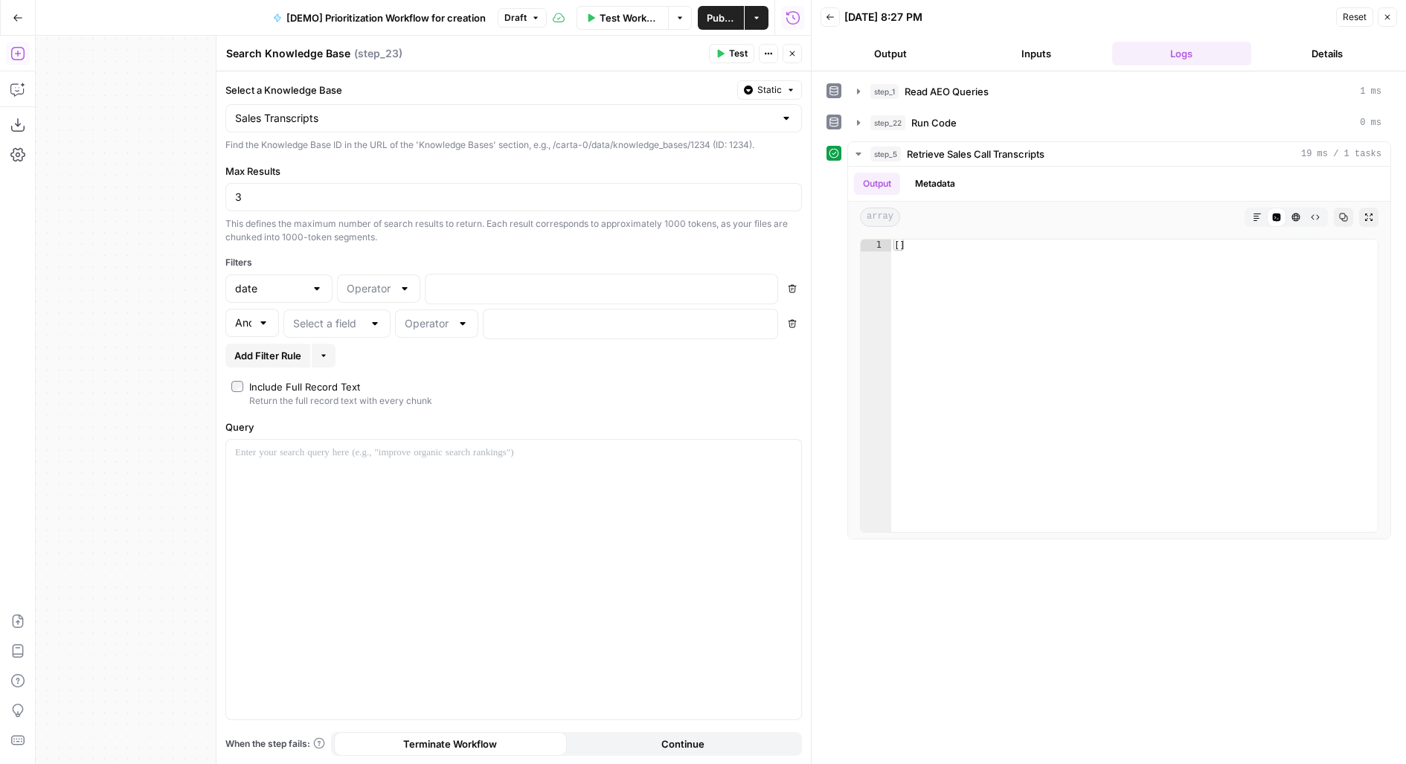
click at [367, 295] on div at bounding box center [378, 288] width 83 height 28
click at [373, 321] on span "less than" at bounding box center [376, 324] width 52 height 15
type input "less than"
click at [489, 286] on p at bounding box center [589, 287] width 310 height 15
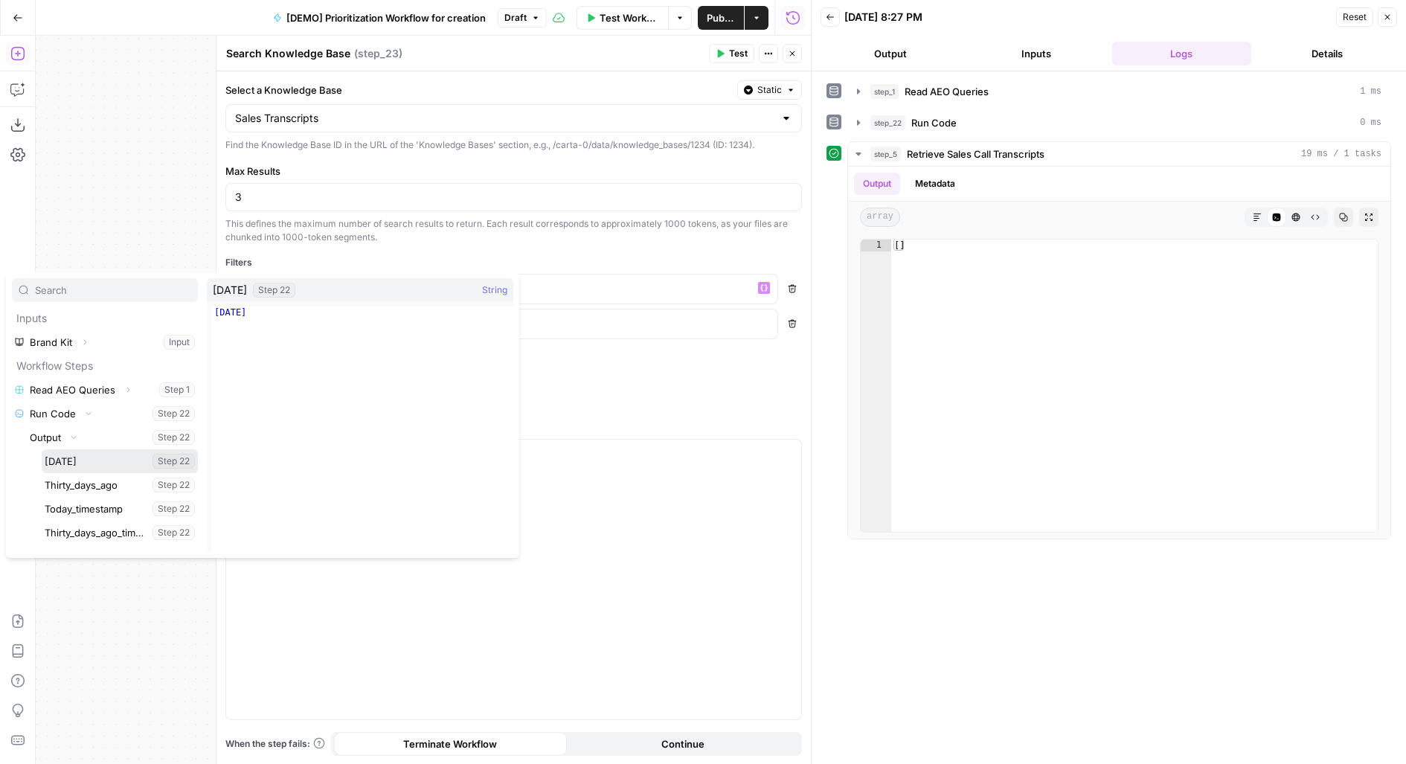
click at [42, 449] on button "Select variable Today" at bounding box center [120, 461] width 156 height 24
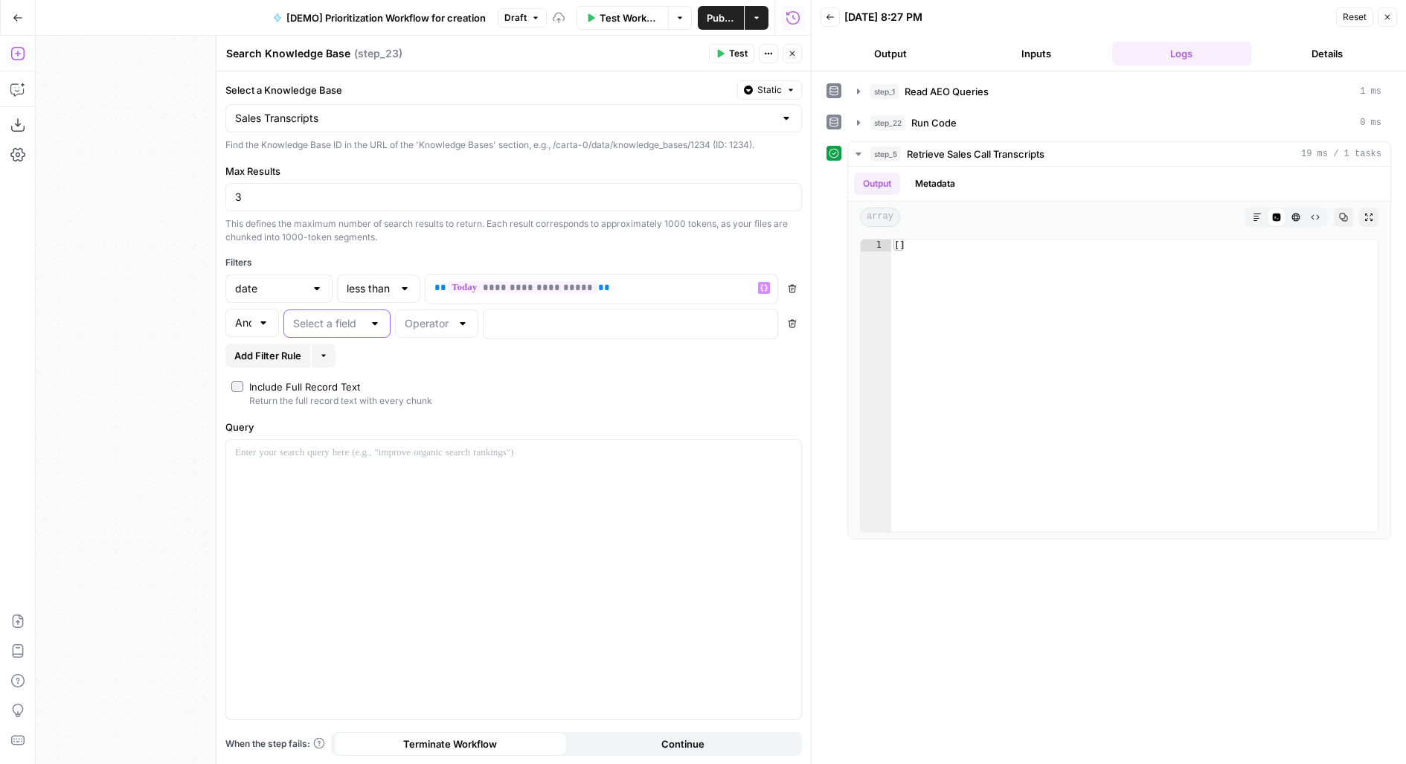
click at [340, 318] on input "text" at bounding box center [328, 323] width 70 height 15
click at [328, 402] on span "date" at bounding box center [334, 399] width 76 height 15
type input "date"
click at [431, 329] on div at bounding box center [436, 323] width 83 height 28
click at [416, 368] on button "greater than" at bounding box center [437, 378] width 70 height 21
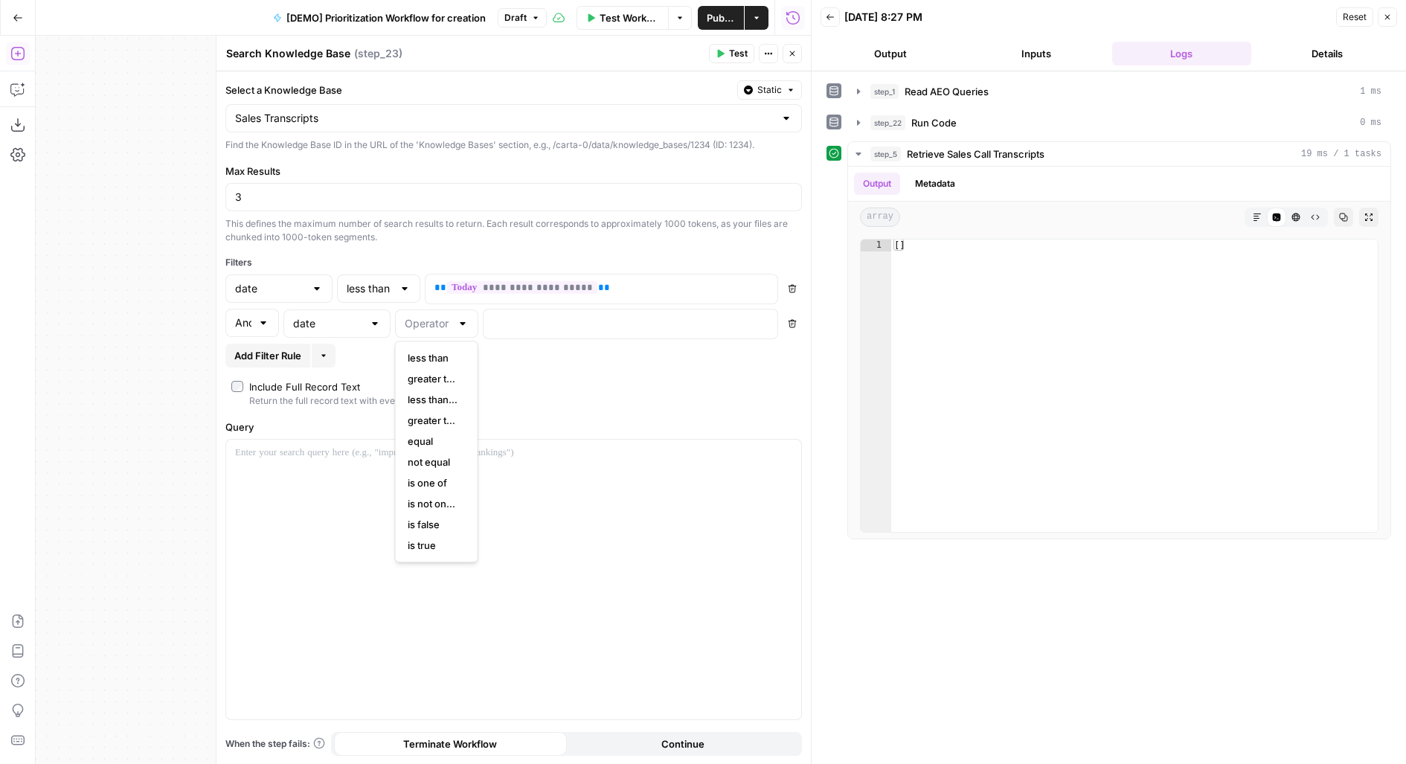
type input "greater than"
click at [511, 326] on p at bounding box center [618, 322] width 252 height 15
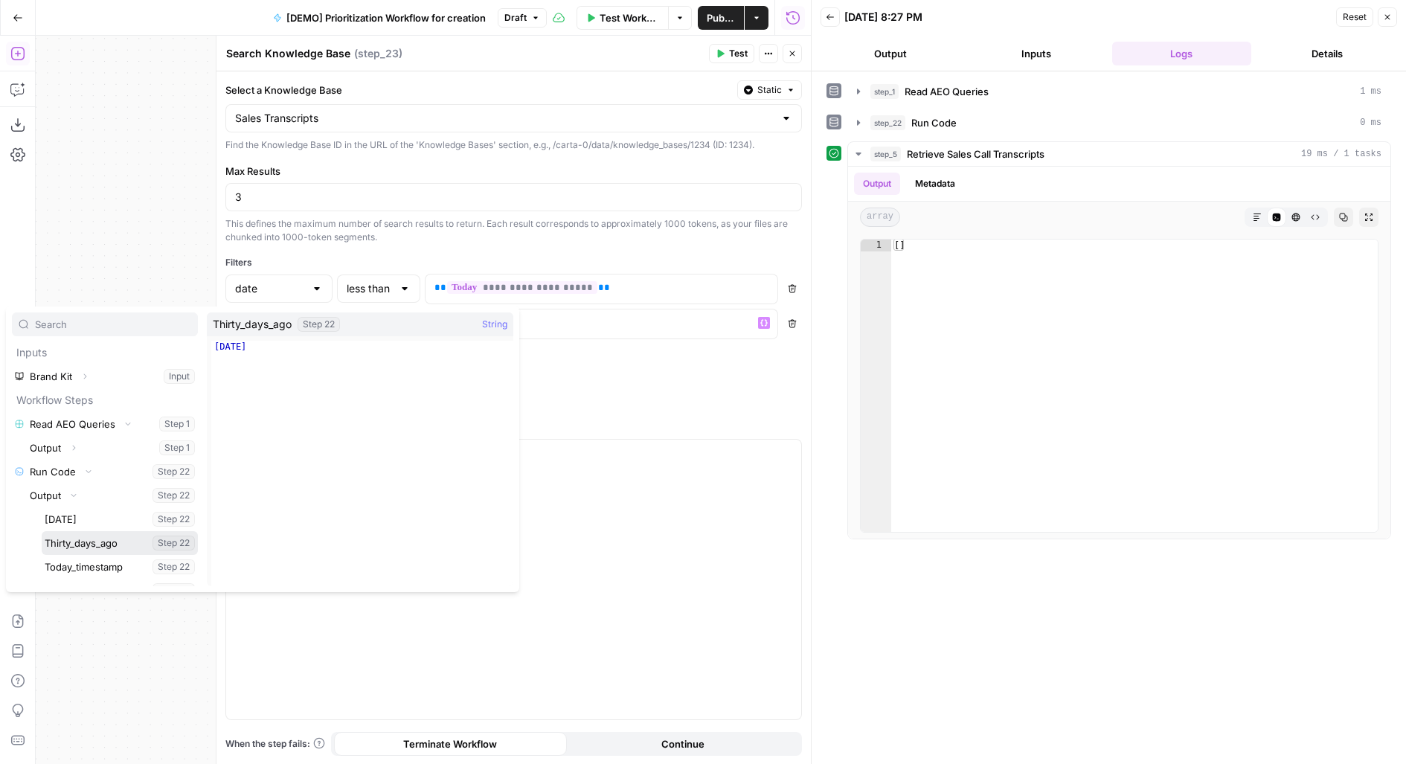
click at [42, 531] on button "Select variable Thirty_days_ago" at bounding box center [120, 543] width 156 height 24
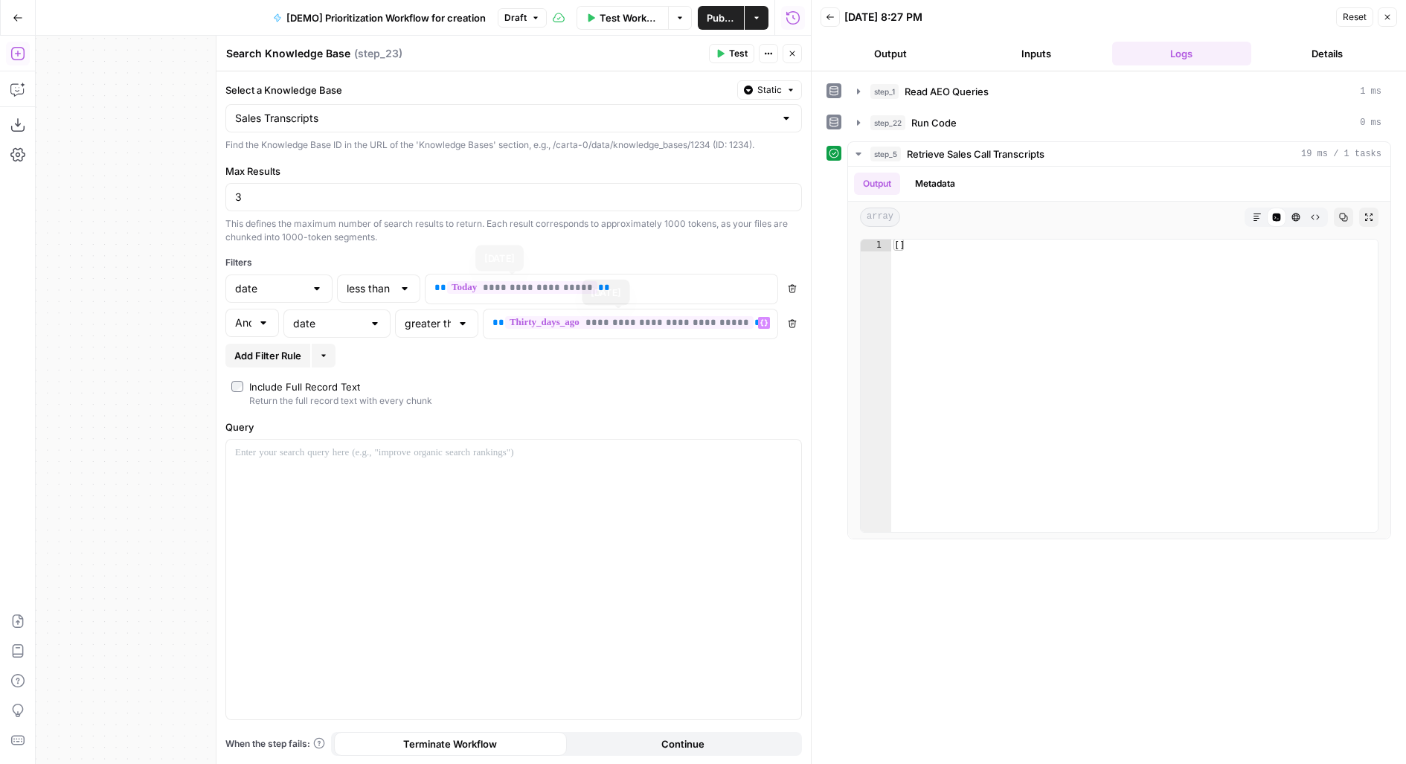
click at [463, 394] on label "Include Full Record Text Return the full record text with every chunk" at bounding box center [513, 393] width 565 height 28
click at [455, 434] on div "Query" at bounding box center [513, 570] width 577 height 301
click at [428, 476] on div at bounding box center [513, 580] width 575 height 280
click at [745, 54] on span "Test" at bounding box center [738, 53] width 19 height 13
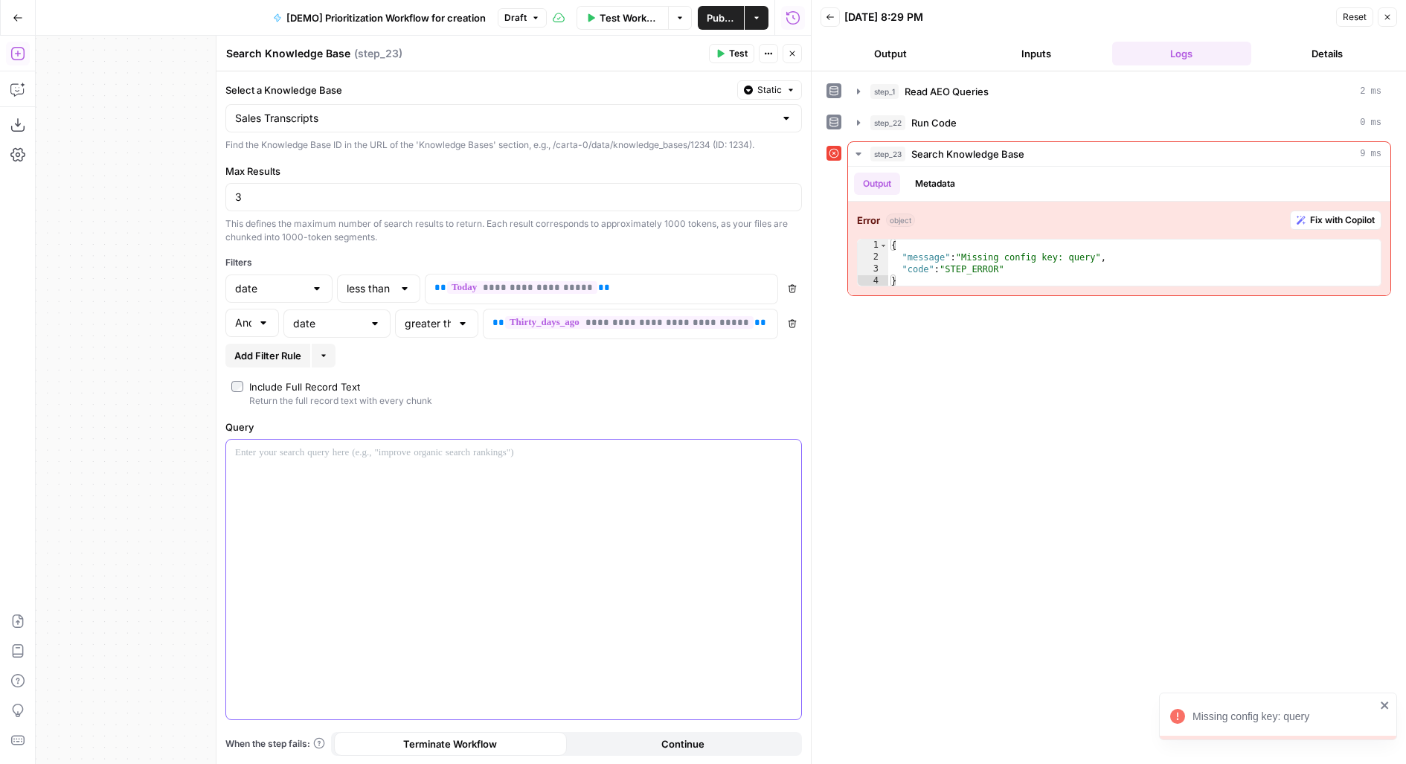
click at [266, 492] on div at bounding box center [513, 580] width 575 height 280
click at [728, 55] on button "Test" at bounding box center [731, 53] width 45 height 19
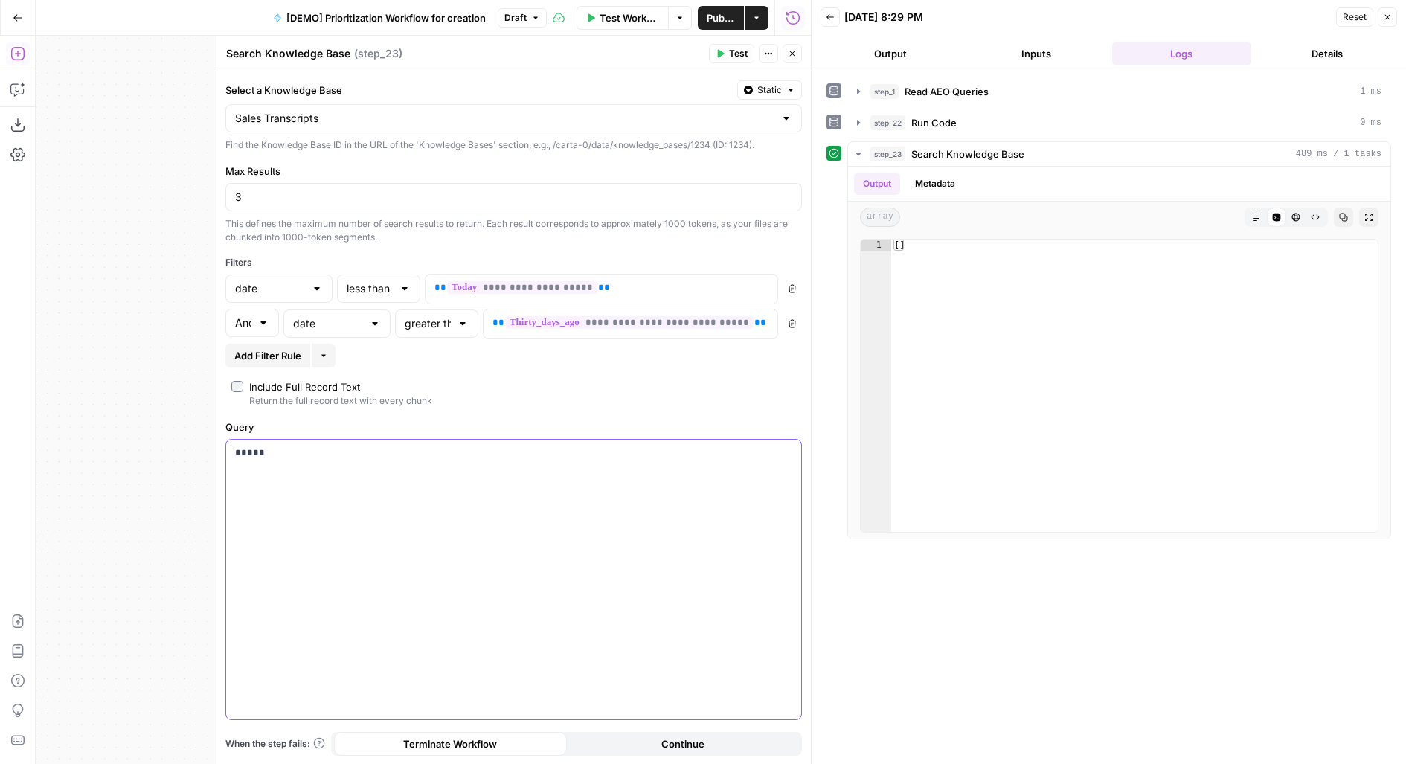
click at [402, 494] on div "*****" at bounding box center [513, 580] width 575 height 280
click at [797, 50] on button "Close" at bounding box center [792, 53] width 19 height 19
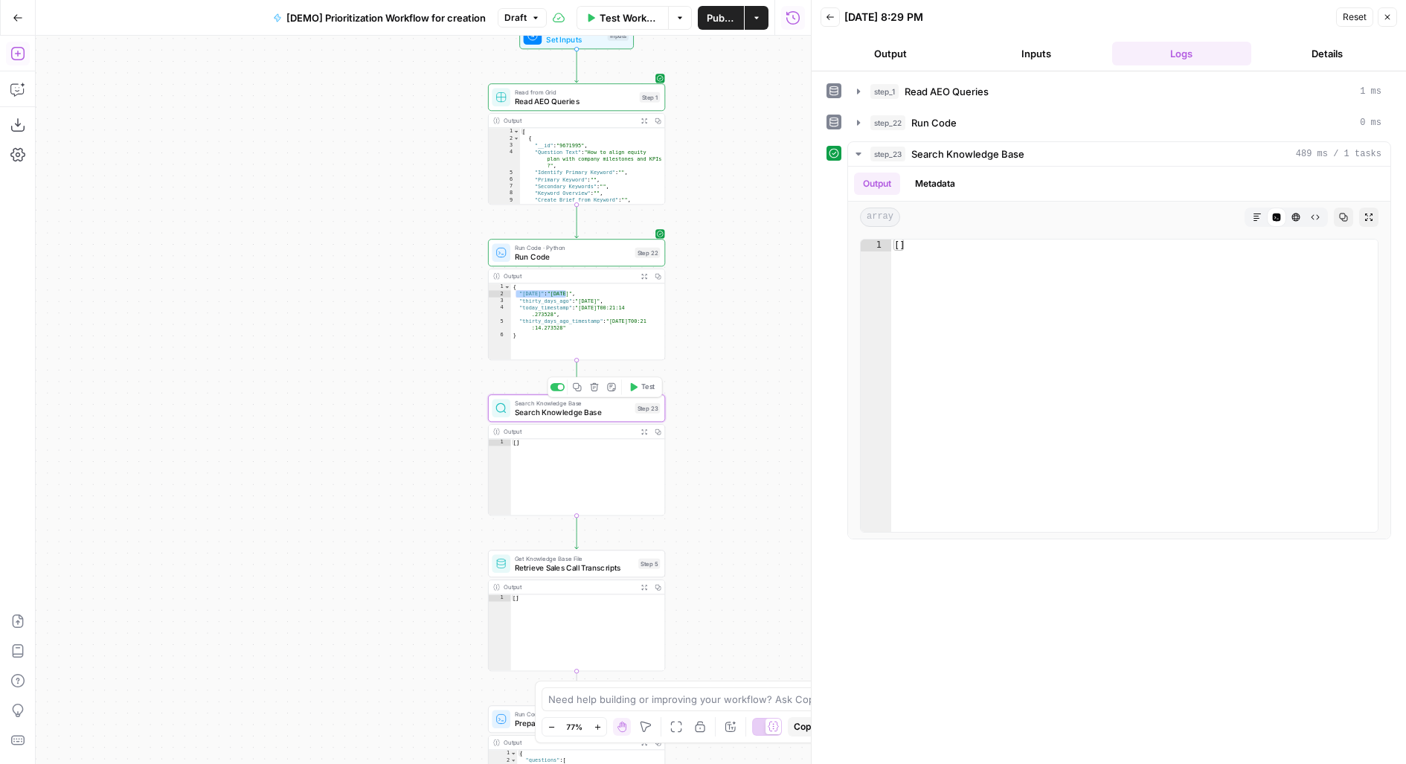
click at [597, 392] on button "Delete step" at bounding box center [594, 386] width 15 height 15
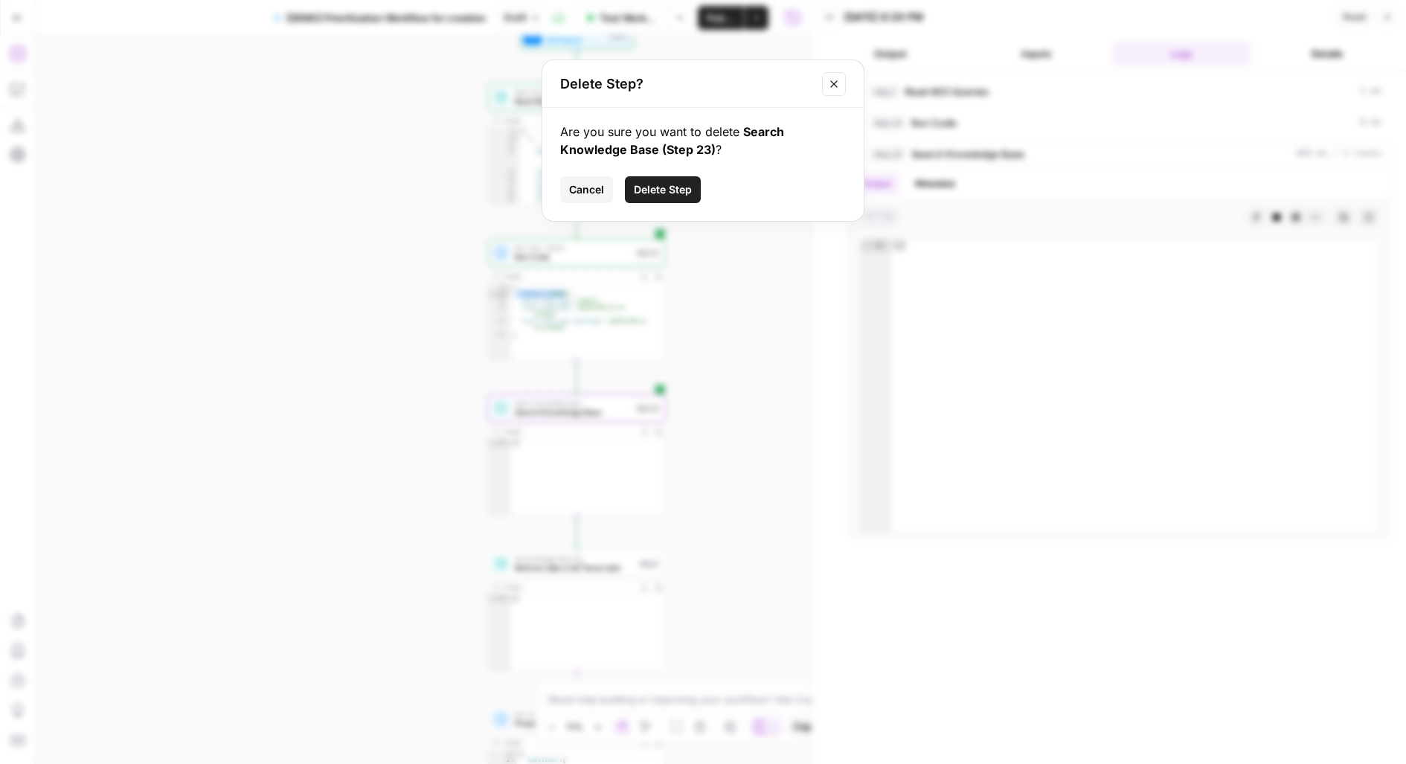
click at [646, 187] on span "Delete Step" at bounding box center [663, 189] width 58 height 15
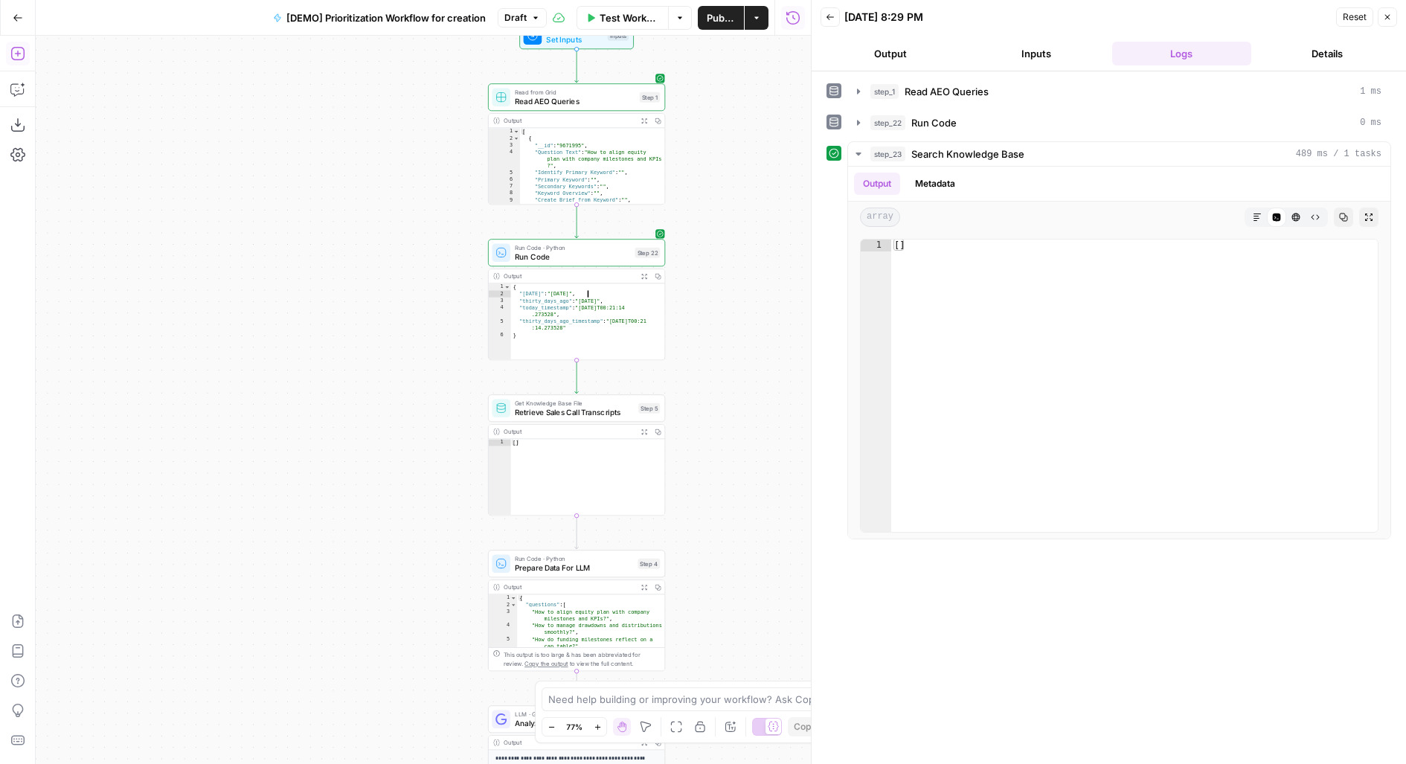
click at [630, 295] on div "{ "today" : "2025-08-25" , "thirty_days_ago" : "2025-07-26" , "today_timestamp"…" at bounding box center [588, 328] width 154 height 90
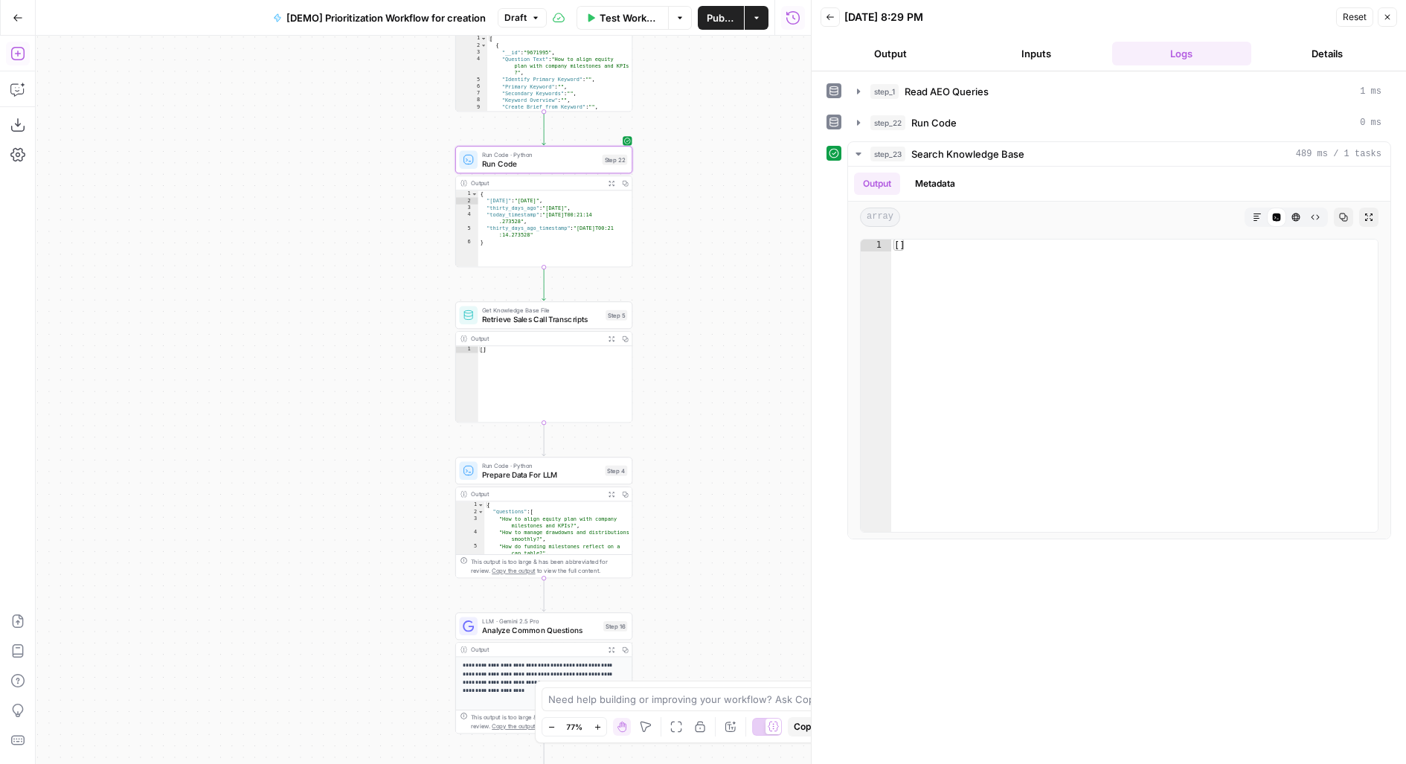
drag, startPoint x: 696, startPoint y: 373, endPoint x: 661, endPoint y: 280, distance: 99.1
click at [661, 280] on div "Workflow Set Inputs Inputs Read from Grid Read AEO Queries Step 1 Output Expand…" at bounding box center [423, 400] width 775 height 728
click at [616, 141] on span "Test" at bounding box center [614, 141] width 13 height 10
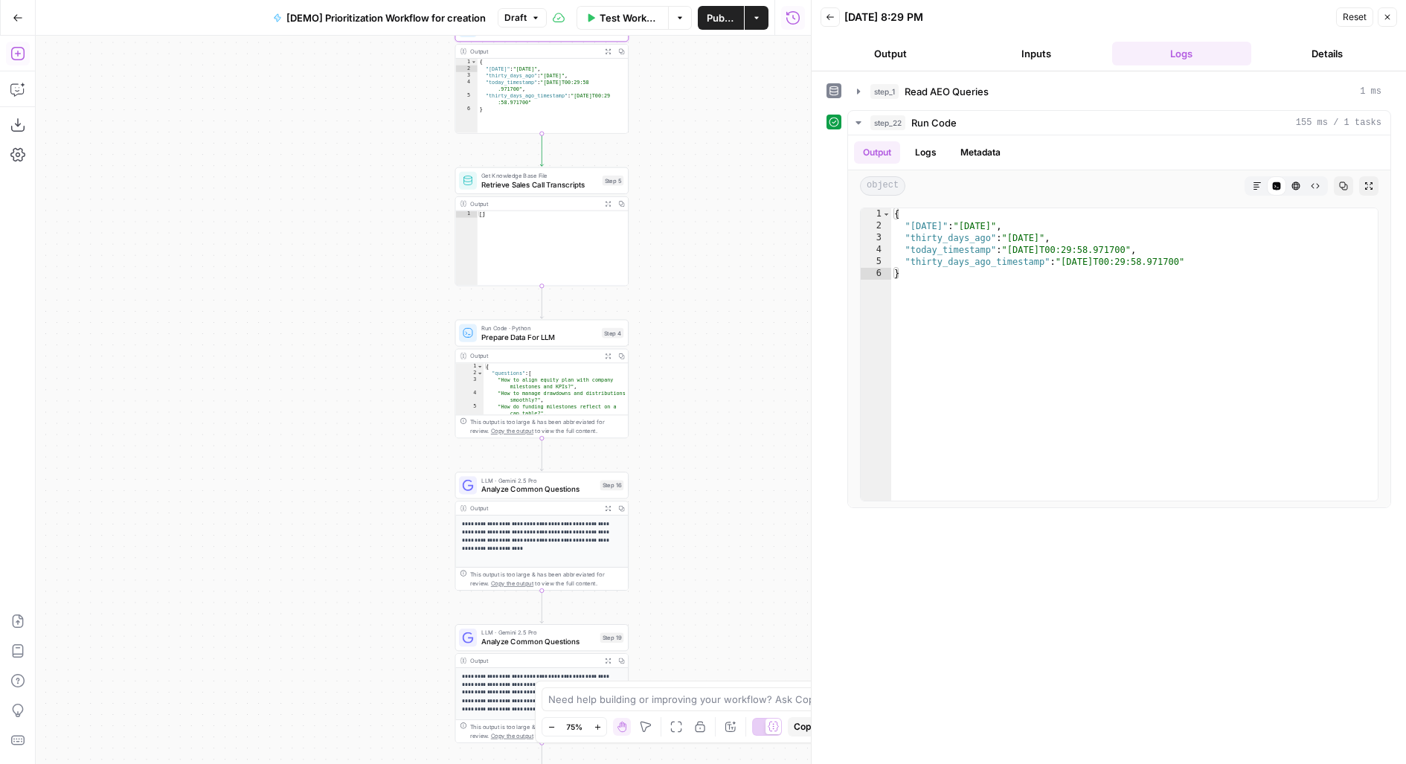
drag, startPoint x: 649, startPoint y: 272, endPoint x: 638, endPoint y: 89, distance: 182.6
click at [638, 89] on div "Workflow Set Inputs Inputs Read from Grid Read AEO Queries Step 1 Output Expand…" at bounding box center [423, 400] width 775 height 728
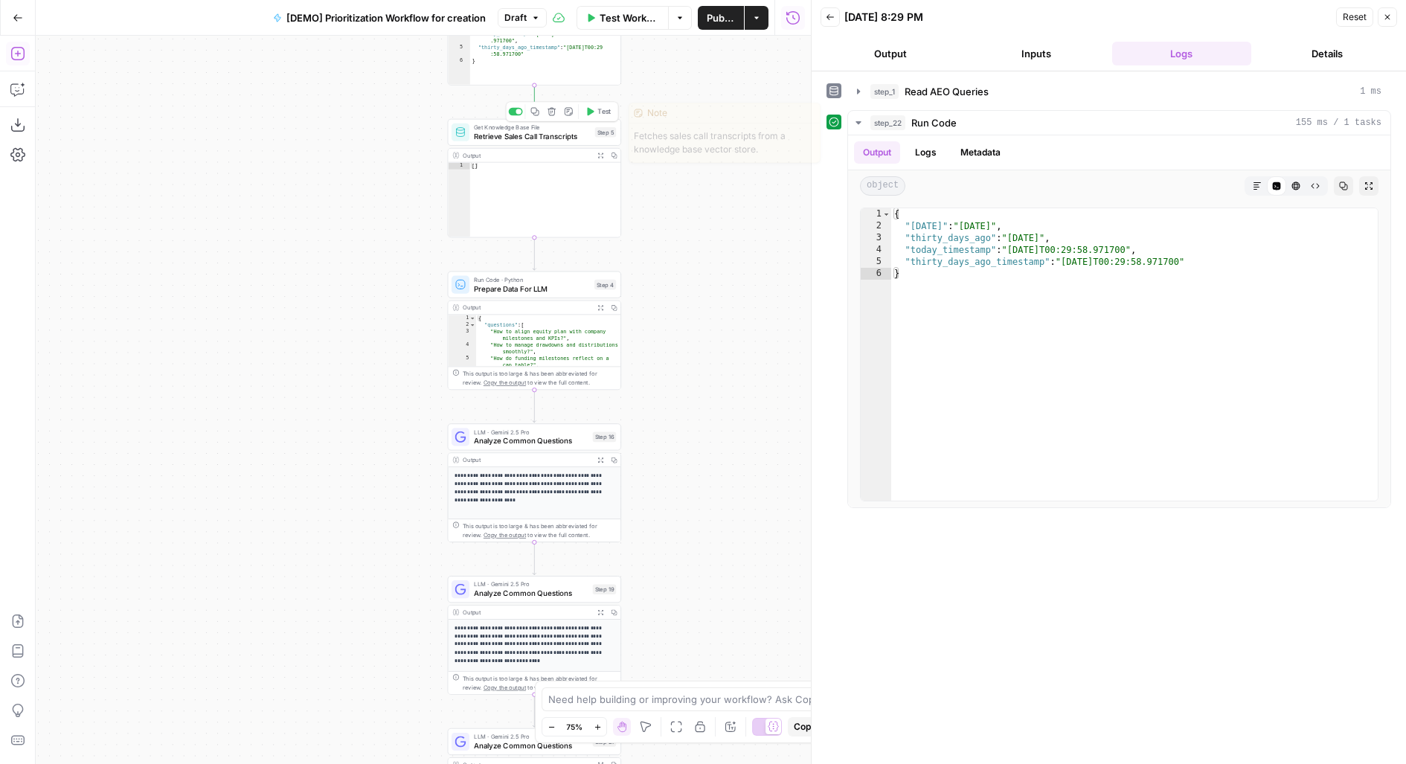
click at [609, 115] on span "Test" at bounding box center [603, 111] width 13 height 10
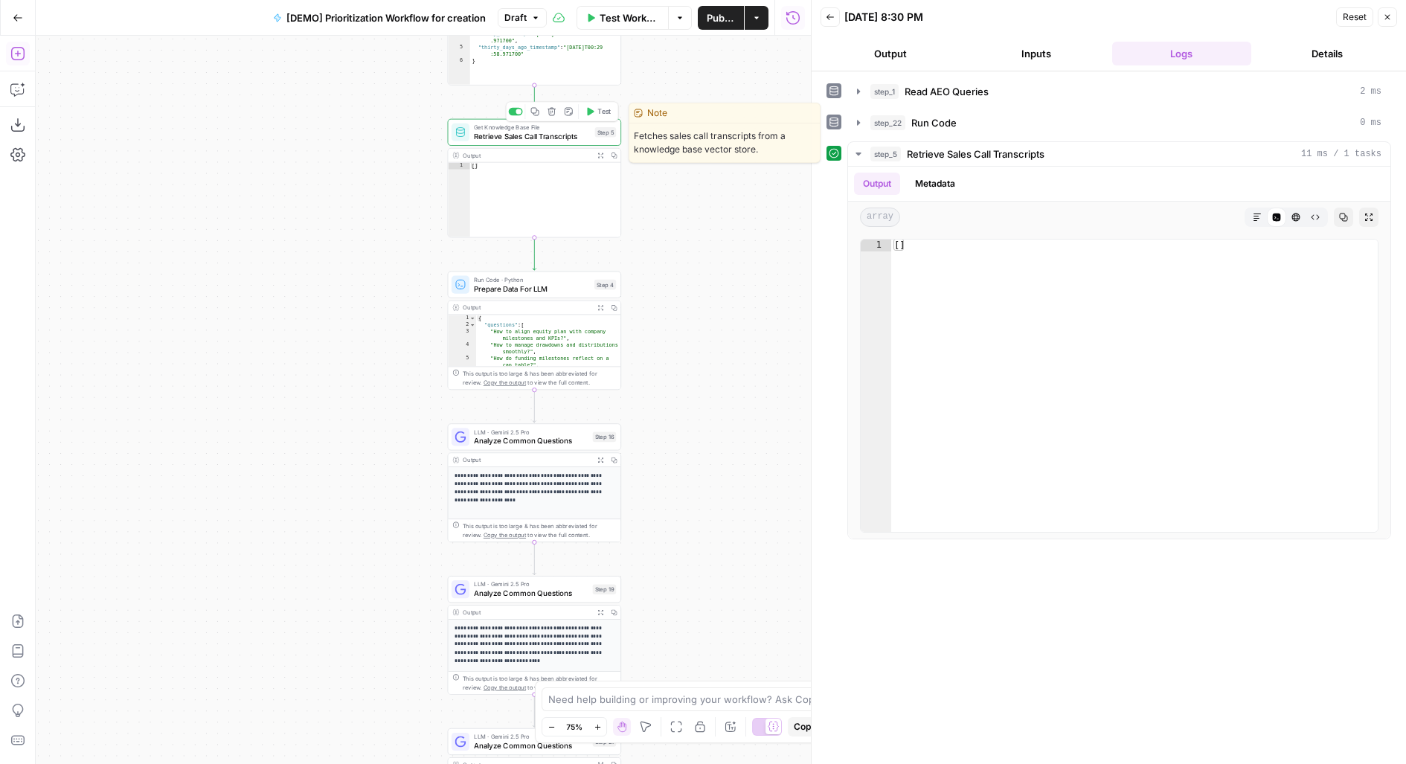
click at [571, 141] on span "Retrieve Sales Call Transcripts" at bounding box center [532, 136] width 117 height 11
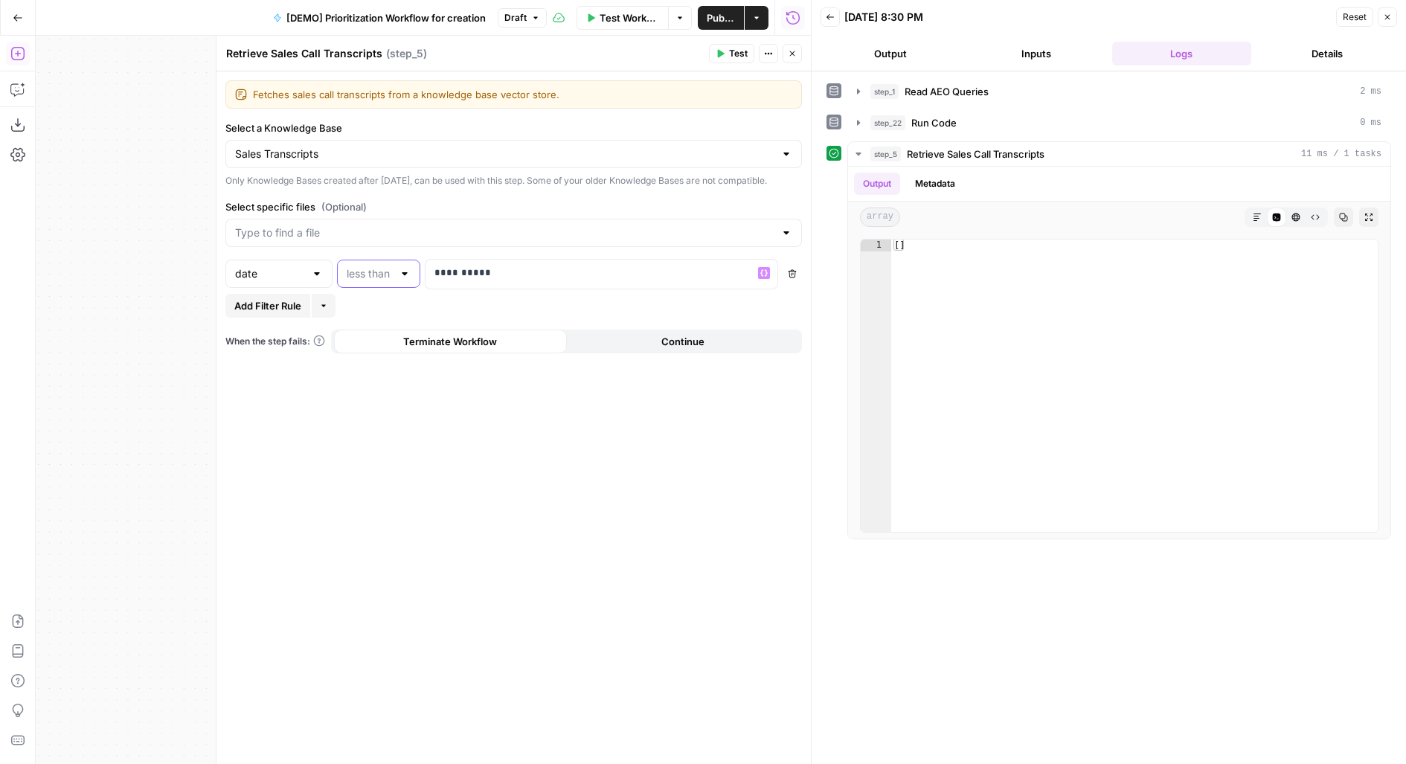
click at [392, 281] on input "text" at bounding box center [370, 273] width 46 height 15
click at [379, 413] on button "equal" at bounding box center [379, 406] width 70 height 21
type input "equal"
click at [498, 280] on p "**********" at bounding box center [601, 273] width 335 height 15
click at [498, 280] on p "**********" at bounding box center [589, 273] width 311 height 15
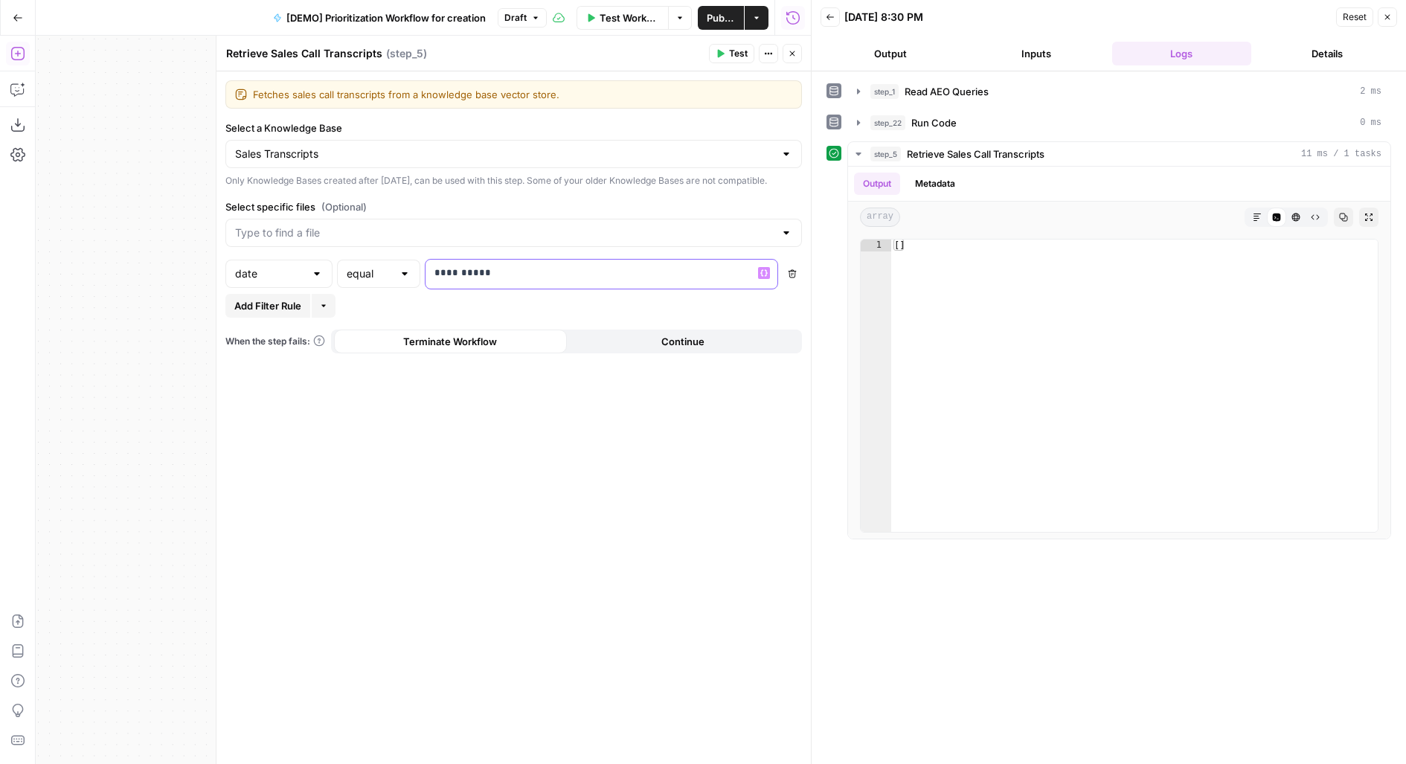
click at [498, 280] on p "**********" at bounding box center [589, 273] width 311 height 15
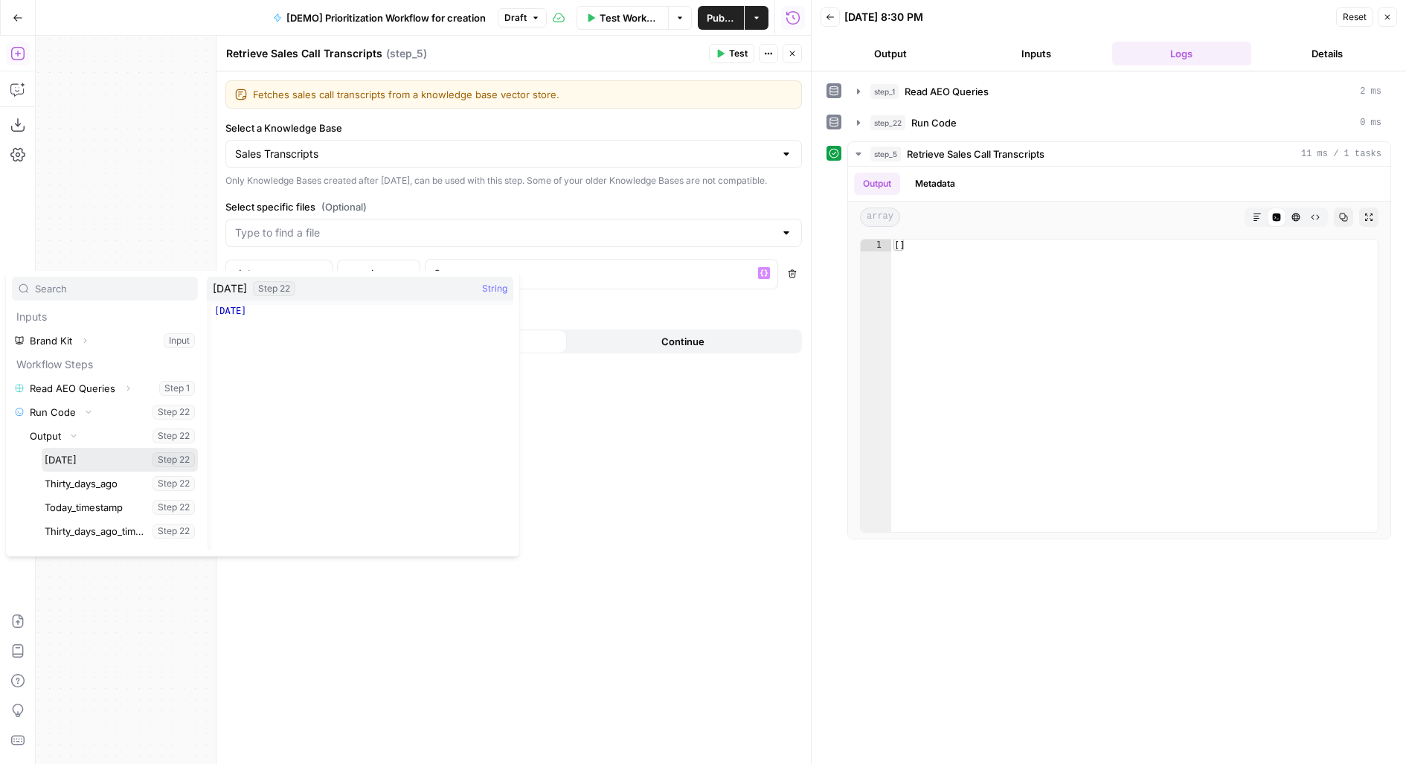
click at [42, 448] on button "Select variable Today" at bounding box center [120, 460] width 156 height 24
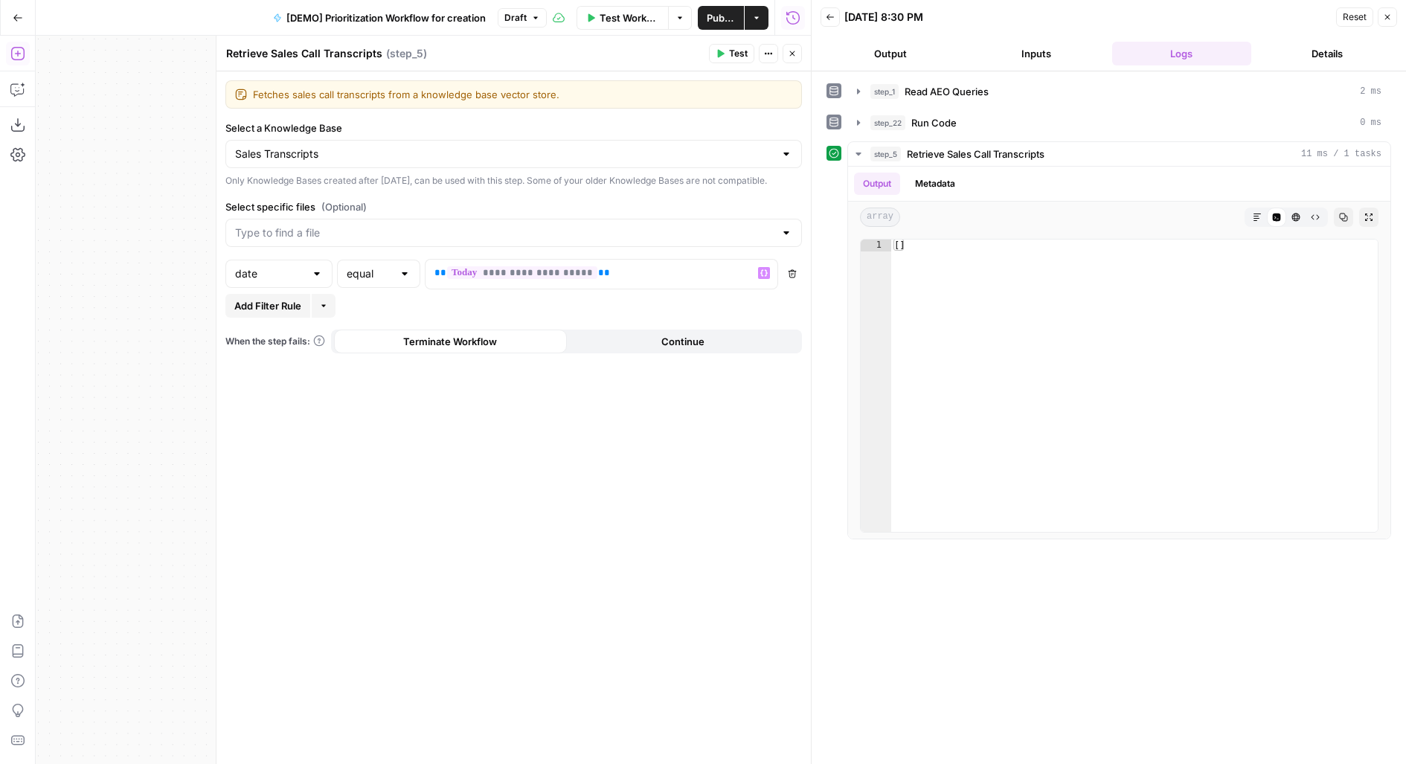
click at [733, 51] on span "Test" at bounding box center [738, 53] width 19 height 13
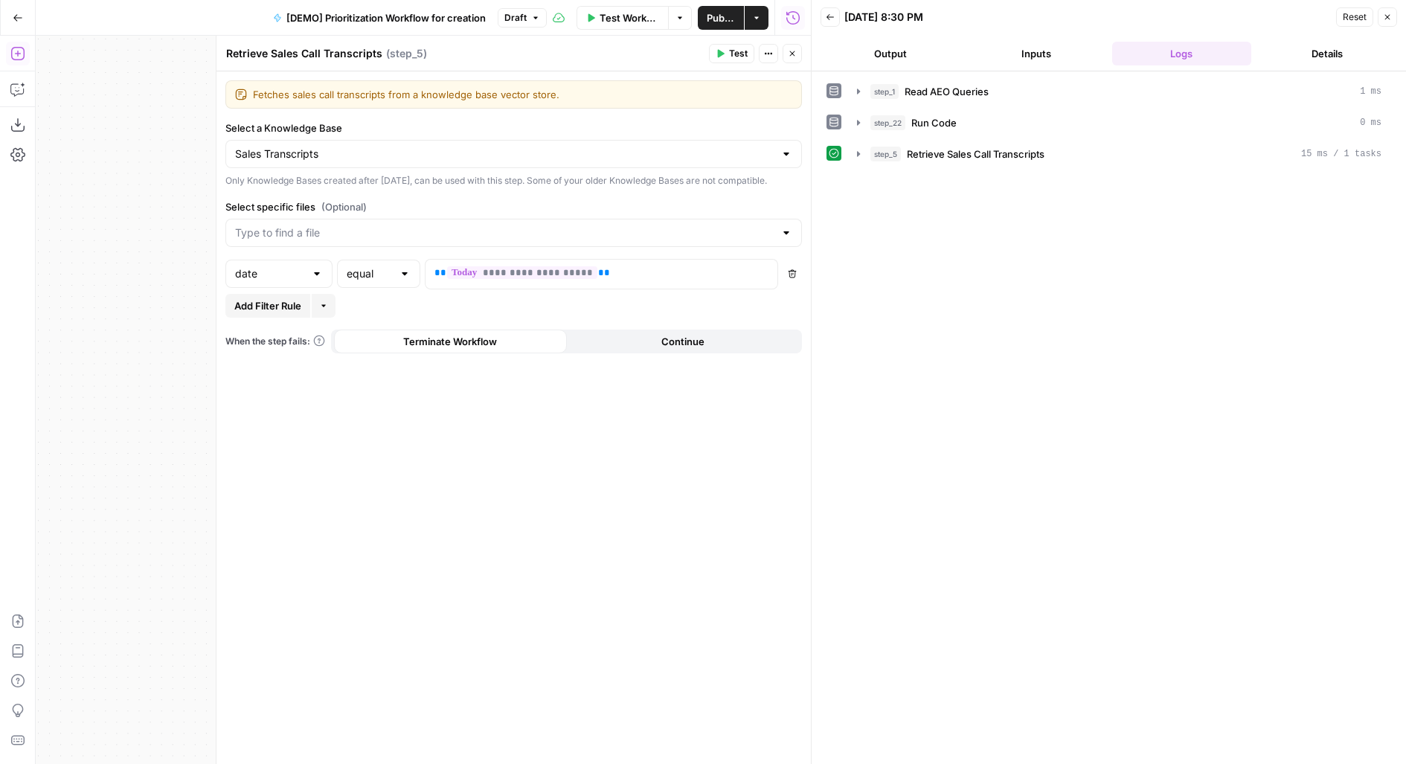
click at [900, 155] on div "step_5 Retrieve Sales Call Transcripts 15 ms / 1 tasks" at bounding box center [1125, 154] width 511 height 15
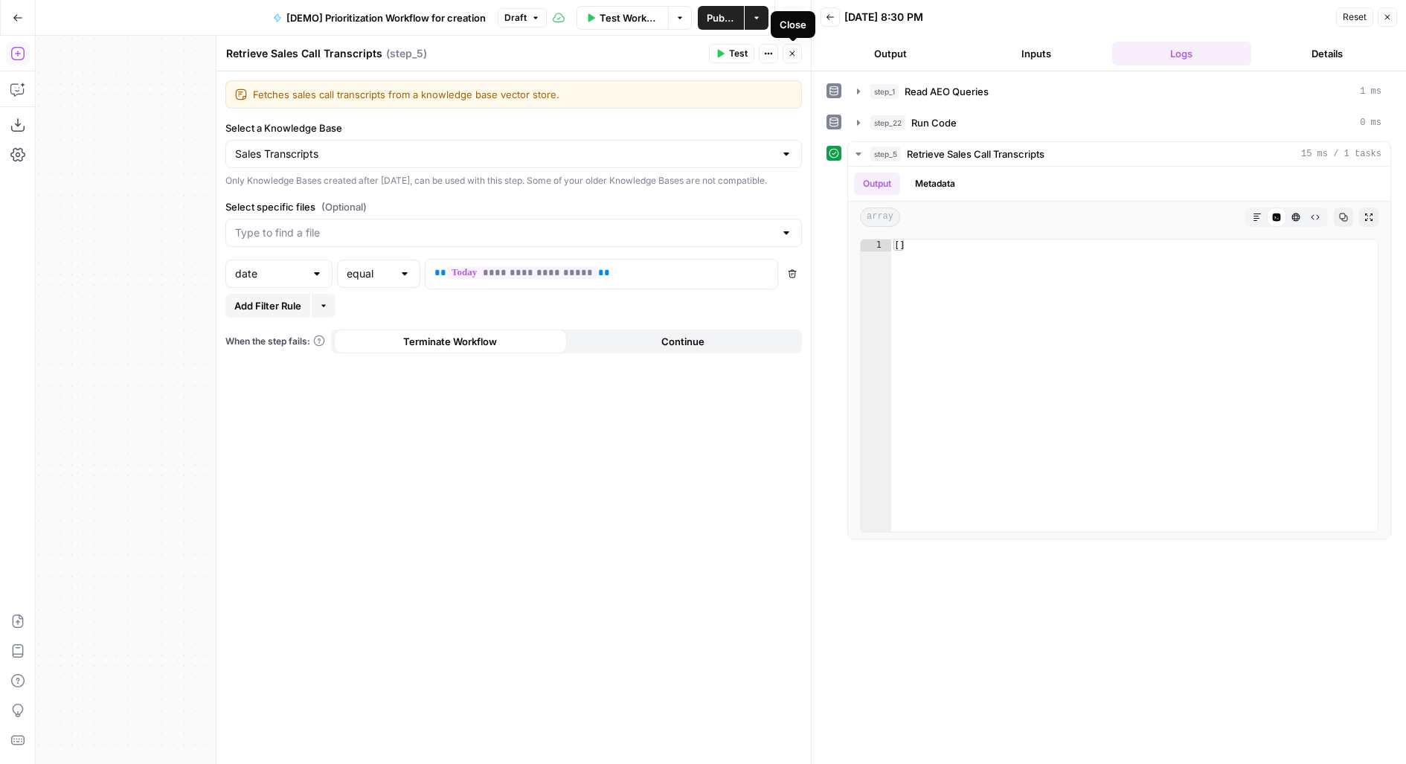
click at [796, 49] on icon "button" at bounding box center [792, 53] width 9 height 9
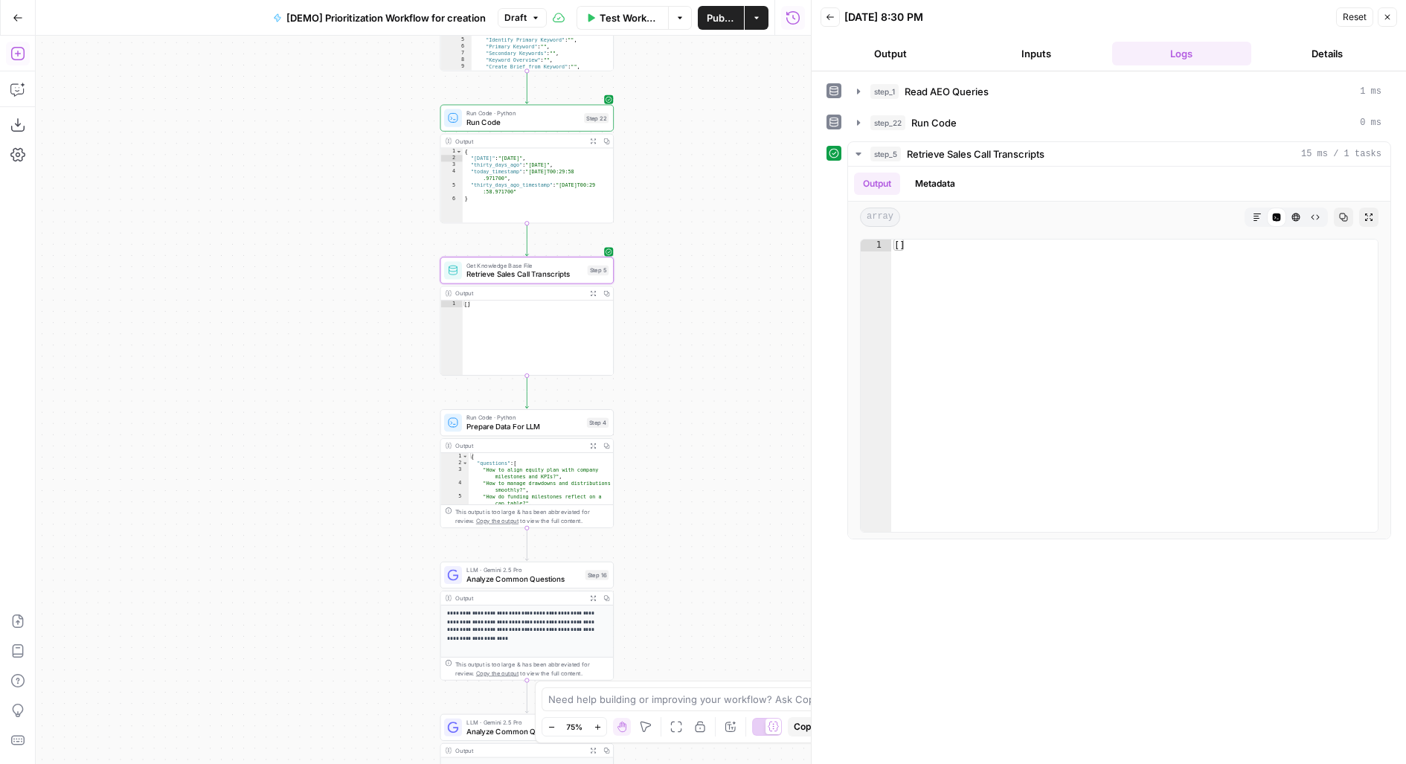
click at [554, 131] on div "**********" at bounding box center [526, 164] width 173 height 119
click at [537, 118] on span "Run Code" at bounding box center [522, 121] width 113 height 11
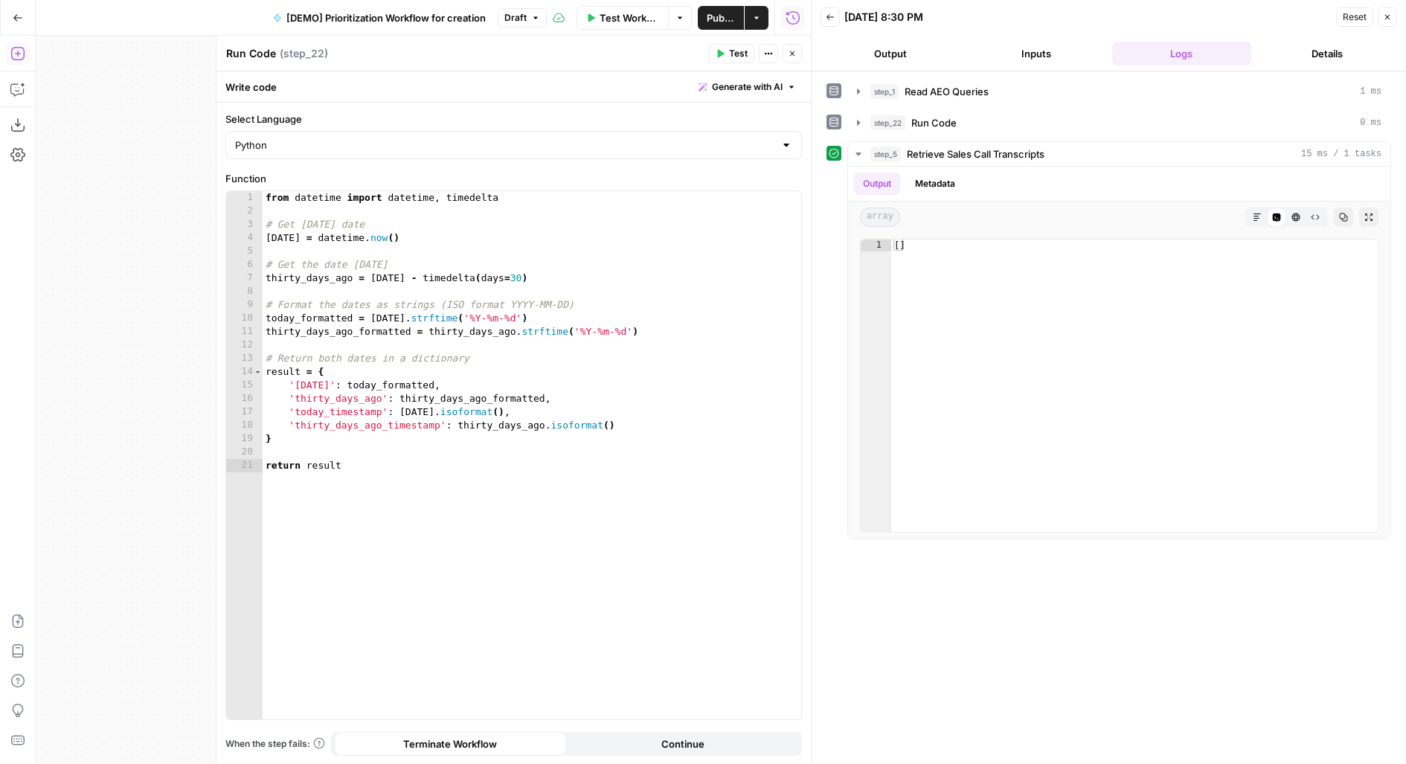
click at [790, 48] on button "Close" at bounding box center [792, 53] width 19 height 19
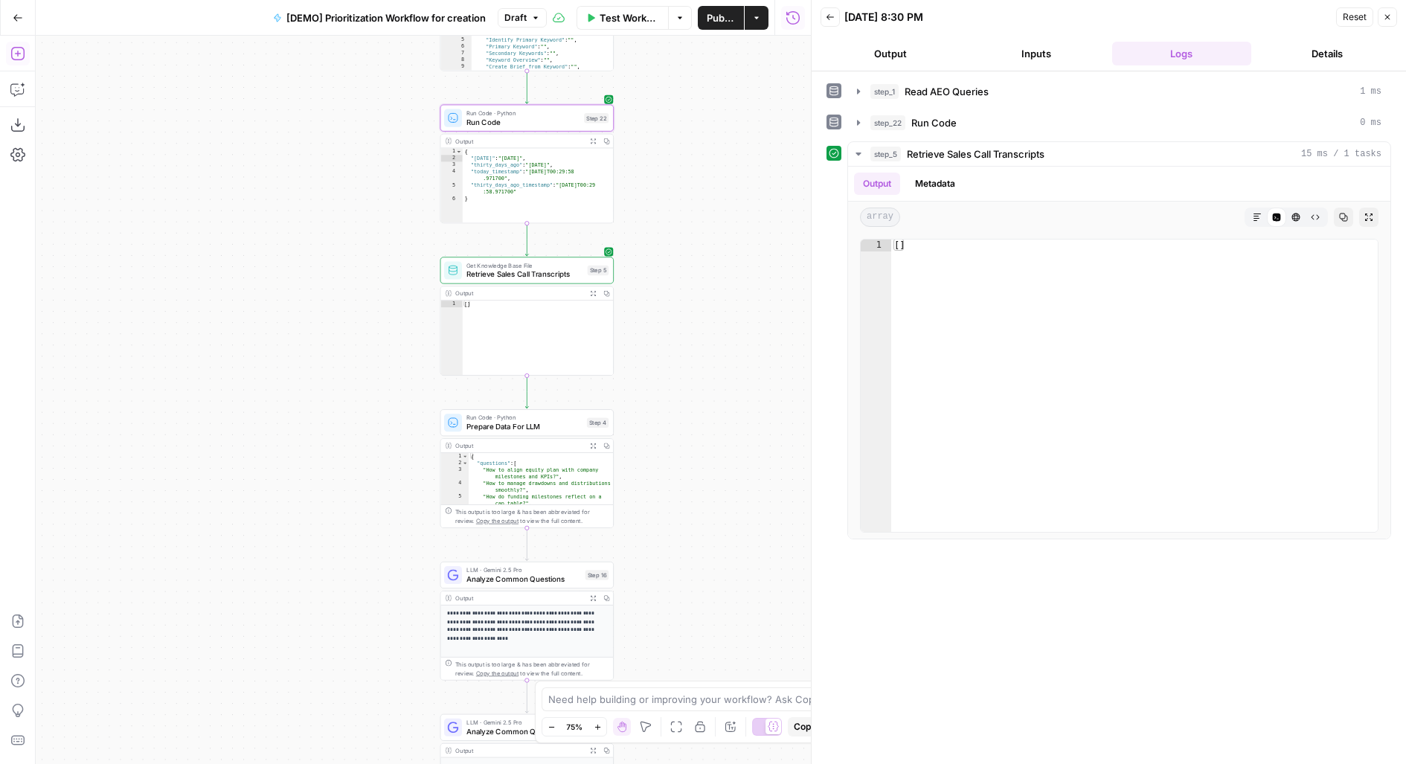
drag, startPoint x: 704, startPoint y: 378, endPoint x: 670, endPoint y: 208, distance: 173.8
click at [670, 209] on div "Workflow Set Inputs Inputs Read from Grid Read AEO Queries Step 1 Output Expand…" at bounding box center [423, 400] width 775 height 728
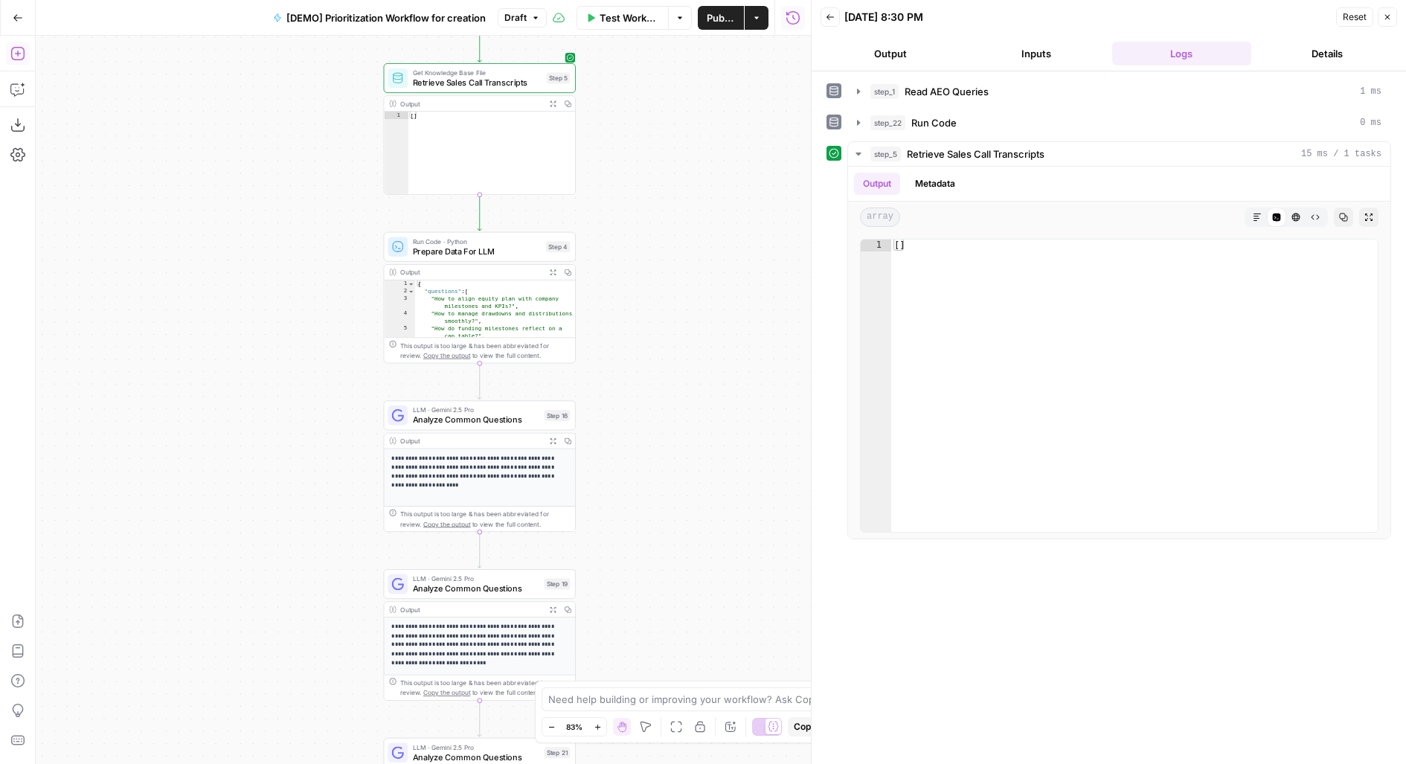
drag, startPoint x: 623, startPoint y: 433, endPoint x: 586, endPoint y: 249, distance: 187.3
click at [586, 249] on div "Workflow Set Inputs Inputs Read from Grid Read AEO Queries Step 1 Output Expand…" at bounding box center [423, 400] width 775 height 728
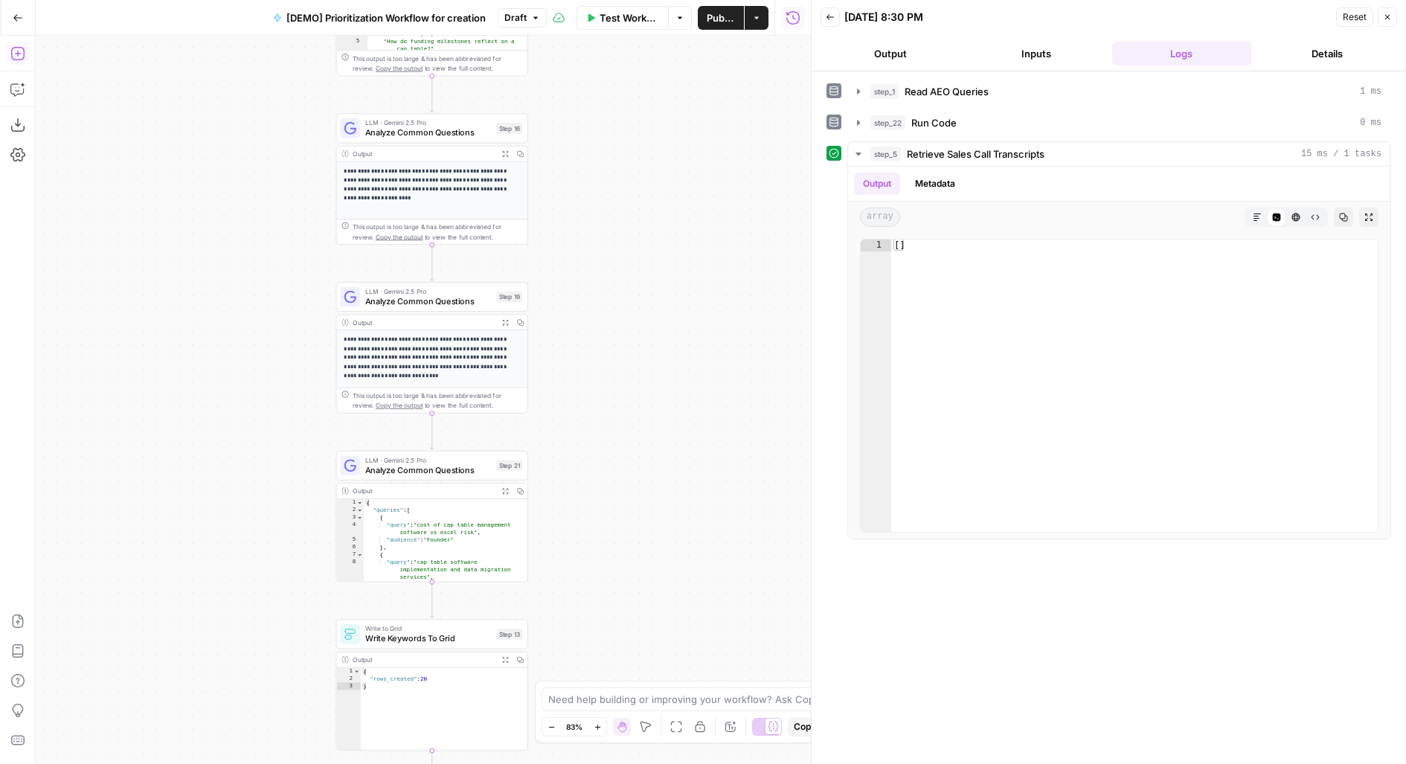
drag, startPoint x: 592, startPoint y: 280, endPoint x: 577, endPoint y: 155, distance: 125.2
click at [577, 155] on div "Workflow Set Inputs Inputs Read from Grid Read AEO Queries Step 1 Output Expand…" at bounding box center [423, 400] width 775 height 728
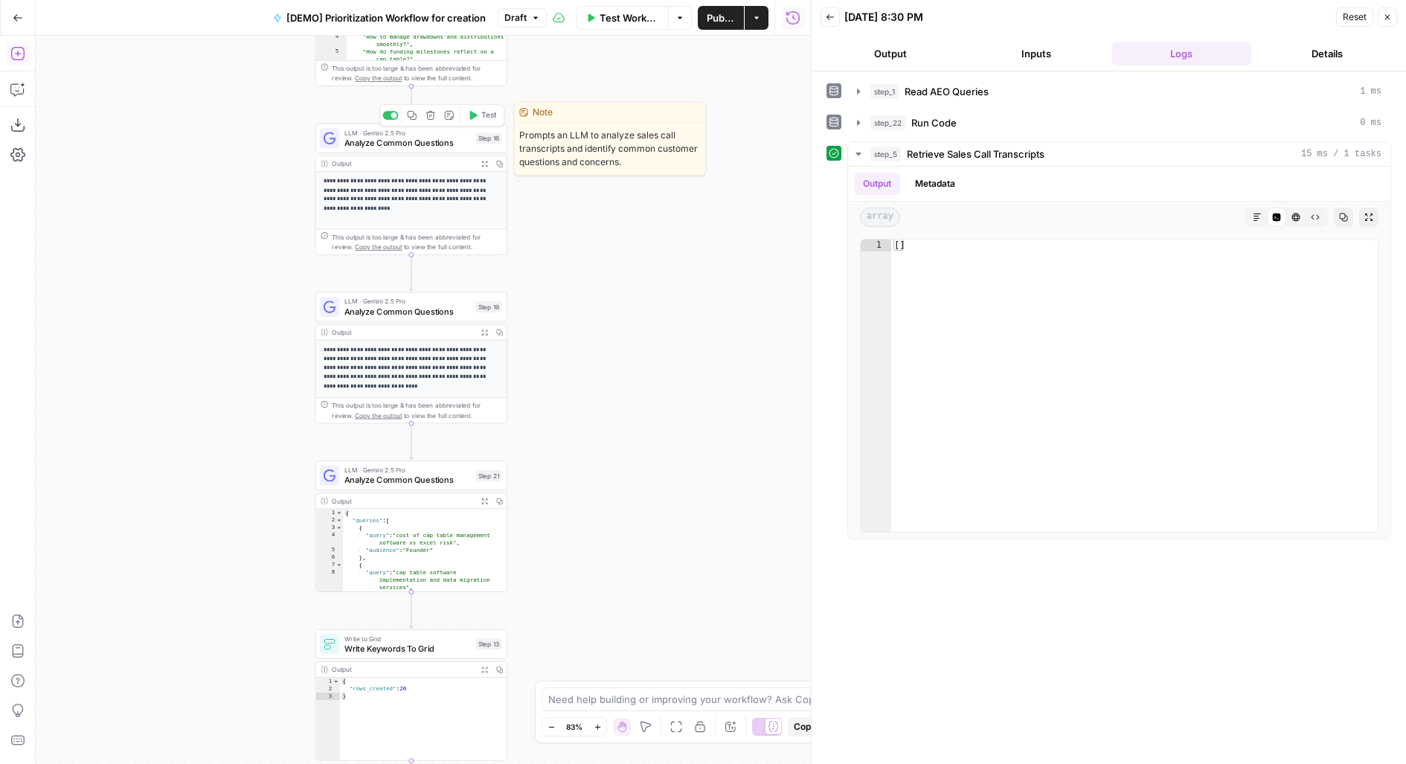
click at [452, 136] on span "Analyze Common Questions" at bounding box center [407, 142] width 126 height 13
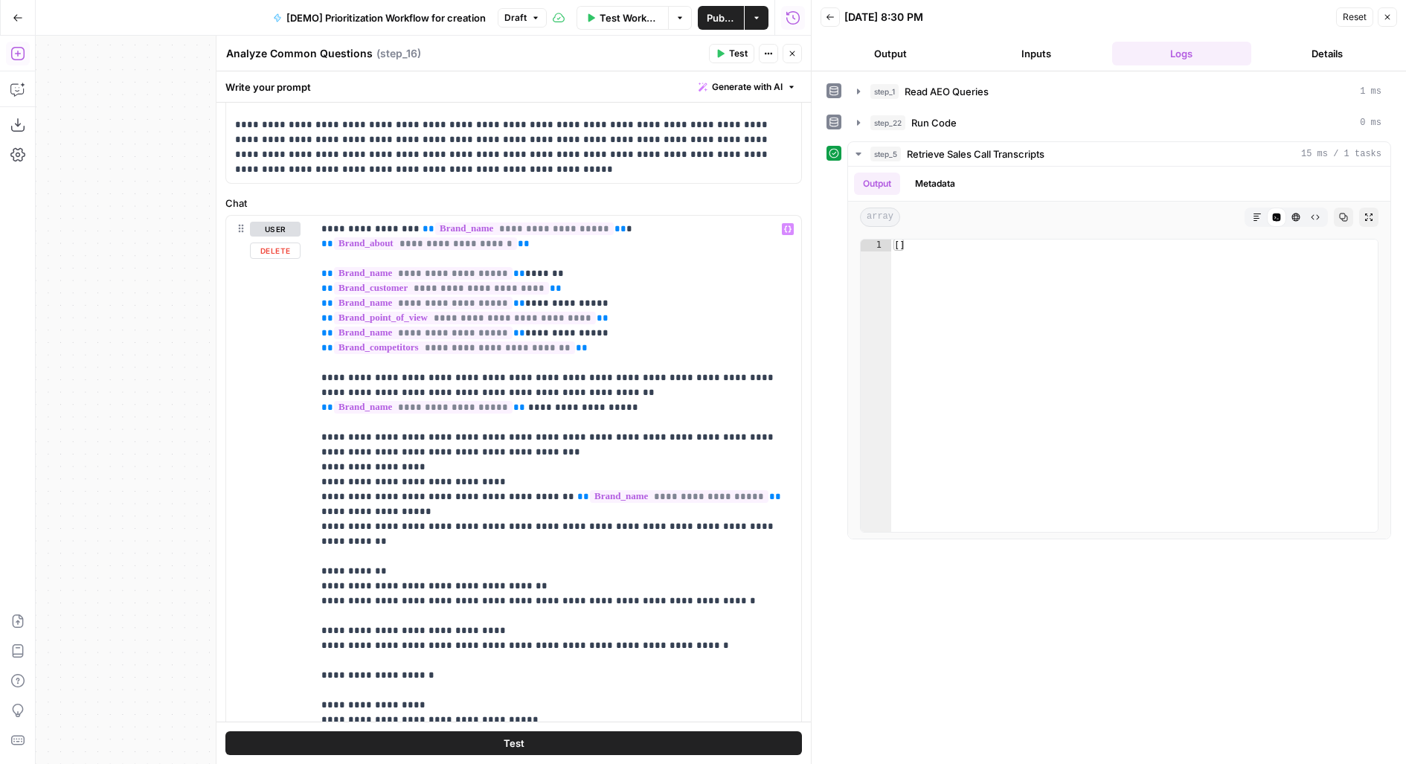
scroll to position [257, 0]
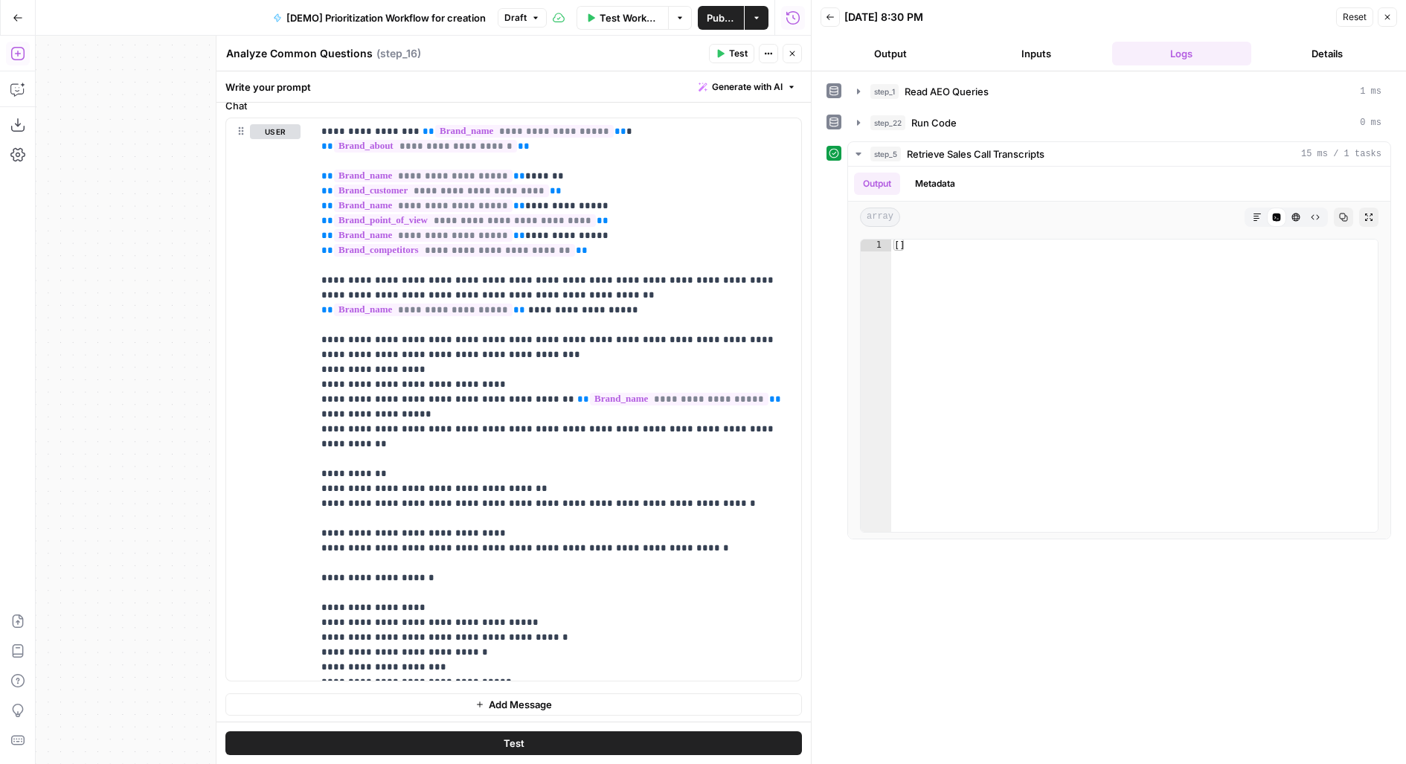
click at [796, 52] on icon "button" at bounding box center [792, 53] width 9 height 9
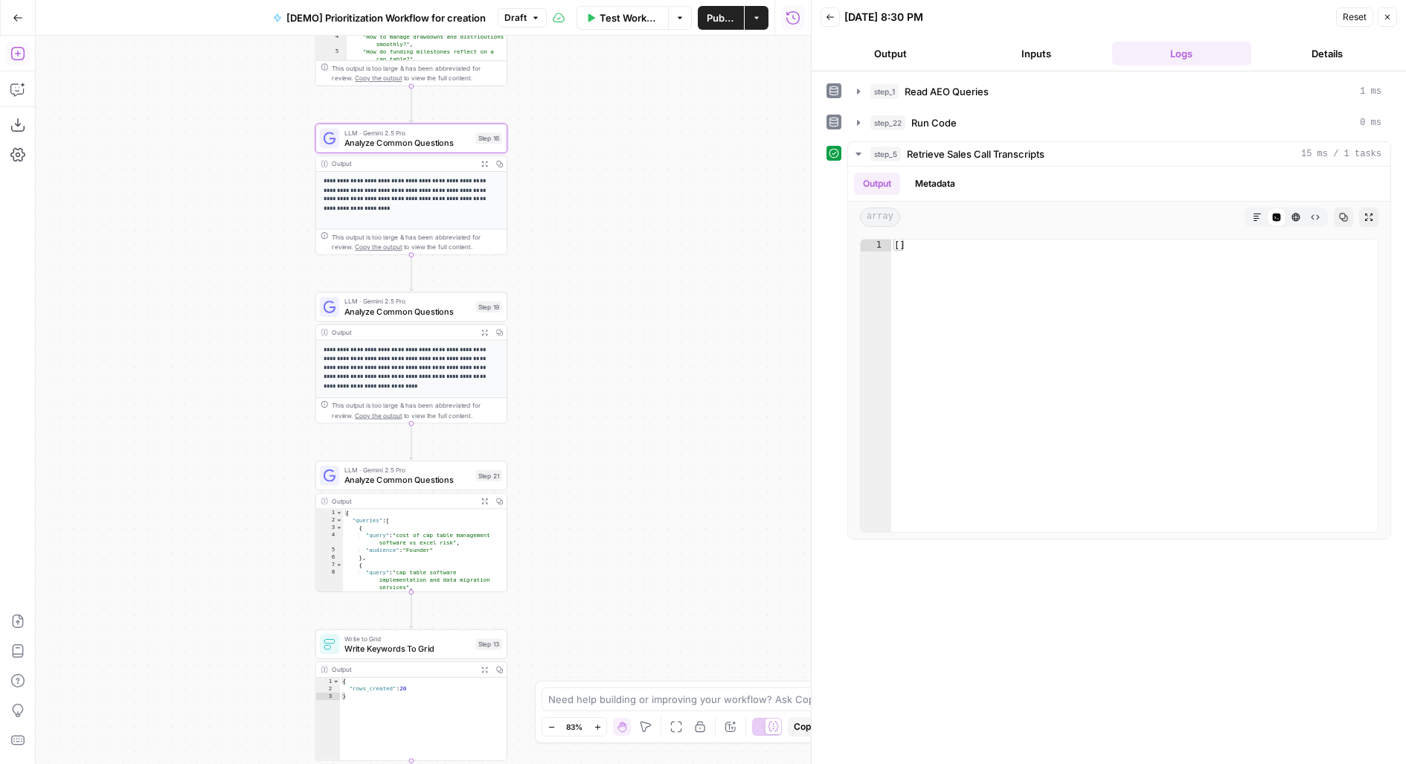
click at [736, 24] on button "Publish" at bounding box center [721, 18] width 47 height 24
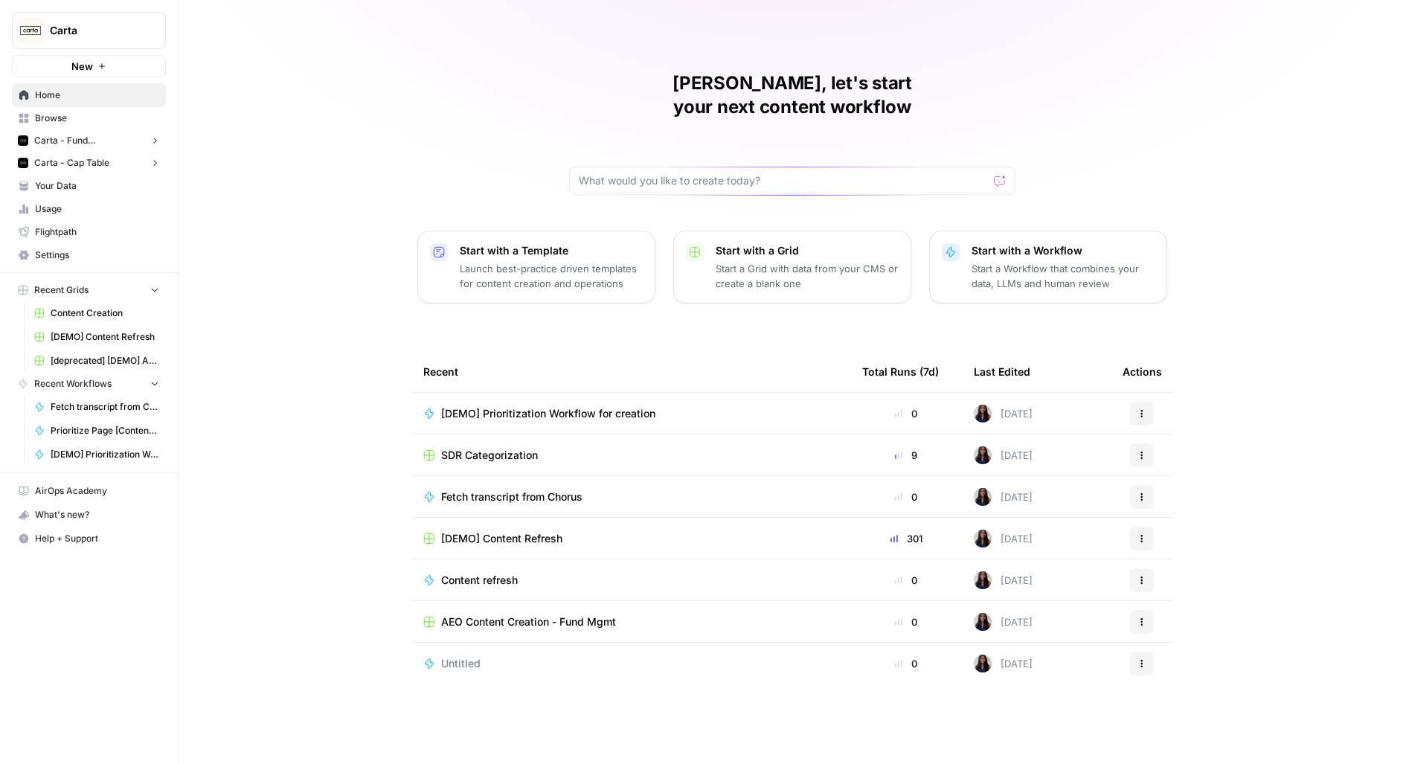
click at [513, 489] on span "Fetch transcript from Chorus" at bounding box center [511, 496] width 141 height 15
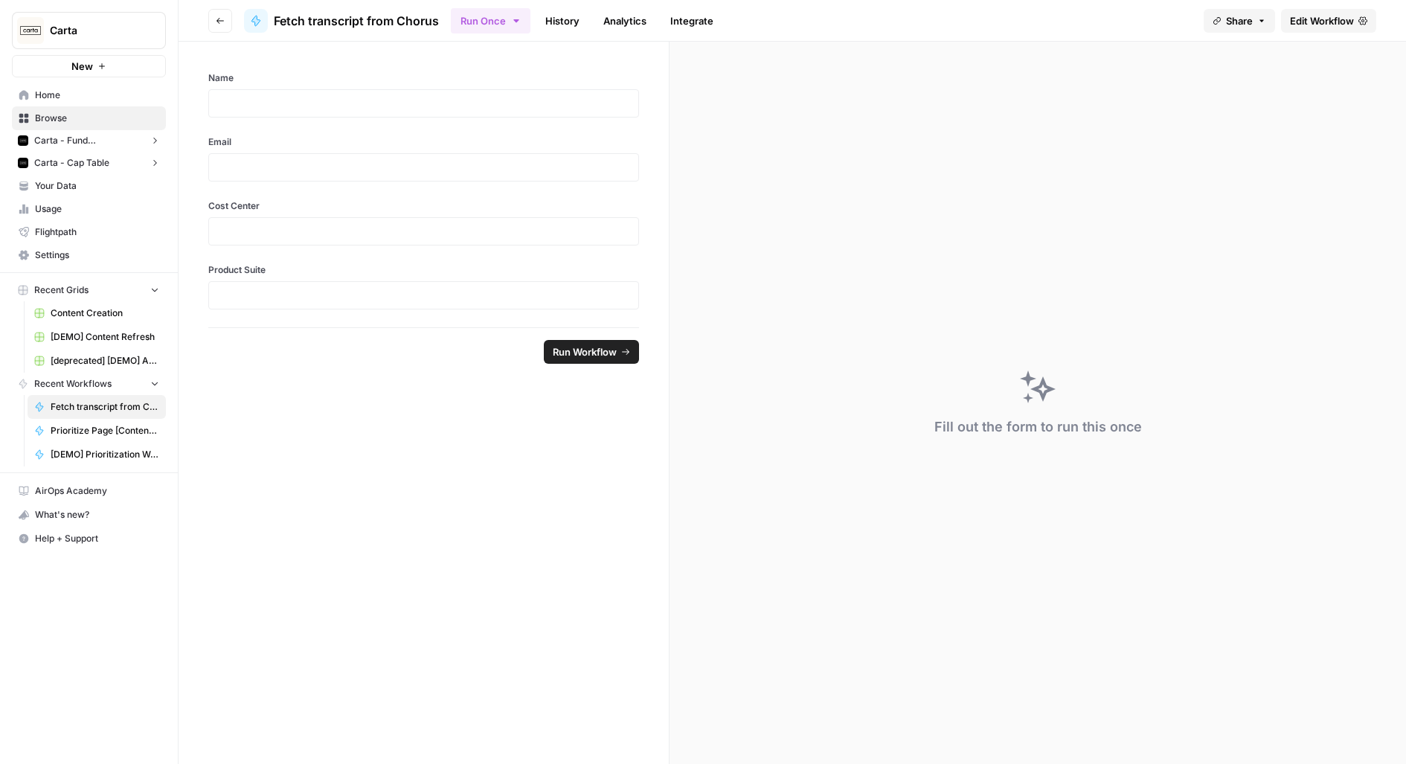
click at [1315, 22] on span "Edit Workflow" at bounding box center [1322, 20] width 64 height 15
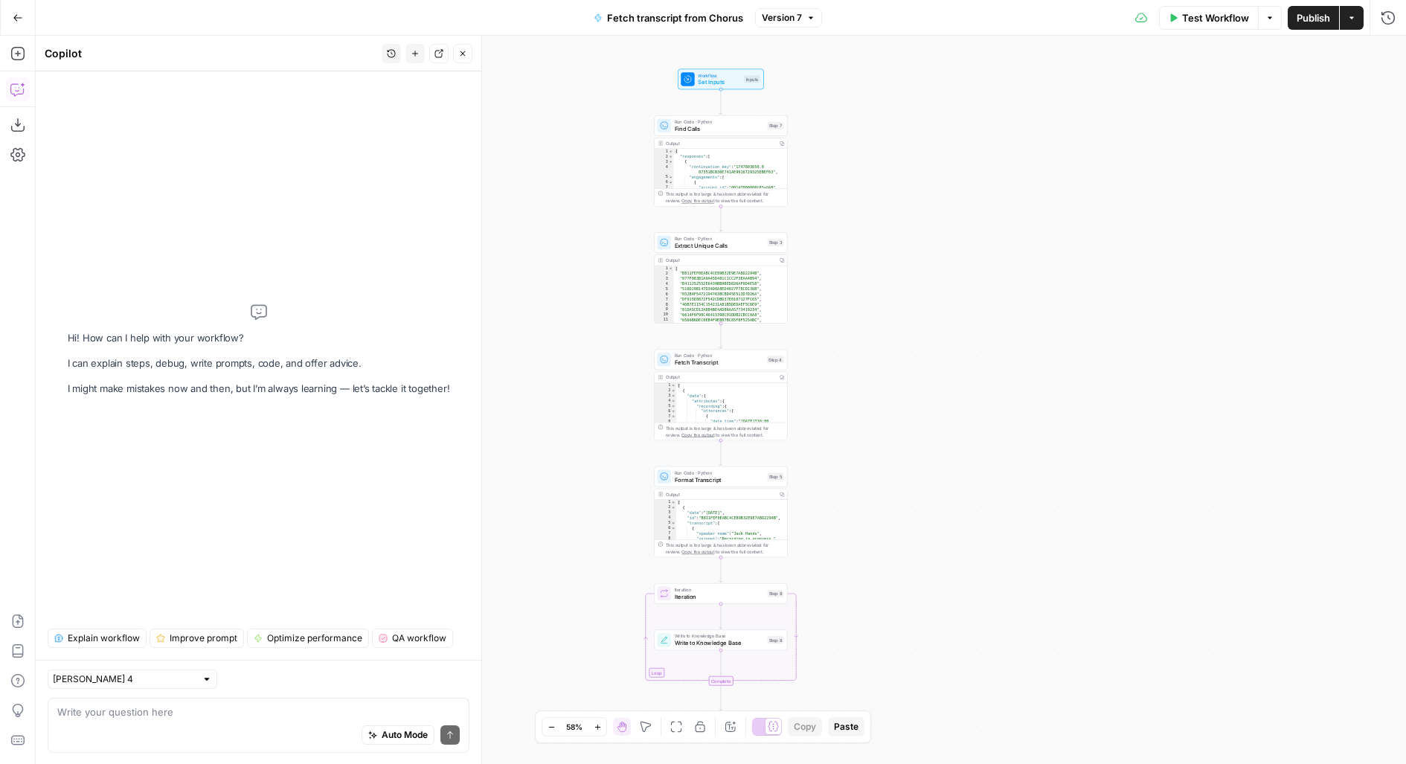
click at [87, 638] on span "Explain workflow" at bounding box center [104, 638] width 72 height 13
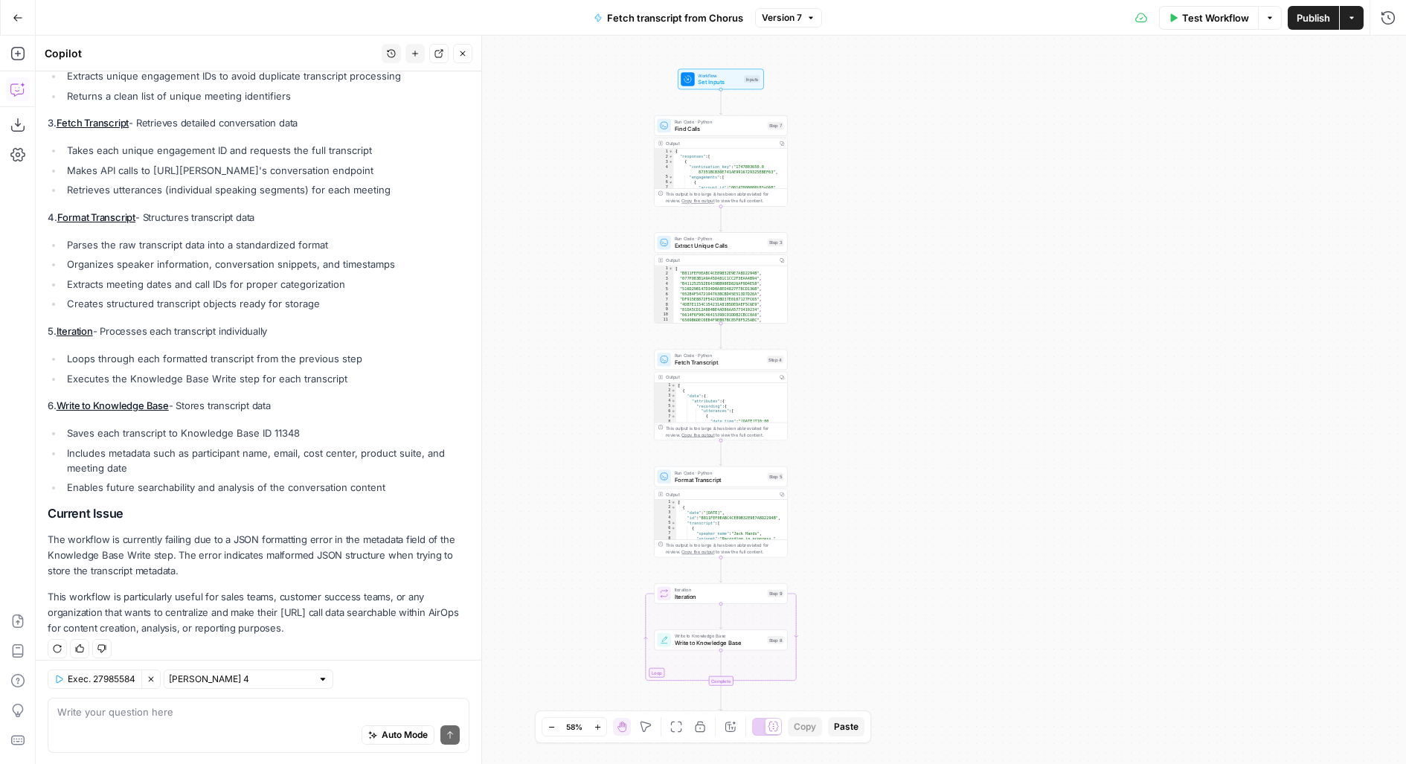
scroll to position [542, 0]
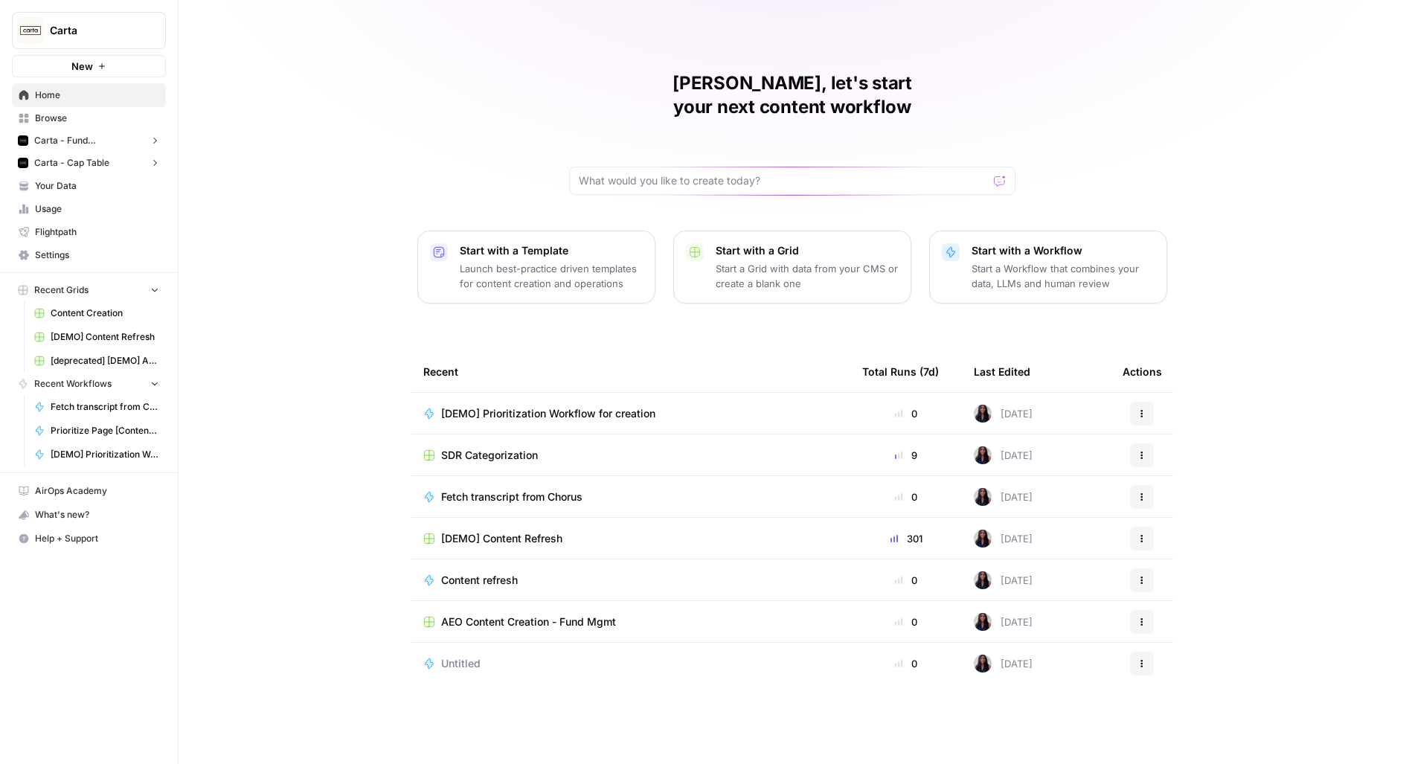
click at [495, 406] on span "[DEMO] Prioritization Workflow for creation" at bounding box center [548, 413] width 214 height 15
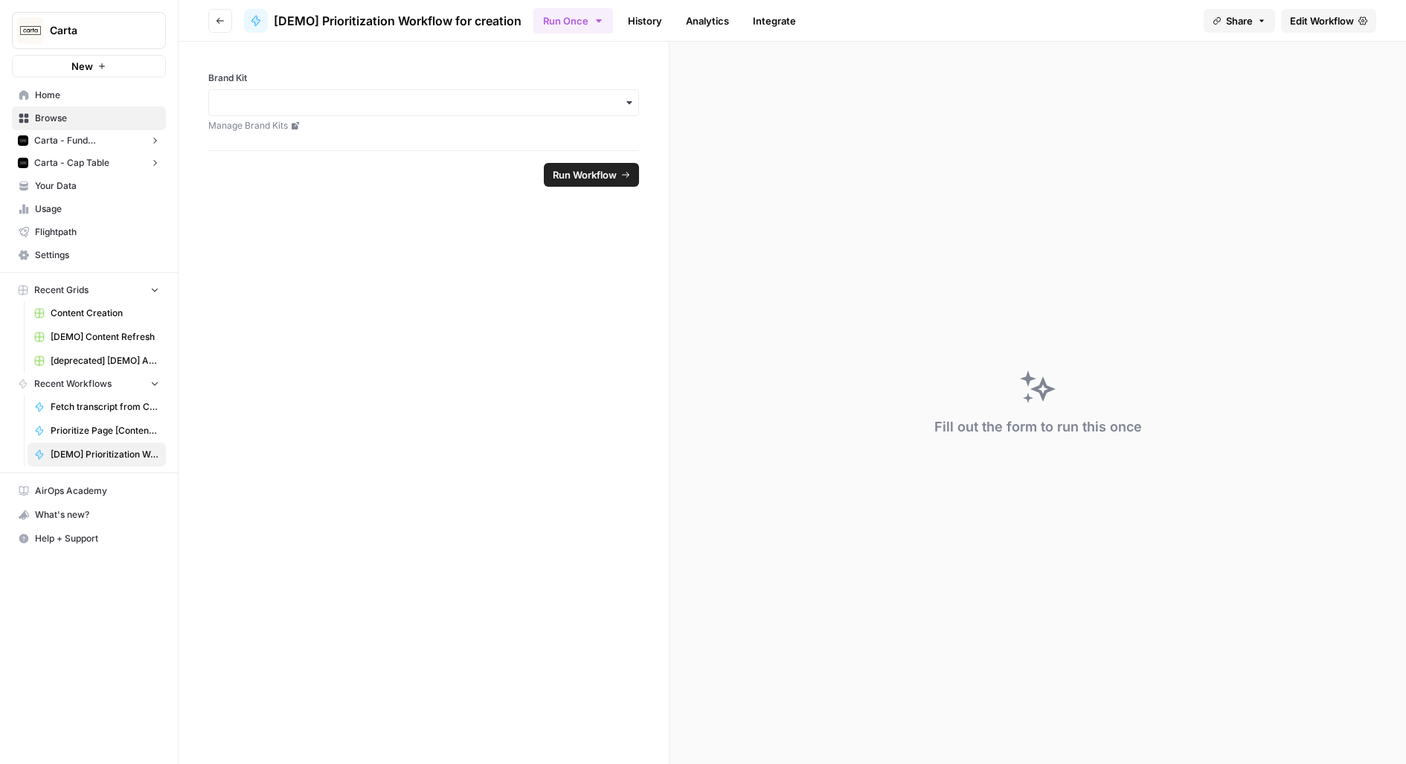
click at [1319, 7] on header "Go back [DEMO] Prioritization Workflow for creation Run Once History Analytics …" at bounding box center [792, 21] width 1227 height 42
click at [1319, 16] on span "Edit Workflow" at bounding box center [1322, 20] width 64 height 15
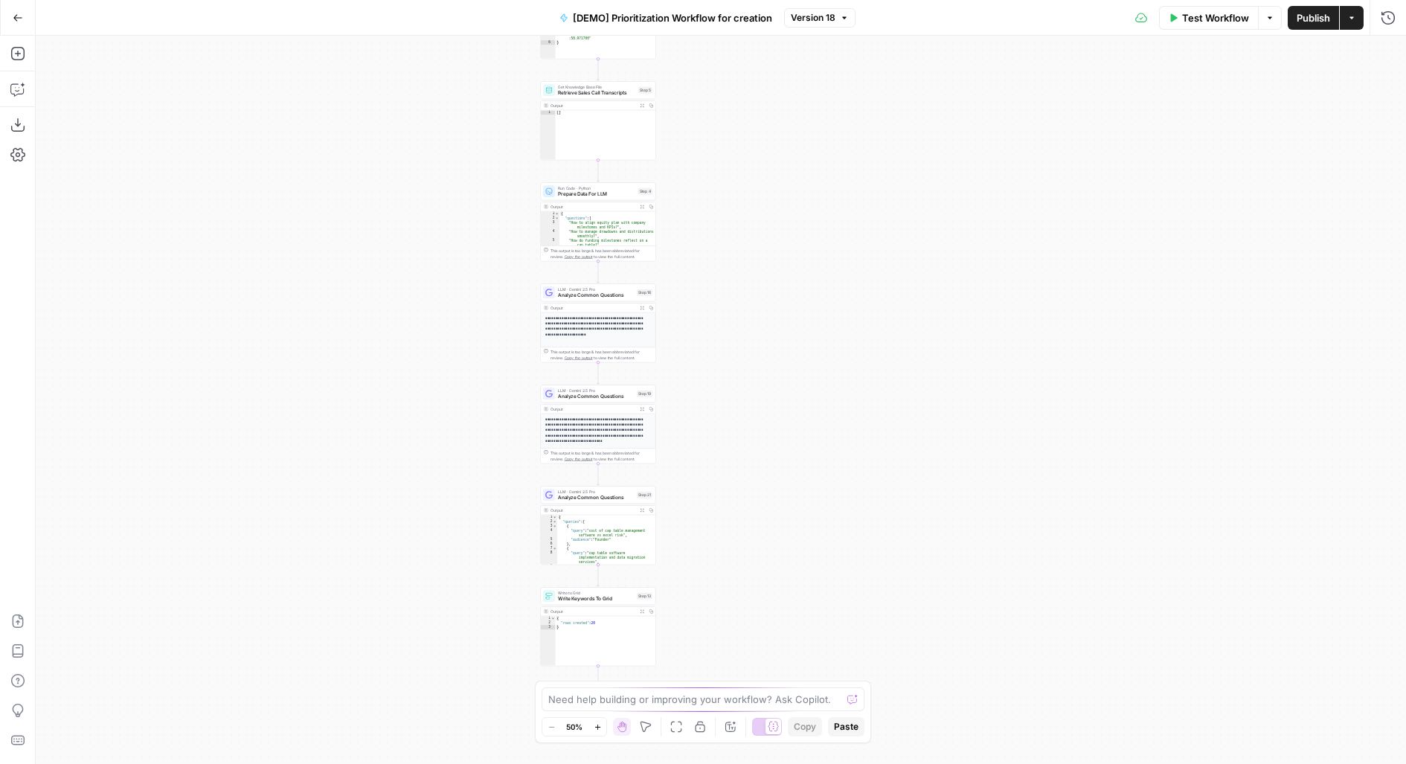
drag, startPoint x: 833, startPoint y: 402, endPoint x: 683, endPoint y: 219, distance: 236.2
click at [683, 220] on div "Workflow Set Inputs Inputs Read from Grid Read AEO Queries Step 1 Output Expand…" at bounding box center [721, 400] width 1370 height 728
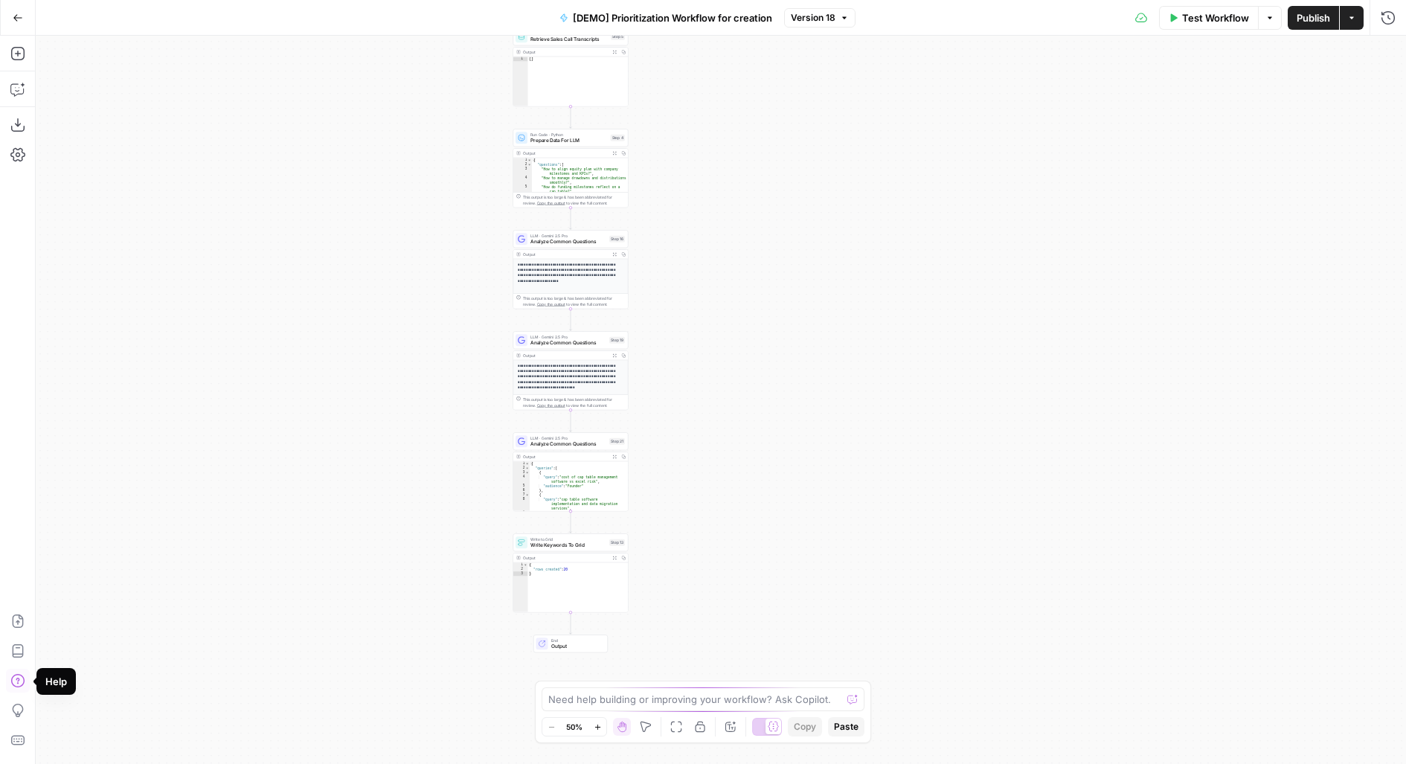
click at [7, 85] on button "Copilot" at bounding box center [18, 89] width 24 height 24
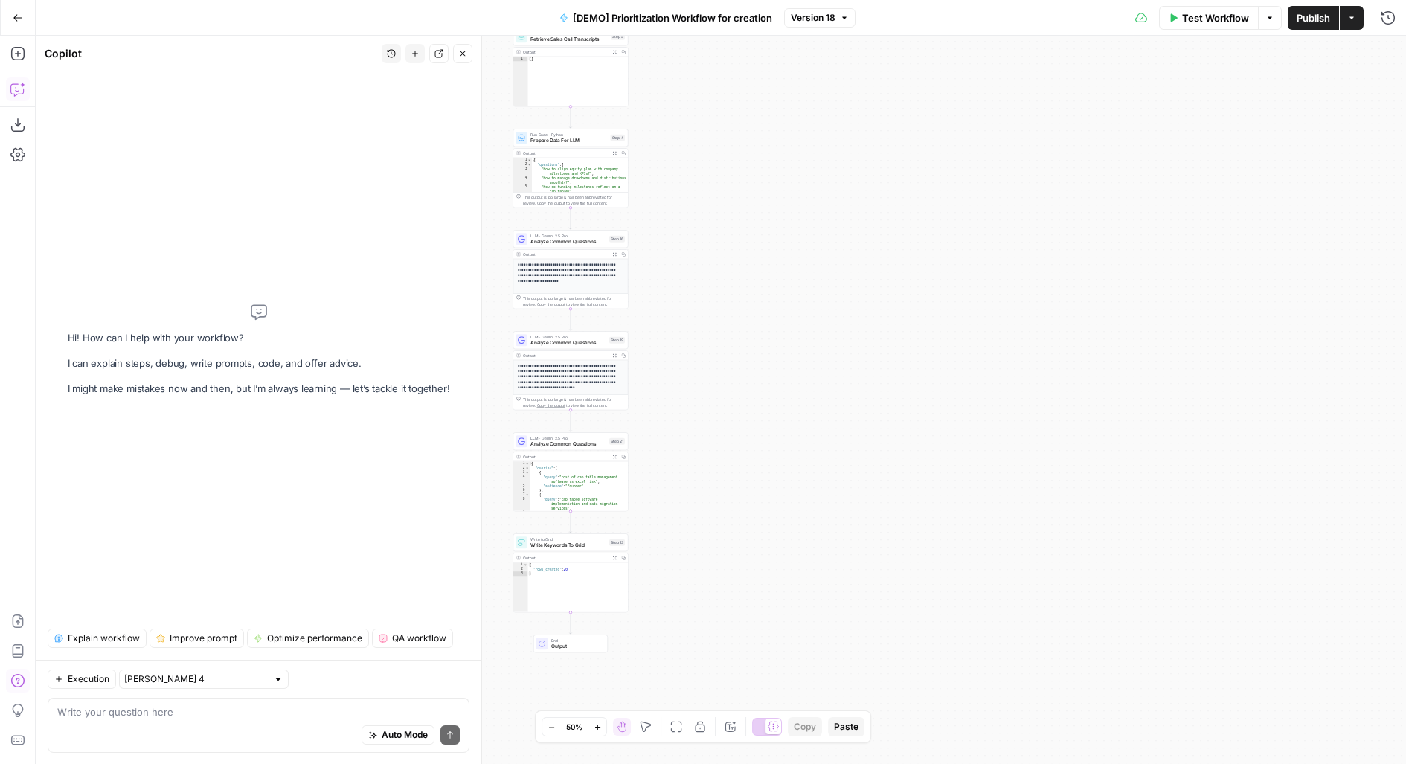
click at [120, 634] on span "Explain workflow" at bounding box center [104, 638] width 72 height 13
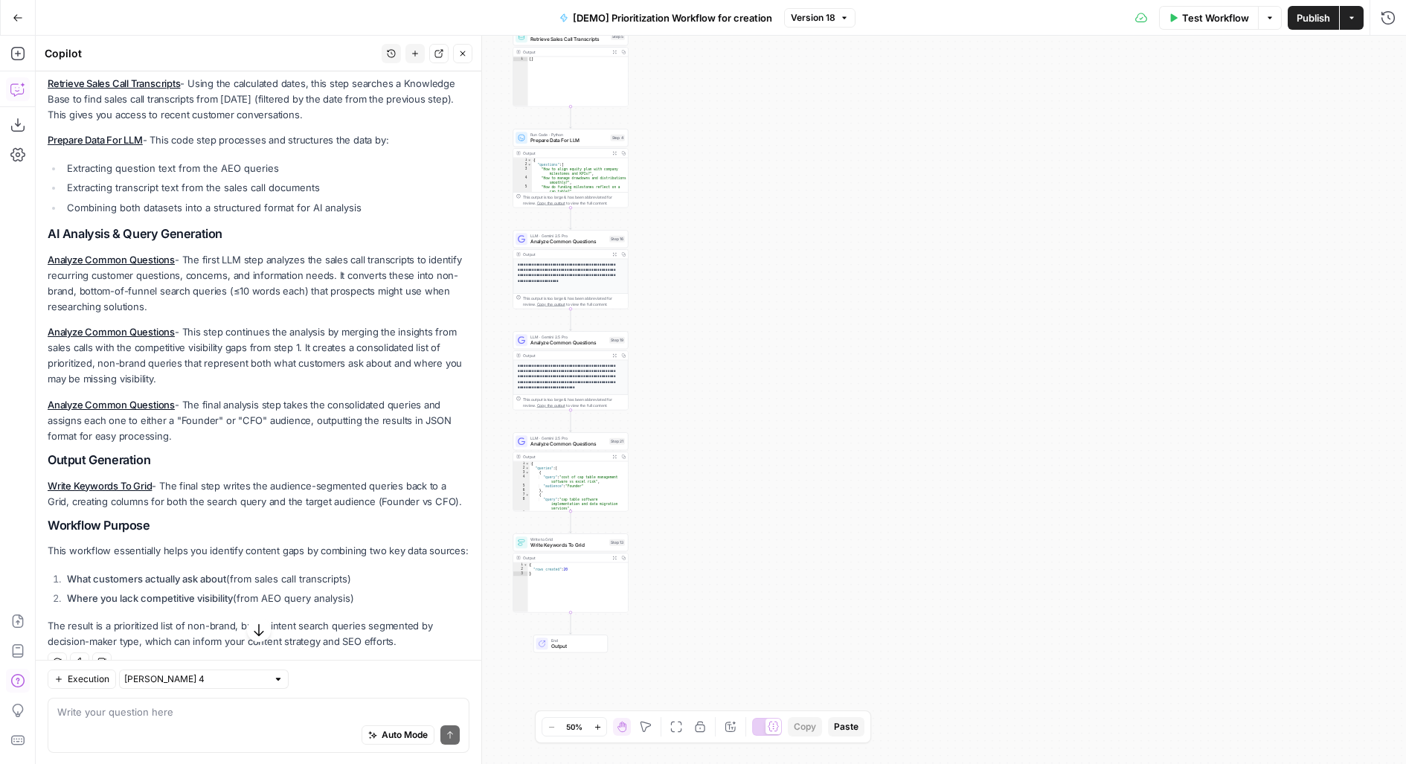
scroll to position [302, 0]
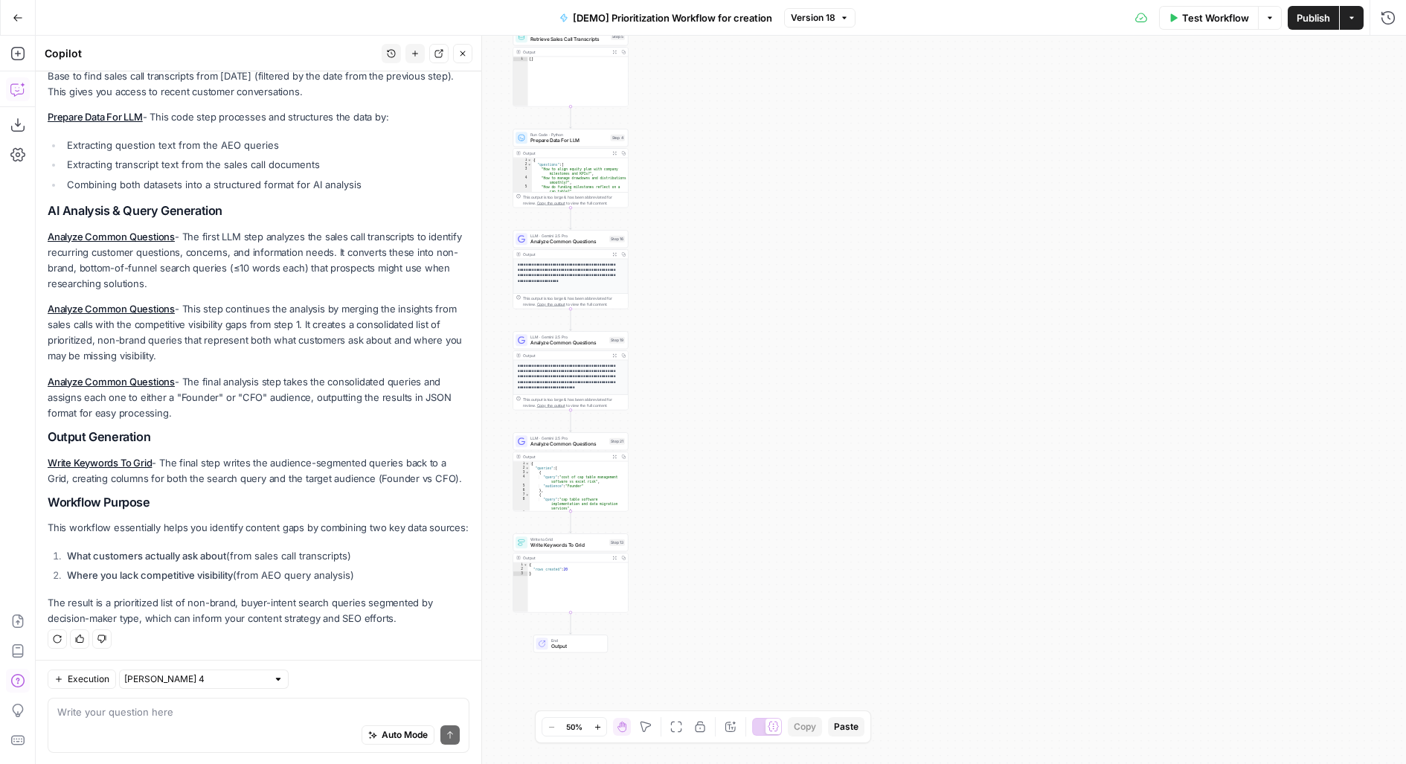
click at [348, 606] on p "The result is a prioritized list of non-brand, buyer-intent search queries segm…" at bounding box center [259, 610] width 422 height 31
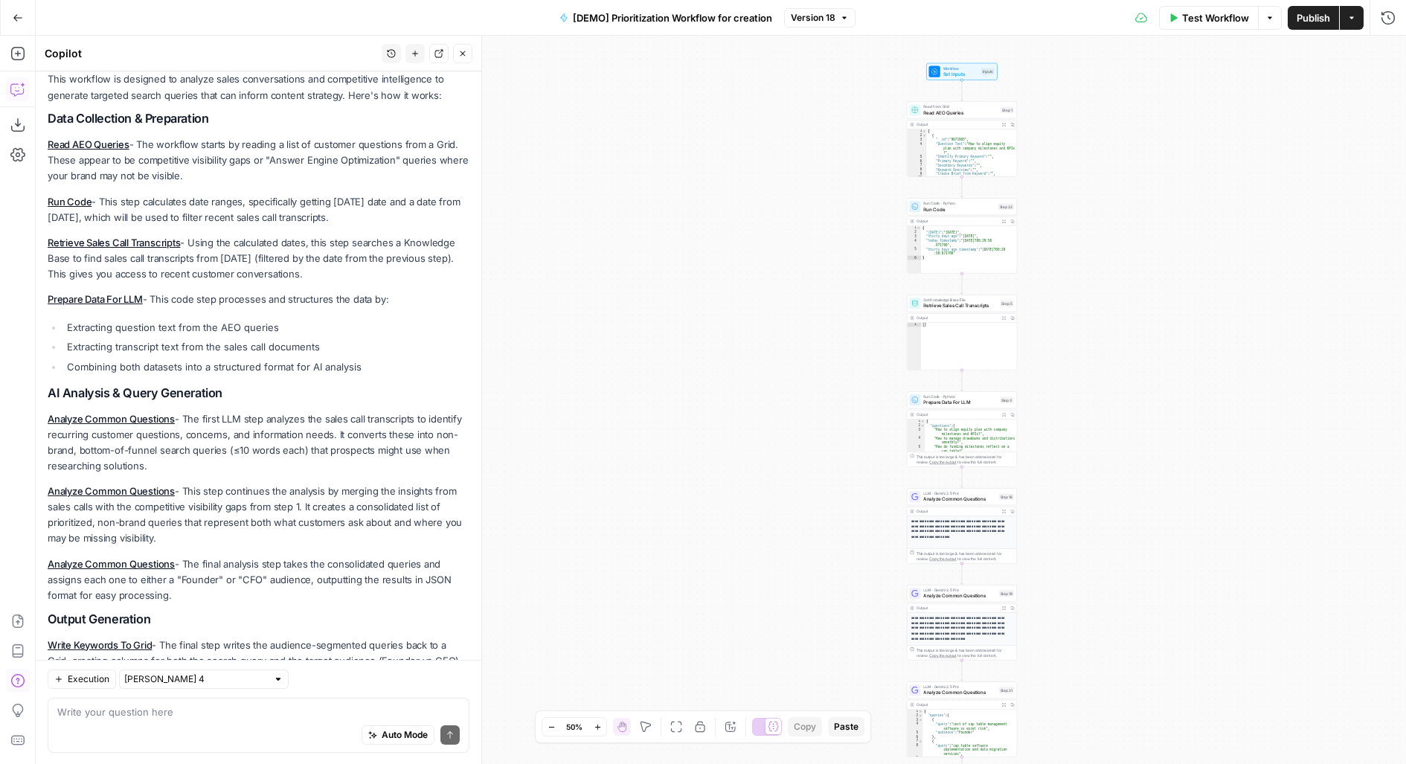
scroll to position [0, 0]
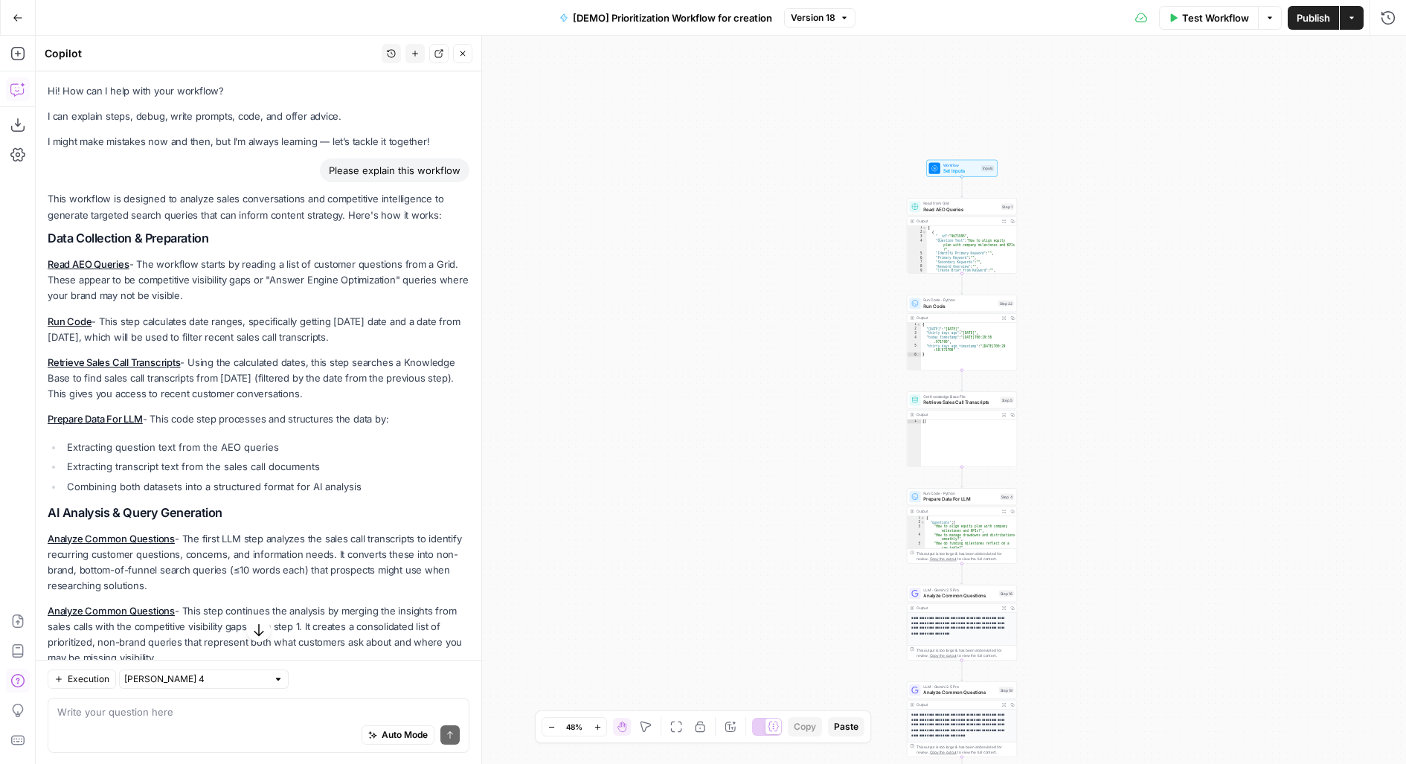
drag, startPoint x: 370, startPoint y: 617, endPoint x: 39, endPoint y: 244, distance: 498.5
click at [39, 244] on div "Hi! How can I help with your workflow? I can explain steps, debug, write prompt…" at bounding box center [259, 517] width 446 height 893
copy div "Data Collection & Preparation Read AEO Queries - The workflow starts by reading…"
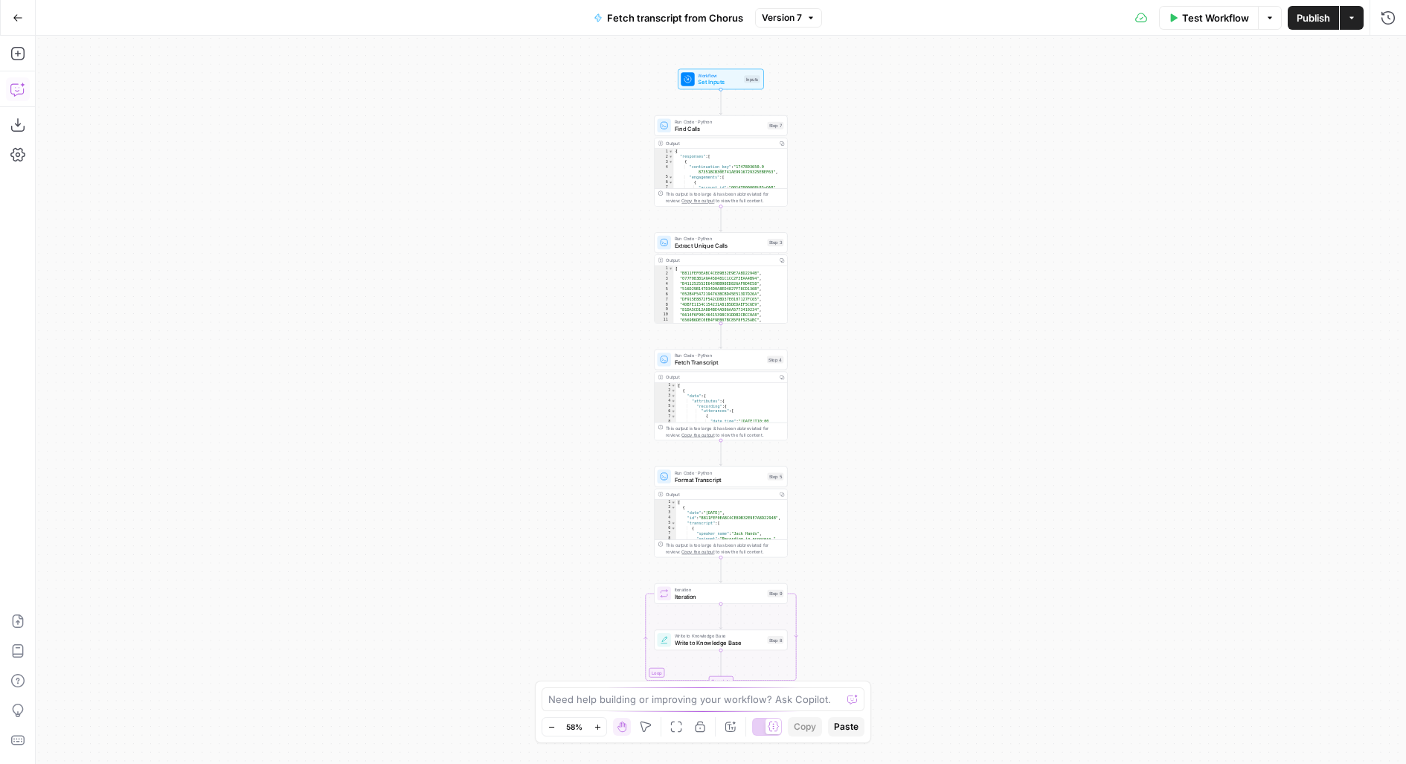
click at [9, 86] on button "Copilot" at bounding box center [18, 89] width 24 height 24
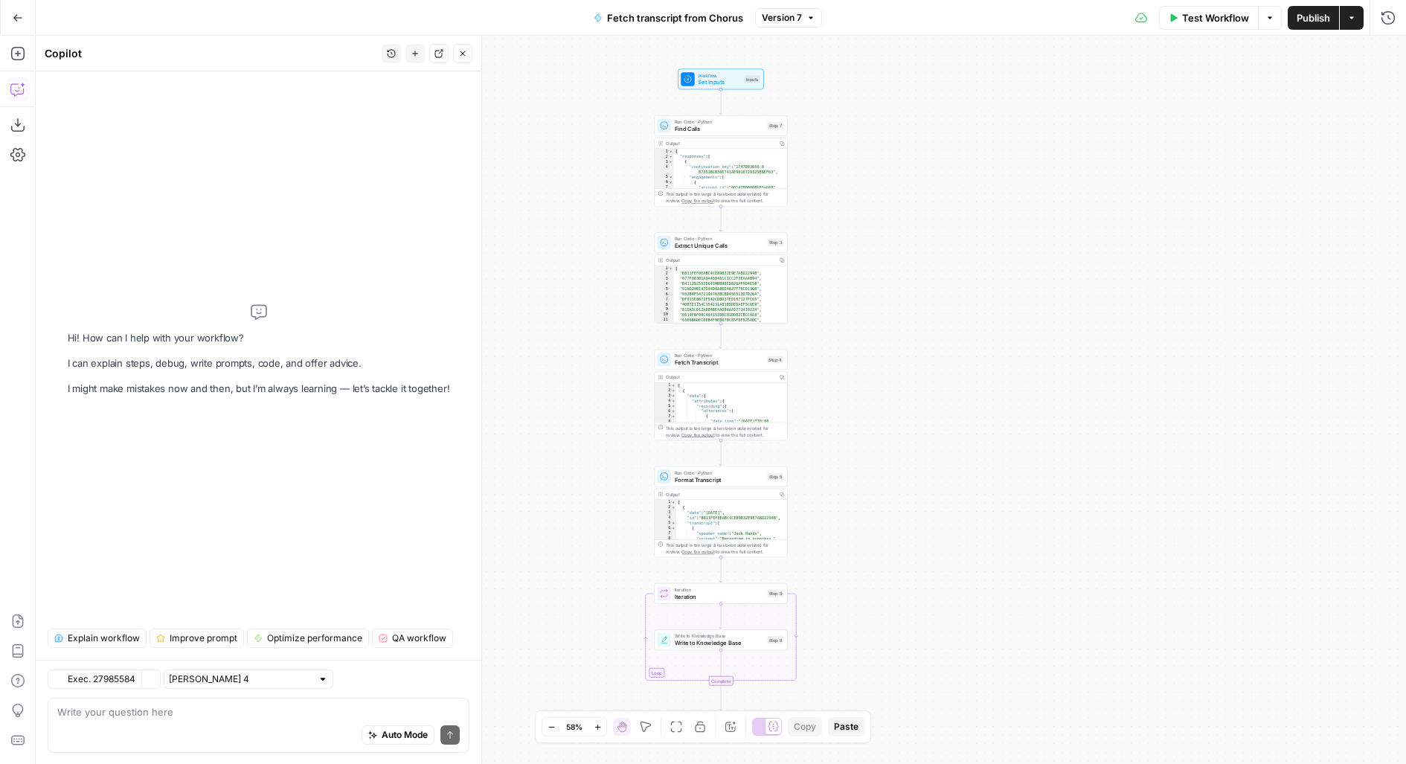
click at [91, 643] on span "Explain workflow" at bounding box center [104, 638] width 72 height 13
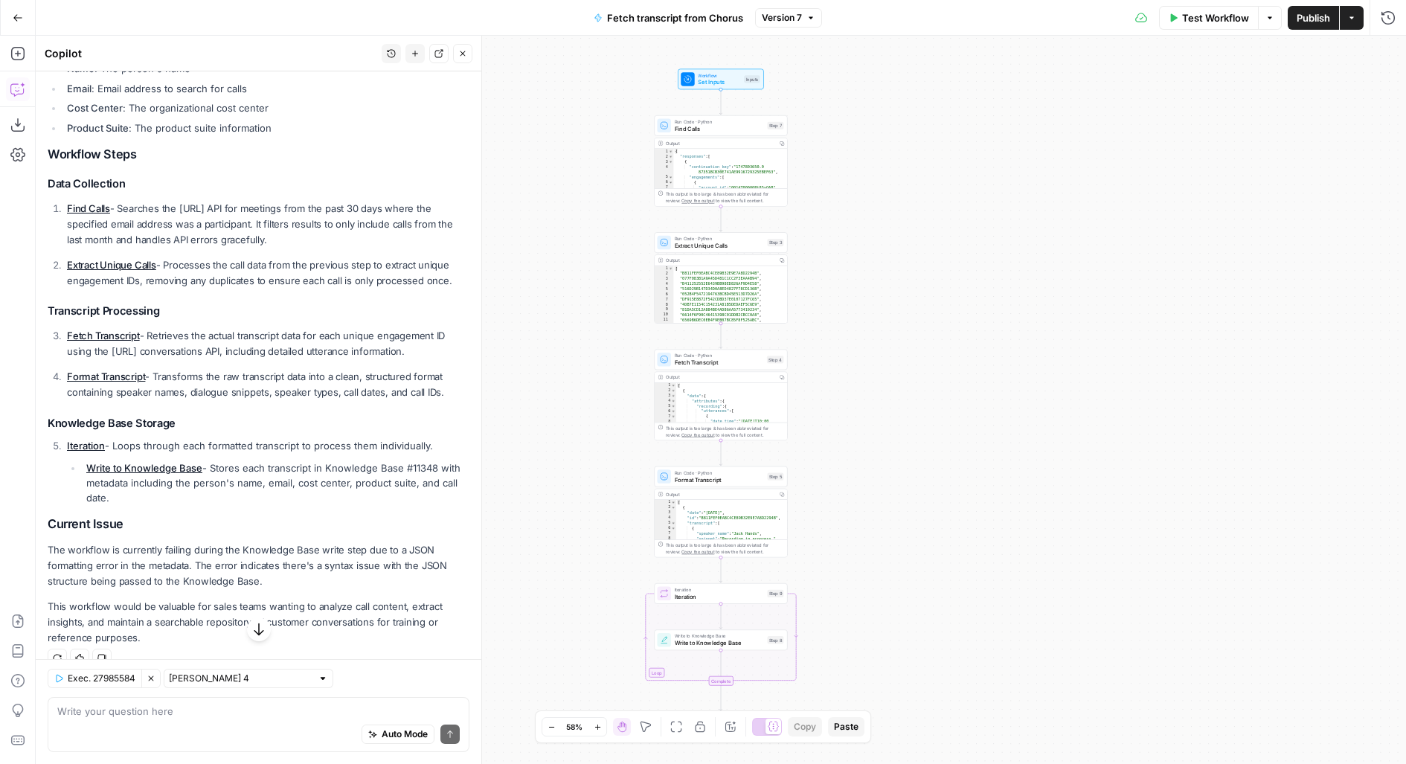
scroll to position [309, 0]
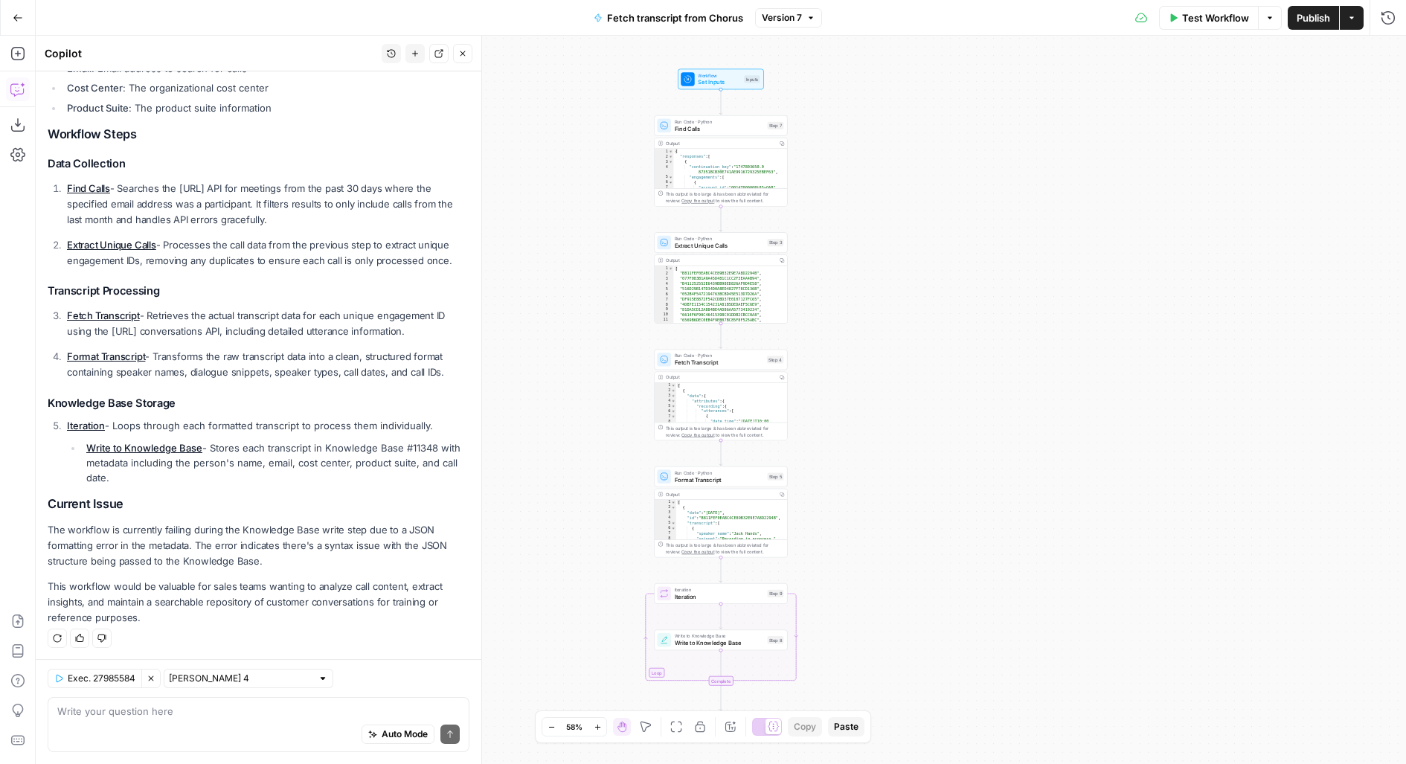
drag, startPoint x: 44, startPoint y: 198, endPoint x: 405, endPoint y: 472, distance: 453.3
click at [405, 472] on div "Hi! How can I help with your workflow? I can explain steps, debug, write prompt…" at bounding box center [259, 212] width 446 height 899
copy div "This workflow is designed to extract and store call transcripts from [URL] into…"
